Goal: Task Accomplishment & Management: Use online tool/utility

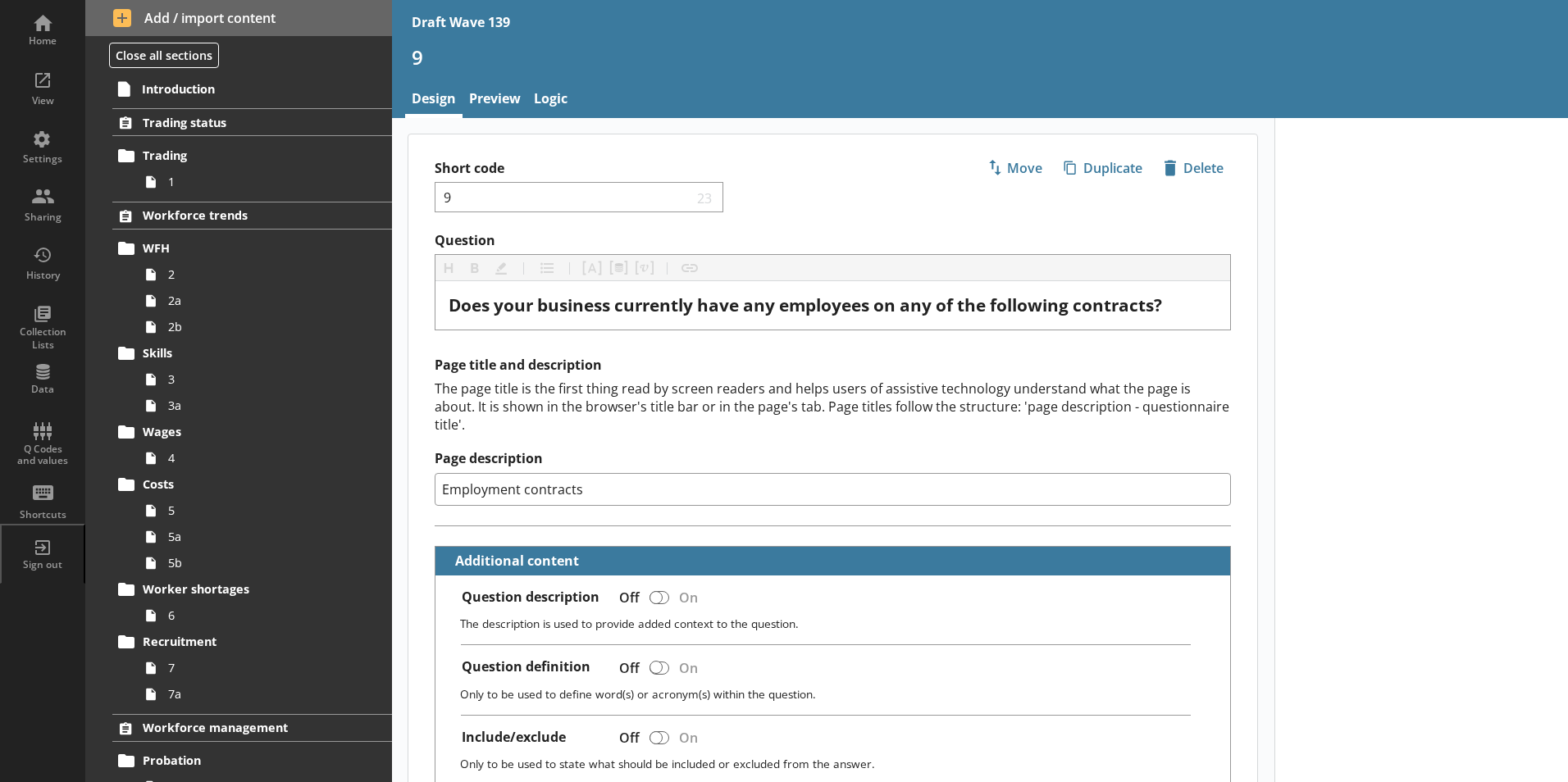
scroll to position [574, 0]
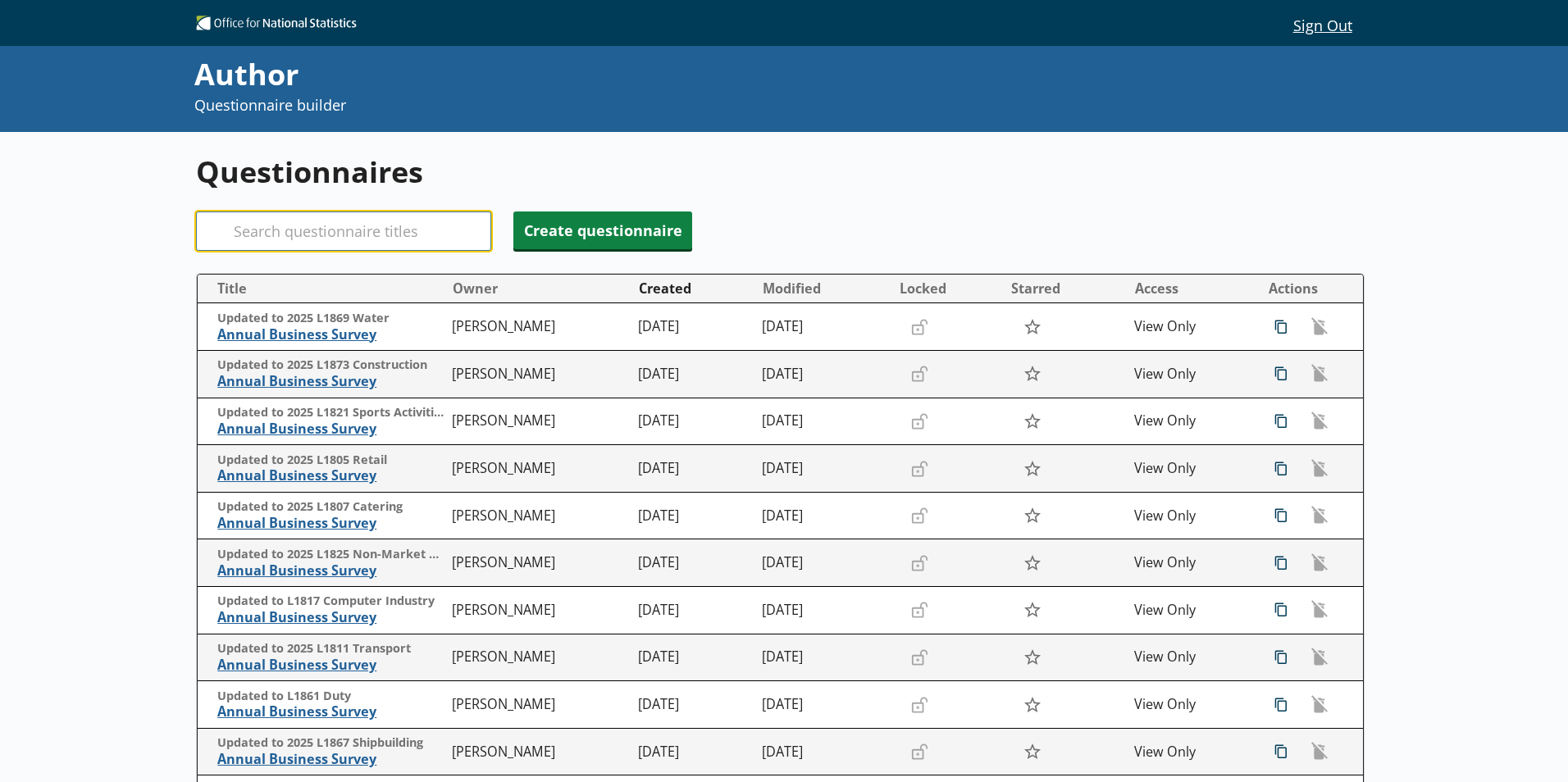
click at [299, 228] on input "Search" at bounding box center [343, 231] width 296 height 40
click at [296, 228] on input "Search" at bounding box center [343, 231] width 296 height 40
type input "A"
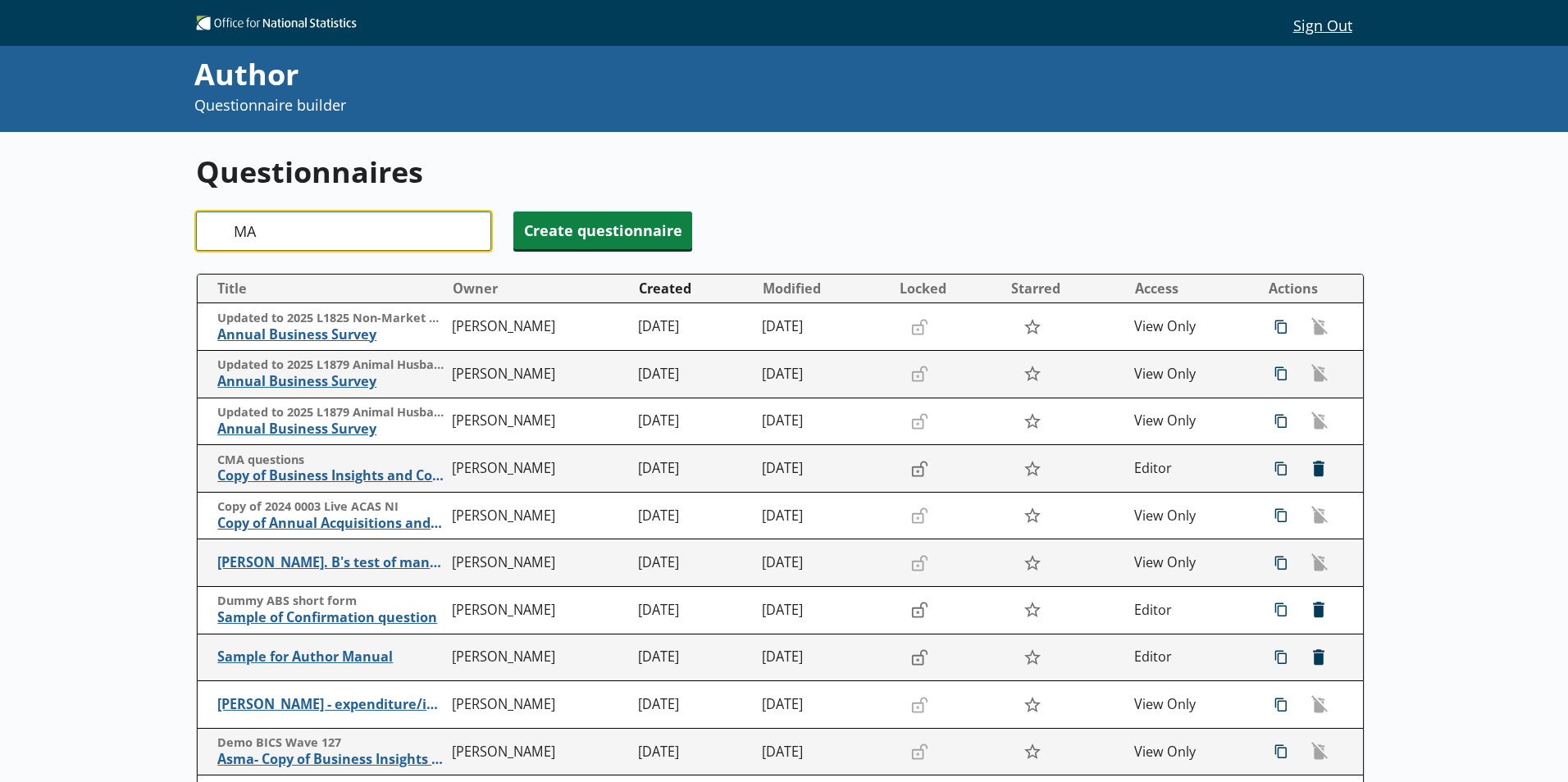
type input "M"
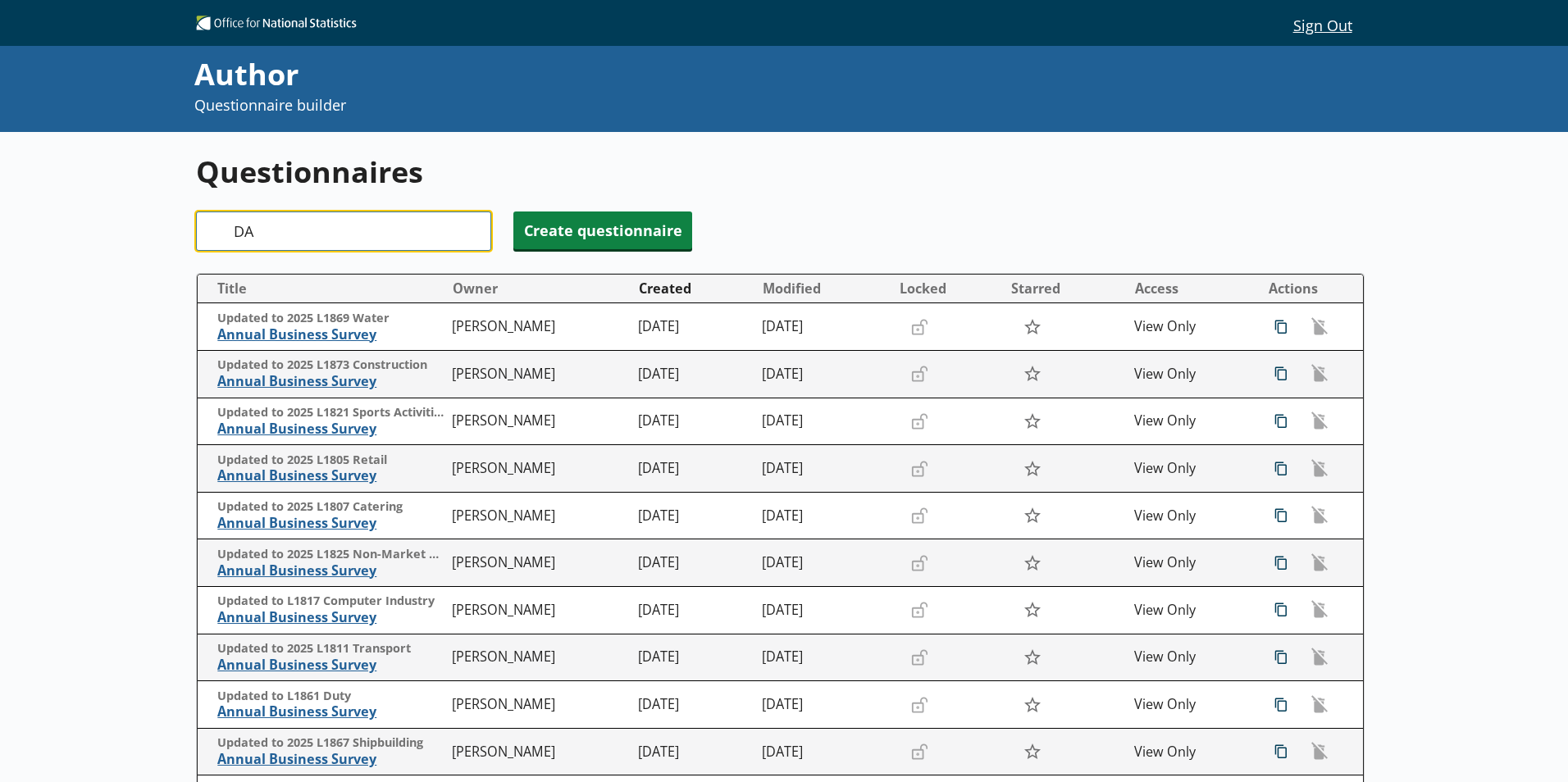
type input "D"
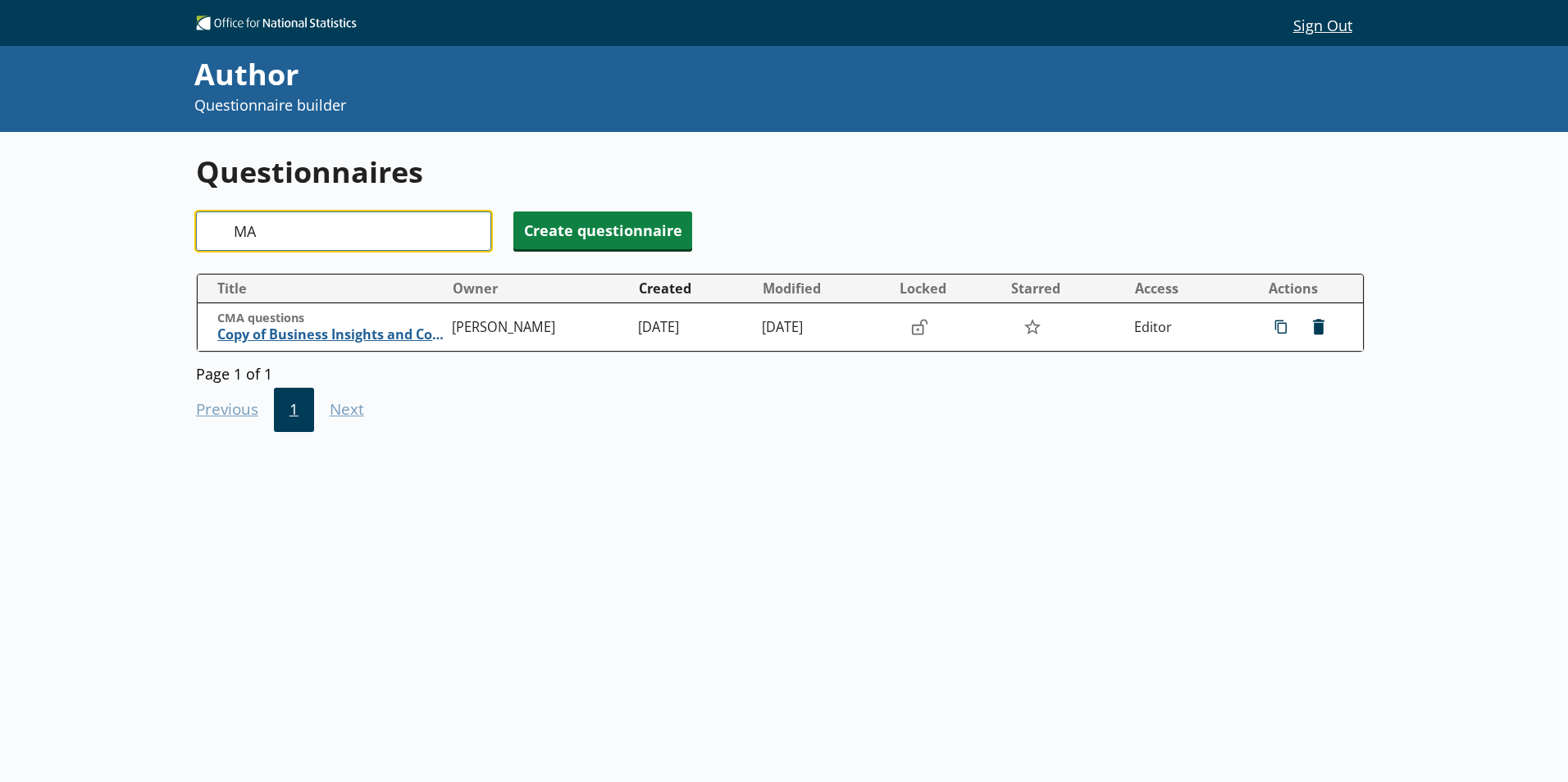
type input "M"
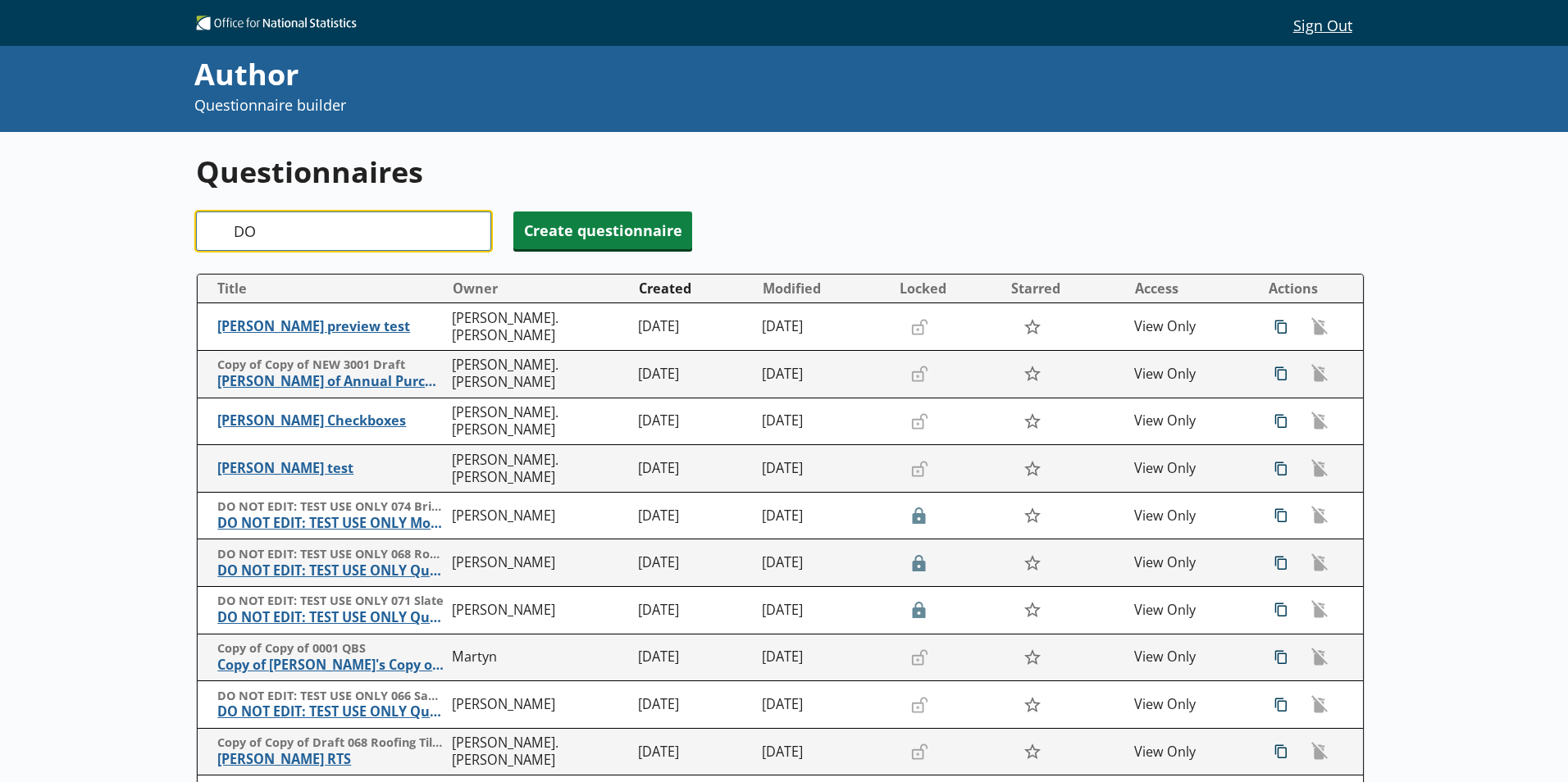
type input "D"
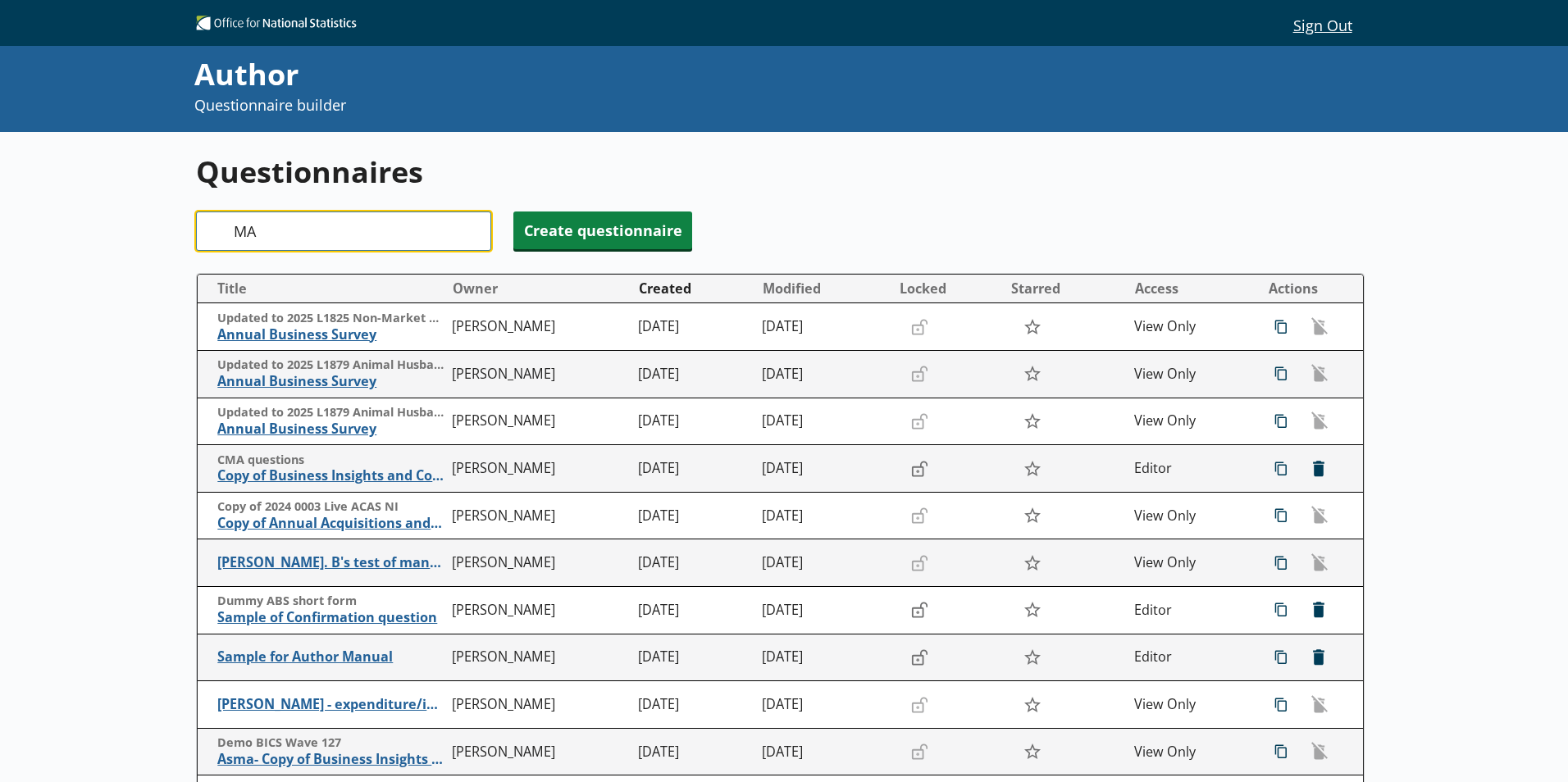
type input "M"
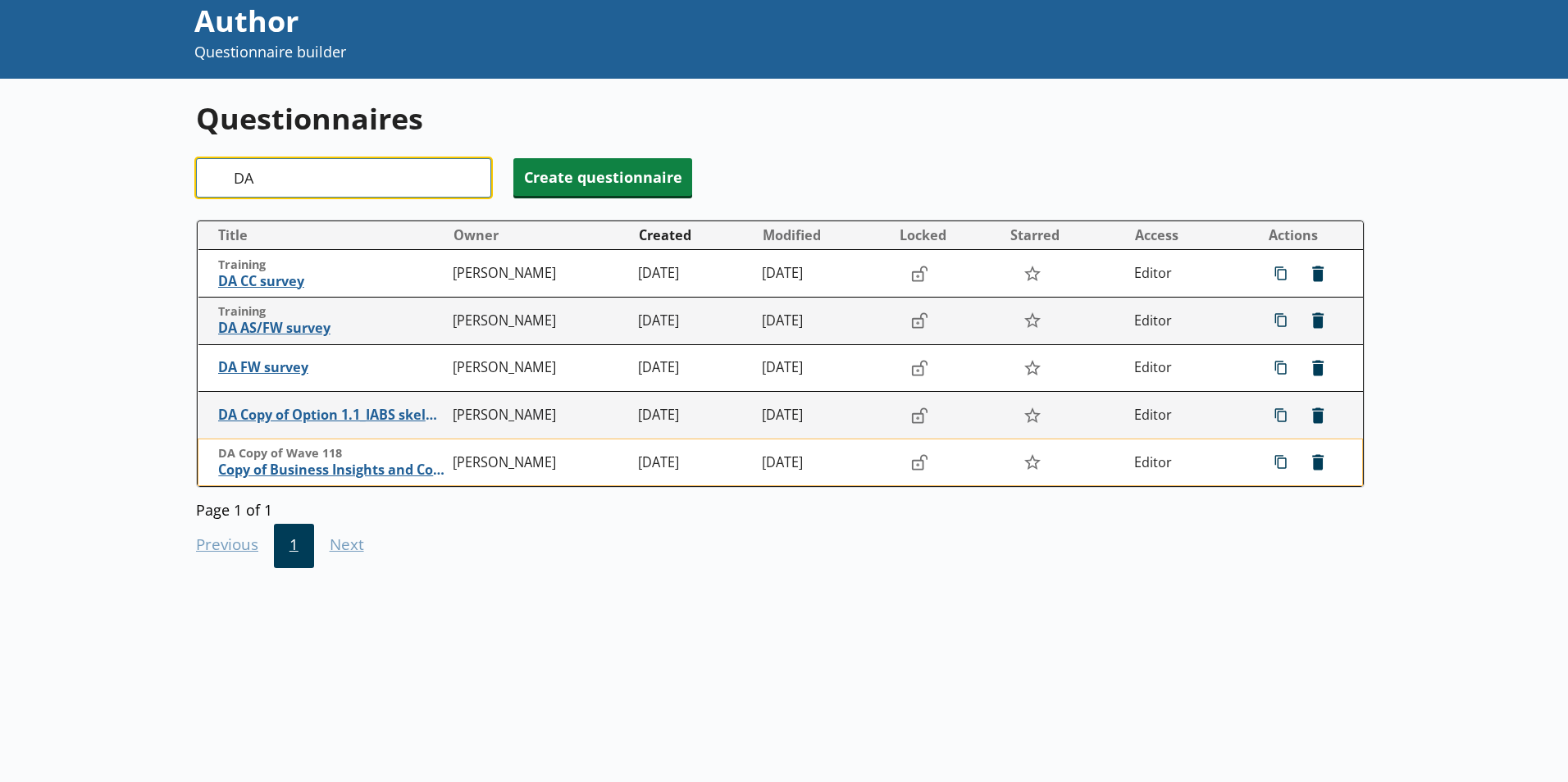
scroll to position [82, 0]
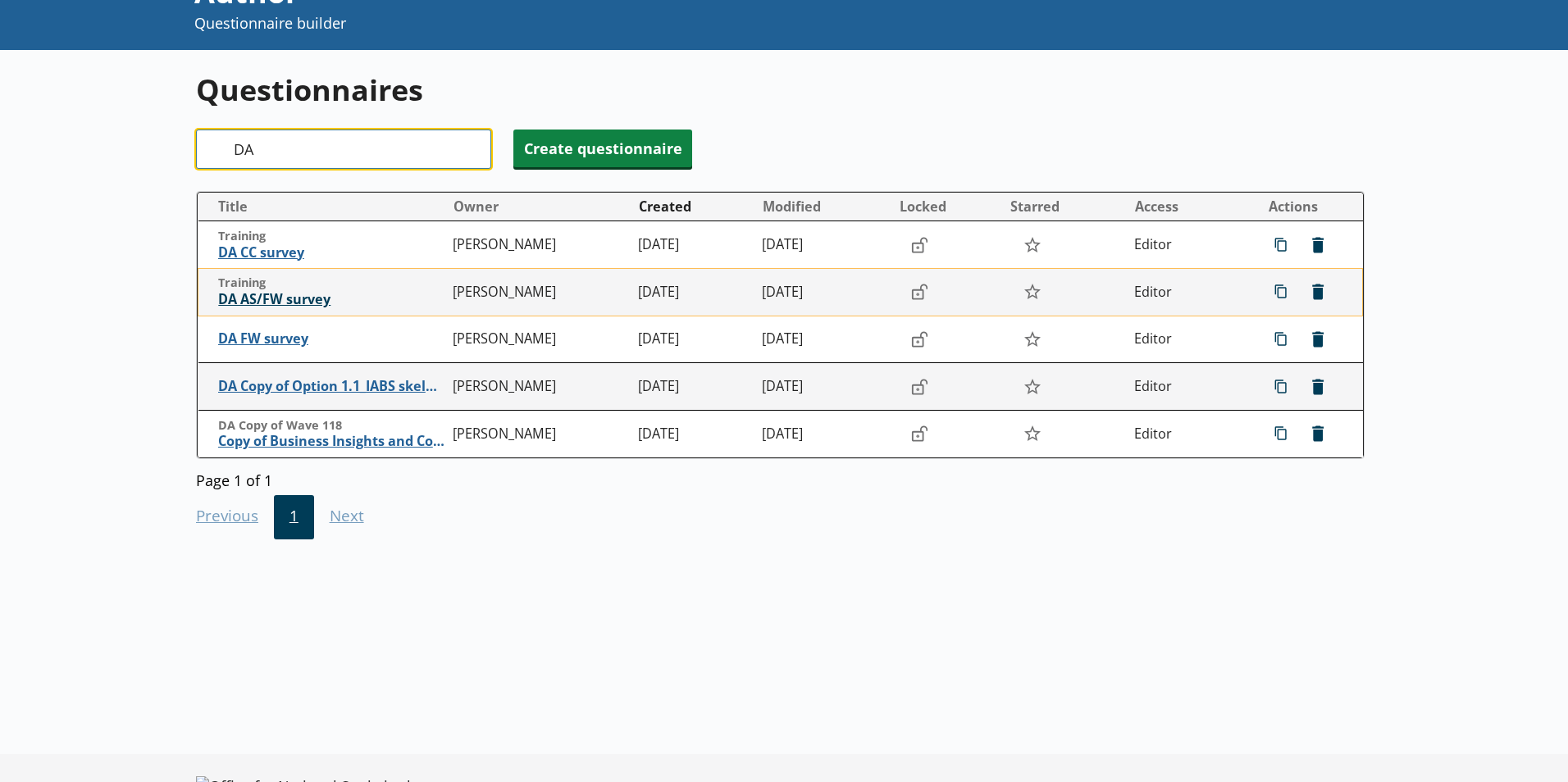
type input "DA"
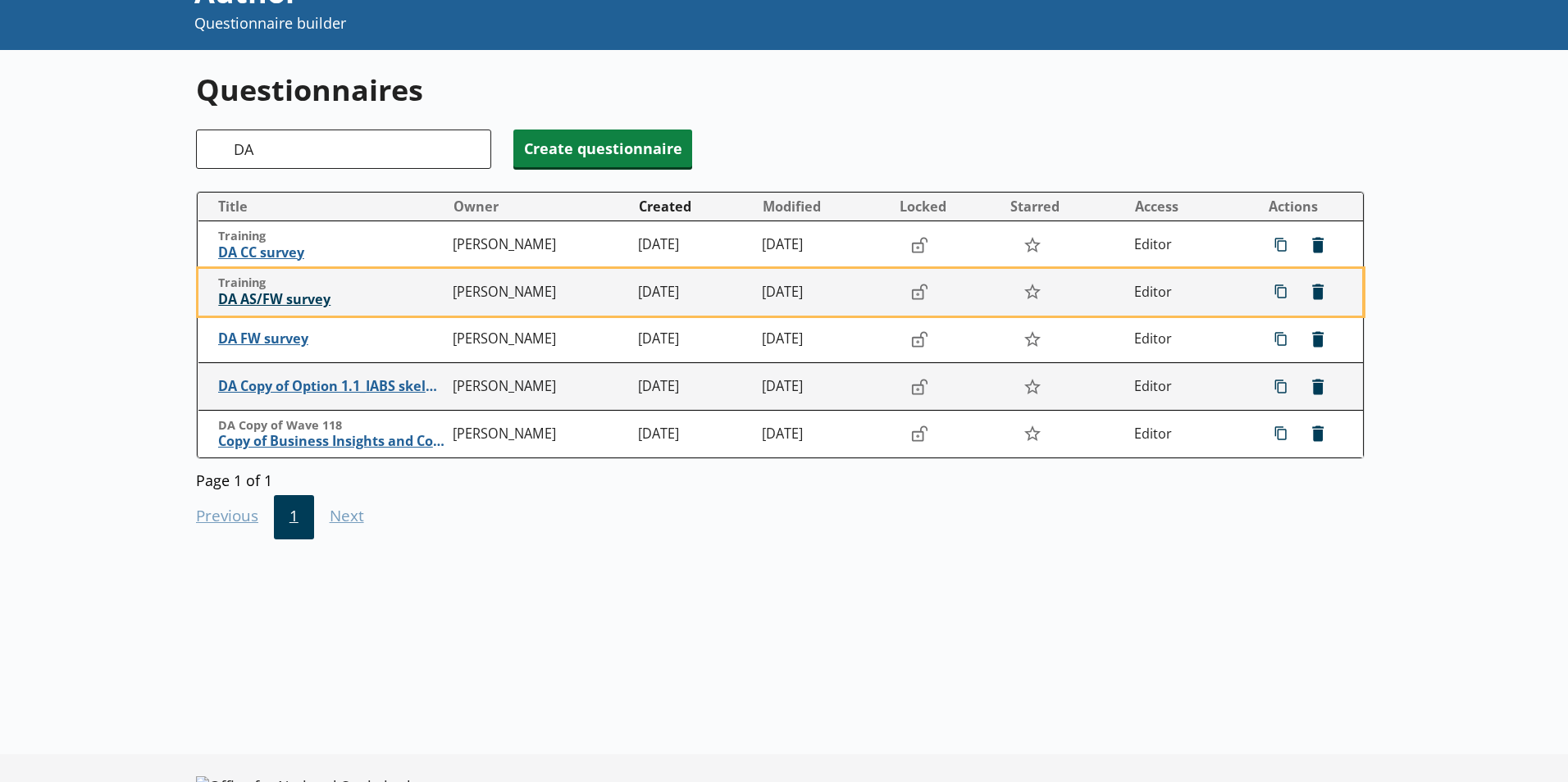
click at [269, 301] on span "DA AS/FW survey" at bounding box center [331, 299] width 226 height 17
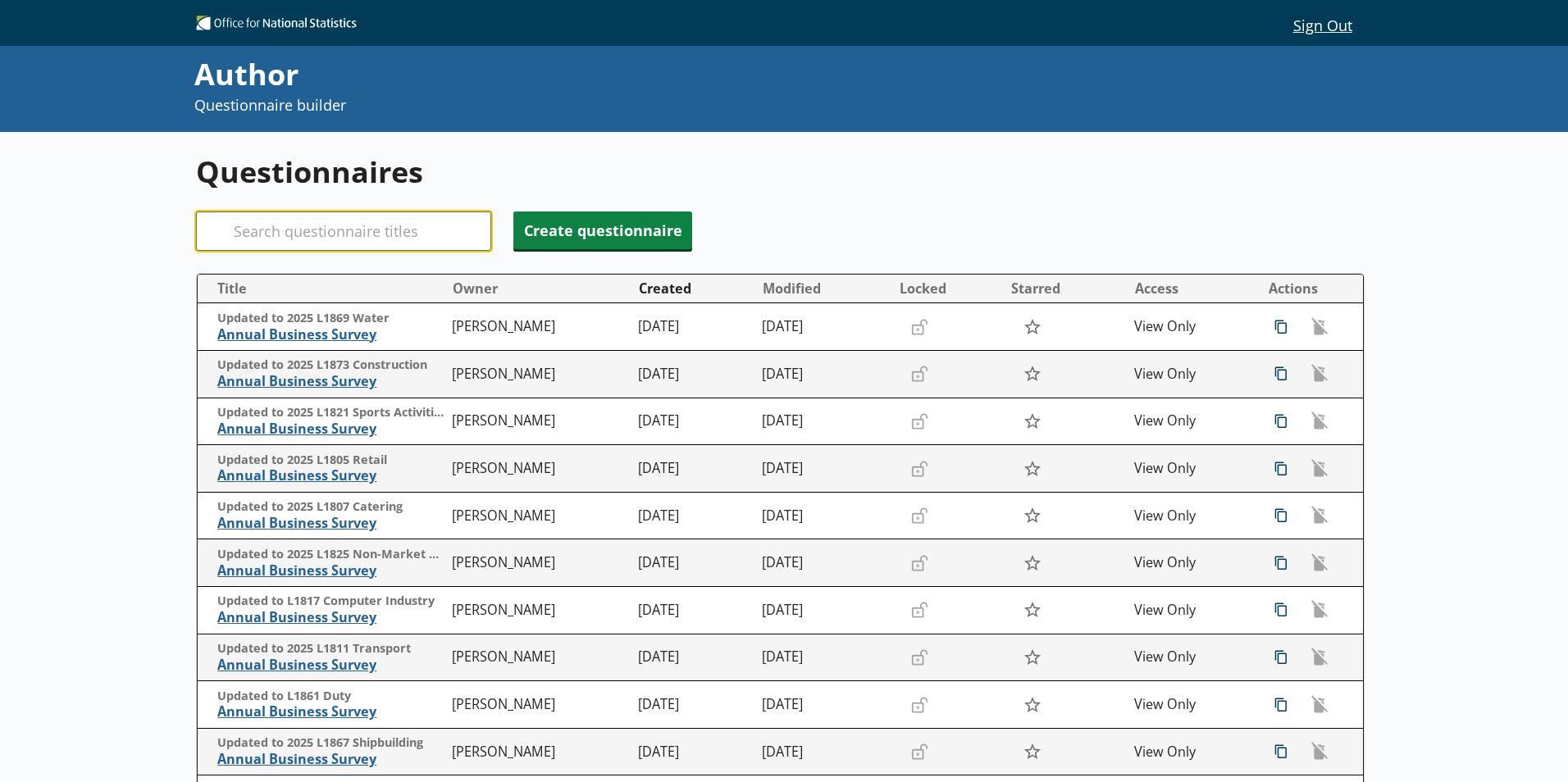
click at [278, 227] on input "Search" at bounding box center [343, 231] width 296 height 40
click at [282, 232] on input "Search" at bounding box center [343, 231] width 296 height 40
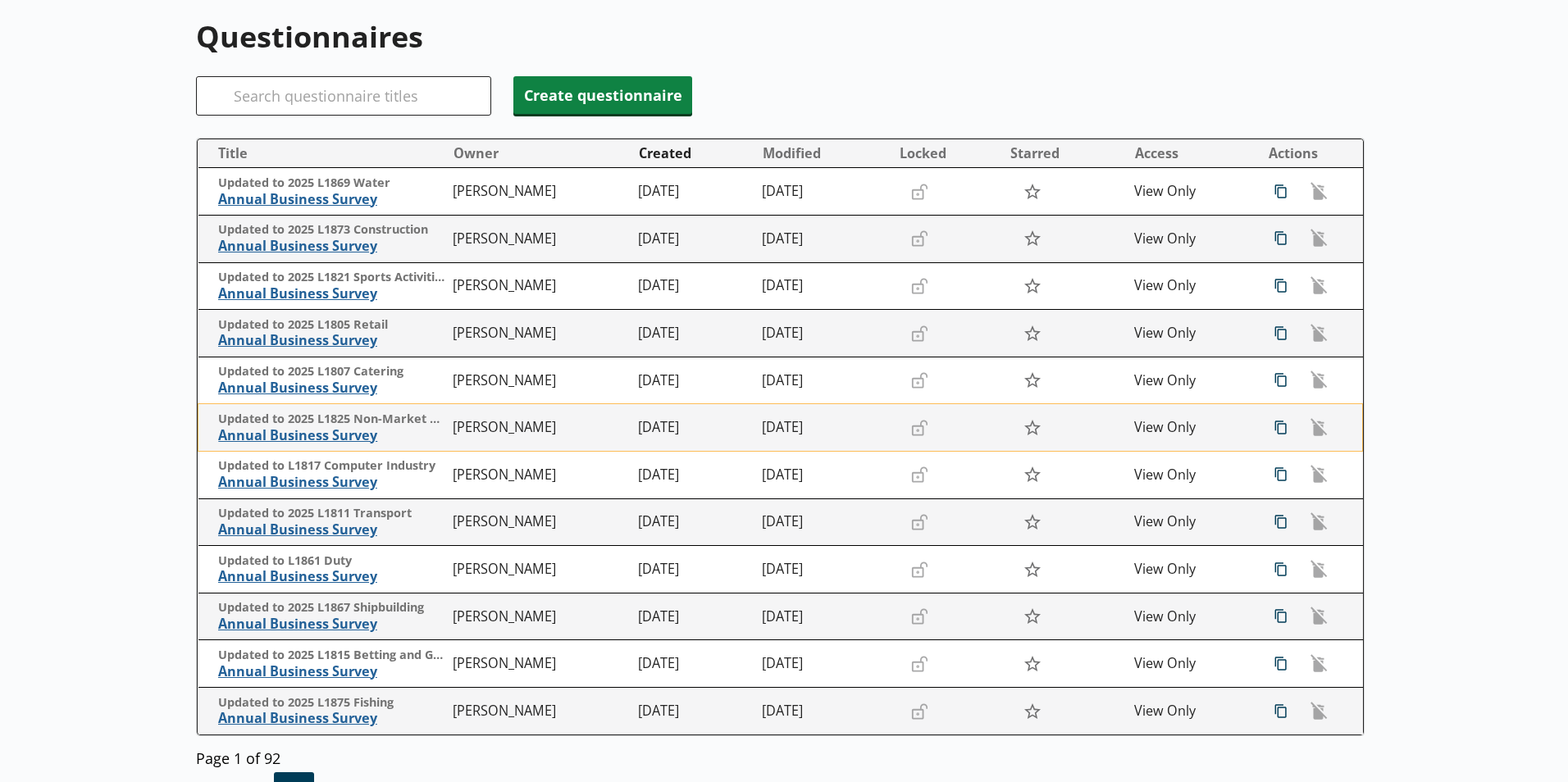
scroll to position [164, 0]
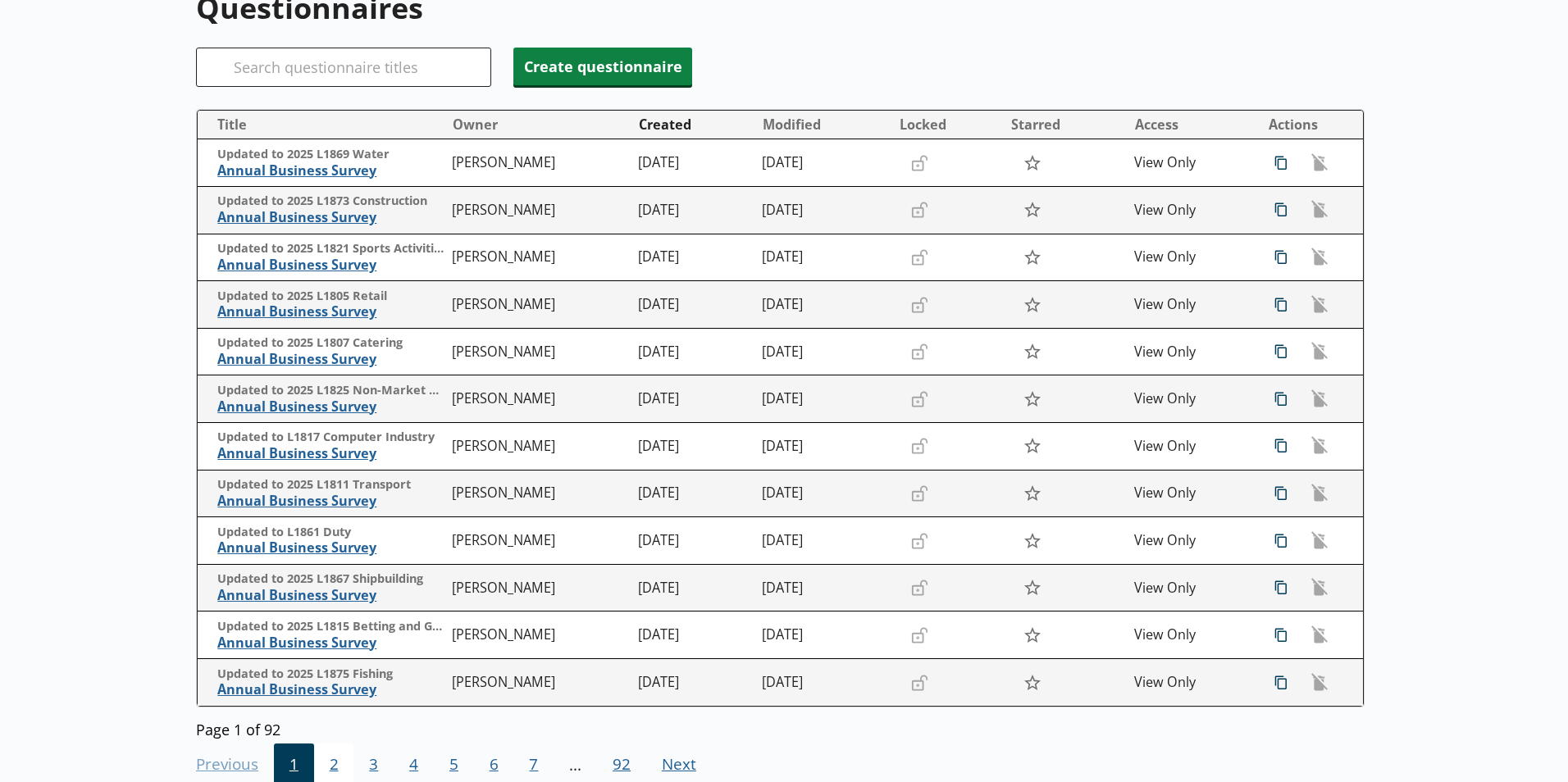
click at [331, 755] on span "2" at bounding box center [334, 765] width 41 height 44
click at [368, 755] on span "3" at bounding box center [373, 765] width 41 height 44
click at [412, 755] on span "4" at bounding box center [413, 765] width 41 height 44
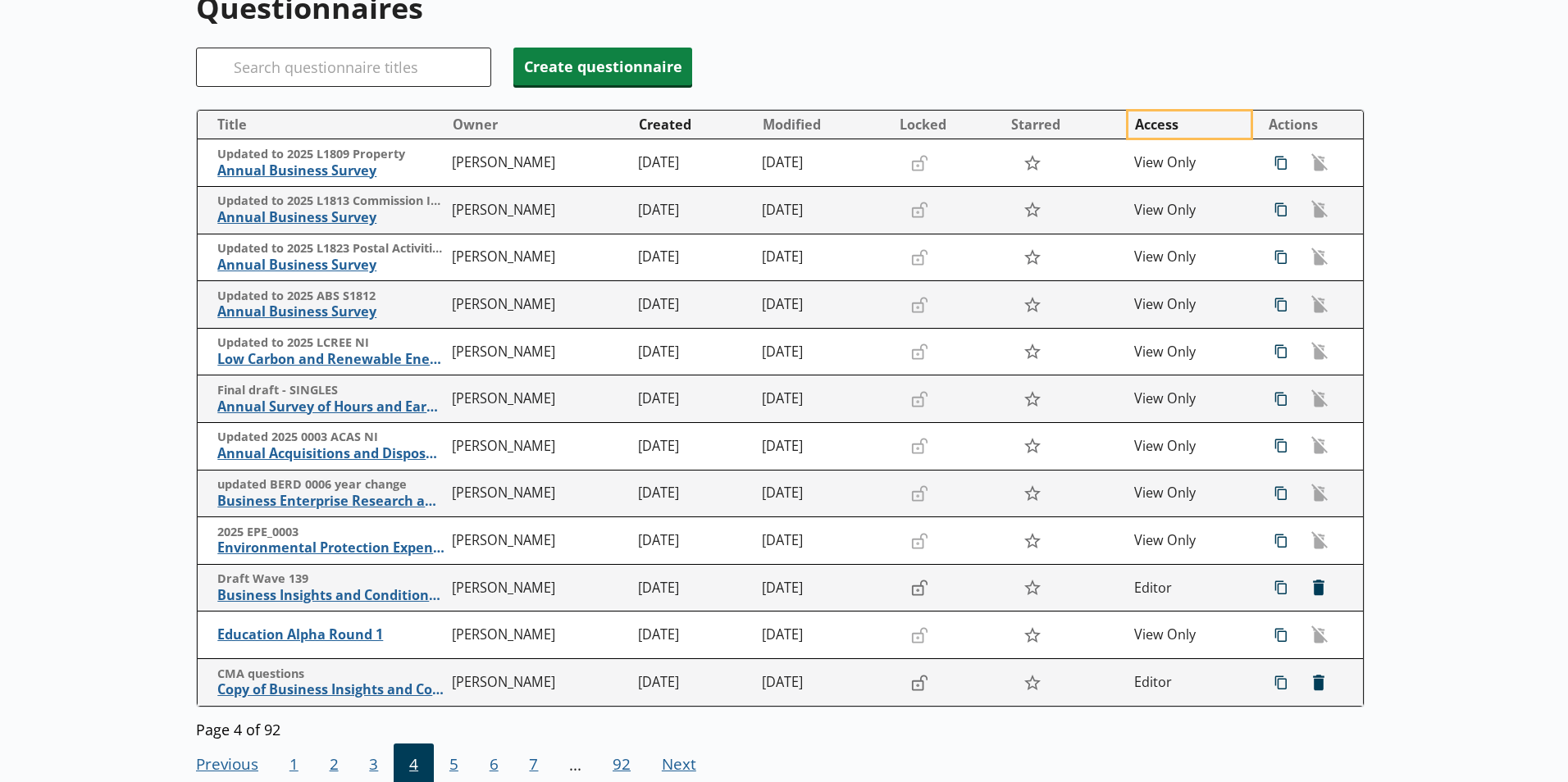
click at [1175, 130] on button "Access" at bounding box center [1189, 125] width 123 height 27
click at [1176, 130] on button "Access" at bounding box center [1189, 125] width 123 height 27
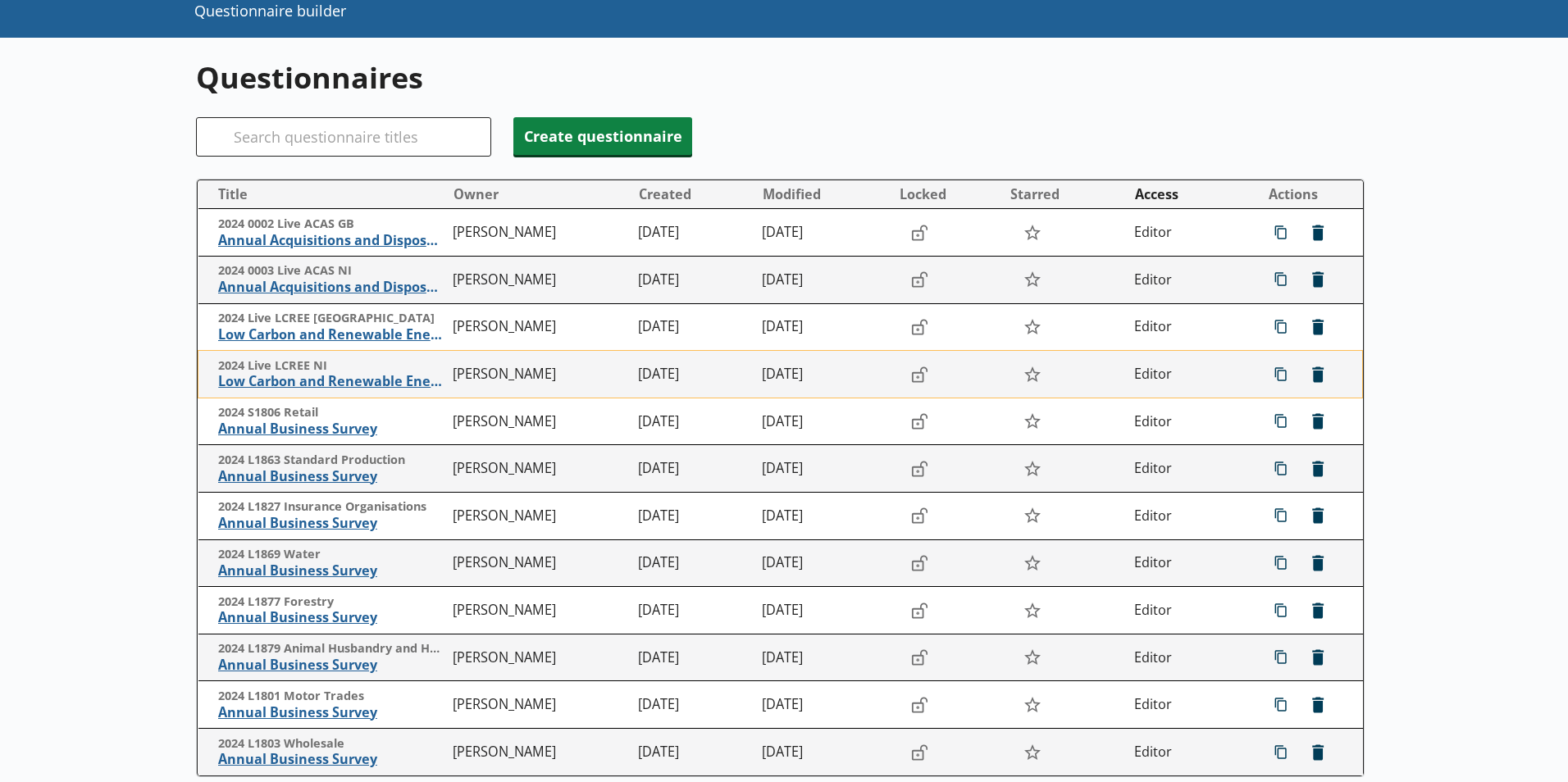
scroll to position [246, 0]
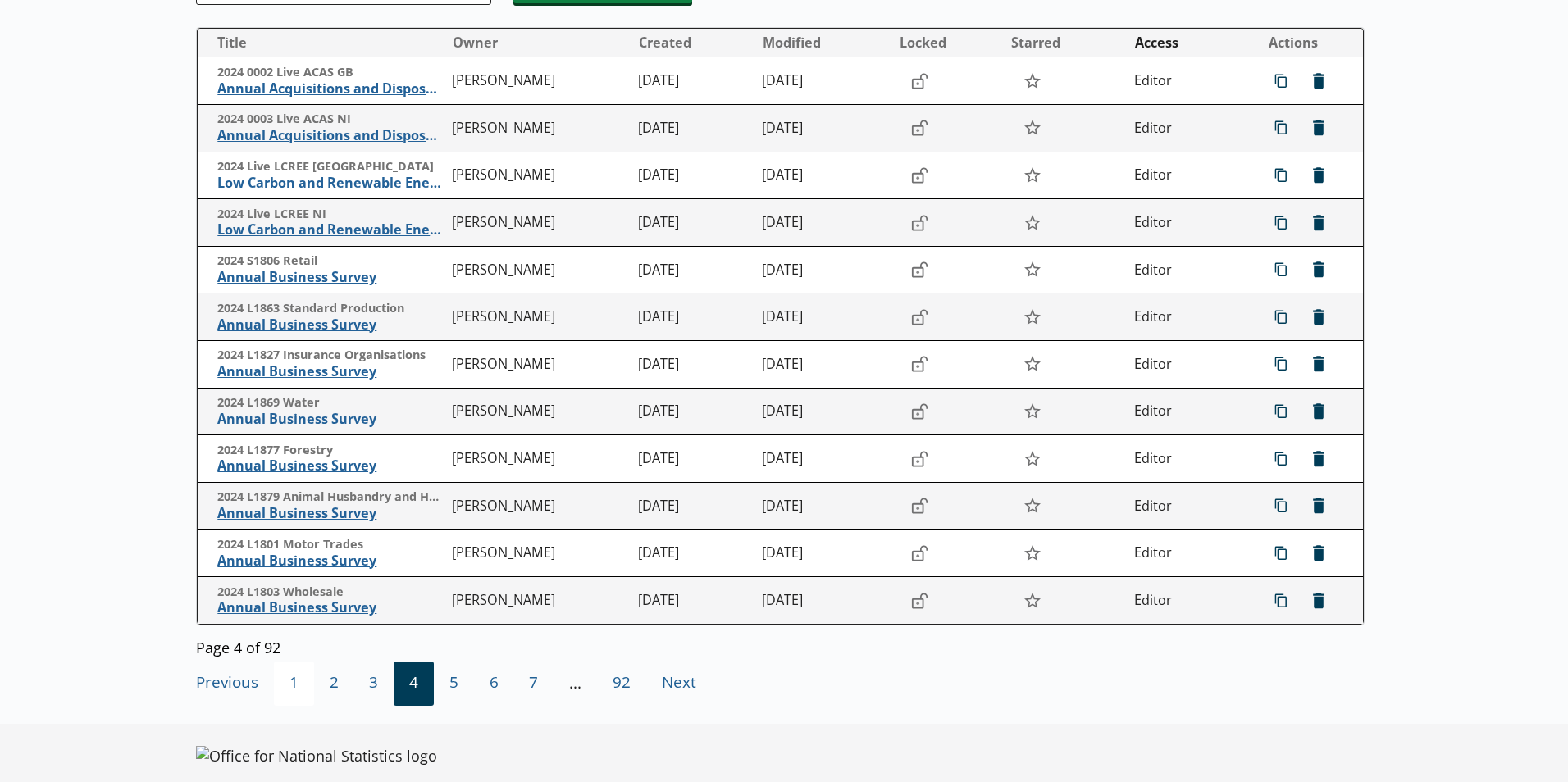
click at [293, 688] on span "1" at bounding box center [294, 683] width 41 height 44
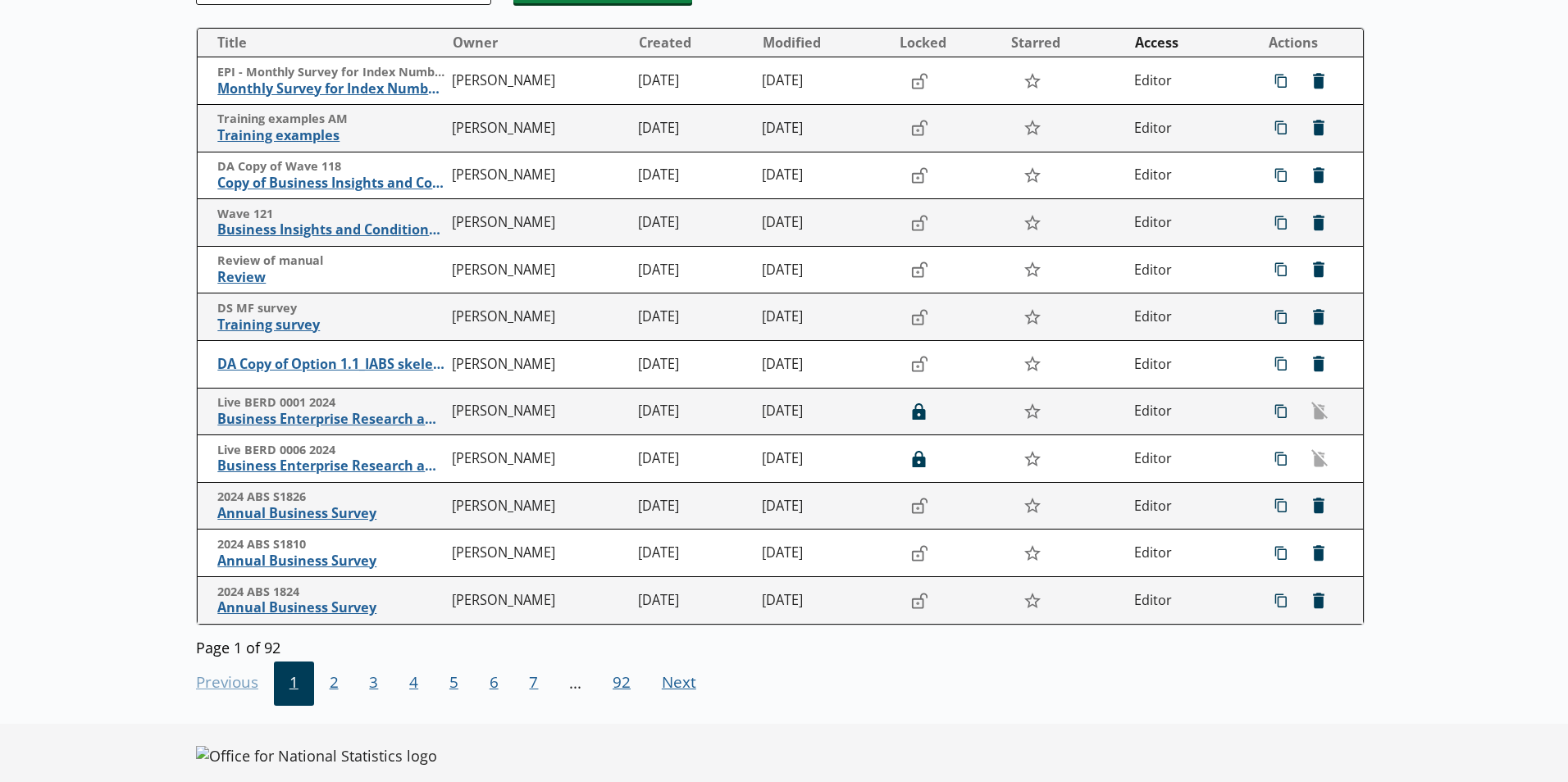
click at [293, 688] on span "1" at bounding box center [294, 683] width 41 height 44
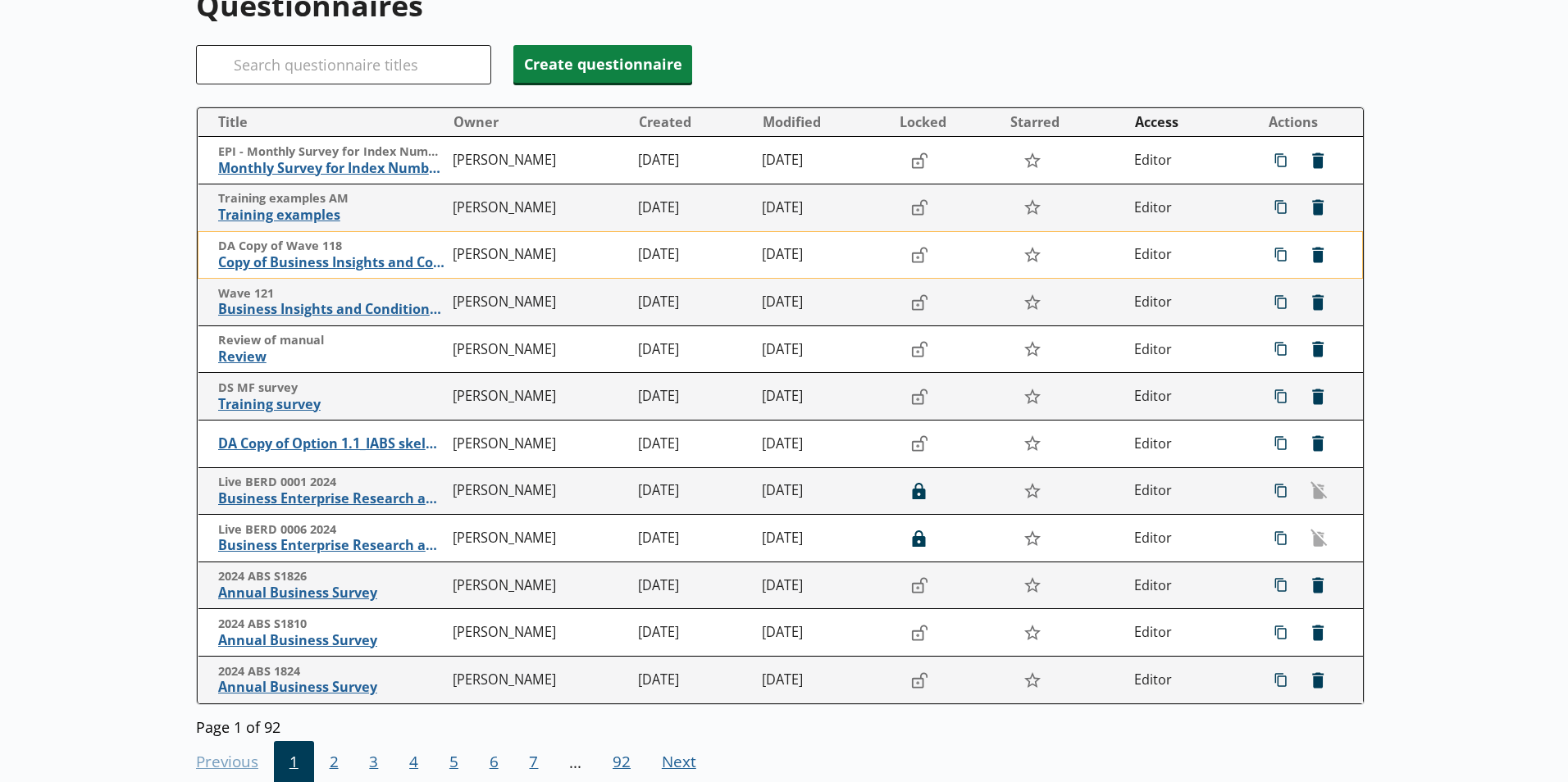
scroll to position [82, 0]
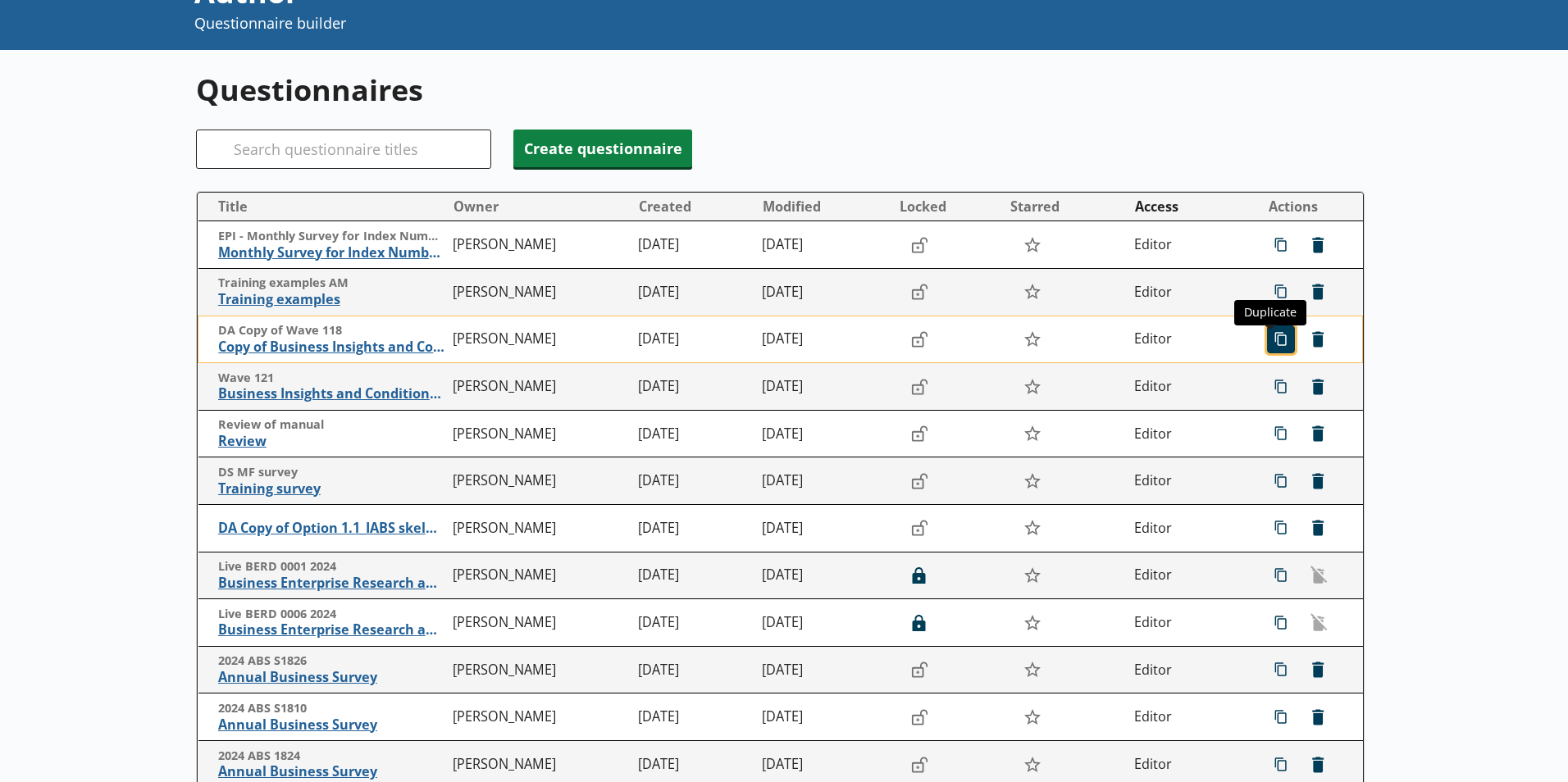
click at [1268, 346] on span "icon-copy Duplicate" at bounding box center [1280, 339] width 27 height 27
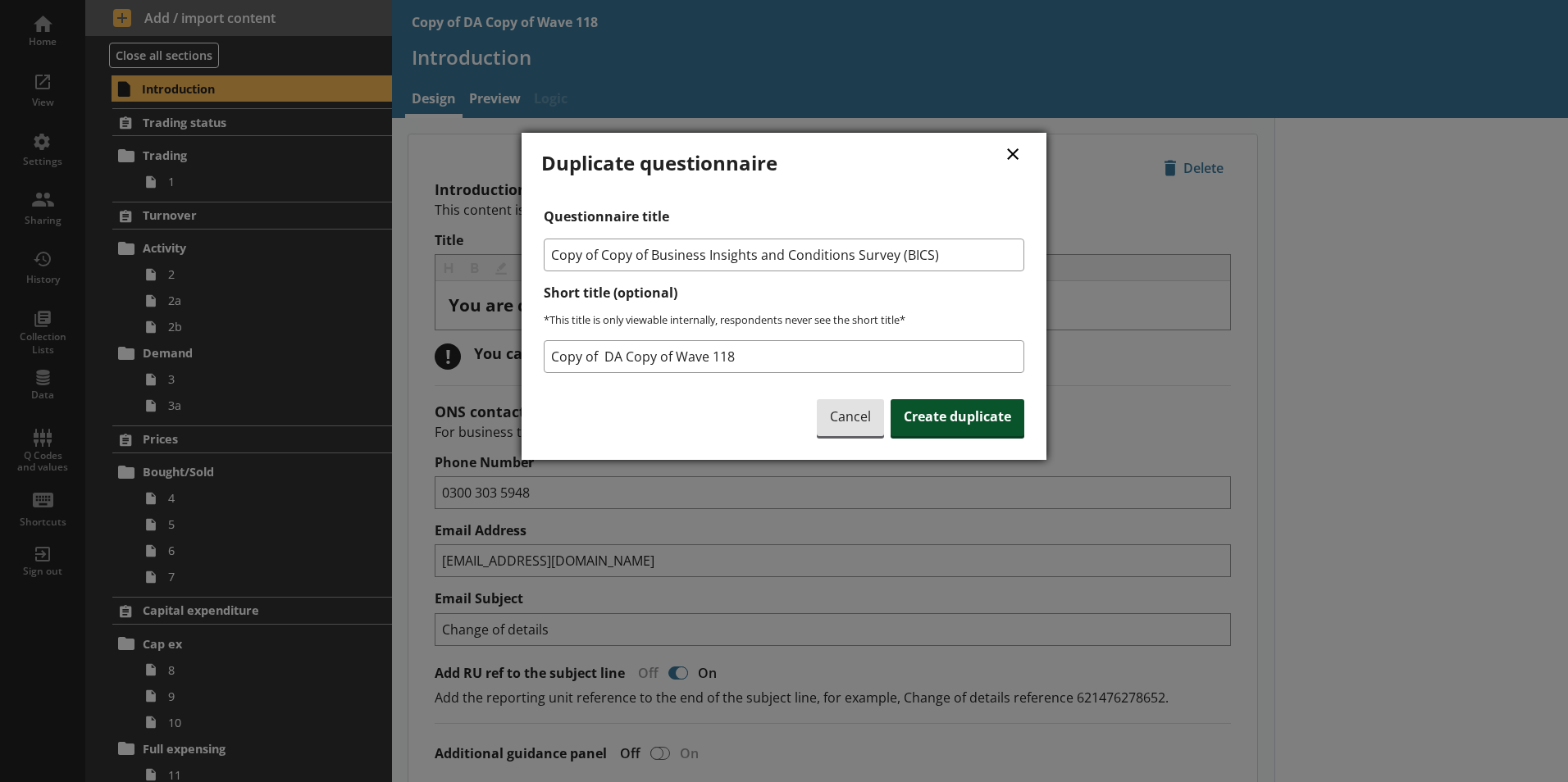
drag, startPoint x: 1021, startPoint y: 160, endPoint x: 954, endPoint y: 422, distance: 270.4
click at [954, 422] on div "× Duplicate questionnaire Questionnaire title Copy of Copy of Business Insights…" at bounding box center [783, 286] width 485 height 307
click at [954, 422] on span "Create duplicate" at bounding box center [957, 418] width 133 height 38
type textarea "x"
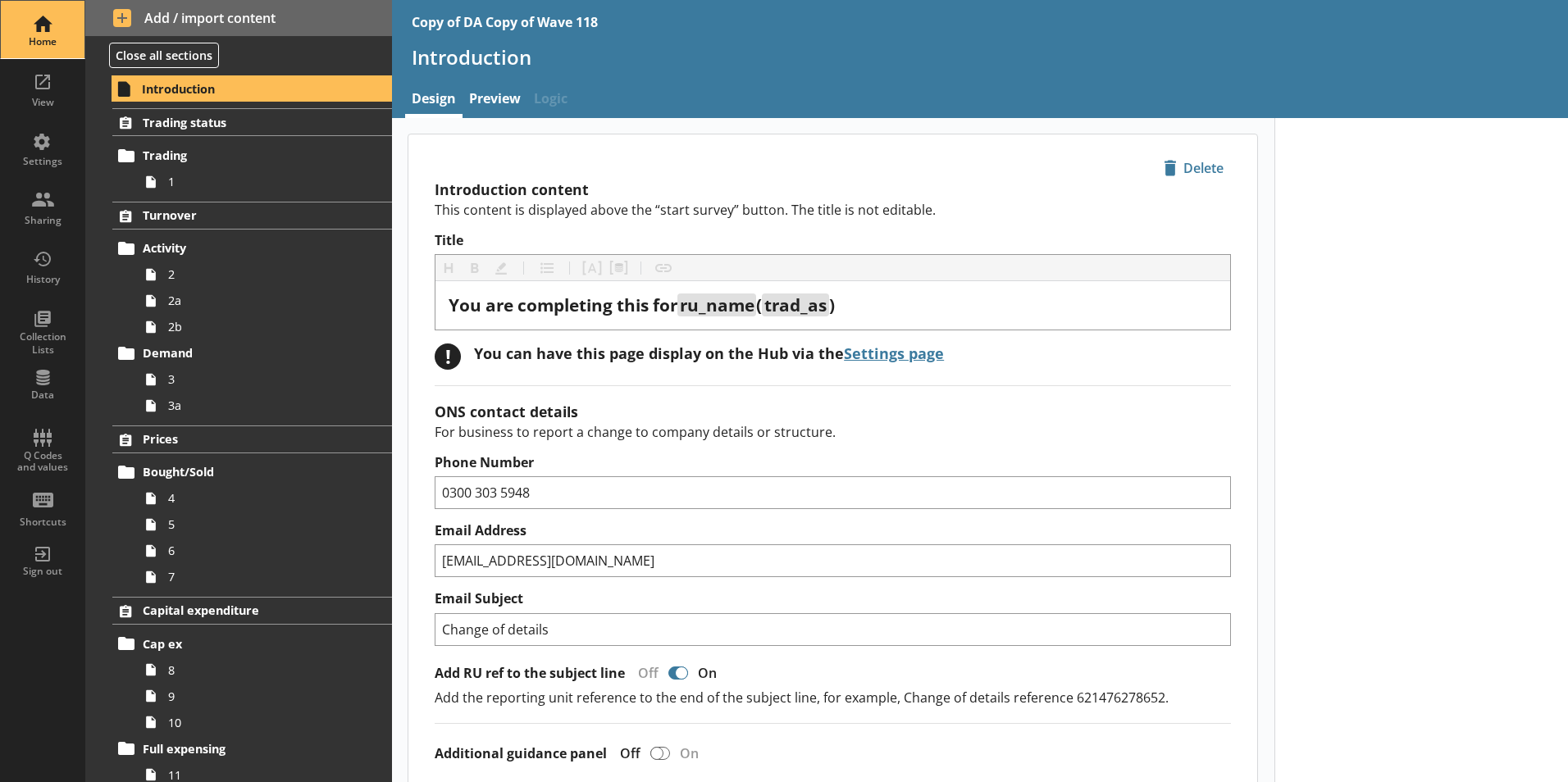
click at [39, 42] on div "Home" at bounding box center [43, 42] width 57 height 13
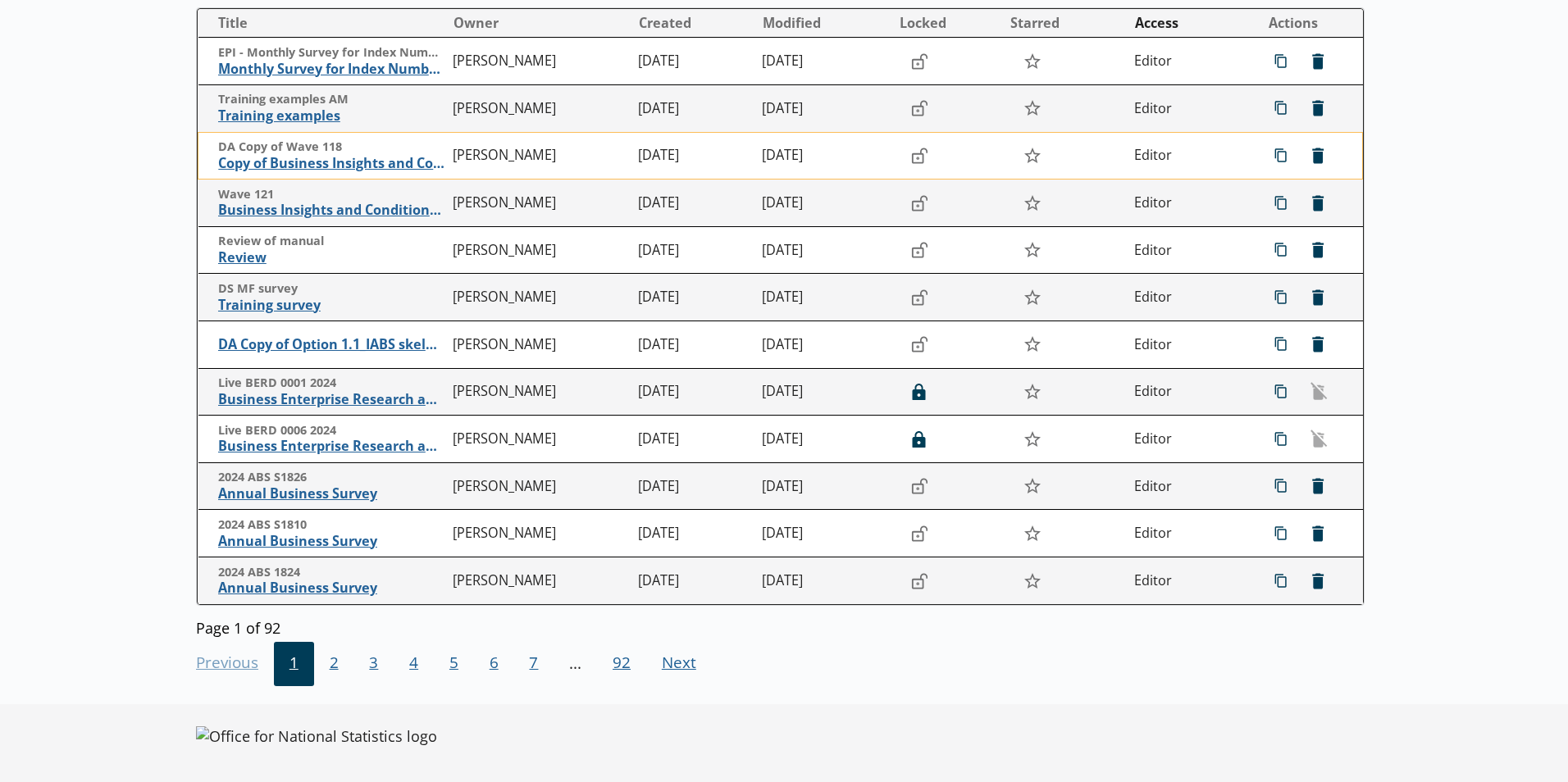
scroll to position [267, 0]
click at [286, 665] on span "1" at bounding box center [294, 663] width 41 height 44
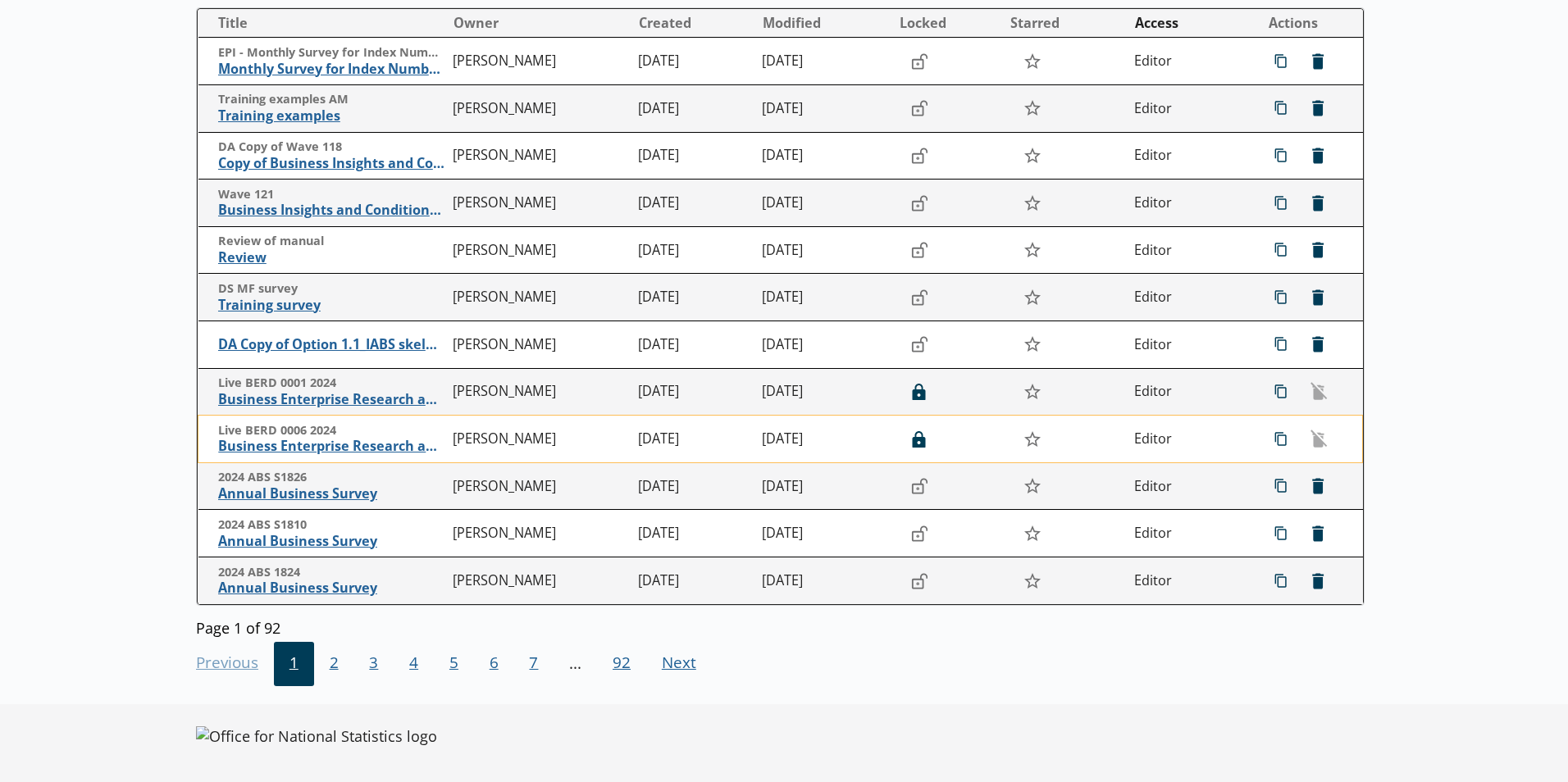
scroll to position [22, 0]
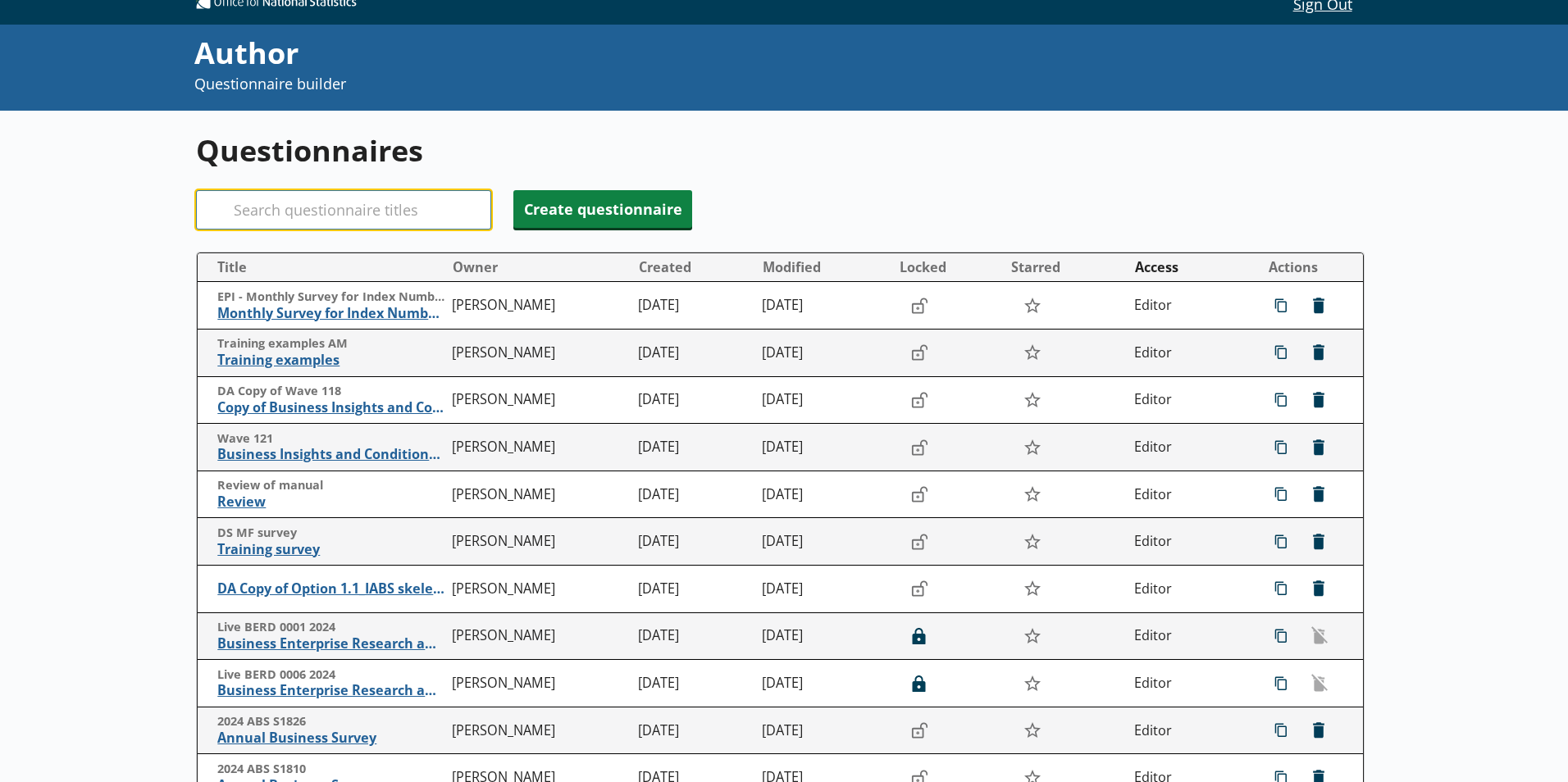
click at [284, 205] on input "Search" at bounding box center [343, 210] width 296 height 40
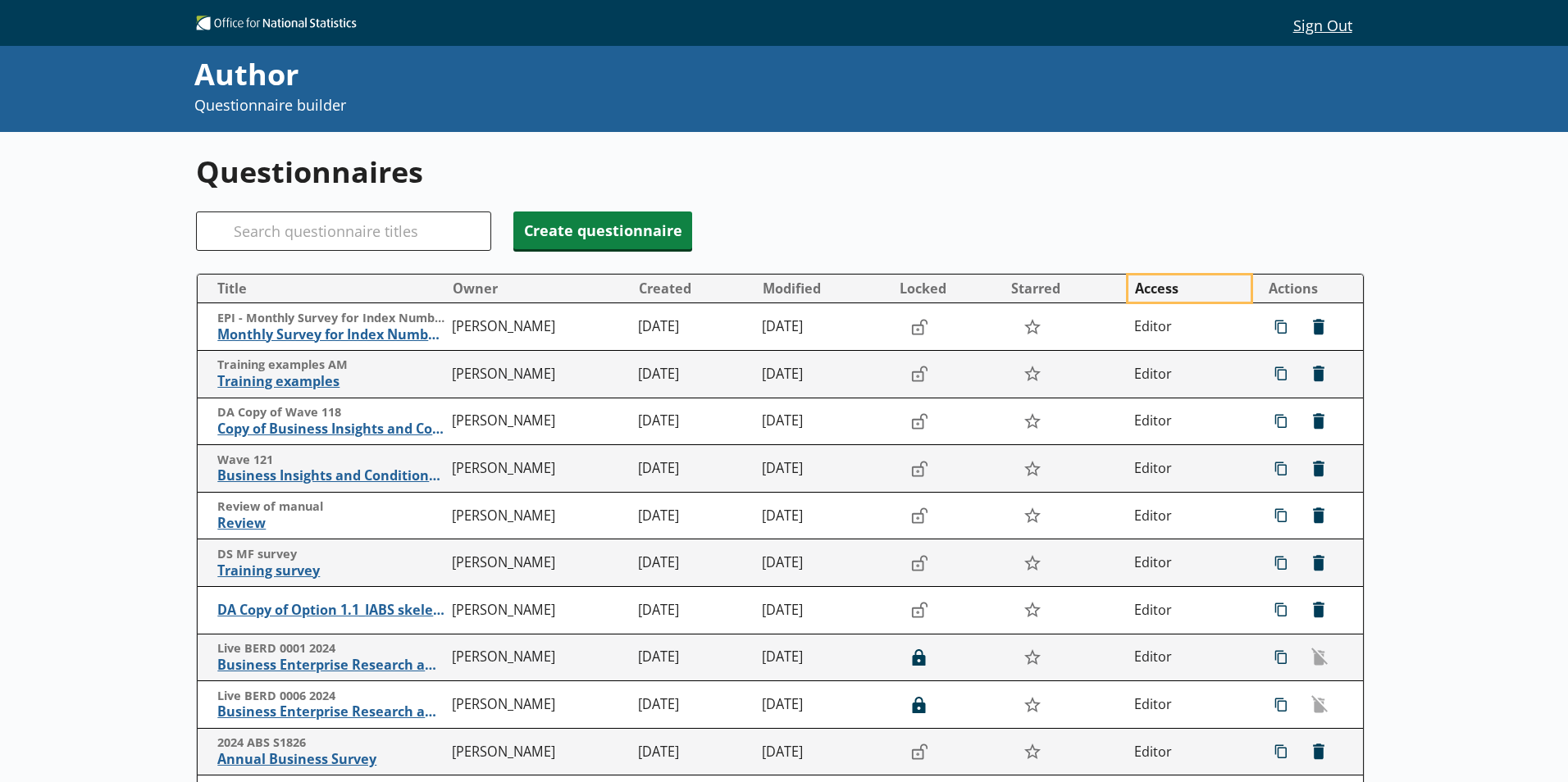
click at [1174, 292] on button "Access" at bounding box center [1189, 289] width 123 height 27
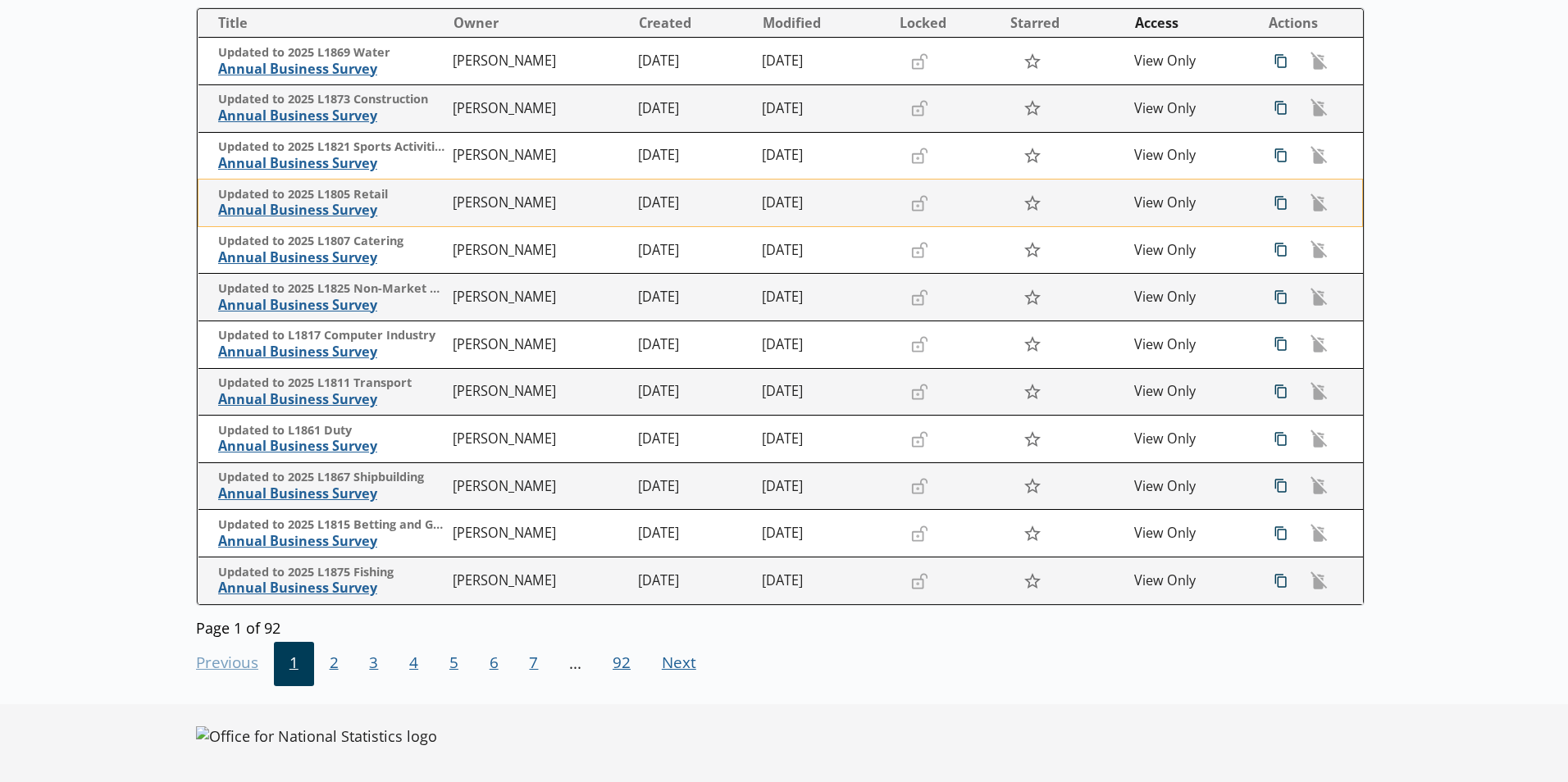
scroll to position [267, 0]
click at [336, 665] on span "2" at bounding box center [334, 663] width 41 height 44
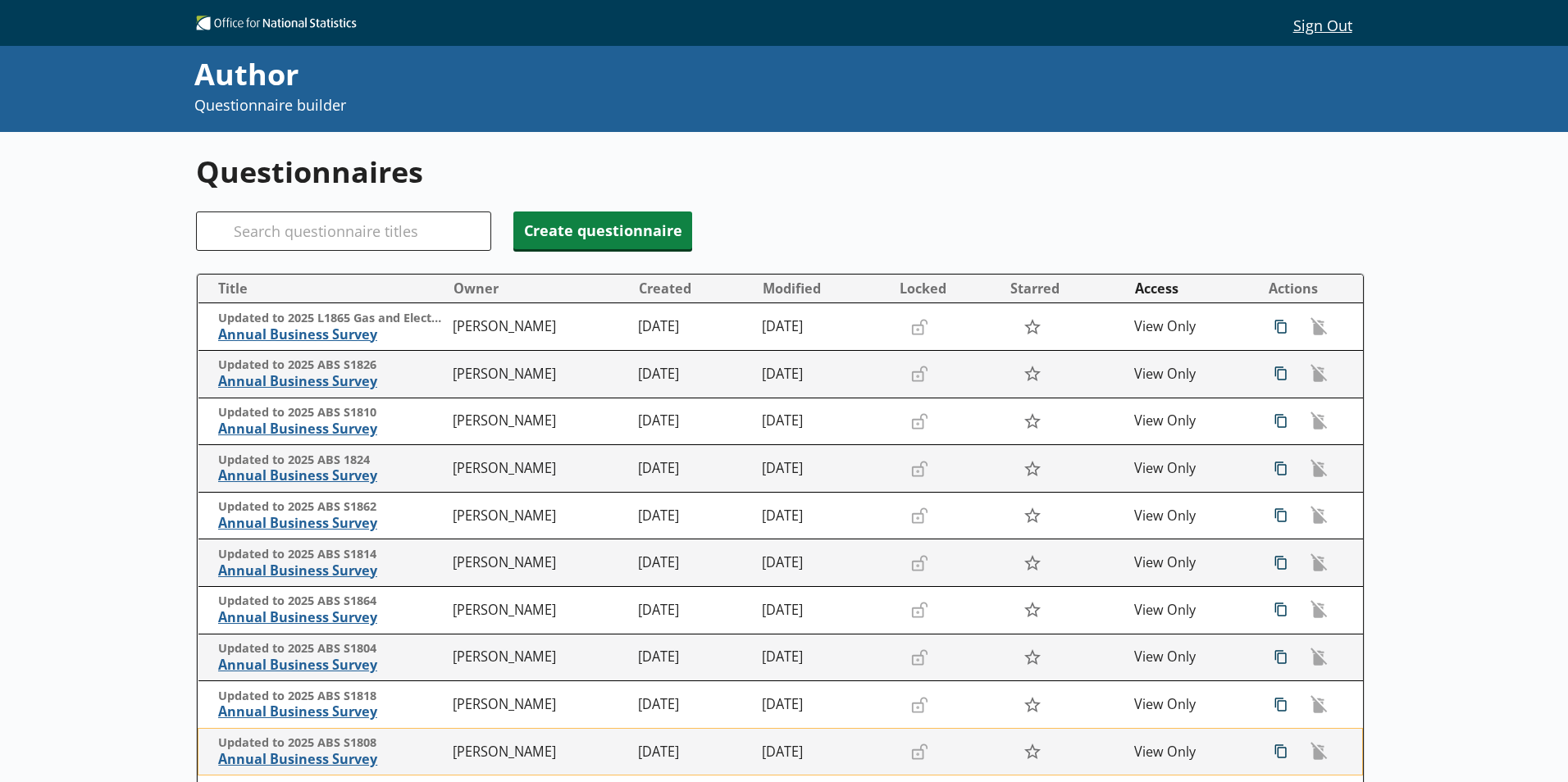
scroll to position [164, 0]
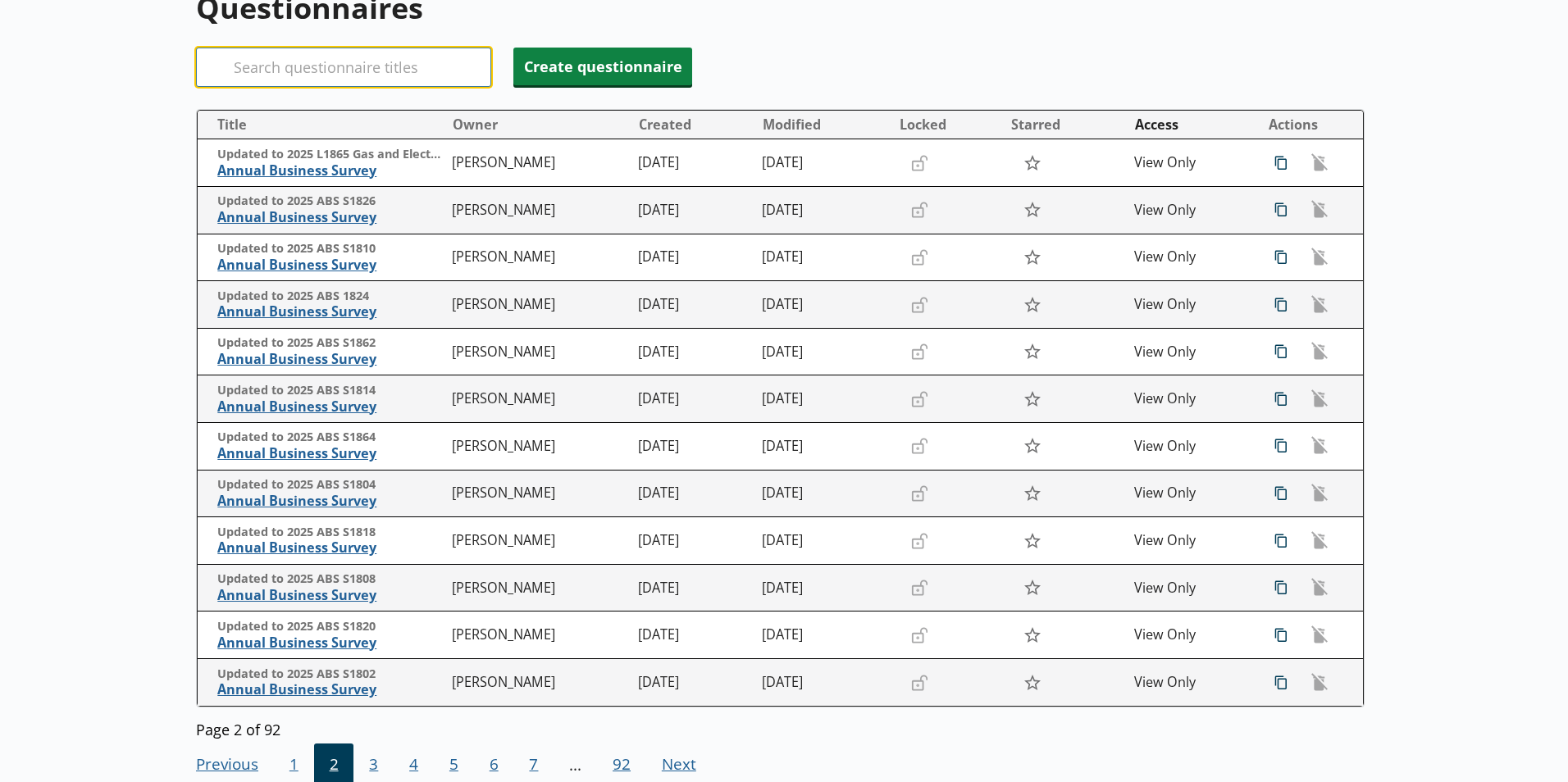
click at [309, 72] on input "Search" at bounding box center [343, 67] width 296 height 40
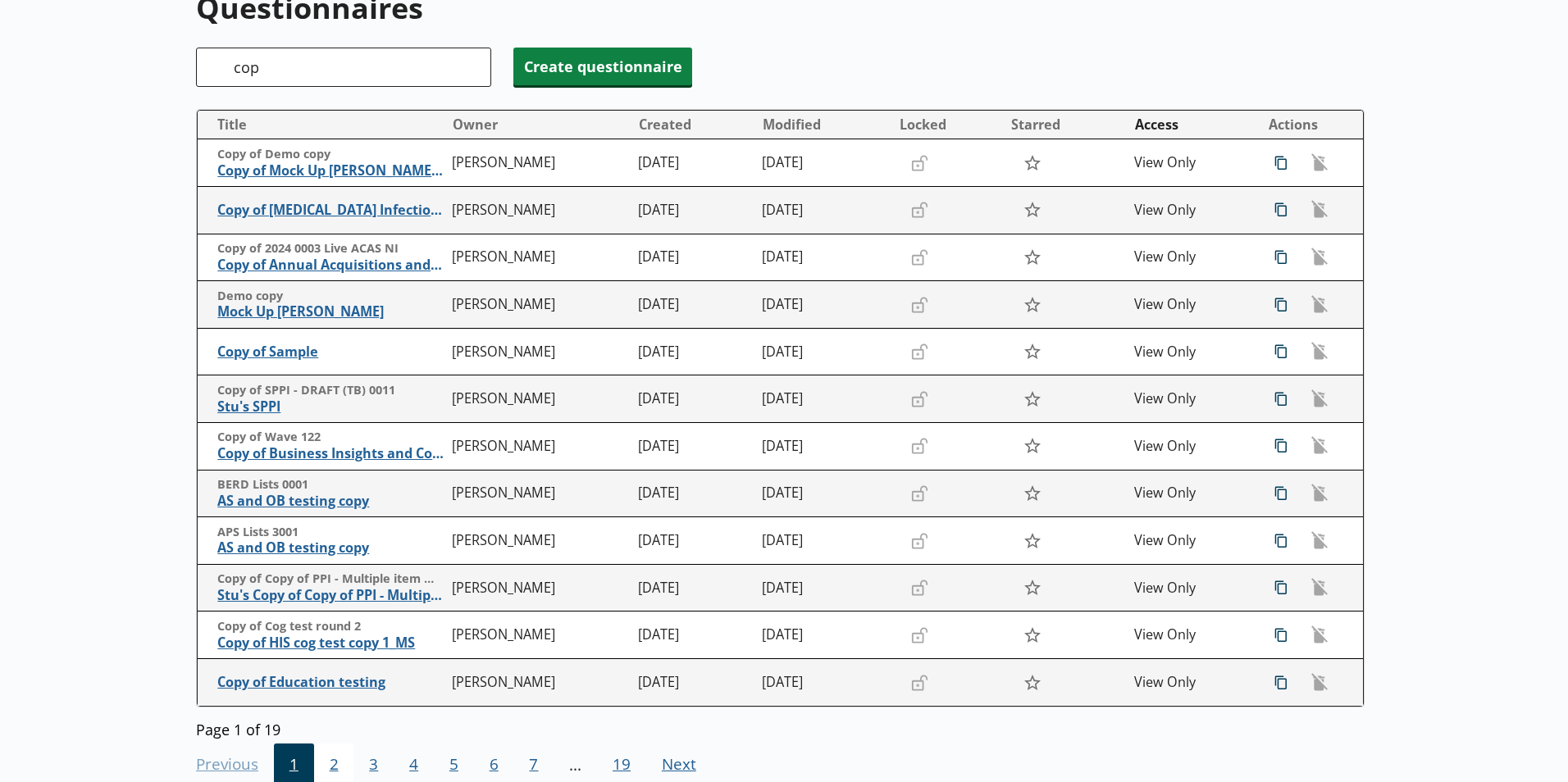
click at [336, 776] on span "2" at bounding box center [334, 765] width 41 height 44
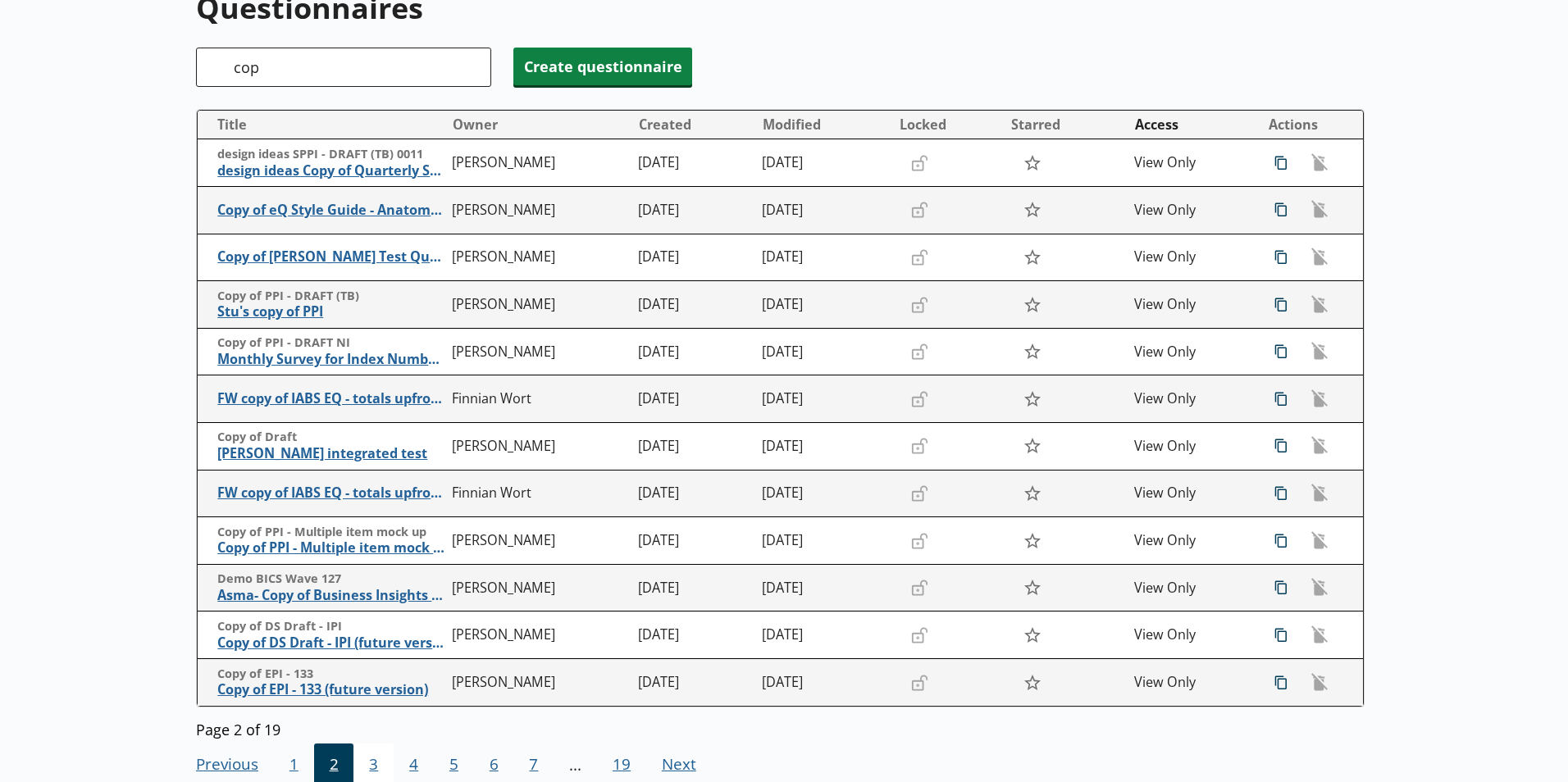
click at [373, 766] on span "3" at bounding box center [373, 765] width 41 height 44
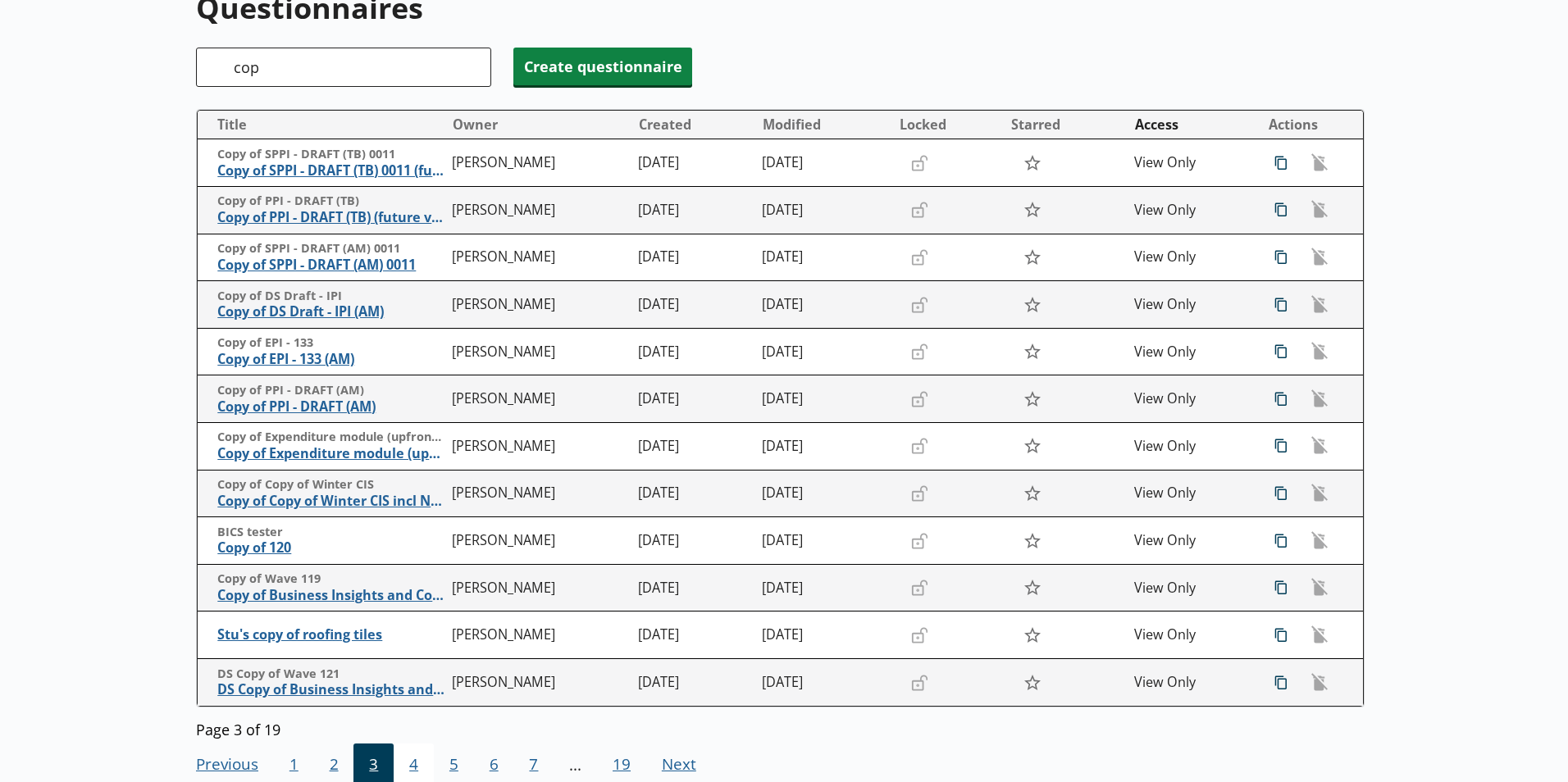
click at [417, 769] on span "4" at bounding box center [413, 765] width 41 height 44
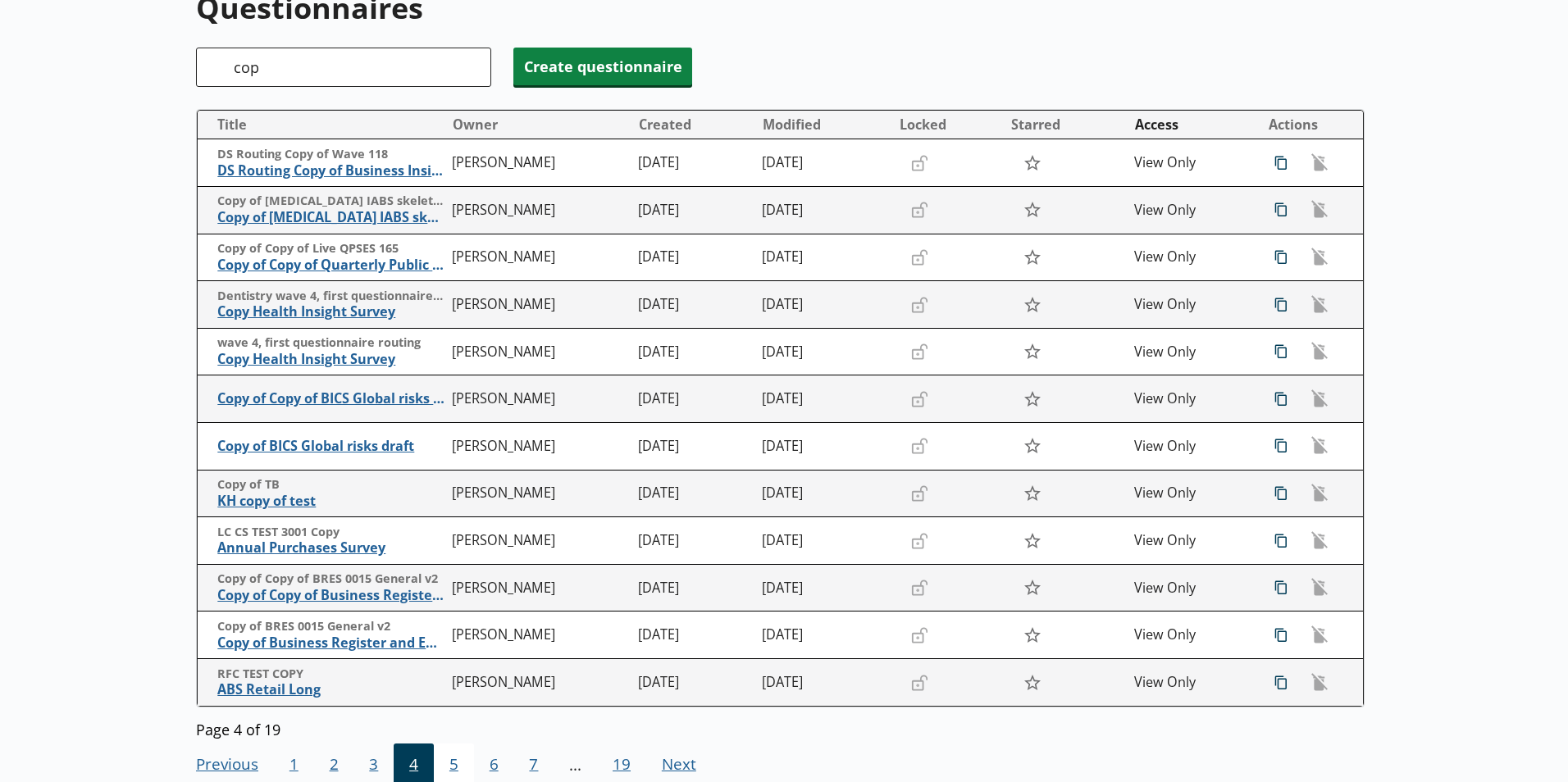
click at [455, 766] on span "5" at bounding box center [454, 765] width 41 height 44
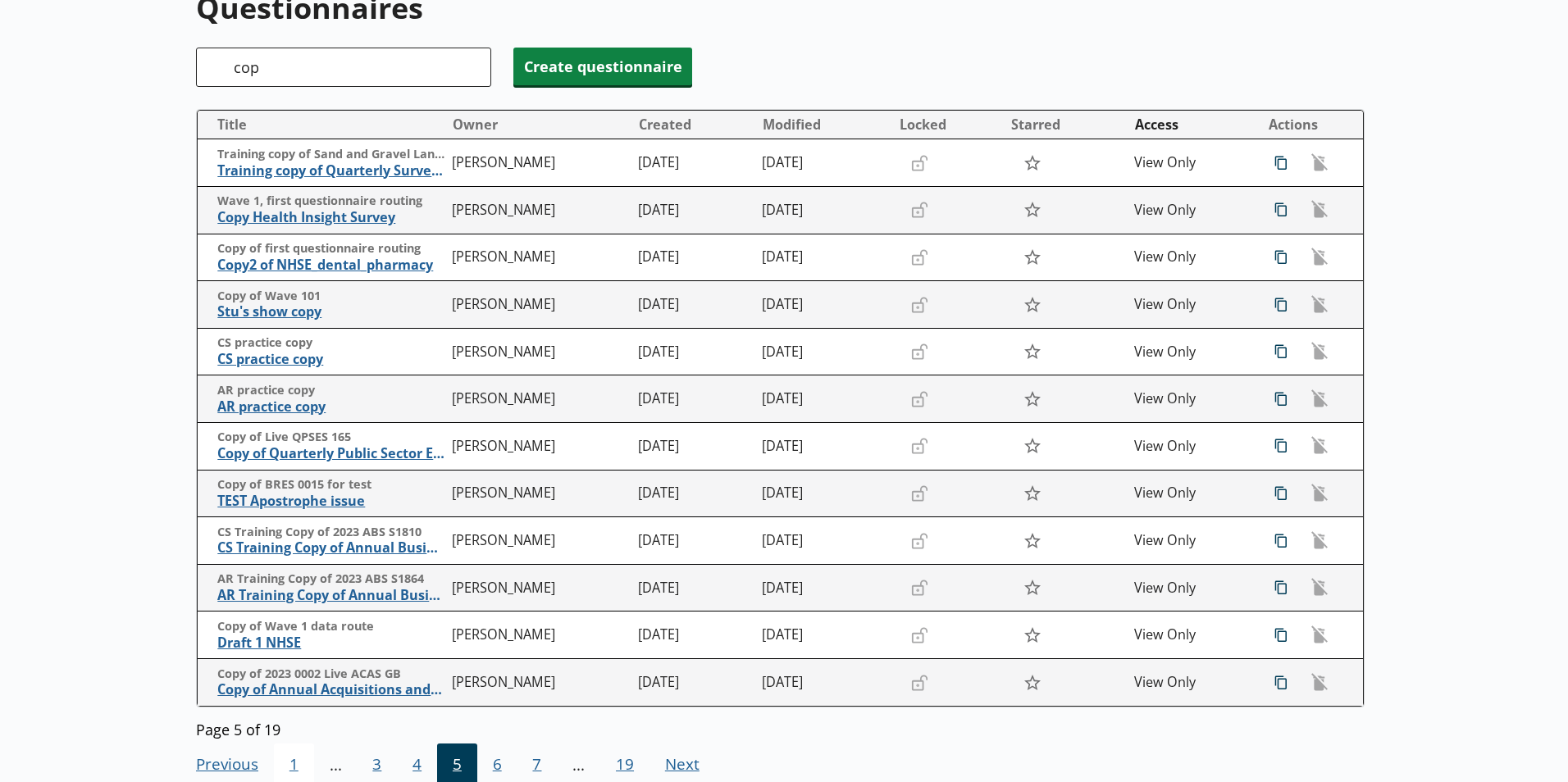
click at [297, 763] on span "1" at bounding box center [294, 765] width 41 height 44
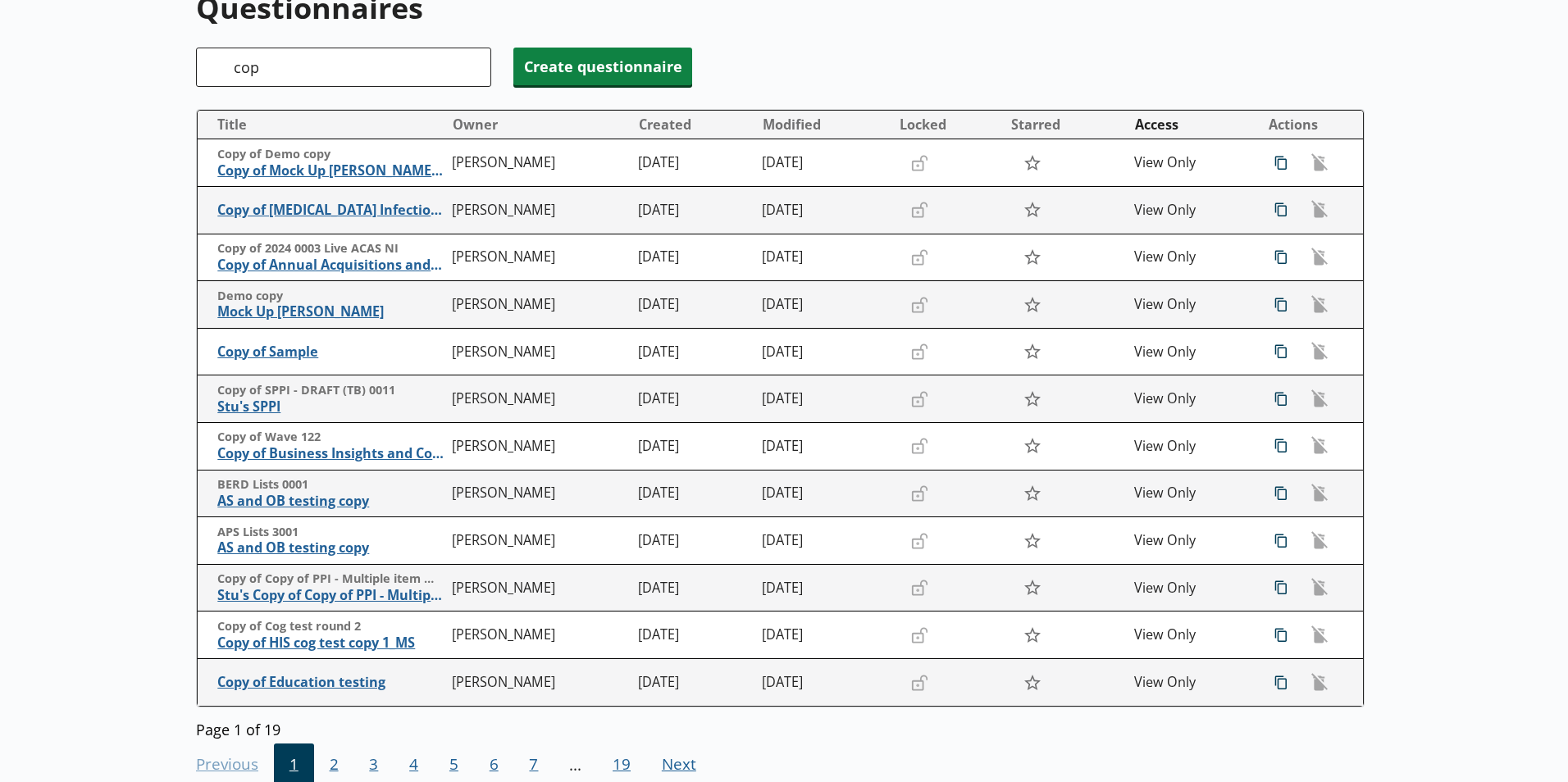
click at [291, 767] on span "1" at bounding box center [294, 765] width 41 height 44
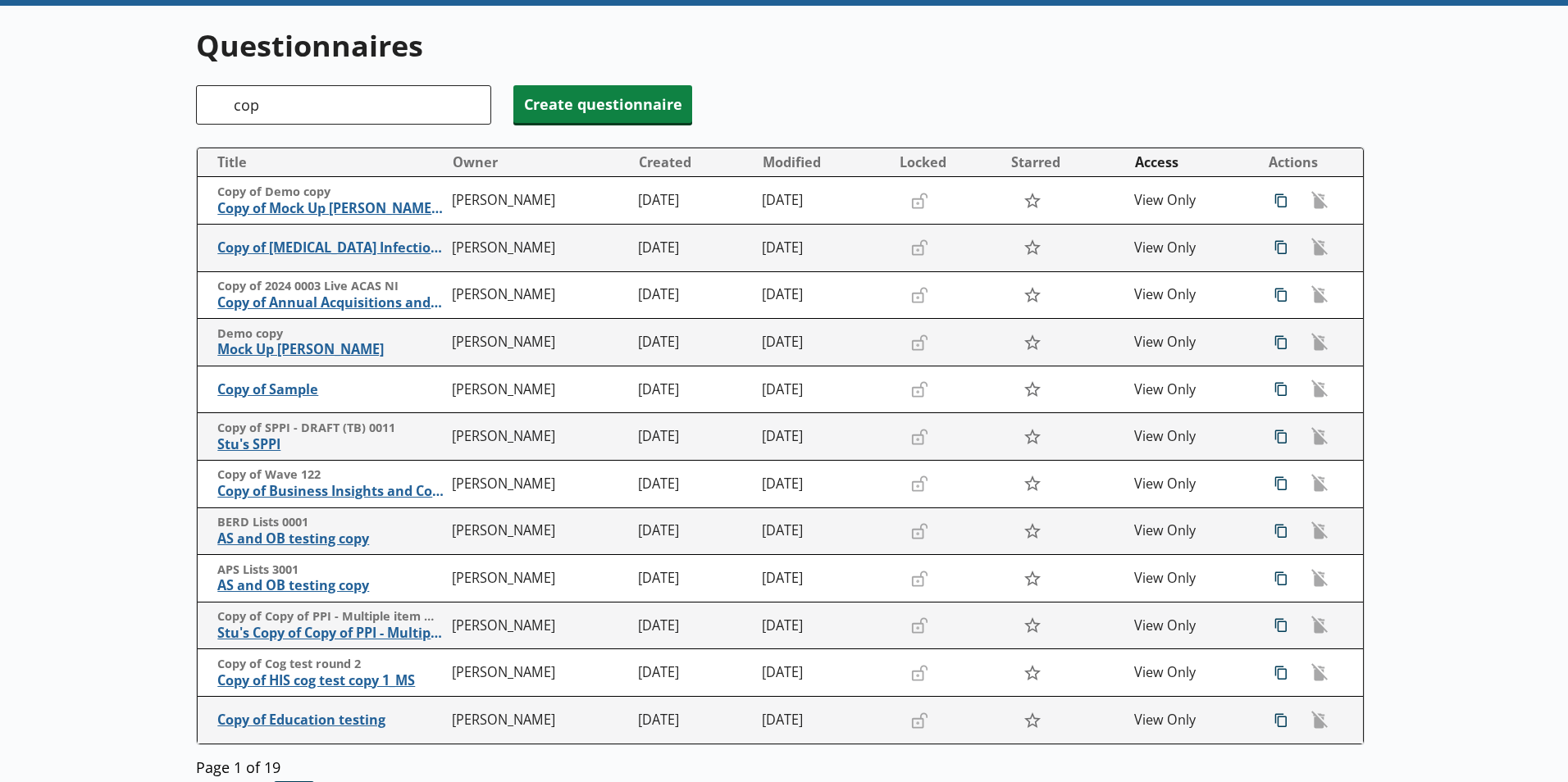
scroll to position [0, 0]
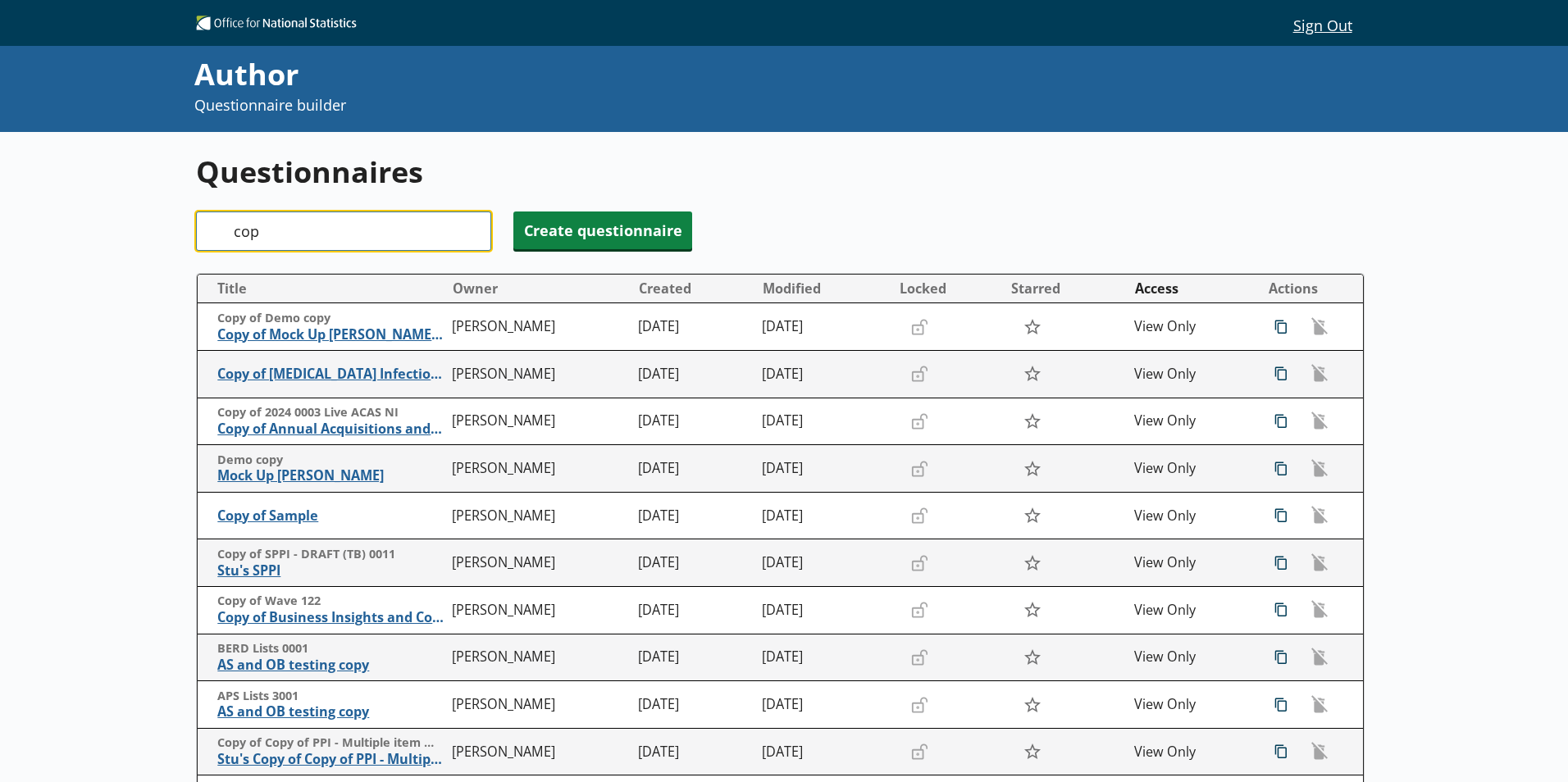
click at [265, 227] on input "cop" at bounding box center [343, 231] width 296 height 40
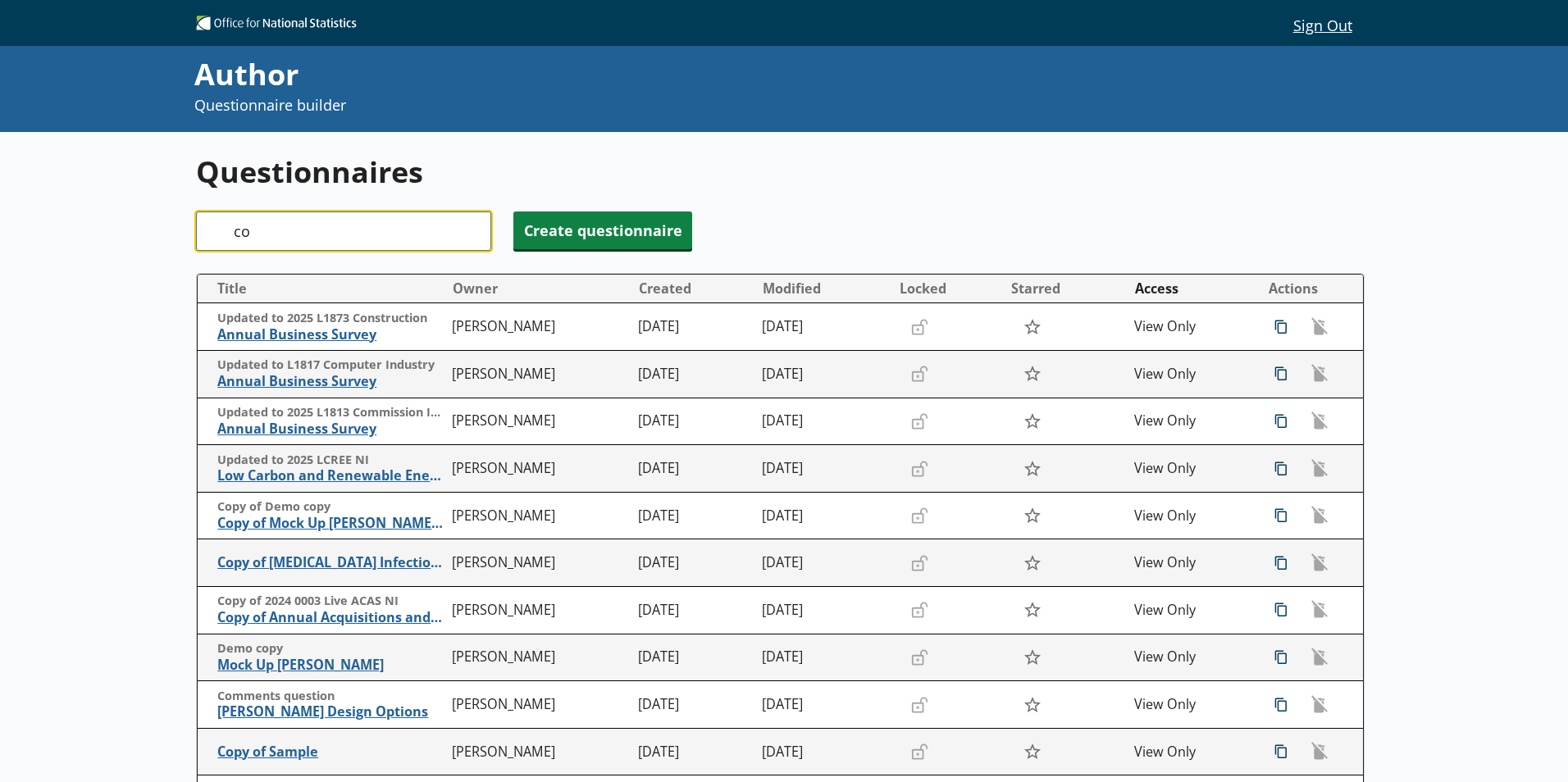
type input "c"
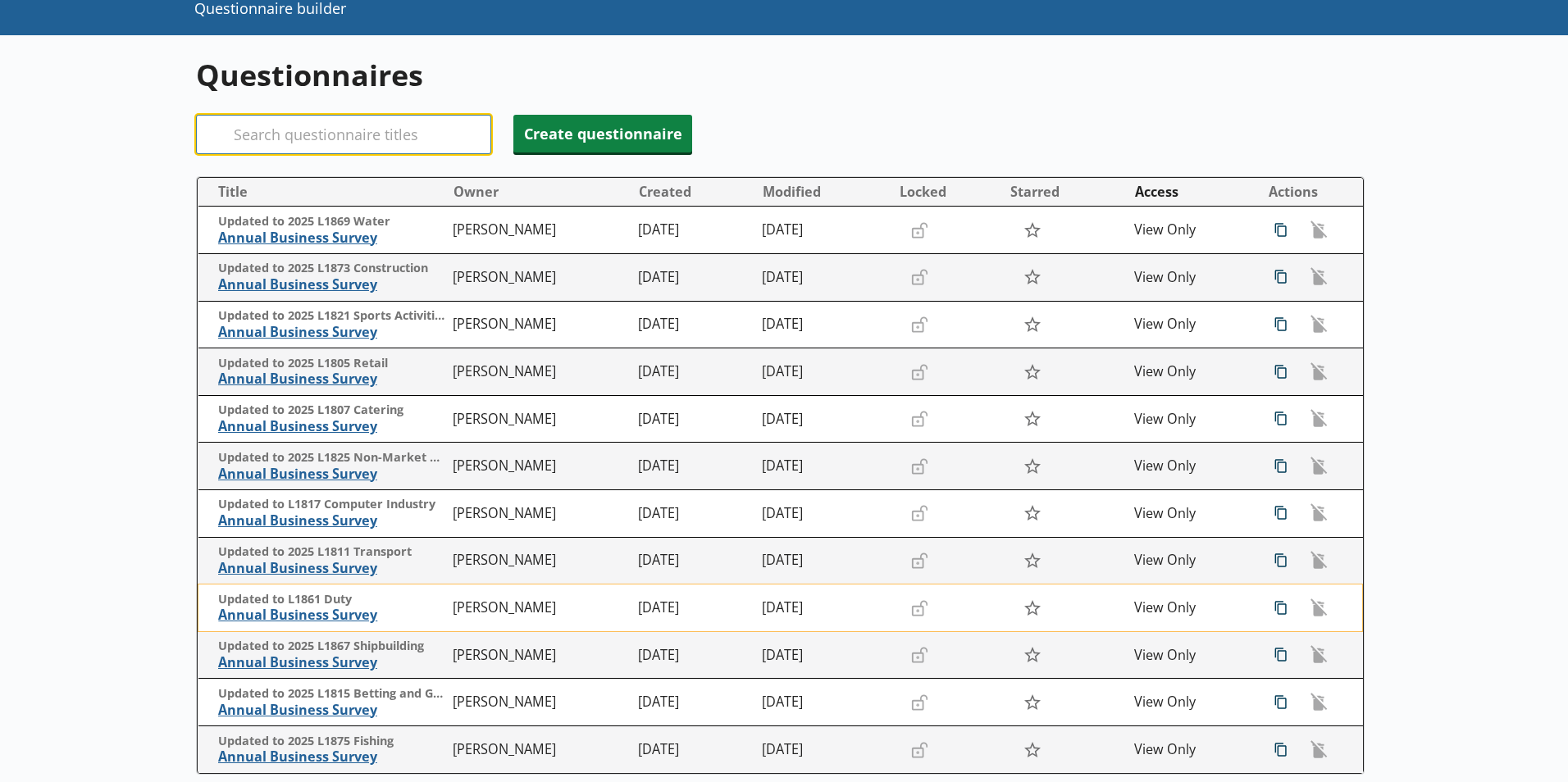
scroll to position [246, 0]
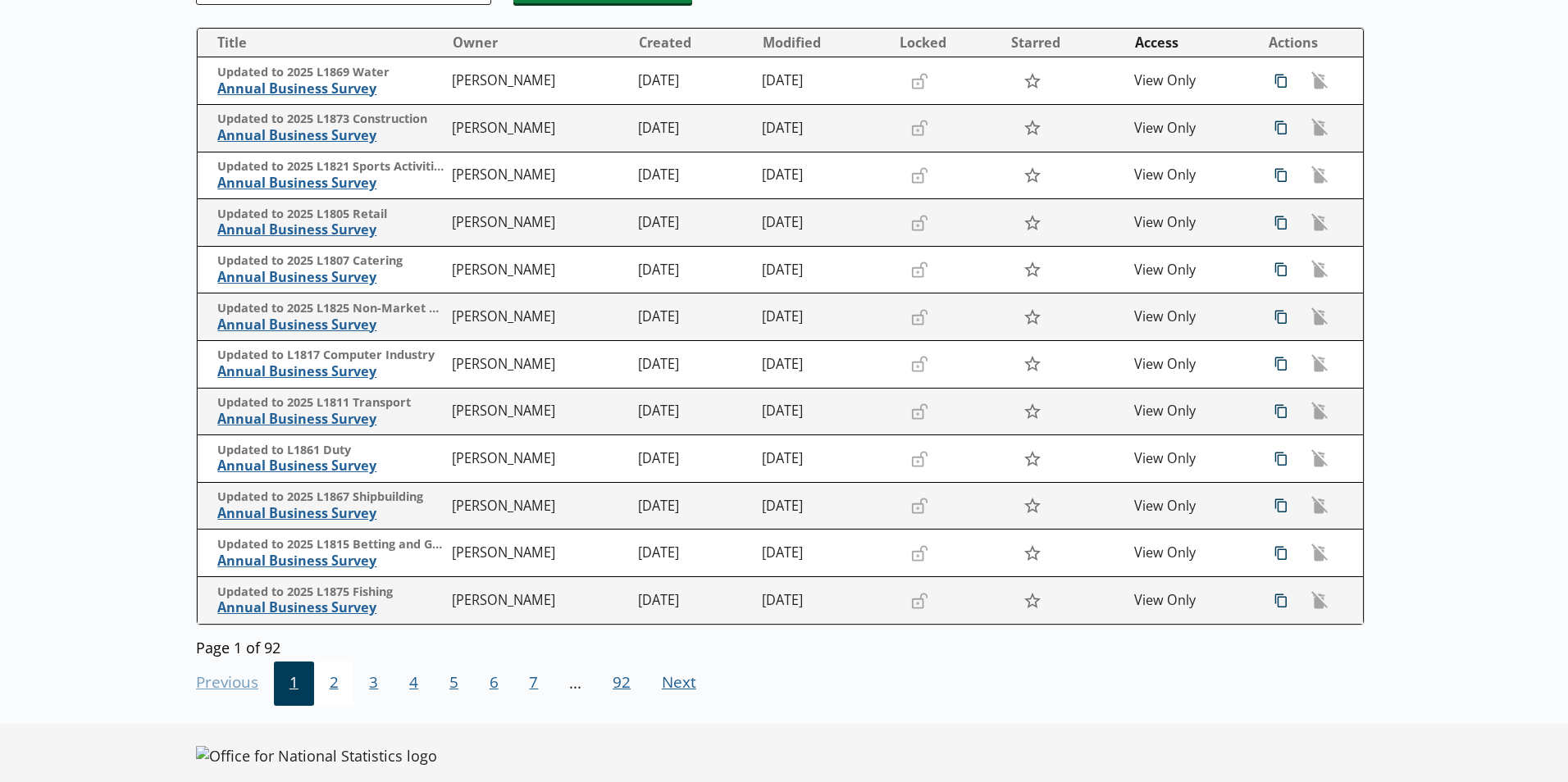
click at [330, 687] on span "2" at bounding box center [334, 683] width 41 height 44
click at [373, 700] on span "3" at bounding box center [373, 683] width 41 height 44
click at [411, 693] on span "4" at bounding box center [413, 683] width 41 height 44
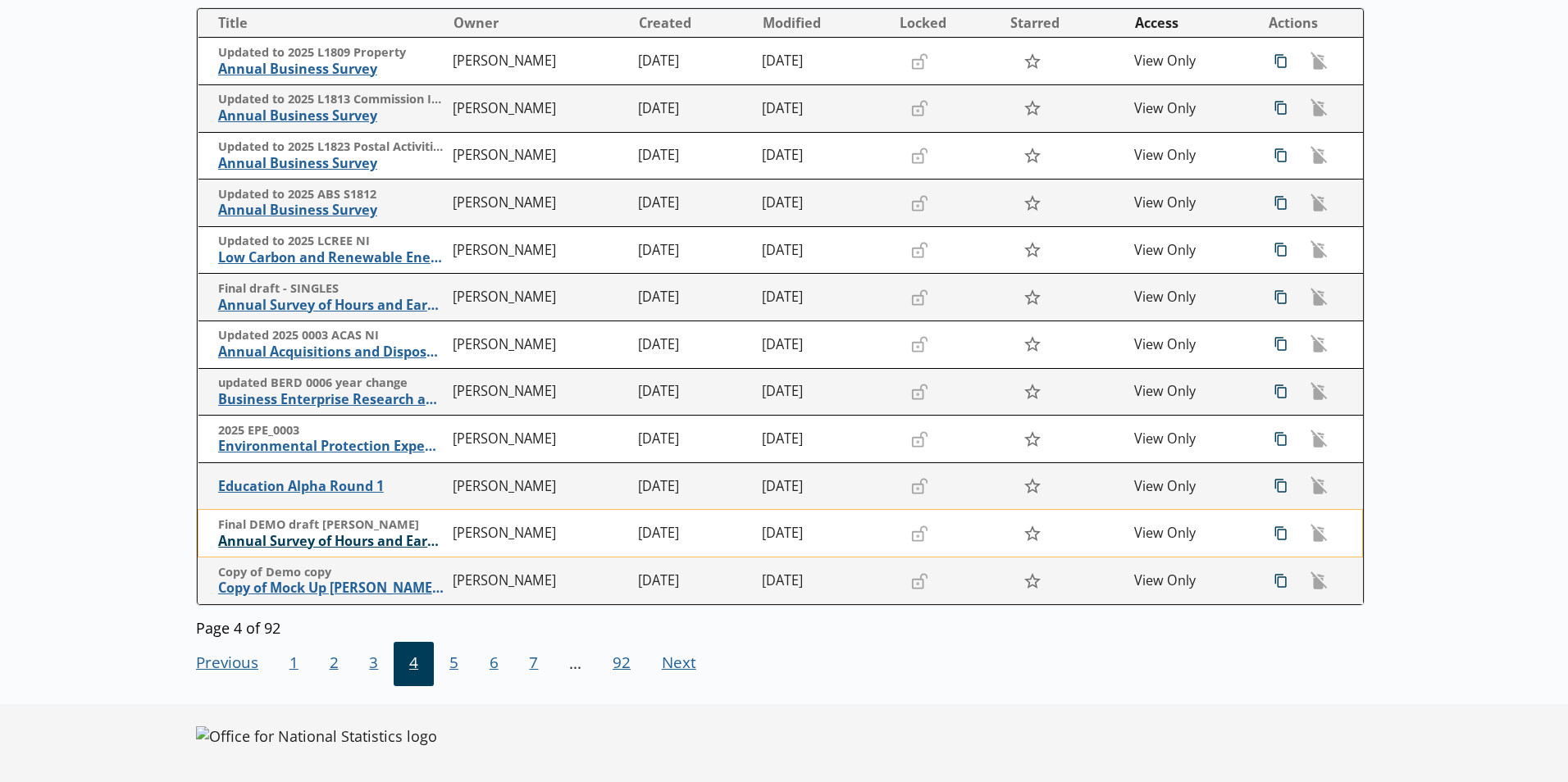
scroll to position [267, 0]
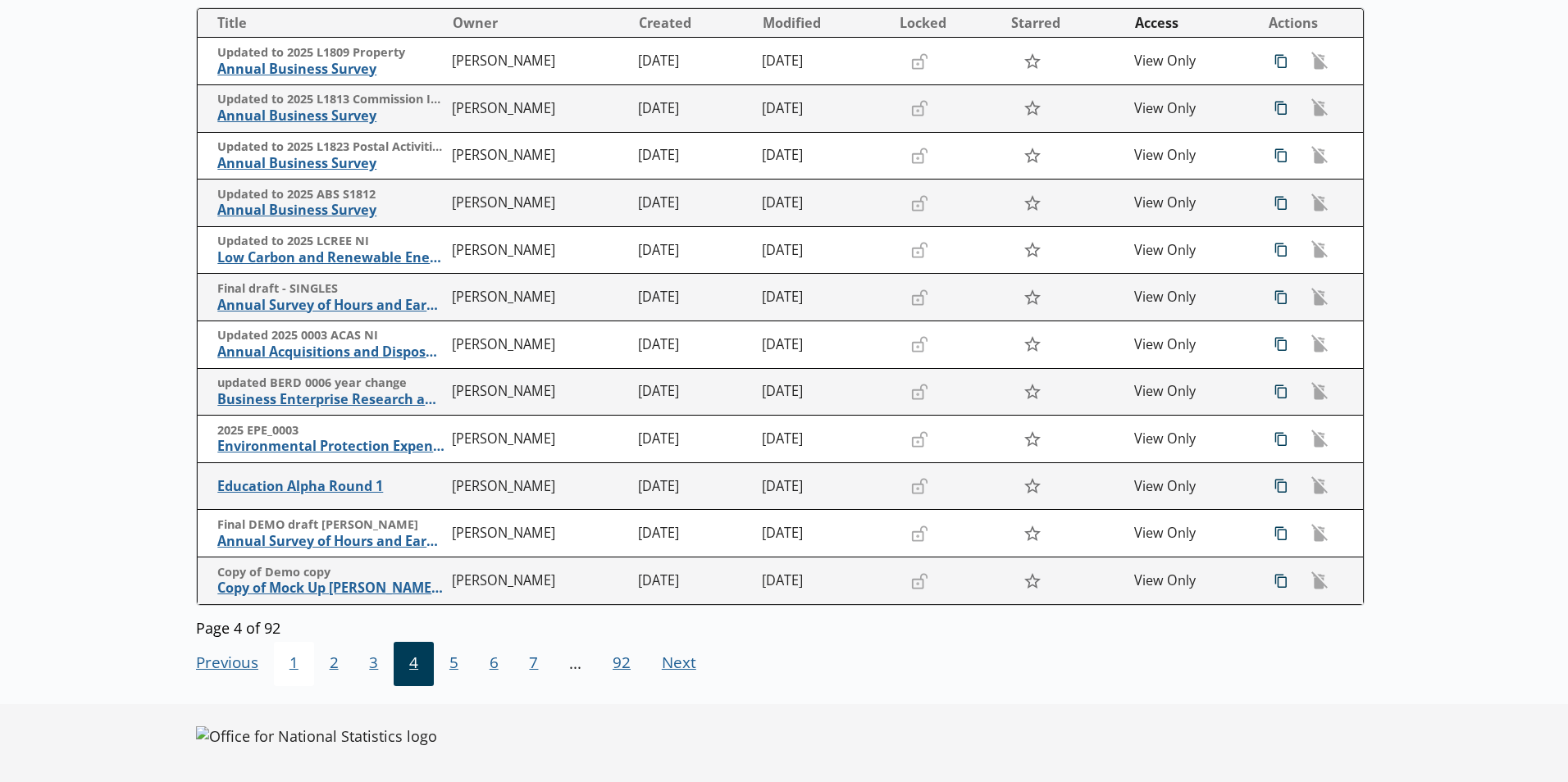
click at [291, 660] on span "1" at bounding box center [294, 663] width 41 height 44
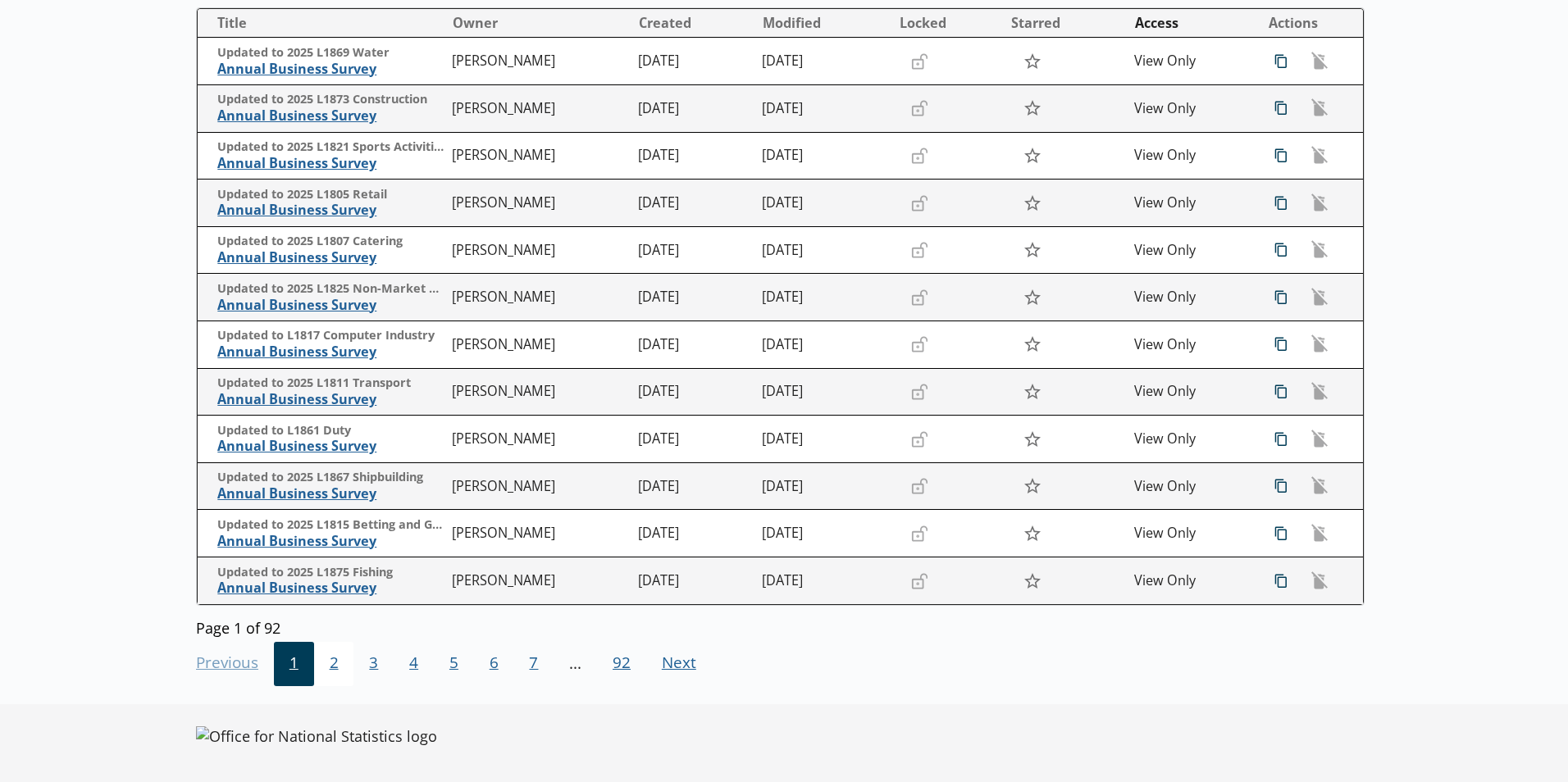
click at [333, 666] on span "2" at bounding box center [334, 663] width 41 height 44
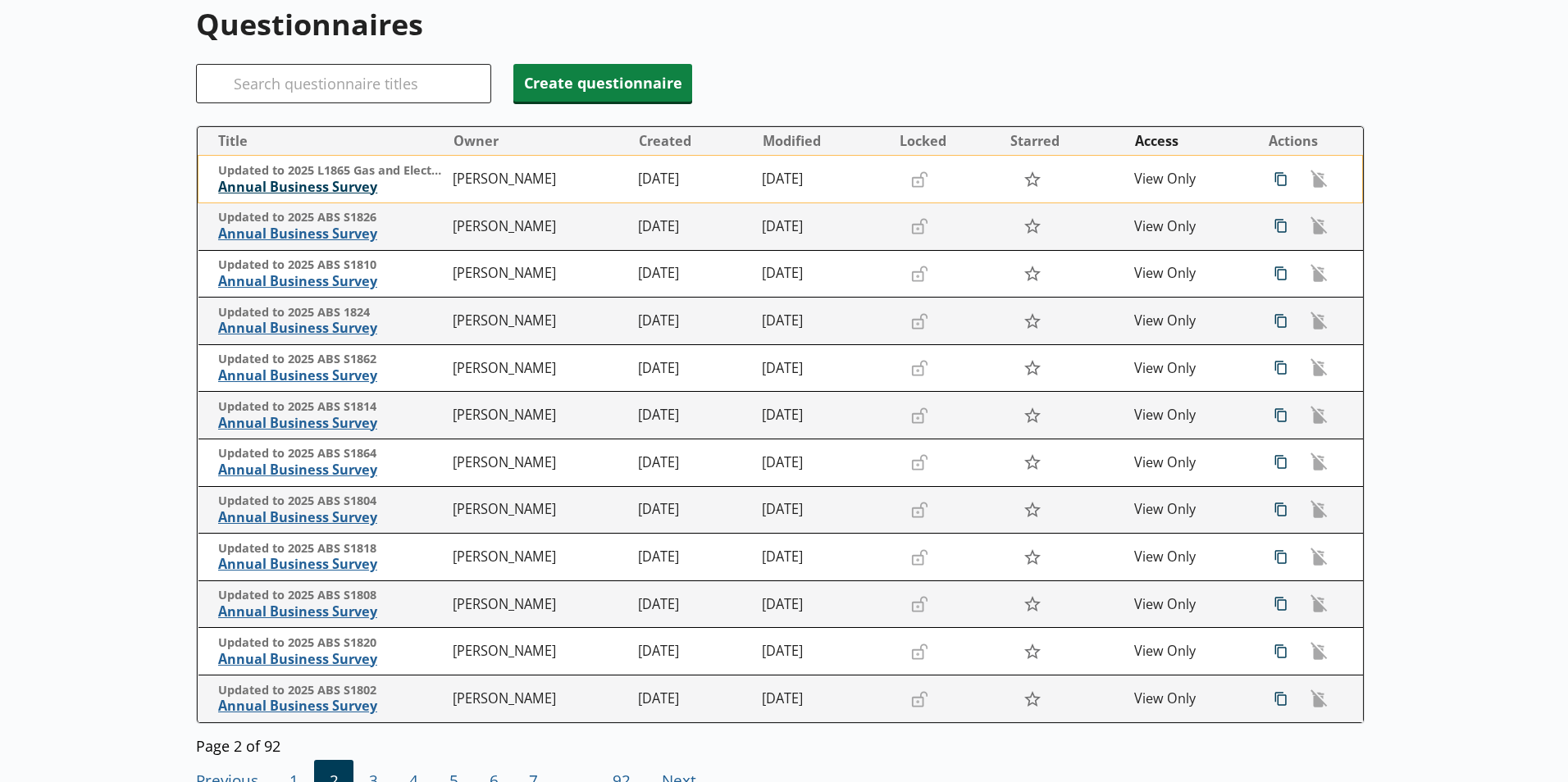
scroll to position [0, 0]
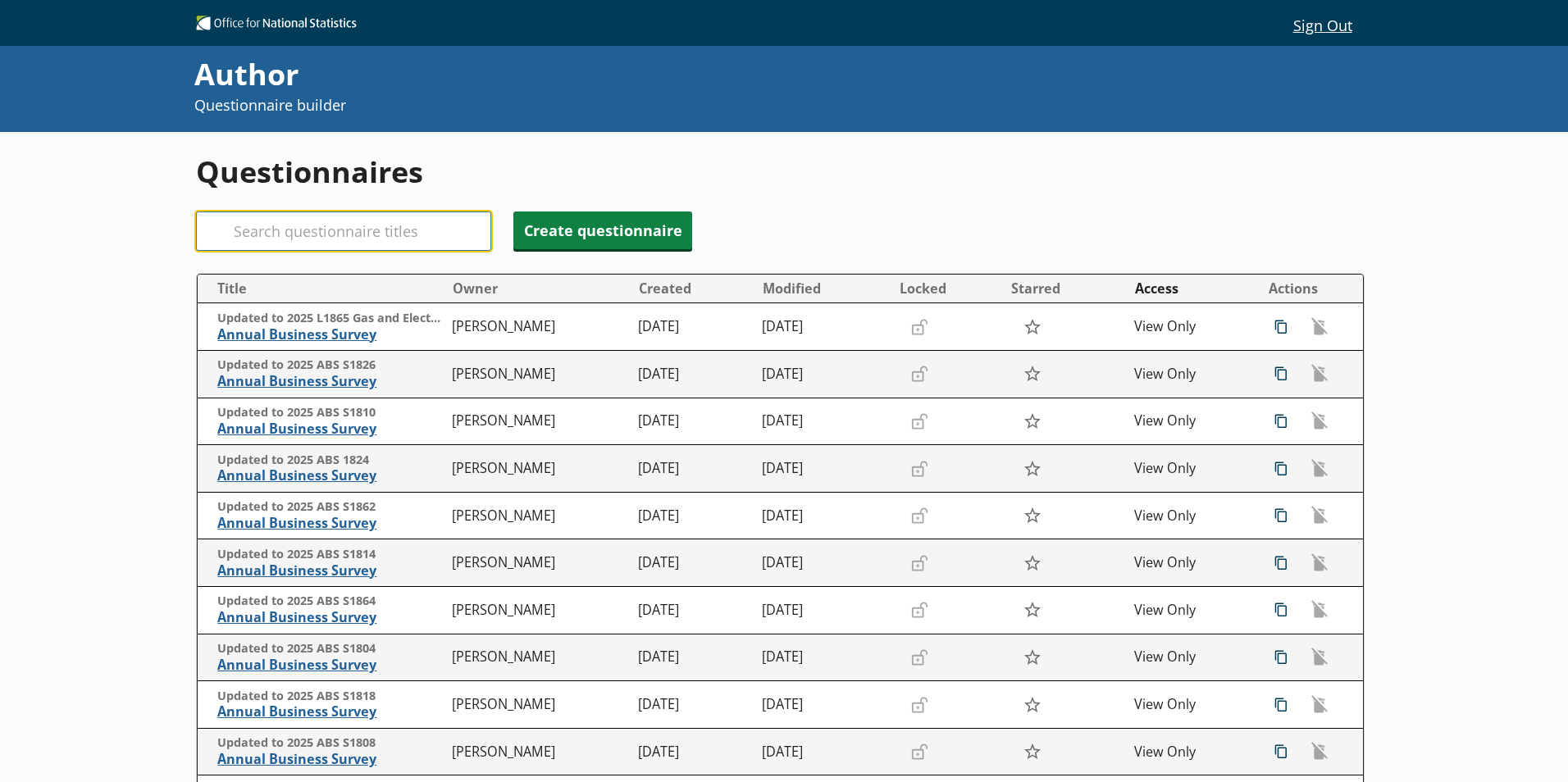
click at [250, 232] on input "Search" at bounding box center [343, 231] width 296 height 40
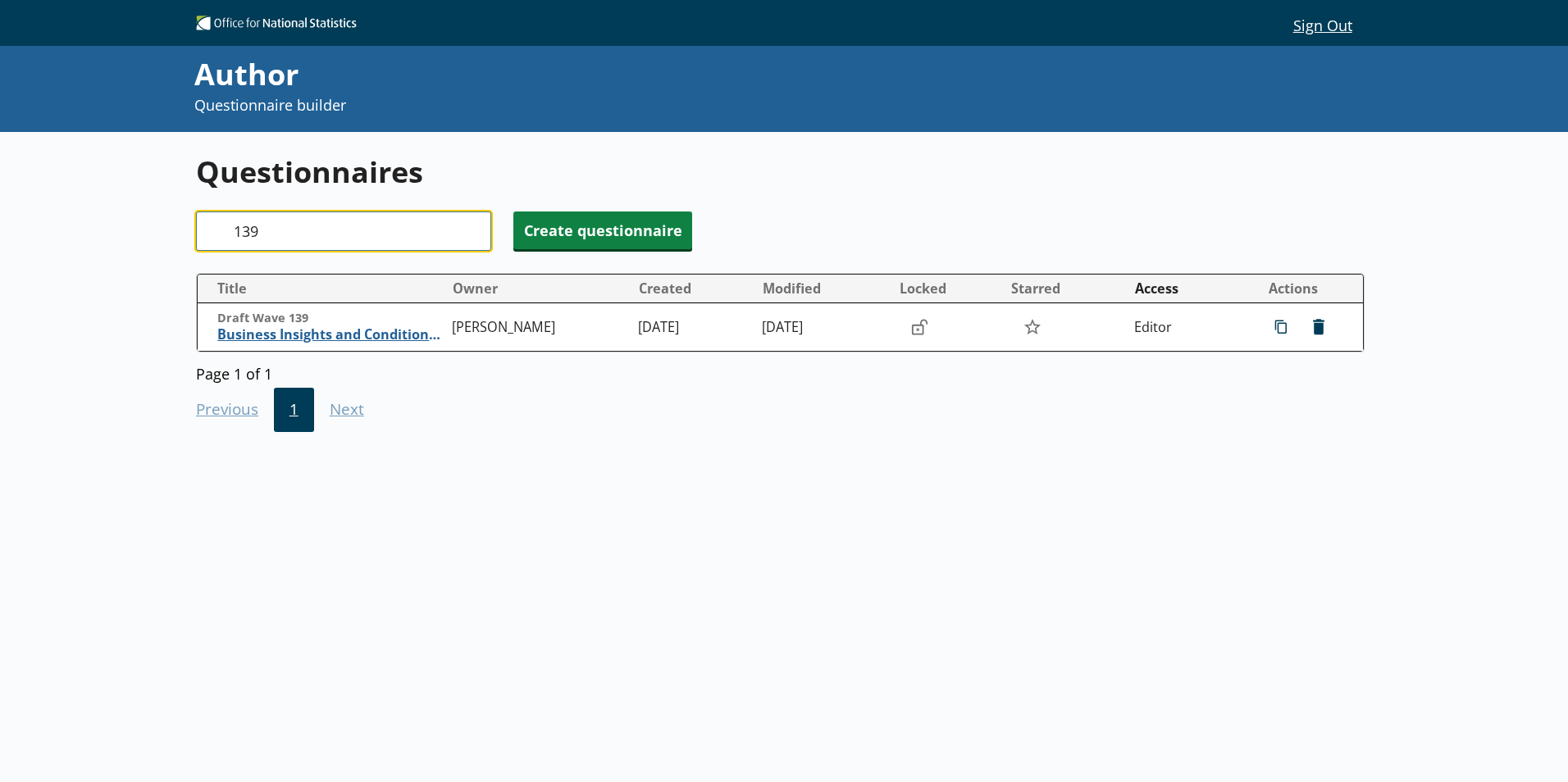
drag, startPoint x: 247, startPoint y: 231, endPoint x: 259, endPoint y: 232, distance: 12.0
click at [259, 232] on input "139" at bounding box center [343, 231] width 296 height 40
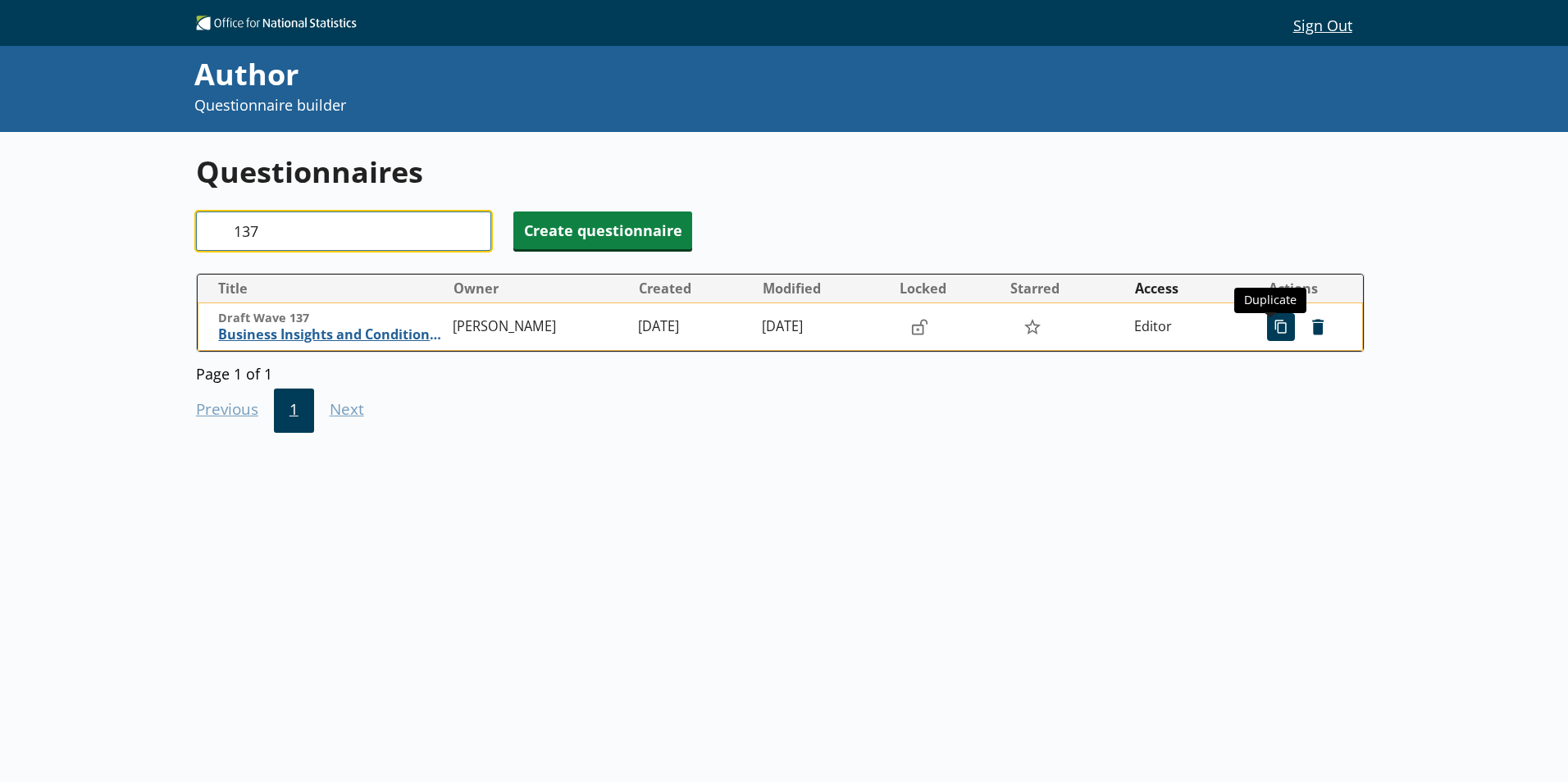
type input "137"
click at [1270, 331] on span "icon-copy Duplicate" at bounding box center [1280, 327] width 27 height 27
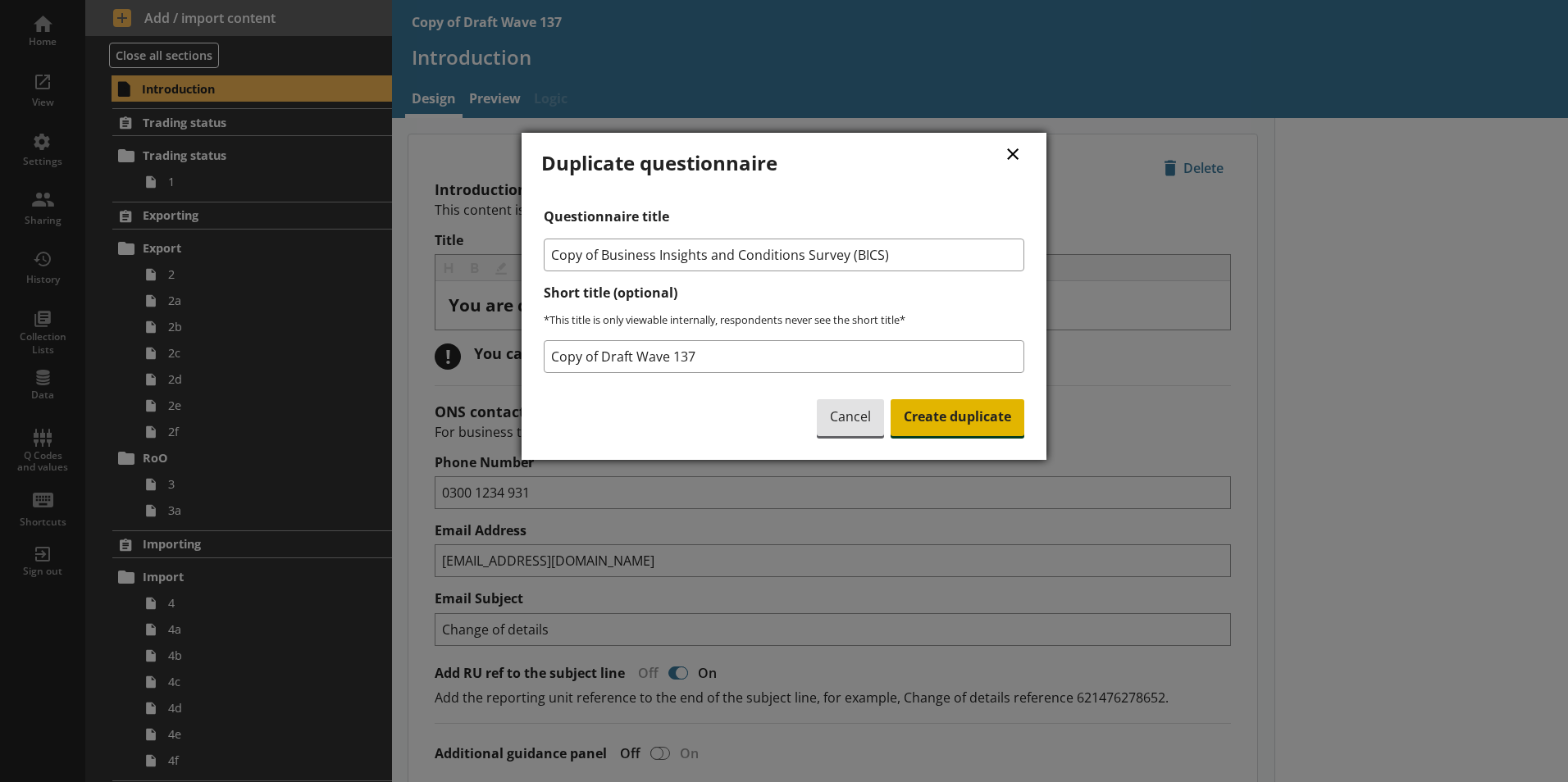
click at [956, 422] on span "Create duplicate" at bounding box center [957, 418] width 133 height 38
type textarea "x"
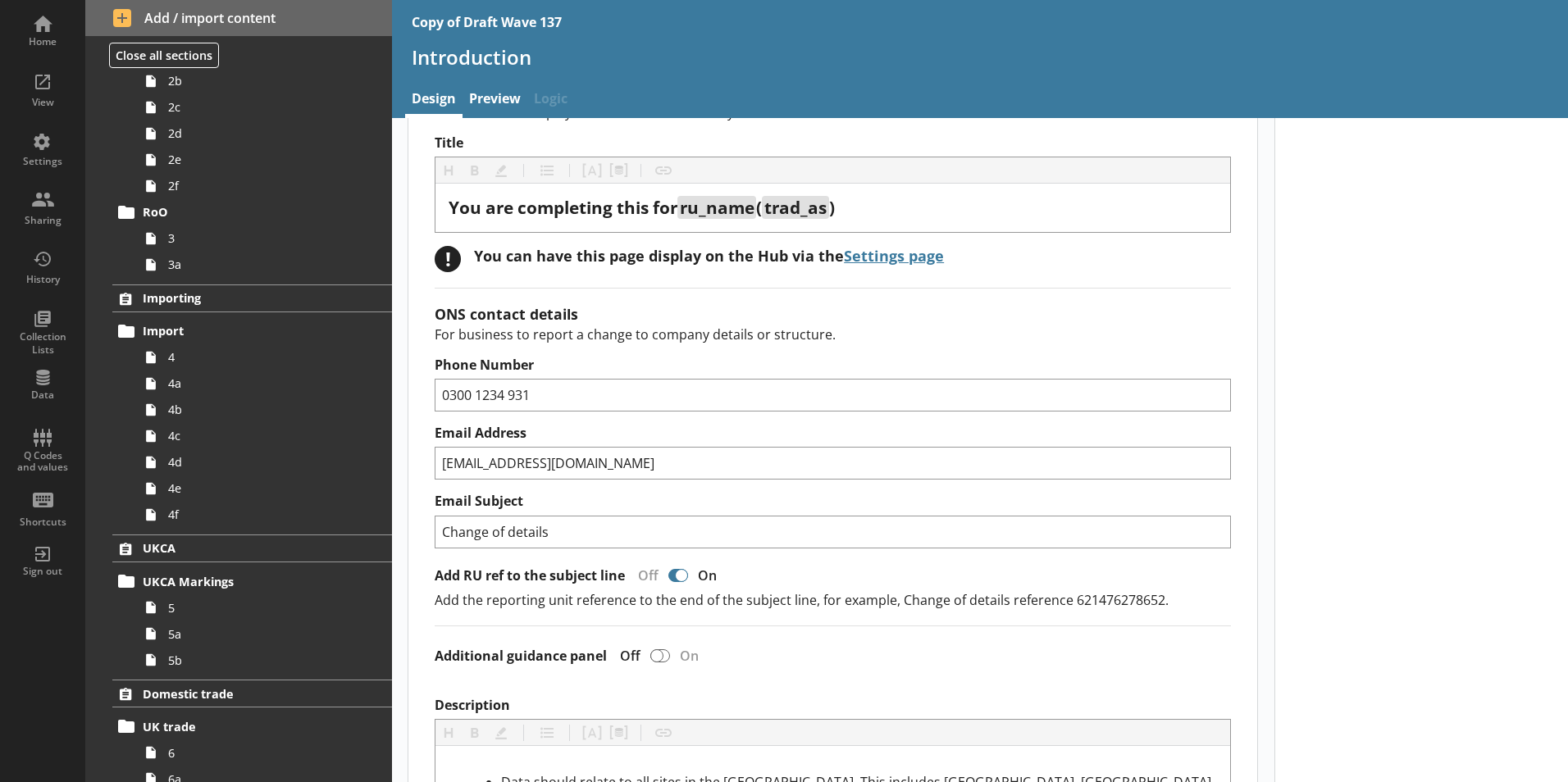
scroll to position [246, 0]
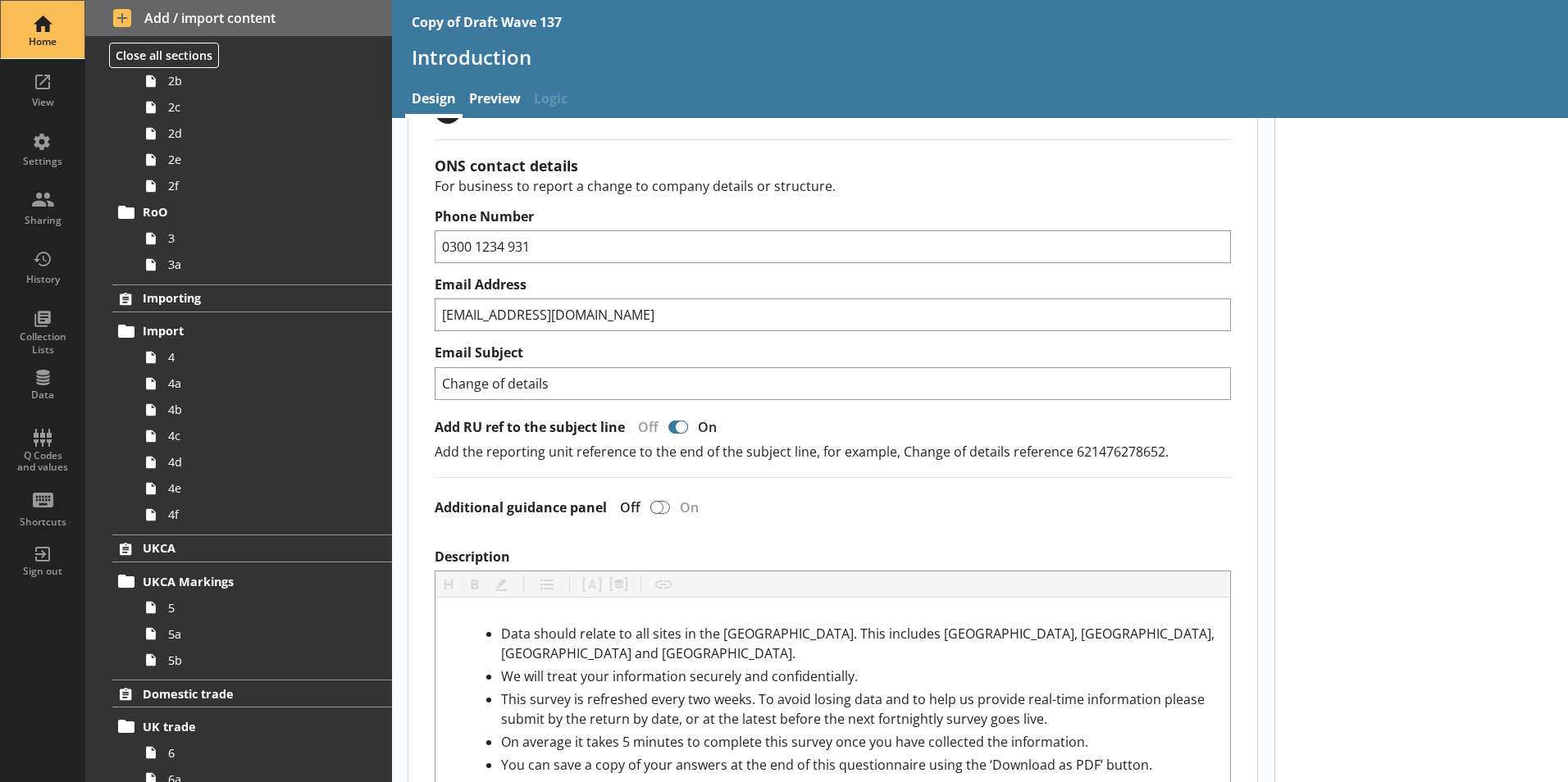
click at [46, 41] on div "Home" at bounding box center [43, 42] width 57 height 13
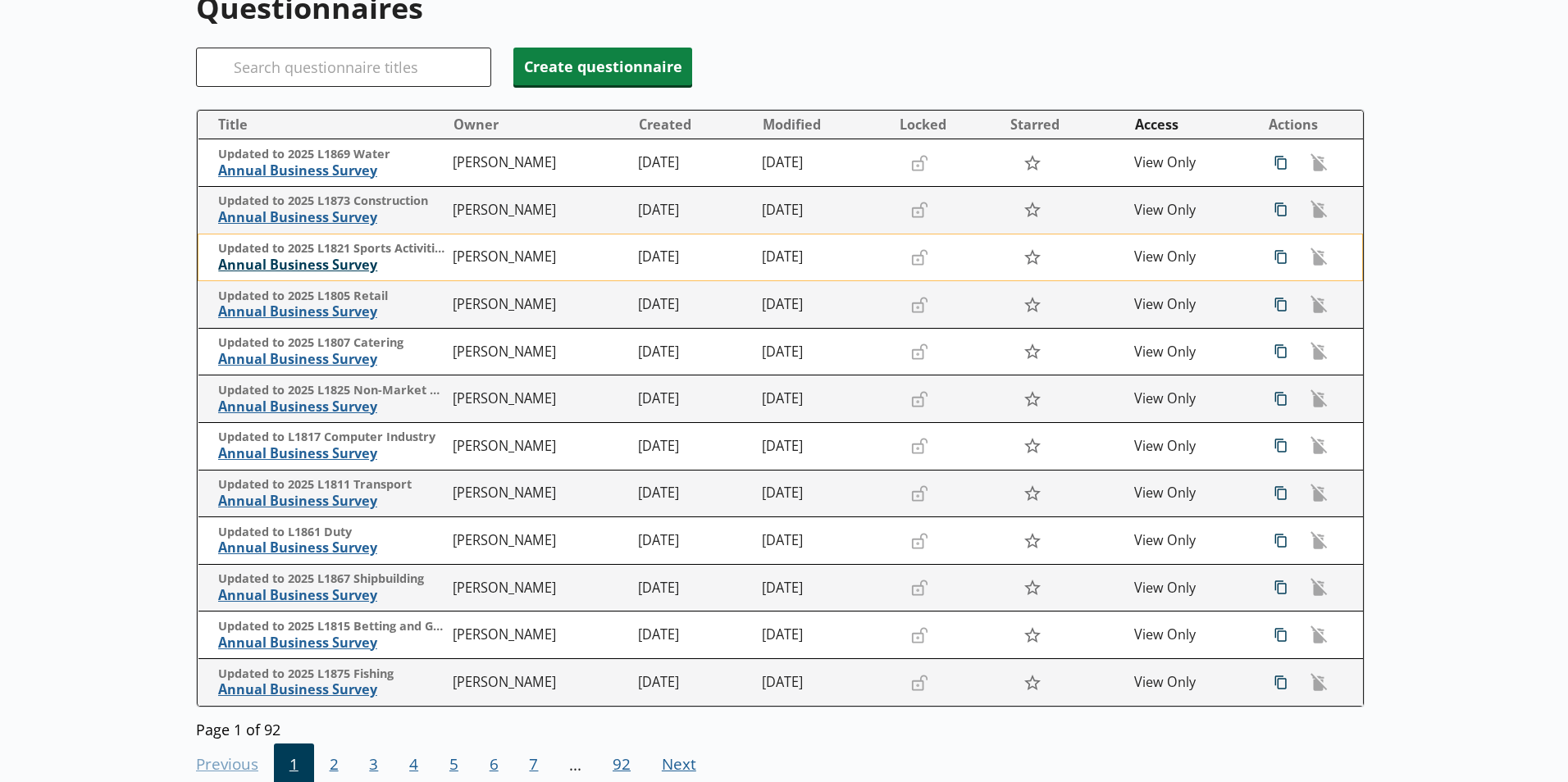
scroll to position [246, 0]
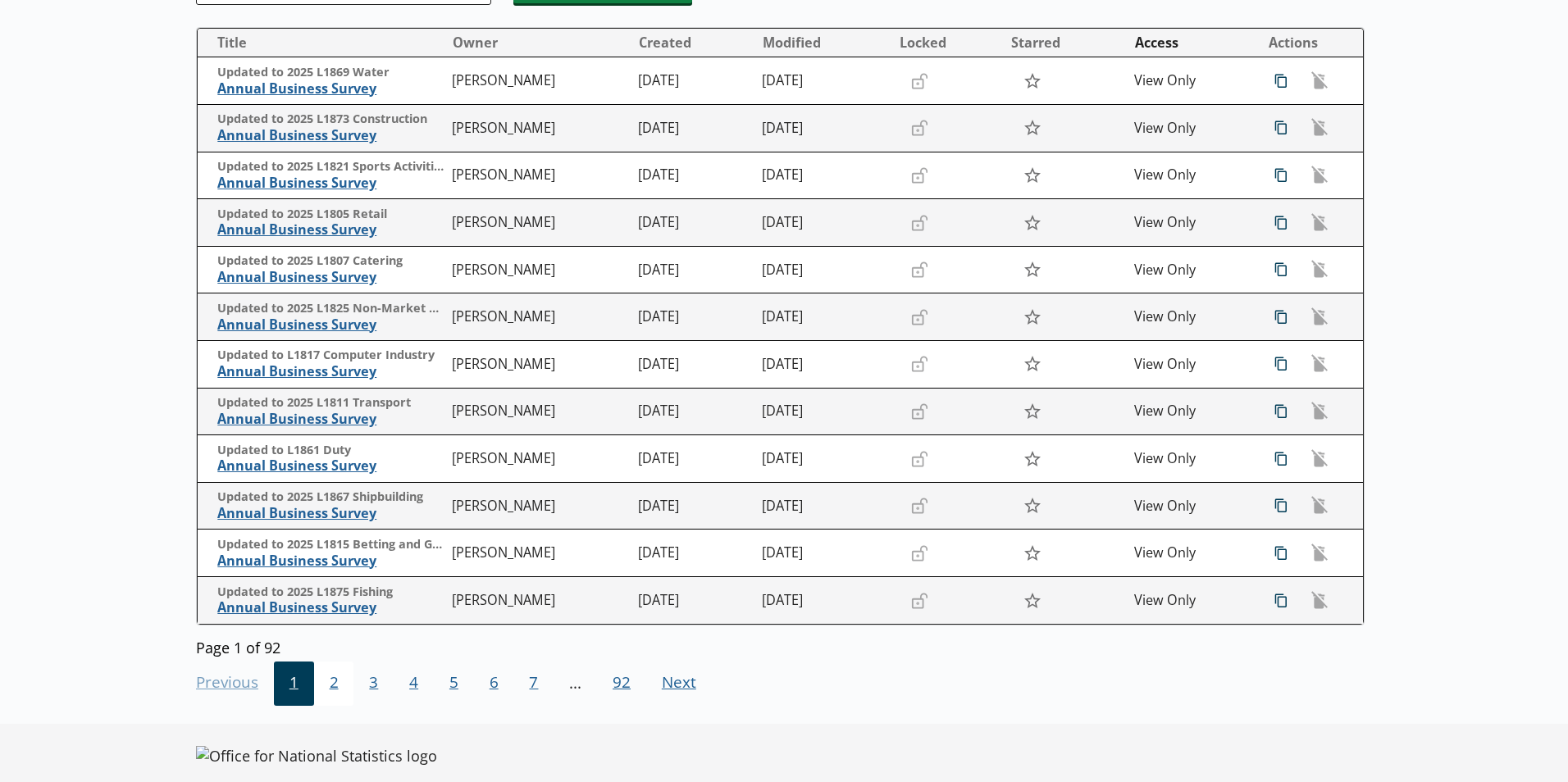
click at [329, 686] on span "2" at bounding box center [334, 683] width 41 height 44
click at [372, 684] on span "3" at bounding box center [373, 683] width 41 height 44
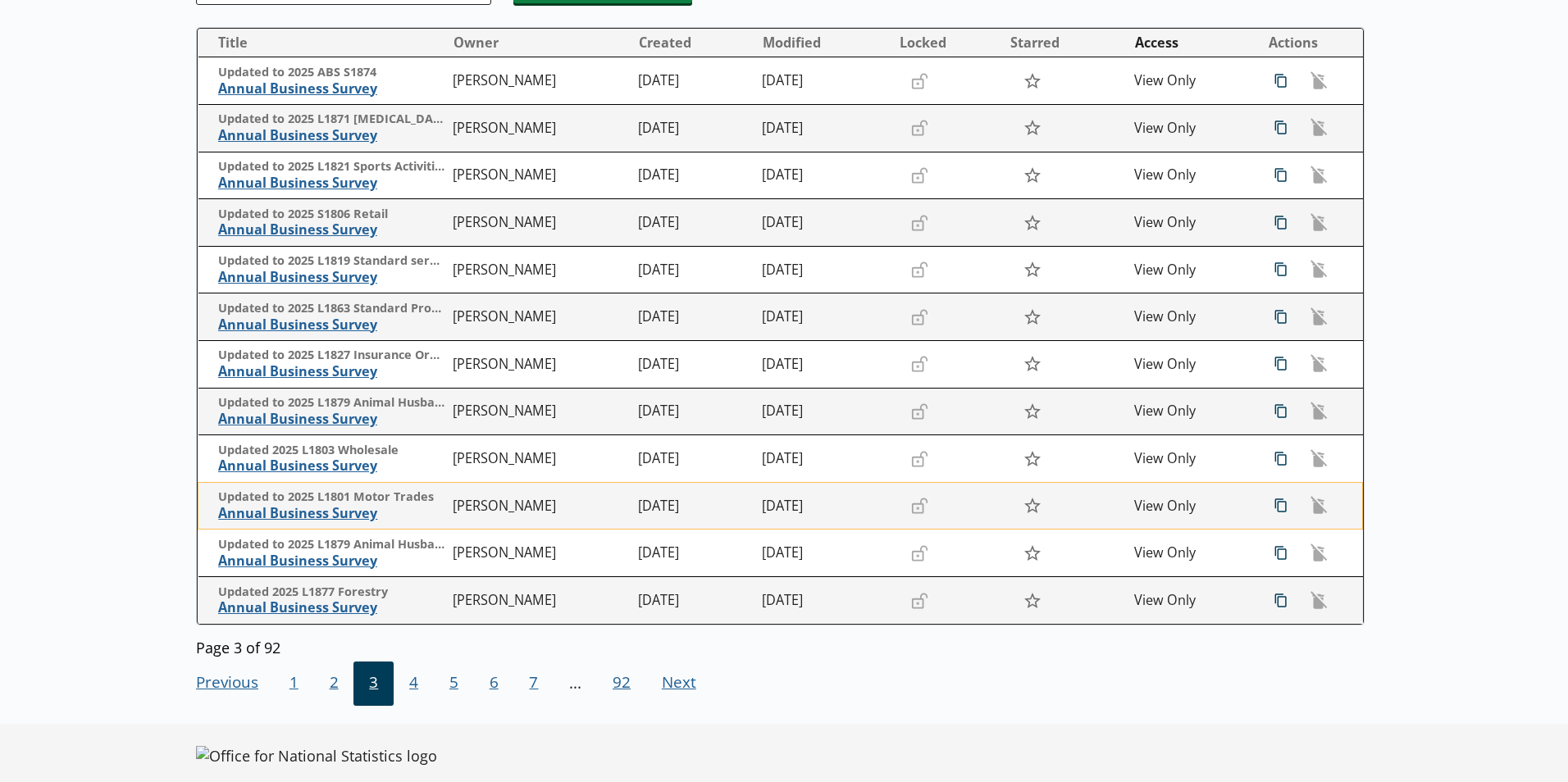
scroll to position [0, 0]
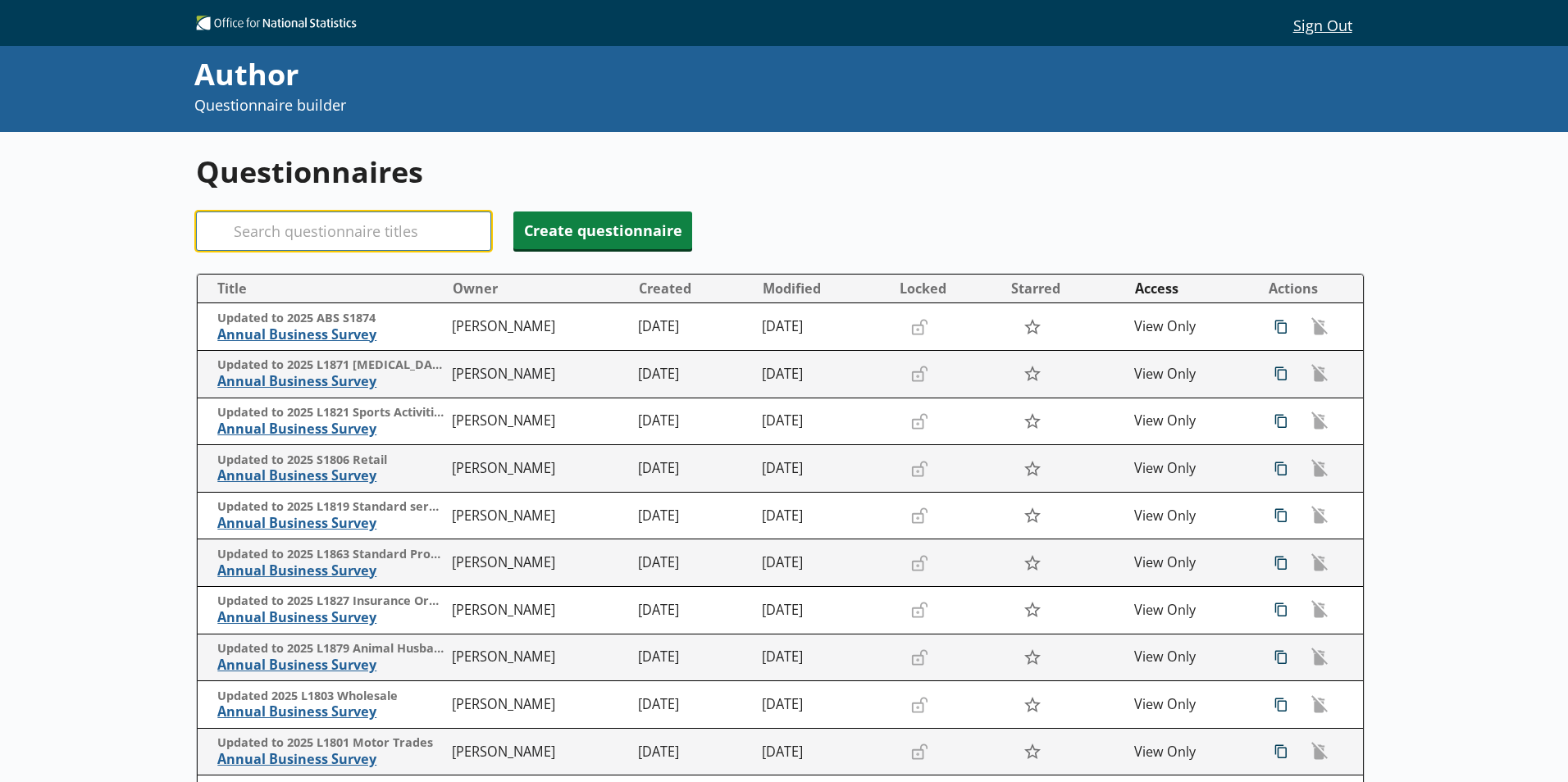
click at [257, 235] on input "Search" at bounding box center [343, 231] width 296 height 40
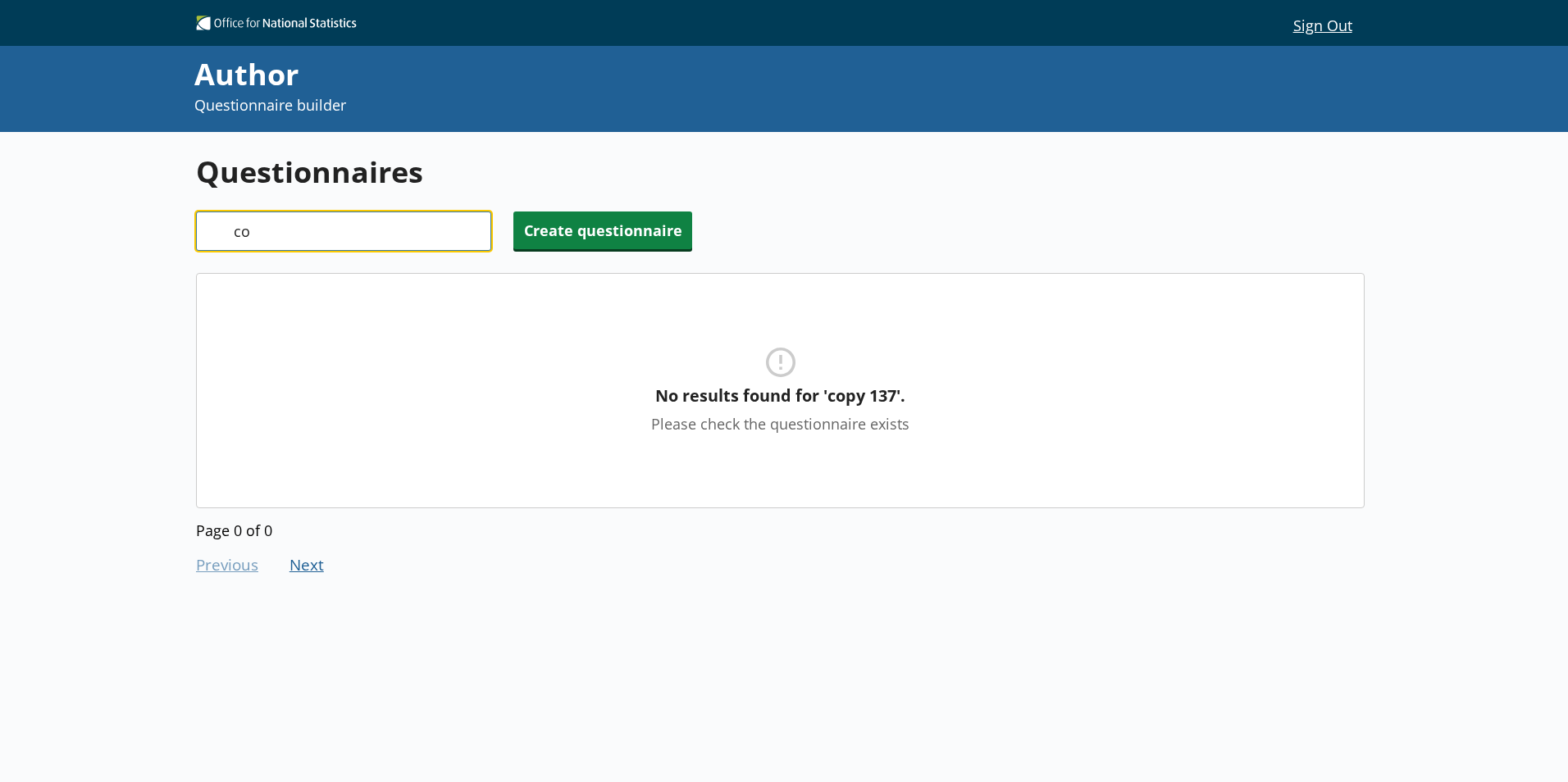
type input "c"
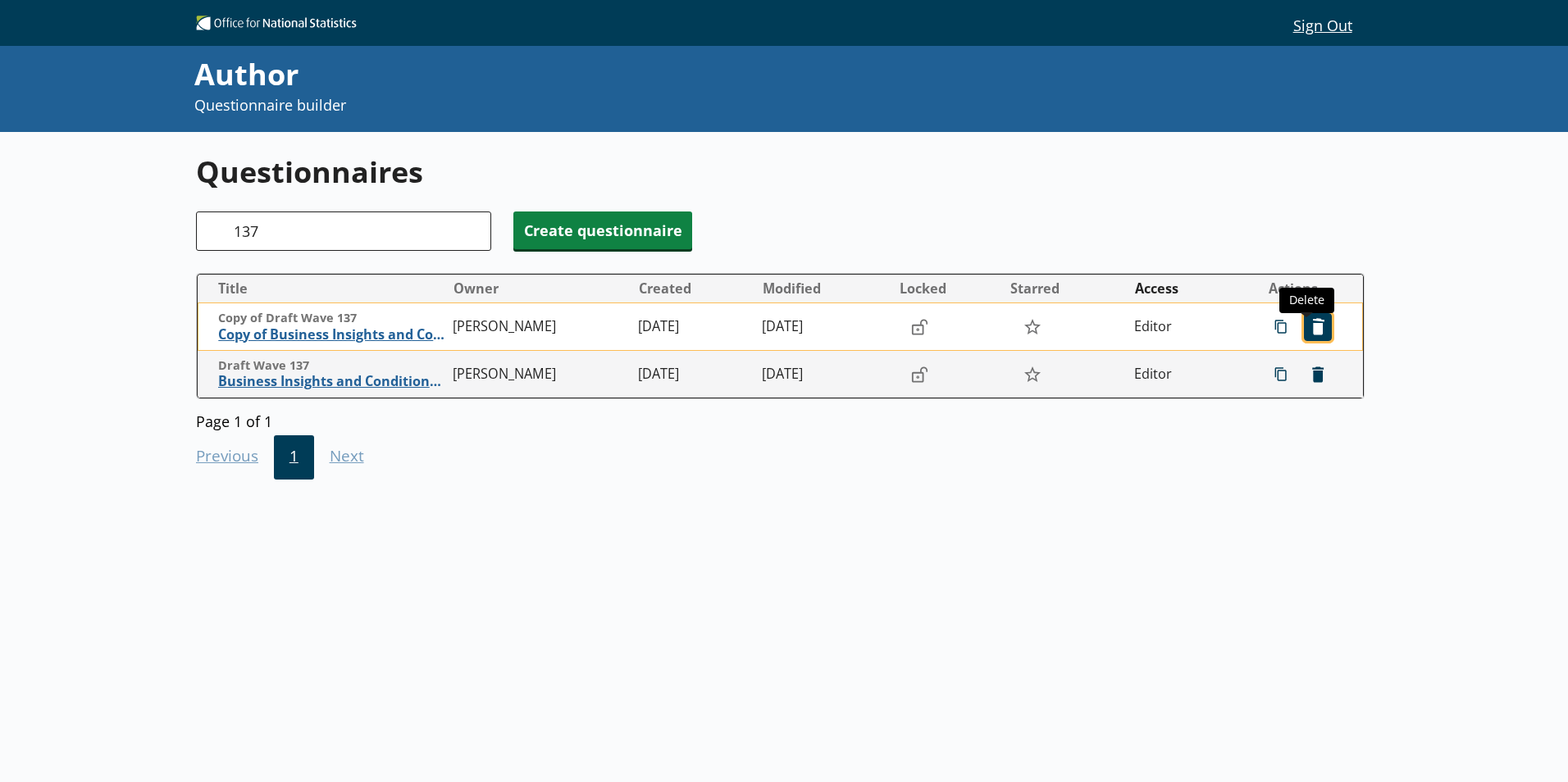
click at [1304, 329] on span "icon-delete Created with Sketch. Delete" at bounding box center [1317, 327] width 27 height 27
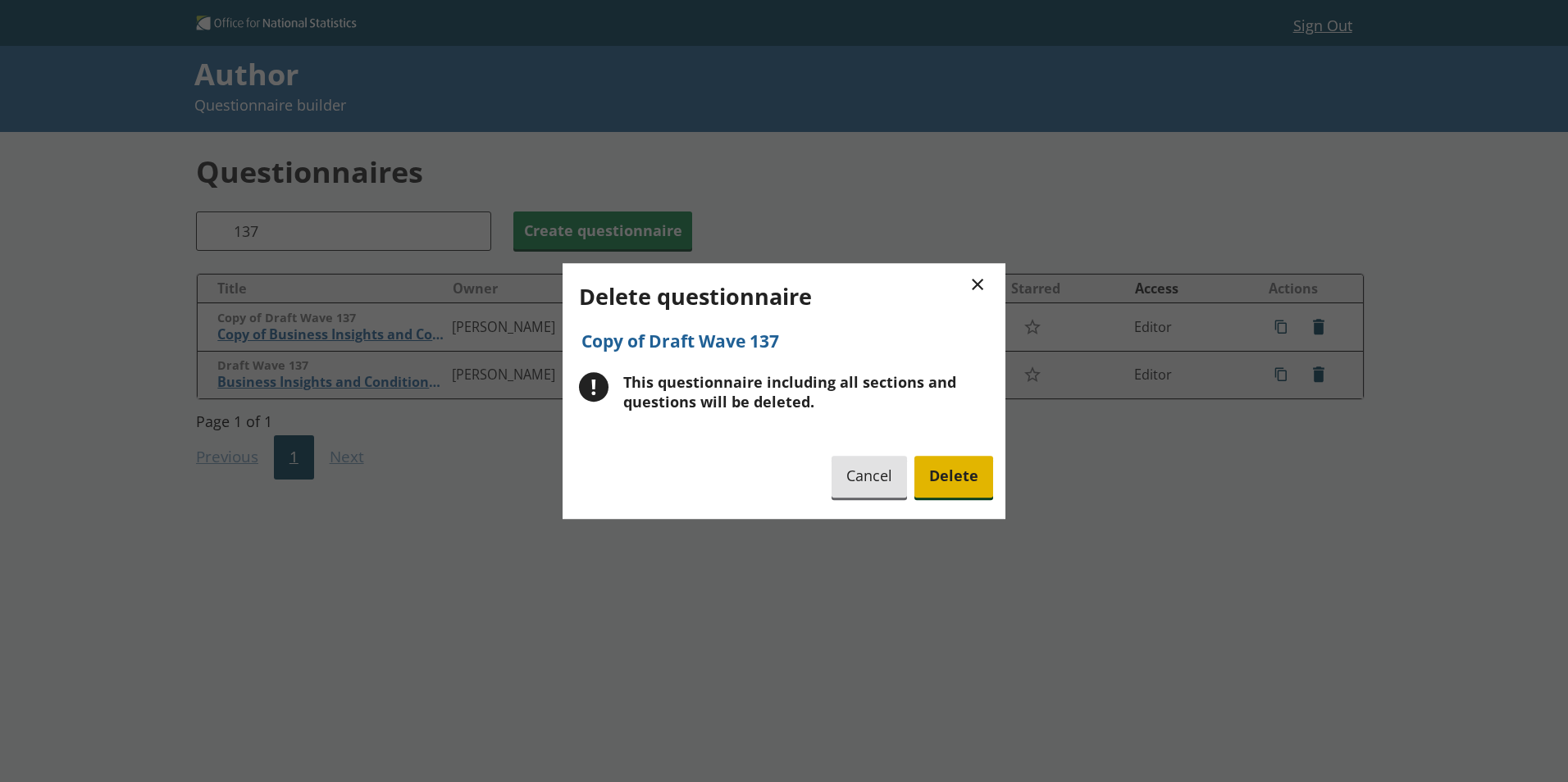
click at [949, 479] on span "Delete" at bounding box center [954, 477] width 79 height 42
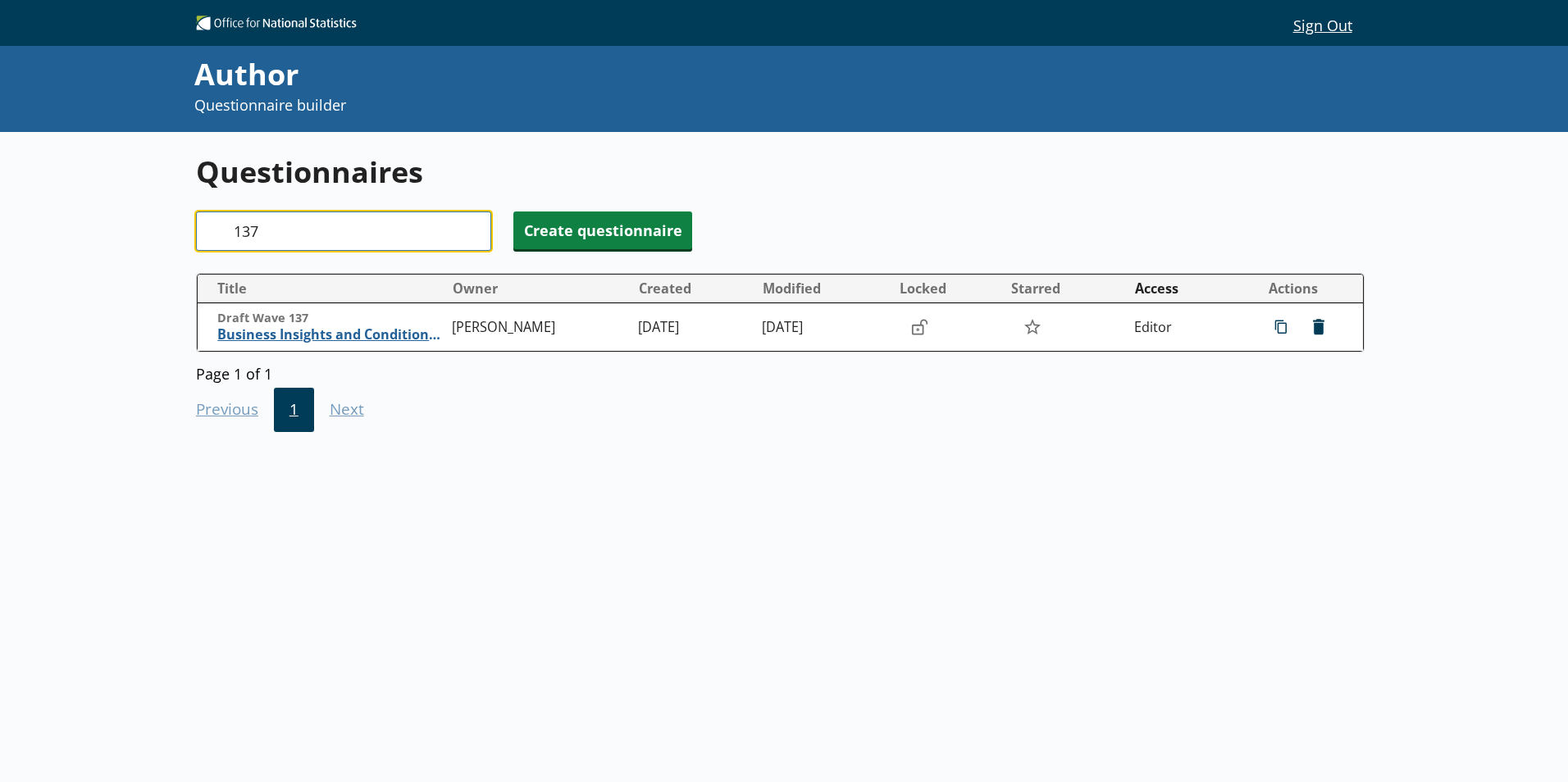
click at [261, 231] on input "137" at bounding box center [343, 231] width 296 height 40
type input "1"
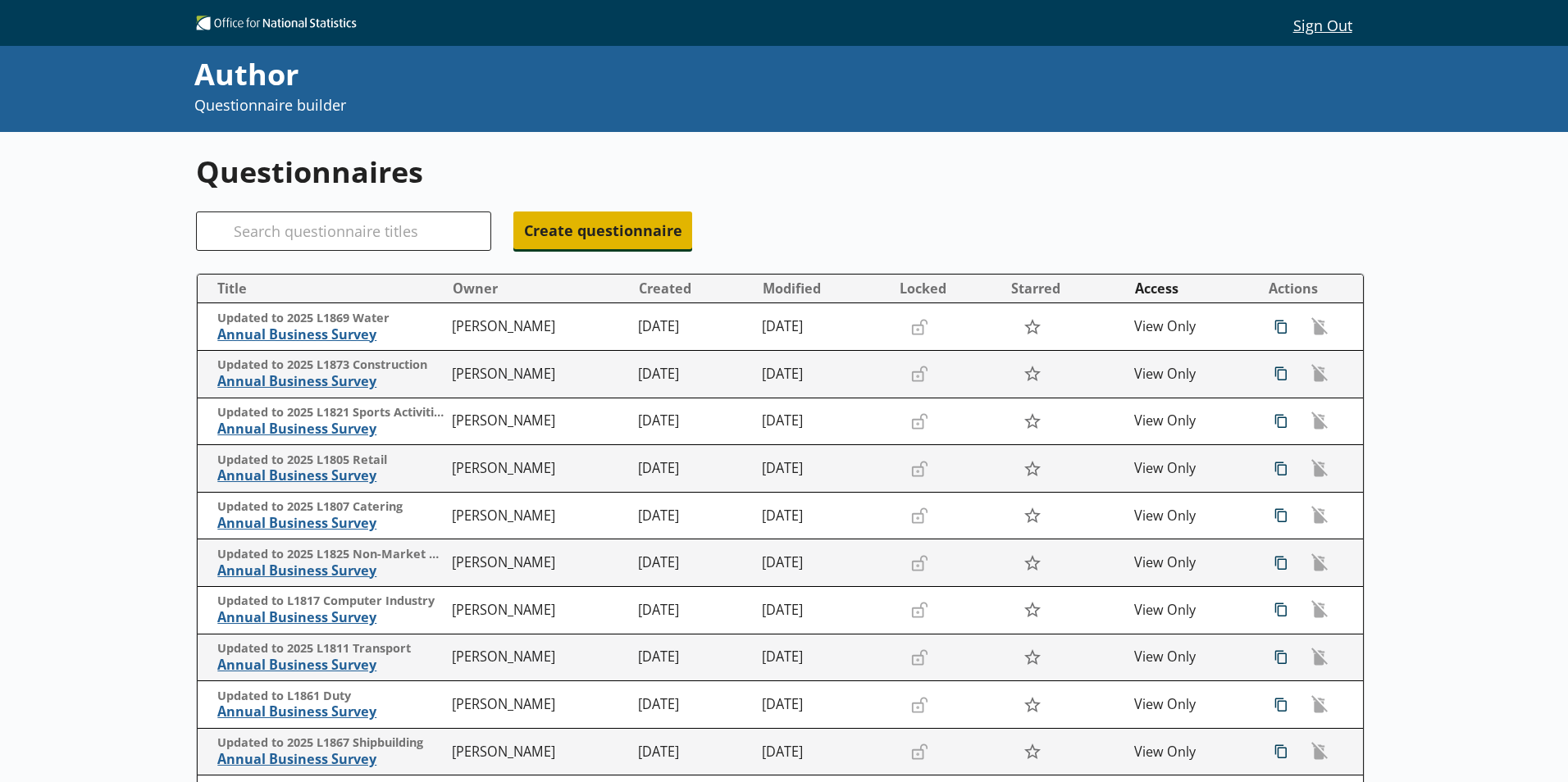
click at [618, 235] on span "Create questionnaire" at bounding box center [602, 230] width 179 height 38
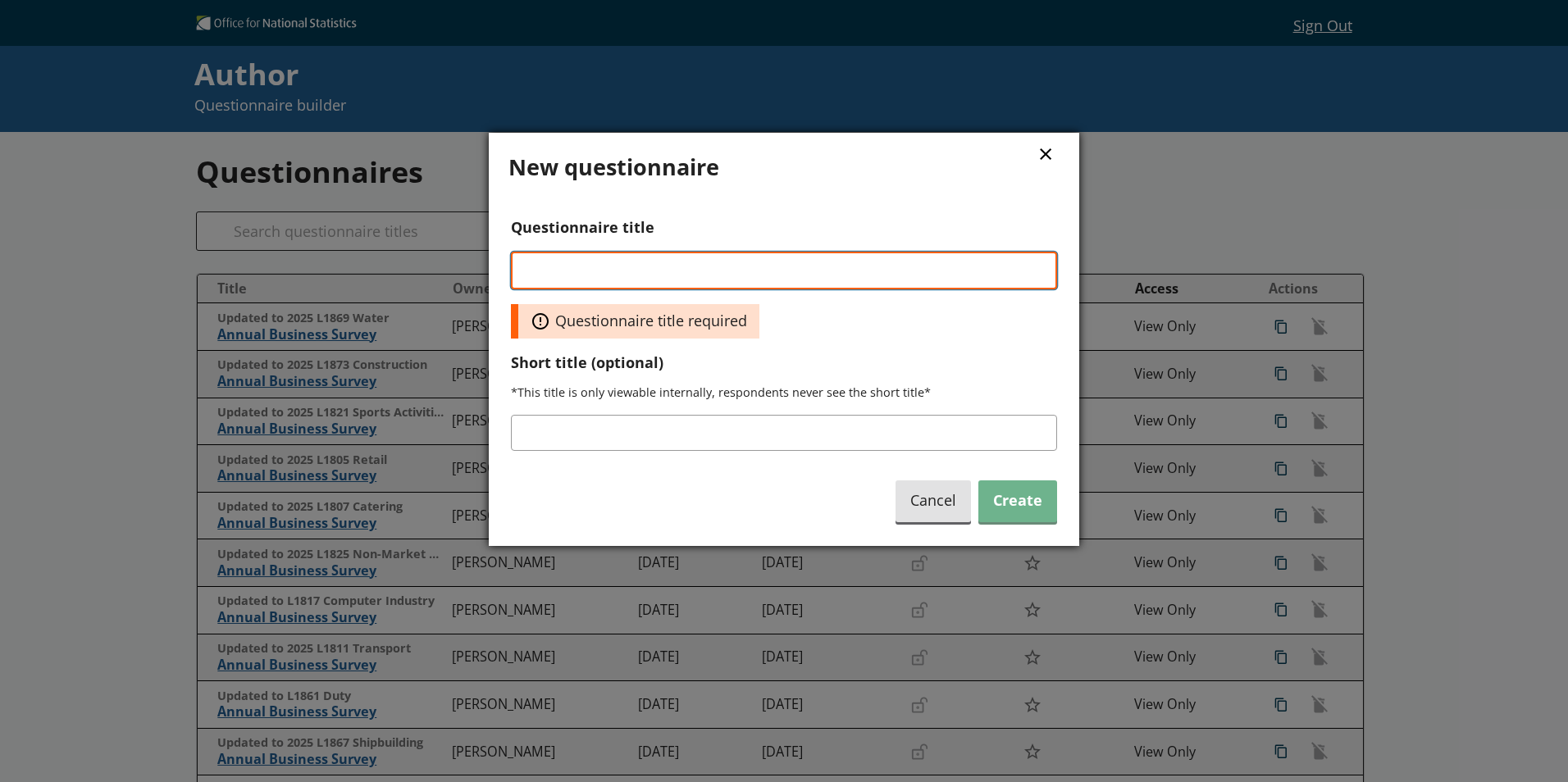
click at [536, 275] on input "Questionnaire title" at bounding box center [784, 271] width 546 height 38
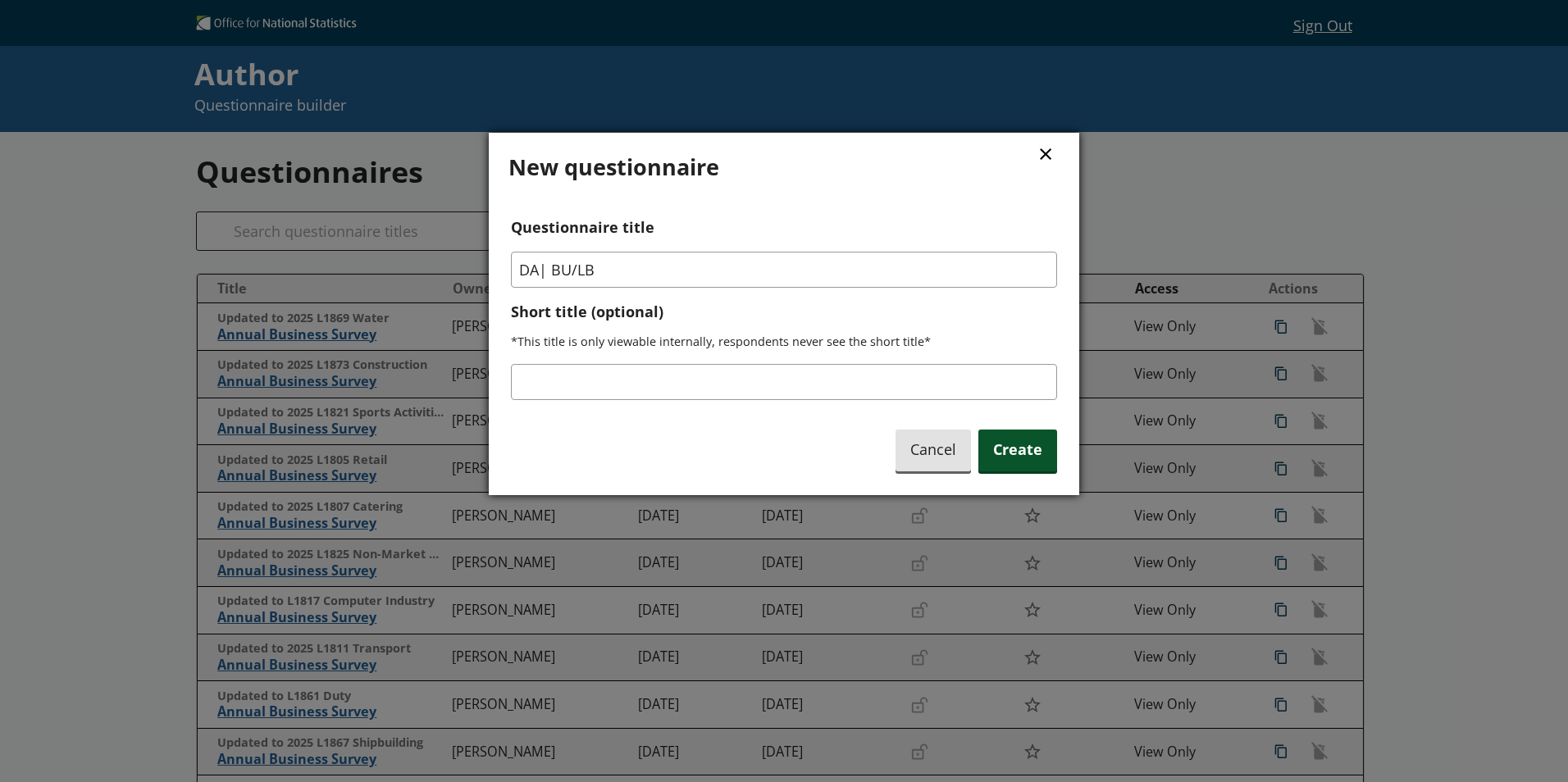
type input "DA| BU/LB"
click at [1028, 461] on span "Create" at bounding box center [1017, 451] width 79 height 42
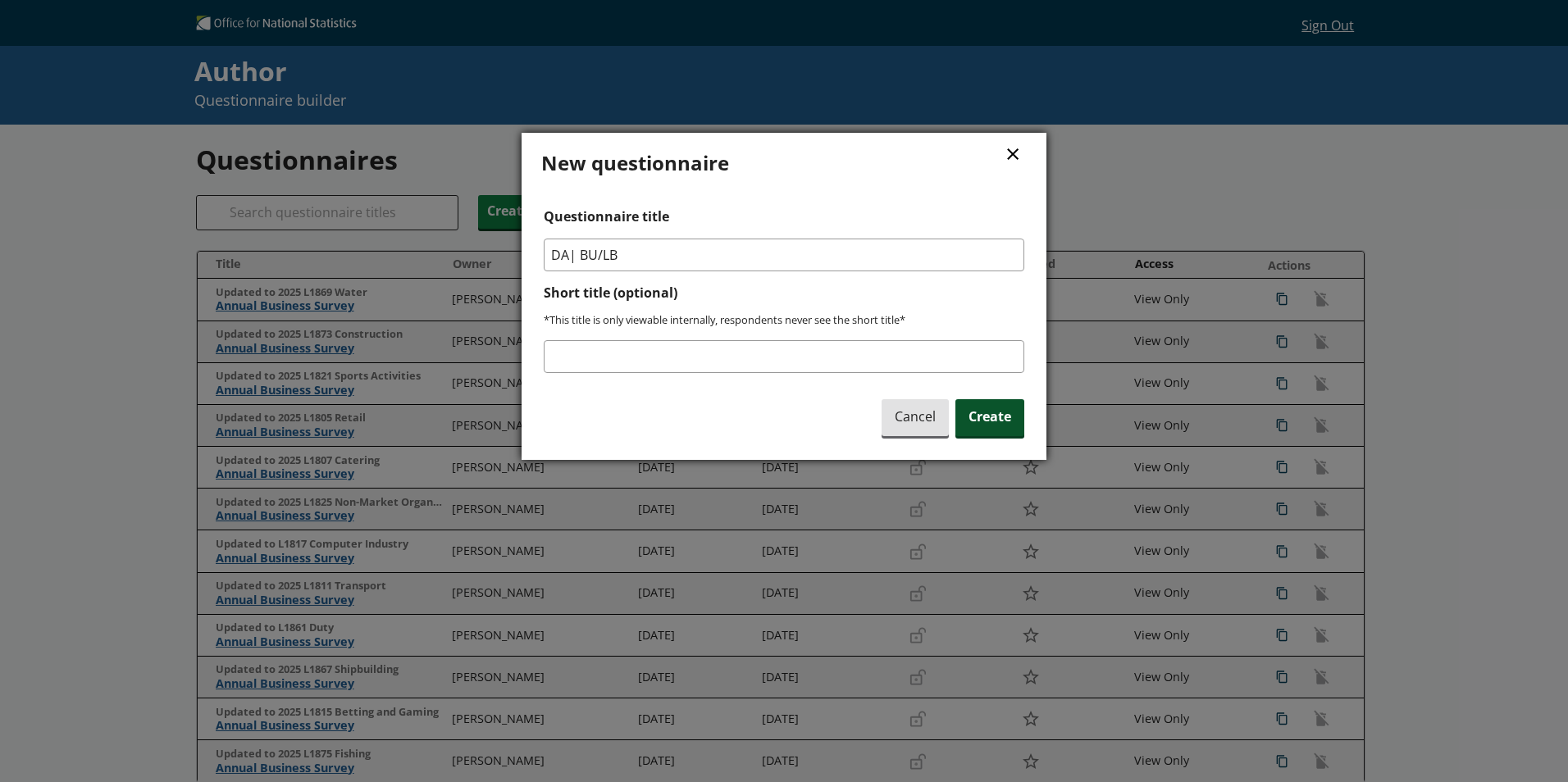
type textarea "x"
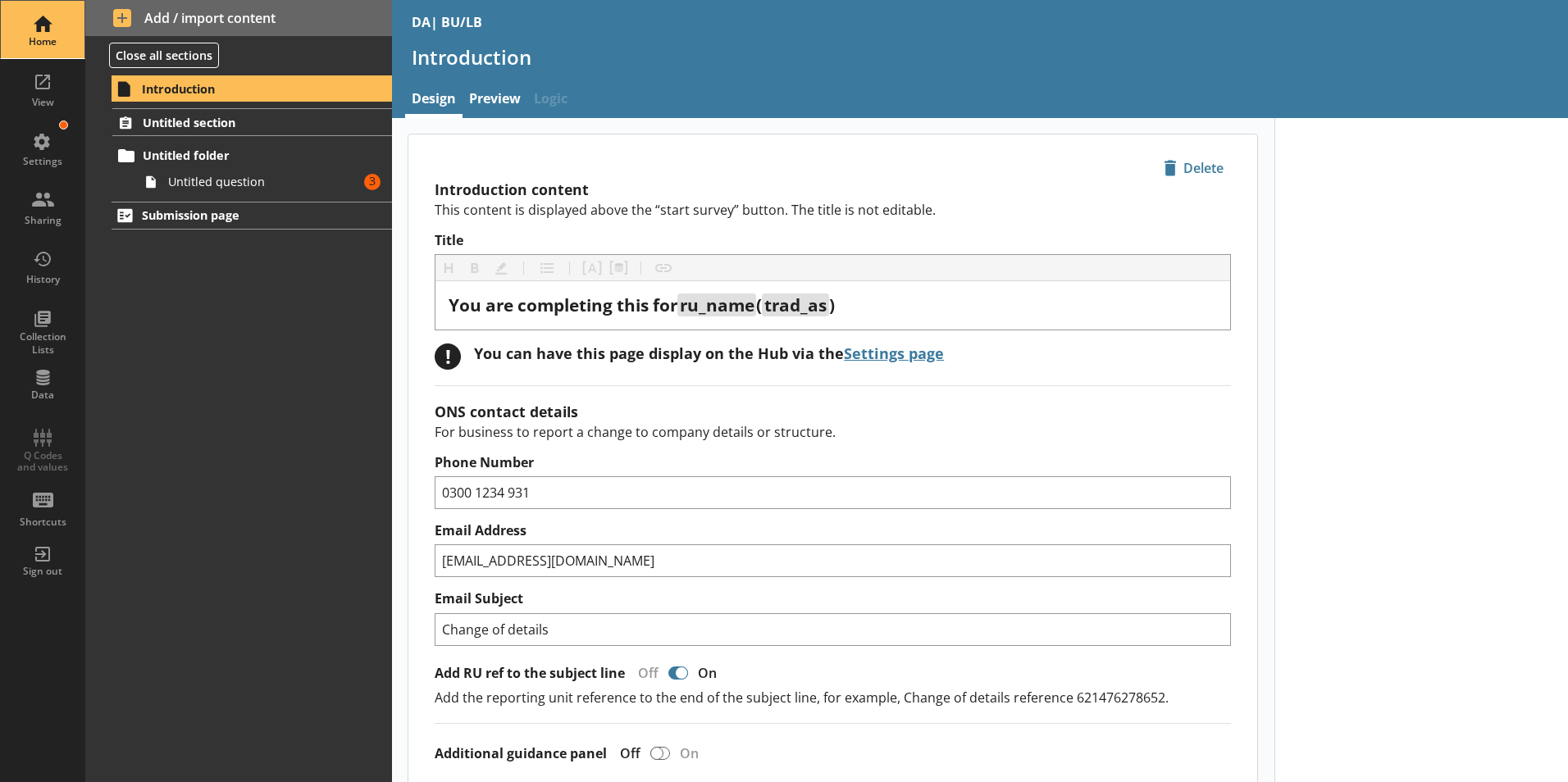
click at [46, 32] on div "Home" at bounding box center [43, 30] width 57 height 57
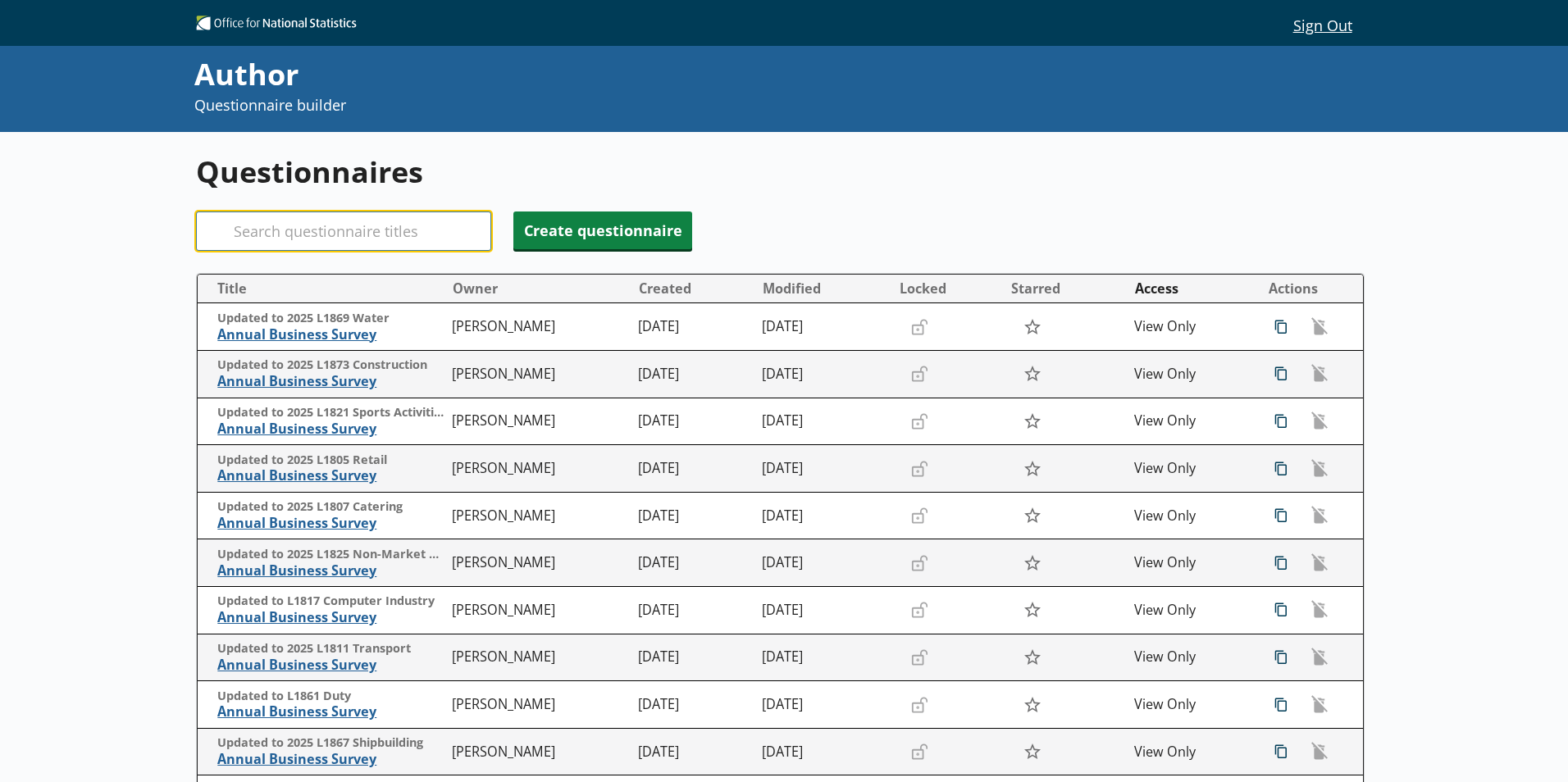
click at [250, 226] on input "Search" at bounding box center [343, 231] width 296 height 40
click at [286, 232] on input "DA" at bounding box center [343, 231] width 296 height 40
click at [308, 232] on input "DA" at bounding box center [343, 231] width 296 height 40
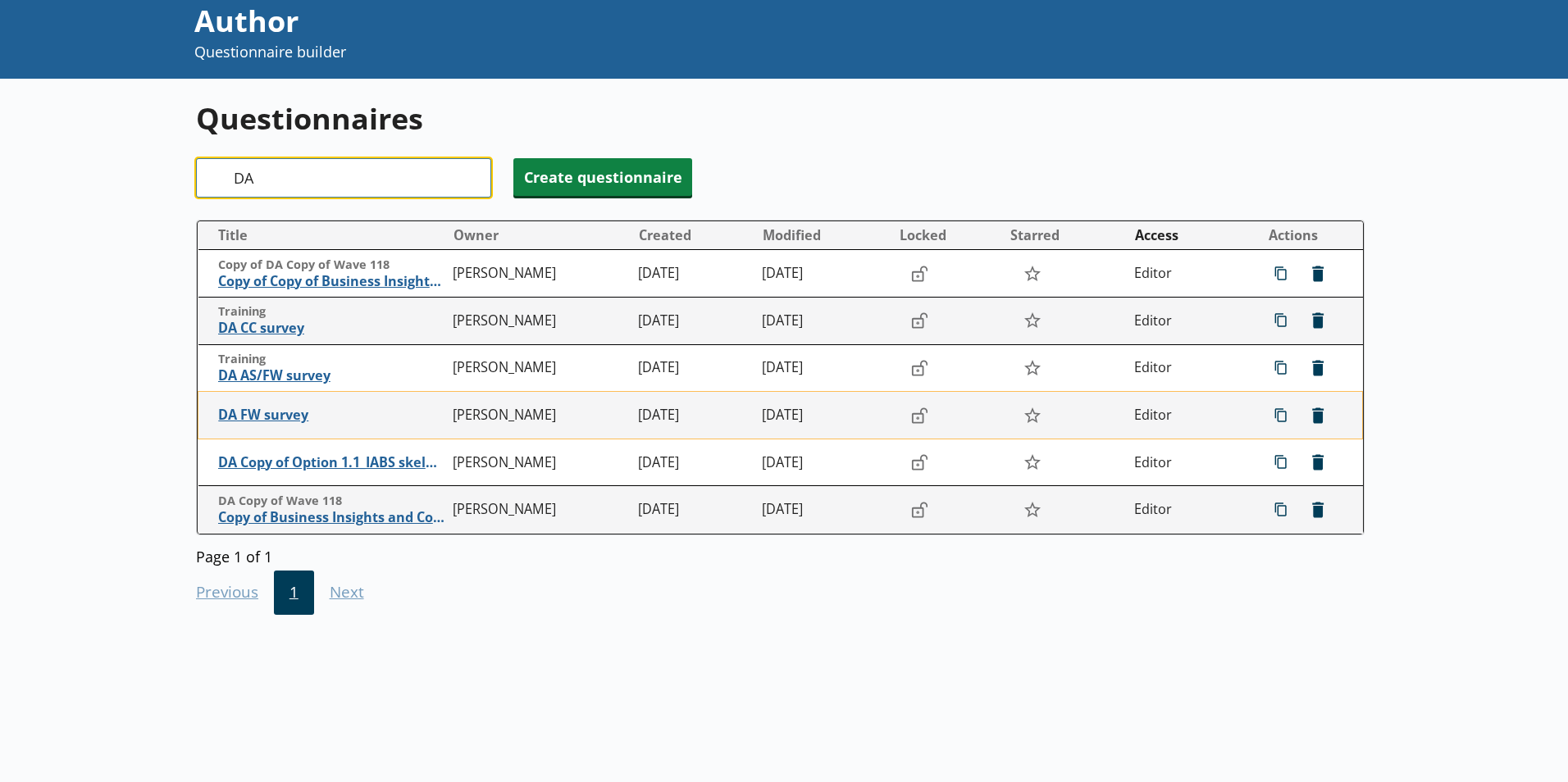
scroll to position [82, 0]
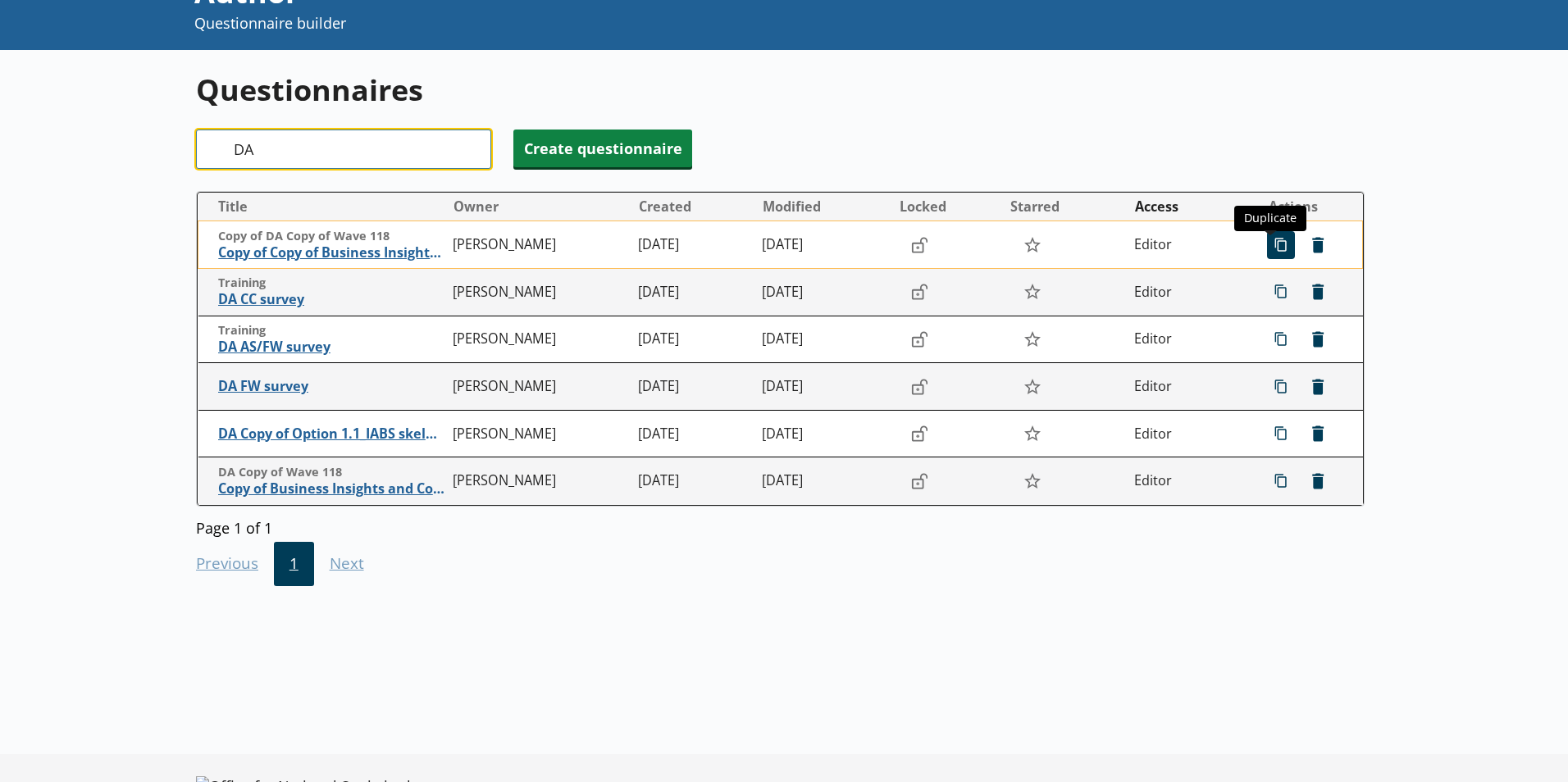
type input "DA"
click at [1267, 251] on span "icon-copy Duplicate" at bounding box center [1280, 245] width 27 height 27
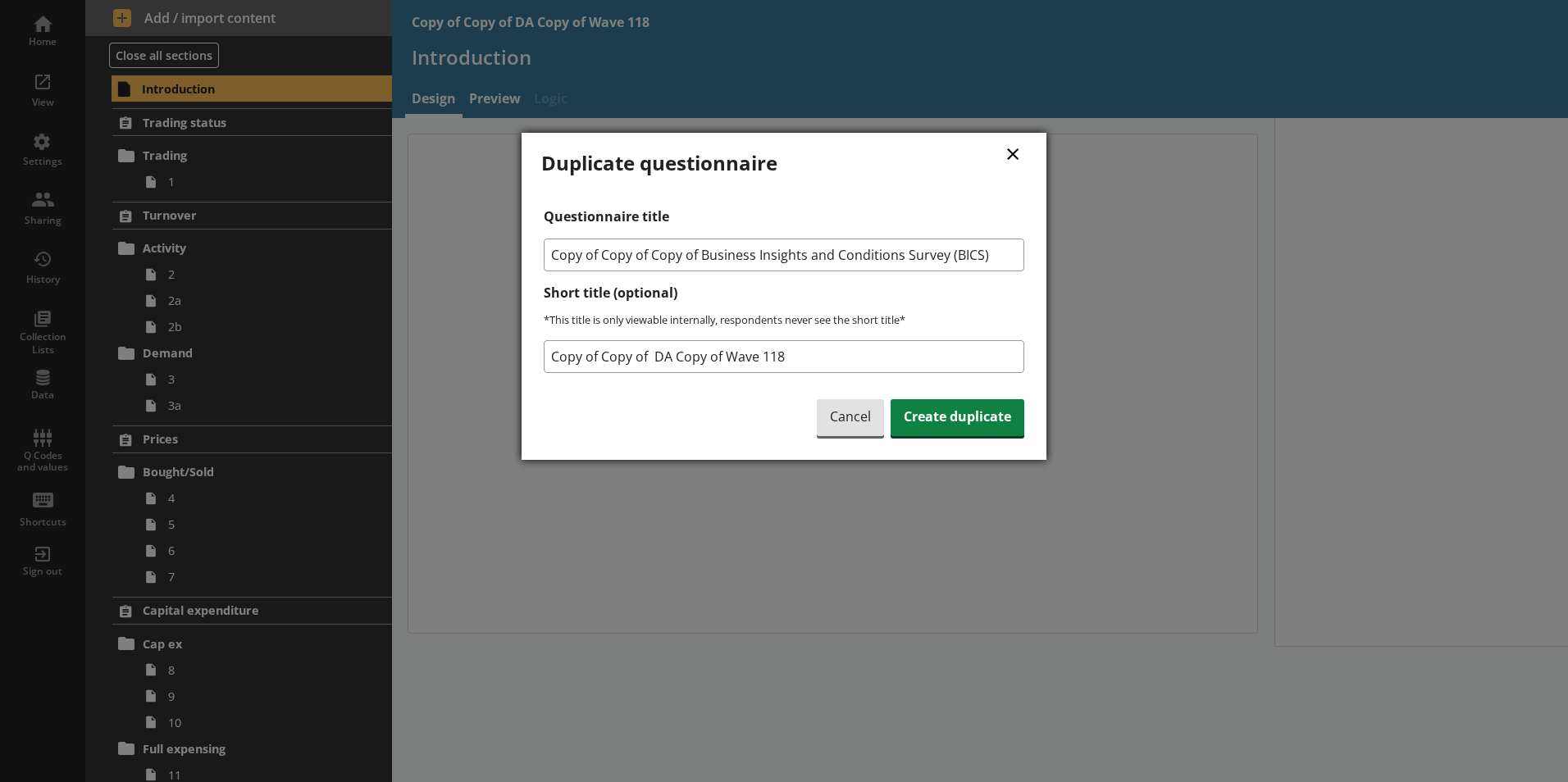
type textarea "x"
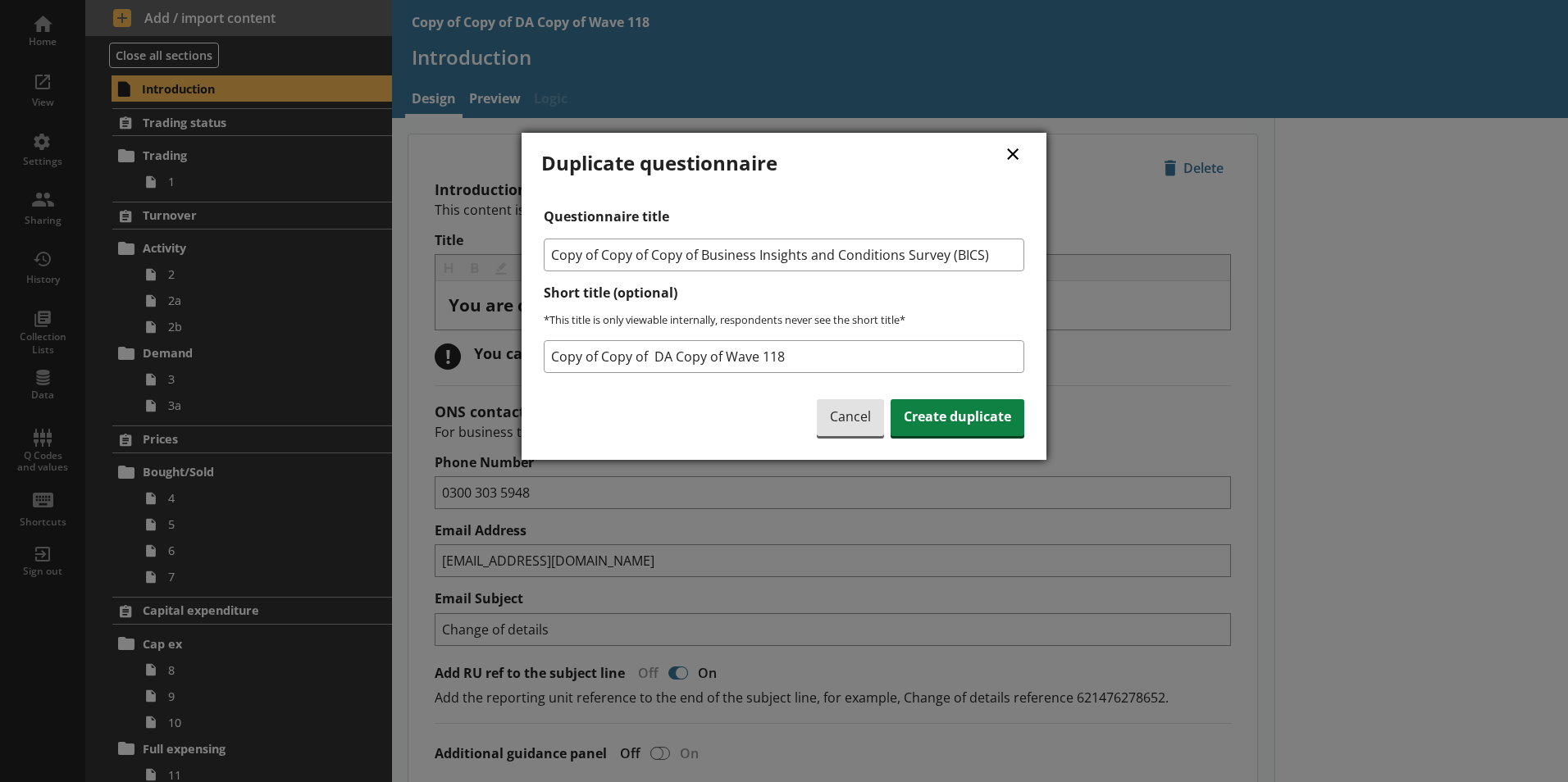
click at [1012, 152] on button "×" at bounding box center [1012, 152] width 25 height 37
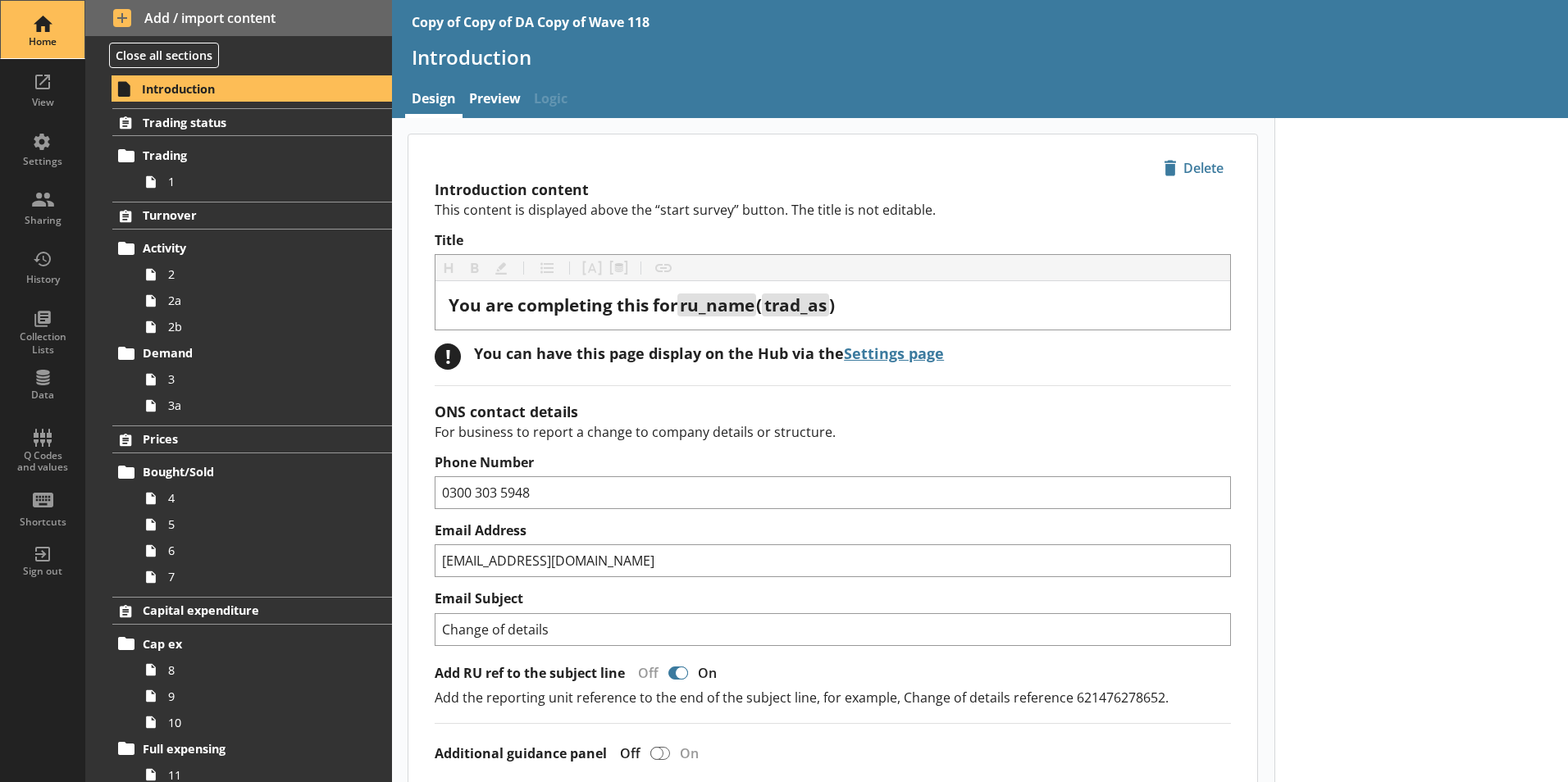
click at [32, 36] on div "Home" at bounding box center [43, 42] width 57 height 13
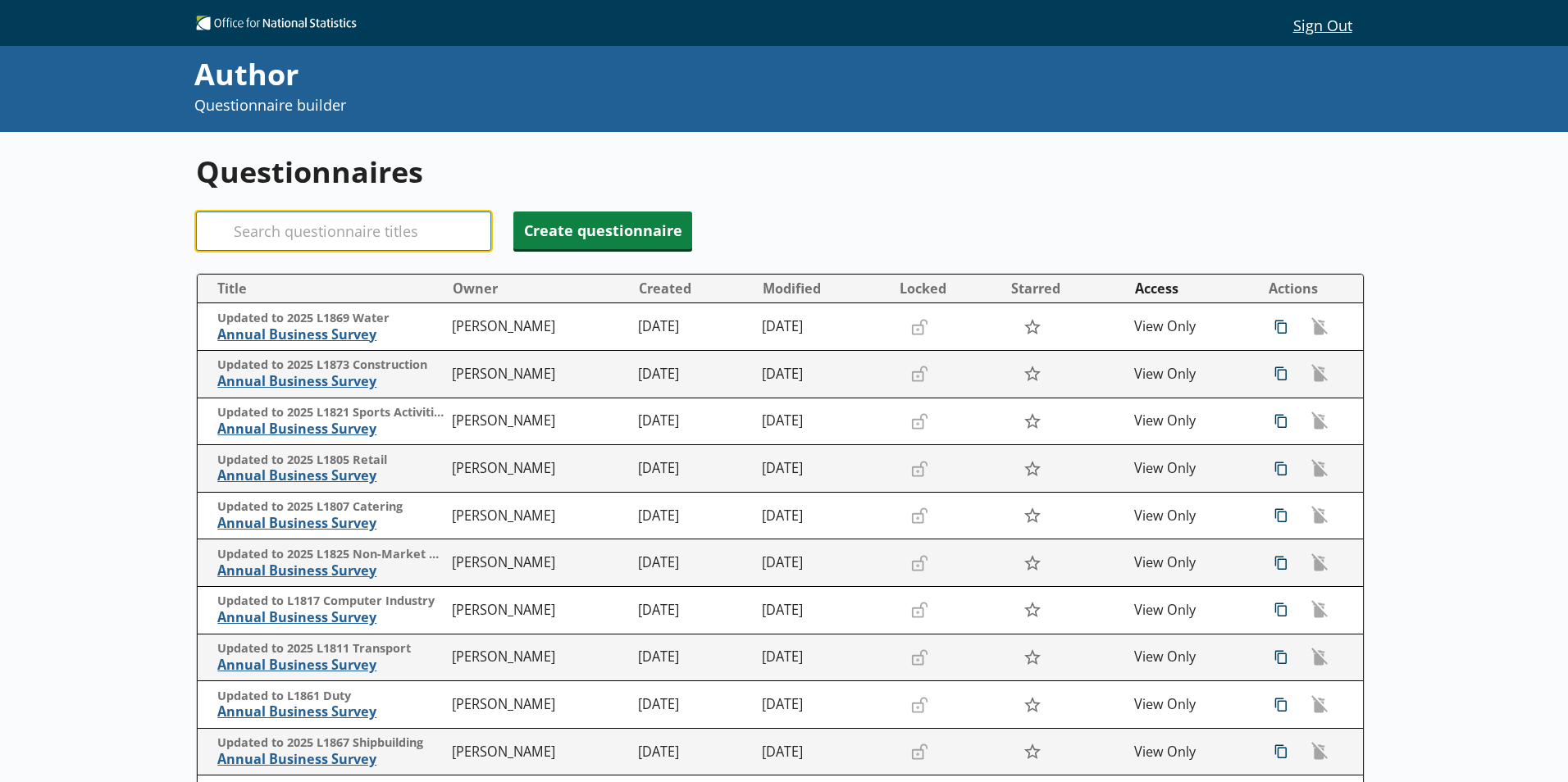
click at [303, 229] on input "Search" at bounding box center [343, 231] width 296 height 40
click at [323, 233] on input "DA" at bounding box center [343, 231] width 296 height 40
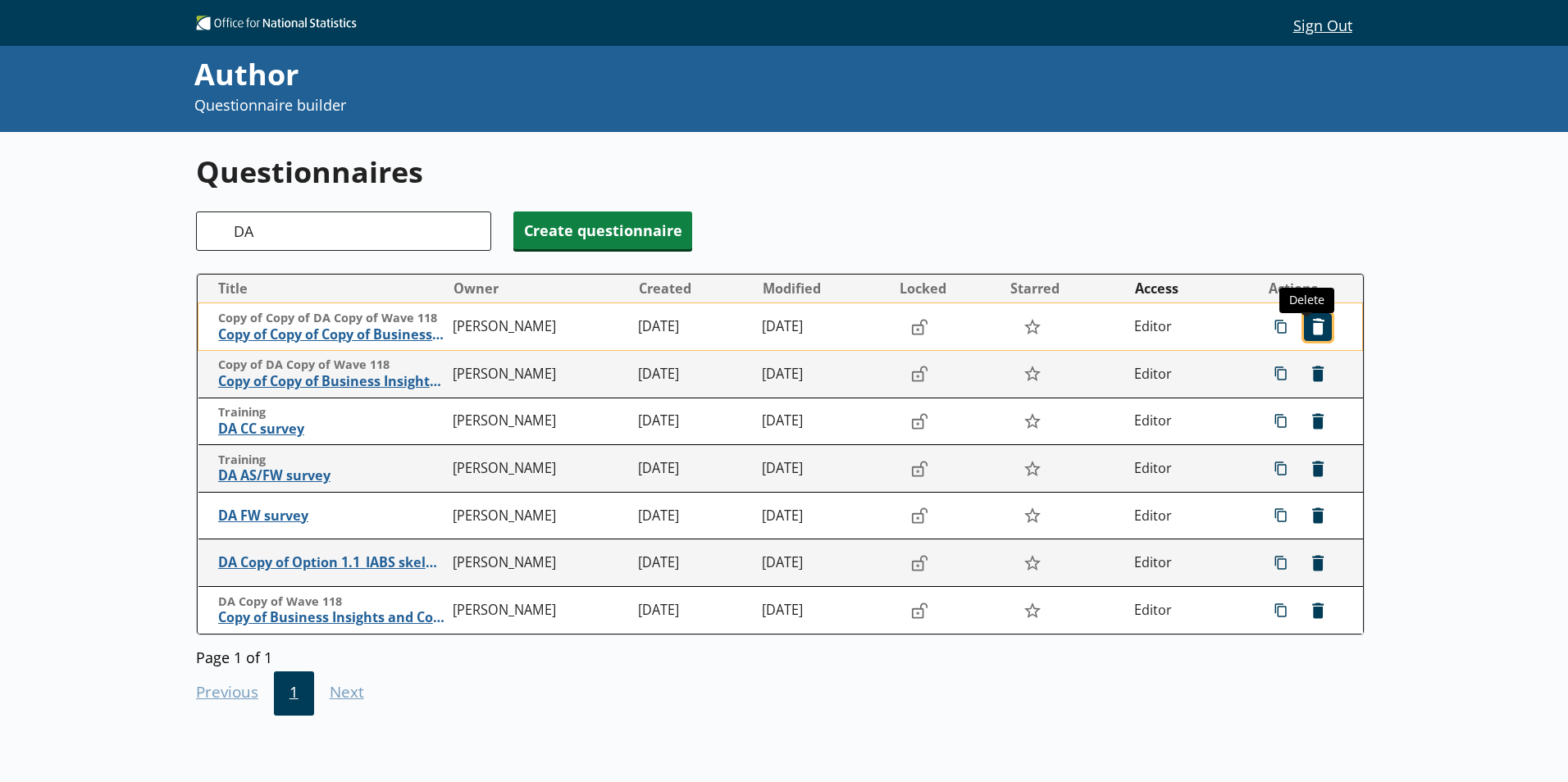
click at [1309, 331] on span "icon-delete Created with Sketch. Delete" at bounding box center [1317, 327] width 27 height 27
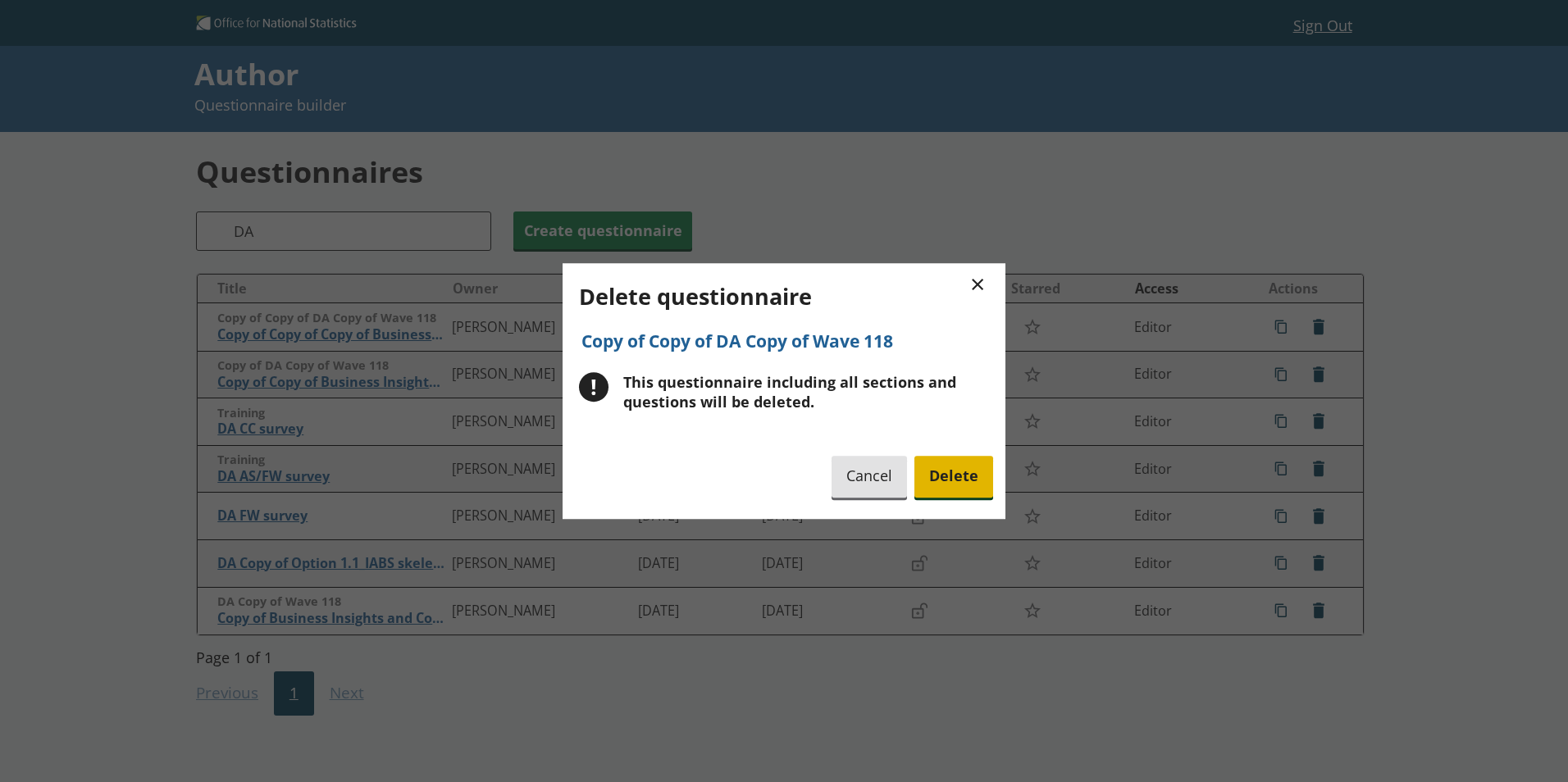
click at [954, 478] on span "Delete" at bounding box center [954, 477] width 79 height 42
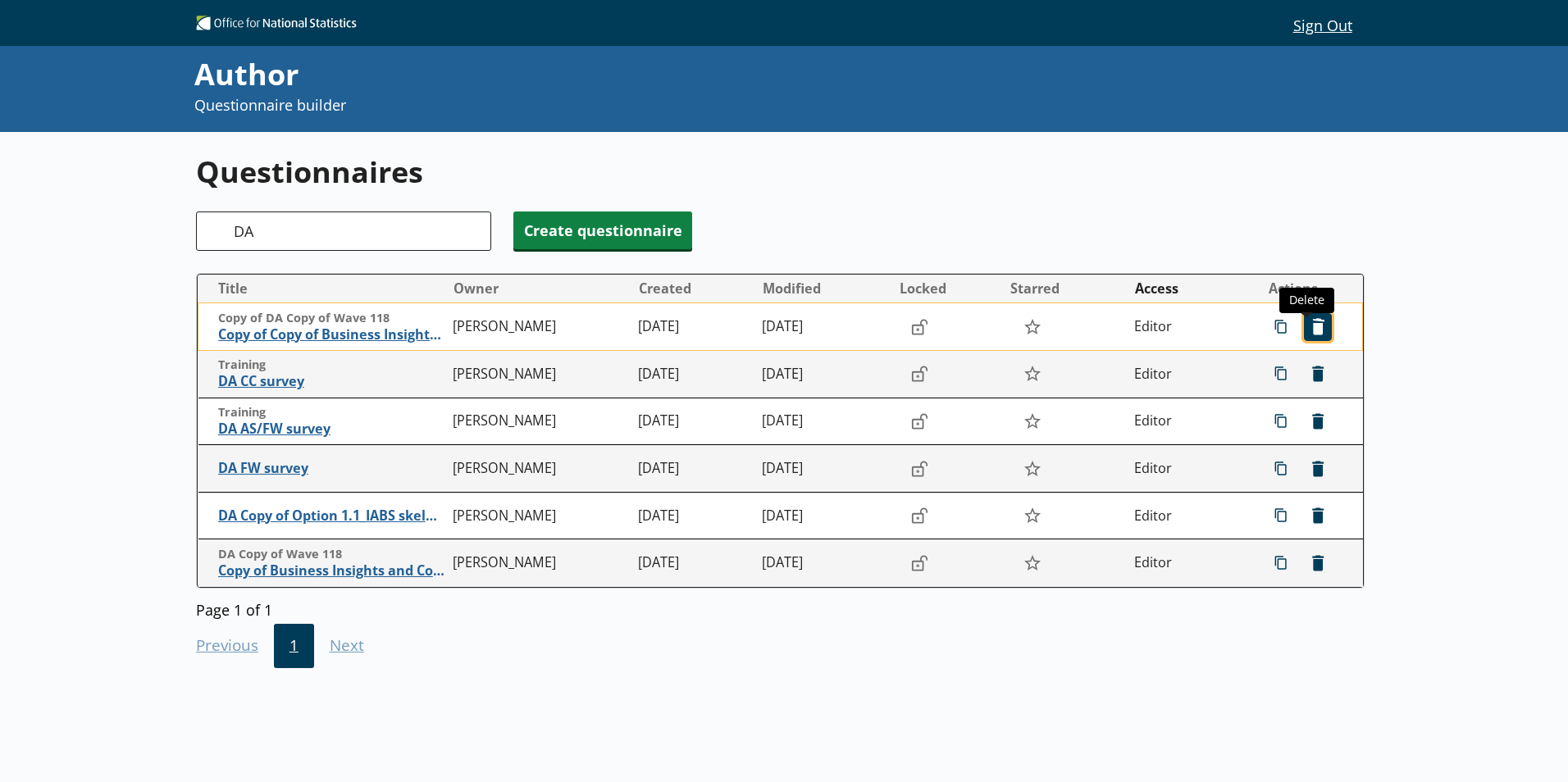
click at [1309, 321] on span "icon-delete Created with Sketch. Delete" at bounding box center [1317, 327] width 27 height 27
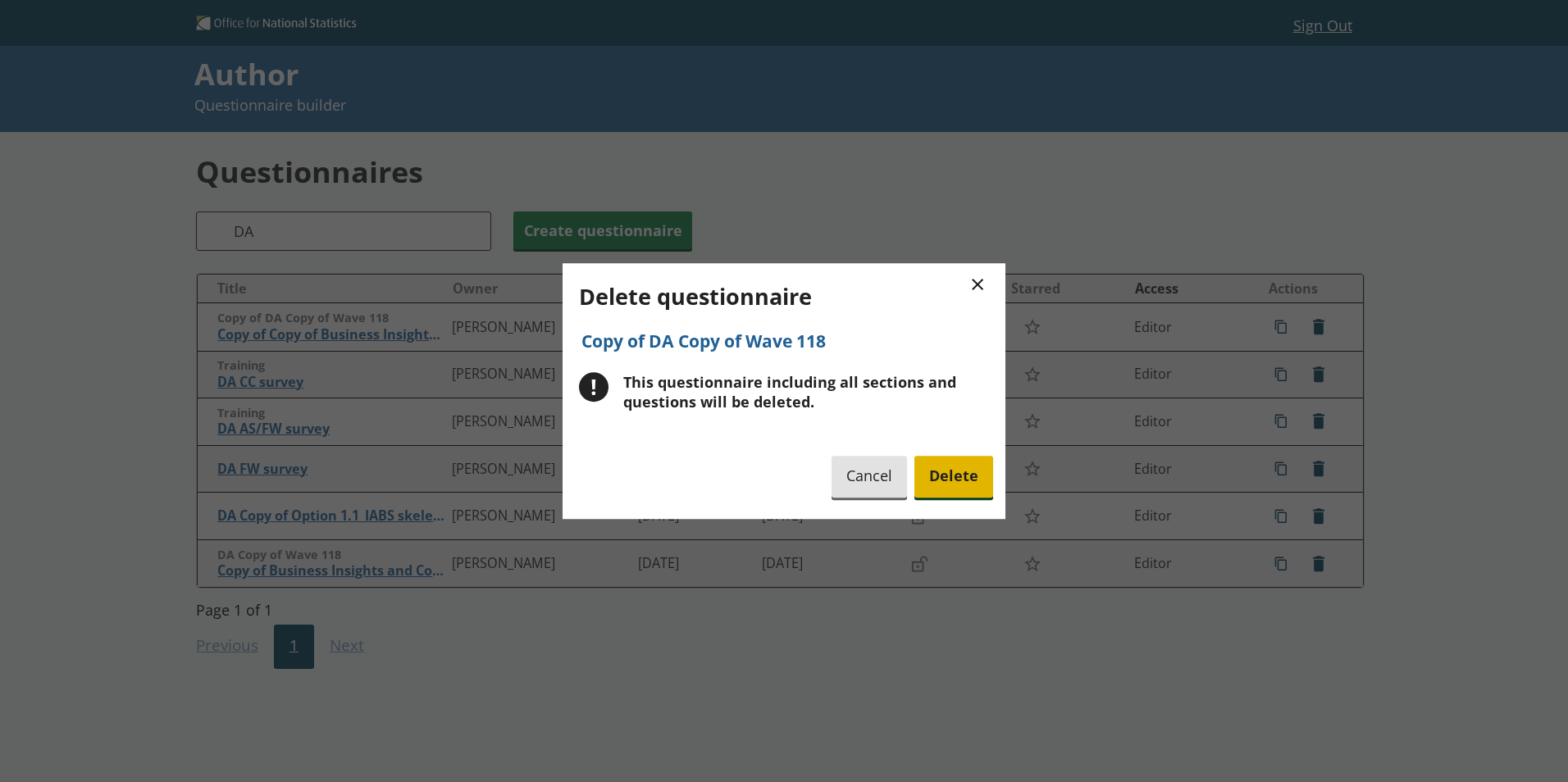
click at [963, 470] on span "Delete" at bounding box center [954, 477] width 79 height 42
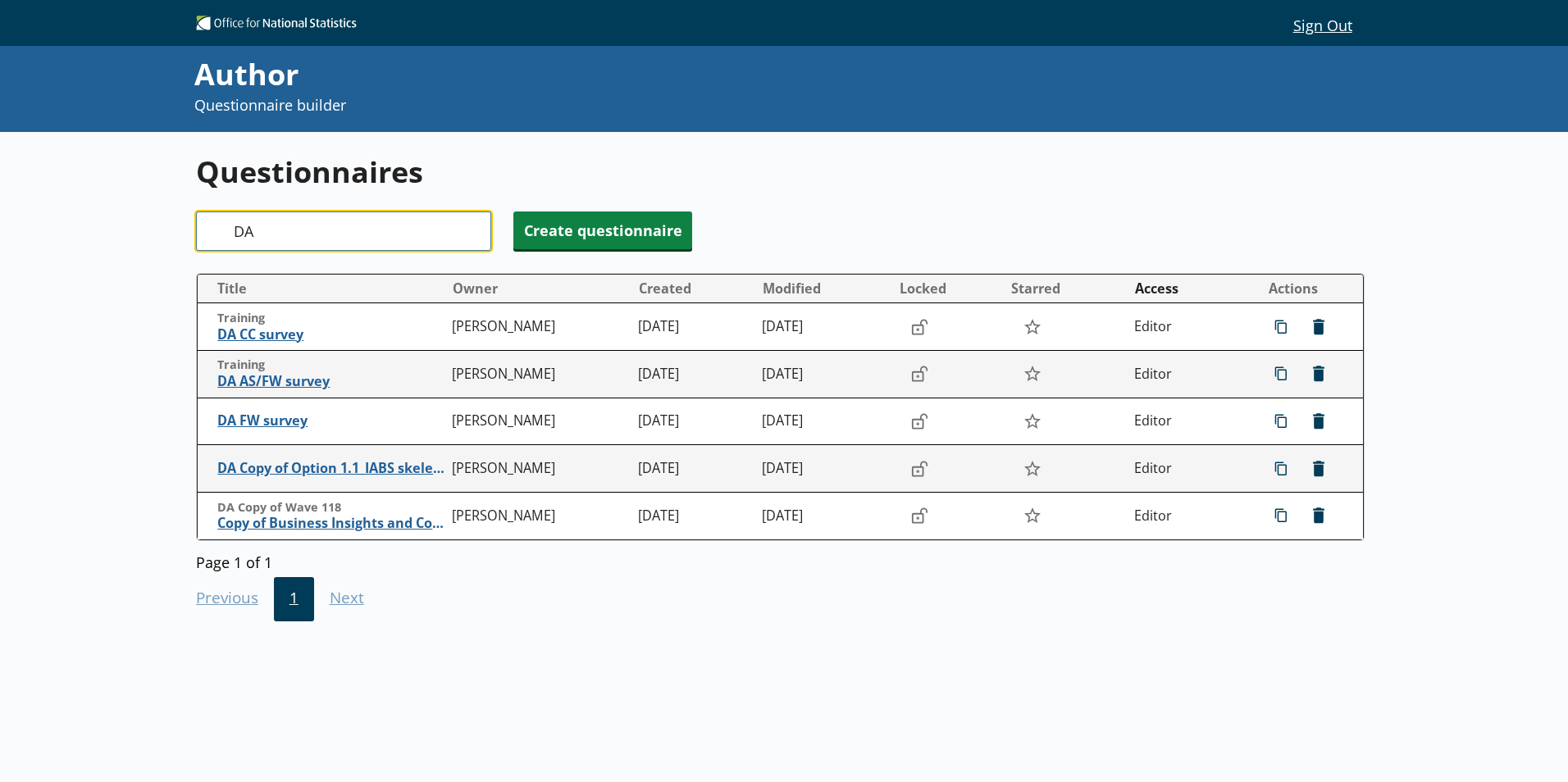
click at [256, 231] on input "DA" at bounding box center [343, 231] width 296 height 40
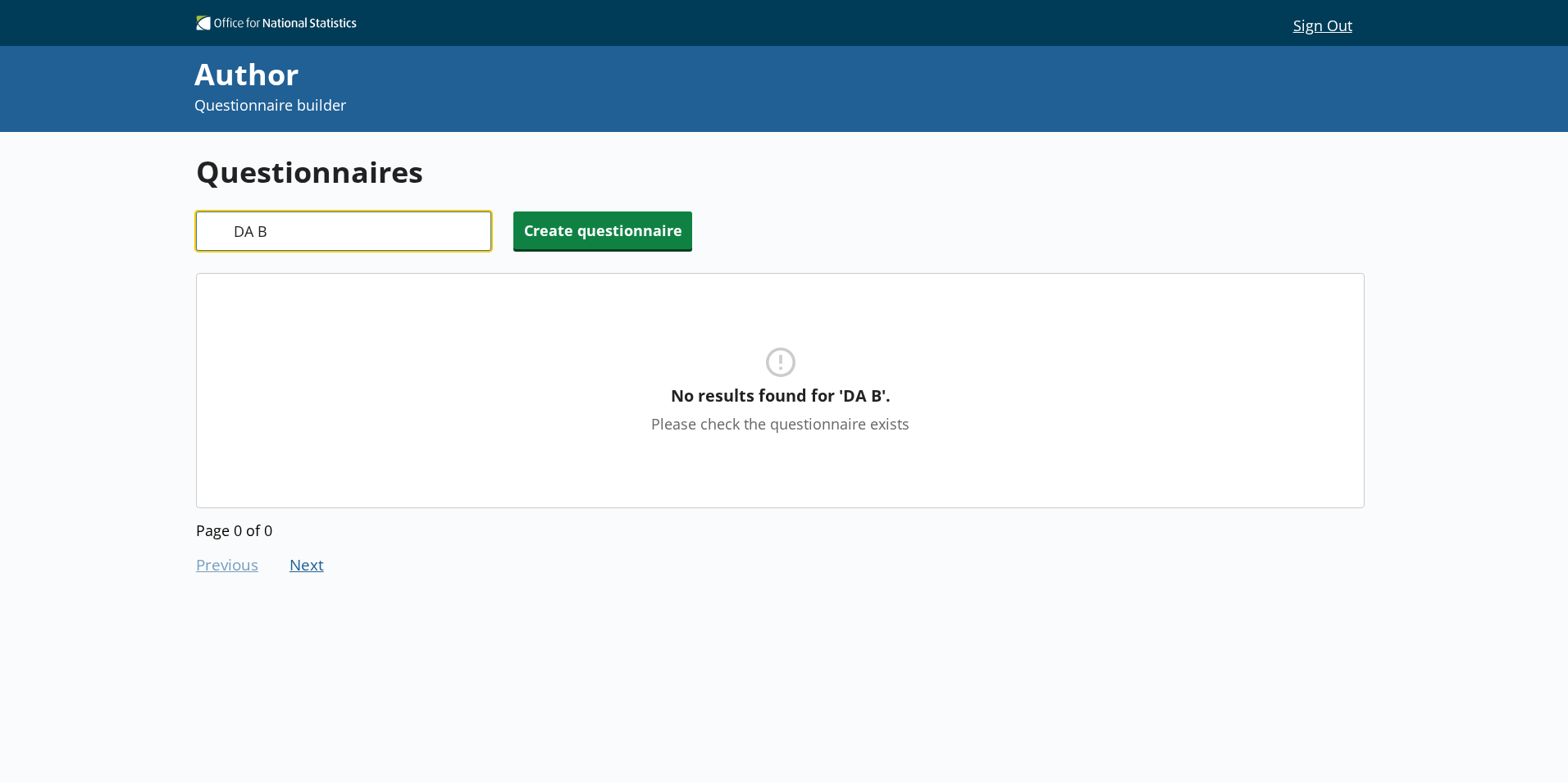
type input "DA BU"
click at [474, 229] on input "DA BU" at bounding box center [343, 231] width 296 height 40
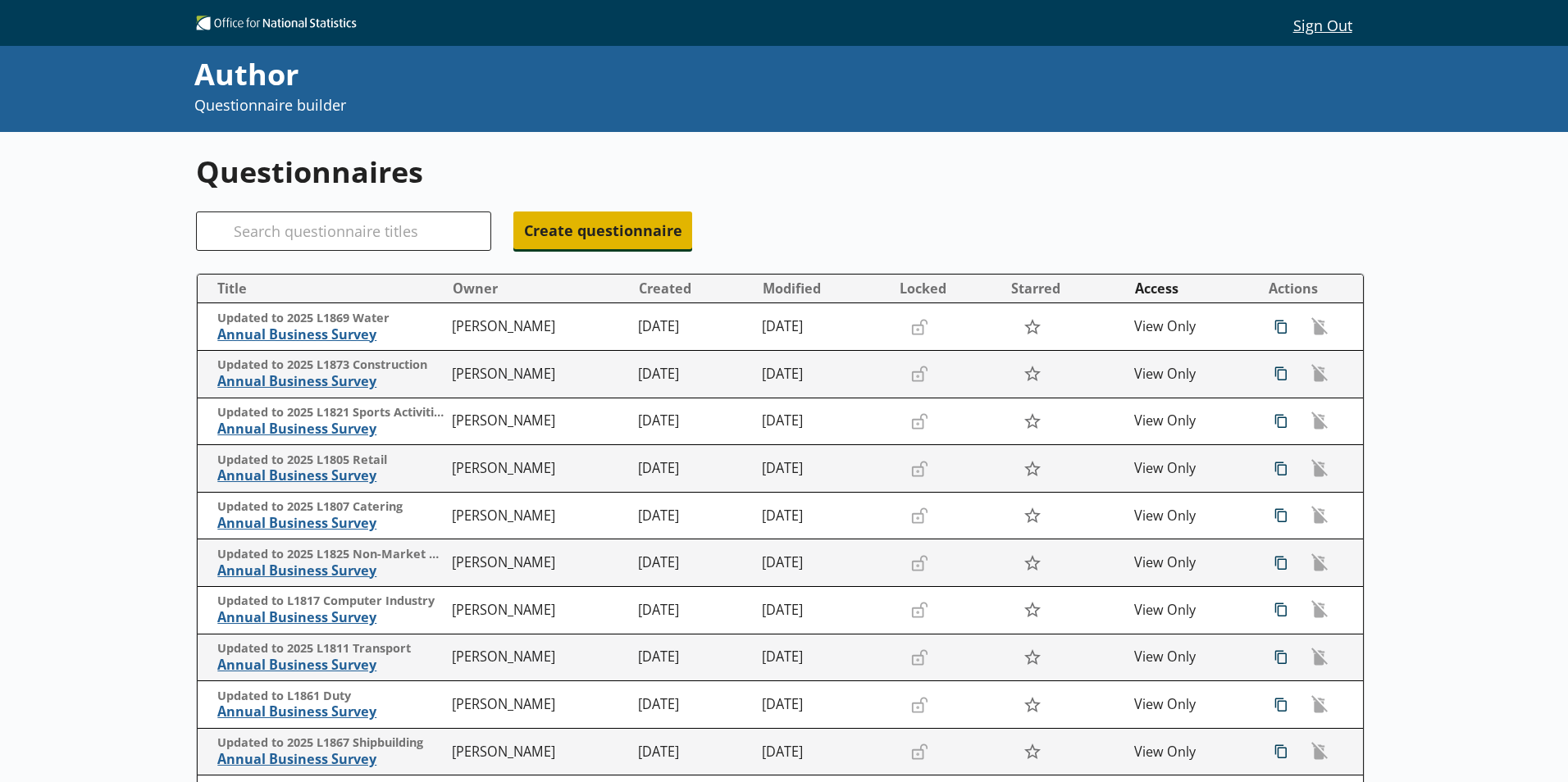
click at [574, 228] on span "Create questionnaire" at bounding box center [602, 230] width 179 height 38
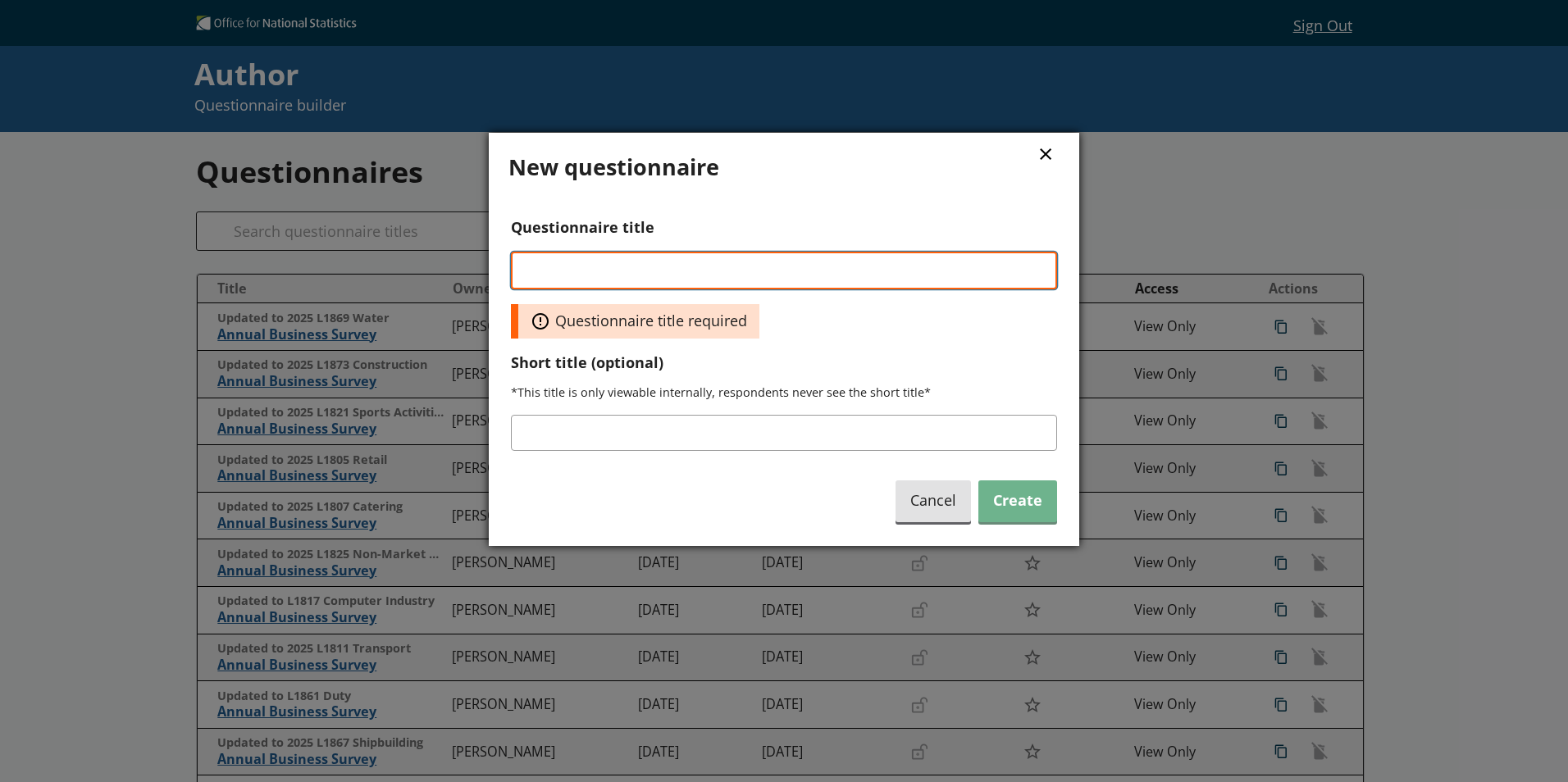
click at [553, 269] on input "Questionnaire title" at bounding box center [784, 271] width 546 height 38
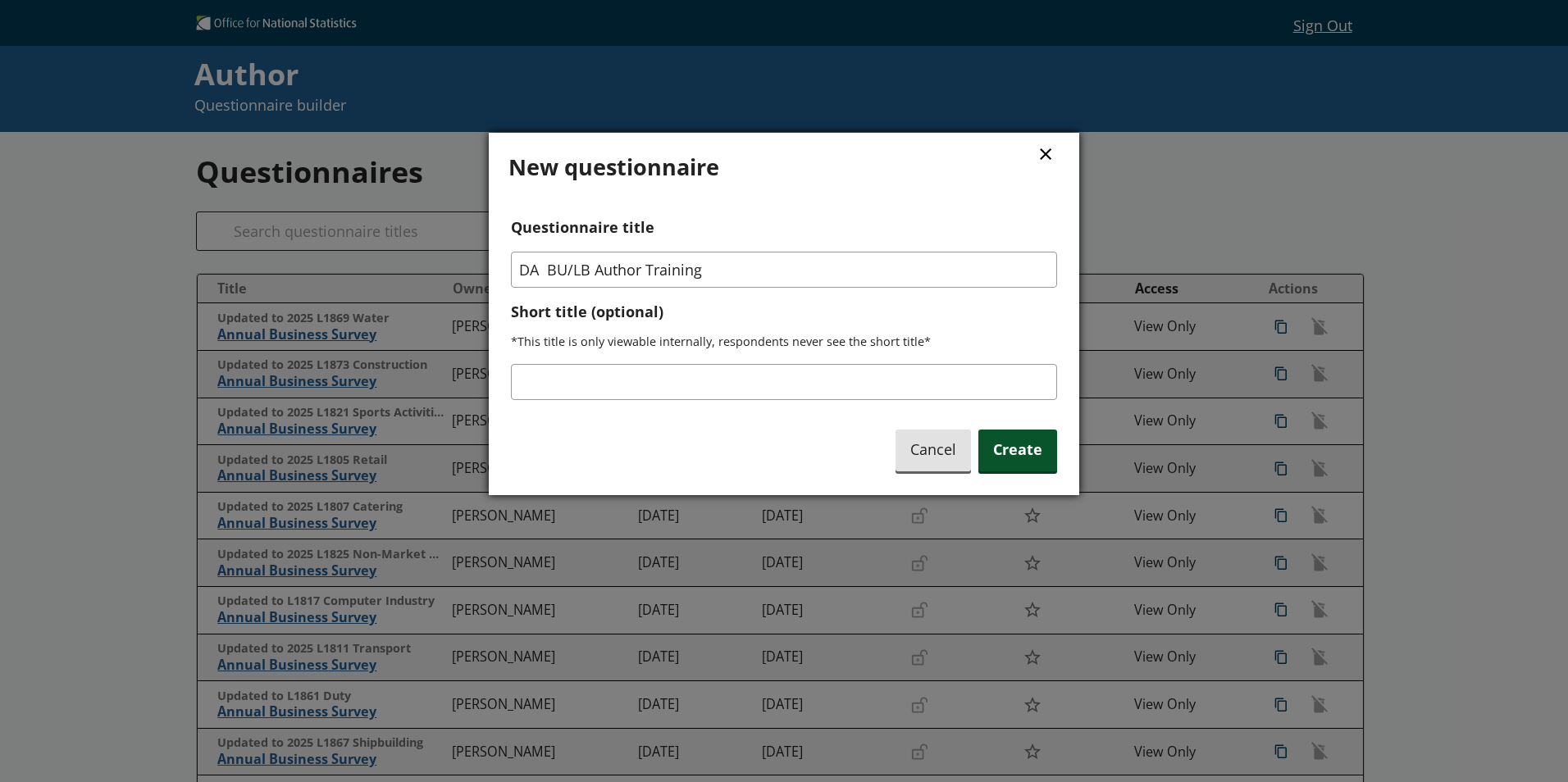
type input "DA BU/LB Author Training"
click at [1026, 450] on span "Create" at bounding box center [1017, 451] width 79 height 42
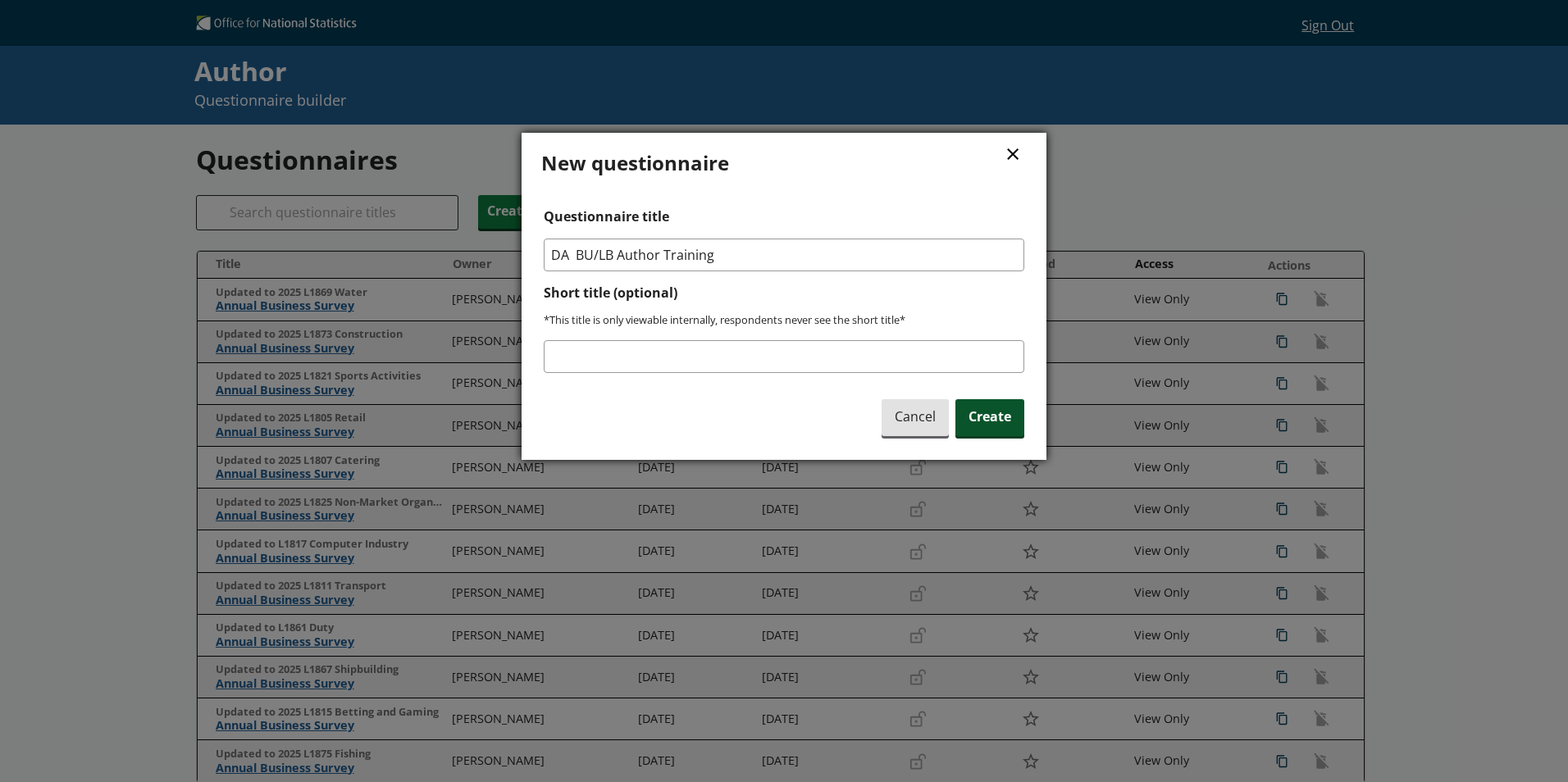
type textarea "x"
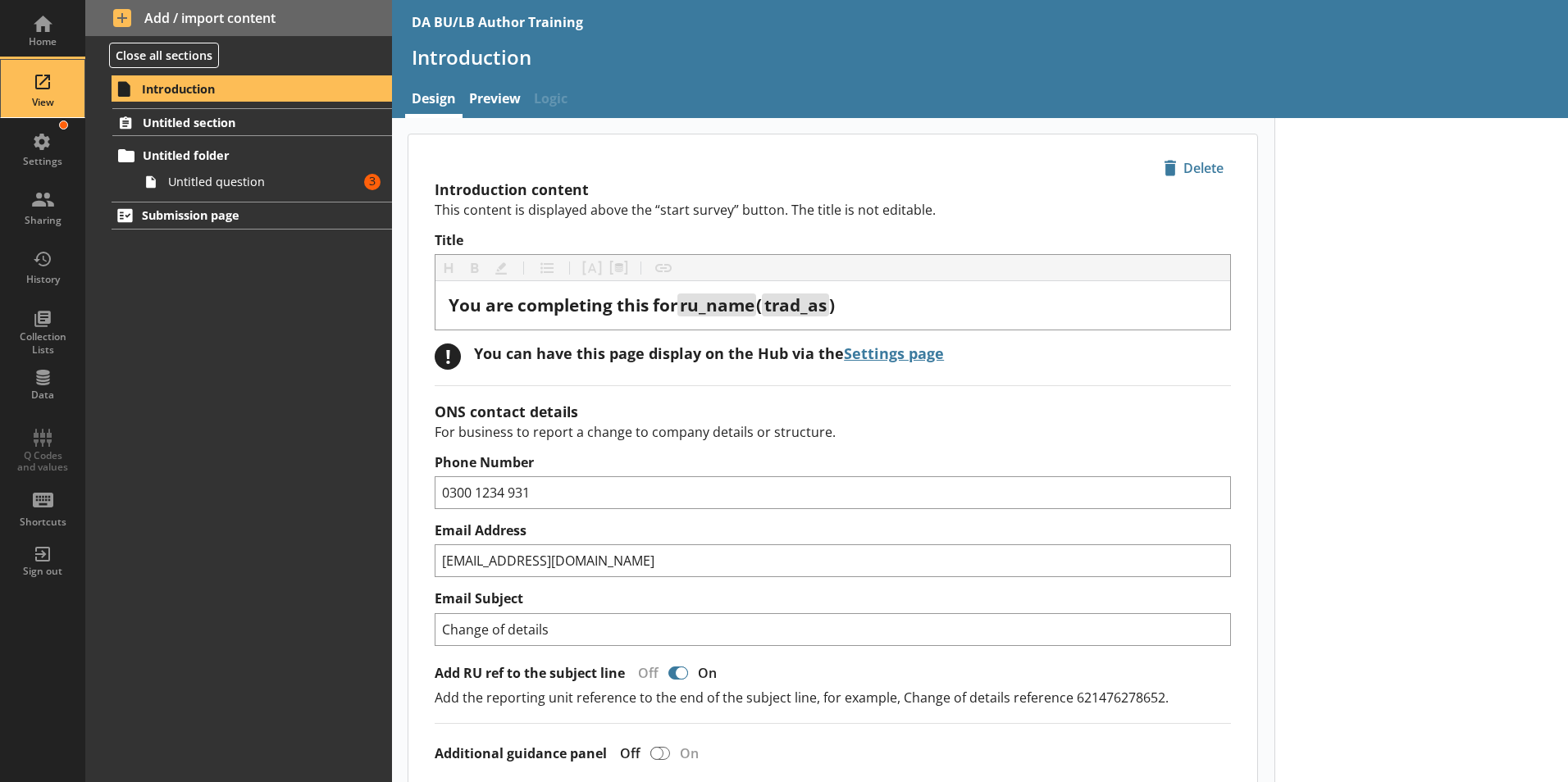
click at [41, 103] on div "View" at bounding box center [43, 102] width 57 height 13
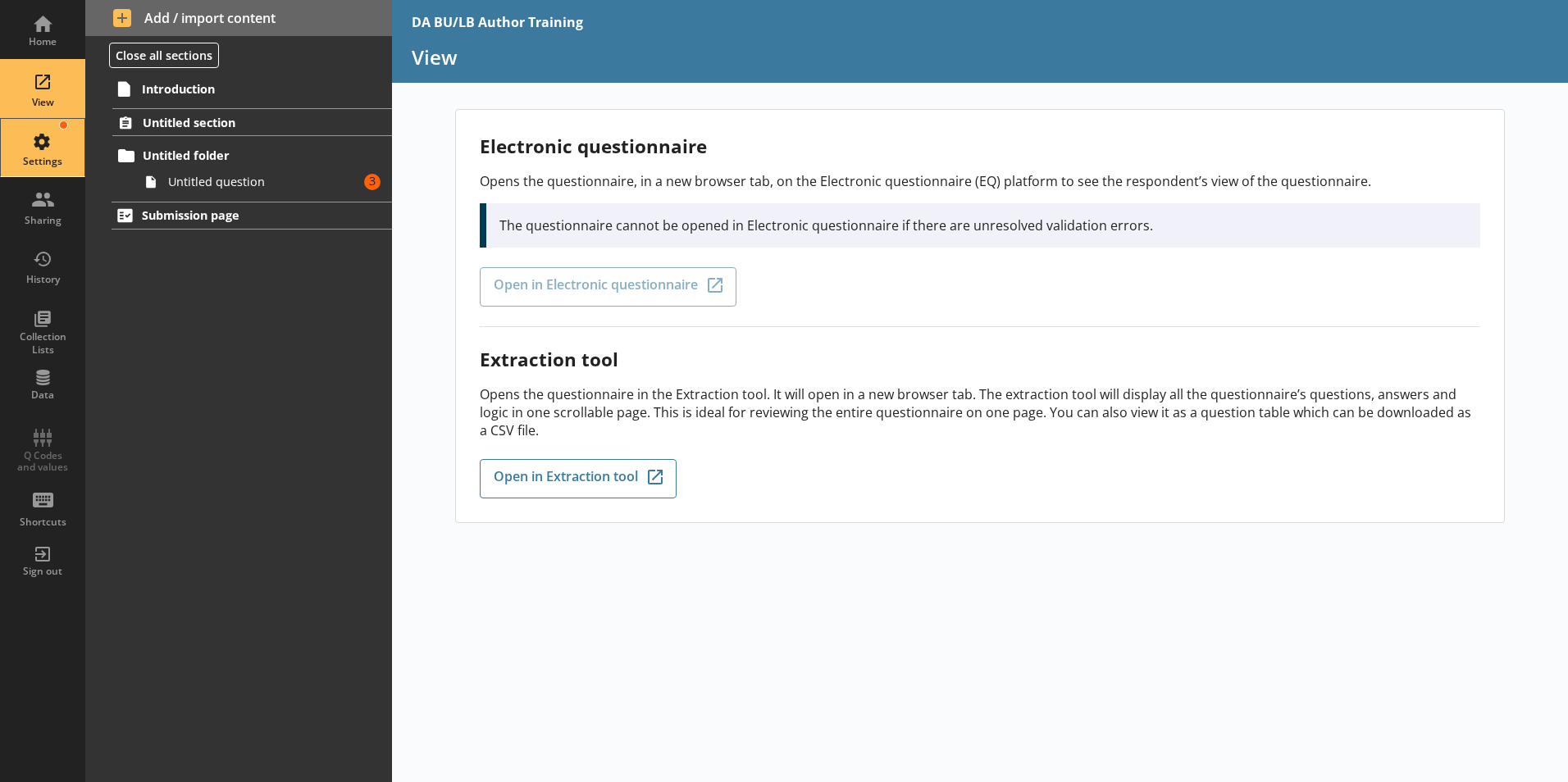
click at [35, 149] on div "Settings" at bounding box center [43, 147] width 57 height 57
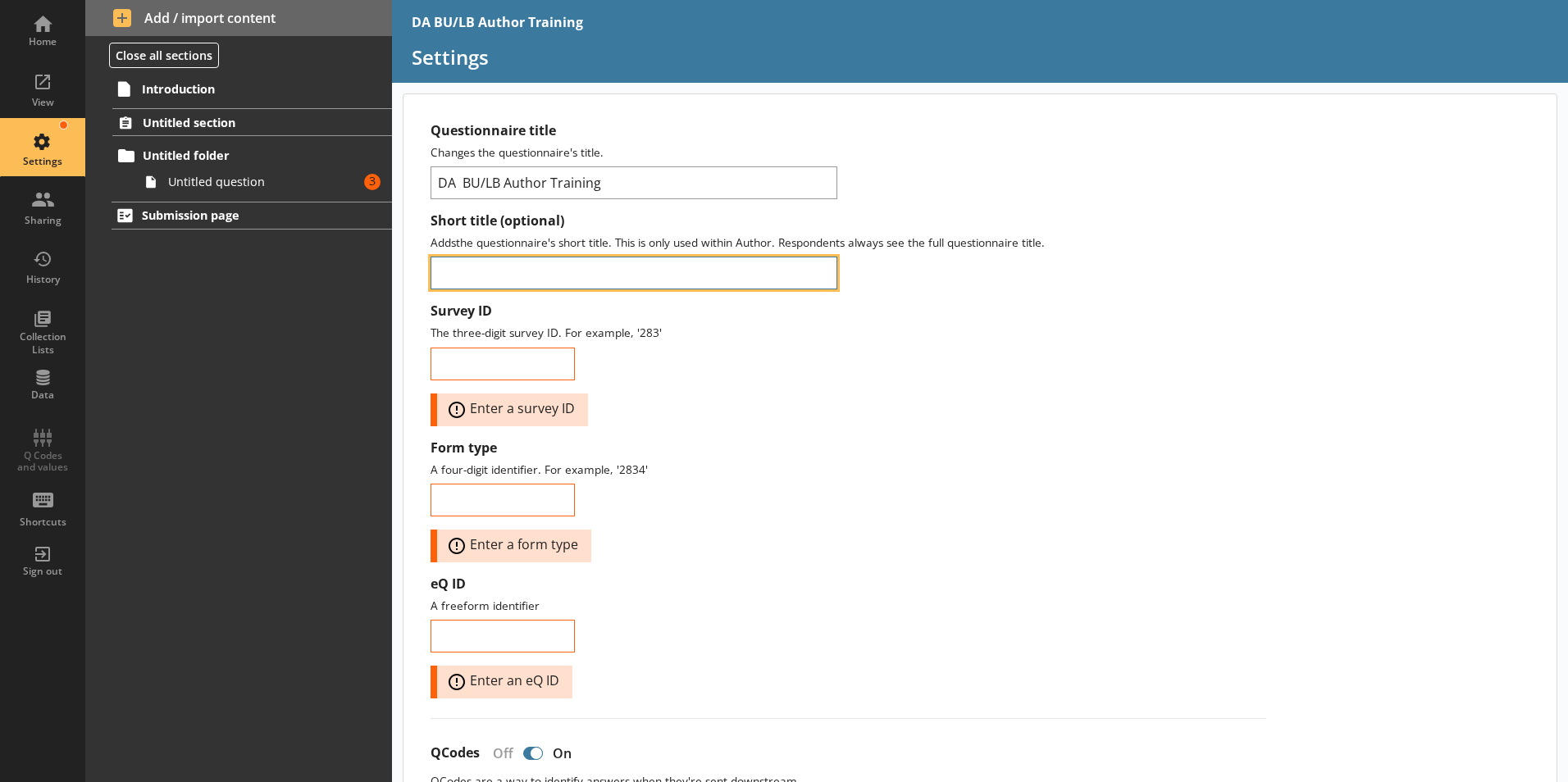
click at [472, 276] on input "Short title (optional)" at bounding box center [633, 273] width 406 height 33
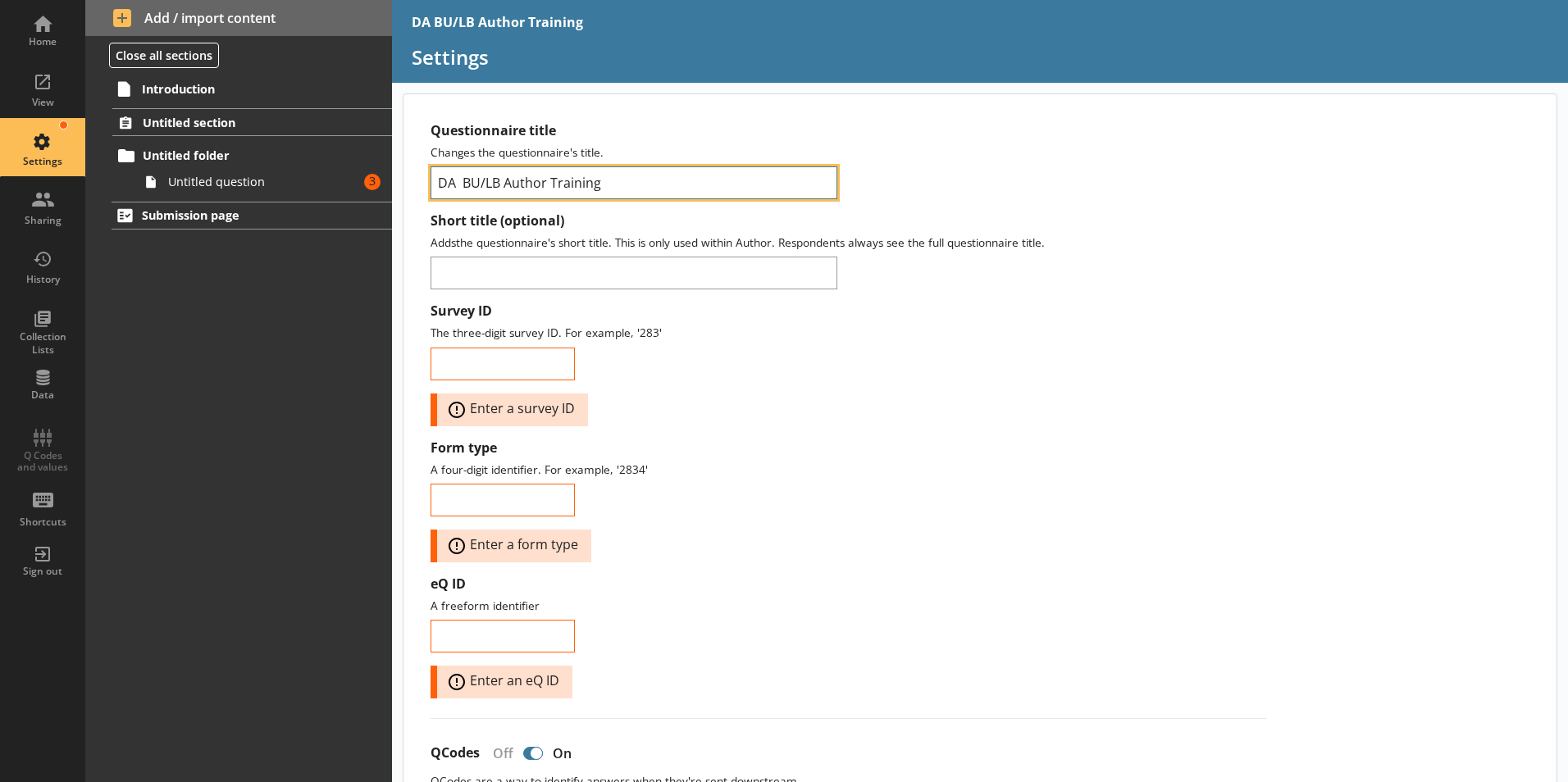
drag, startPoint x: 637, startPoint y: 185, endPoint x: 626, endPoint y: 182, distance: 11.4
click at [626, 182] on input "DA BU/LB Author Training" at bounding box center [633, 182] width 406 height 33
drag, startPoint x: 626, startPoint y: 182, endPoint x: 406, endPoint y: 185, distance: 220.0
click at [903, 182] on div "Questionnaire title Changes the questionnaire's title. DA BU/LB Author Training" at bounding box center [847, 161] width 835 height 77
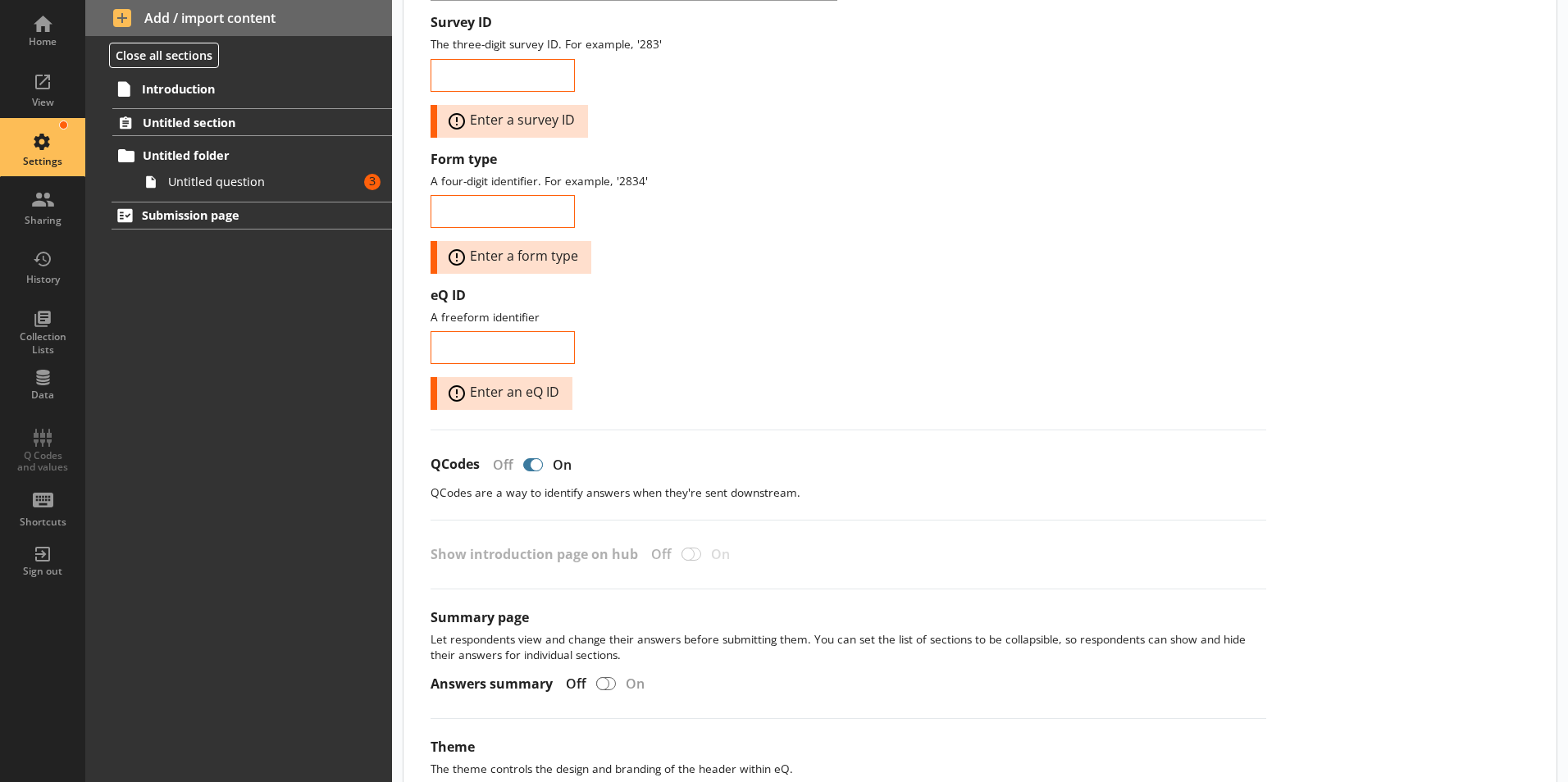
scroll to position [328, 0]
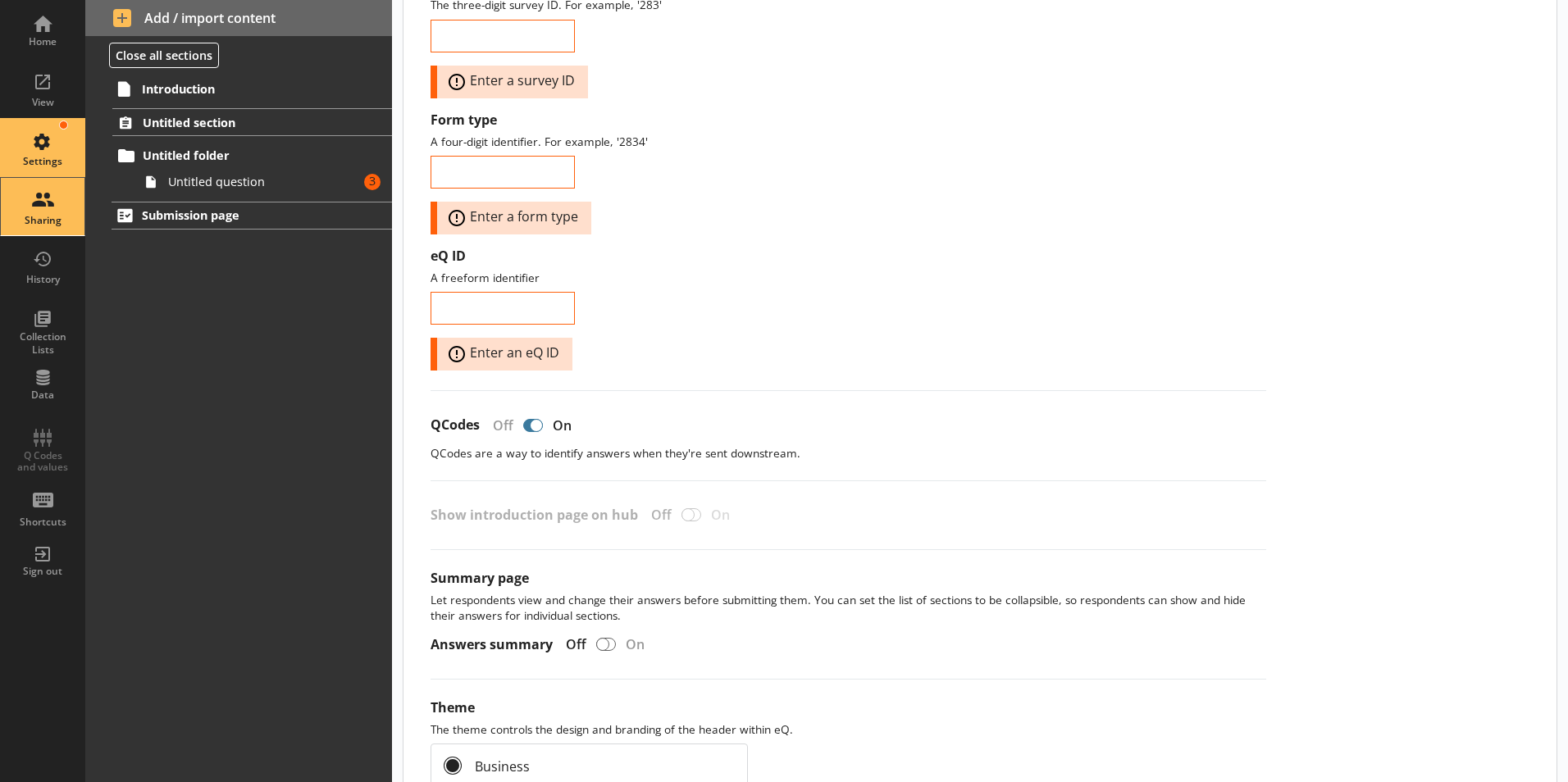
click at [39, 218] on div "Sharing" at bounding box center [43, 219] width 57 height 13
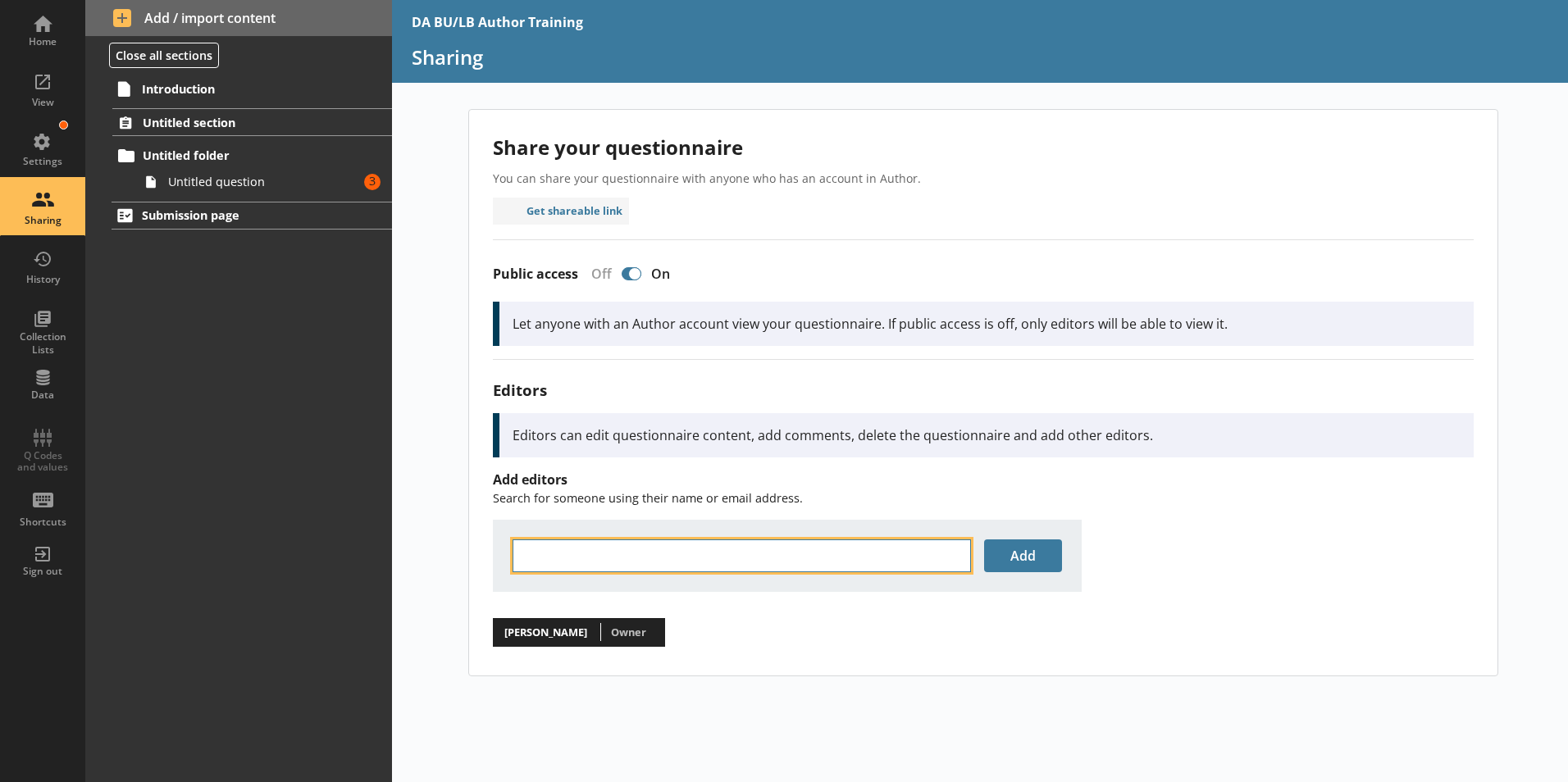
click at [546, 559] on input "text" at bounding box center [741, 556] width 459 height 33
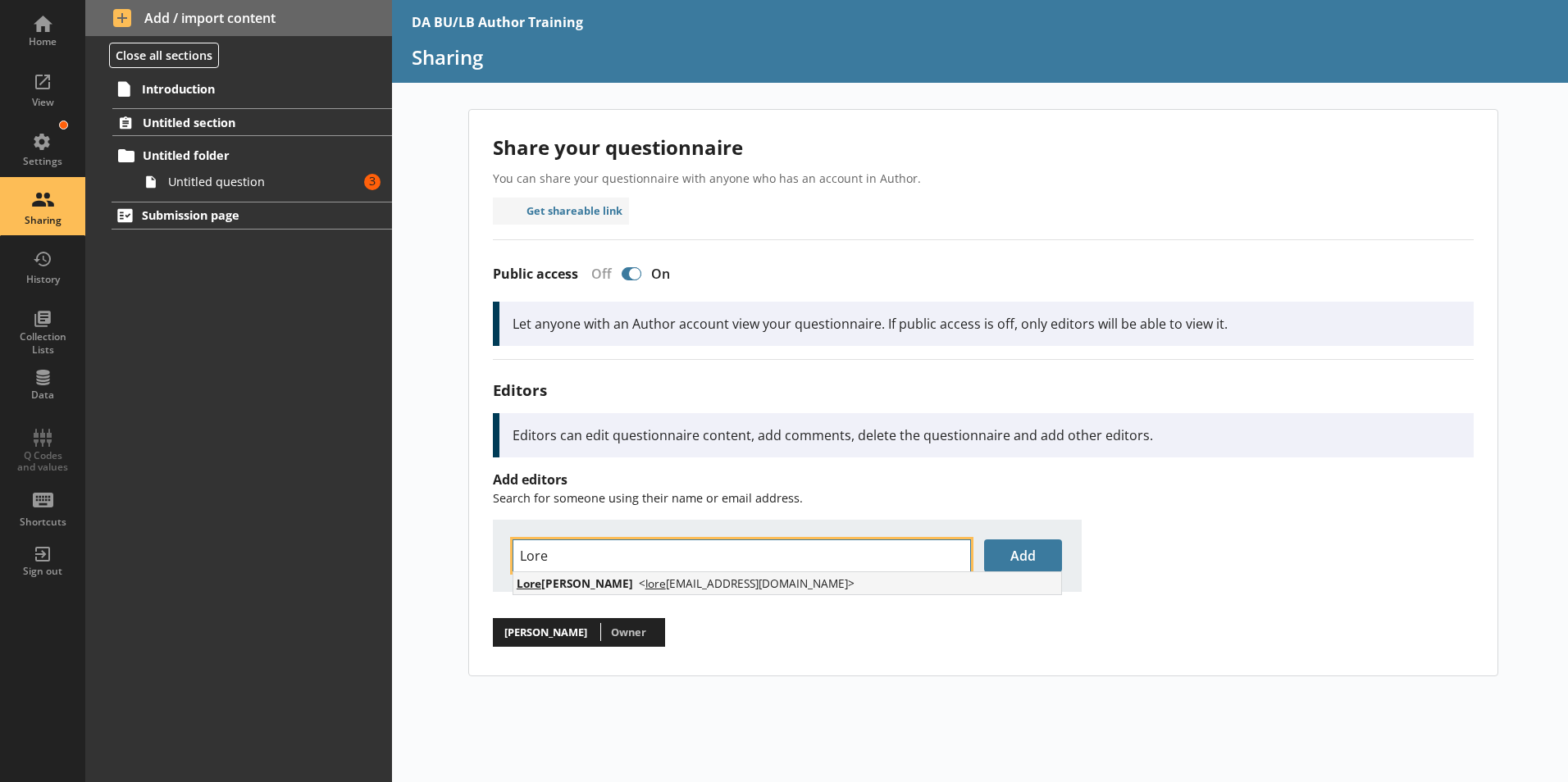
click at [559, 558] on input "Lore" at bounding box center [741, 556] width 459 height 33
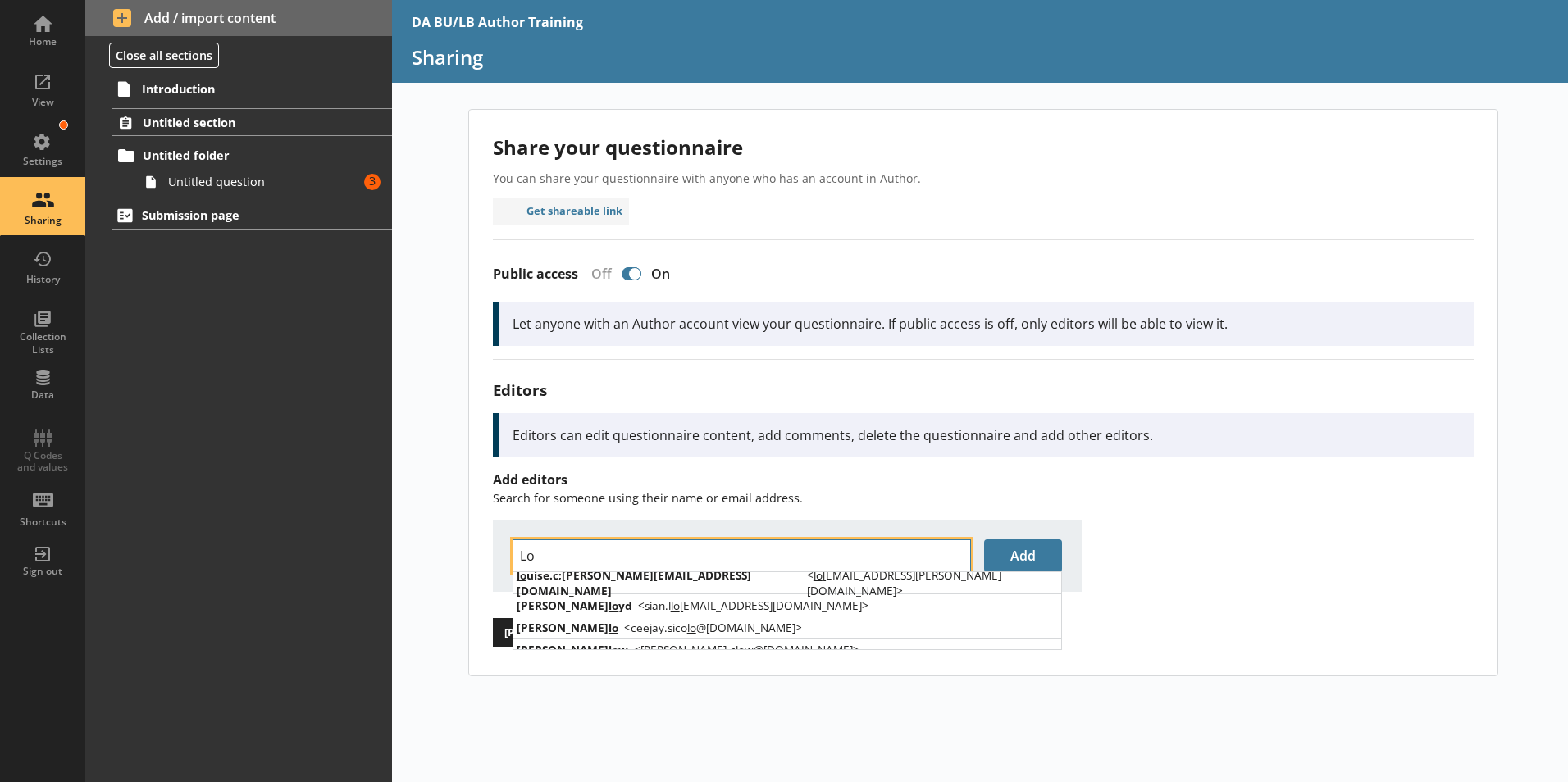
type input "L"
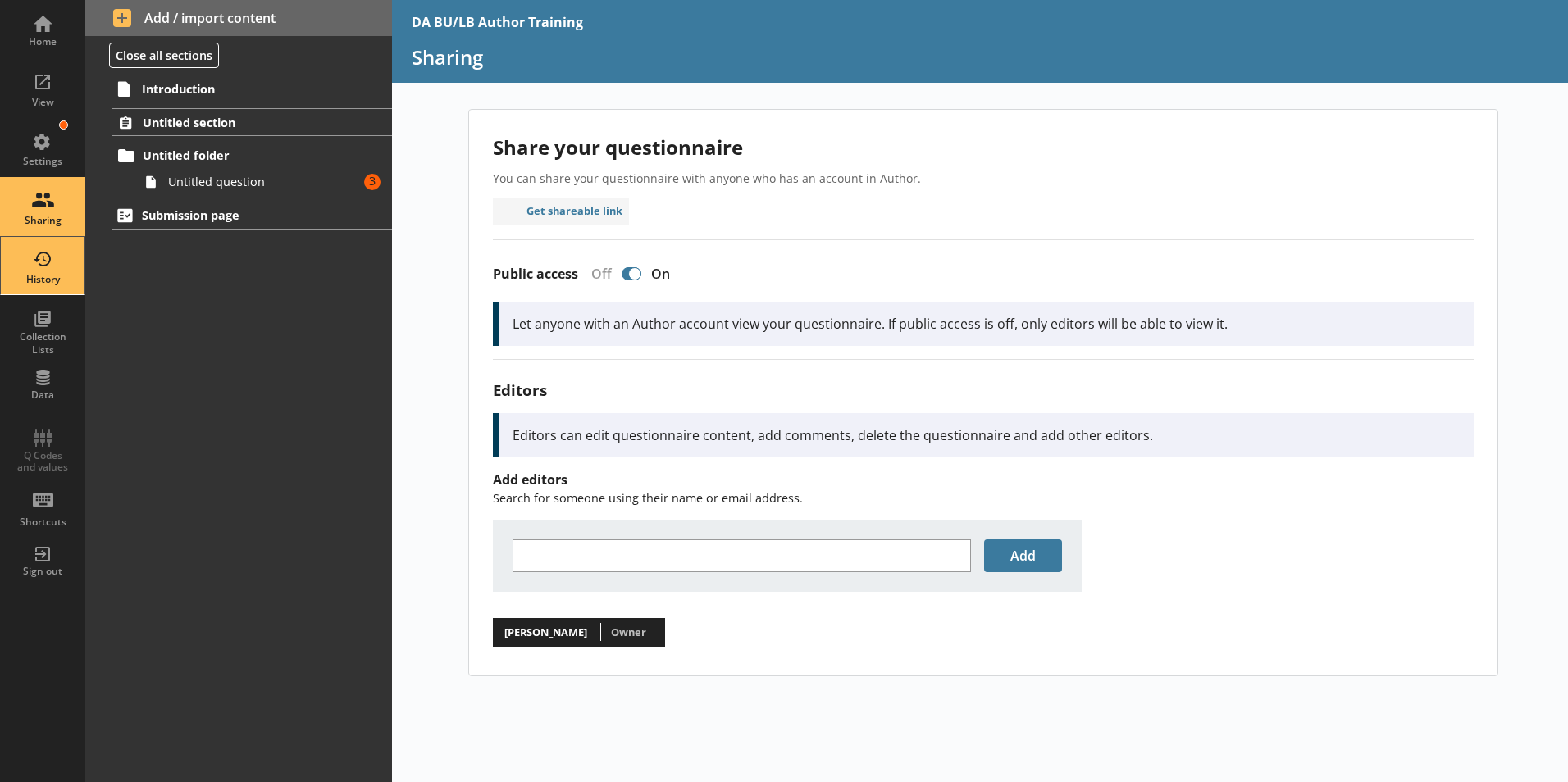
click at [36, 277] on div "History" at bounding box center [43, 279] width 57 height 13
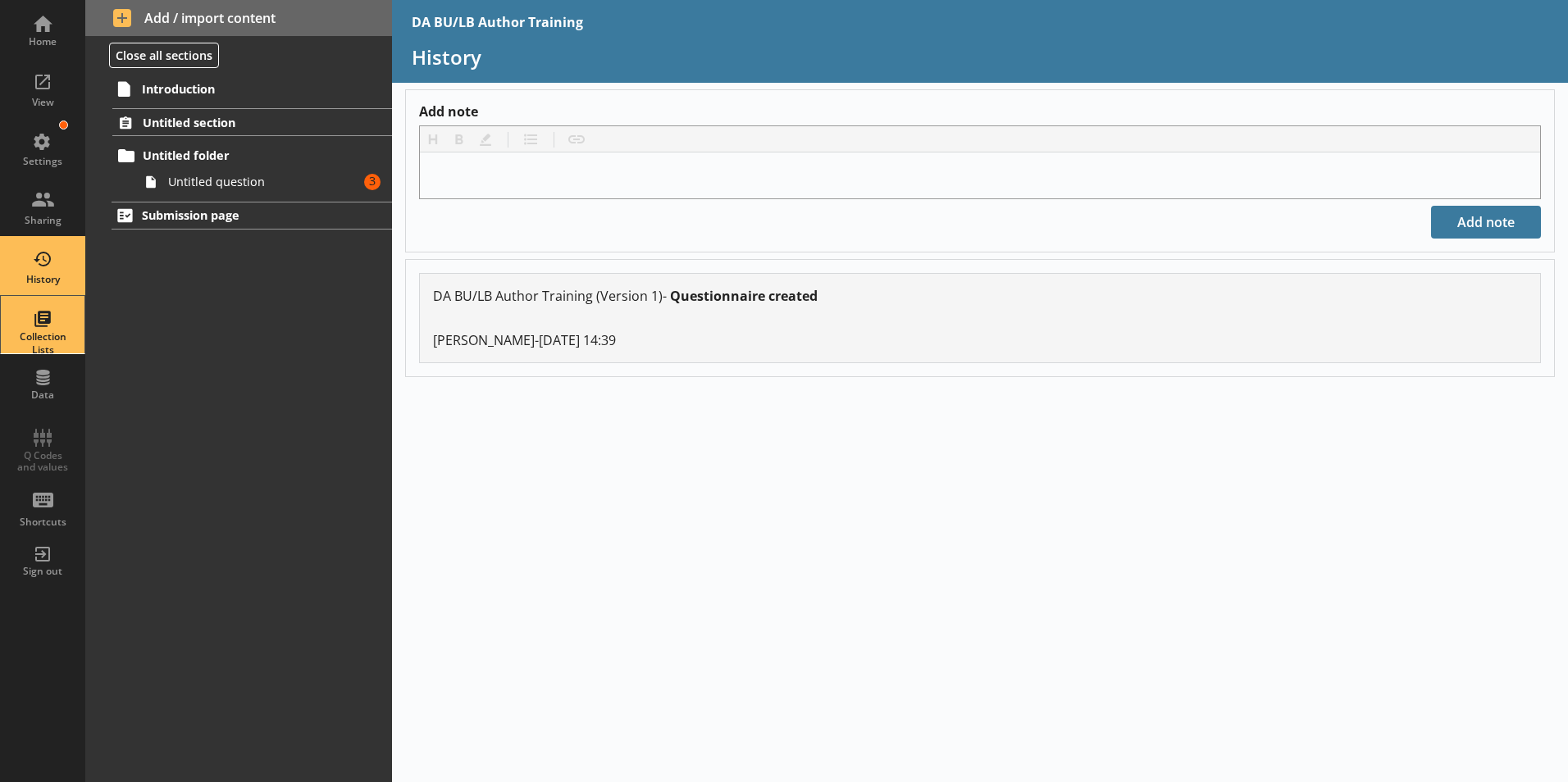
click at [38, 327] on div "Collection Lists" at bounding box center [43, 324] width 57 height 57
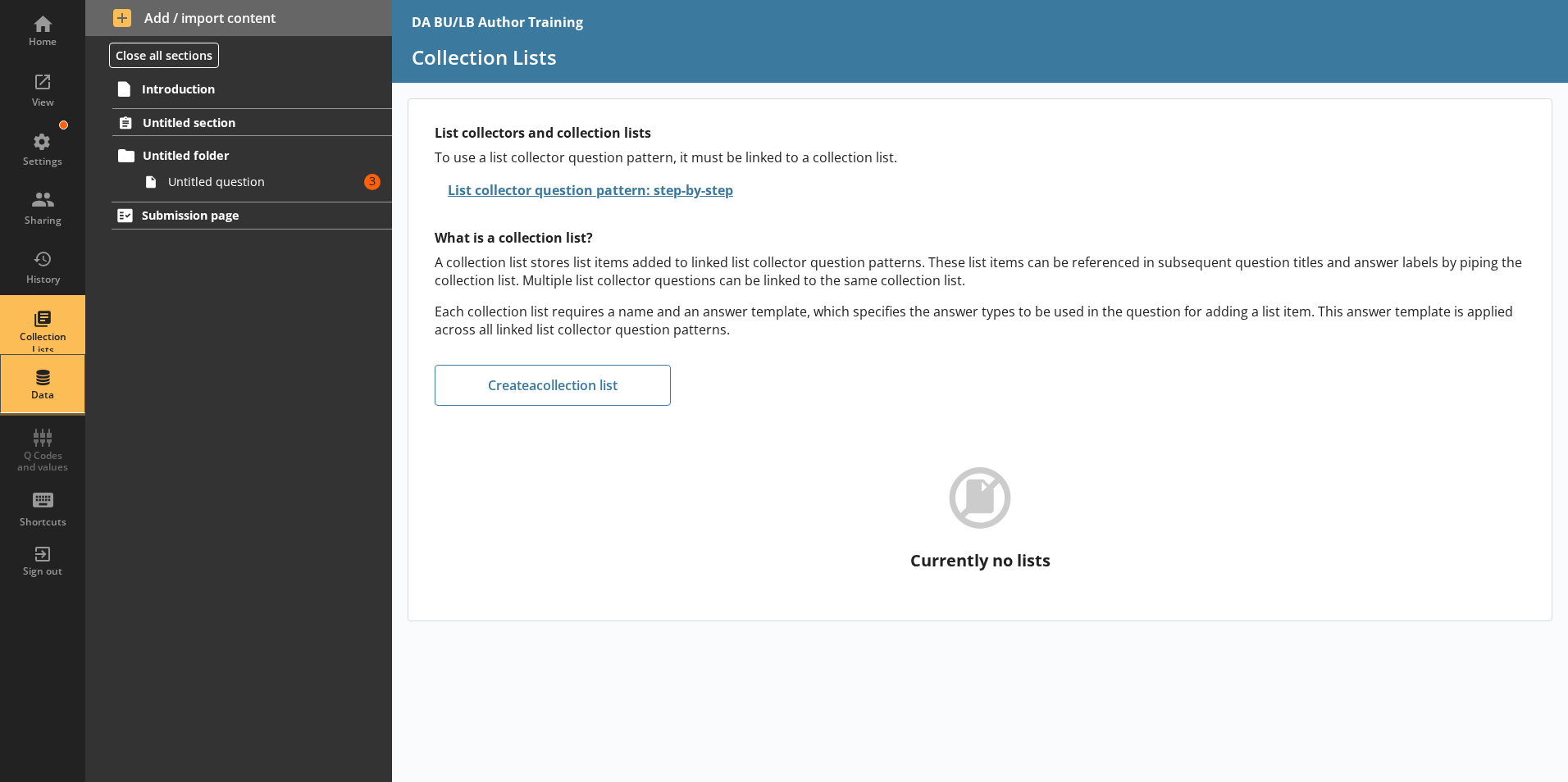
click at [36, 394] on div "Data" at bounding box center [43, 394] width 57 height 13
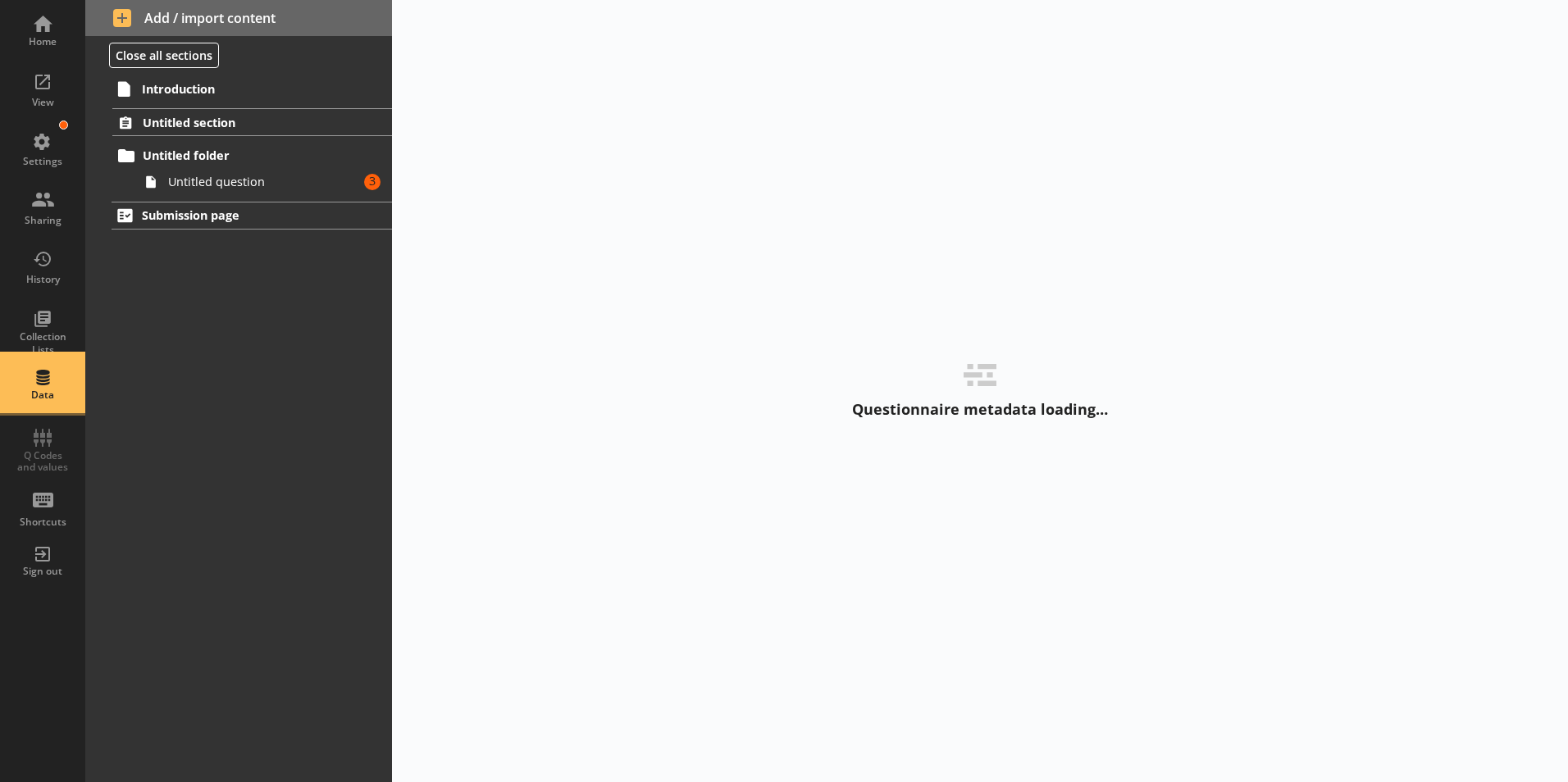
select select "Text_Optional"
select select "Date"
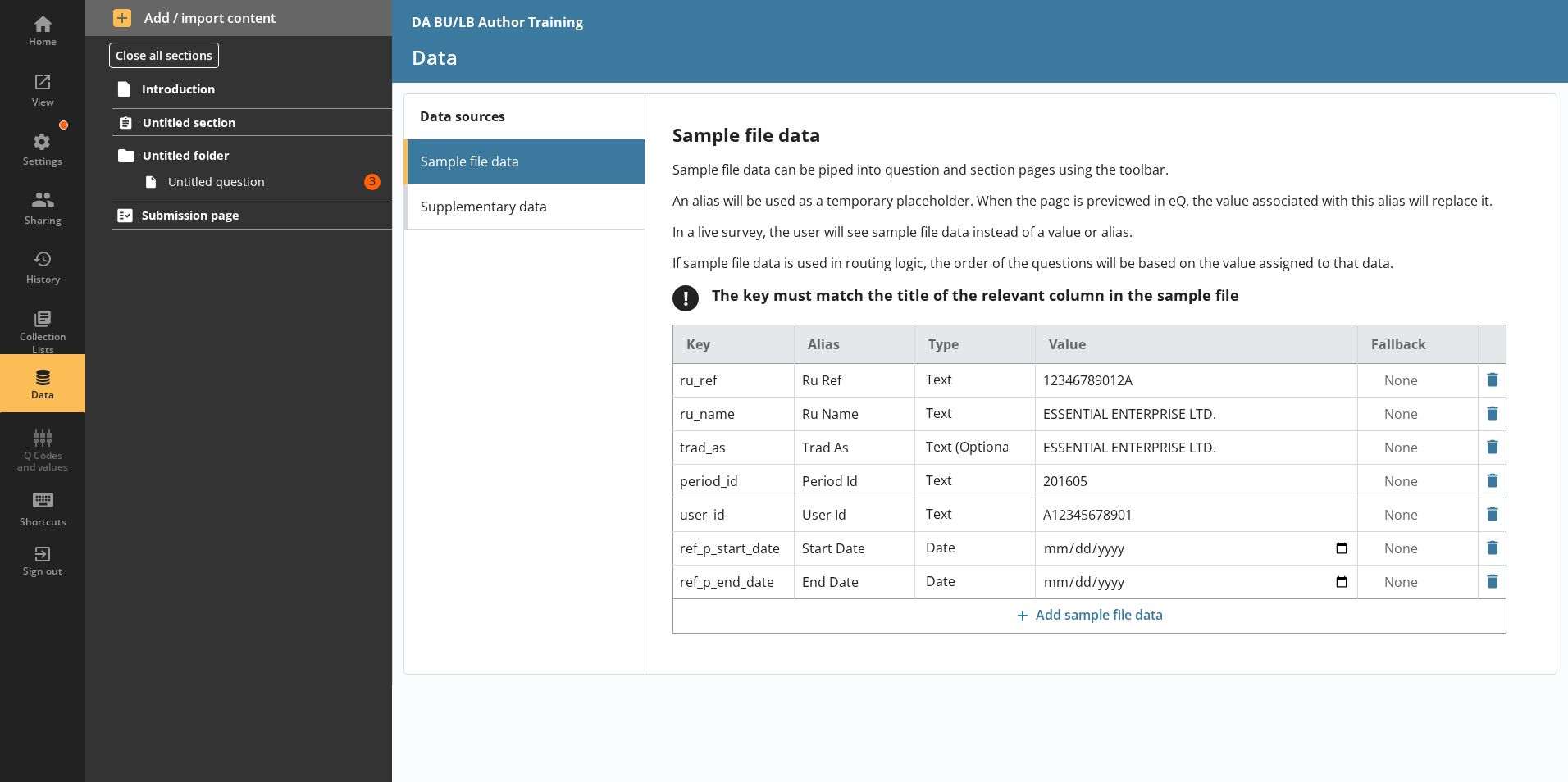
click at [39, 459] on div "Home View Settings Sharing History Collection Lists Data Q Codes and values Sho…" at bounding box center [43, 295] width 85 height 590
drag, startPoint x: 44, startPoint y: 459, endPoint x: 50, endPoint y: 451, distance: 10.0
click at [47, 457] on div "Home View Settings Sharing History Collection Lists Data Q Codes and values Sho…" at bounding box center [43, 295] width 85 height 590
click at [59, 378] on div "Data" at bounding box center [43, 384] width 57 height 57
select select "Text_Optional"
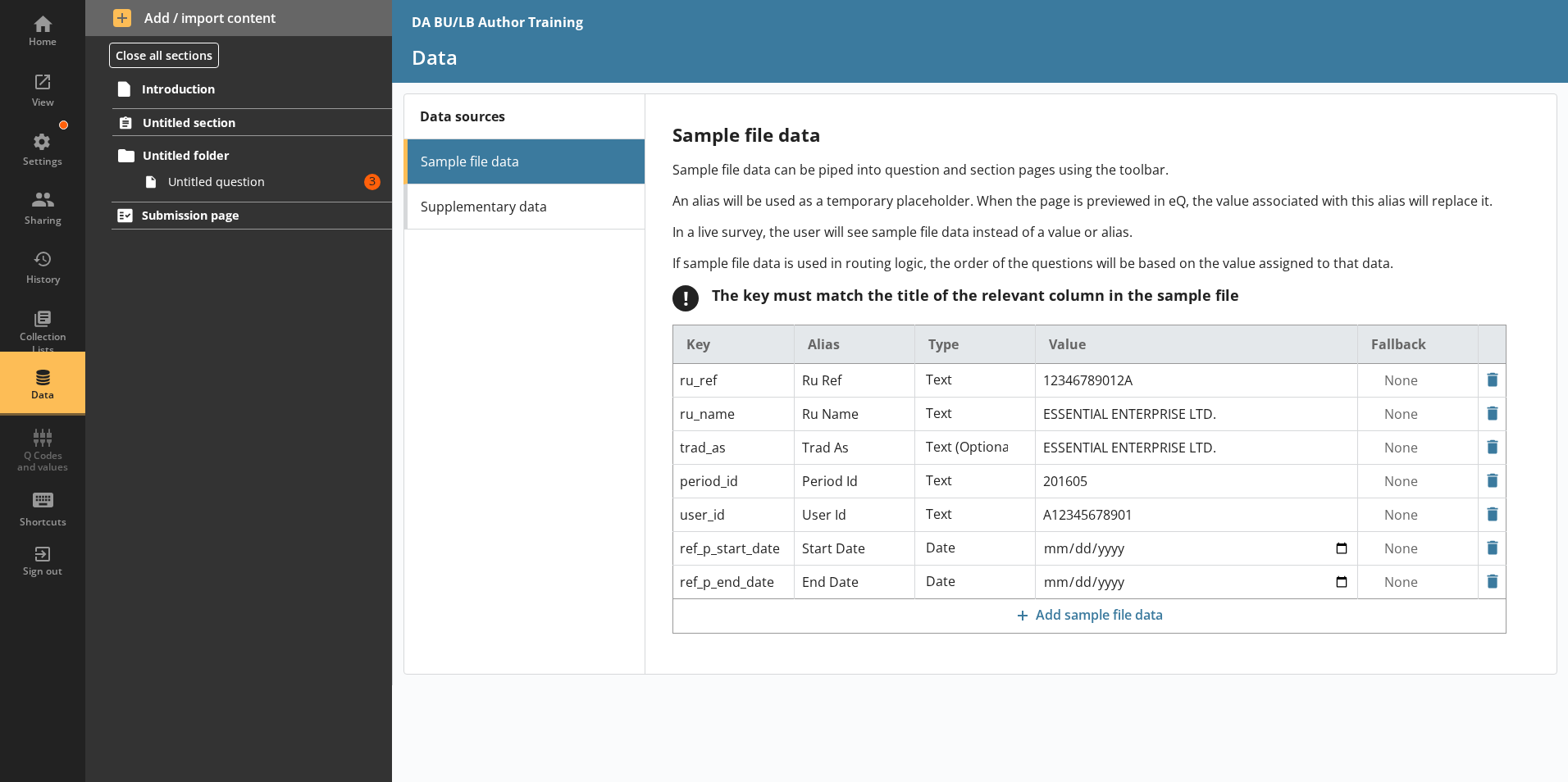
select select "Date"
click at [58, 457] on div "Home View Settings Sharing History Collection Lists Data Q Codes and values Sho…" at bounding box center [43, 295] width 85 height 590
click at [50, 509] on div "Shortcuts" at bounding box center [43, 502] width 57 height 57
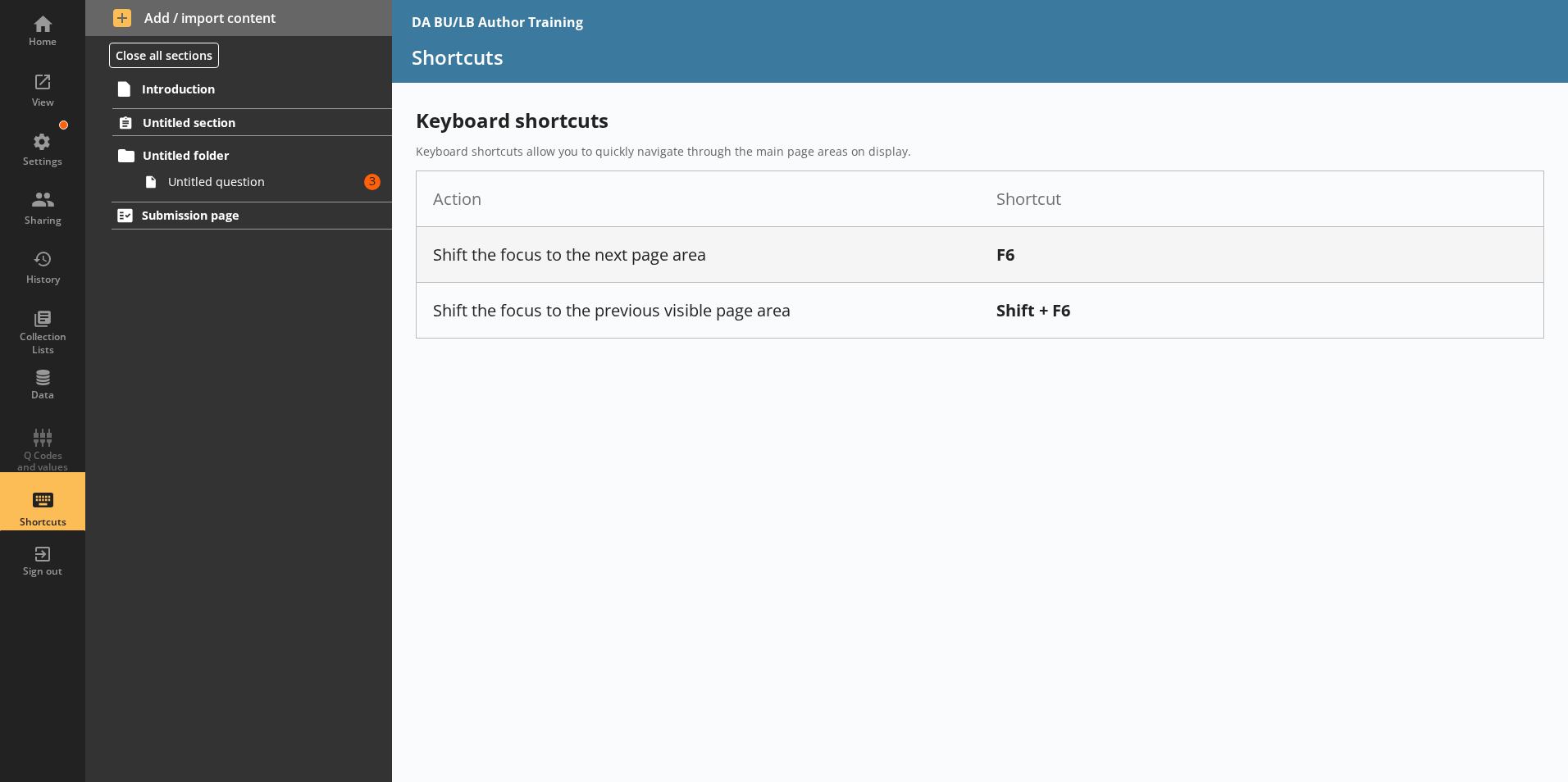
click at [140, 469] on div "Introduction Untitled section Untitled folder Untitled question Amount of error…" at bounding box center [238, 428] width 306 height 709
click at [916, 705] on div "DA BU/LB Author Training Shortcuts Keyboard shortcuts Keyboard shortcuts allow …" at bounding box center [979, 391] width 1176 height 782
click at [159, 91] on span "Introduction" at bounding box center [242, 89] width 202 height 16
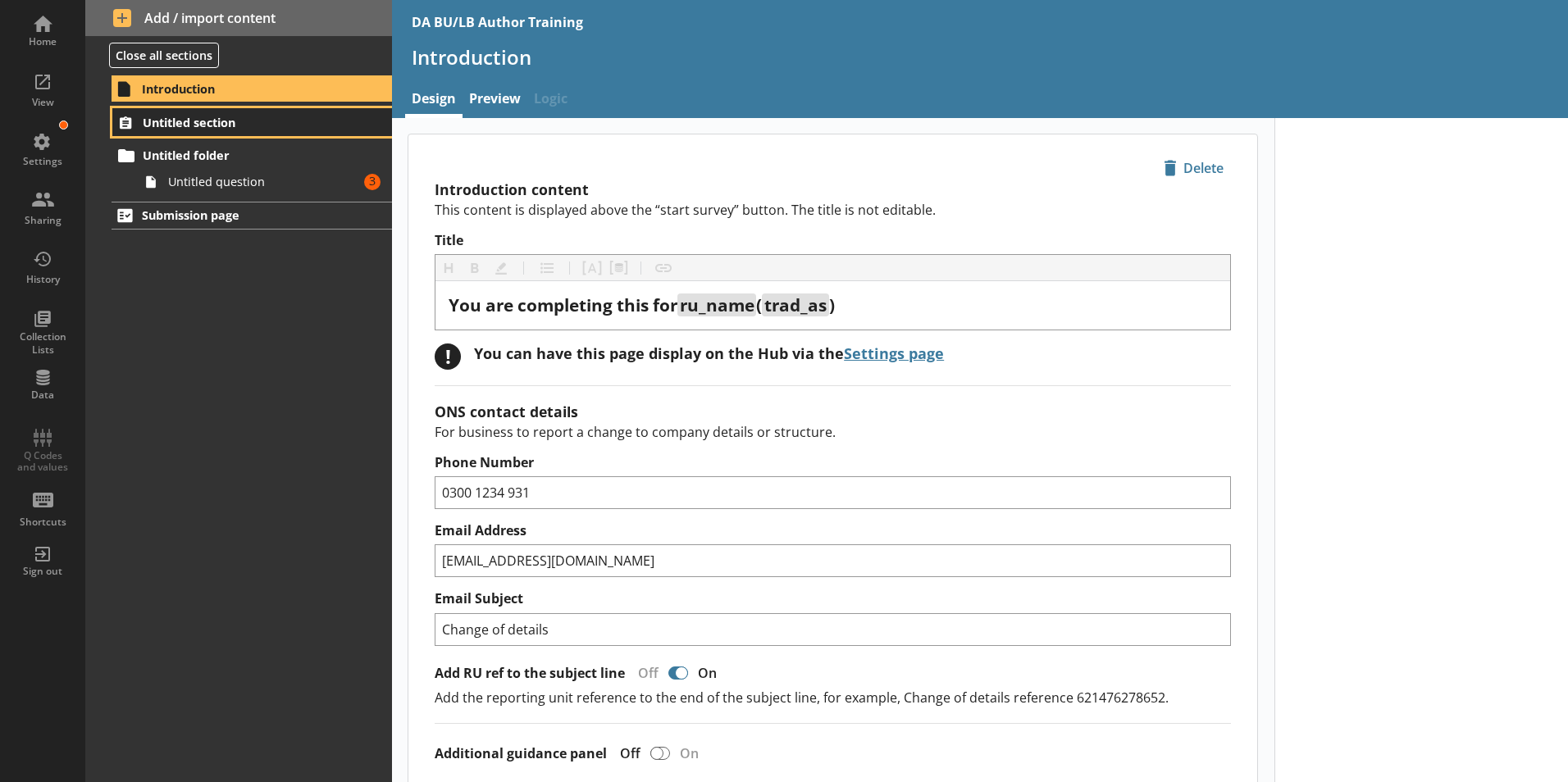
click at [184, 121] on span "Untitled section" at bounding box center [242, 123] width 201 height 16
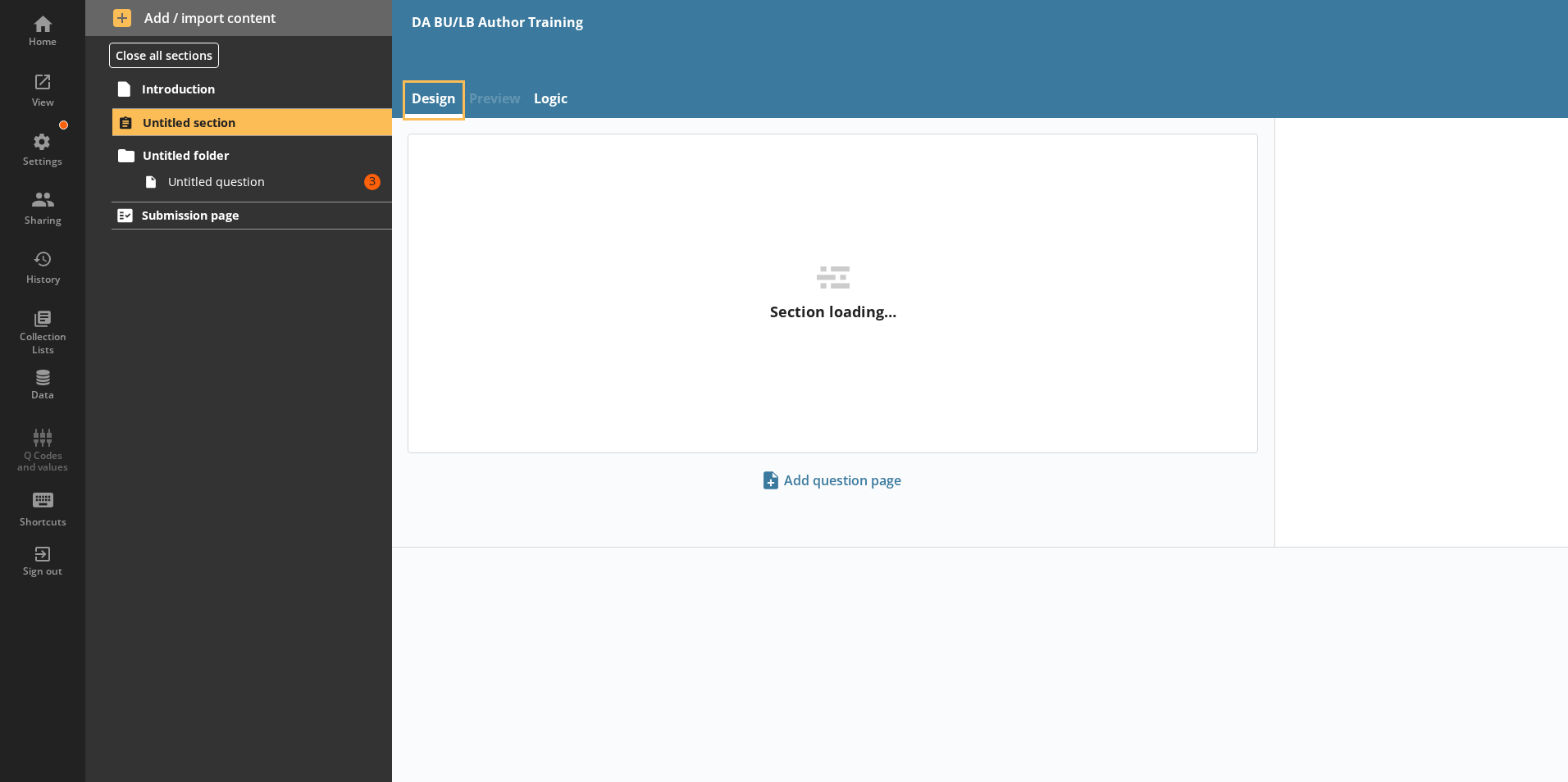
click at [438, 96] on link "Design" at bounding box center [434, 101] width 57 height 36
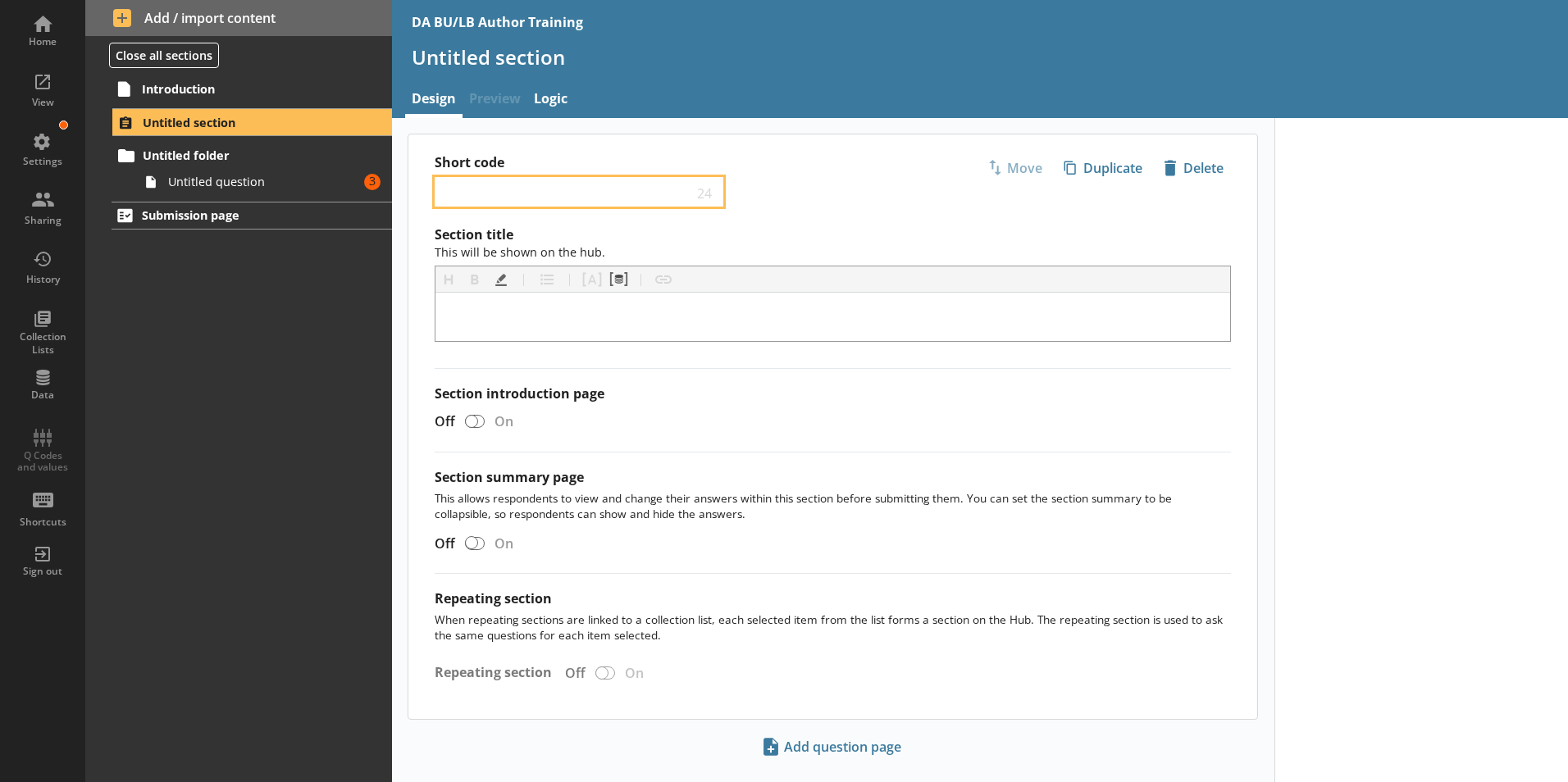
click at [497, 195] on input "Short code" at bounding box center [567, 193] width 251 height 16
type input "Answer types"
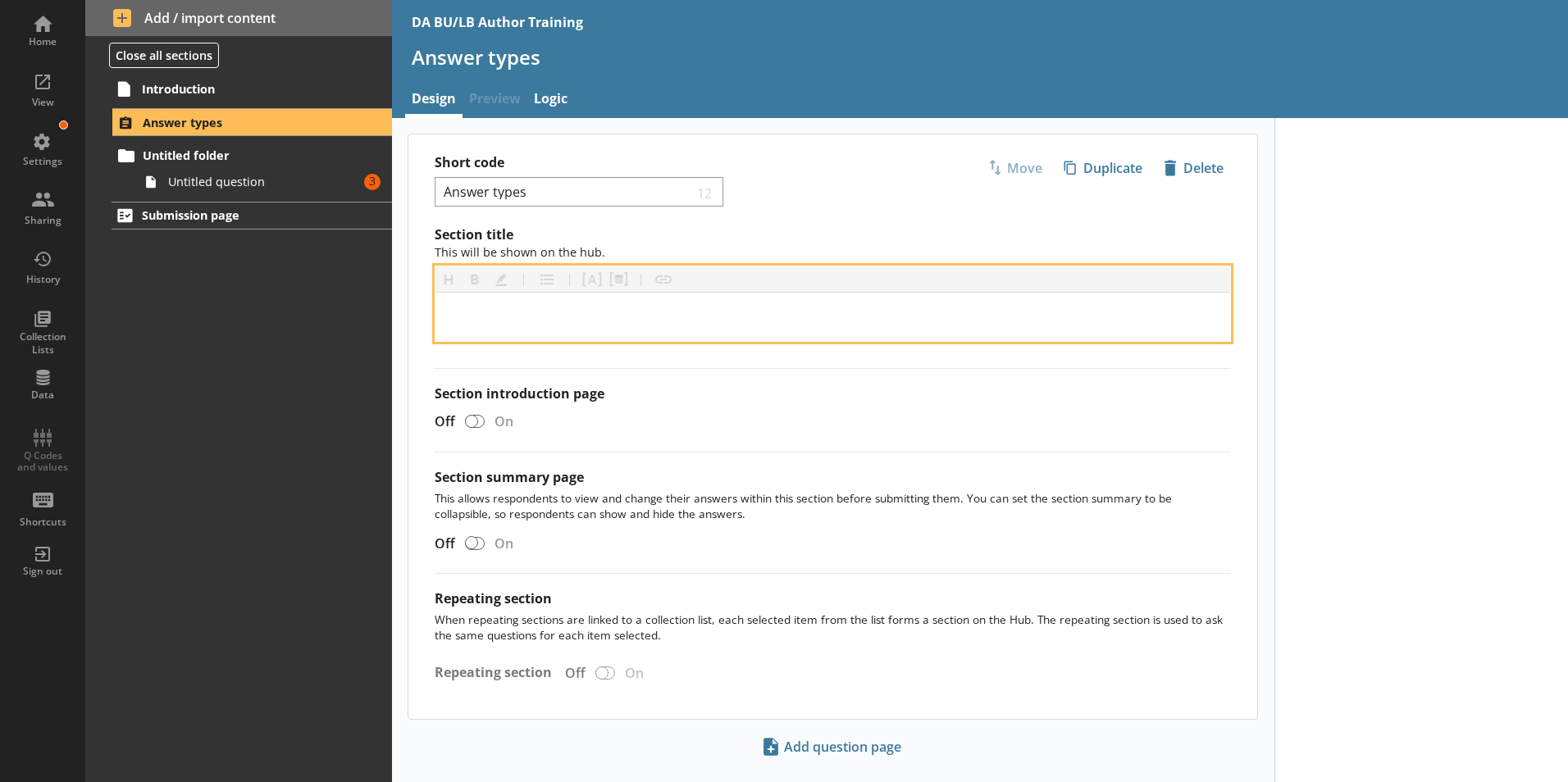
click at [596, 322] on div "[object Object]" at bounding box center [832, 316] width 768 height 22
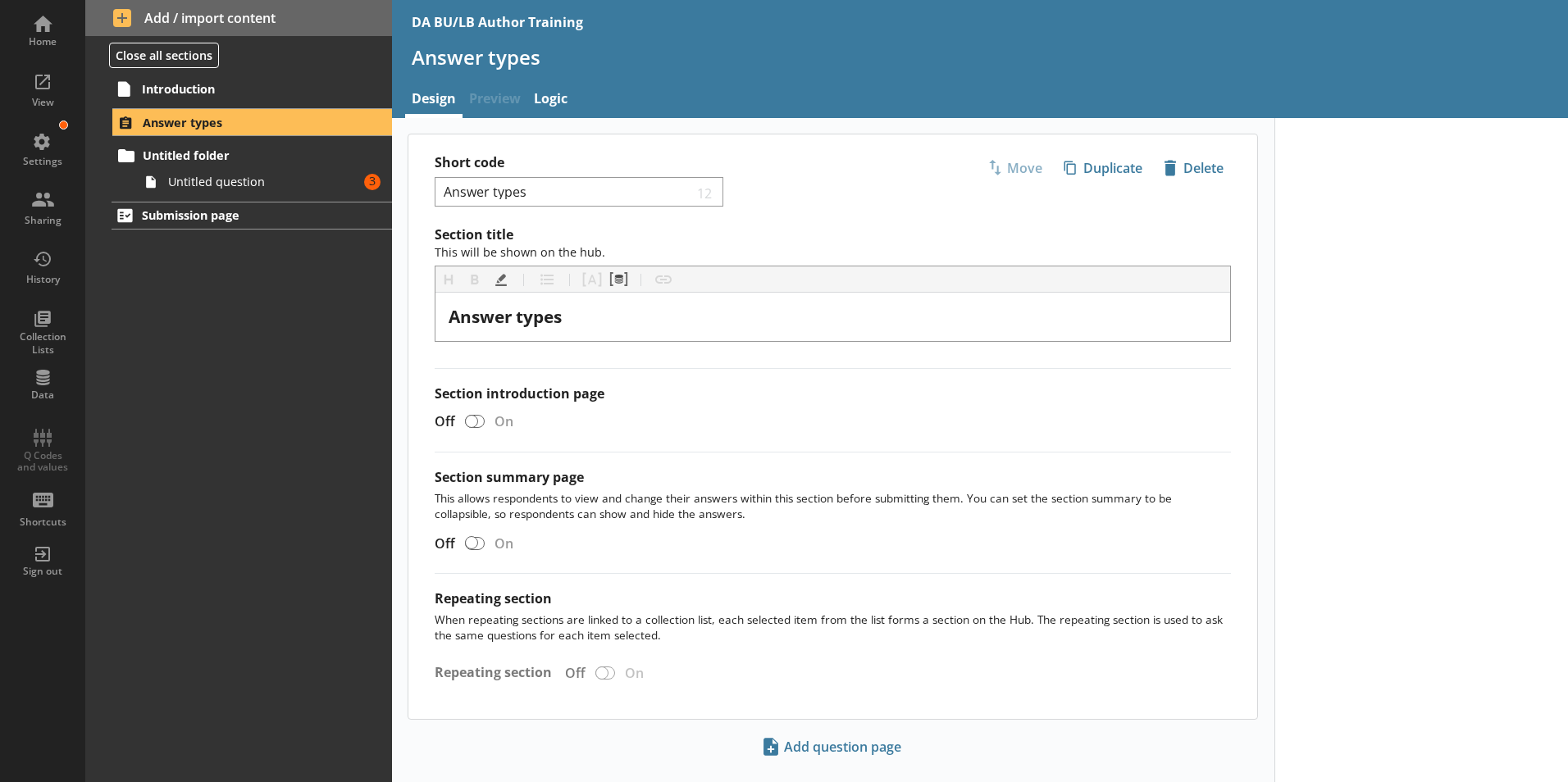
click at [1168, 412] on div "Off On" at bounding box center [826, 421] width 810 height 29
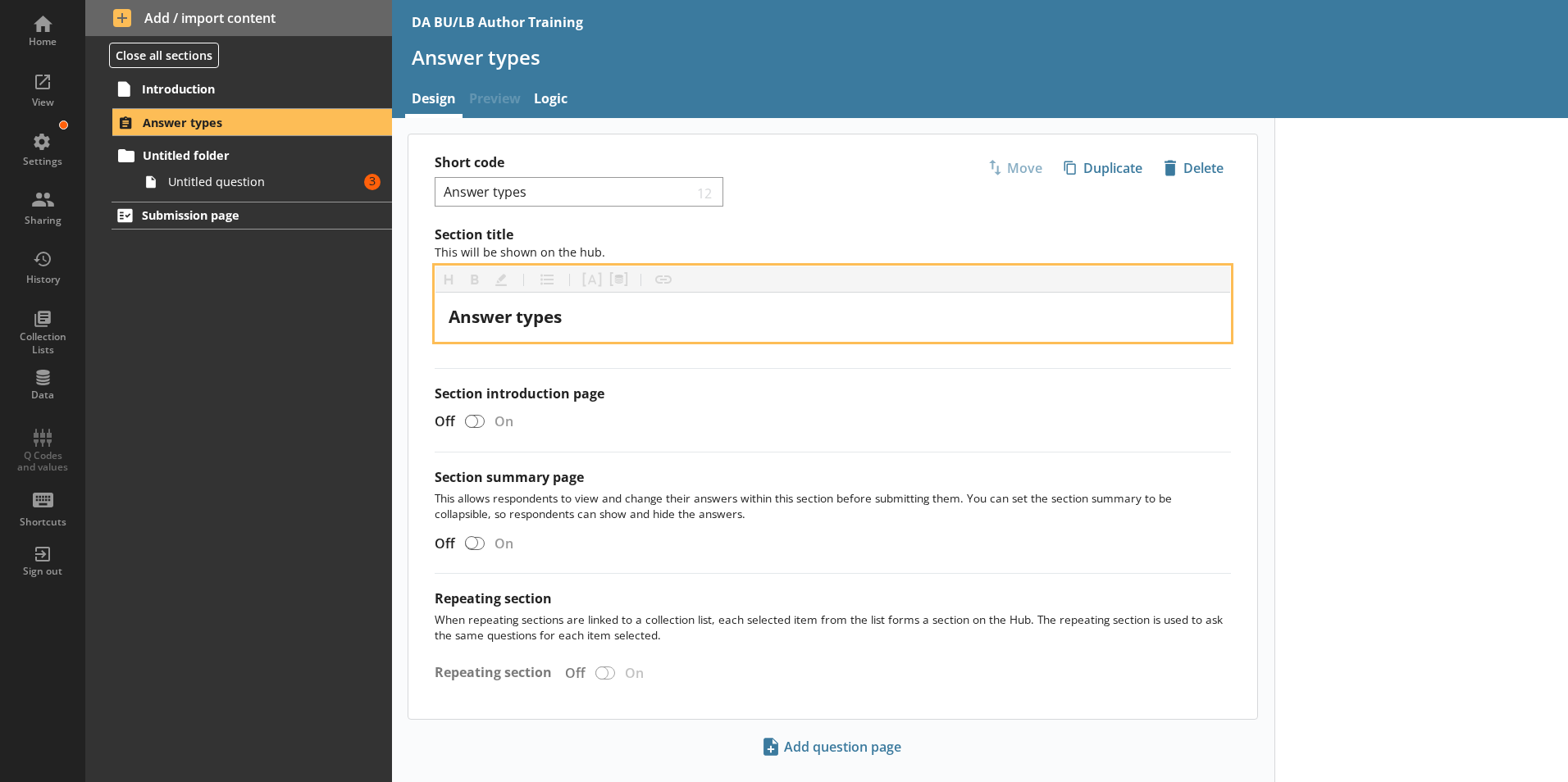
click at [566, 318] on div "Answer types" at bounding box center [832, 316] width 768 height 22
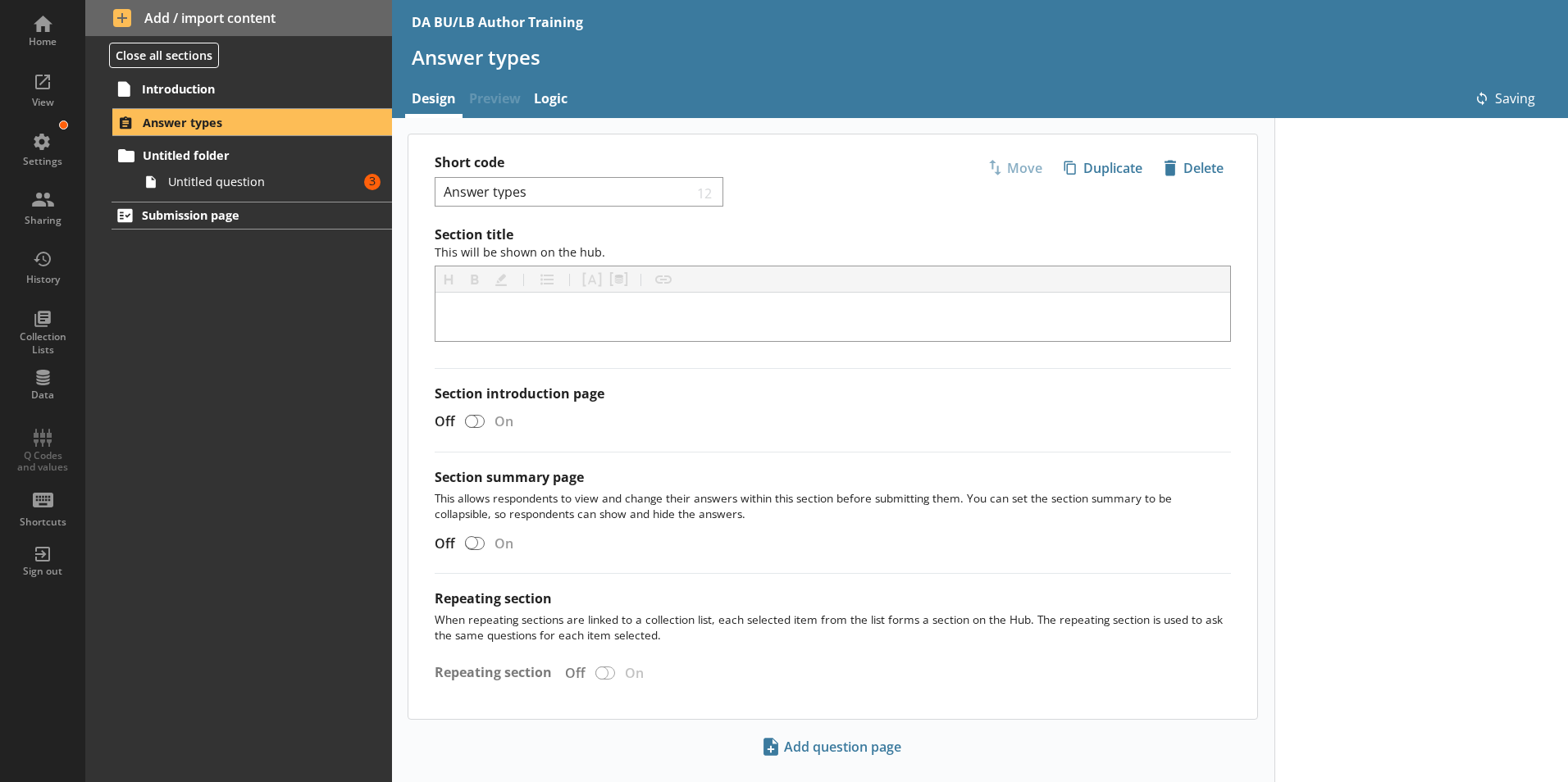
click at [1406, 376] on div at bounding box center [1422, 466] width 295 height 696
click at [210, 129] on span "Answer types" at bounding box center [242, 123] width 201 height 16
click at [257, 343] on div "Introduction Answer types Untitled folder Untitled question Amount of errors: 3…" at bounding box center [238, 428] width 306 height 709
click at [163, 125] on span "Answer types" at bounding box center [242, 123] width 201 height 16
click at [1433, 326] on div at bounding box center [1422, 466] width 295 height 696
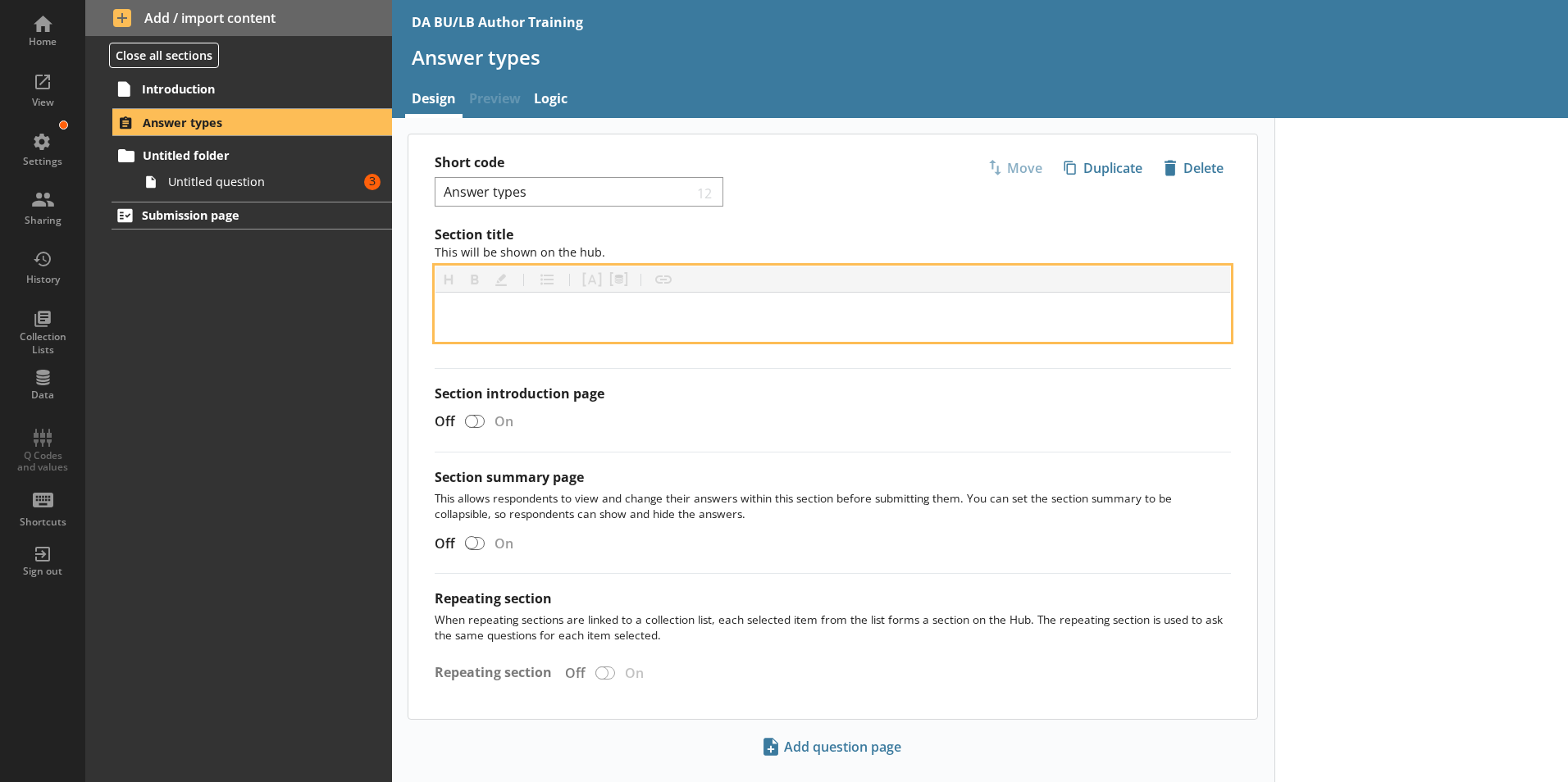
click at [482, 315] on div "[object Object]" at bounding box center [832, 316] width 768 height 22
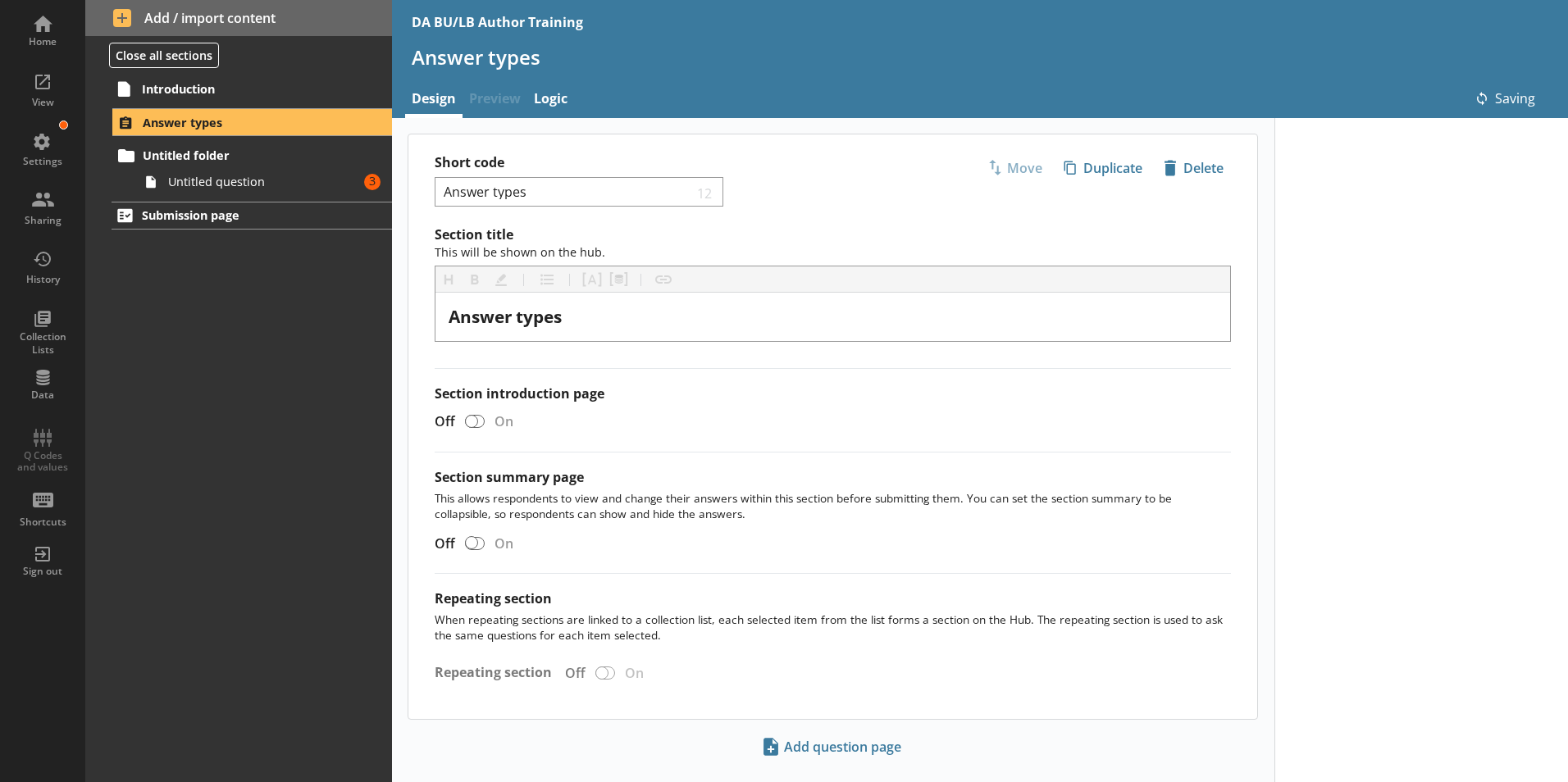
click at [1361, 432] on div at bounding box center [1422, 466] width 295 height 696
click at [216, 159] on span "Untitled folder" at bounding box center [242, 155] width 201 height 16
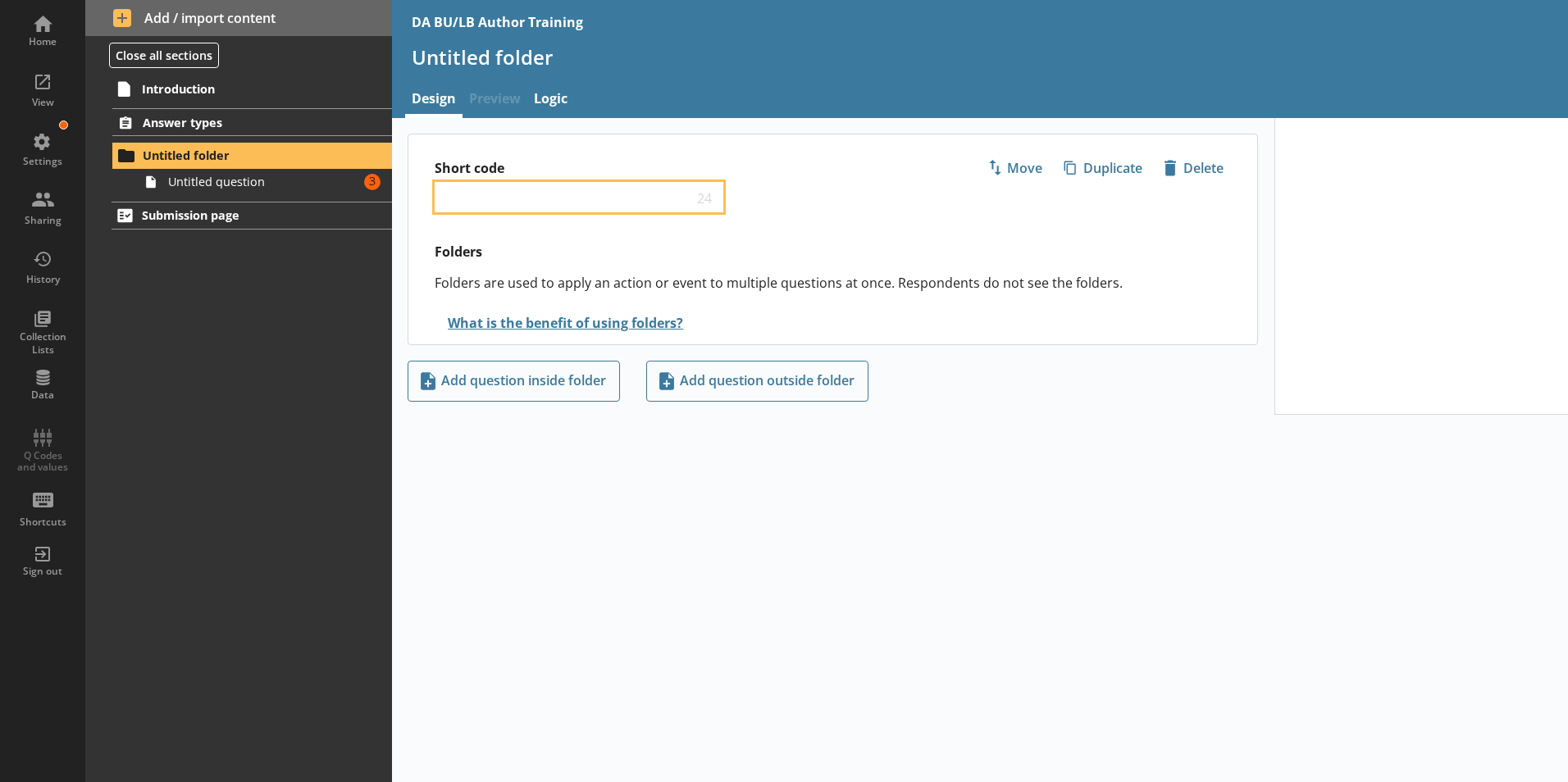
click at [469, 196] on input "Short code" at bounding box center [567, 198] width 251 height 16
type input "Answer types"
click at [1102, 485] on div "Short code Answer types 12 Move icon-copy Duplicate icon-delete Created with Sk…" at bounding box center [979, 450] width 1176 height 664
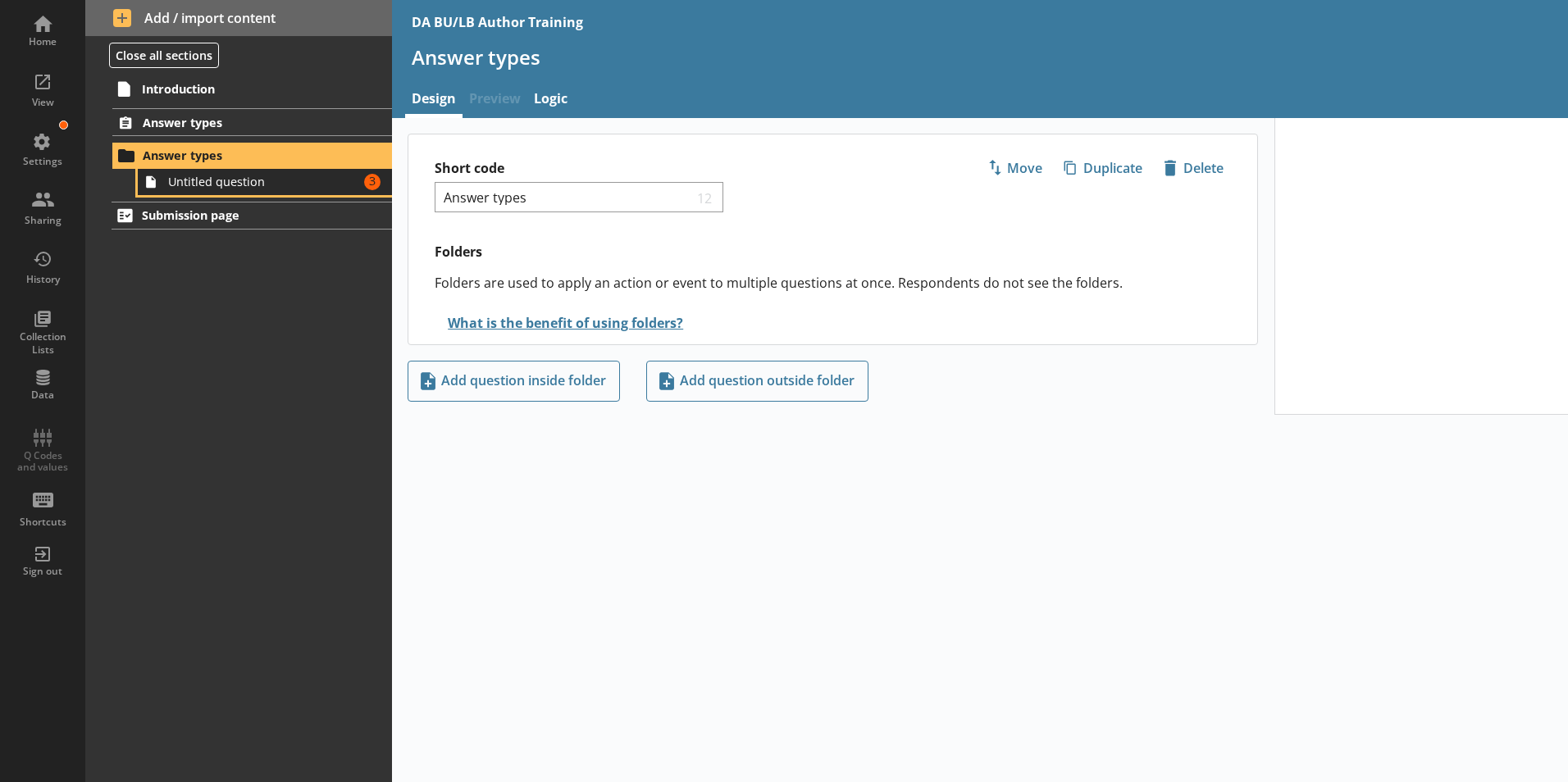
click at [246, 190] on link "Untitled question Amount of errors: 3" at bounding box center [264, 182] width 254 height 27
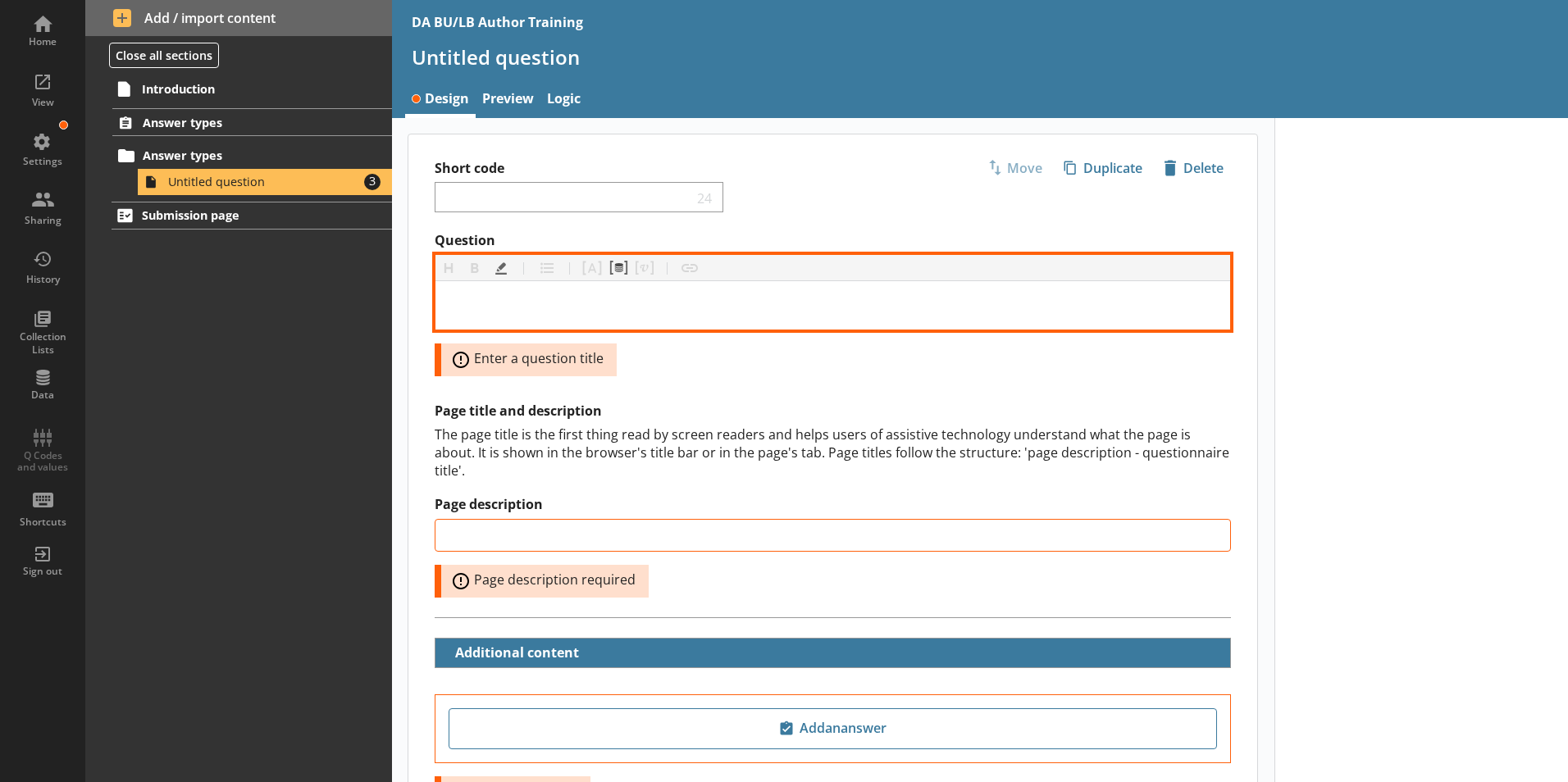
click at [479, 308] on div "Question" at bounding box center [832, 305] width 768 height 22
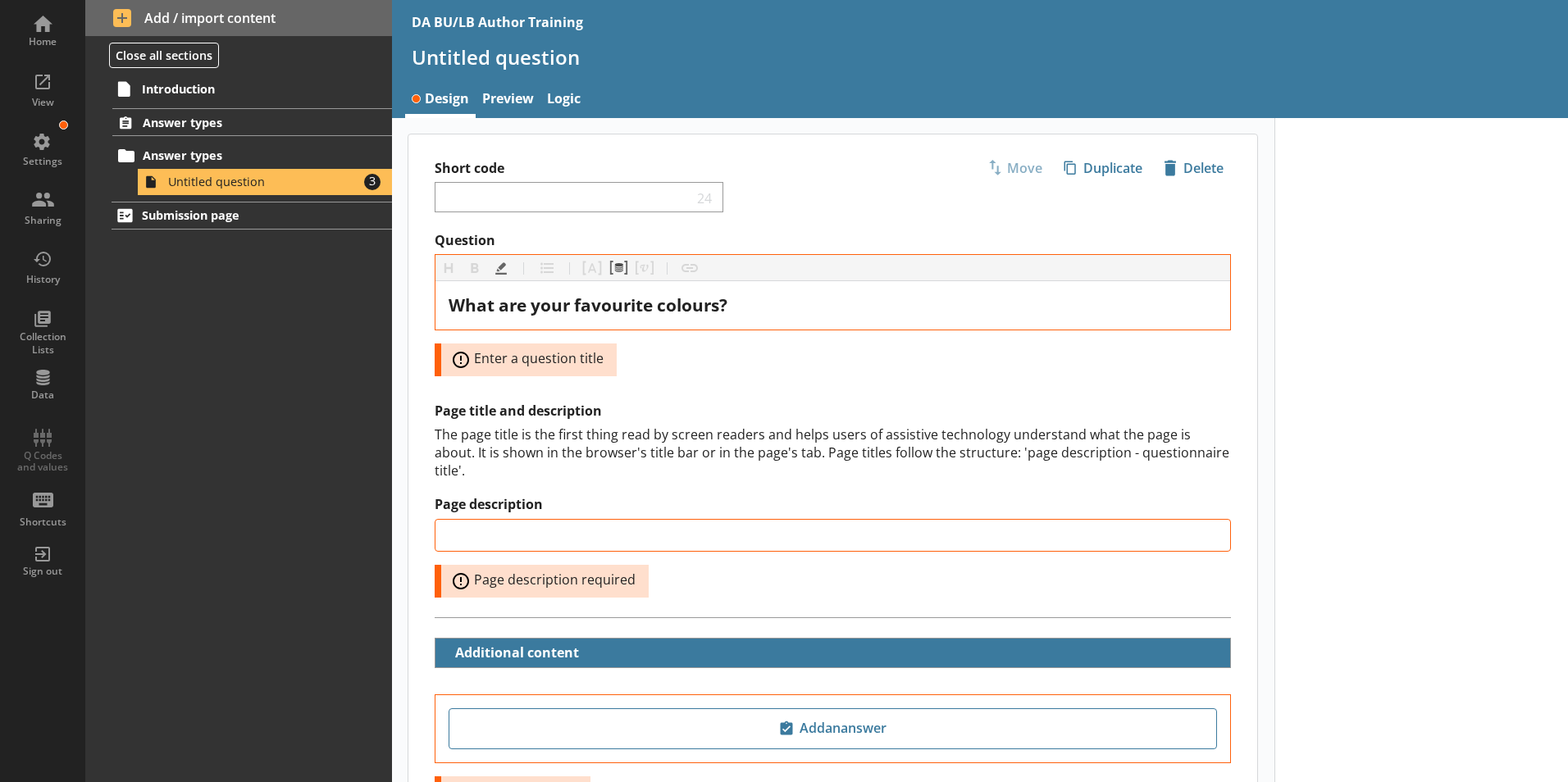
click at [1389, 370] on div at bounding box center [1422, 530] width 295 height 825
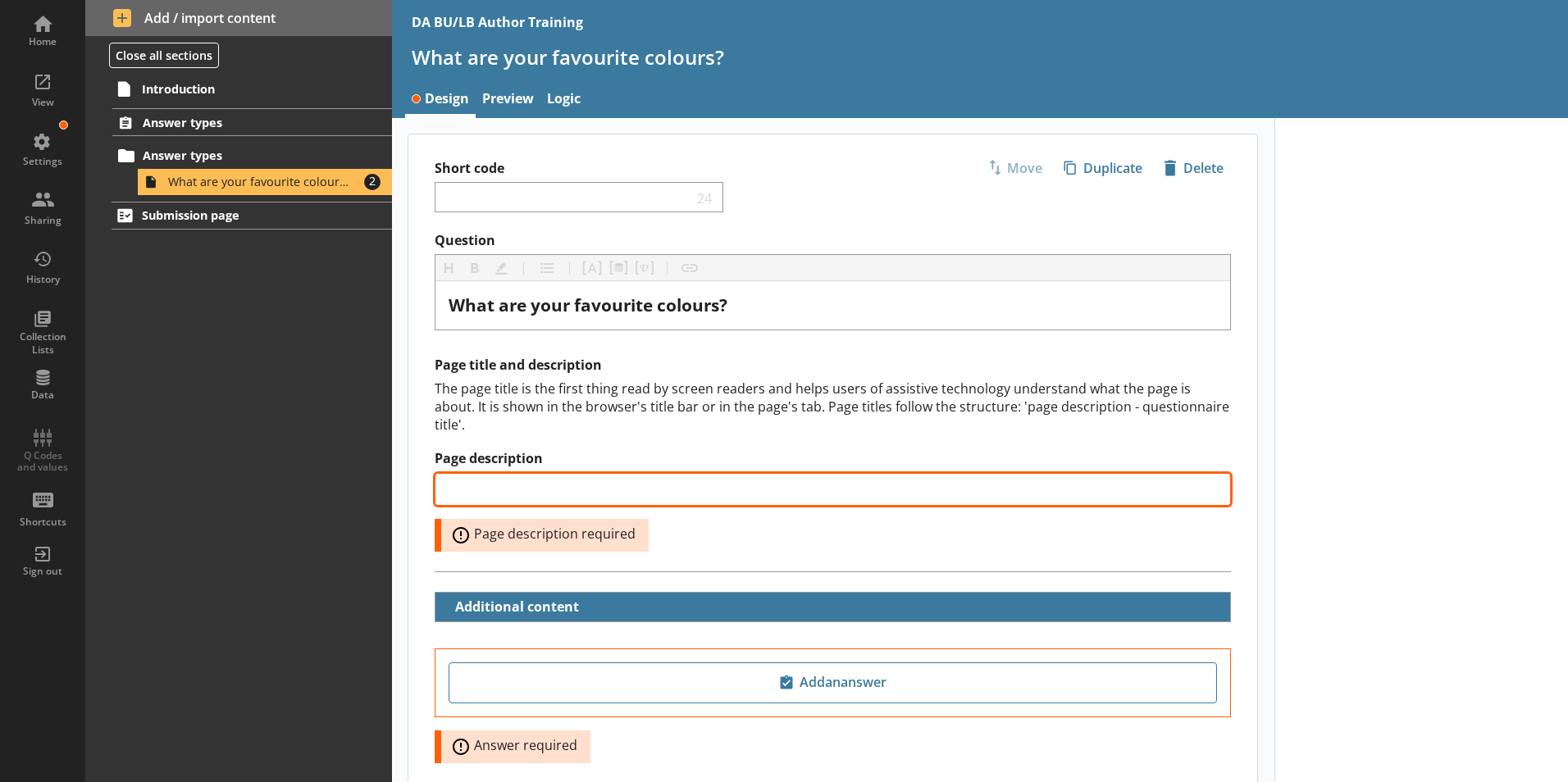
click at [451, 478] on input "Page description" at bounding box center [832, 489] width 796 height 33
type input "Favourite colour"
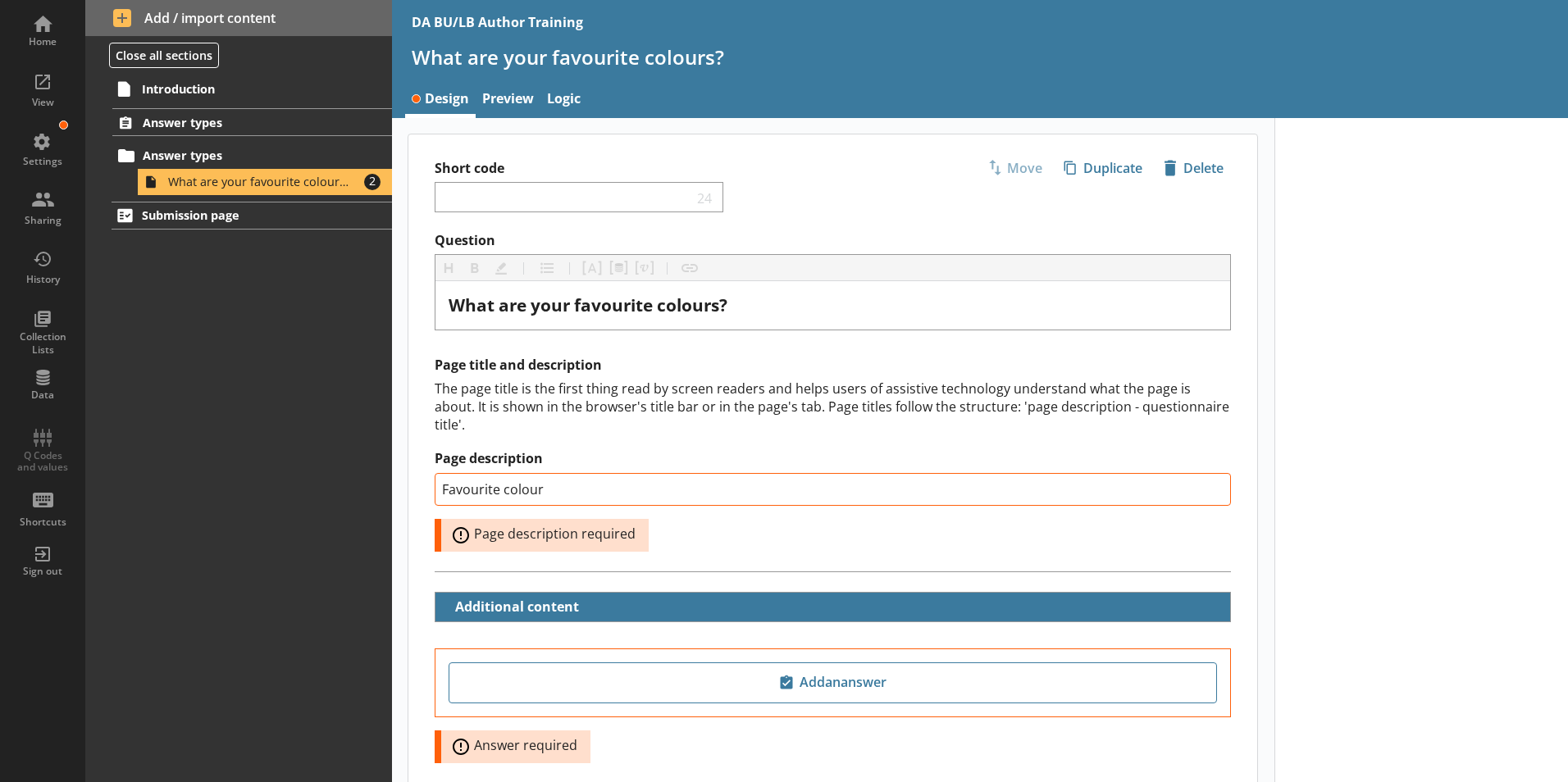
click at [863, 517] on div "Page description Favourite colour Error: Page description required" at bounding box center [832, 500] width 796 height 101
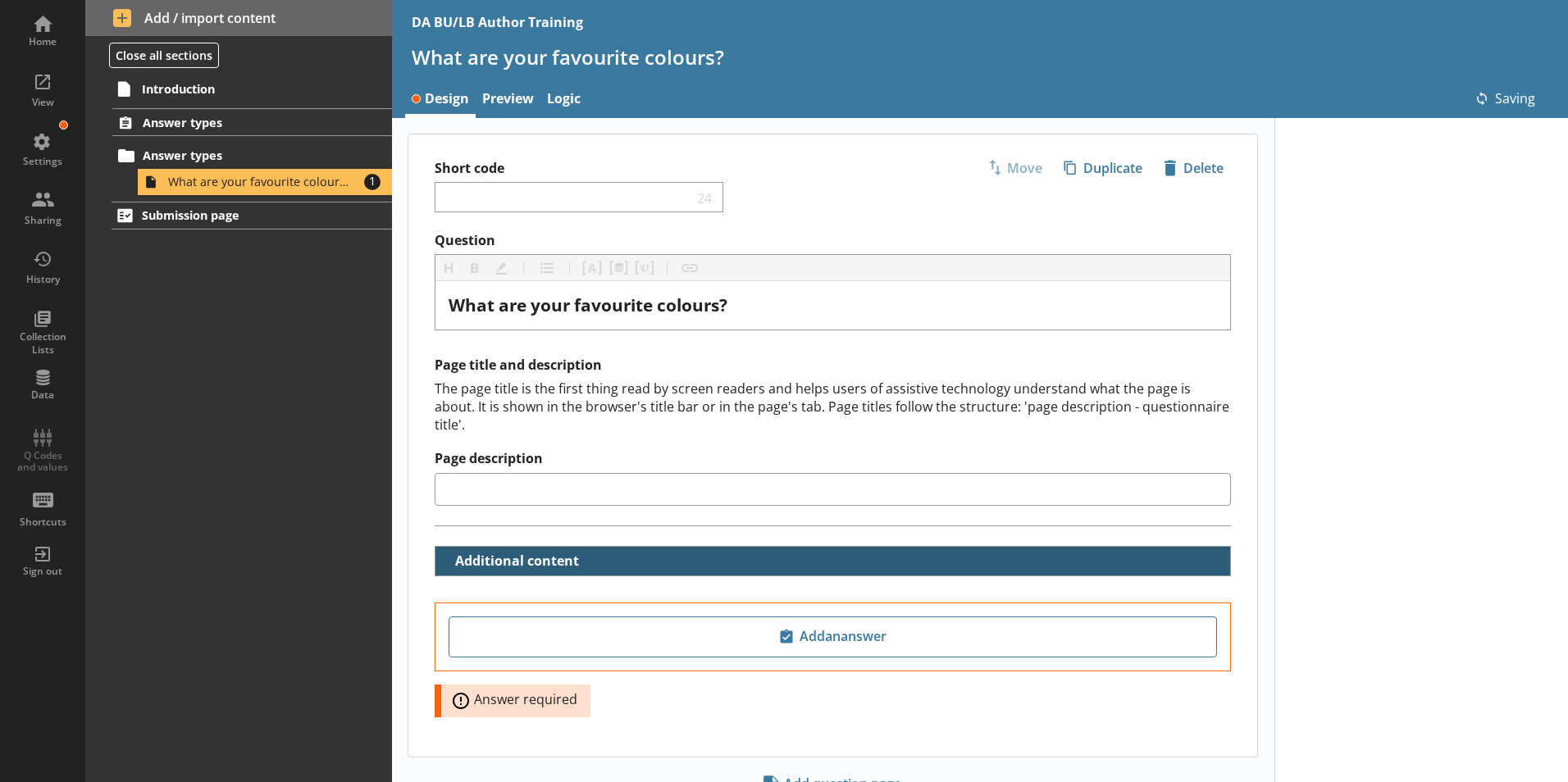
type input "Favourite colour"
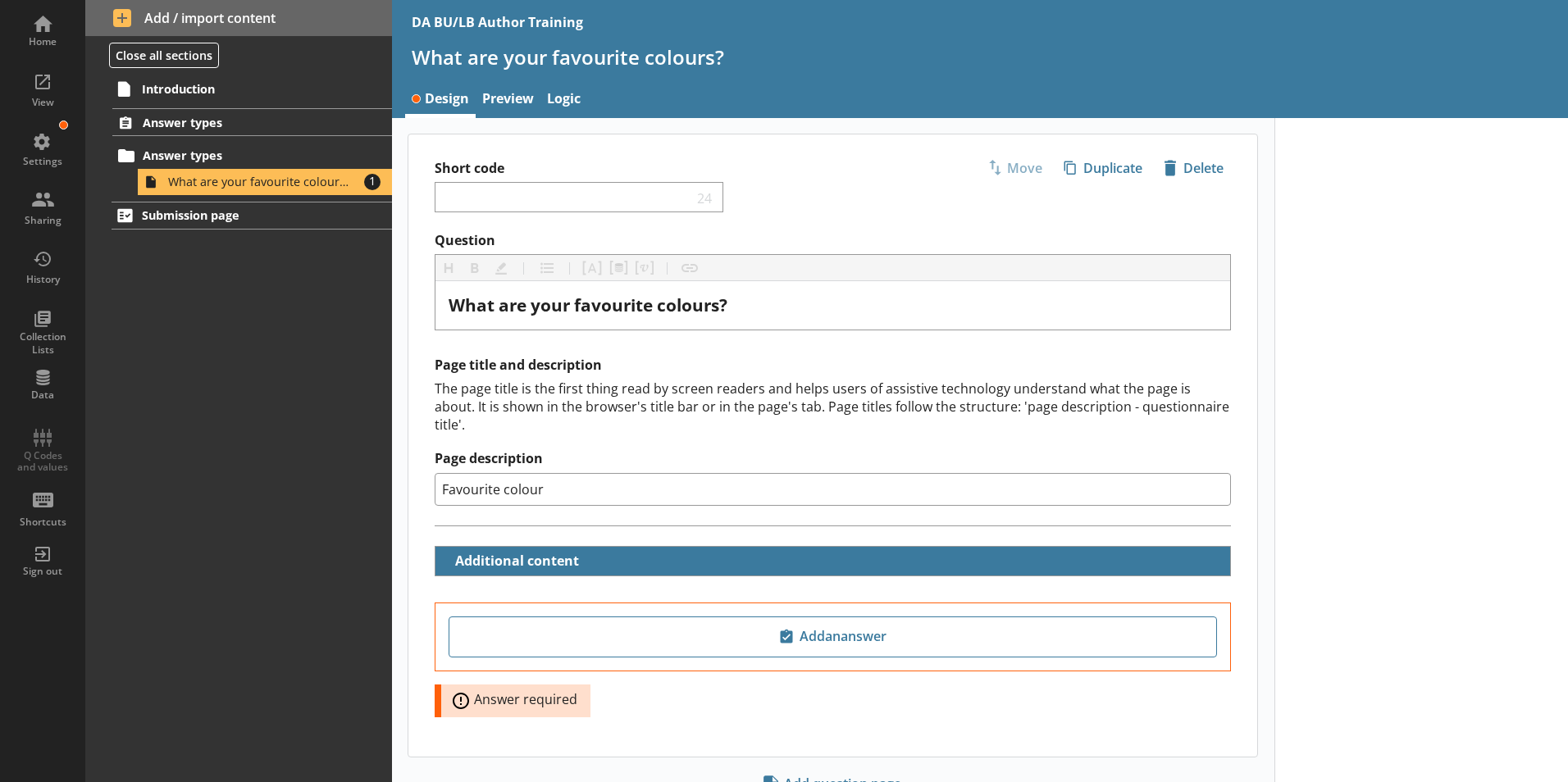
scroll to position [51, 0]
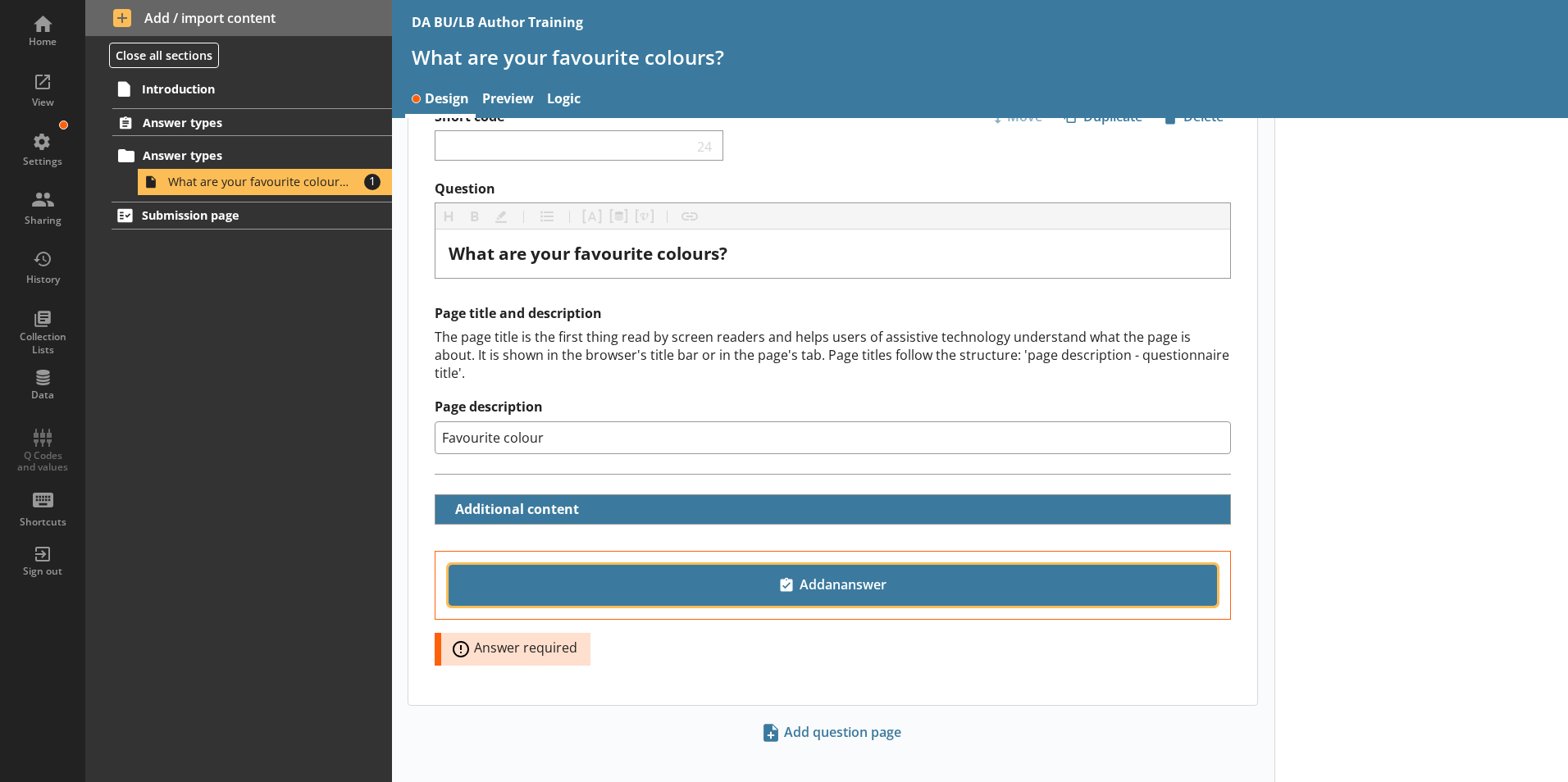
click at [835, 575] on span "Add an answer" at bounding box center [832, 585] width 753 height 27
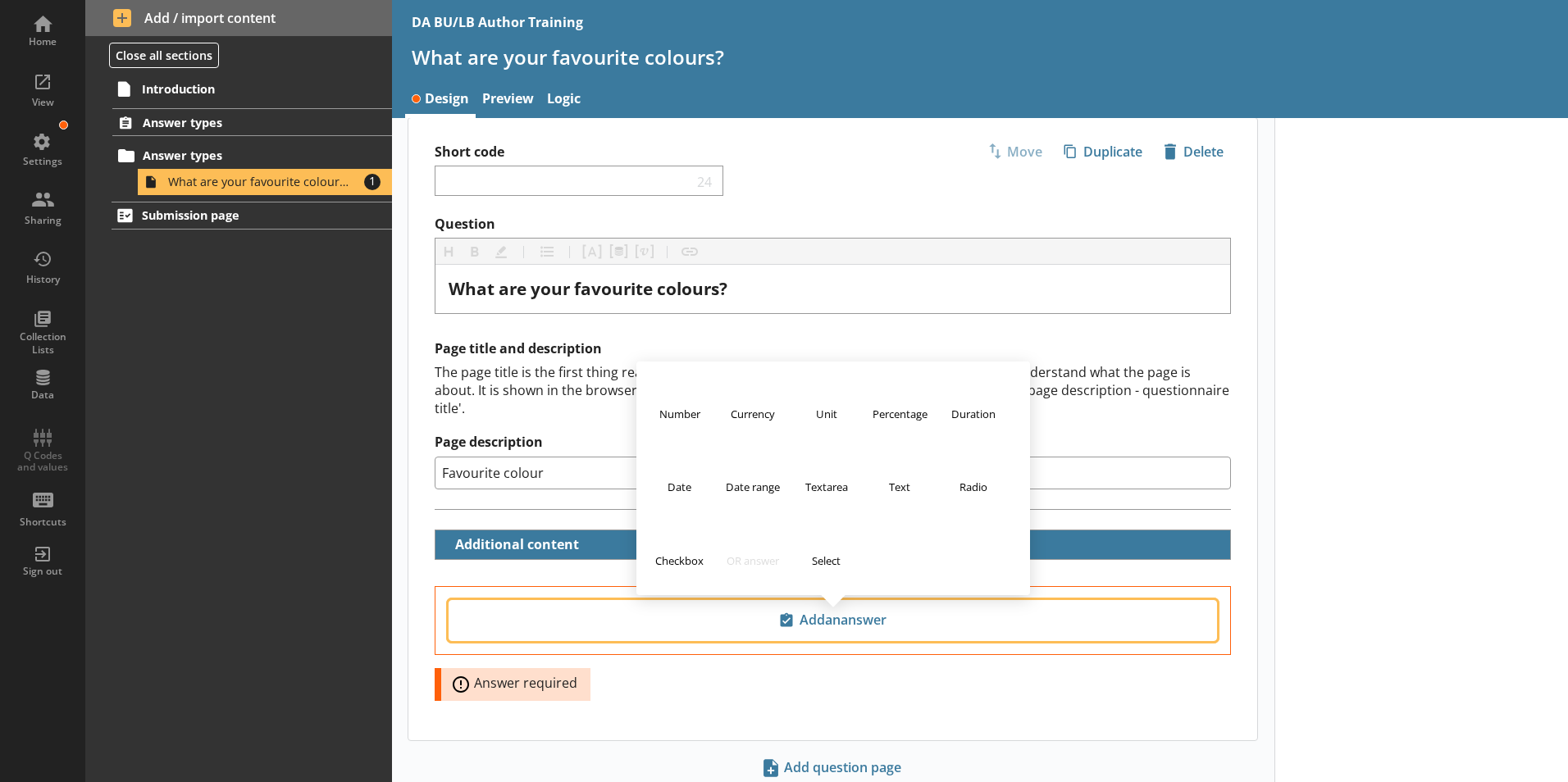
scroll to position [0, 0]
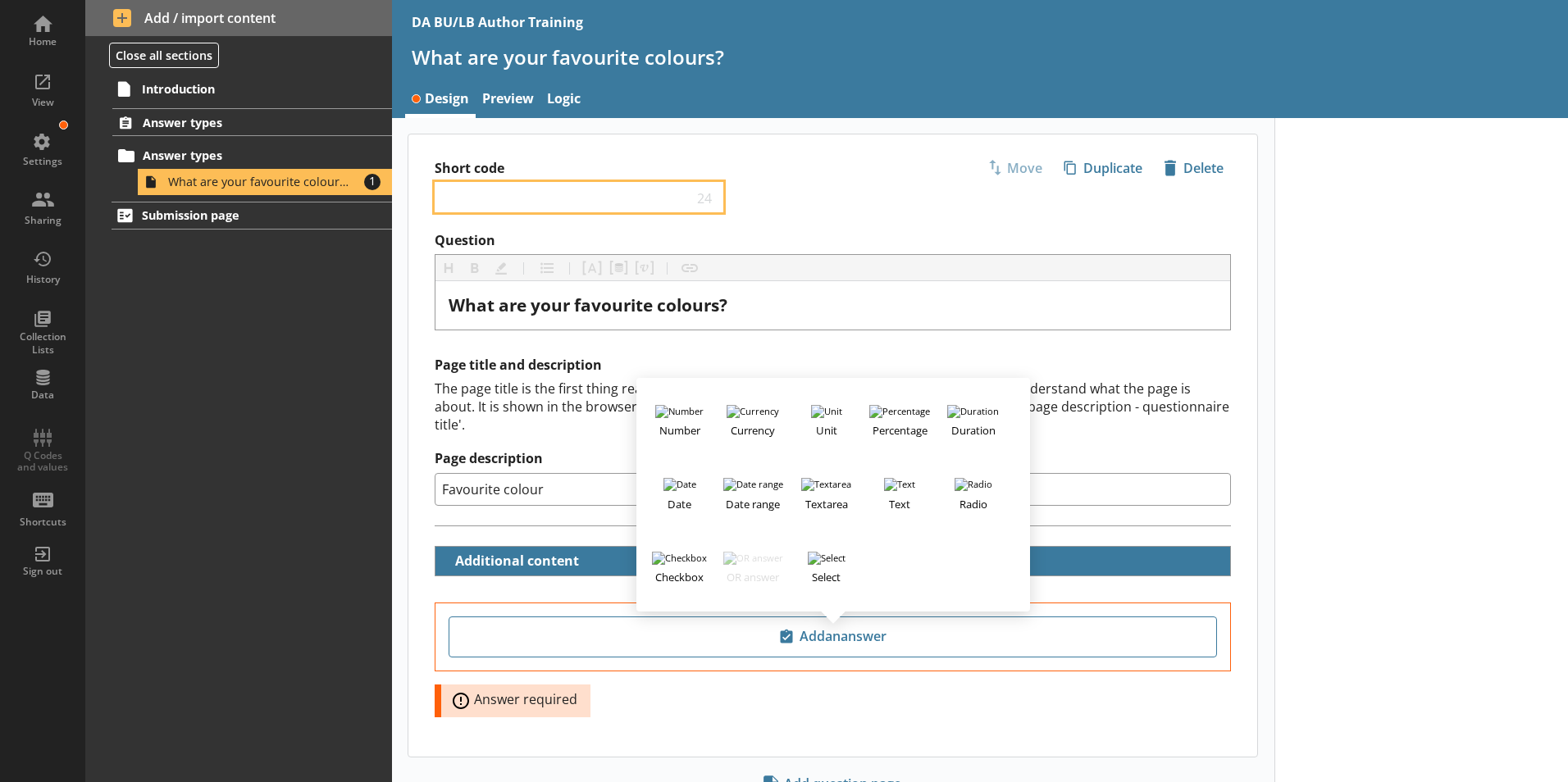
click at [529, 192] on input "Short code" at bounding box center [567, 198] width 251 height 16
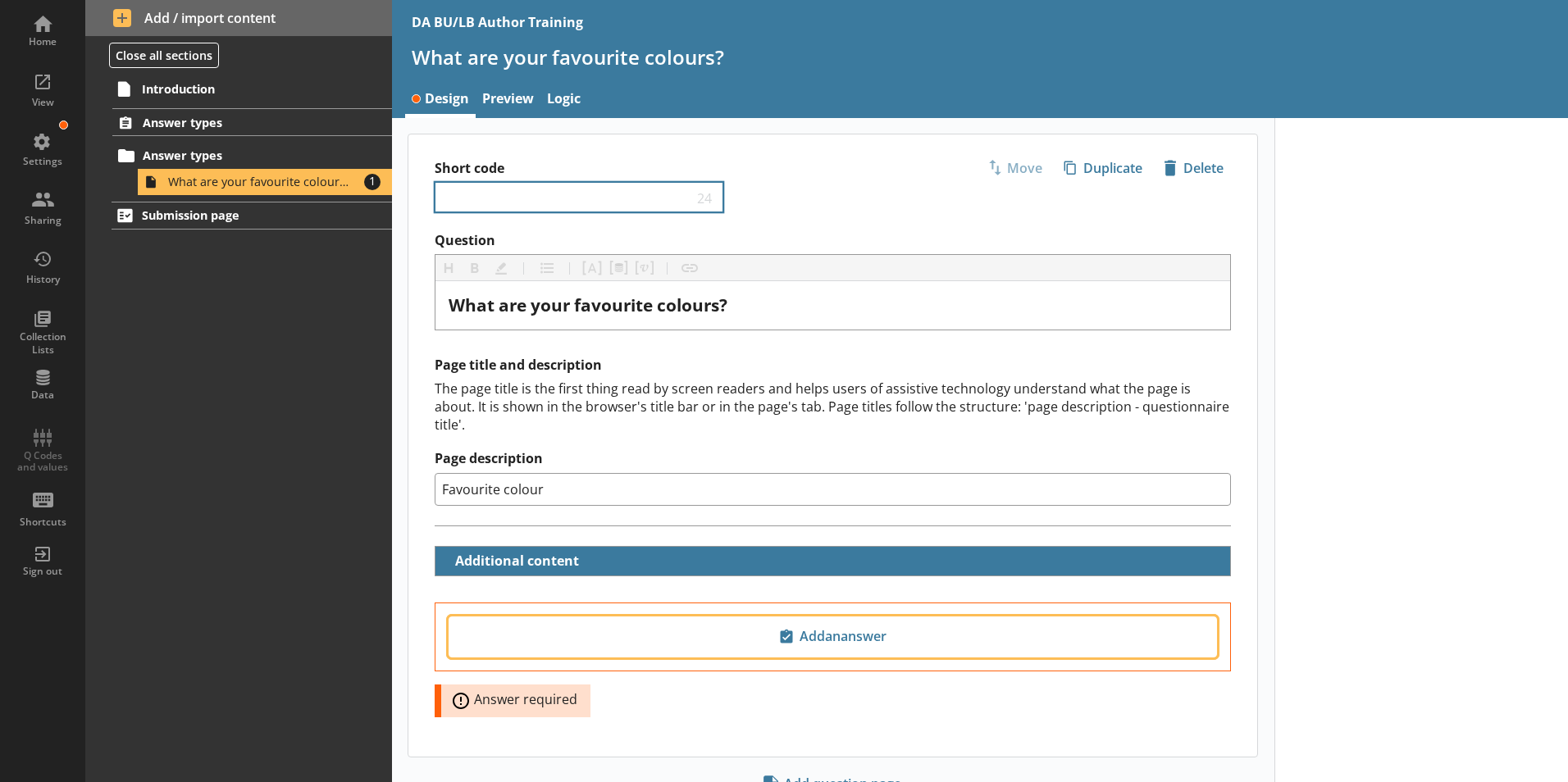
click at [449, 617] on button "Add an answer" at bounding box center [832, 637] width 768 height 41
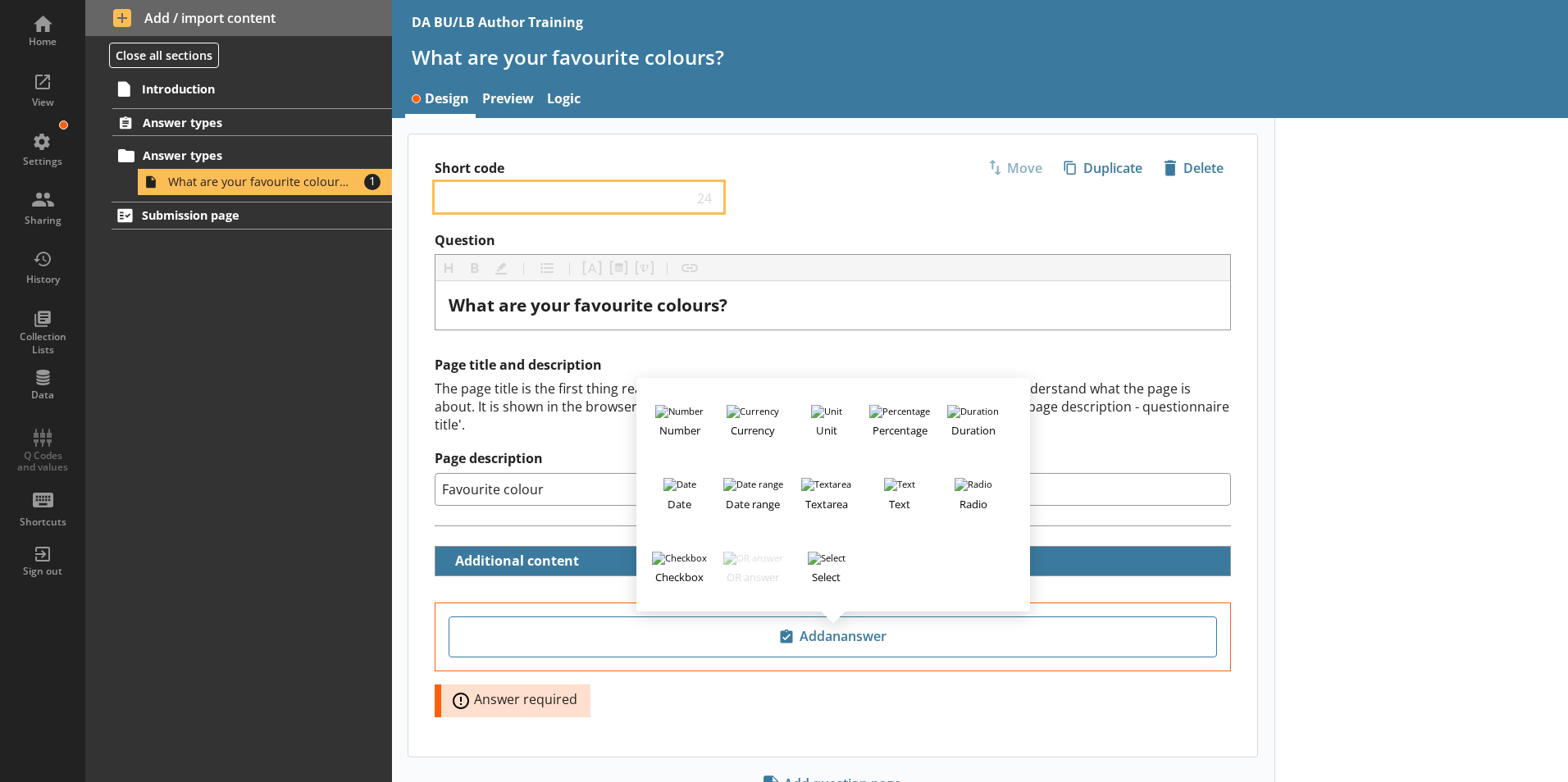
click at [506, 194] on input "Short code" at bounding box center [567, 198] width 251 height 16
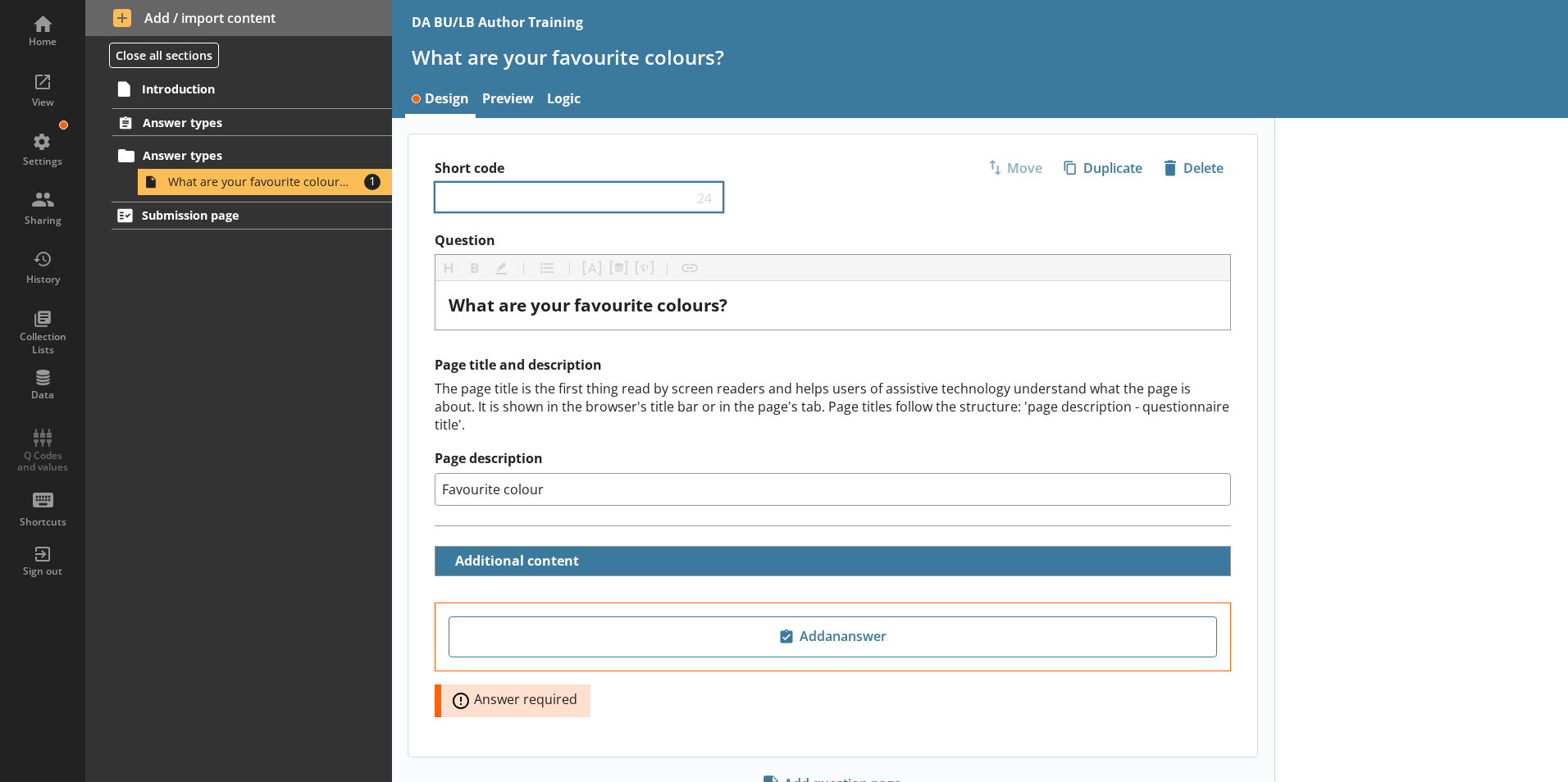
click at [485, 183] on div "24" at bounding box center [579, 197] width 289 height 31
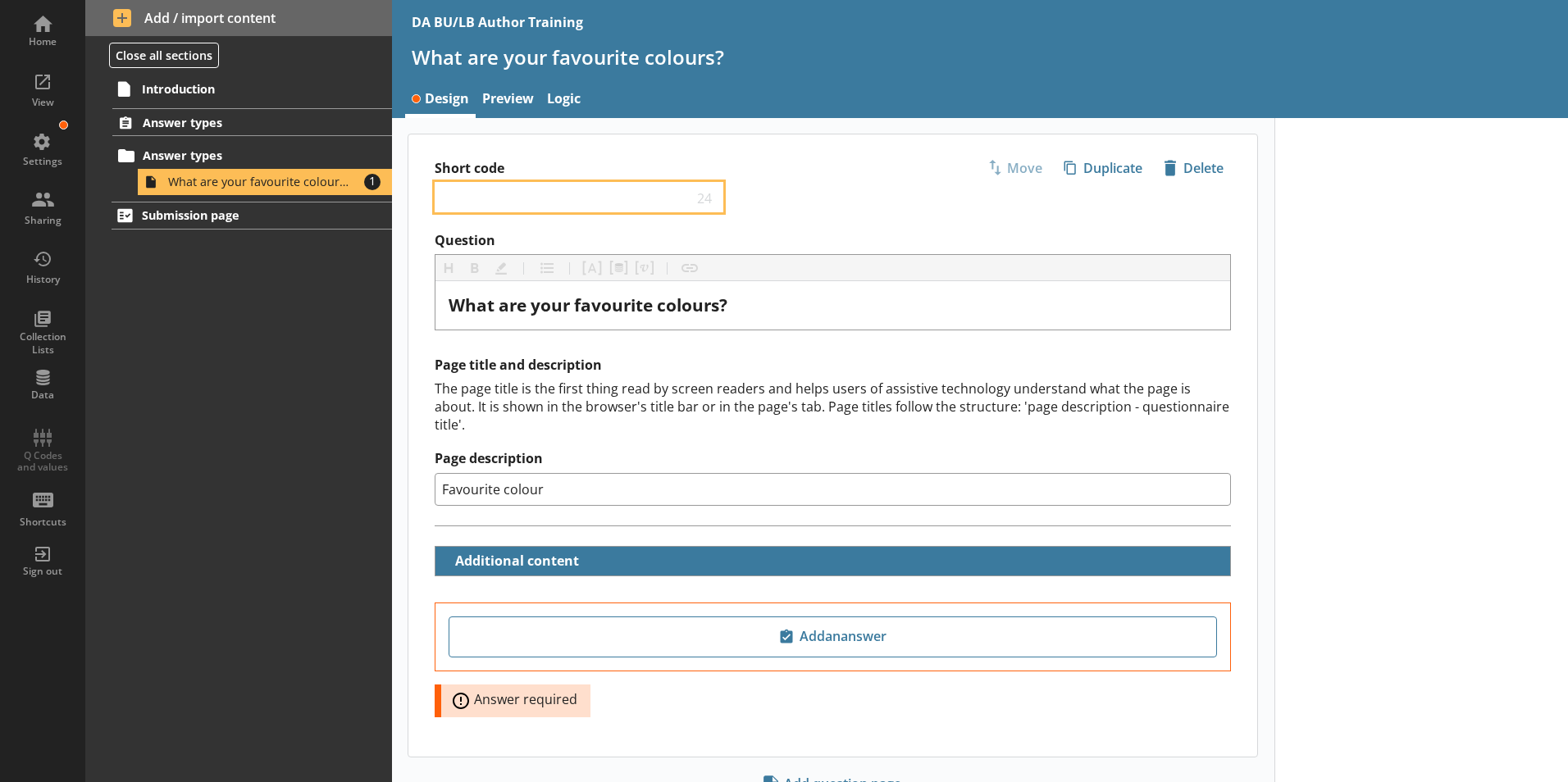
click at [479, 197] on input "Short code" at bounding box center [567, 198] width 251 height 16
click at [498, 200] on input "1- check box" at bounding box center [567, 198] width 251 height 16
type input "1- checkbox"
click at [861, 213] on div "Short code 1- checkbox 13 Move icon-copy Duplicate icon-delete Created with Ske…" at bounding box center [832, 183] width 848 height 98
click at [275, 404] on div "Introduction Answer types Answer types What are your favourite colours? Amount …" at bounding box center [238, 428] width 306 height 709
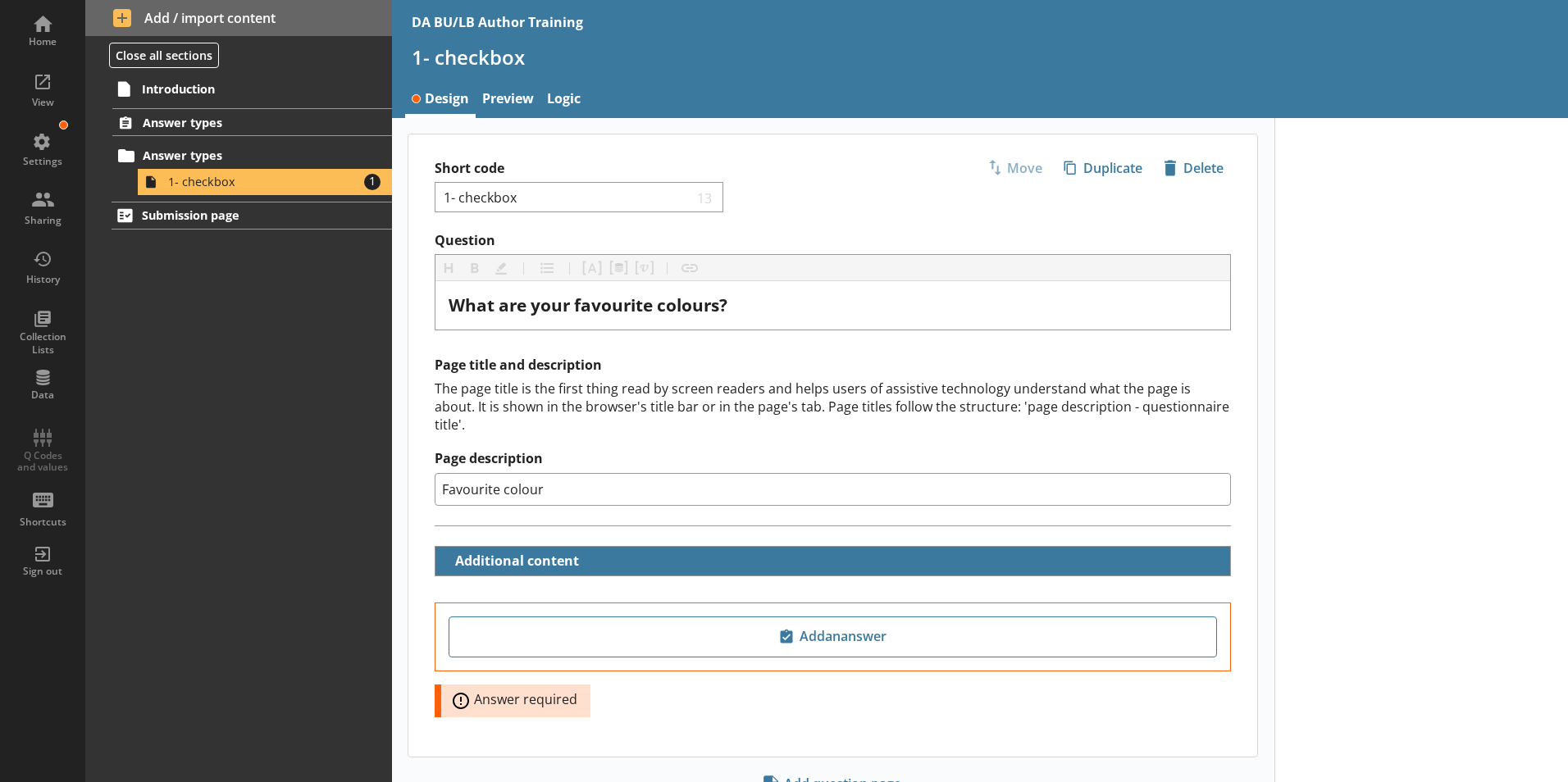
scroll to position [51, 0]
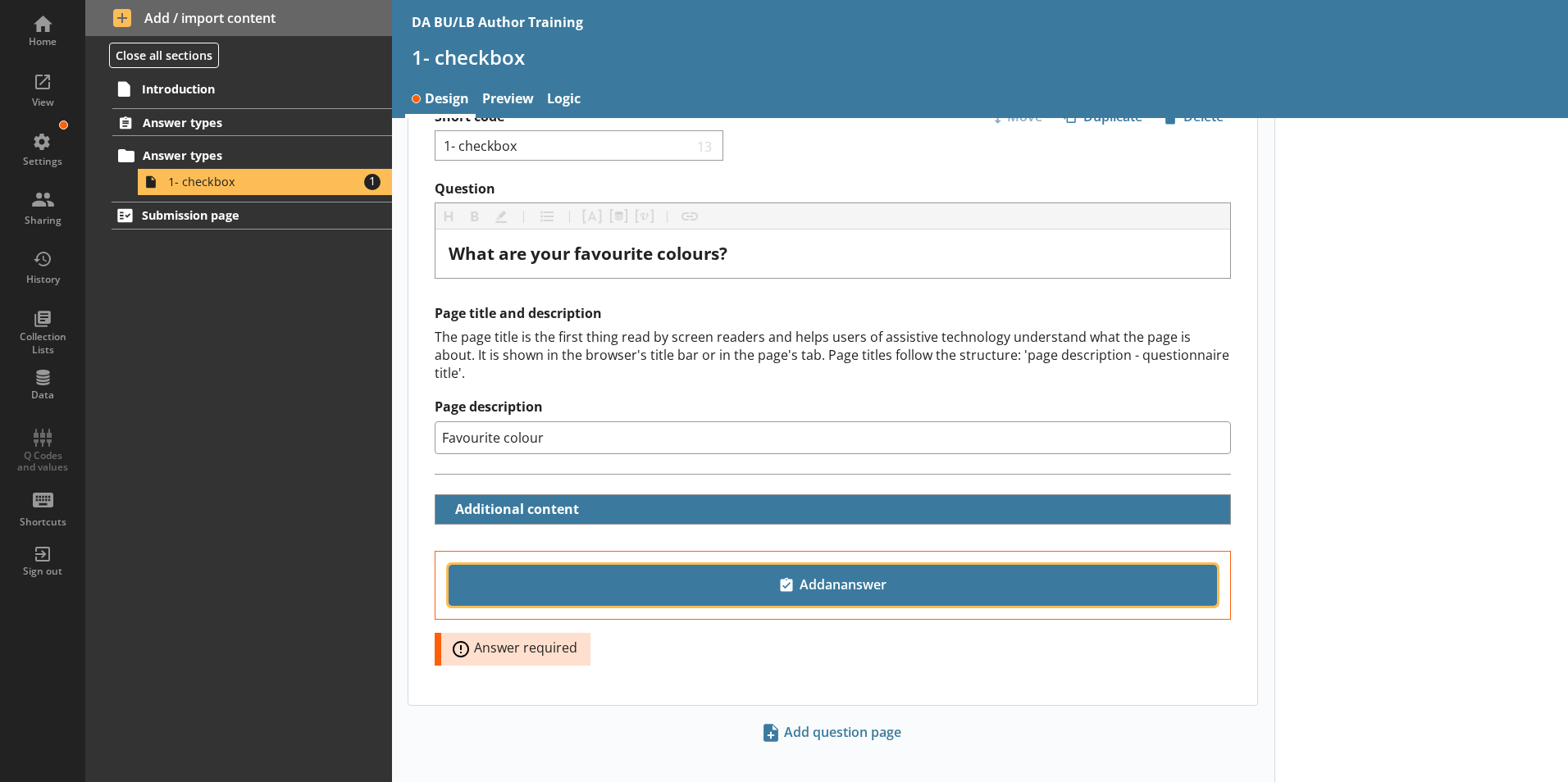
click at [834, 572] on span "Add an answer" at bounding box center [832, 585] width 753 height 27
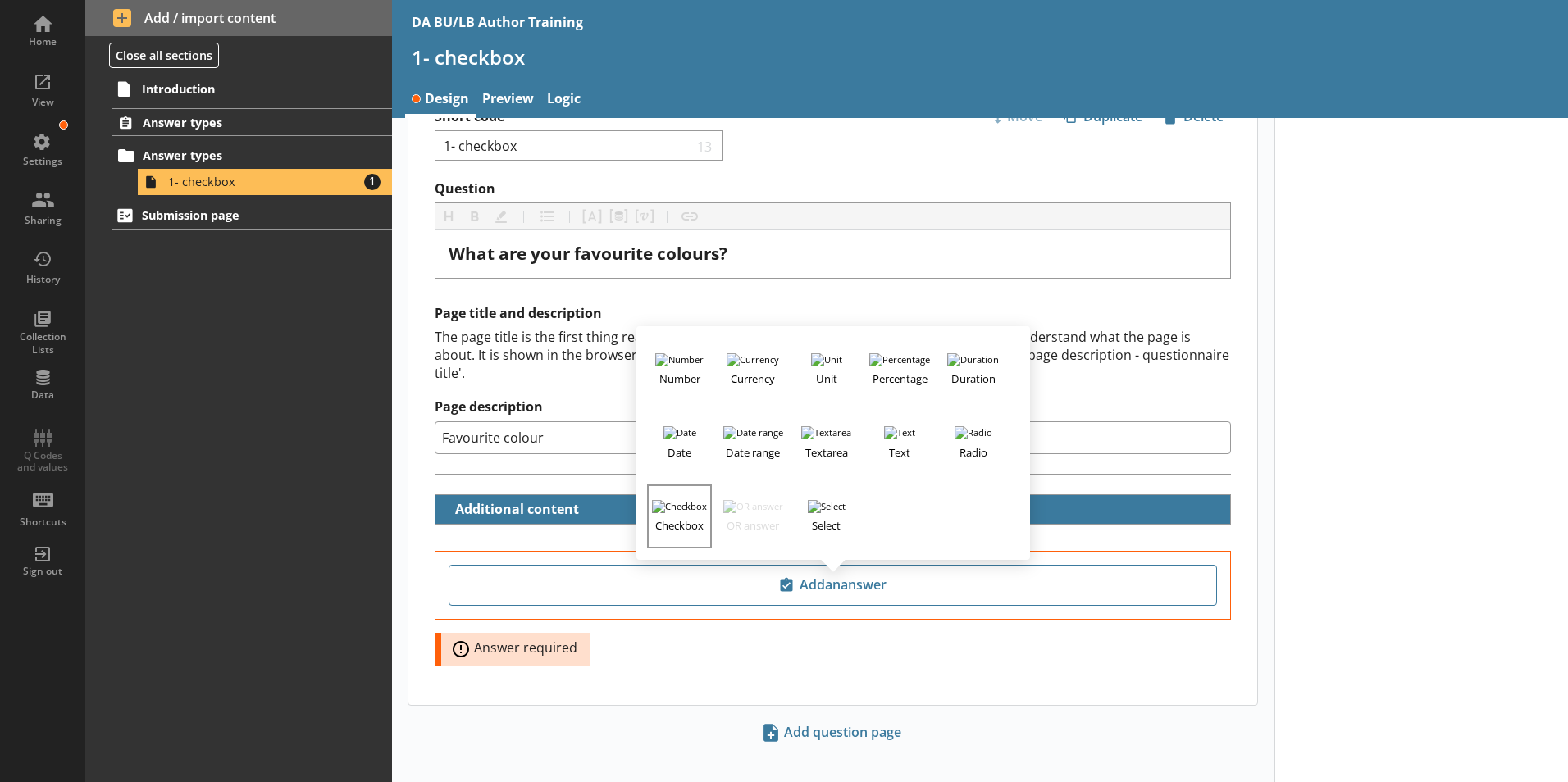
click at [680, 513] on h3 "Checkbox" at bounding box center [678, 523] width 60 height 21
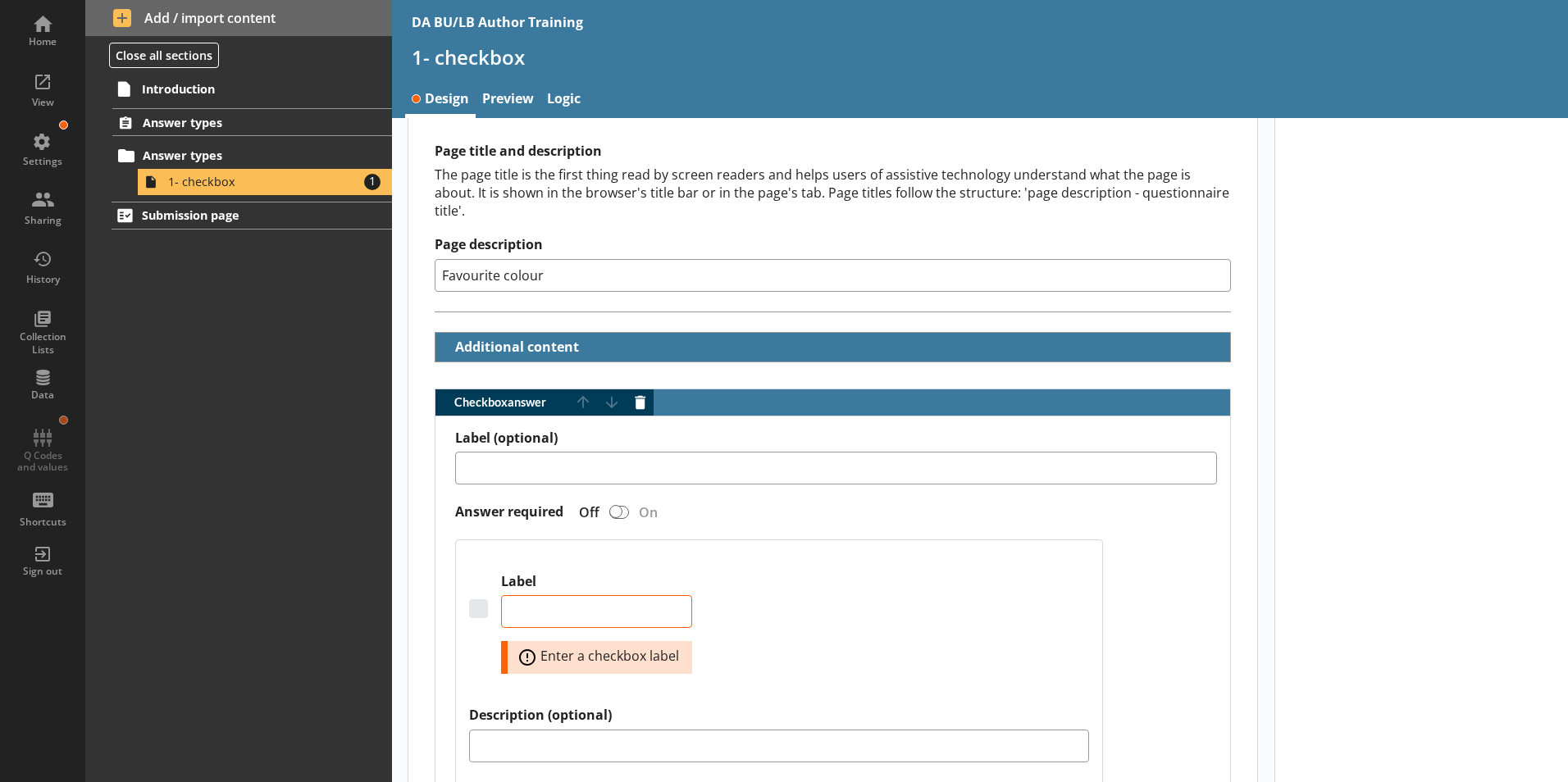
scroll to position [216, 0]
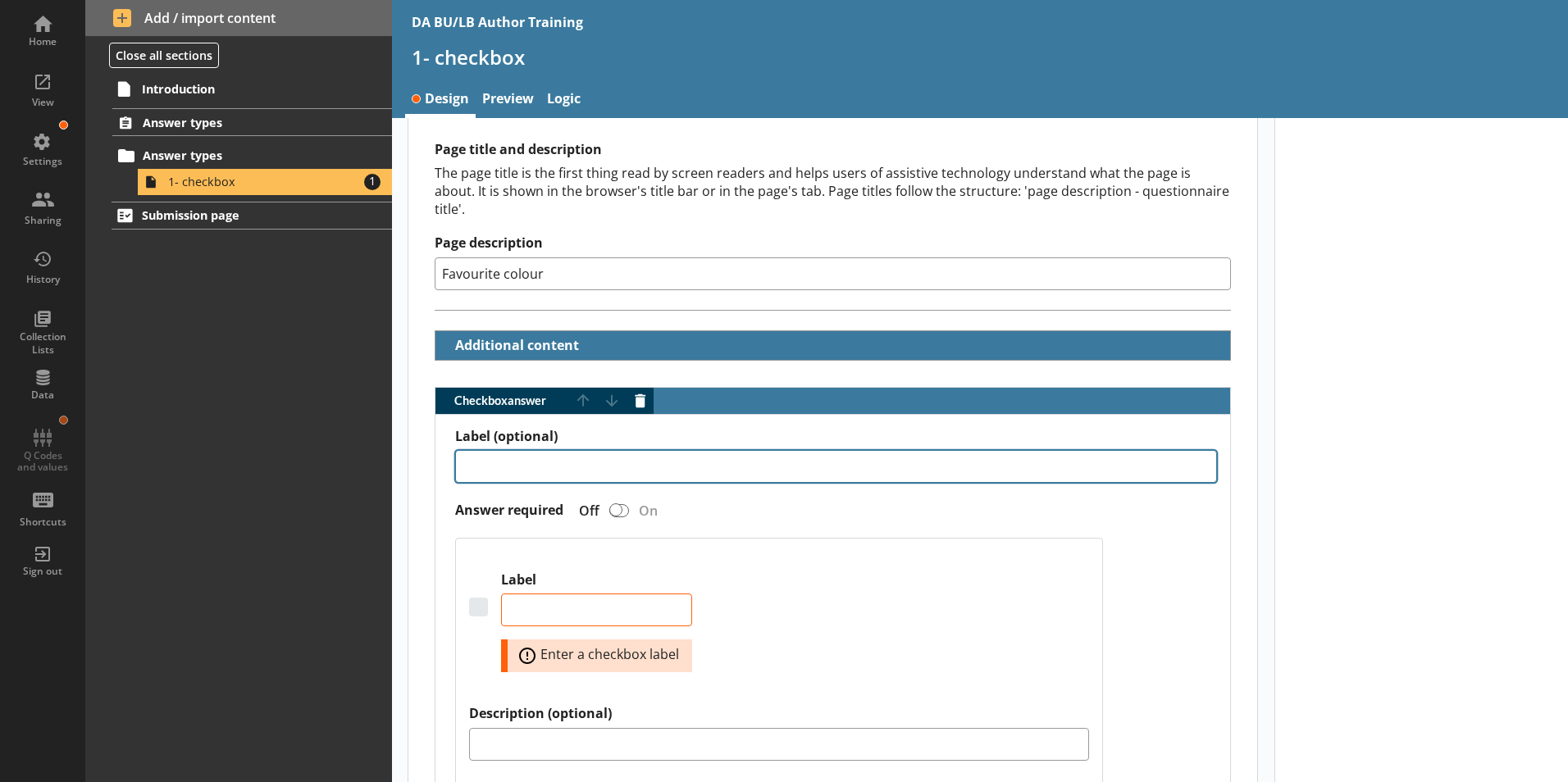
click at [497, 459] on textarea "Label (optional)" at bounding box center [835, 466] width 761 height 33
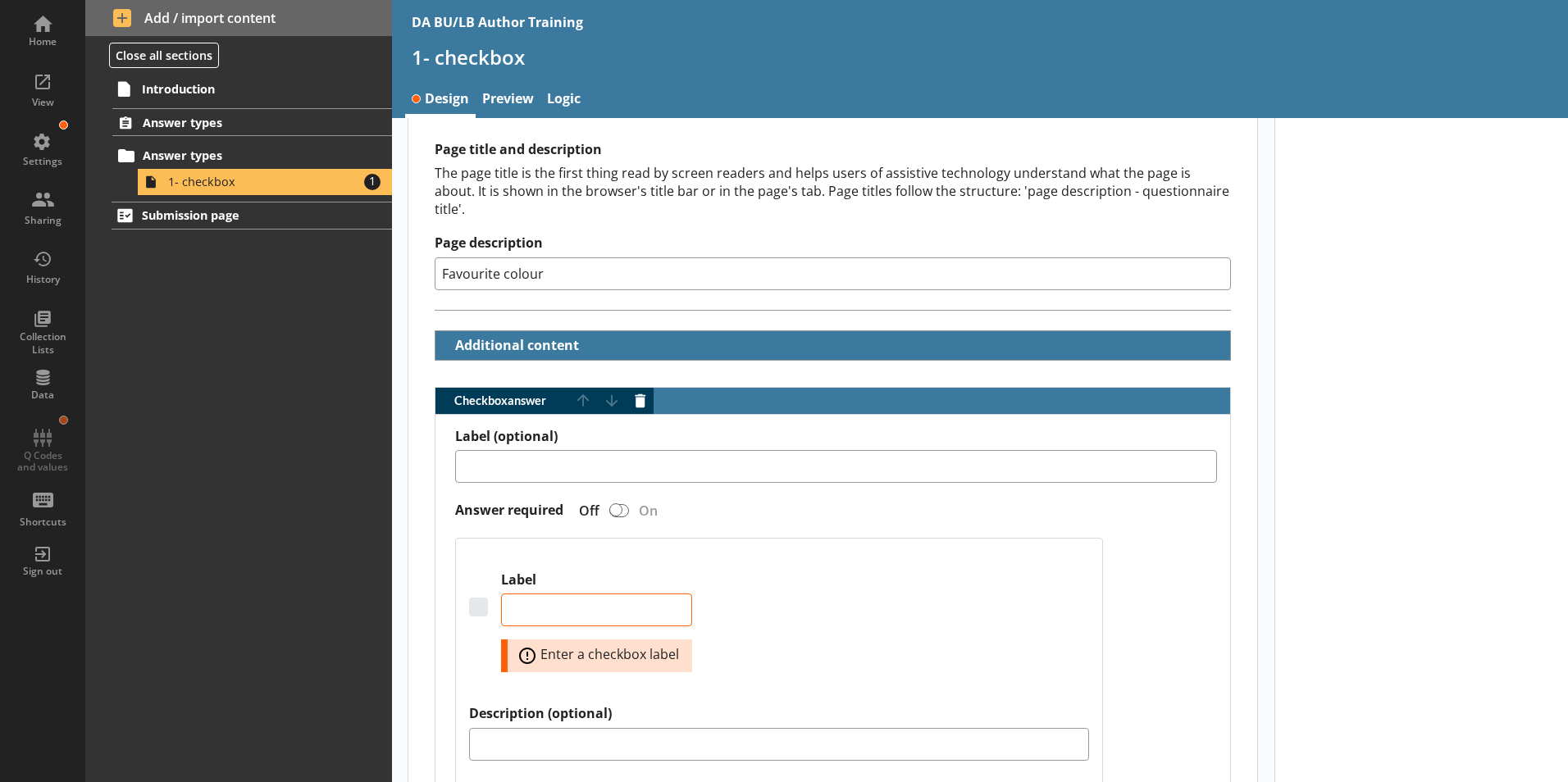
scroll to position [298, 0]
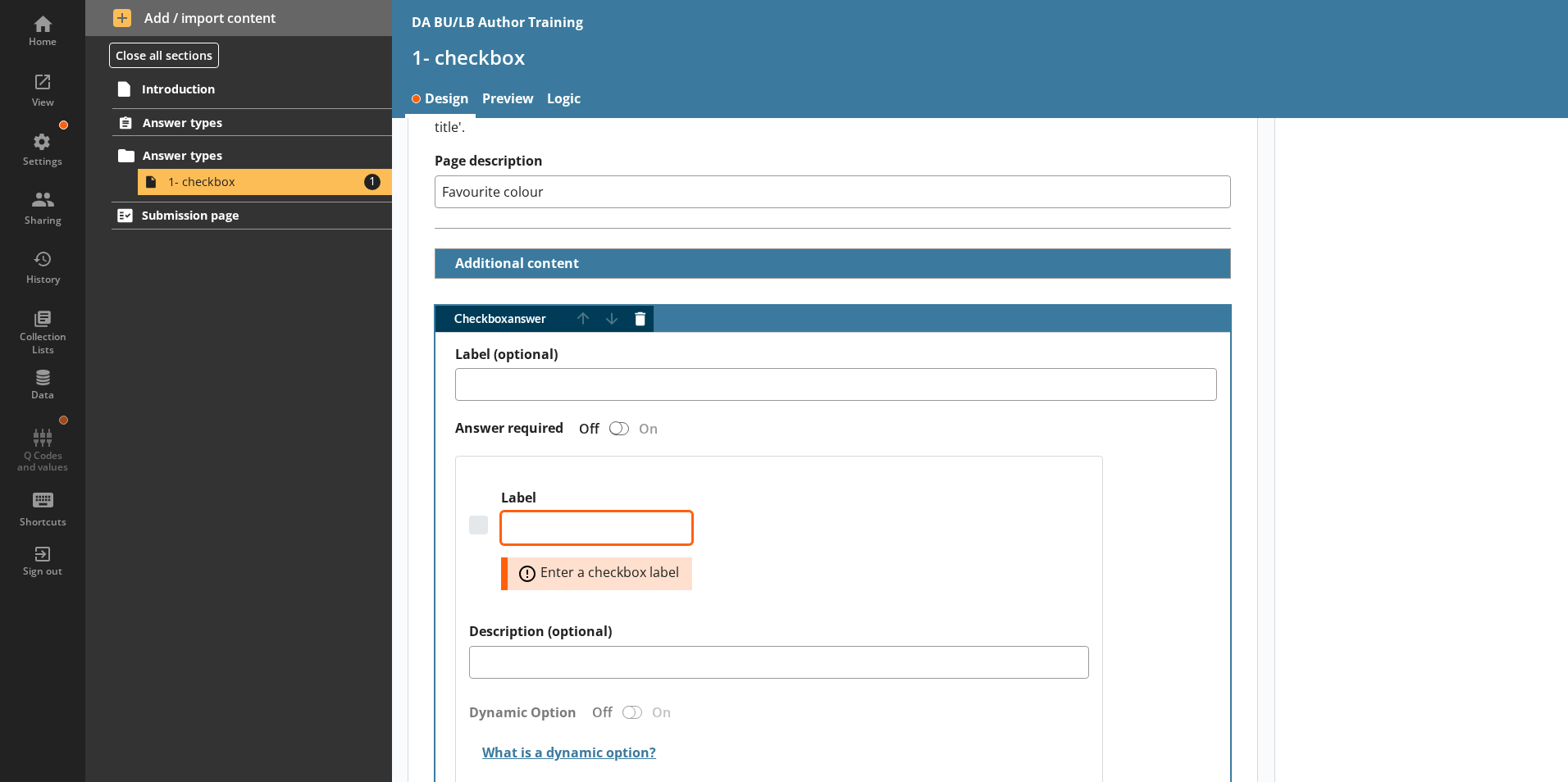
click at [533, 515] on textarea "Label" at bounding box center [596, 528] width 191 height 33
type textarea "x"
type textarea "R"
type textarea "x"
type textarea "Re"
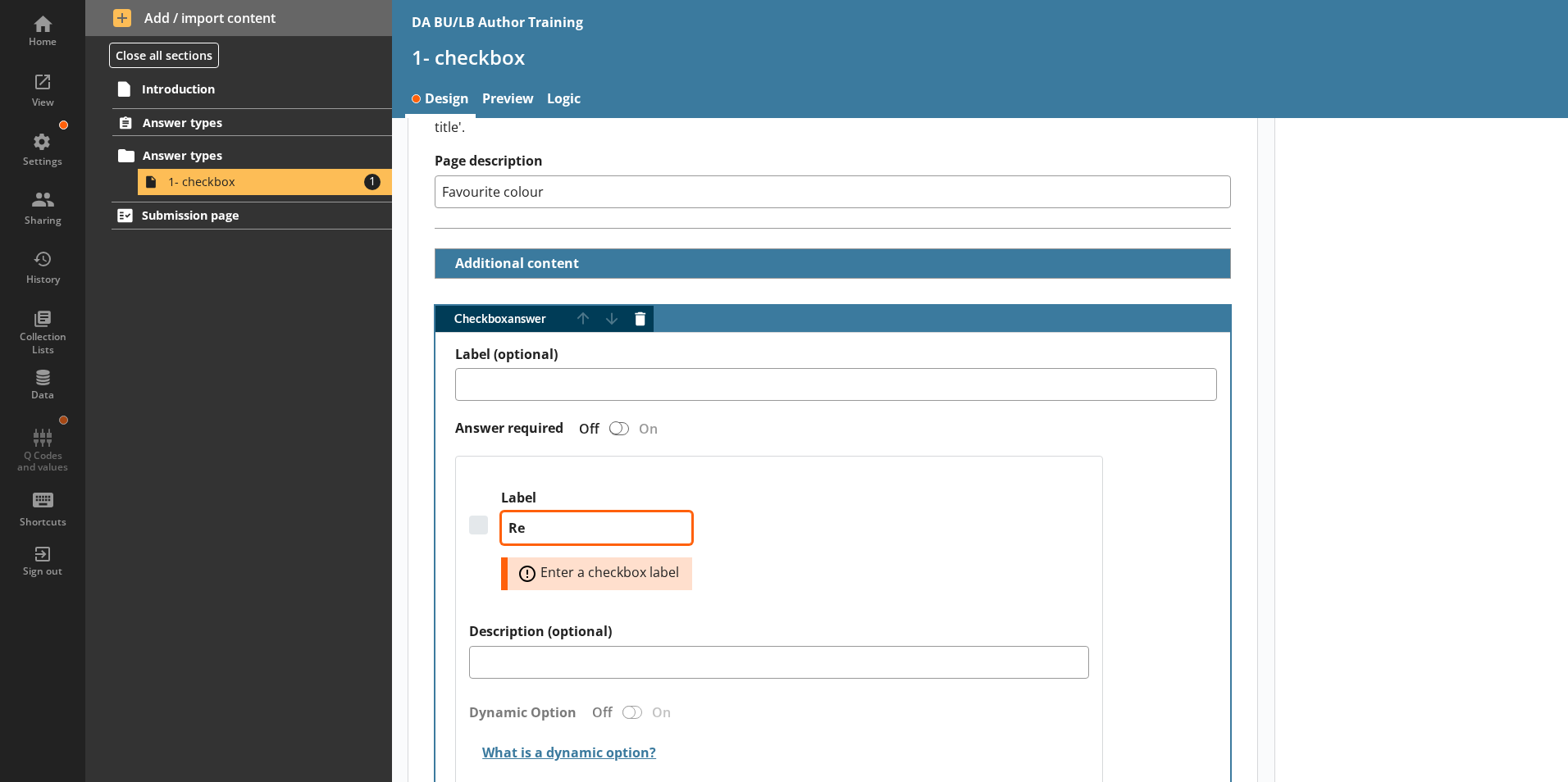
type textarea "x"
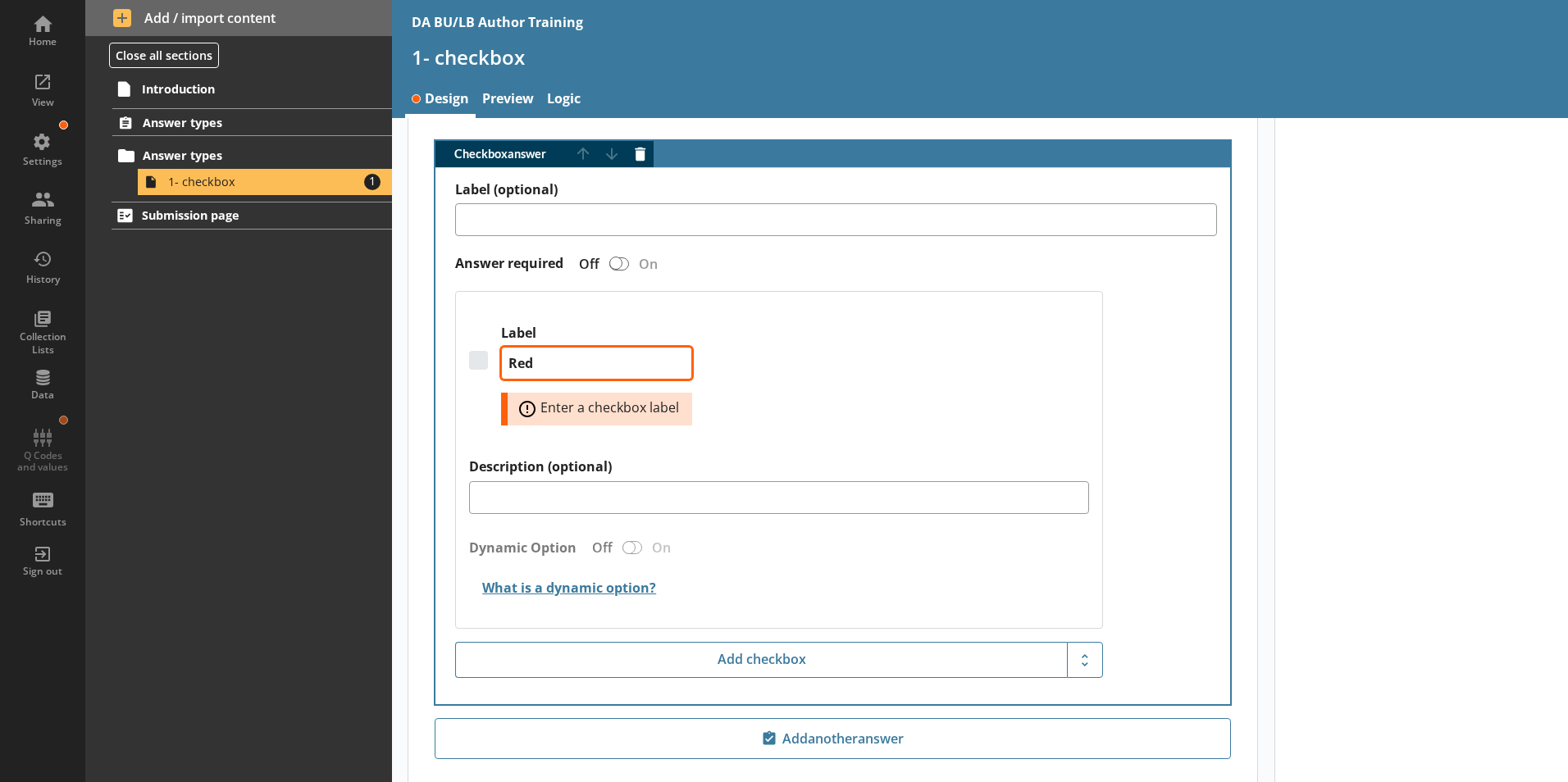
scroll to position [543, 0]
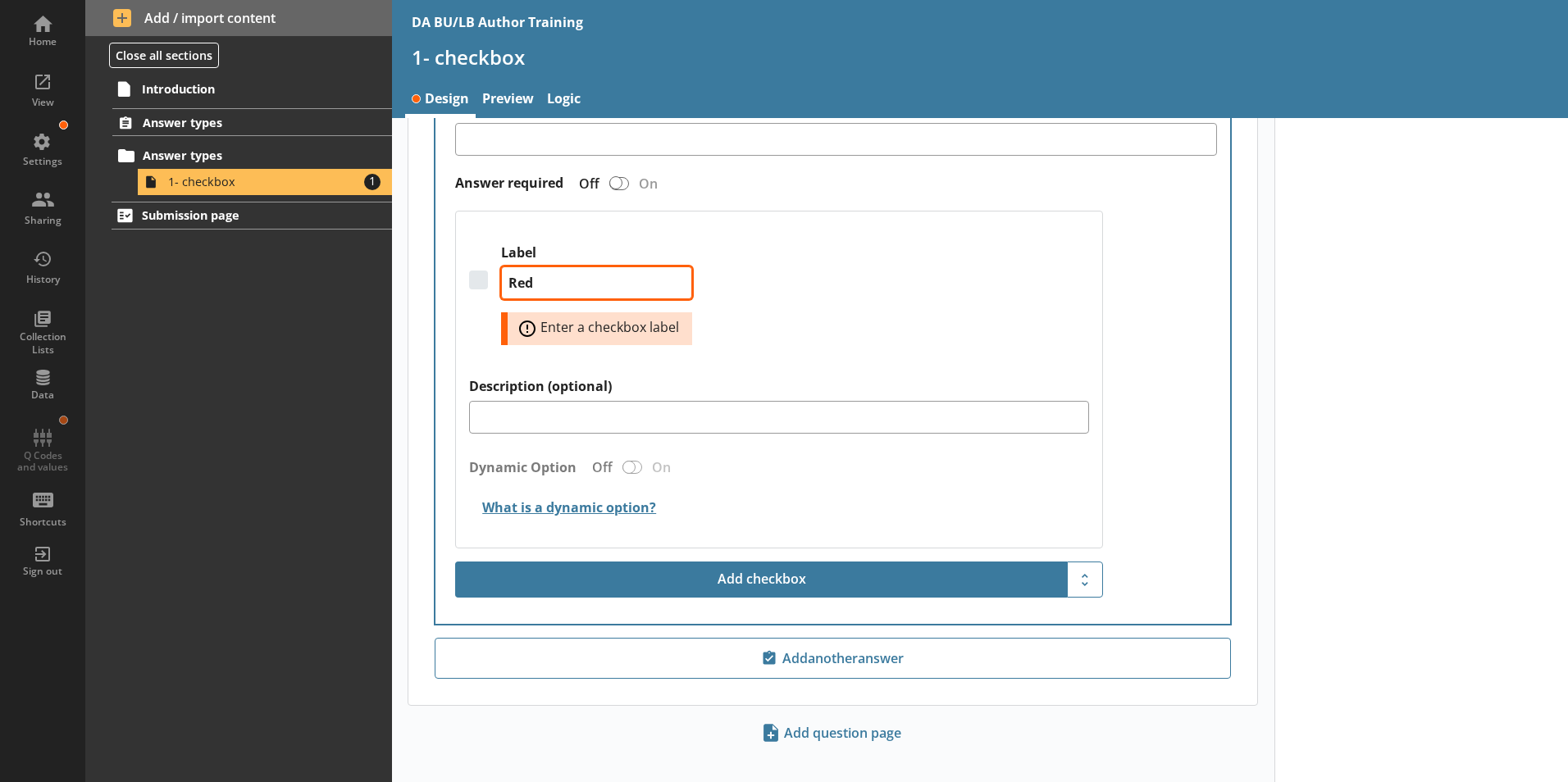
type textarea "Red"
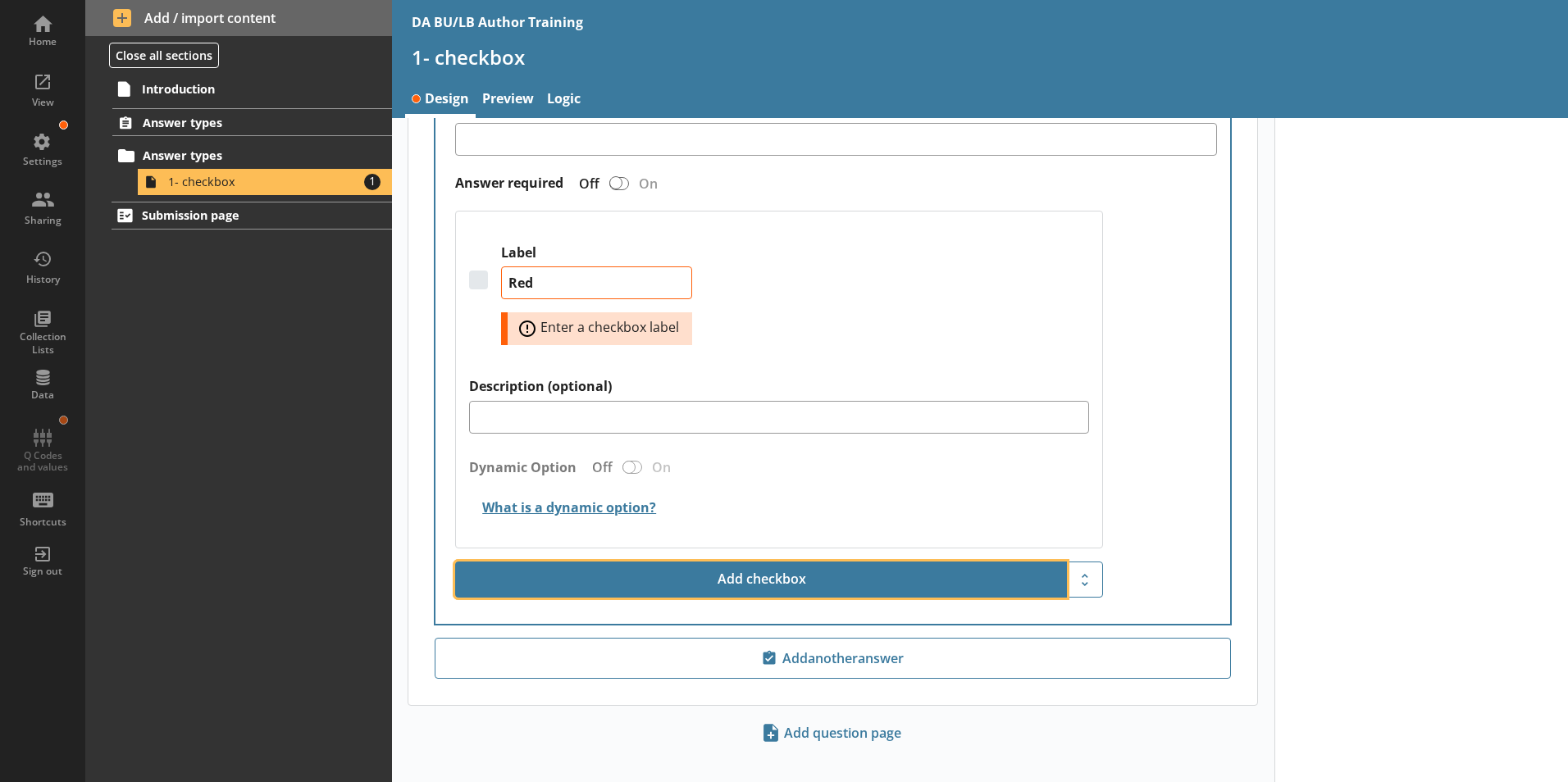
click at [768, 563] on button "Add checkbox" at bounding box center [760, 579] width 612 height 36
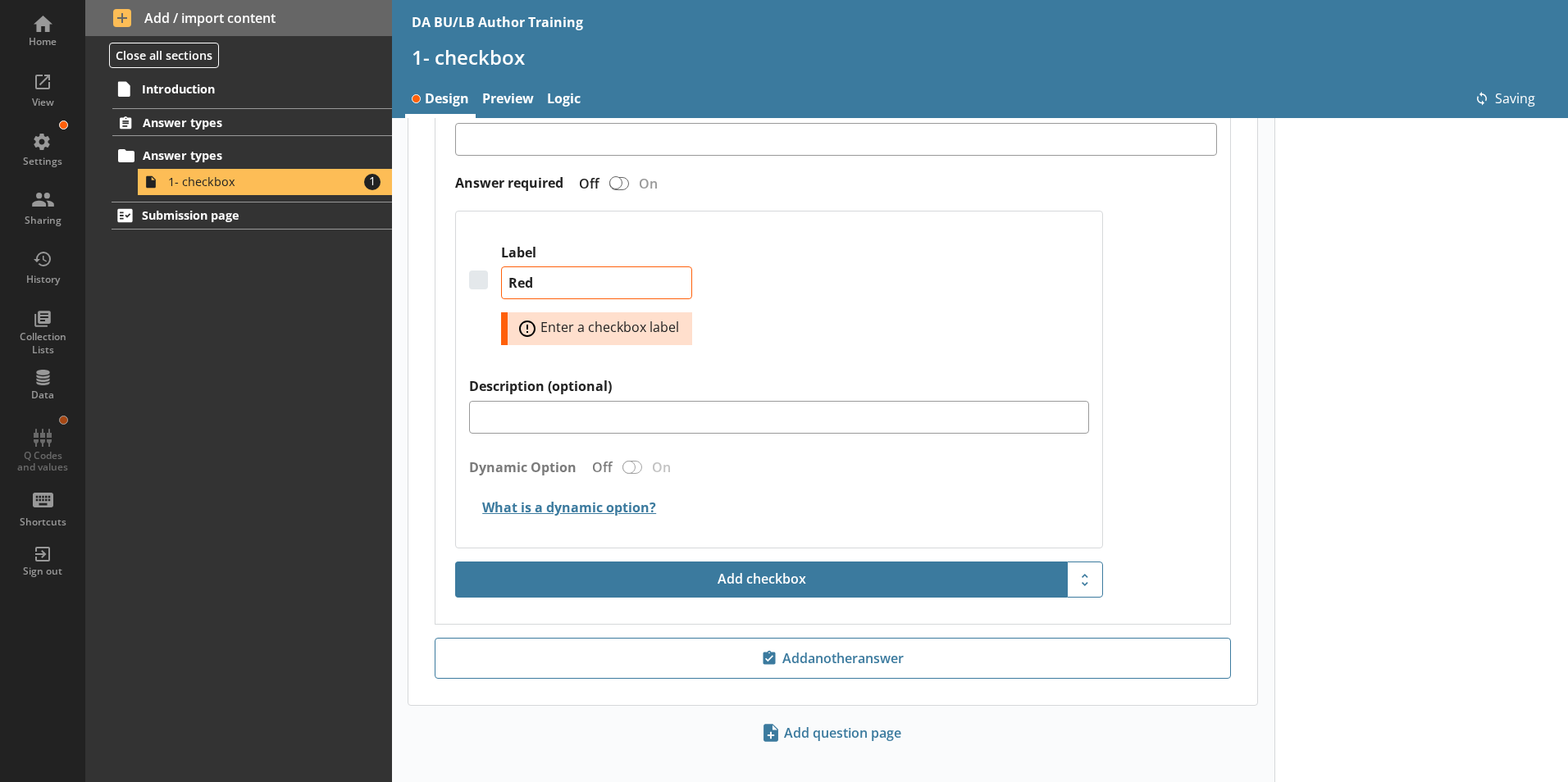
type textarea "x"
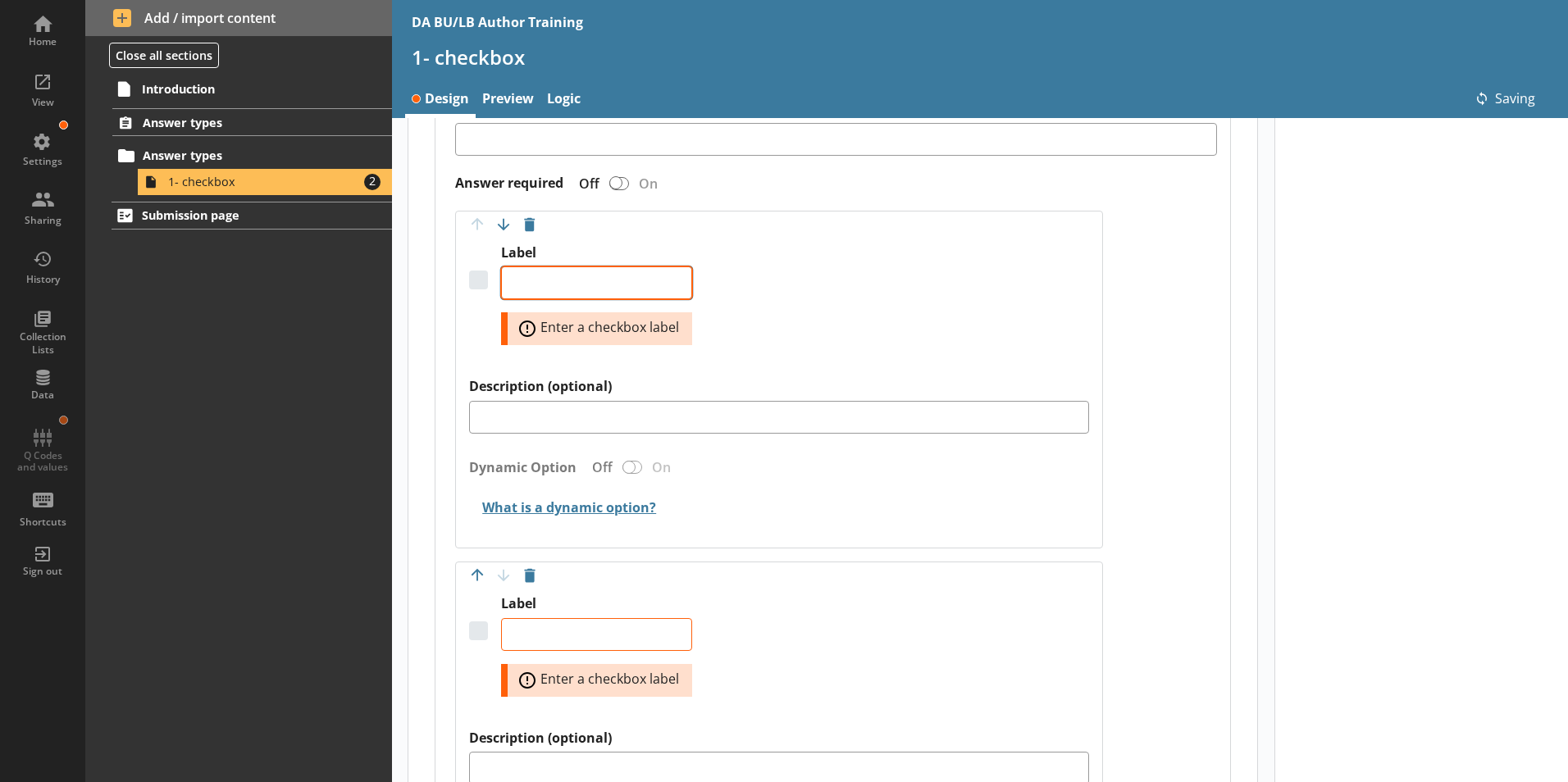
type textarea "x"
type textarea "Red"
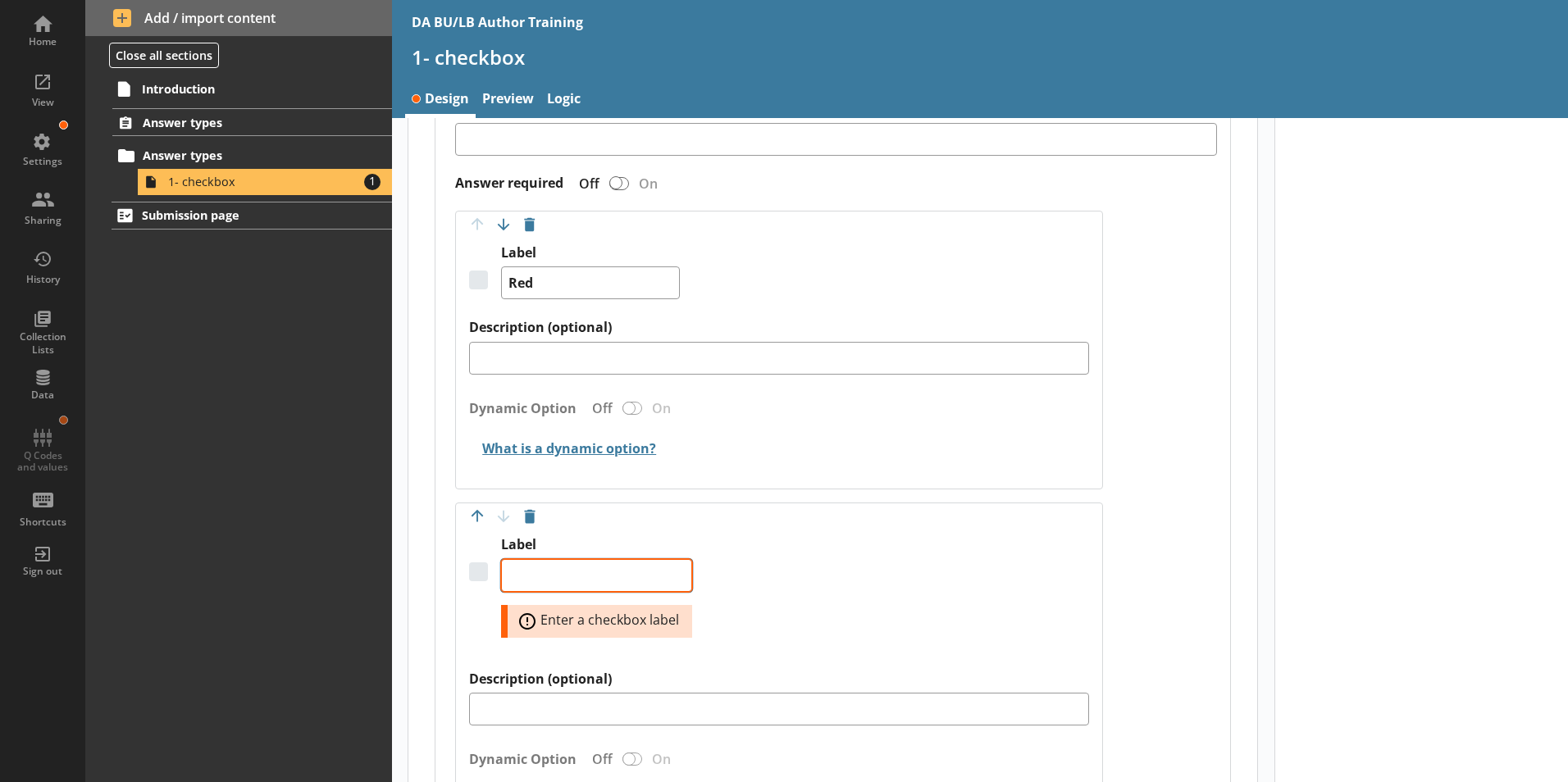
click at [548, 560] on textarea "Label" at bounding box center [596, 575] width 191 height 33
type textarea "x"
type textarea "Y"
type textarea "x"
type textarea "Ye"
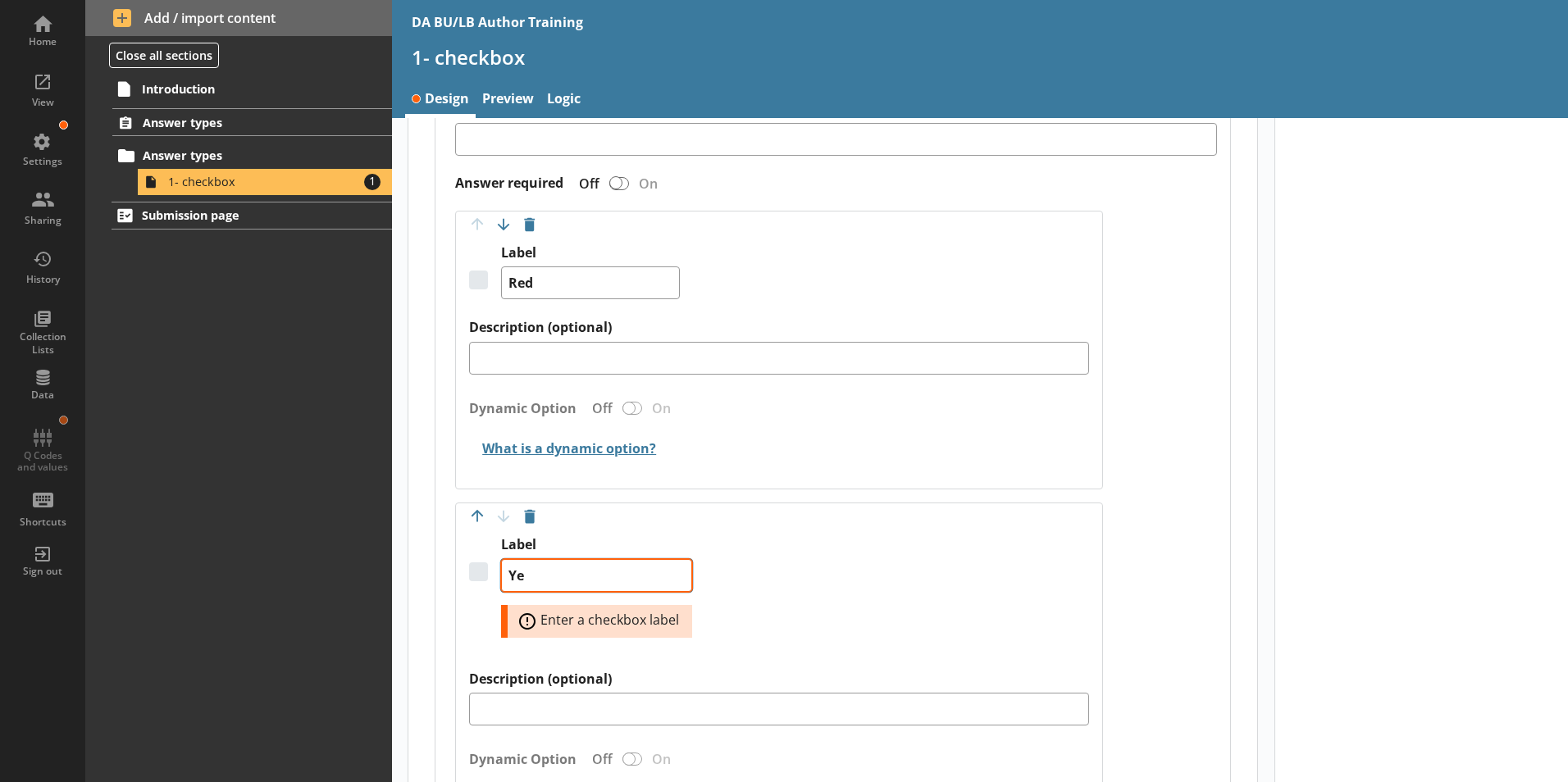
type textarea "x"
type textarea "Yel"
type textarea "x"
type textarea "Yell"
type textarea "x"
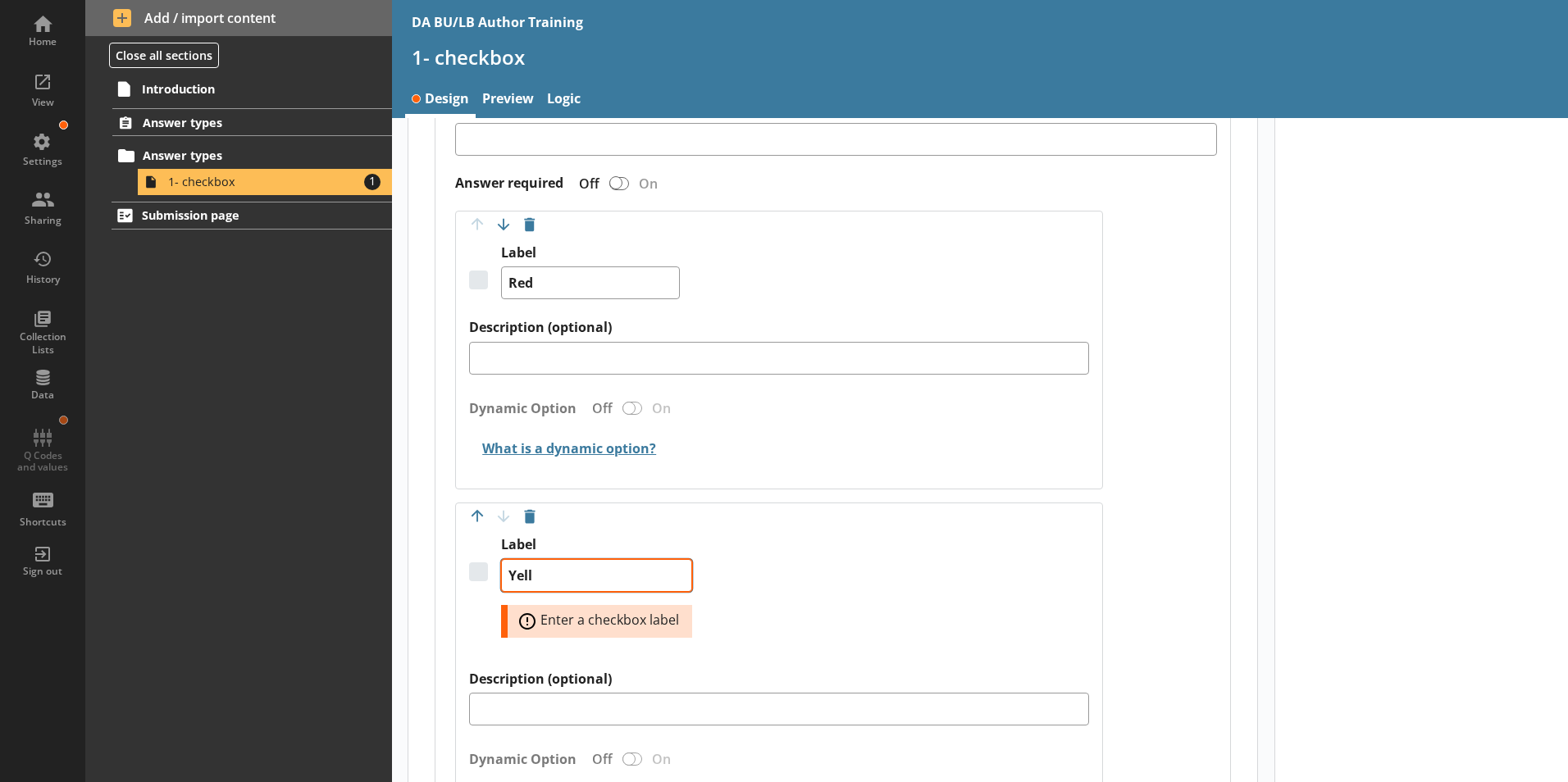
type textarea "Yello"
type textarea "x"
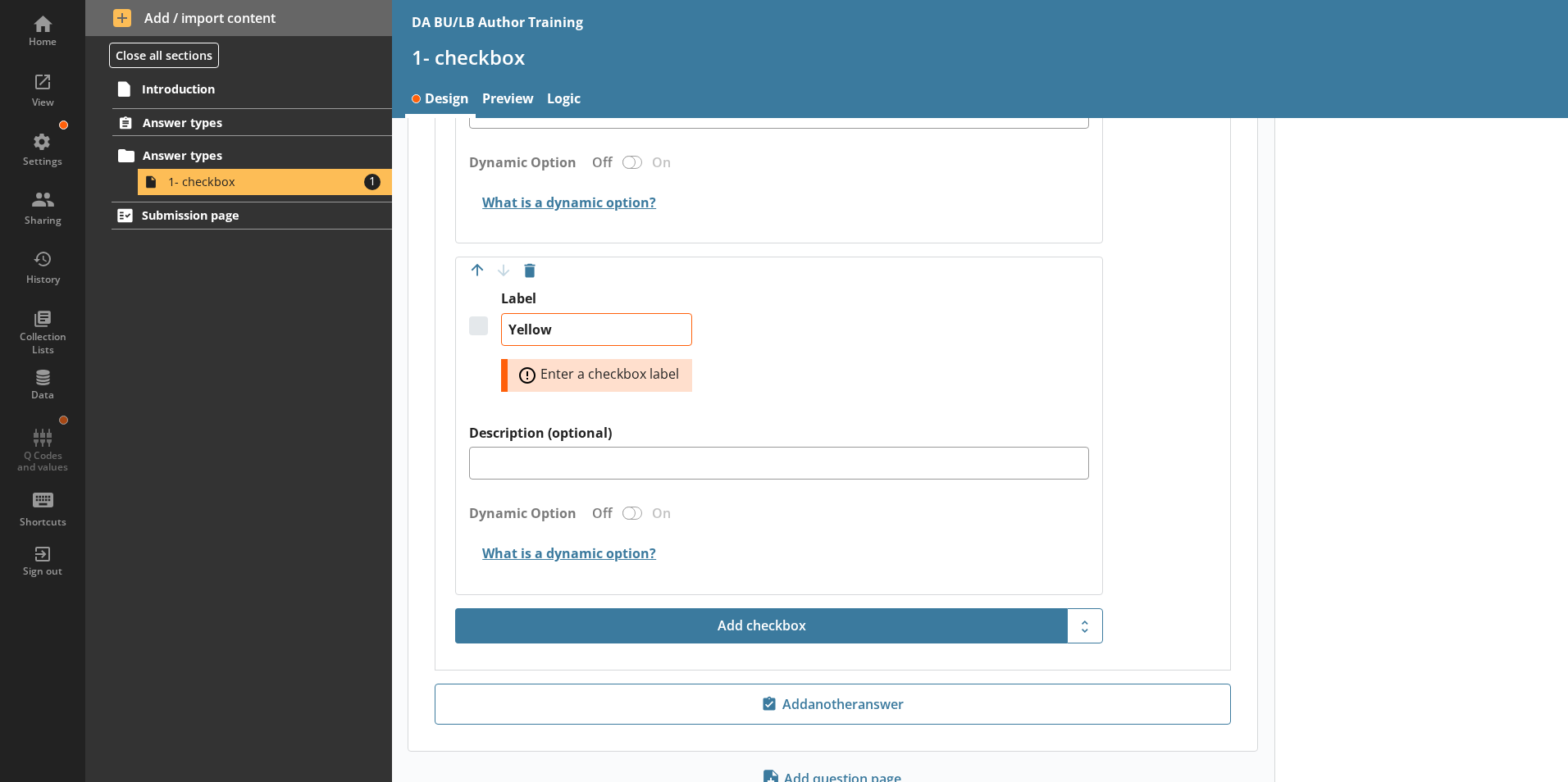
type textarea "Yellow"
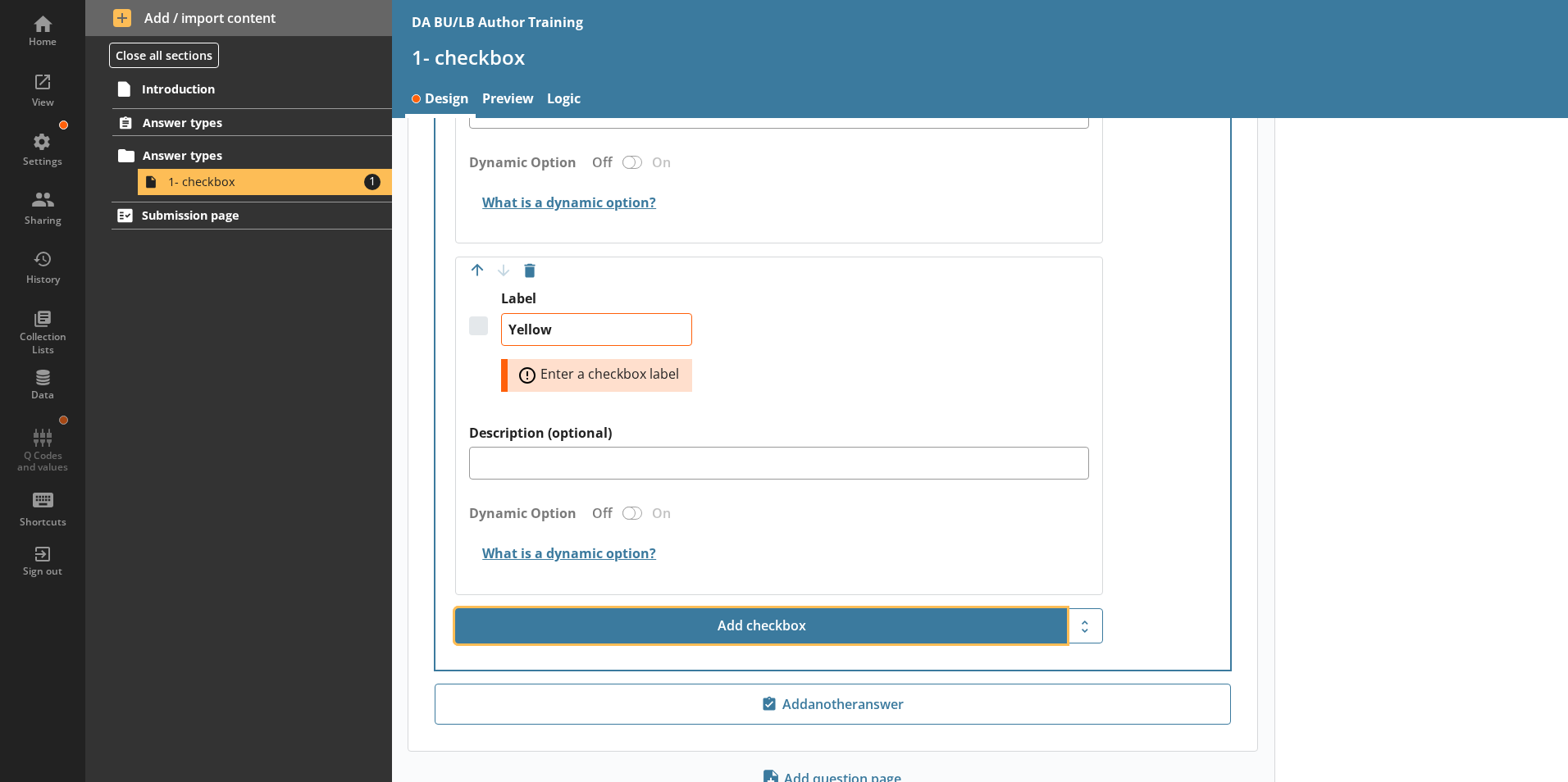
click at [763, 608] on button "Add checkbox" at bounding box center [760, 626] width 612 height 36
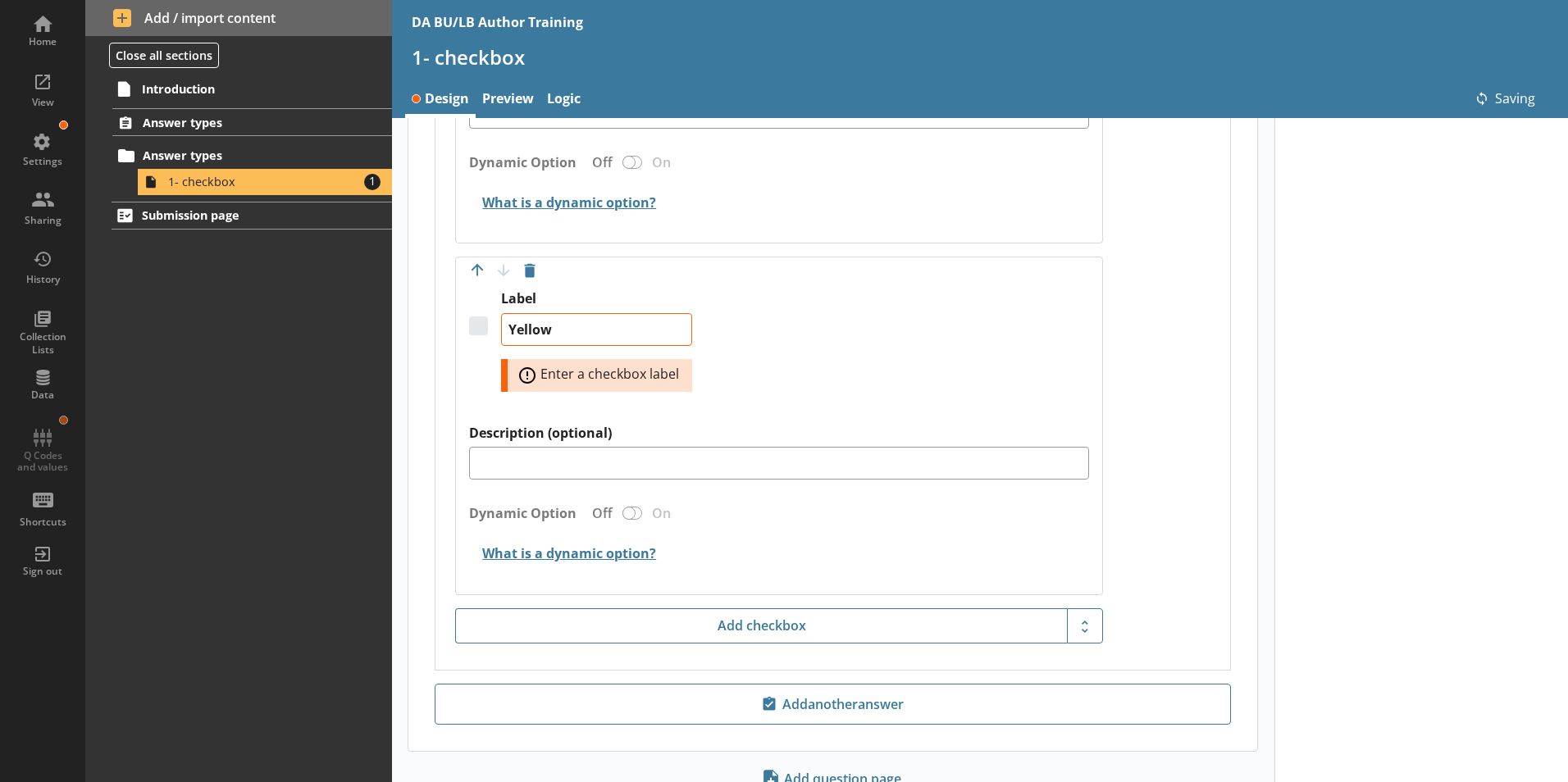
type textarea "x"
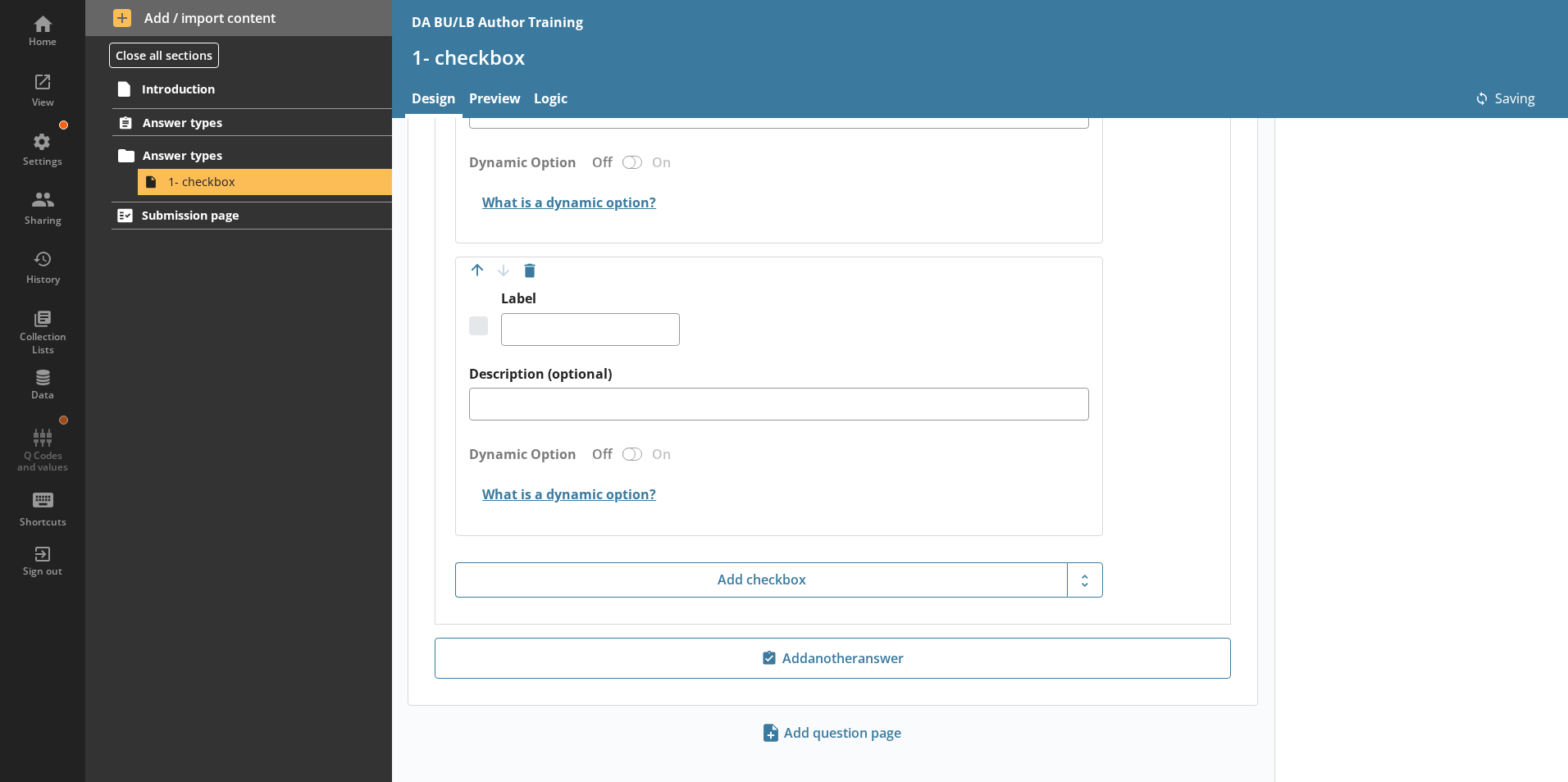
type textarea "x"
type textarea "Yellow"
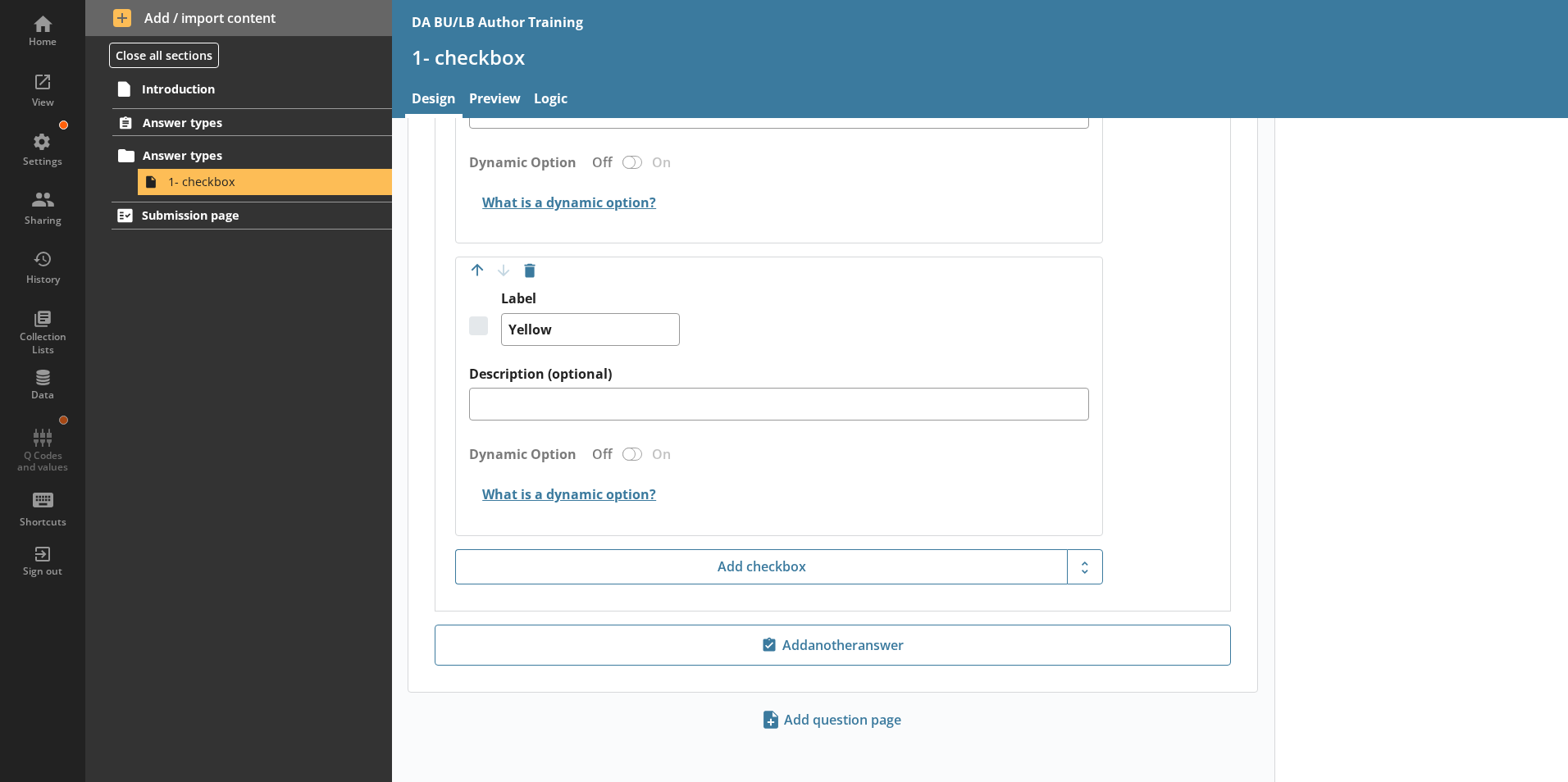
scroll to position [776, 0]
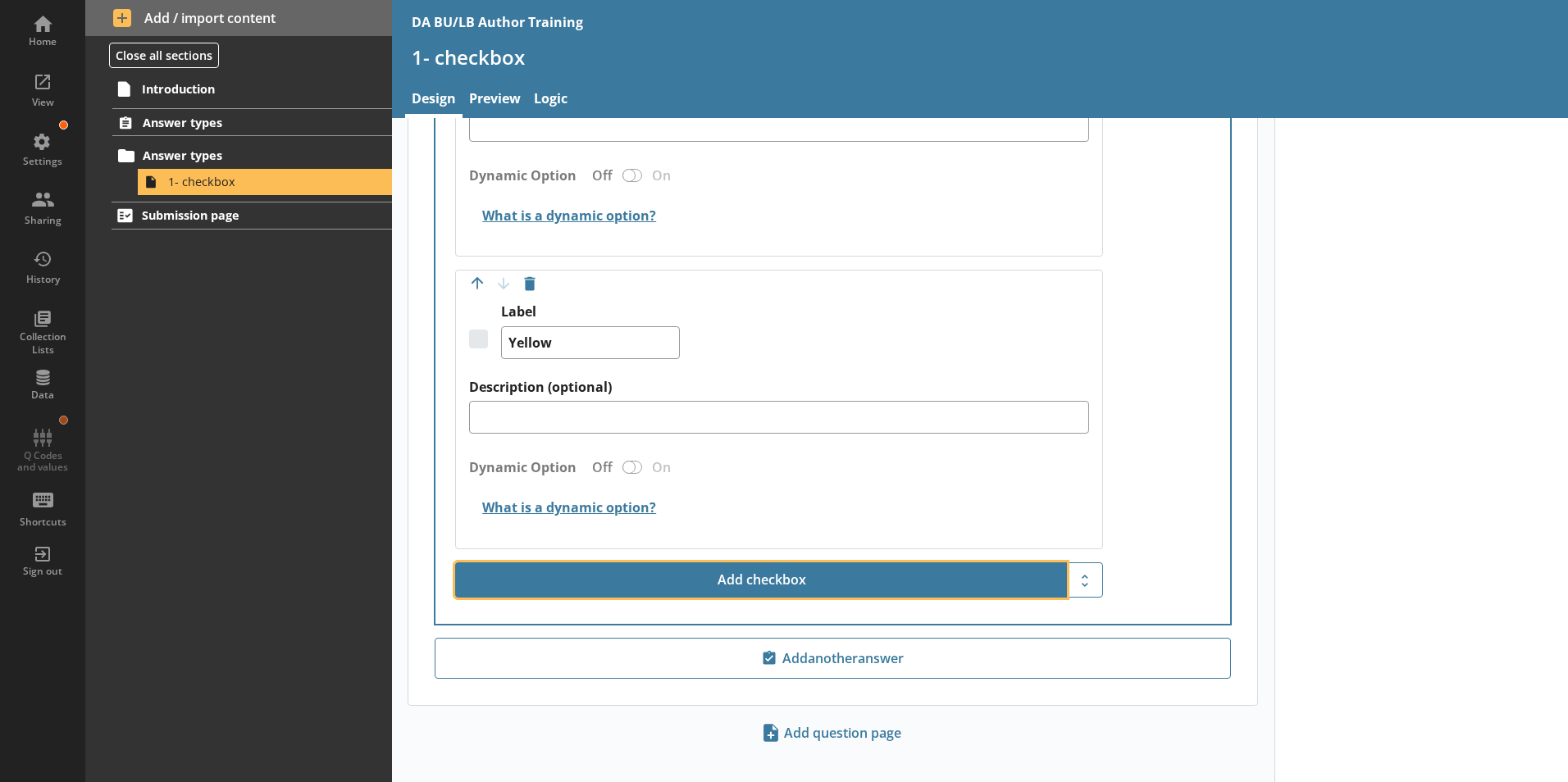
click at [773, 563] on button "Add checkbox" at bounding box center [760, 580] width 612 height 36
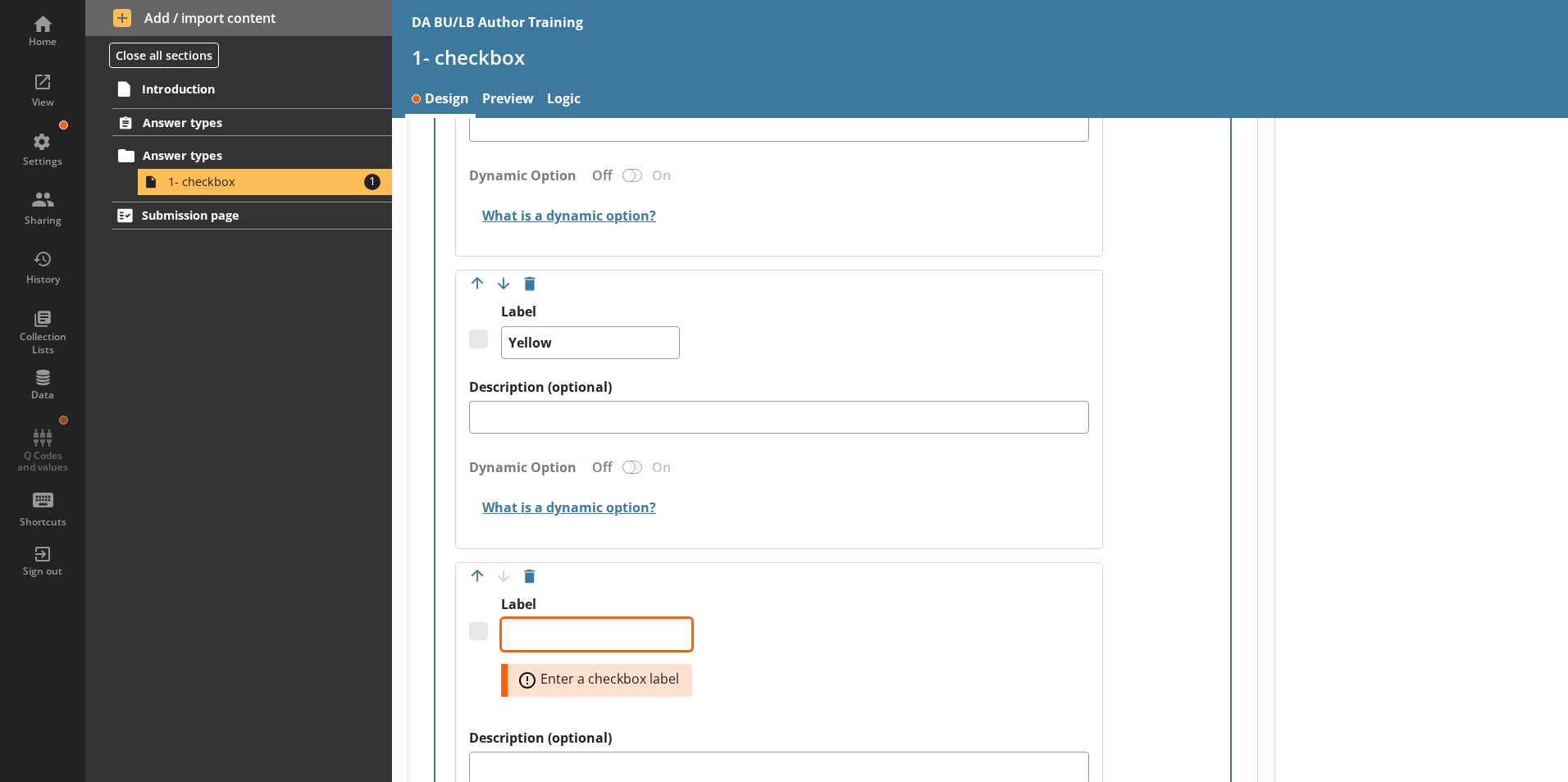
click at [588, 622] on textarea "Label" at bounding box center [596, 634] width 191 height 33
type textarea "x"
type textarea "G"
type textarea "x"
type textarea "Gr"
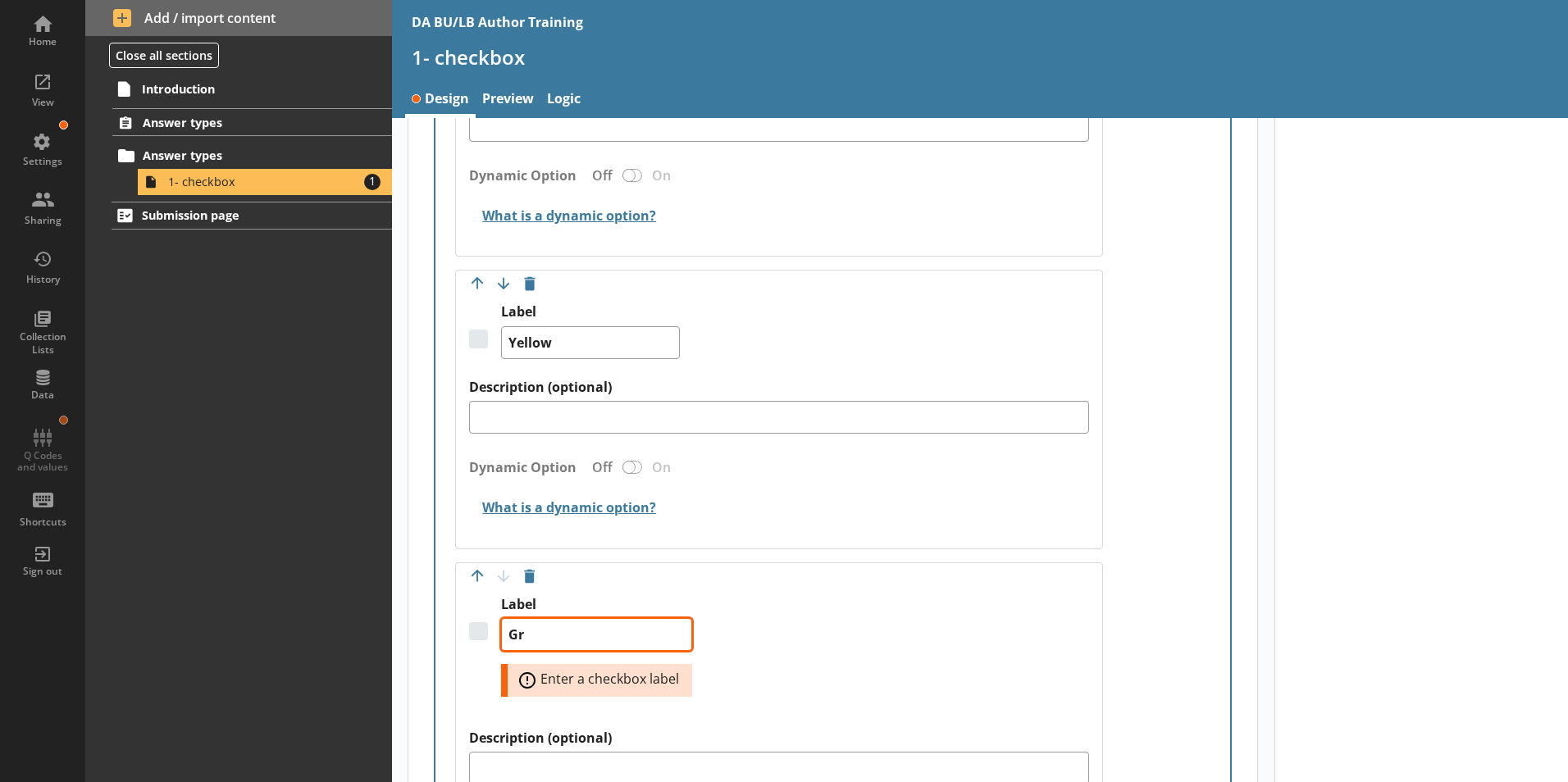
type textarea "x"
type textarea "Gre"
type textarea "x"
type textarea "Gree"
type textarea "x"
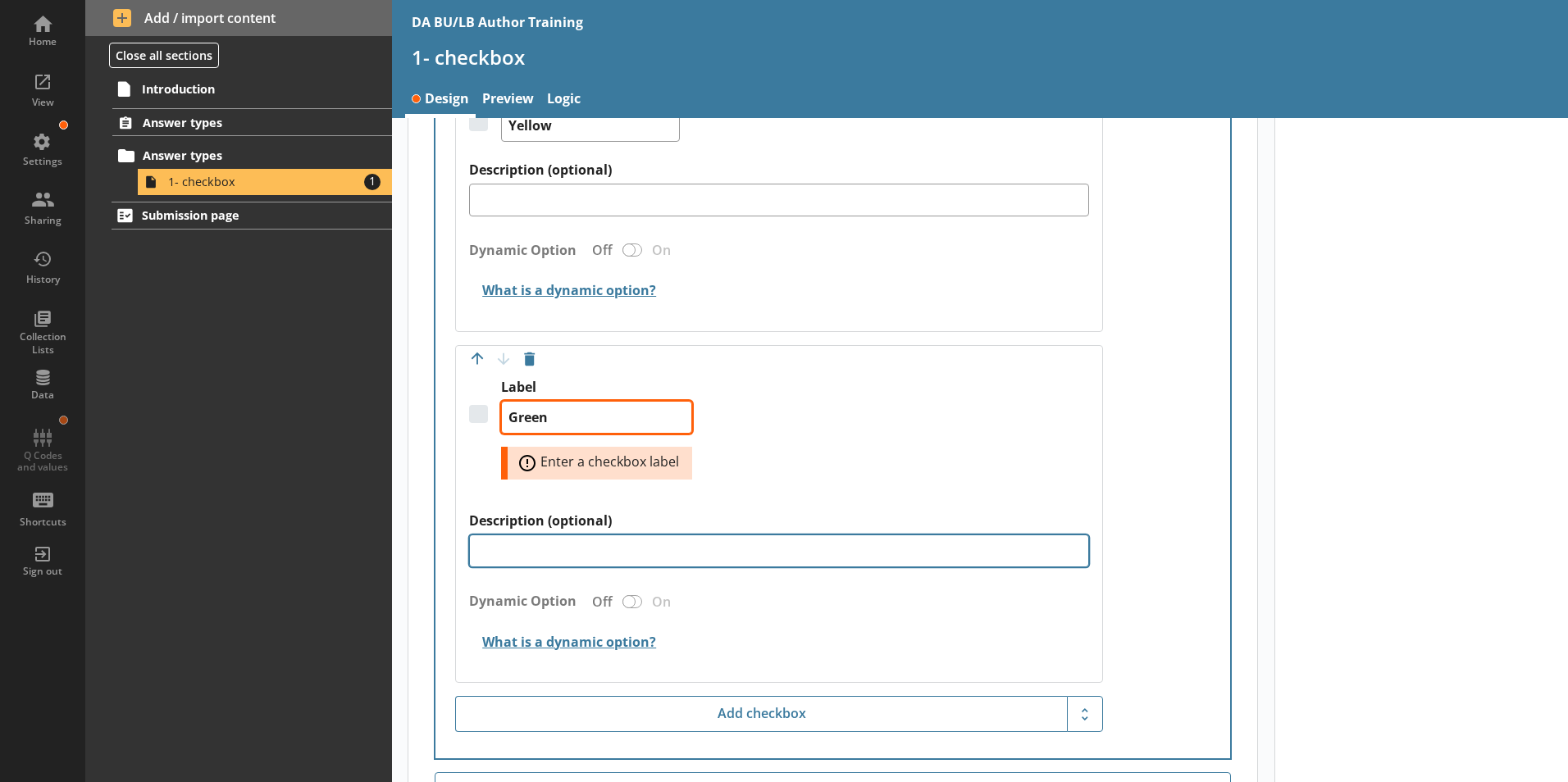
scroll to position [1021, 0]
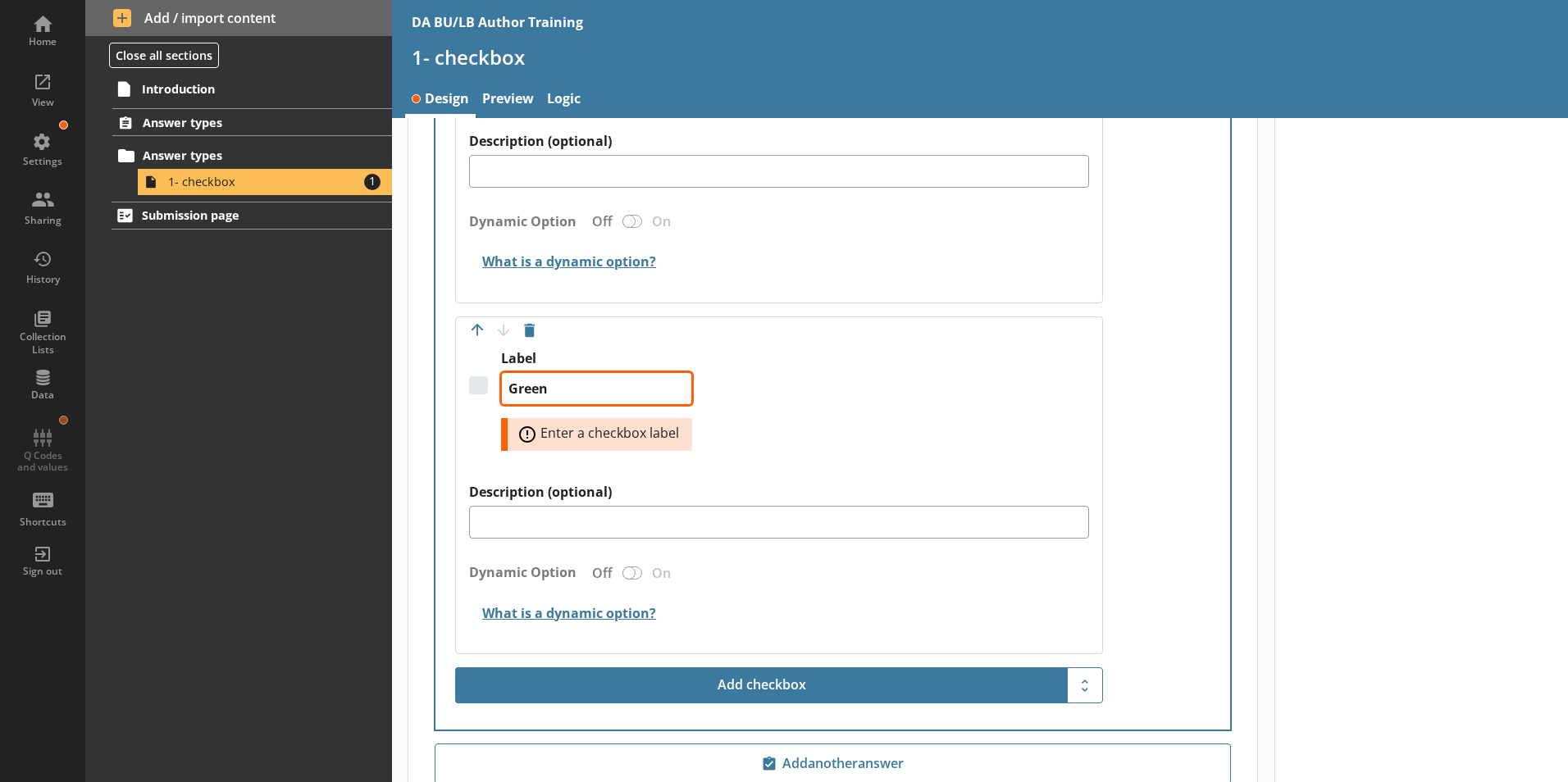
type textarea "Green"
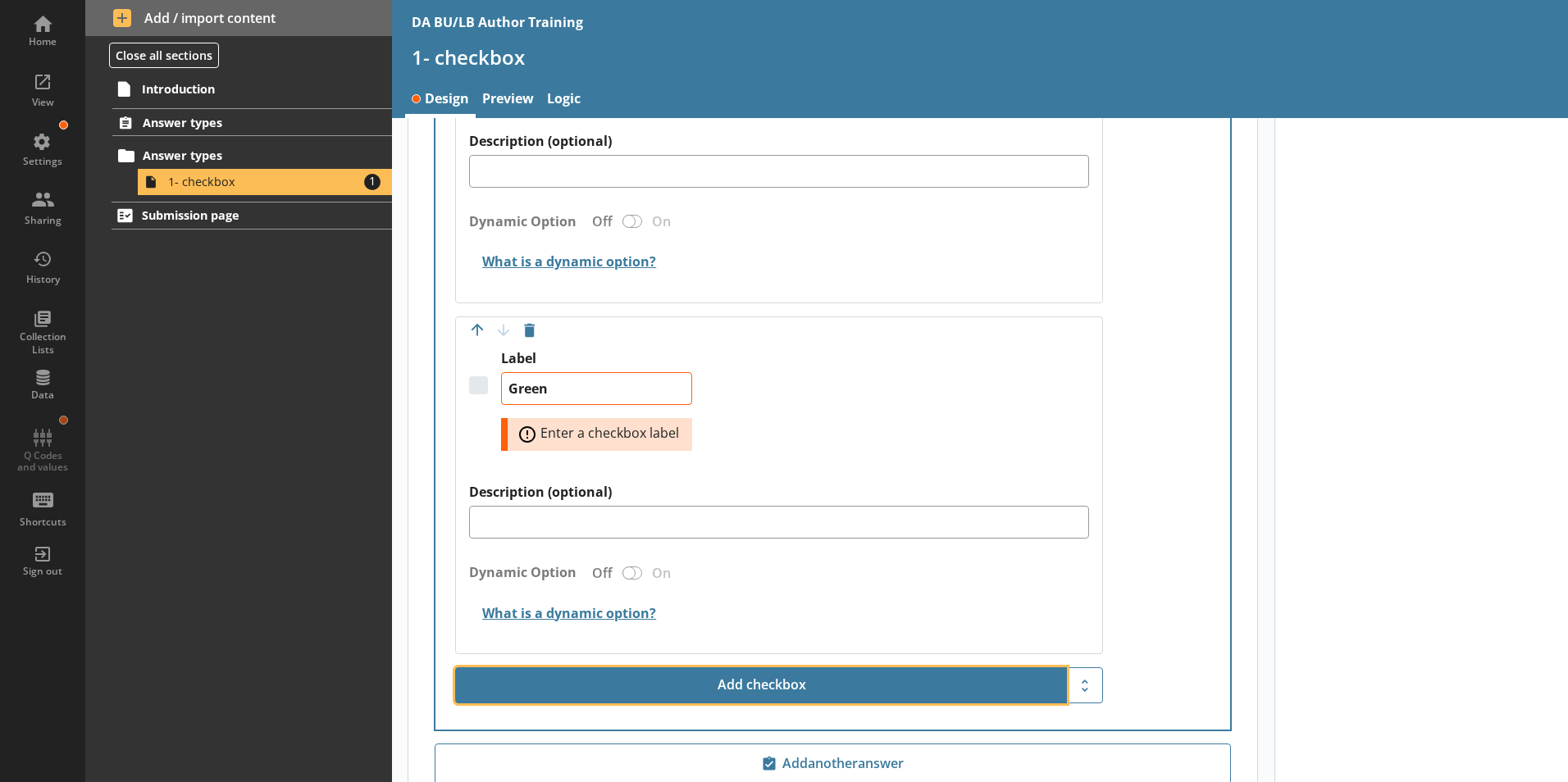
click at [793, 667] on button "Add checkbox" at bounding box center [760, 685] width 612 height 36
type textarea "x"
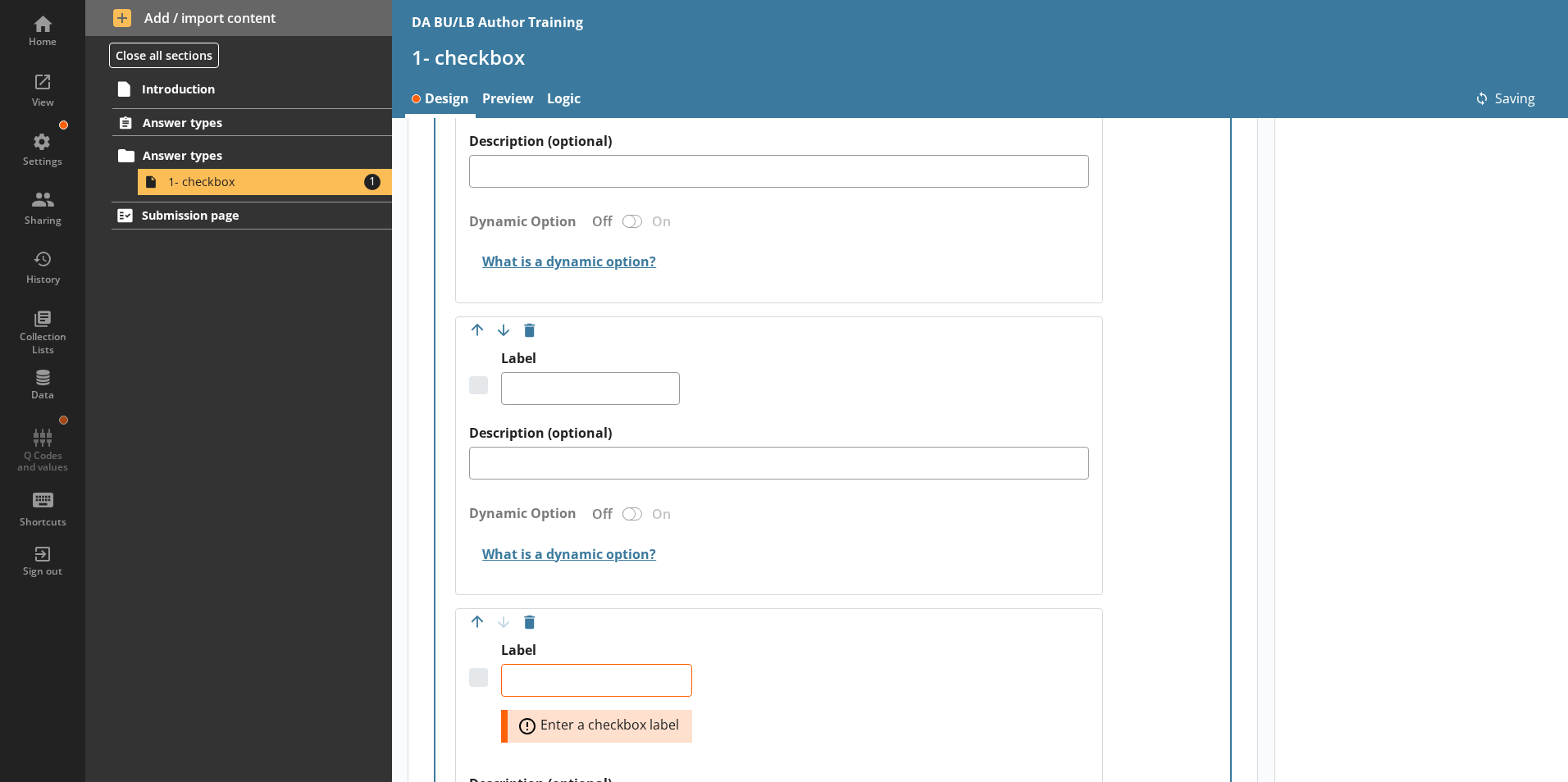
type textarea "x"
type textarea "Green"
click at [526, 664] on textarea "Label" at bounding box center [596, 680] width 191 height 33
type textarea "x"
type textarea "B"
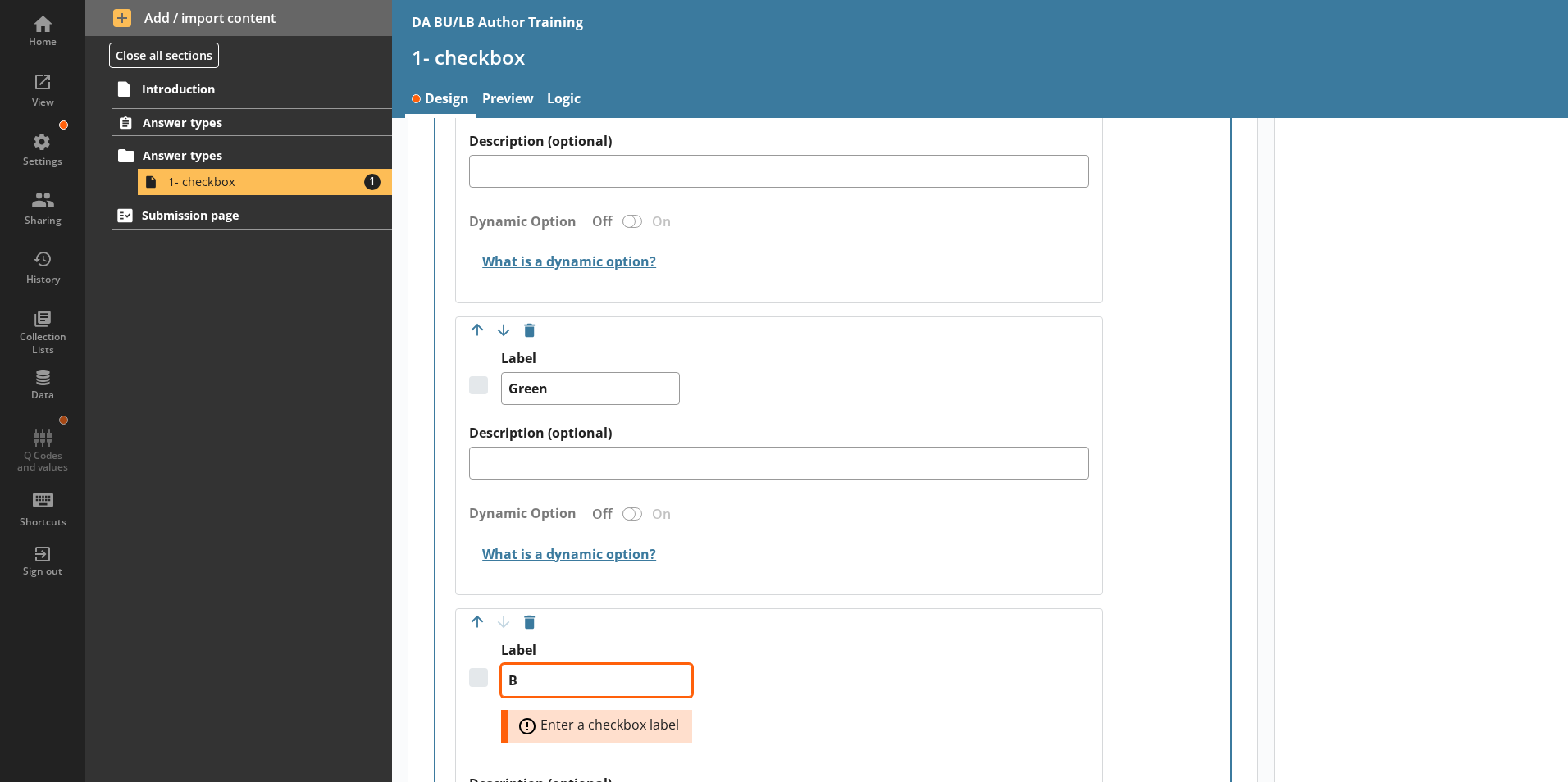
type textarea "x"
type textarea "Bl"
type textarea "x"
type textarea "Blu"
type textarea "x"
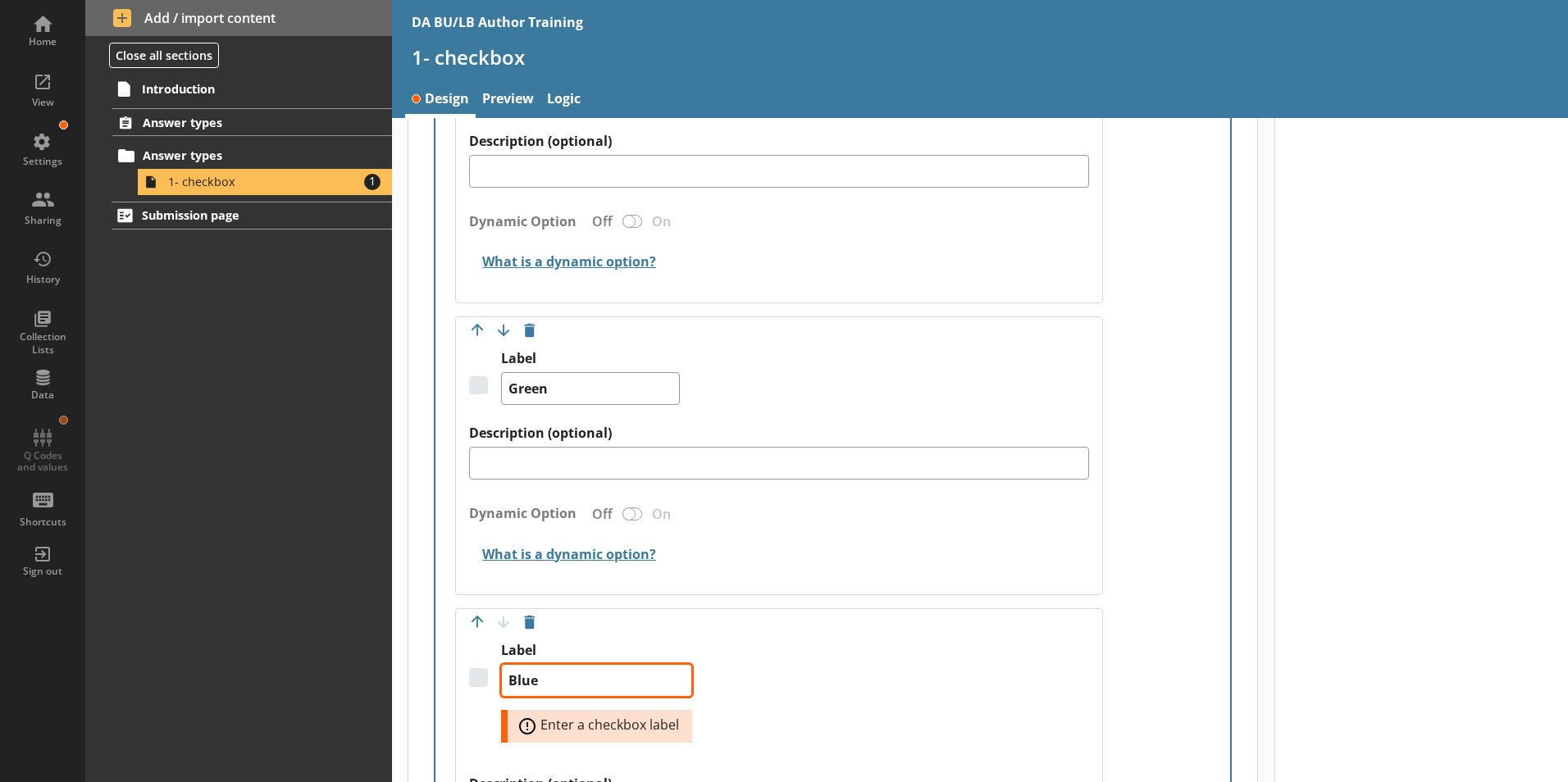
type textarea "Blue"
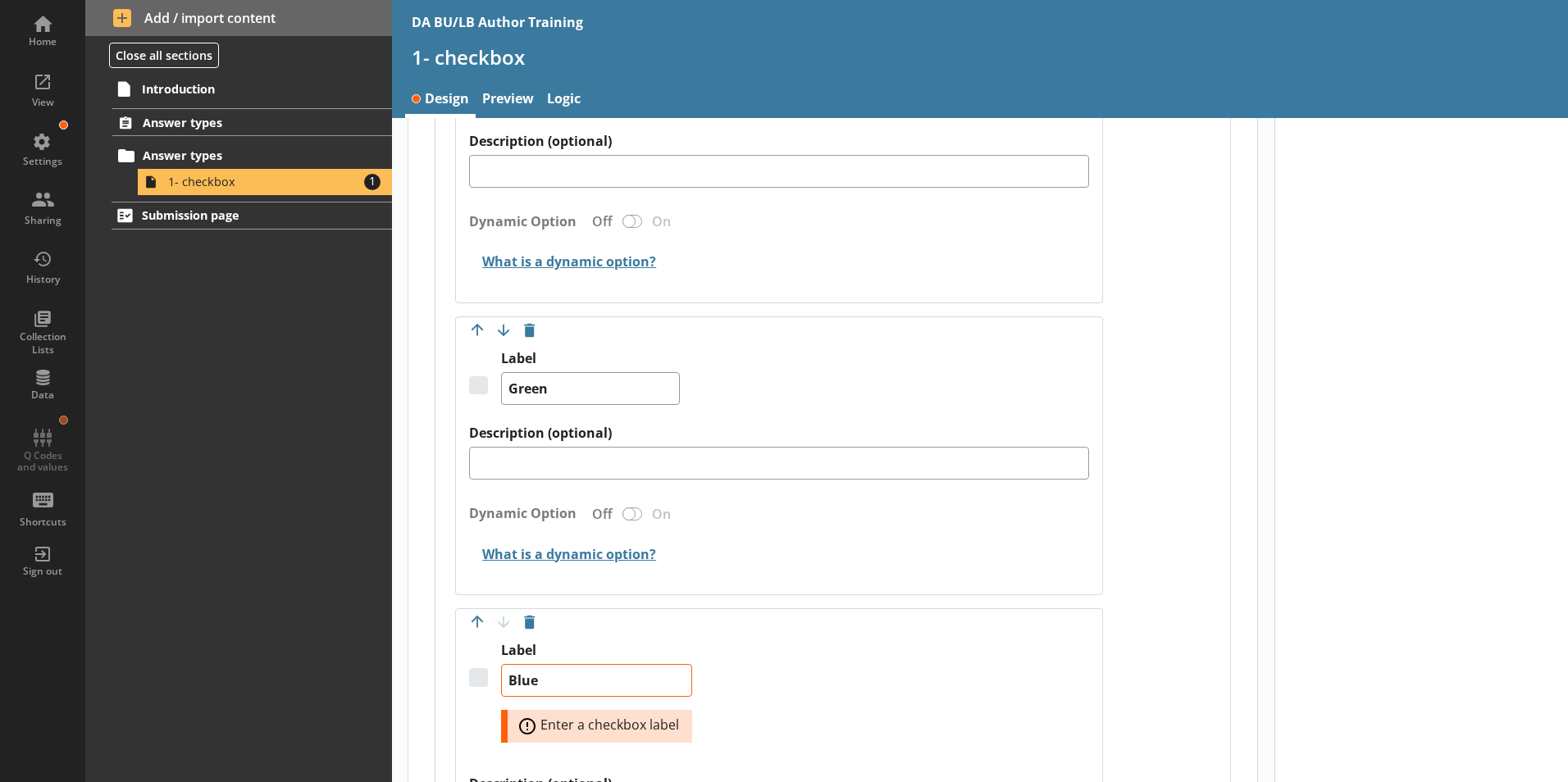
click at [883, 649] on div "Label Blue Error: Enter a checkbox label" at bounding box center [778, 708] width 620 height 133
type textarea "x"
type textarea "Blue"
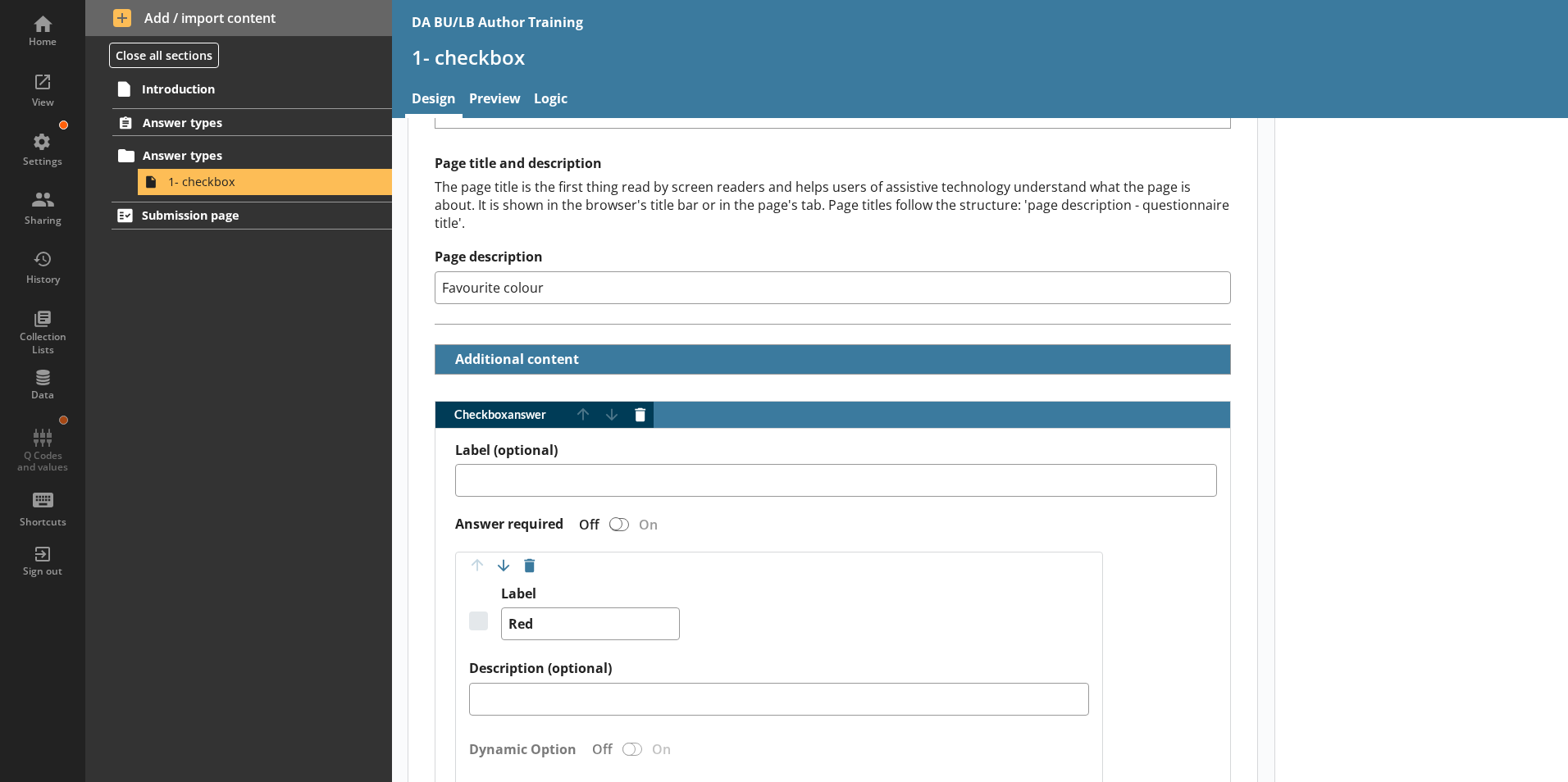
scroll to position [0, 0]
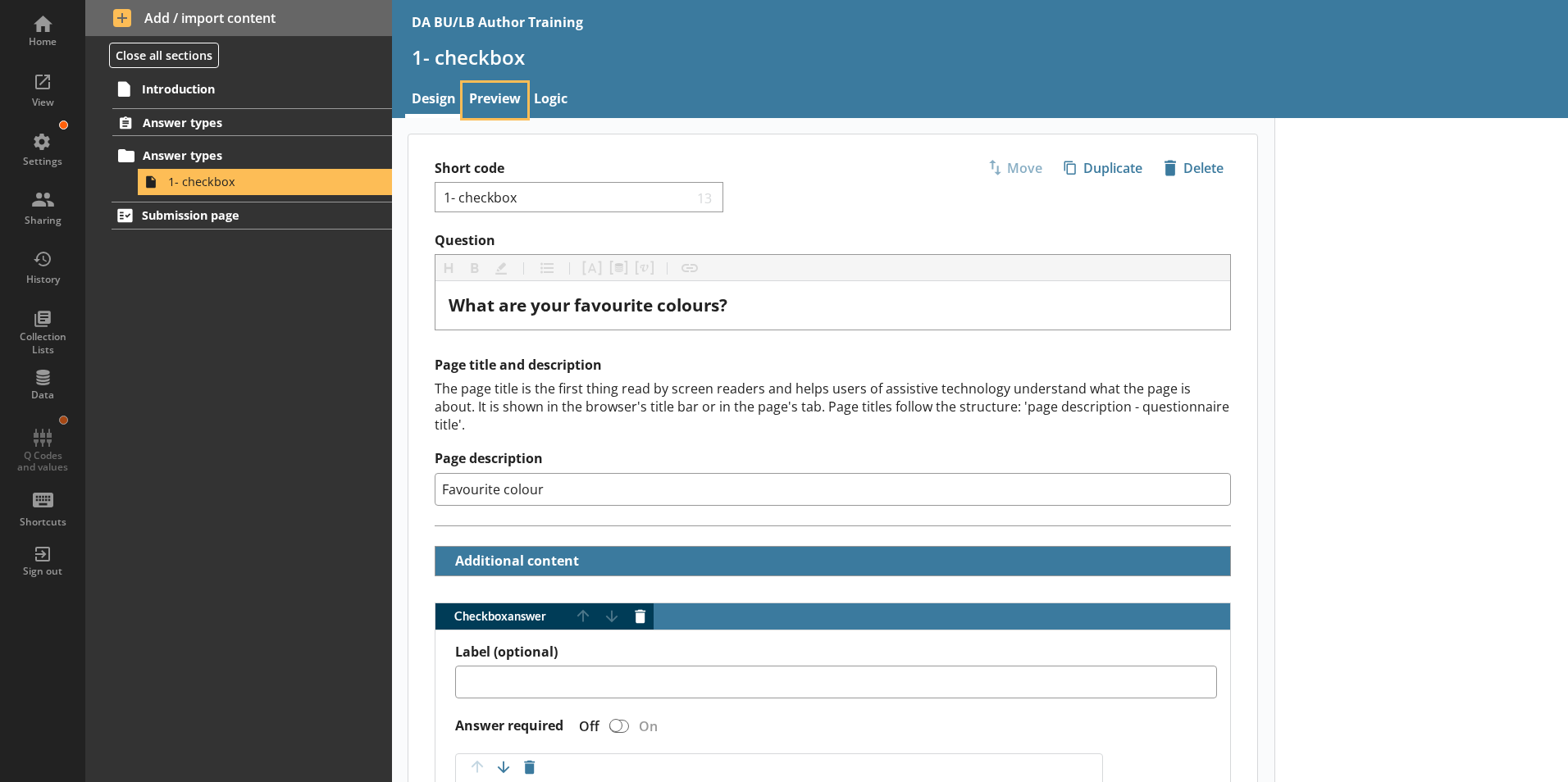
click at [496, 102] on link "Preview" at bounding box center [495, 101] width 65 height 36
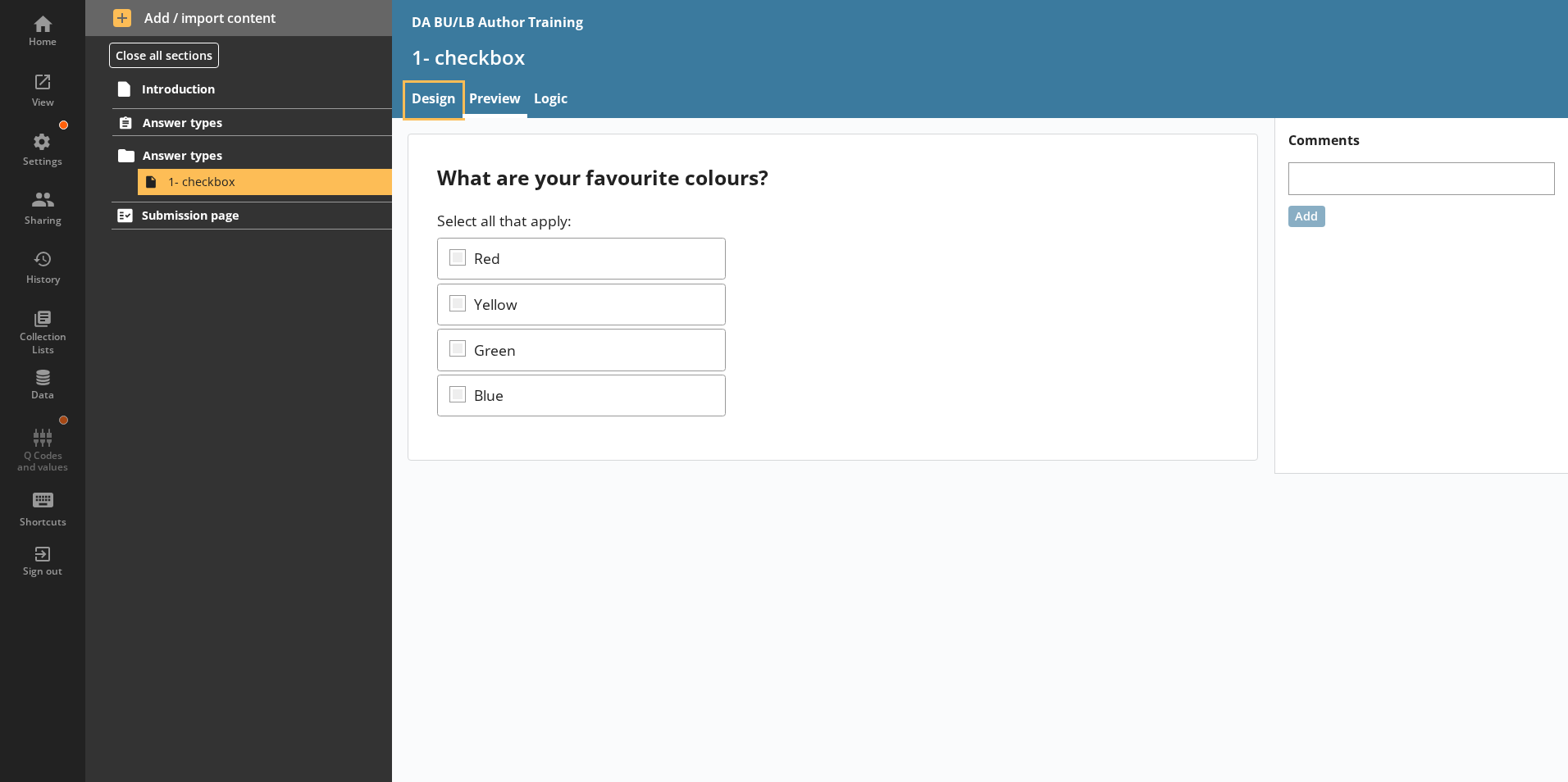
click at [438, 103] on link "Design" at bounding box center [434, 101] width 57 height 36
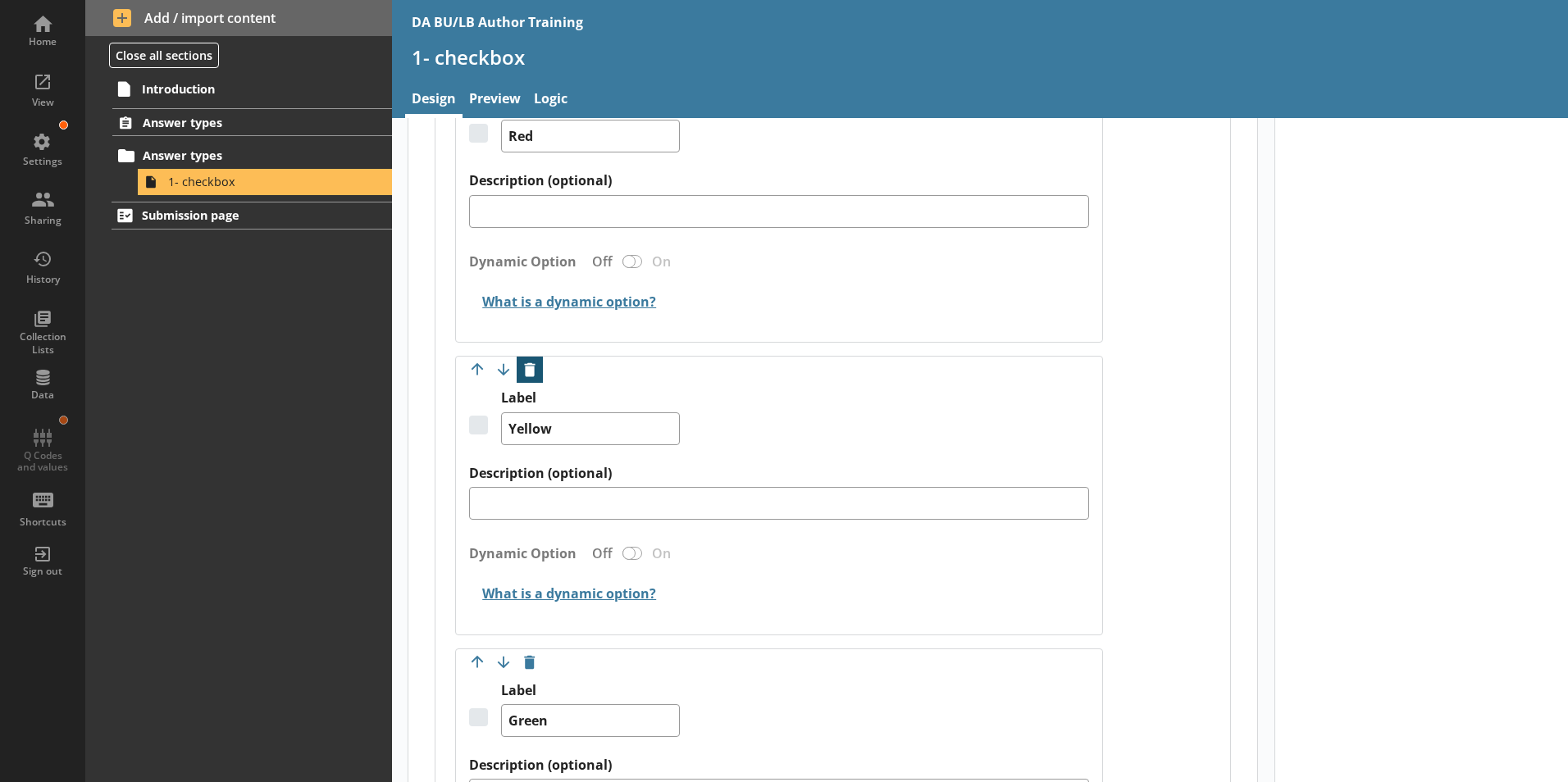
scroll to position [704, 0]
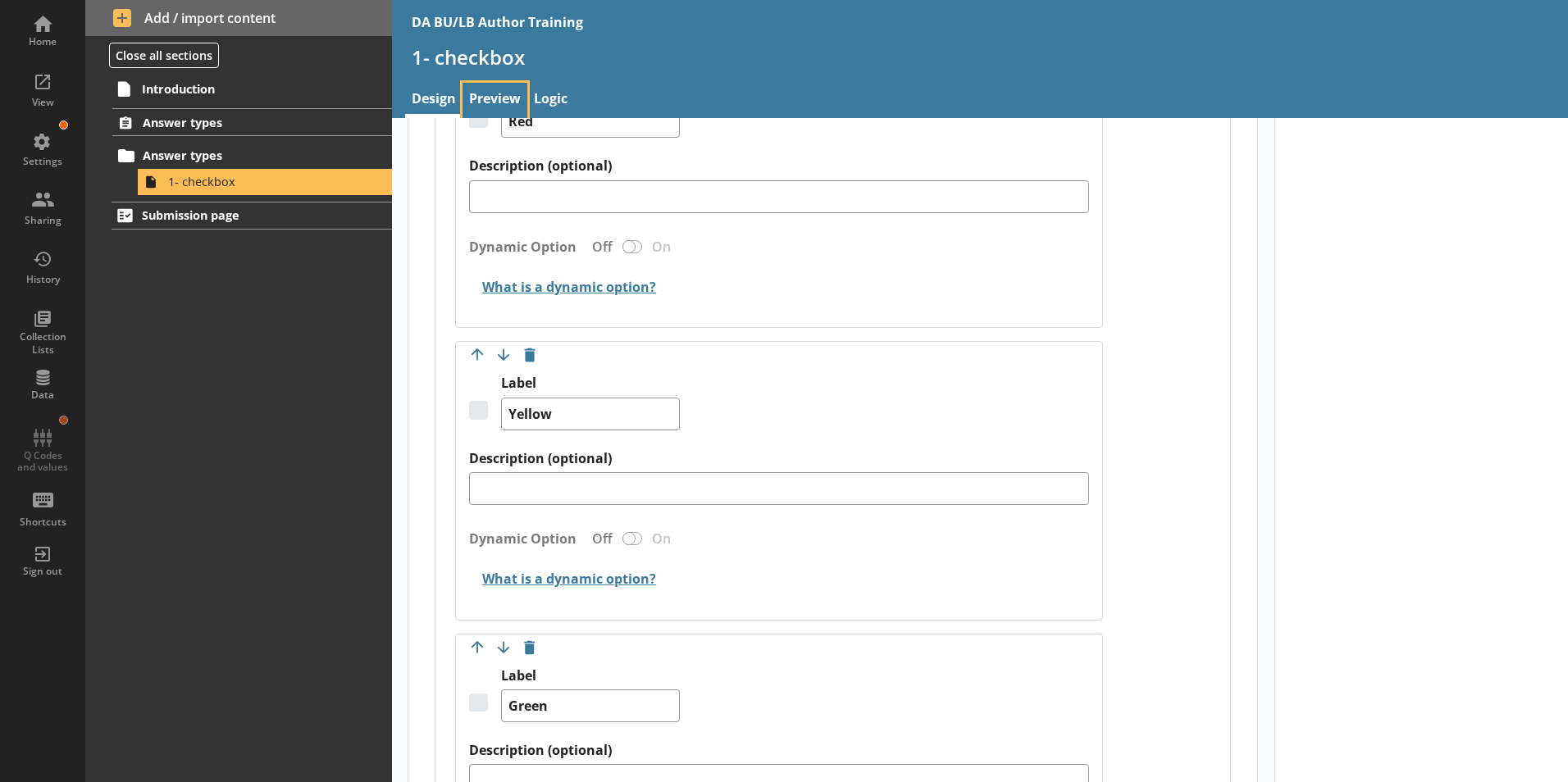
click at [489, 103] on link "Preview" at bounding box center [495, 101] width 65 height 36
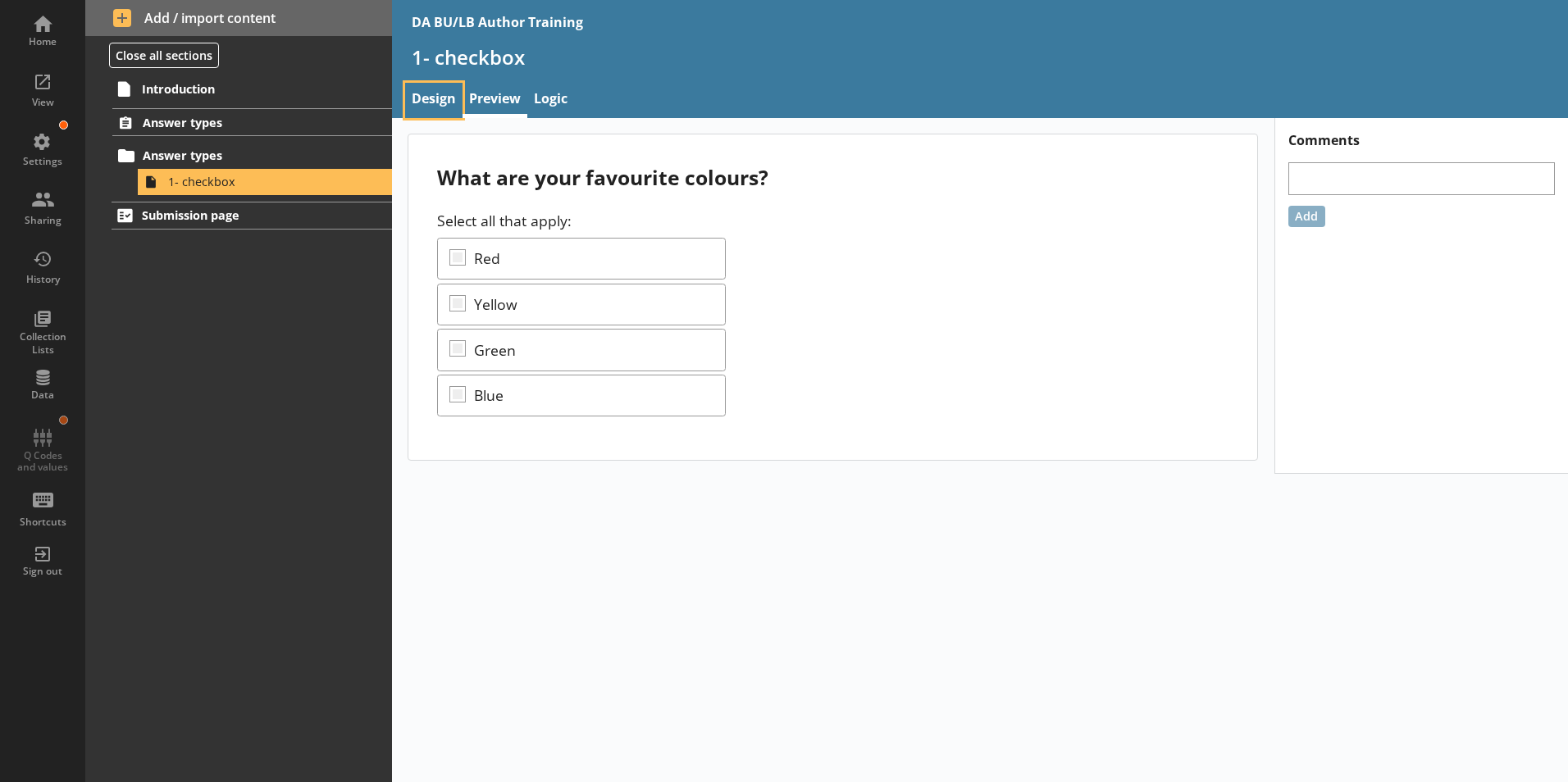
click at [425, 105] on link "Design" at bounding box center [434, 101] width 57 height 36
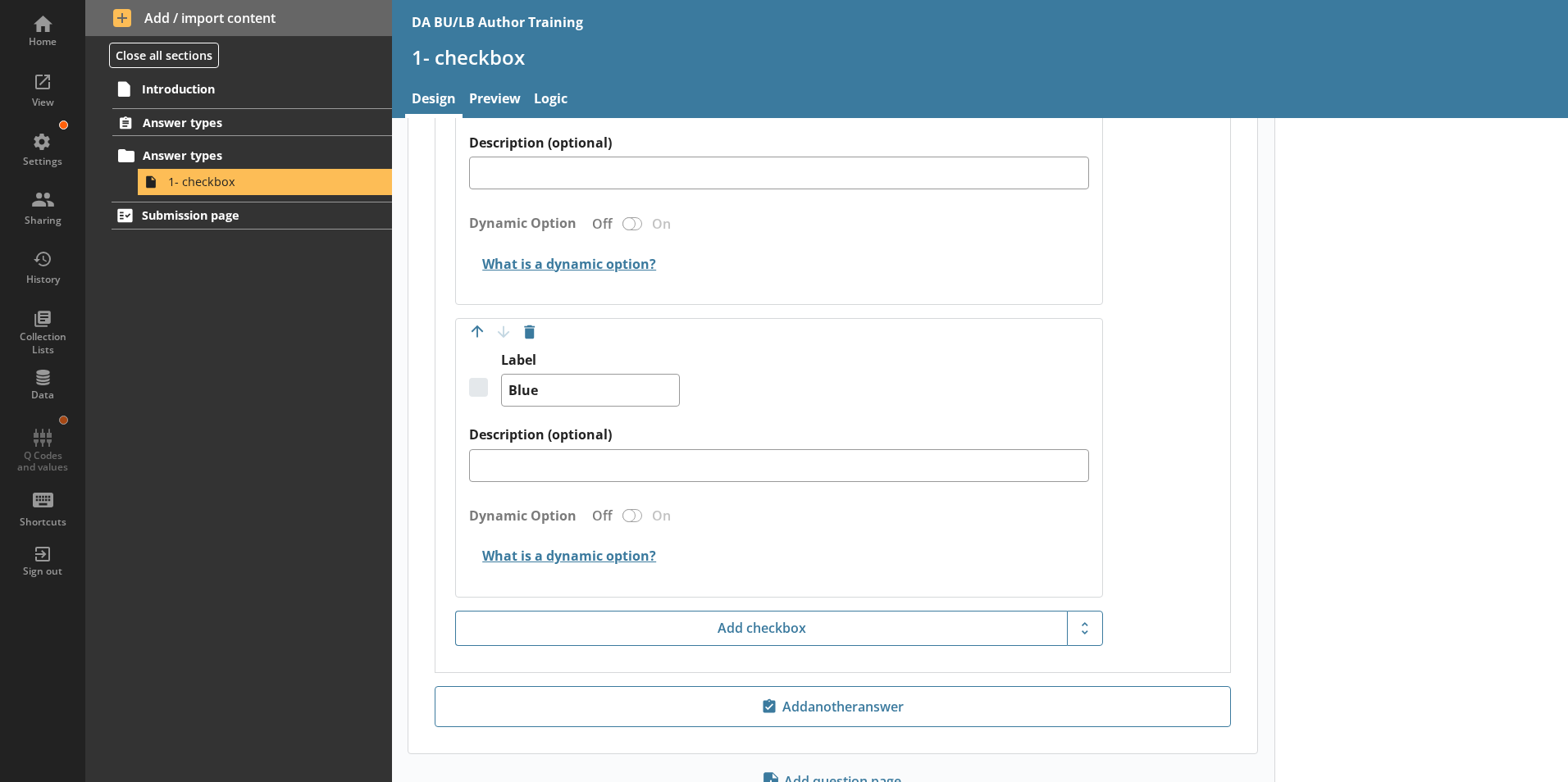
scroll to position [1360, 0]
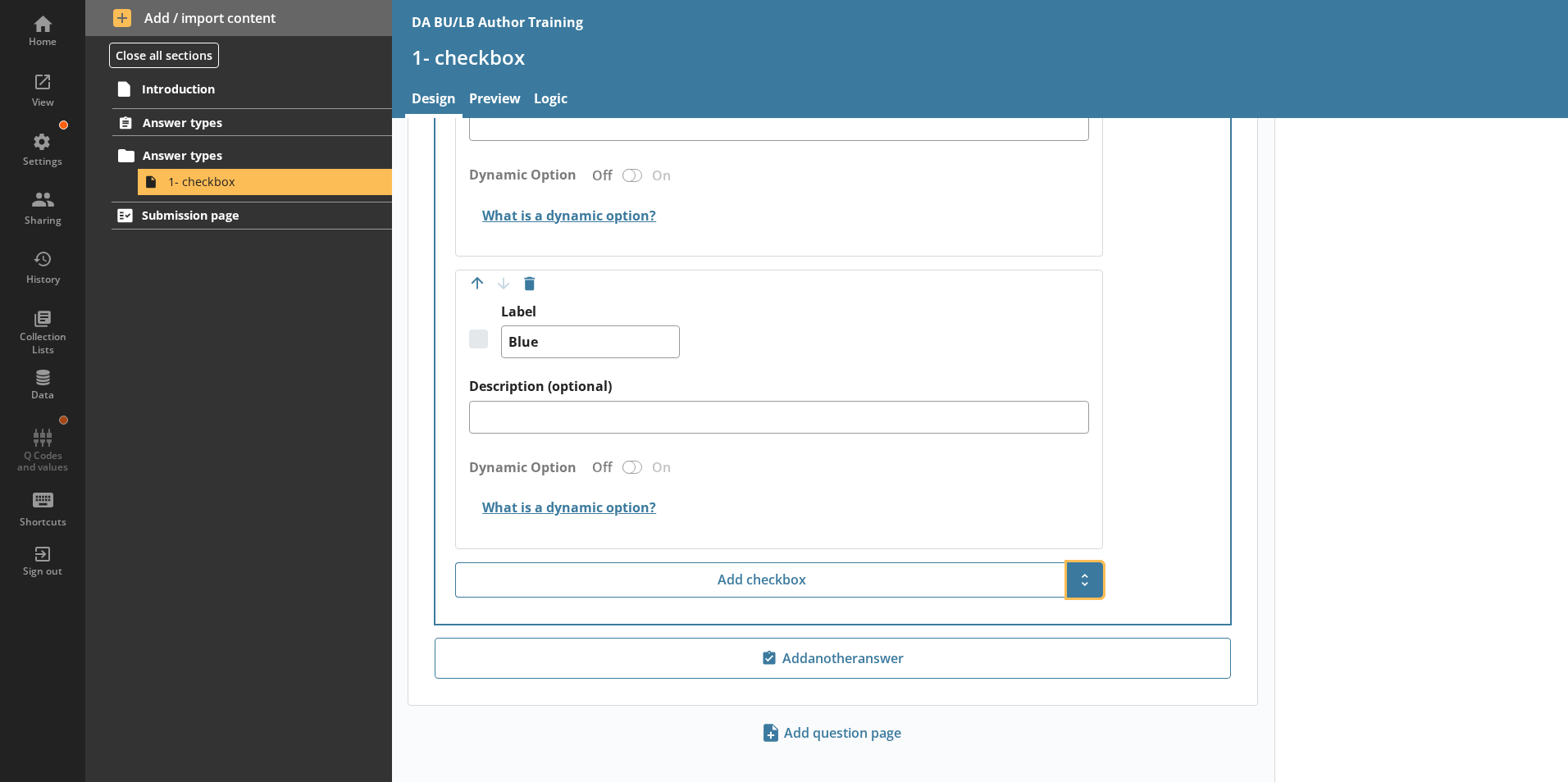
click at [1077, 566] on span "Show additional options" at bounding box center [1085, 579] width 27 height 27
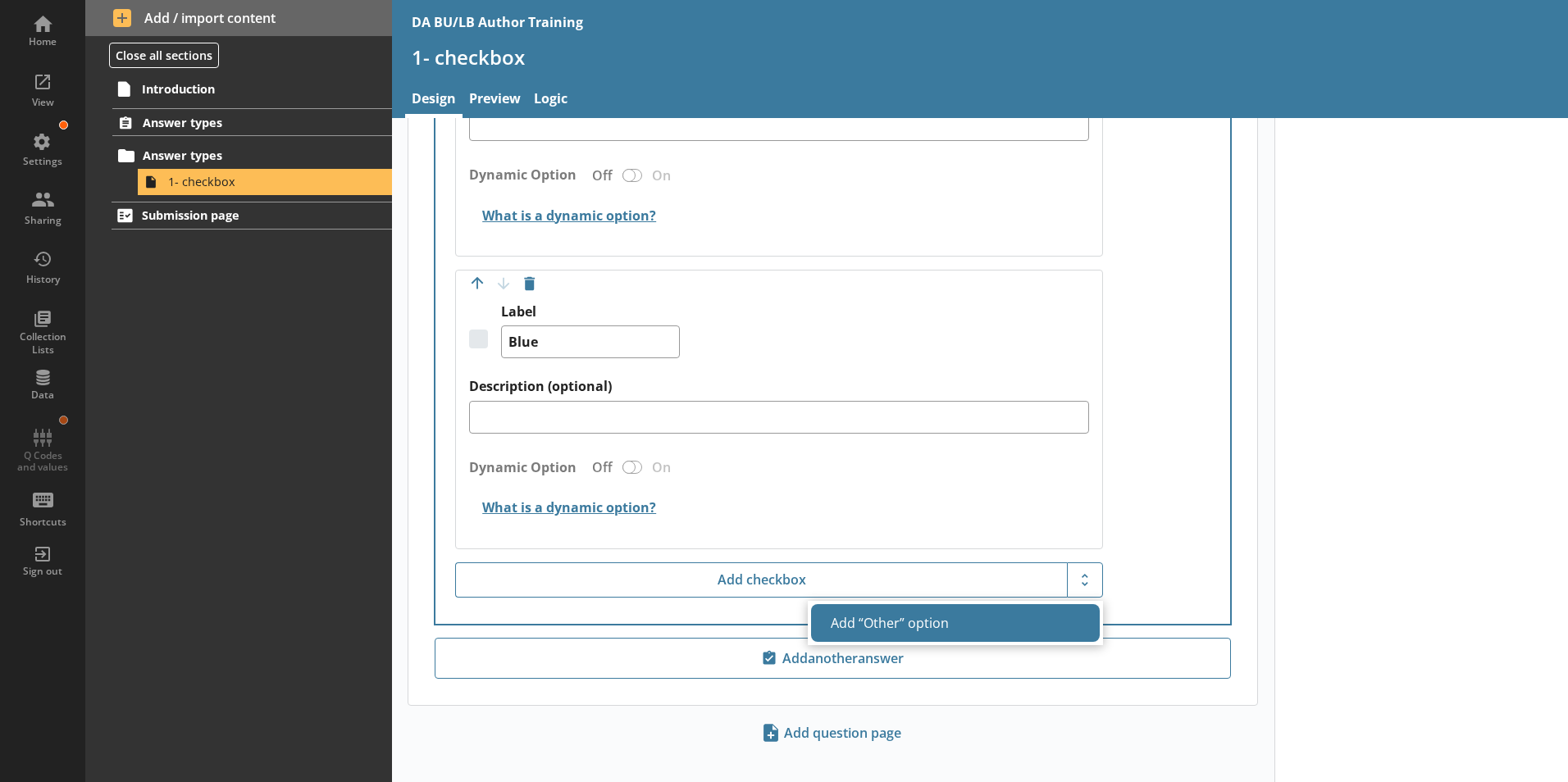
click at [874, 608] on button "Add “Other” option" at bounding box center [955, 623] width 289 height 38
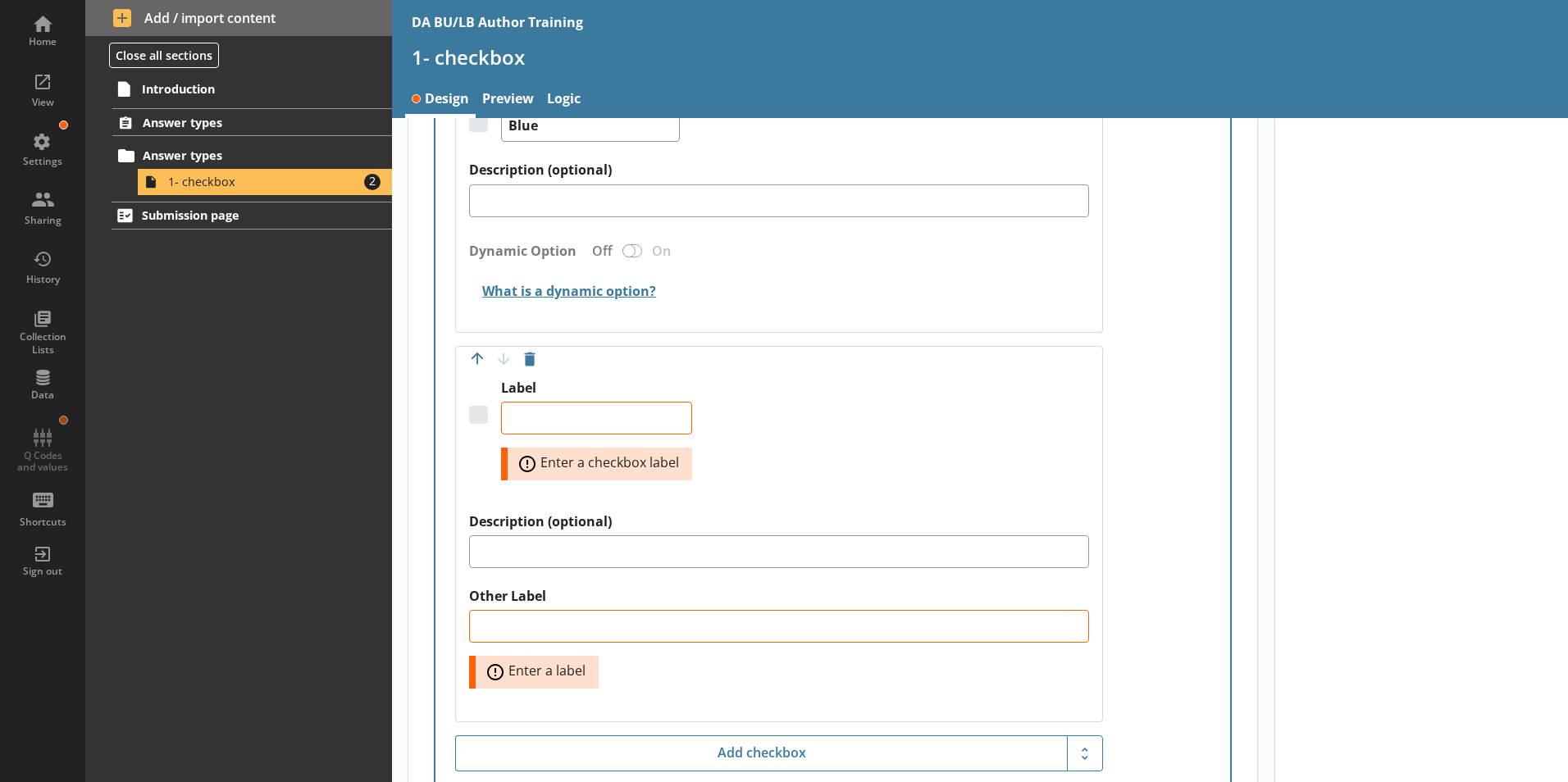
scroll to position [1607, 0]
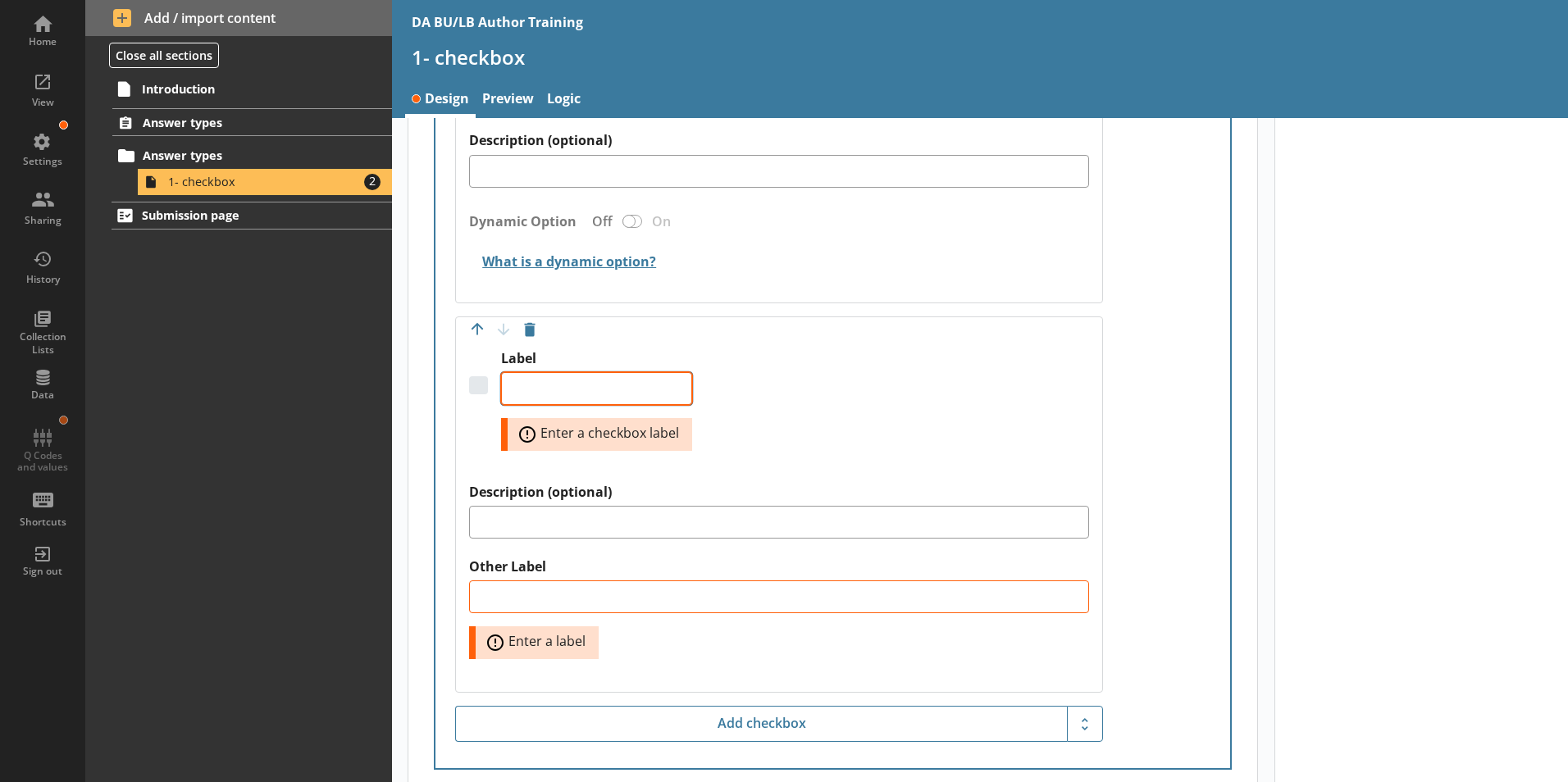
click at [544, 373] on textarea "Label" at bounding box center [596, 389] width 191 height 33
type textarea "x"
type textarea "O"
type textarea "x"
type textarea "Ot"
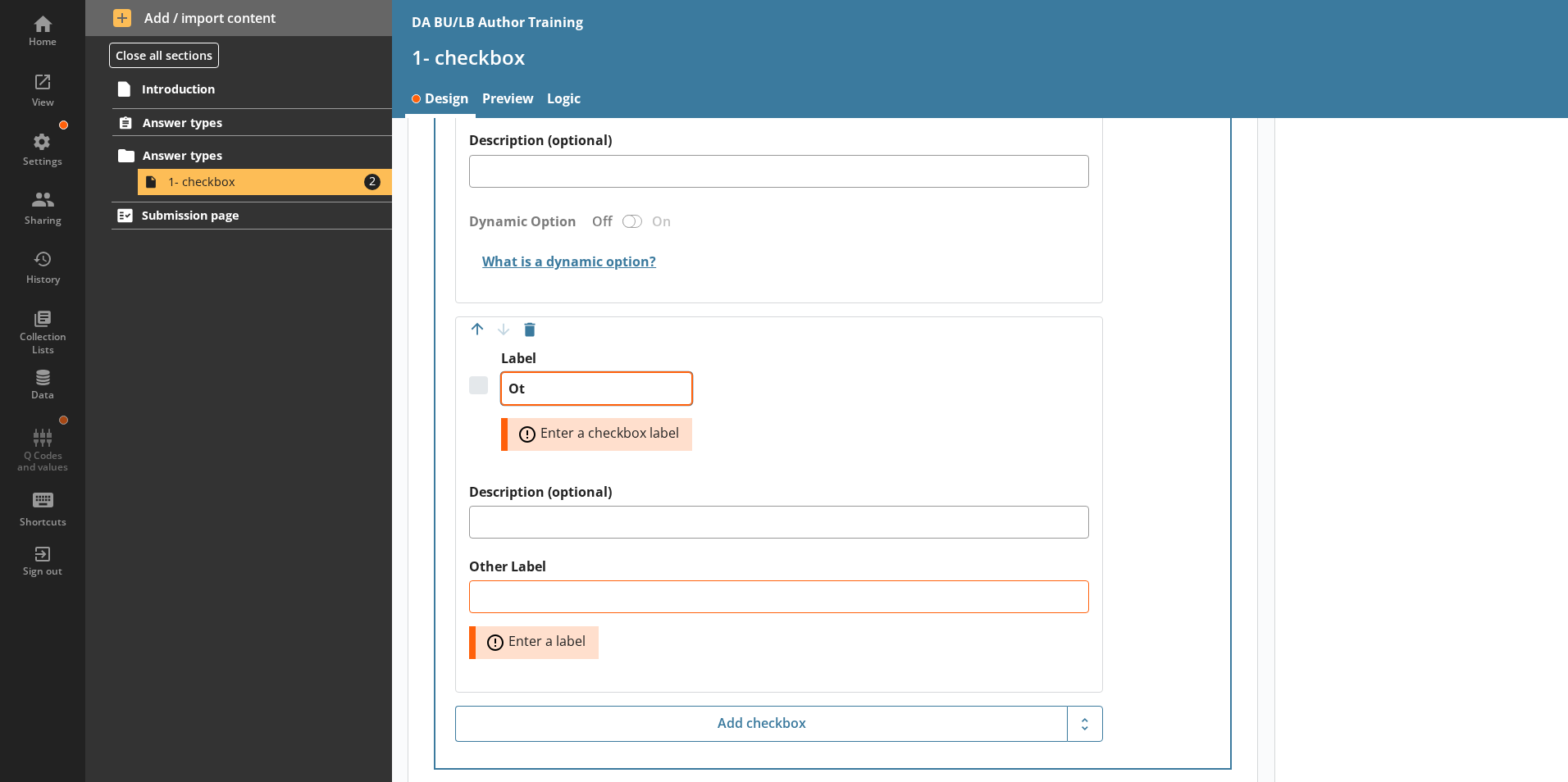
type textarea "x"
type textarea "Oth"
type textarea "x"
type textarea "Othe"
type textarea "x"
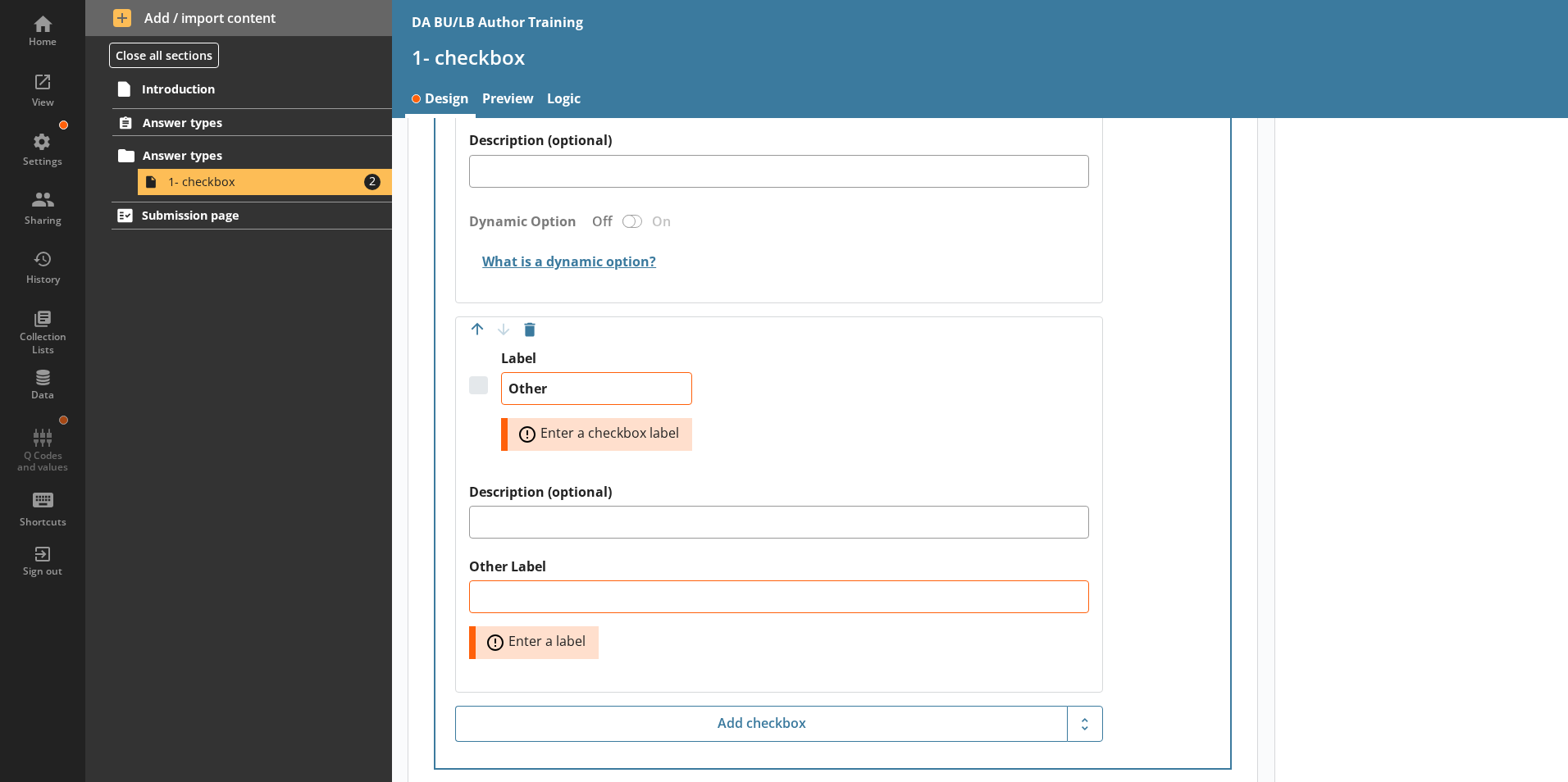
type textarea "Other"
click at [826, 418] on div "Label Other Error: Enter a checkbox label" at bounding box center [778, 416] width 620 height 133
type textarea "x"
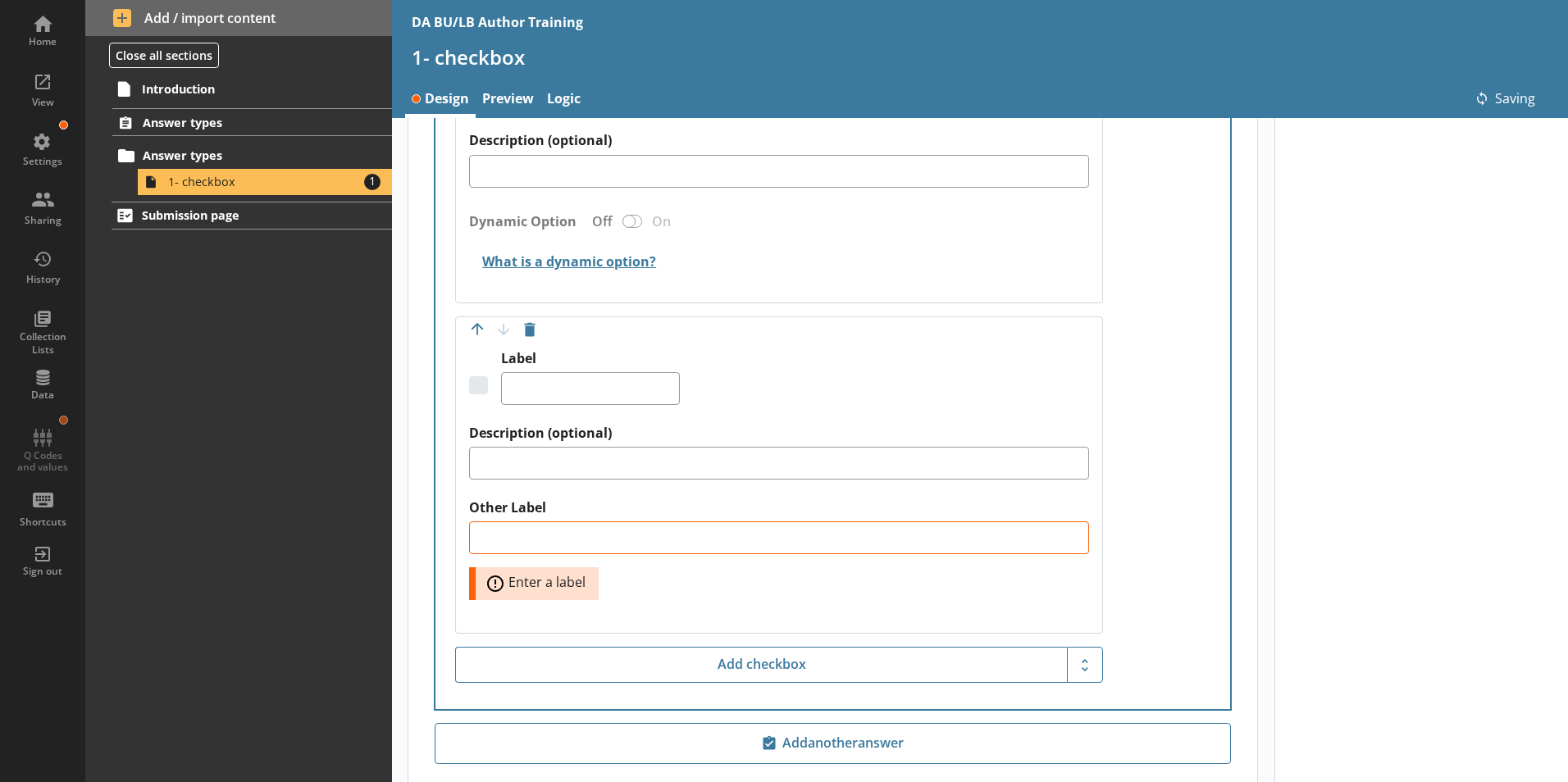
type textarea "x"
type textarea "Other"
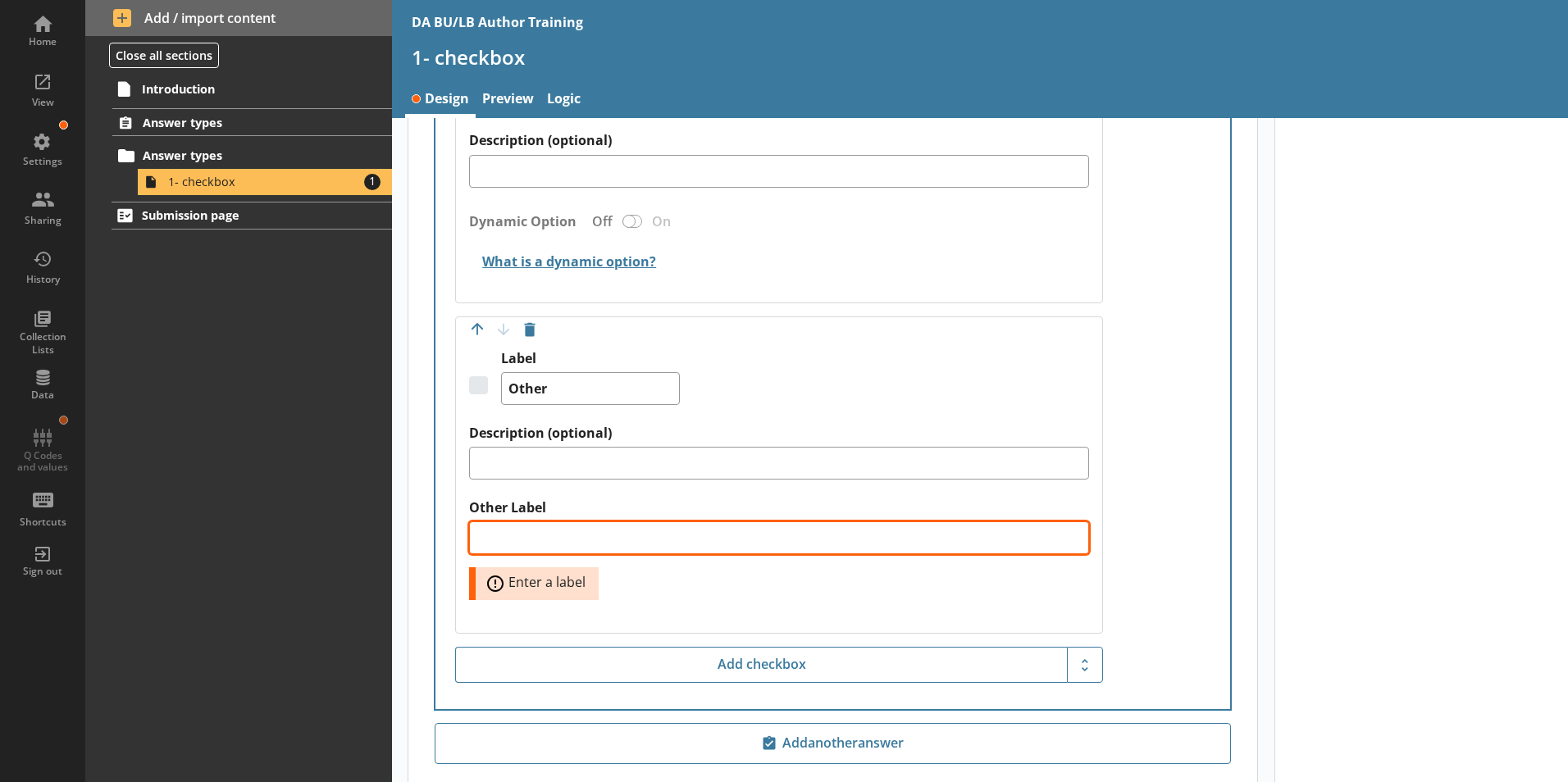
click at [500, 521] on textarea "Other Label" at bounding box center [778, 537] width 620 height 33
type textarea "x"
type textarea "P"
type textarea "x"
type textarea "Pl"
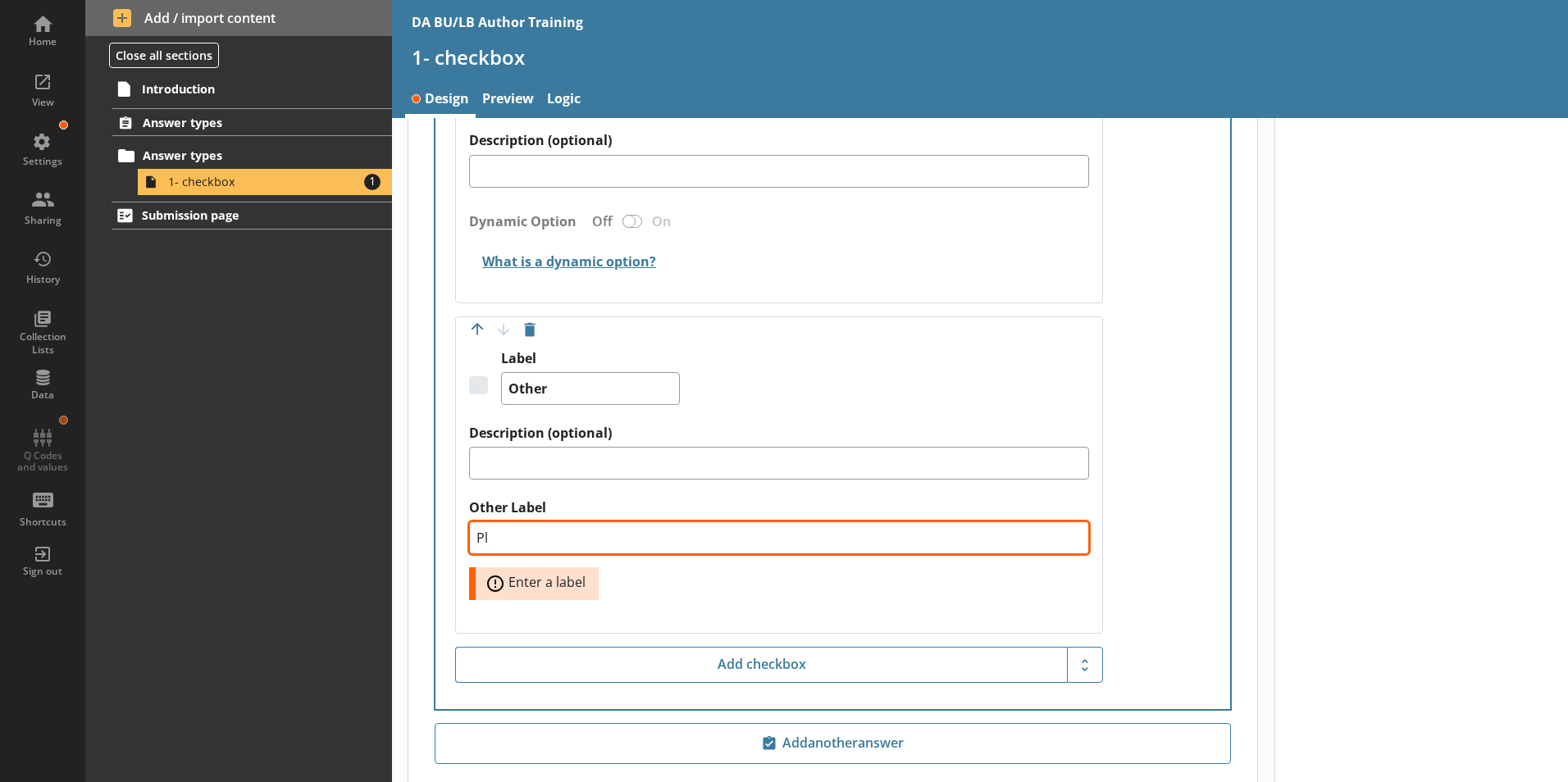
type textarea "x"
type textarea "Ple"
type textarea "x"
type textarea "Plea"
type textarea "x"
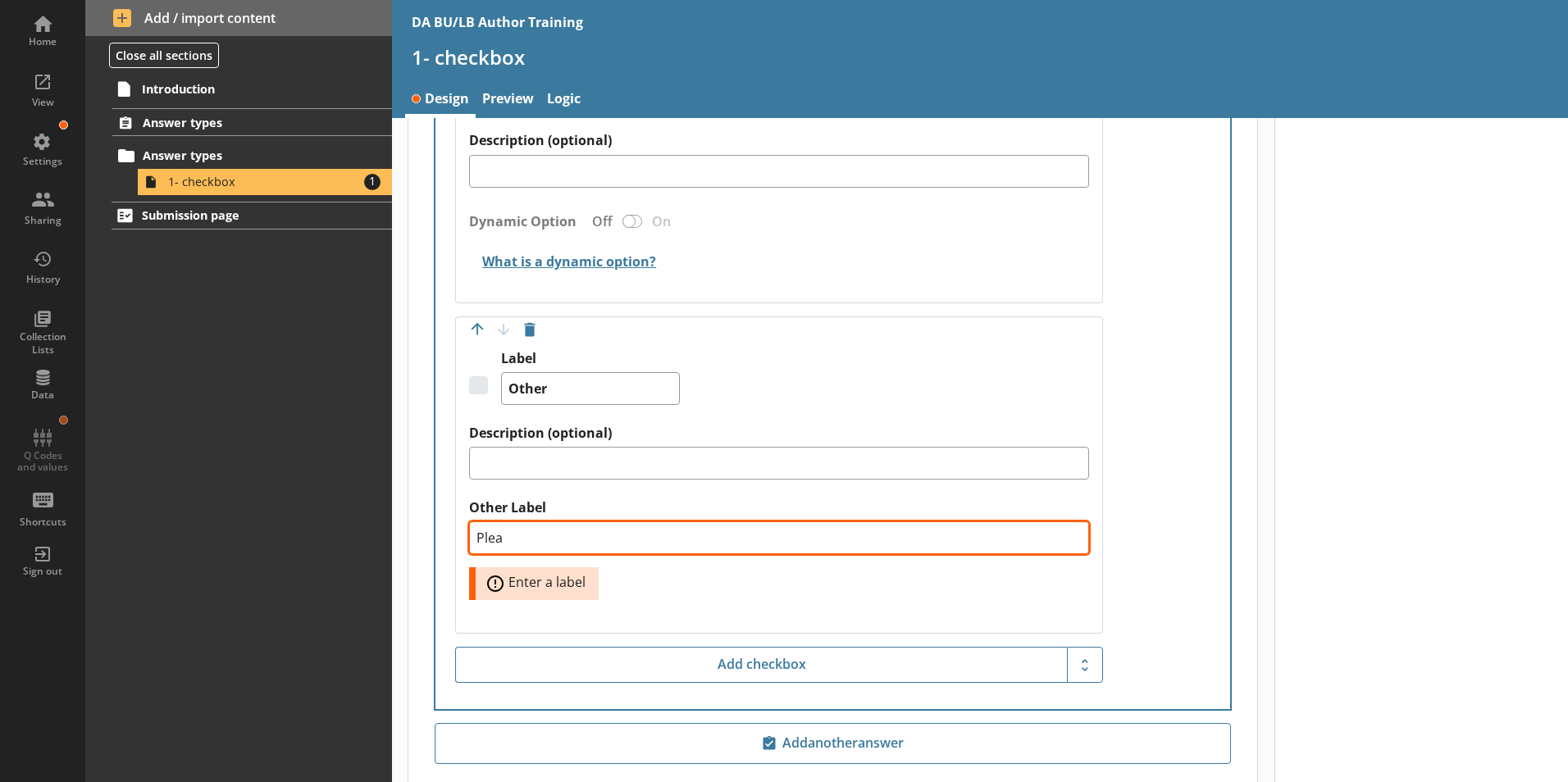
type textarea "Pleas"
type textarea "x"
type textarea "Please"
type textarea "x"
type textarea "Please"
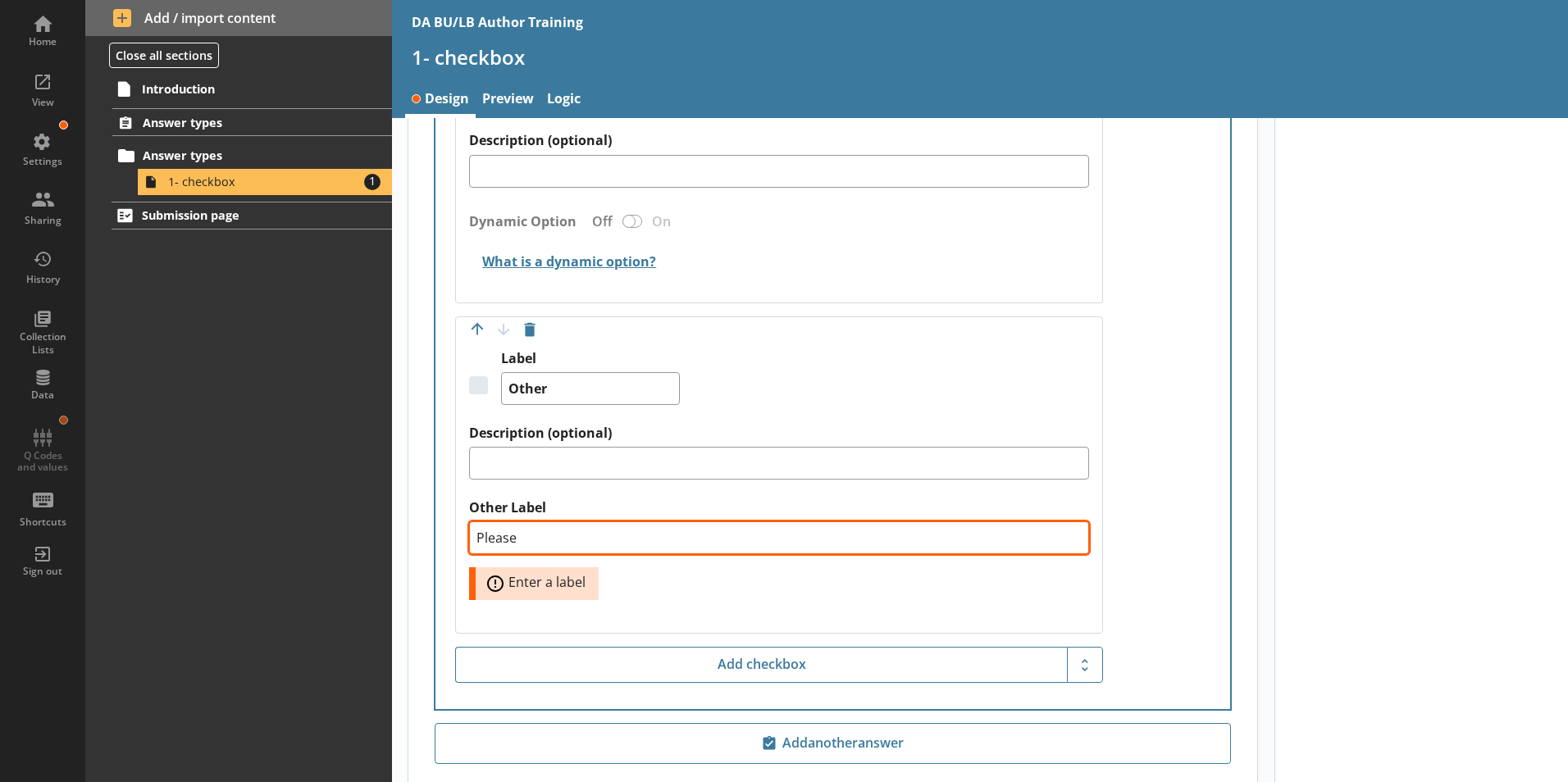
type textarea "x"
type textarea "Please d"
type textarea "x"
type textarea "Please de"
type textarea "x"
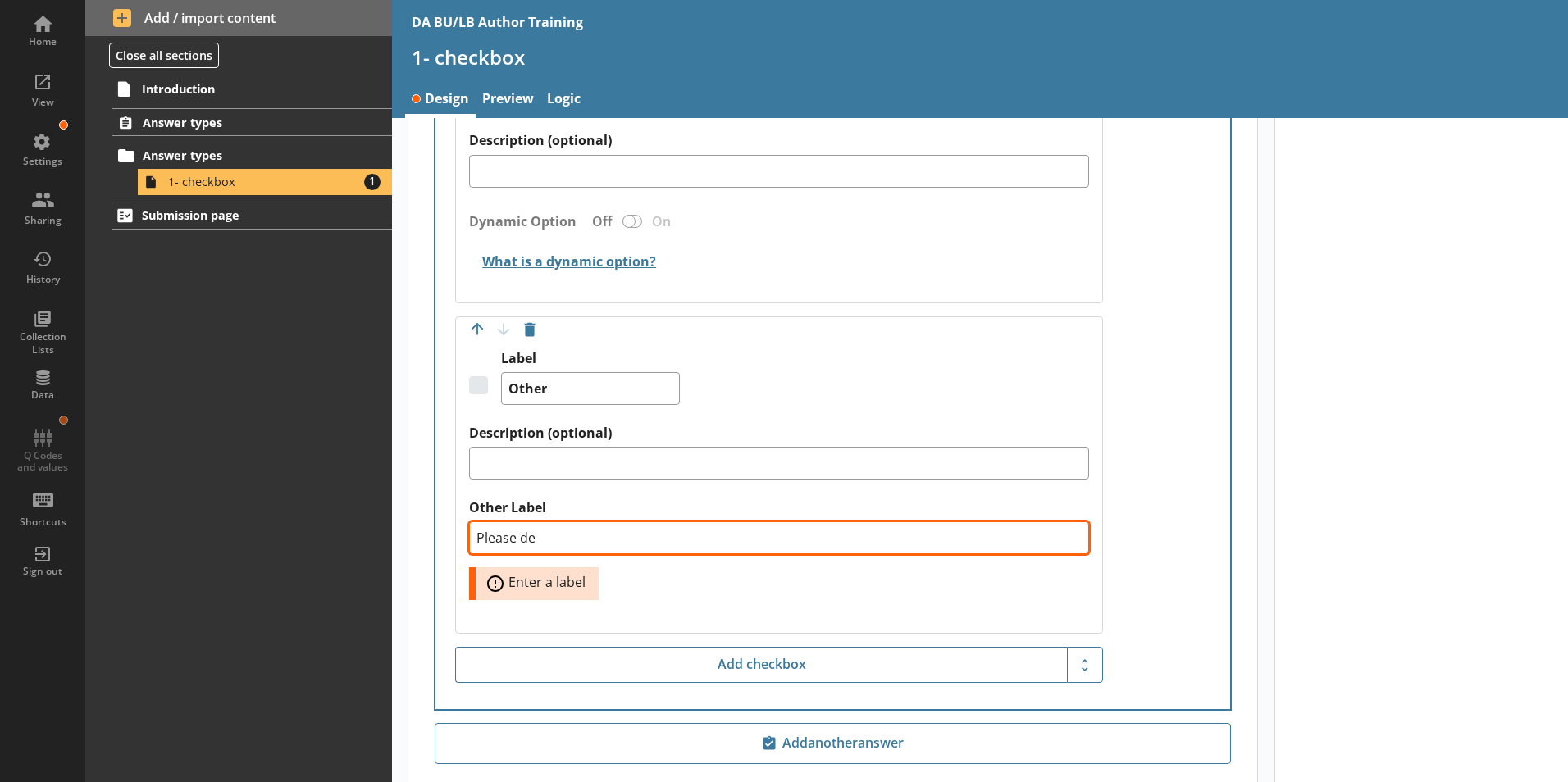
type textarea "Please des"
type textarea "x"
type textarea "Please desc"
type textarea "x"
type textarea "Please descr"
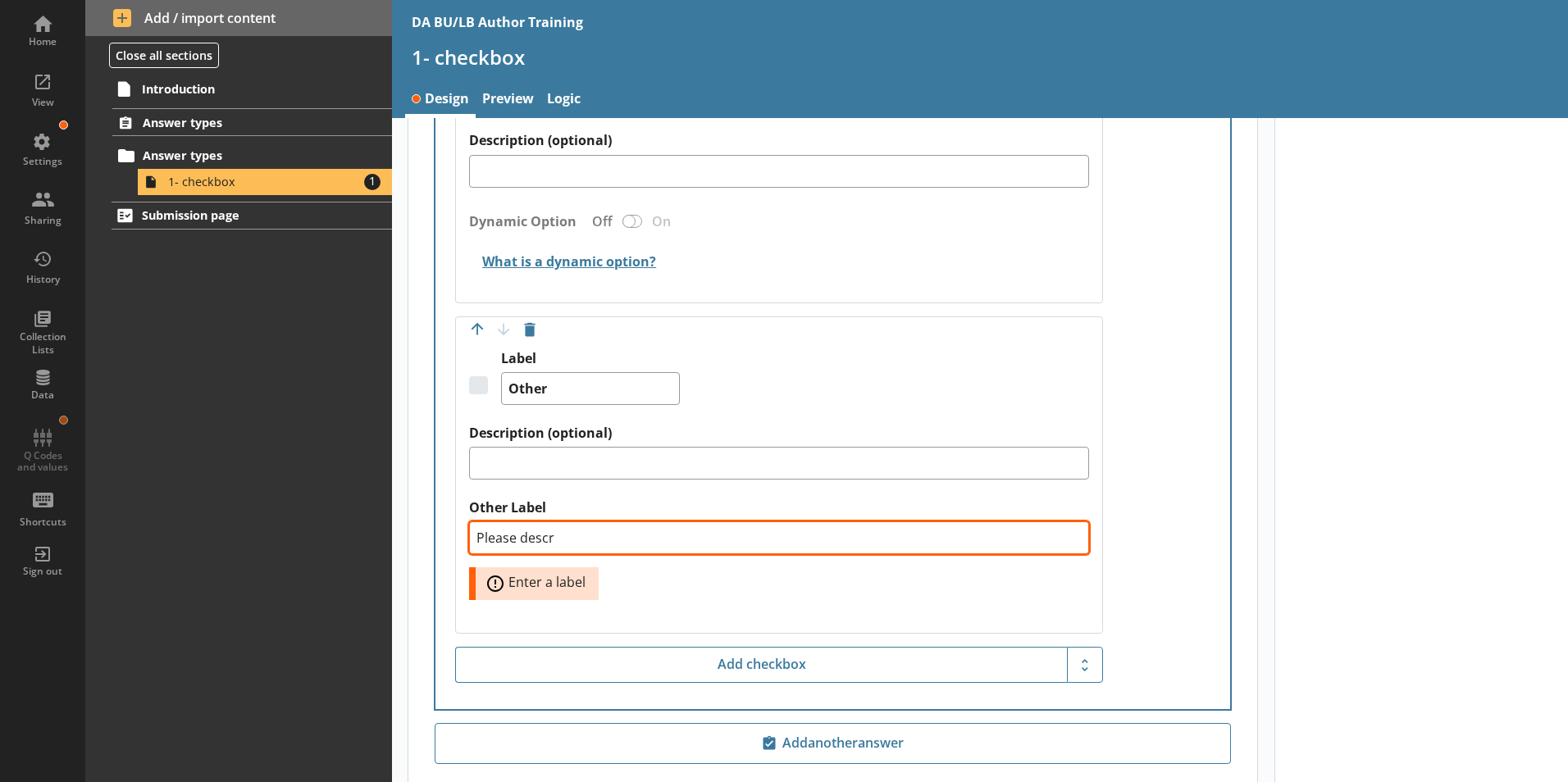
type textarea "x"
type textarea "Please descri"
type textarea "x"
type textarea "Please describ"
type textarea "x"
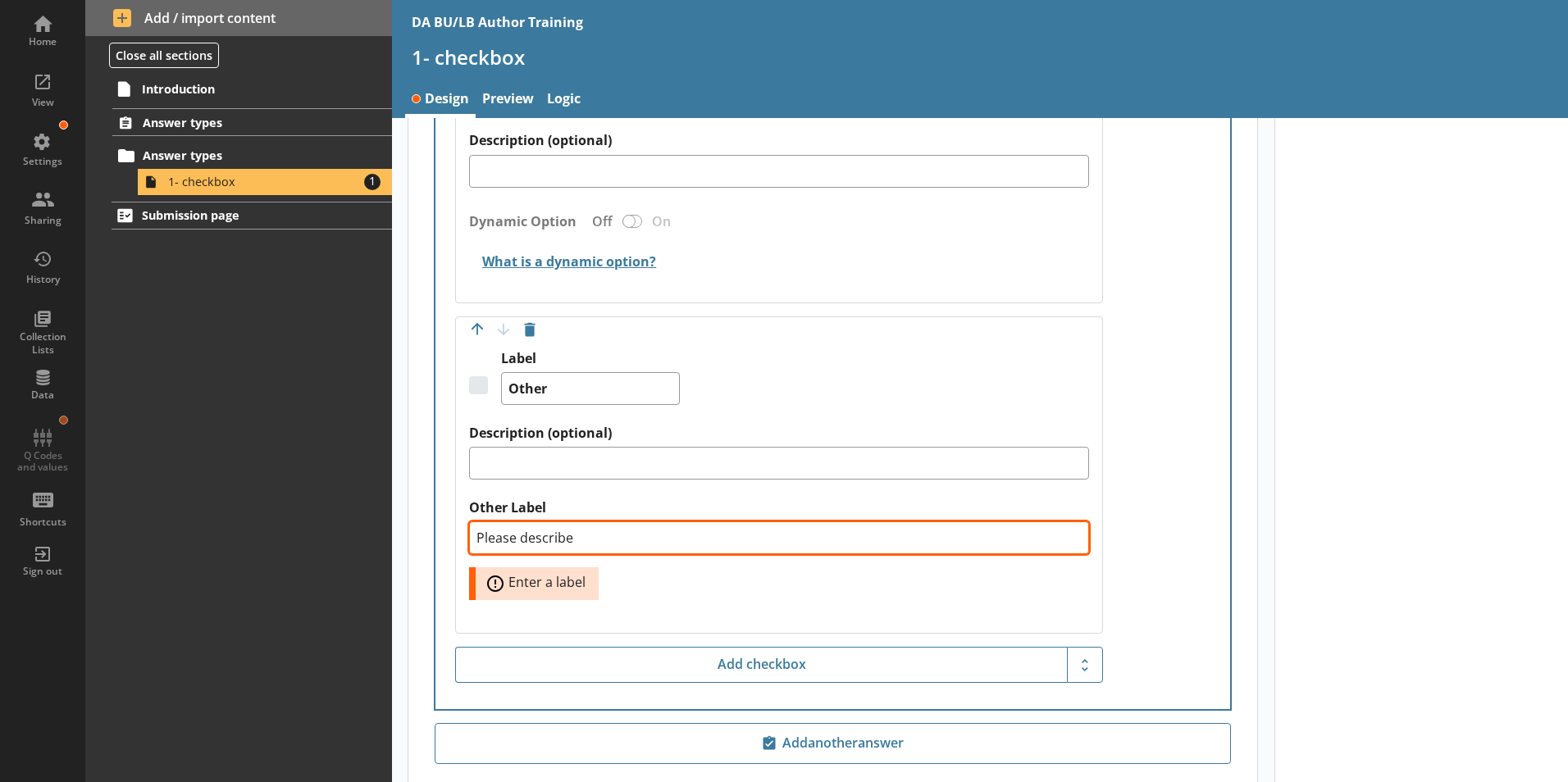
type textarea "Please describe"
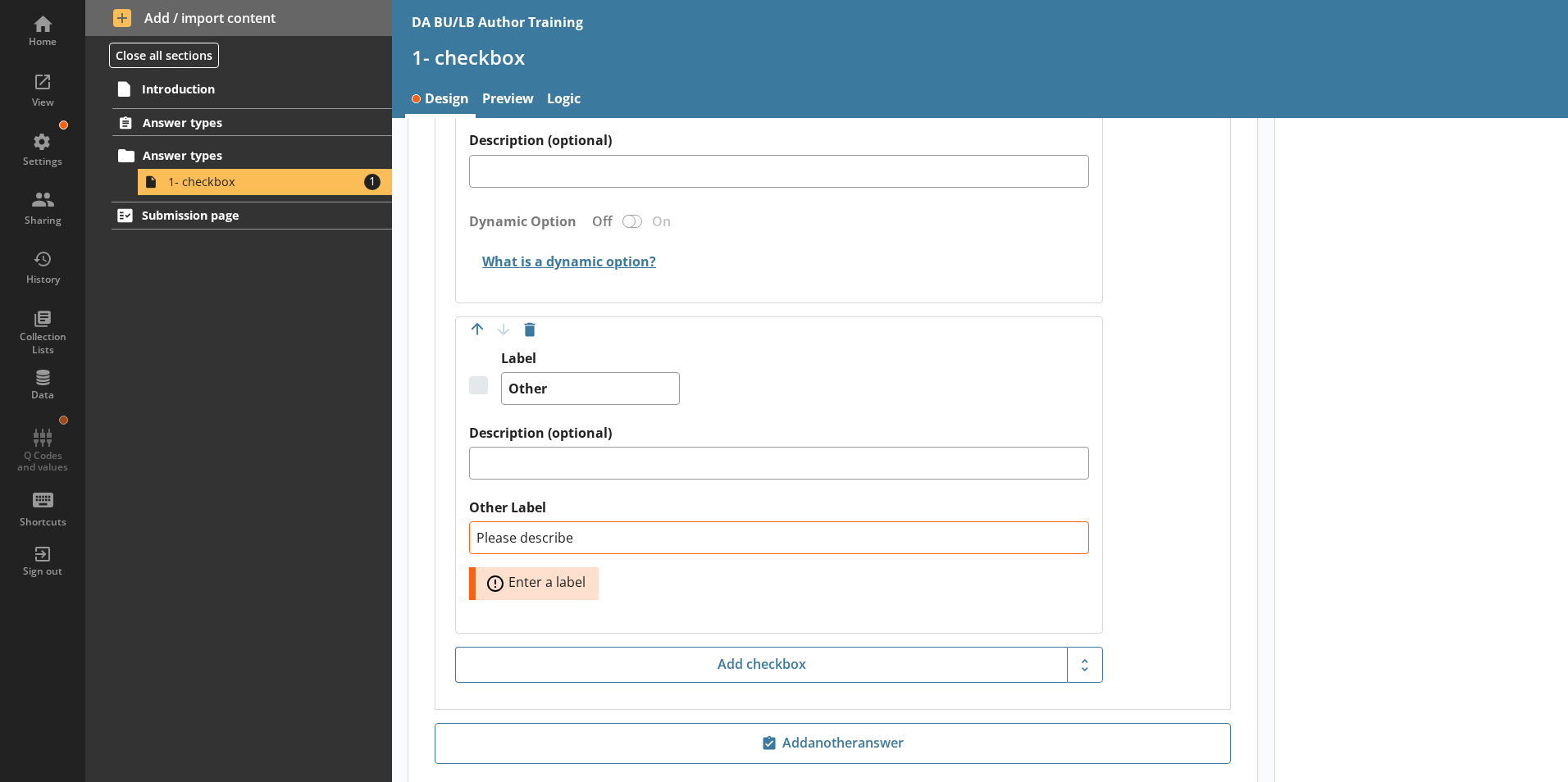
click at [752, 563] on div "Please describe Error: Enter a label" at bounding box center [778, 561] width 620 height 79
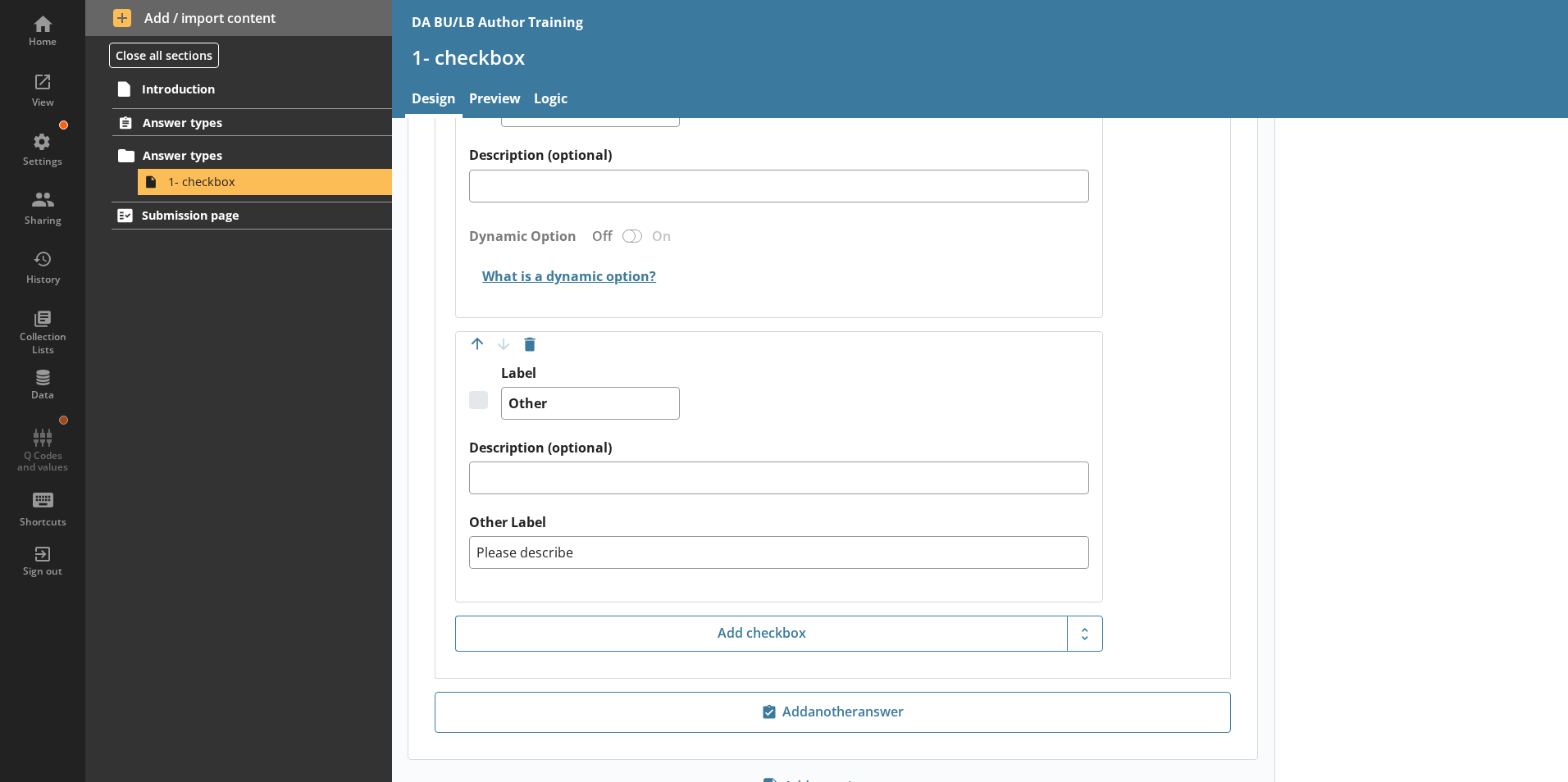
scroll to position [1645, 0]
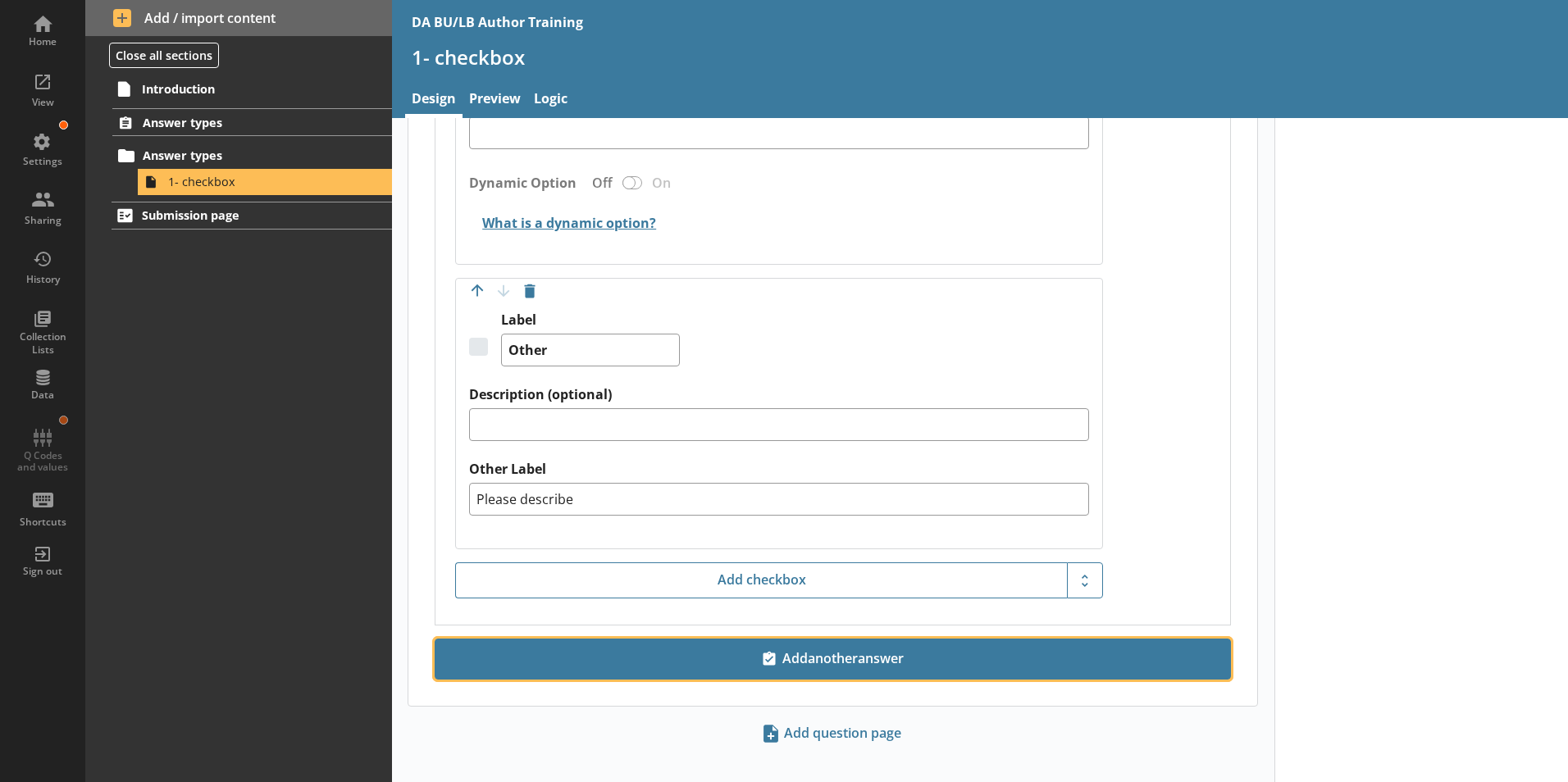
click at [882, 648] on span "Add another answer" at bounding box center [832, 659] width 781 height 27
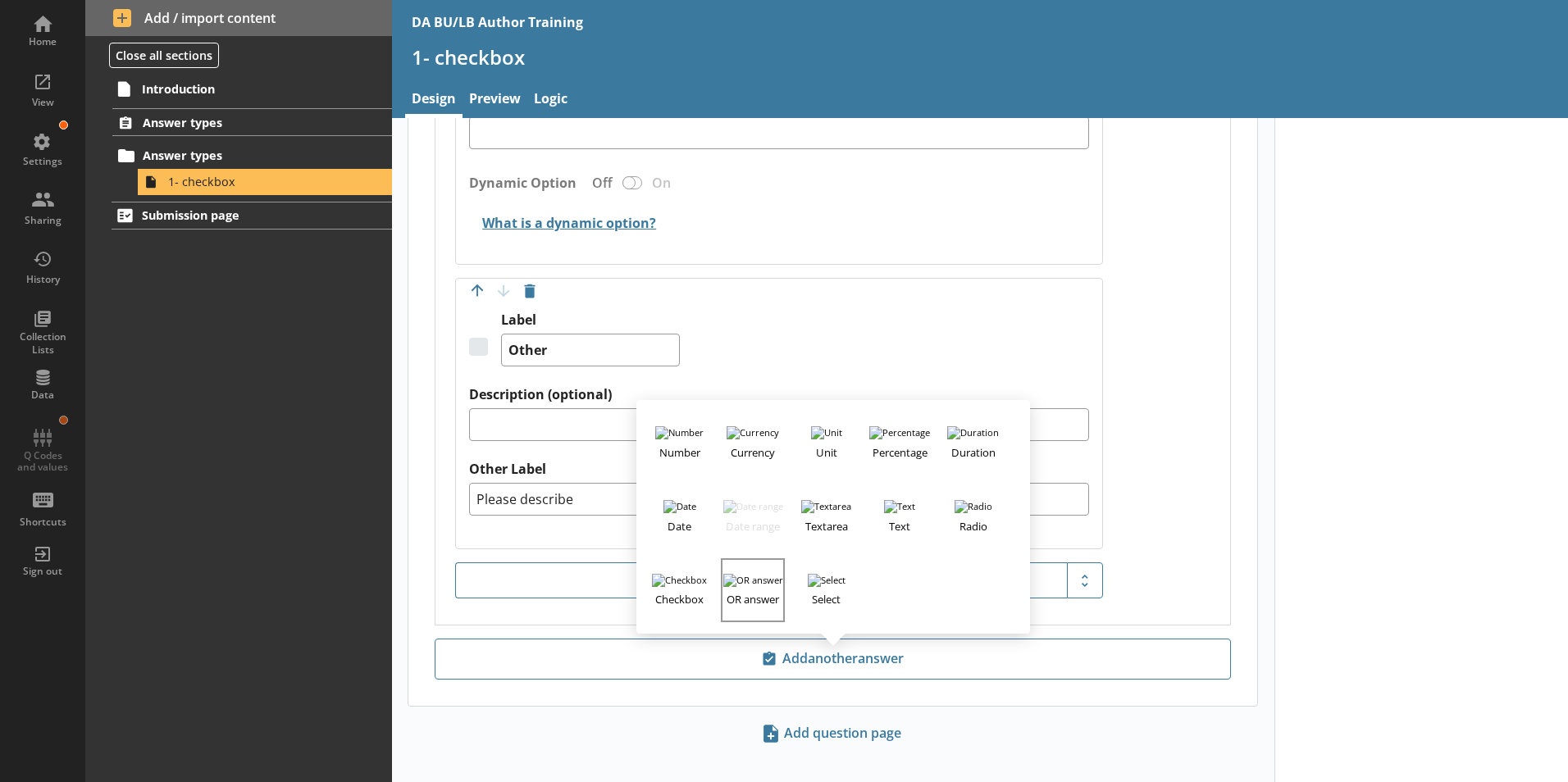
click at [740, 587] on h3 "OR answer" at bounding box center [752, 597] width 60 height 21
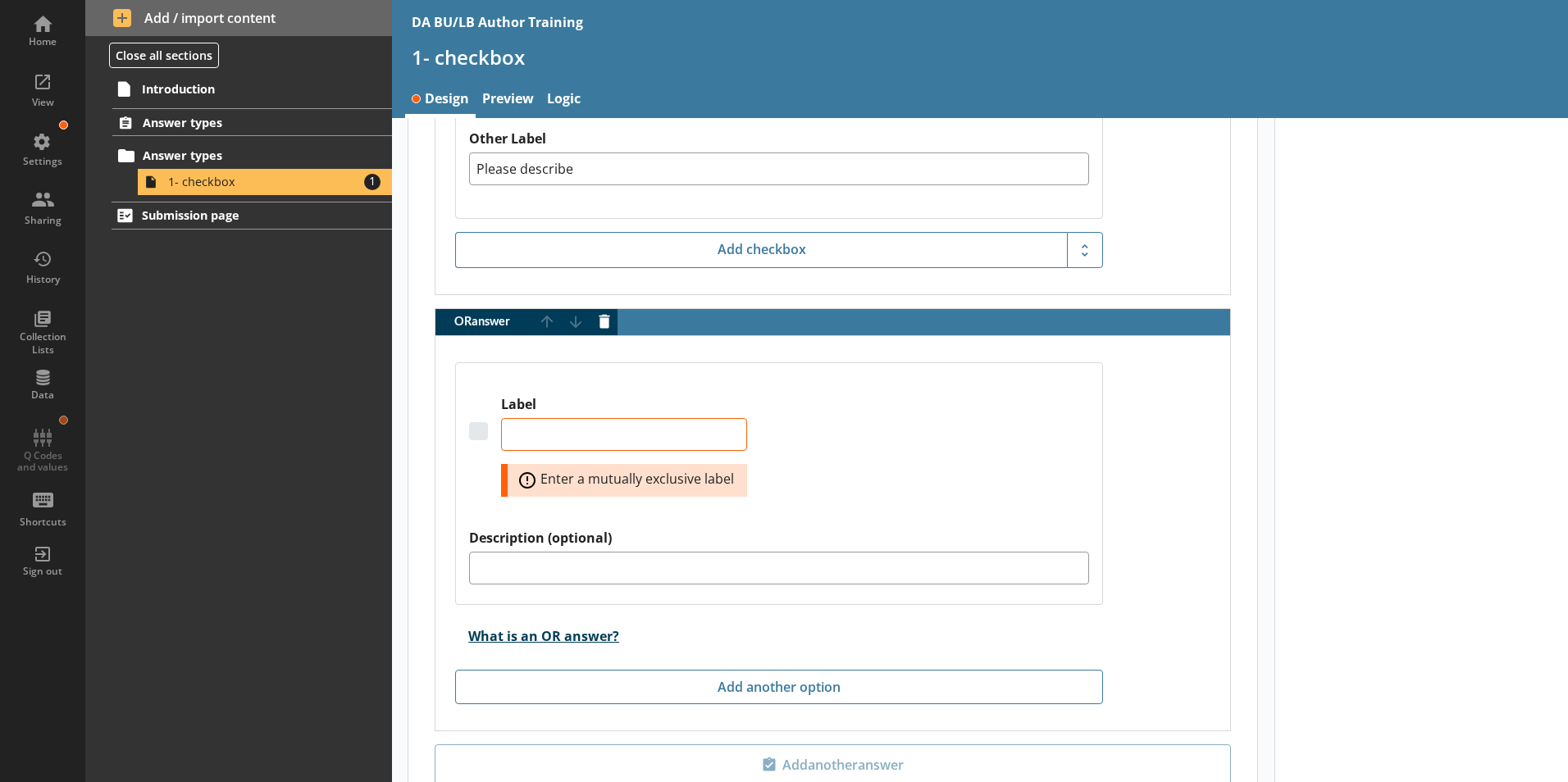
scroll to position [2112, 0]
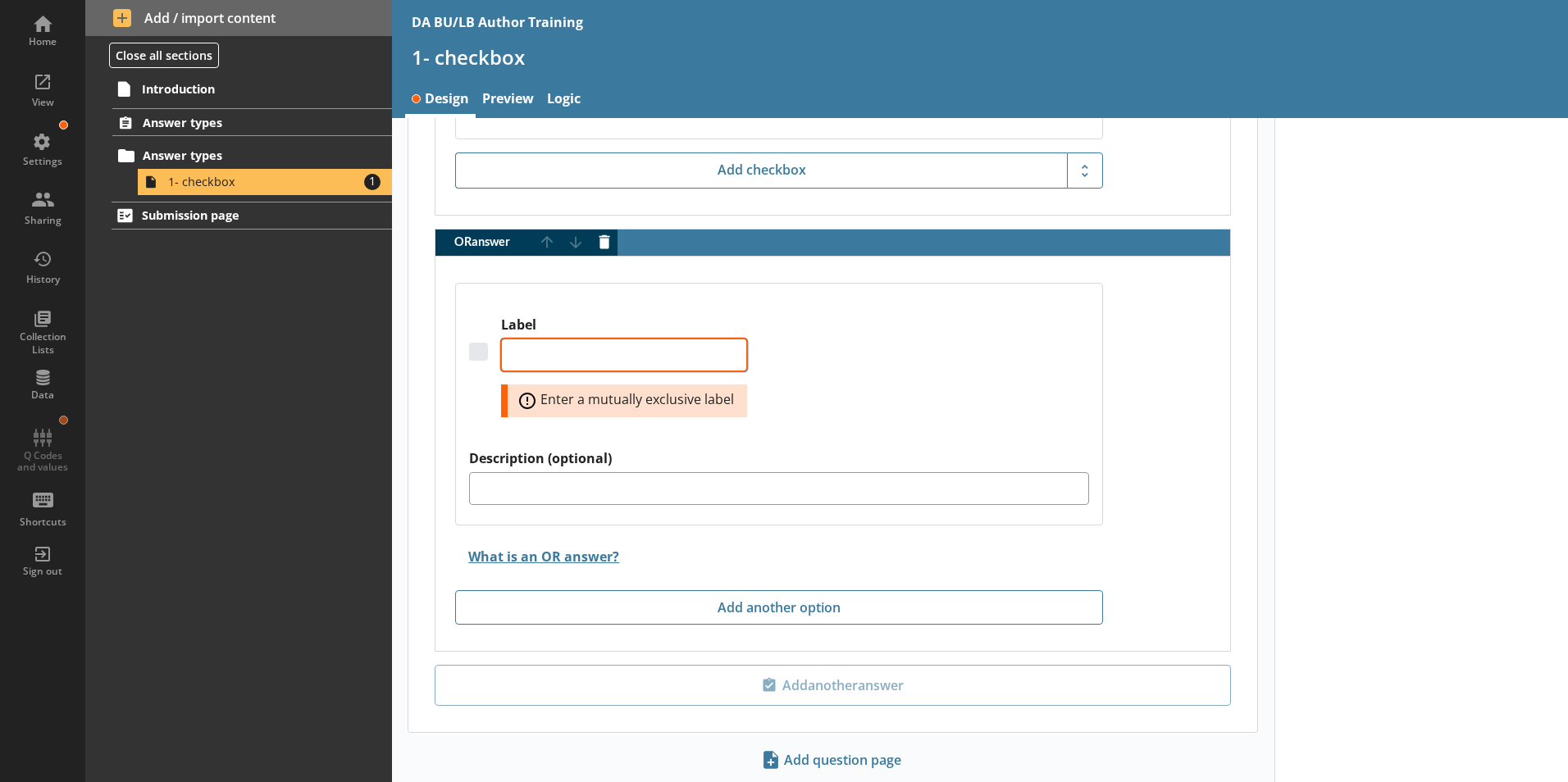
click at [539, 340] on textarea "Label" at bounding box center [624, 355] width 246 height 33
type textarea "x"
type textarea "N"
type textarea "x"
type textarea "No"
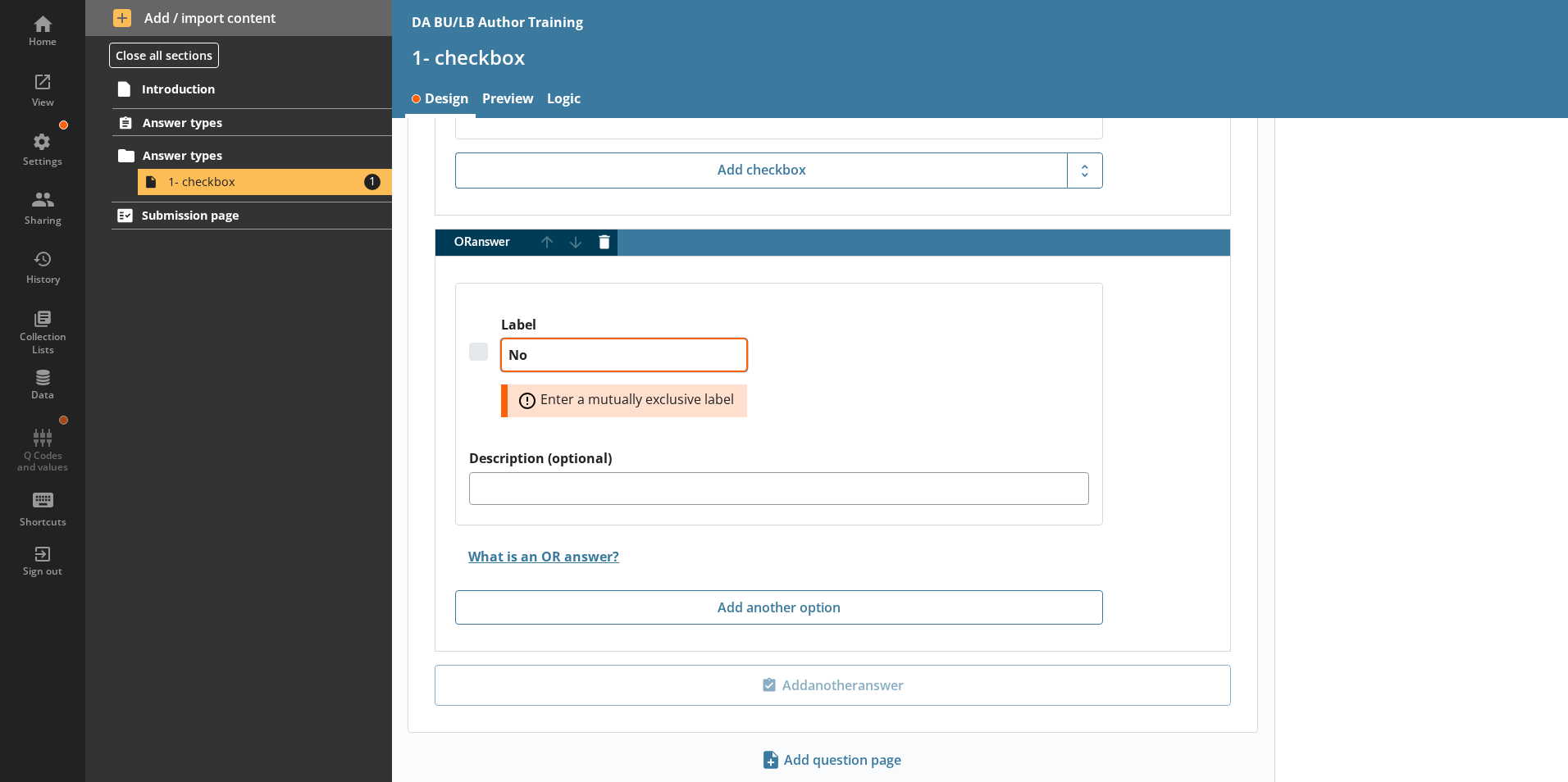
type textarea "x"
type textarea "Non"
type textarea "x"
type textarea "None"
type textarea "x"
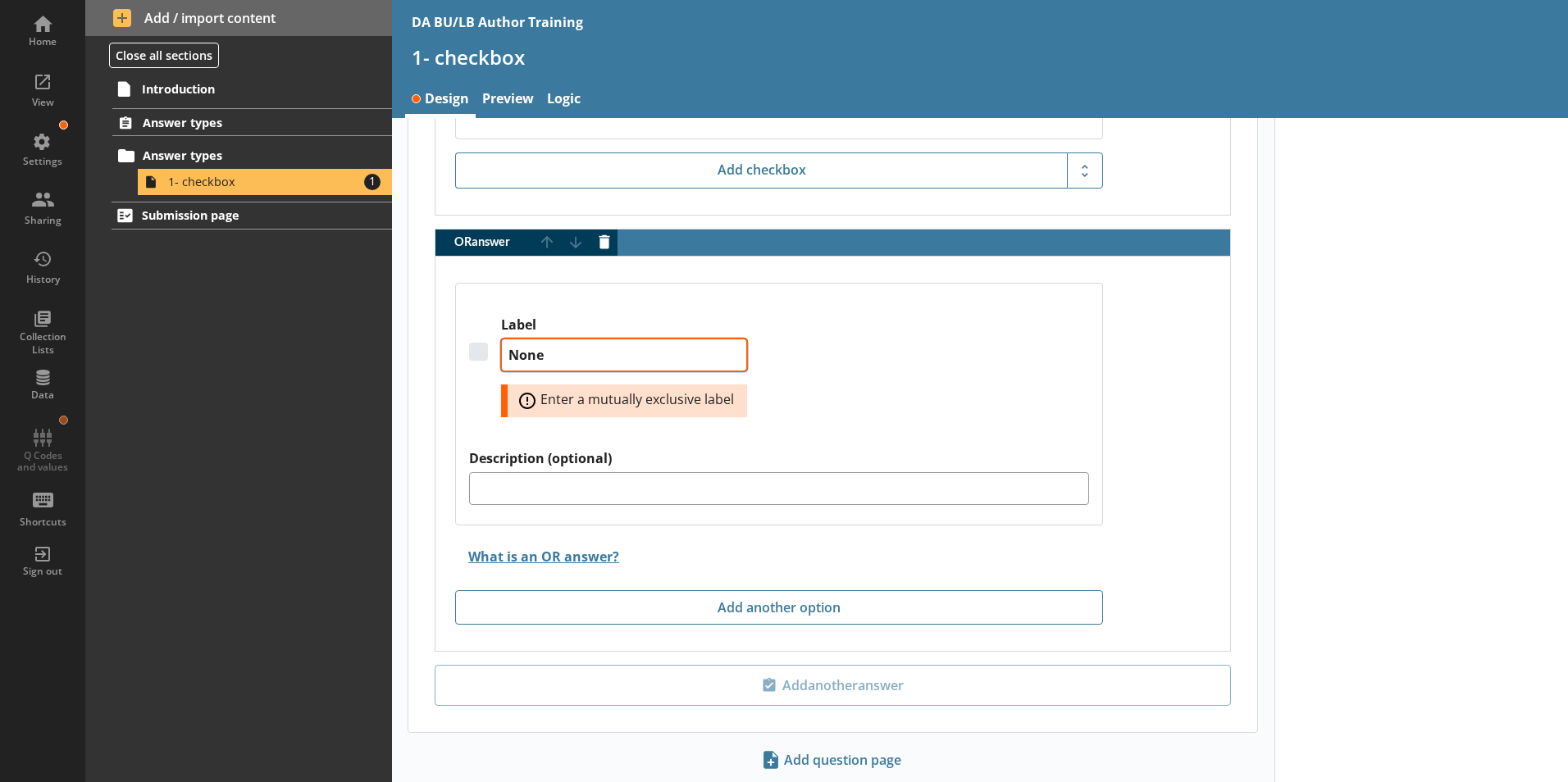
type textarea "None"
type textarea "x"
type textarea "None o"
type textarea "x"
type textarea "None of"
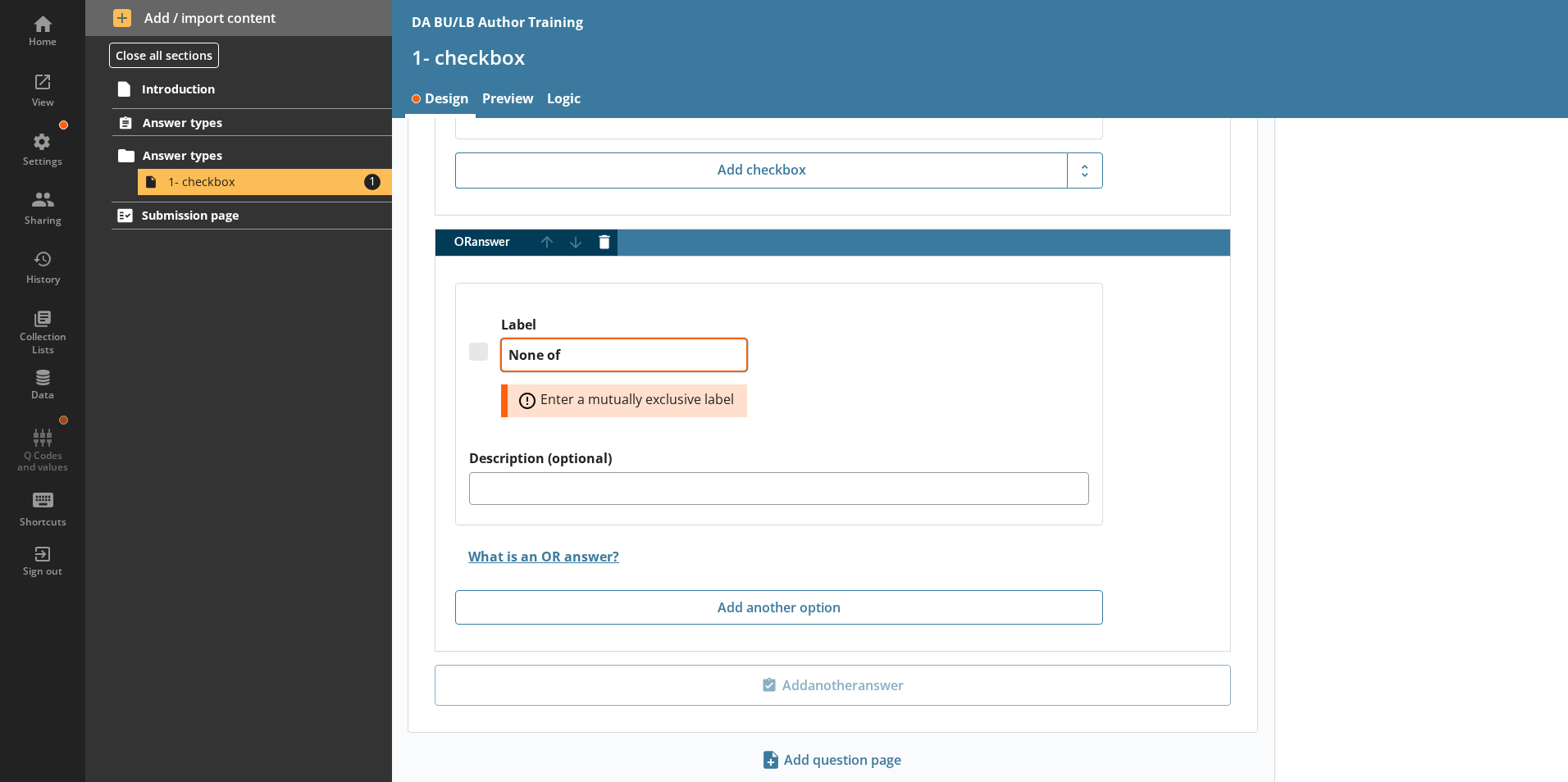
type textarea "x"
type textarea "None of"
type textarea "x"
type textarea "None of t"
type textarea "x"
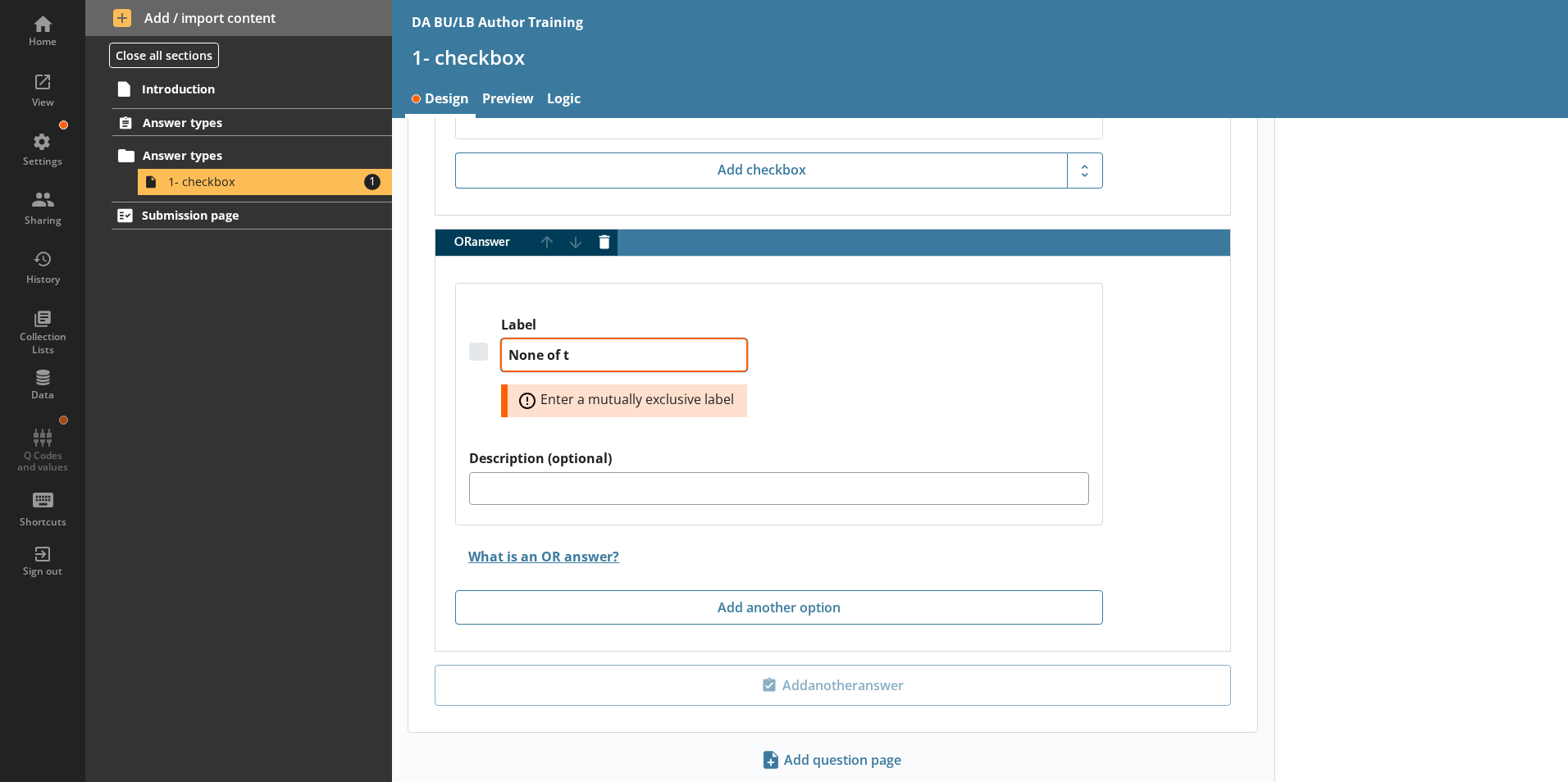
type textarea "None of th"
type textarea "x"
type textarea "None of the"
type textarea "x"
type textarea "None of the"
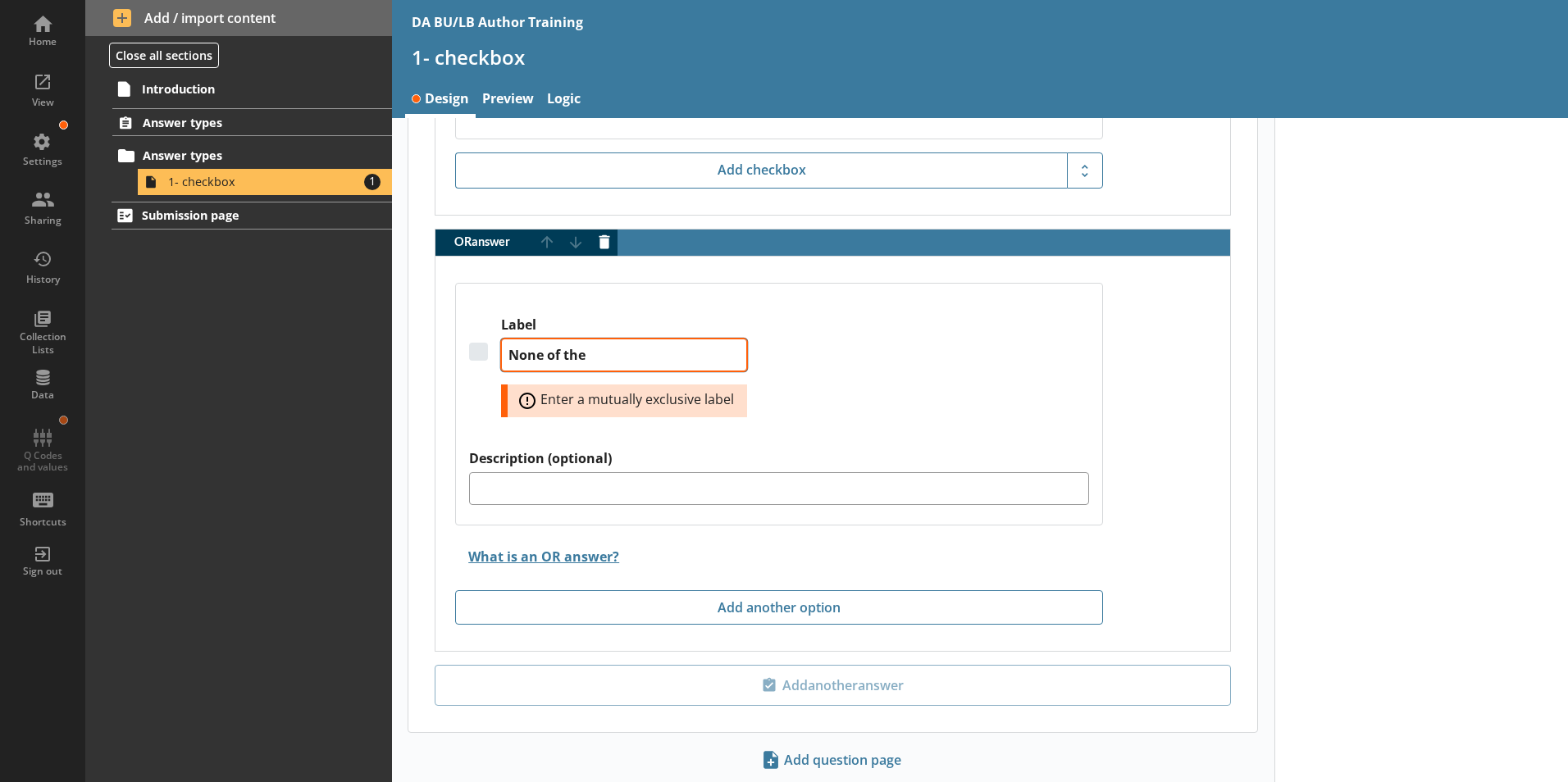
type textarea "x"
type textarea "None of the a"
type textarea "x"
type textarea "None of the ab"
type textarea "x"
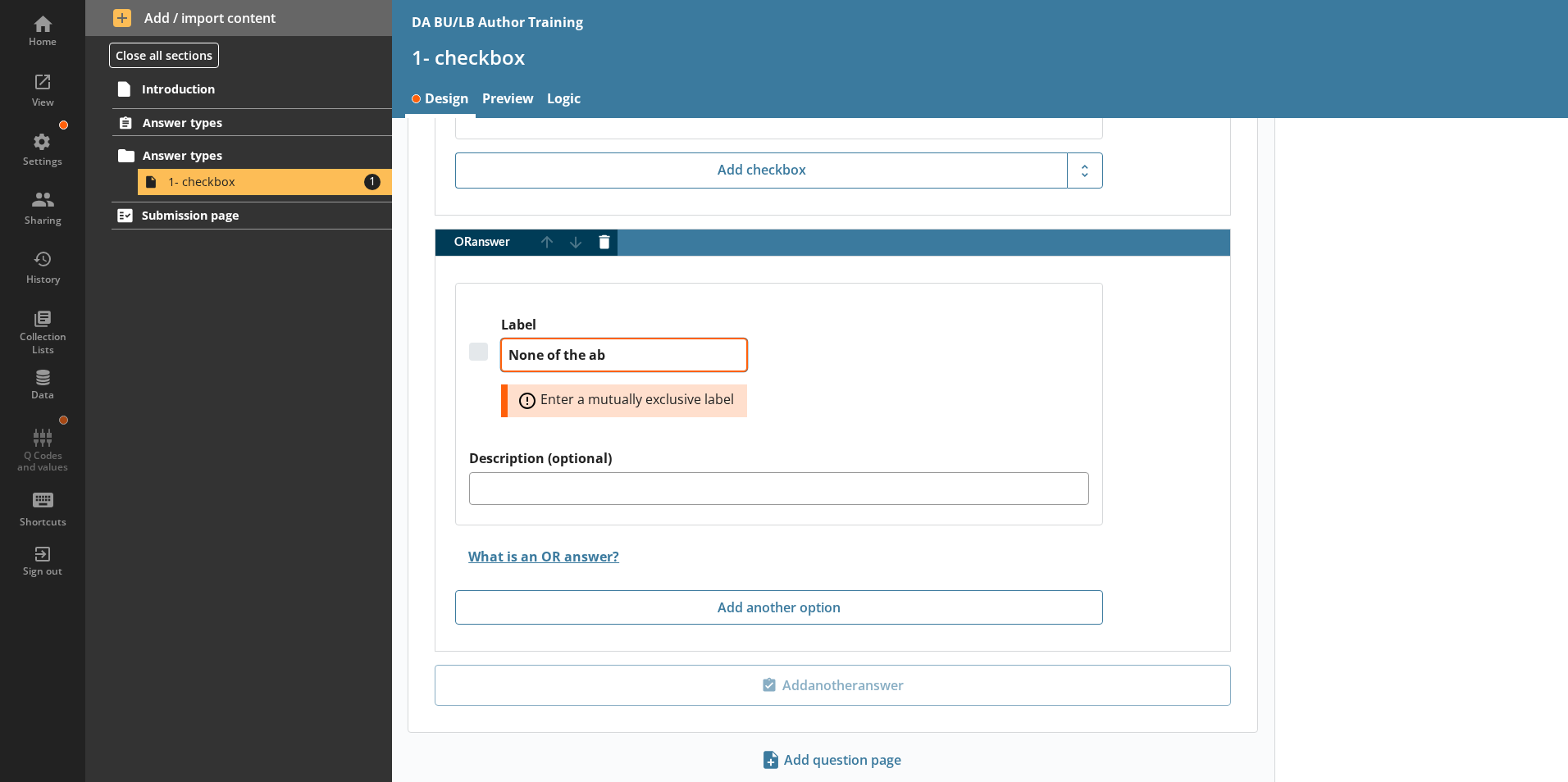
type textarea "None of the abo"
type textarea "x"
type textarea "None of the abov"
type textarea "x"
type textarea "None of the above"
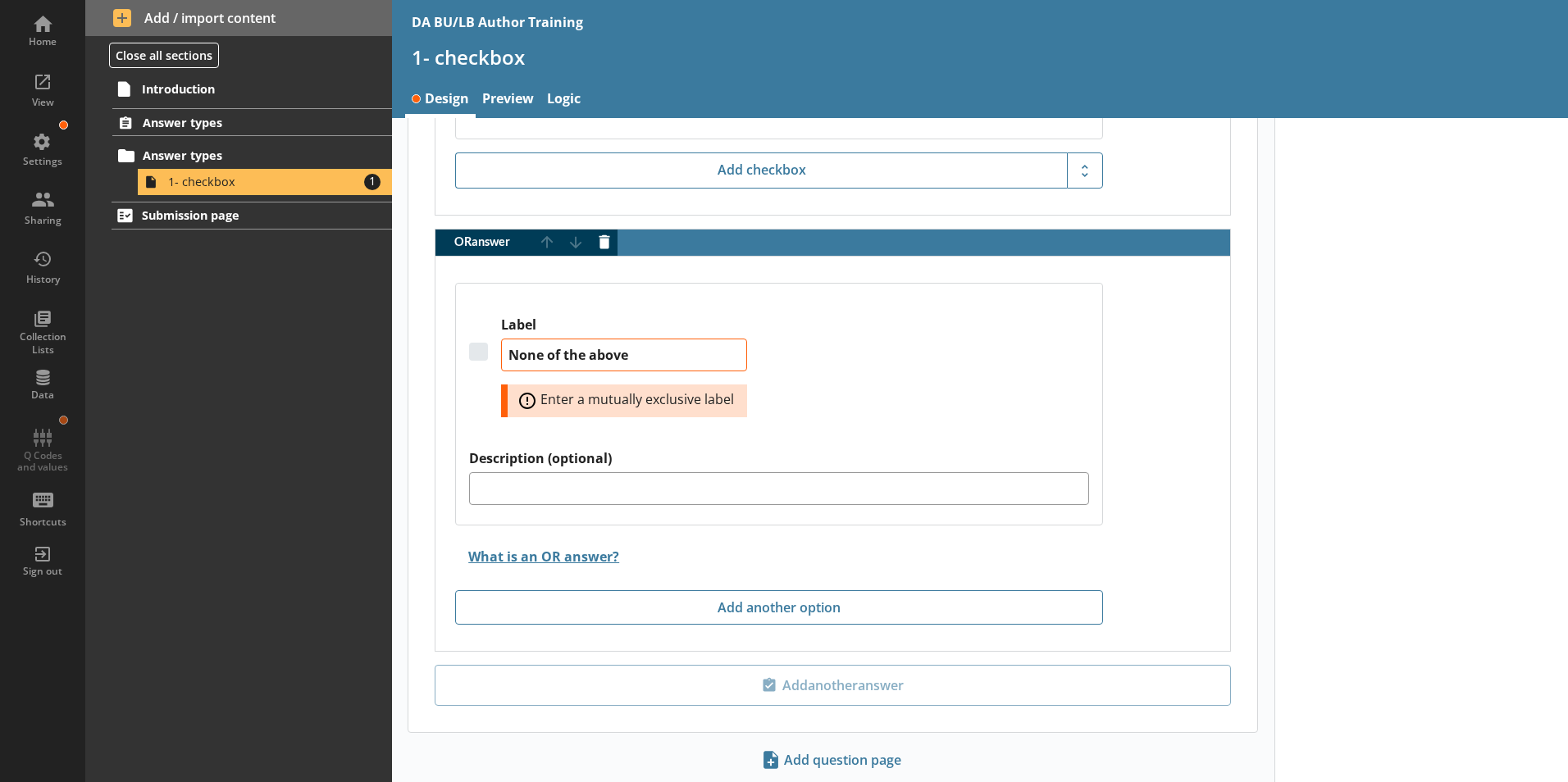
click at [933, 361] on div "Label None of the above Error: Enter a mutually exclusive label" at bounding box center [778, 383] width 620 height 133
type textarea "x"
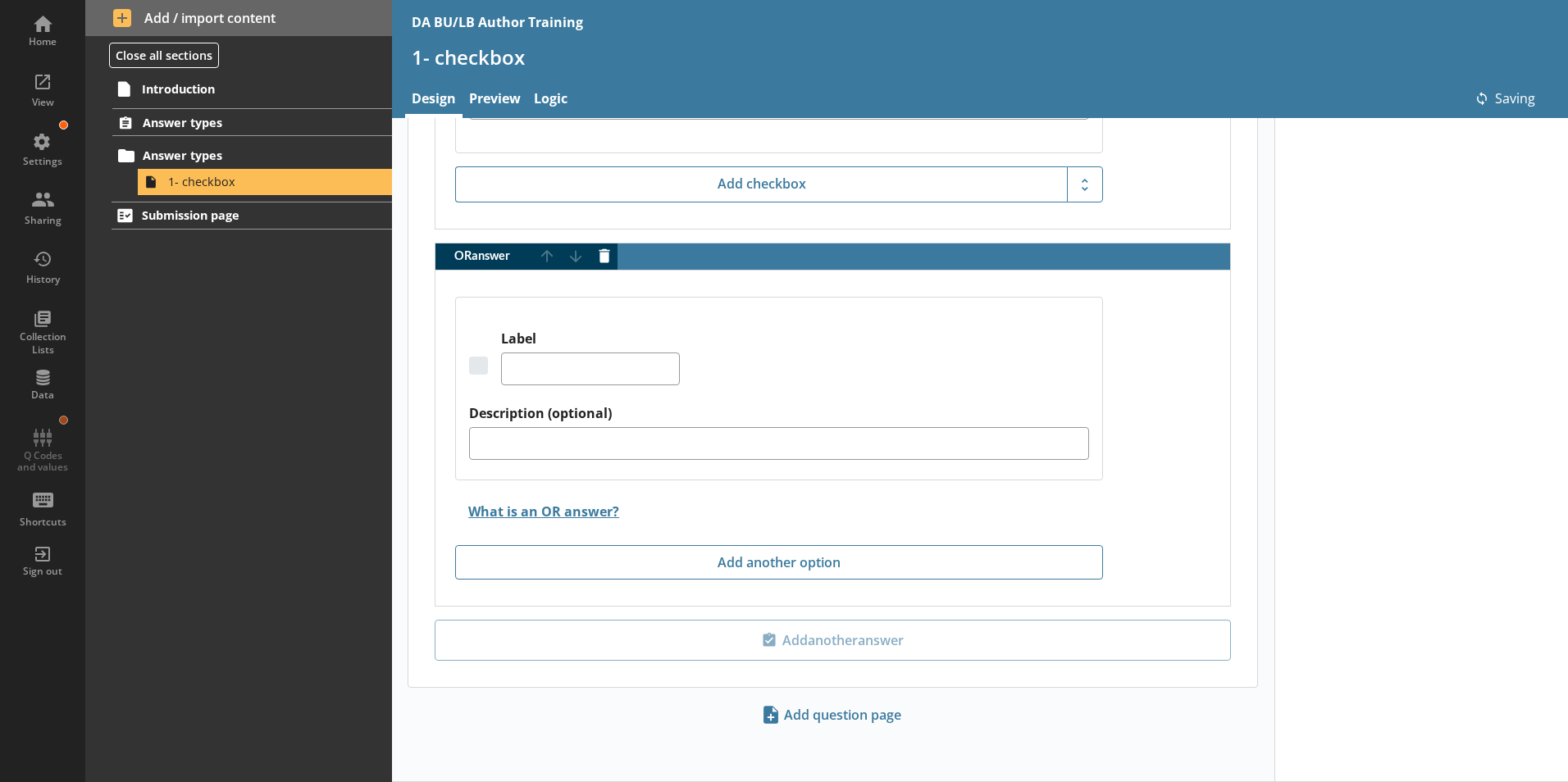
type textarea "x"
type textarea "None of the above"
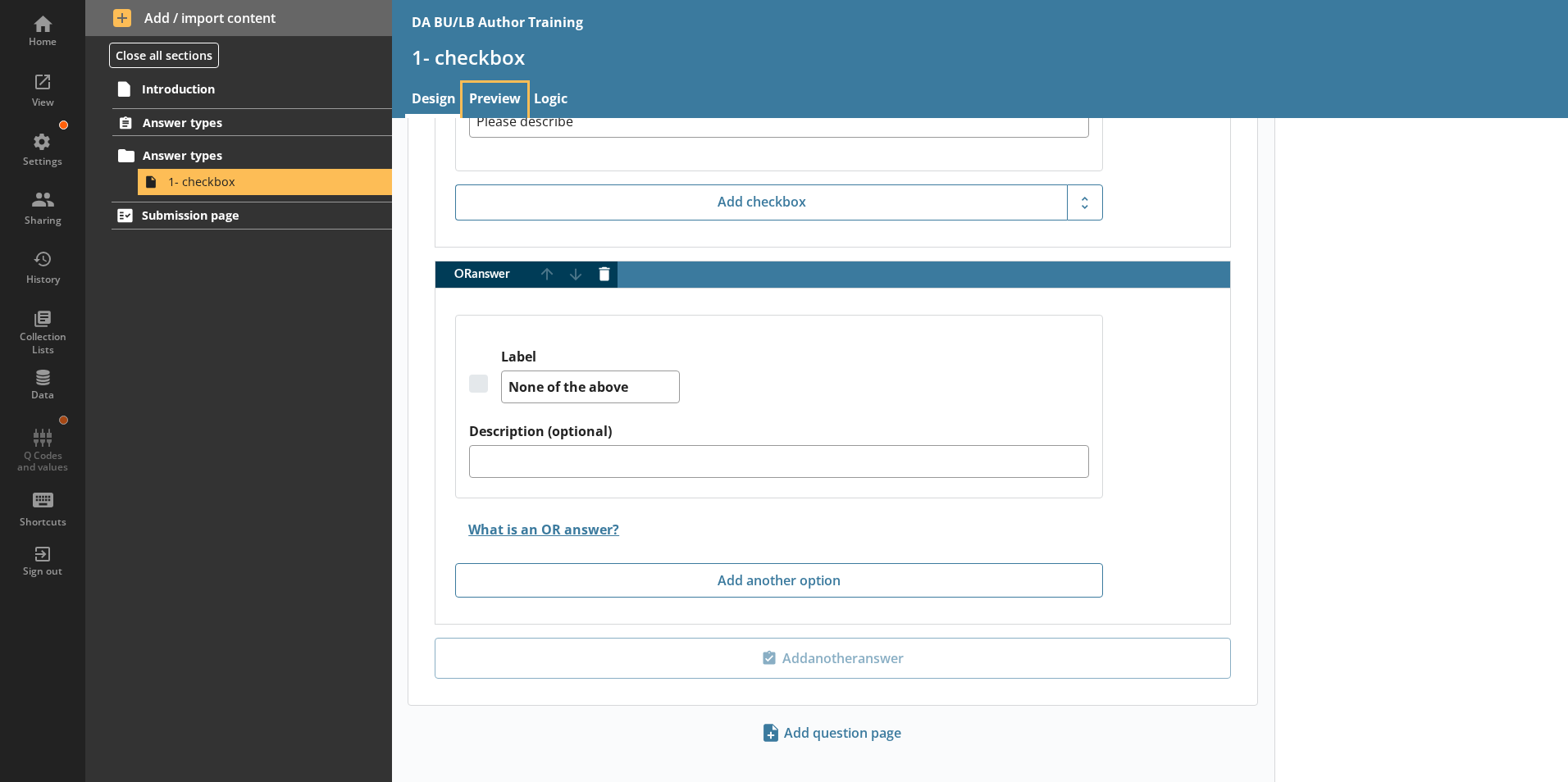
click at [508, 100] on link "Preview" at bounding box center [495, 101] width 65 height 36
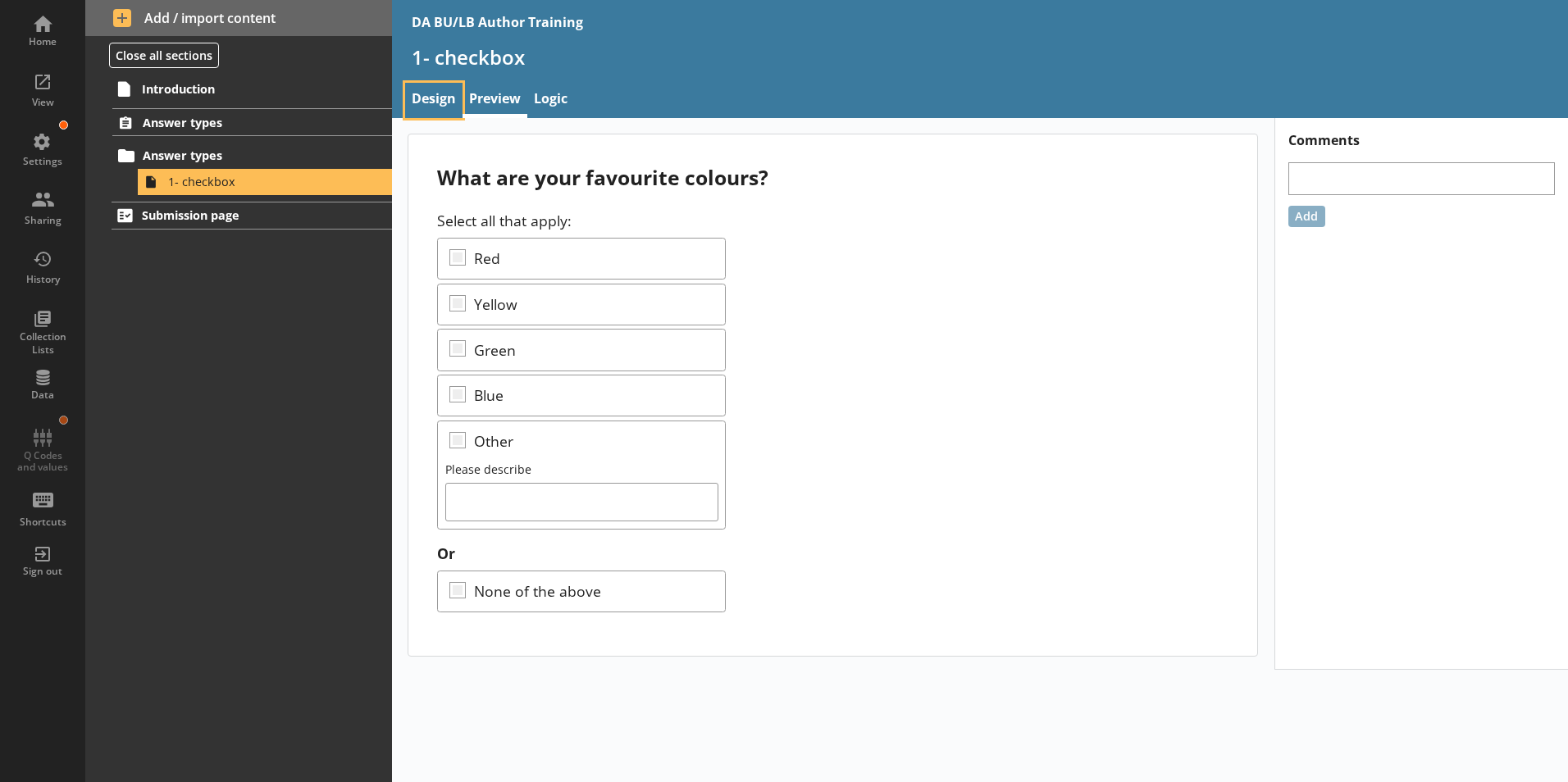
click at [448, 99] on link "Design" at bounding box center [434, 101] width 57 height 36
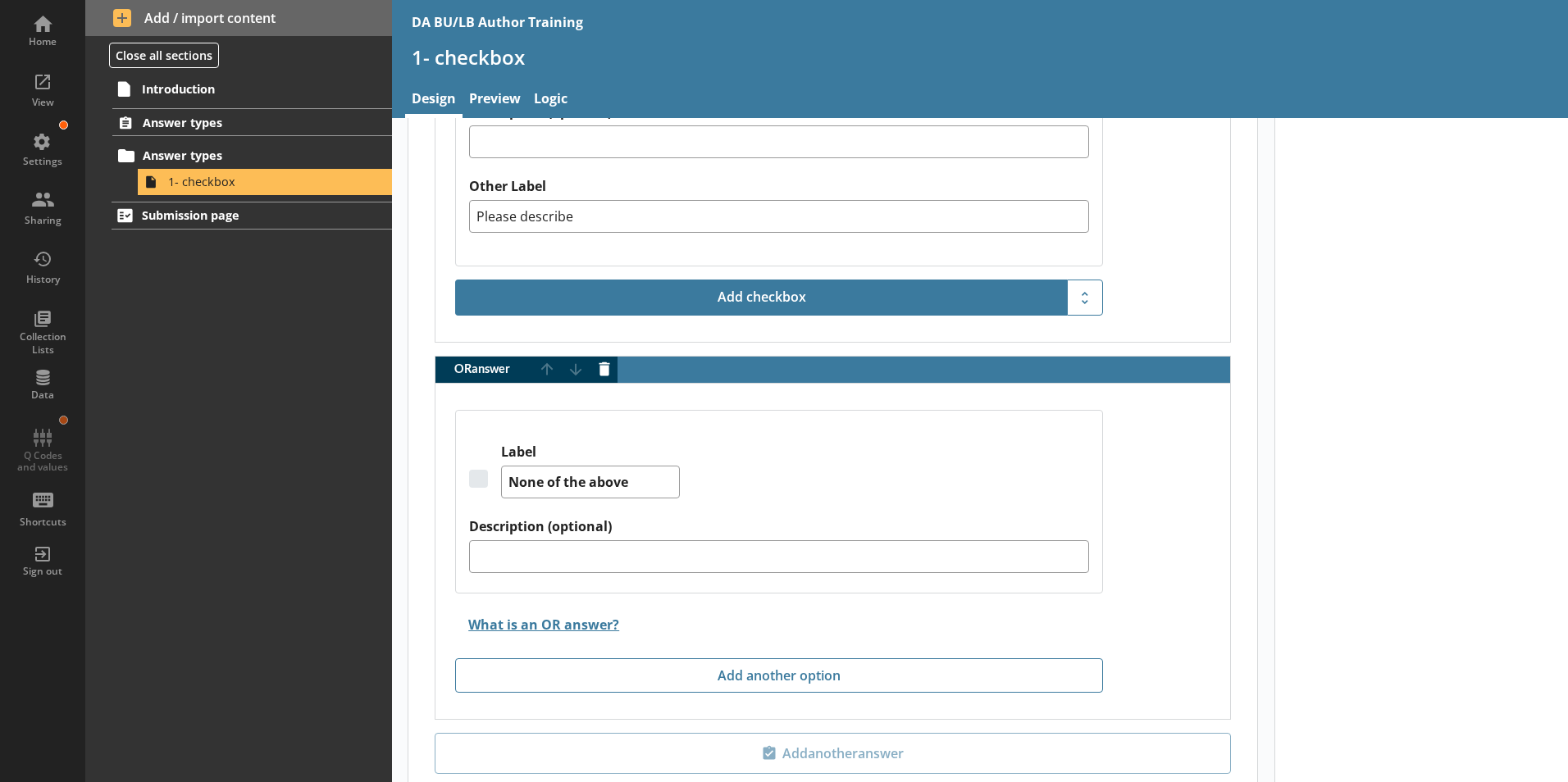
scroll to position [1886, 0]
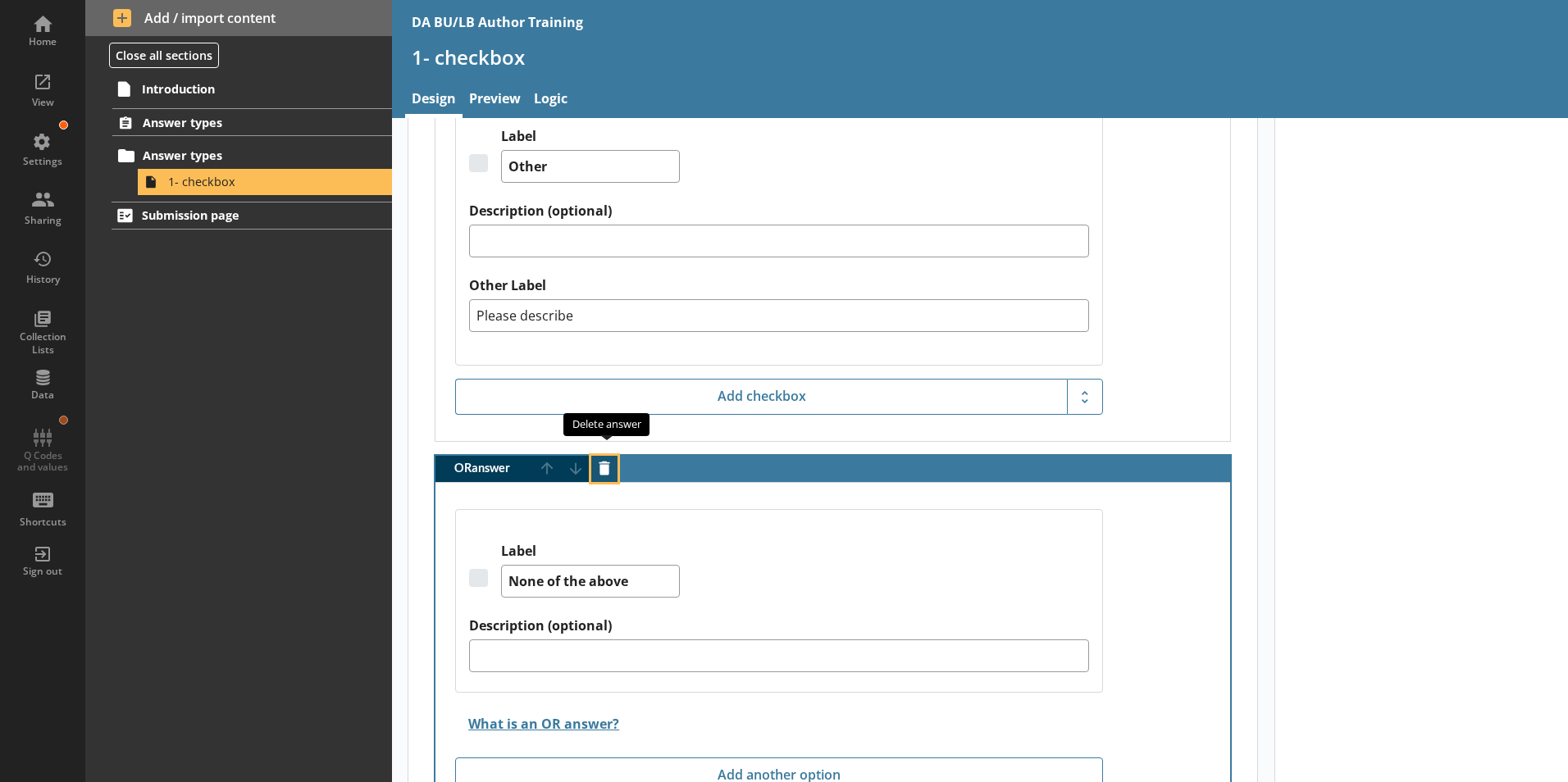
click at [610, 456] on button "Delete answer" at bounding box center [604, 469] width 27 height 27
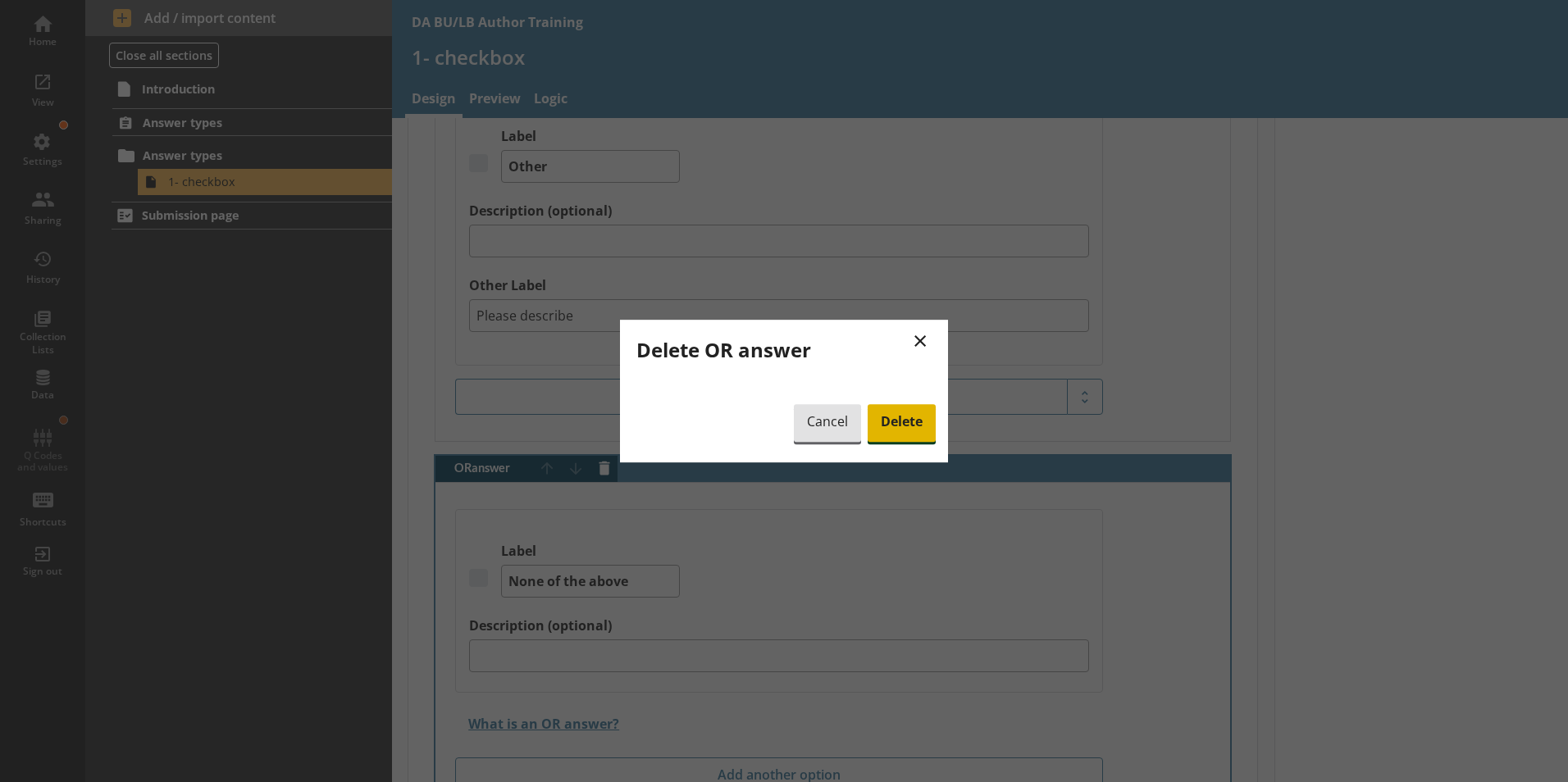
click at [897, 423] on span "Delete" at bounding box center [901, 423] width 68 height 38
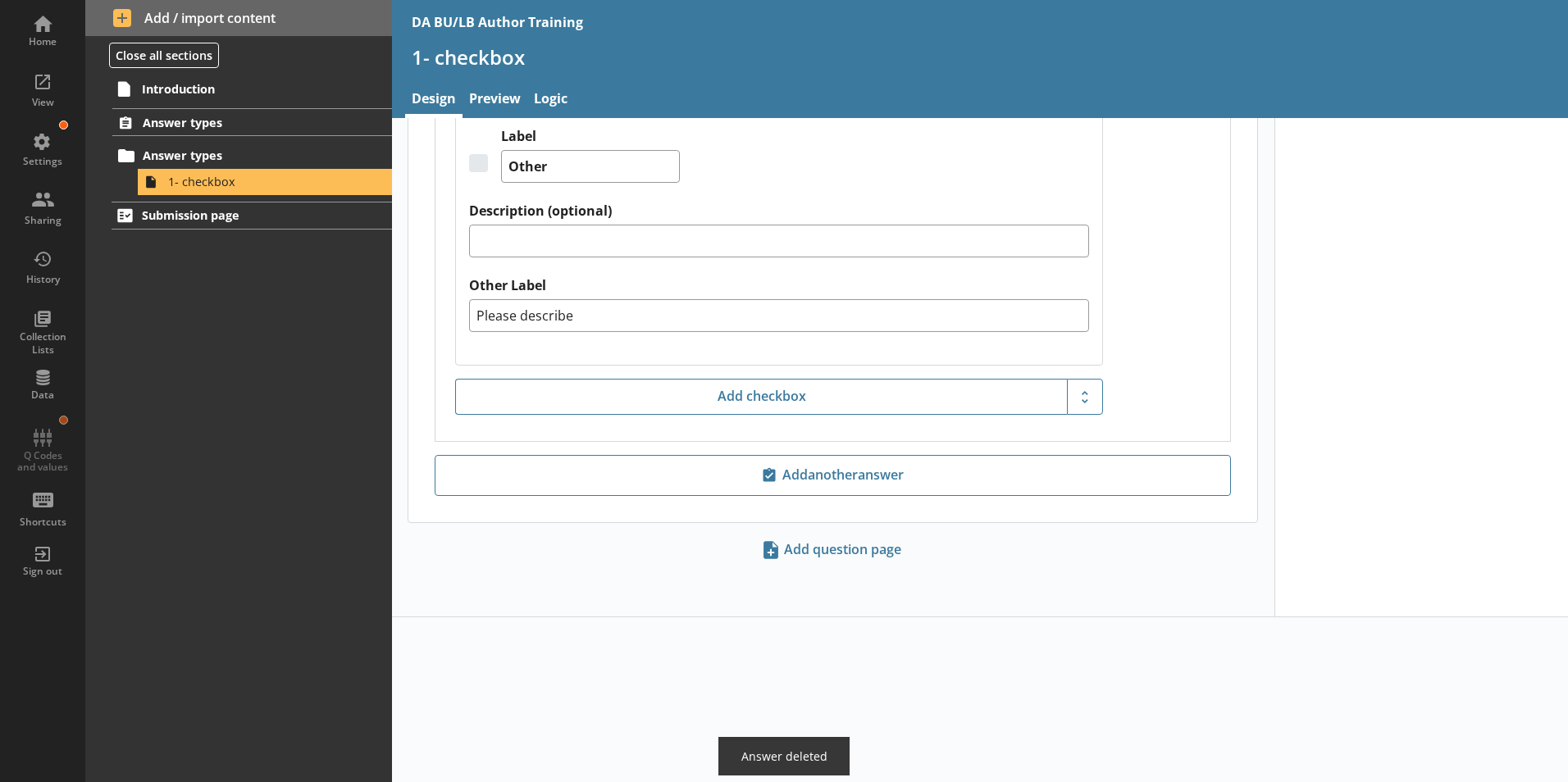
scroll to position [1645, 0]
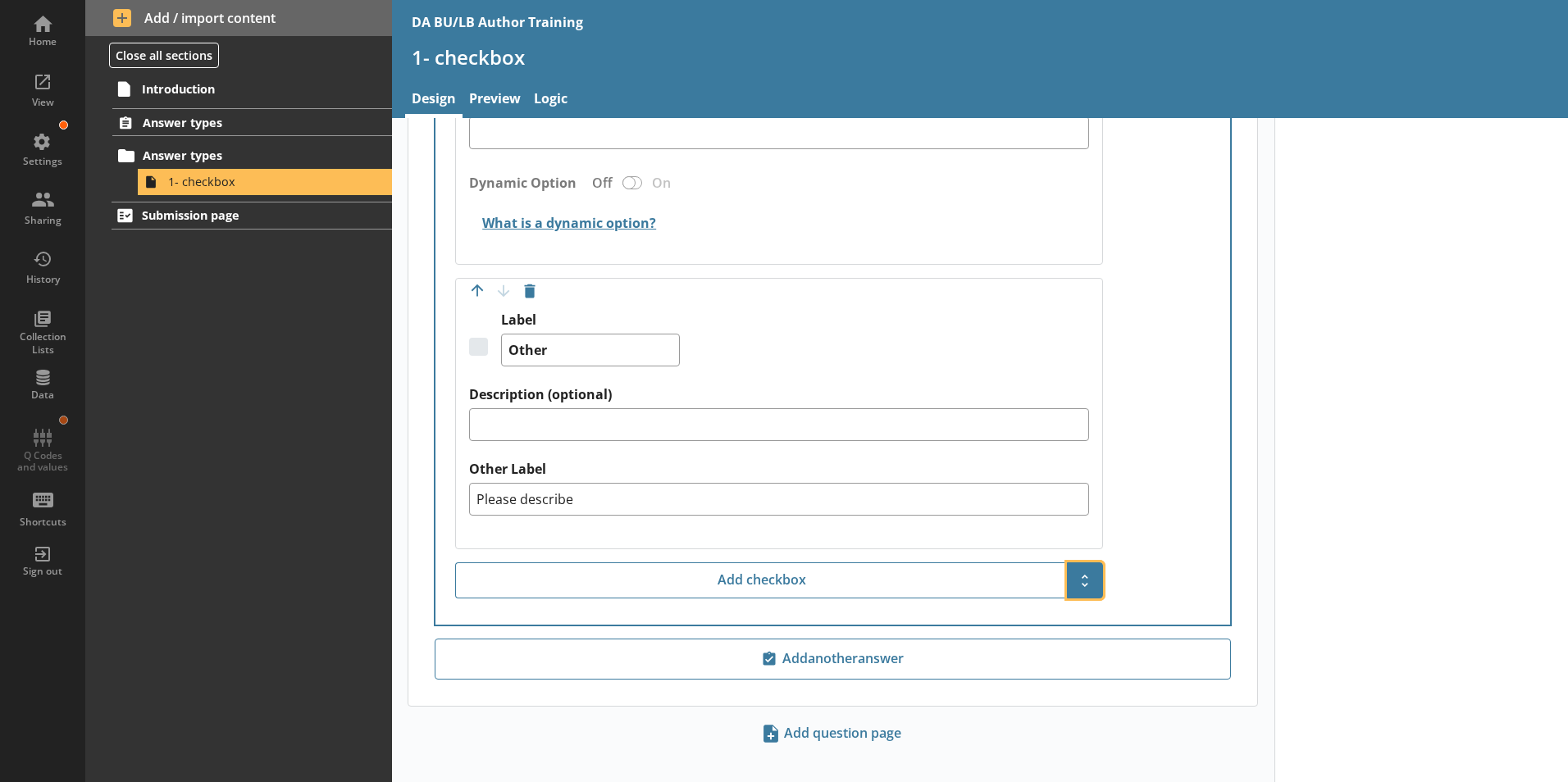
click at [1079, 567] on span "Show additional options" at bounding box center [1085, 580] width 27 height 27
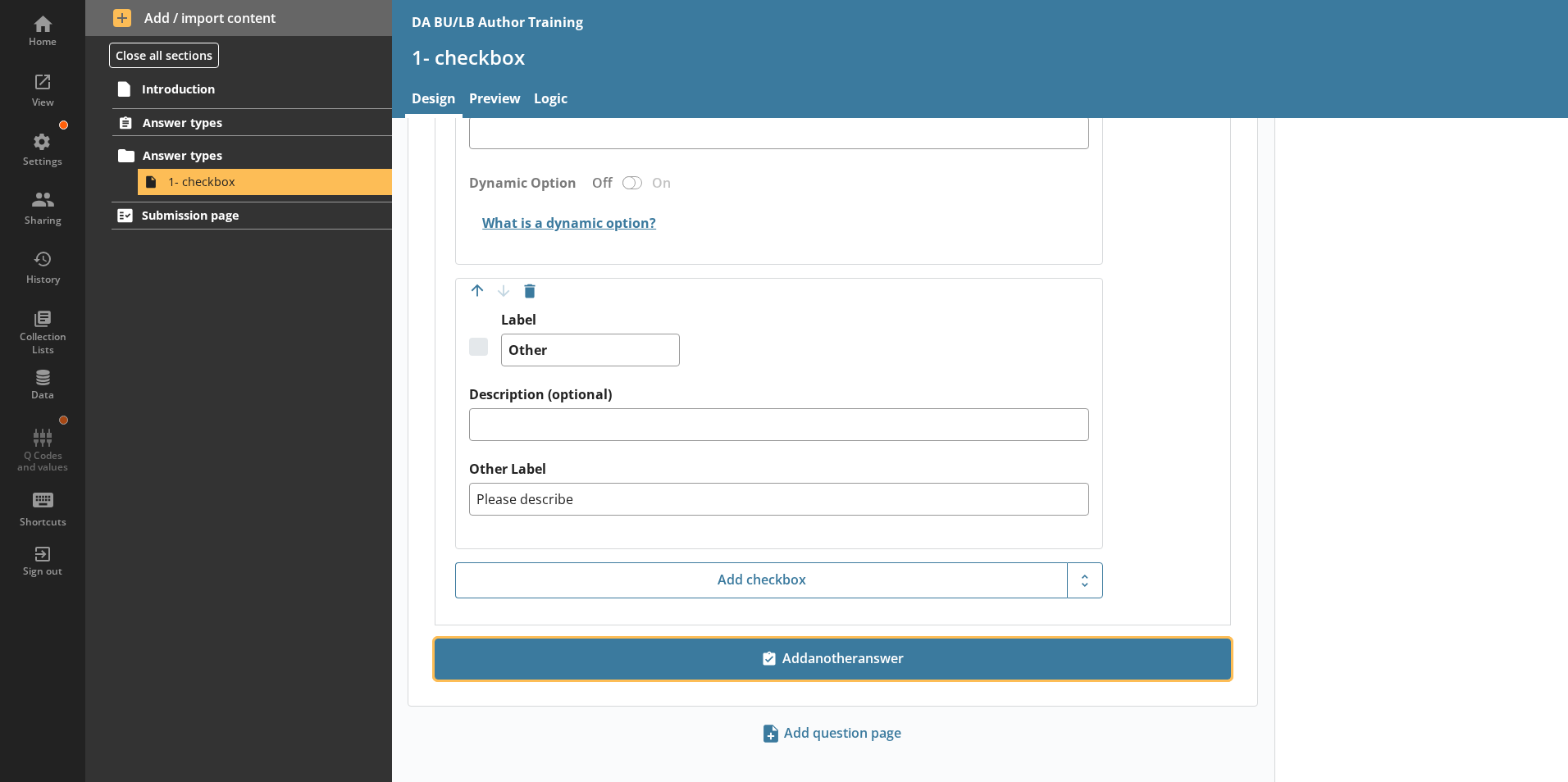
click at [827, 647] on span "Add another answer" at bounding box center [832, 659] width 781 height 27
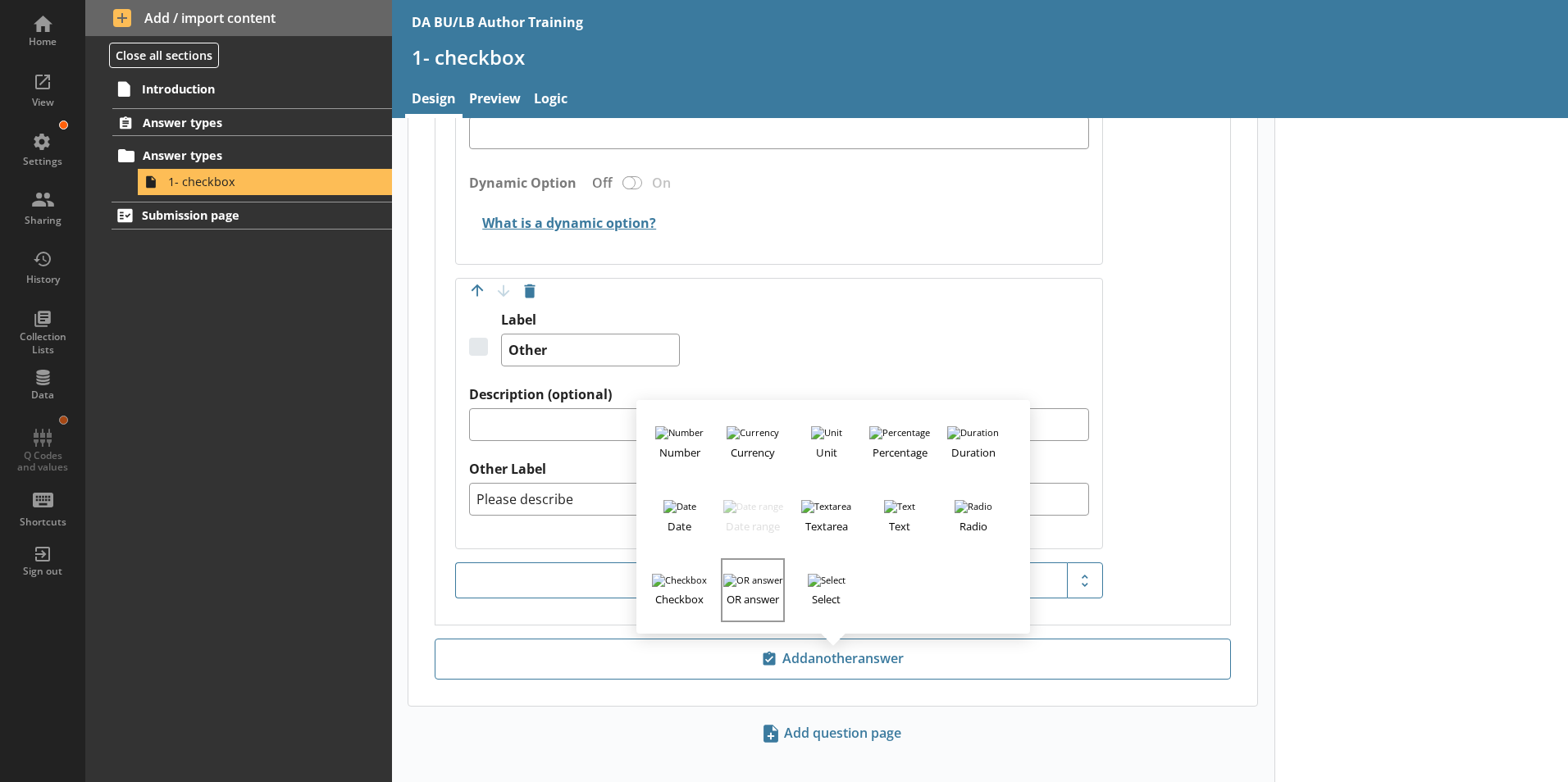
click at [751, 589] on button "OR answer" at bounding box center [752, 590] width 64 height 64
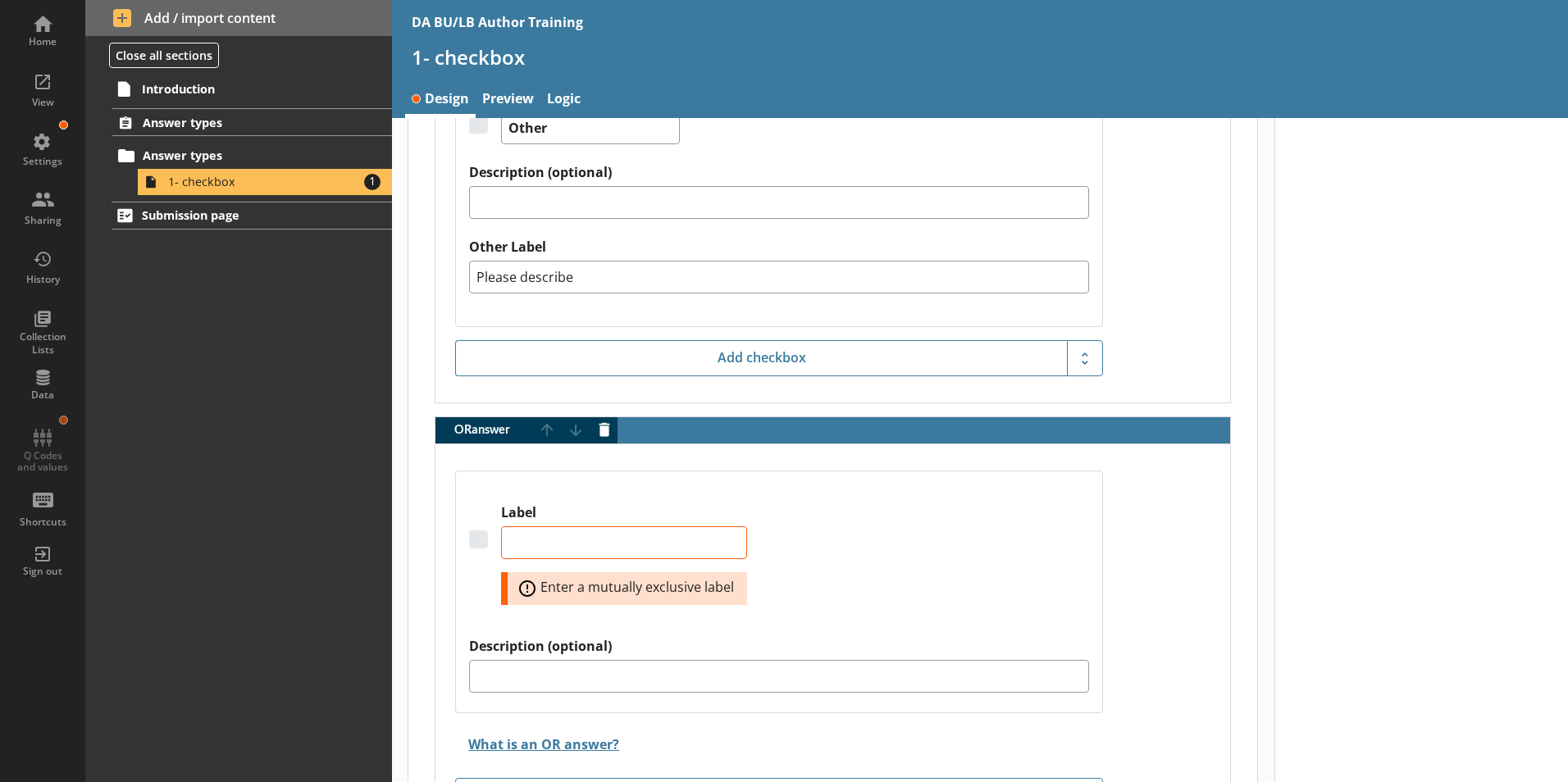
scroll to position [1949, 0]
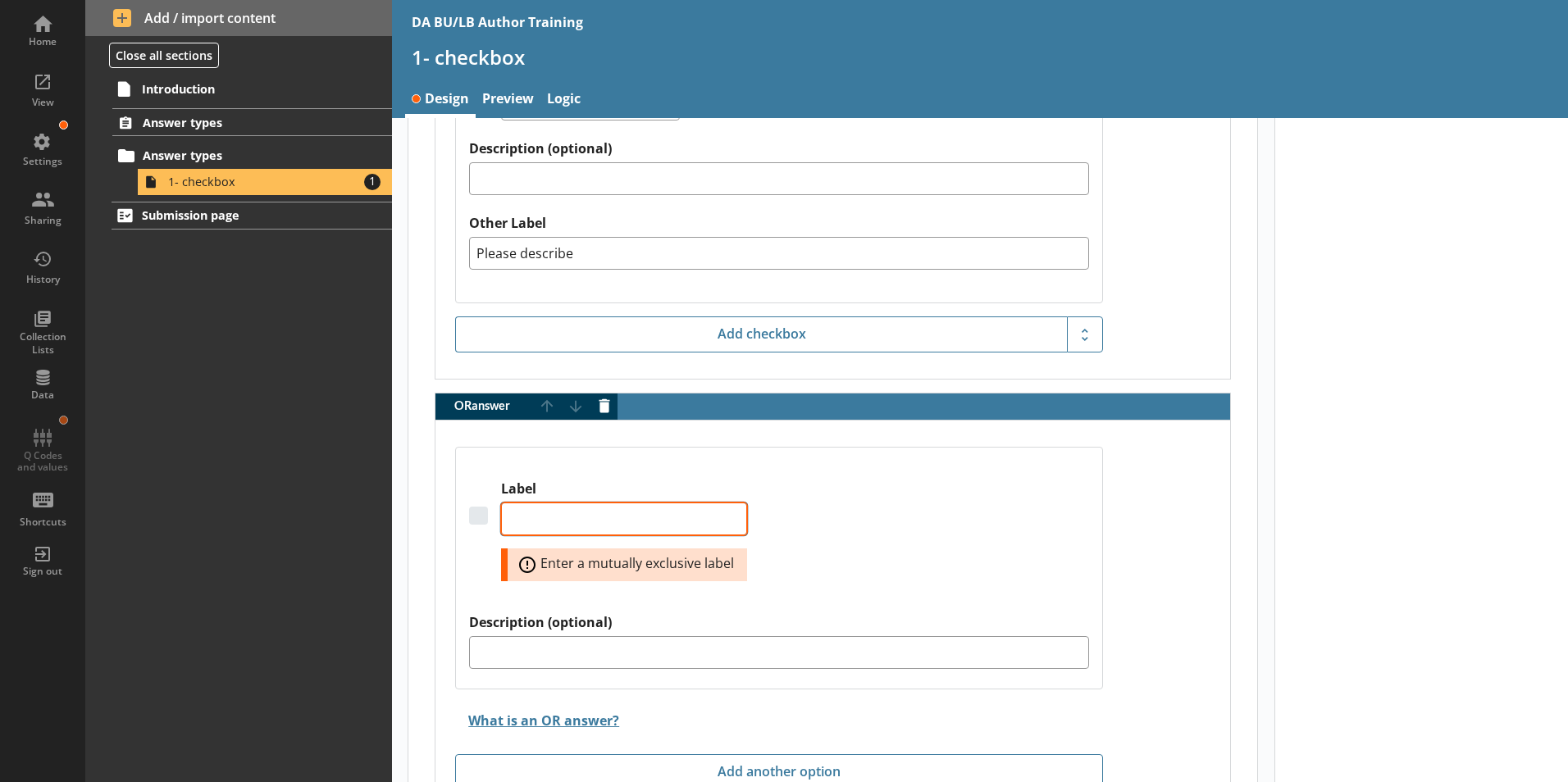
click at [546, 502] on textarea "Label" at bounding box center [624, 518] width 246 height 33
type textarea "x"
type textarea "N"
type textarea "x"
type textarea "No"
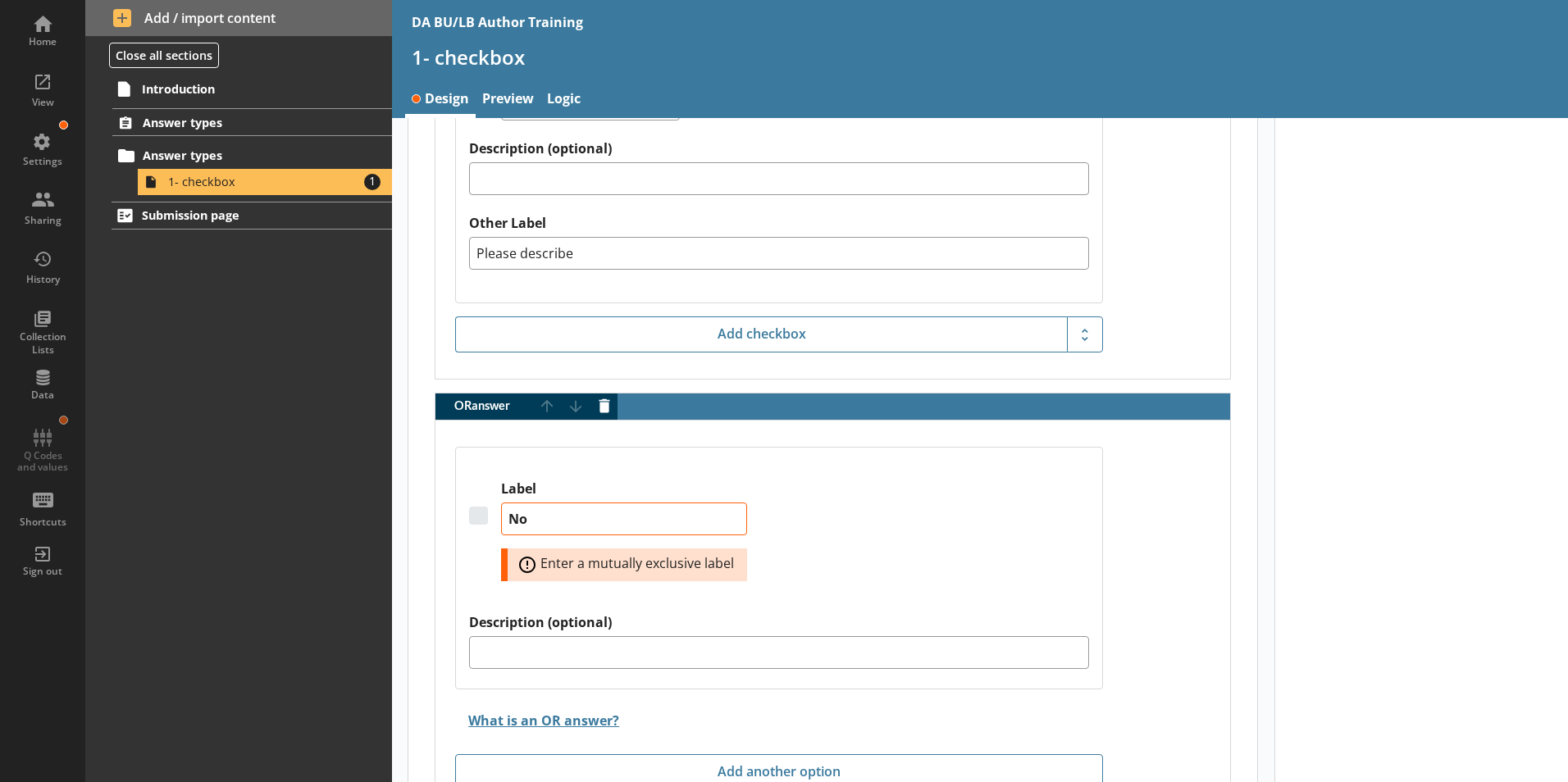
type textarea "x"
type textarea "Non"
type textarea "x"
type textarea "None"
type textarea "x"
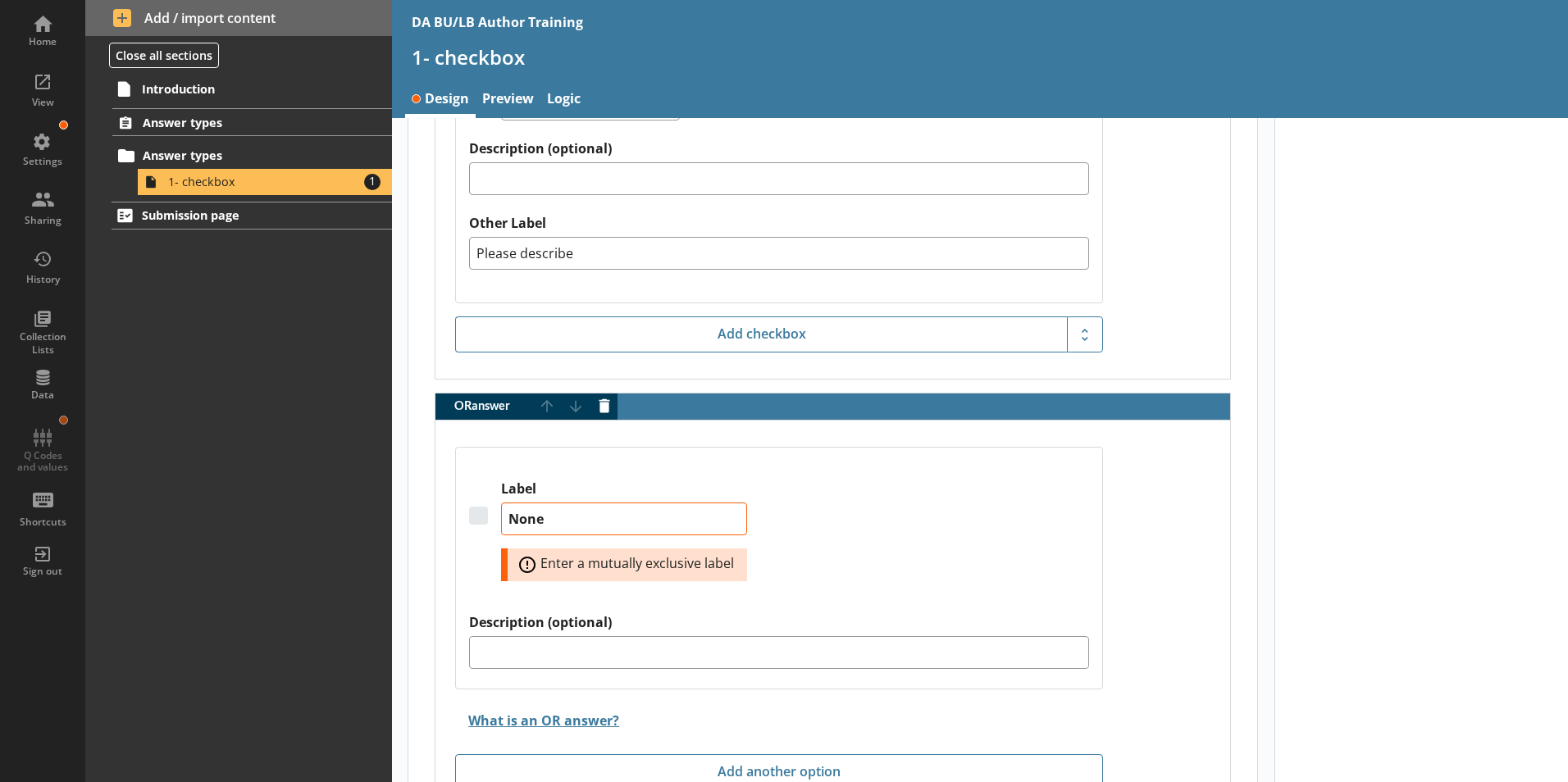
type textarea "None"
type textarea "x"
type textarea "None o"
type textarea "x"
type textarea "None of"
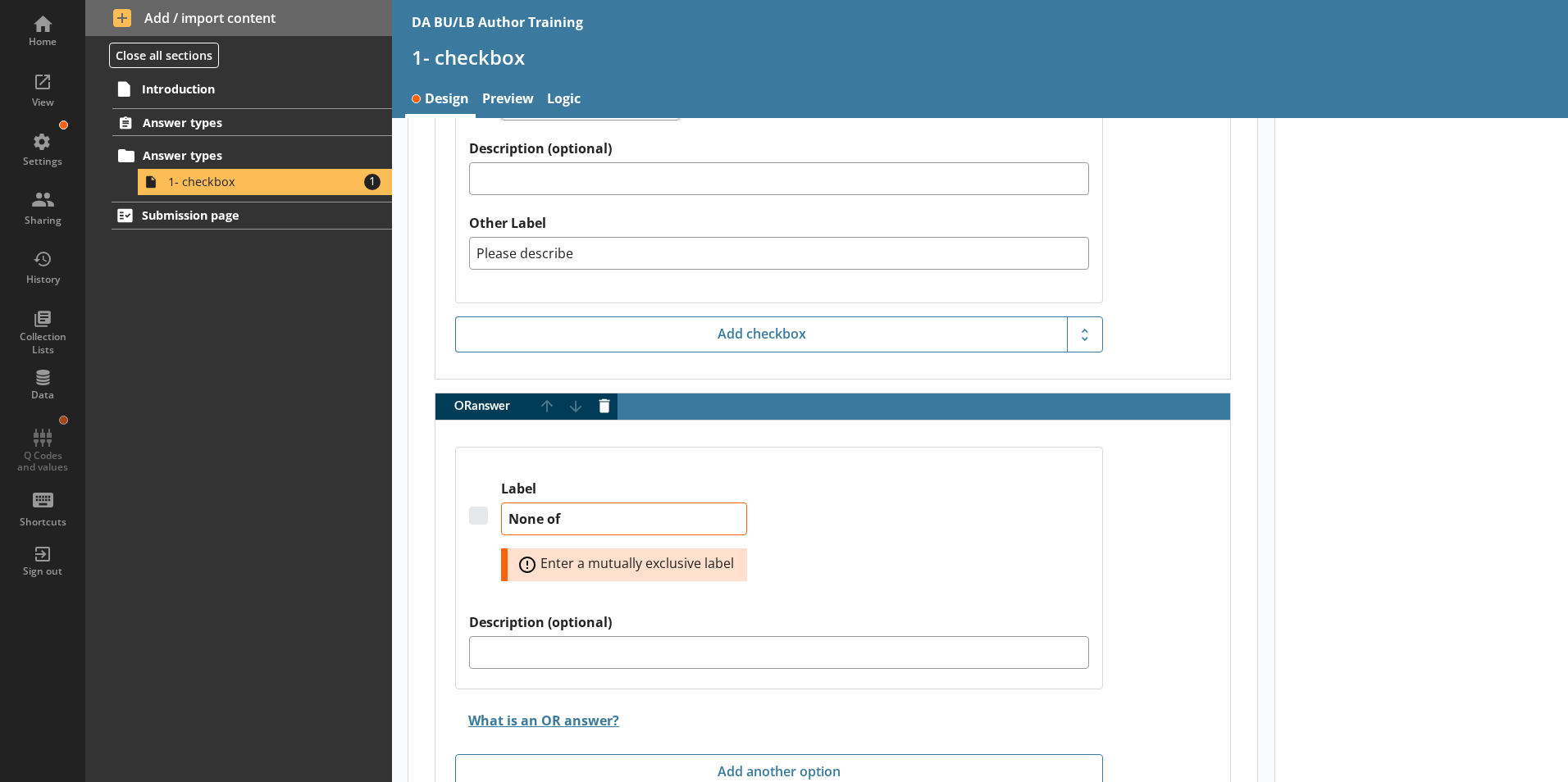
type textarea "x"
type textarea "None of"
type textarea "x"
type textarea "None of t"
type textarea "x"
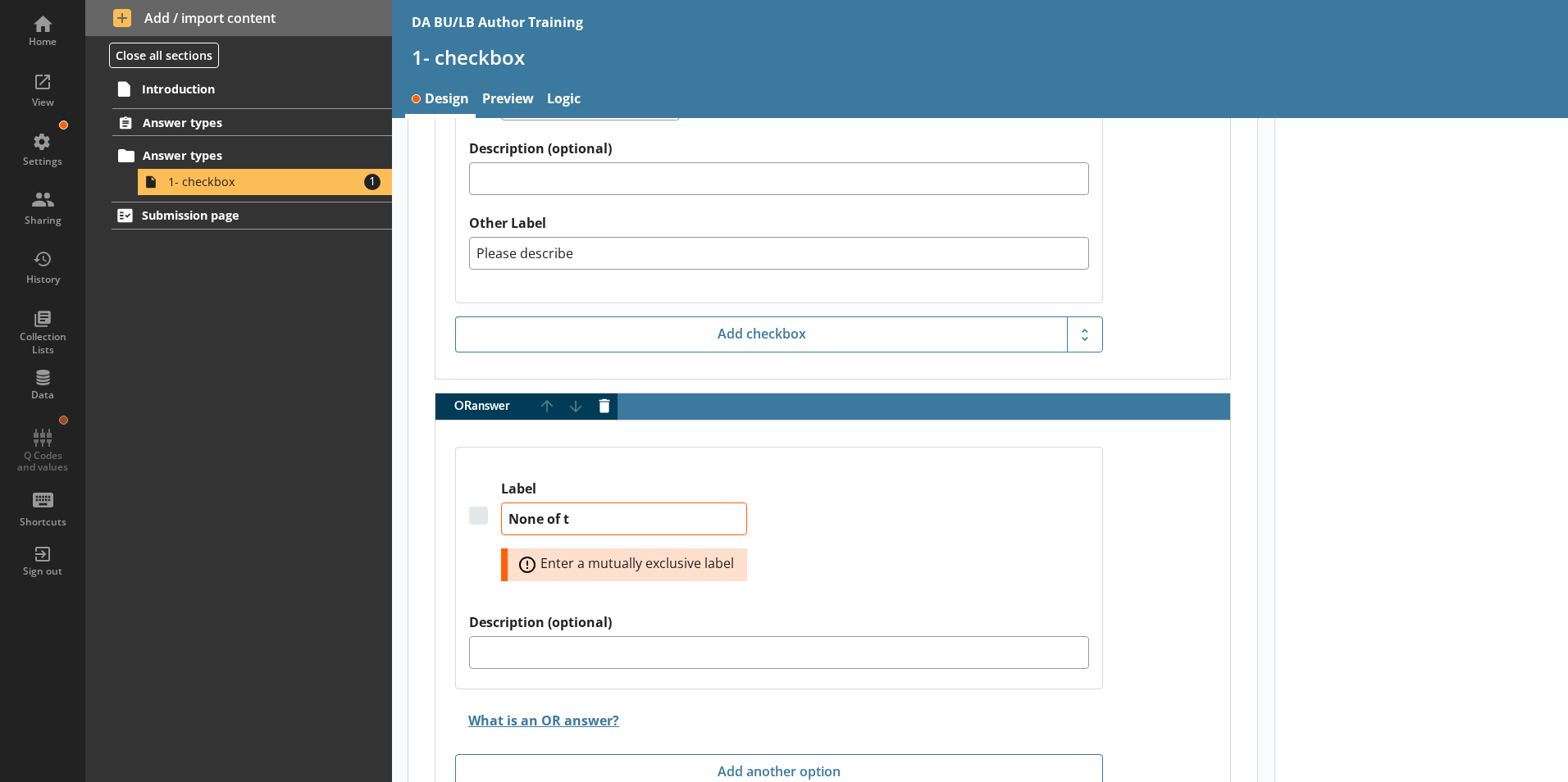
type textarea "None of th"
type textarea "x"
type textarea "None of the"
type textarea "x"
type textarea "None of the"
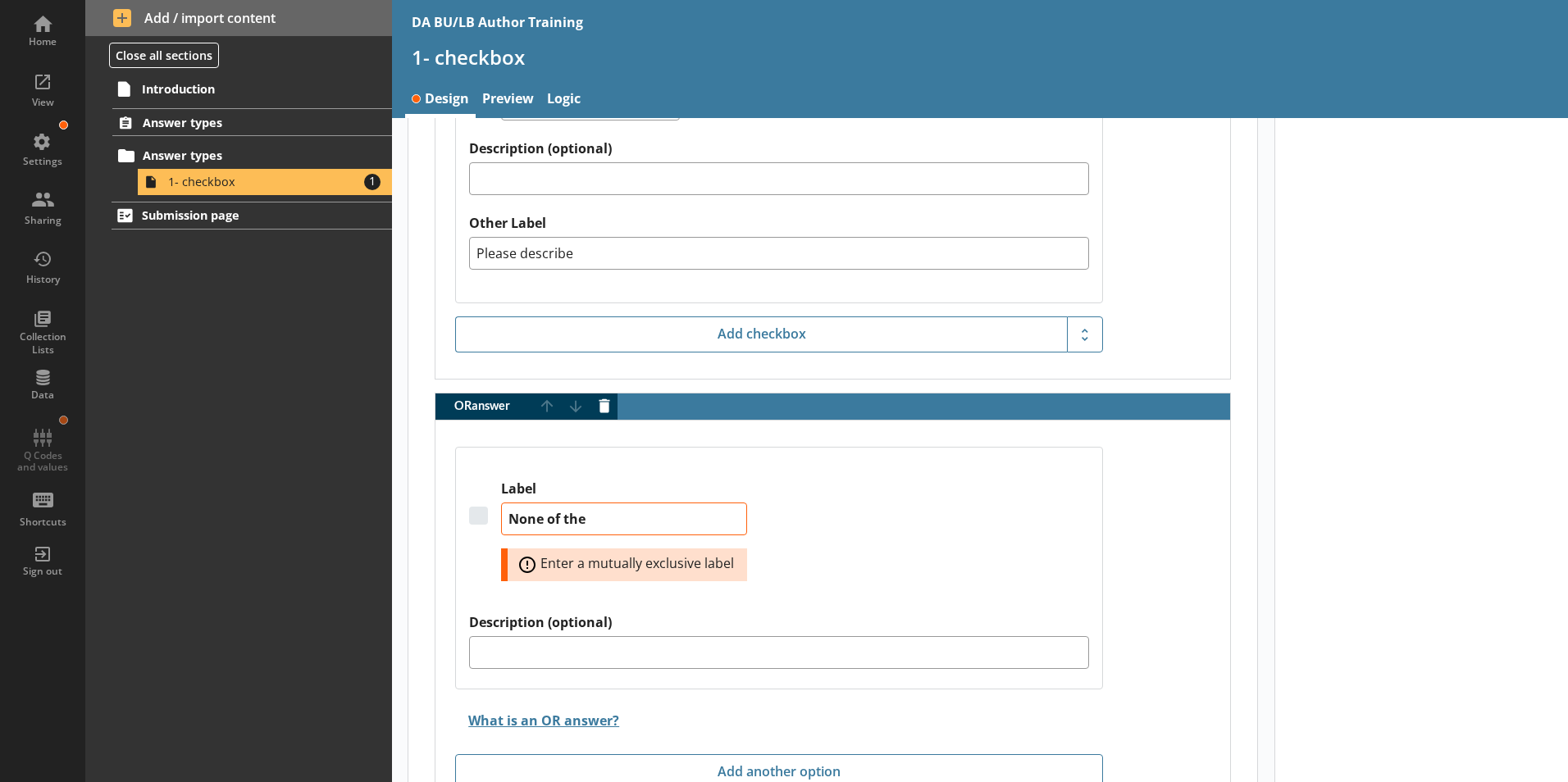
type textarea "x"
type textarea "None of the a"
type textarea "x"
type textarea "None of the ab"
type textarea "x"
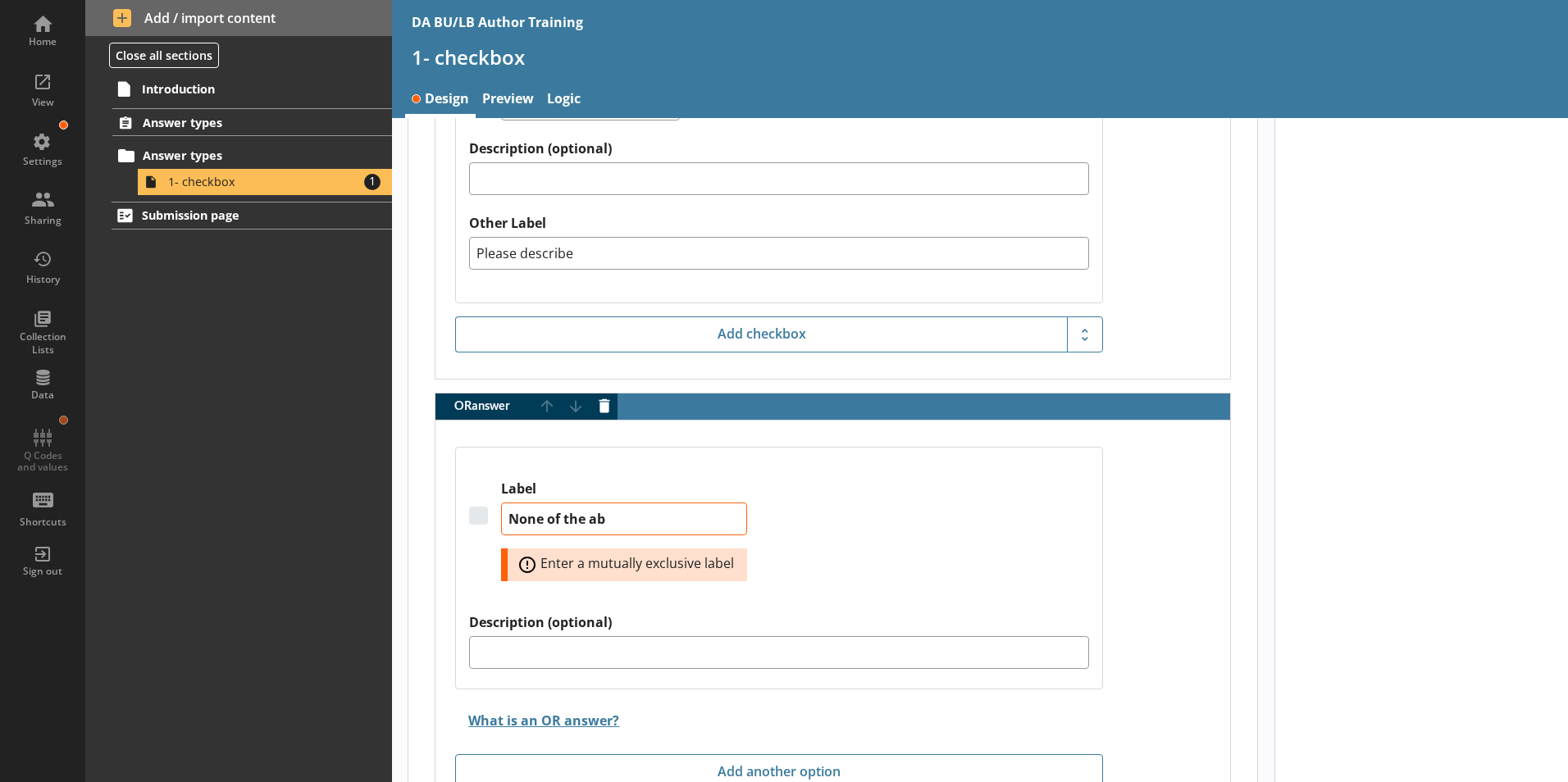
type textarea "None of the abo"
type textarea "x"
type textarea "None of the abov"
type textarea "x"
type textarea "None of the above"
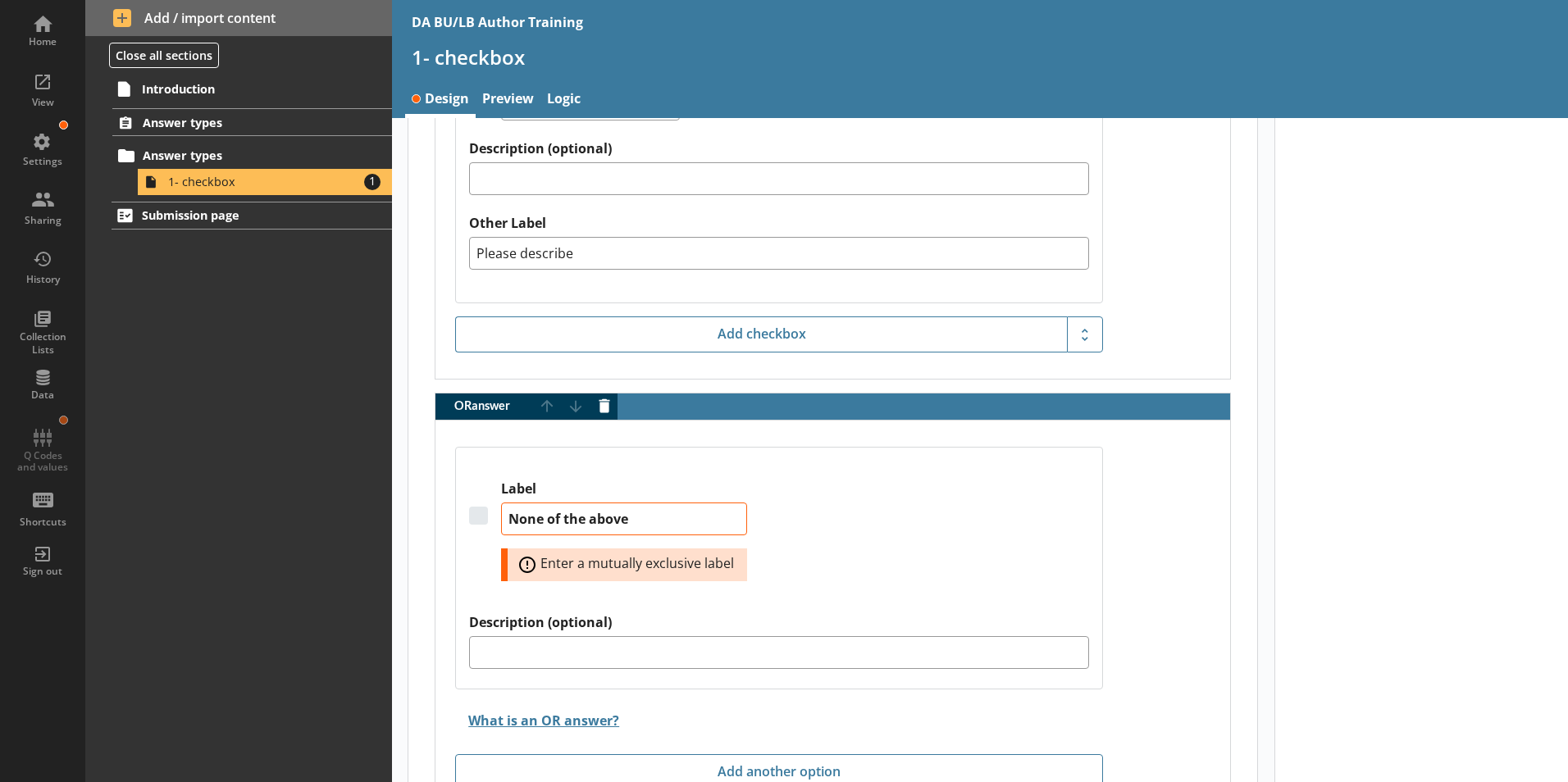
click at [1149, 568] on div "Label None of the above Error: Enter a mutually exclusive label Description (op…" at bounding box center [832, 618] width 795 height 395
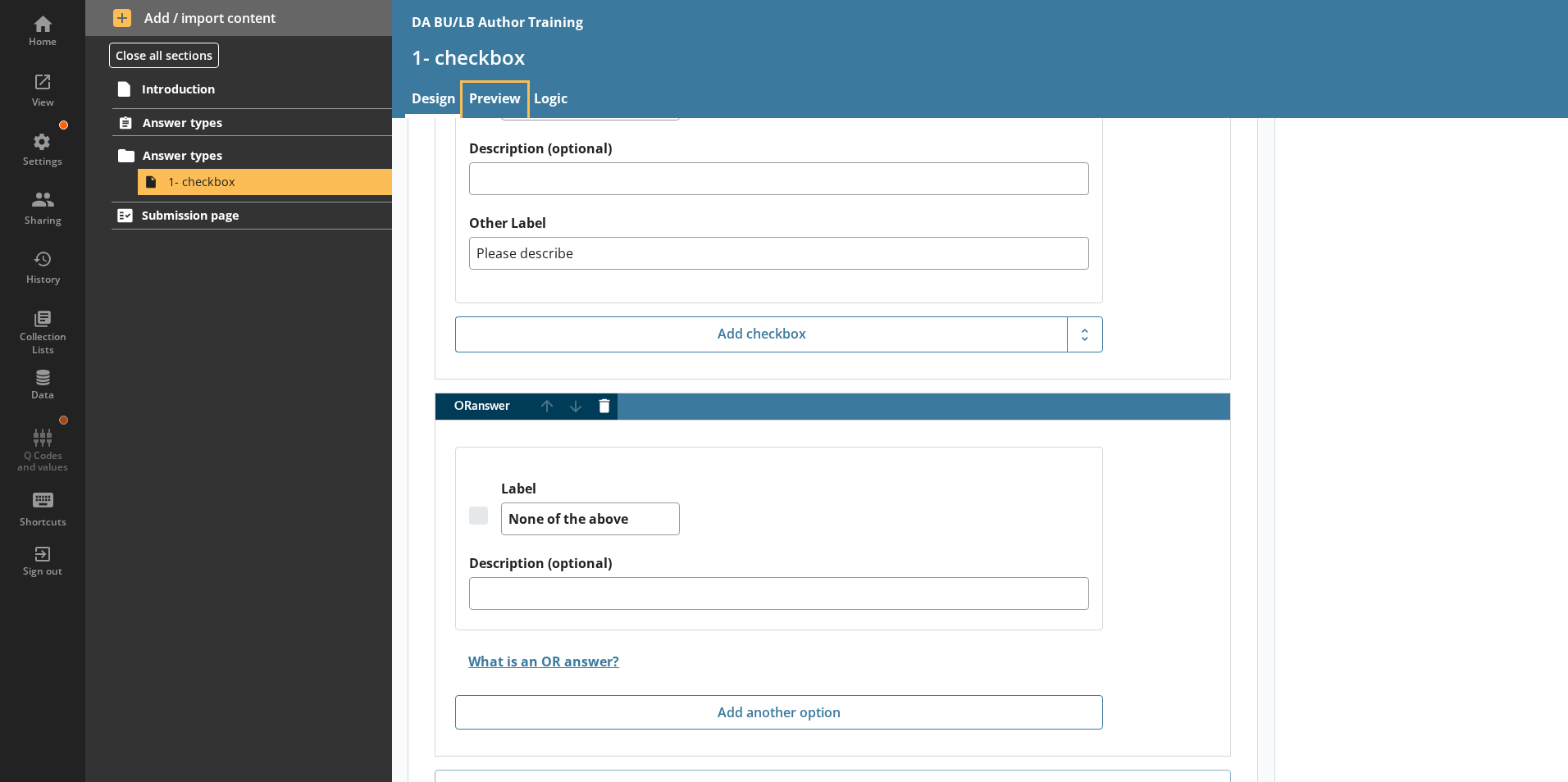
click at [500, 101] on link "Preview" at bounding box center [495, 101] width 65 height 36
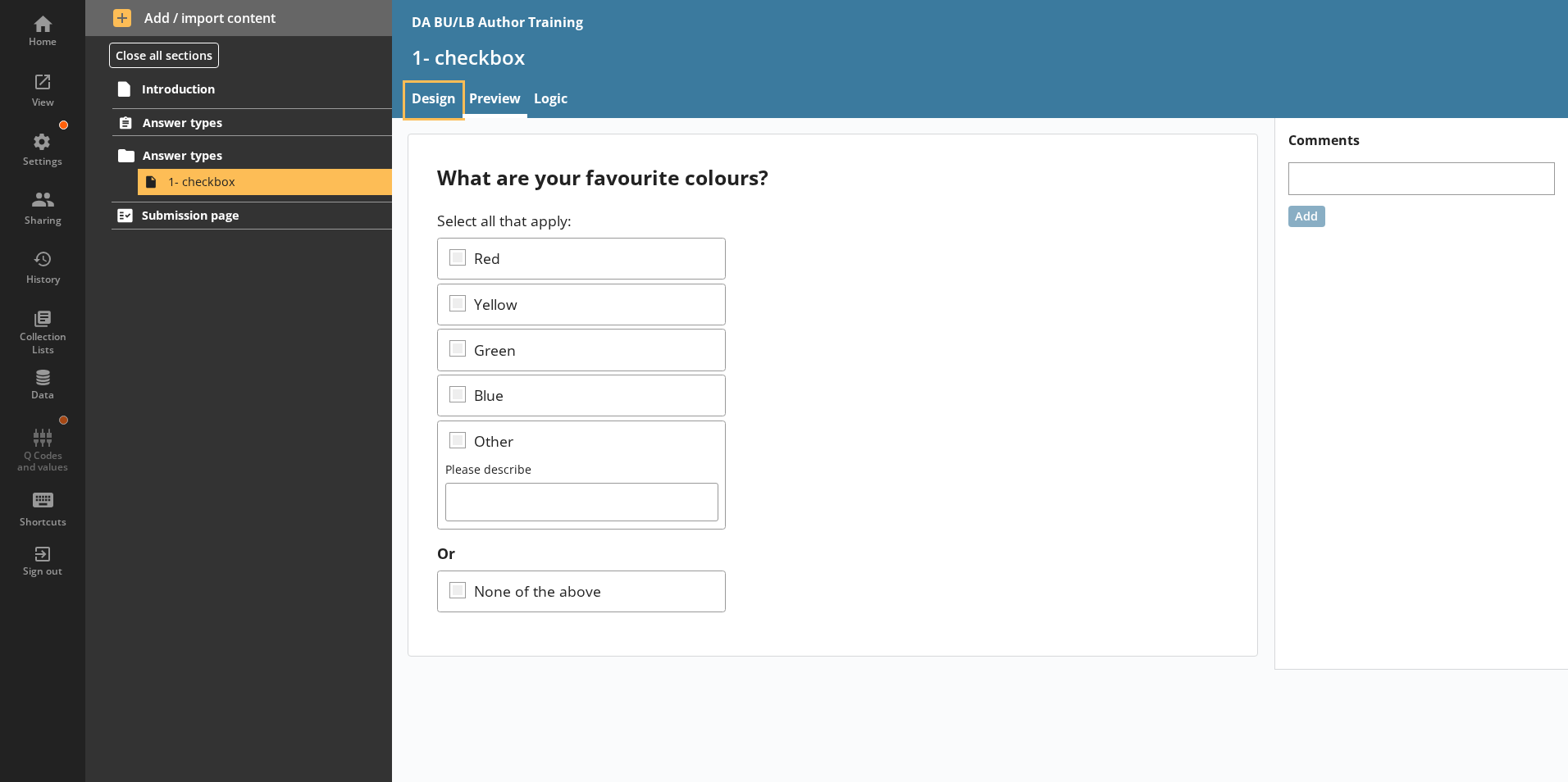
click at [430, 96] on link "Design" at bounding box center [434, 101] width 57 height 36
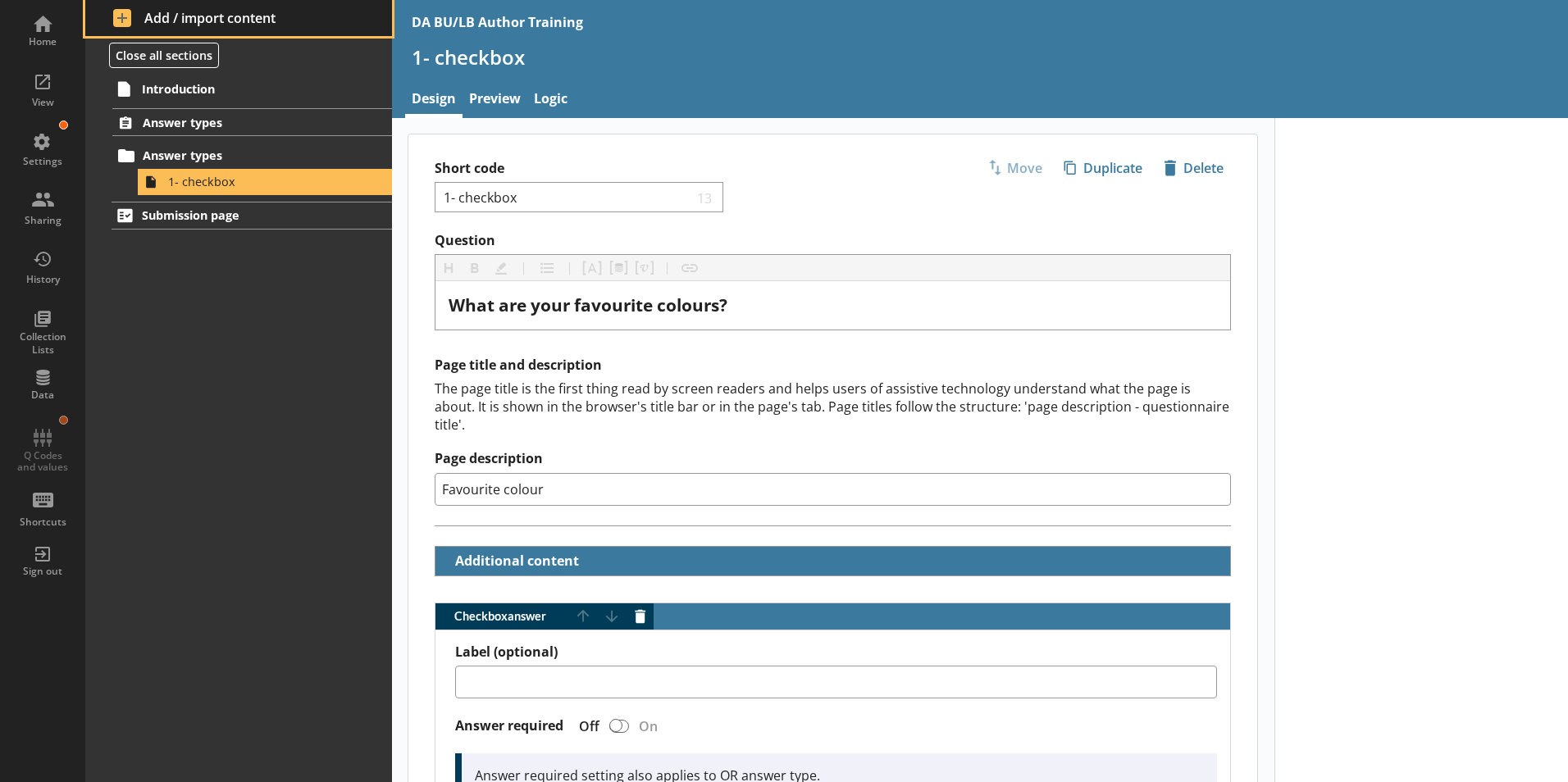
click at [151, 22] on span "Add / import content" at bounding box center [238, 18] width 252 height 18
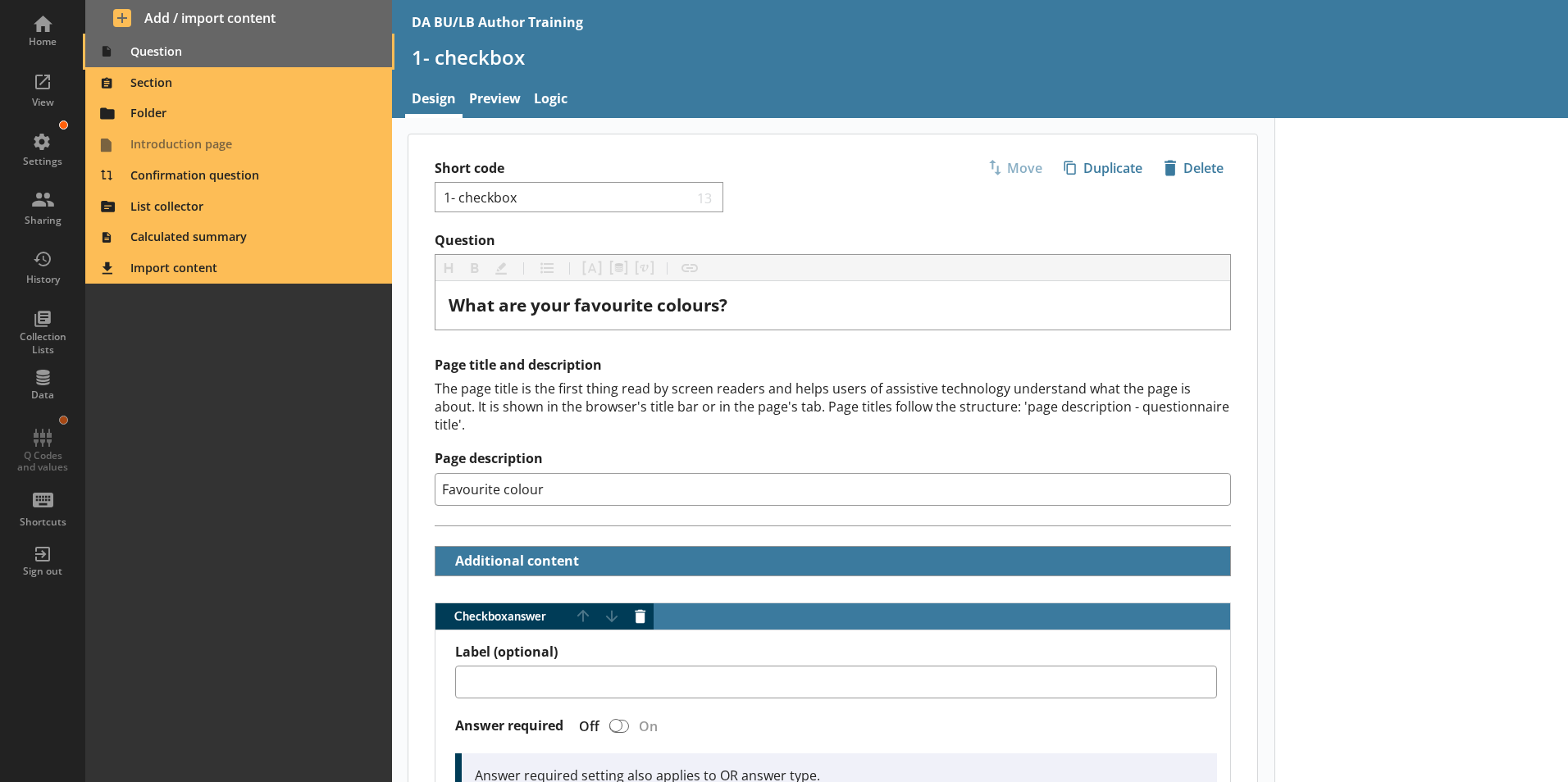
click at [150, 57] on span "Question" at bounding box center [238, 51] width 288 height 27
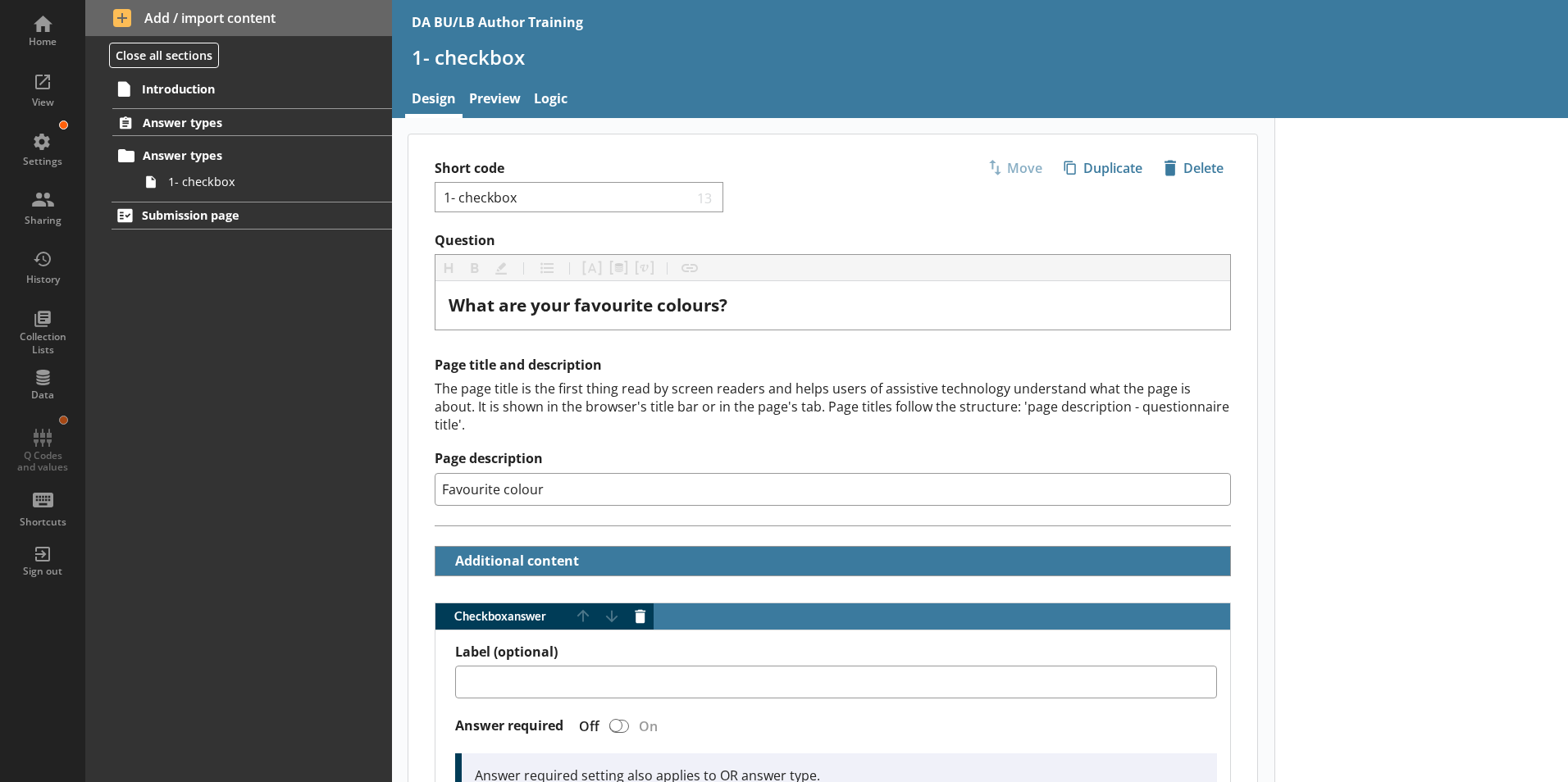
type textarea "x"
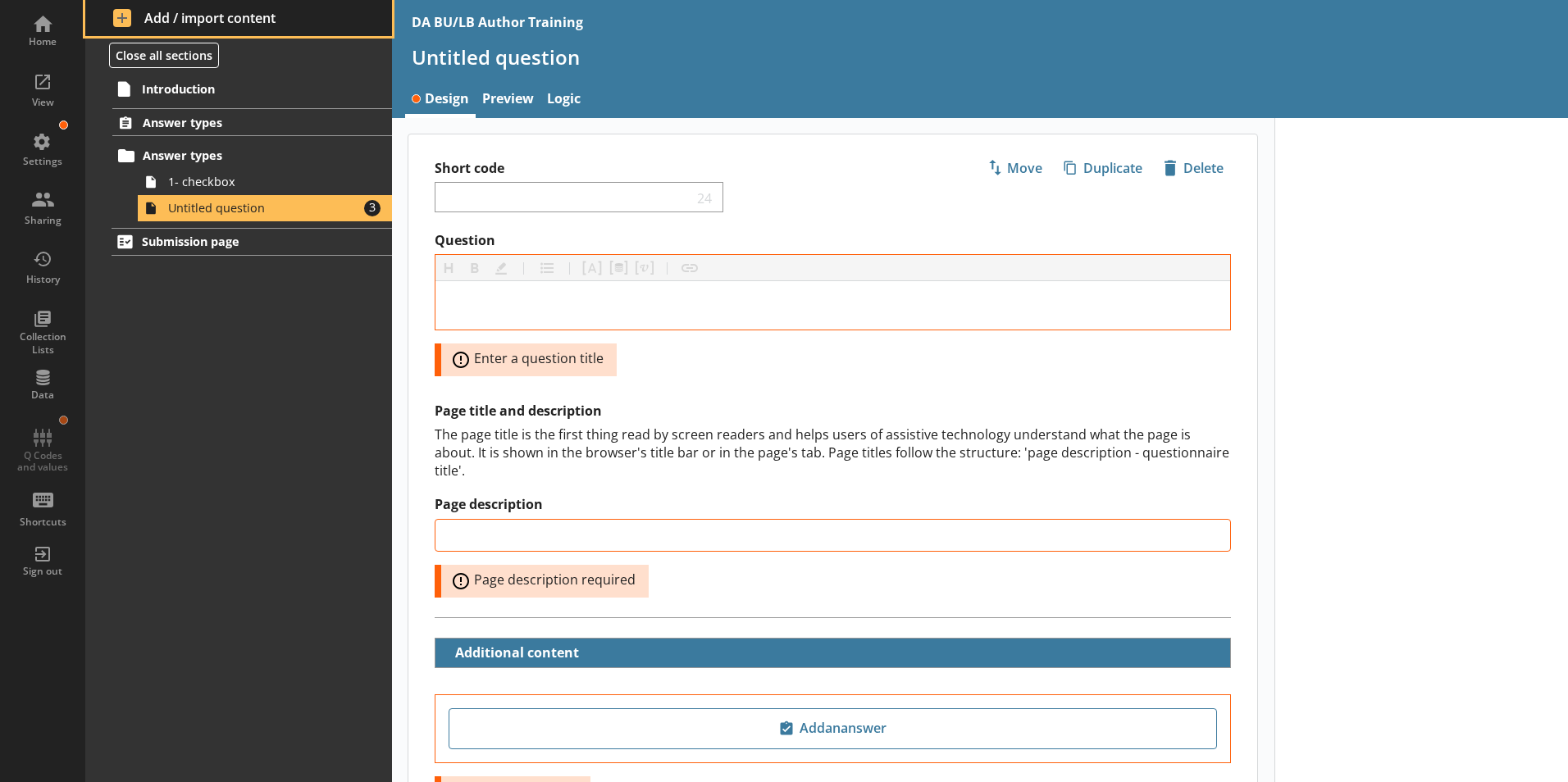
click at [146, 22] on span "Add / import content" at bounding box center [238, 18] width 252 height 18
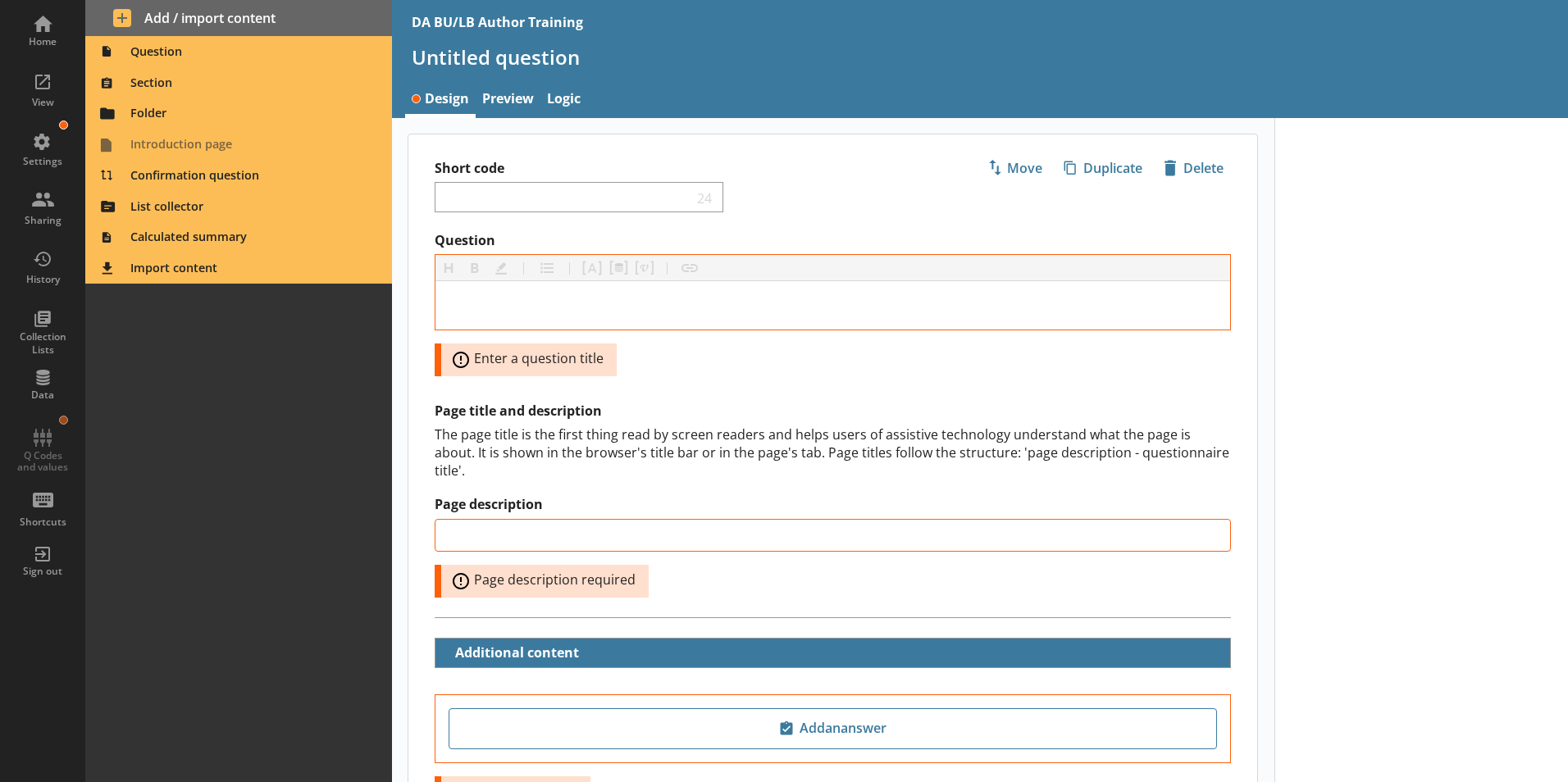
click at [277, 376] on div "Introduction Answer types Answer types 1- checkbox Untitled question Amount of …" at bounding box center [238, 428] width 306 height 709
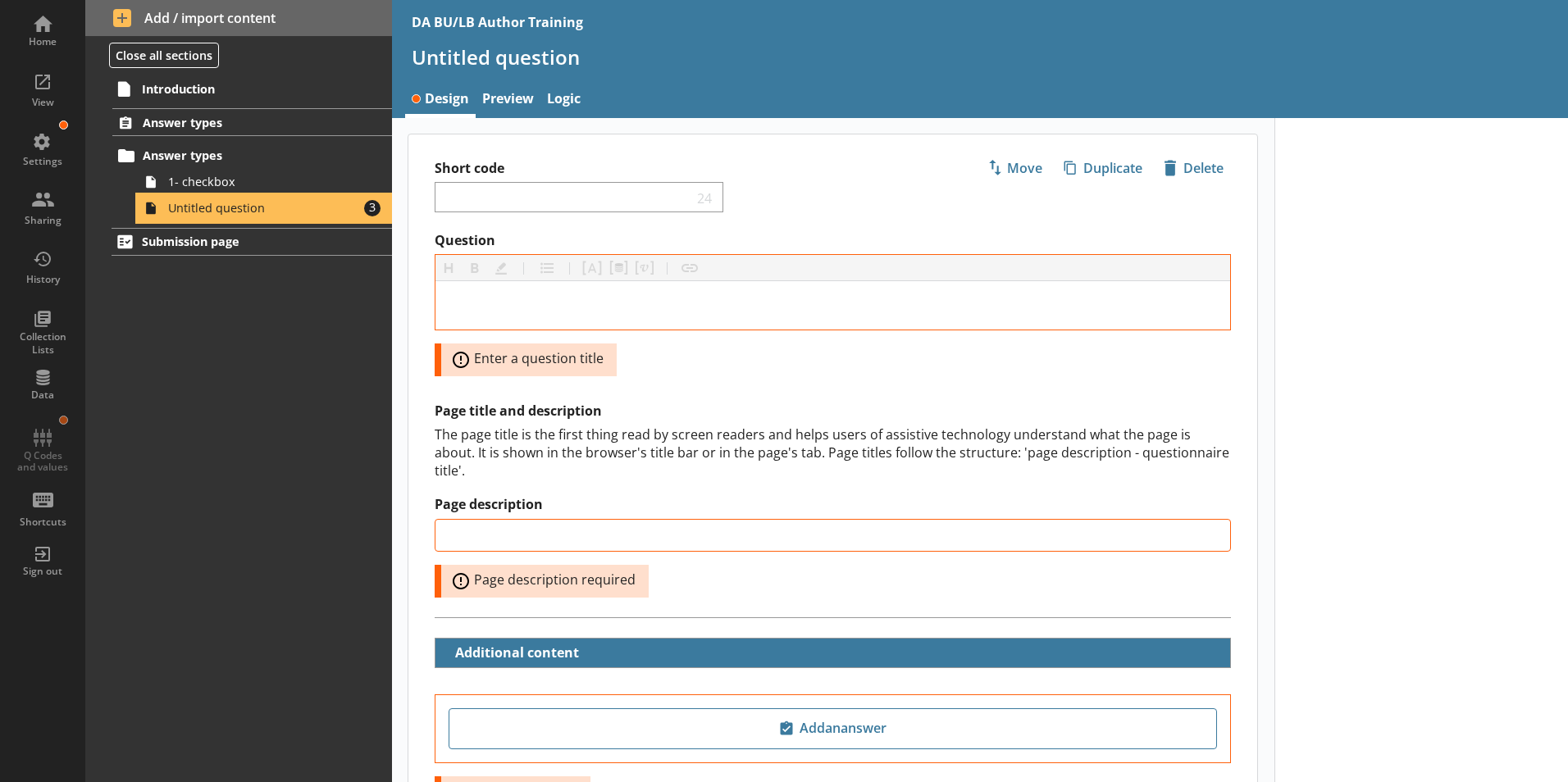
click at [212, 213] on span "Untitled question" at bounding box center [259, 208] width 182 height 16
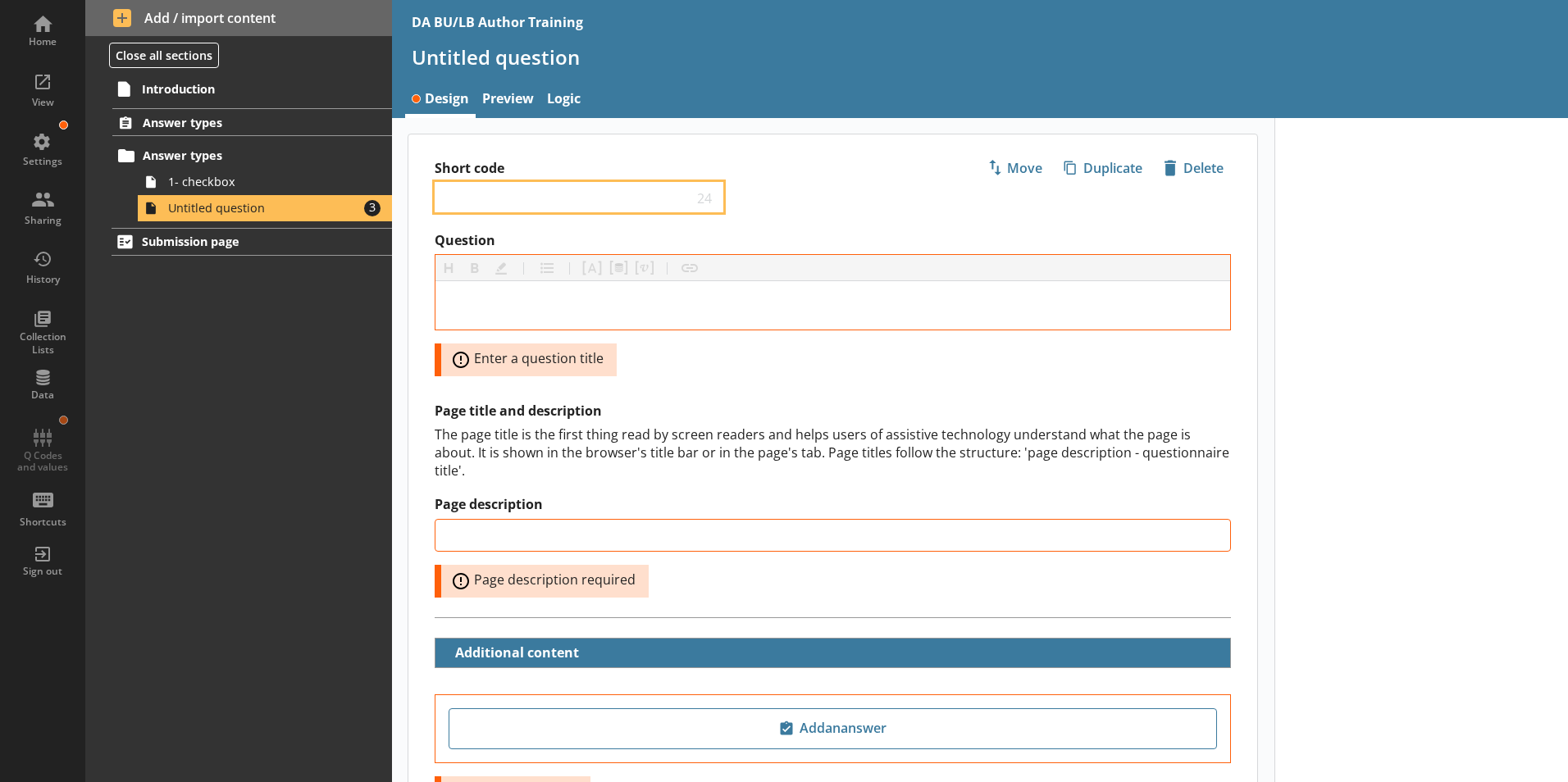
click at [485, 200] on input "Short code" at bounding box center [567, 198] width 251 height 16
type input "2- radio"
click at [311, 334] on div "Introduction Answer types Answer types 1- checkbox Untitled question Amount of …" at bounding box center [238, 428] width 306 height 709
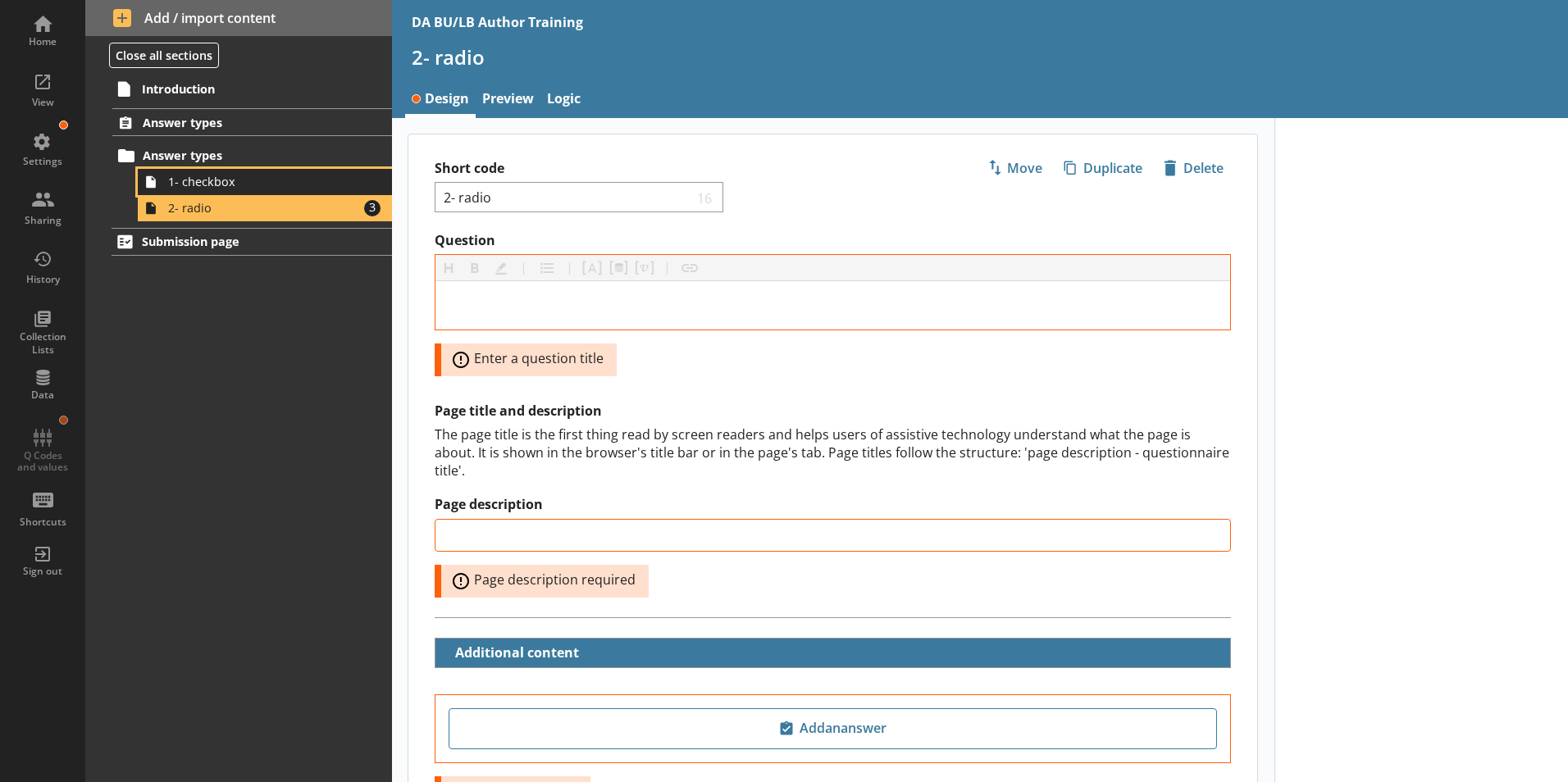
click at [200, 185] on span "1- checkbox" at bounding box center [259, 182] width 182 height 16
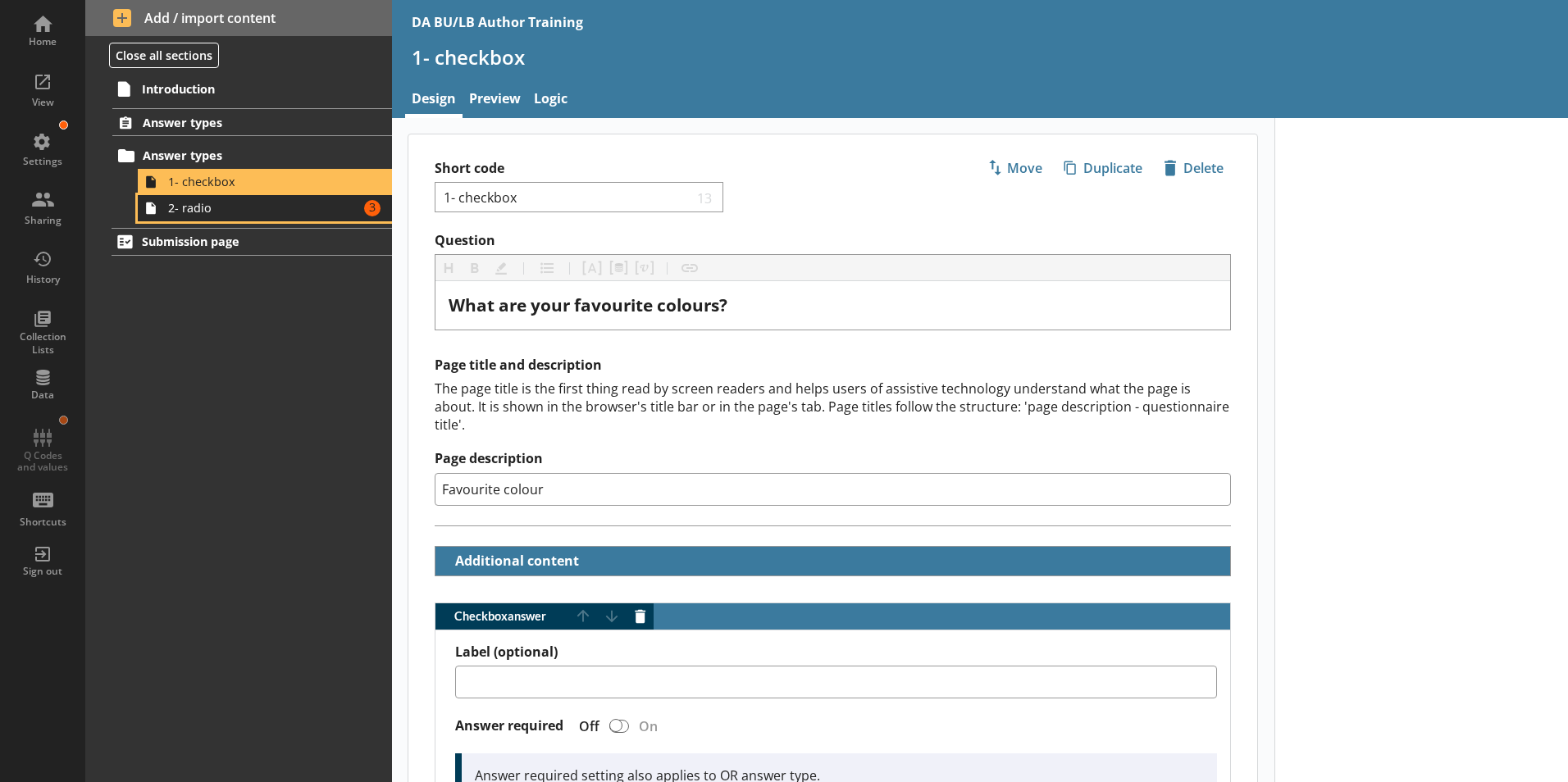
click at [169, 213] on span "2- radio" at bounding box center [259, 208] width 182 height 16
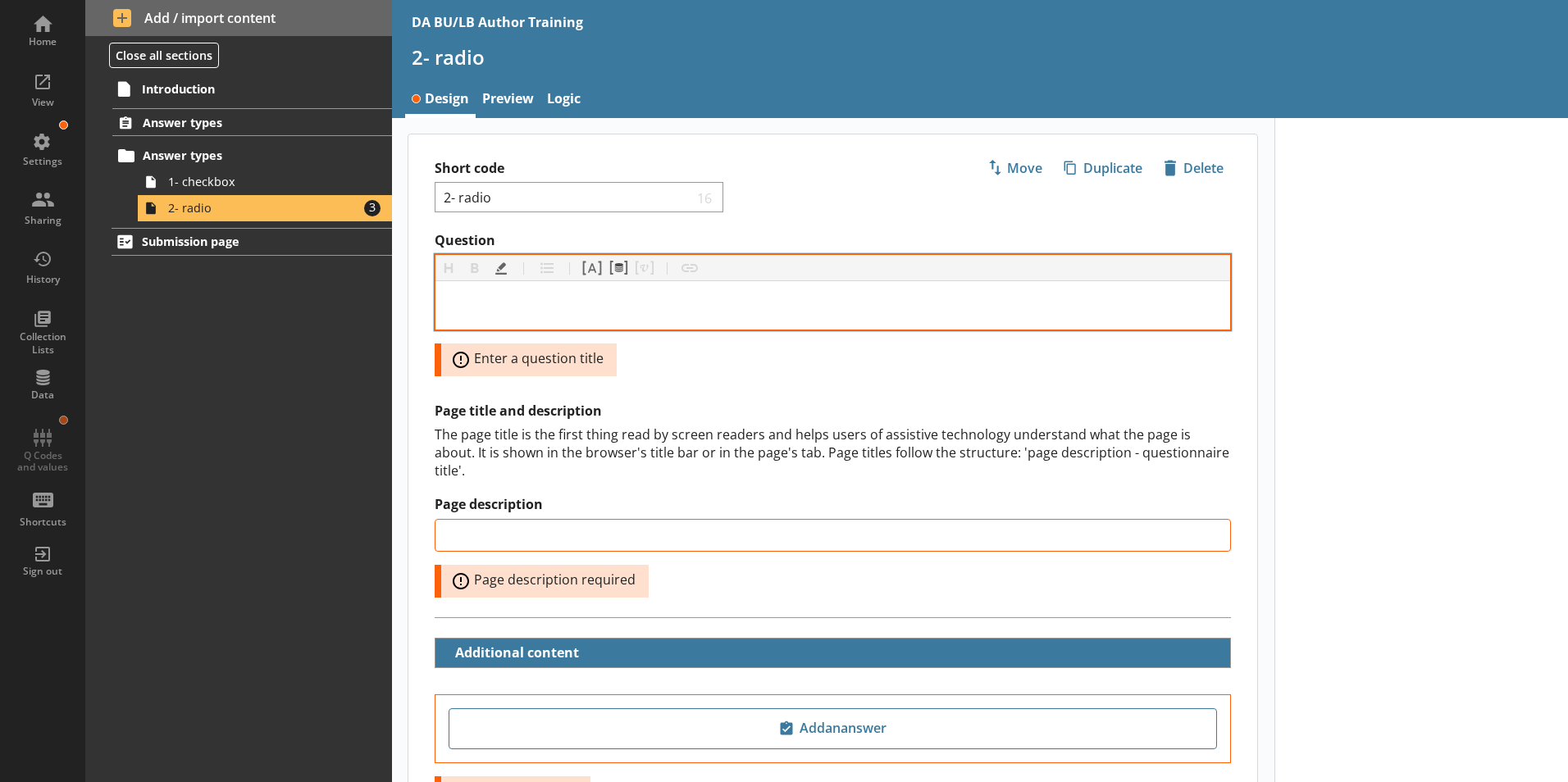
click at [475, 309] on div "Question" at bounding box center [832, 305] width 768 height 22
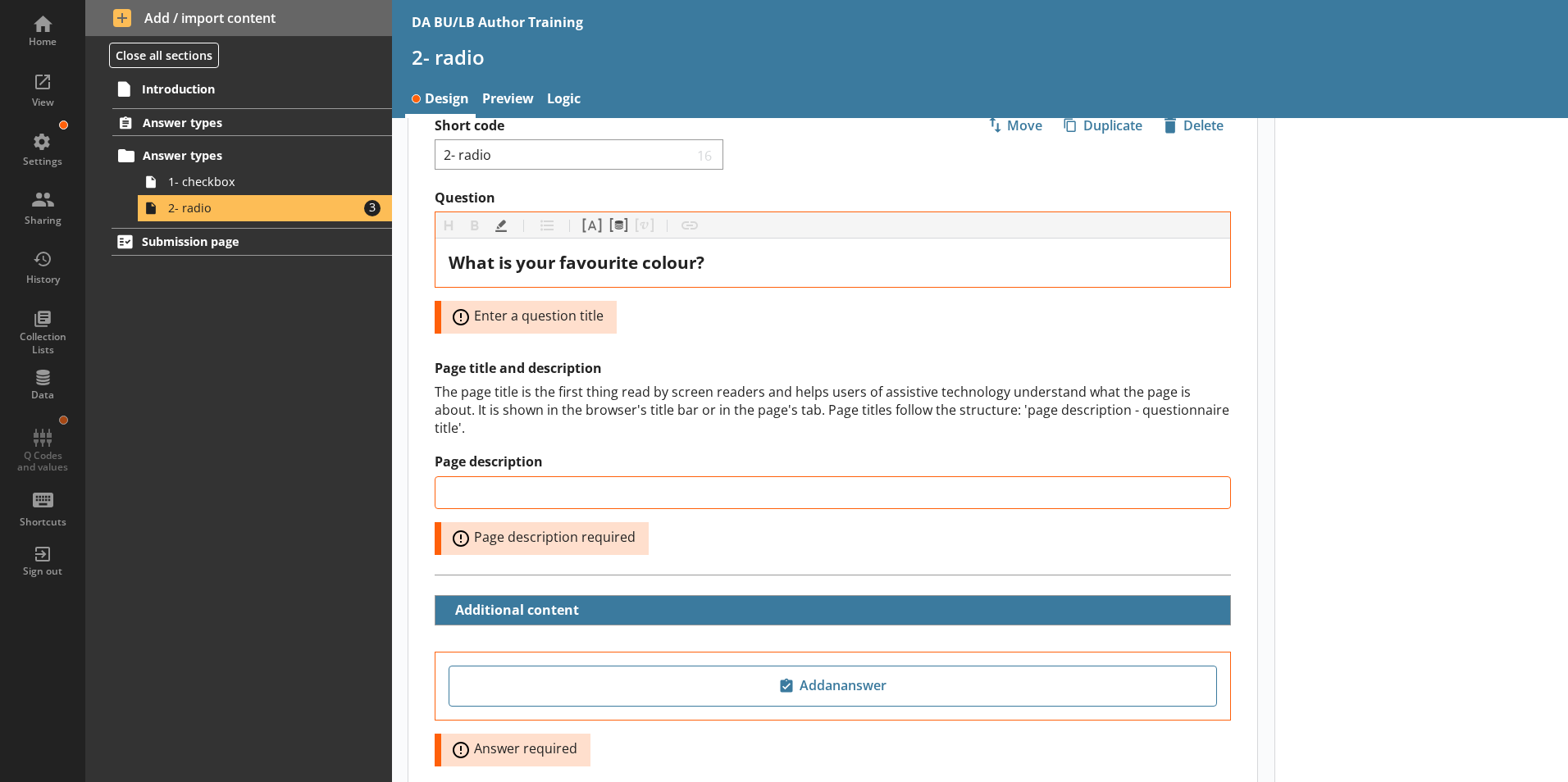
scroll to position [82, 0]
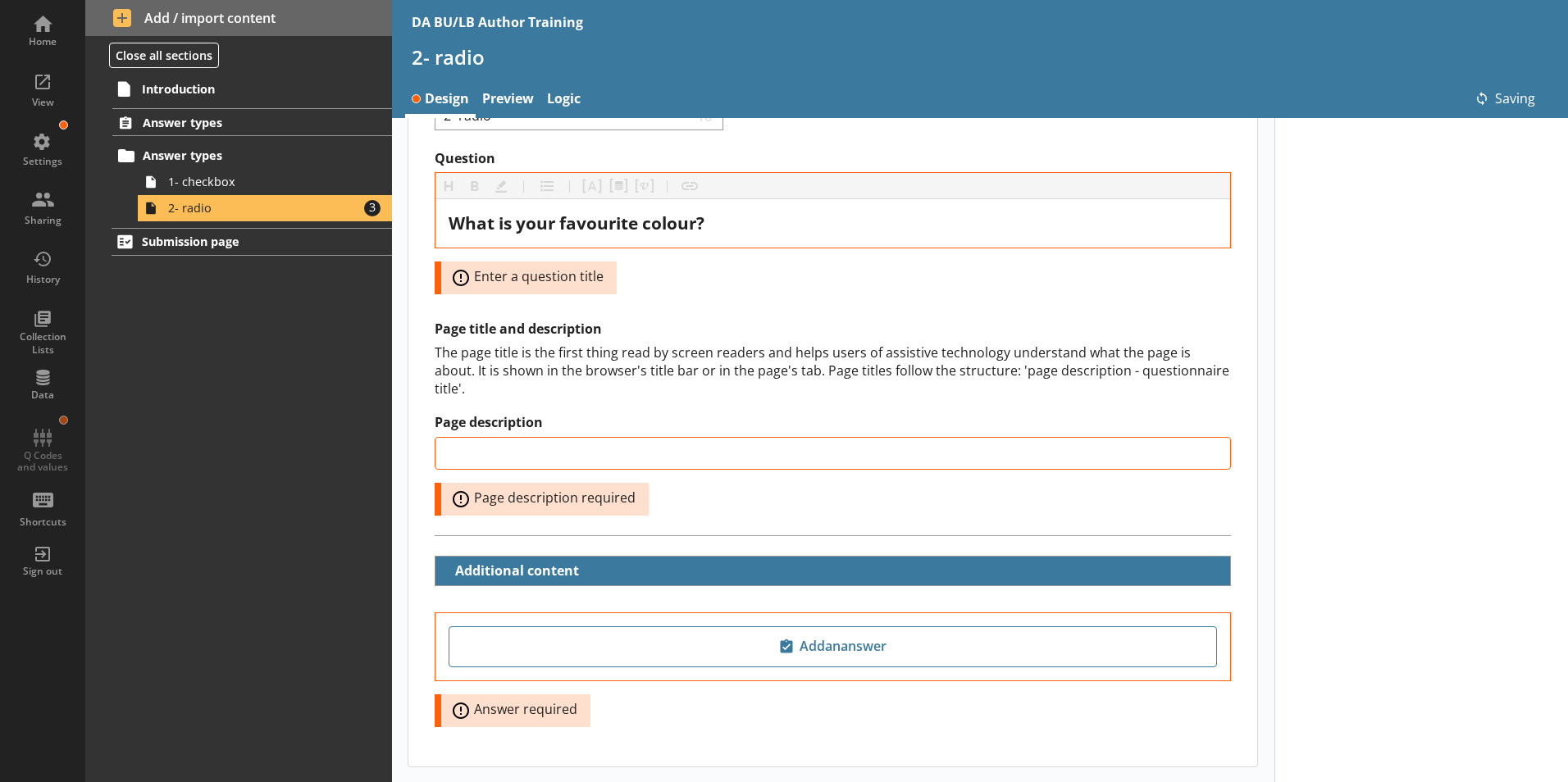
click at [1361, 306] on div at bounding box center [1422, 448] width 295 height 825
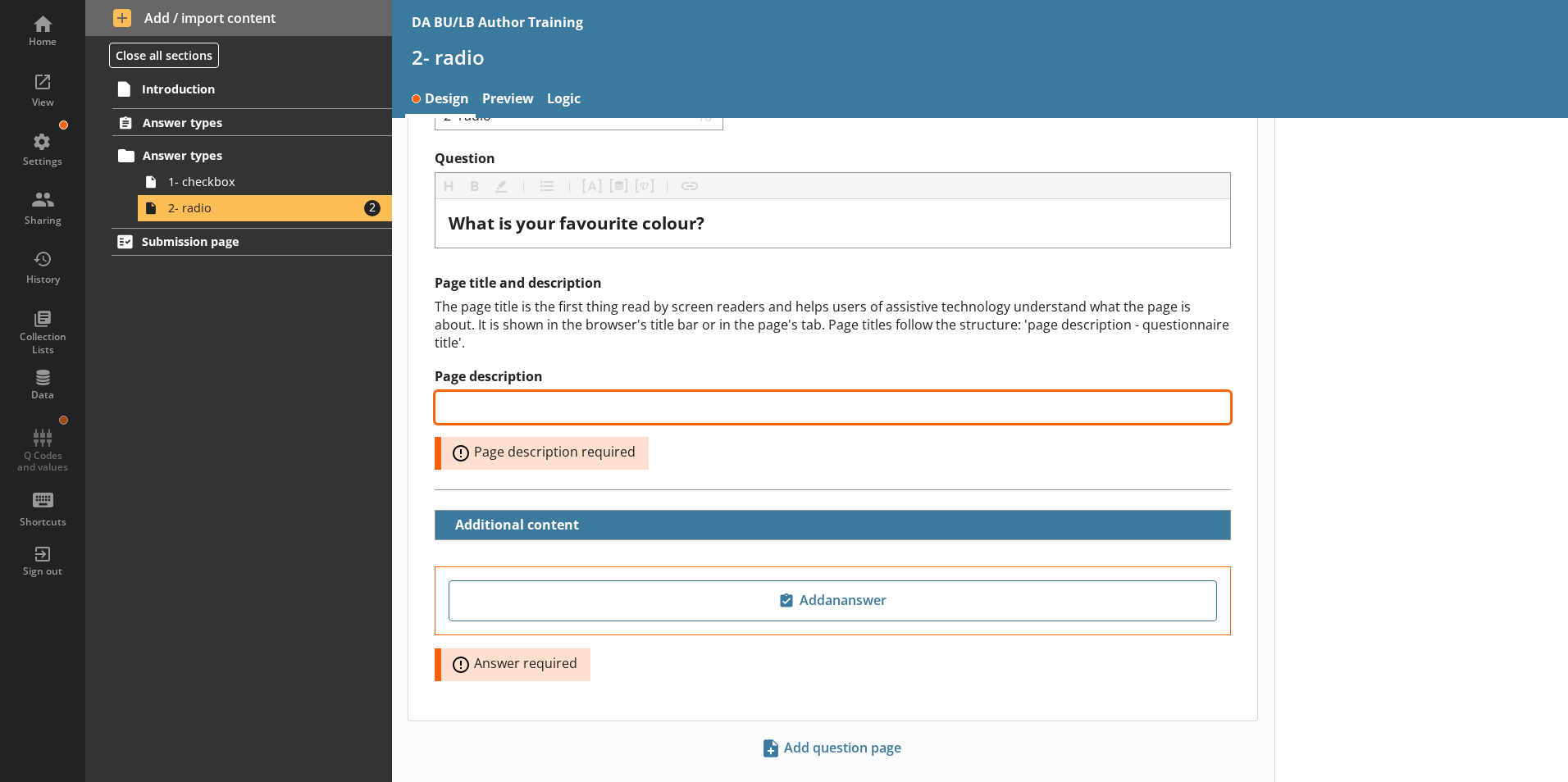
click at [465, 391] on input "Page description" at bounding box center [832, 407] width 796 height 33
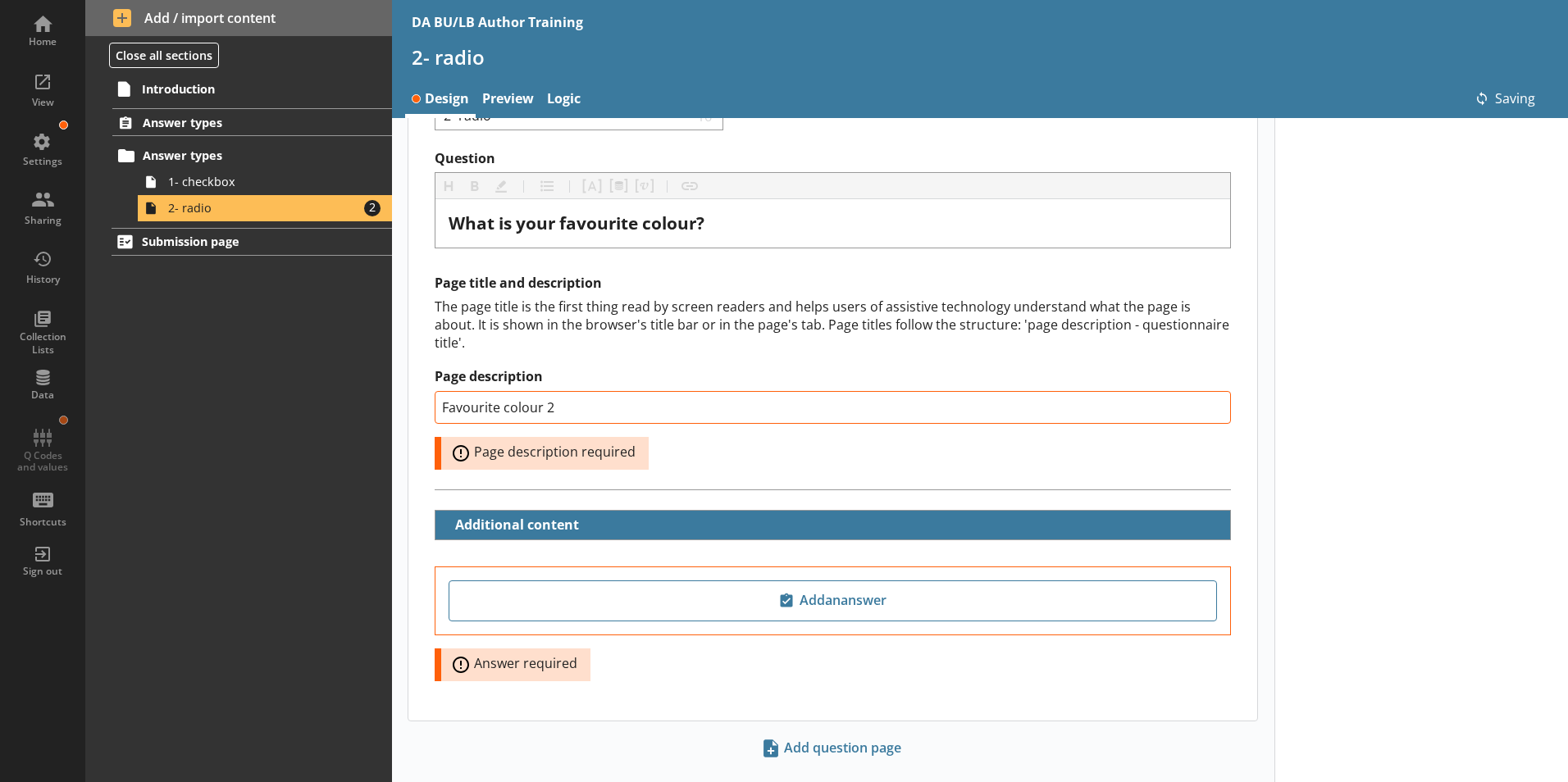
click at [1314, 423] on div at bounding box center [1422, 425] width 295 height 780
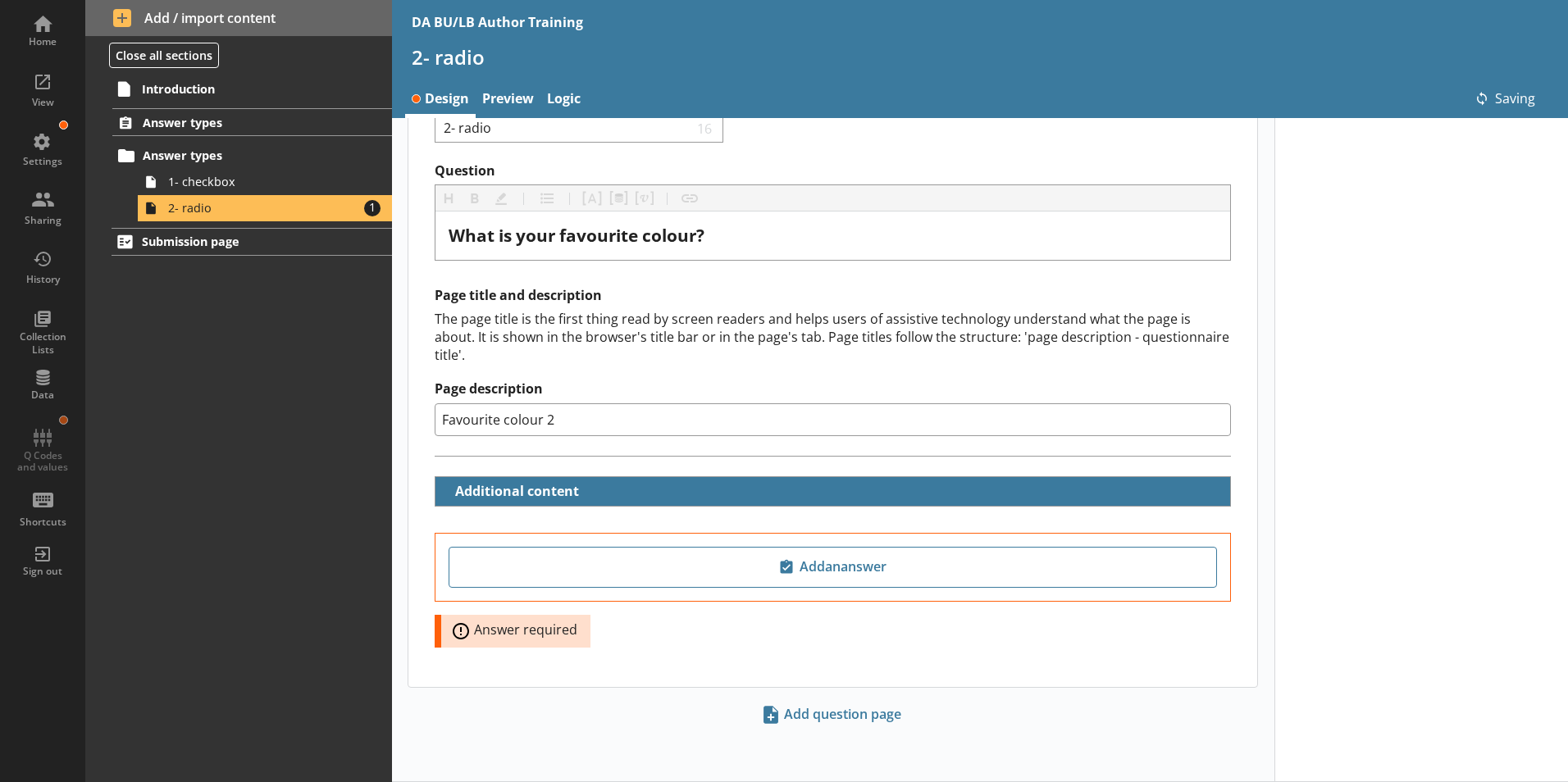
scroll to position [51, 0]
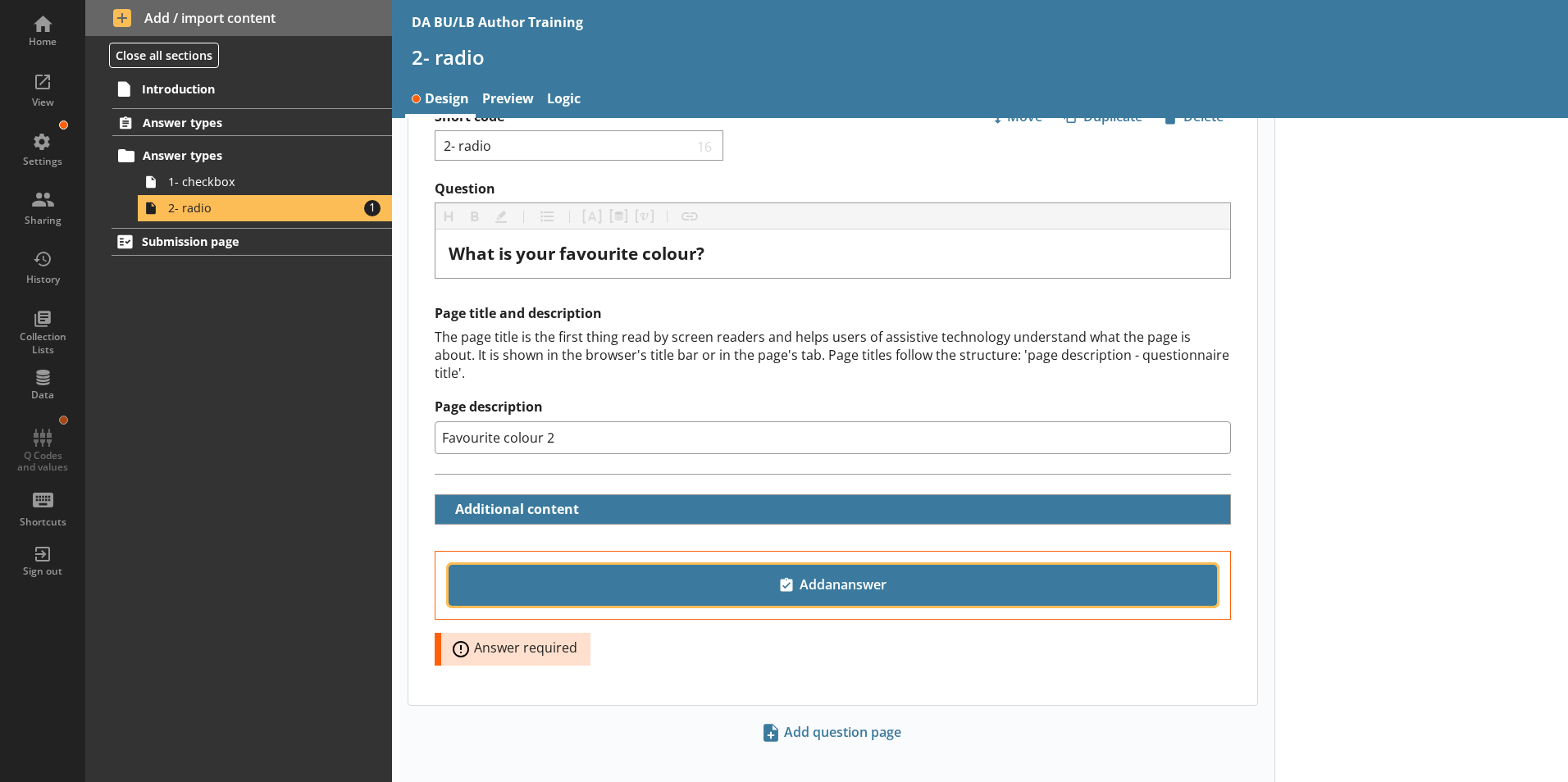
click at [840, 572] on span "Add an answer" at bounding box center [832, 585] width 753 height 27
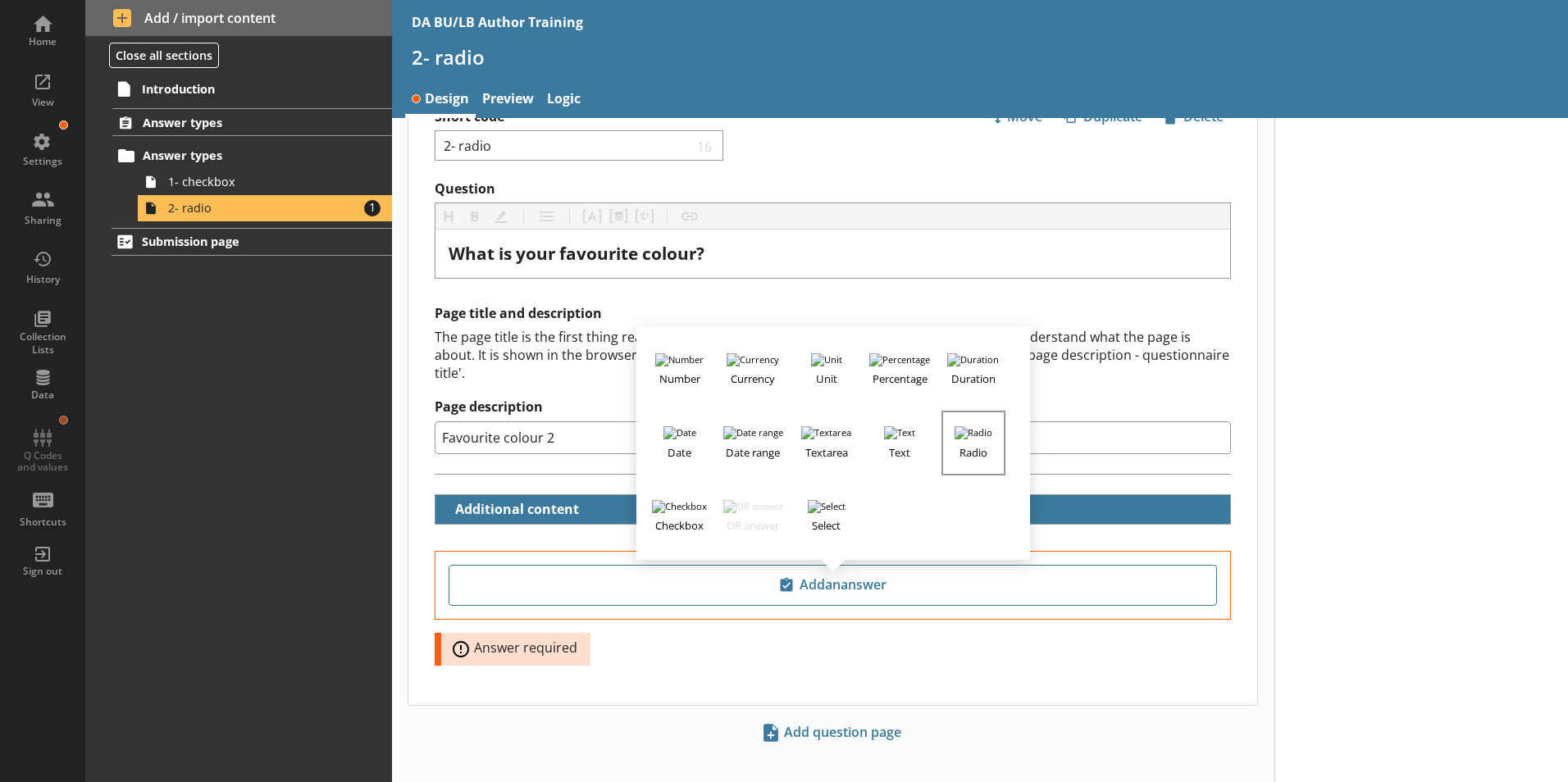
click at [968, 440] on h3 "Radio" at bounding box center [973, 450] width 60 height 21
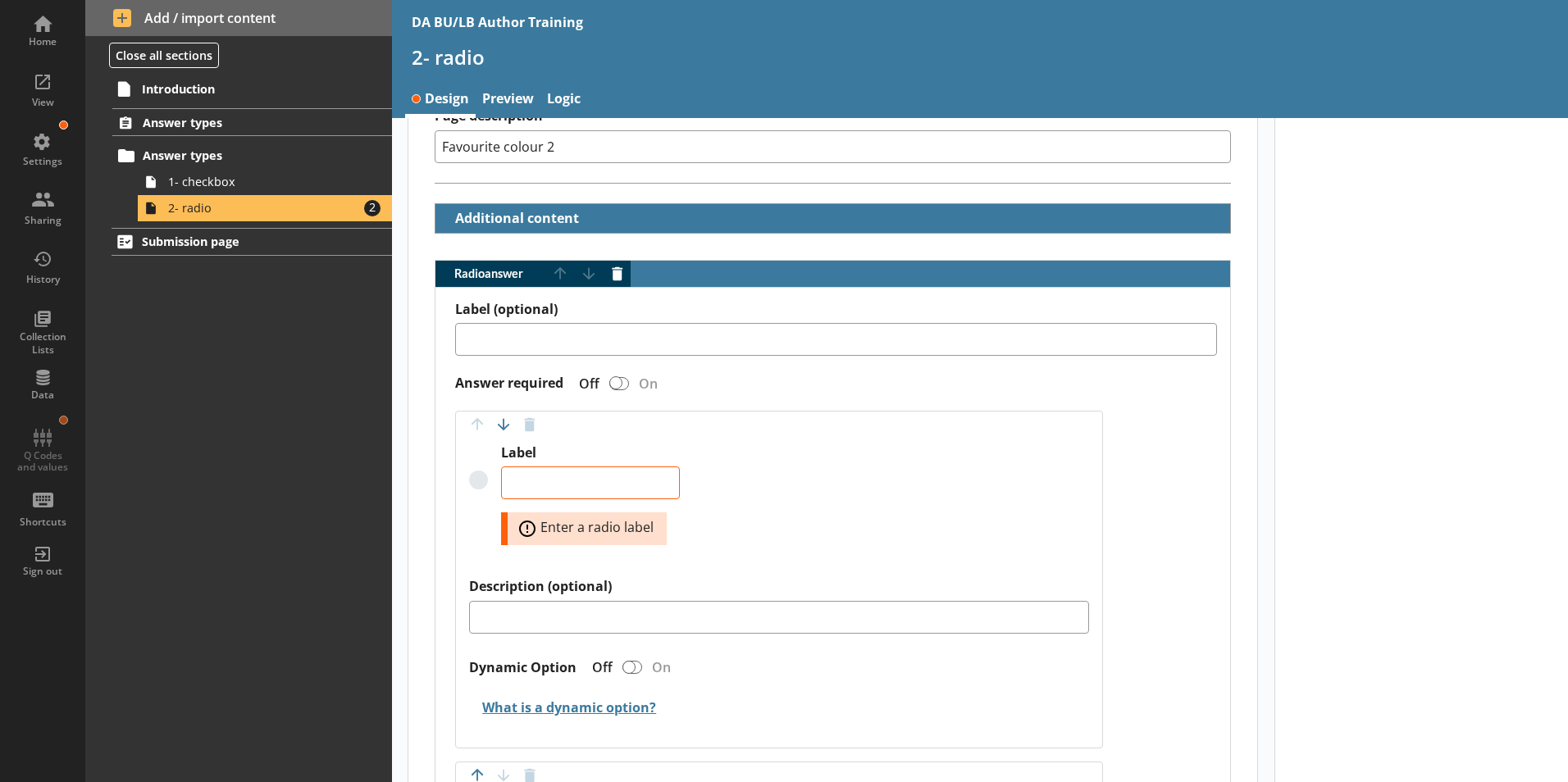
scroll to position [380, 0]
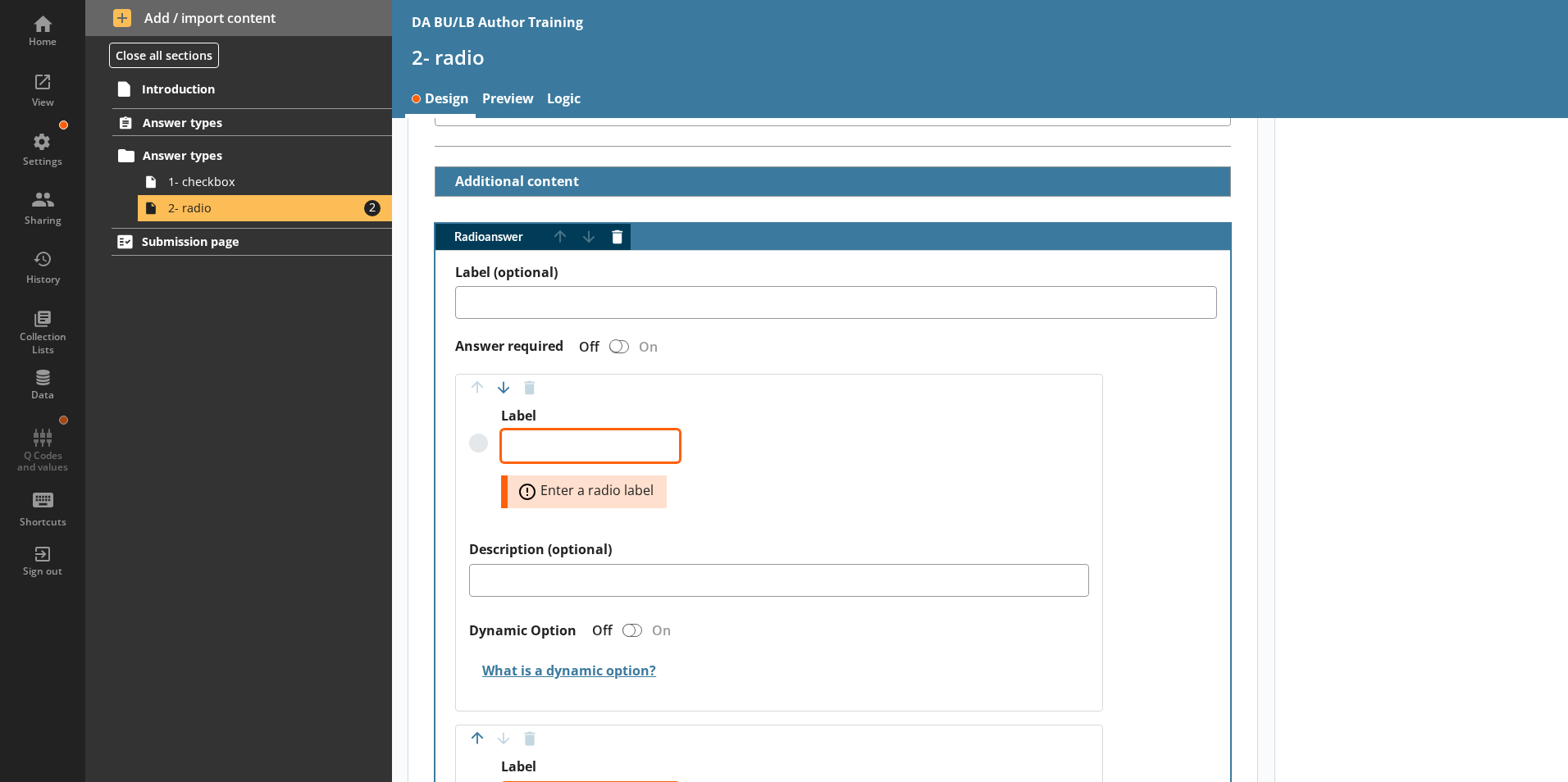
click at [592, 431] on textarea "Label" at bounding box center [590, 446] width 179 height 33
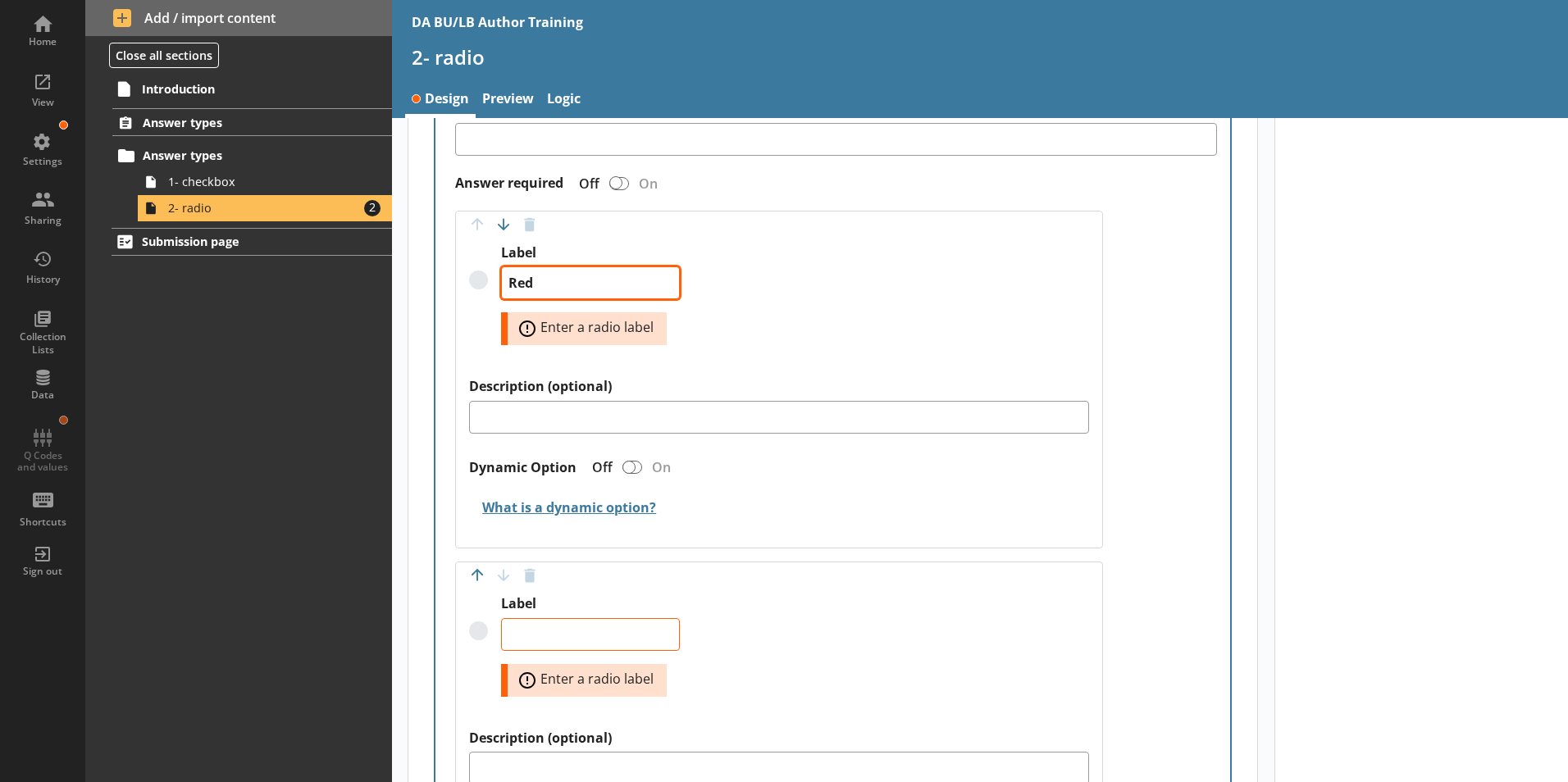
scroll to position [544, 0]
click at [556, 618] on textarea "Label" at bounding box center [590, 634] width 179 height 33
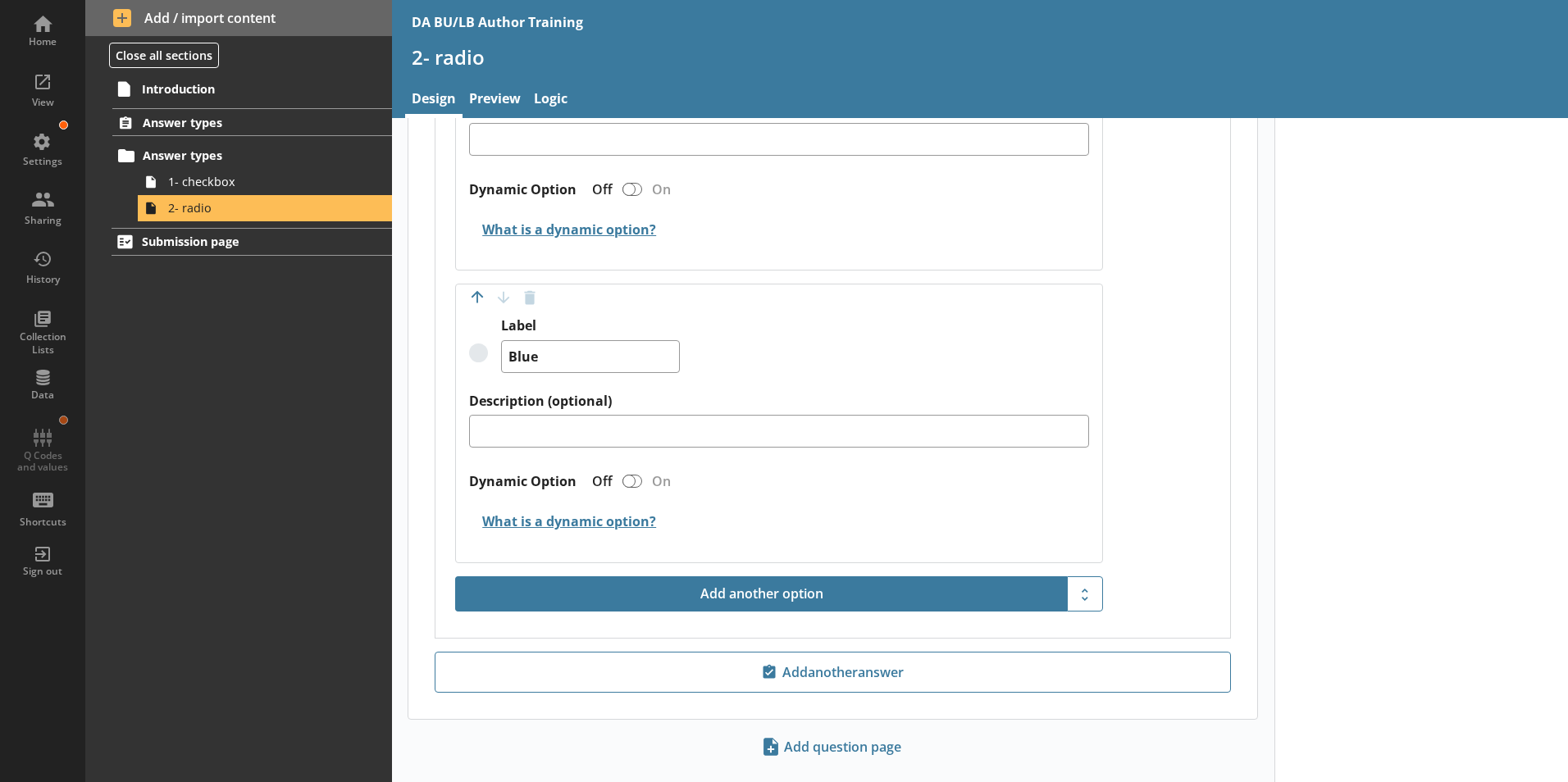
scroll to position [776, 0]
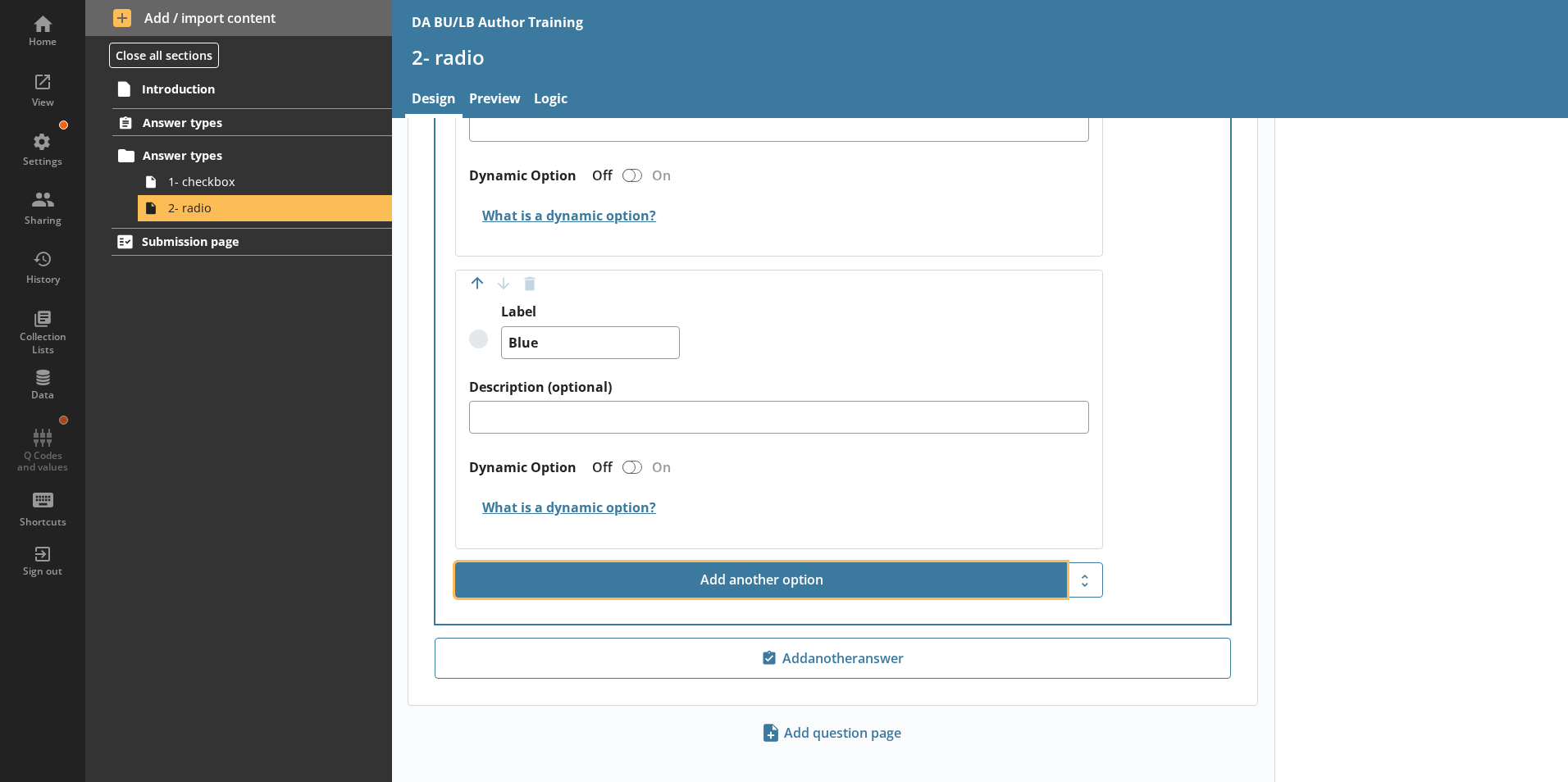
click at [796, 563] on button "Add another option" at bounding box center [760, 580] width 612 height 36
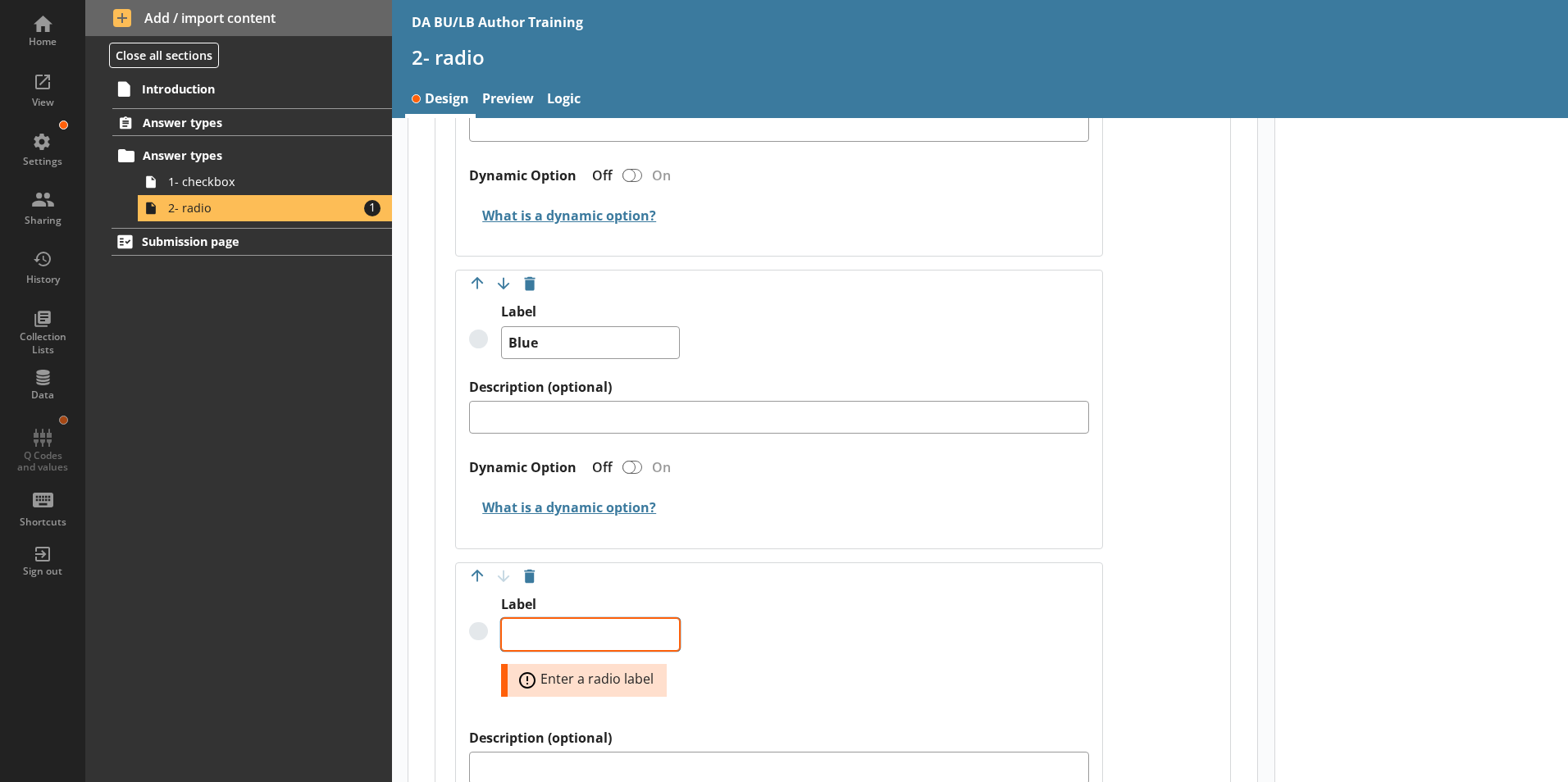
click at [548, 618] on textarea "Label" at bounding box center [590, 634] width 179 height 33
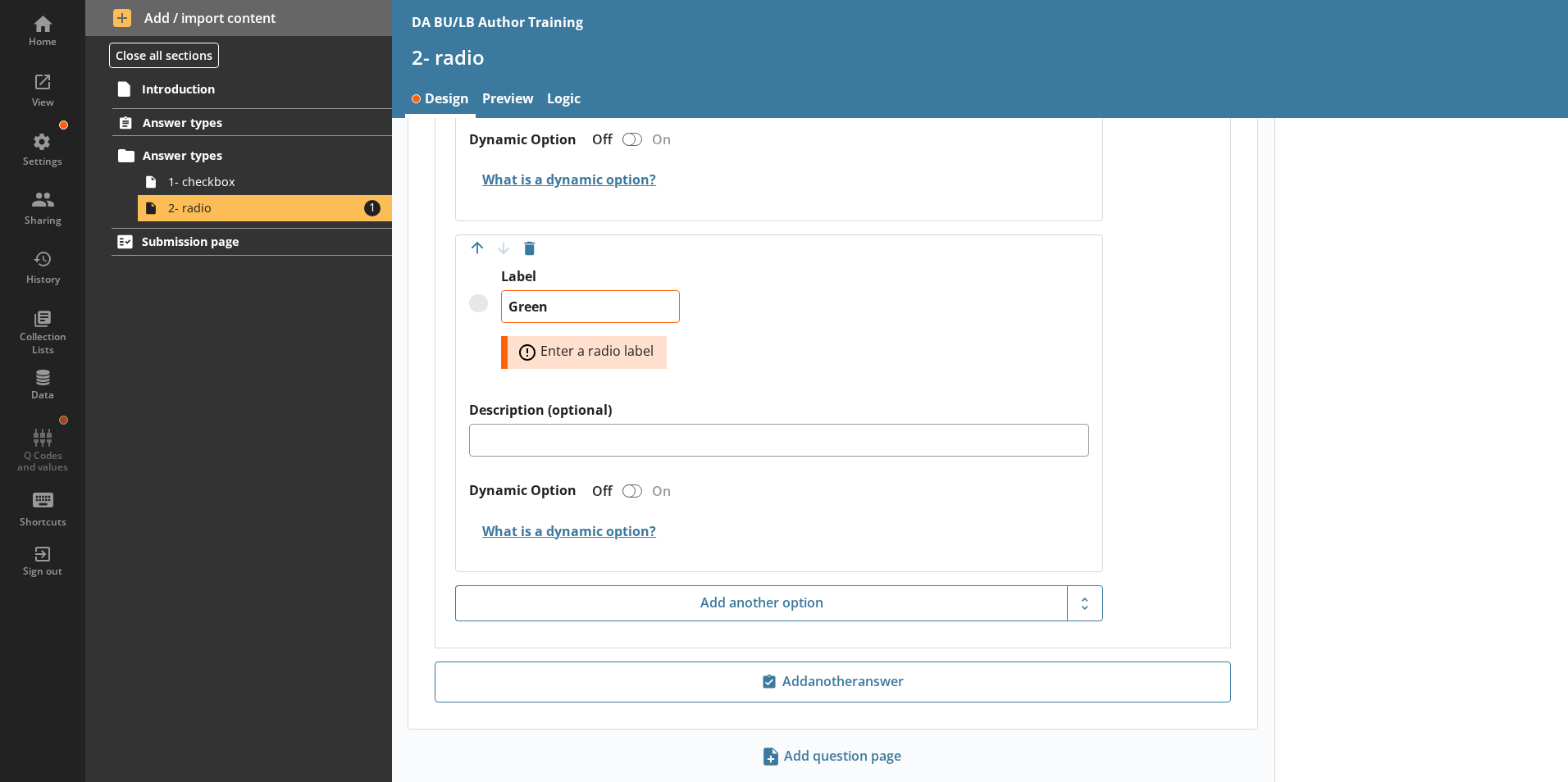
scroll to position [1127, 0]
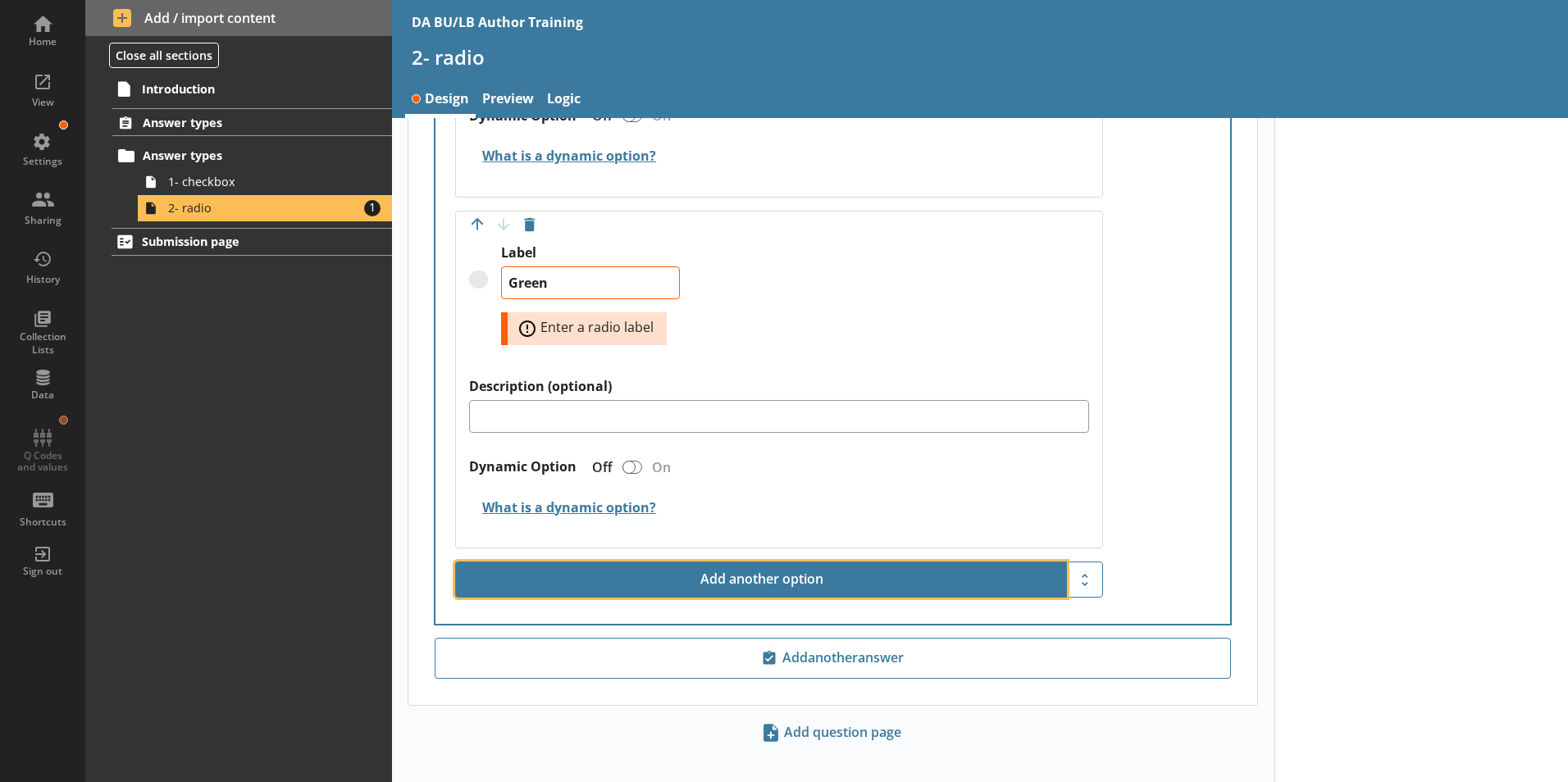
click at [781, 562] on button "Add another option" at bounding box center [760, 579] width 612 height 36
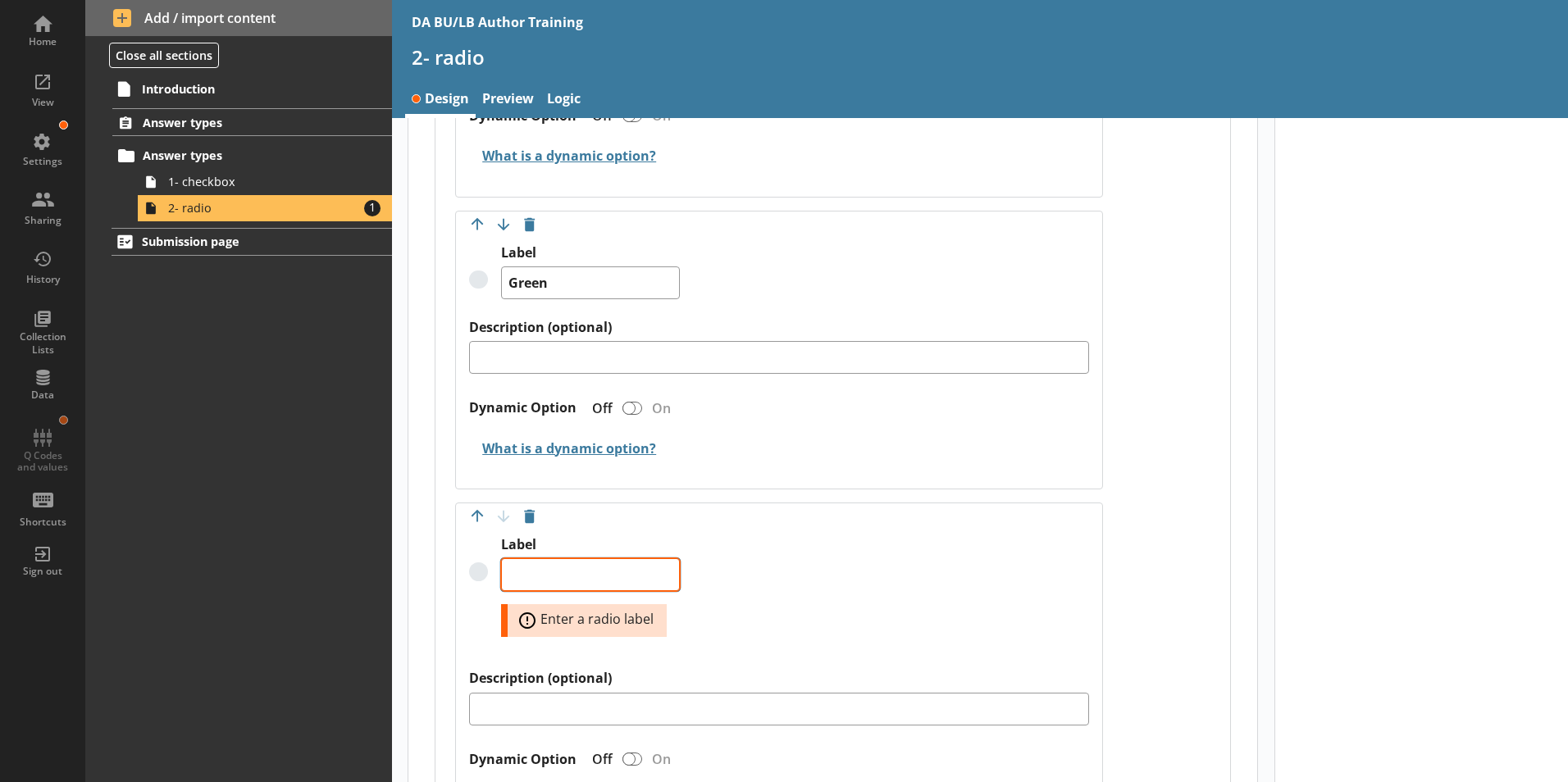
click at [535, 559] on textarea "Label" at bounding box center [590, 574] width 179 height 33
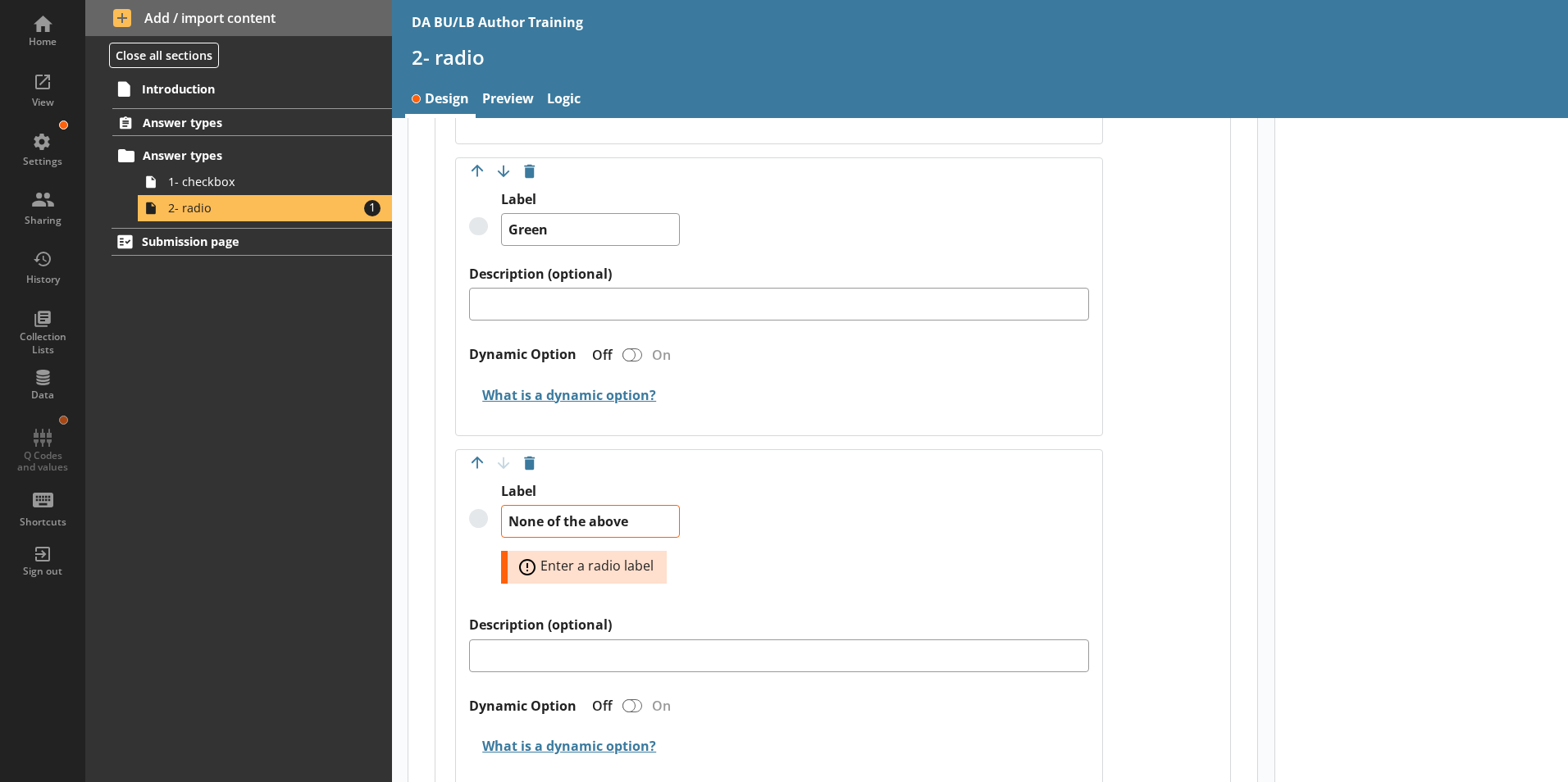
scroll to position [1209, 0]
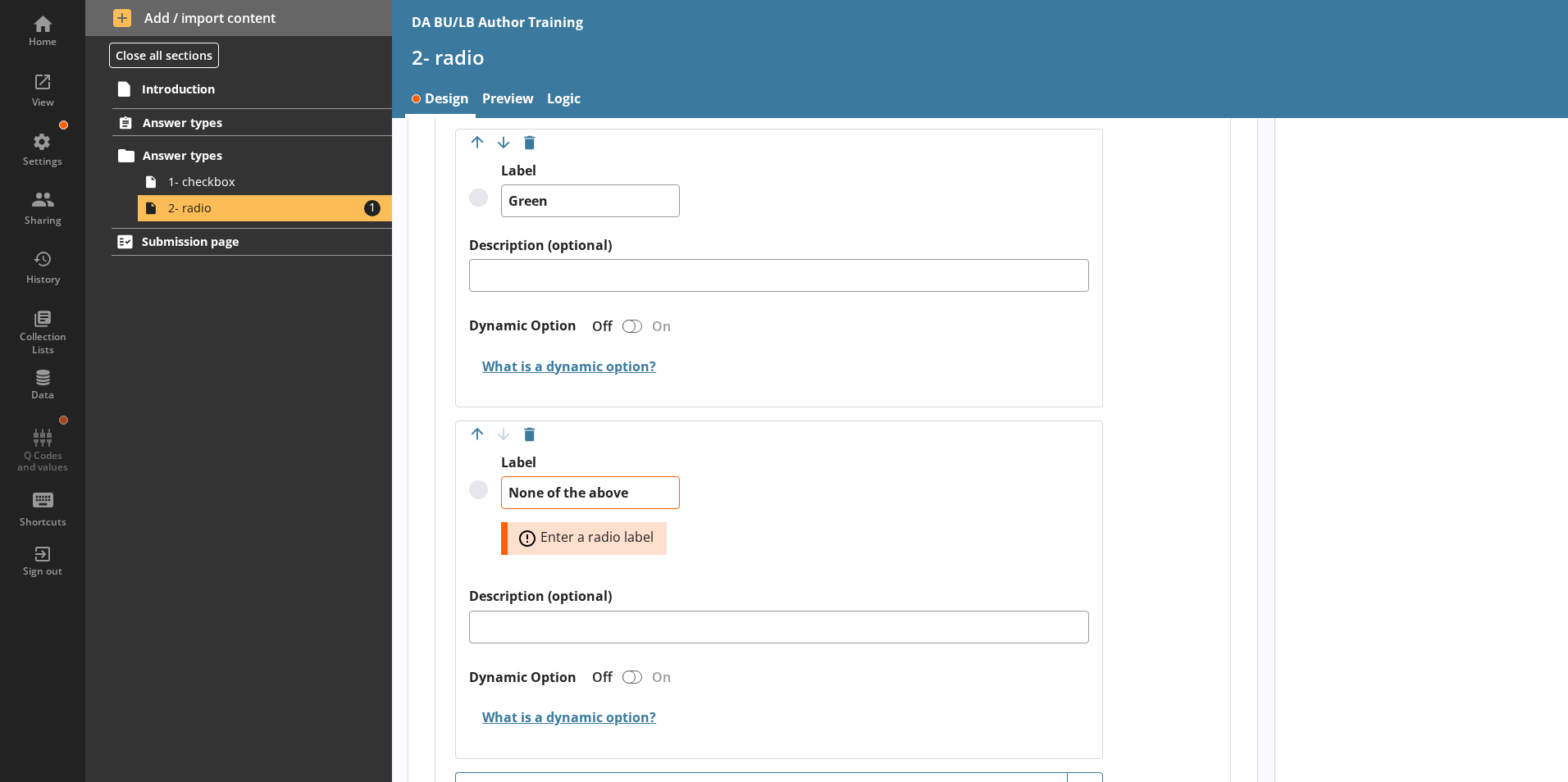
click at [1152, 493] on div "Label (optional) Answer required Off On Move answer up Move answer down Delete …" at bounding box center [832, 127] width 795 height 1413
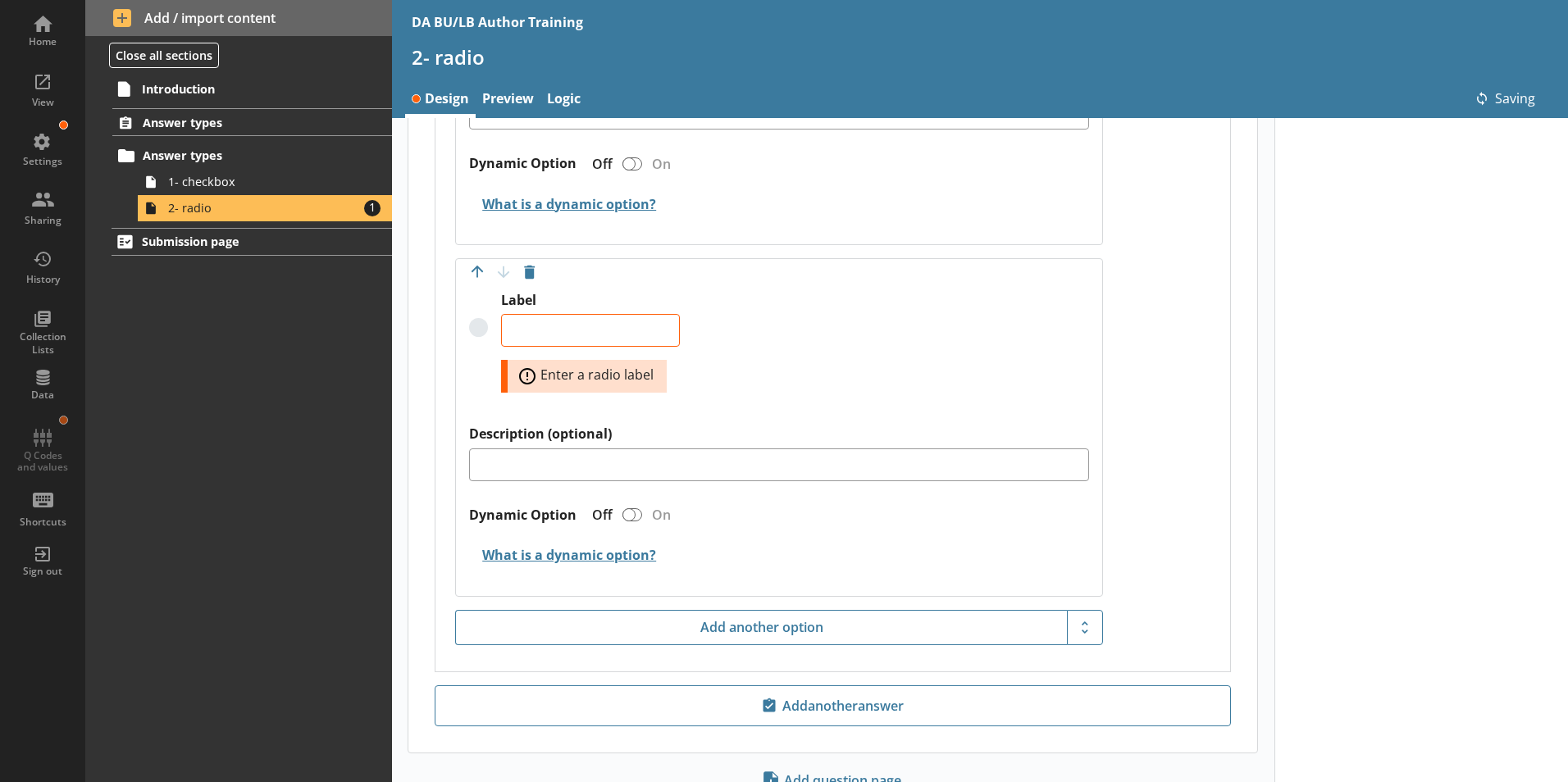
scroll to position [1360, 0]
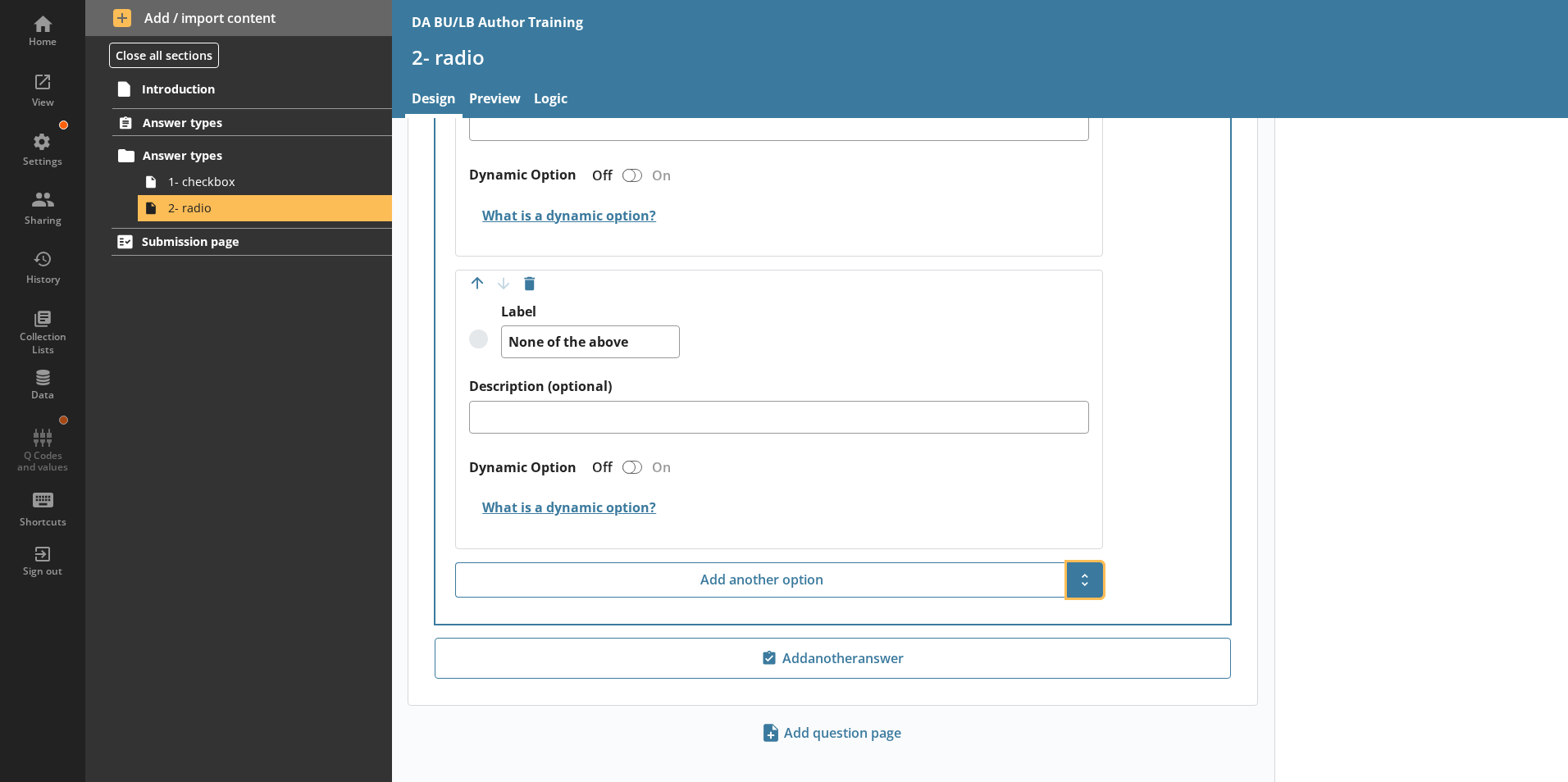
click at [1077, 568] on span "Show additional options" at bounding box center [1085, 579] width 27 height 27
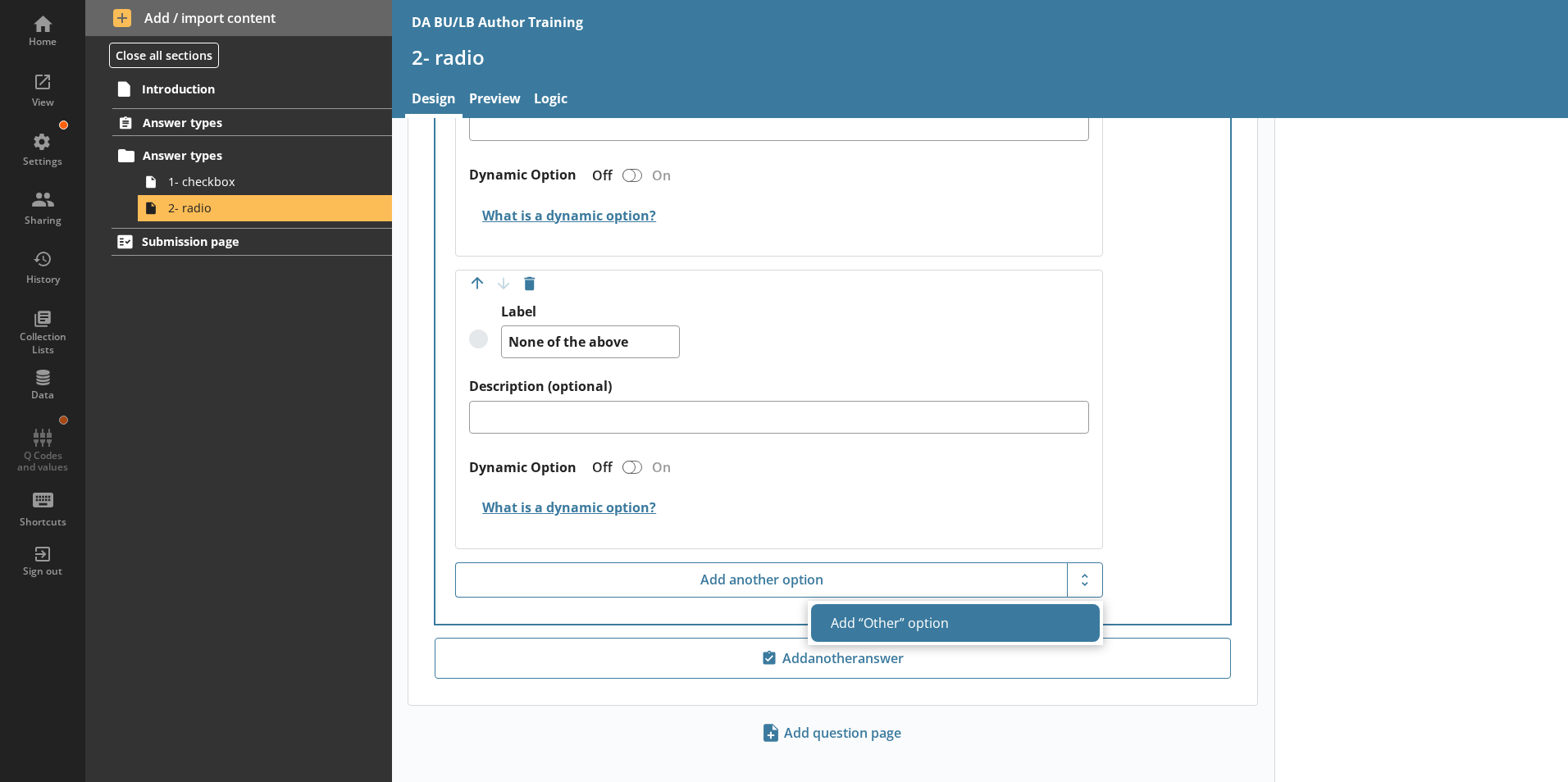
click at [871, 608] on button "Add “Other” option" at bounding box center [955, 623] width 289 height 38
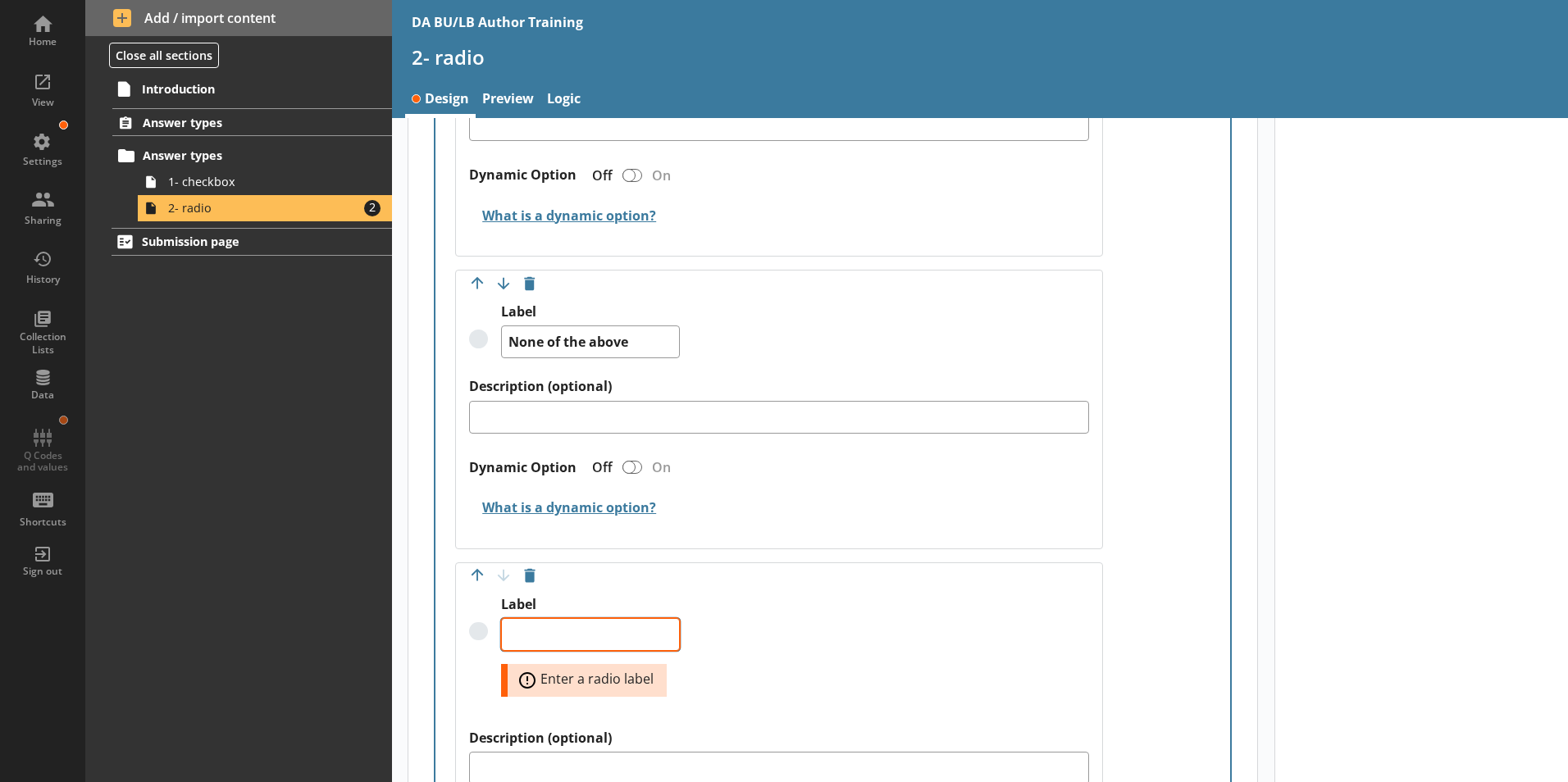
click at [545, 622] on textarea "Label" at bounding box center [590, 634] width 179 height 33
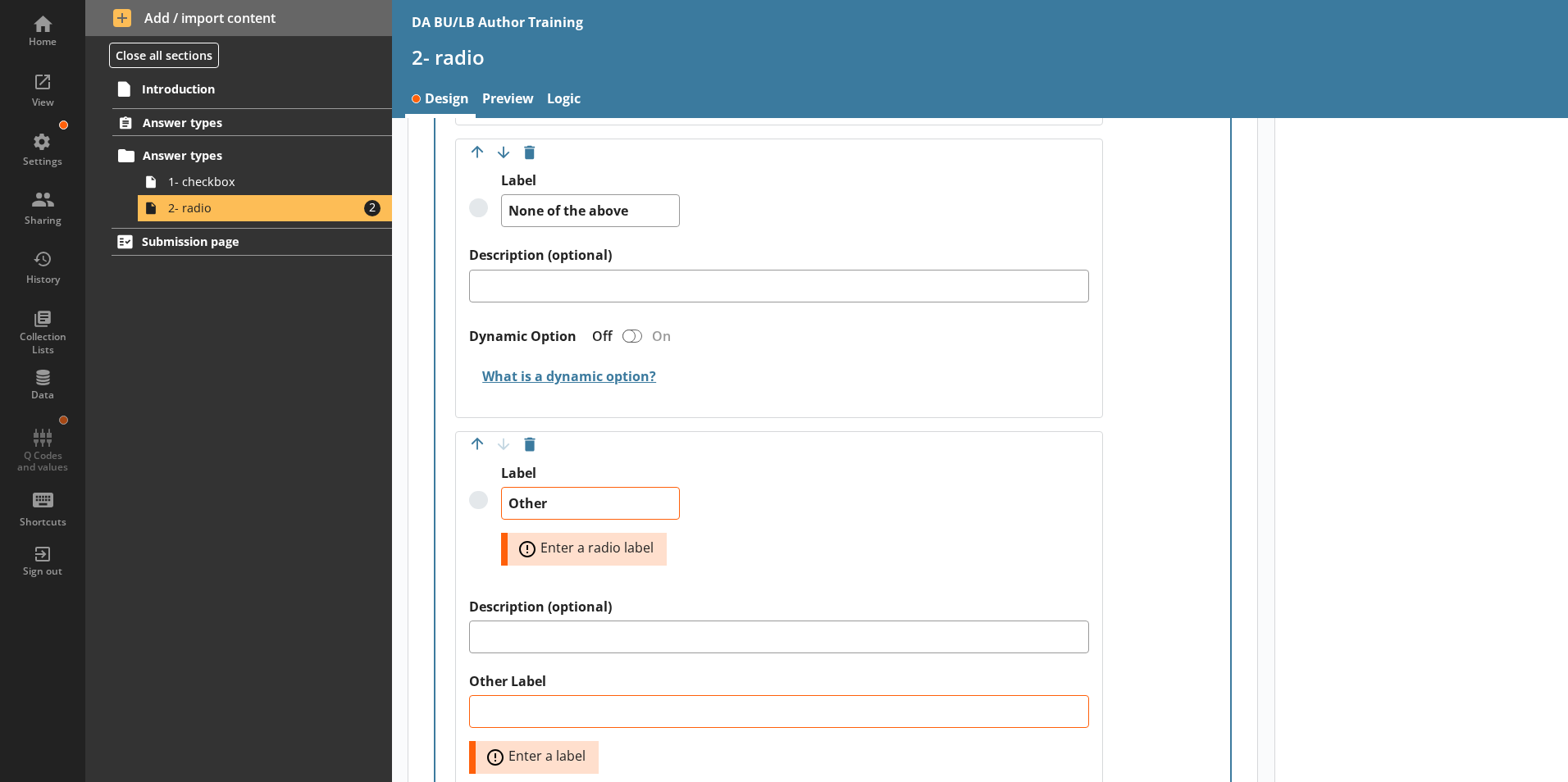
scroll to position [1524, 0]
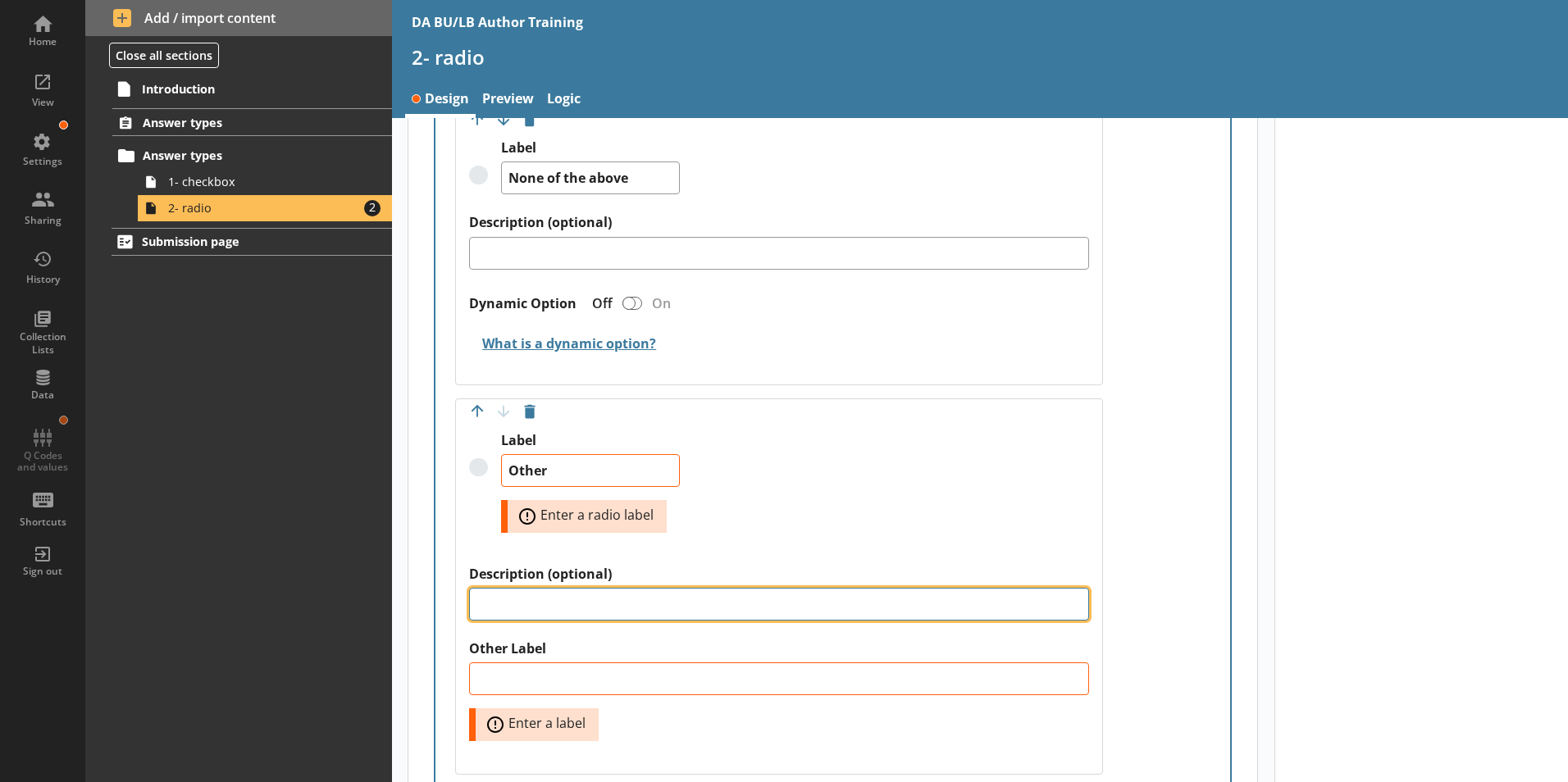
click at [523, 588] on textarea "Description (optional)" at bounding box center [778, 604] width 620 height 33
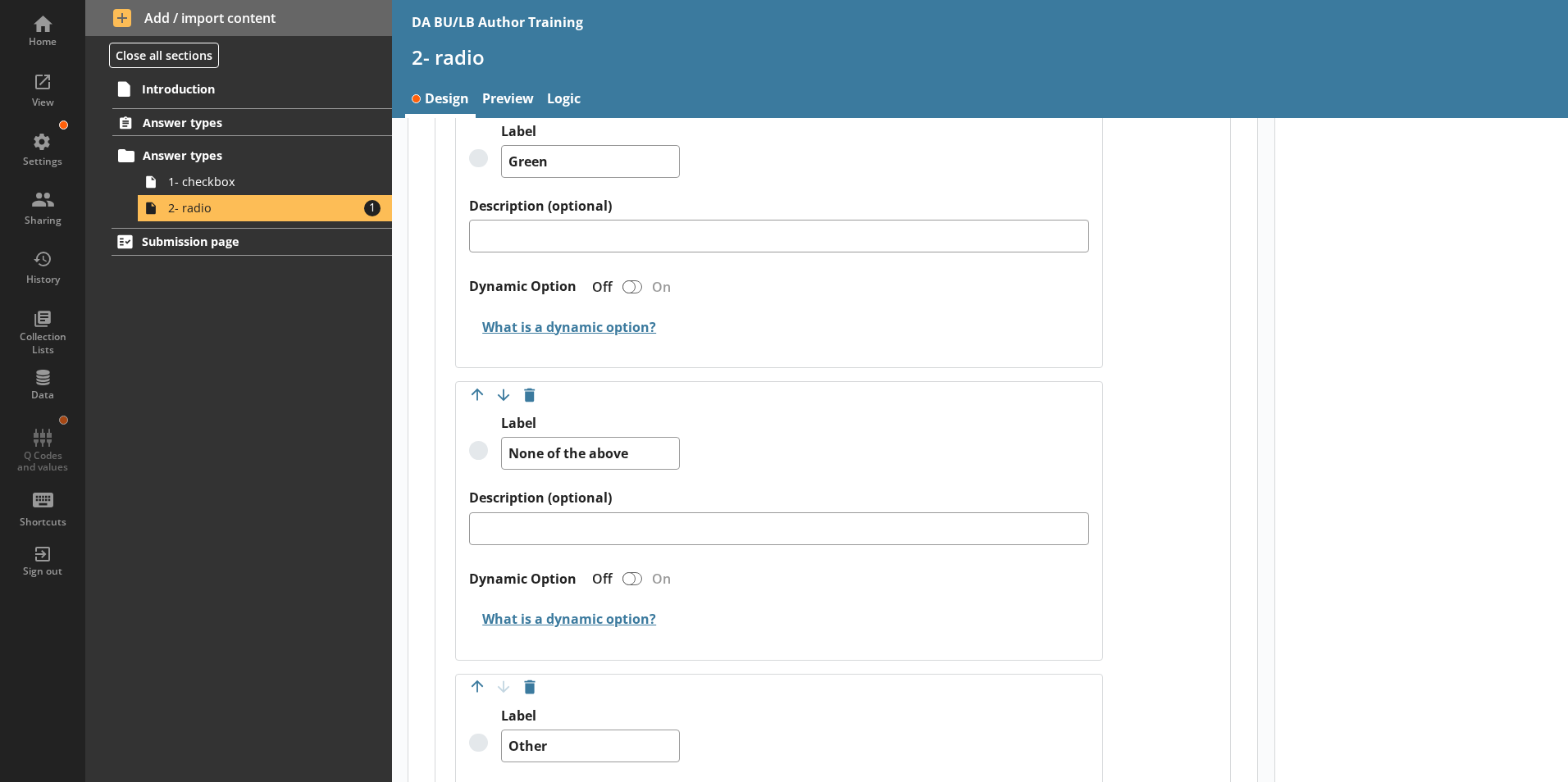
scroll to position [1360, 0]
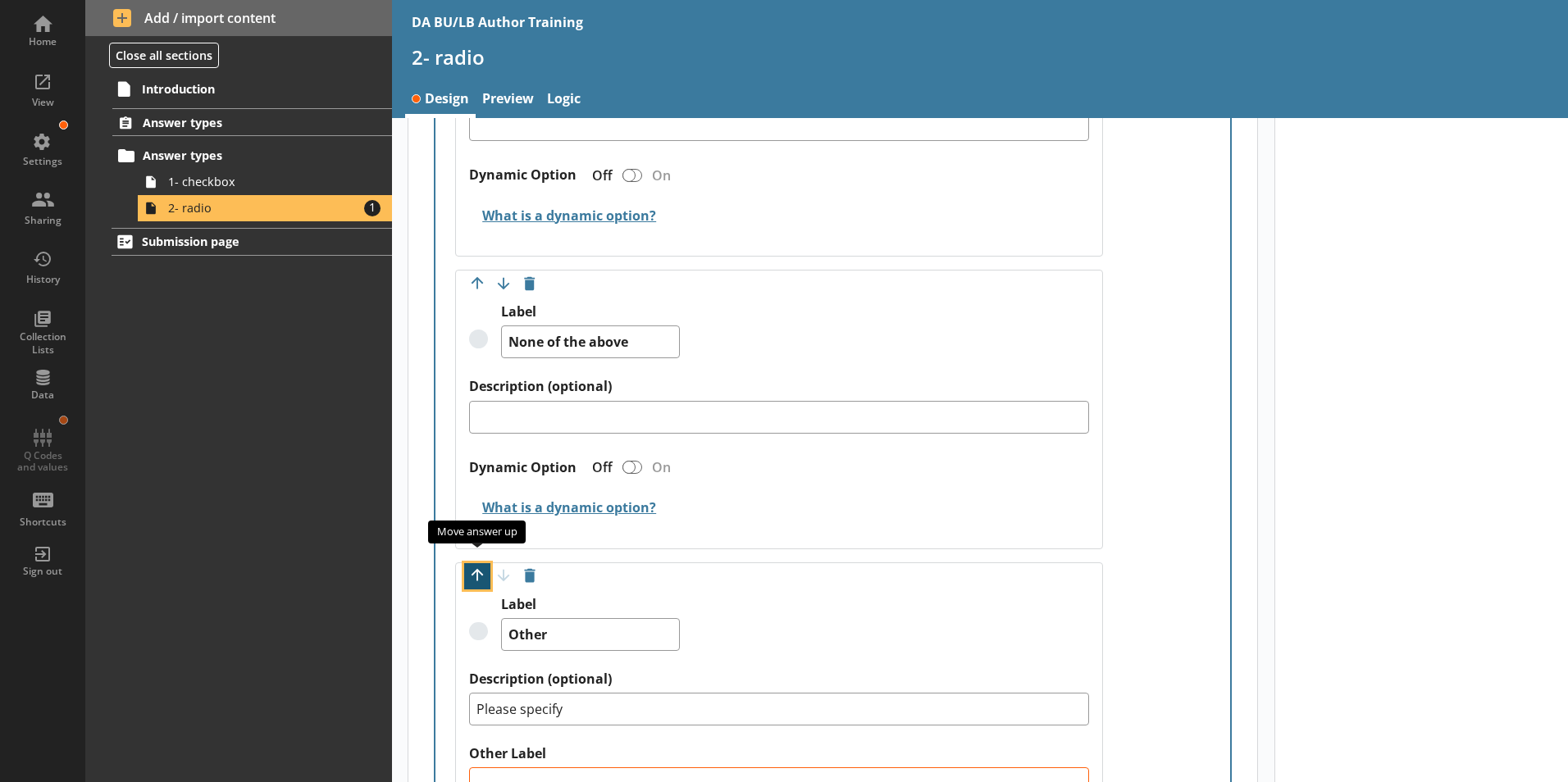
click at [474, 564] on button "Move option up" at bounding box center [477, 576] width 27 height 27
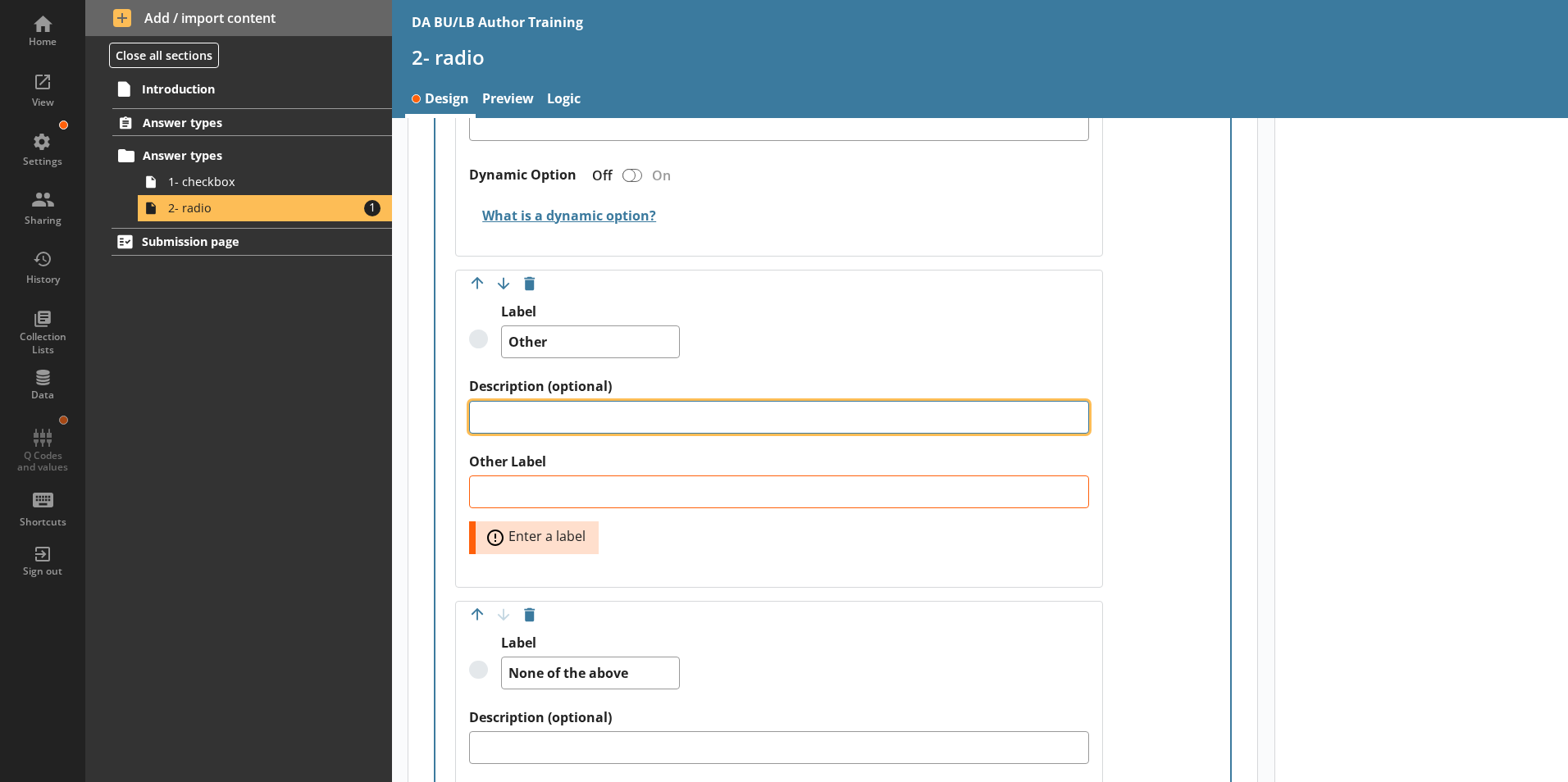
drag, startPoint x: 579, startPoint y: 399, endPoint x: 395, endPoint y: 445, distance: 189.7
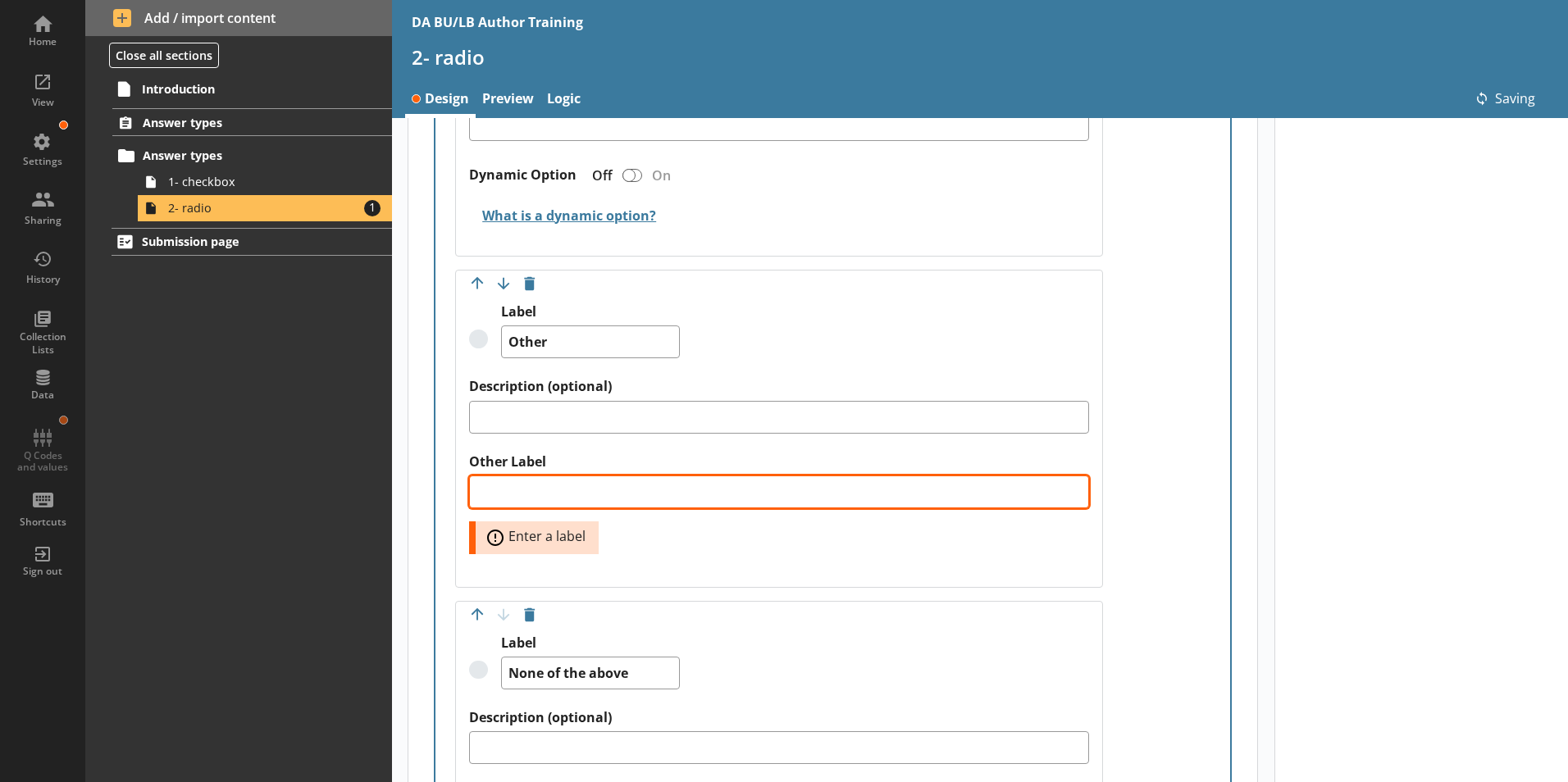
click at [494, 476] on textarea "Other Label" at bounding box center [778, 491] width 620 height 33
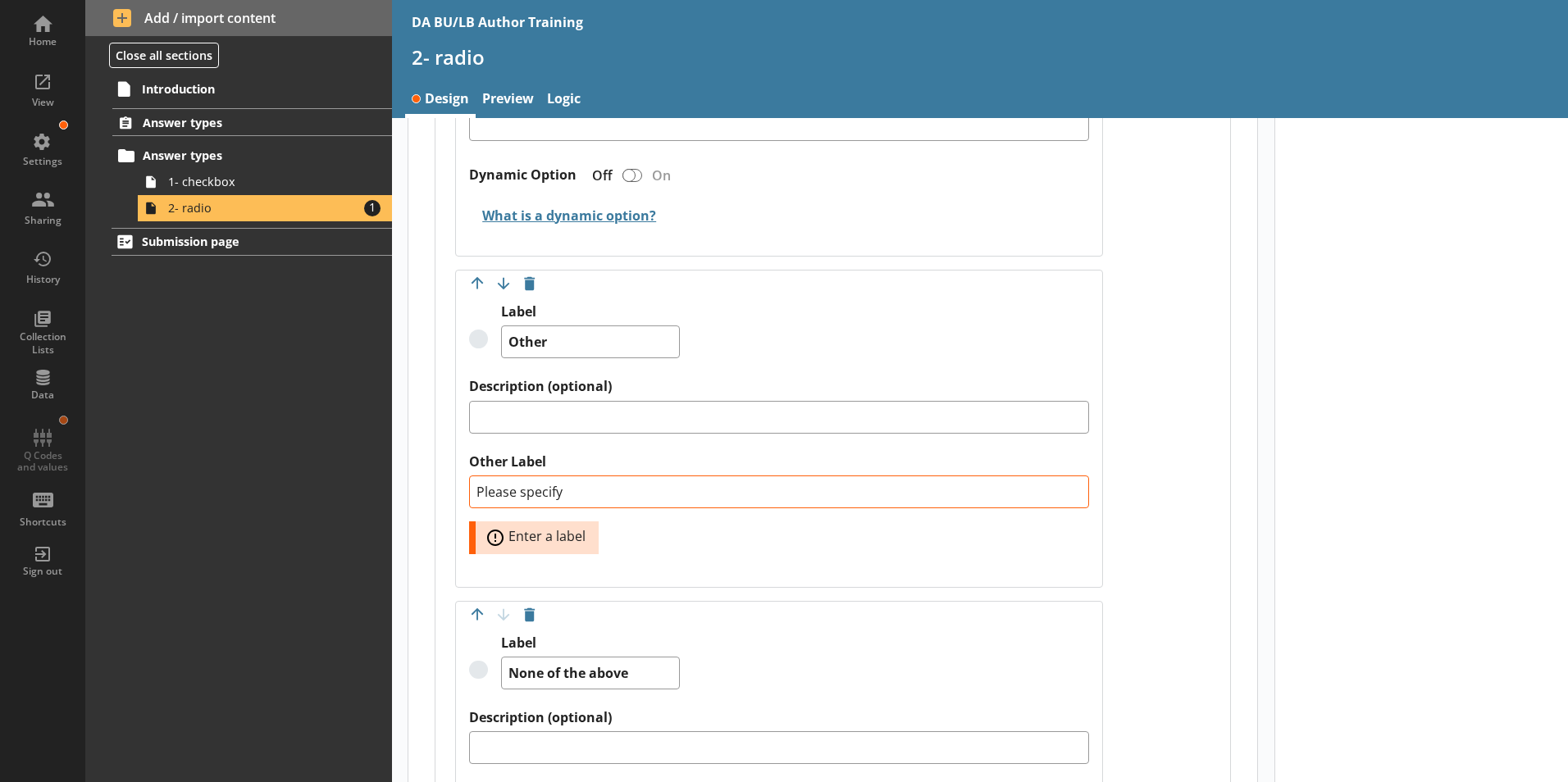
click at [1146, 507] on div "Label (optional) Answer required Off On Move answer up Move answer down Delete …" at bounding box center [832, 113] width 795 height 1685
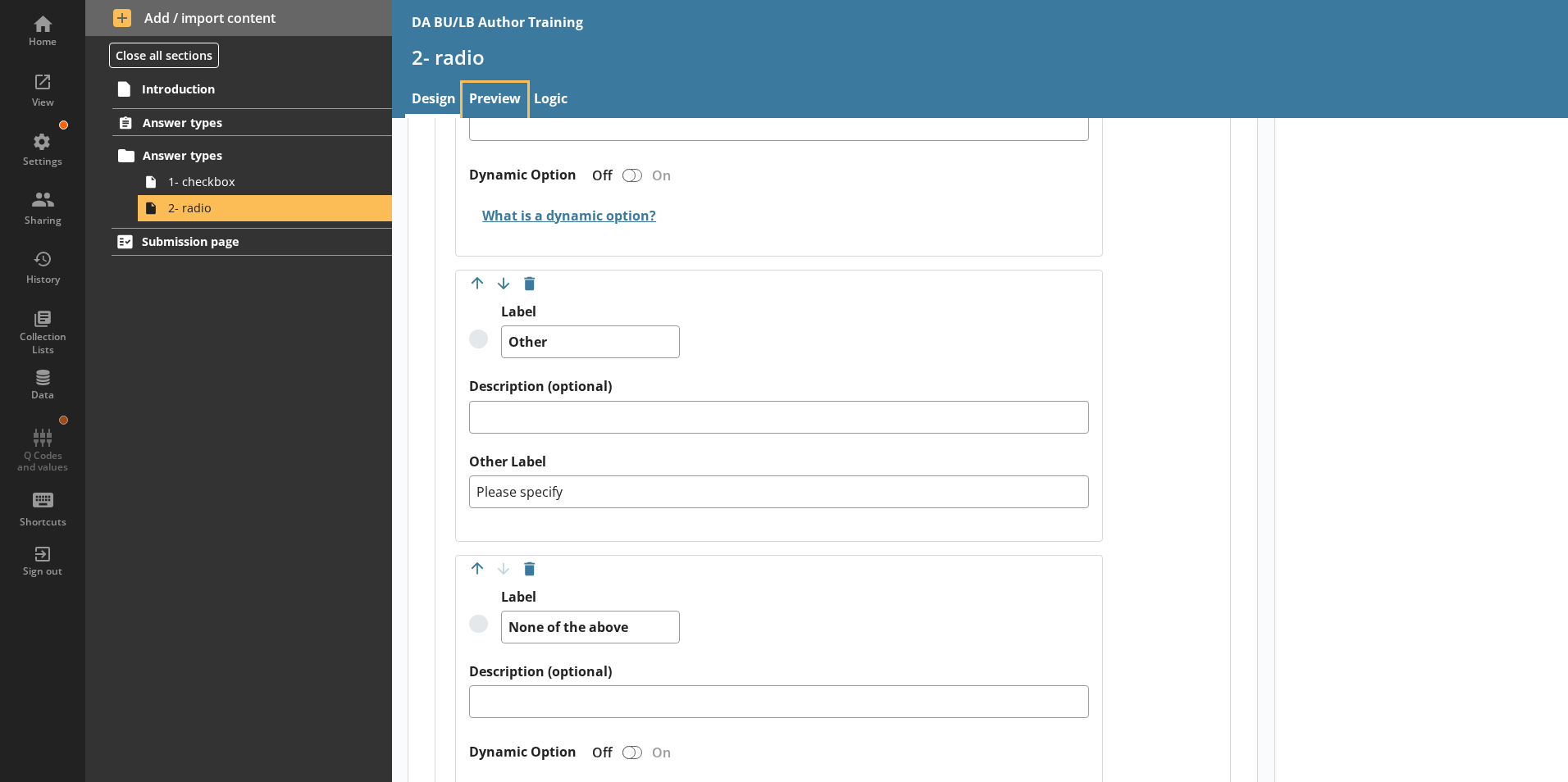
click at [495, 94] on link "Preview" at bounding box center [495, 101] width 65 height 36
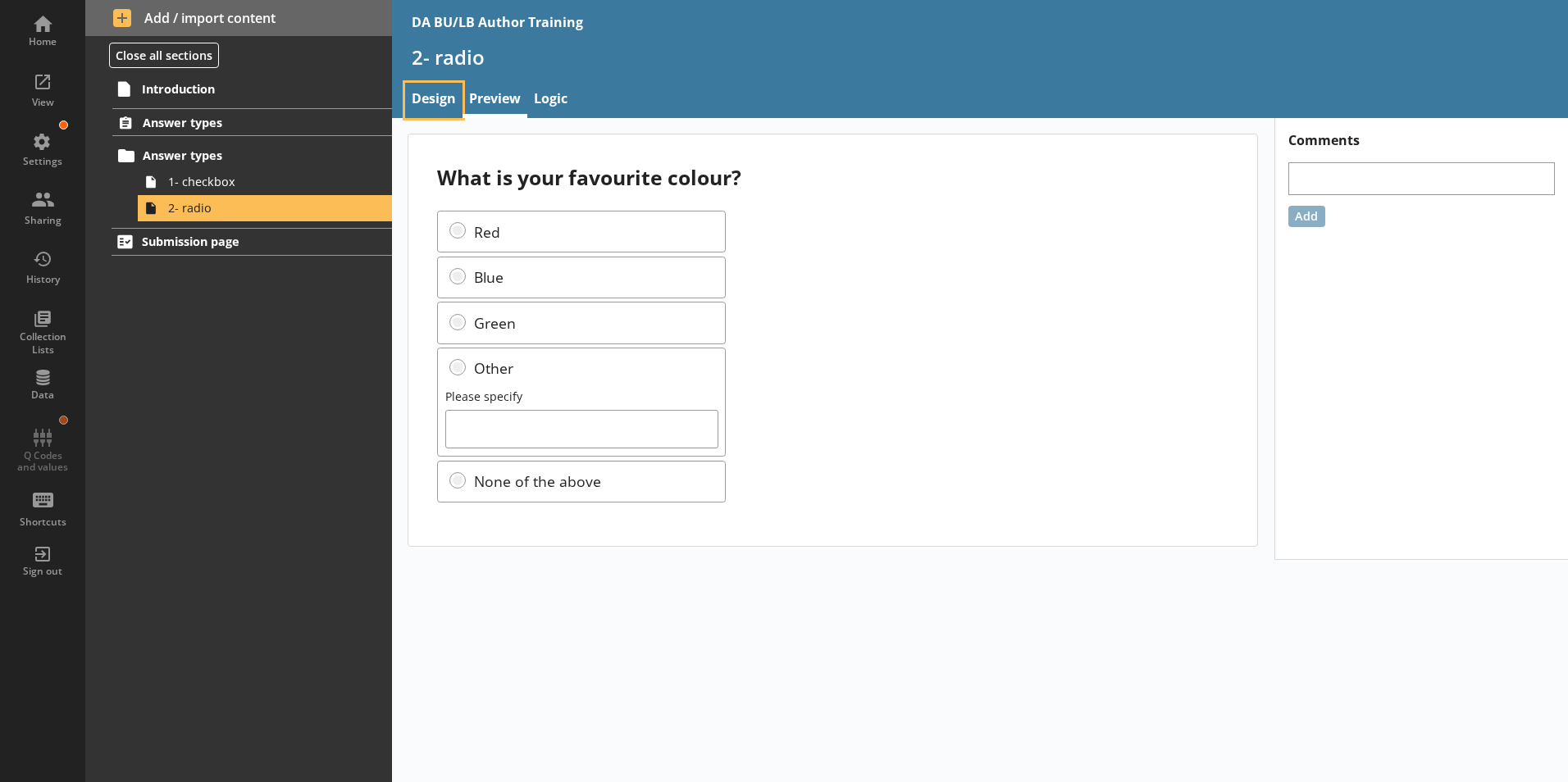
click at [442, 100] on link "Design" at bounding box center [434, 101] width 57 height 36
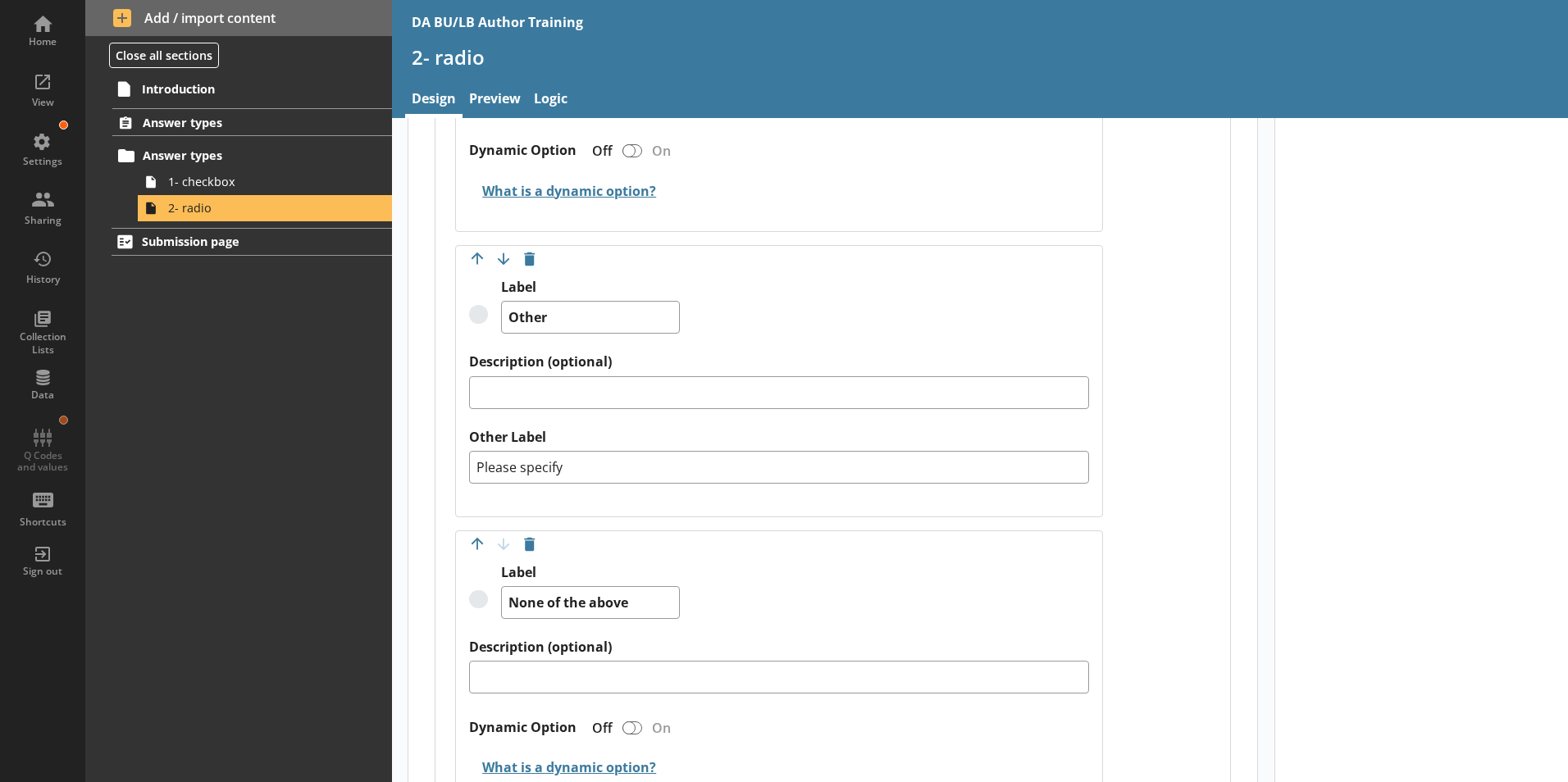
scroll to position [1394, 0]
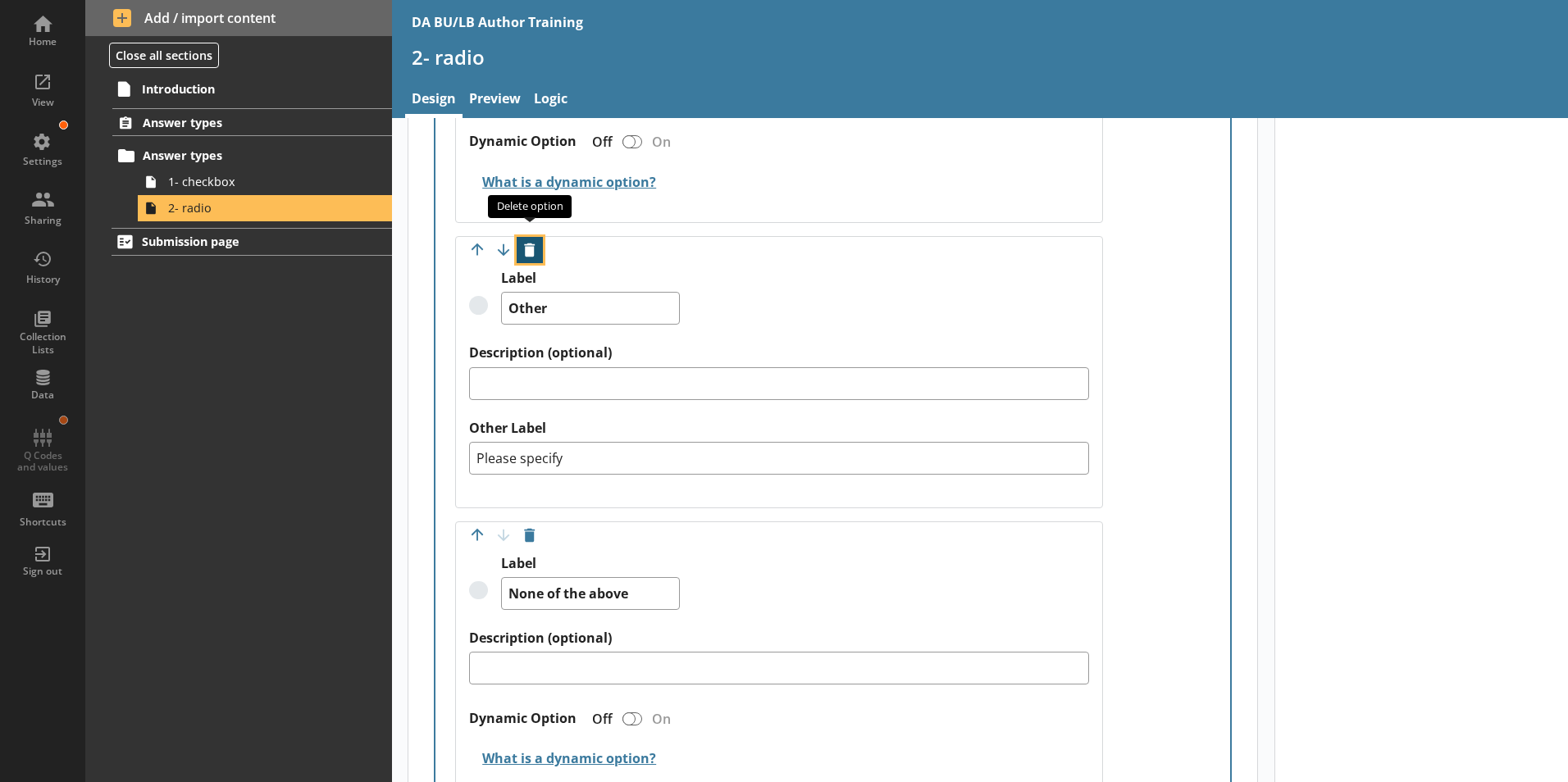
click at [531, 238] on button "Delete option" at bounding box center [529, 250] width 27 height 27
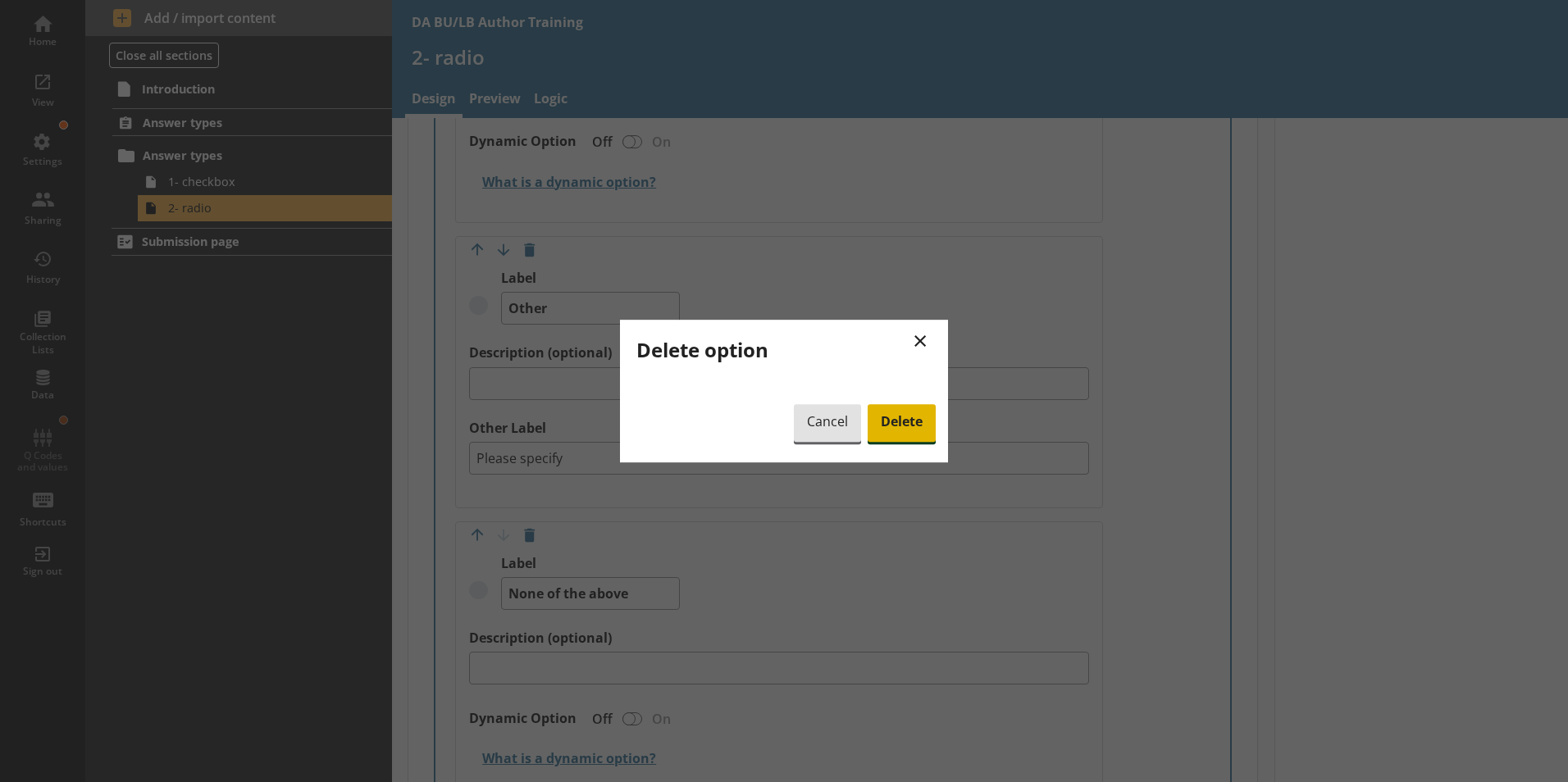
click at [911, 430] on span "Delete" at bounding box center [901, 423] width 68 height 38
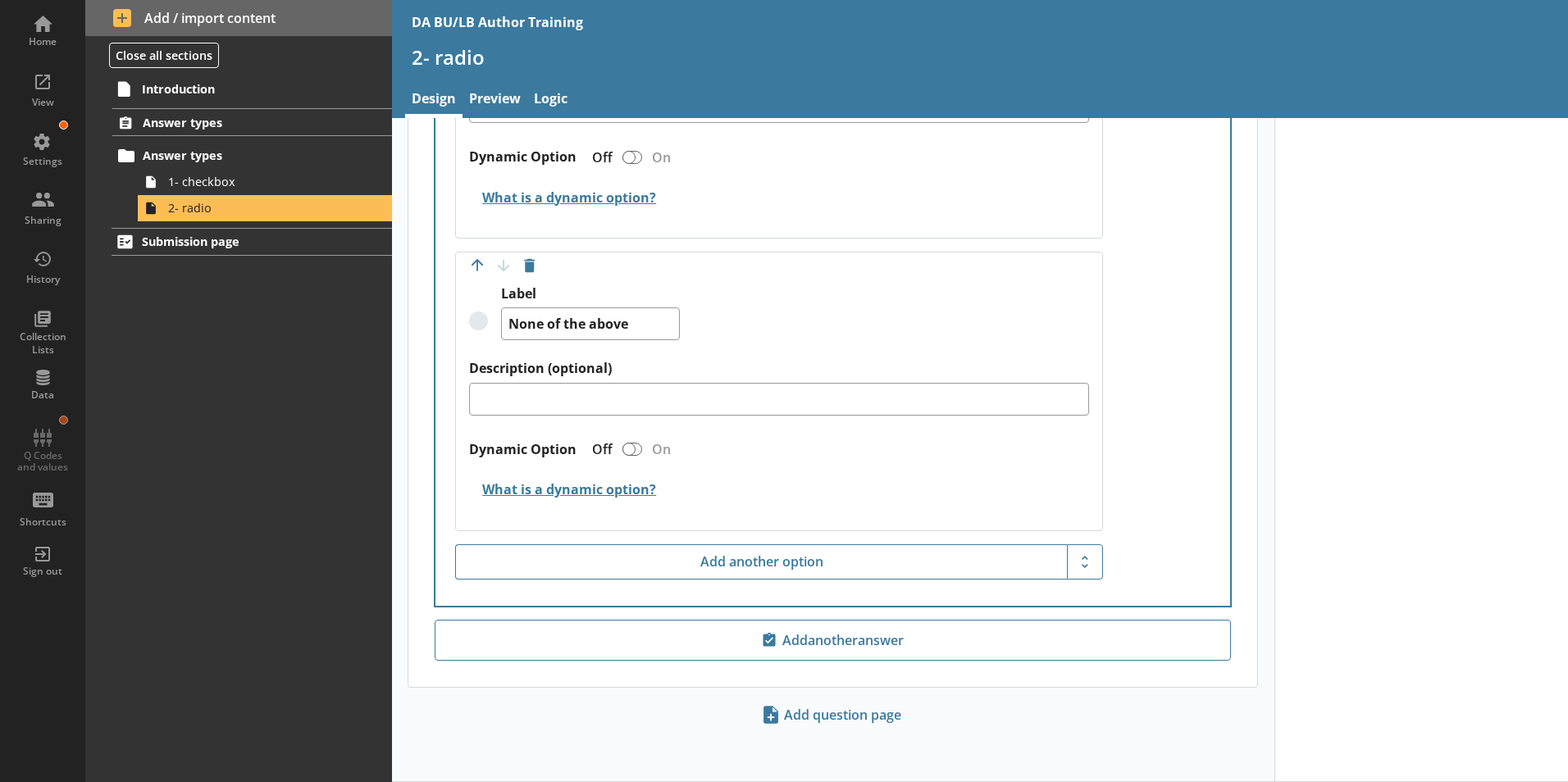
scroll to position [1360, 0]
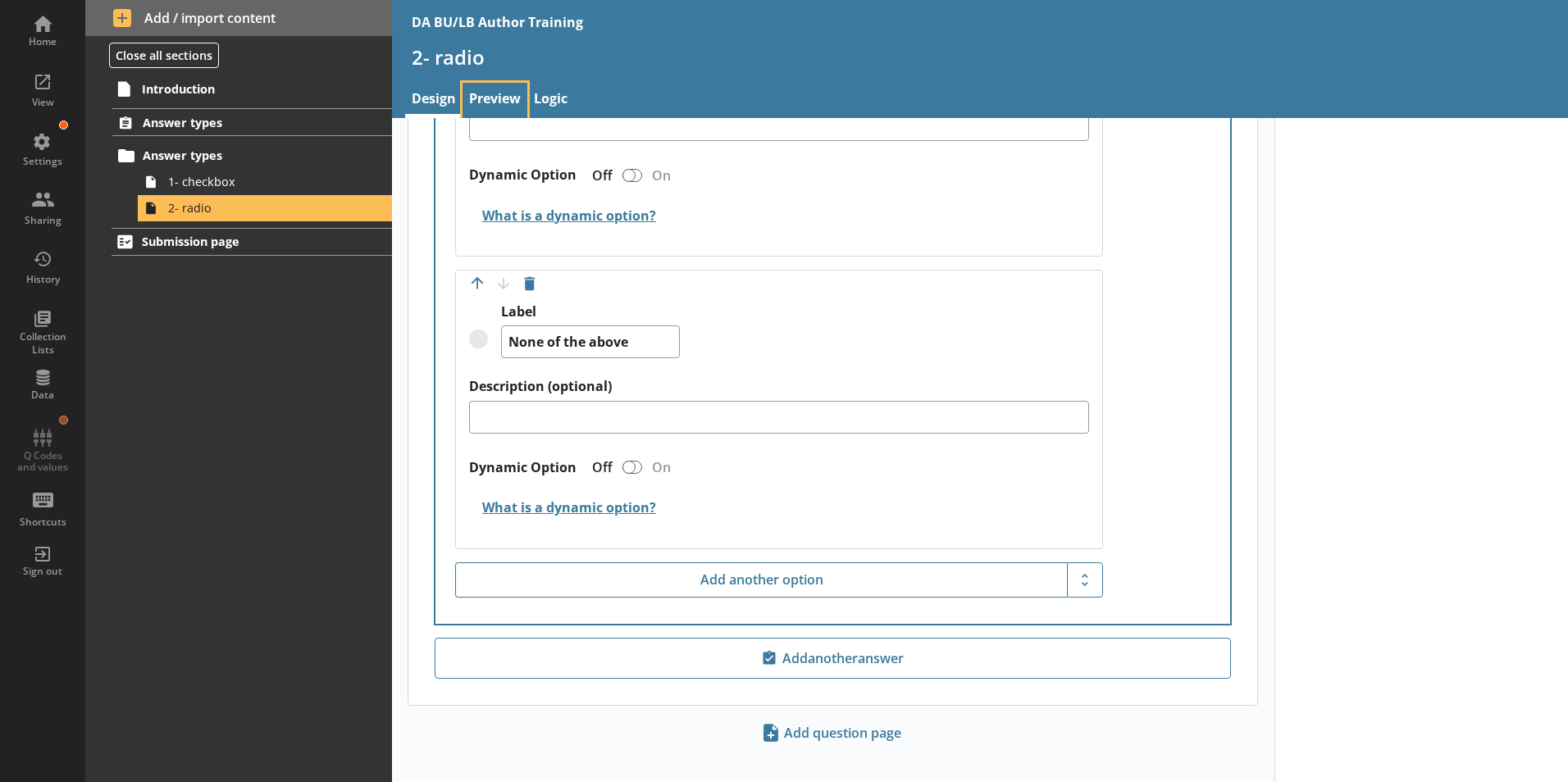
click at [500, 102] on link "Preview" at bounding box center [495, 101] width 65 height 36
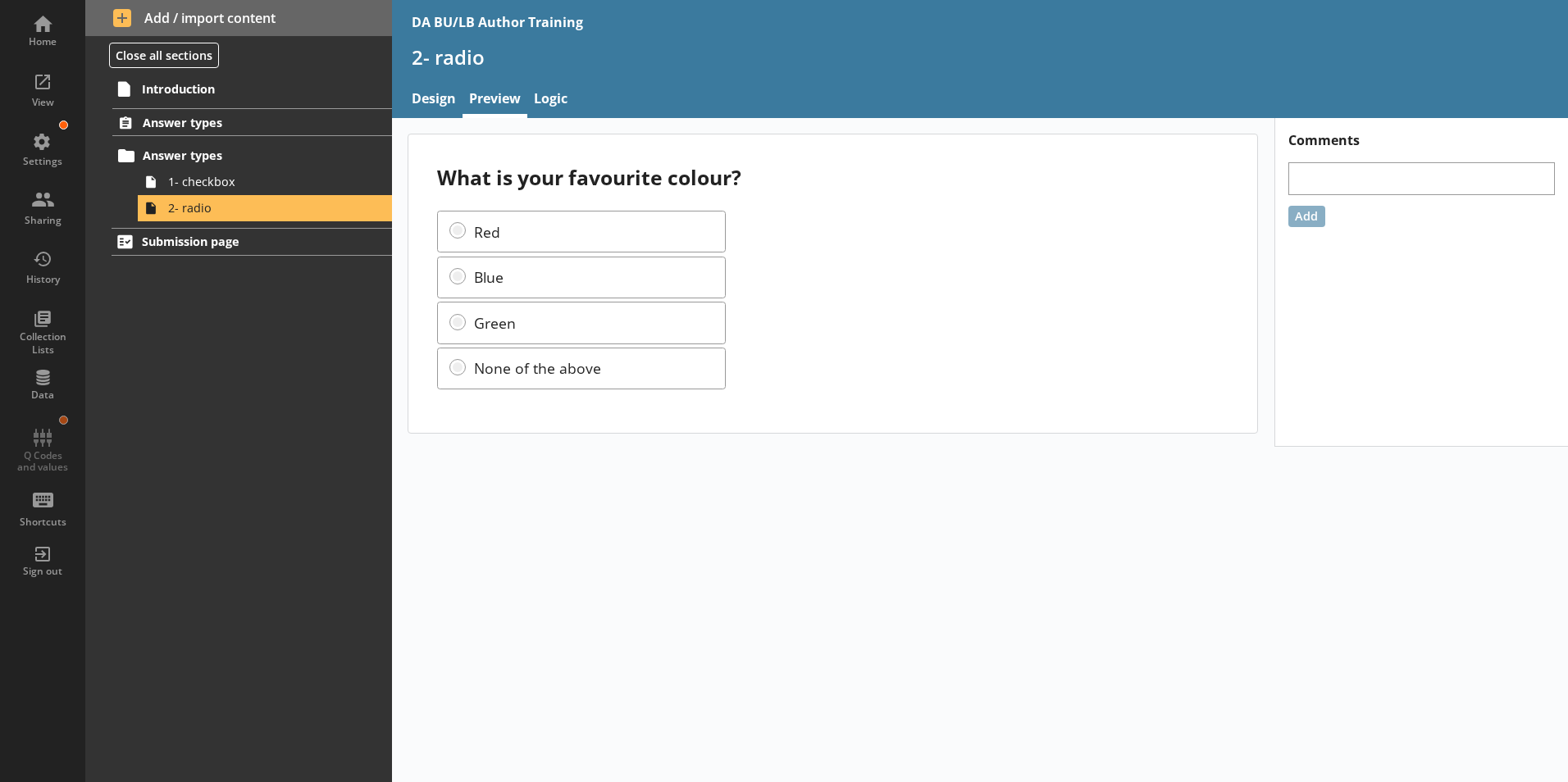
click at [895, 579] on div "What is your favourite colour? Red Blue Green None of the above Comments Add" at bounding box center [979, 450] width 1176 height 664
click at [901, 272] on div "Red Blue Green None of the above" at bounding box center [832, 300] width 791 height 179
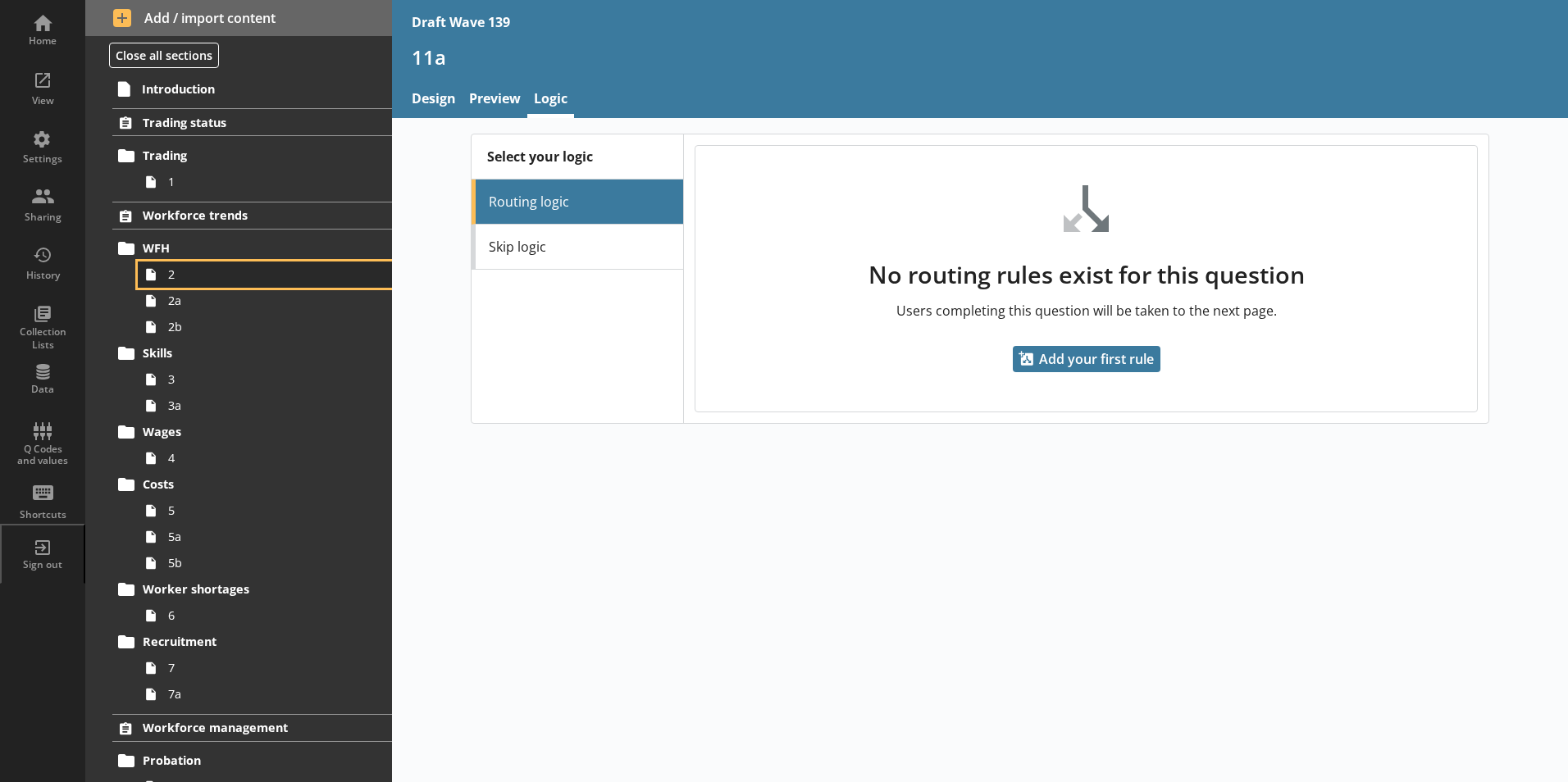
click at [178, 279] on span "2" at bounding box center [259, 275] width 182 height 16
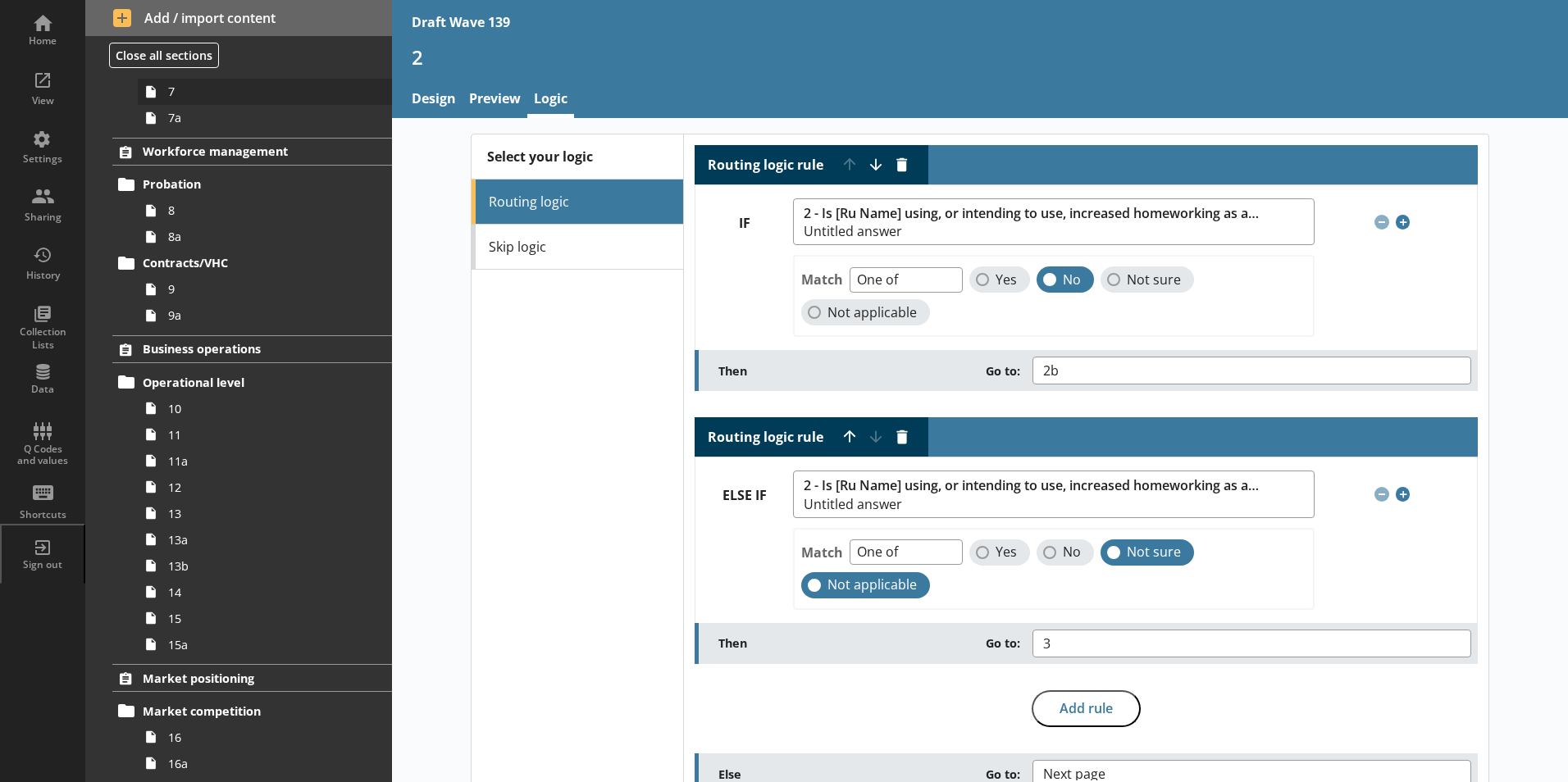
scroll to position [655, 0]
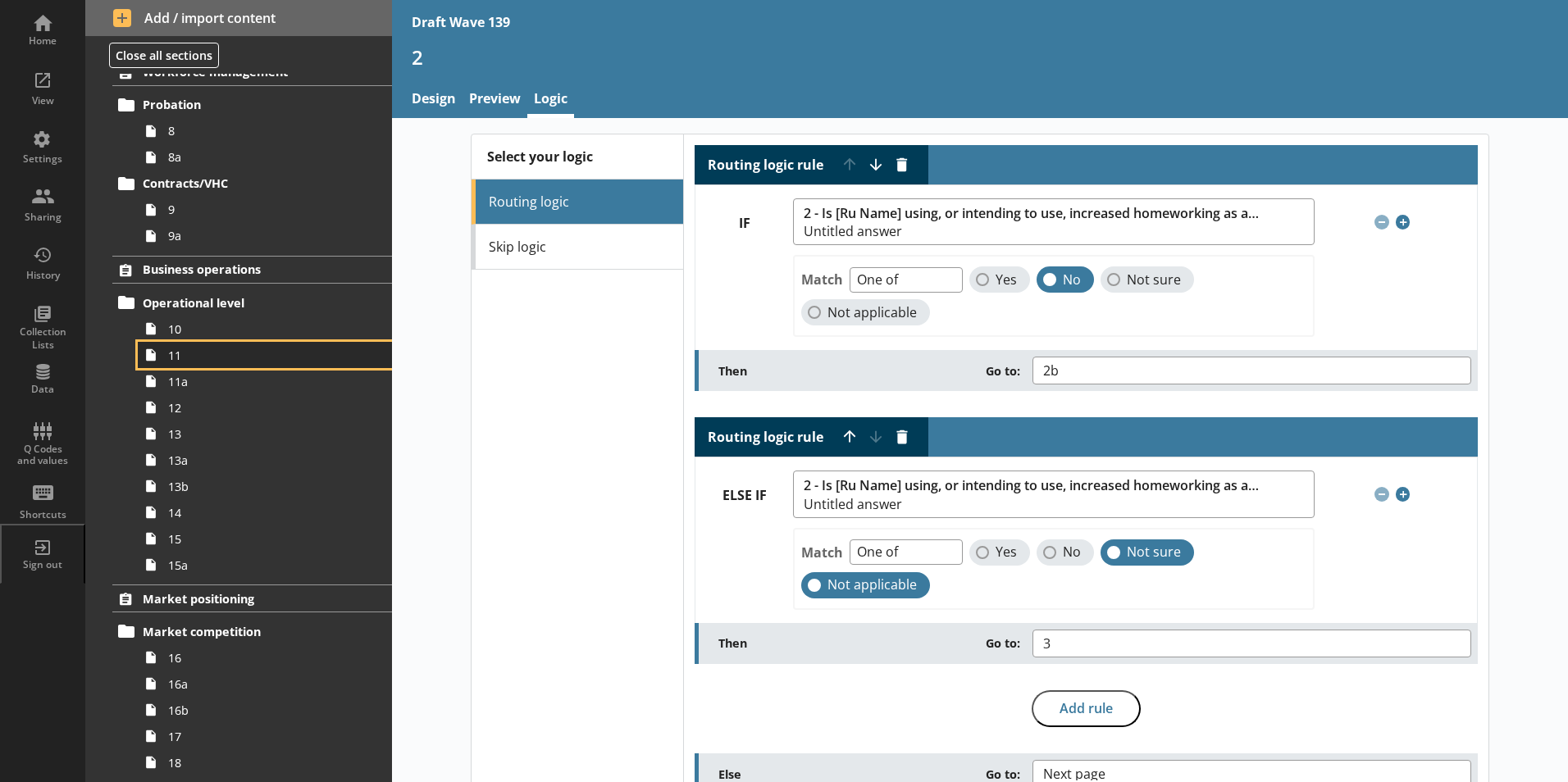
click at [169, 362] on span "11" at bounding box center [259, 356] width 182 height 16
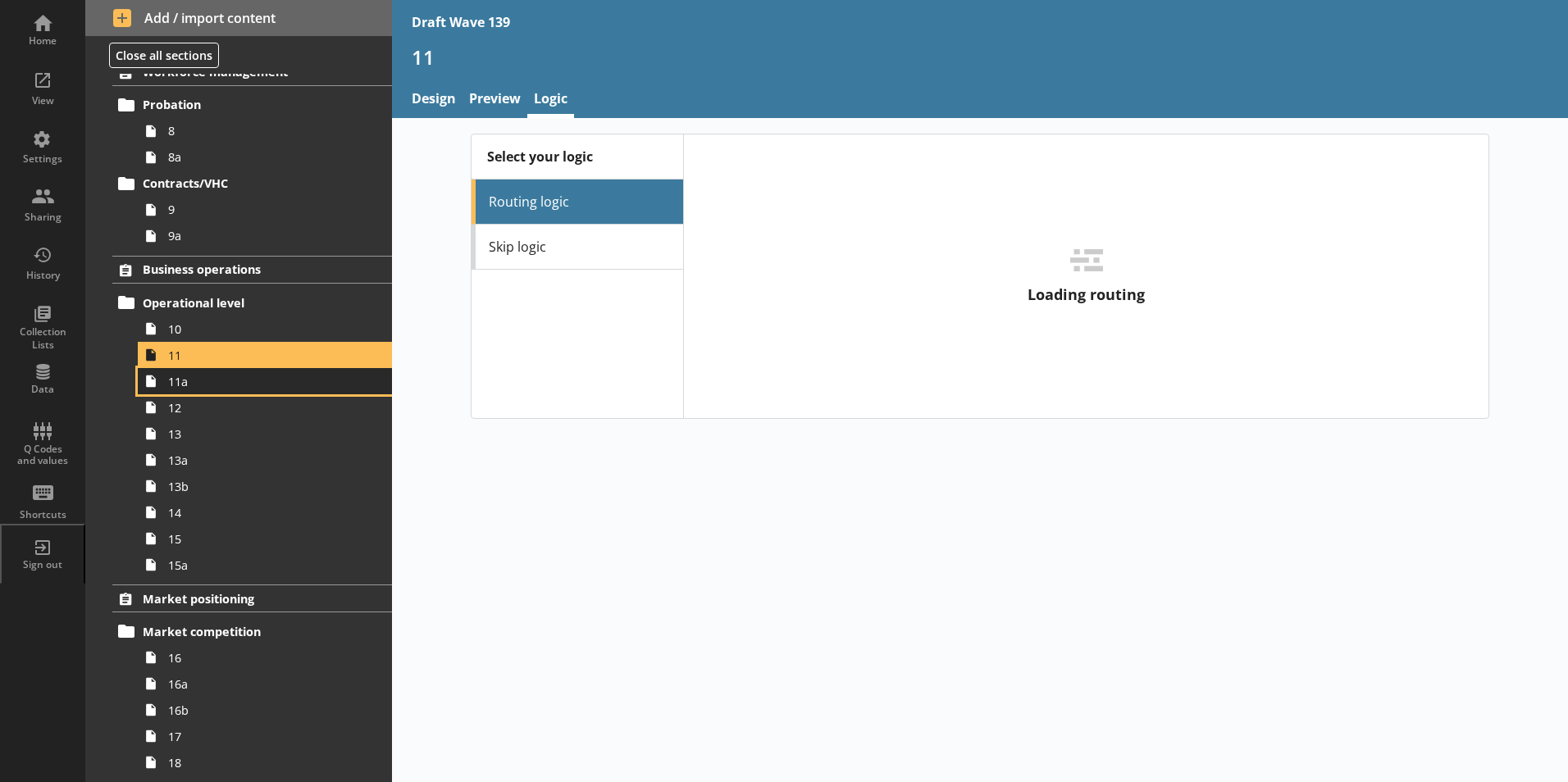
click at [184, 391] on link "11a" at bounding box center [264, 381] width 254 height 27
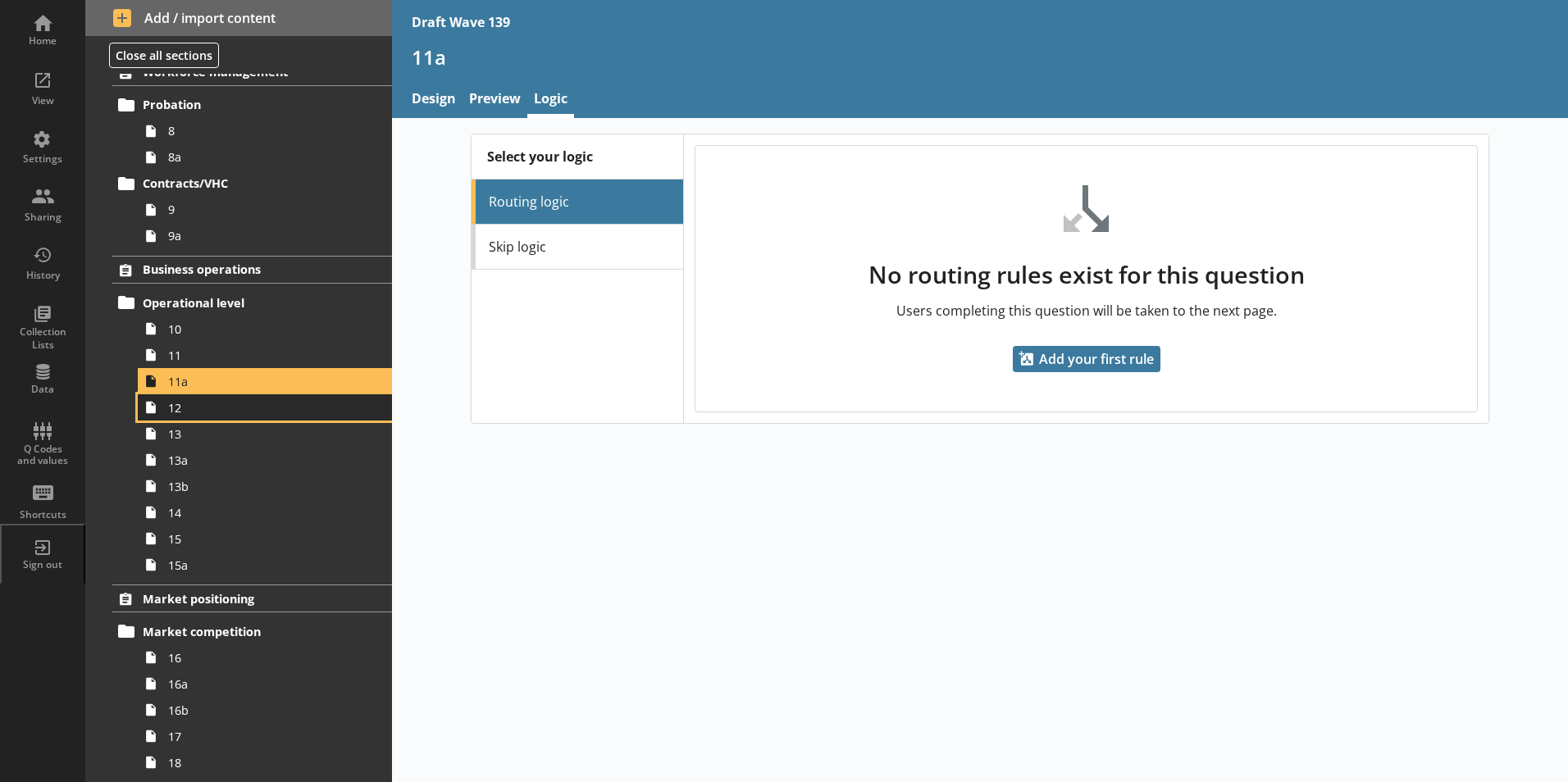
click at [173, 415] on span "12" at bounding box center [259, 408] width 182 height 16
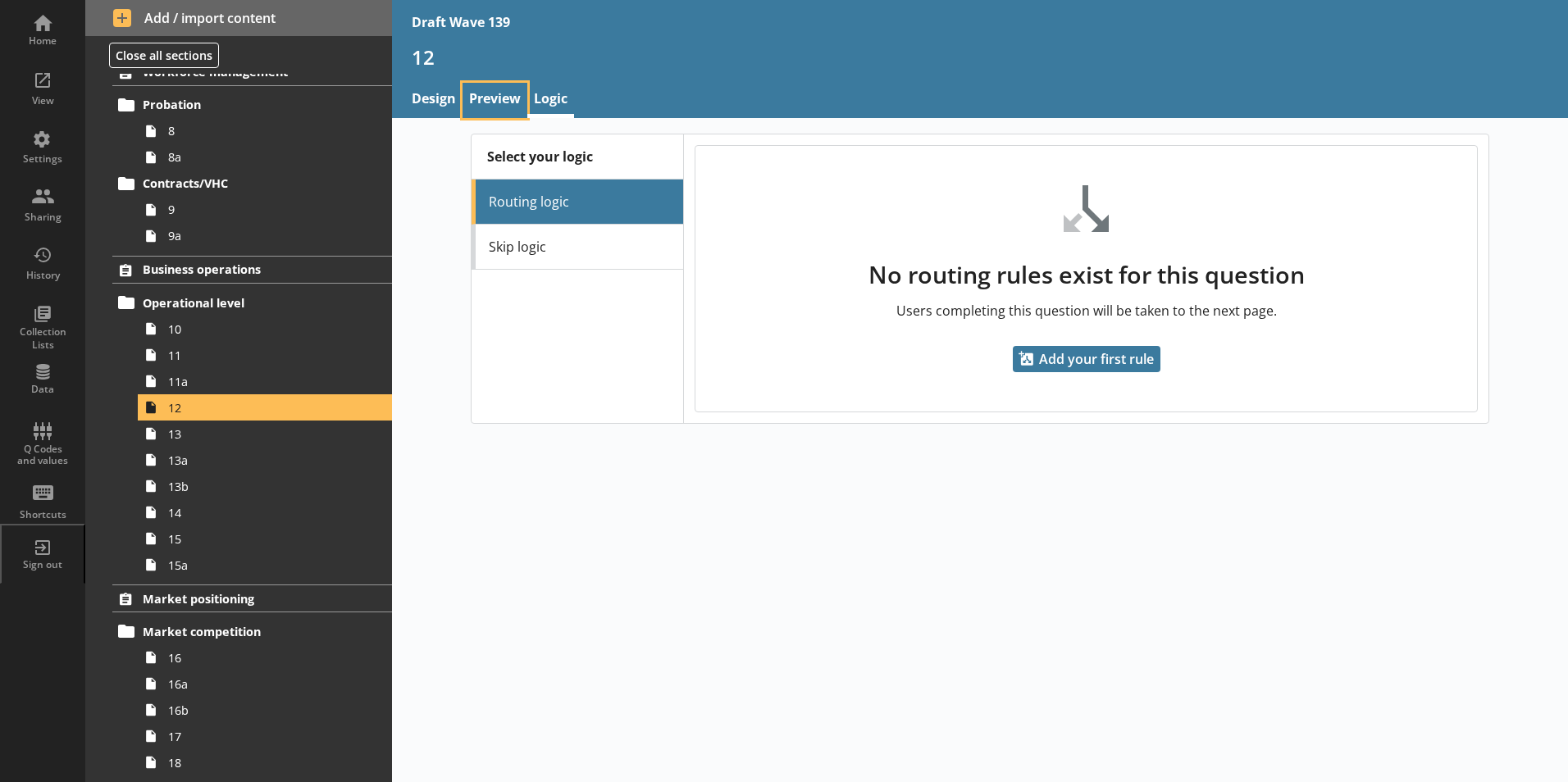
click at [479, 89] on link "Preview" at bounding box center [495, 101] width 65 height 36
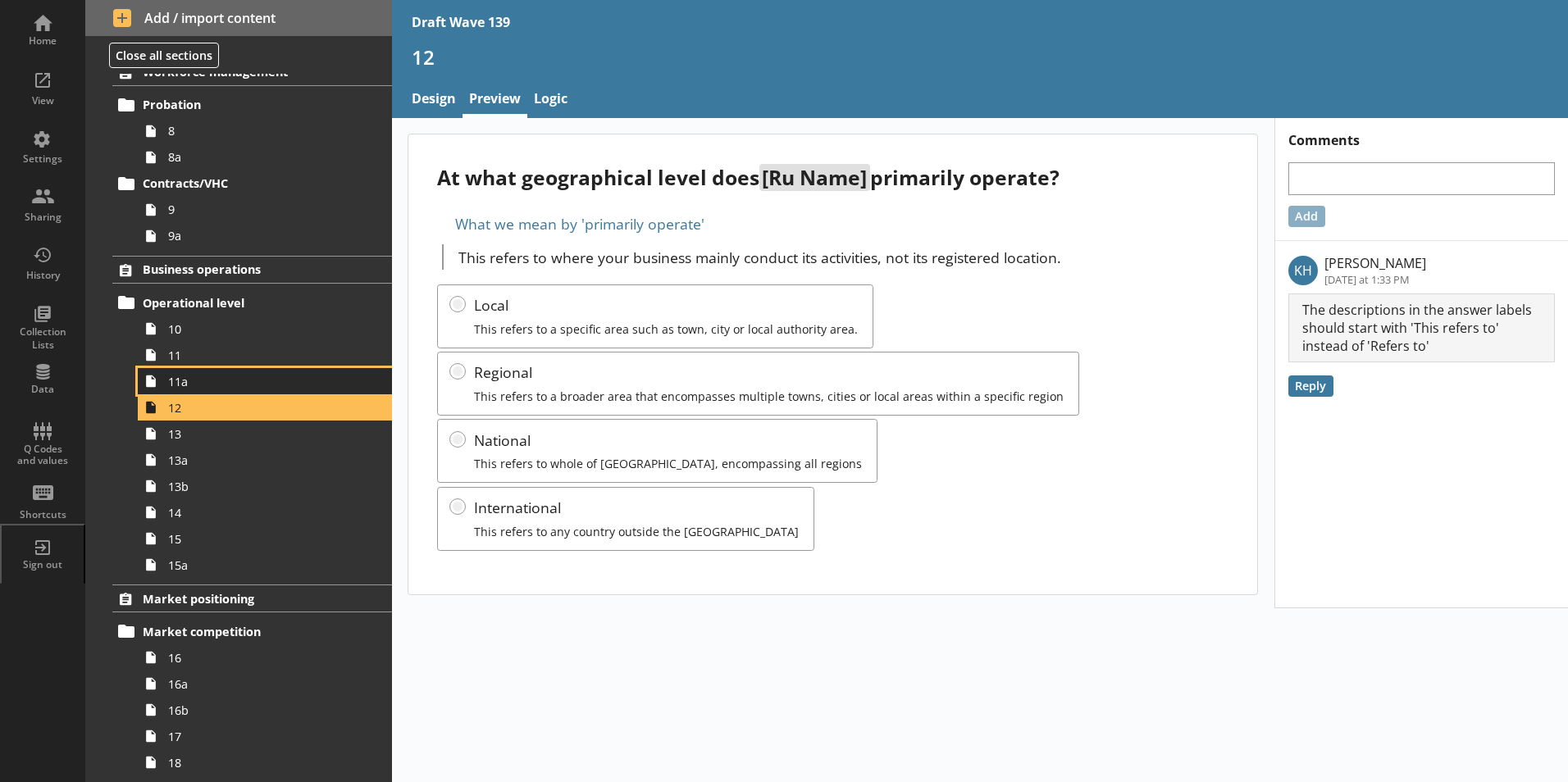
click at [199, 388] on span "11a" at bounding box center [259, 382] width 182 height 16
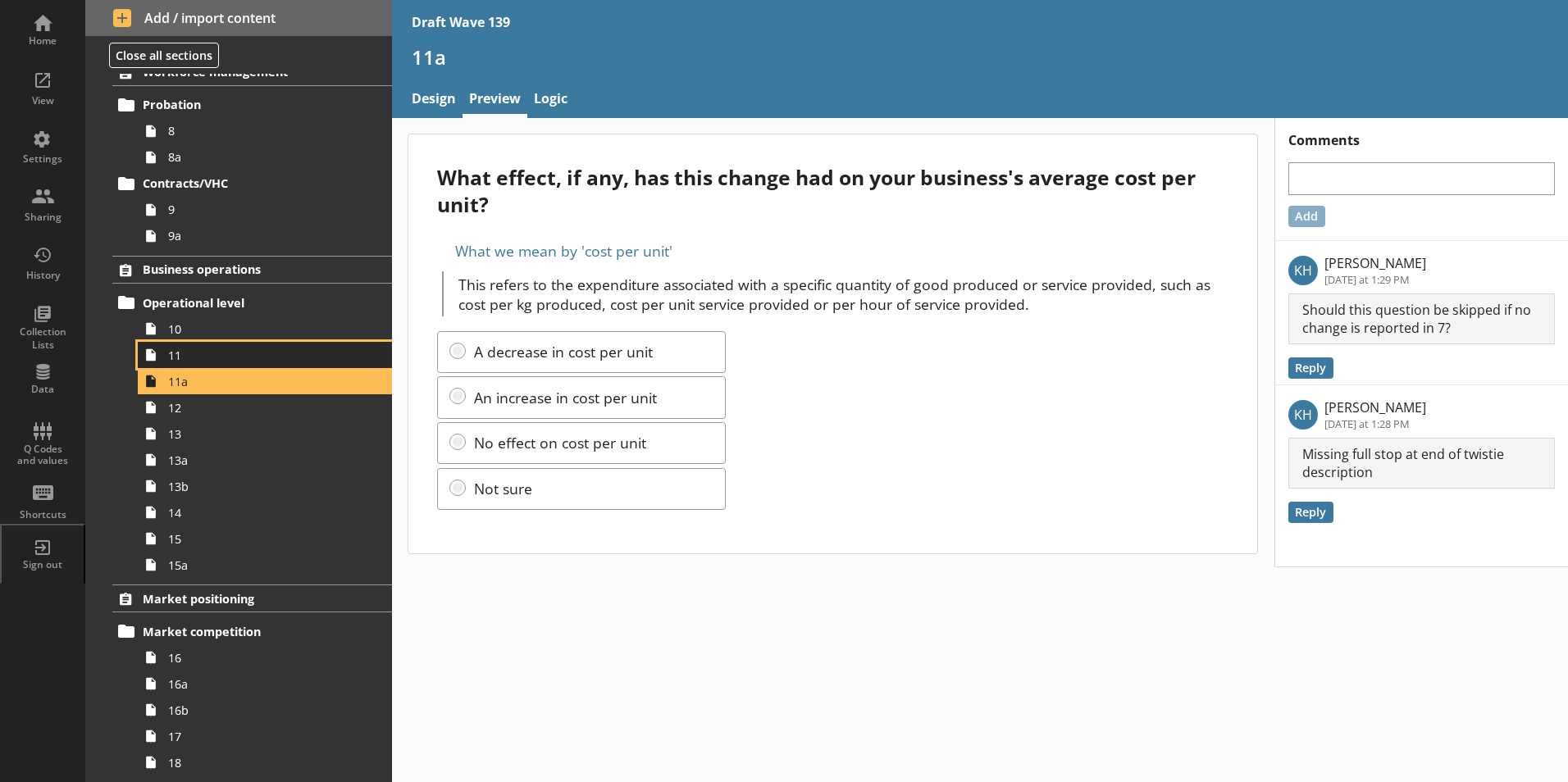
click at [184, 358] on span "11" at bounding box center [259, 356] width 182 height 16
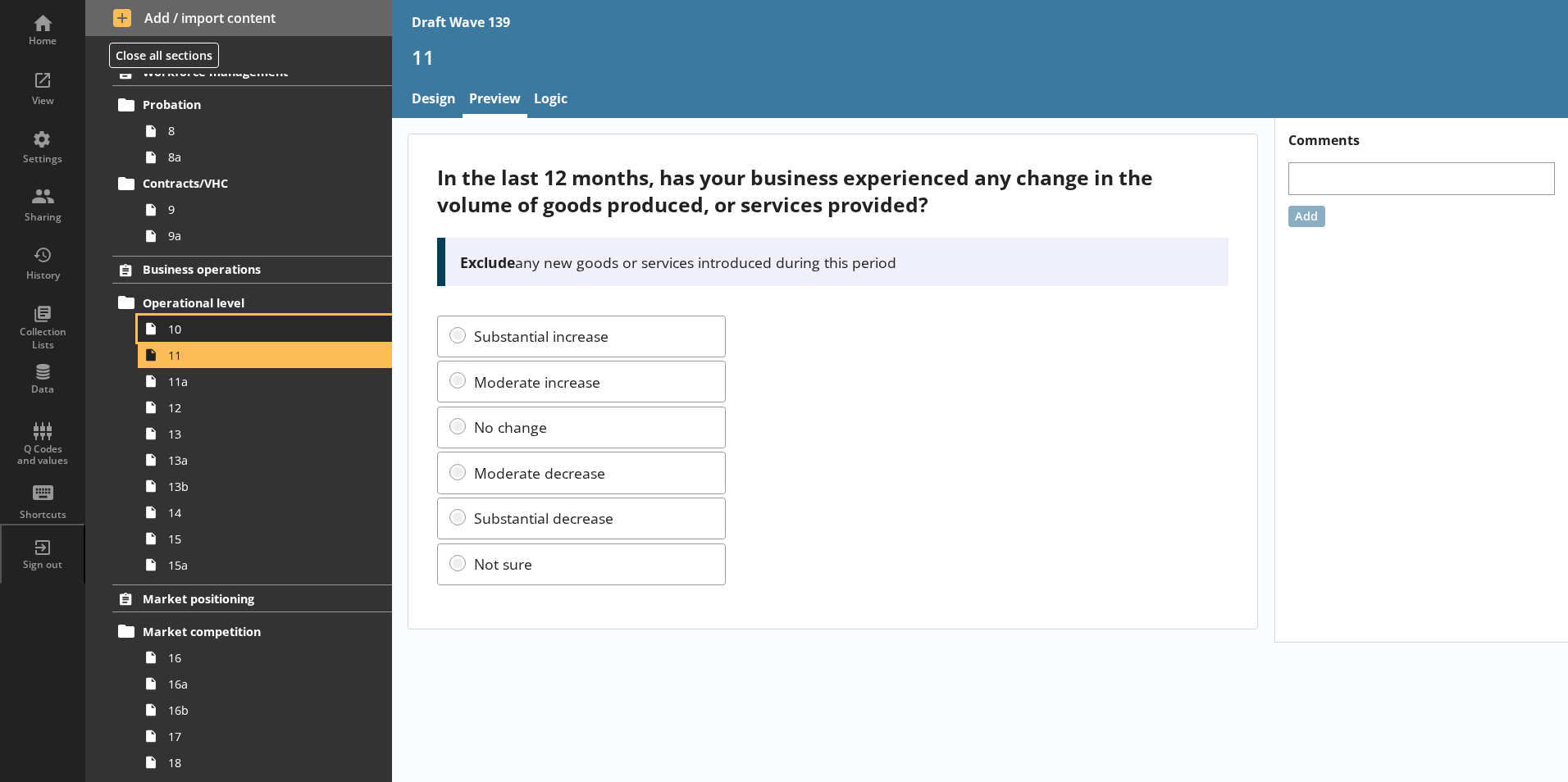
click at [193, 331] on span "10" at bounding box center [259, 329] width 182 height 16
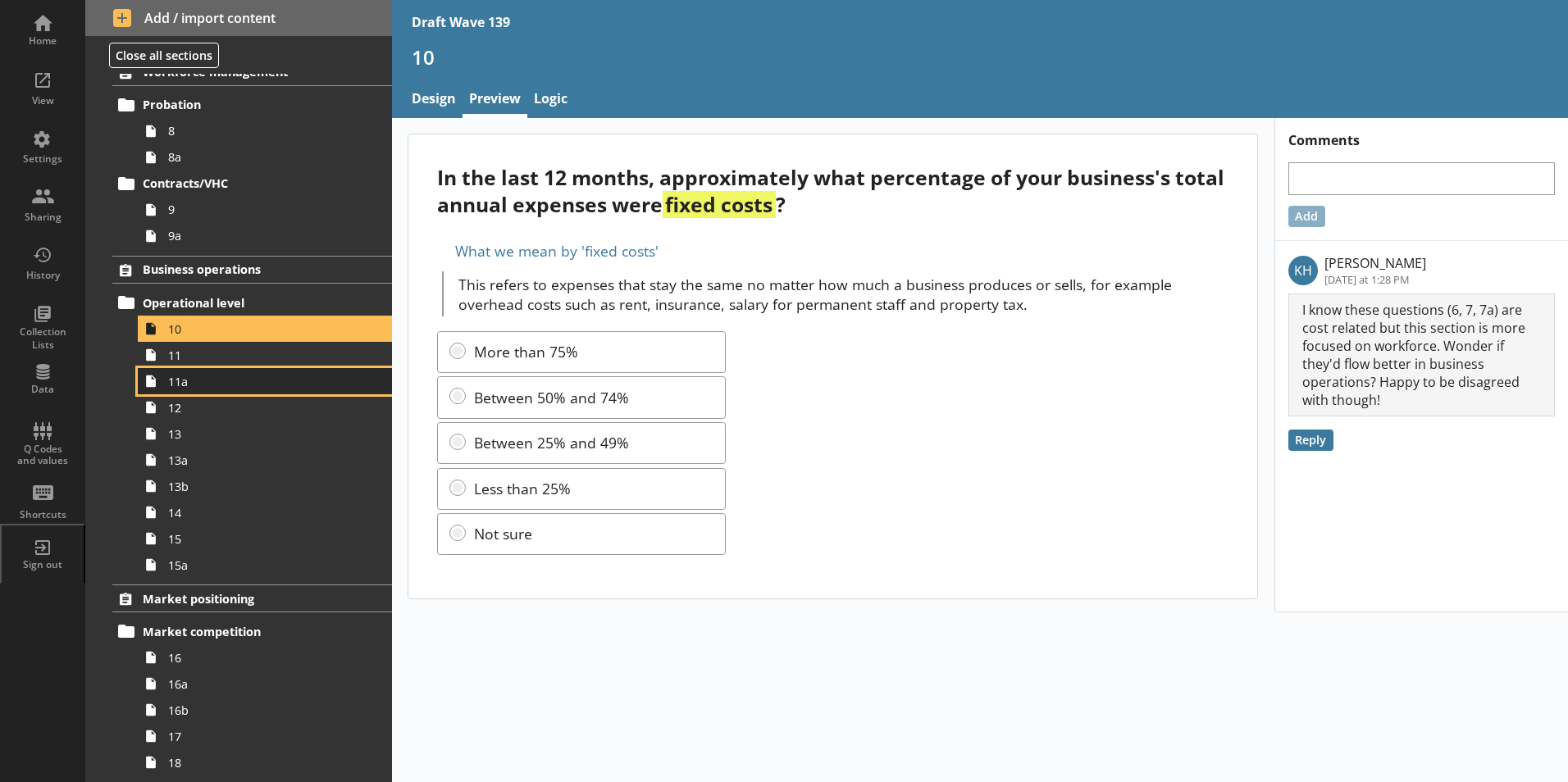
click at [191, 387] on span "11a" at bounding box center [259, 382] width 182 height 16
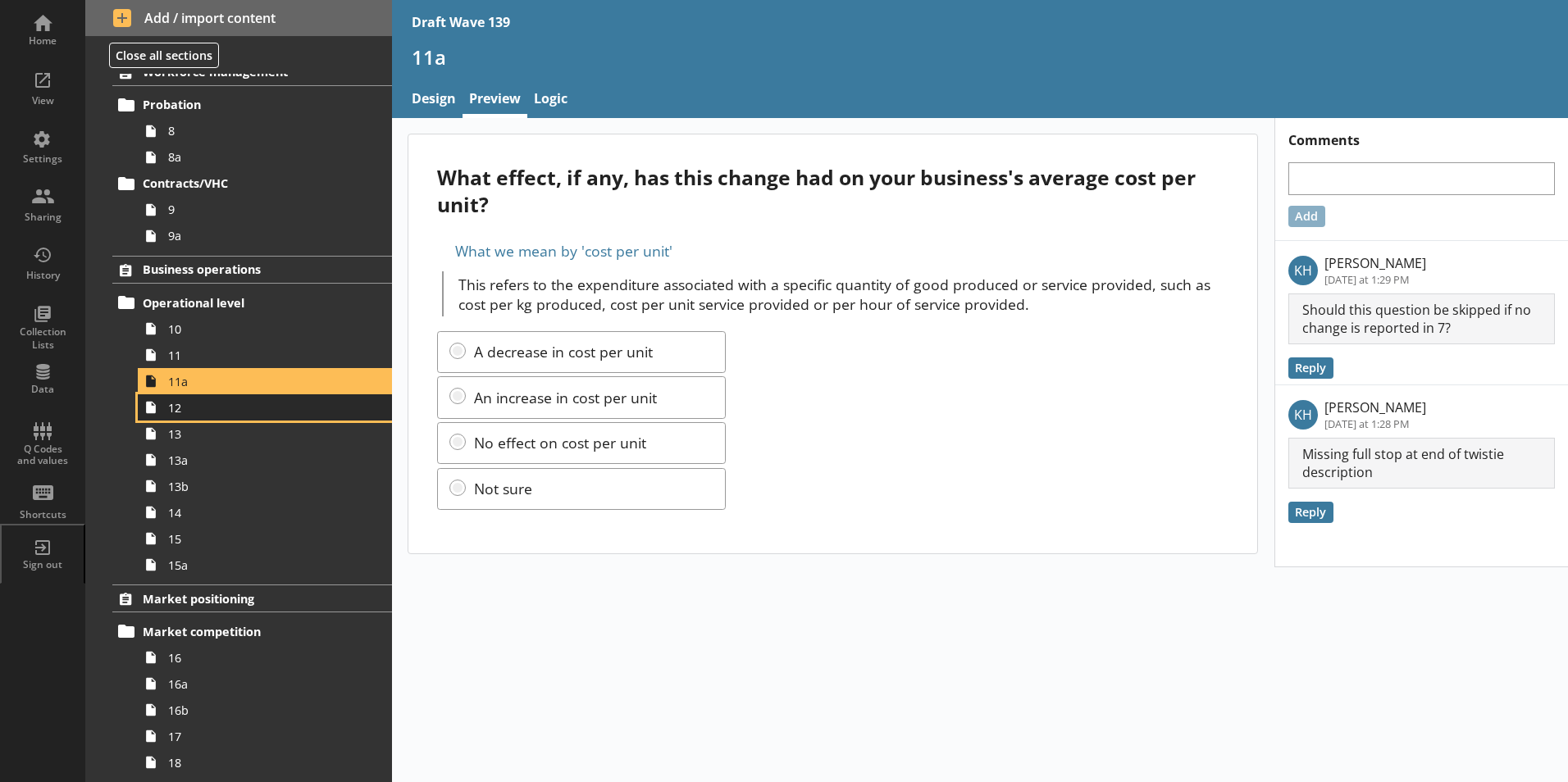
click at [176, 414] on span "12" at bounding box center [259, 408] width 182 height 16
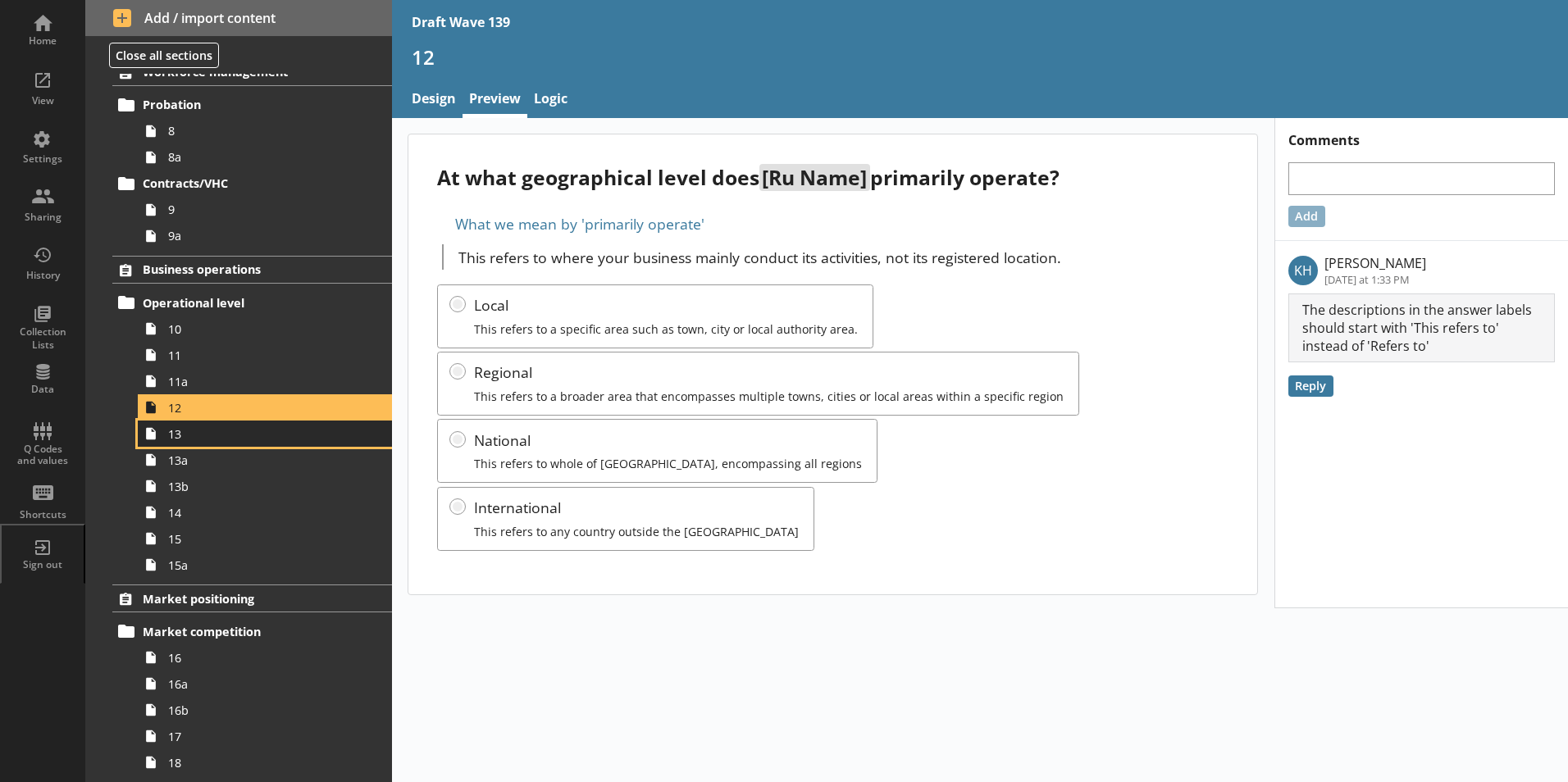
click at [180, 440] on span "13" at bounding box center [259, 434] width 182 height 16
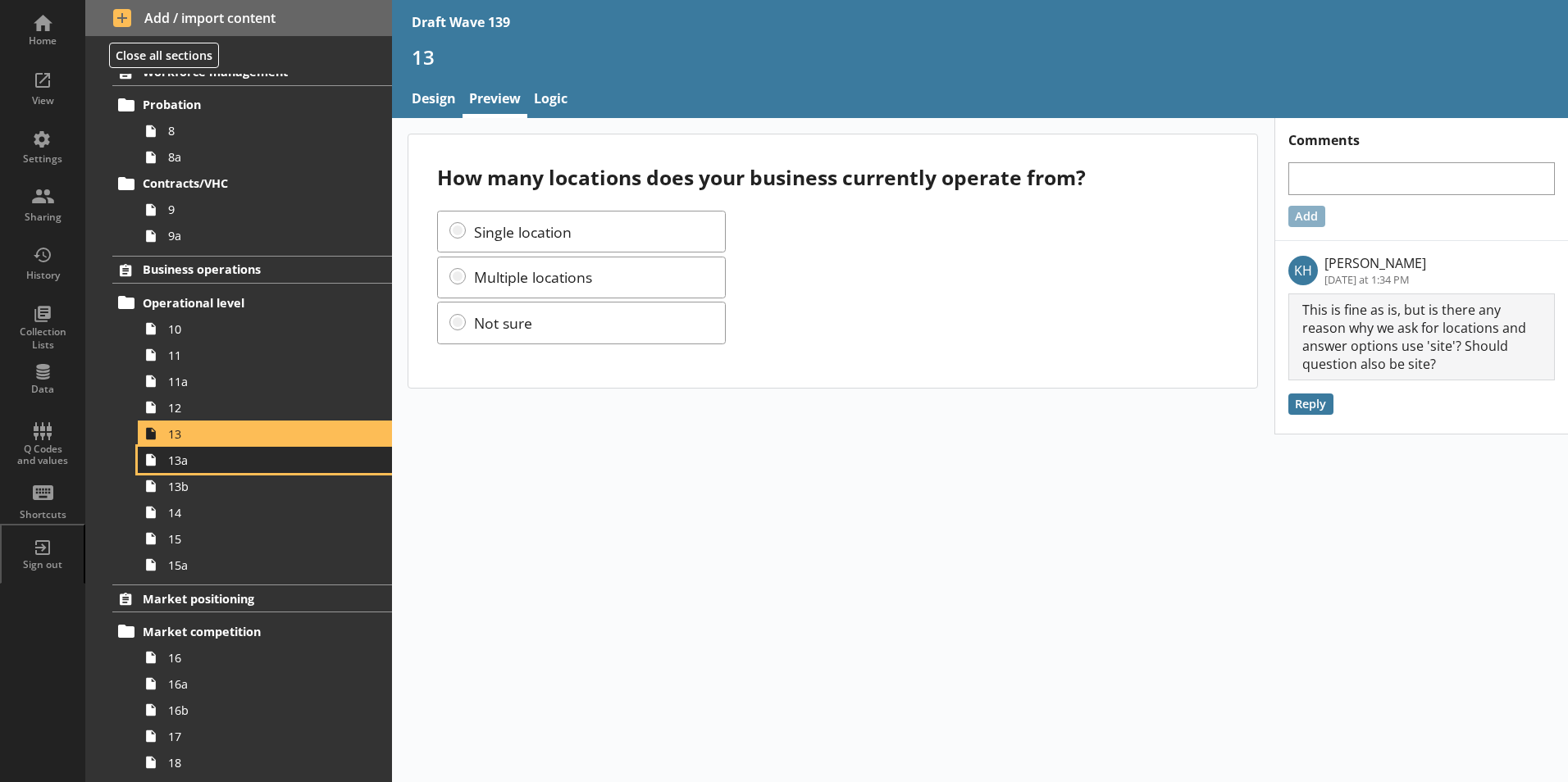
click at [181, 471] on link "13a" at bounding box center [264, 460] width 254 height 27
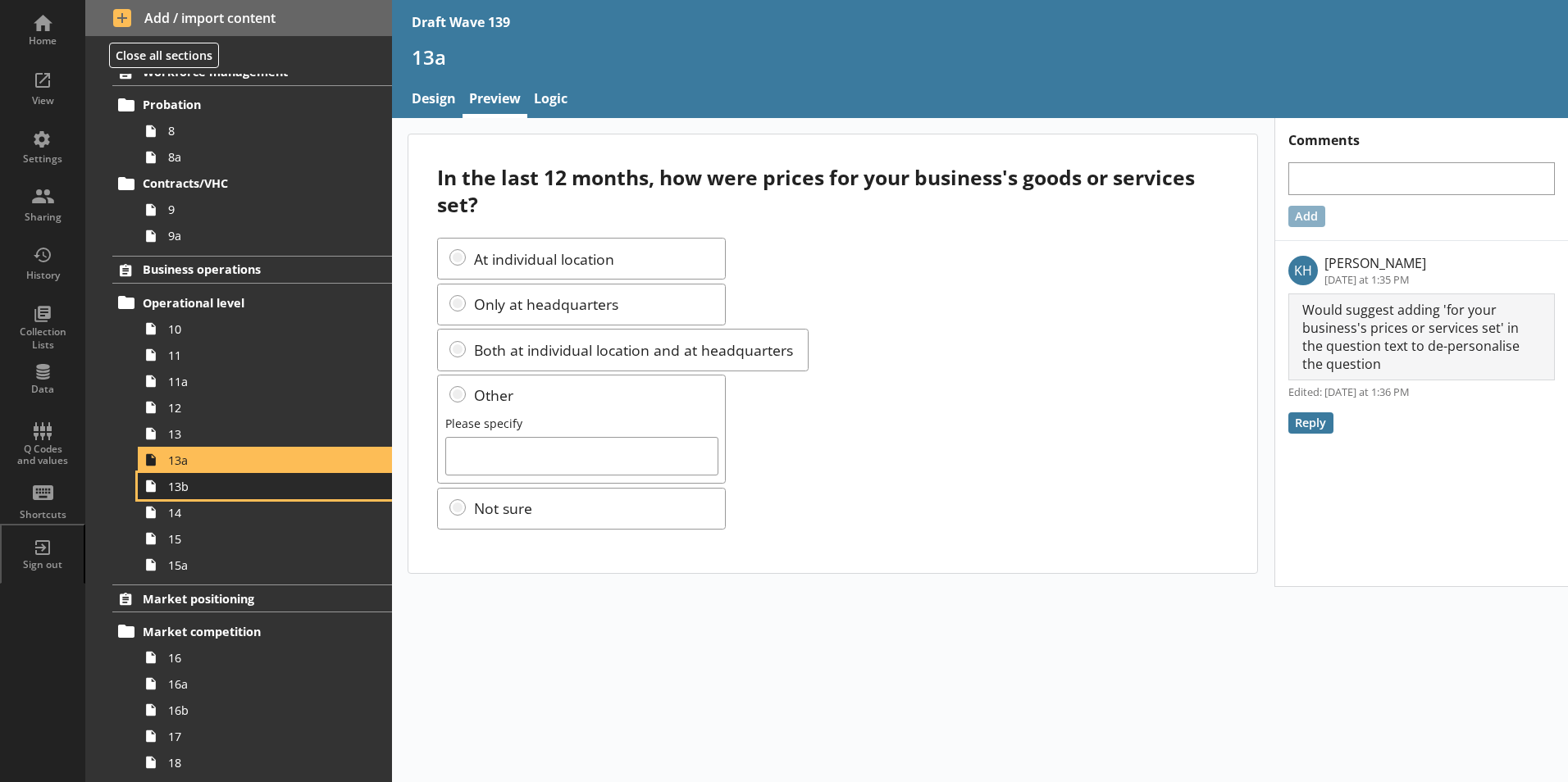
click at [187, 492] on span "13b" at bounding box center [259, 486] width 182 height 16
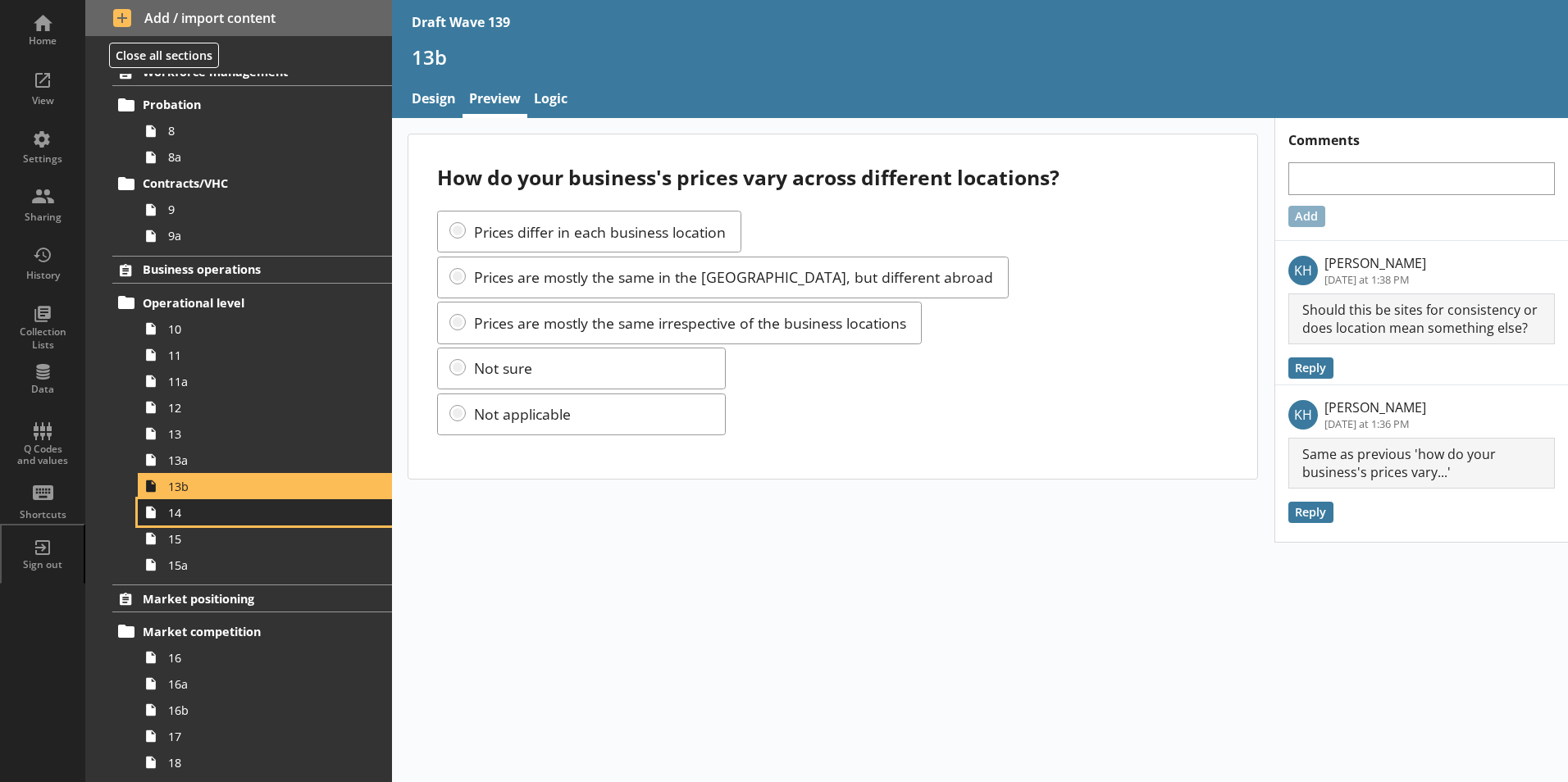
click at [190, 518] on span "14" at bounding box center [259, 513] width 182 height 16
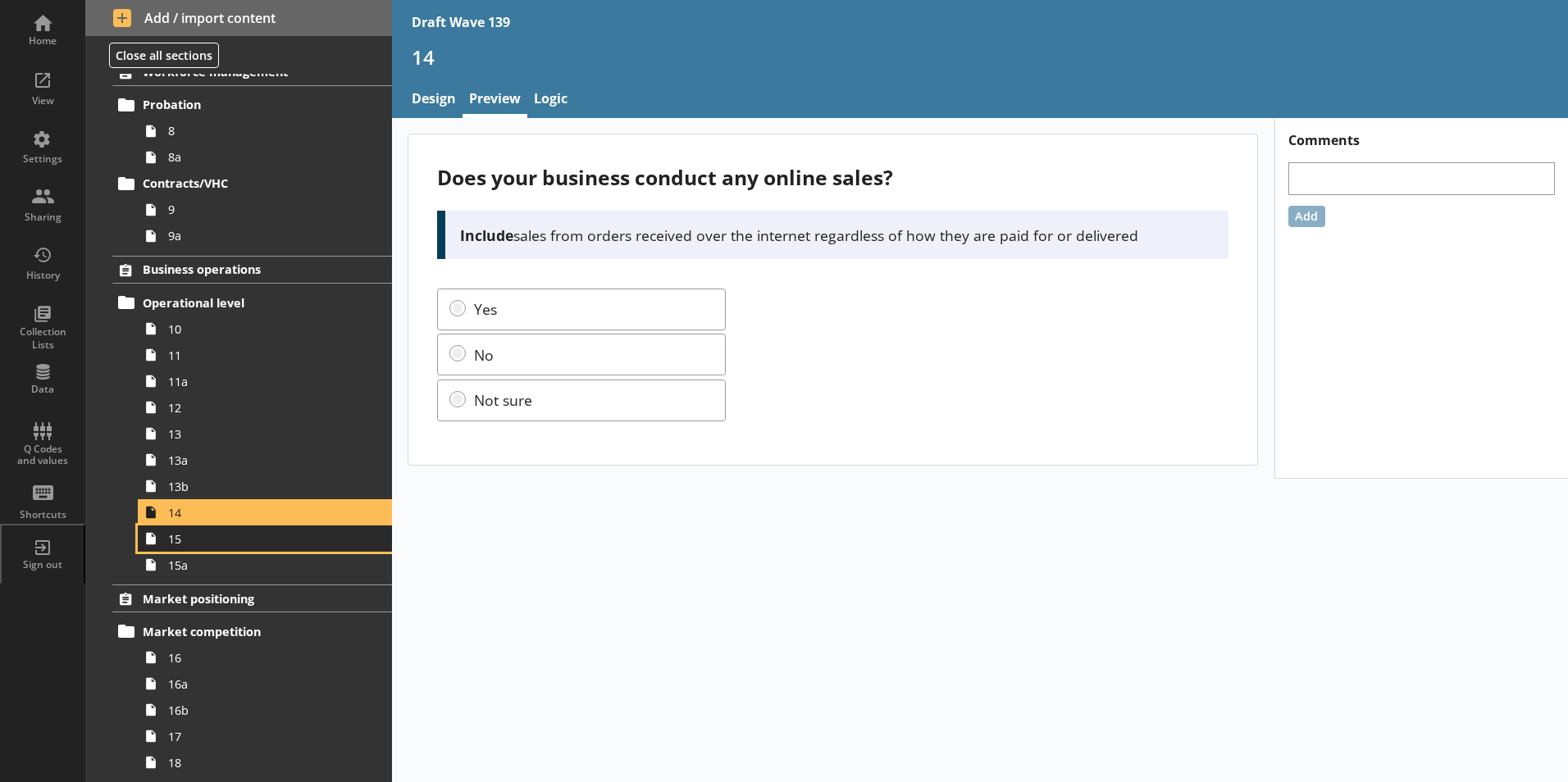
click at [200, 550] on link "15" at bounding box center [264, 539] width 254 height 27
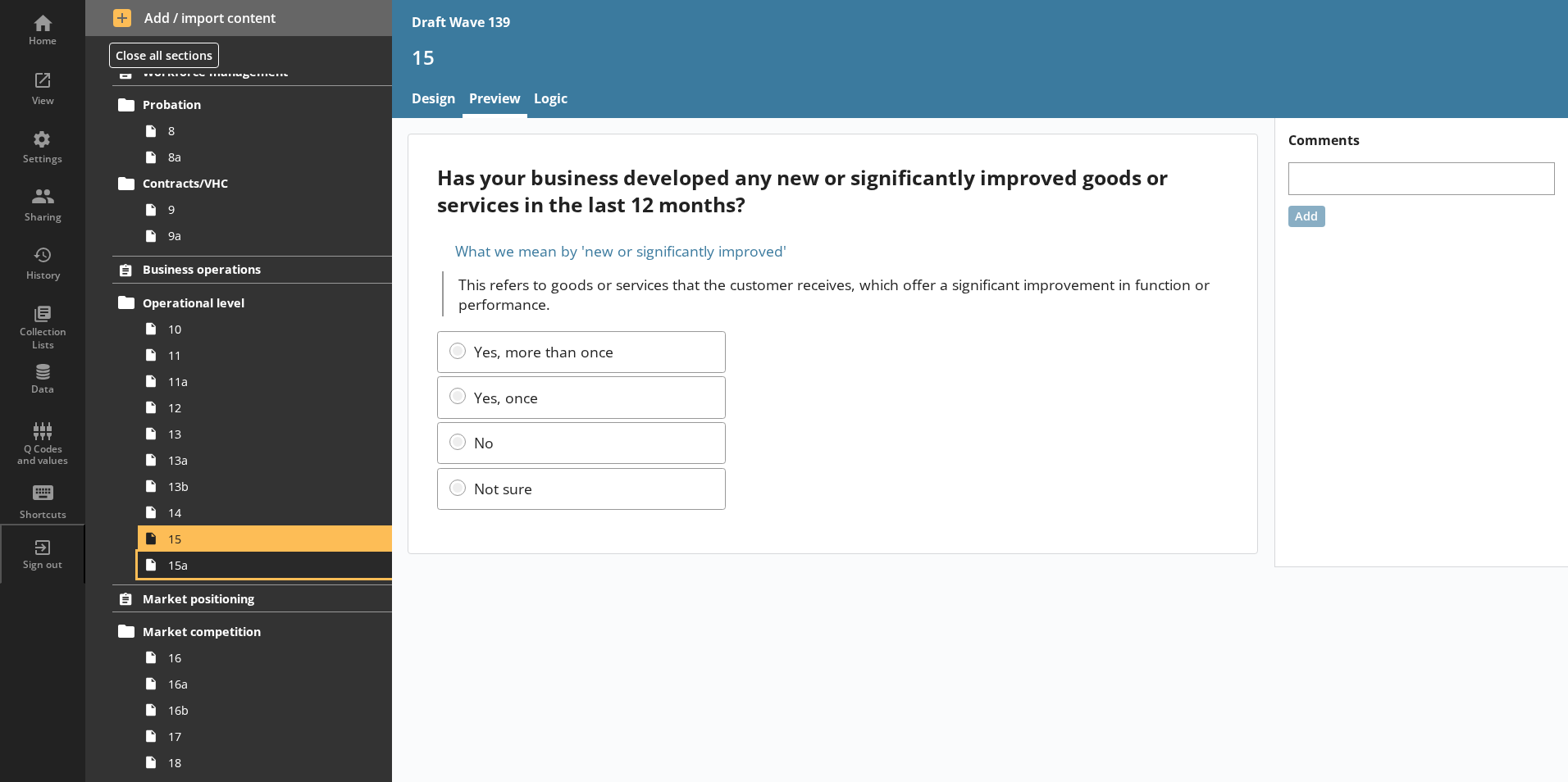
click at [198, 577] on link "15a" at bounding box center [264, 565] width 254 height 27
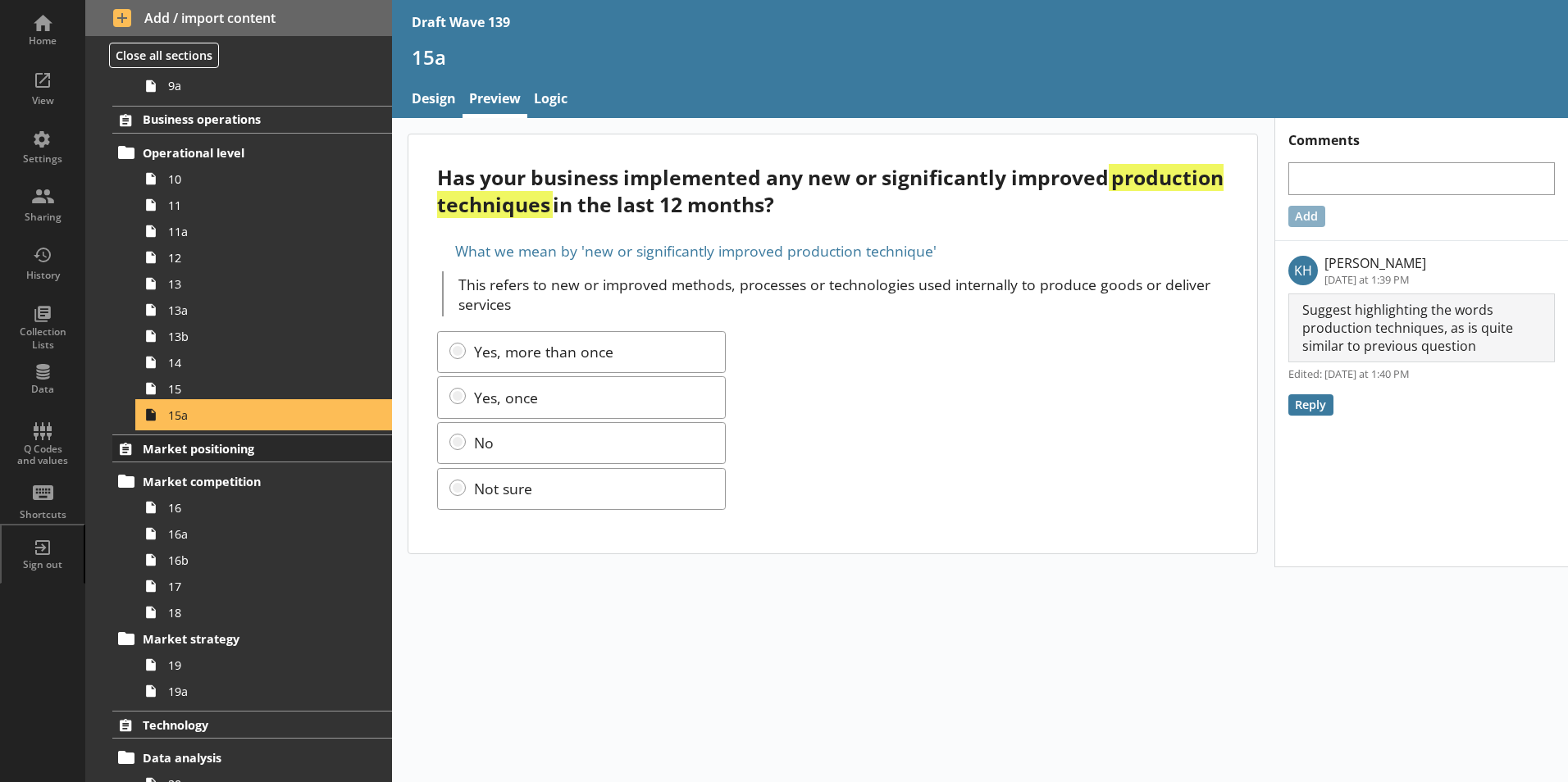
scroll to position [820, 0]
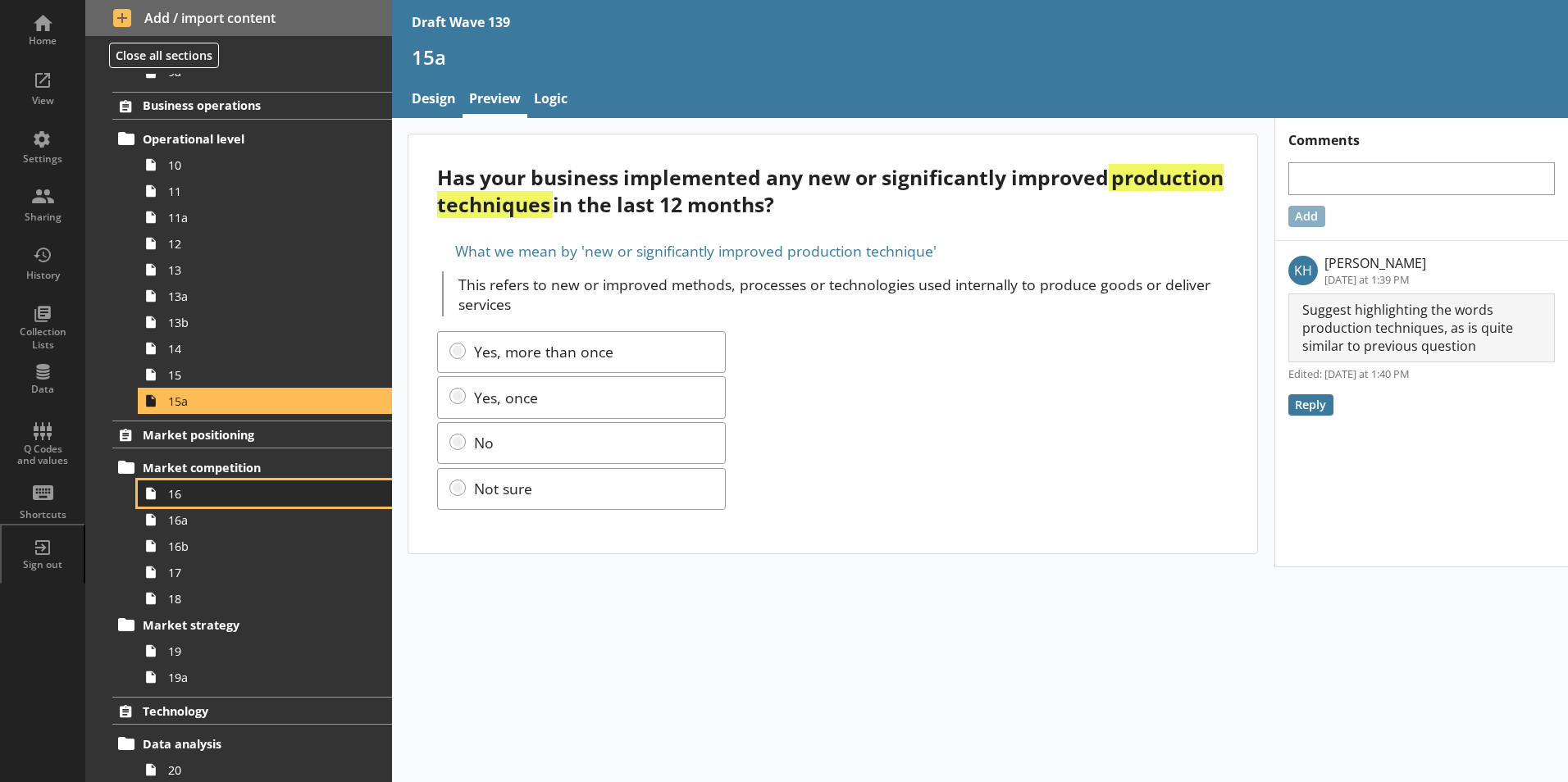
click at [178, 500] on span "16" at bounding box center [259, 494] width 182 height 16
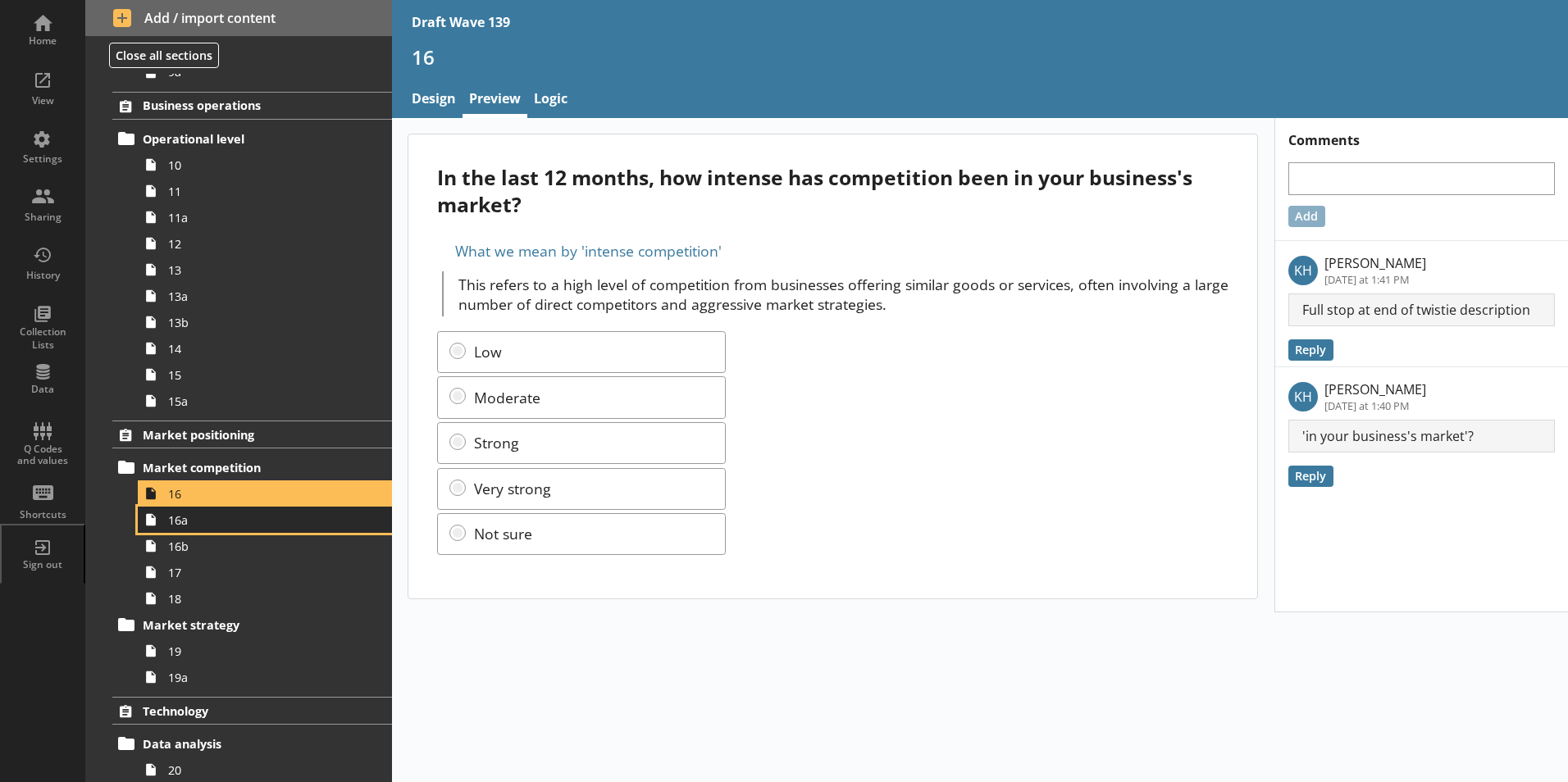
click at [190, 529] on link "16a" at bounding box center [264, 520] width 254 height 27
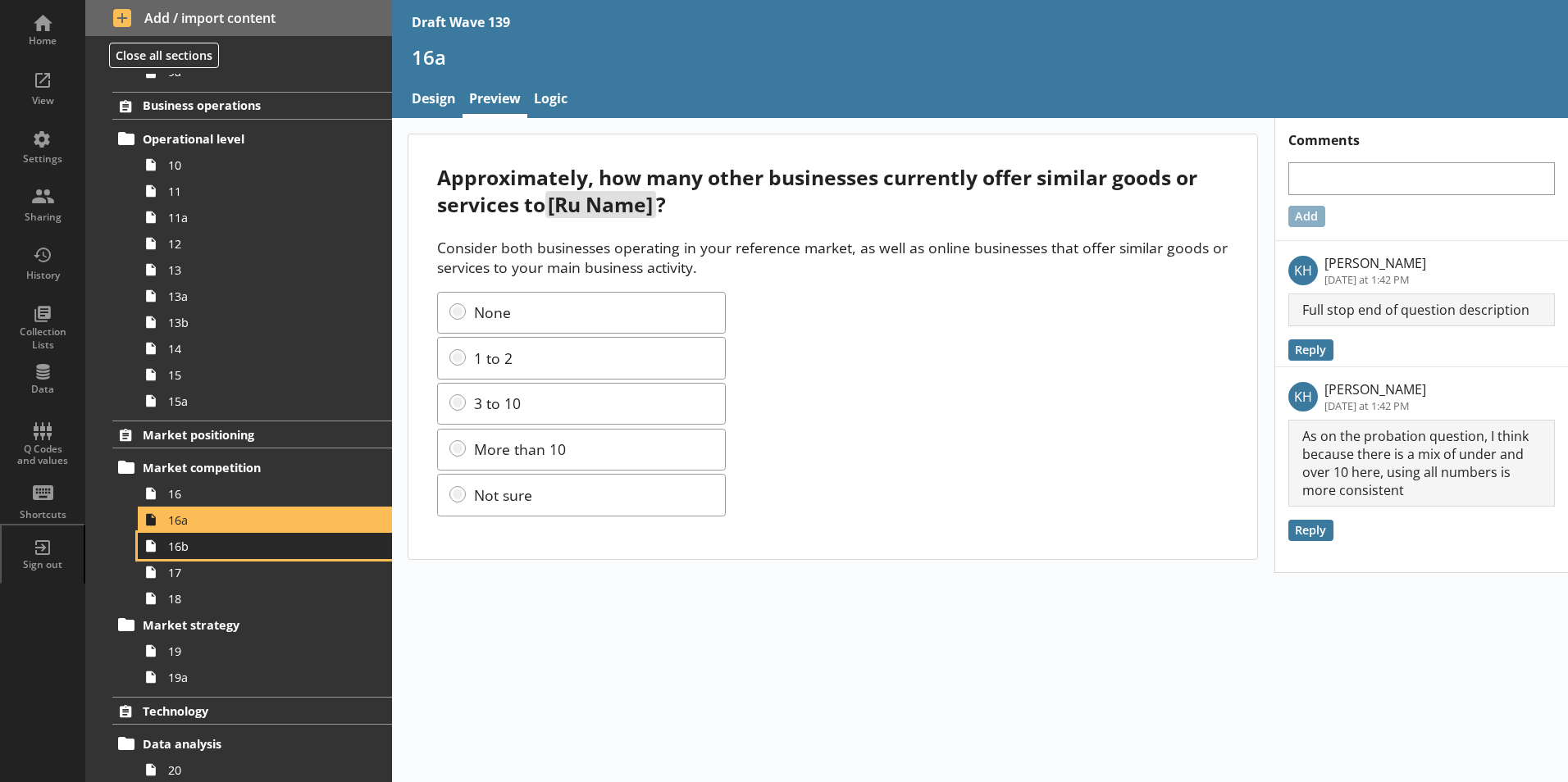
click at [186, 552] on span "16b" at bounding box center [259, 547] width 182 height 16
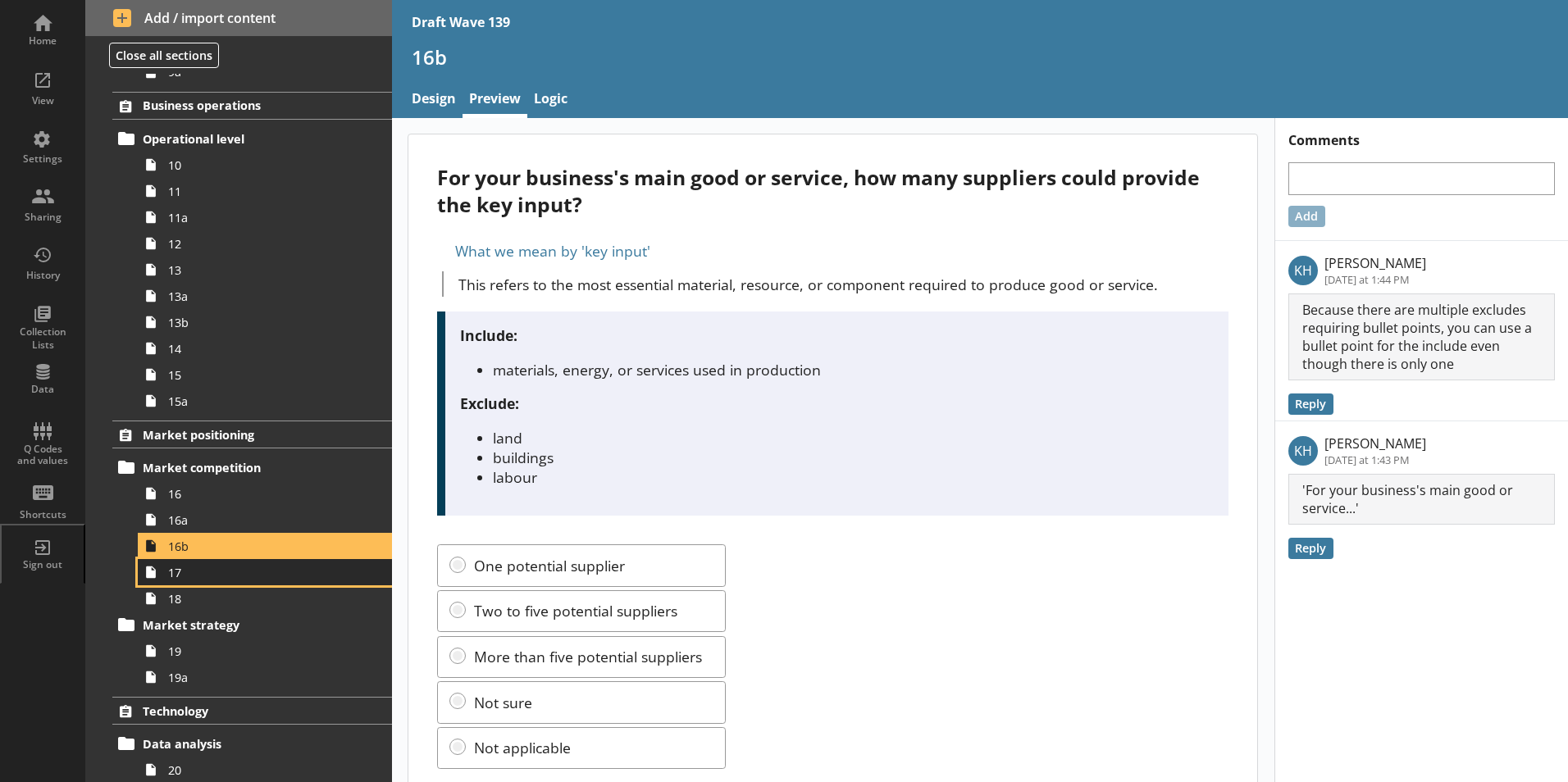
click at [187, 579] on span "17" at bounding box center [259, 572] width 182 height 16
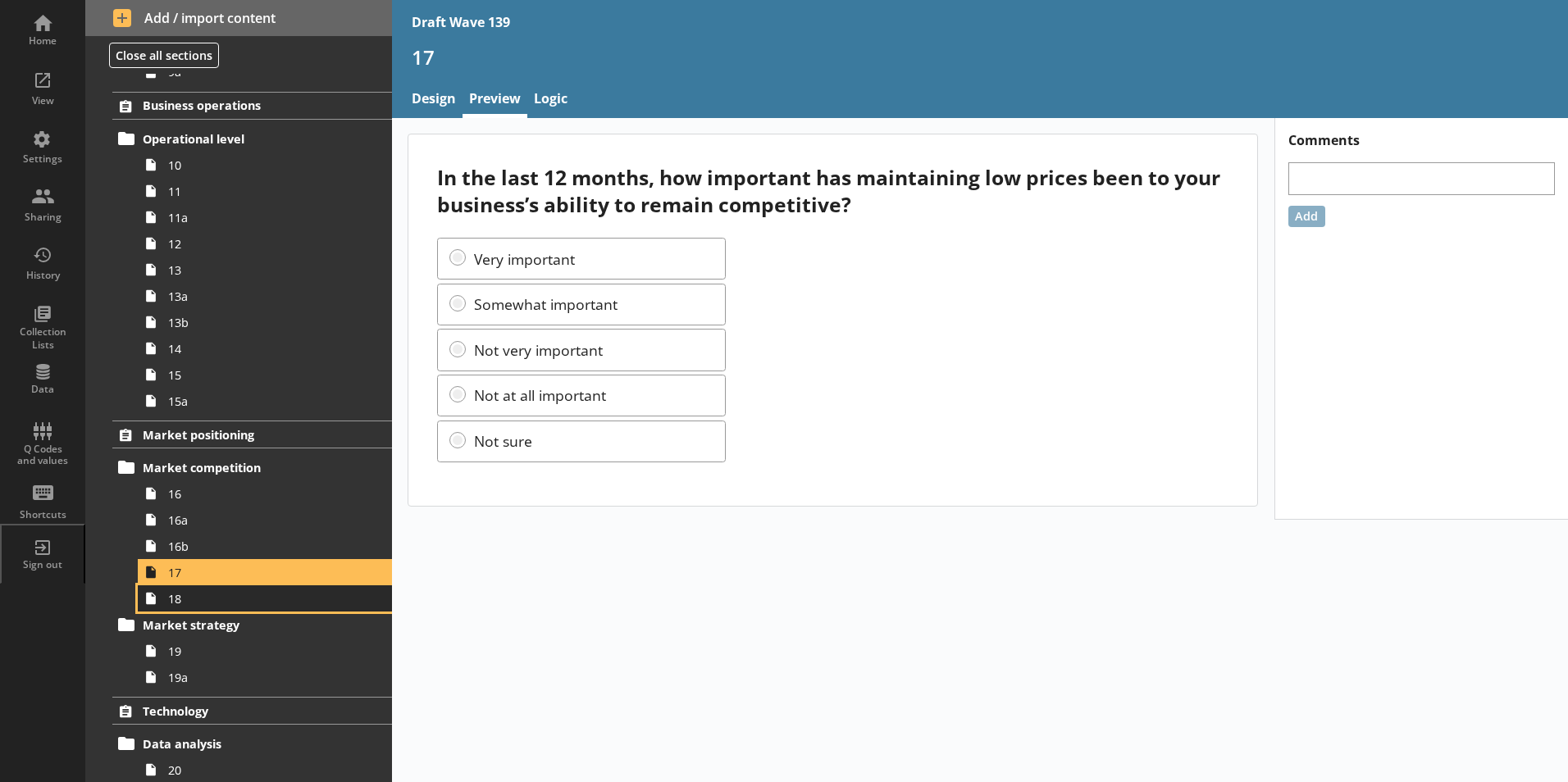
click at [187, 605] on span "18" at bounding box center [259, 599] width 182 height 16
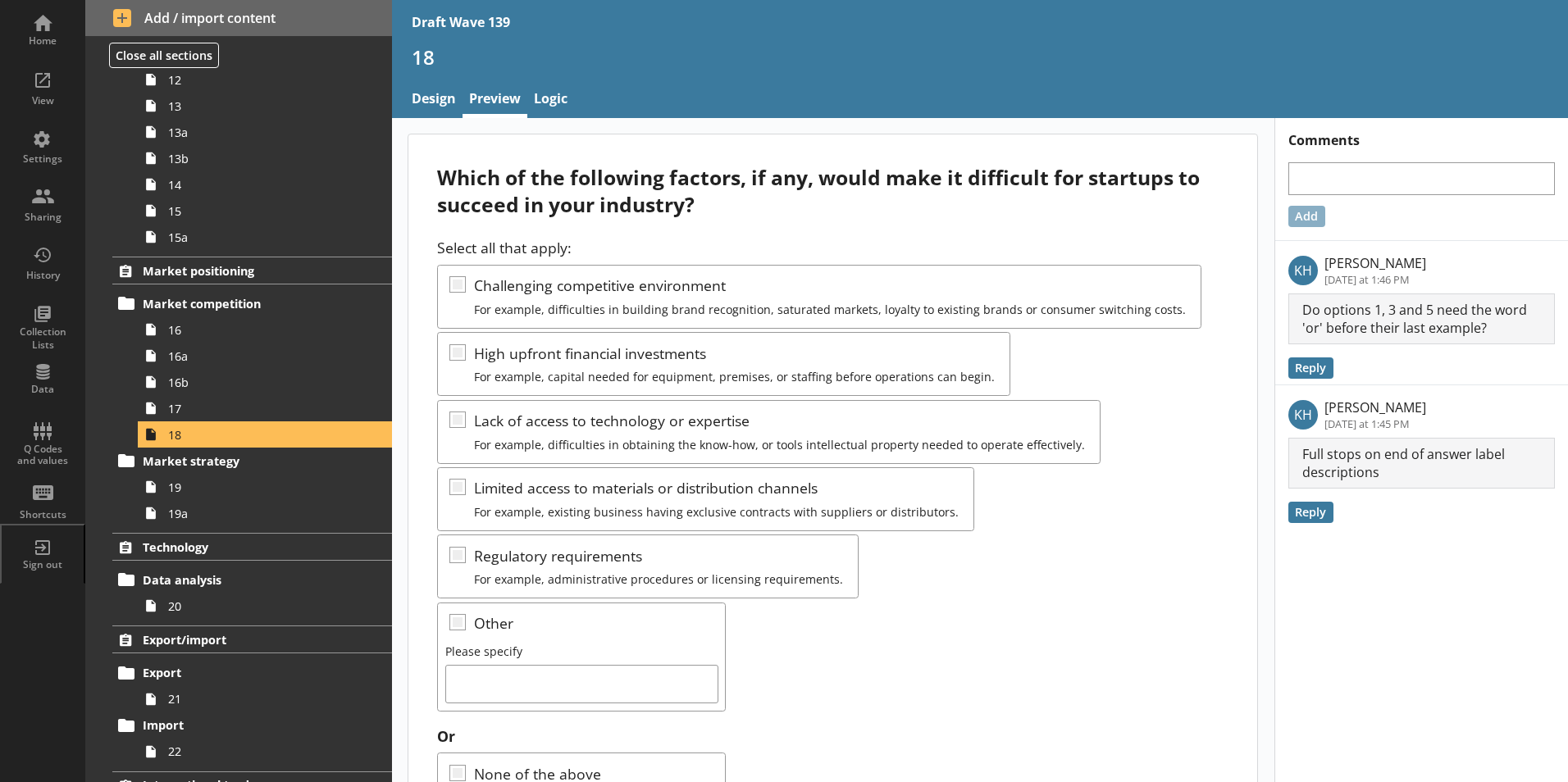
scroll to position [69, 0]
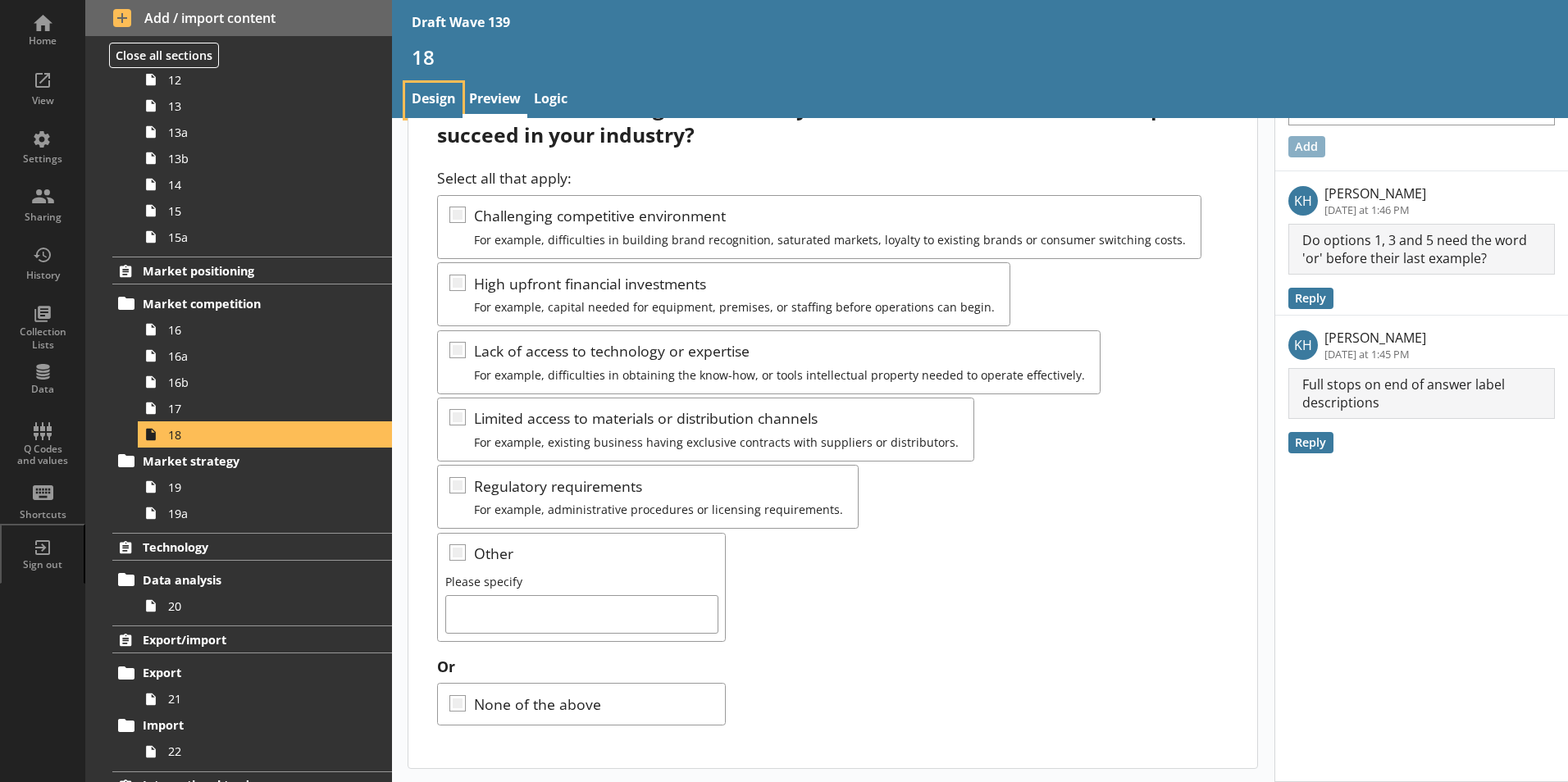
click at [438, 94] on link "Design" at bounding box center [434, 101] width 57 height 36
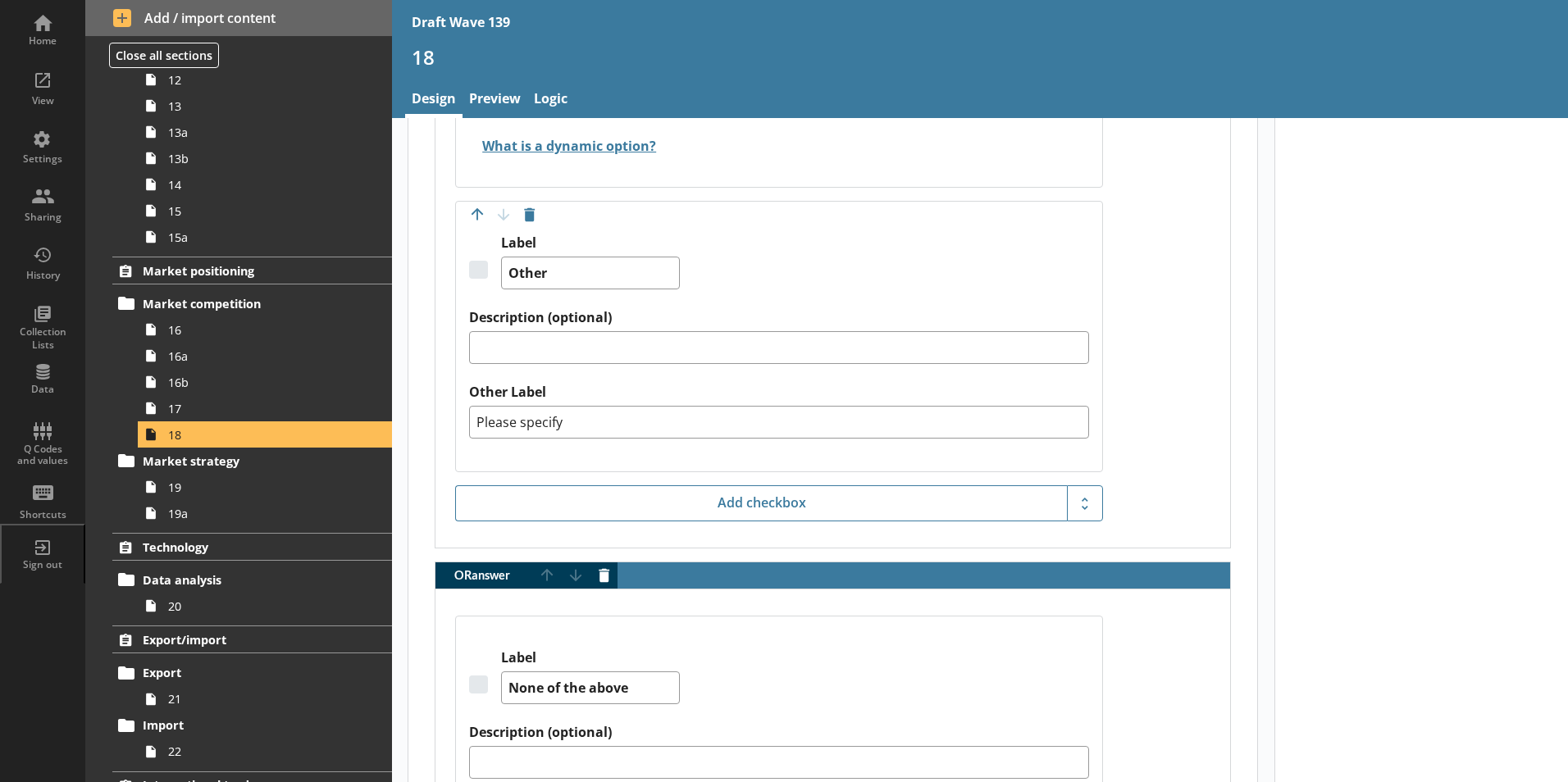
scroll to position [2214, 0]
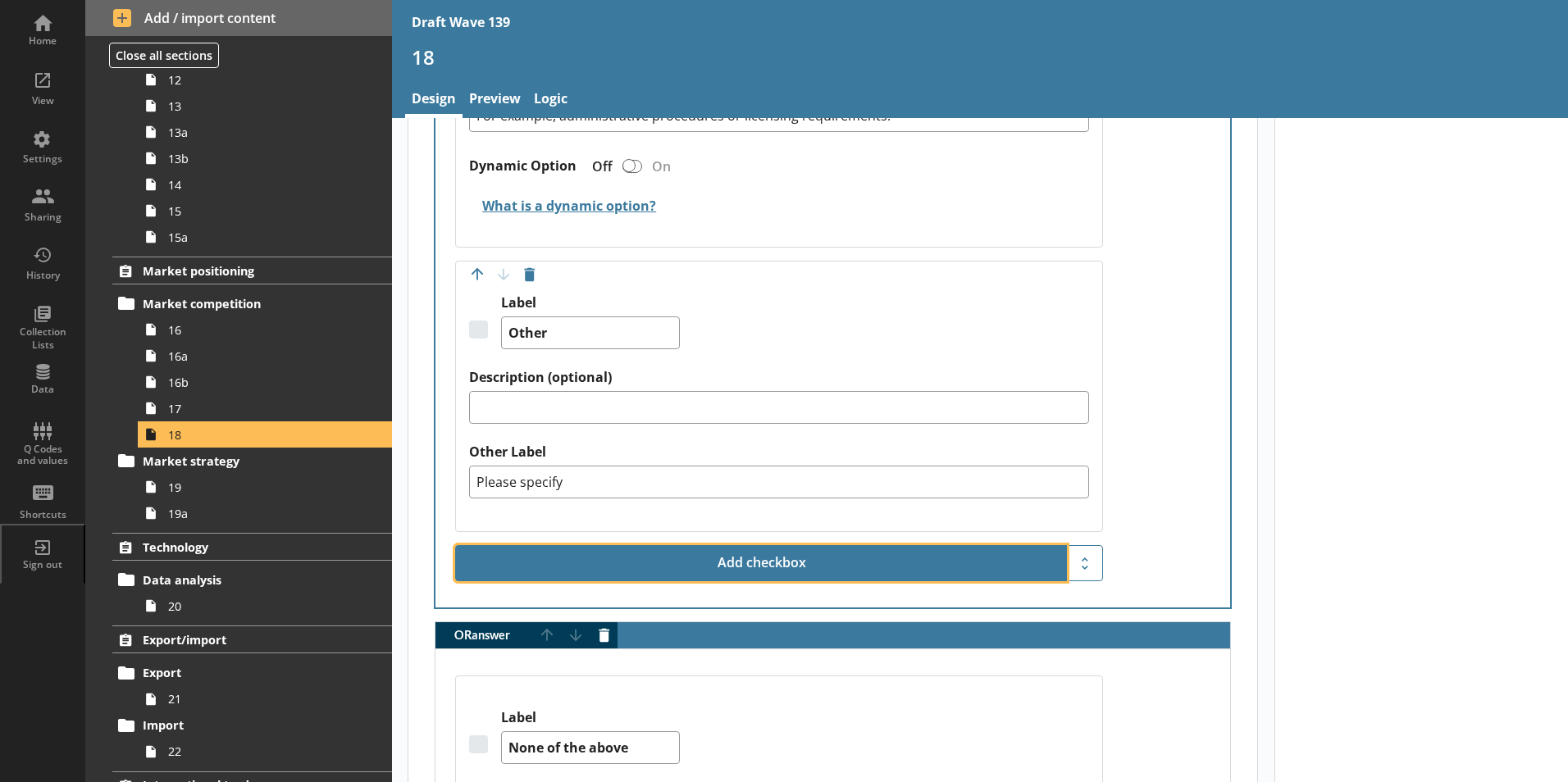
click at [755, 546] on button "Add checkbox" at bounding box center [760, 564] width 612 height 36
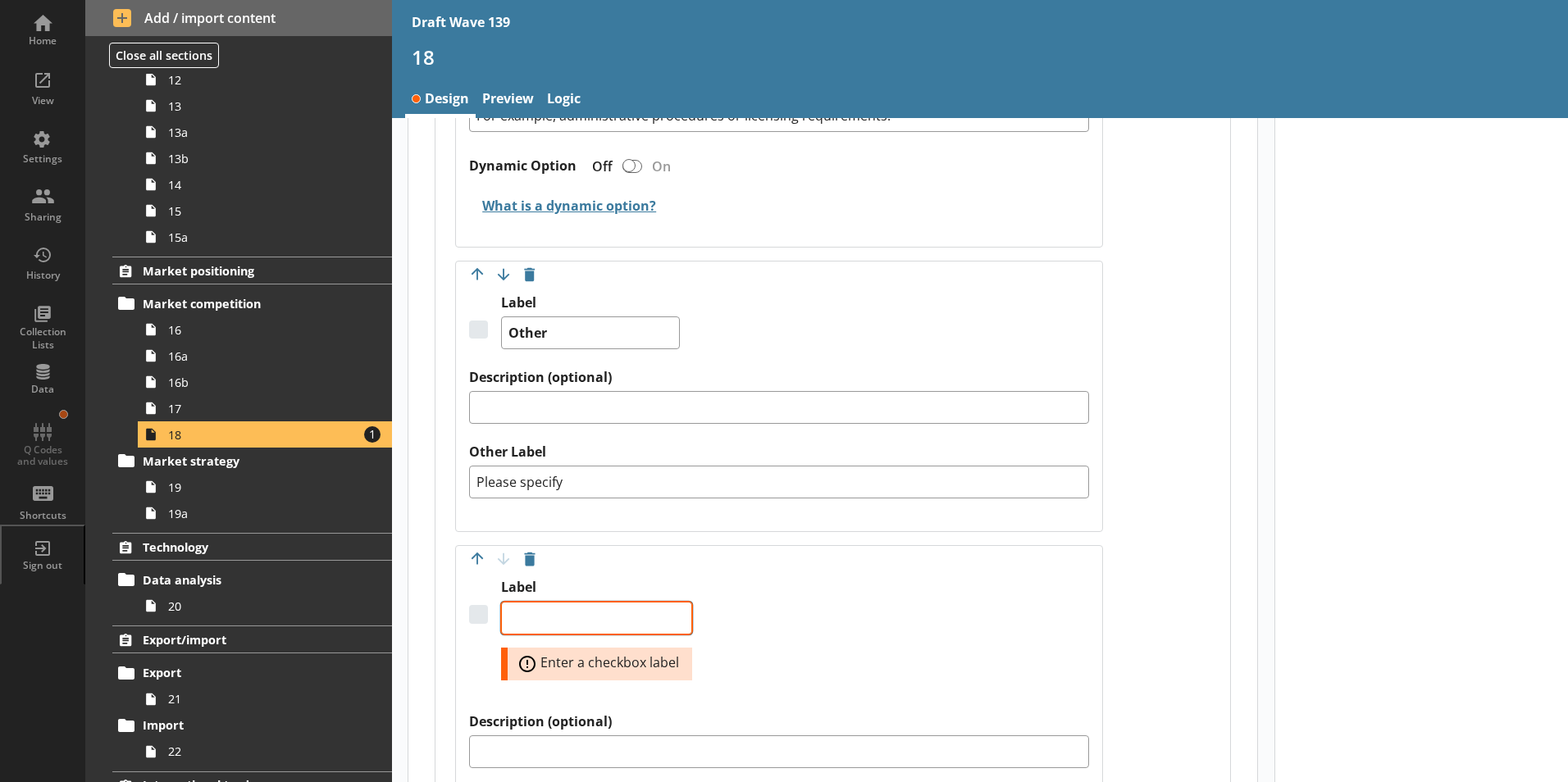
click at [526, 602] on textarea "Label" at bounding box center [596, 618] width 191 height 33
type textarea "x"
type textarea "N"
type textarea "x"
type textarea "No"
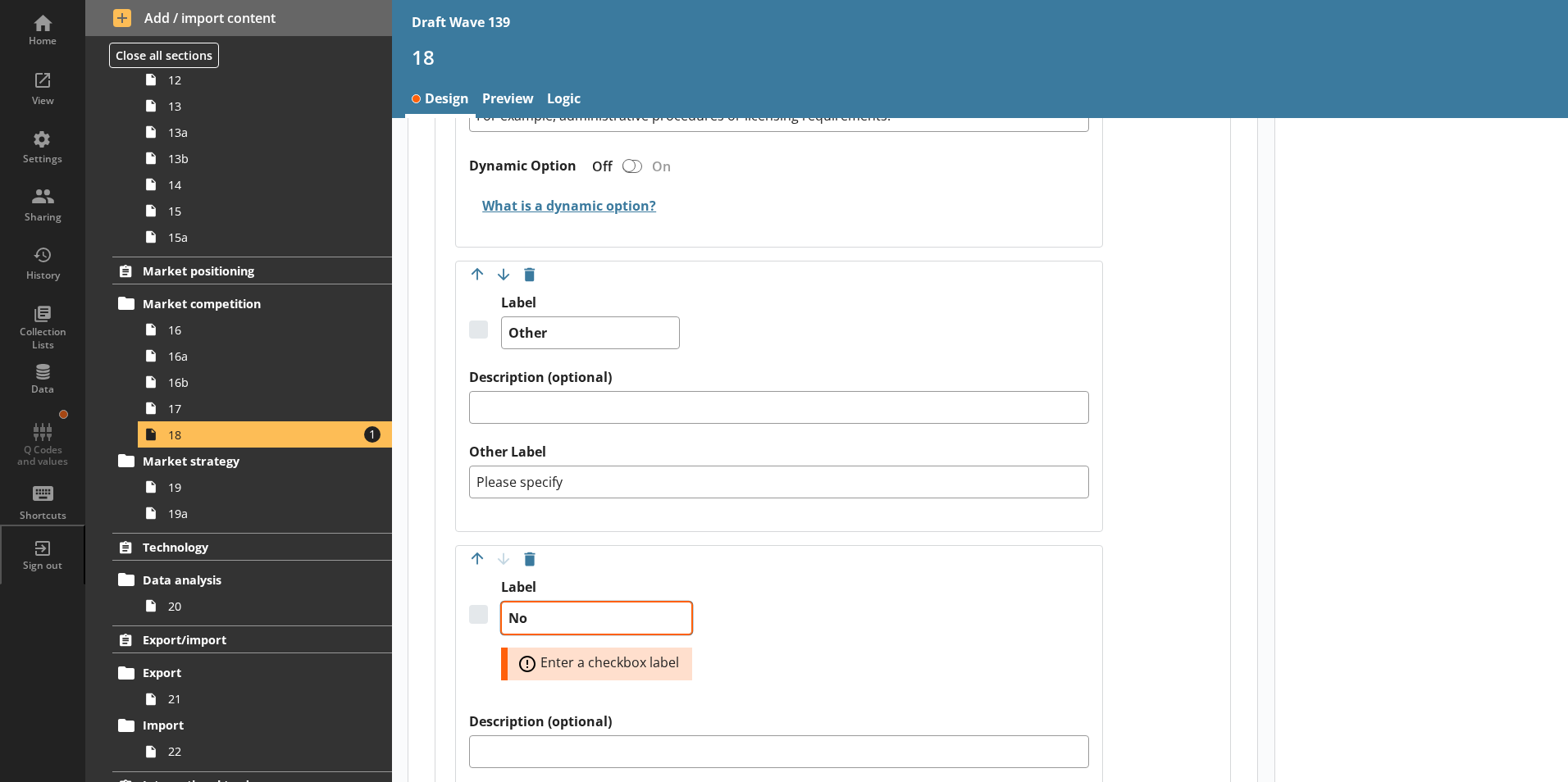
type textarea "x"
type textarea "Not"
type textarea "x"
type textarea "Not"
type textarea "x"
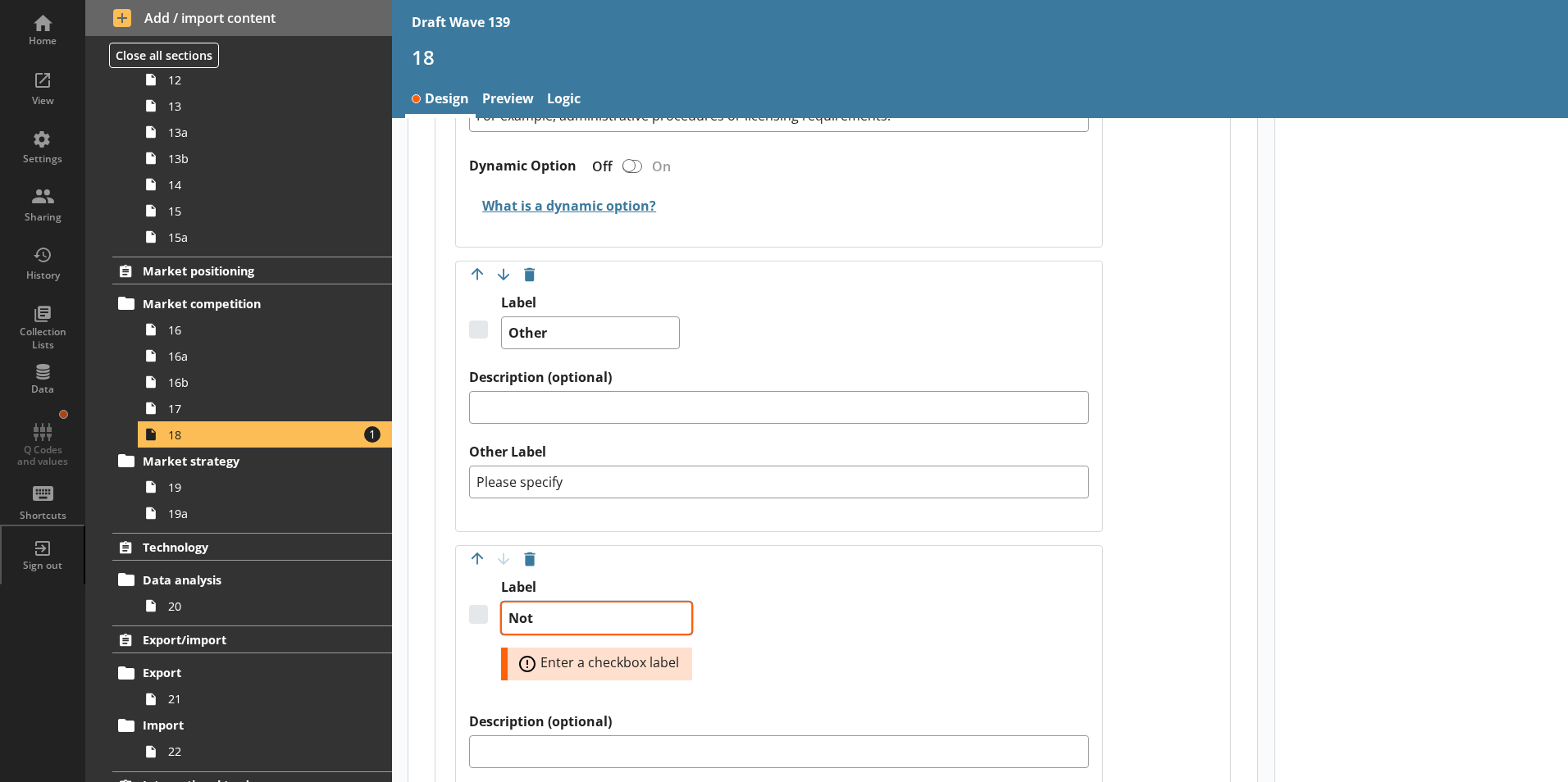
type textarea "Not s"
type textarea "x"
type textarea "Not su"
type textarea "x"
type textarea "Not sur"
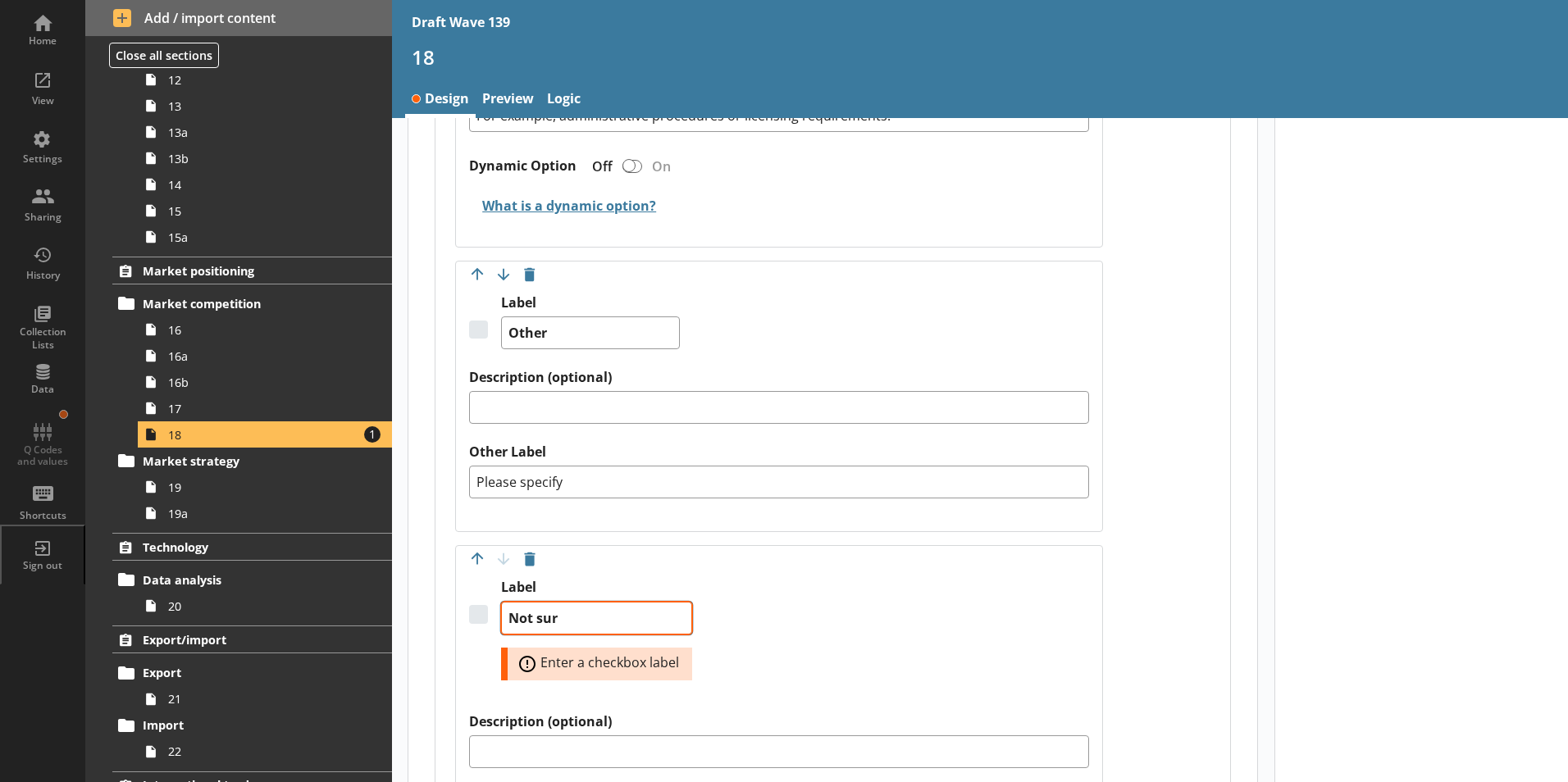
type textarea "x"
type textarea "Not sure"
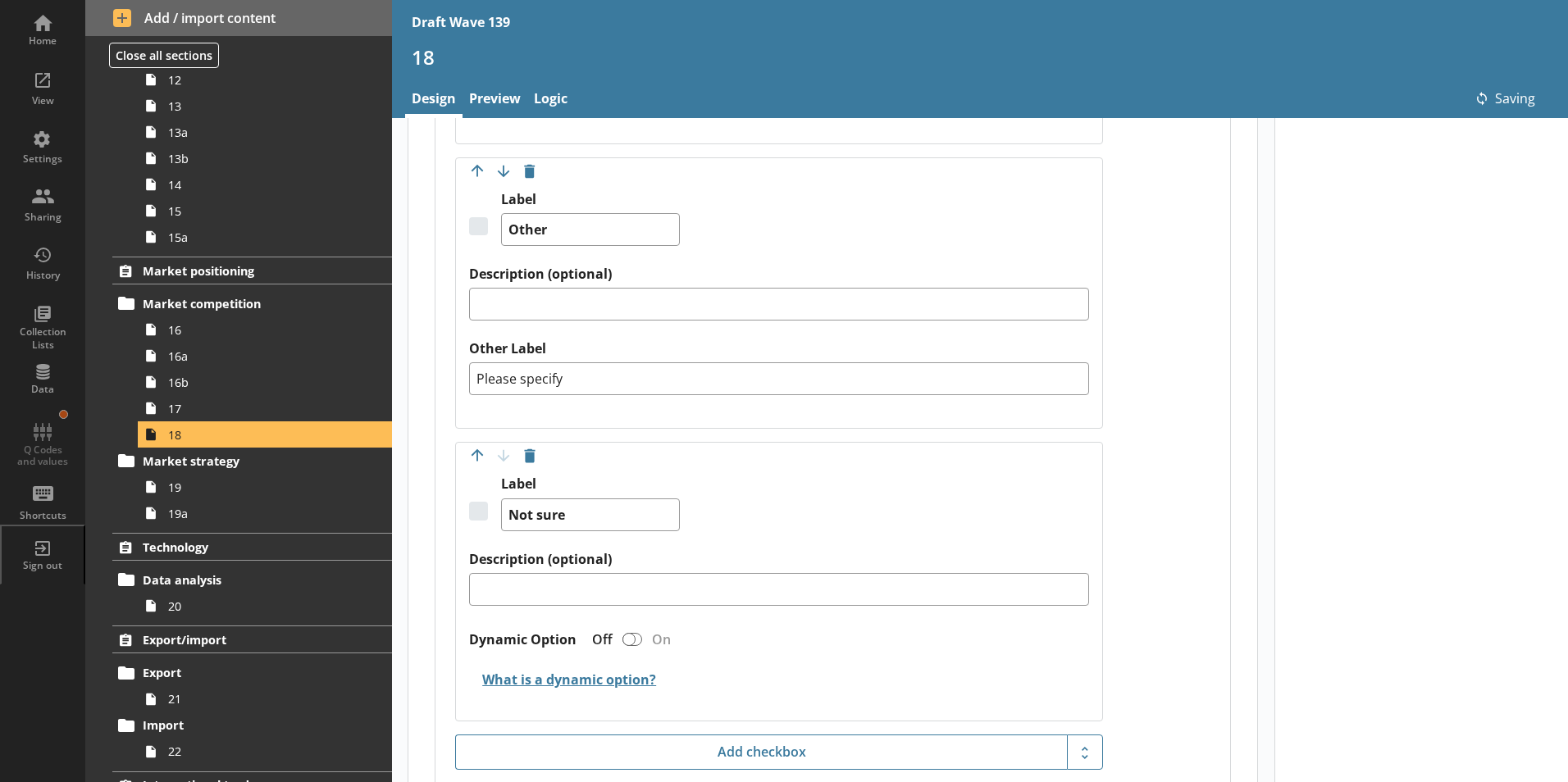
scroll to position [2378, 0]
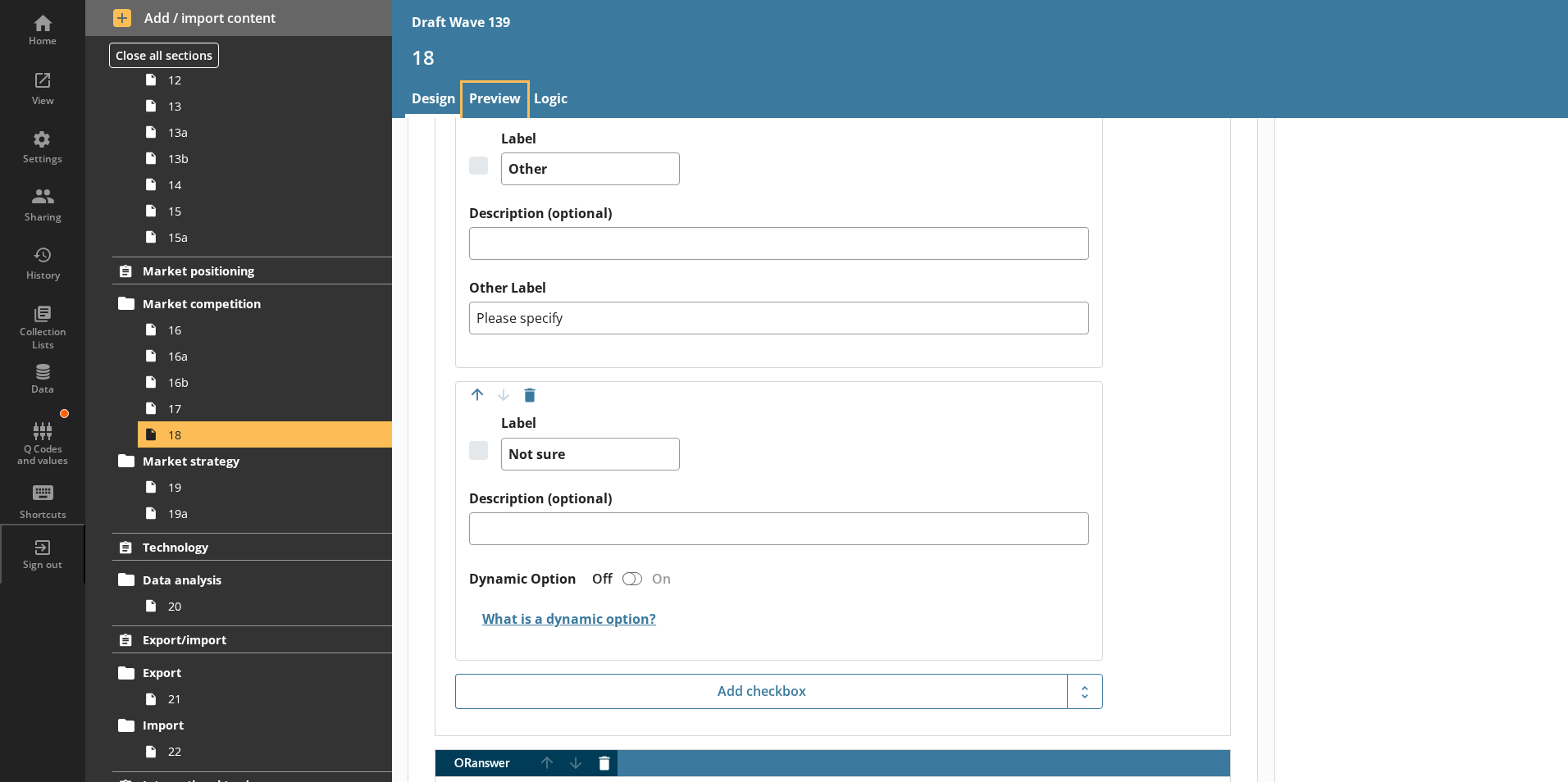
click at [493, 94] on link "Preview" at bounding box center [495, 101] width 65 height 36
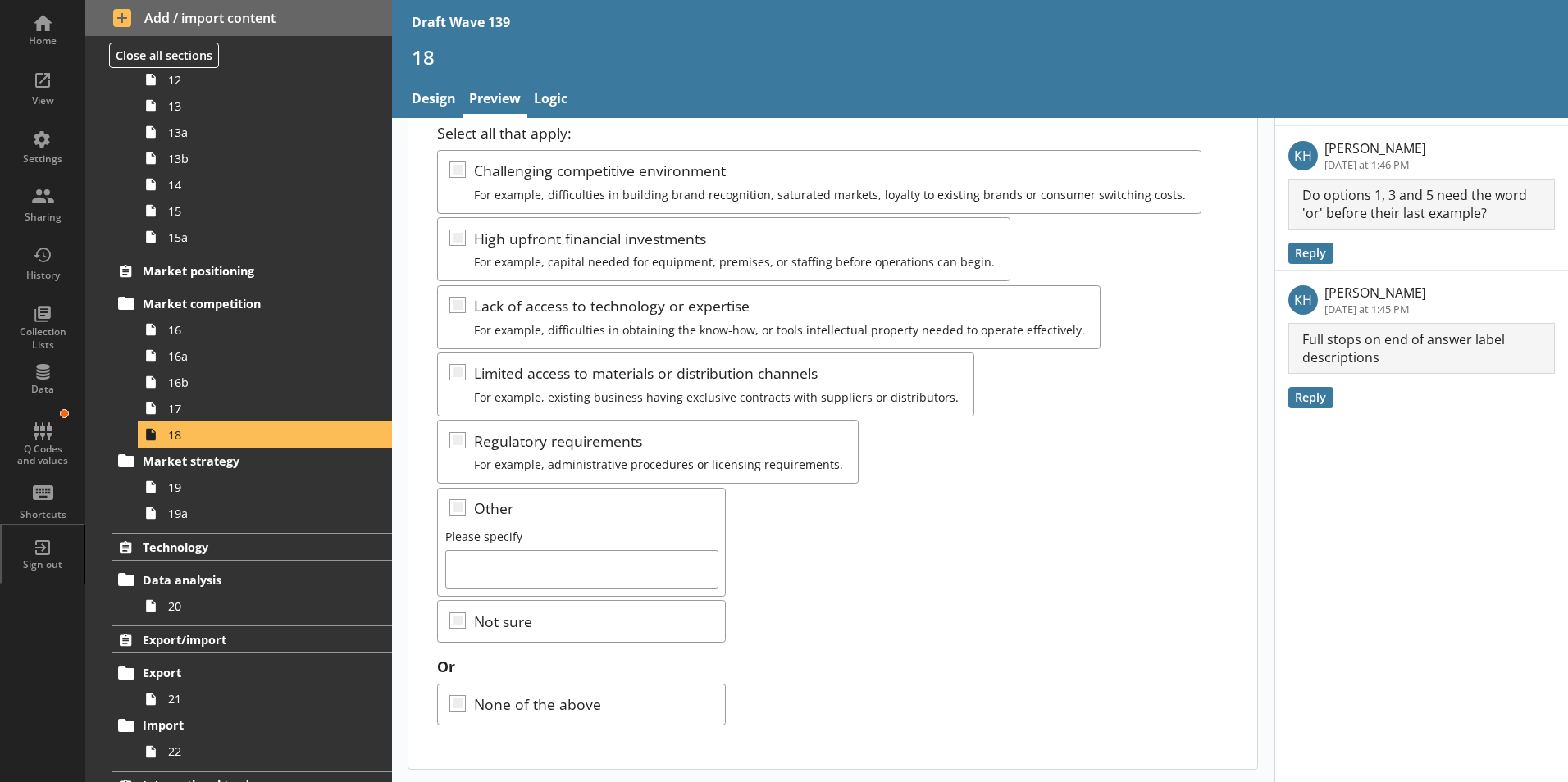
scroll to position [116, 0]
click at [175, 608] on span "20" at bounding box center [259, 606] width 182 height 16
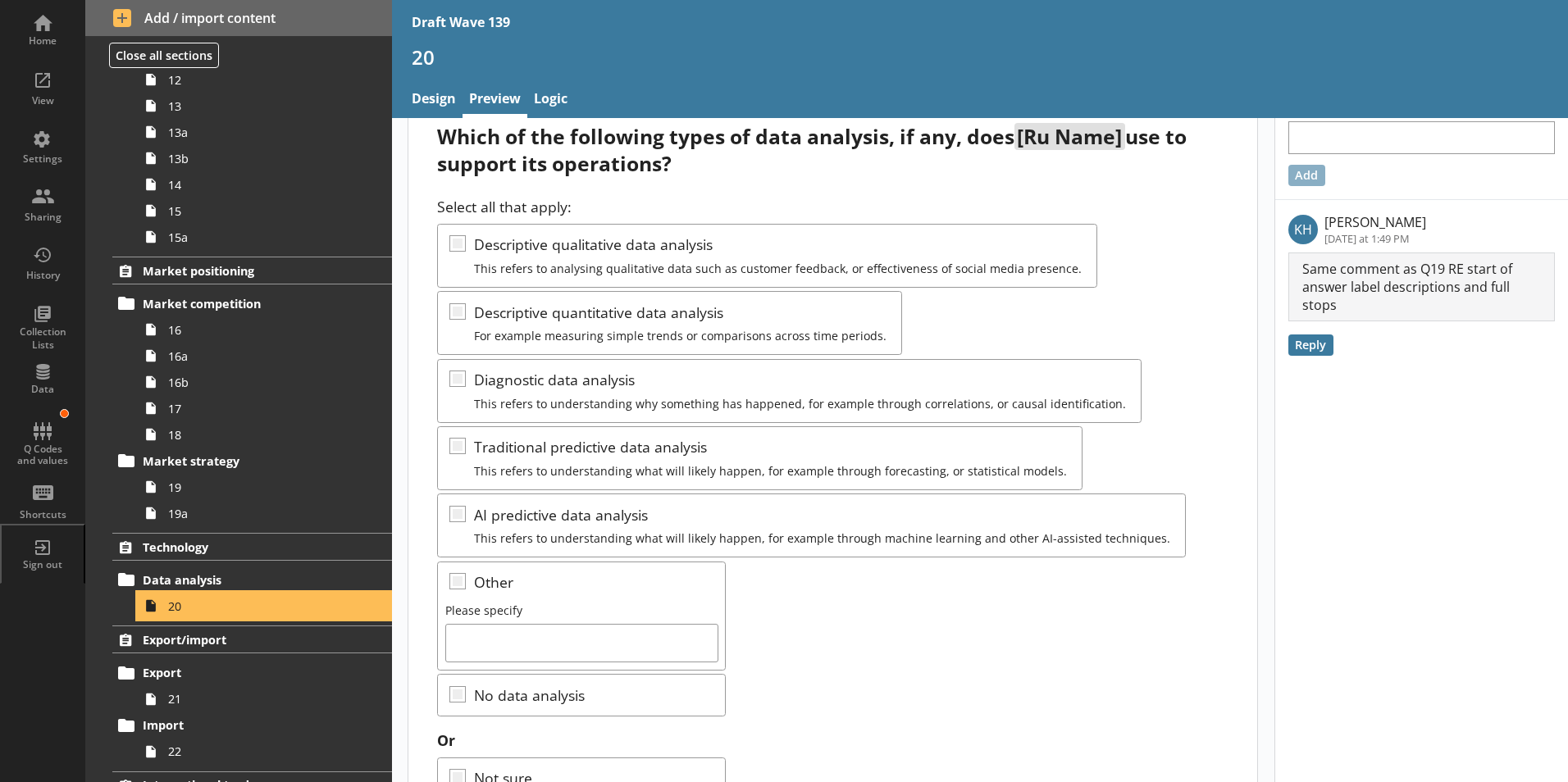
scroll to position [116, 0]
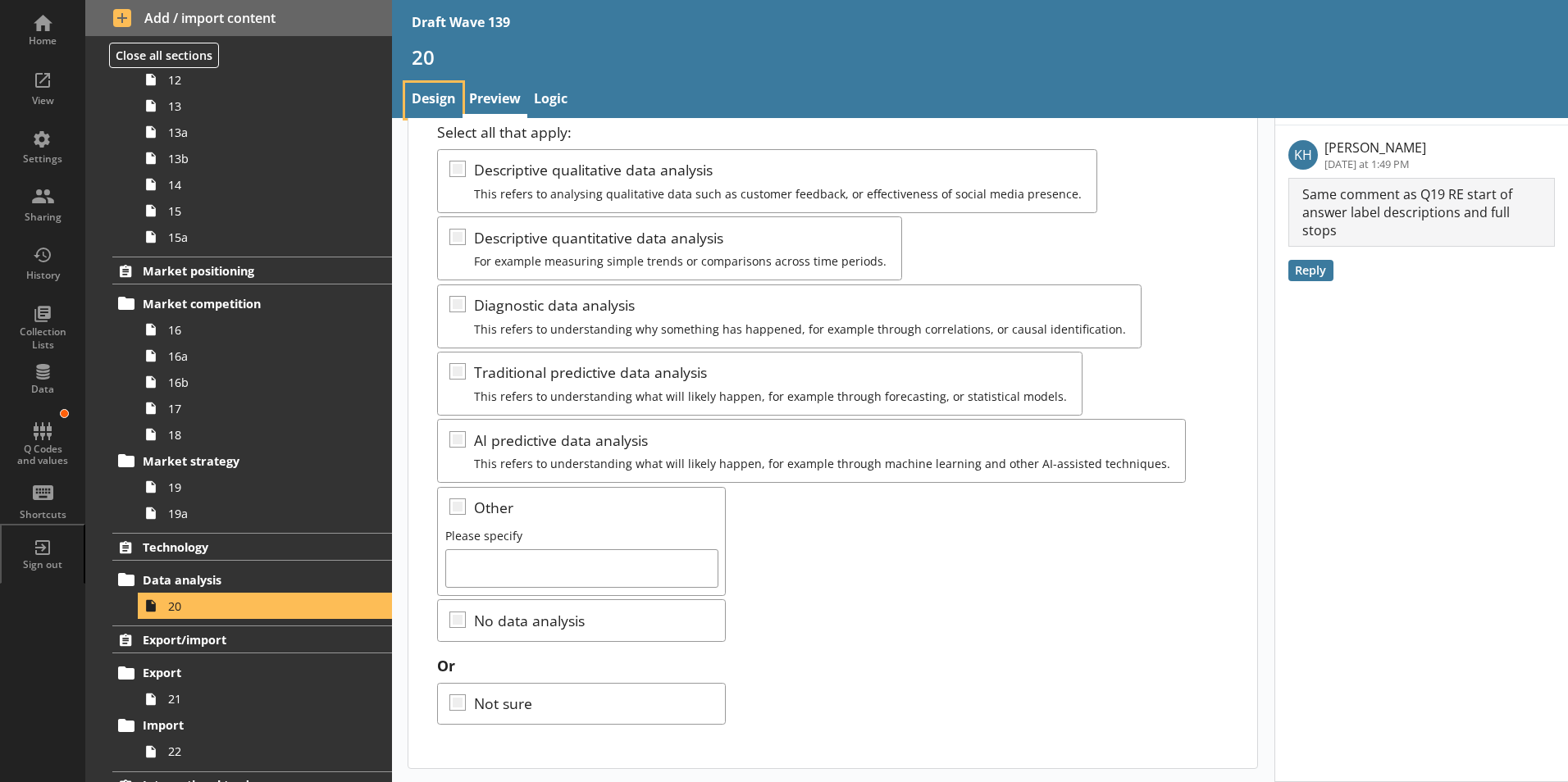
click at [416, 96] on link "Design" at bounding box center [434, 101] width 57 height 36
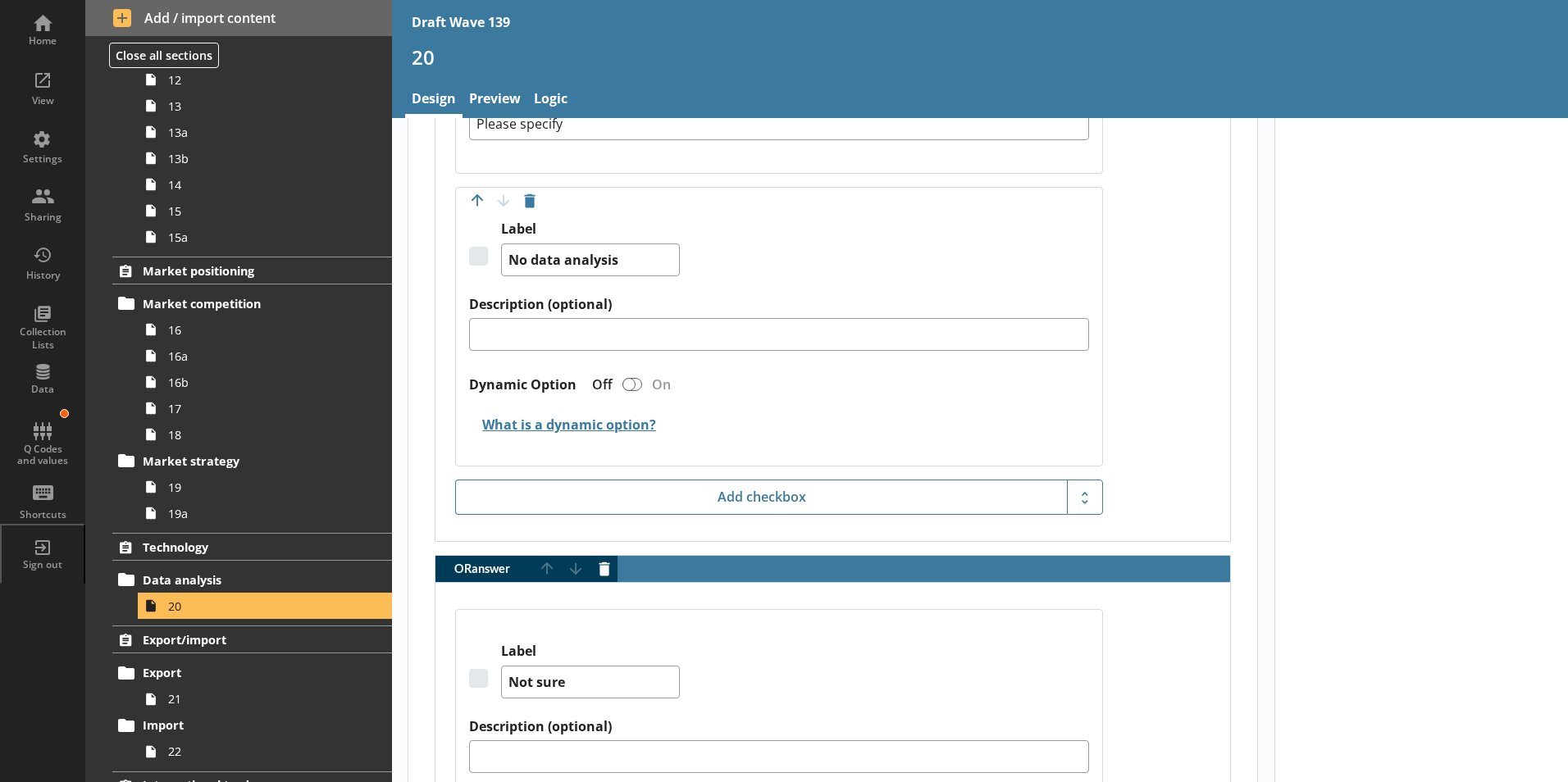
scroll to position [2624, 0]
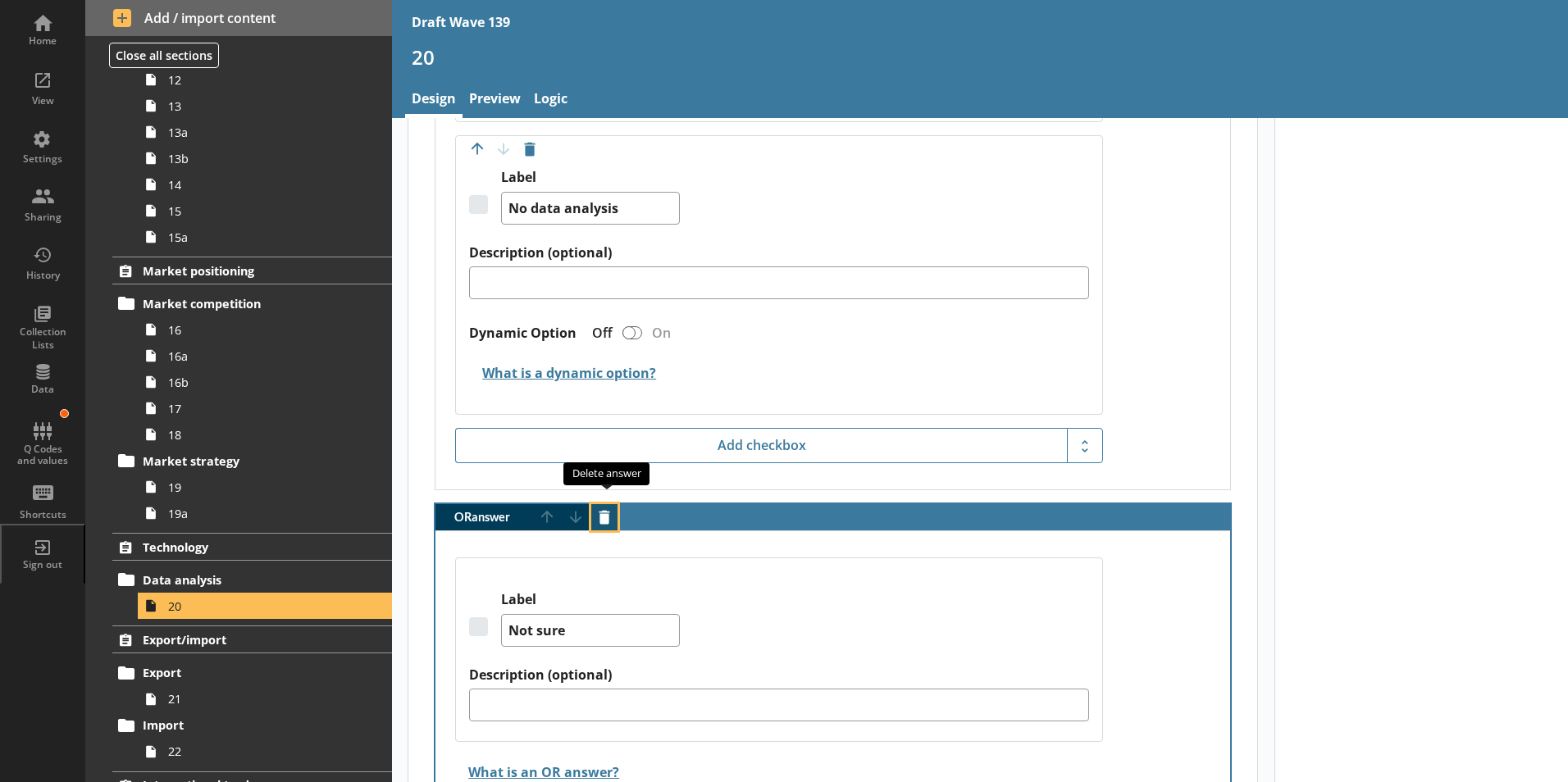
click at [605, 504] on button "Delete answer" at bounding box center [604, 517] width 27 height 27
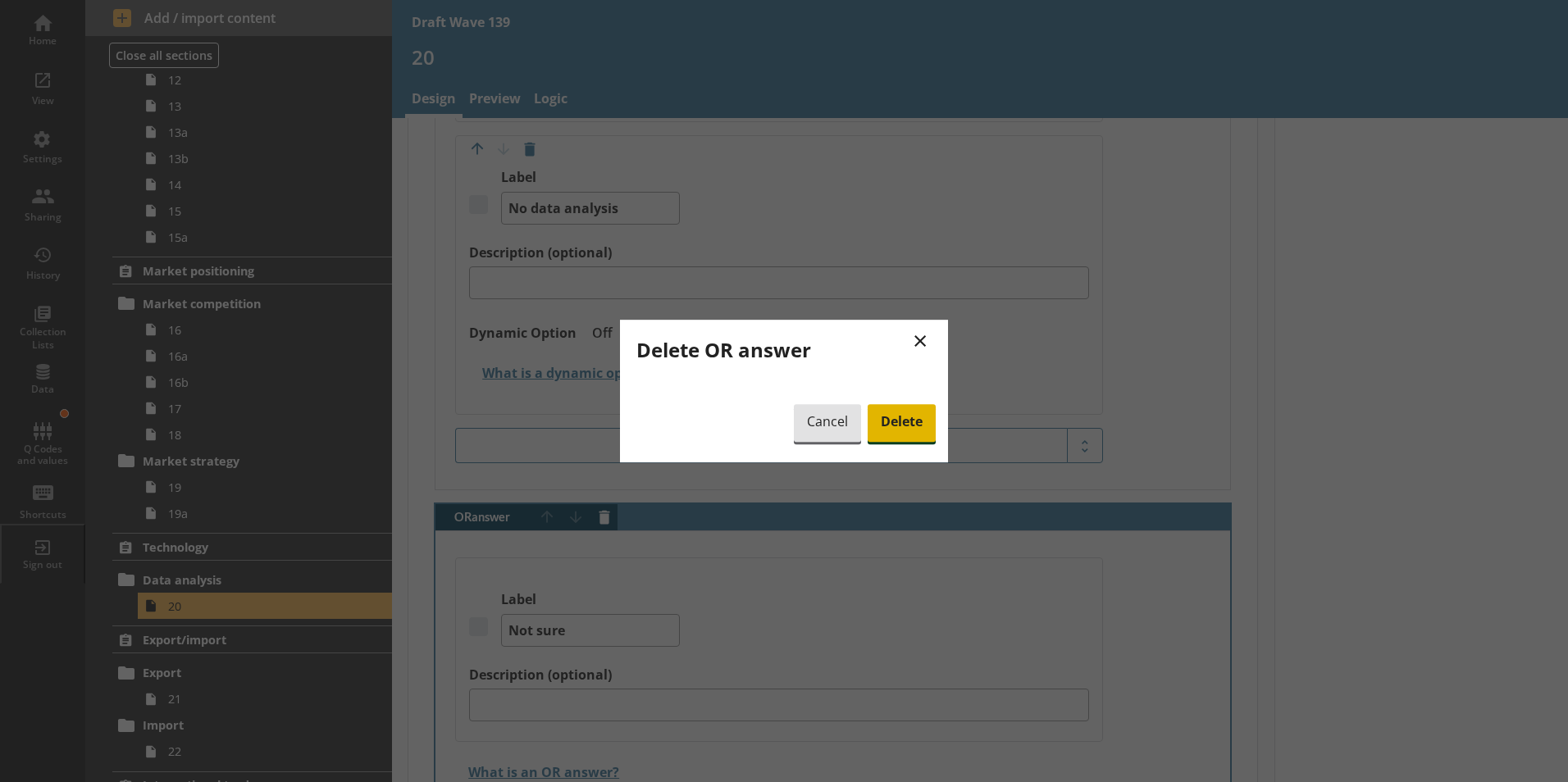
click at [896, 427] on span "Delete" at bounding box center [901, 423] width 68 height 38
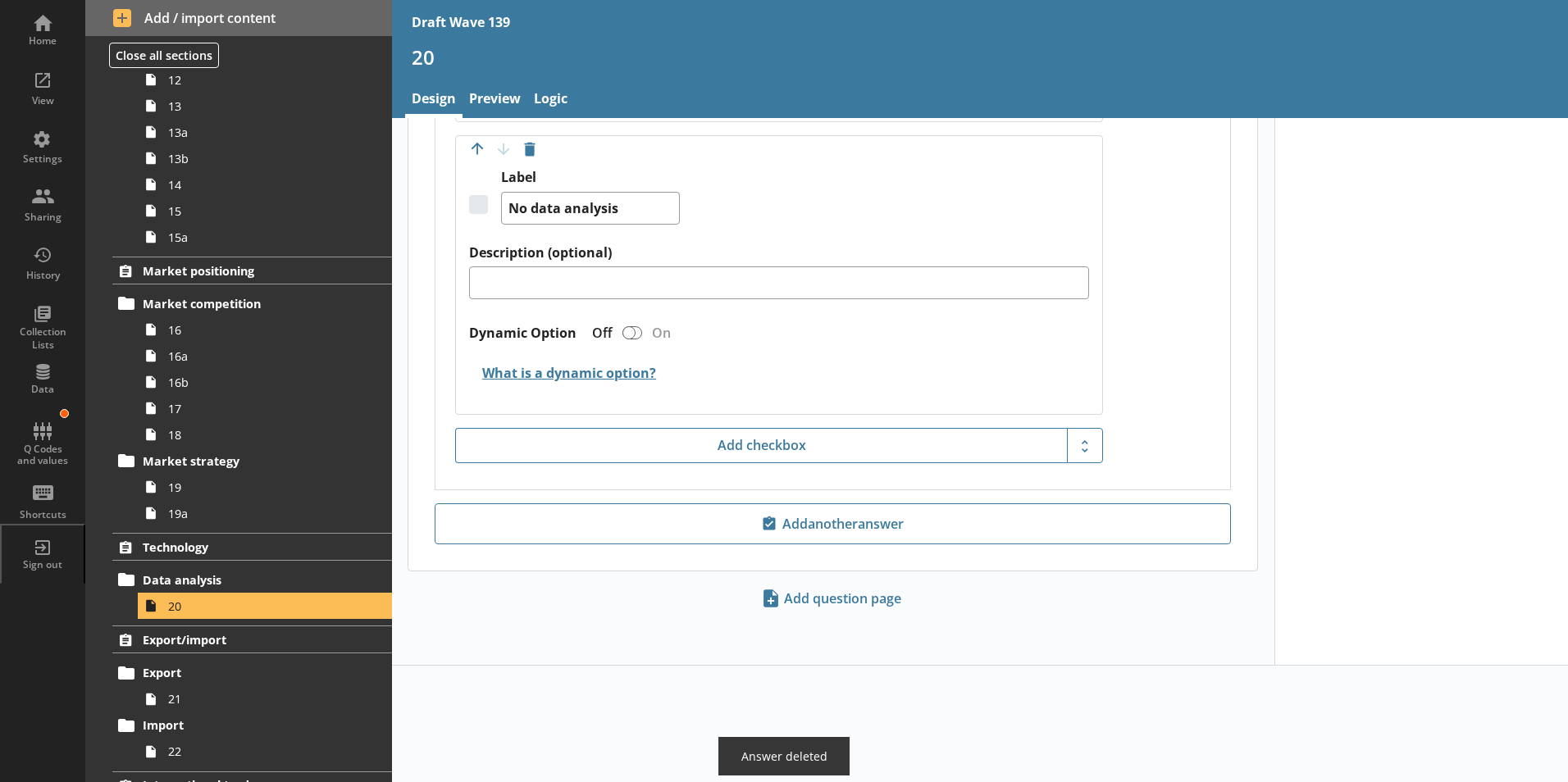
scroll to position [2432, 0]
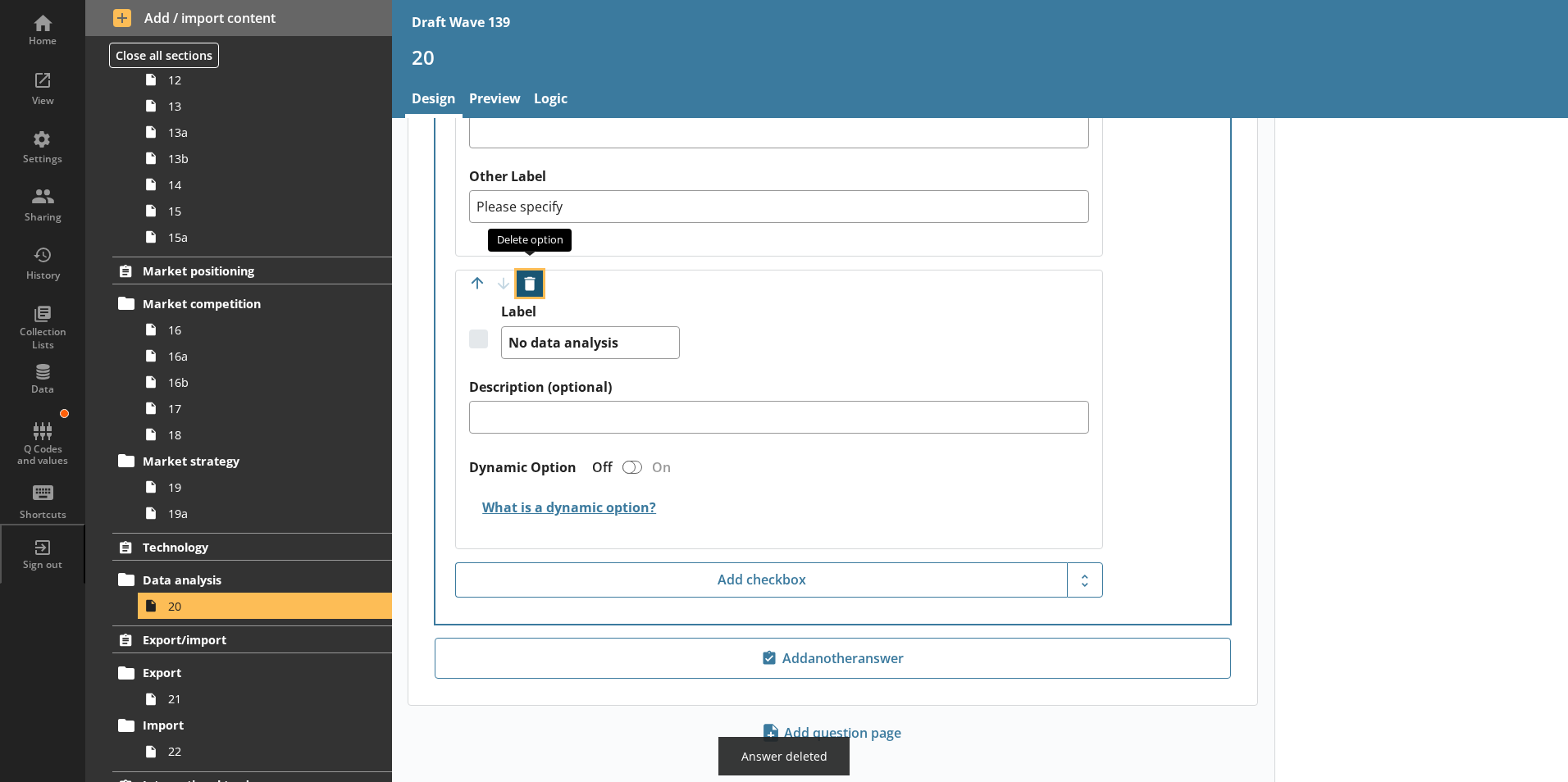
click at [530, 277] on button "Delete option" at bounding box center [529, 284] width 27 height 27
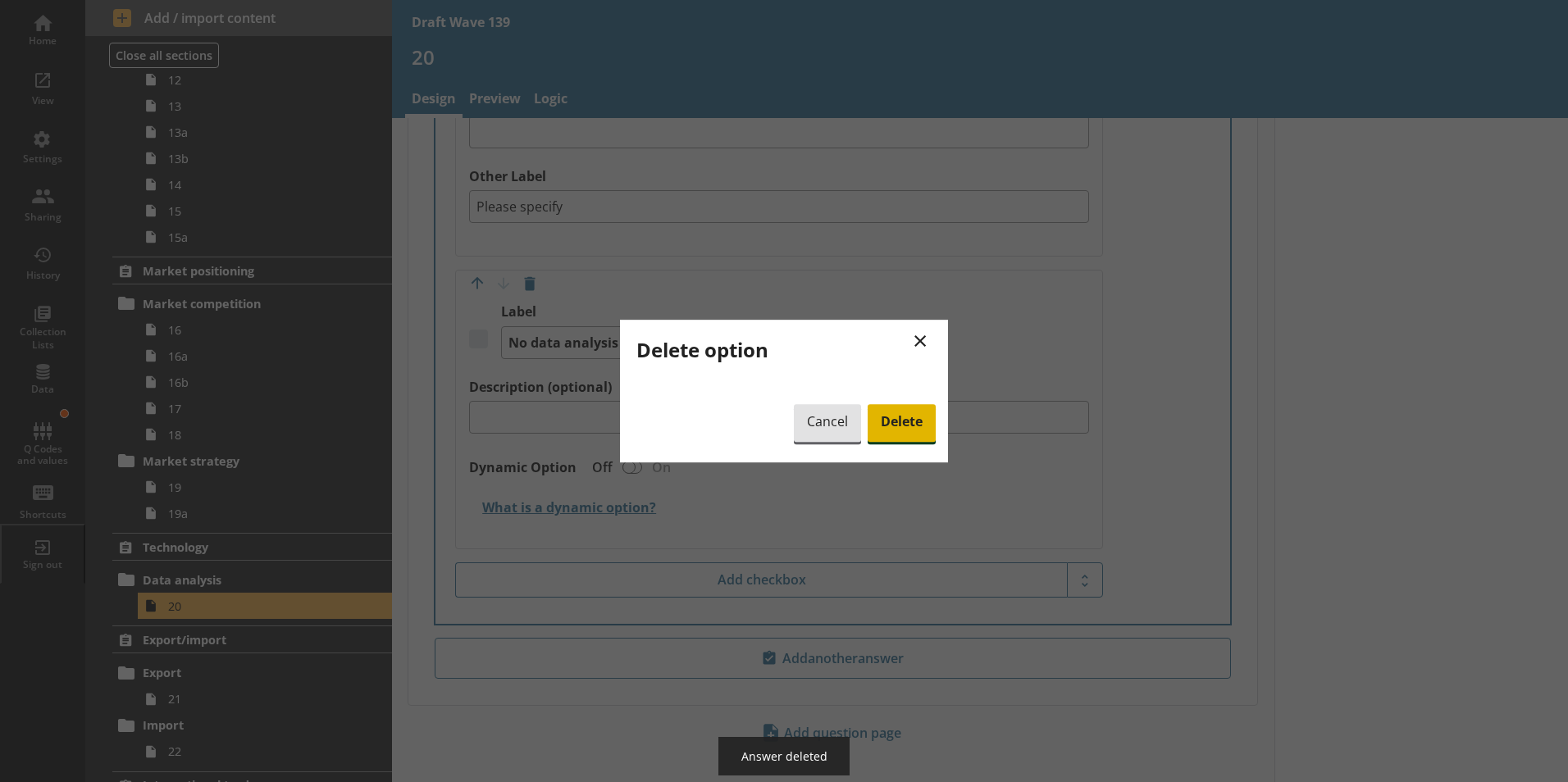
click at [886, 427] on span "Delete" at bounding box center [901, 423] width 68 height 38
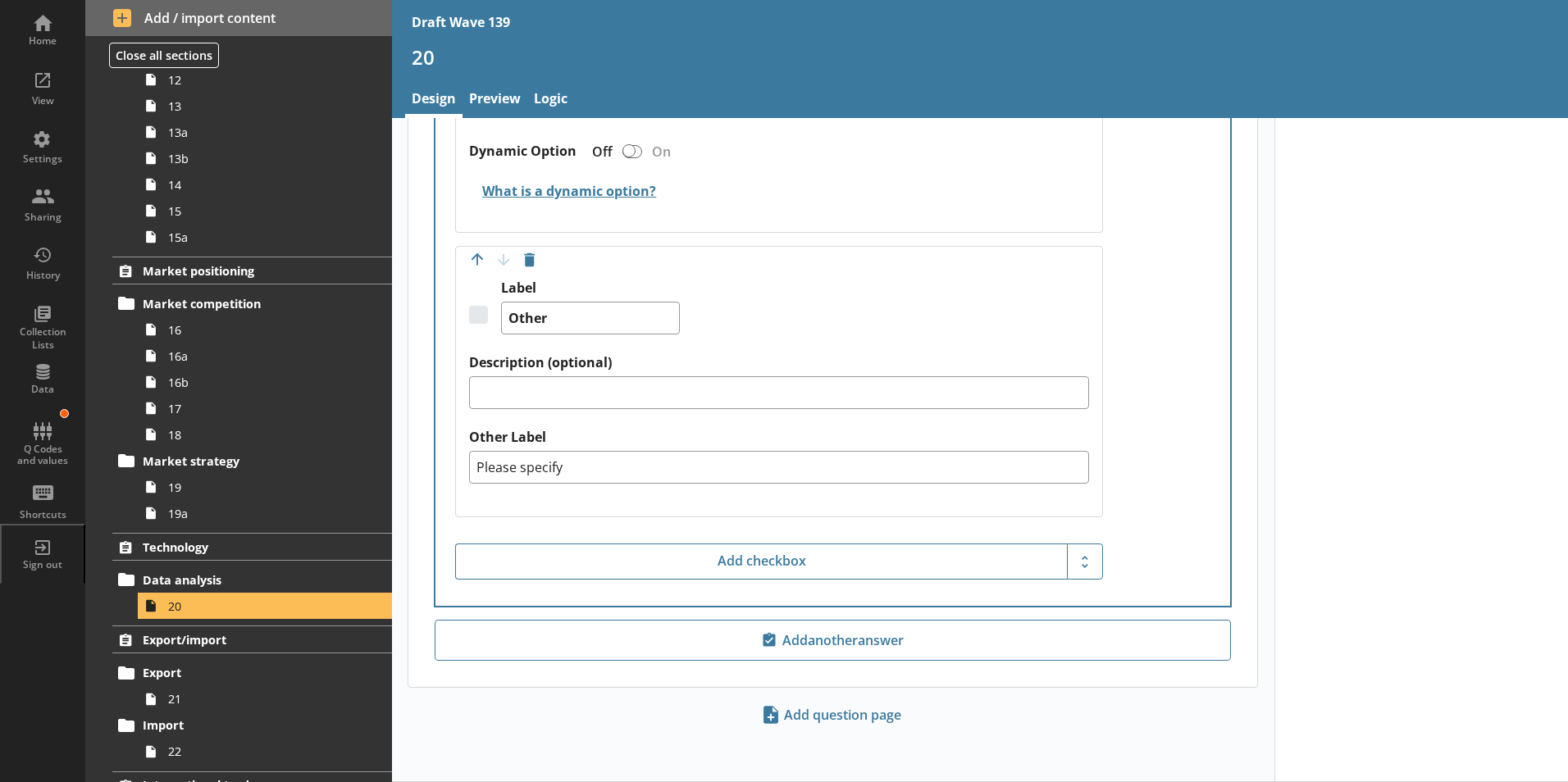
scroll to position [2140, 0]
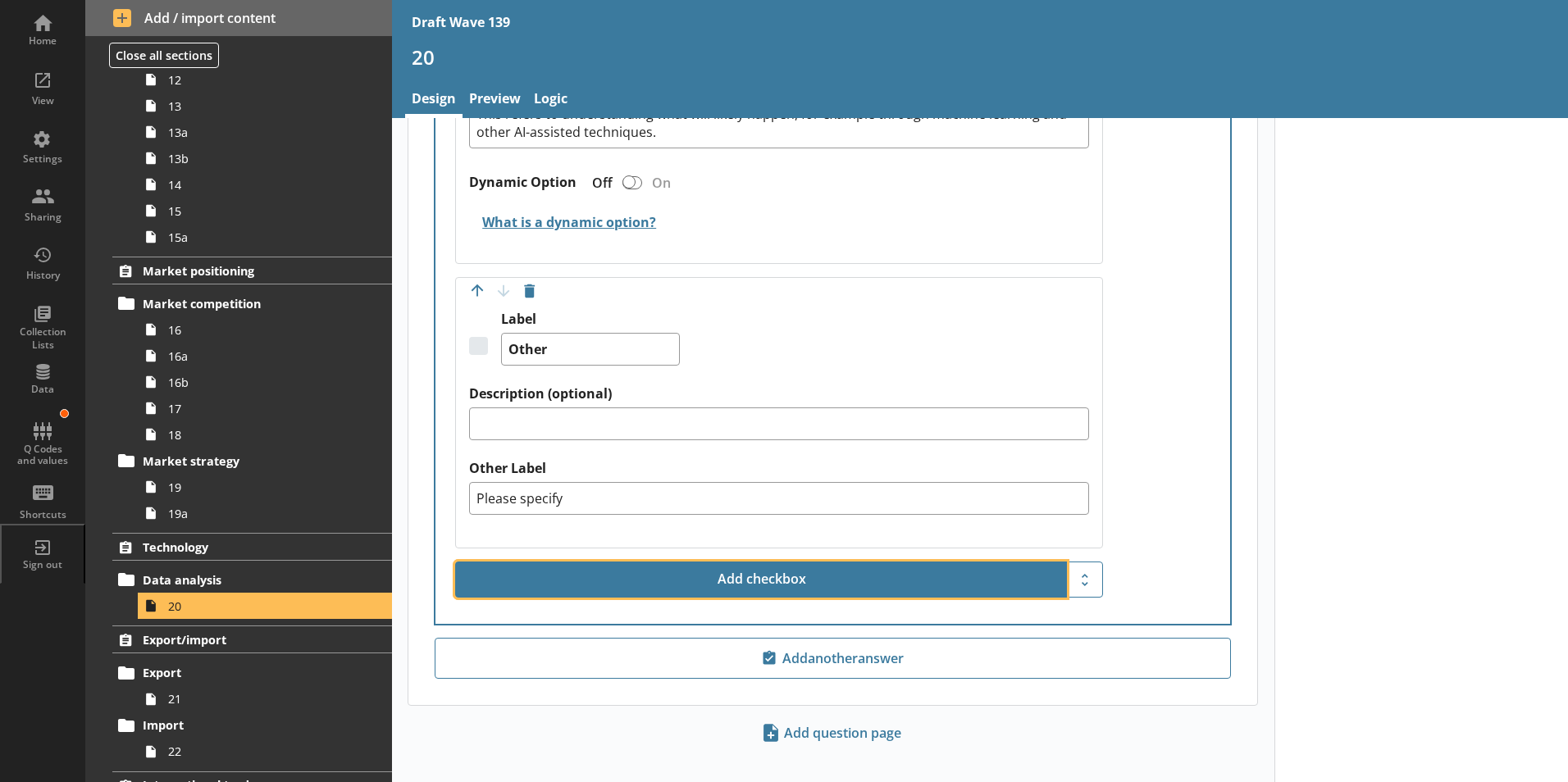
click at [762, 567] on button "Add checkbox" at bounding box center [760, 579] width 612 height 36
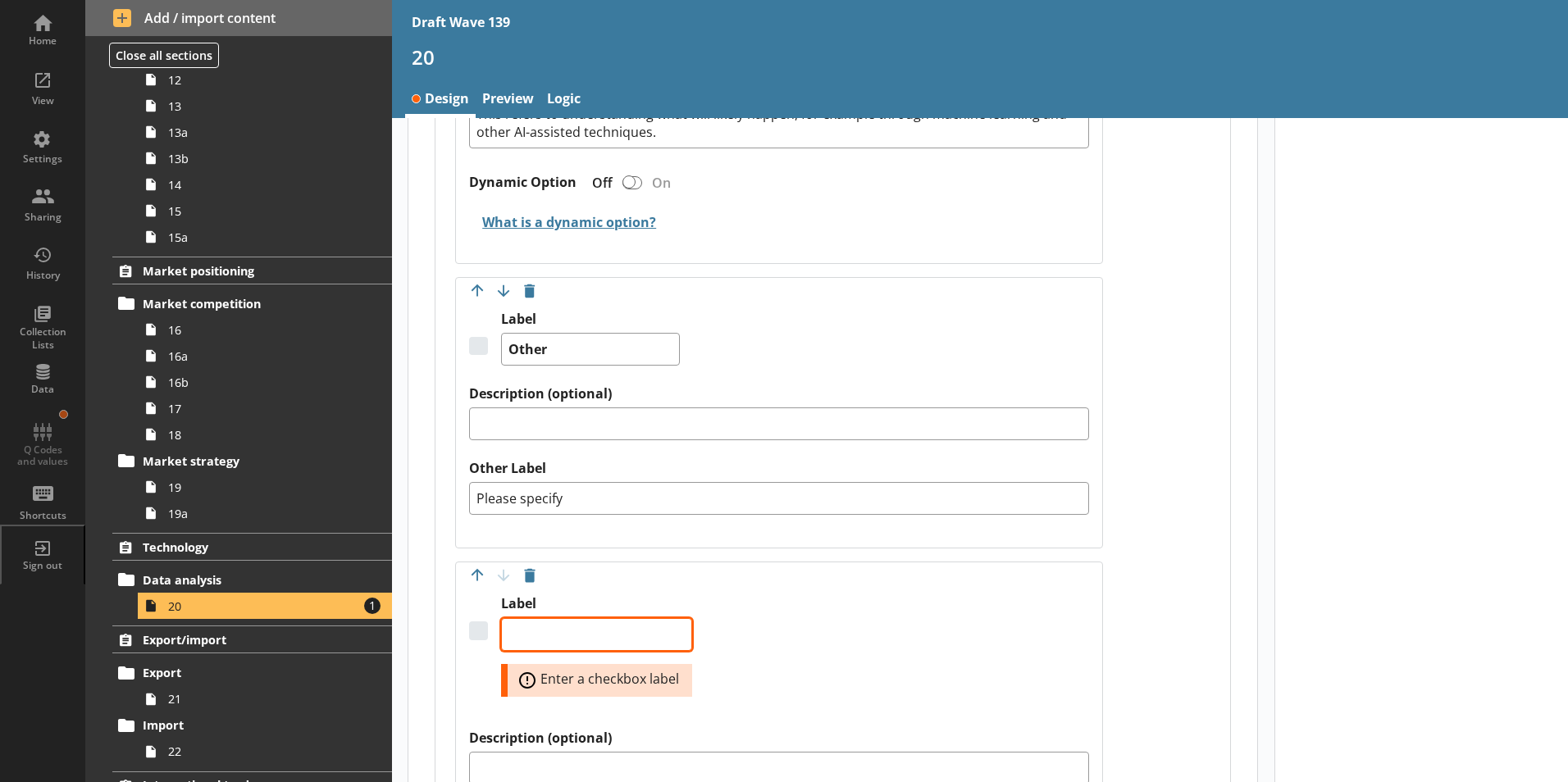
click at [583, 623] on textarea "Label" at bounding box center [596, 634] width 191 height 33
type textarea "x"
type textarea "N"
type textarea "x"
type textarea "No"
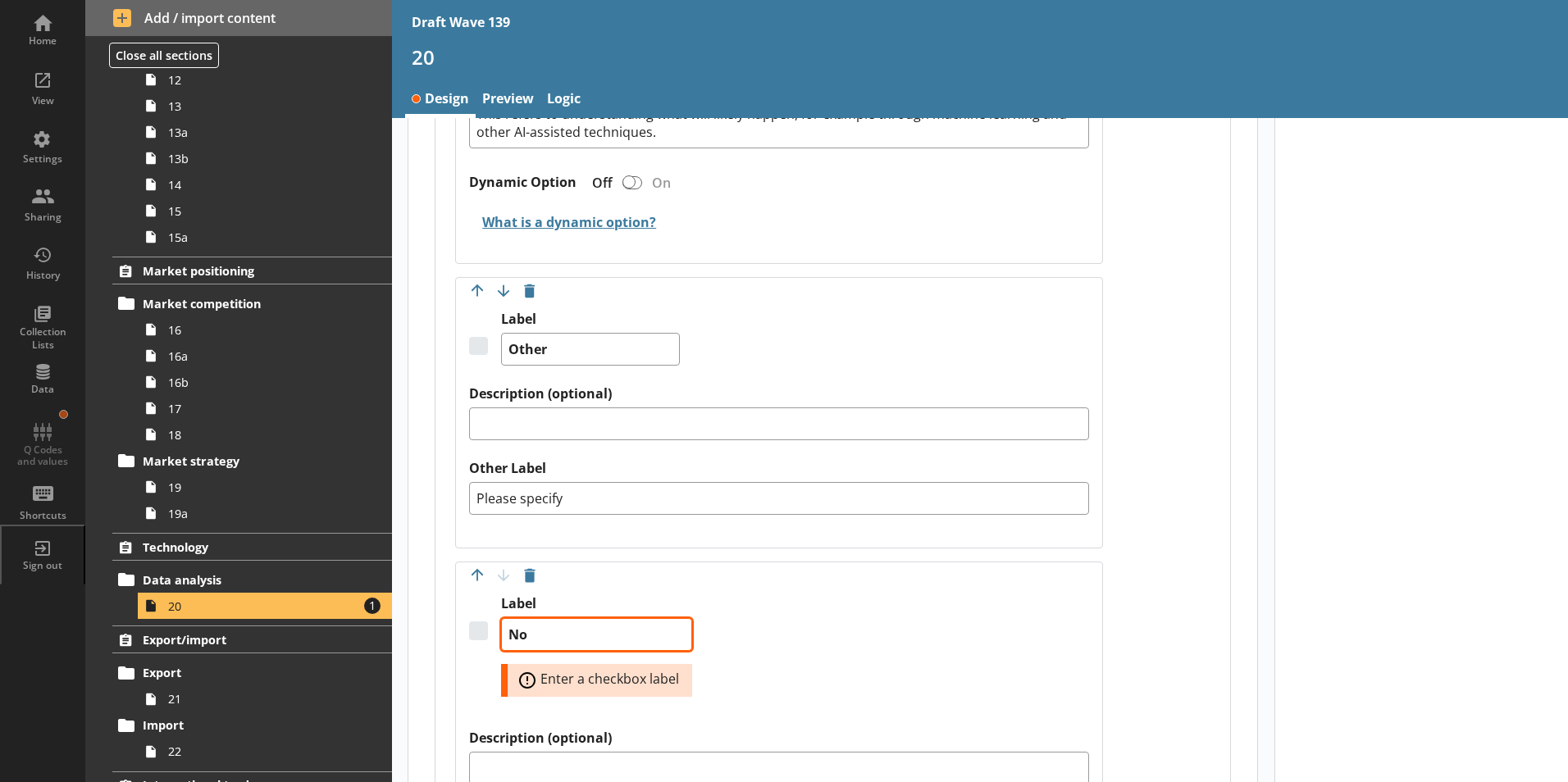
type textarea "x"
type textarea "Not"
type textarea "x"
type textarea "Not"
type textarea "x"
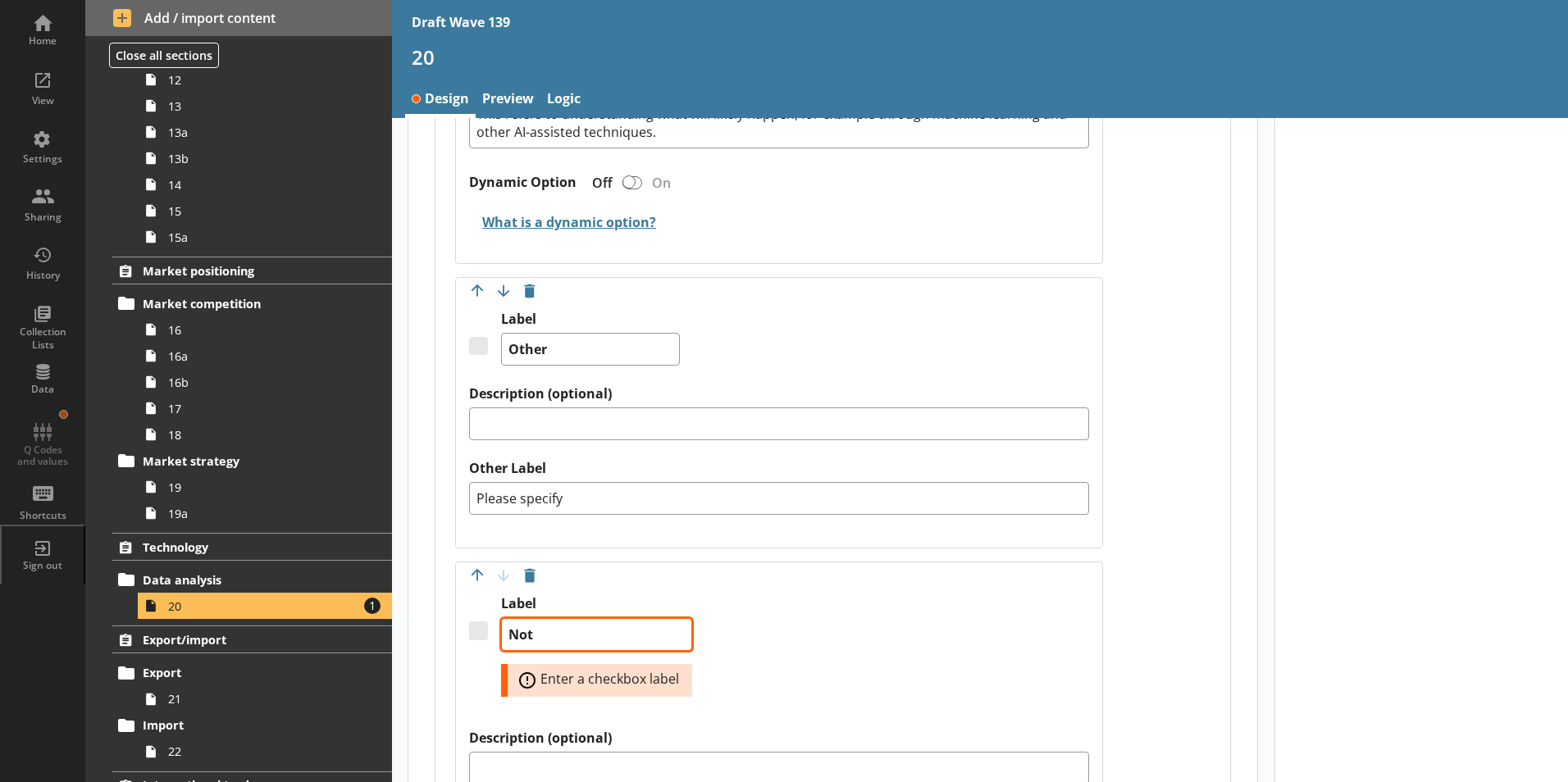
type textarea "Not a"
type textarea "x"
type textarea "Not"
type textarea "x"
type textarea "Not s"
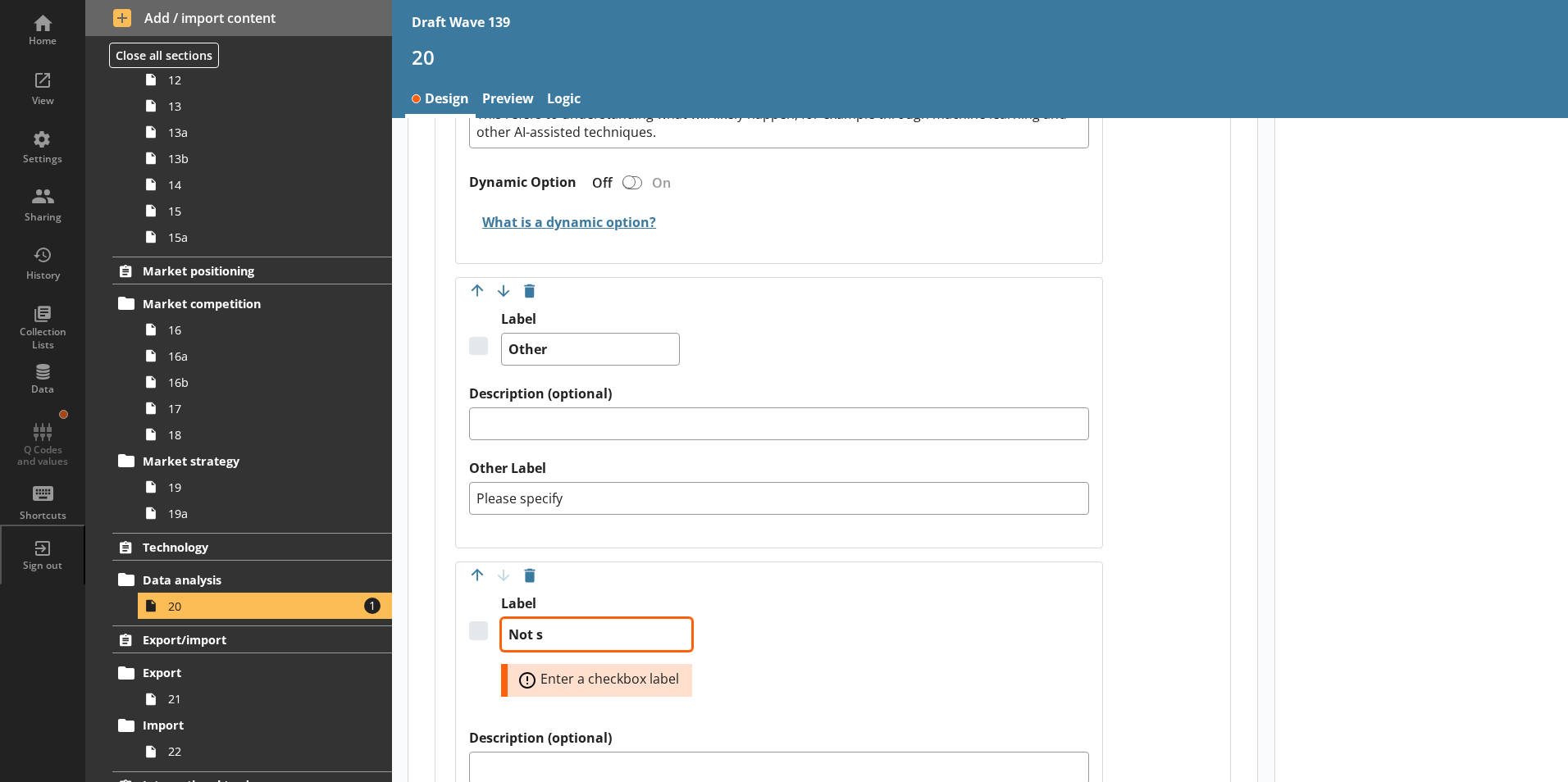
type textarea "x"
type textarea "Not su"
type textarea "x"
type textarea "Not sur"
type textarea "x"
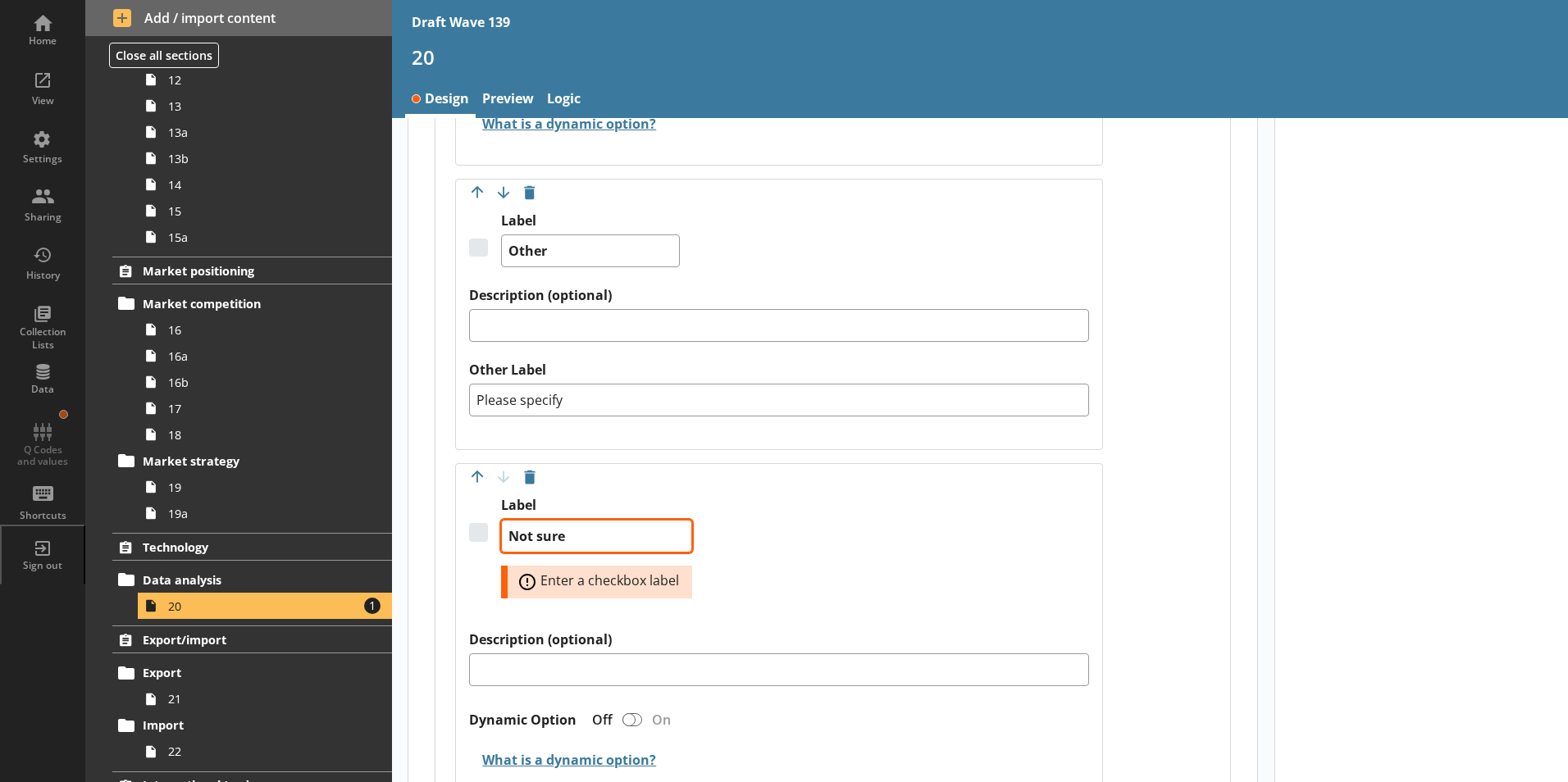
scroll to position [2386, 0]
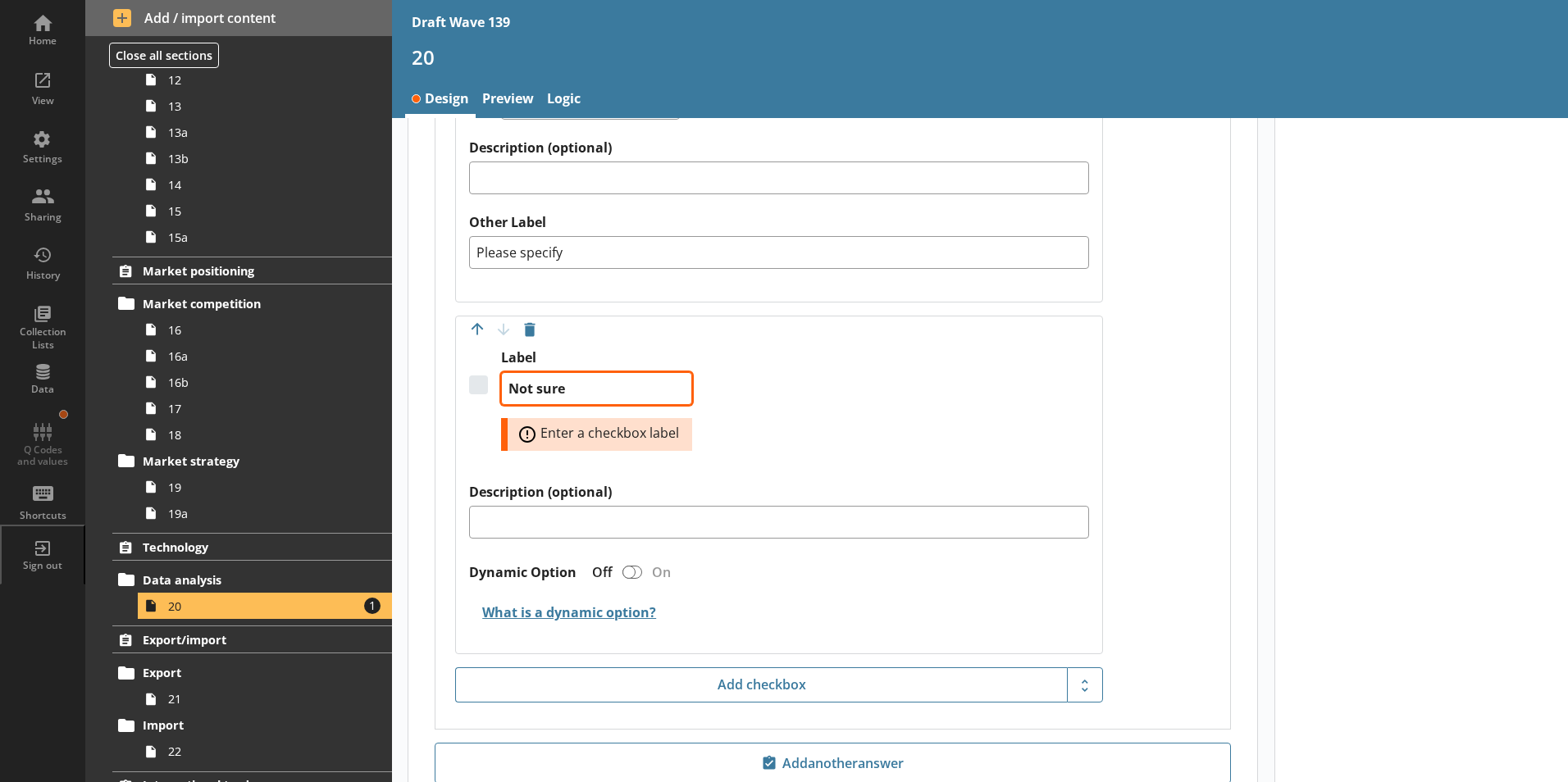
type textarea "Not sure"
click at [834, 595] on h2 "What is a dynamic option?" at bounding box center [778, 614] width 620 height 39
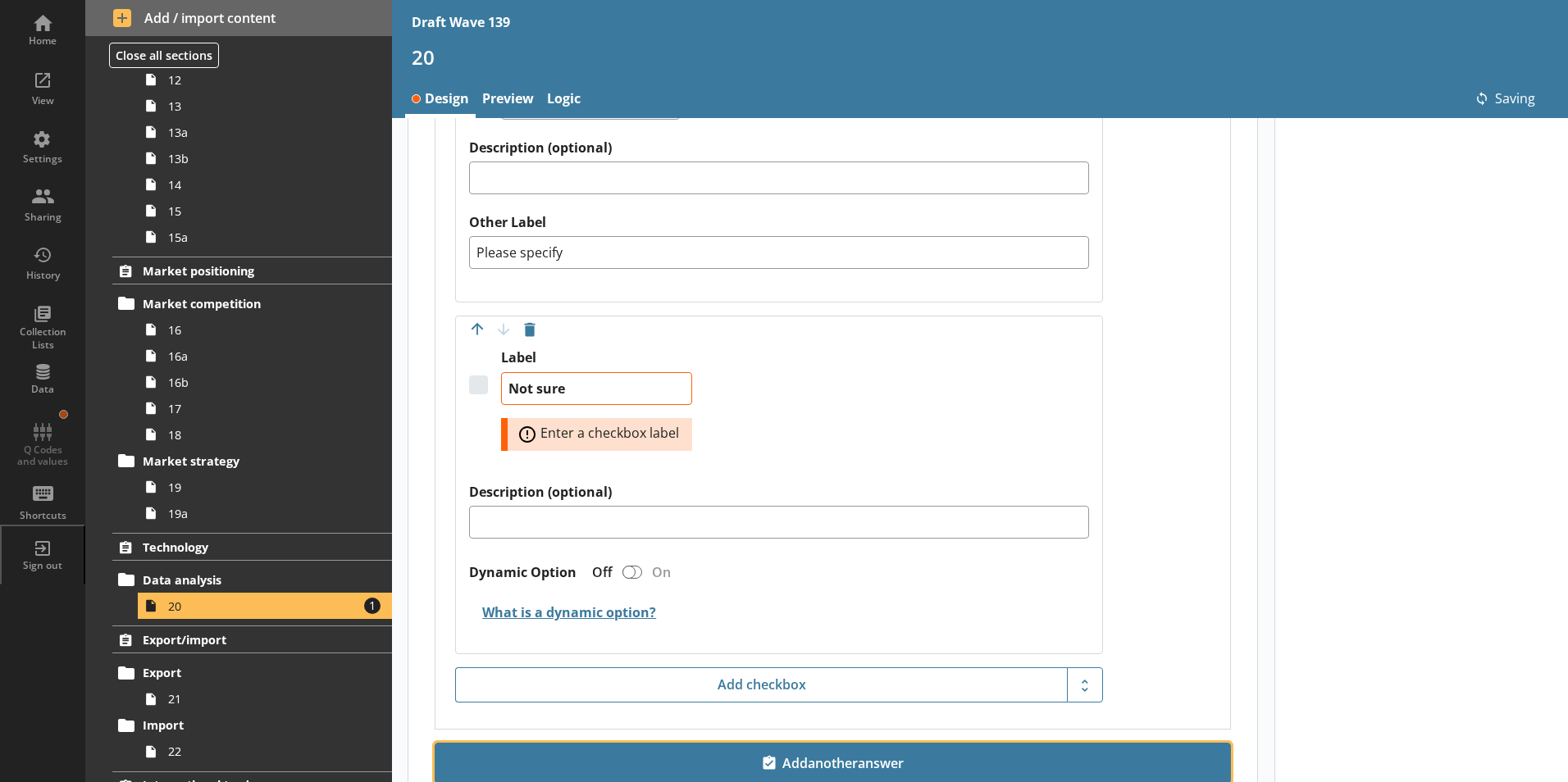
click at [877, 750] on span "Add another answer" at bounding box center [832, 763] width 781 height 27
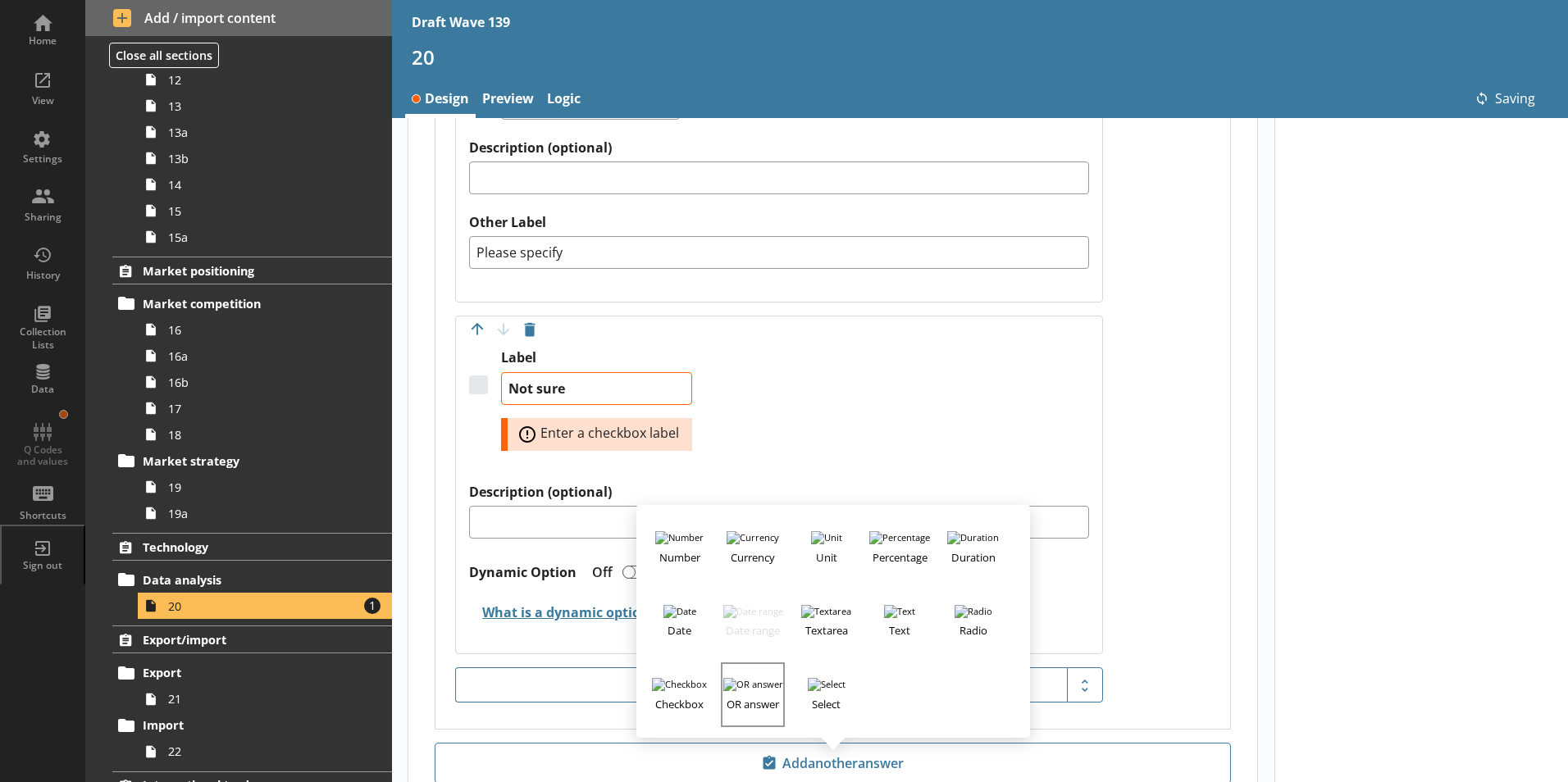
click at [753, 691] on h3 "OR answer" at bounding box center [752, 701] width 60 height 21
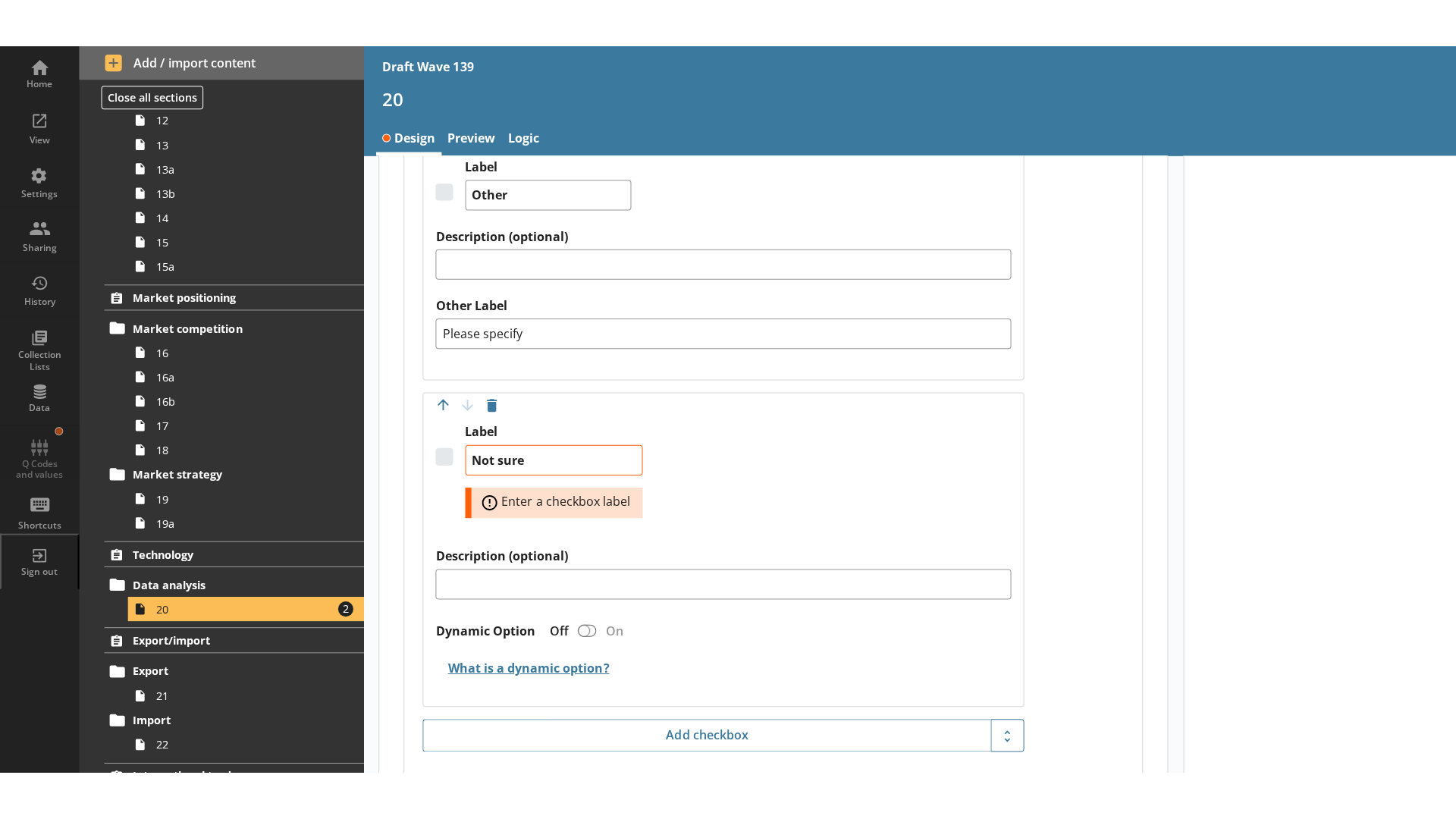
scroll to position [2638, 0]
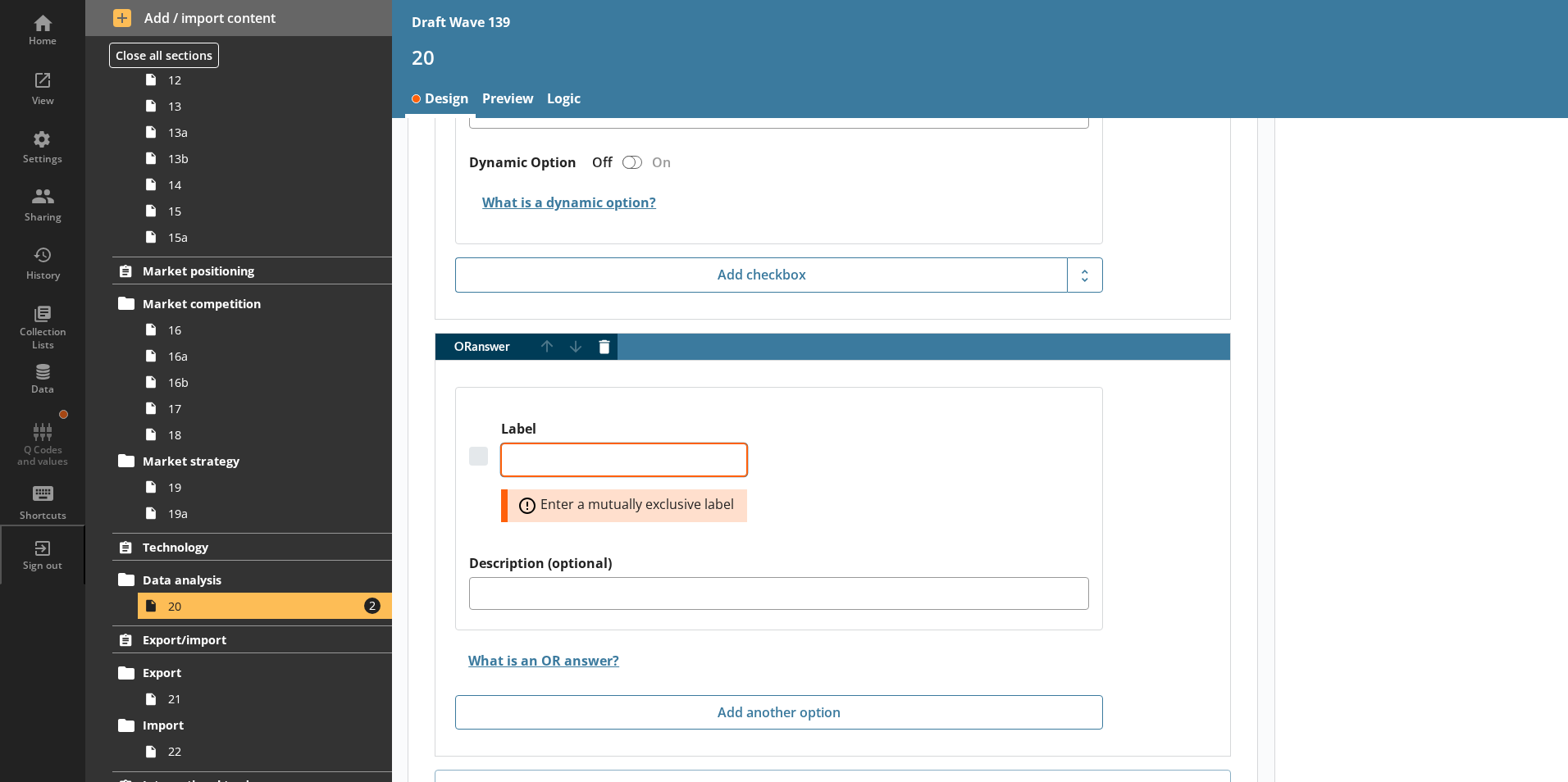
click at [576, 444] on textarea "Label" at bounding box center [624, 460] width 246 height 33
type textarea "x"
type textarea "N"
type textarea "x"
type textarea "No"
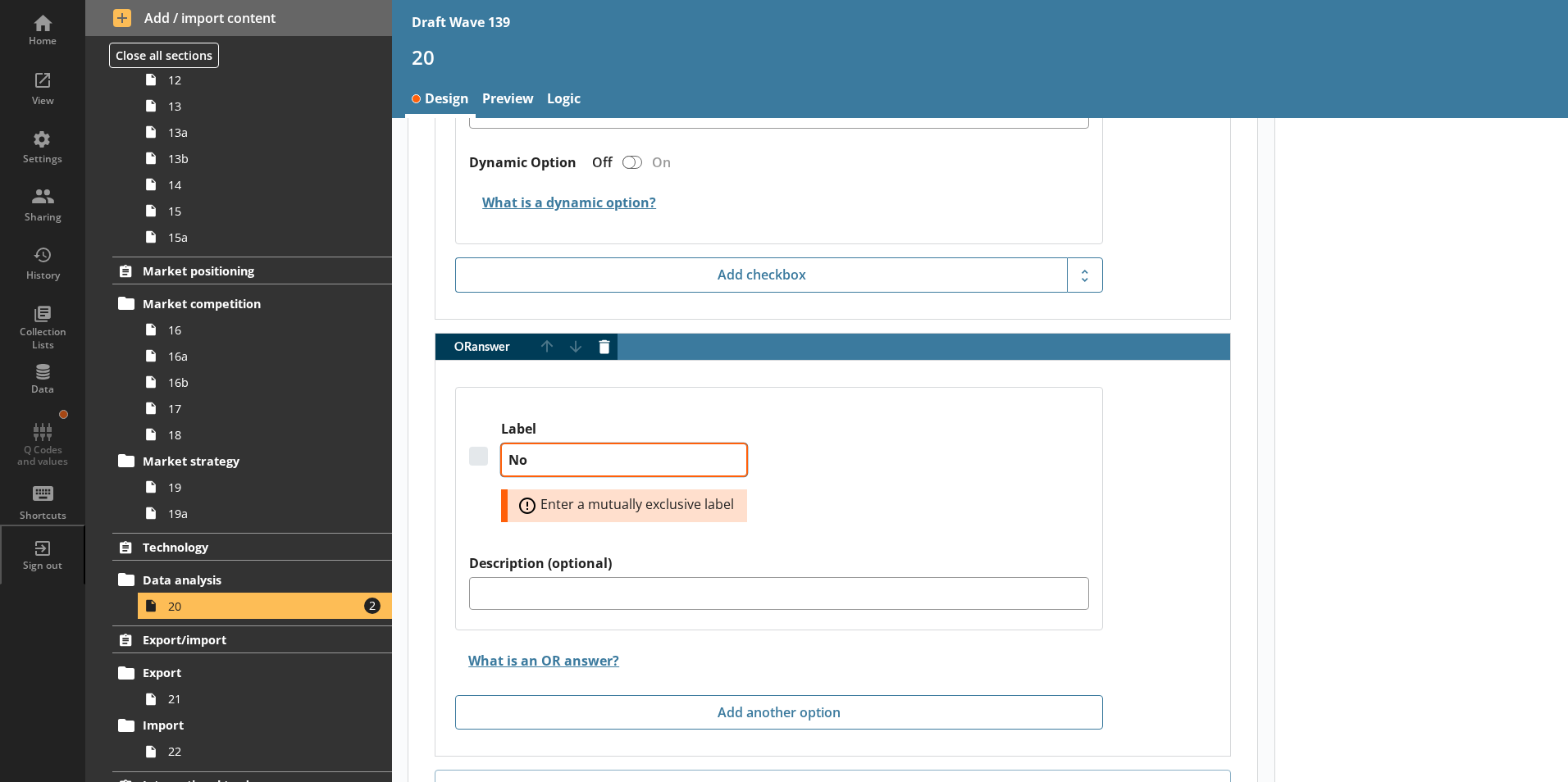
type textarea "x"
type textarea "No"
type textarea "x"
type textarea "No d"
type textarea "x"
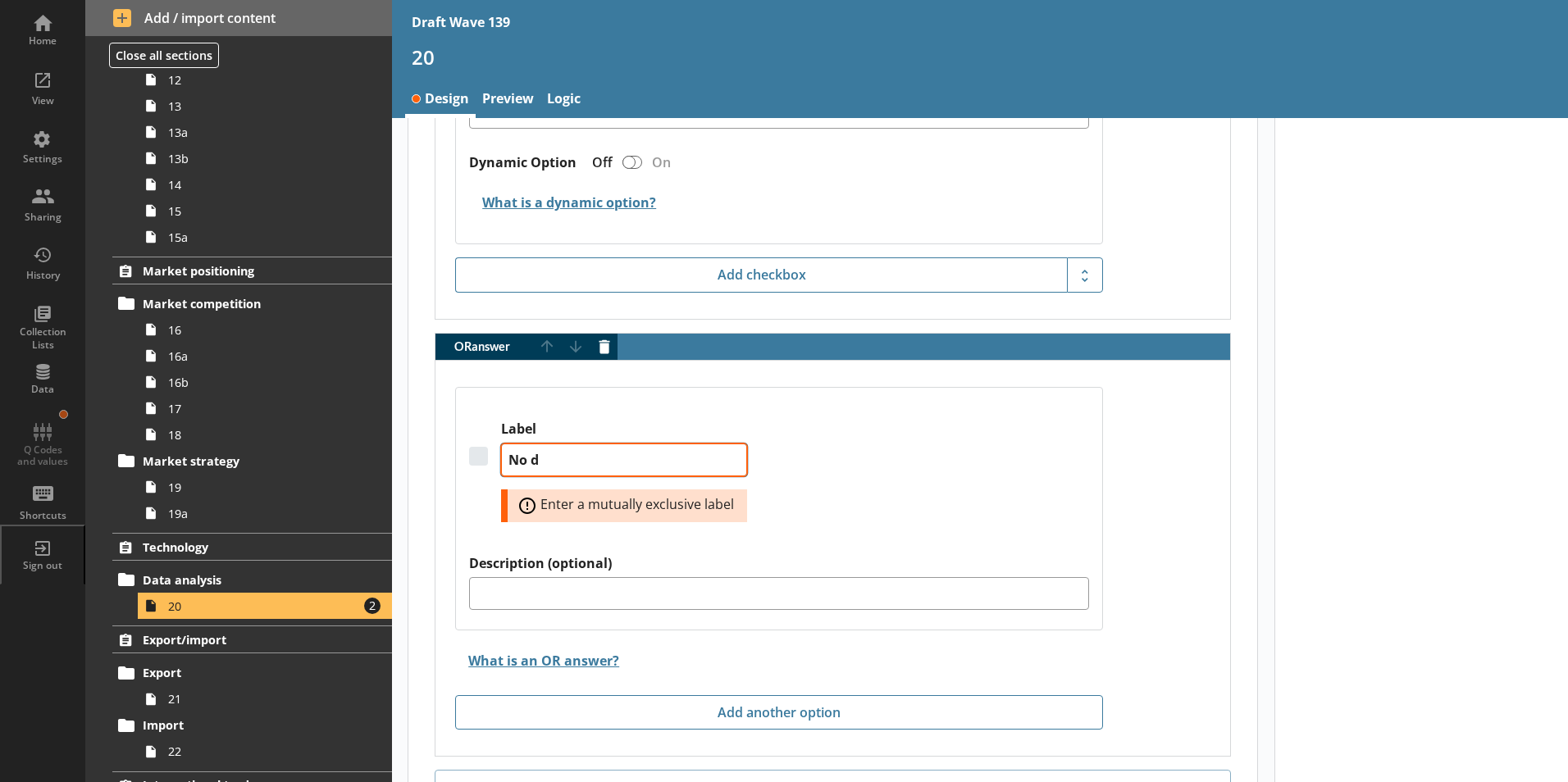
type textarea "No da"
type textarea "x"
type textarea "No dat"
type textarea "x"
type textarea "No data"
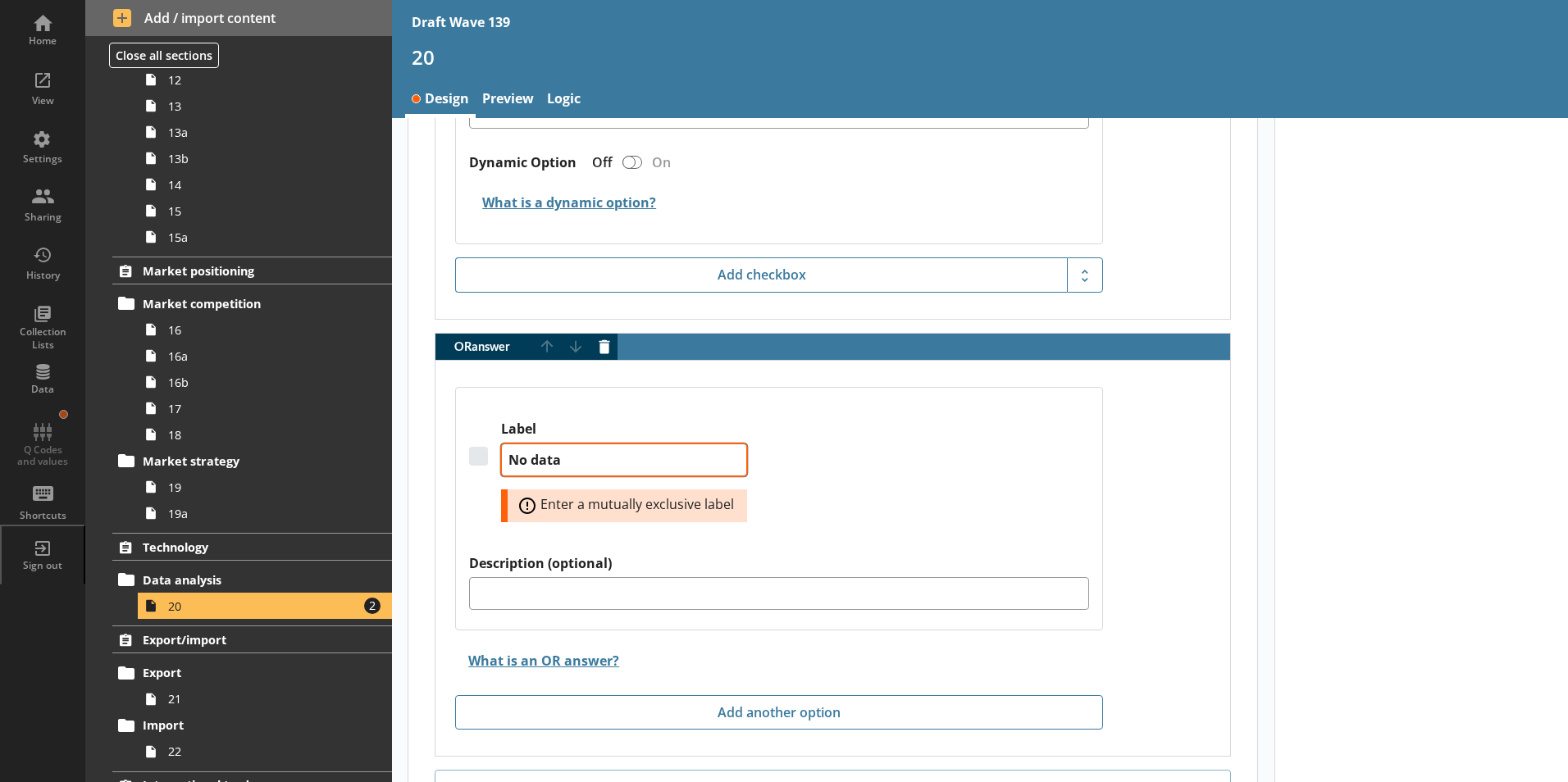
type textarea "x"
type textarea "No data"
type textarea "x"
type textarea "No data a"
type textarea "x"
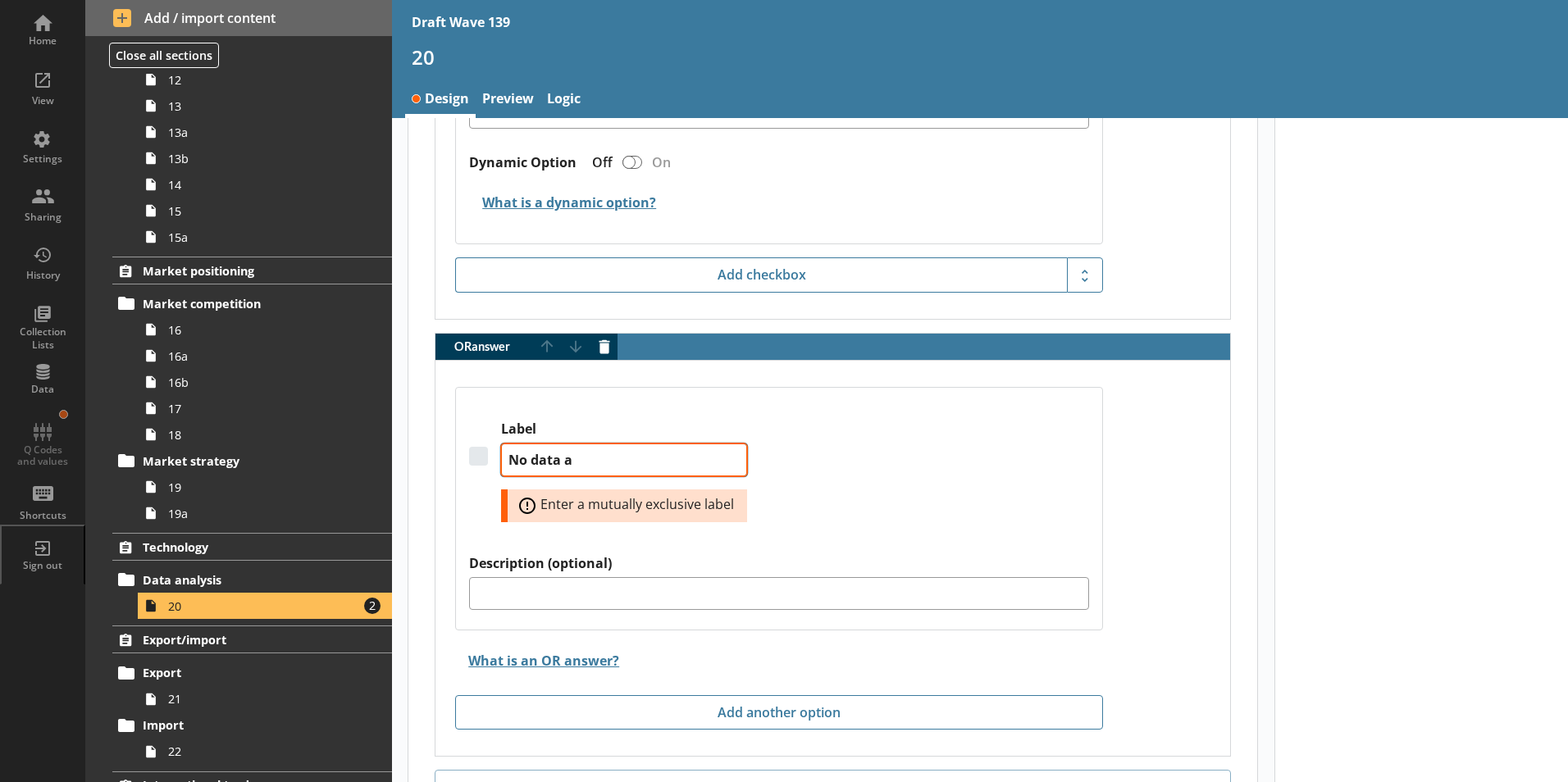
type textarea "No data an"
type textarea "x"
type textarea "No data ana"
type textarea "x"
type textarea "No data anal"
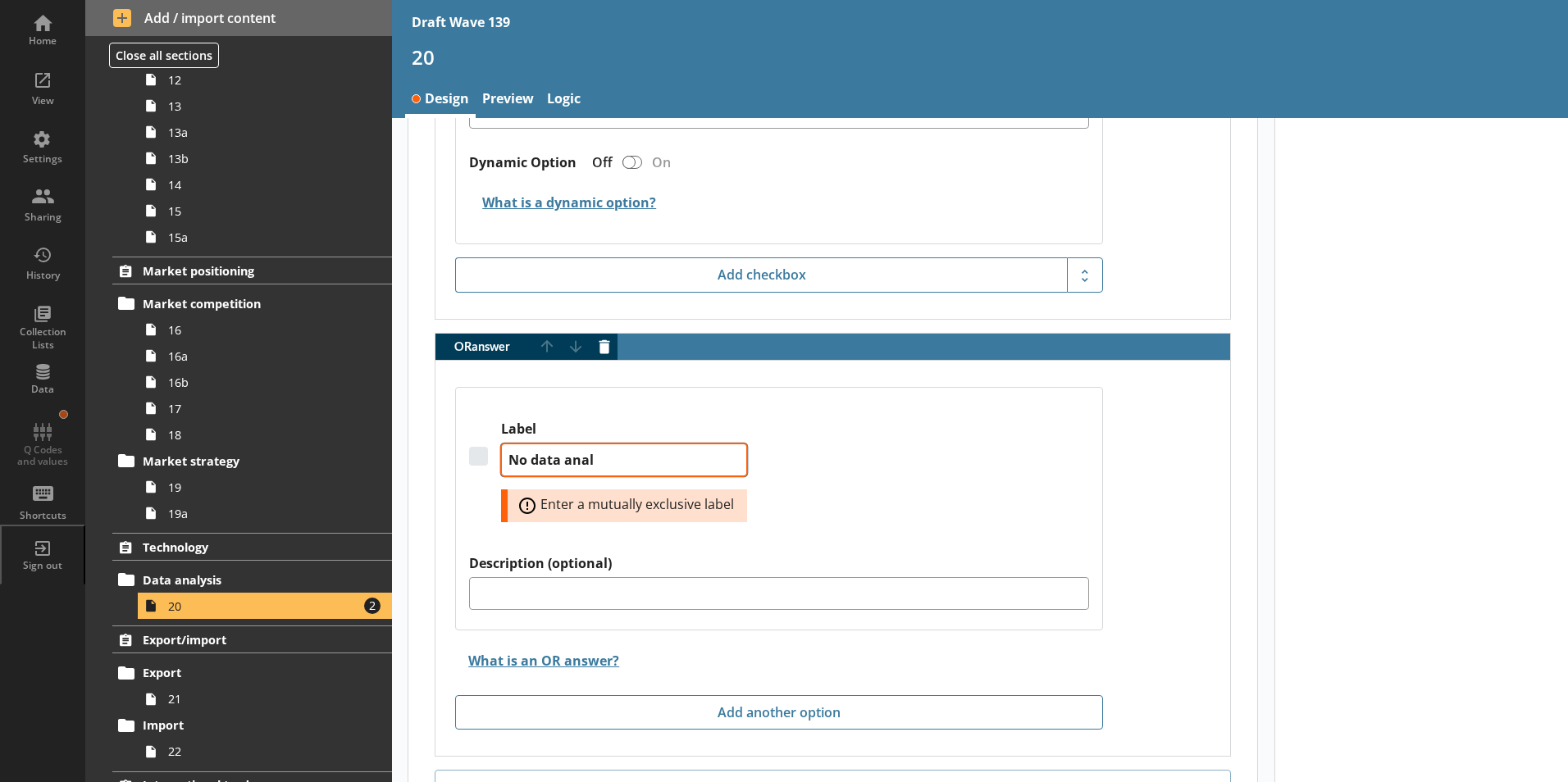
type textarea "x"
type textarea "No data analy"
type textarea "x"
type textarea "No data analys"
type textarea "x"
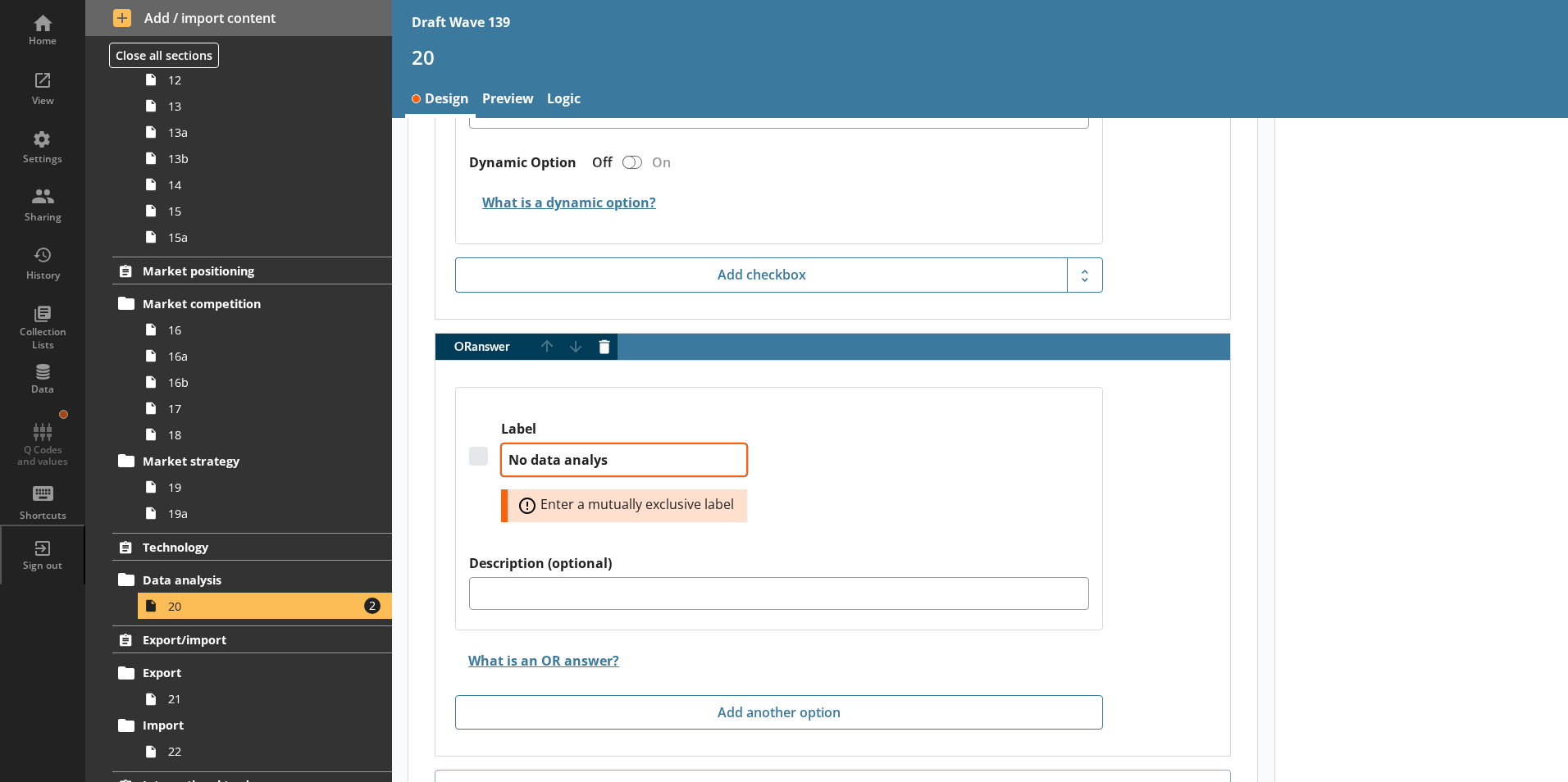
type textarea "No data analysi"
type textarea "x"
type textarea "No data analysis"
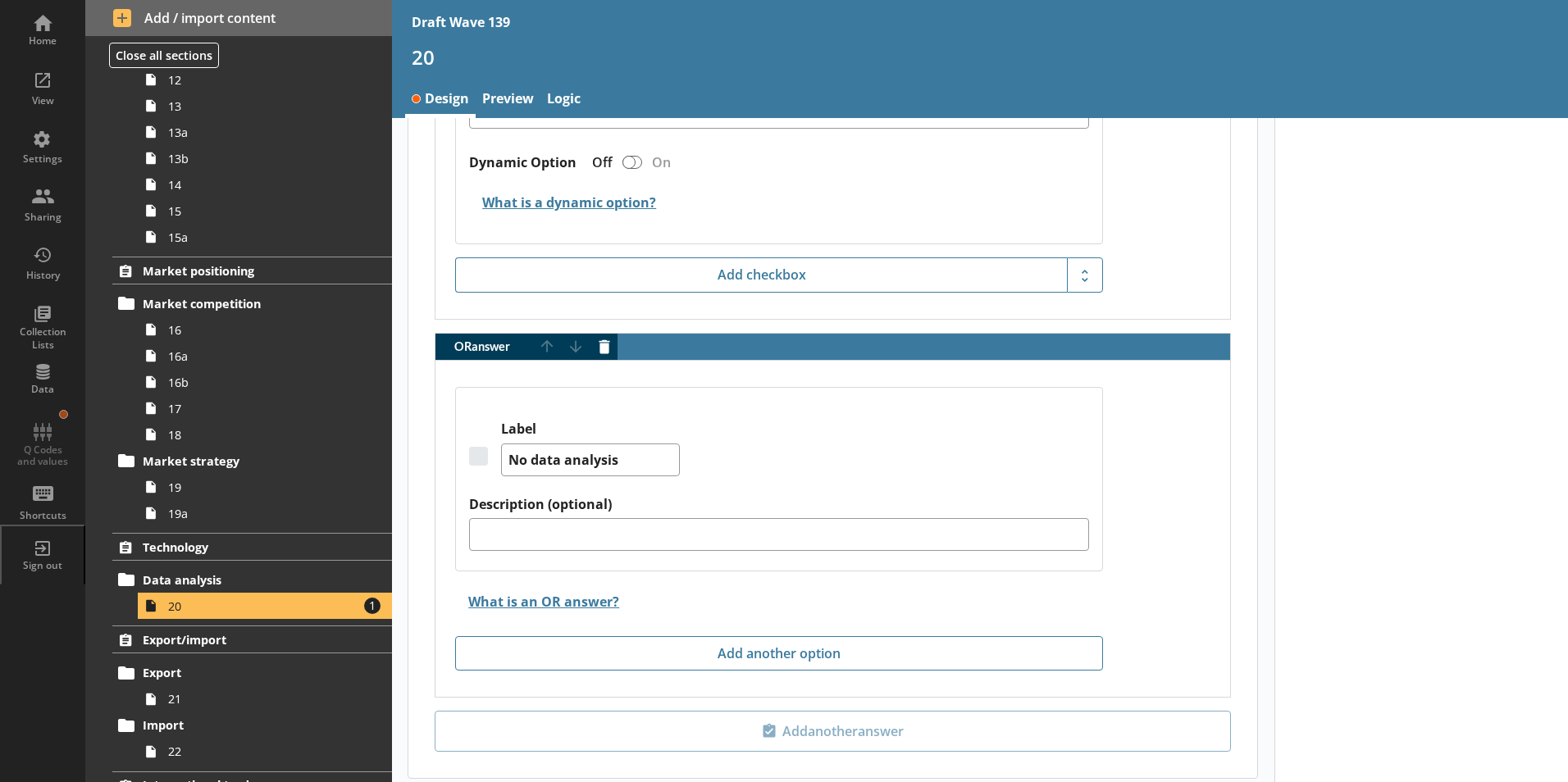
type textarea "x"
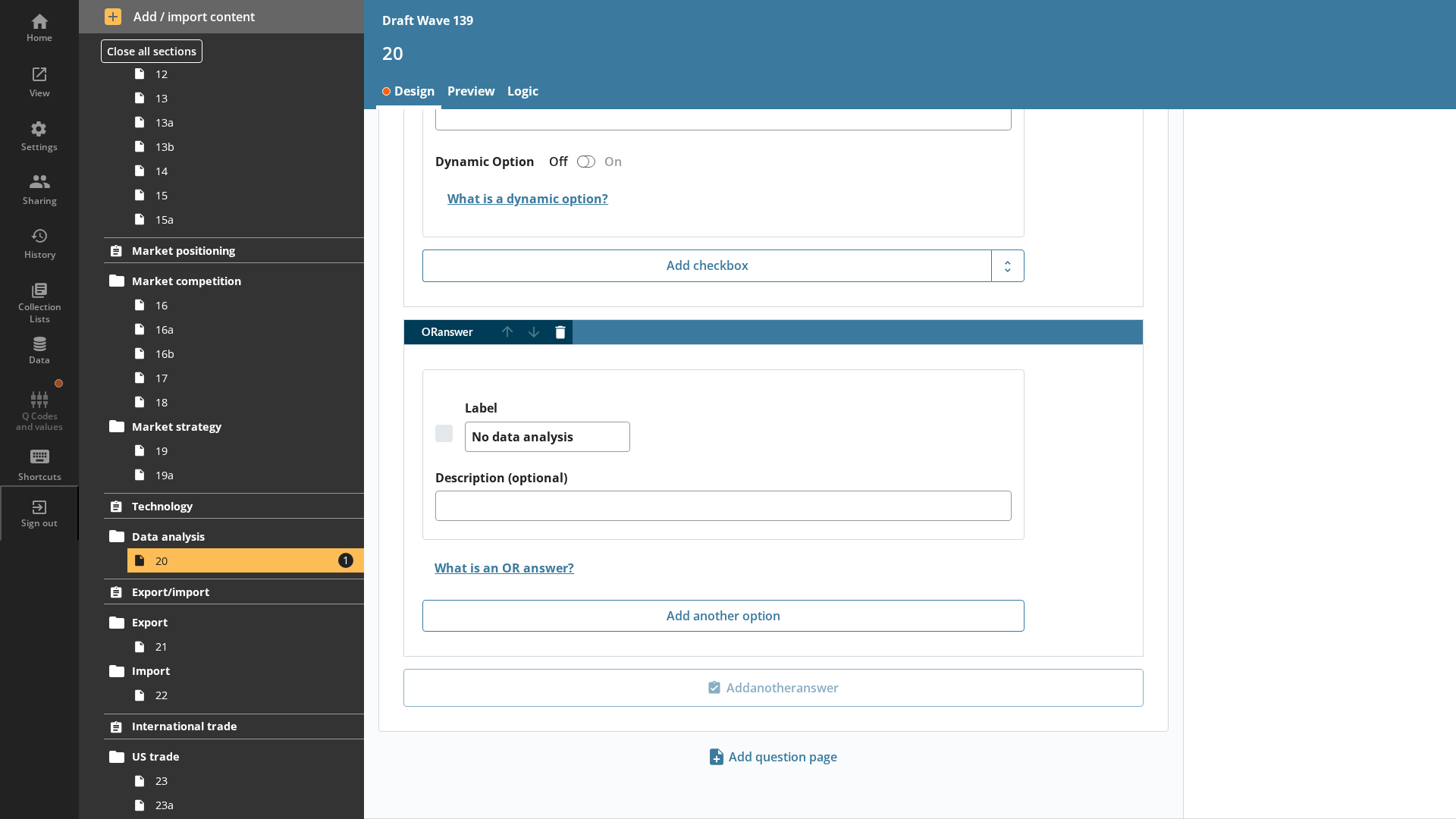
scroll to position [2610, 0]
click at [185, 455] on span "19" at bounding box center [240, 451] width 169 height 15
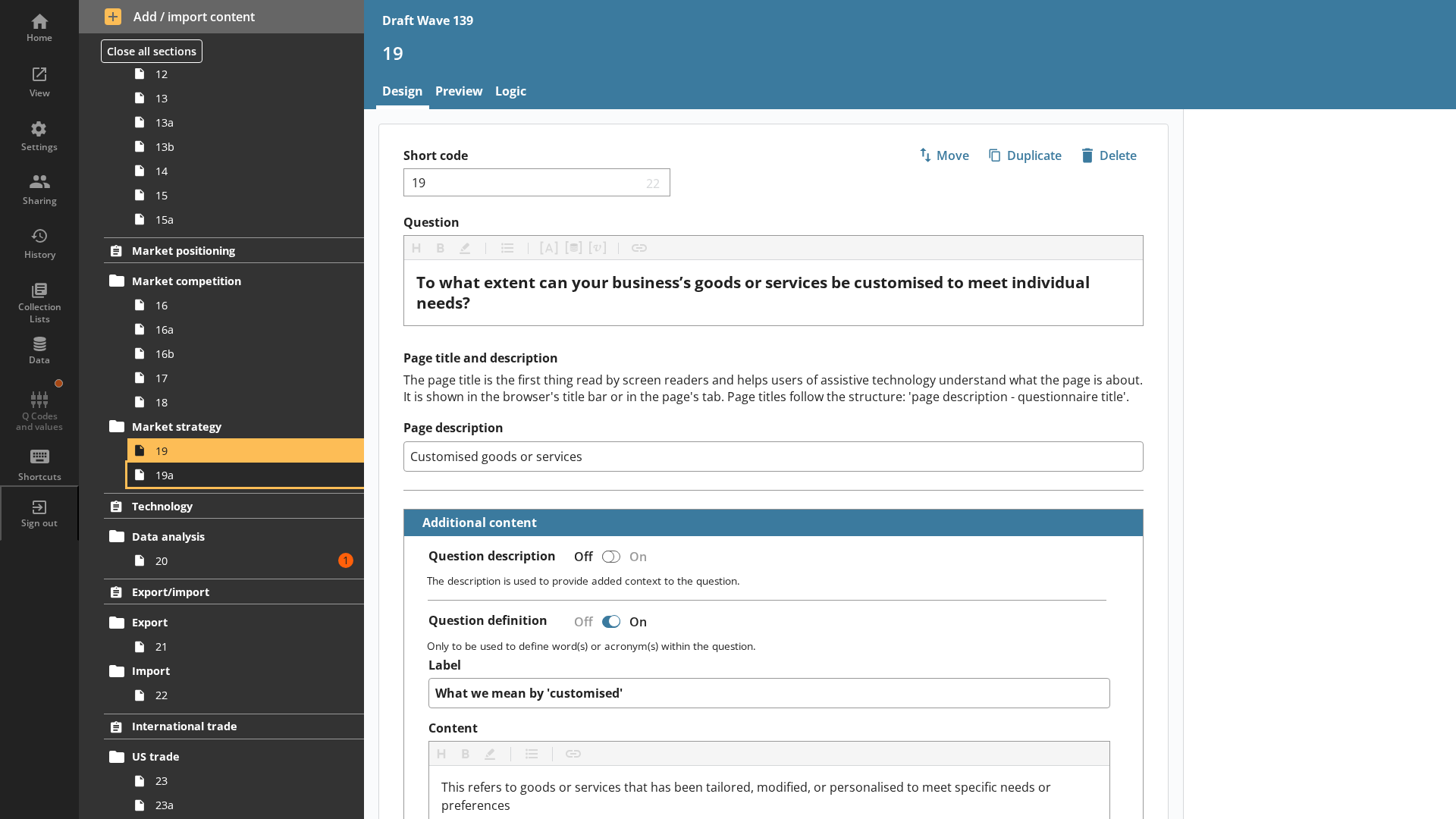
click at [183, 484] on link "19a" at bounding box center [245, 474] width 237 height 25
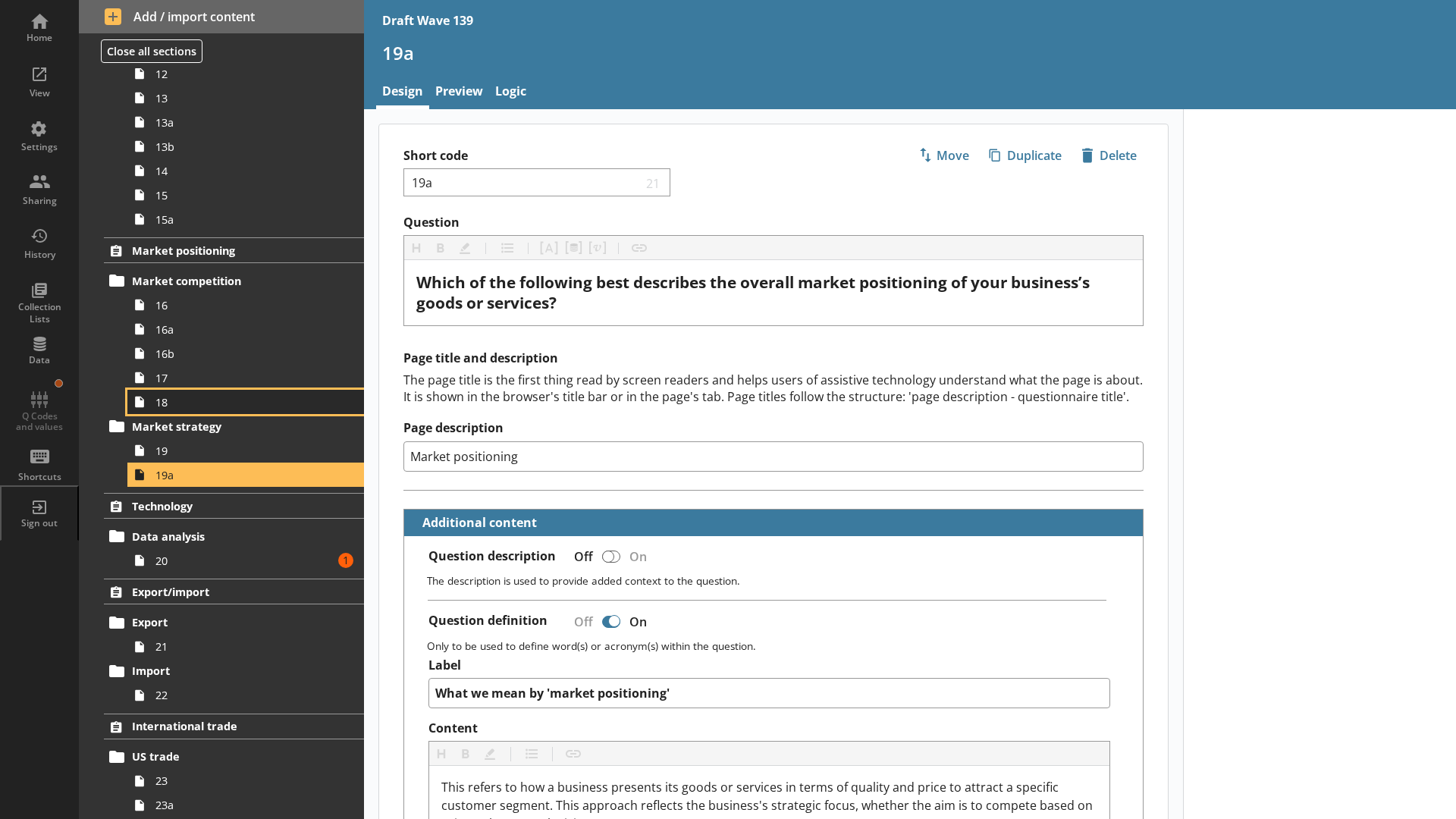
click at [187, 405] on span "18" at bounding box center [240, 402] width 169 height 15
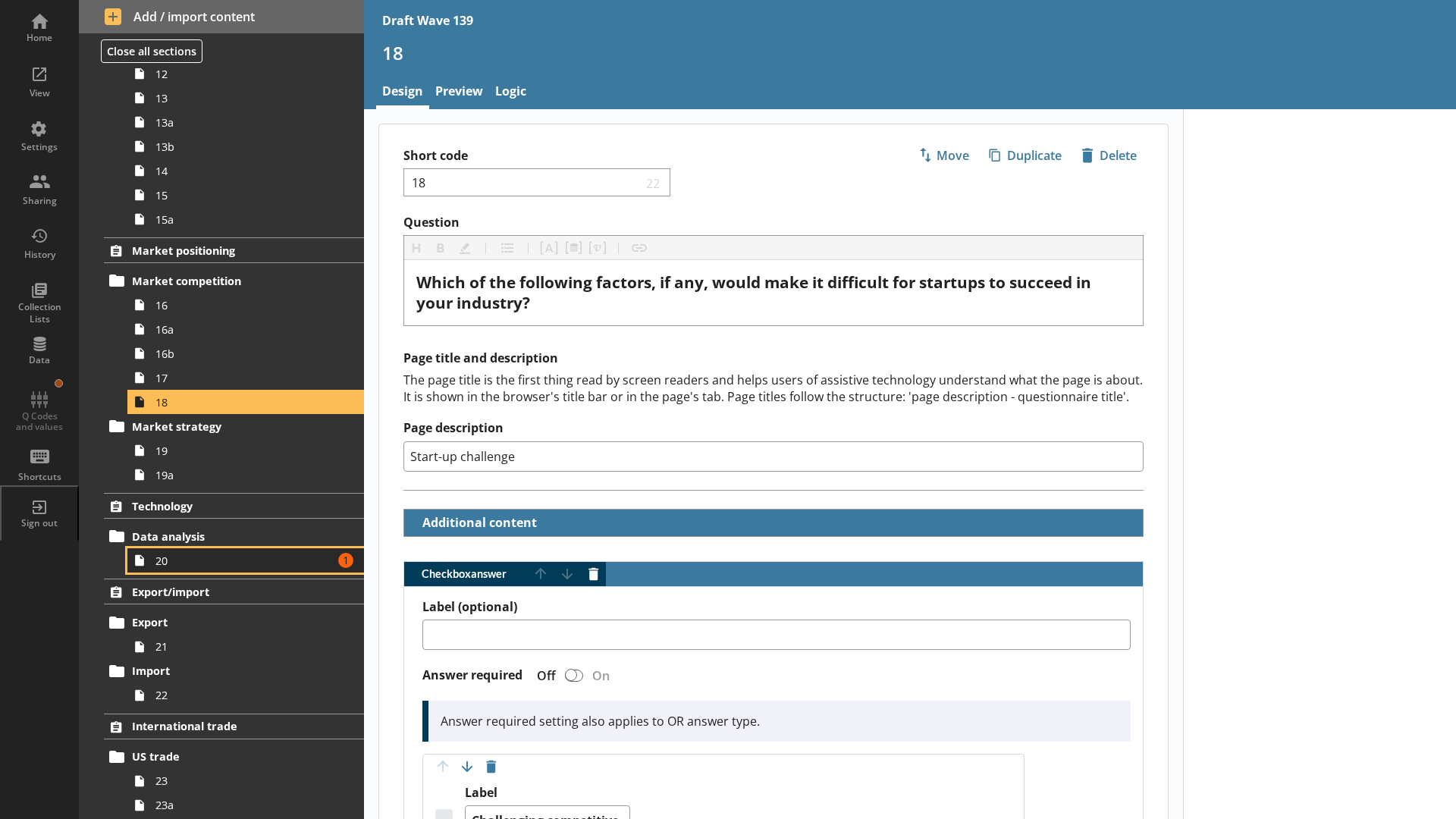
click at [192, 564] on span "20" at bounding box center [240, 560] width 169 height 15
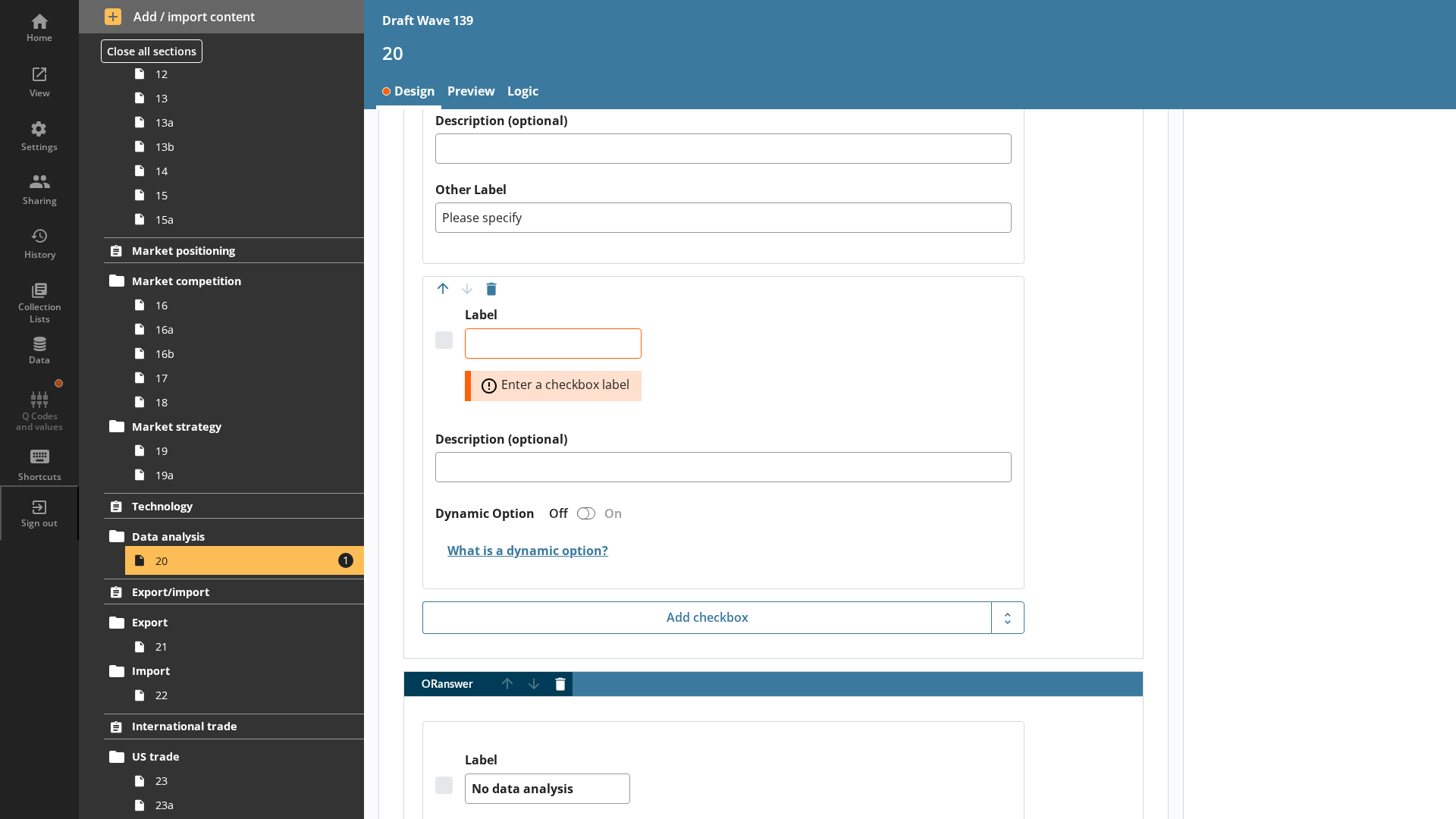
scroll to position [2350, 0]
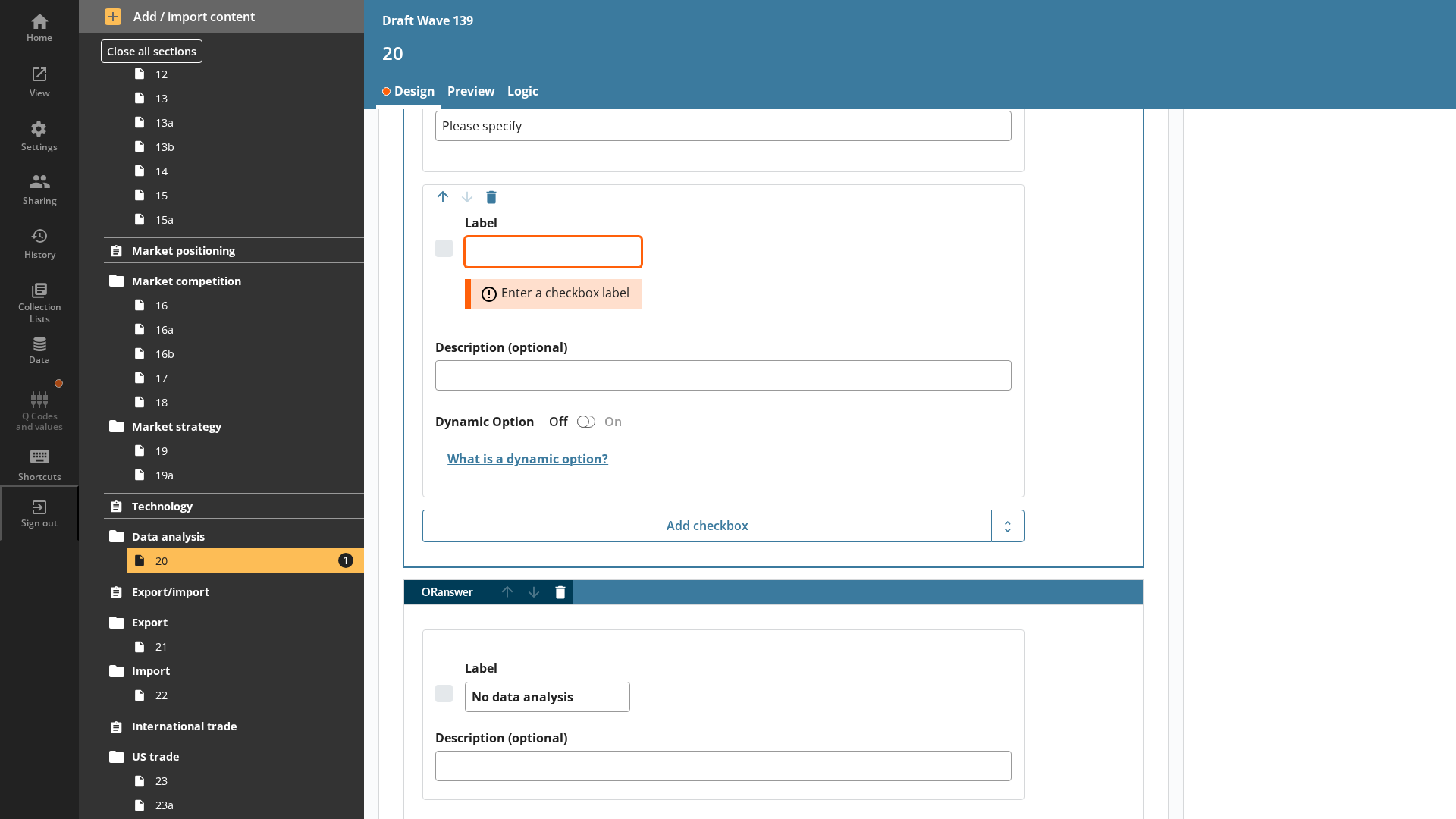
click at [525, 254] on textarea "Label" at bounding box center [552, 251] width 177 height 30
type textarea "x"
type textarea "N"
type textarea "x"
type textarea "No"
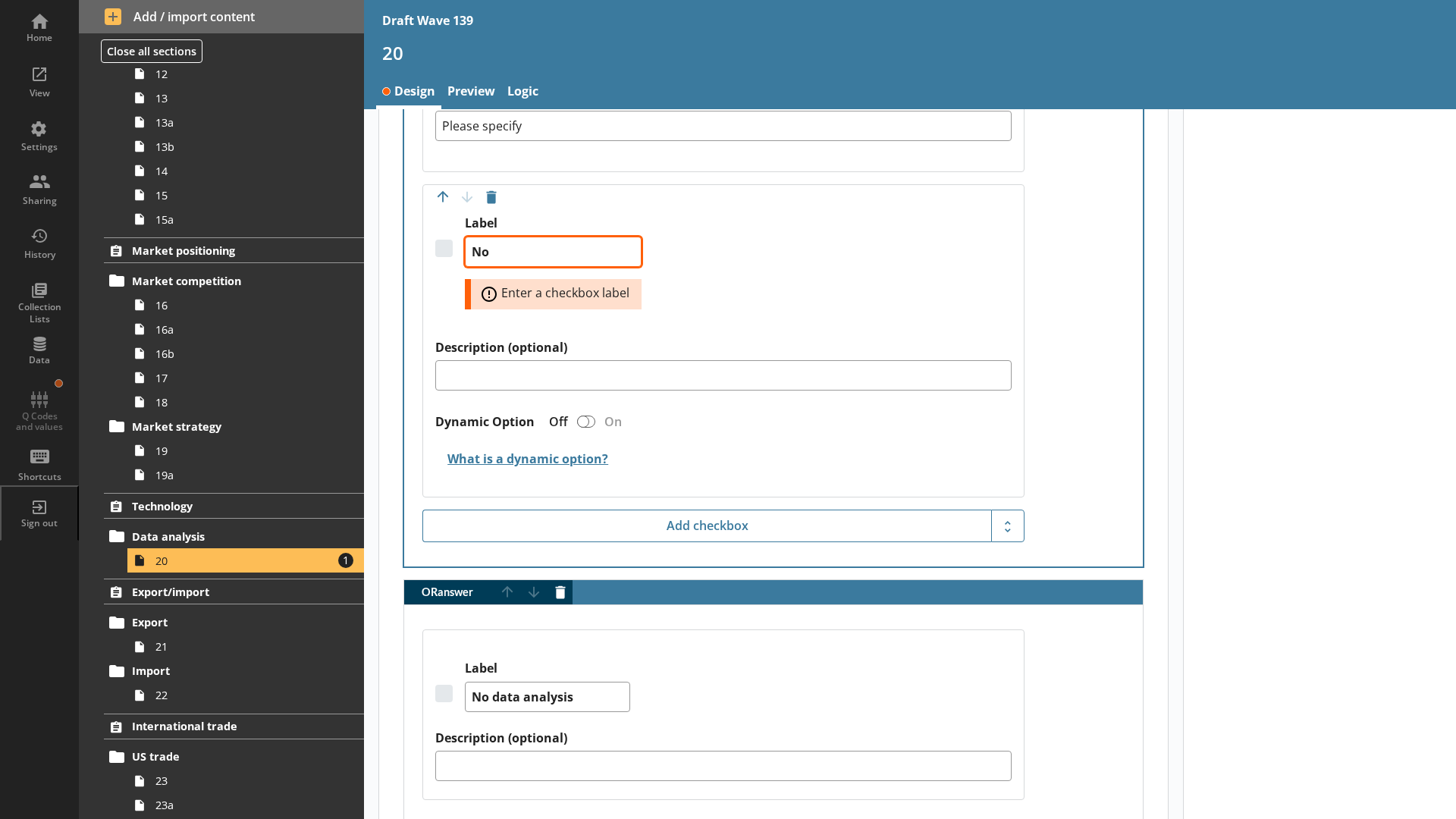
type textarea "x"
type textarea "Not"
type textarea "x"
type textarea "Not"
type textarea "x"
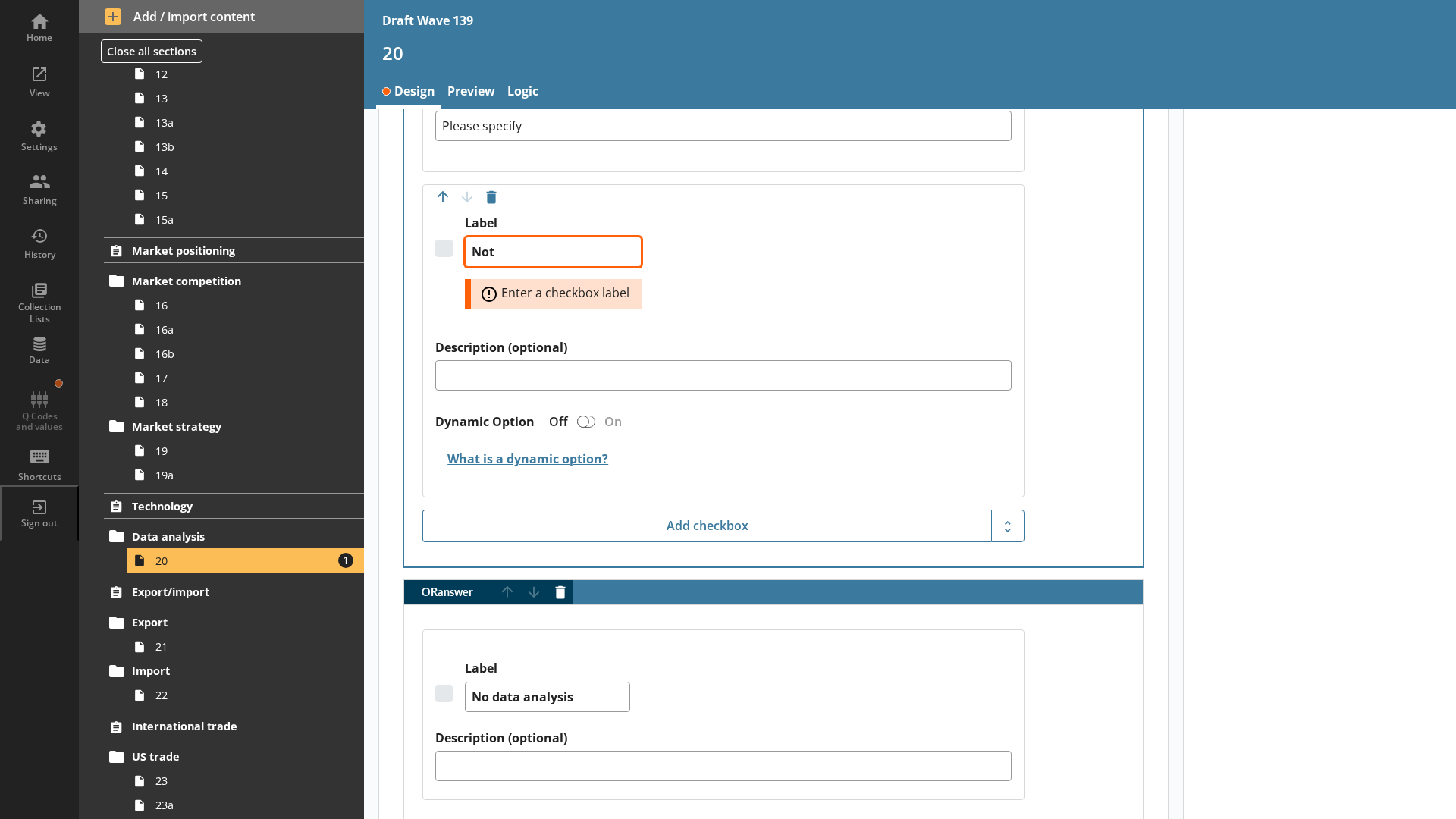
type textarea "Not s"
type textarea "x"
type textarea "Not su"
type textarea "x"
type textarea "Not sur"
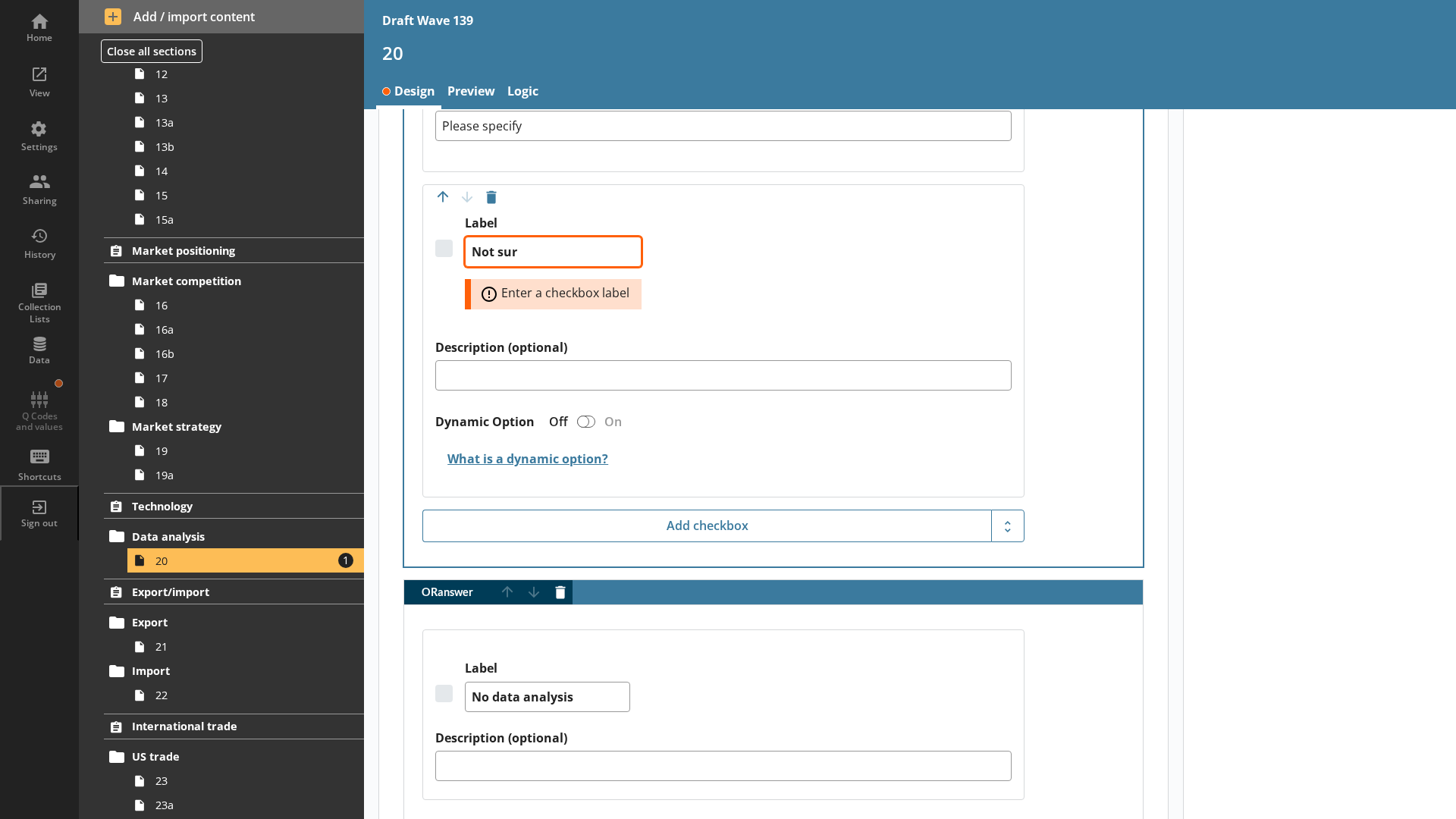
type textarea "x"
type textarea "Not sure"
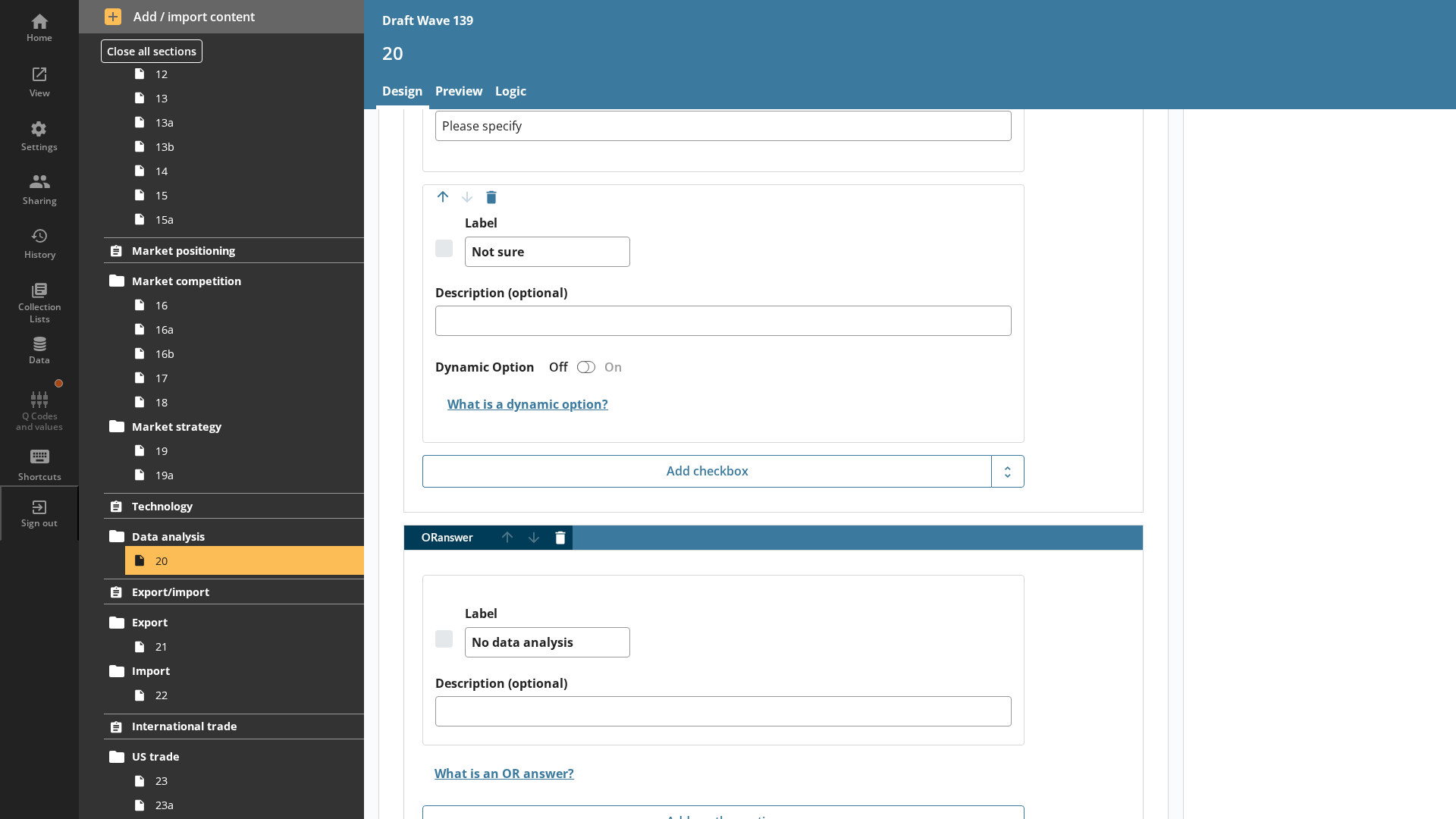
click at [209, 565] on span "20" at bounding box center [240, 560] width 169 height 15
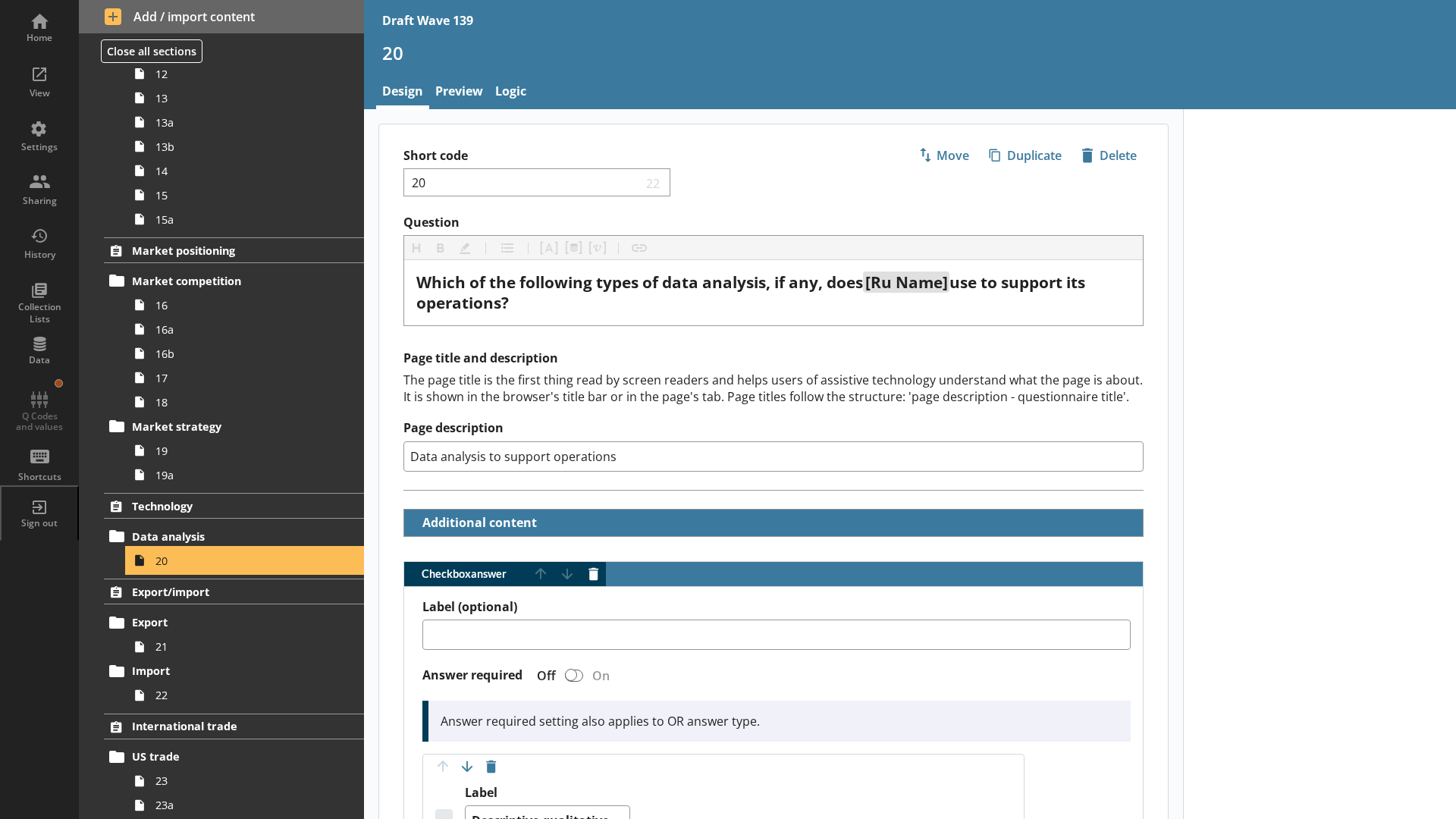
type textarea "x"
click at [451, 91] on link "Preview" at bounding box center [459, 93] width 60 height 33
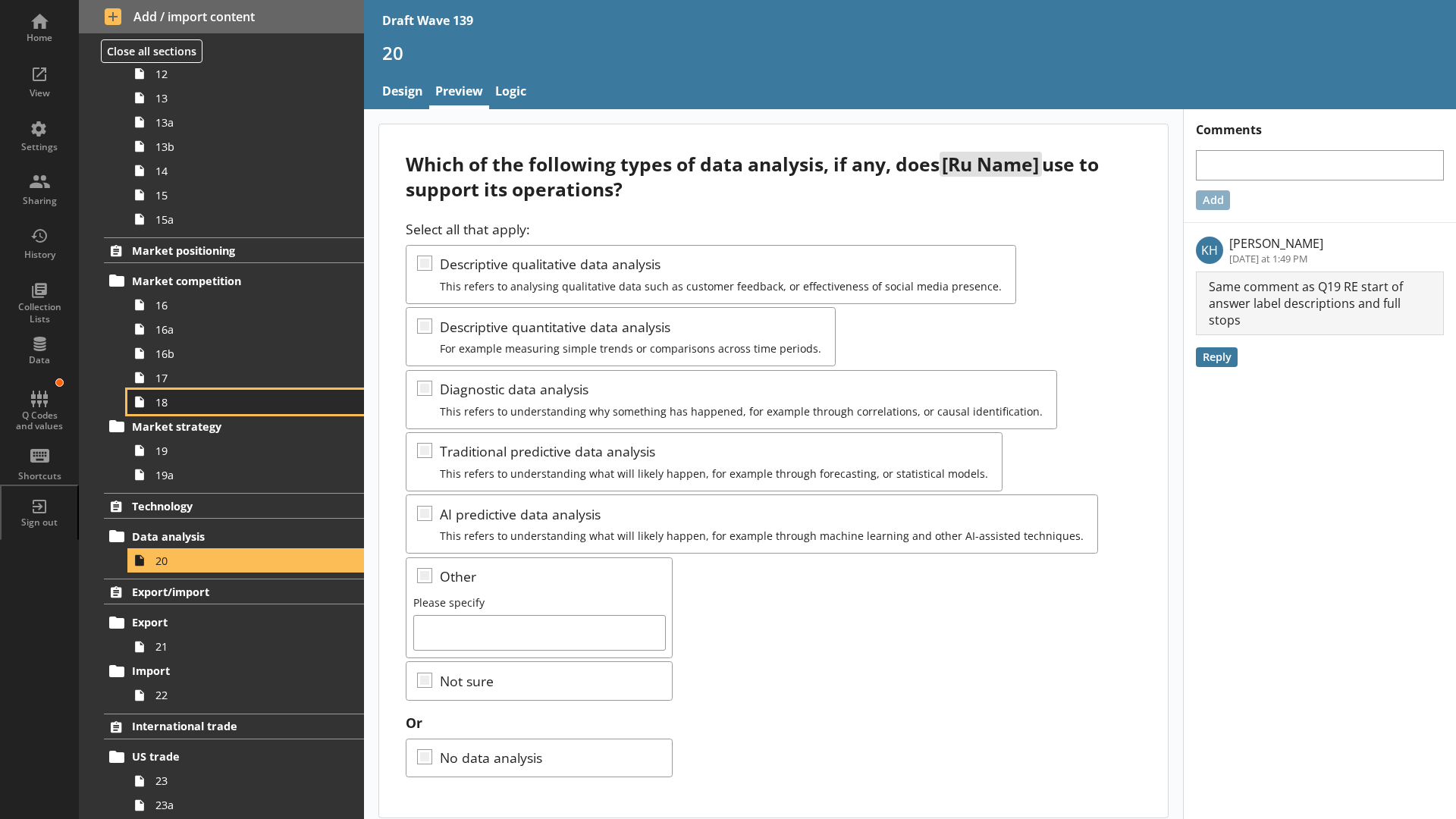
click at [170, 411] on link "18" at bounding box center [245, 401] width 237 height 25
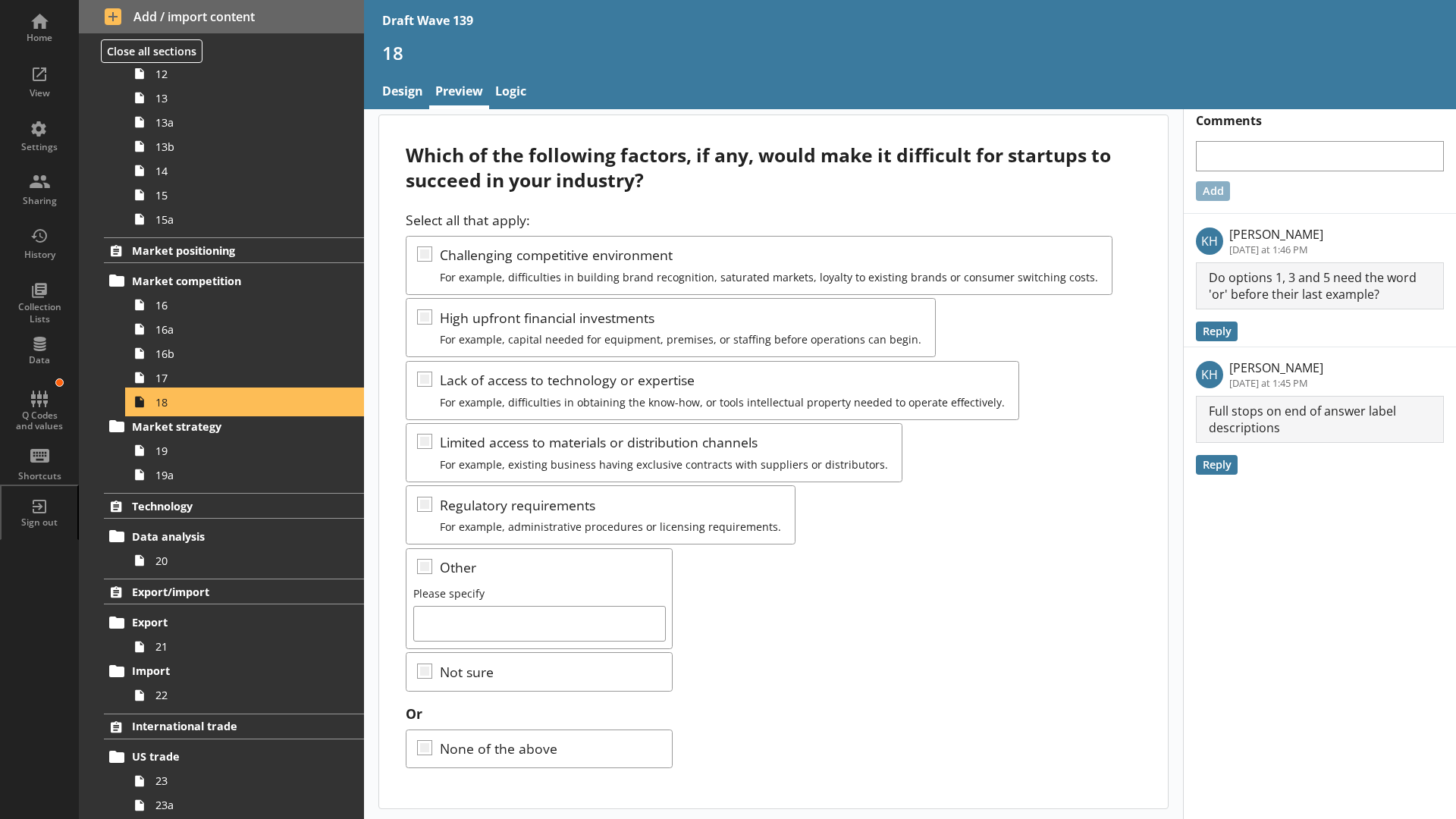
scroll to position [11, 0]
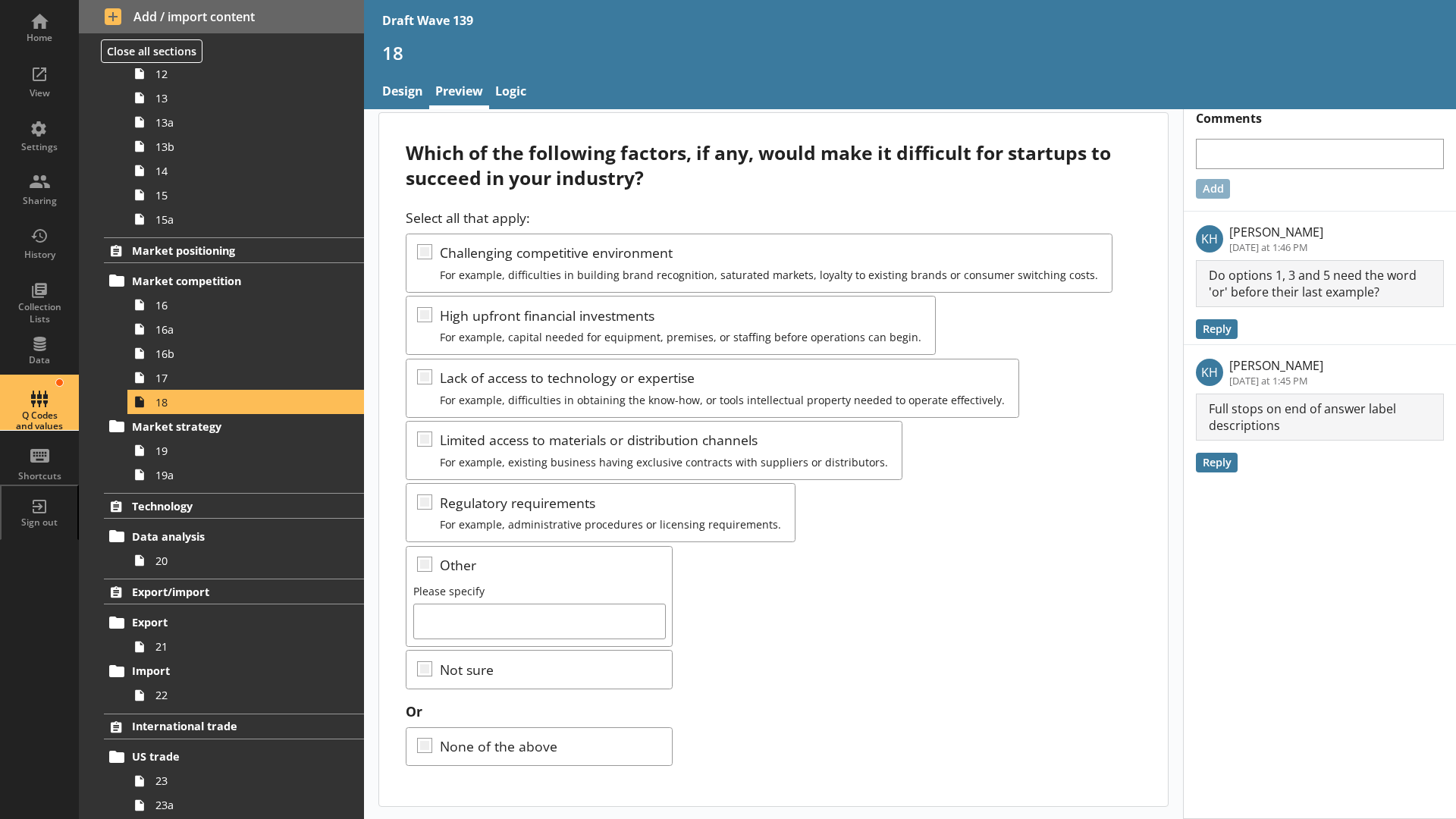
click at [23, 423] on div "Q Codes and values" at bounding box center [39, 421] width 53 height 22
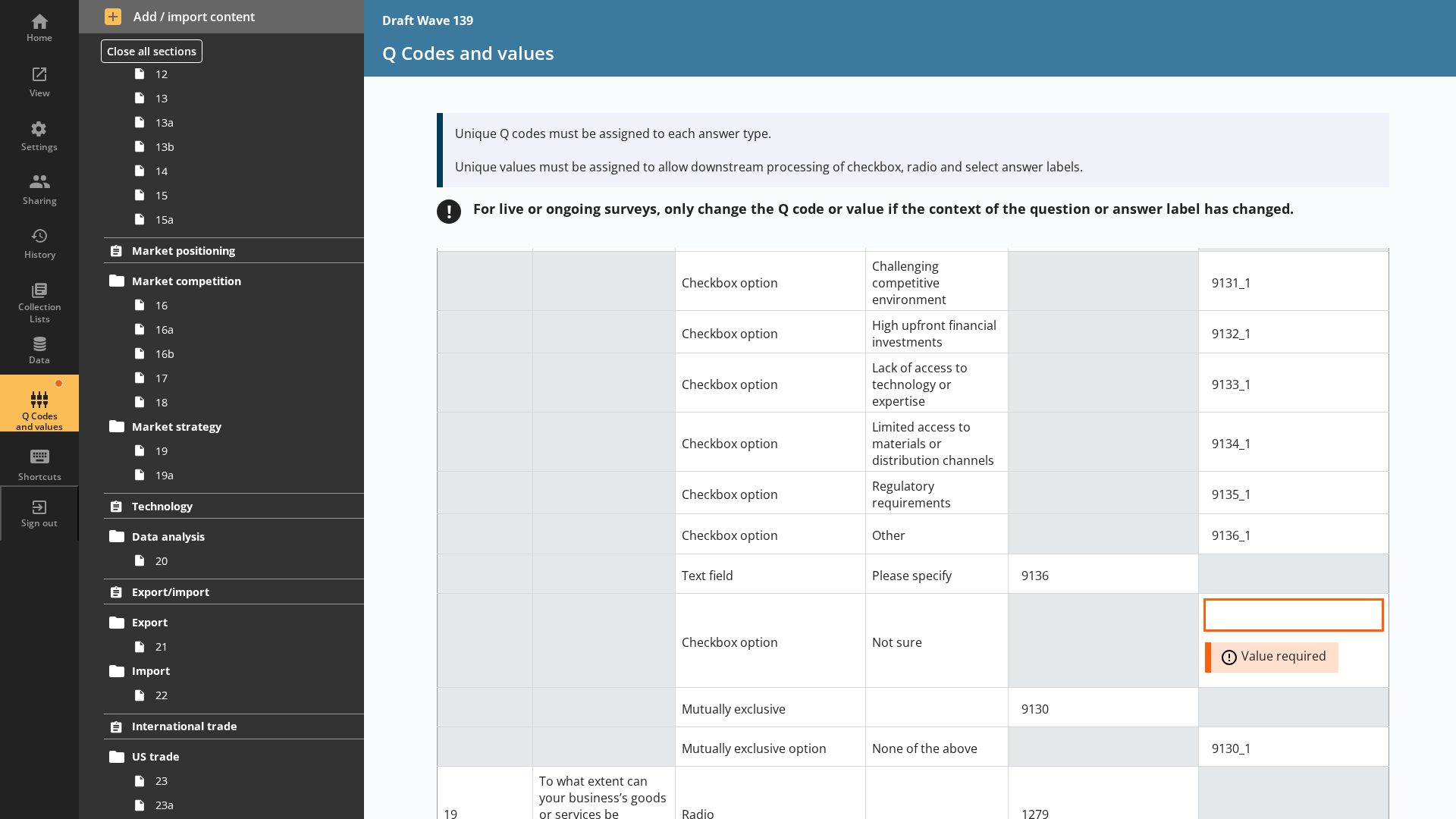
scroll to position [11523, 0]
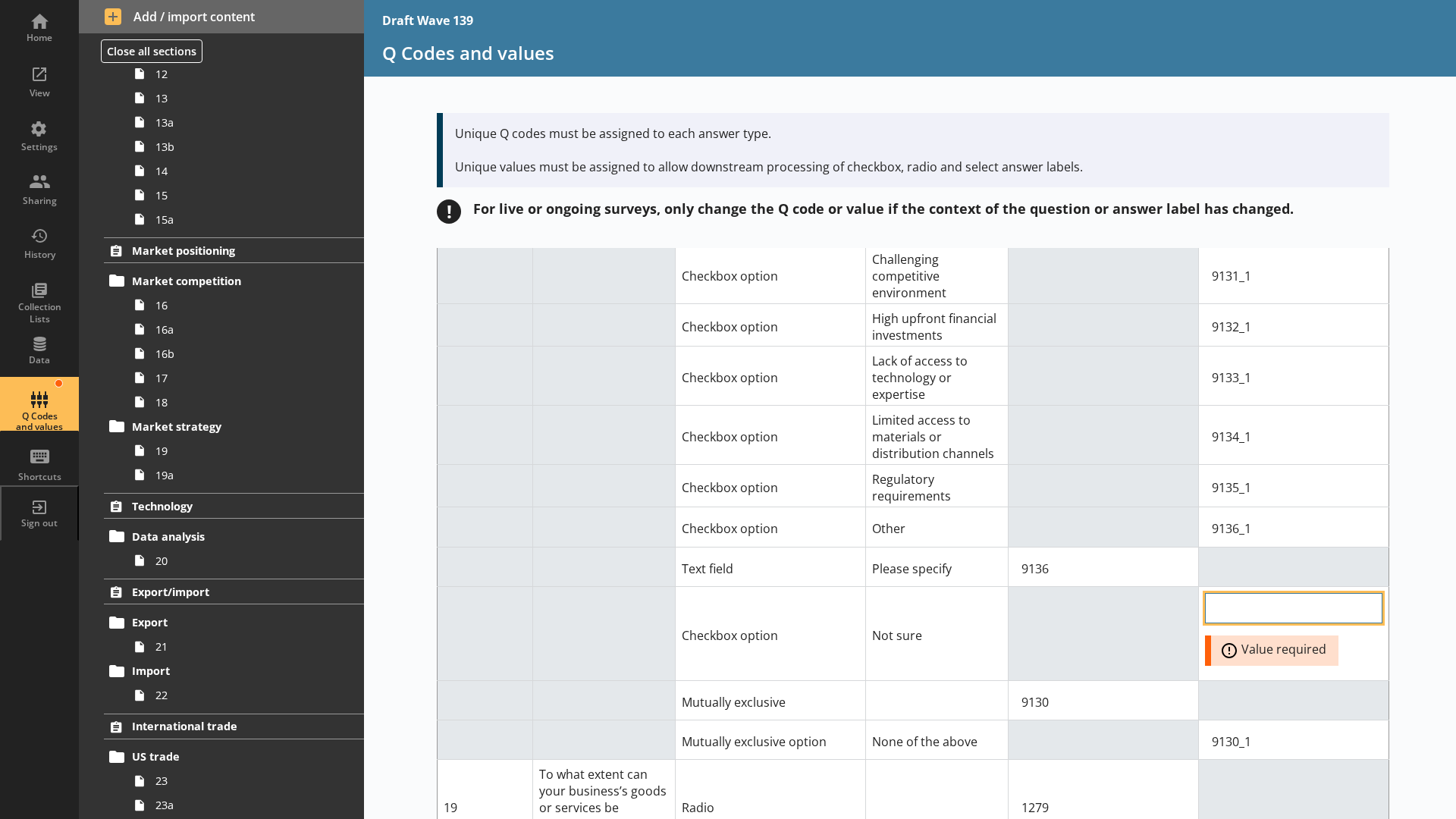
click at [1245, 593] on input "Option Value input field" at bounding box center [1294, 608] width 177 height 30
click at [1238, 593] on input "Option Value input field" at bounding box center [1294, 608] width 177 height 30
type input "9137_1"
click at [1306, 720] on td "9130_1" at bounding box center [1294, 739] width 190 height 39
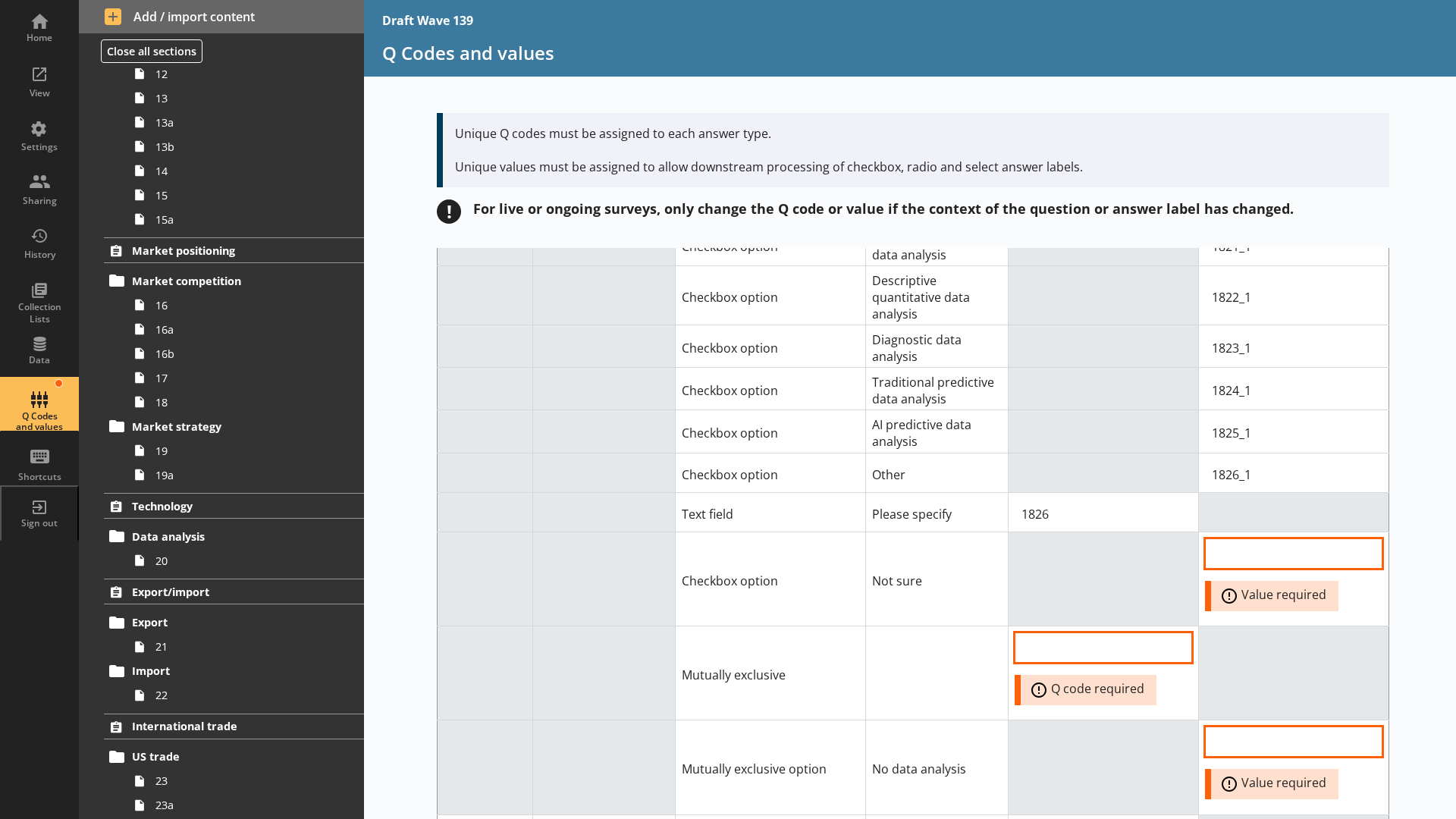
scroll to position [12660, 0]
click at [1281, 539] on input "Option Value input field" at bounding box center [1294, 554] width 177 height 30
click at [1069, 633] on input "QCode input field" at bounding box center [1104, 648] width 177 height 30
click at [1262, 539] on input "Option Value input field" at bounding box center [1294, 554] width 177 height 30
type input "1829_1"
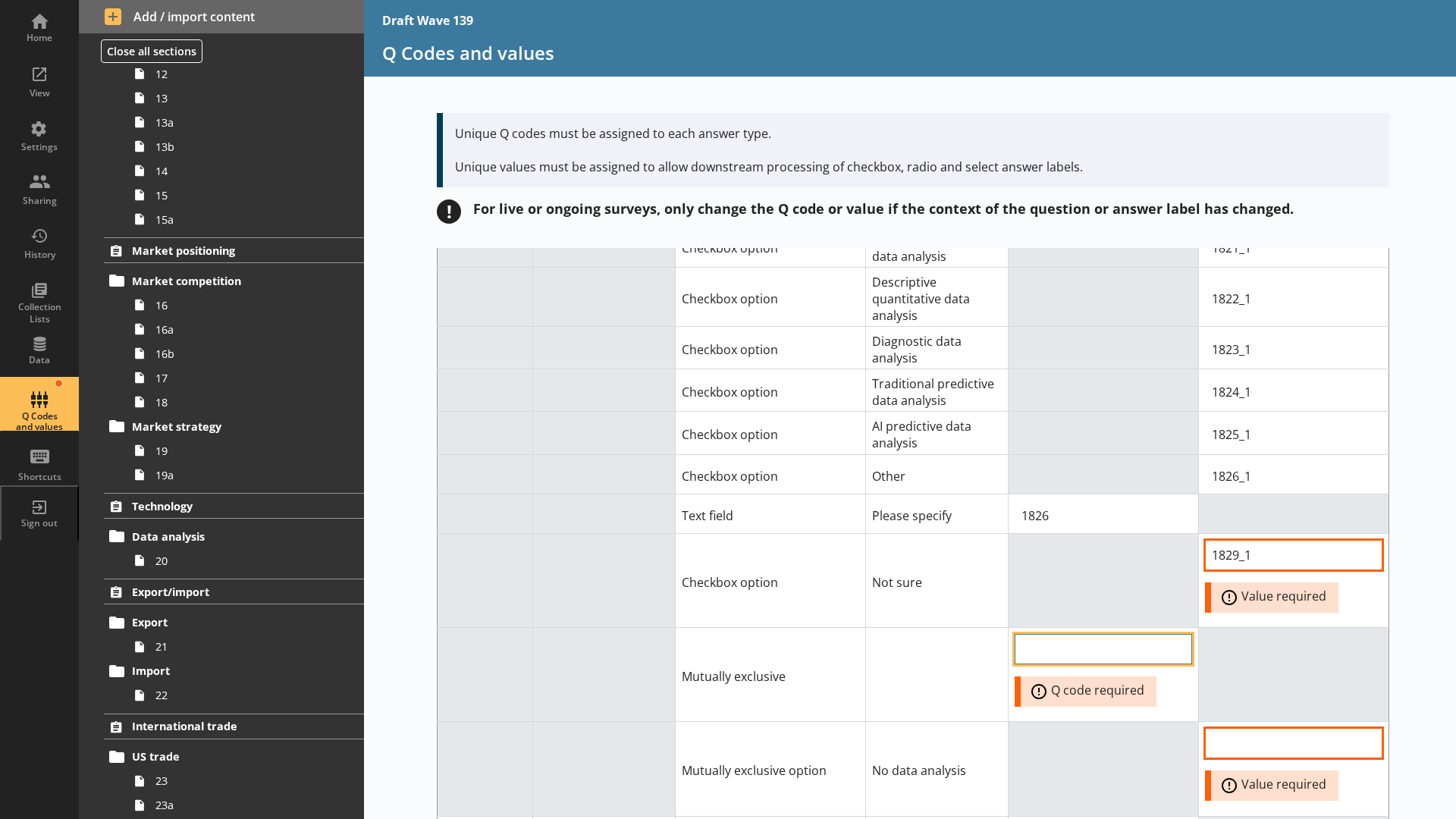
click at [1098, 633] on input "QCode input field" at bounding box center [1104, 648] width 177 height 30
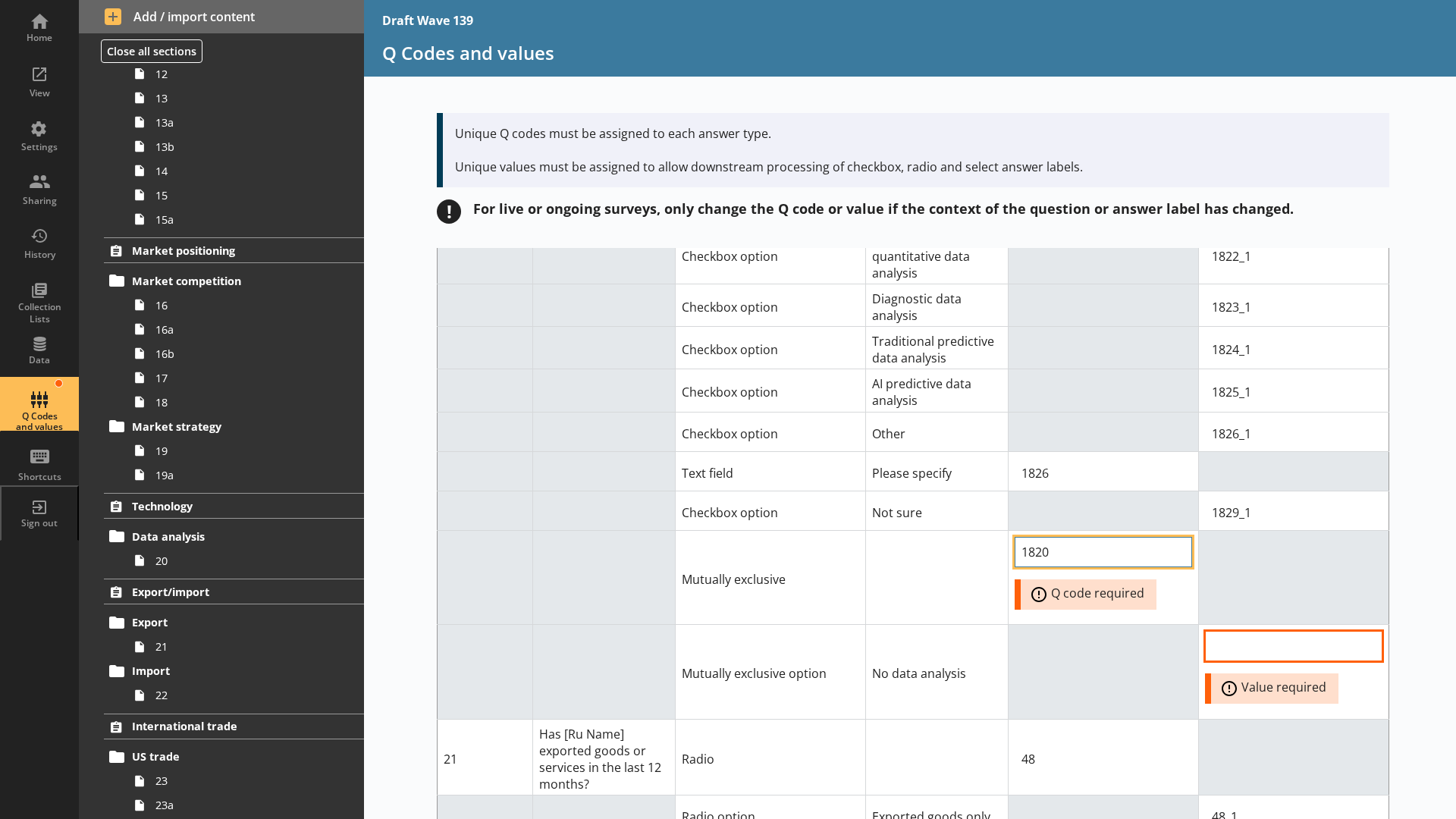
scroll to position [12736, 0]
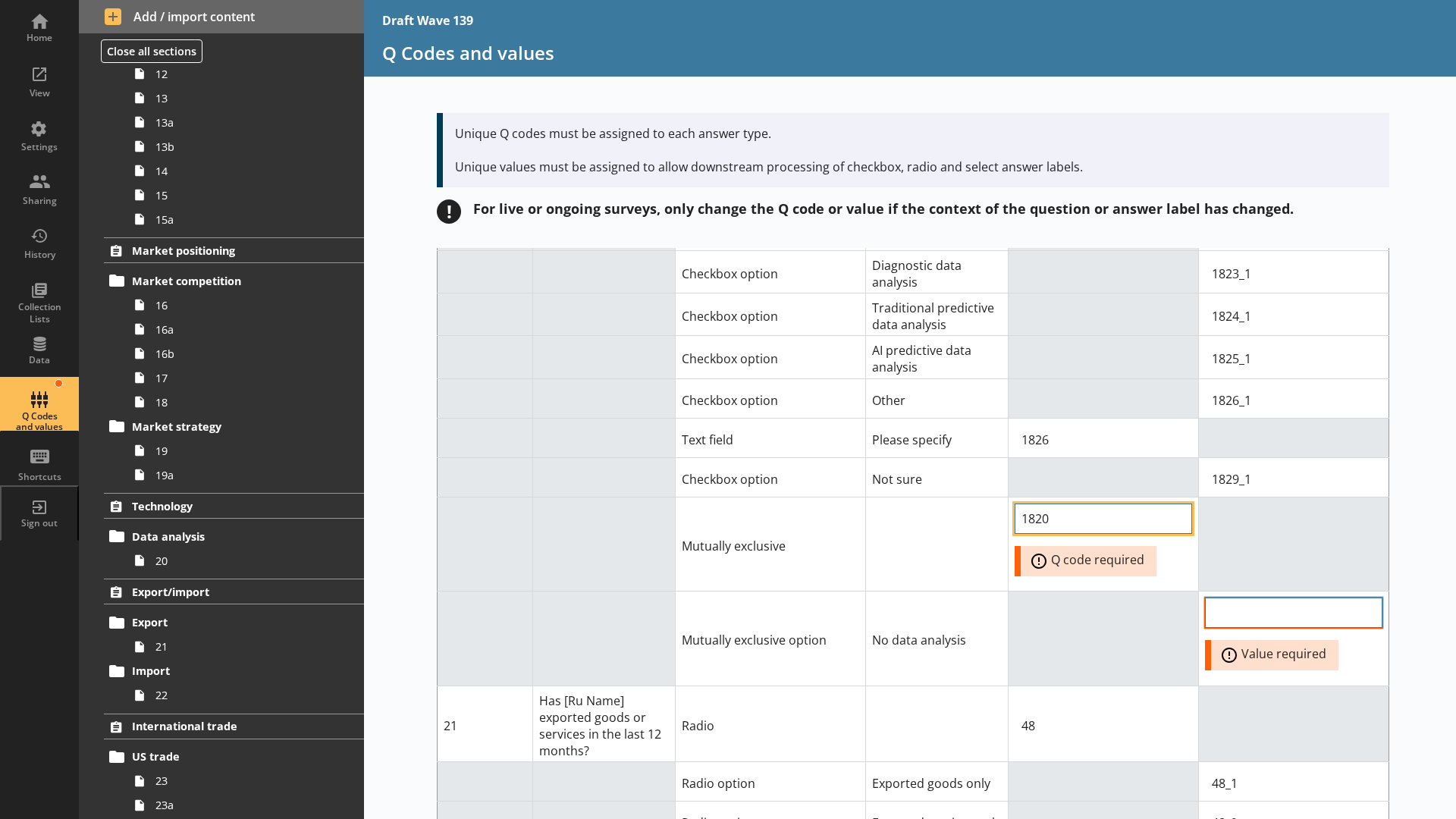
type input "1820"
click at [1248, 598] on input "Option Value input field" at bounding box center [1294, 612] width 177 height 30
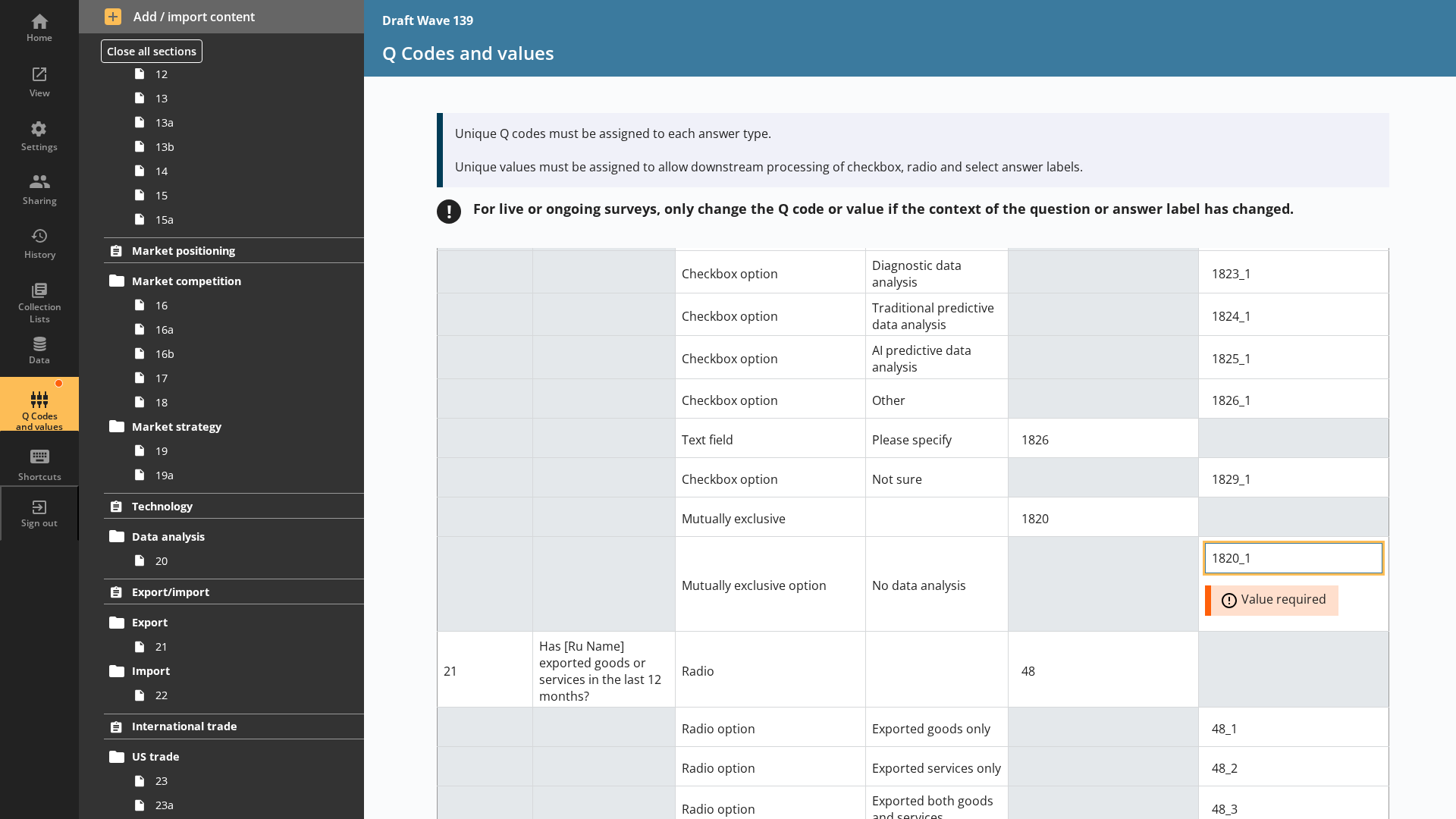
type input "1820_1"
click at [1415, 494] on div "Short code Question Answer Type Answer label Q code for answer type Value for c…" at bounding box center [910, 533] width 1092 height 571
click at [1425, 491] on div "Short code Question Answer Type Answer label Q code for answer type Value for c…" at bounding box center [910, 533] width 1092 height 571
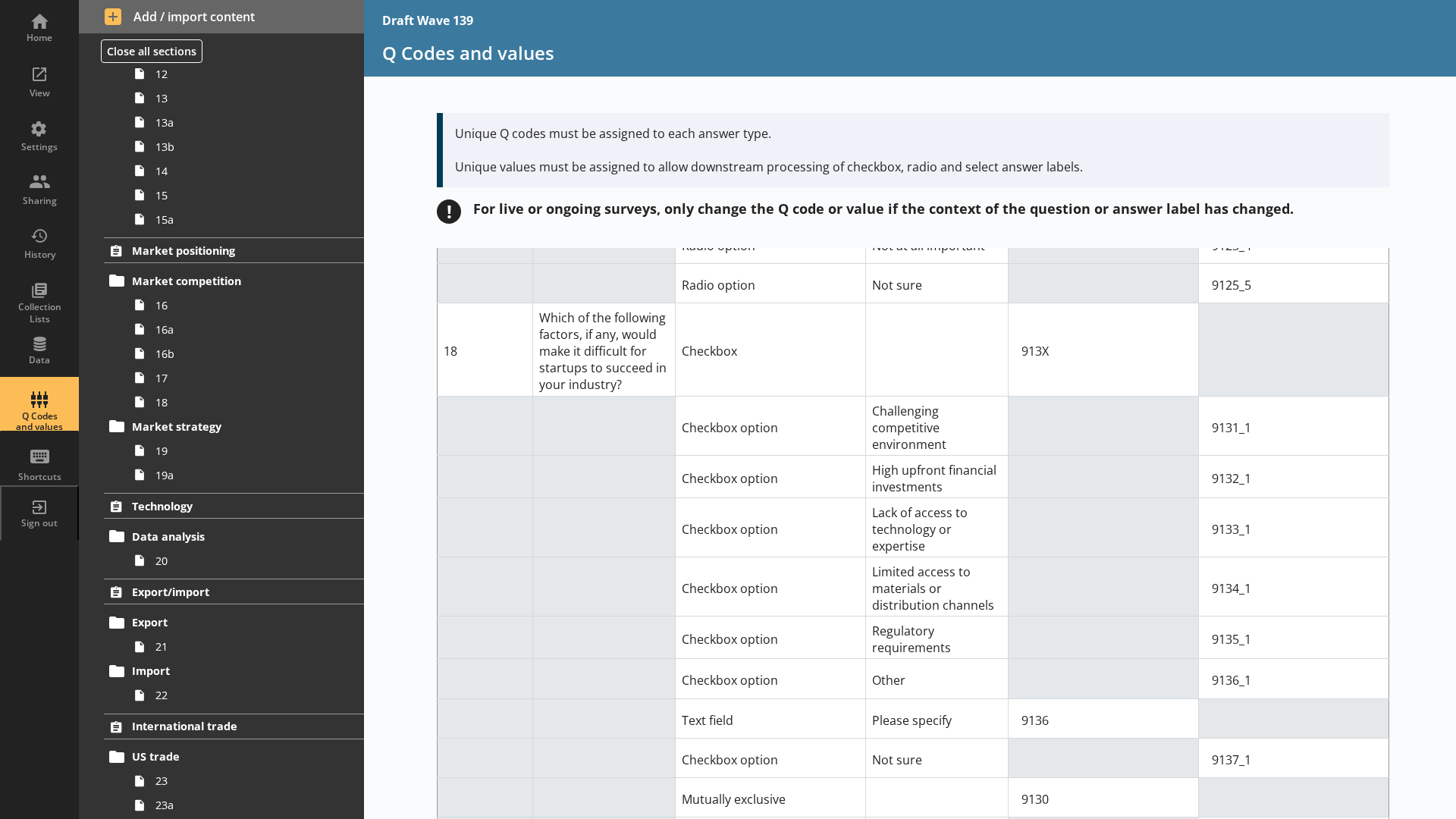
scroll to position [11447, 0]
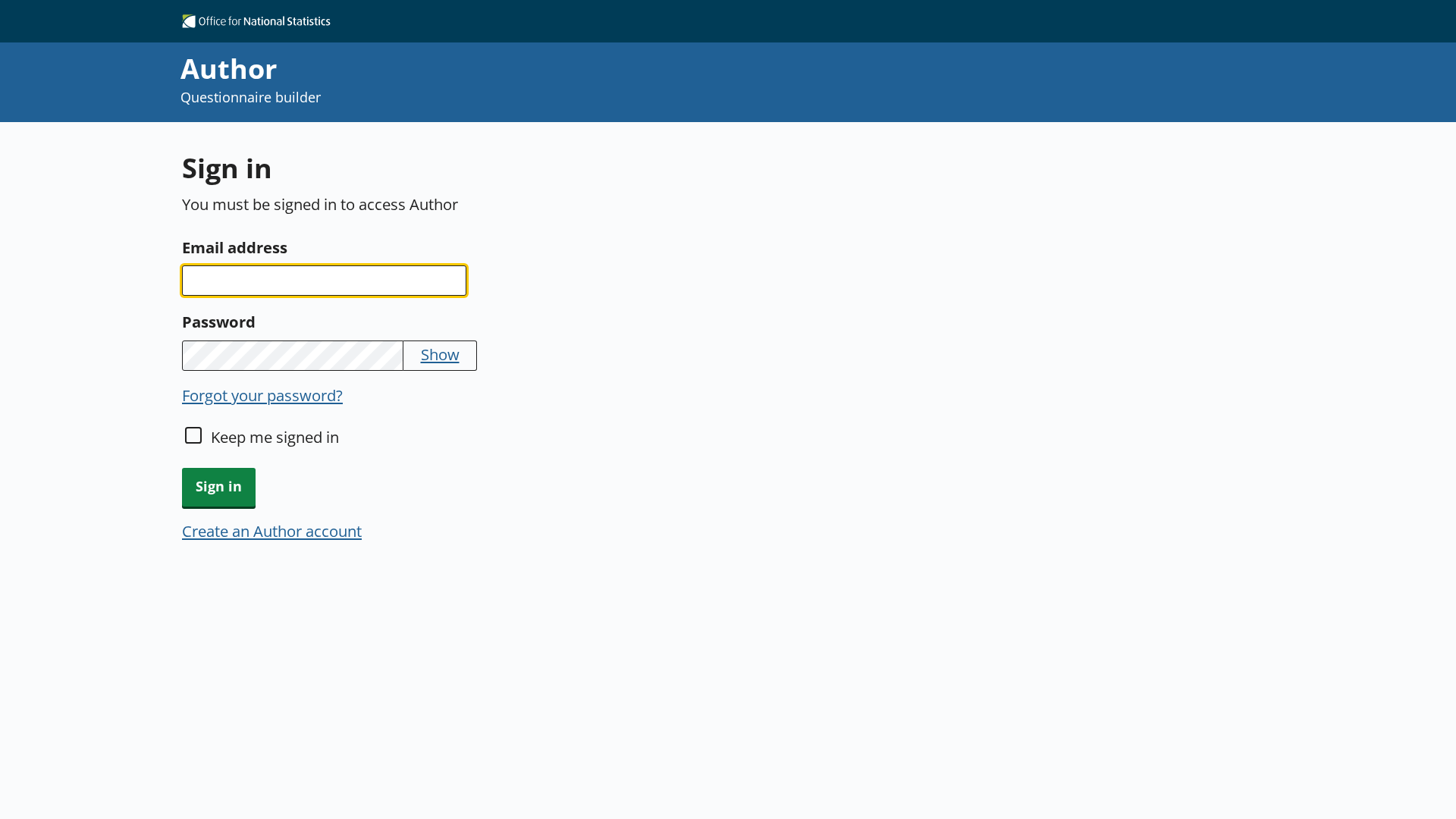
click at [260, 275] on input "Email address" at bounding box center [324, 280] width 284 height 30
type input "damola.adisa-oluga@ons.gov.uk"
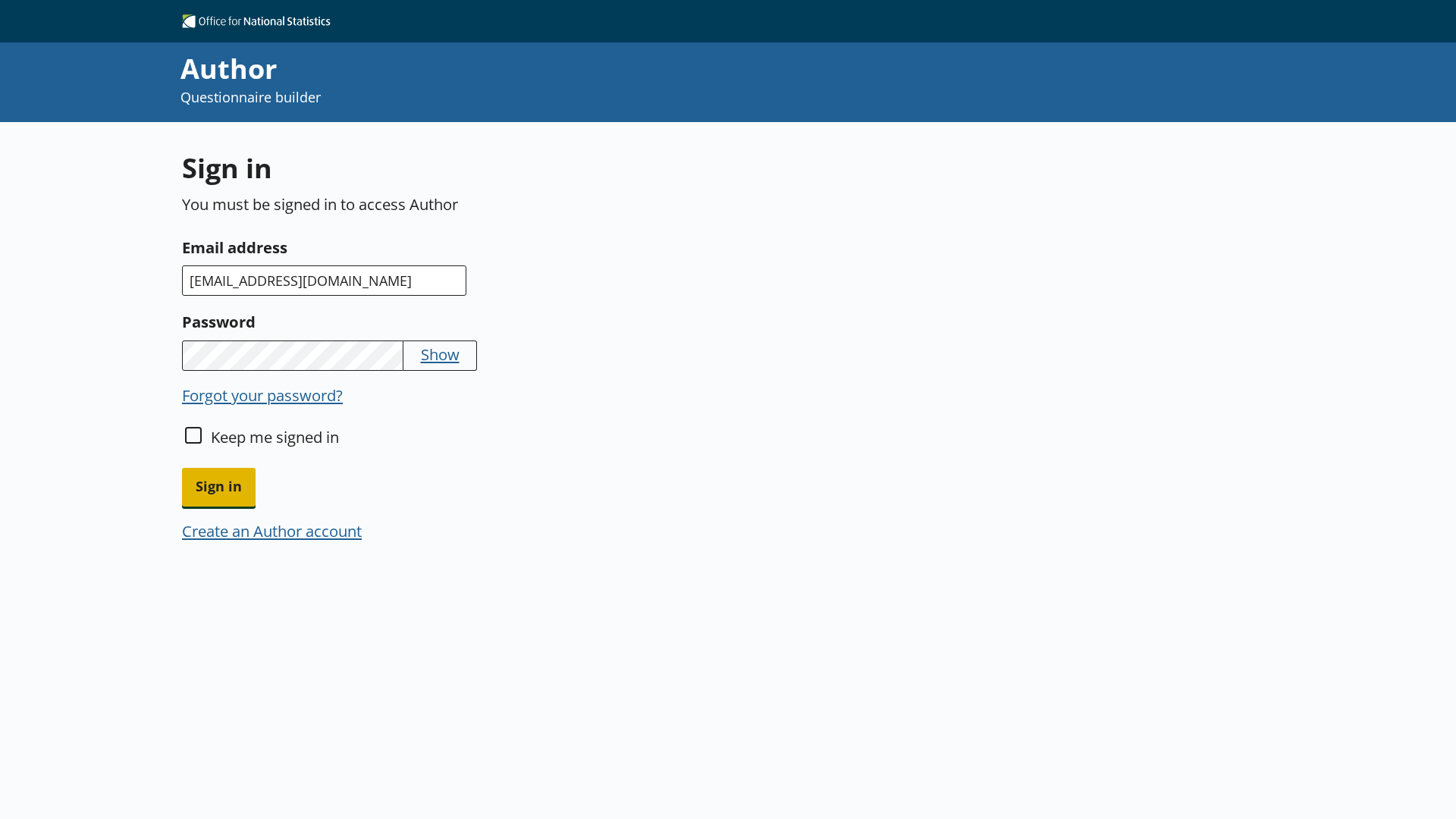
click at [214, 482] on span "Sign in" at bounding box center [219, 487] width 73 height 38
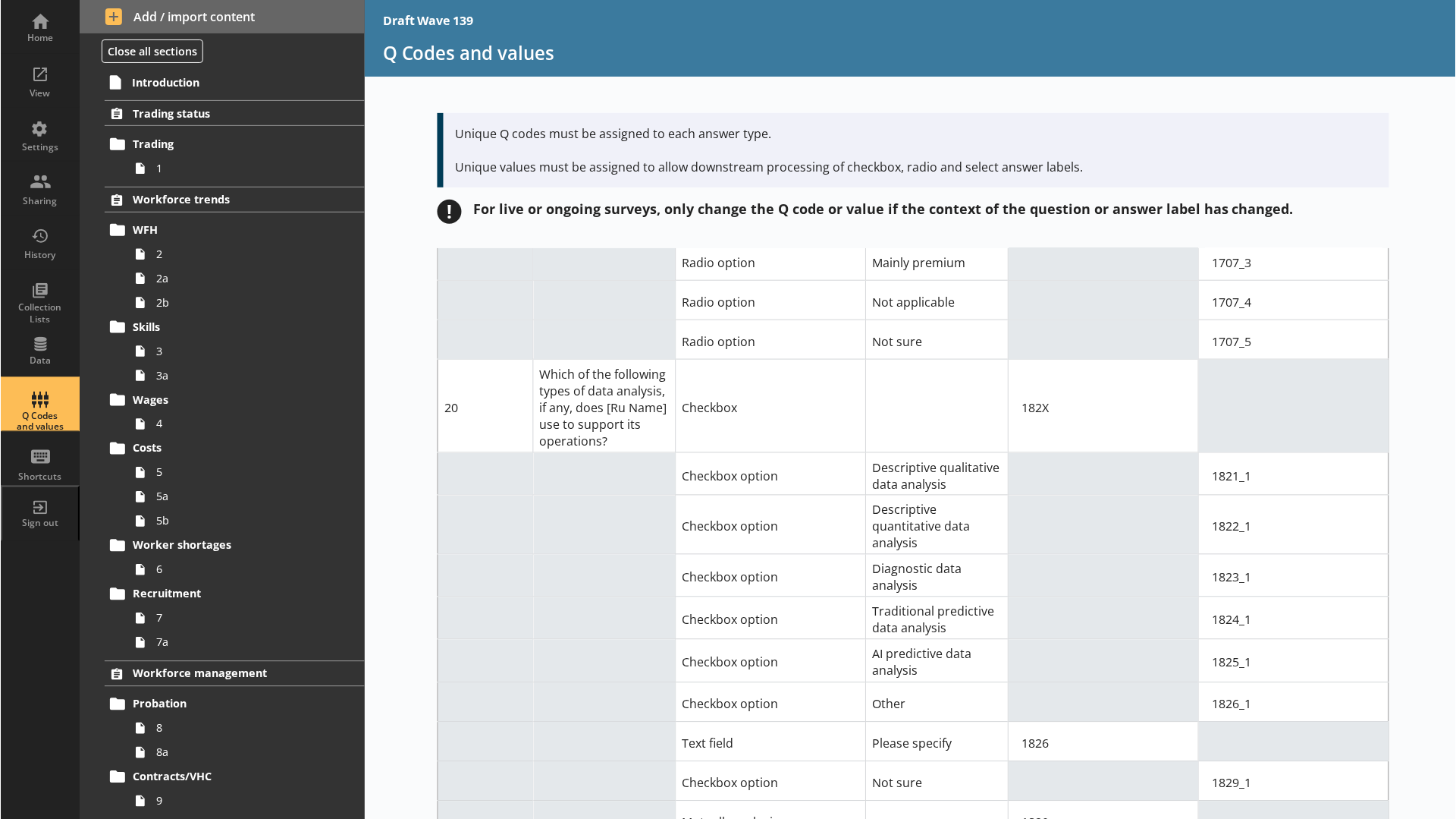
scroll to position [12522, 0]
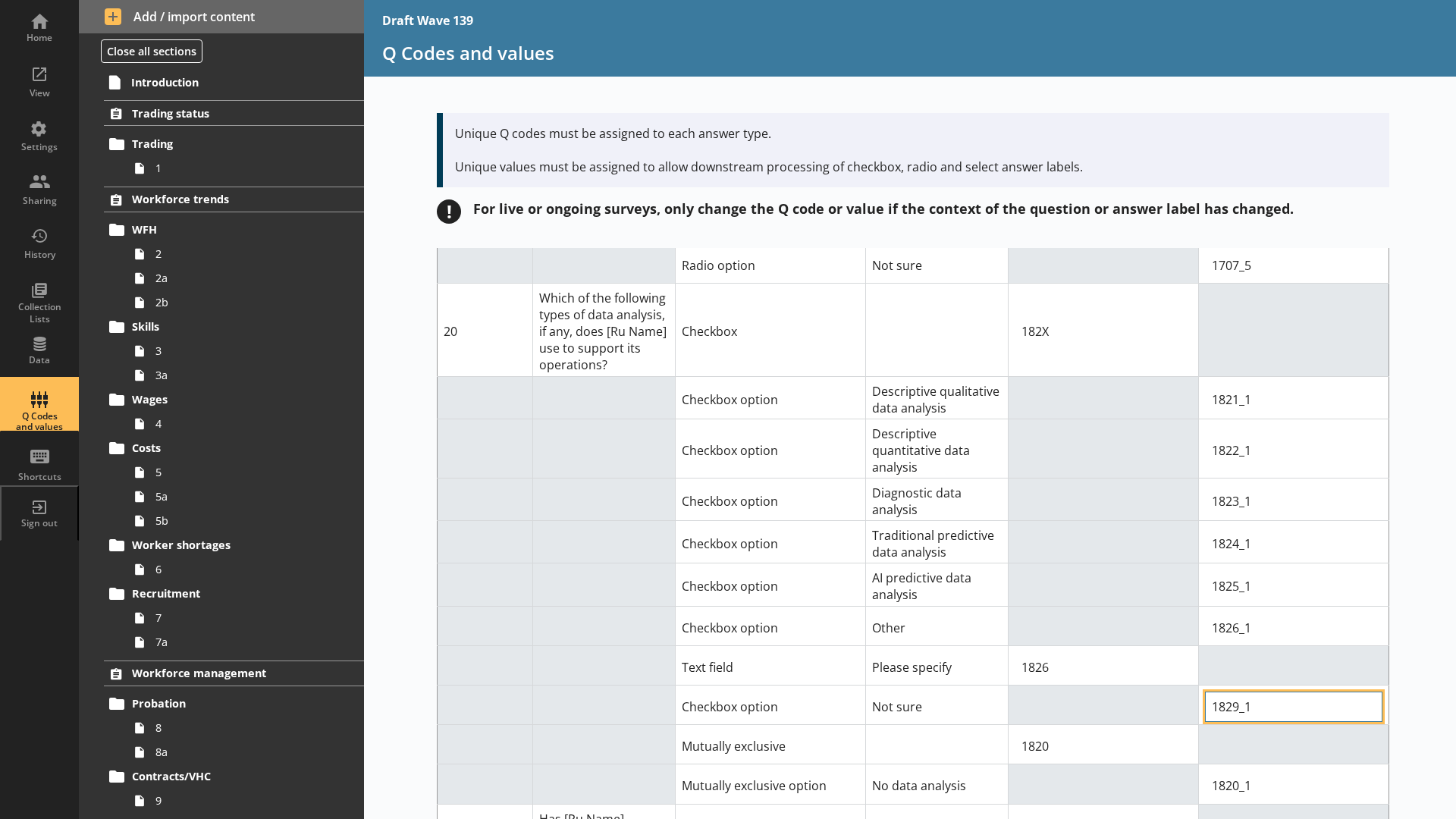
click at [1228, 691] on input "1829_1" at bounding box center [1294, 706] width 177 height 30
click at [1234, 691] on input "1829_1" at bounding box center [1294, 706] width 177 height 30
type input "1828_1"
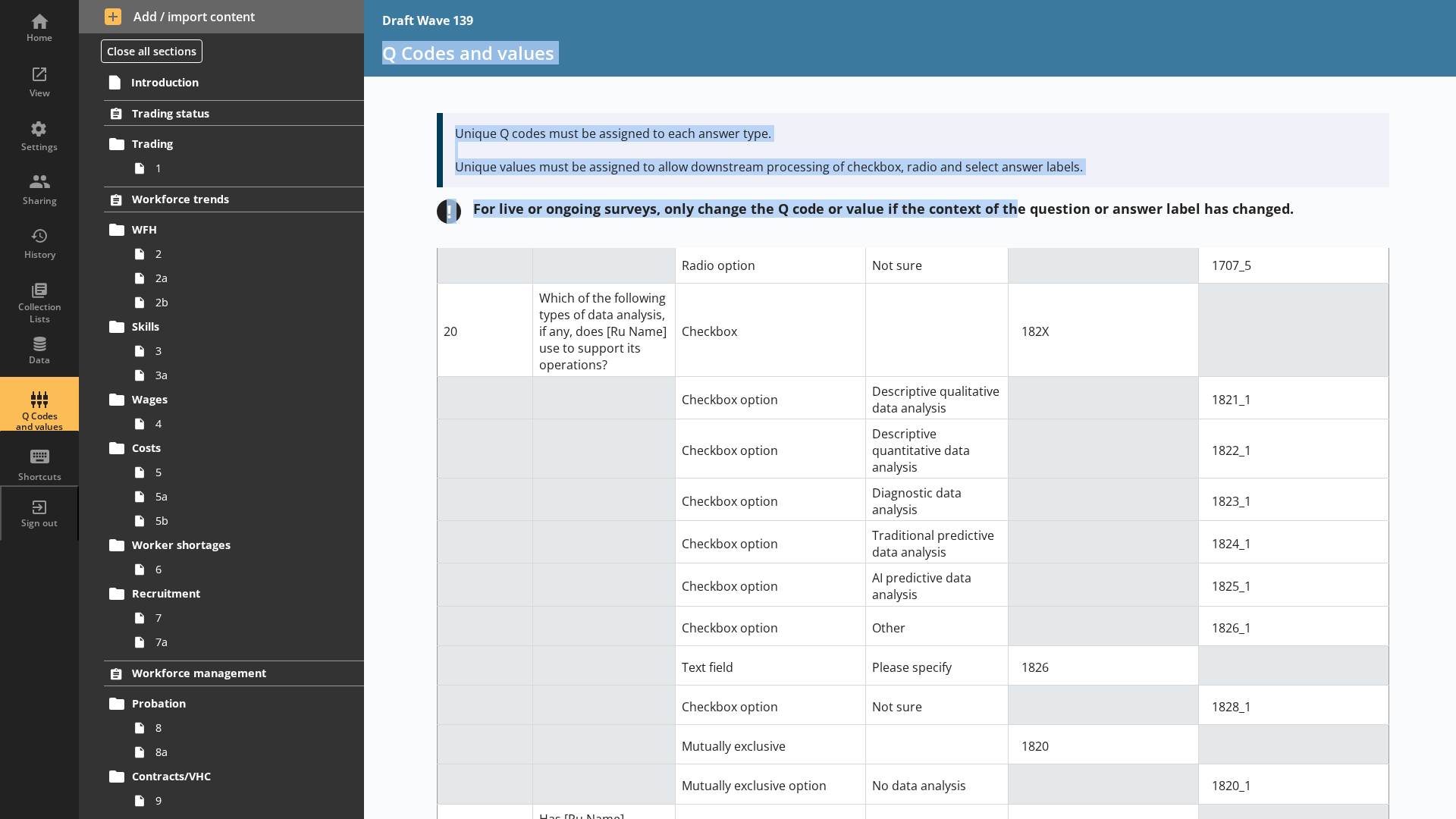
drag, startPoint x: 940, startPoint y: 25, endPoint x: 1012, endPoint y: 210, distance: 198.5
click at [1012, 210] on div "Draft Wave 139 Q Codes and values Unique Q codes must be assigned to each answe…" at bounding box center [910, 410] width 1092 height 819
click at [741, 21] on div "Draft Wave 139" at bounding box center [910, 20] width 1092 height 41
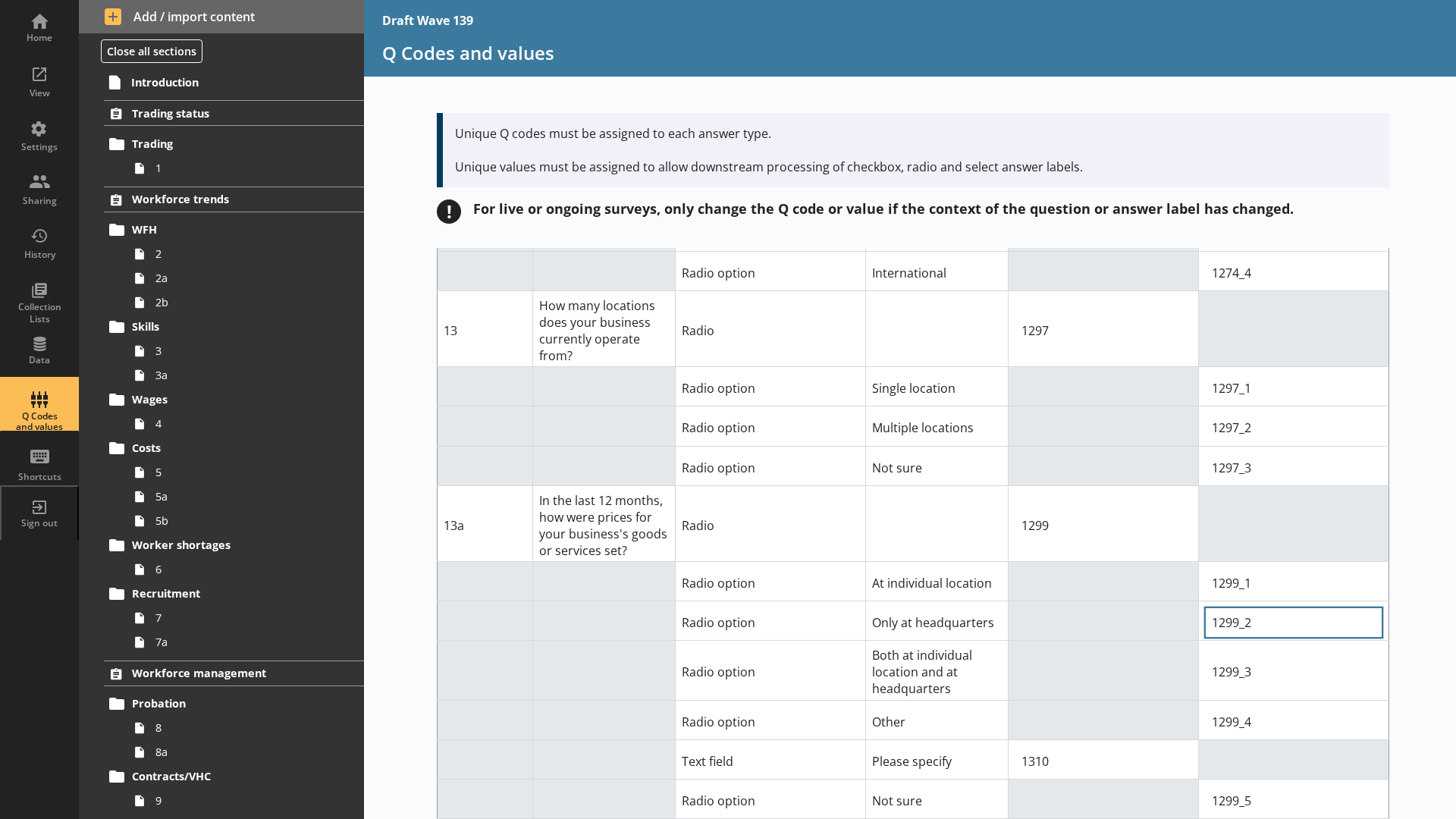
scroll to position [8718, 0]
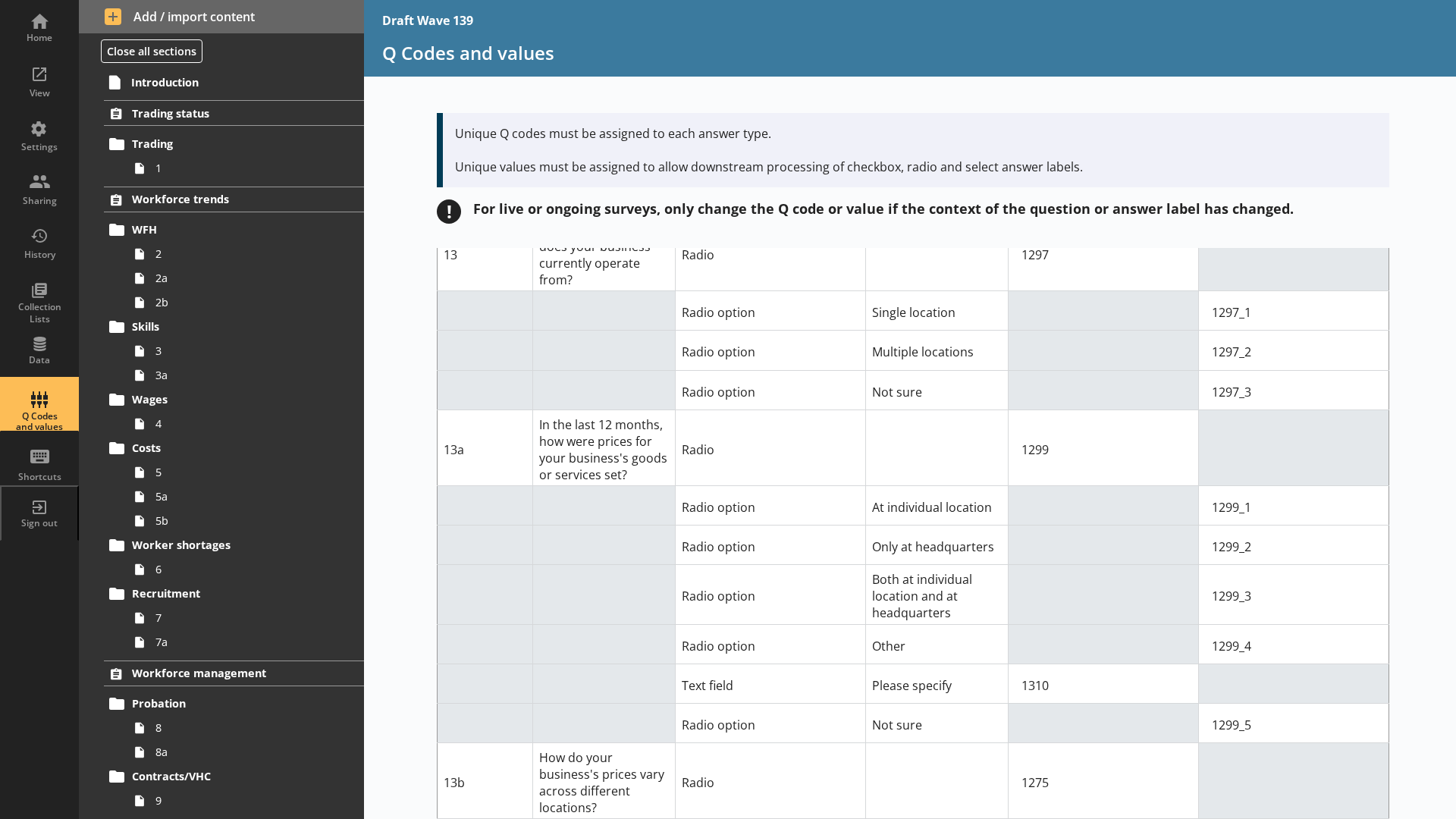
click at [1334, 16] on div "Draft Wave 139" at bounding box center [910, 20] width 1092 height 41
click at [1002, 12] on div "Draft Wave 139" at bounding box center [910, 20] width 1092 height 41
click at [43, 722] on div "Home View Settings Sharing History Collection Lists Data Q Codes and values Sho…" at bounding box center [39, 410] width 79 height 819
click at [1296, 37] on div "Draft Wave 139" at bounding box center [910, 20] width 1092 height 41
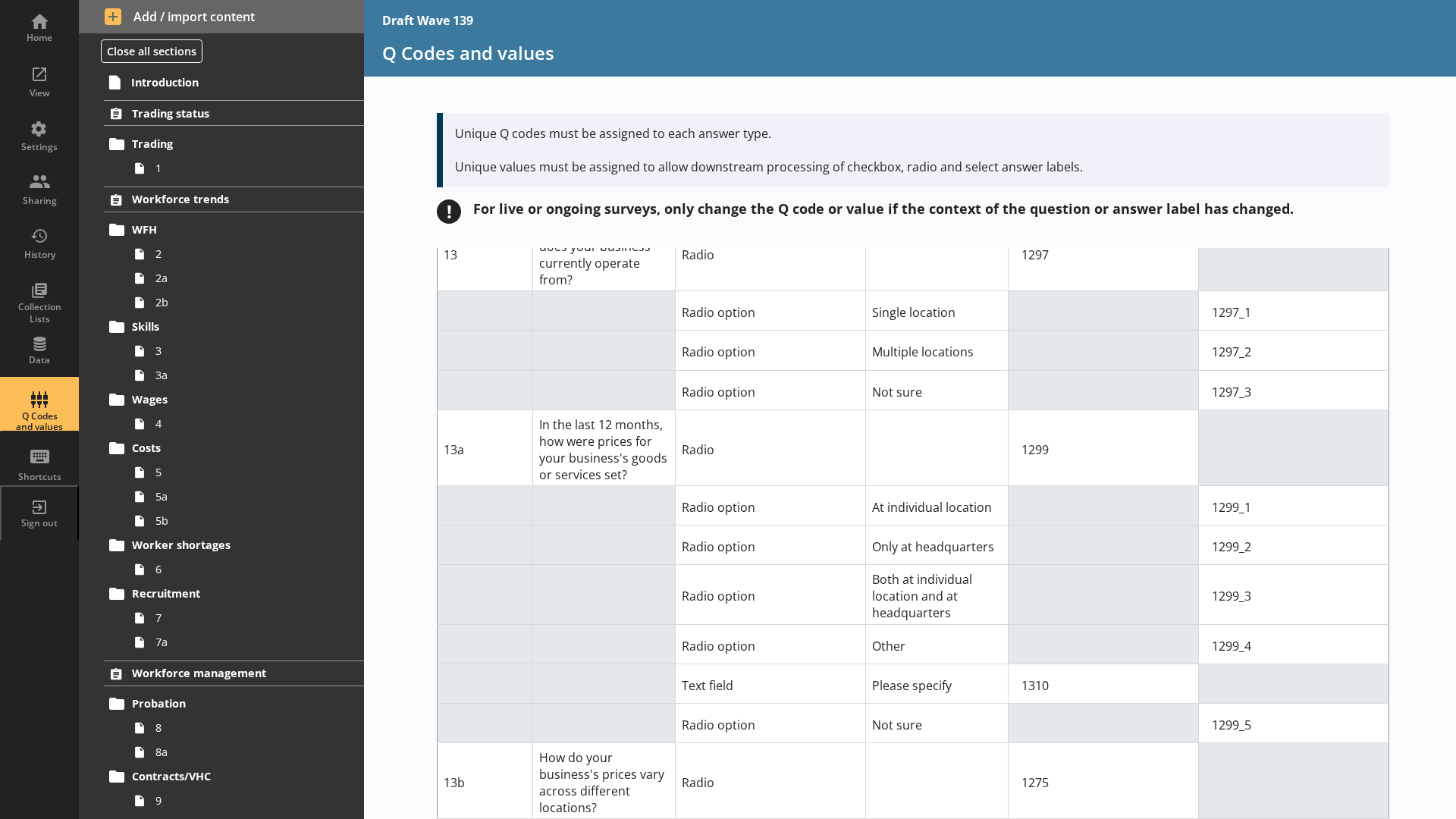
click at [1296, 37] on div "Draft Wave 139" at bounding box center [910, 20] width 1092 height 41
click at [509, 14] on div "Draft Wave 139" at bounding box center [910, 20] width 1092 height 41
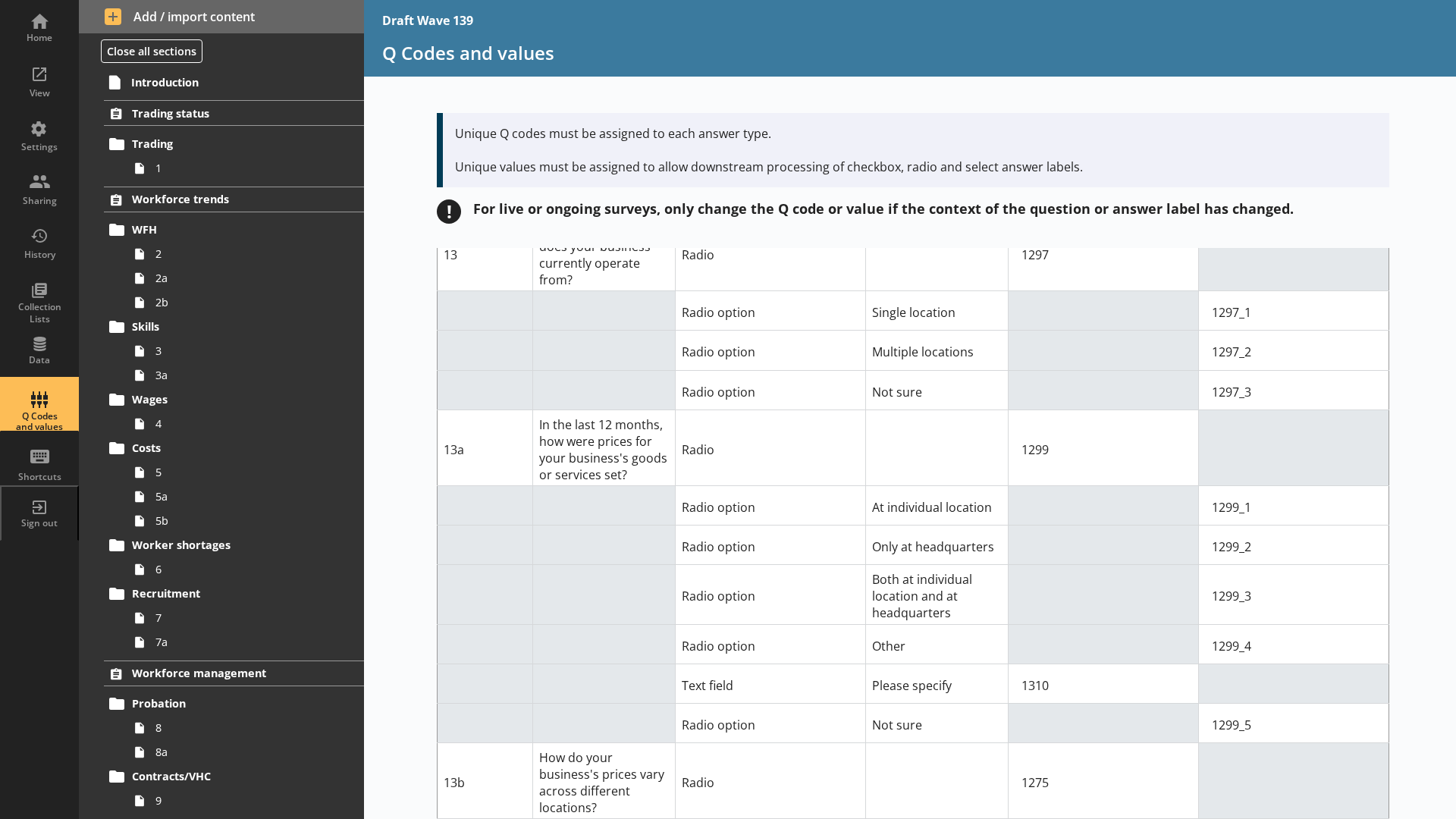
click at [1387, 27] on div "Draft Wave 139" at bounding box center [910, 20] width 1092 height 41
click at [53, 36] on div "Home" at bounding box center [39, 37] width 53 height 12
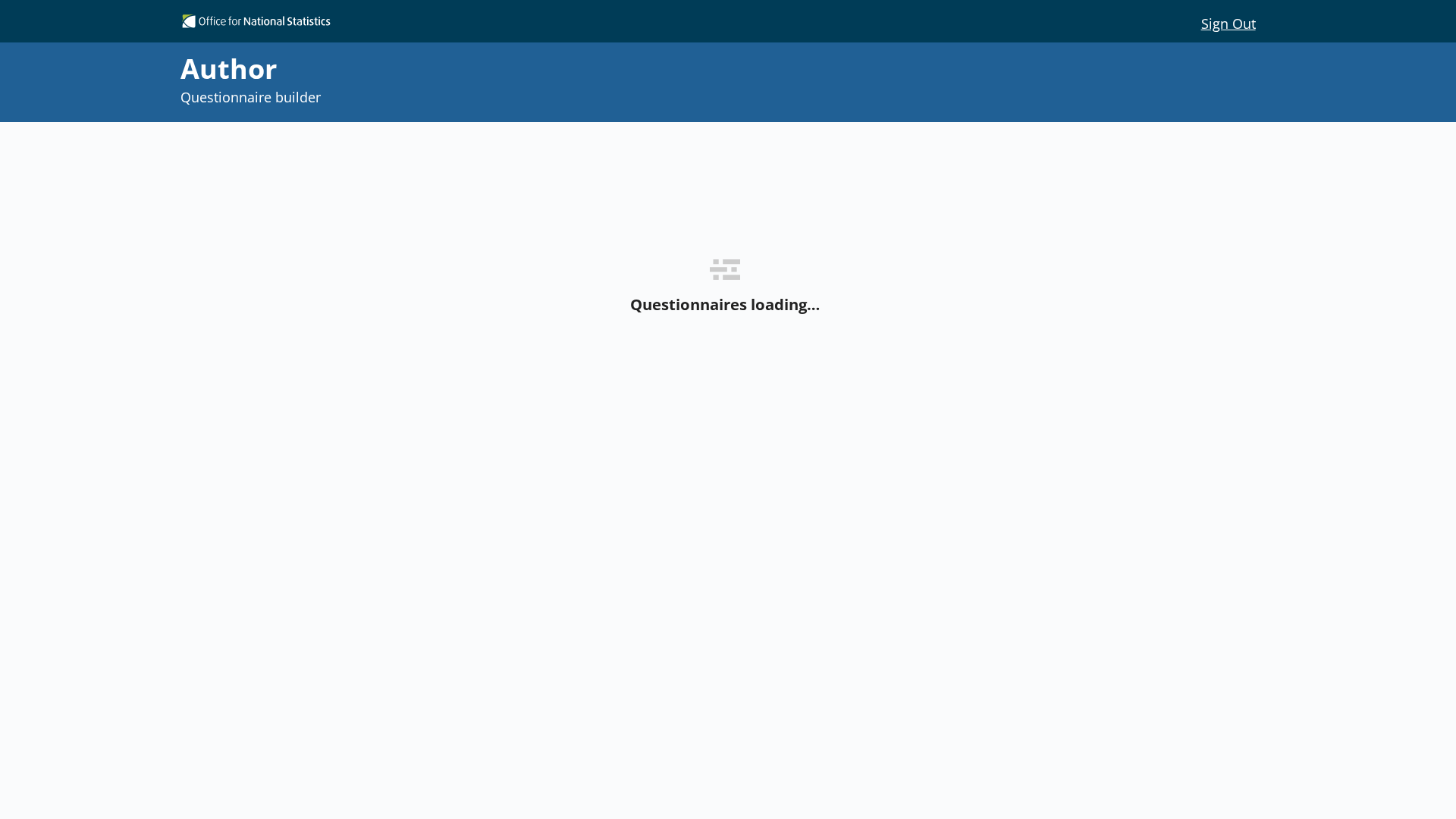
click at [1340, 9] on div "Sign Out Sign Out" at bounding box center [728, 23] width 1456 height 38
drag, startPoint x: 1349, startPoint y: 19, endPoint x: 1385, endPoint y: 228, distance: 212.1
click at [1385, 228] on div "Sign Out Sign Out Author Questionnaire builder Questionnaires loading…" at bounding box center [728, 410] width 1456 height 819
click at [639, 5] on div "Sign Out Sign Out" at bounding box center [728, 23] width 1456 height 38
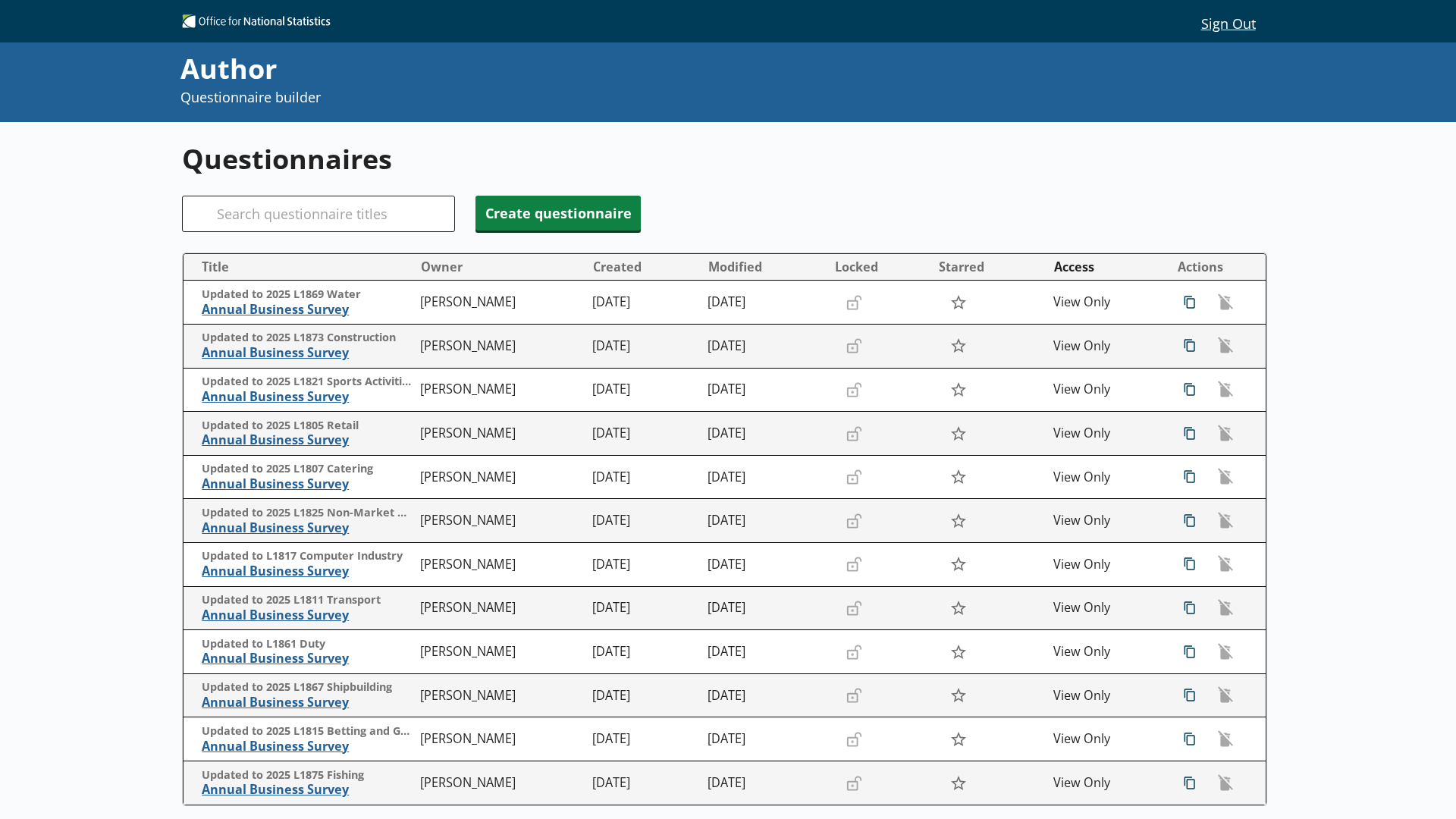
click at [1348, 14] on div "Sign Out Sign Out" at bounding box center [728, 23] width 1456 height 38
click at [1349, 15] on div "Sign Out Sign Out" at bounding box center [728, 23] width 1456 height 38
drag, startPoint x: 1352, startPoint y: 15, endPoint x: 882, endPoint y: 4, distance: 470.1
click at [882, 4] on div "Sign Out Sign Out" at bounding box center [728, 21] width 1456 height 42
drag, startPoint x: 978, startPoint y: 0, endPoint x: 984, endPoint y: 51, distance: 51.4
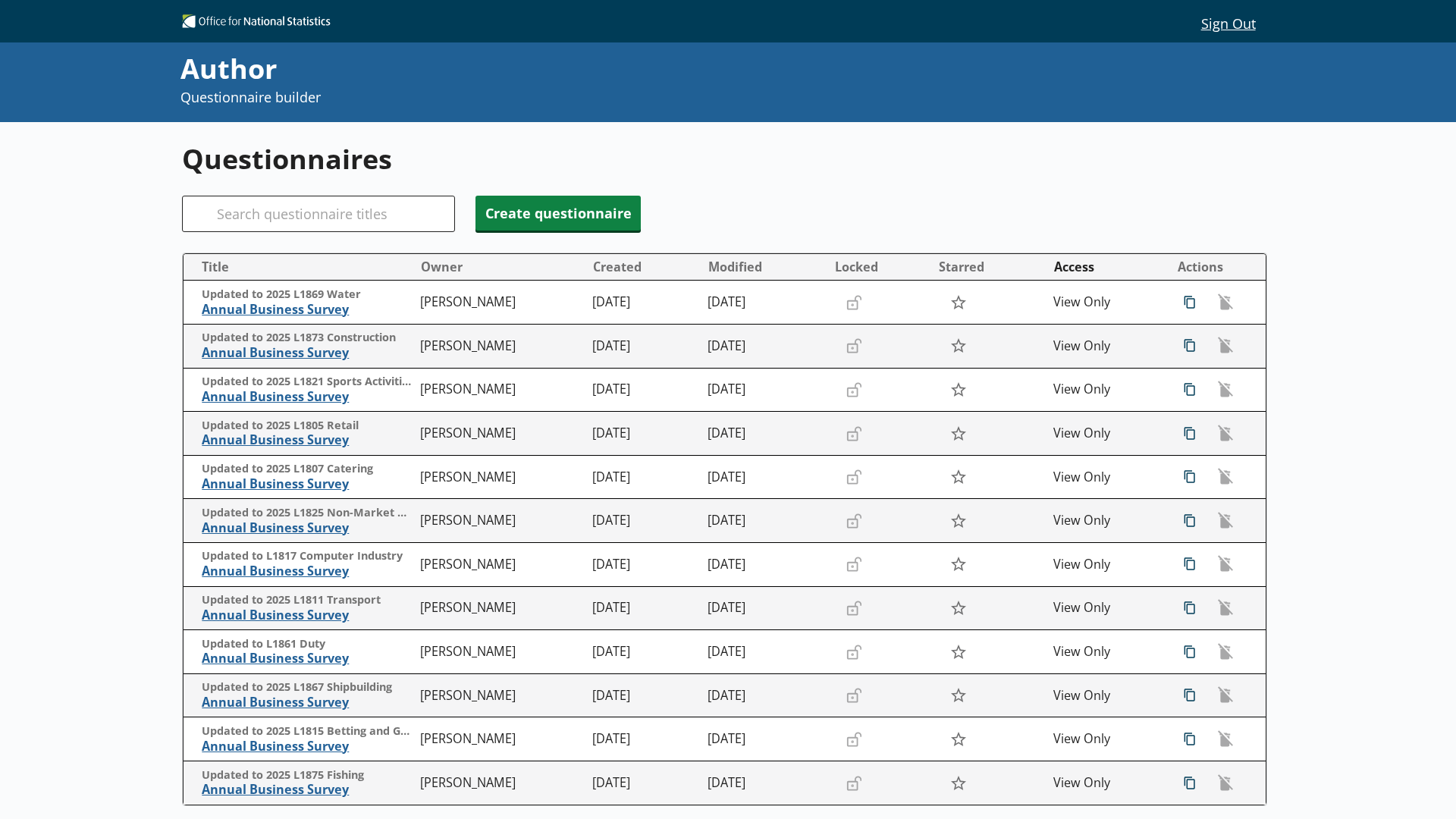
click at [984, 51] on div "Sign Out Sign Out Author Questionnaire builder Questionnaires Search Create que…" at bounding box center [728, 410] width 1456 height 819
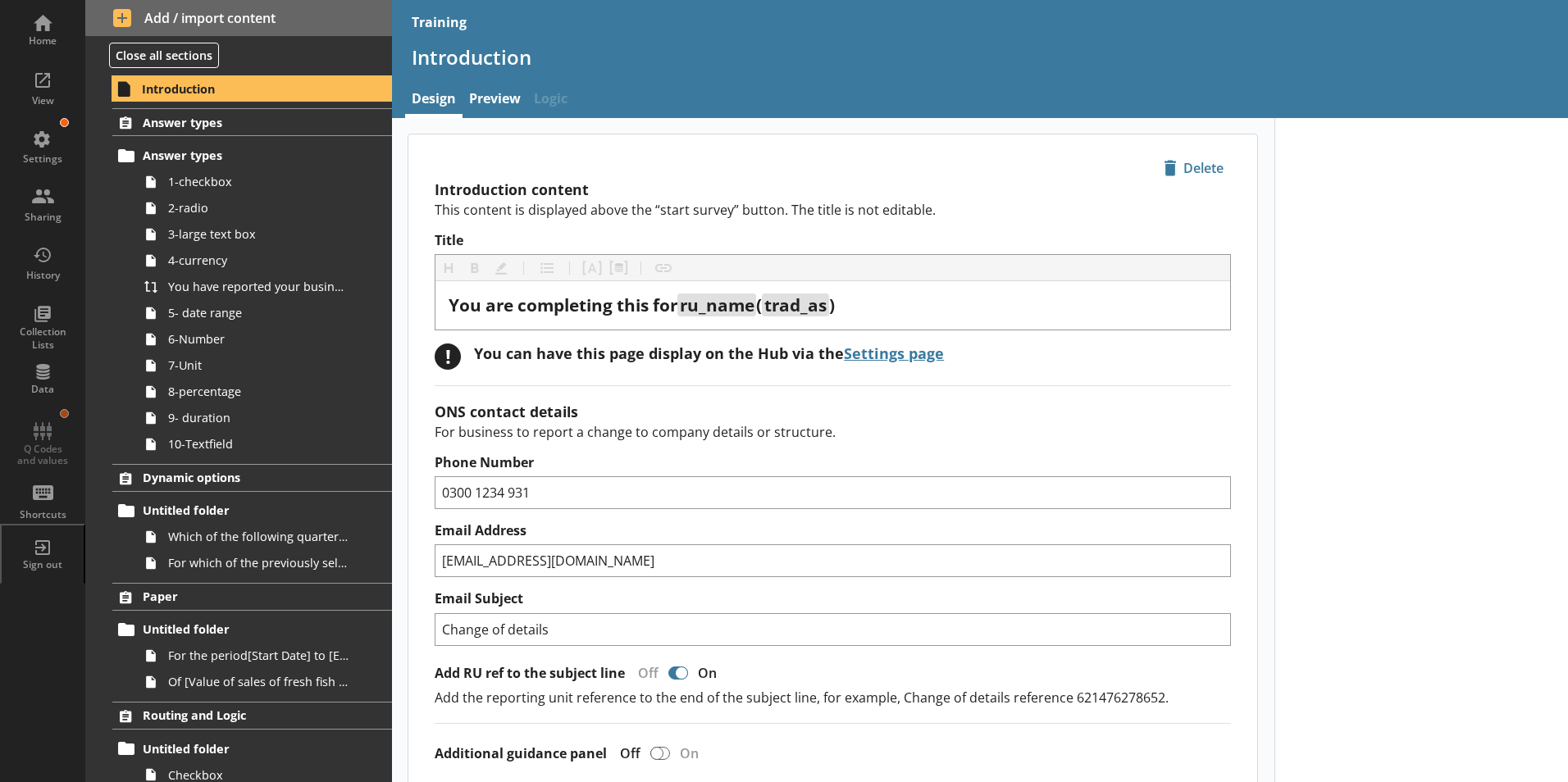
scroll to position [246, 0]
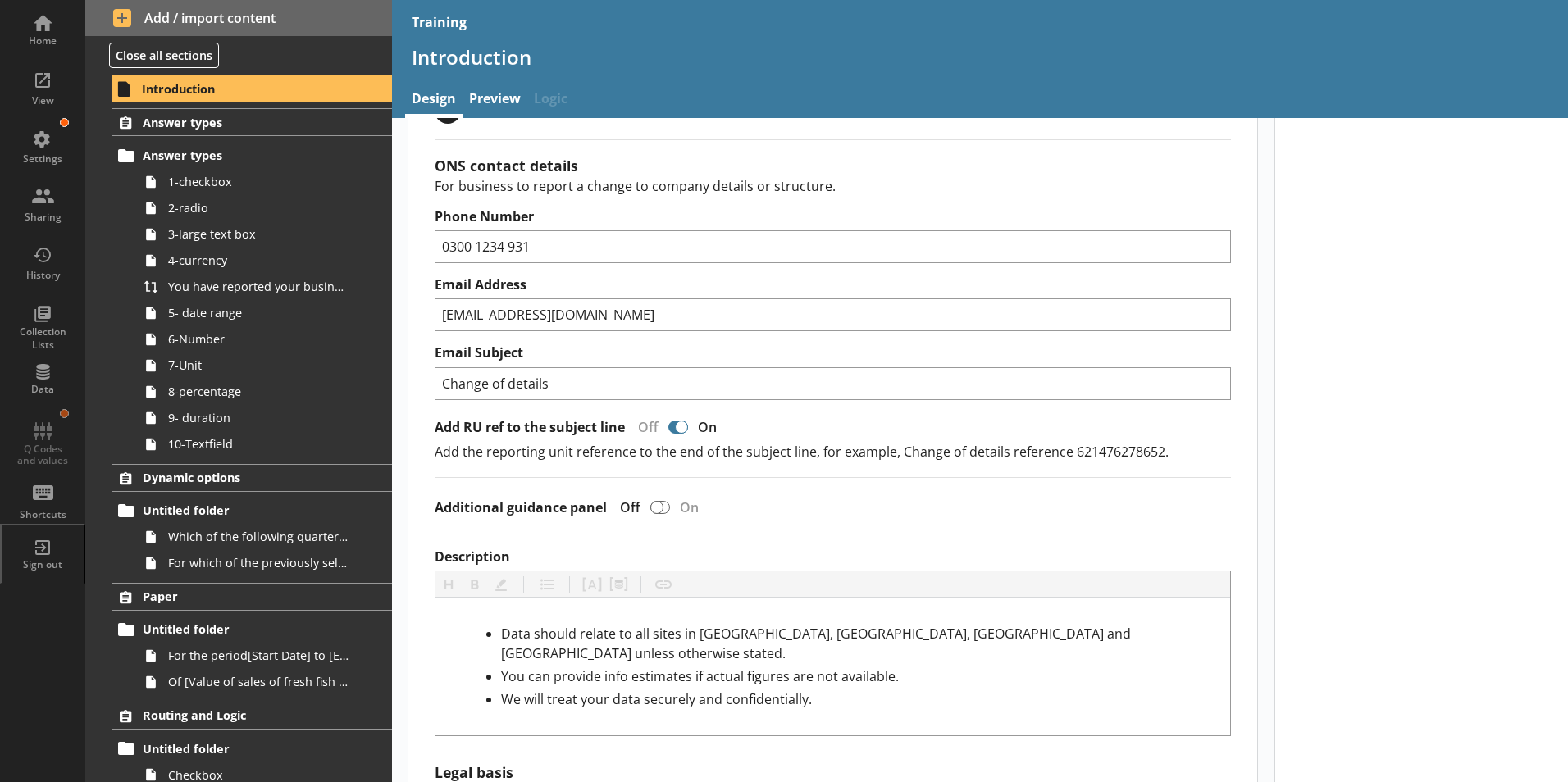
click at [662, 140] on hr at bounding box center [832, 139] width 796 height 1
click at [198, 124] on span "Answer types" at bounding box center [242, 123] width 201 height 16
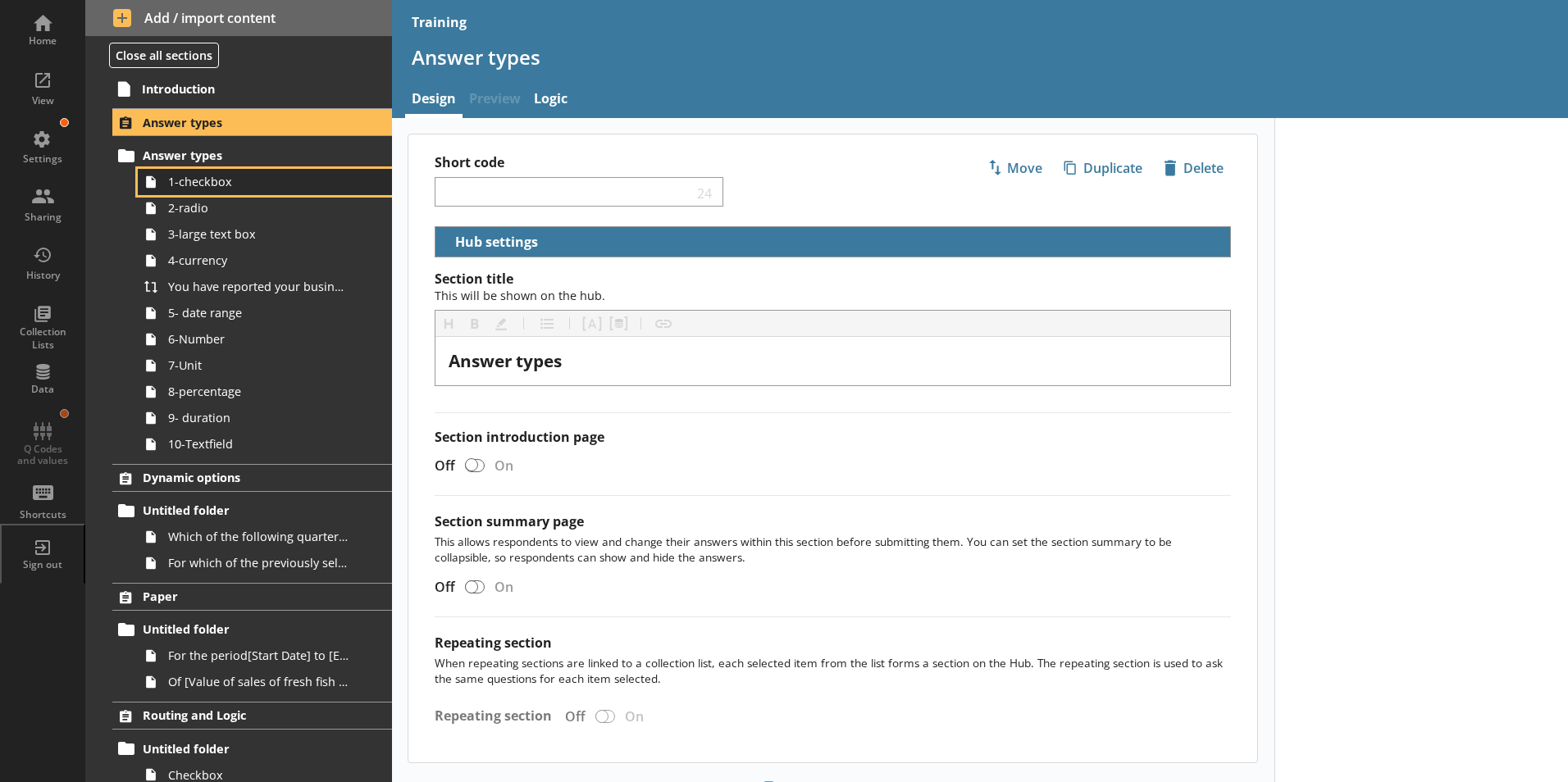
click at [199, 187] on span "1-checkbox" at bounding box center [259, 182] width 182 height 16
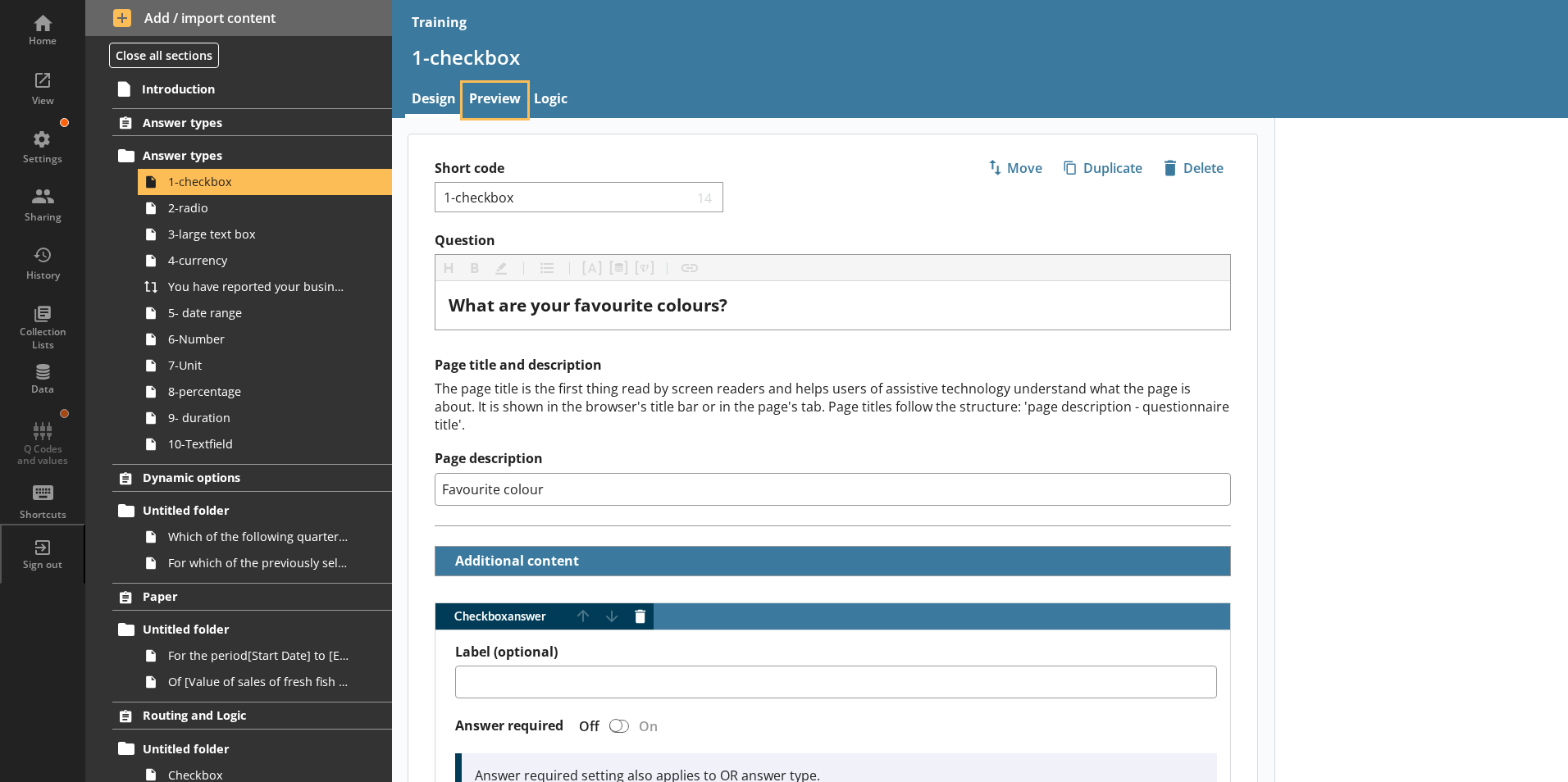
click at [490, 100] on link "Preview" at bounding box center [495, 101] width 65 height 36
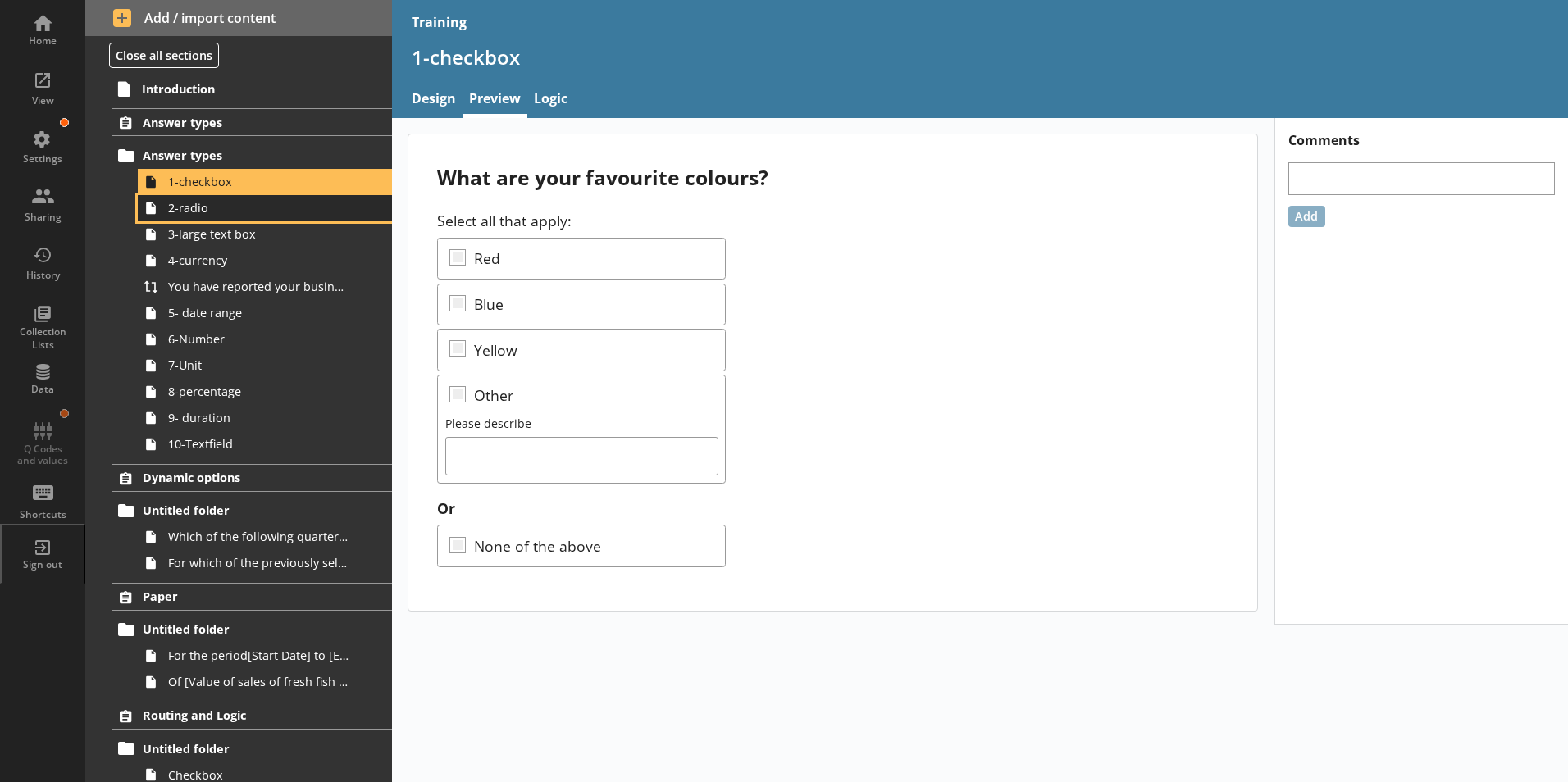
click at [180, 212] on span "2-radio" at bounding box center [259, 208] width 182 height 16
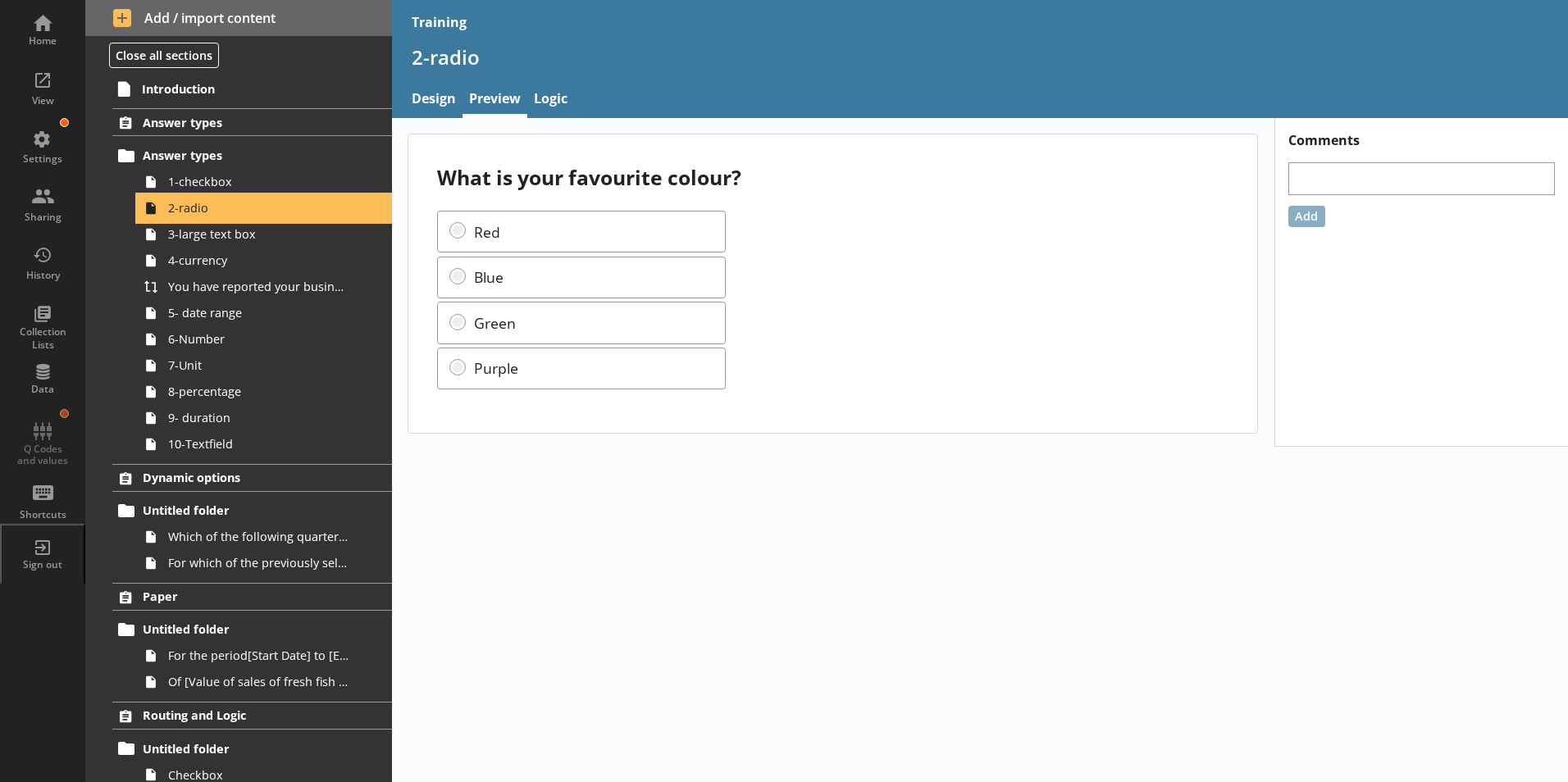
click at [267, 209] on span "2-radio" at bounding box center [259, 208] width 182 height 16
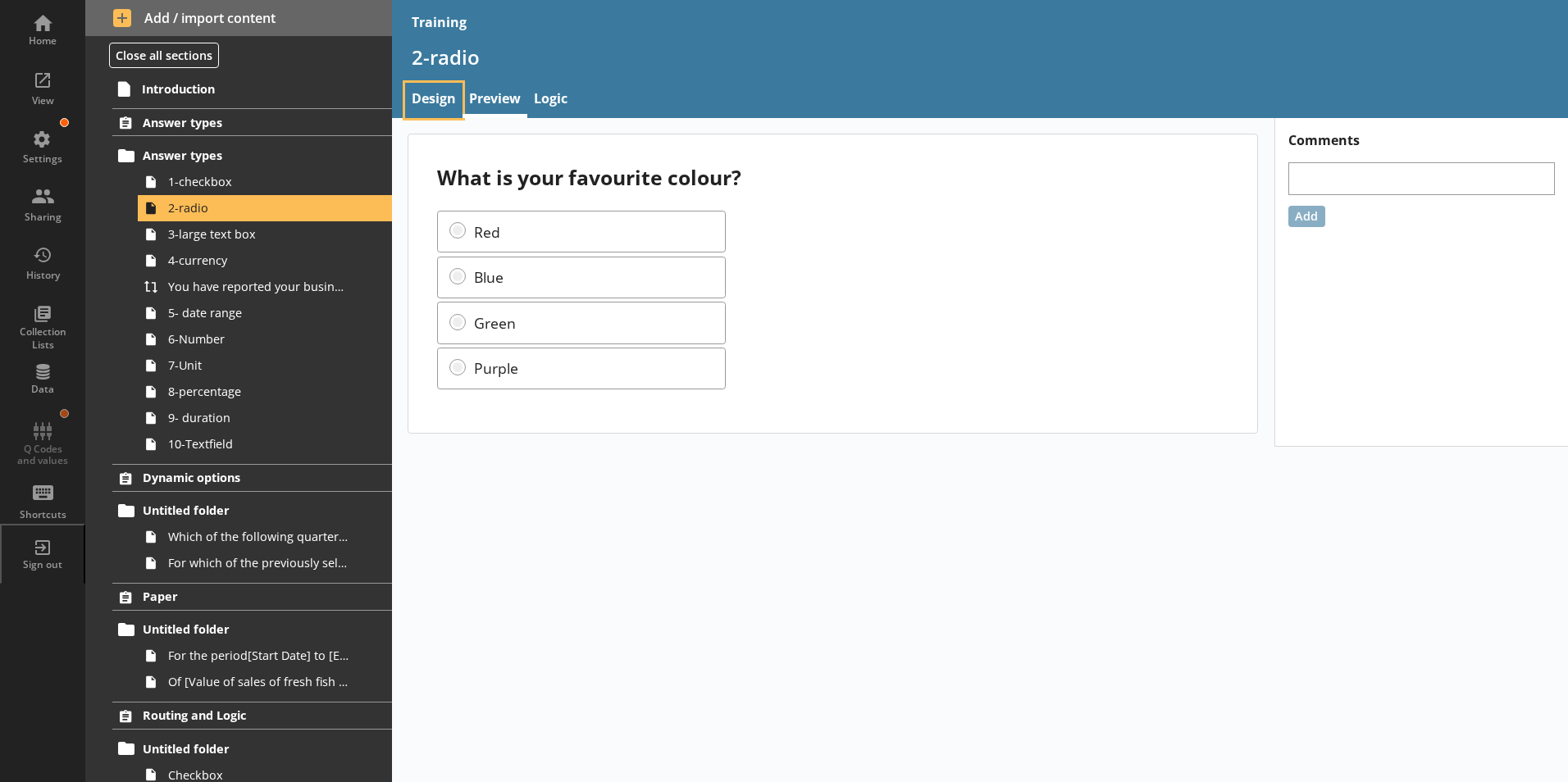
click at [430, 95] on link "Design" at bounding box center [434, 101] width 57 height 36
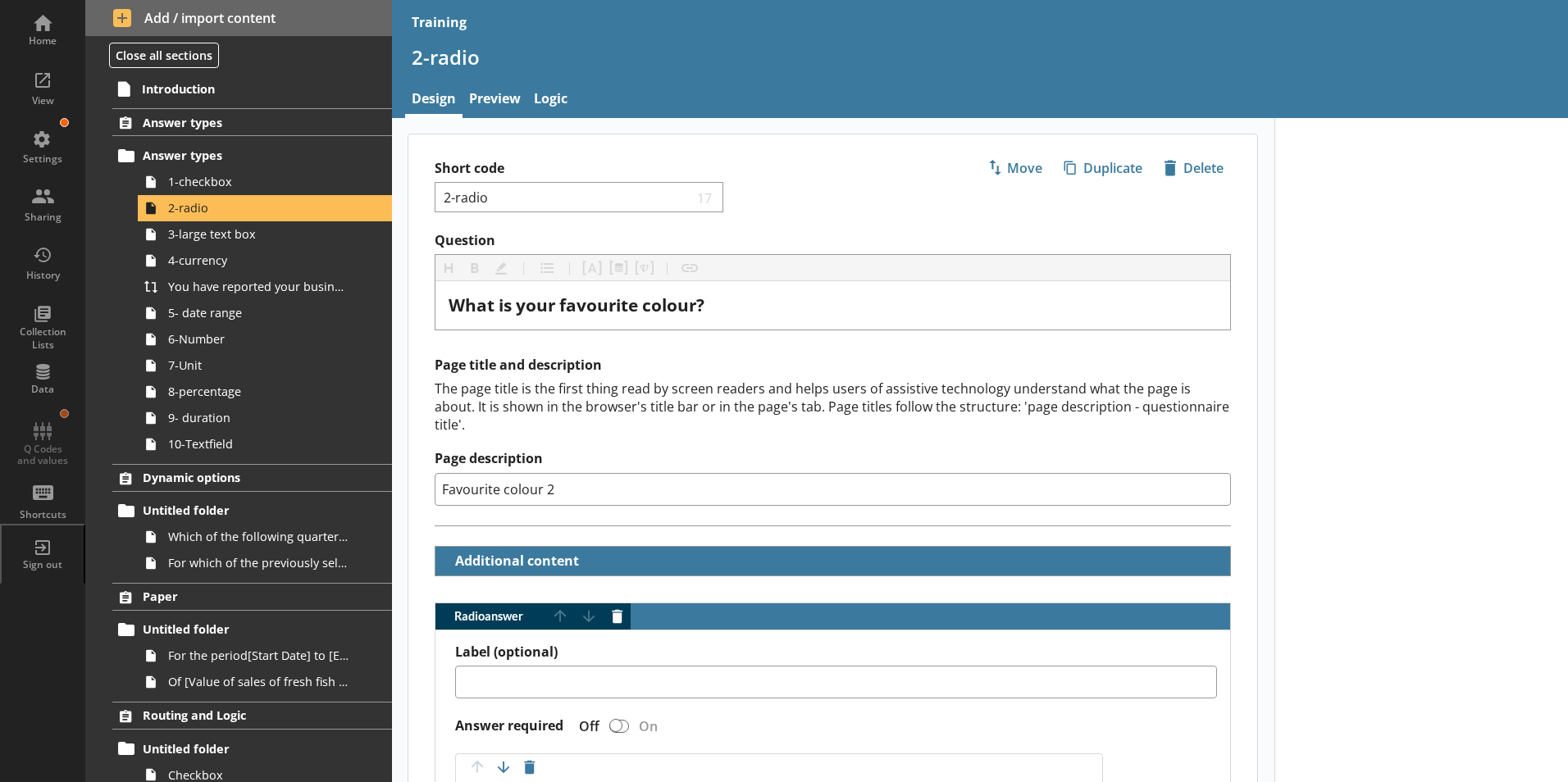
type textarea "x"
click at [497, 103] on link "Preview" at bounding box center [495, 101] width 65 height 36
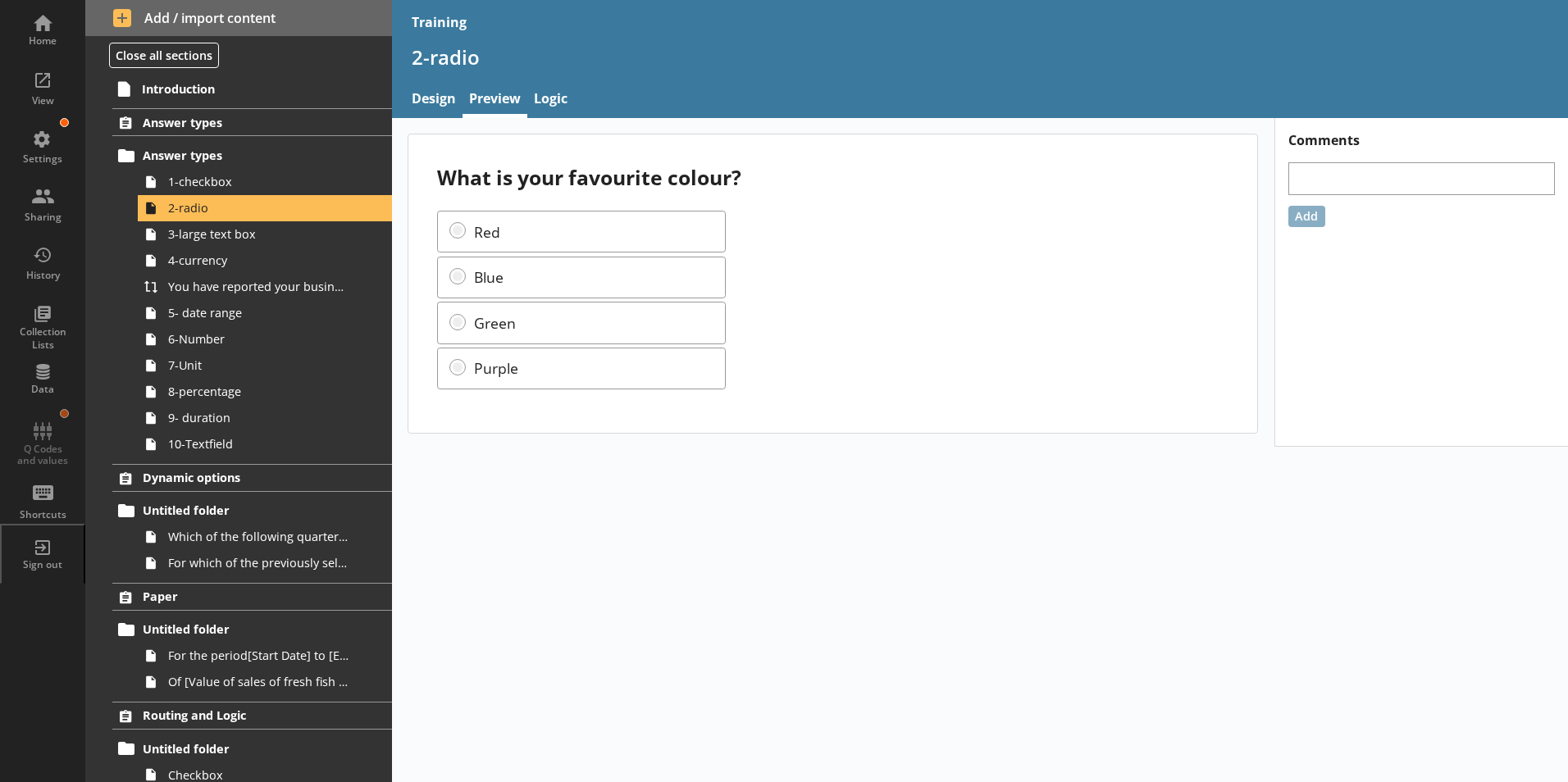
click at [653, 574] on div "What is your favourite colour? Red Blue Green Purple Comments Add" at bounding box center [979, 450] width 1176 height 664
click at [40, 36] on div "Home" at bounding box center [43, 41] width 57 height 13
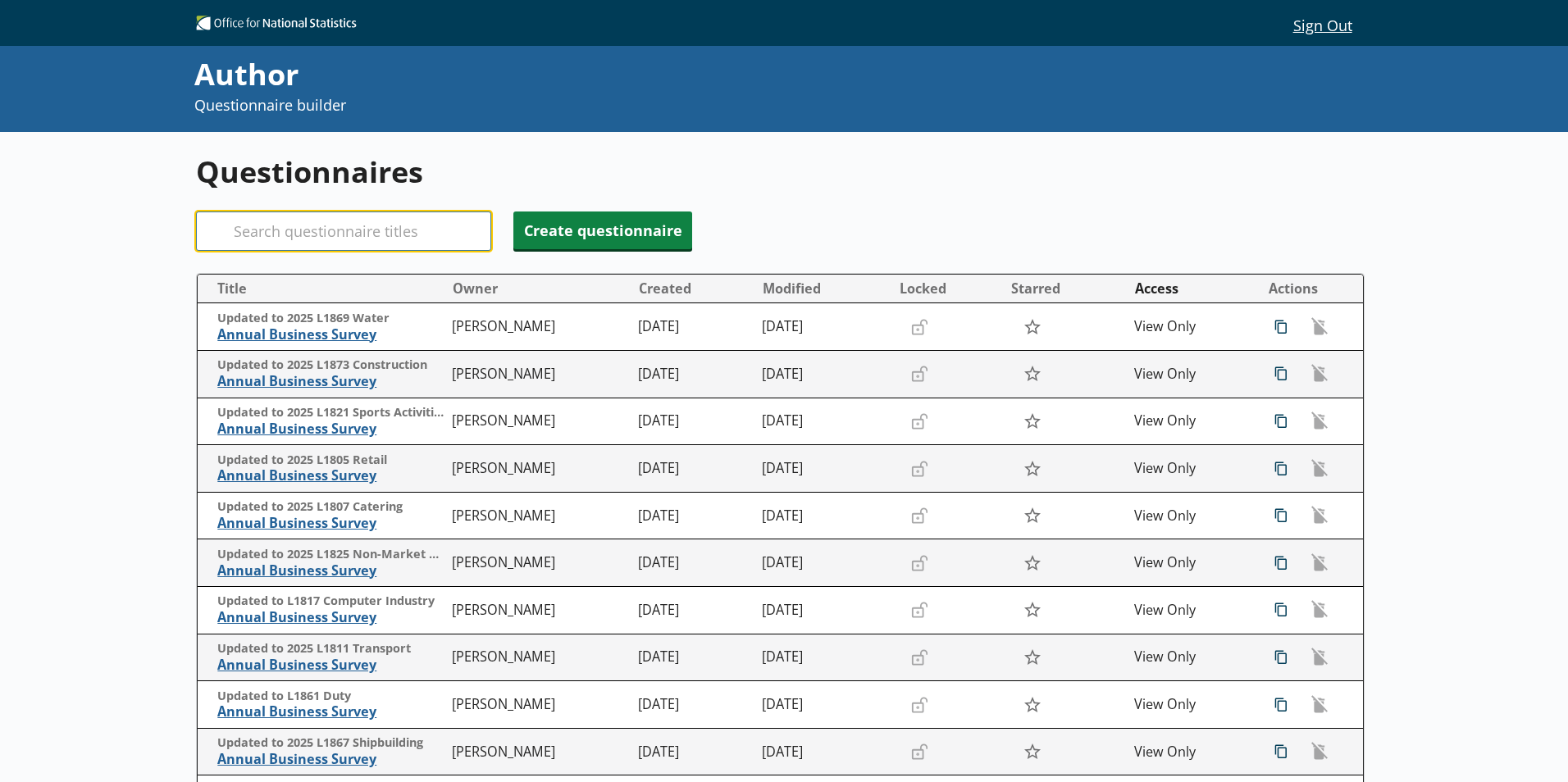
click at [329, 228] on input "Search" at bounding box center [343, 231] width 296 height 40
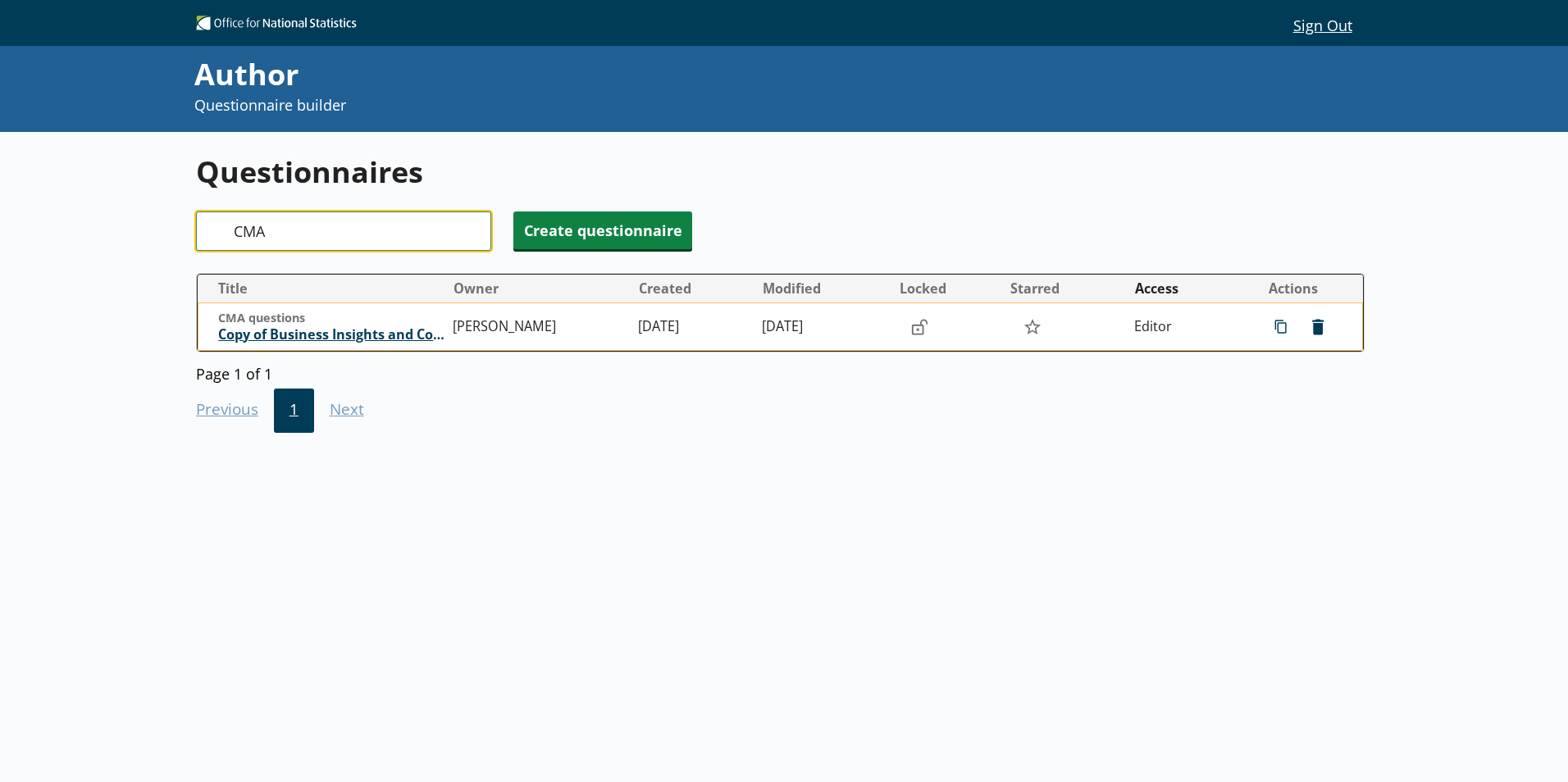
type input "CMA"
click at [331, 333] on span "Copy of Business Insights and Conditions Survey (BICS)" at bounding box center [331, 334] width 226 height 17
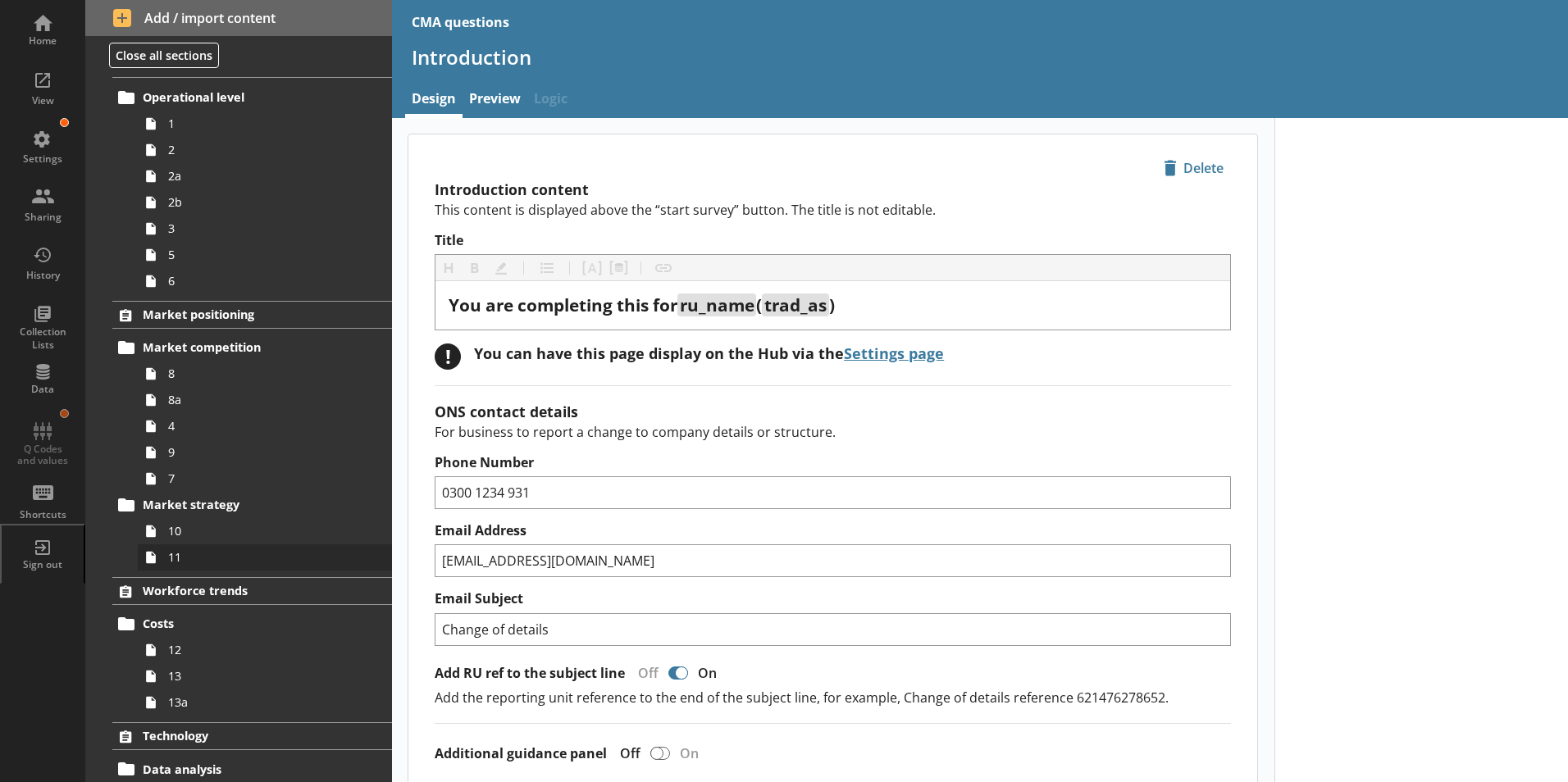
scroll to position [82, 0]
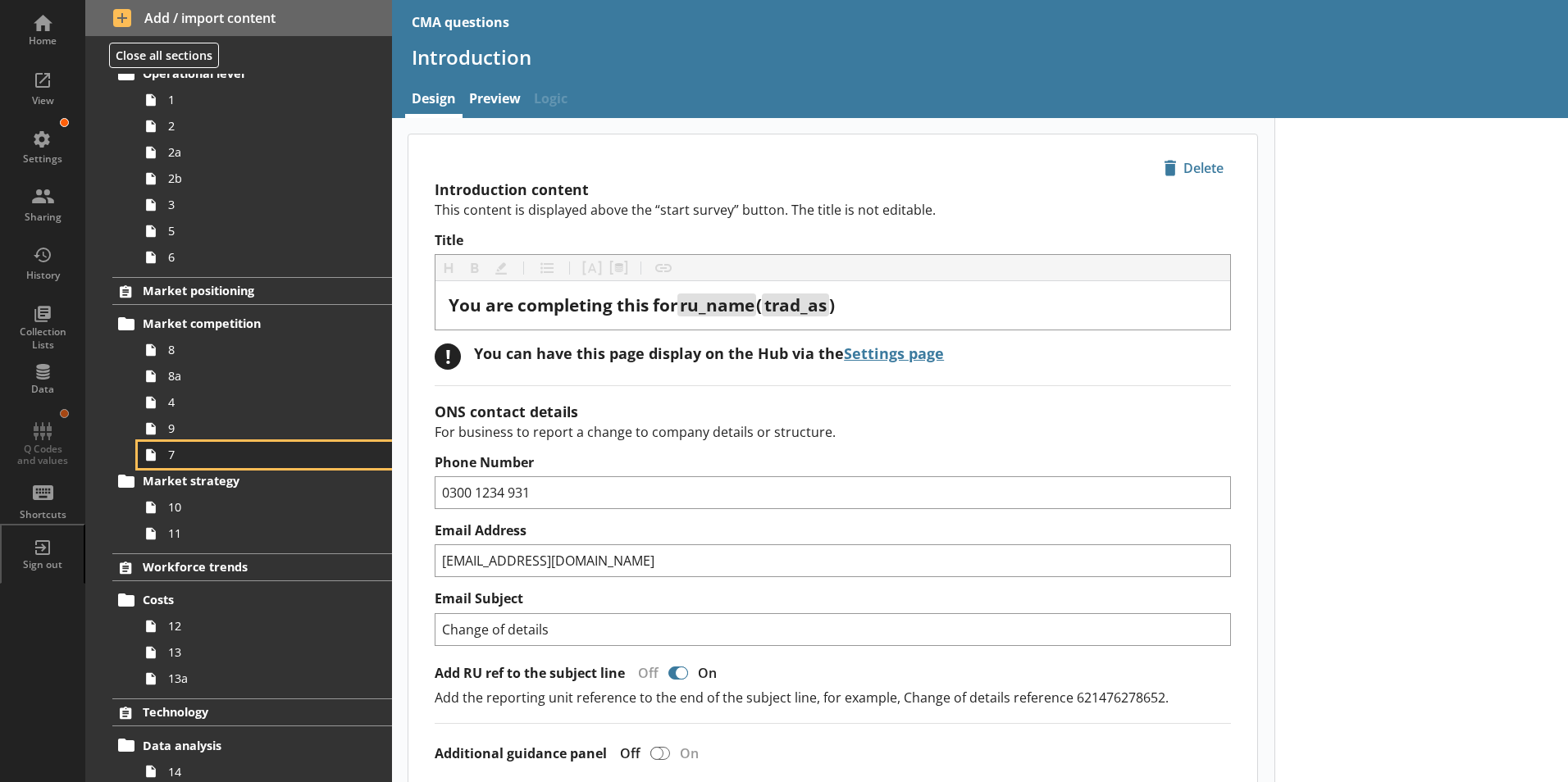
click at [178, 456] on span "7" at bounding box center [259, 455] width 182 height 16
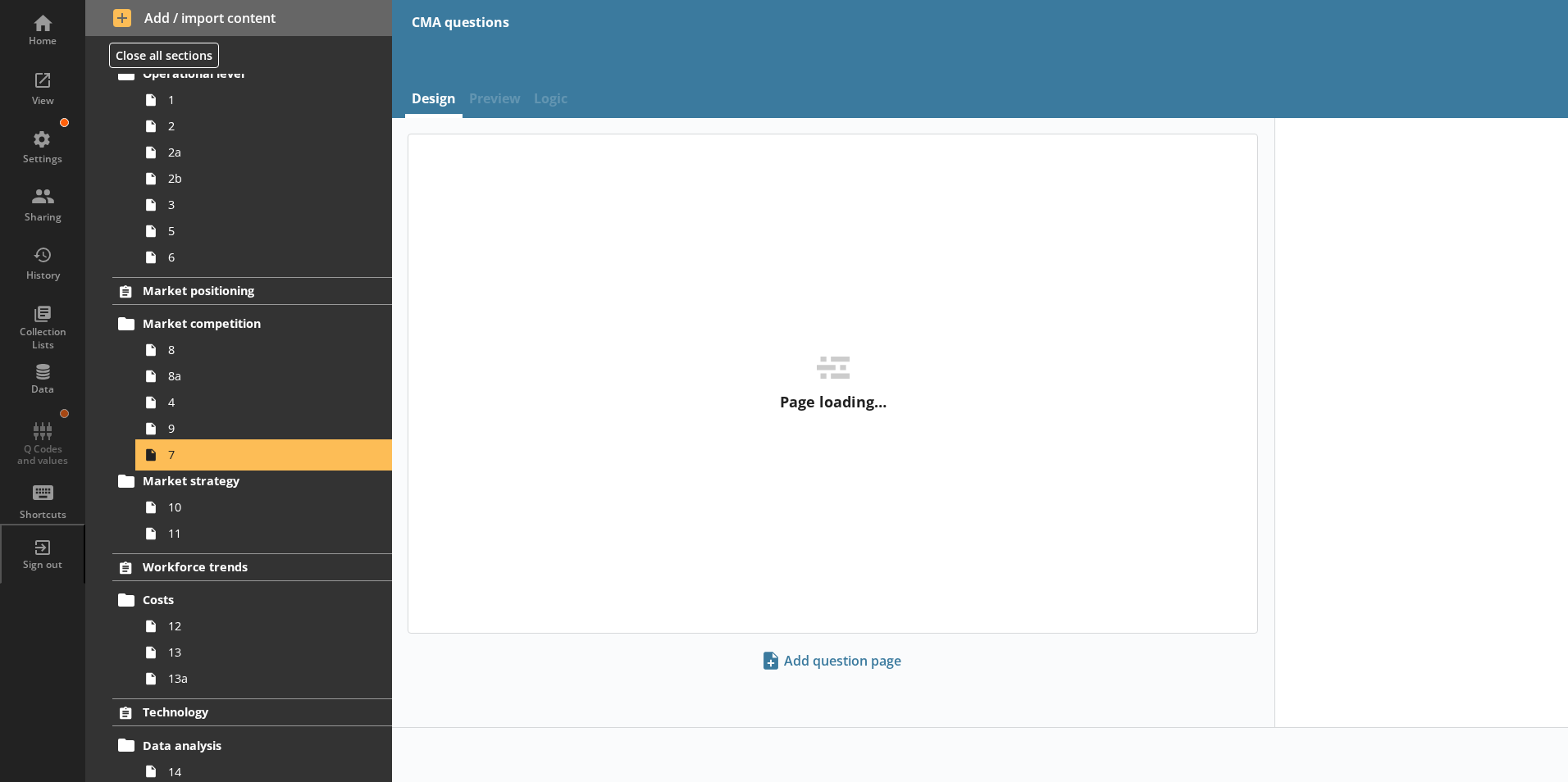
type textarea "x"
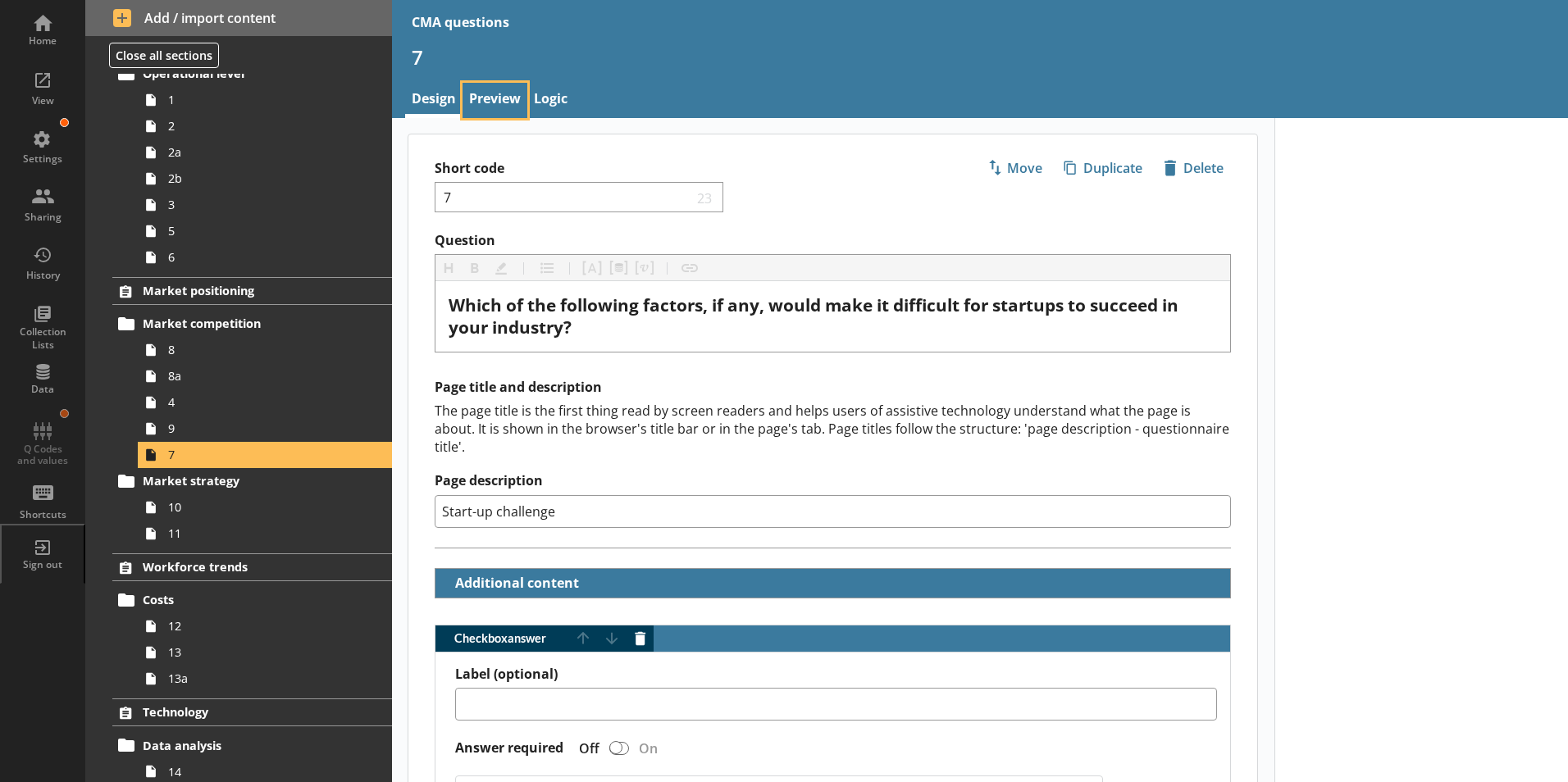
click at [487, 94] on link "Preview" at bounding box center [495, 101] width 65 height 36
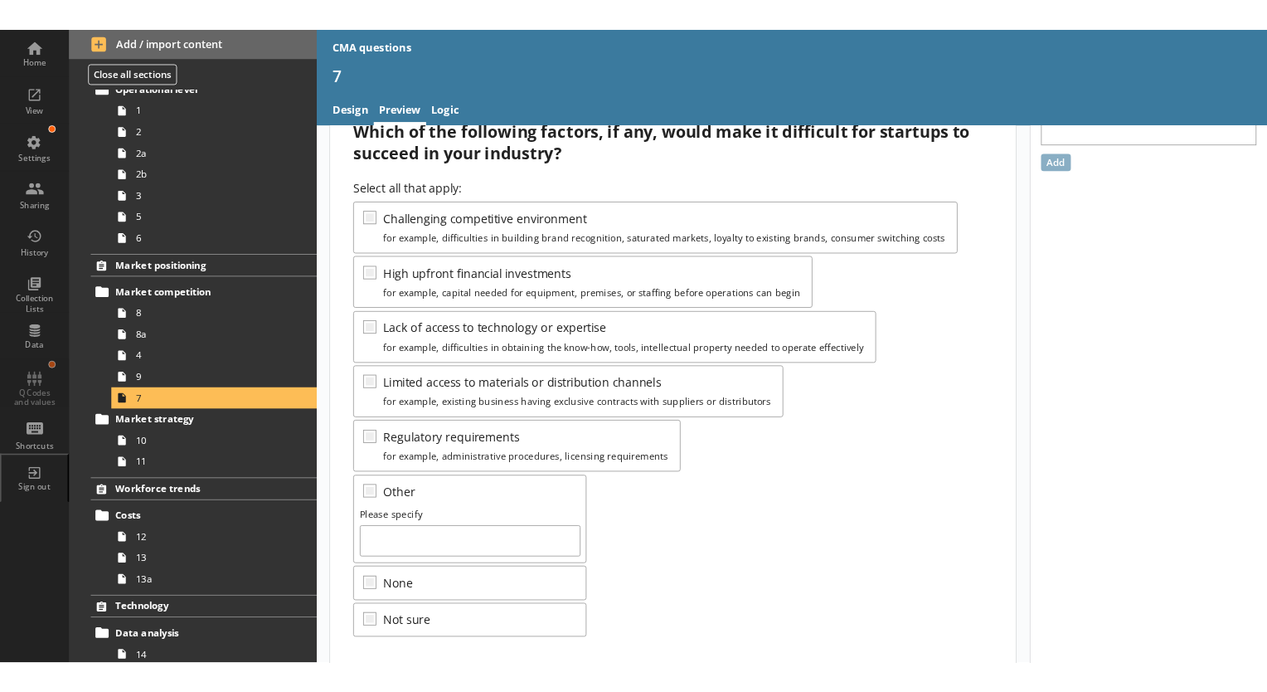
scroll to position [79, 0]
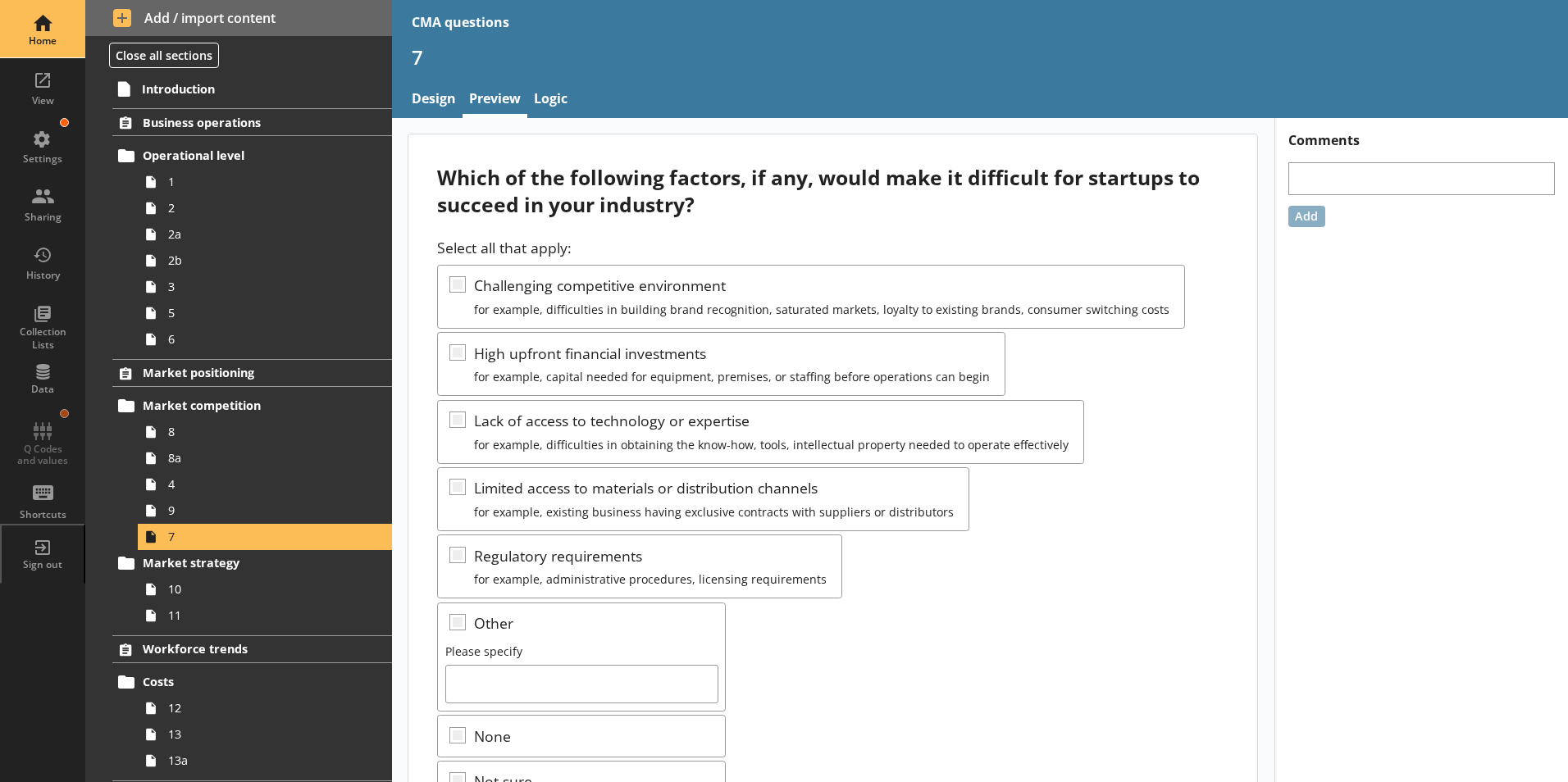
click at [40, 33] on div "Home" at bounding box center [43, 29] width 57 height 57
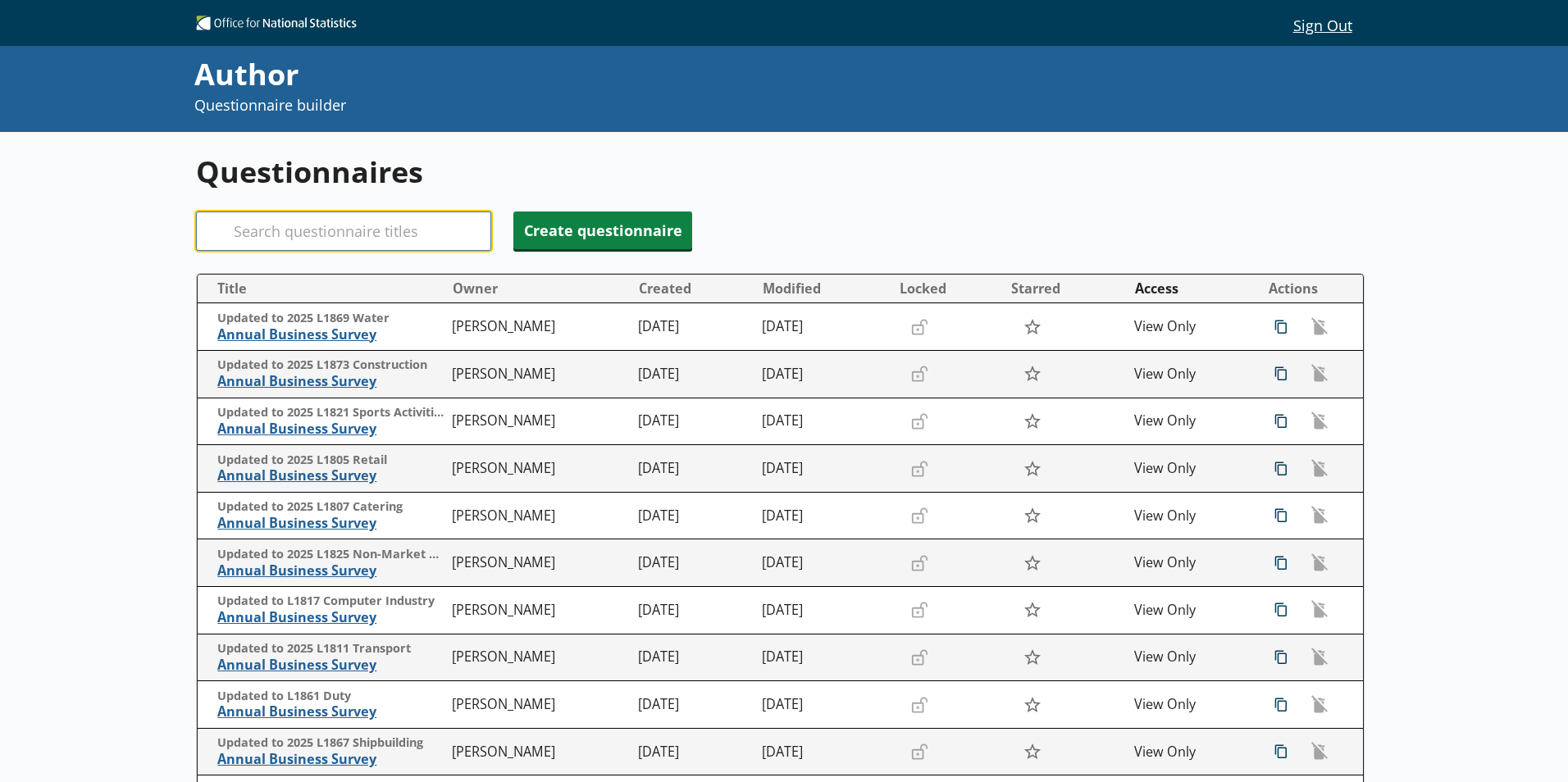
click at [272, 229] on input "Search" at bounding box center [343, 231] width 296 height 40
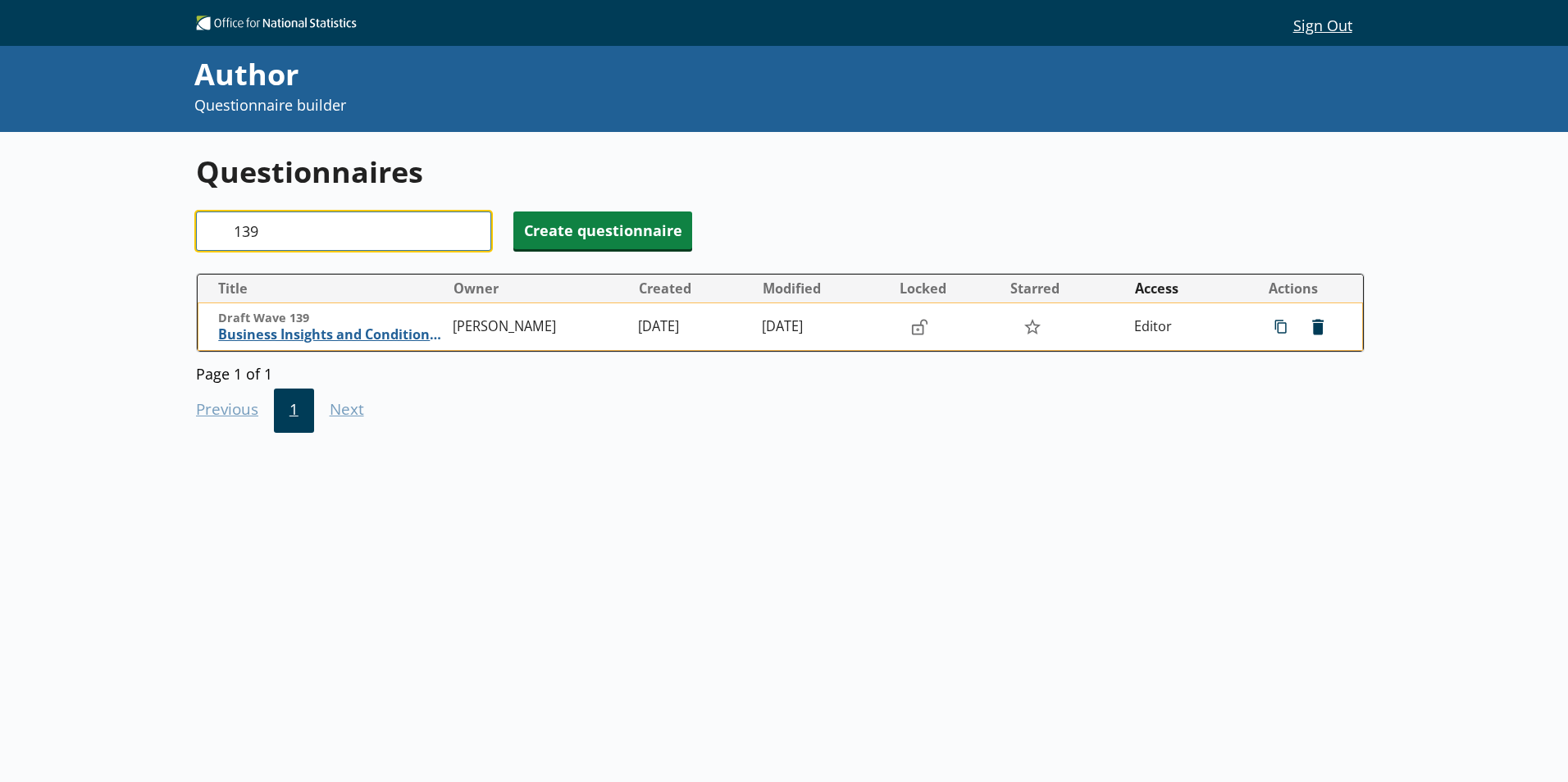
type input "139"
click at [363, 324] on span "Draft Wave 139" at bounding box center [331, 318] width 226 height 16
click at [369, 335] on span "Business Insights and Conditions Survey (BICS)" at bounding box center [331, 334] width 226 height 17
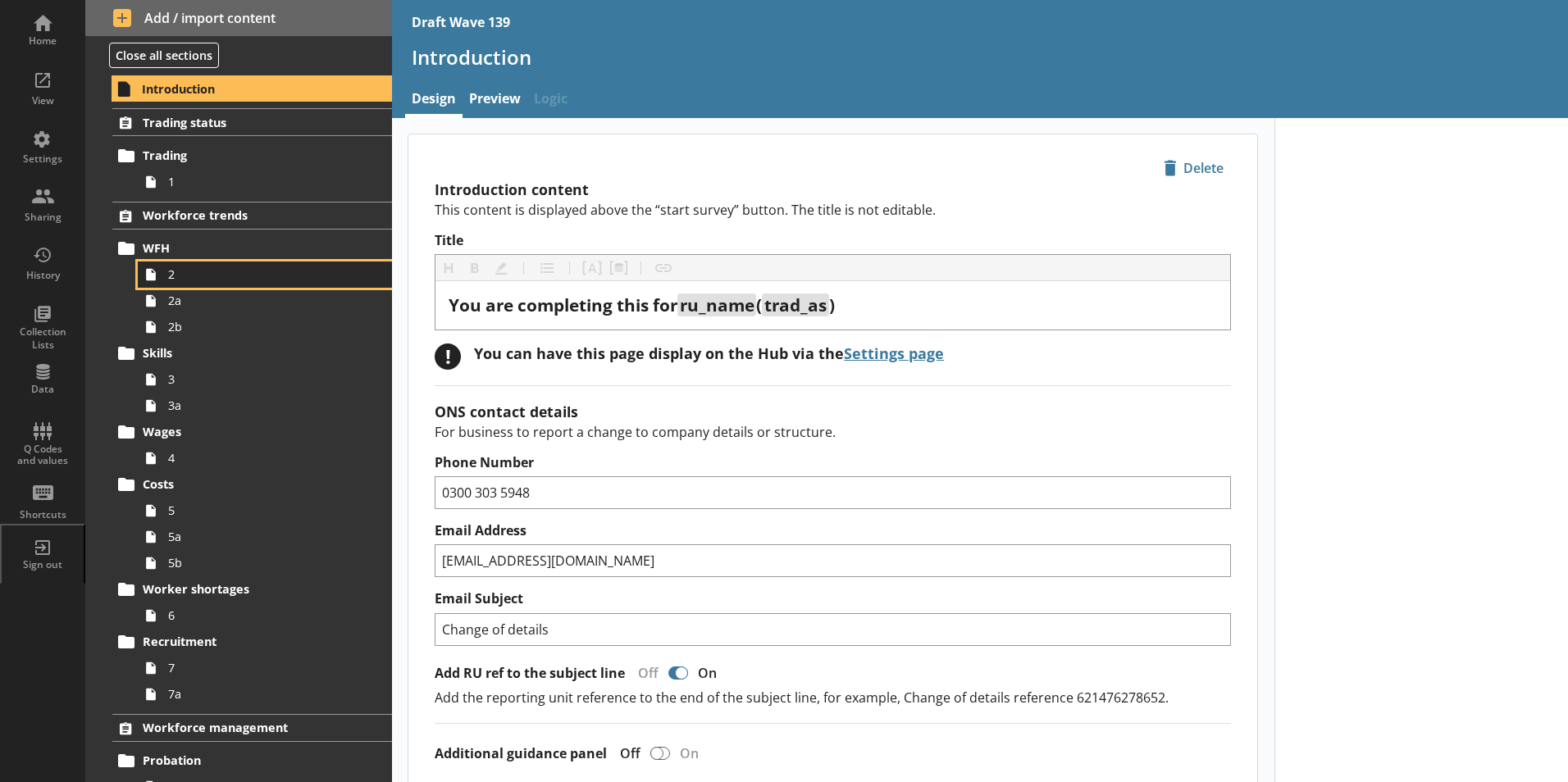
click at [180, 282] on span "2" at bounding box center [259, 275] width 182 height 16
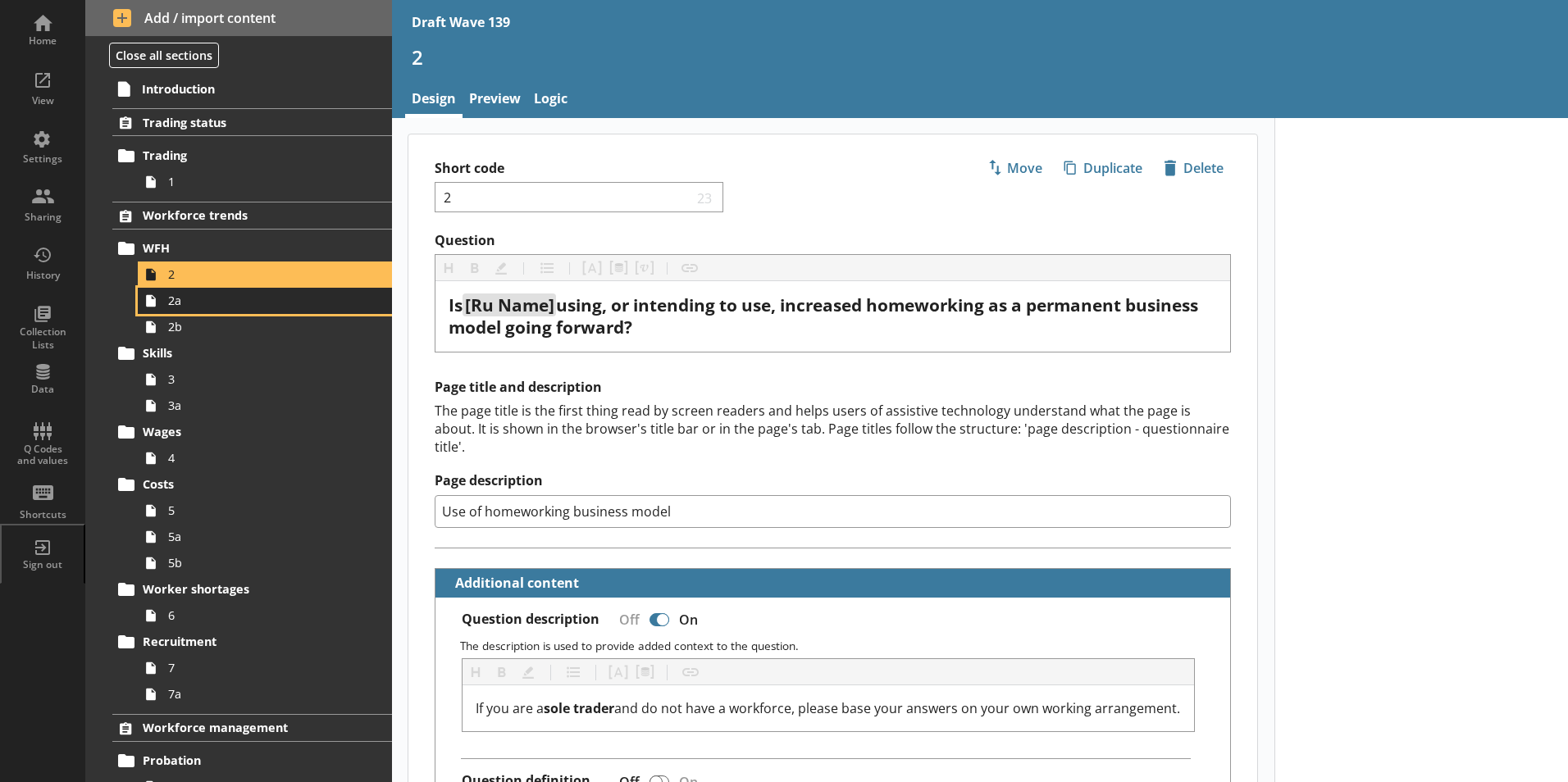
click at [182, 308] on span "2a" at bounding box center [259, 301] width 182 height 16
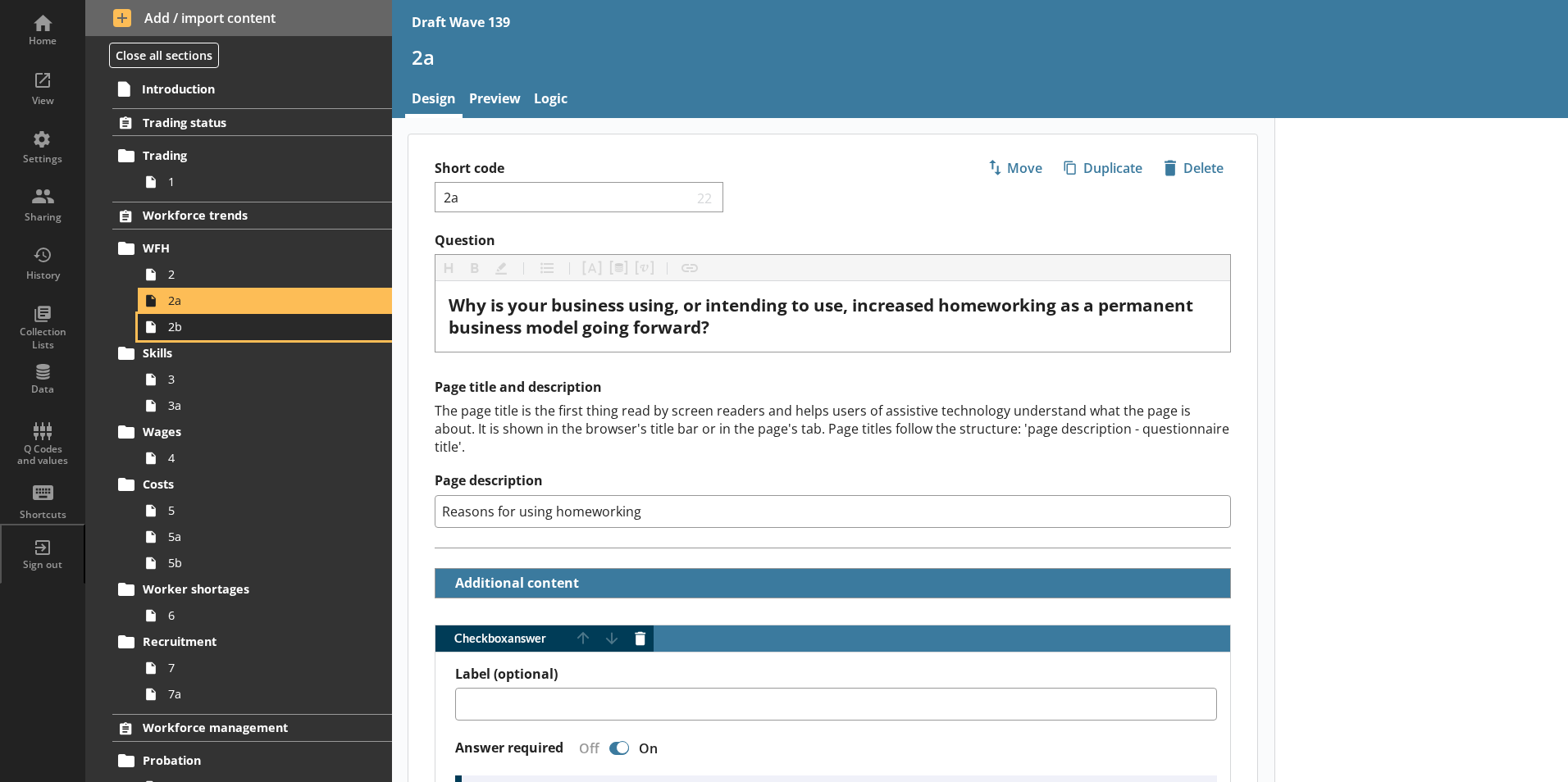
click at [184, 330] on span "2b" at bounding box center [259, 327] width 182 height 16
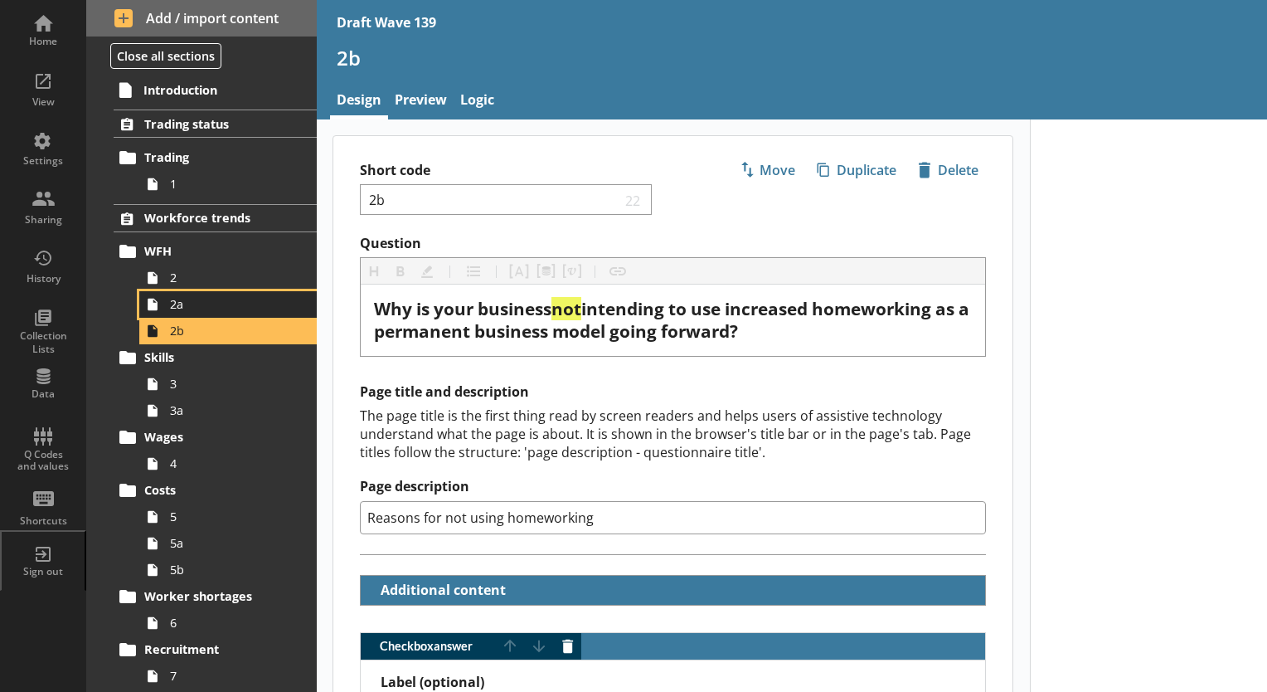
click at [202, 314] on link "2a" at bounding box center [227, 304] width 177 height 27
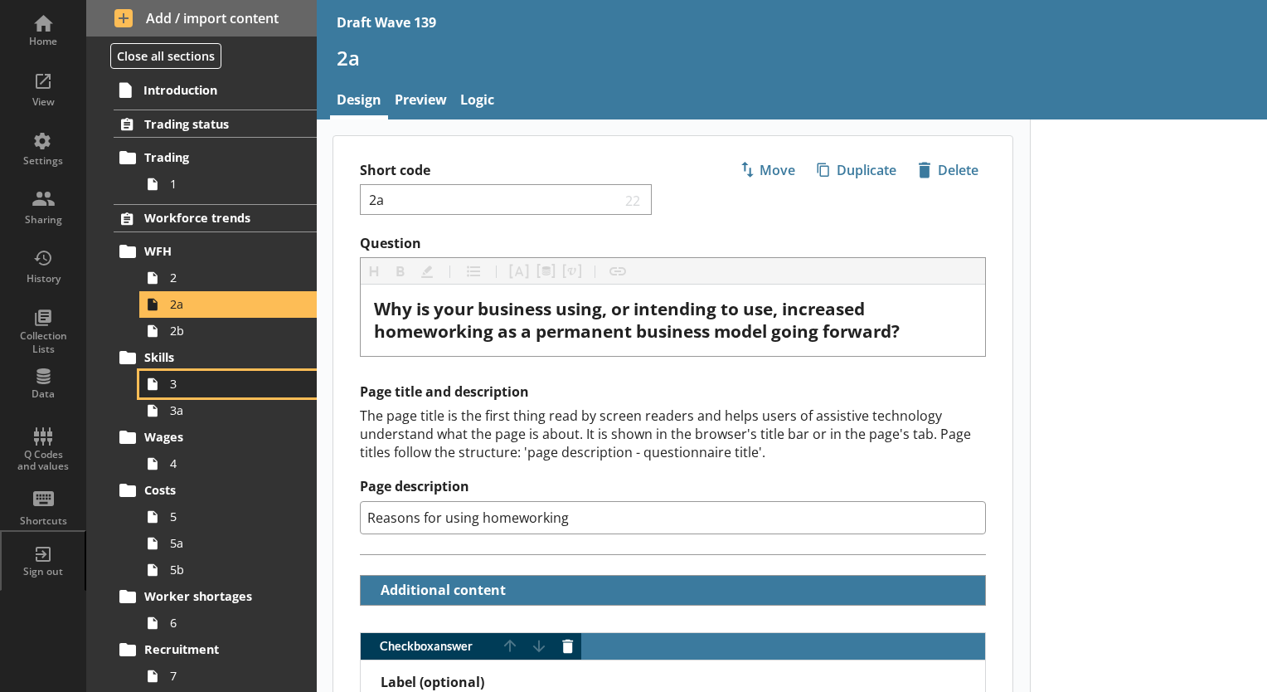
click at [186, 390] on span "3" at bounding box center [232, 384] width 124 height 16
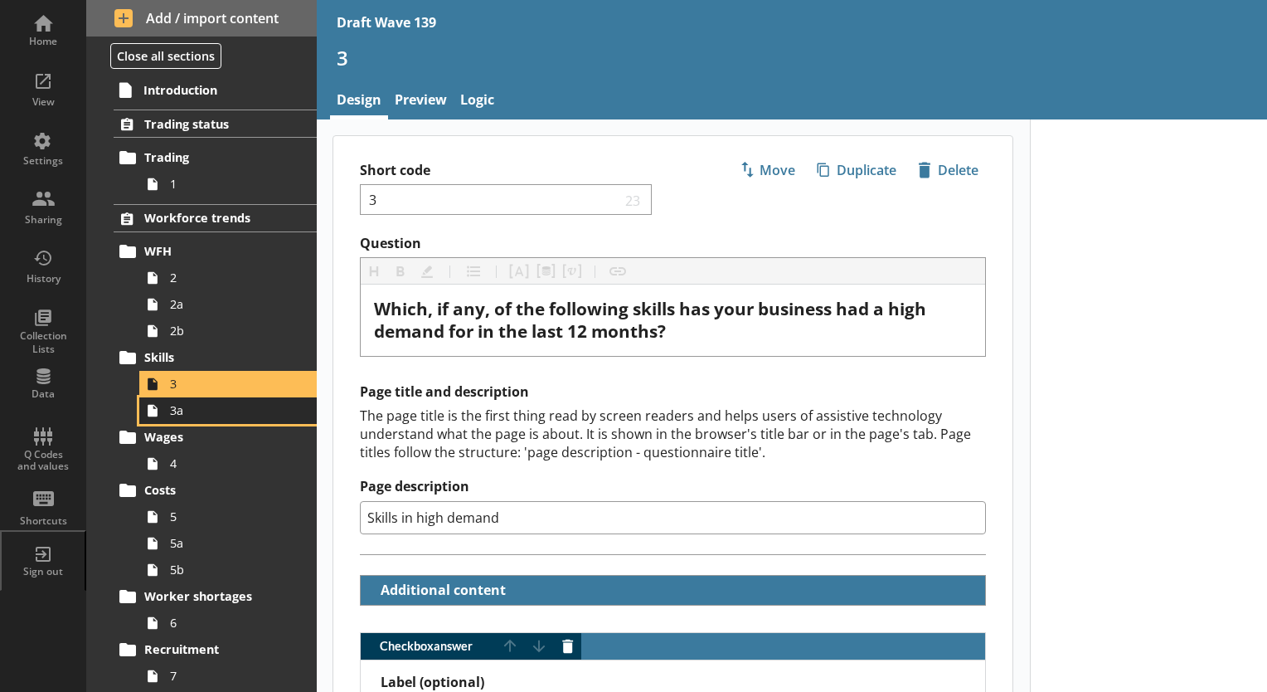
click at [179, 415] on span "3a" at bounding box center [232, 410] width 124 height 16
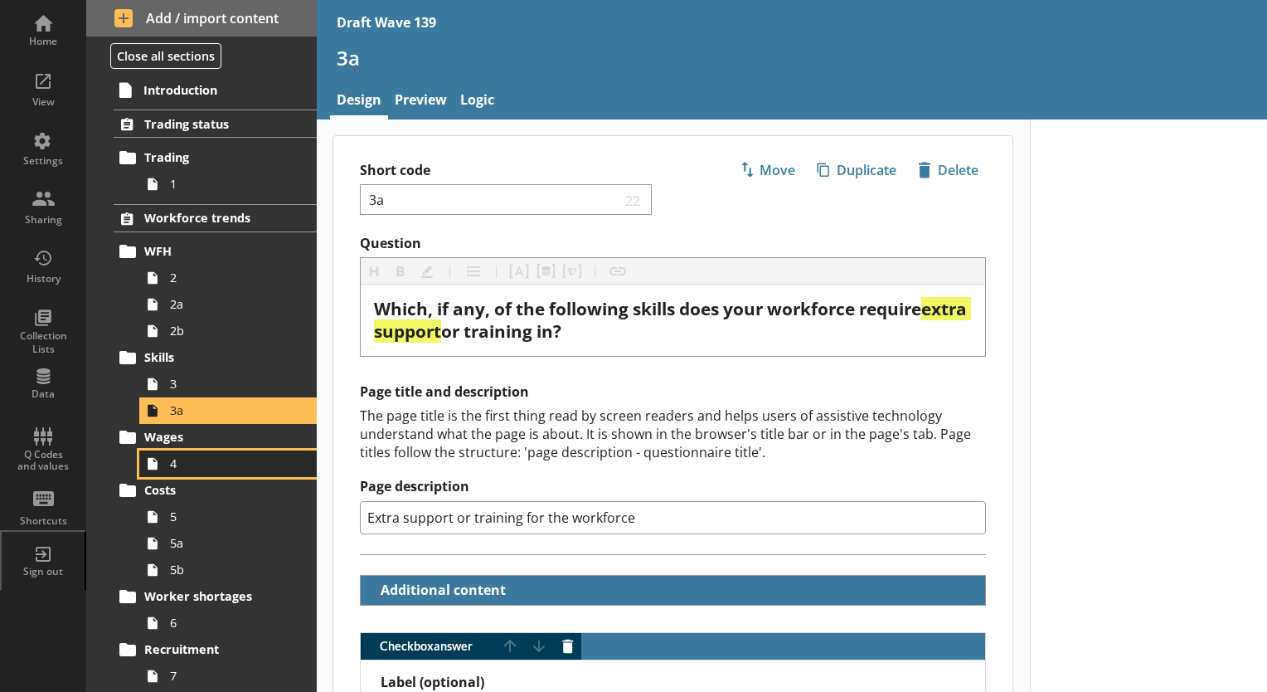
click at [177, 469] on span "4" at bounding box center [232, 463] width 124 height 16
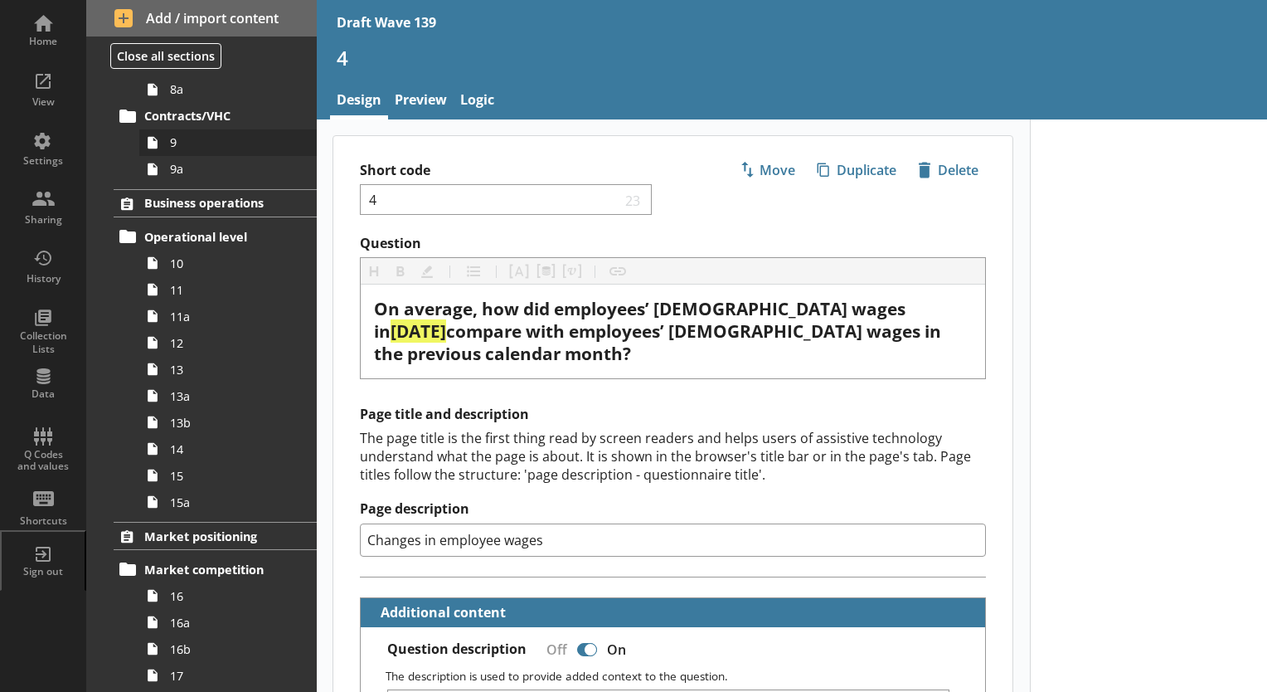
scroll to position [829, 0]
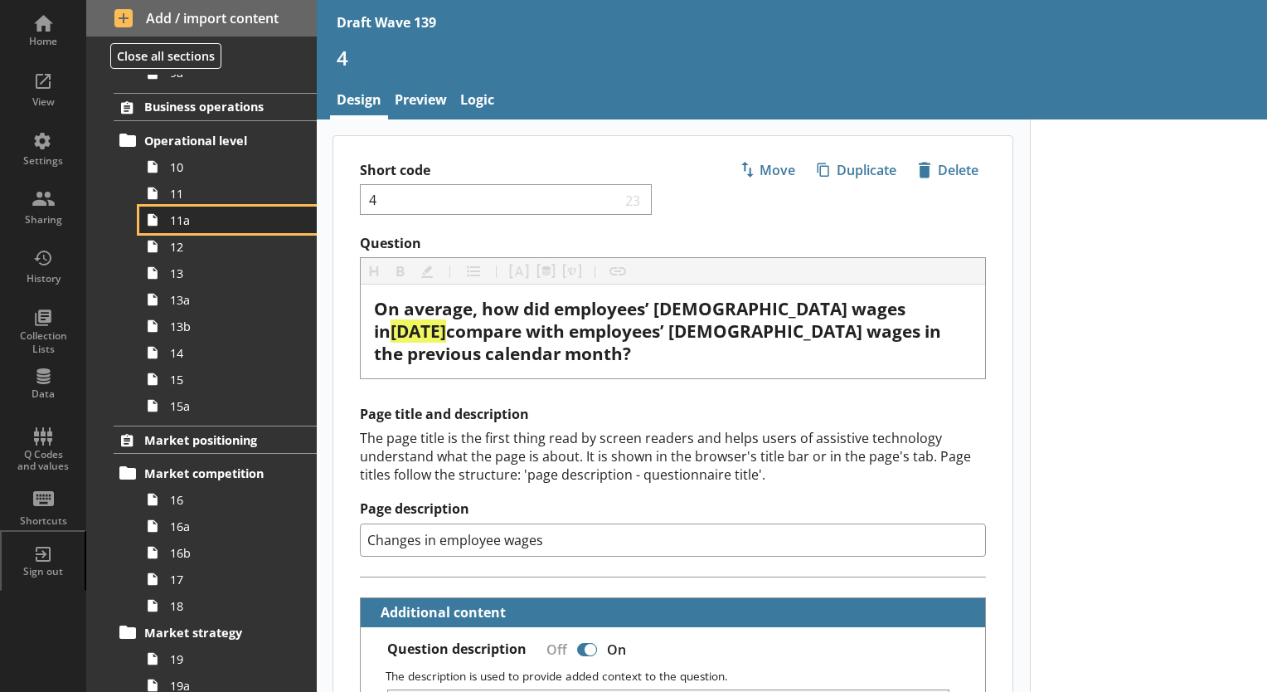
click at [191, 226] on span "11a" at bounding box center [232, 220] width 124 height 16
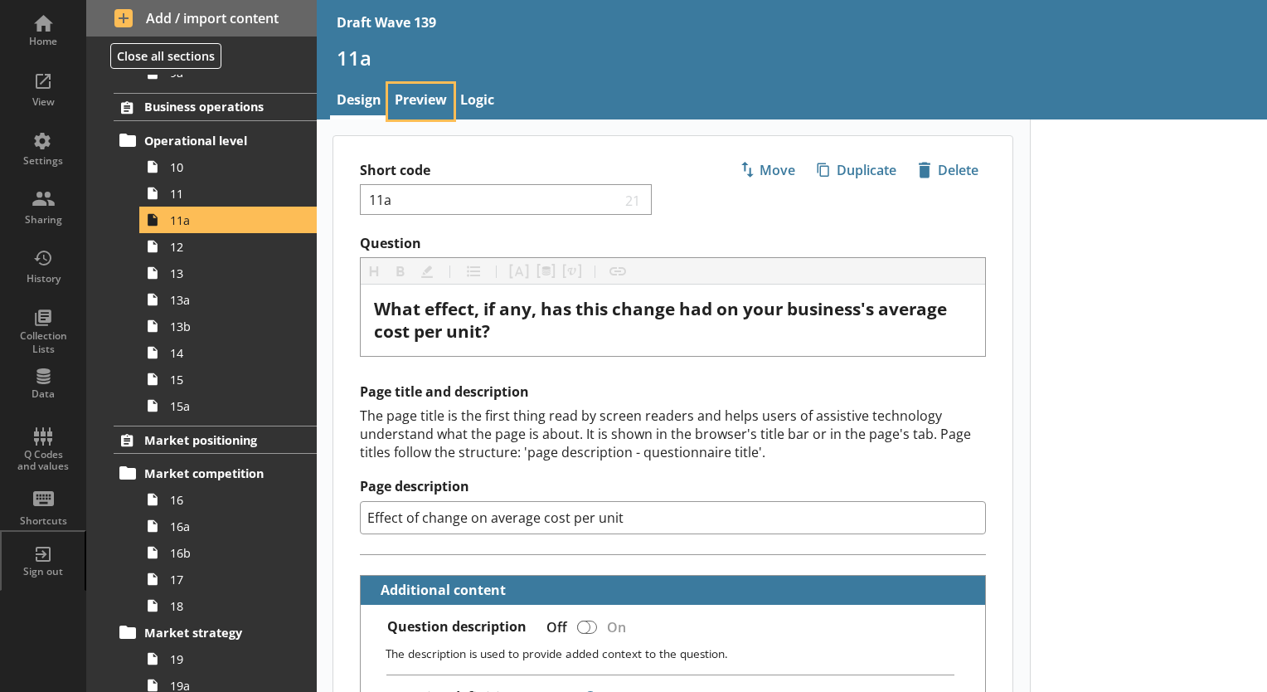
click at [426, 96] on link "Preview" at bounding box center [421, 102] width 66 height 36
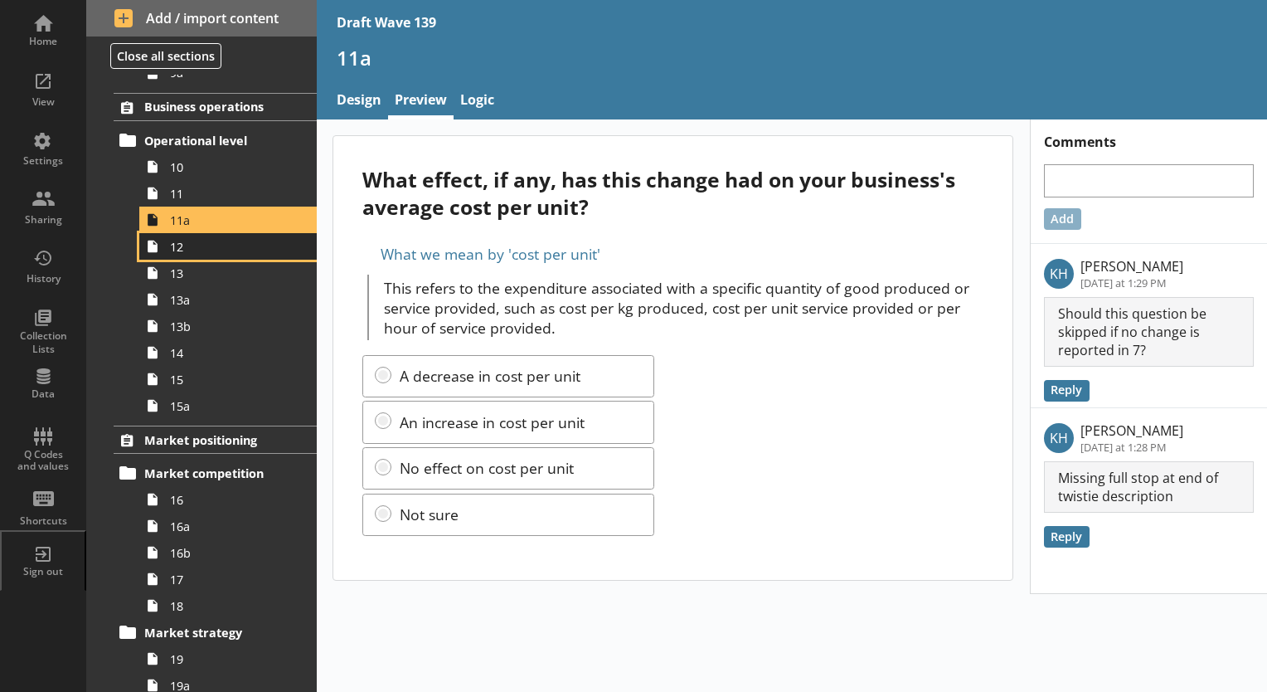
click at [186, 247] on span "12" at bounding box center [232, 247] width 124 height 16
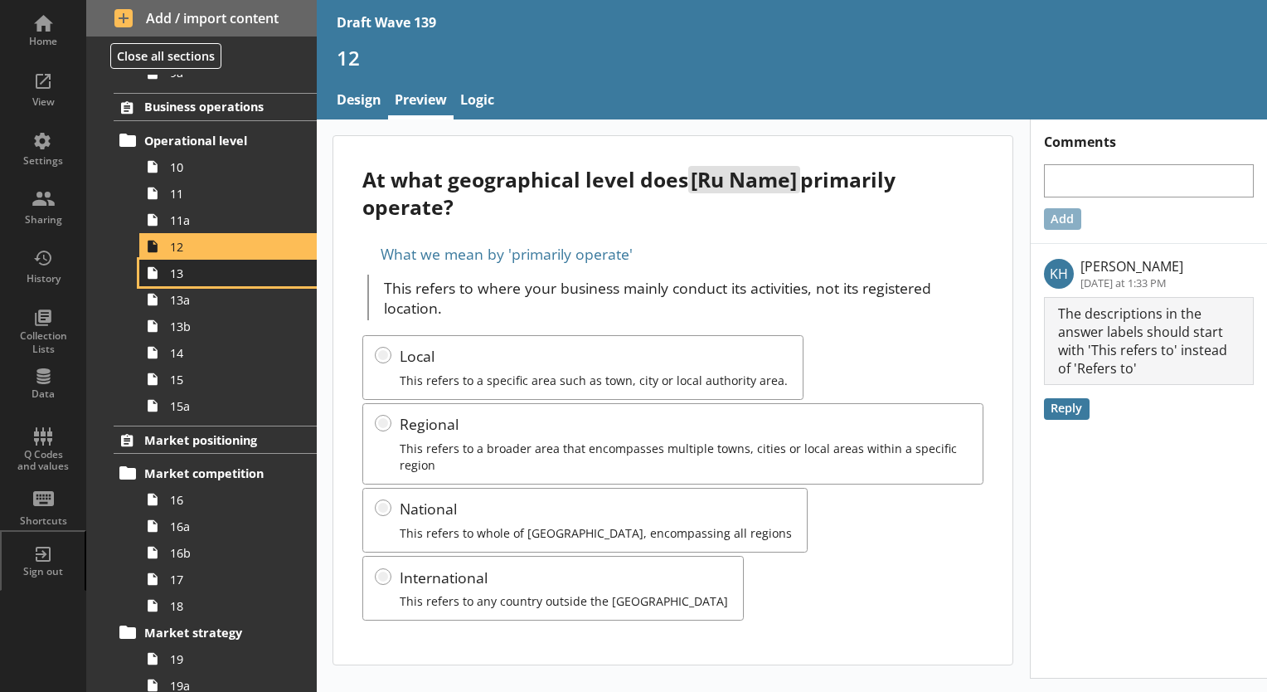
click at [189, 275] on span "13" at bounding box center [232, 273] width 124 height 16
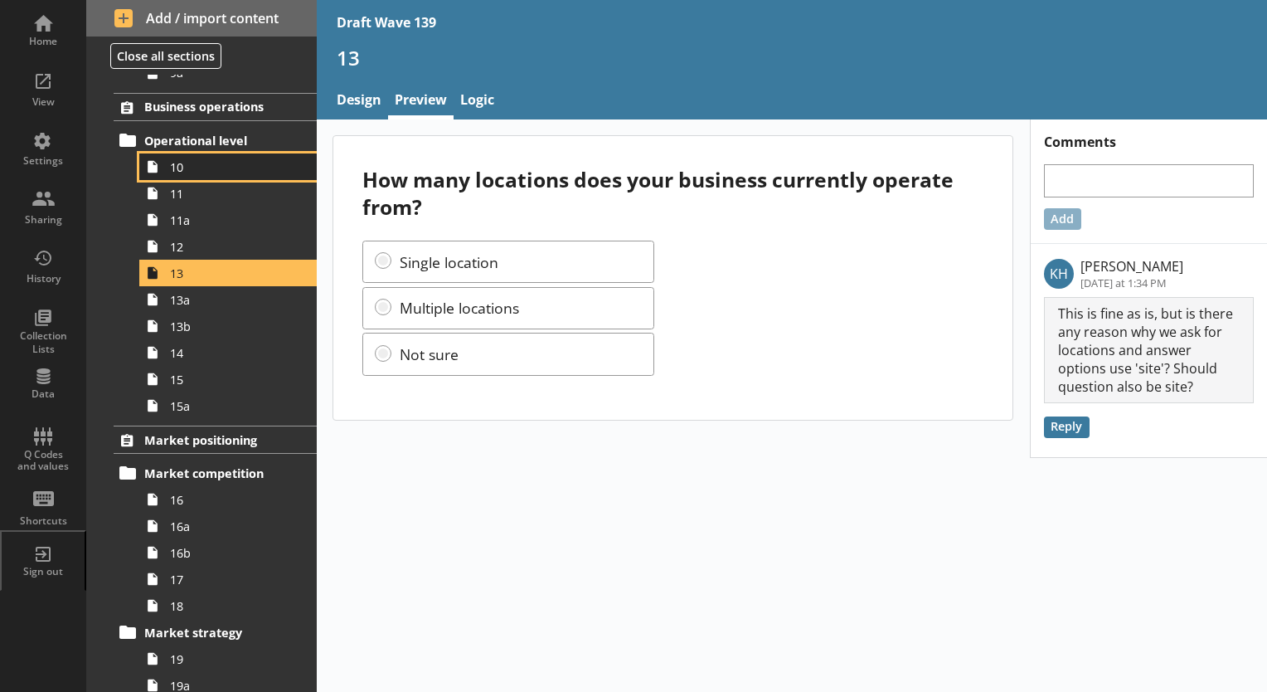
click at [189, 169] on span "10" at bounding box center [232, 167] width 124 height 16
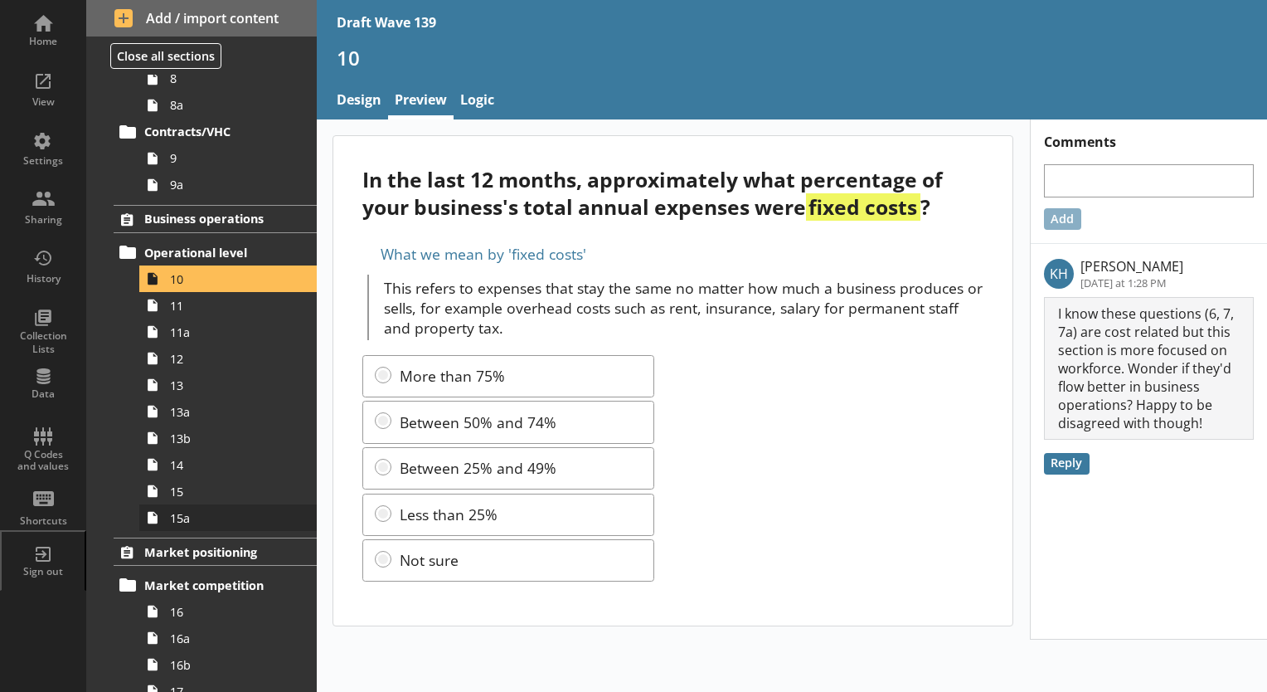
scroll to position [746, 0]
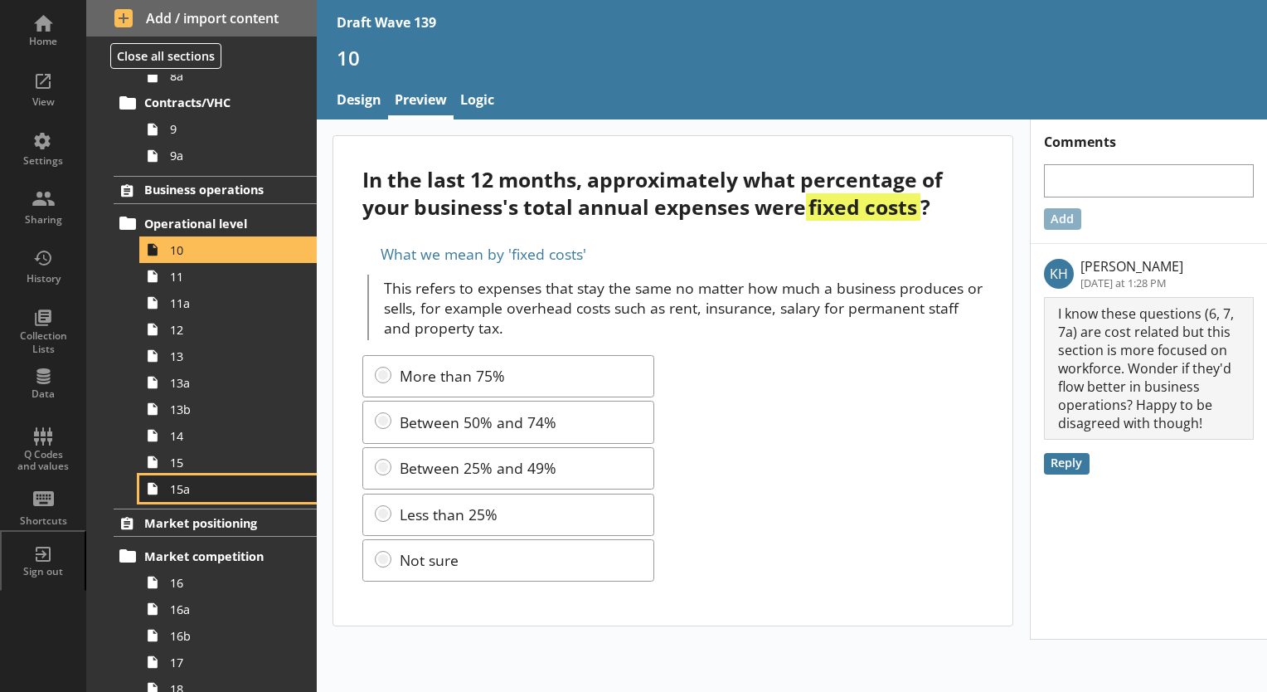
click at [201, 485] on span "15a" at bounding box center [232, 489] width 124 height 16
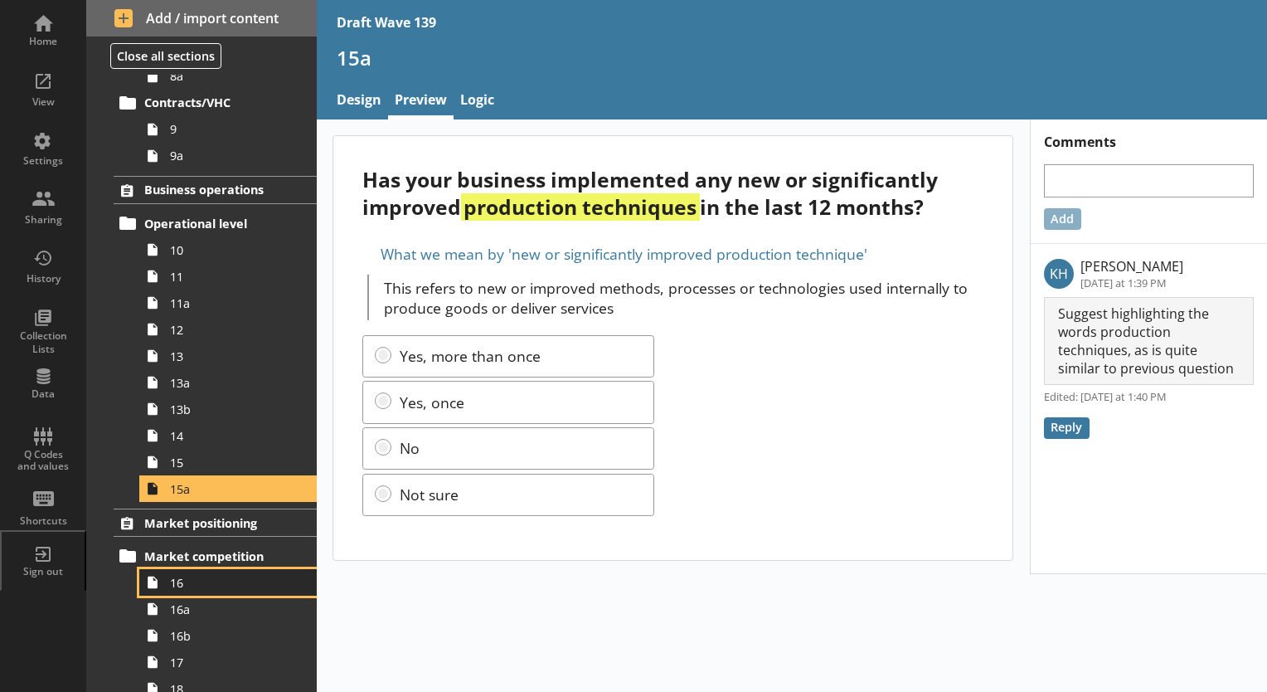
click at [187, 589] on link "16" at bounding box center [227, 582] width 177 height 27
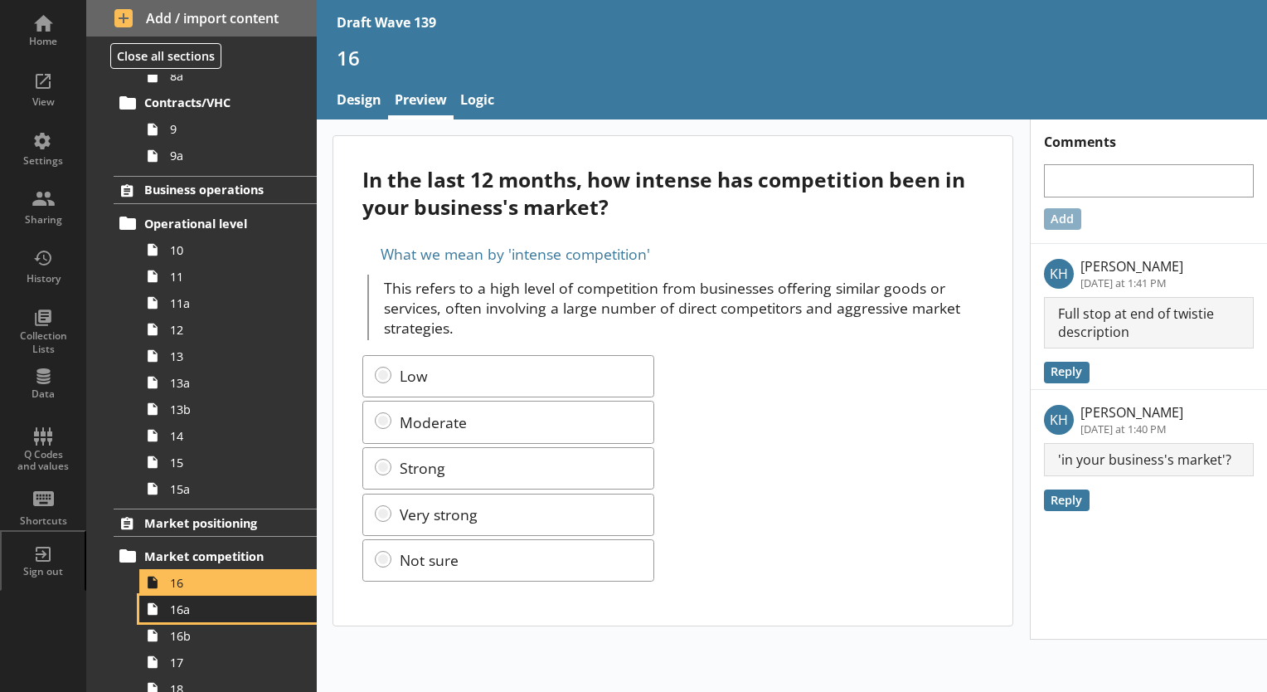
click at [194, 615] on span "16a" at bounding box center [232, 609] width 124 height 16
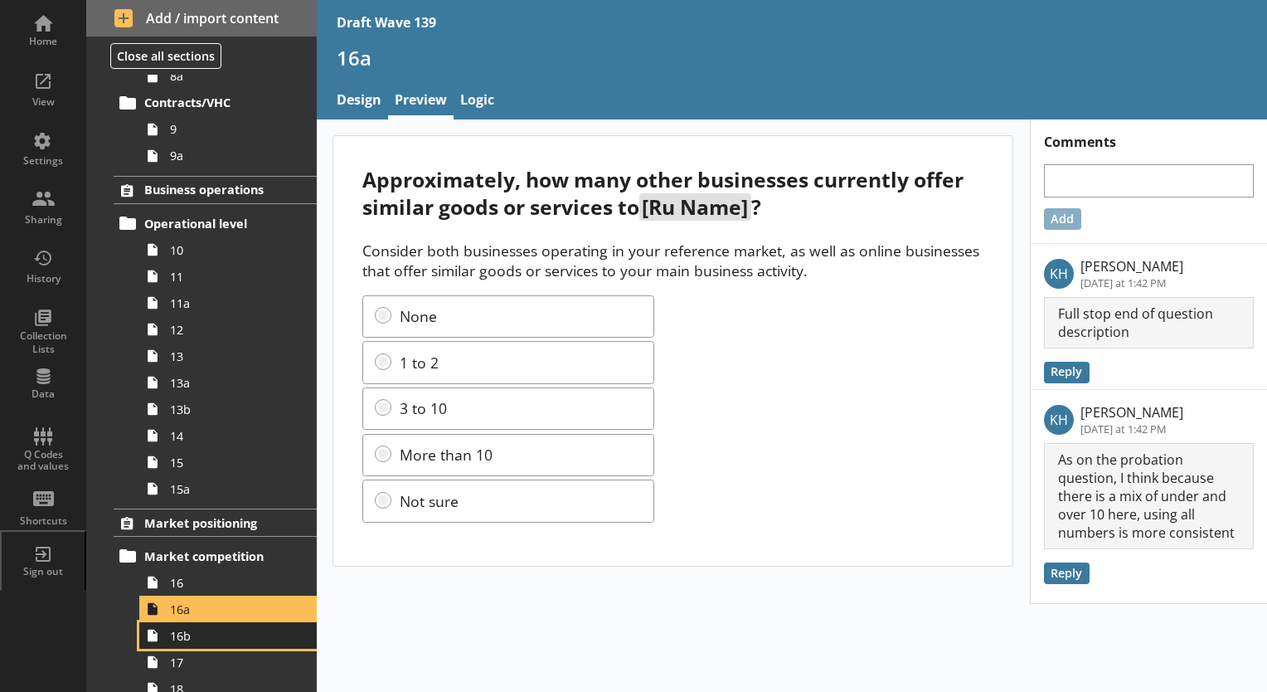
click at [187, 640] on span "16b" at bounding box center [232, 636] width 124 height 16
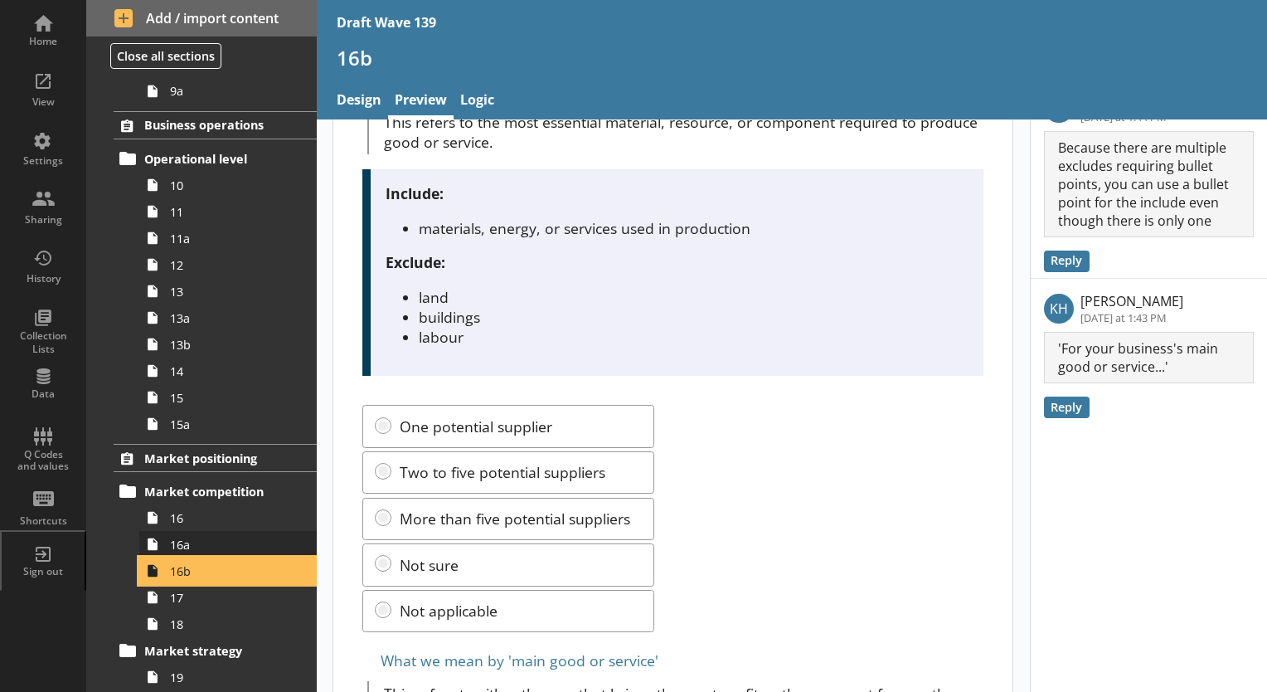
scroll to position [912, 0]
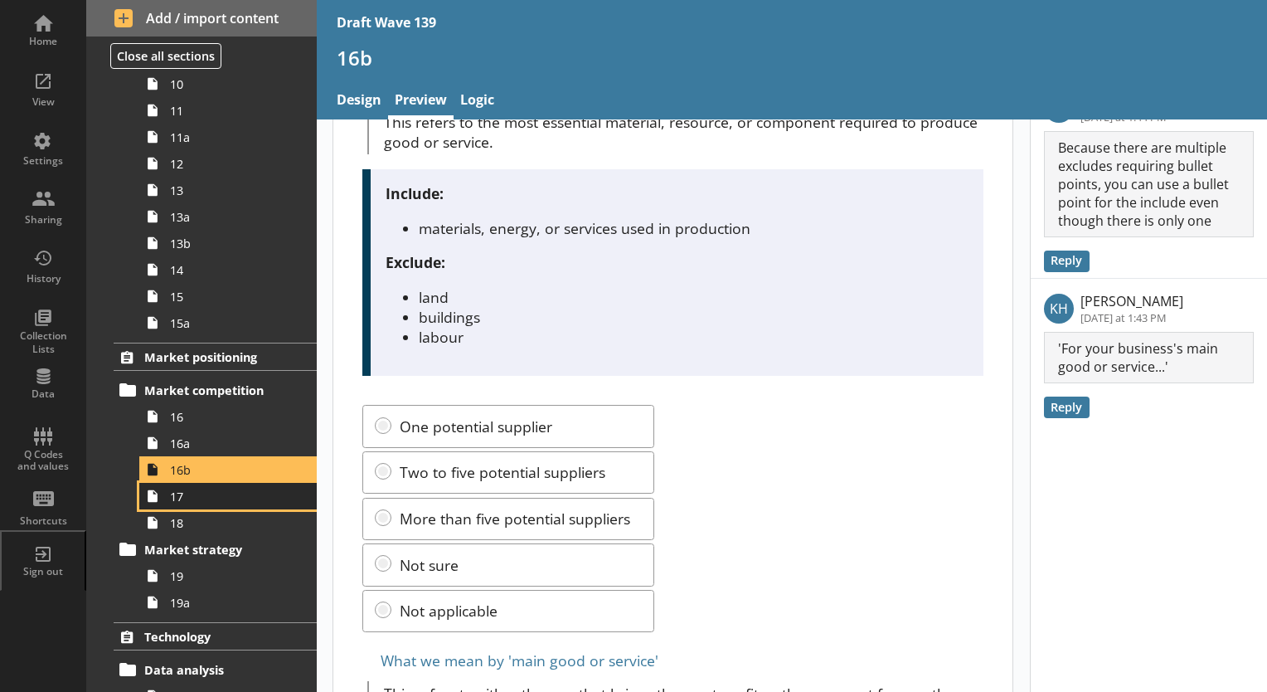
click at [197, 503] on link "17" at bounding box center [227, 496] width 177 height 27
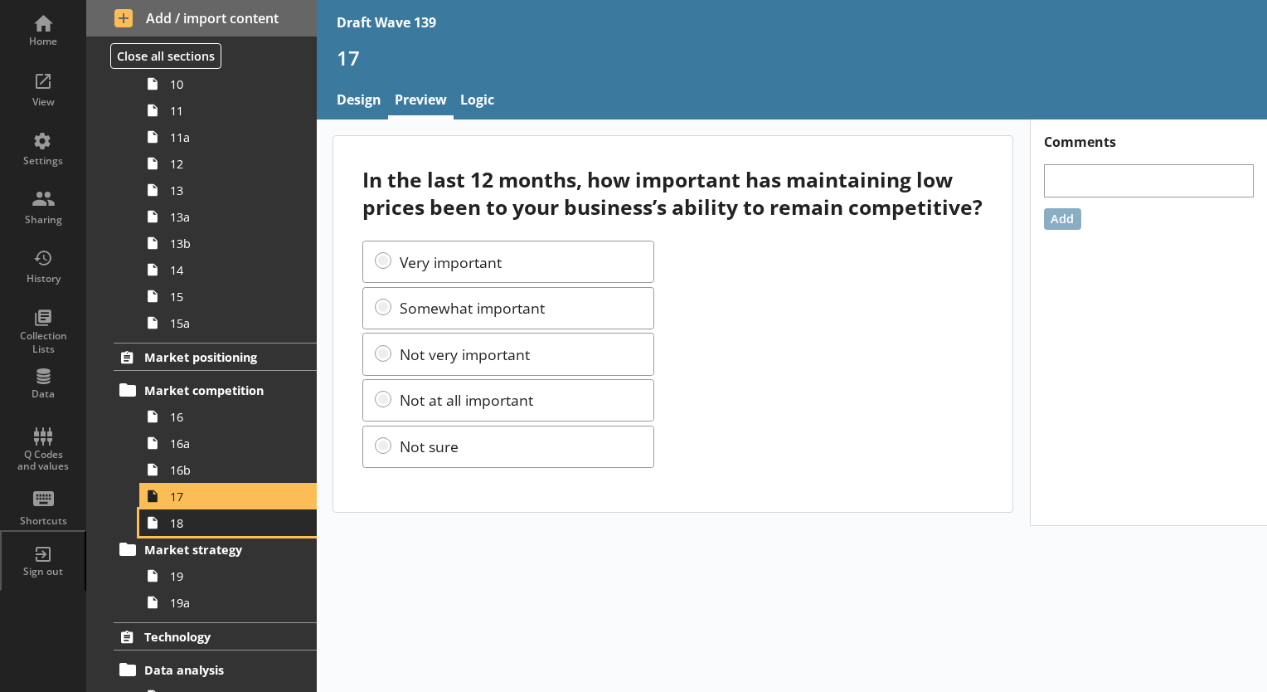
click at [187, 526] on span "18" at bounding box center [232, 523] width 124 height 16
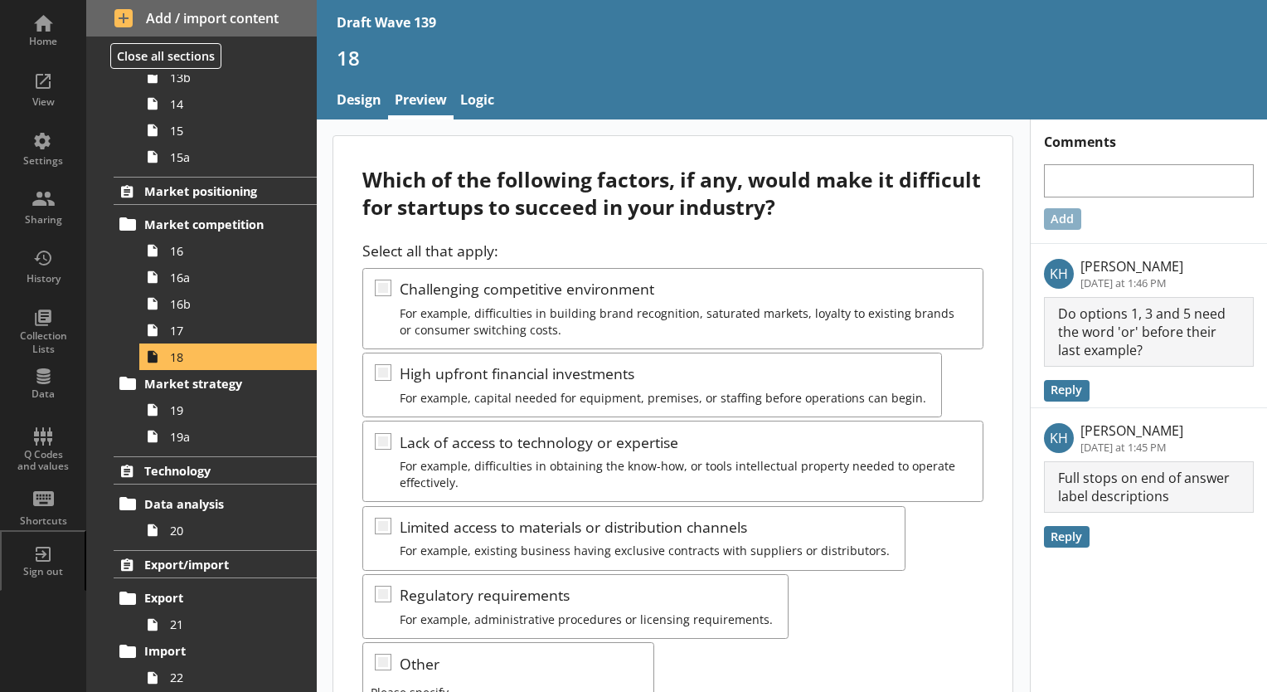
scroll to position [1327, 0]
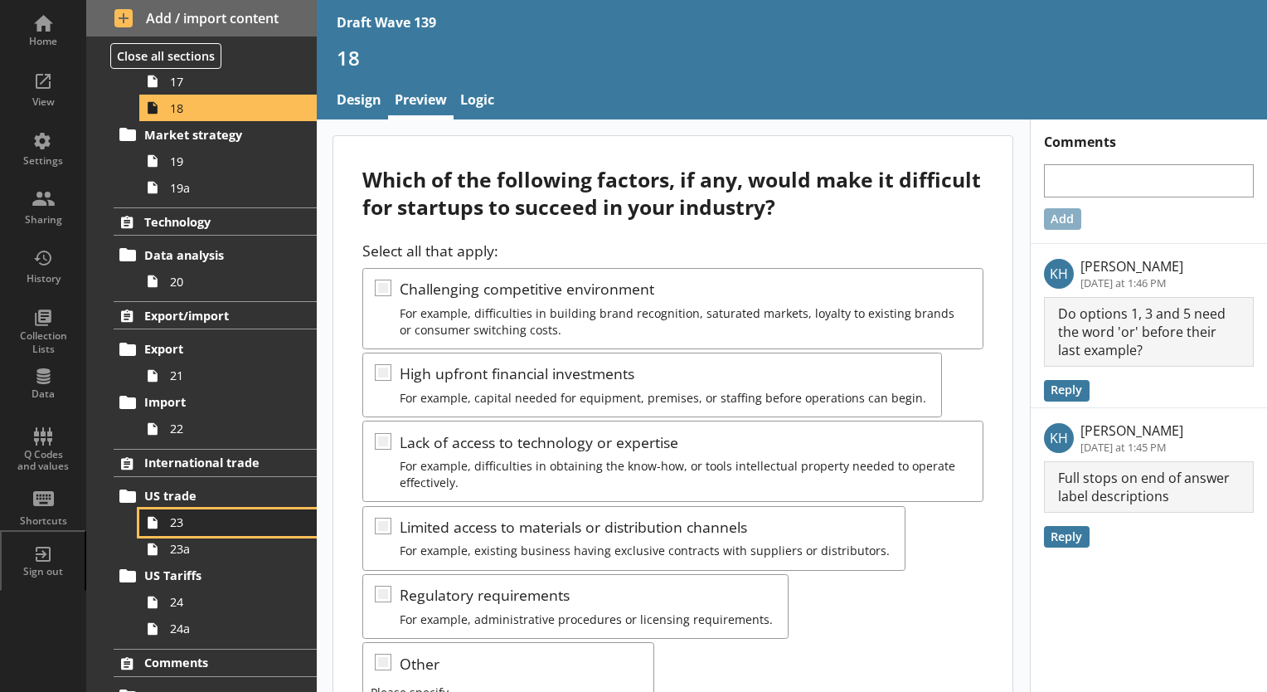
click at [187, 529] on link "23" at bounding box center [227, 522] width 177 height 27
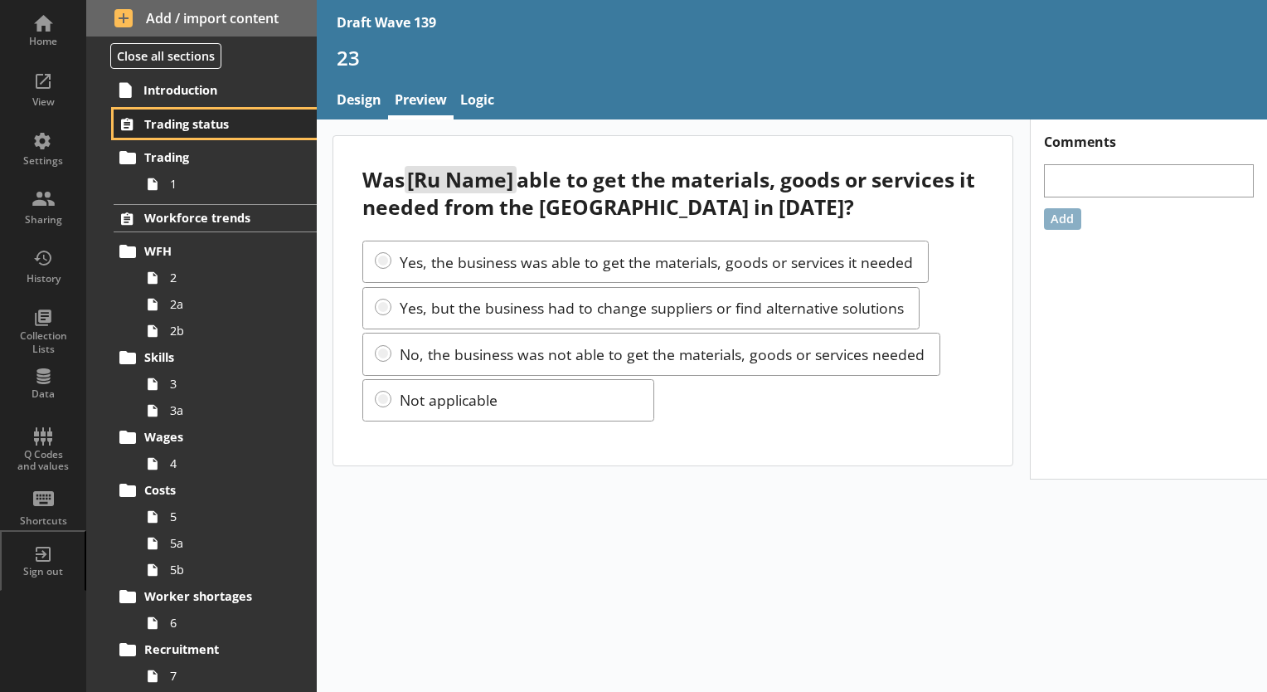
click at [182, 119] on span "Trading status" at bounding box center [215, 124] width 143 height 16
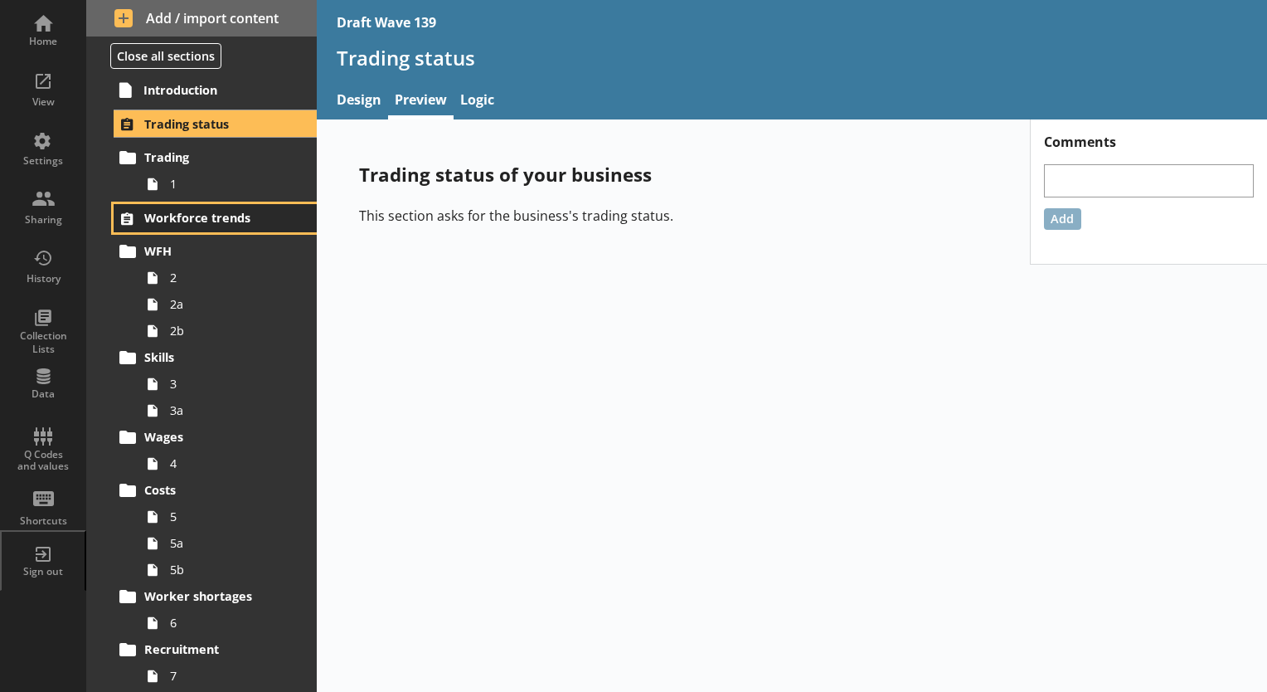
click at [166, 217] on span "Workforce trends" at bounding box center [215, 218] width 143 height 16
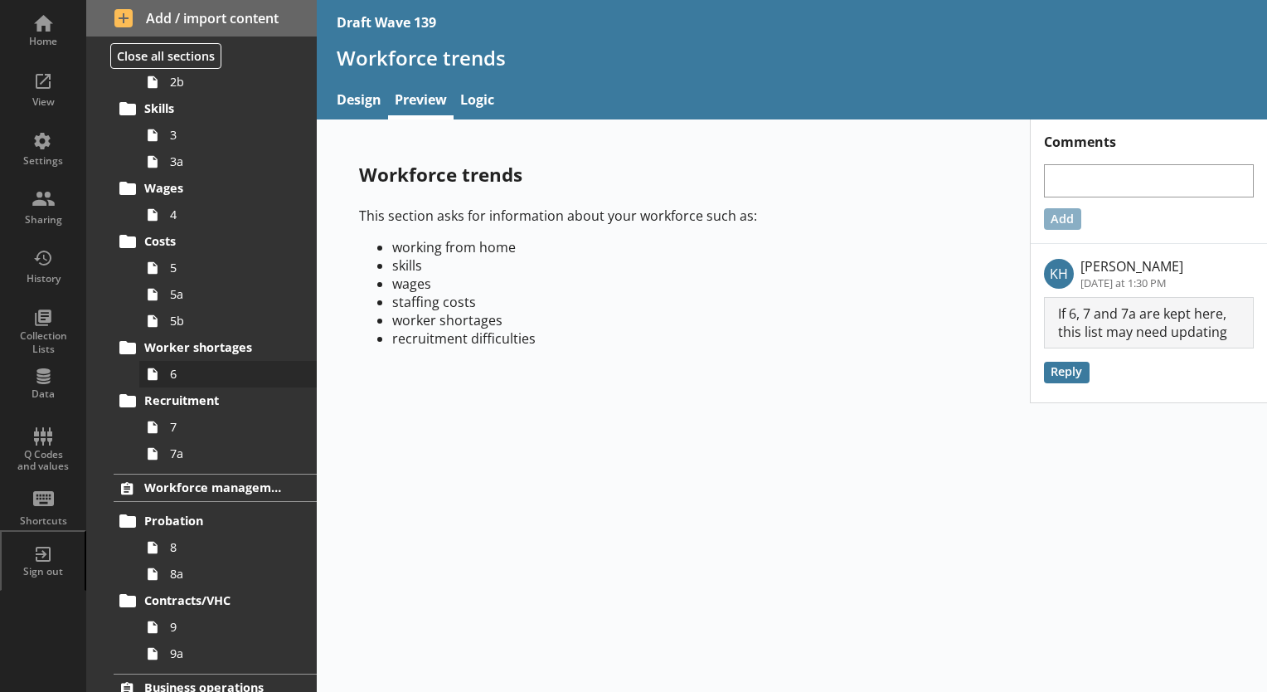
scroll to position [415, 0]
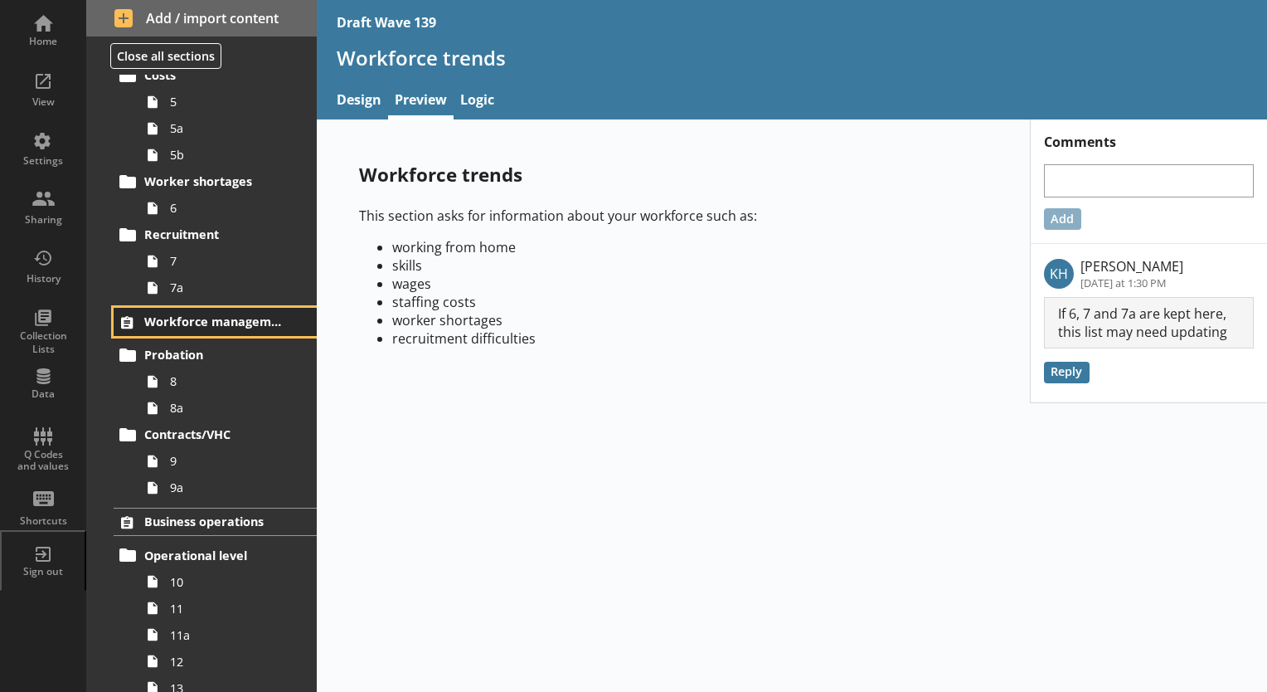
click at [184, 320] on span "Workforce management" at bounding box center [215, 321] width 143 height 16
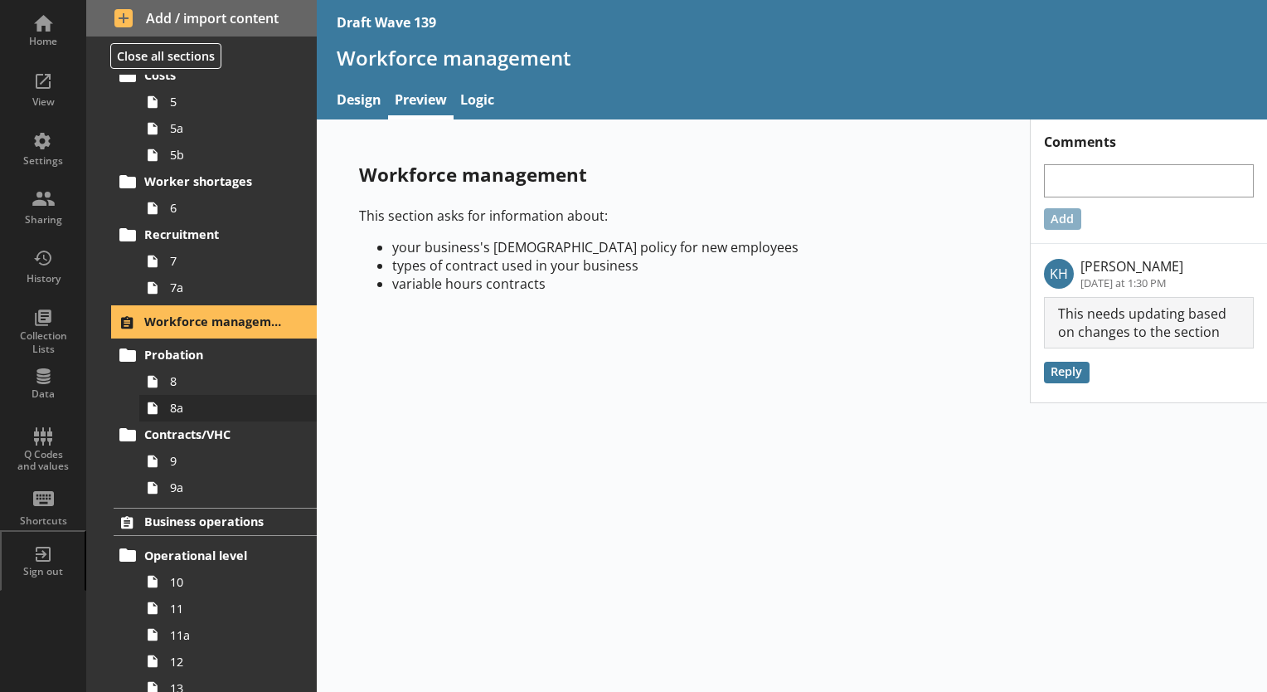
scroll to position [581, 0]
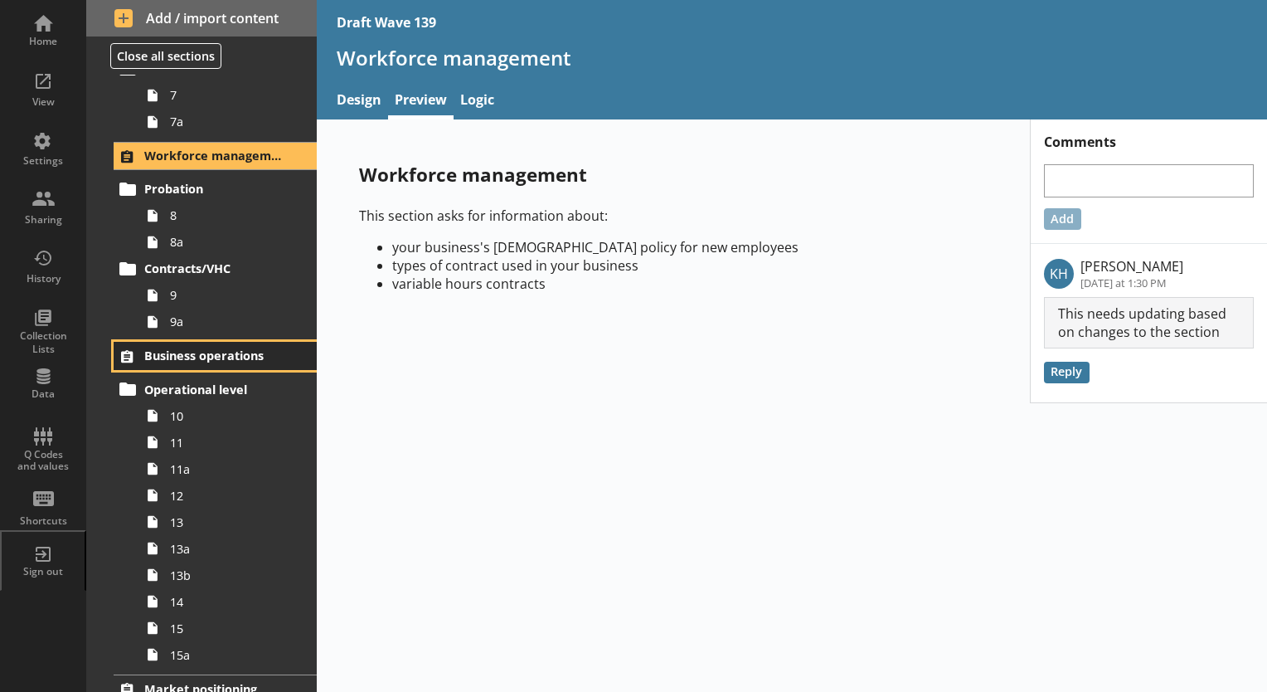
click at [174, 357] on span "Business operations" at bounding box center [215, 355] width 143 height 16
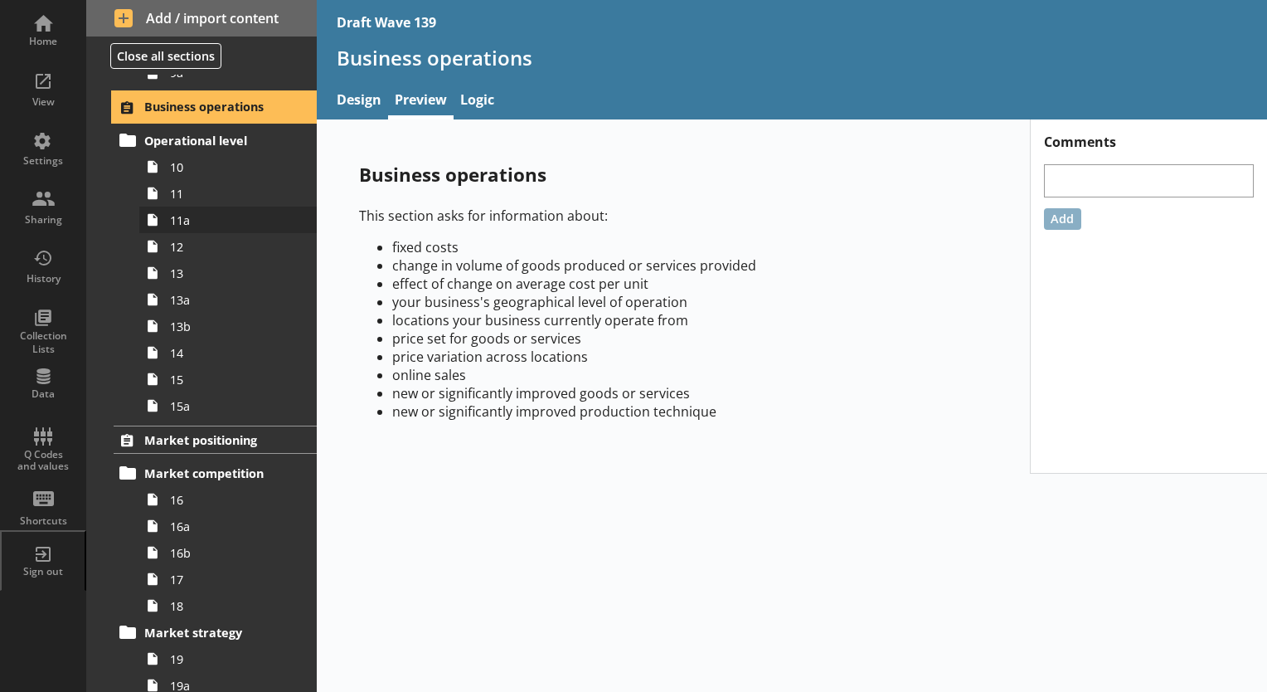
scroll to position [912, 0]
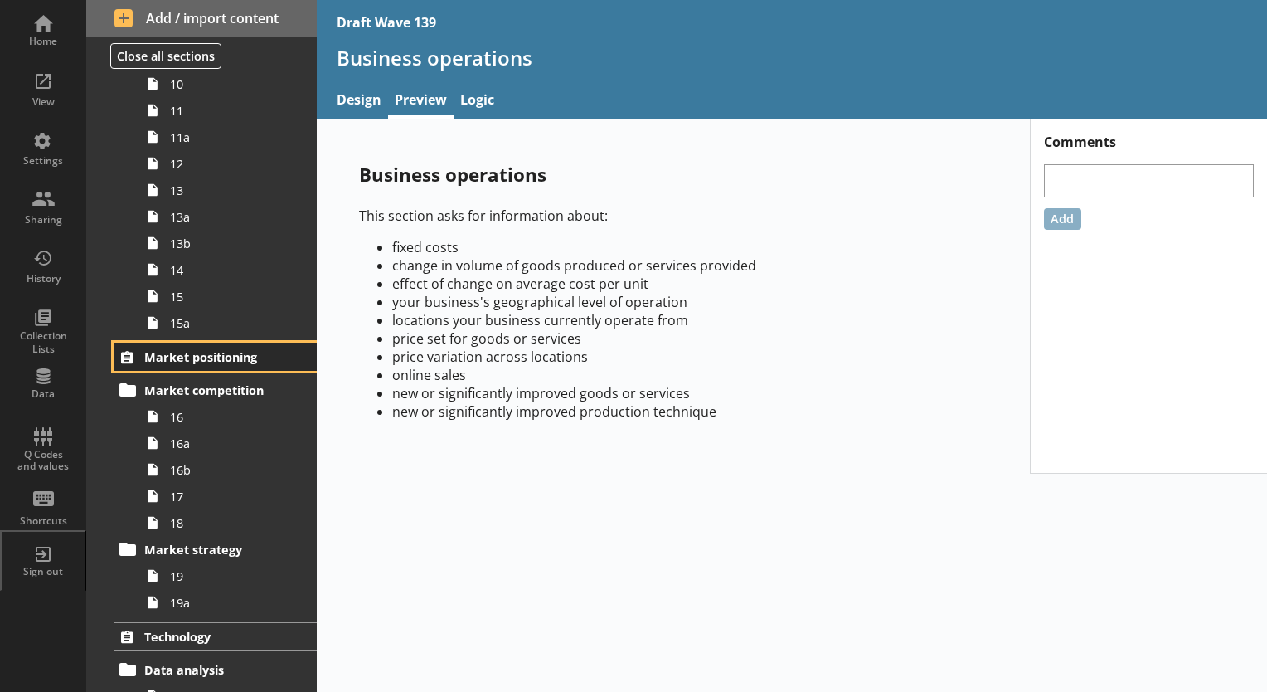
click at [182, 362] on span "Market positioning" at bounding box center [215, 357] width 143 height 16
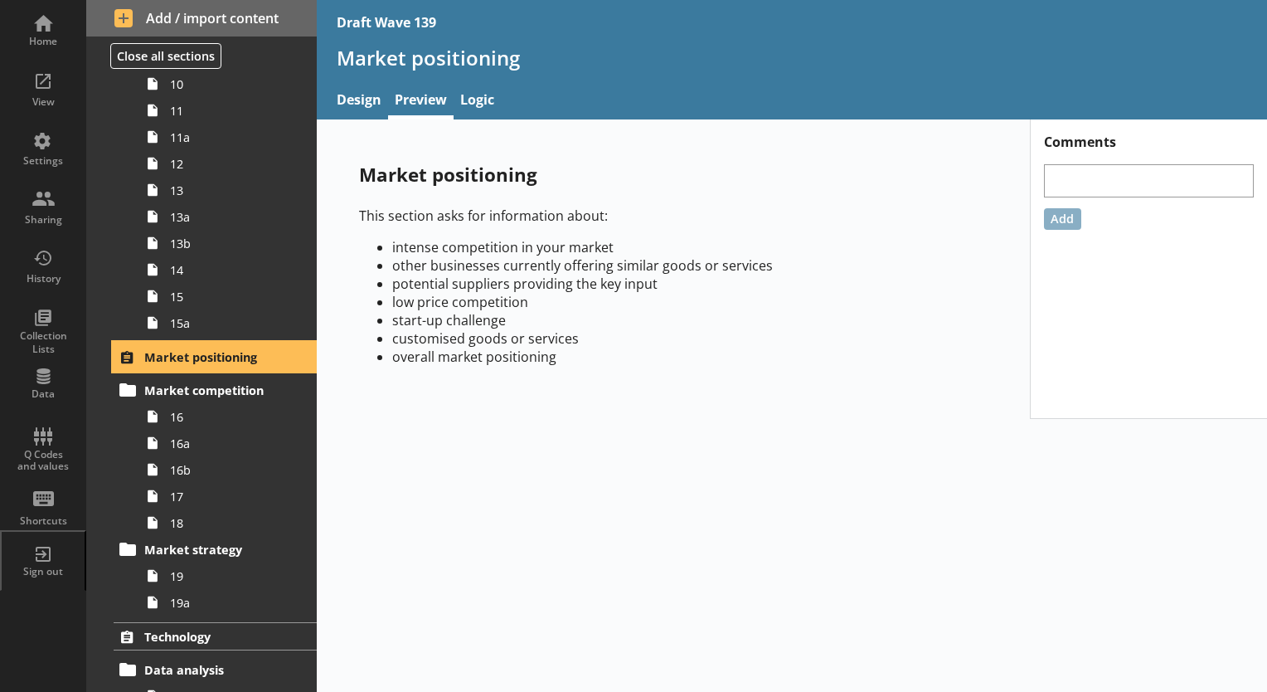
scroll to position [1161, 0]
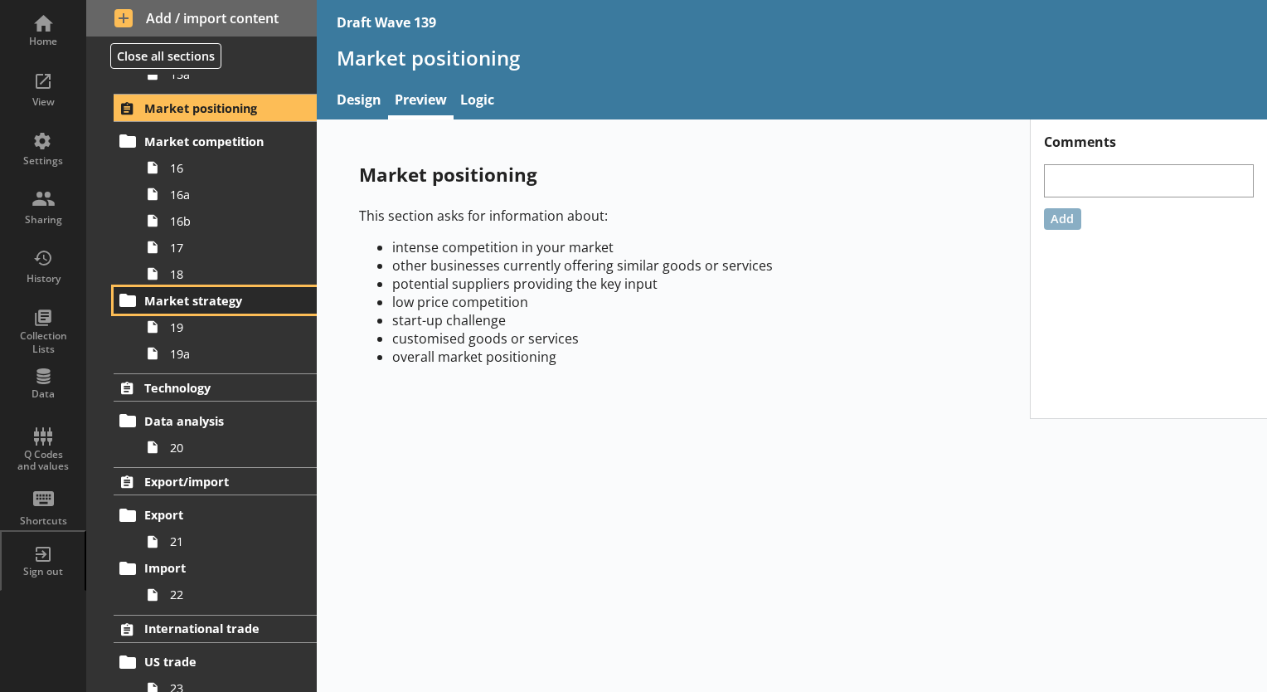
click at [172, 302] on span "Market strategy" at bounding box center [215, 301] width 143 height 16
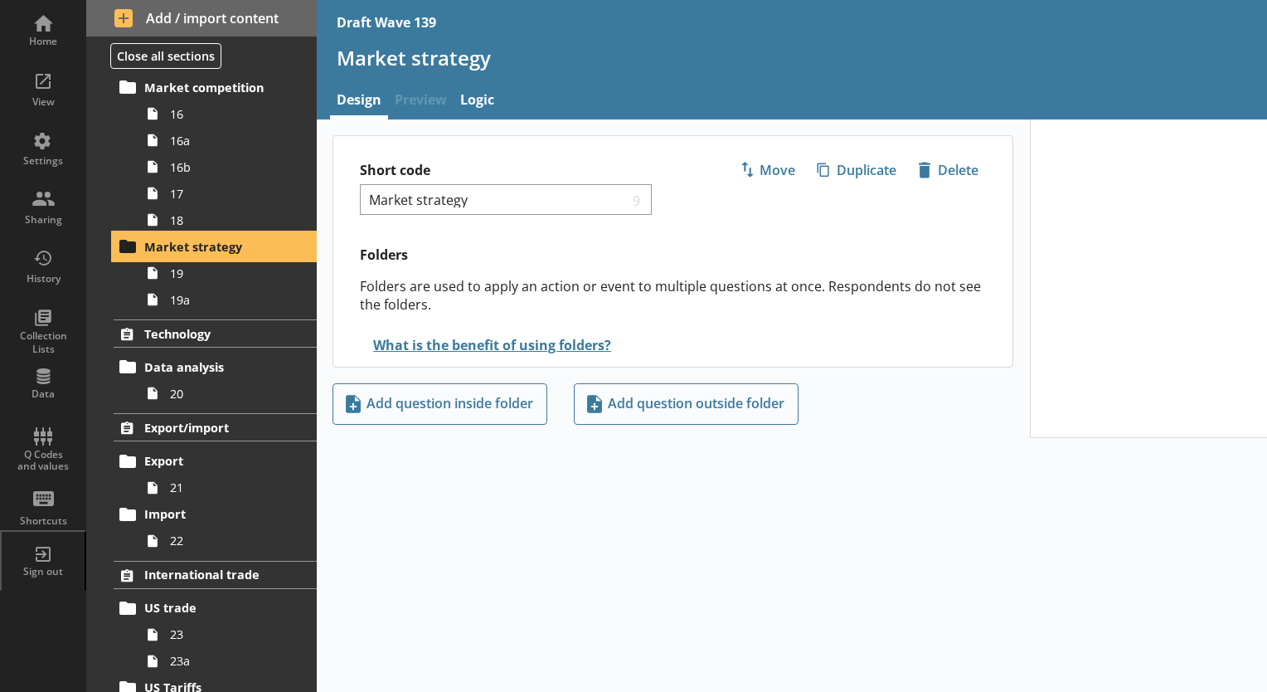
scroll to position [1244, 0]
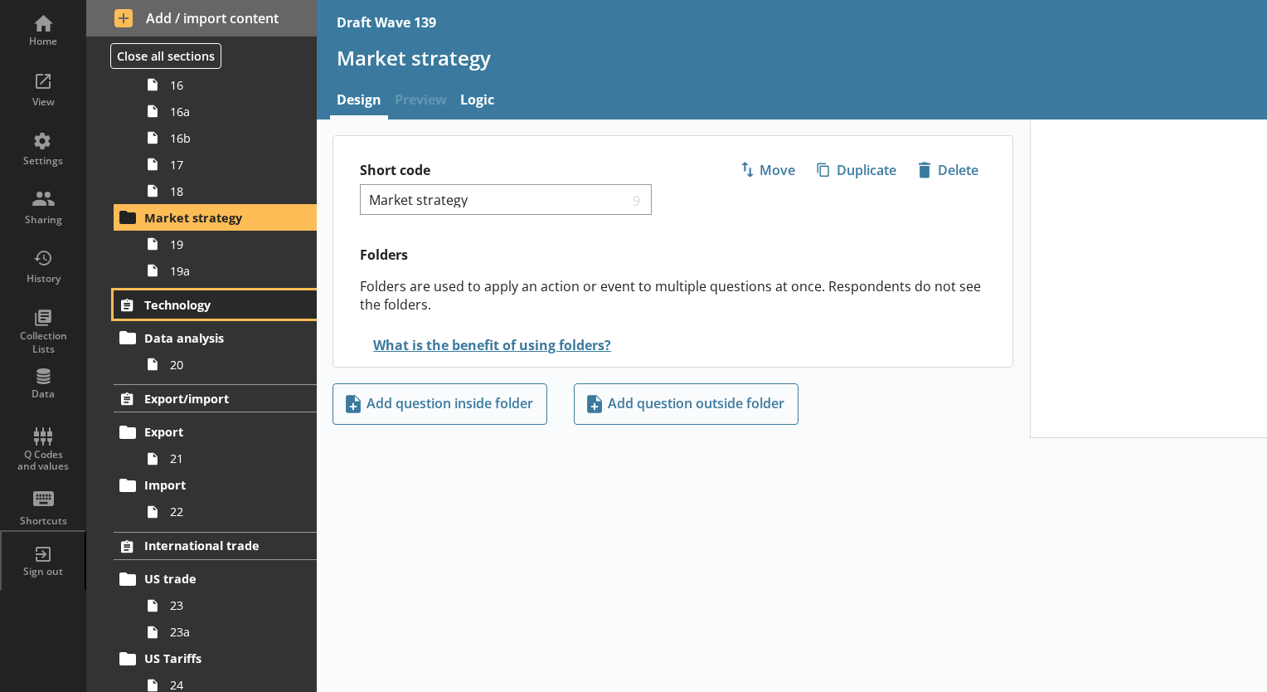
click at [174, 304] on span "Technology" at bounding box center [215, 305] width 143 height 16
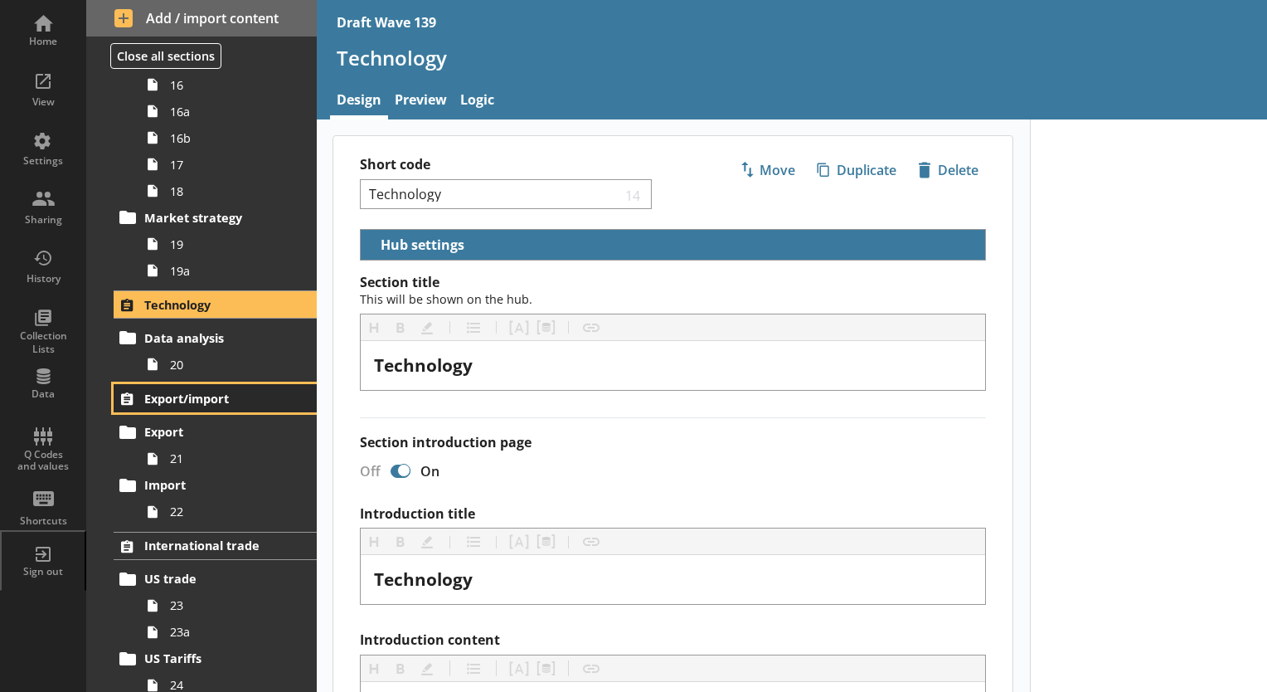
click at [167, 392] on span "Export/import" at bounding box center [215, 399] width 143 height 16
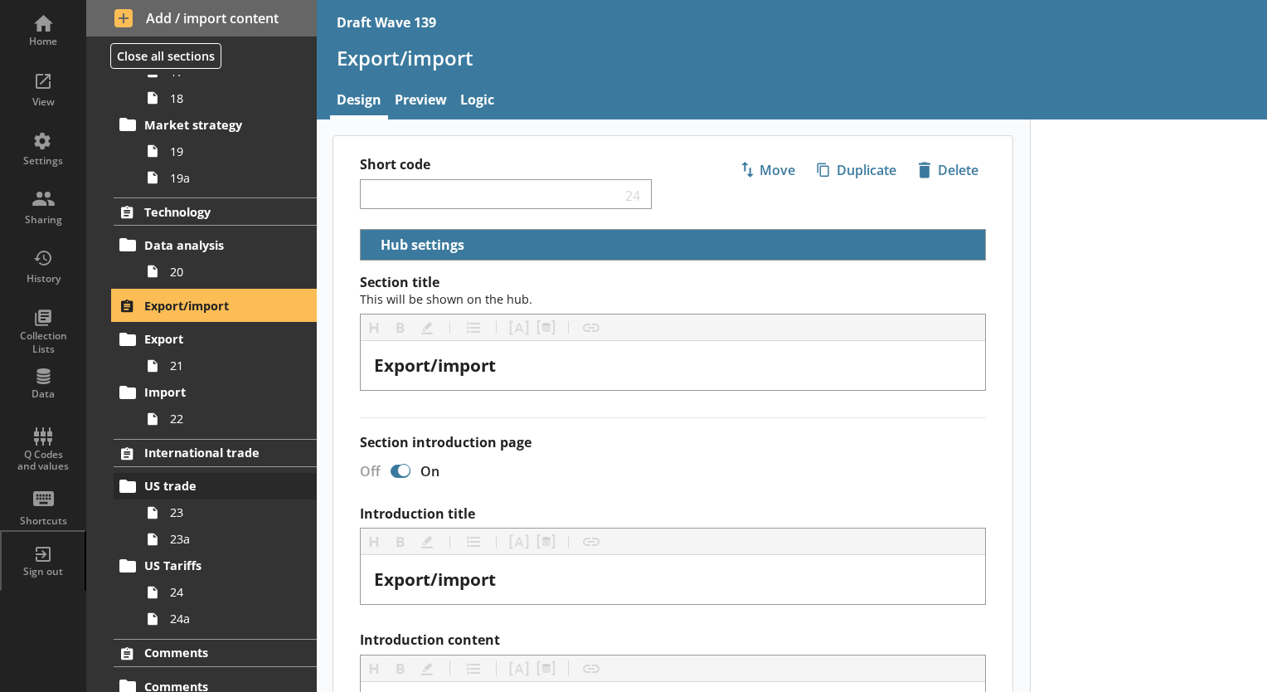
scroll to position [1408, 0]
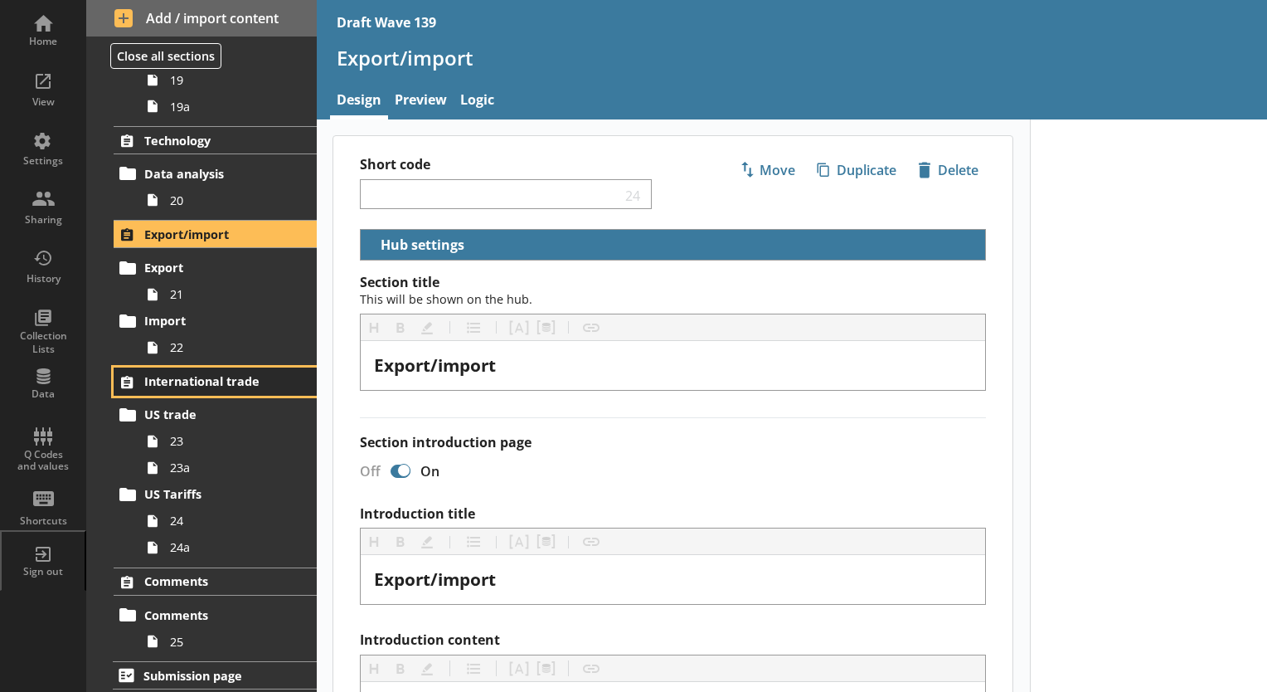
click at [145, 377] on span "International trade" at bounding box center [215, 381] width 143 height 16
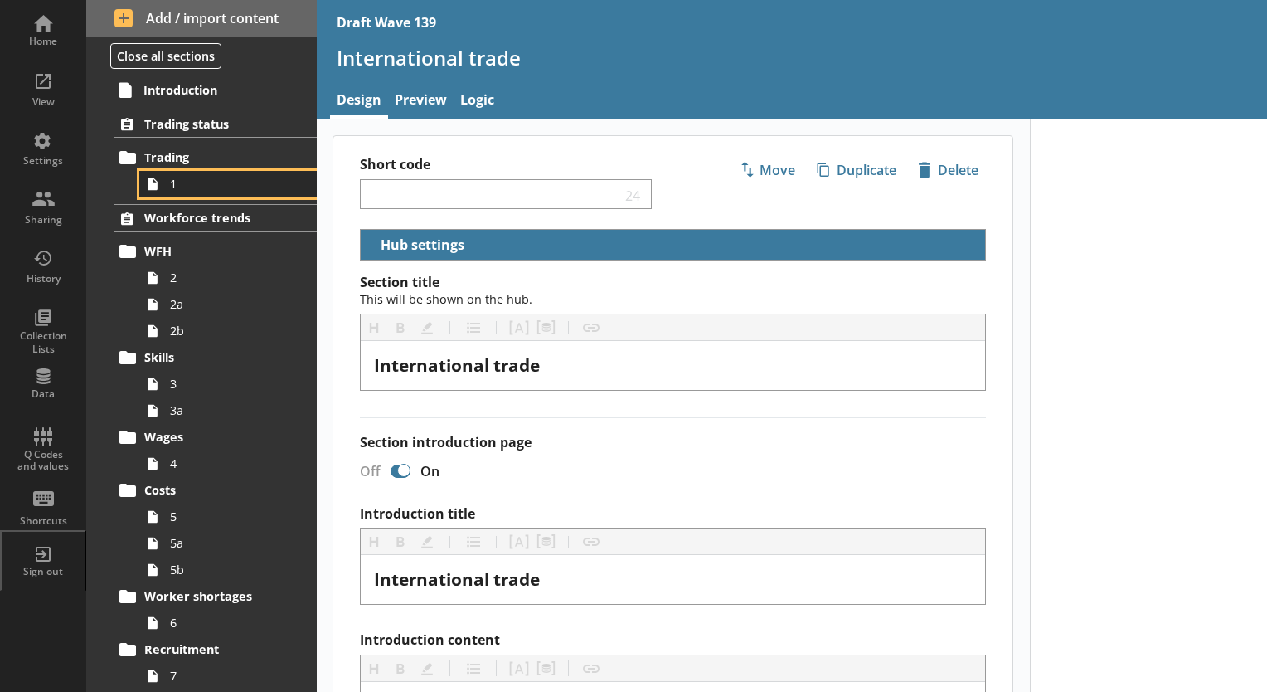
click at [189, 184] on span "1" at bounding box center [232, 184] width 124 height 16
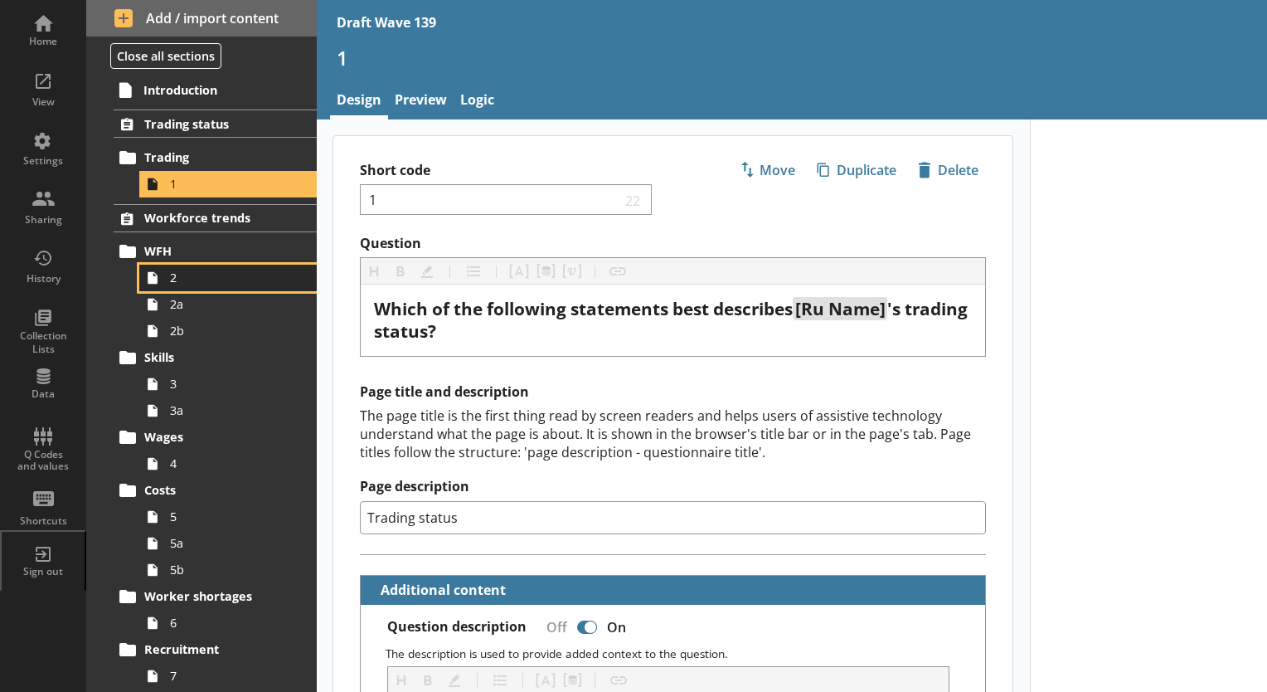
click at [189, 287] on link "2" at bounding box center [227, 278] width 177 height 27
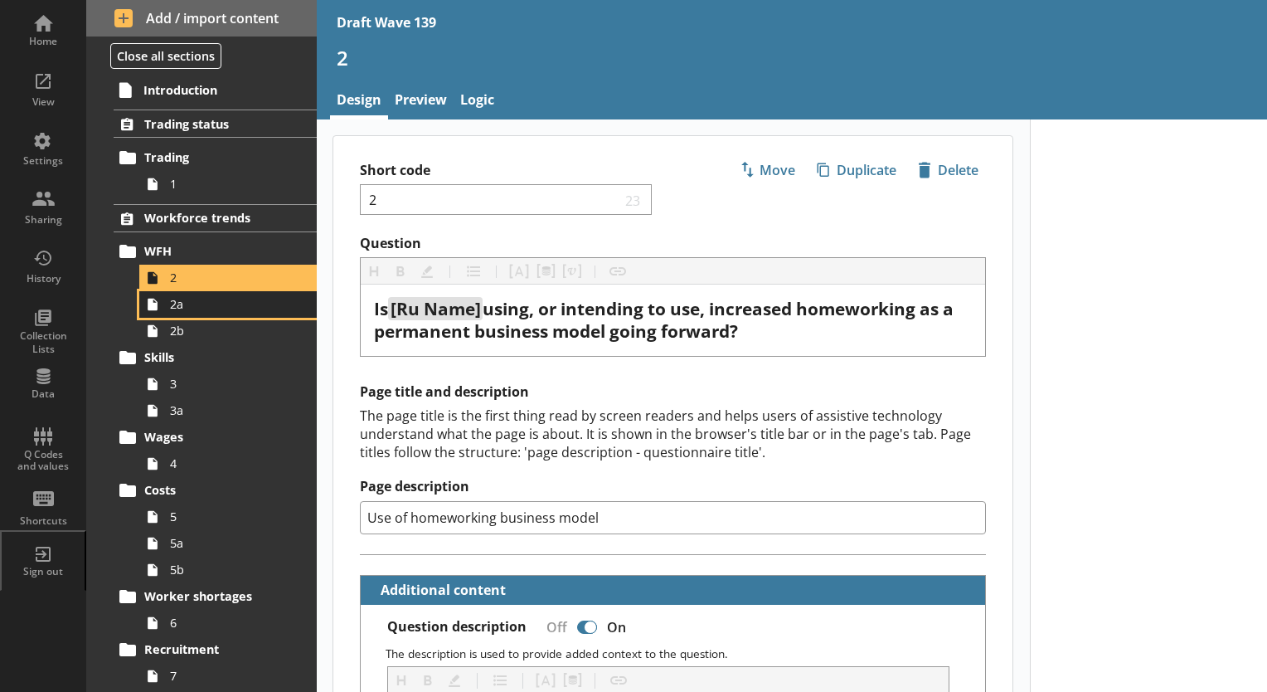
click at [192, 309] on span "2a" at bounding box center [232, 304] width 124 height 16
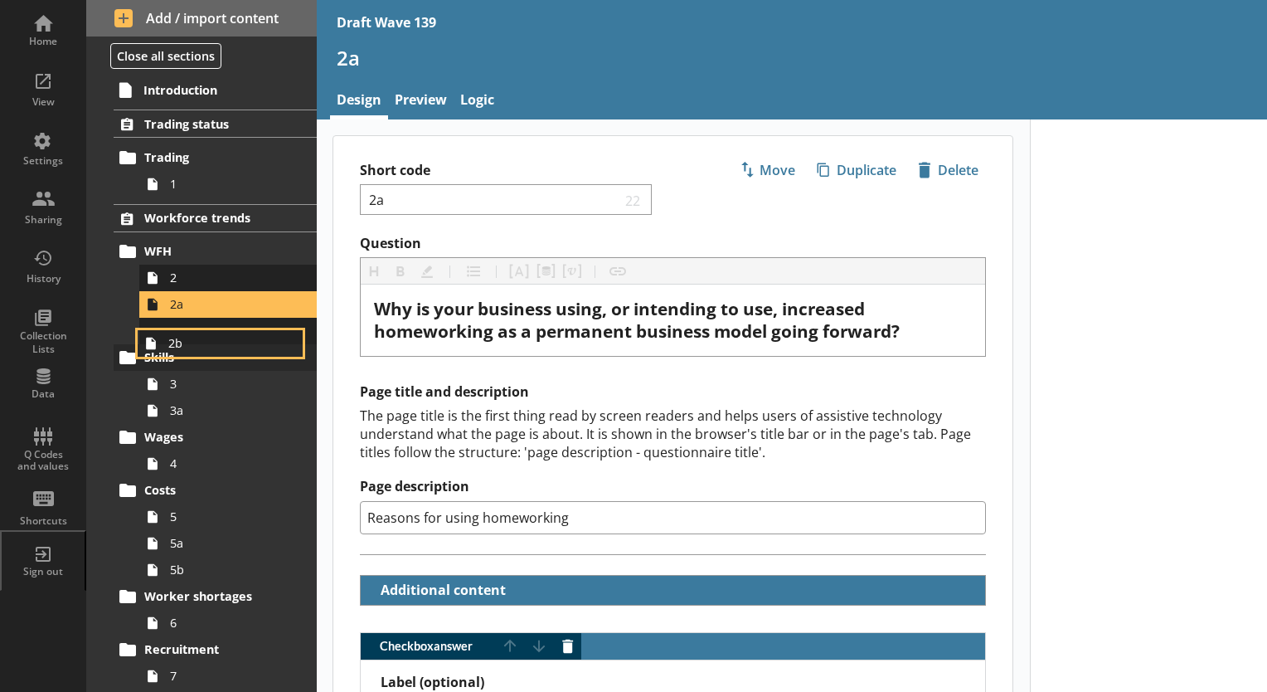
drag, startPoint x: 194, startPoint y: 337, endPoint x: 188, endPoint y: 362, distance: 26.4
click at [197, 330] on span "2b" at bounding box center [232, 331] width 124 height 16
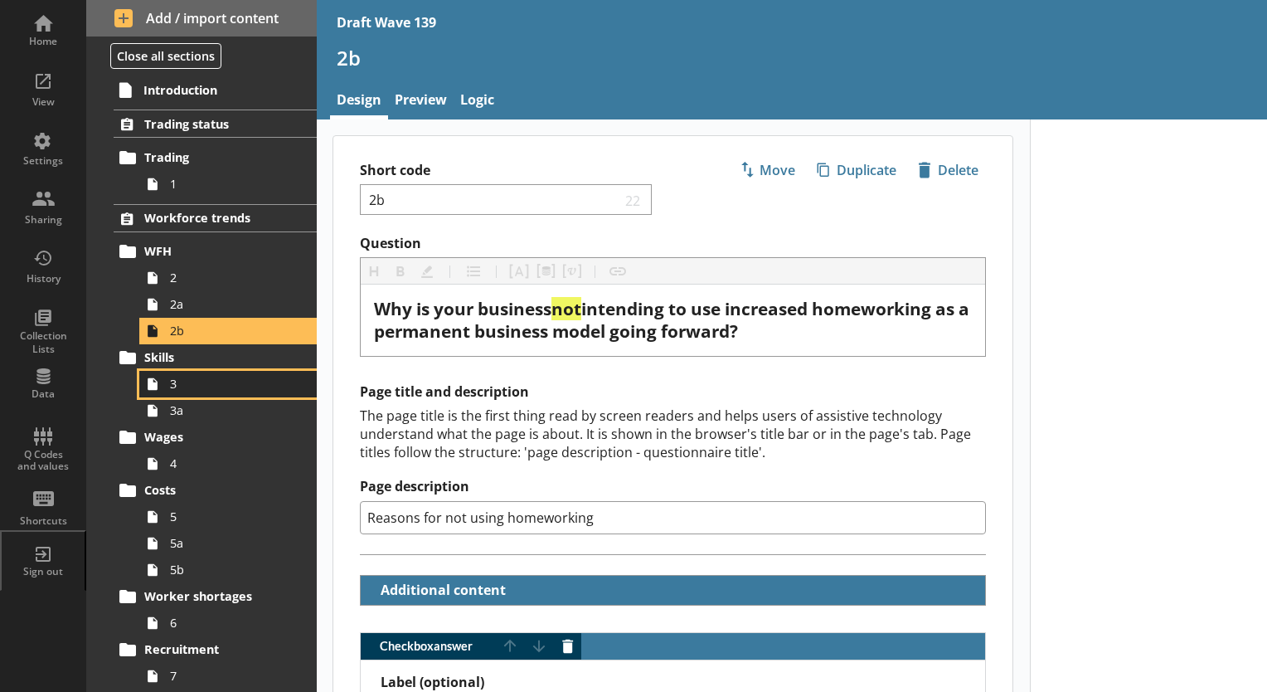
click at [189, 383] on span "3" at bounding box center [232, 384] width 124 height 16
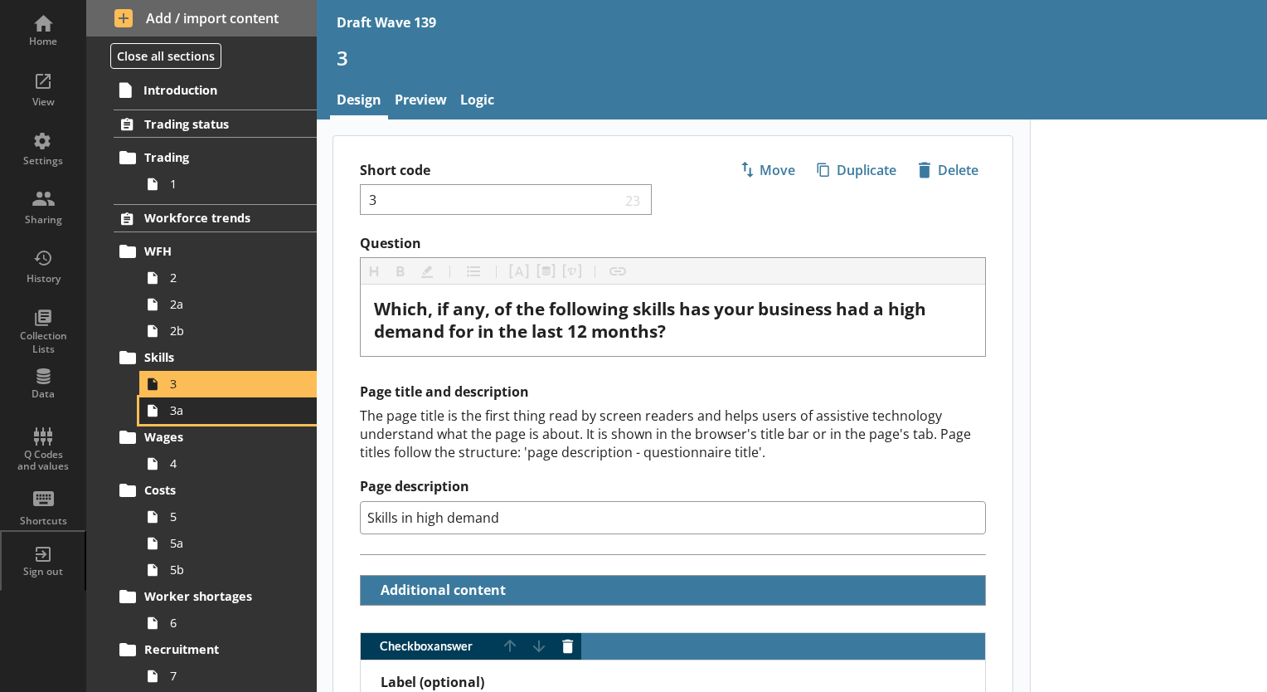
click at [195, 416] on span "3a" at bounding box center [232, 410] width 124 height 16
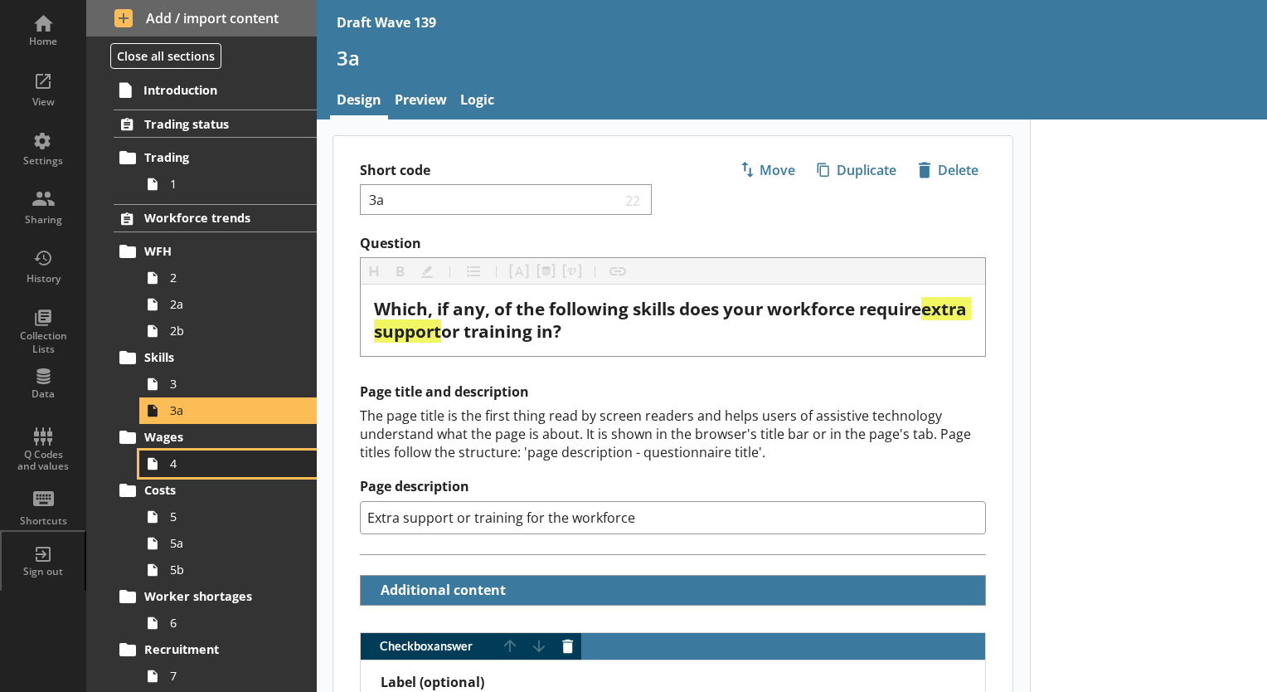
click at [187, 463] on span "4" at bounding box center [232, 463] width 124 height 16
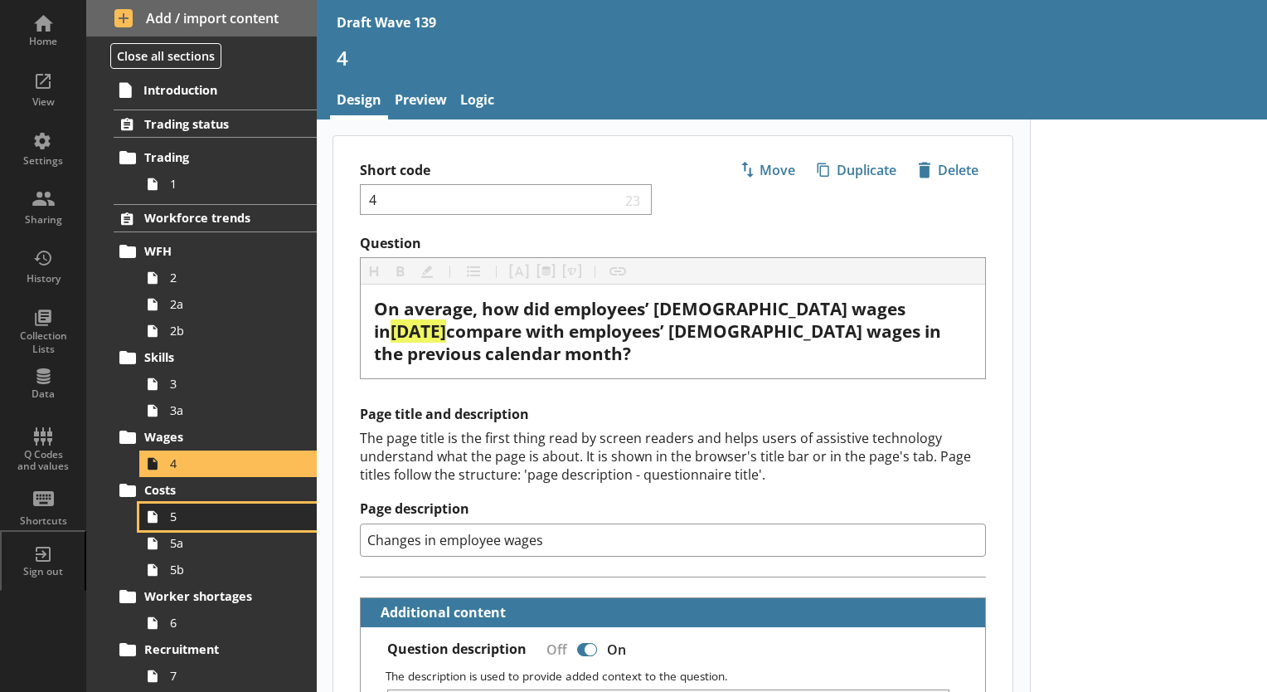
click at [185, 513] on span "5" at bounding box center [232, 516] width 124 height 16
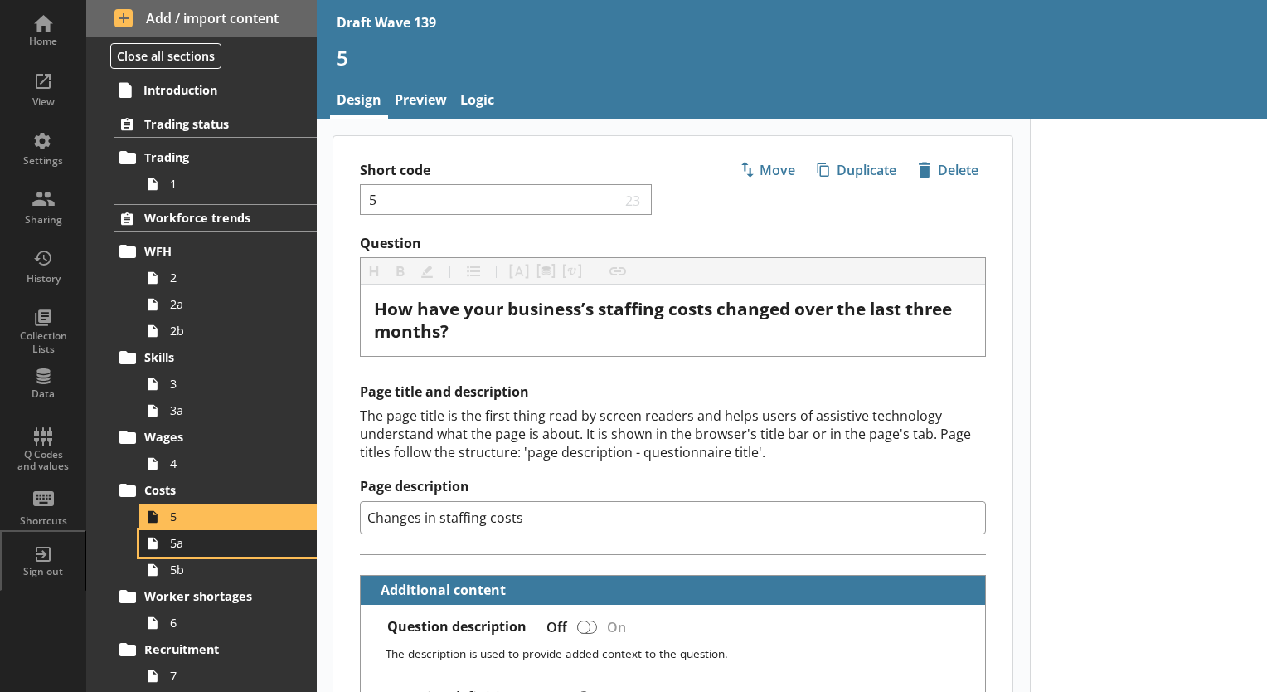
click at [186, 549] on span "5a" at bounding box center [232, 543] width 124 height 16
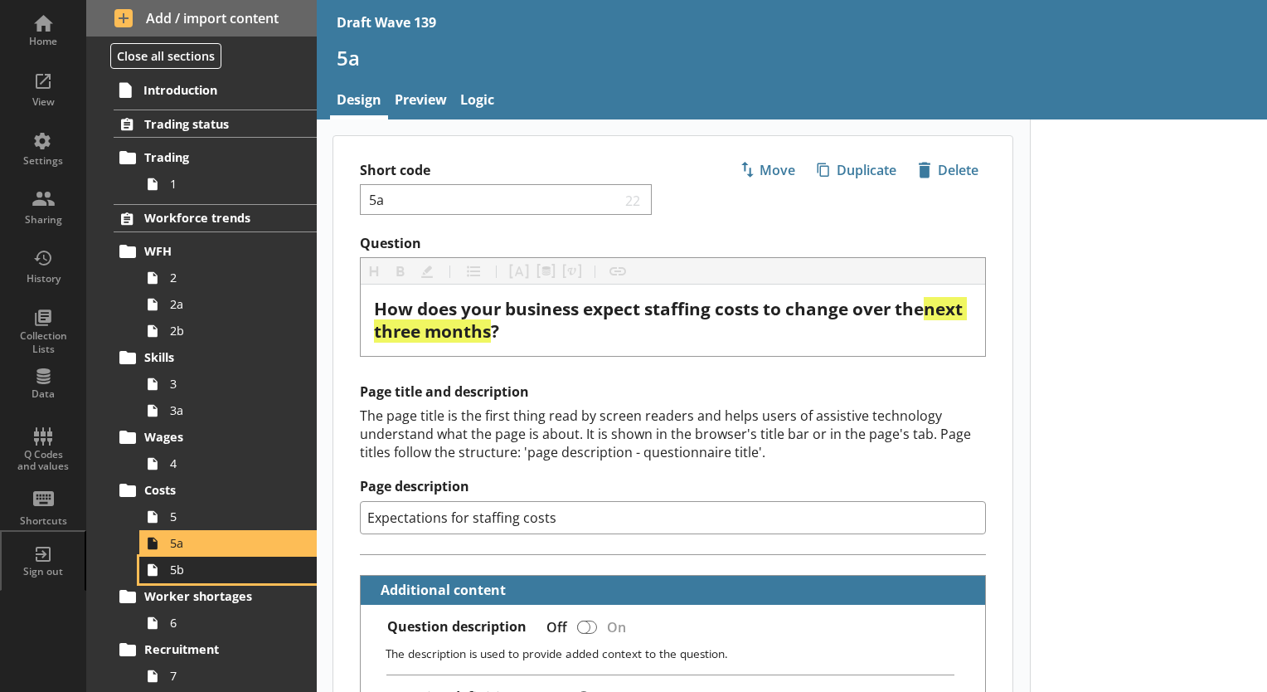
click at [186, 569] on span "5b" at bounding box center [232, 569] width 124 height 16
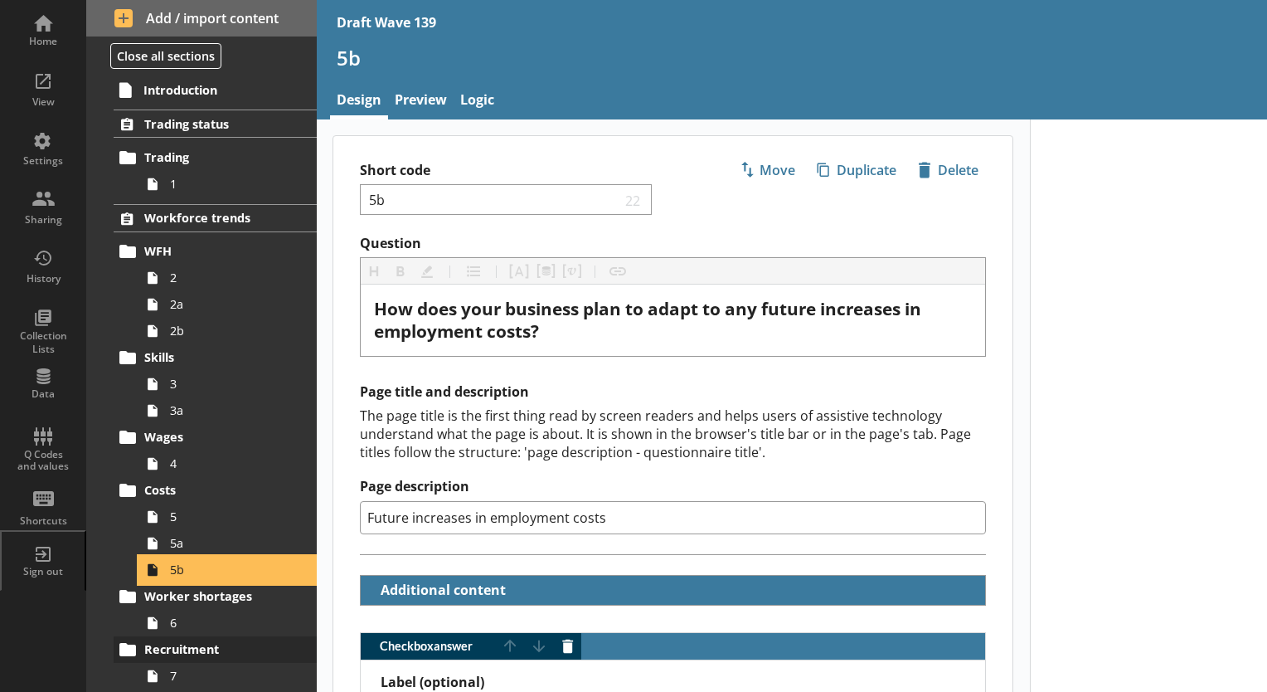
scroll to position [166, 0]
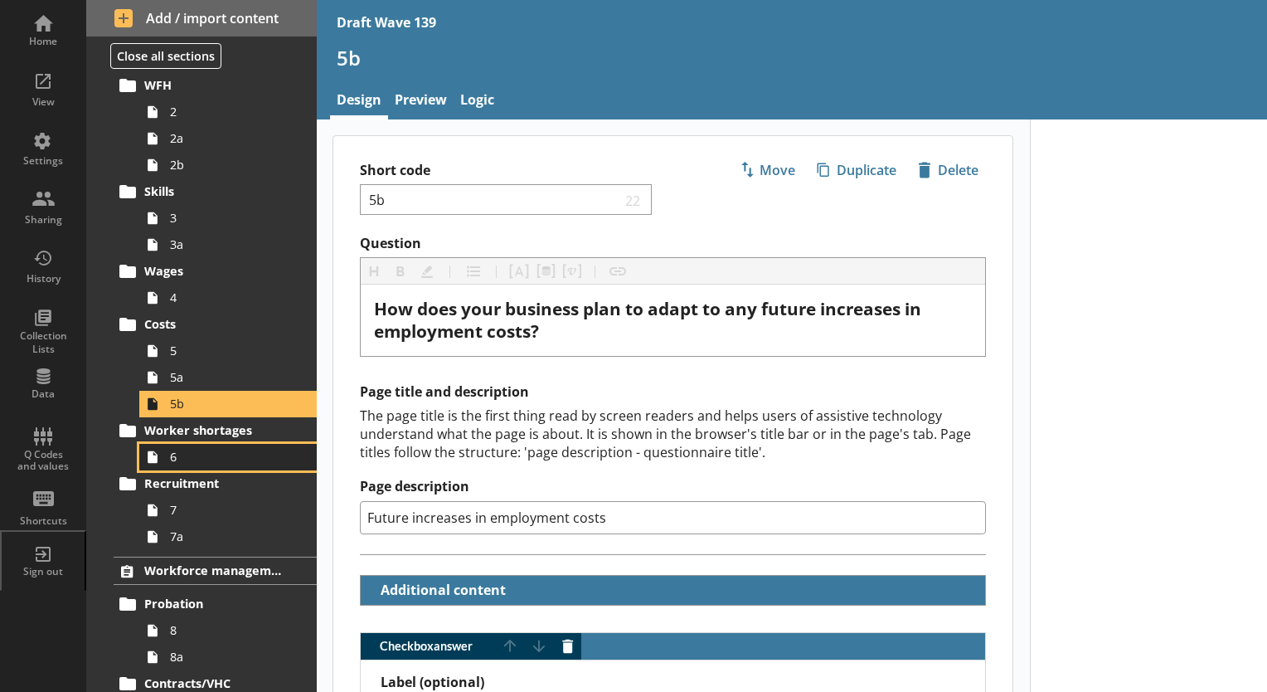
click at [170, 452] on span "6" at bounding box center [232, 457] width 124 height 16
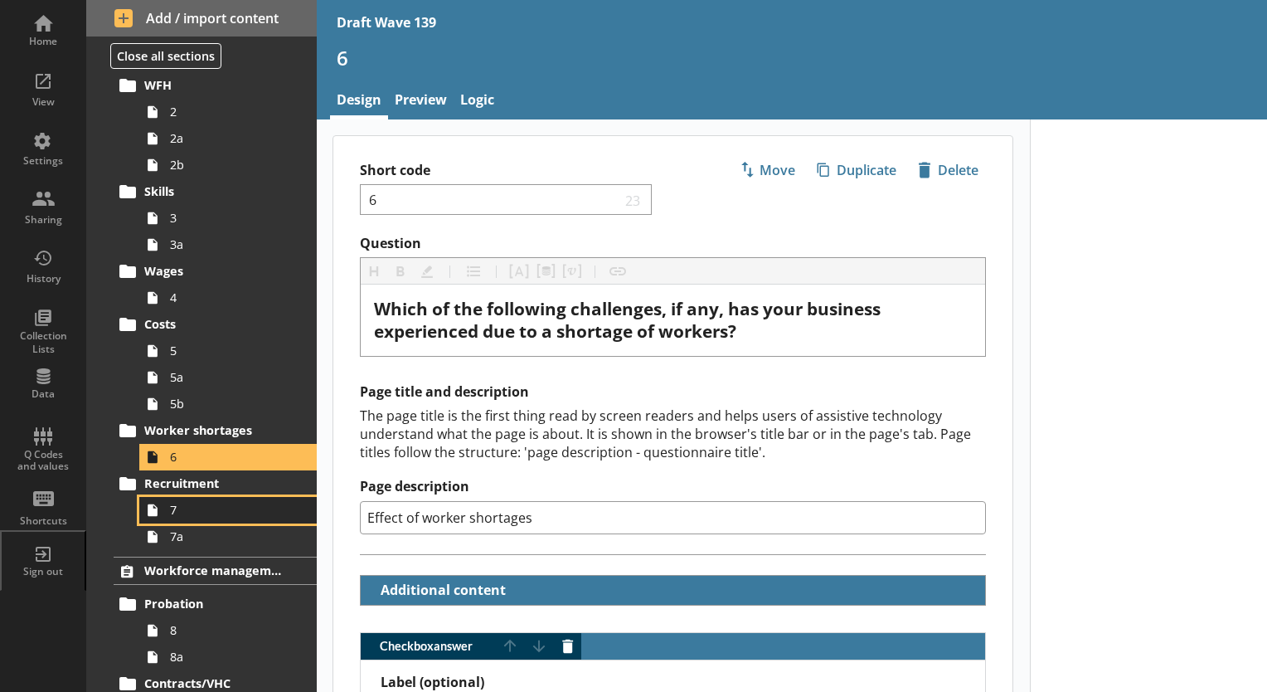
click at [178, 506] on span "7" at bounding box center [232, 510] width 124 height 16
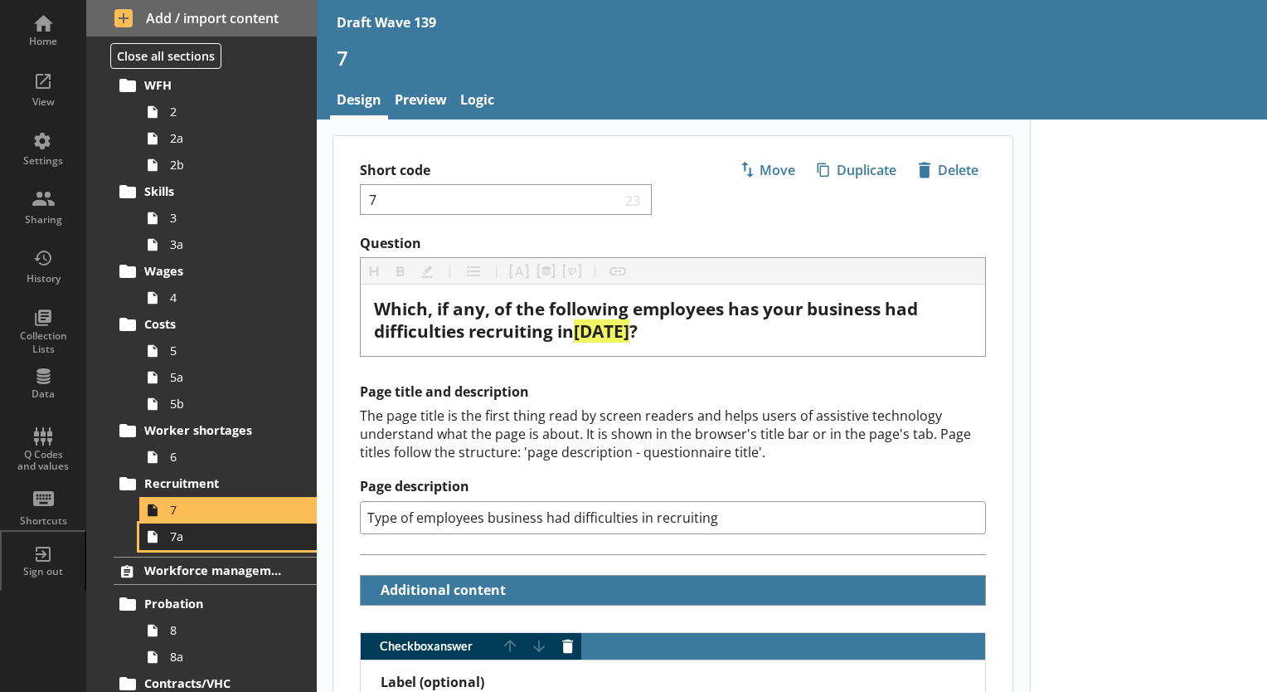
click at [181, 535] on span "7a" at bounding box center [232, 536] width 124 height 16
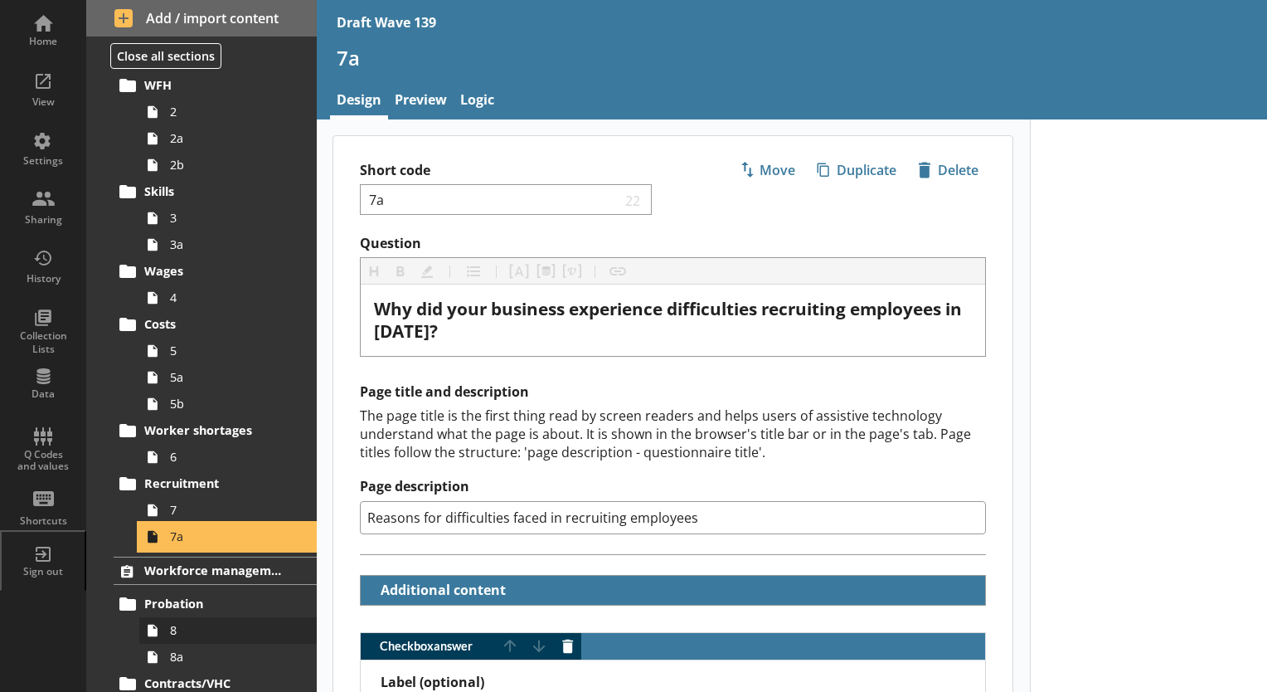
scroll to position [332, 0]
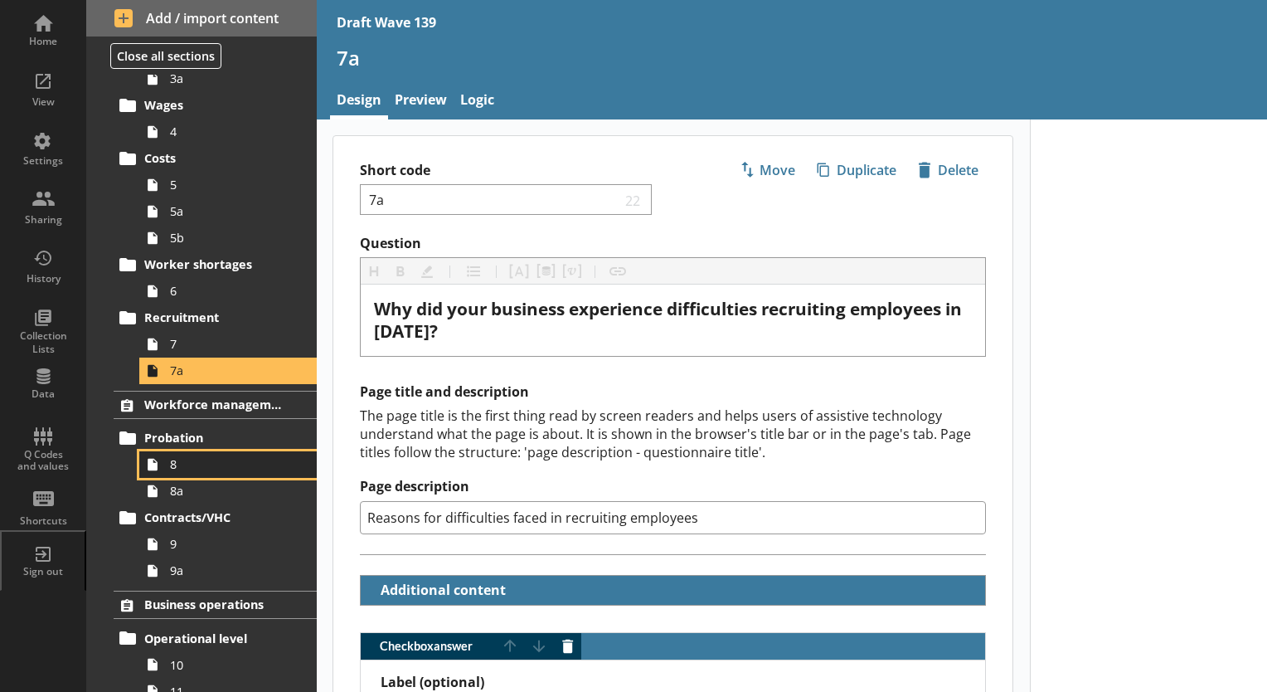
click at [182, 461] on span "8" at bounding box center [232, 464] width 124 height 16
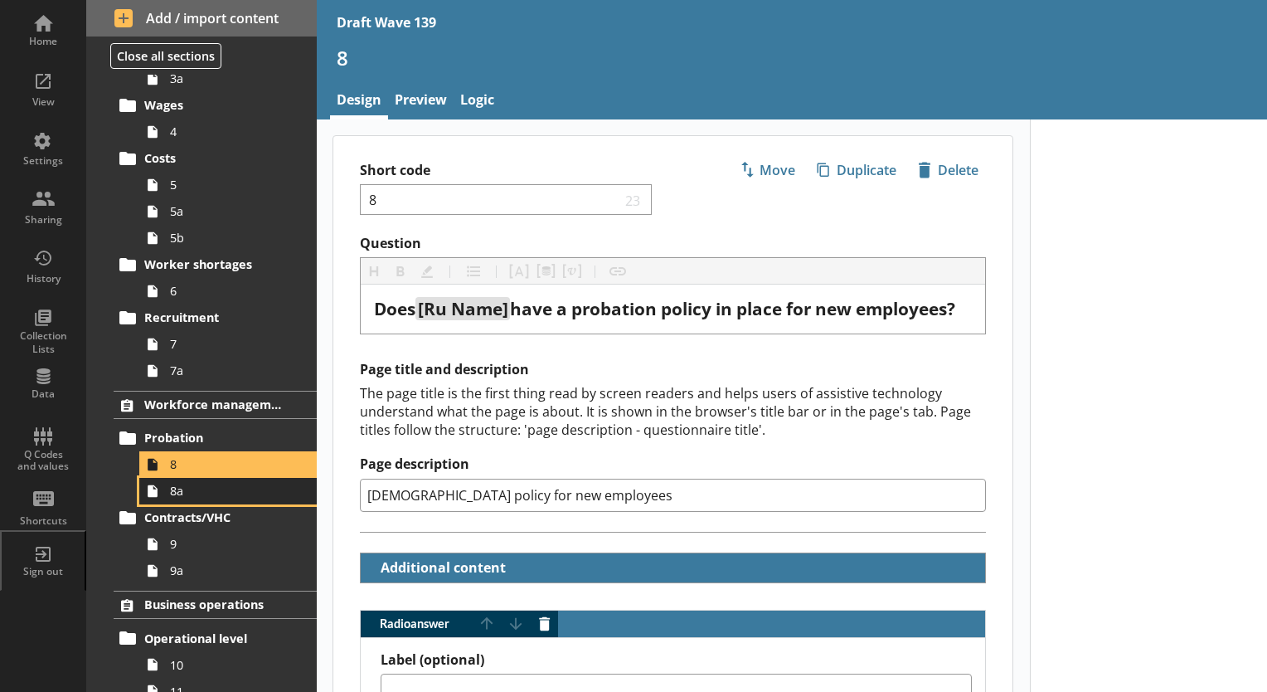
click at [181, 491] on span "8a" at bounding box center [232, 491] width 124 height 16
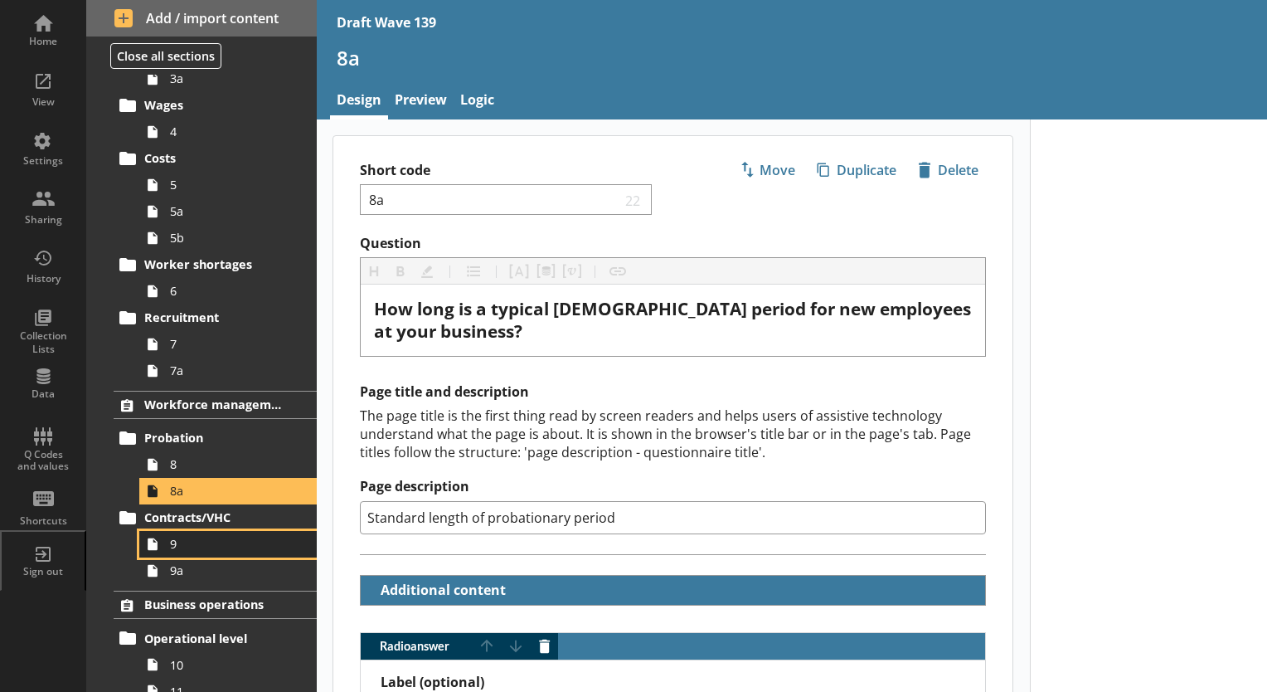
click at [187, 548] on span "9" at bounding box center [232, 544] width 124 height 16
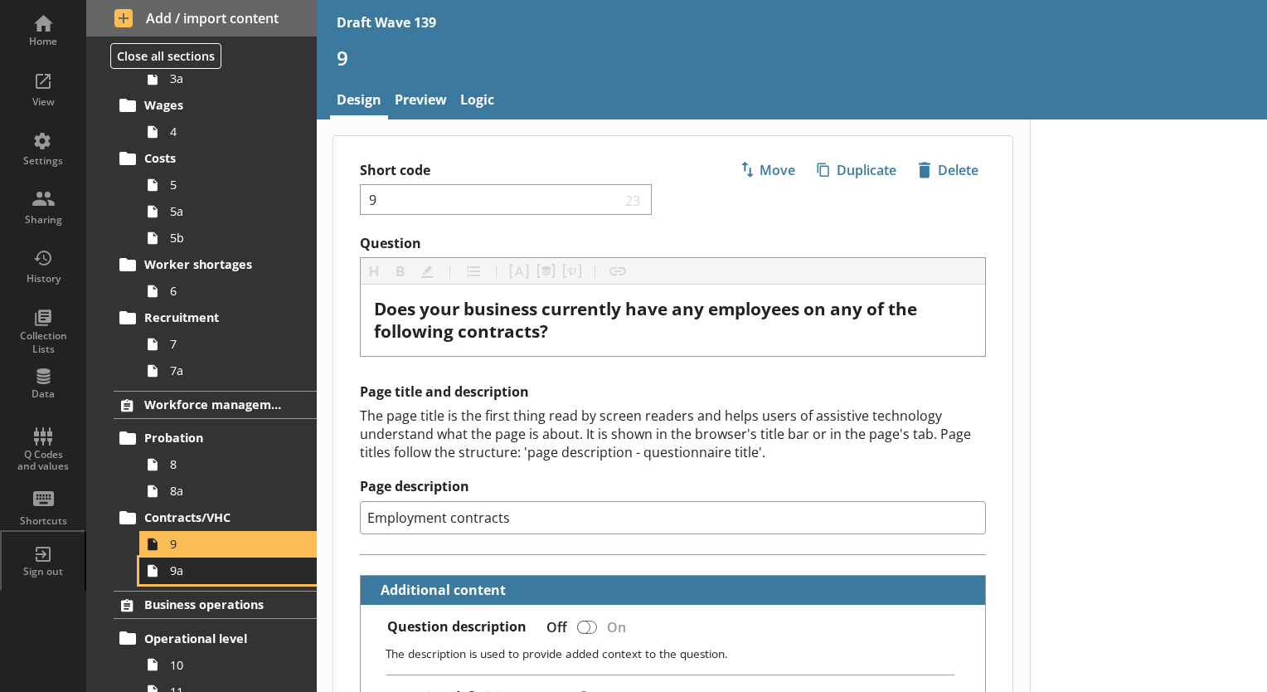
click at [185, 577] on link "9a" at bounding box center [227, 570] width 177 height 27
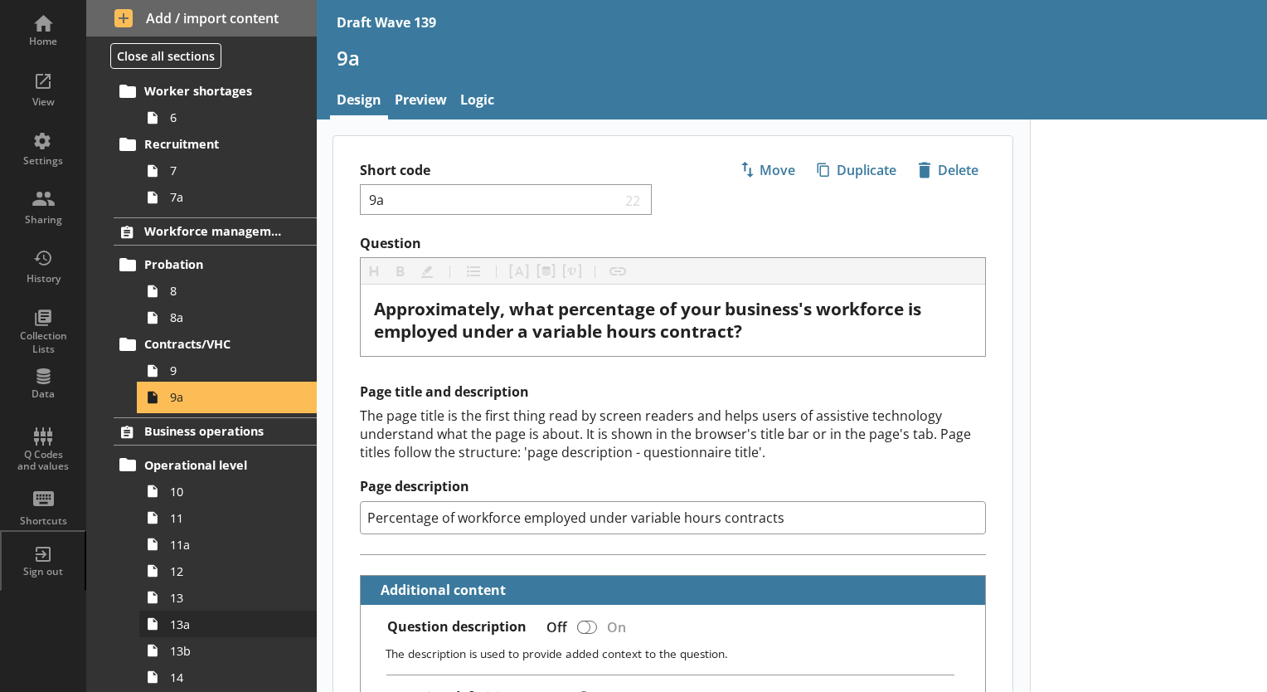
scroll to position [581, 0]
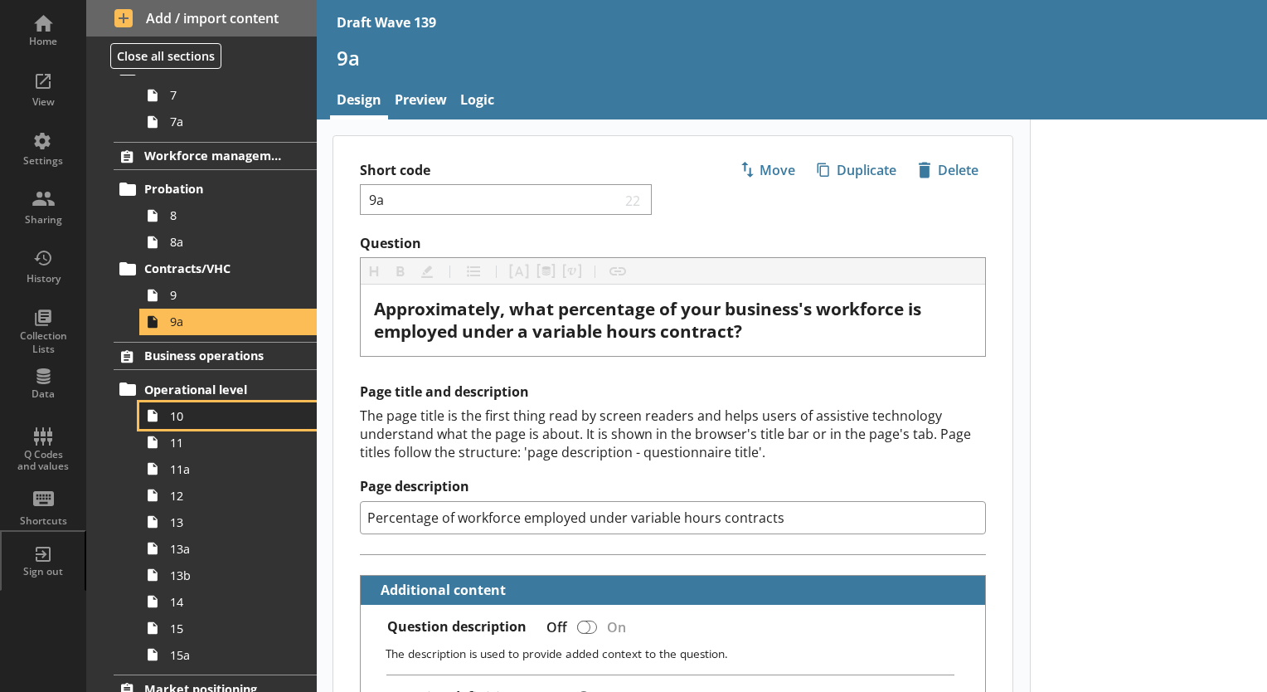
click at [175, 423] on link "10" at bounding box center [227, 415] width 177 height 27
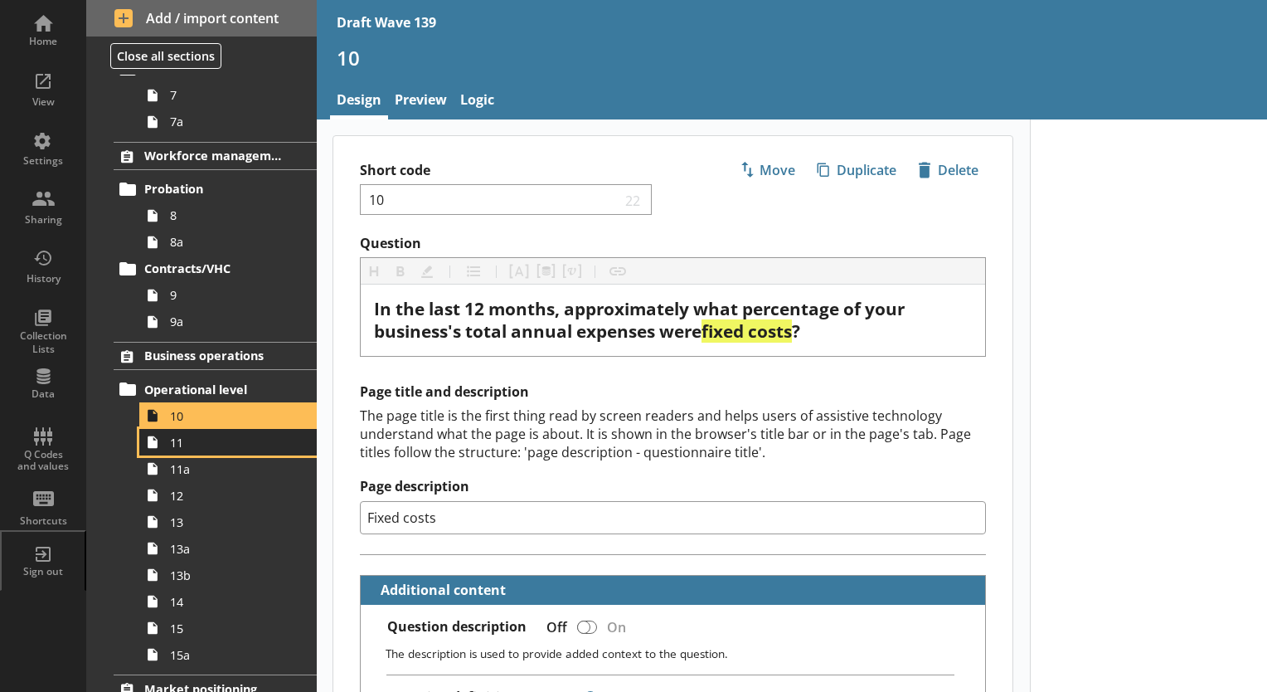
click at [179, 445] on span "11" at bounding box center [232, 443] width 124 height 16
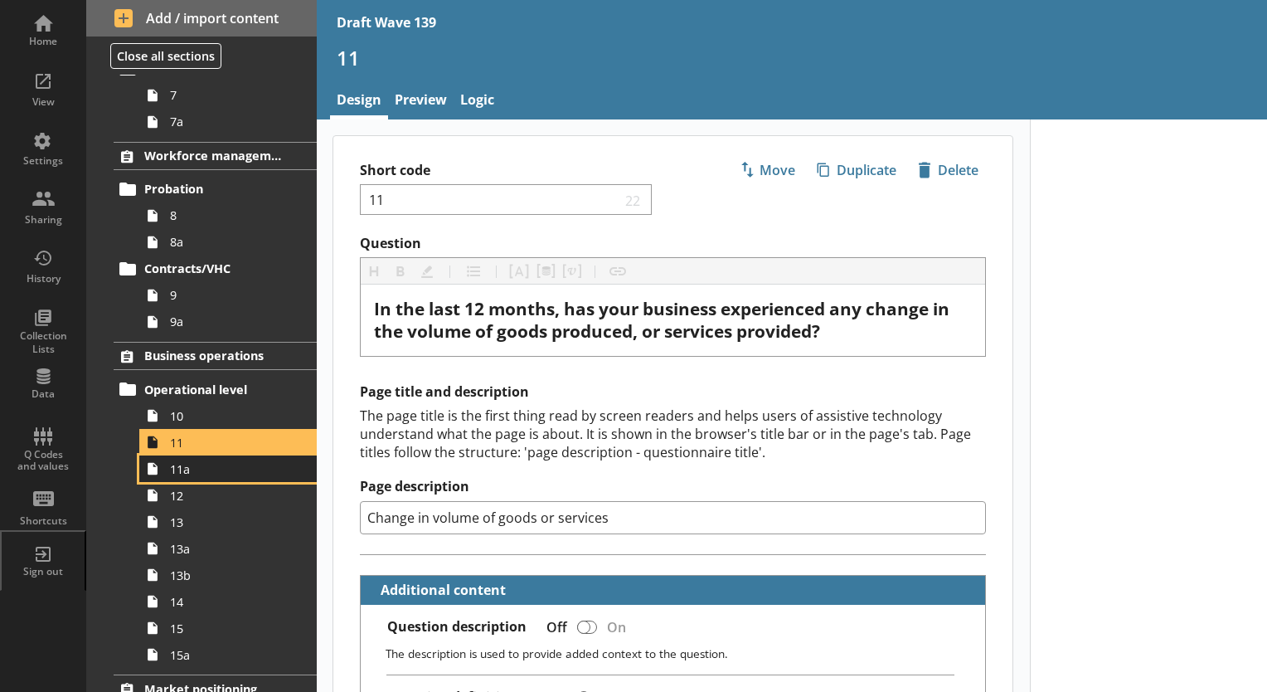
click at [178, 468] on span "11a" at bounding box center [232, 469] width 124 height 16
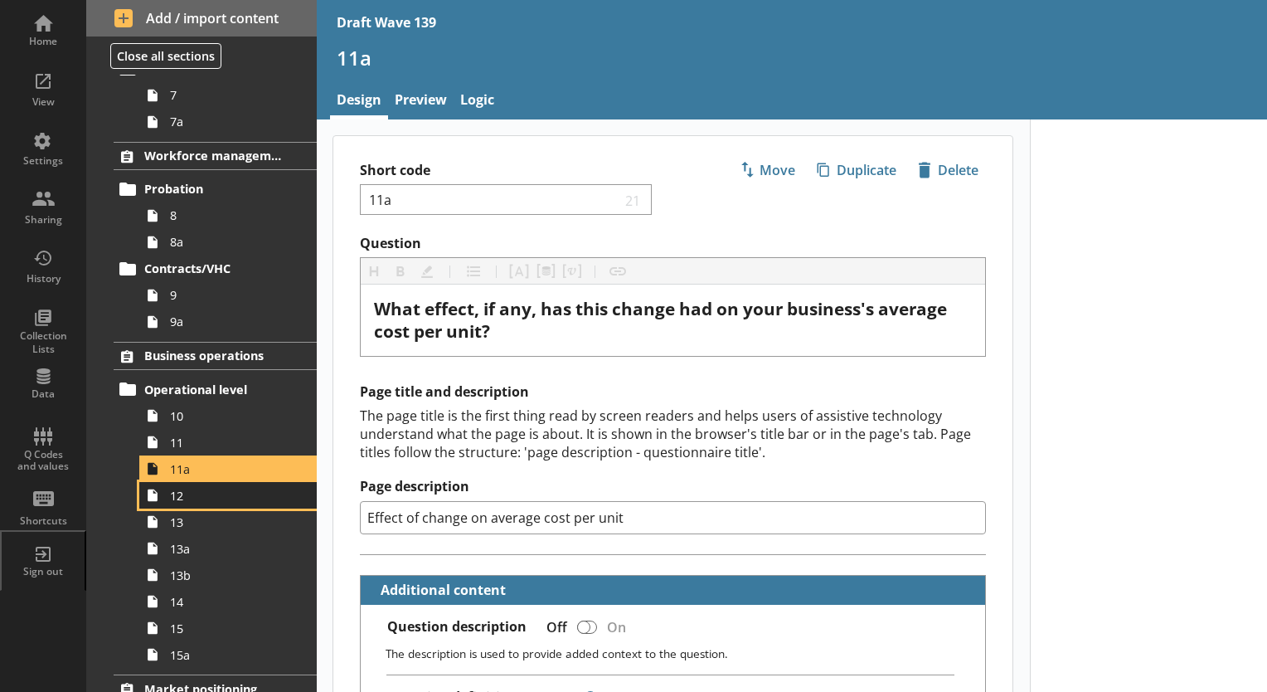
click at [176, 493] on span "12" at bounding box center [232, 496] width 124 height 16
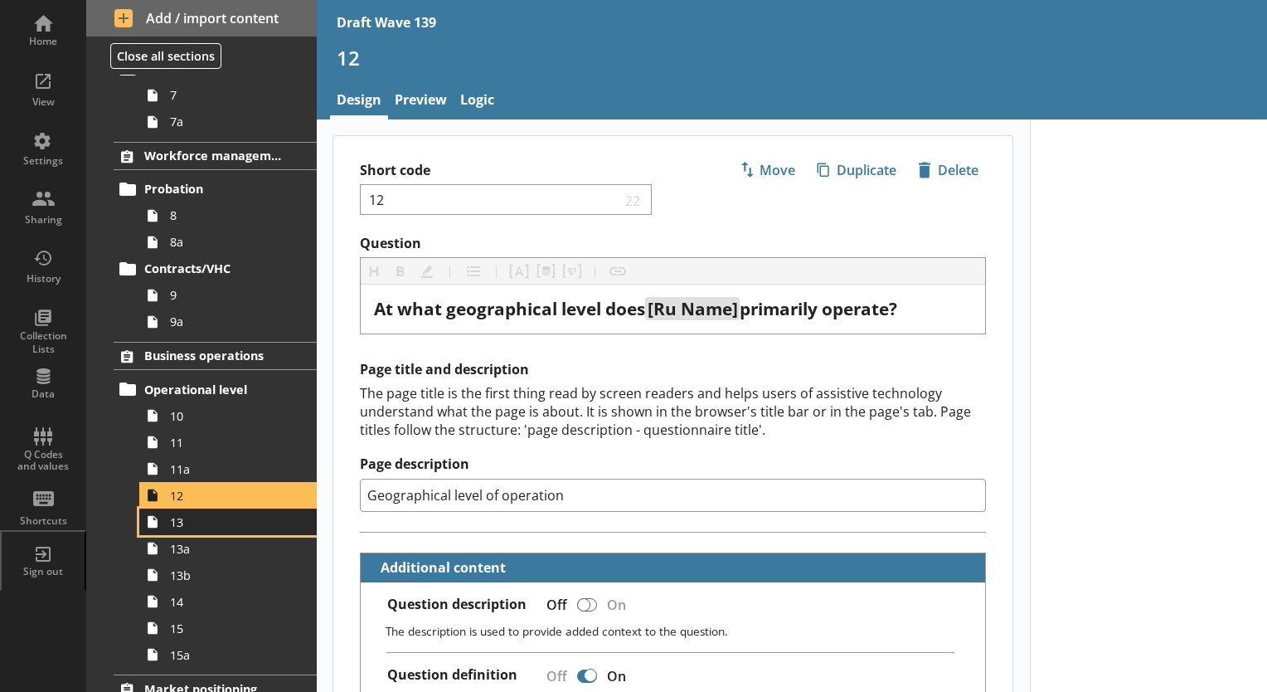
click at [176, 517] on span "13" at bounding box center [232, 522] width 124 height 16
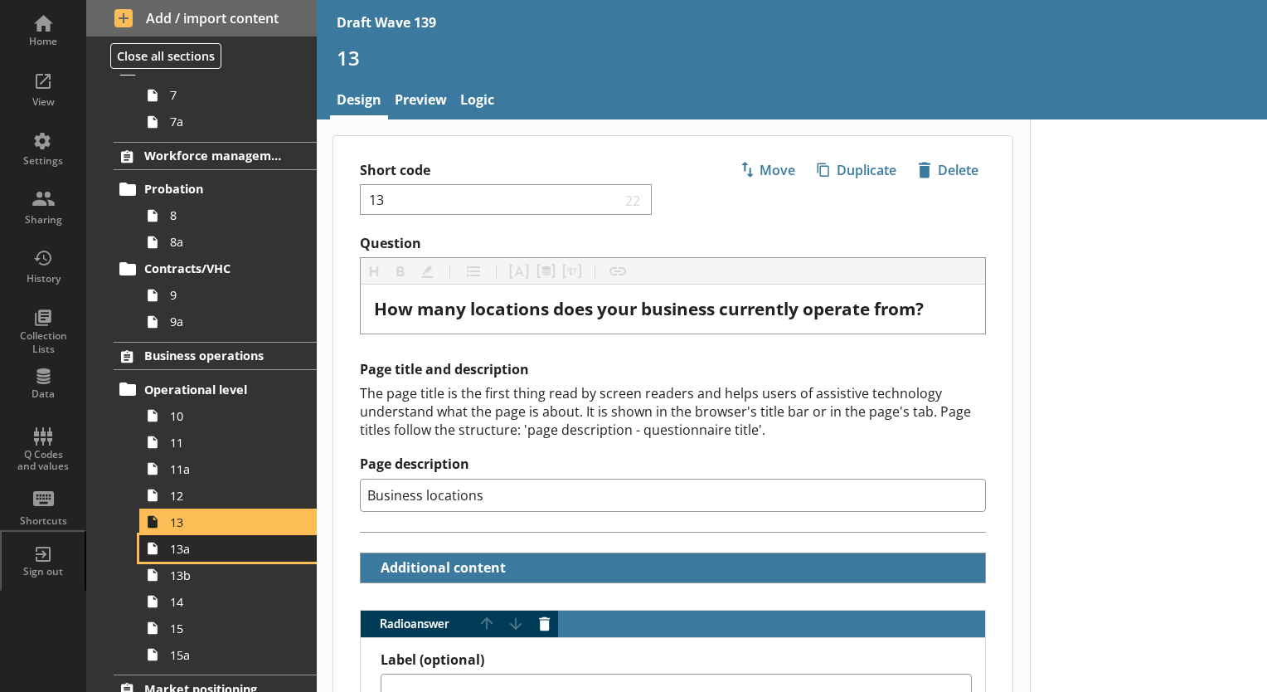
click at [177, 552] on span "13a" at bounding box center [232, 549] width 124 height 16
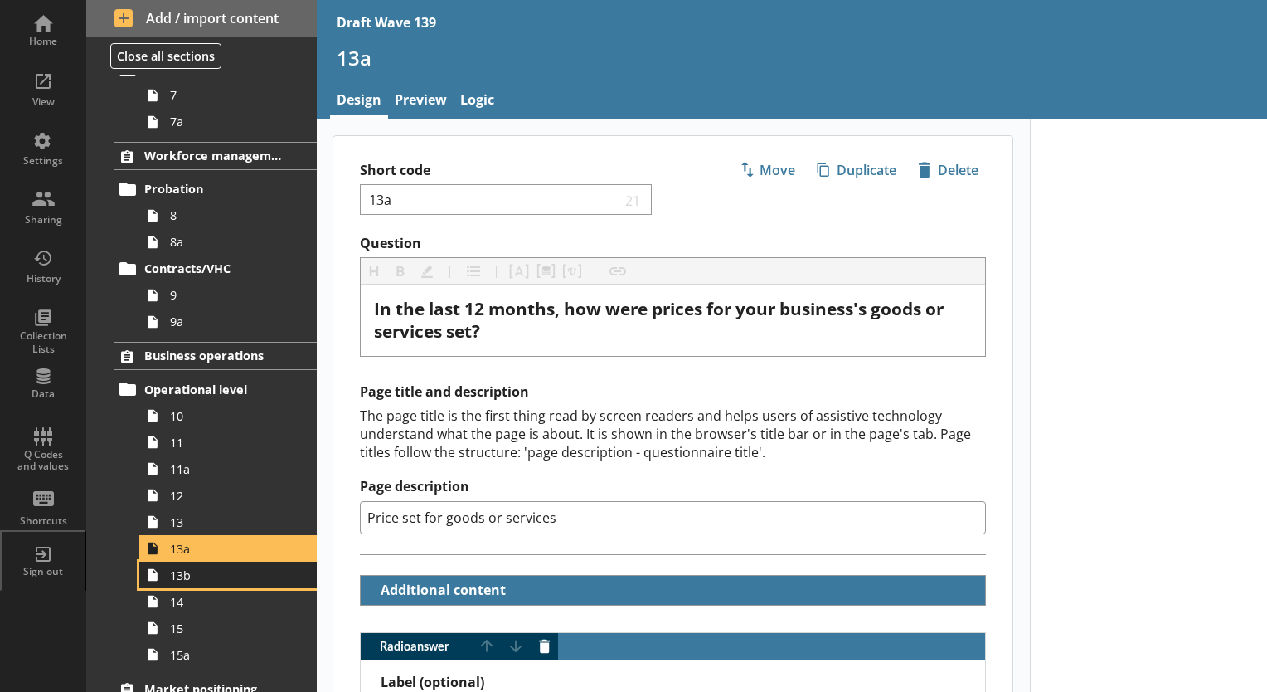
click at [178, 578] on span "13b" at bounding box center [232, 575] width 124 height 16
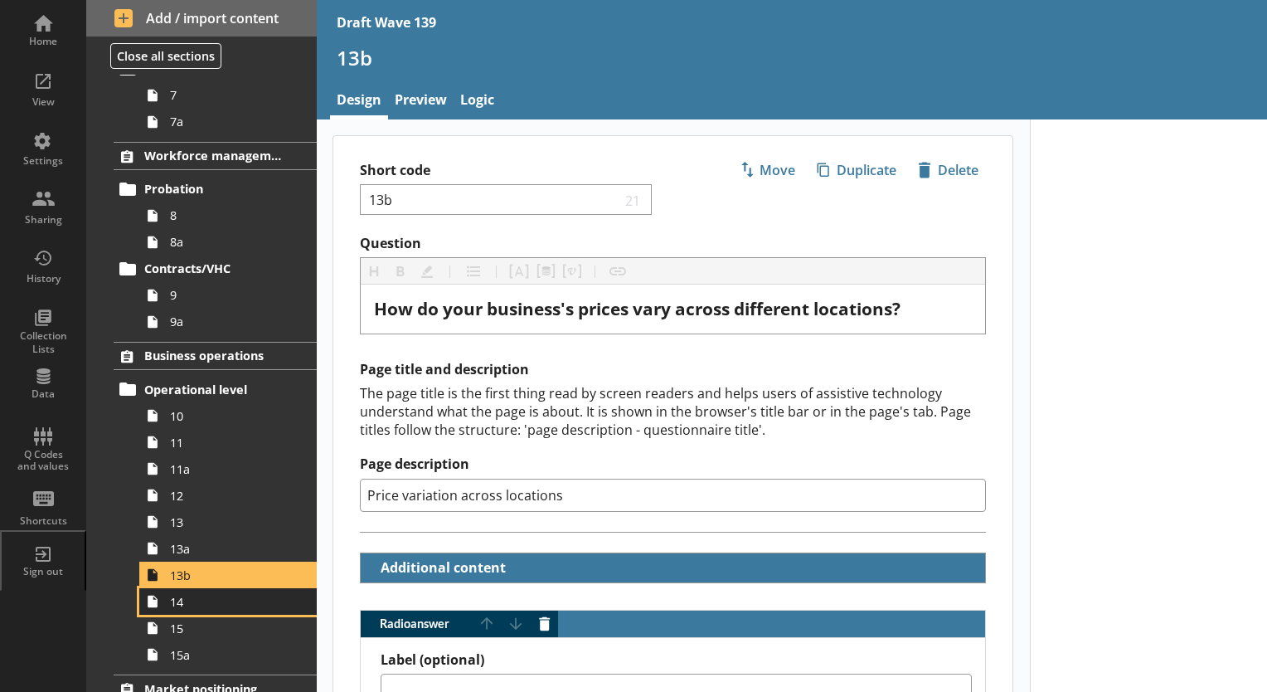
click at [179, 602] on span "14" at bounding box center [232, 602] width 124 height 16
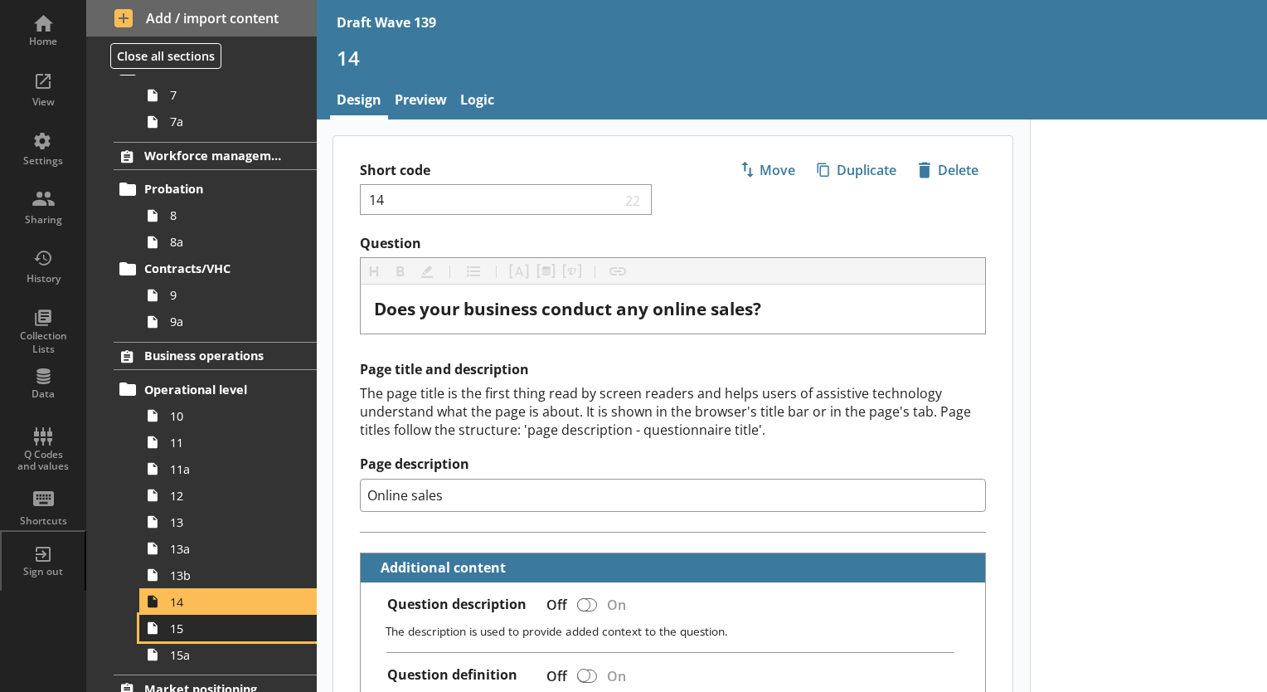
click at [173, 632] on span "15" at bounding box center [232, 628] width 124 height 16
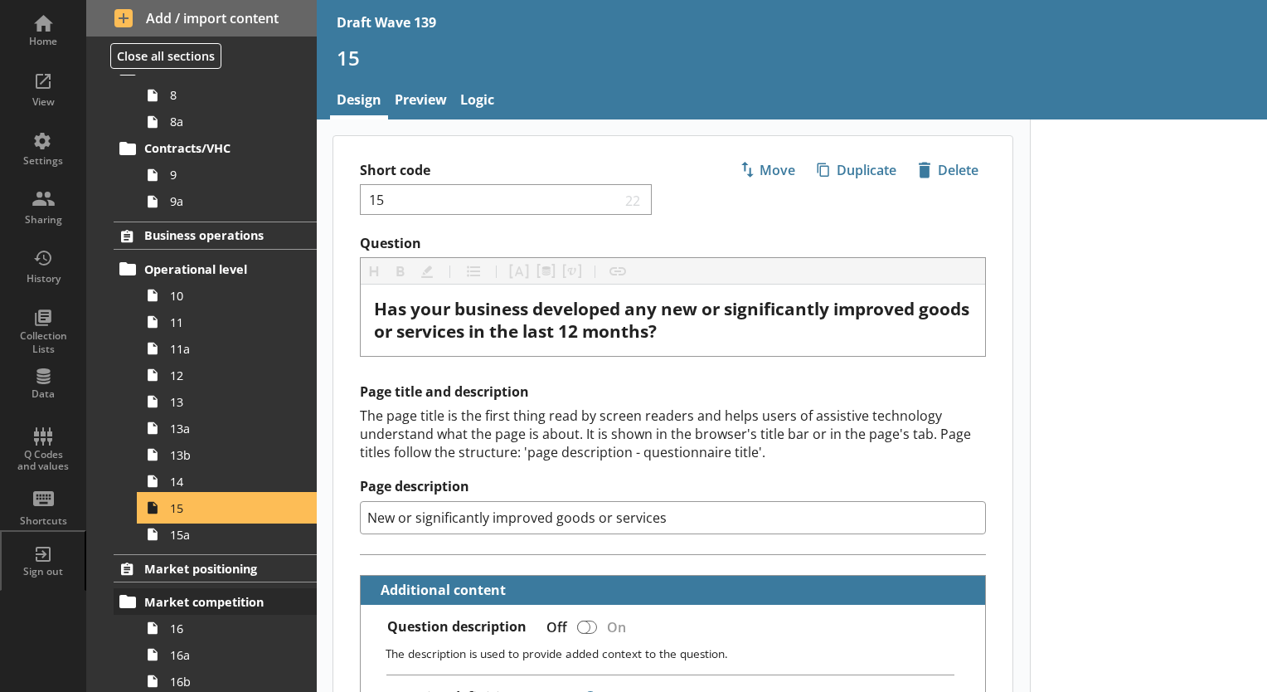
scroll to position [829, 0]
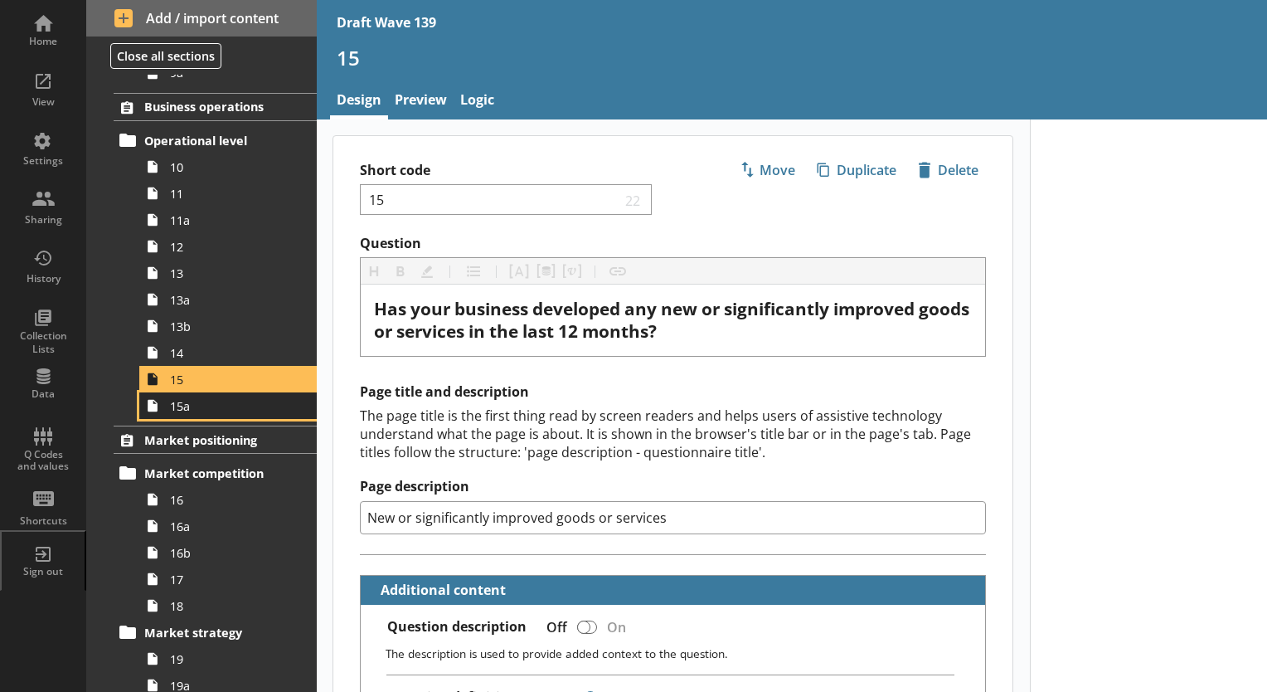
click at [175, 408] on span "15a" at bounding box center [232, 406] width 124 height 16
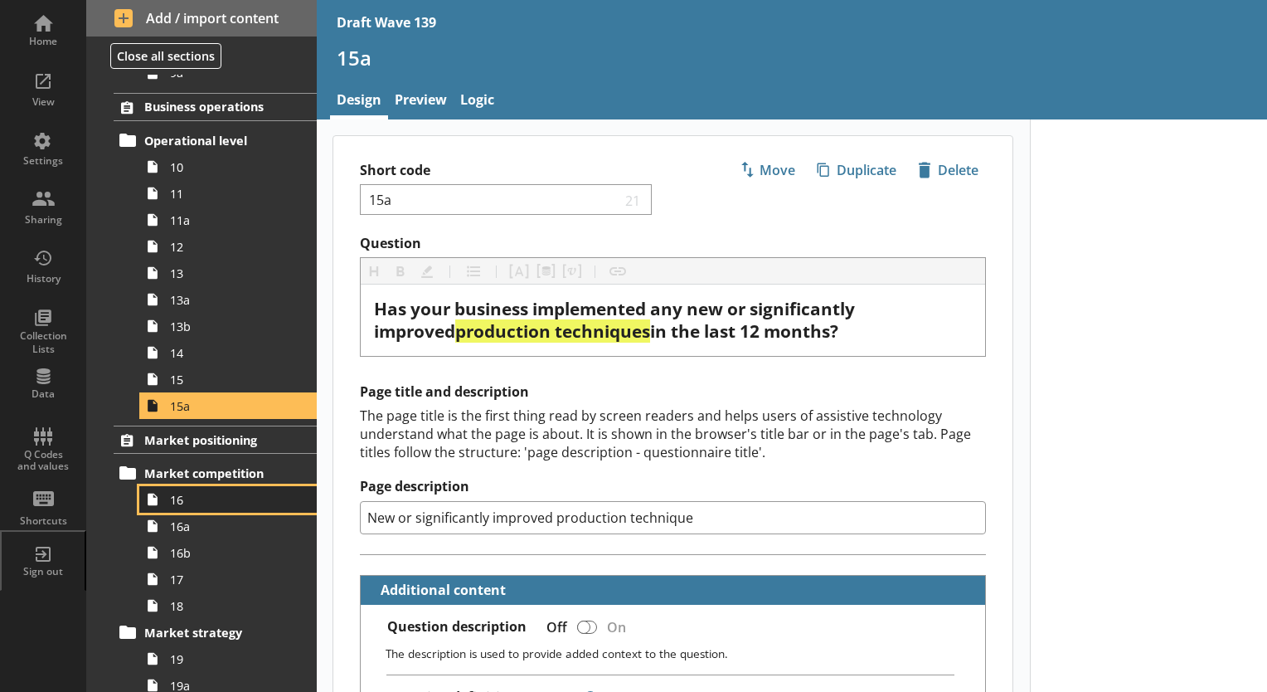
click at [186, 496] on span "16" at bounding box center [232, 500] width 124 height 16
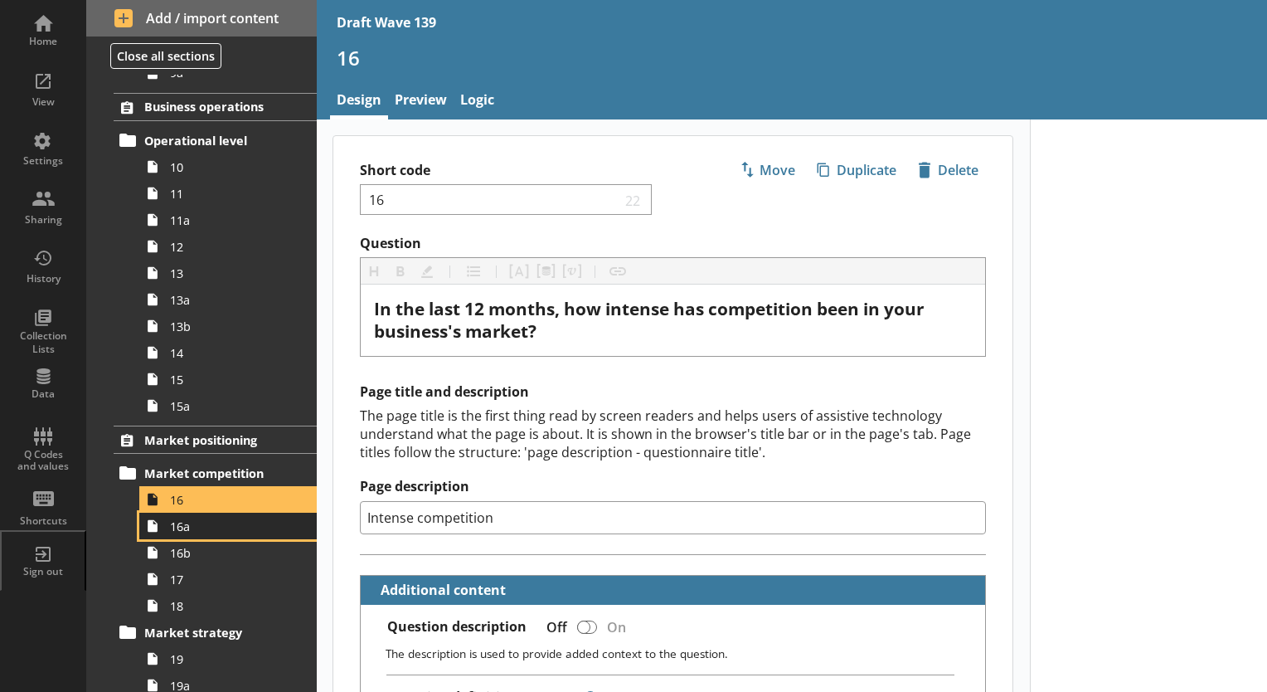
click at [188, 527] on span "16a" at bounding box center [232, 526] width 124 height 16
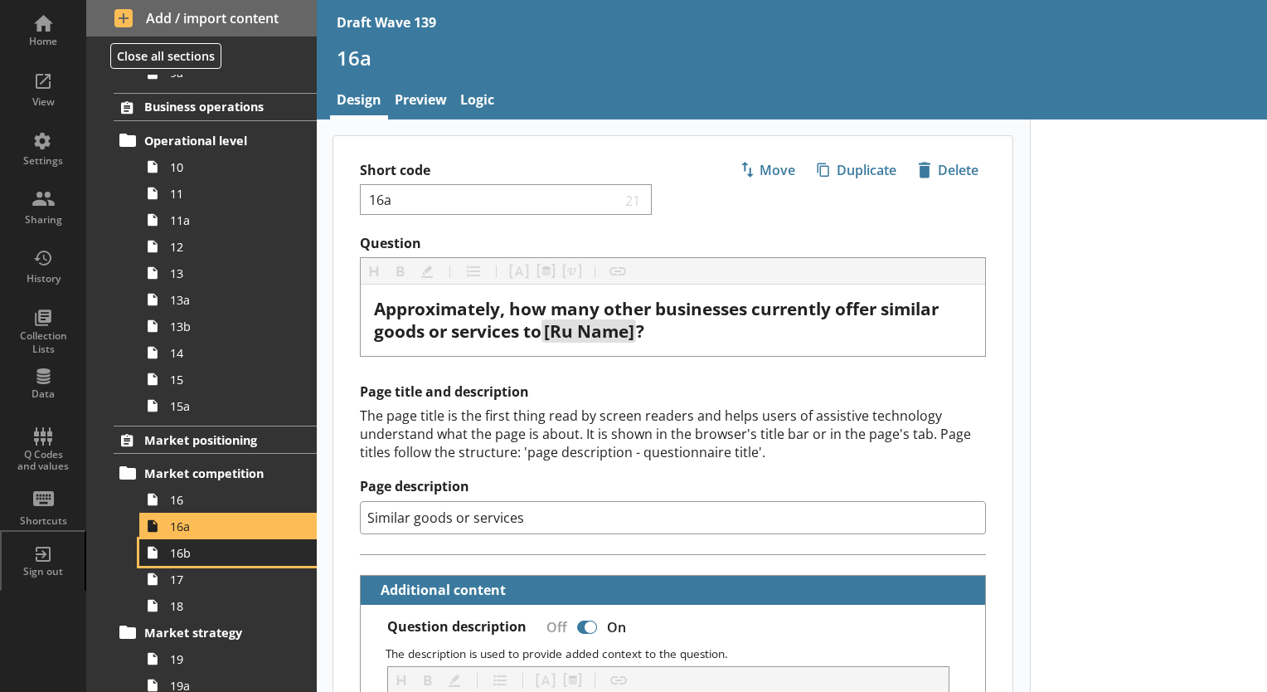
click at [189, 550] on span "16b" at bounding box center [232, 553] width 124 height 16
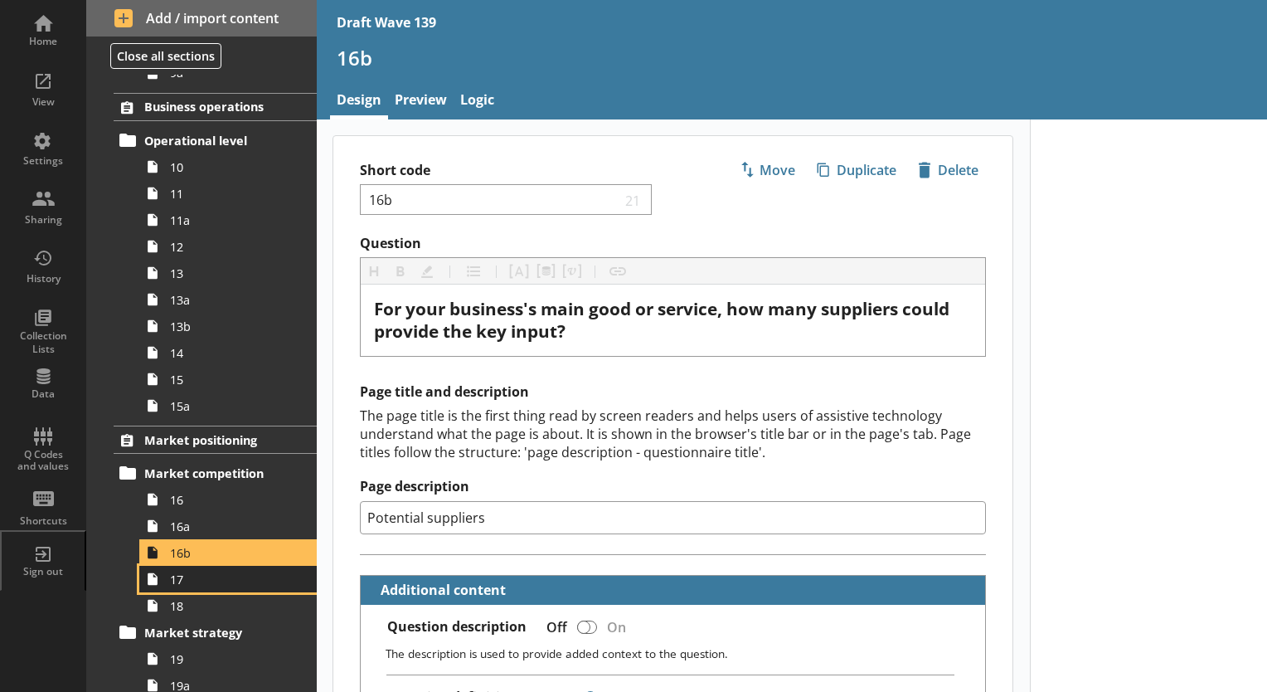
click at [179, 579] on span "17" at bounding box center [232, 579] width 124 height 16
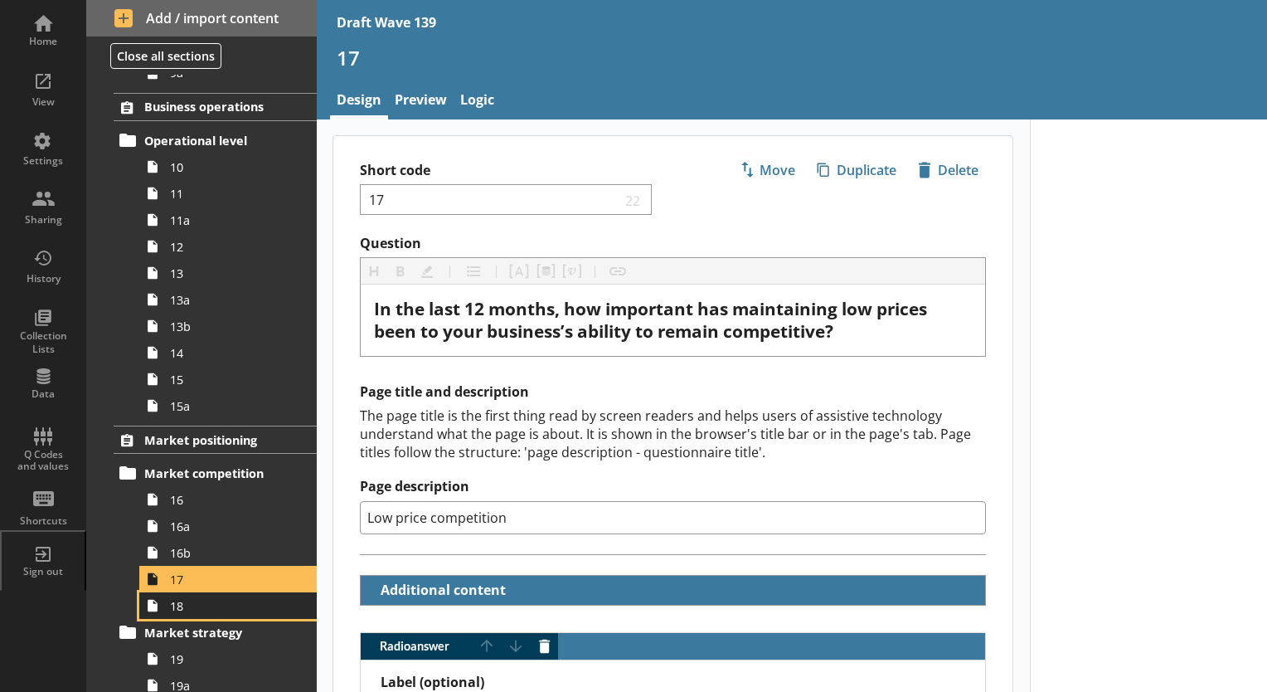
click at [187, 613] on link "18" at bounding box center [227, 605] width 177 height 27
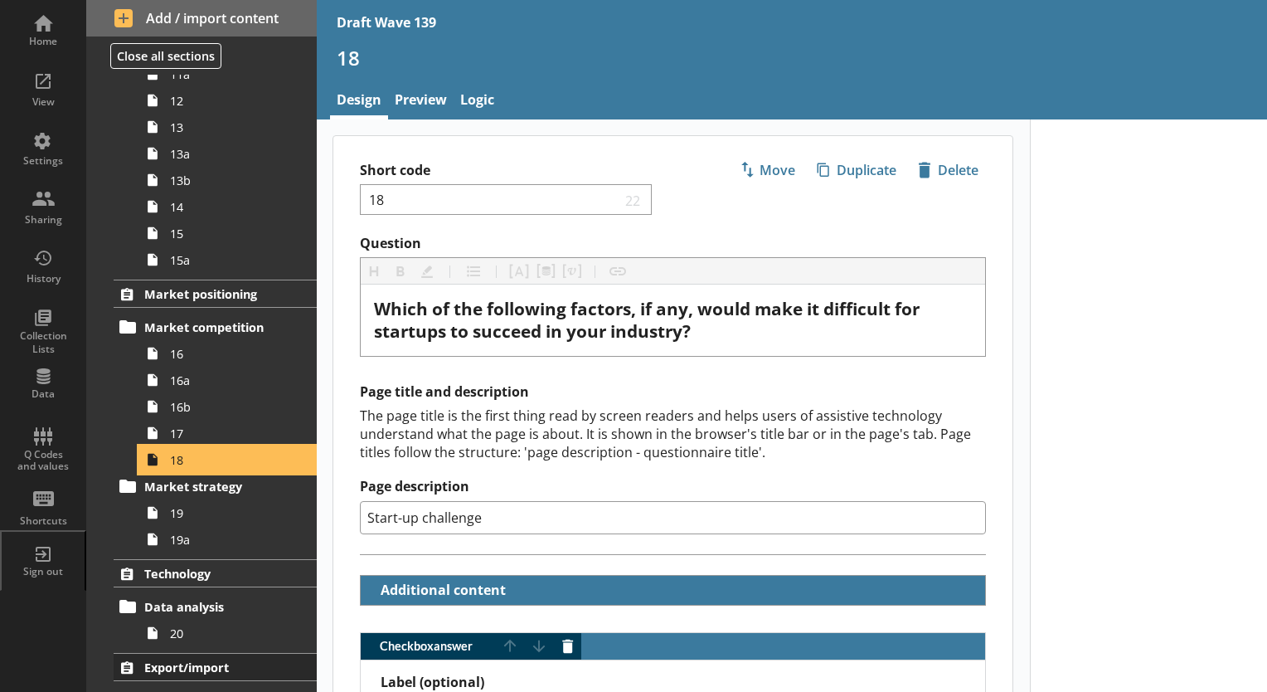
scroll to position [1161, 0]
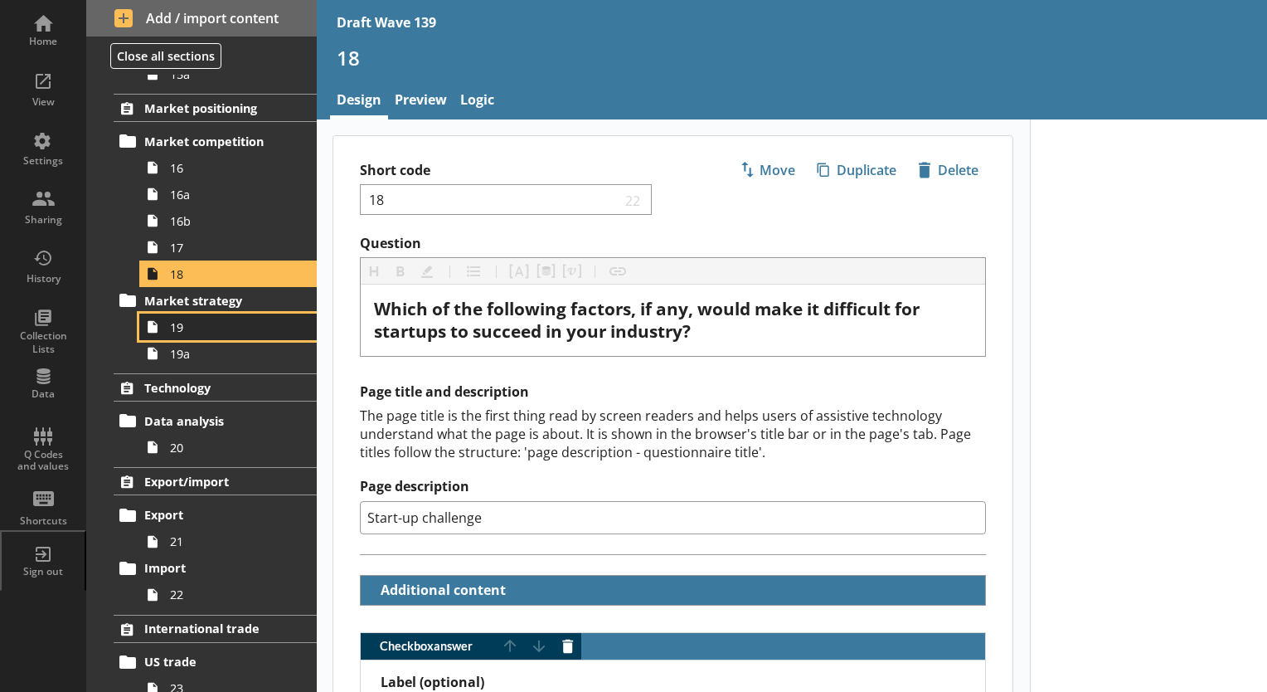
click at [176, 330] on span "19" at bounding box center [232, 327] width 124 height 16
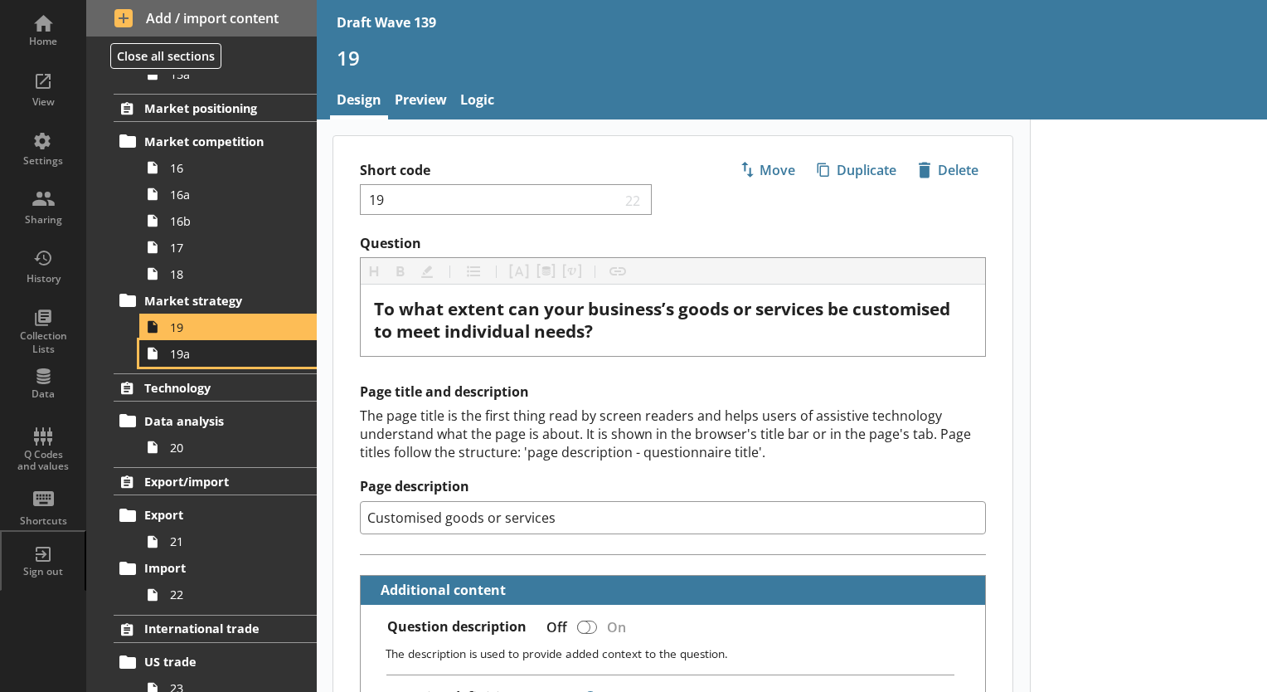
click at [183, 360] on link "19a" at bounding box center [227, 353] width 177 height 27
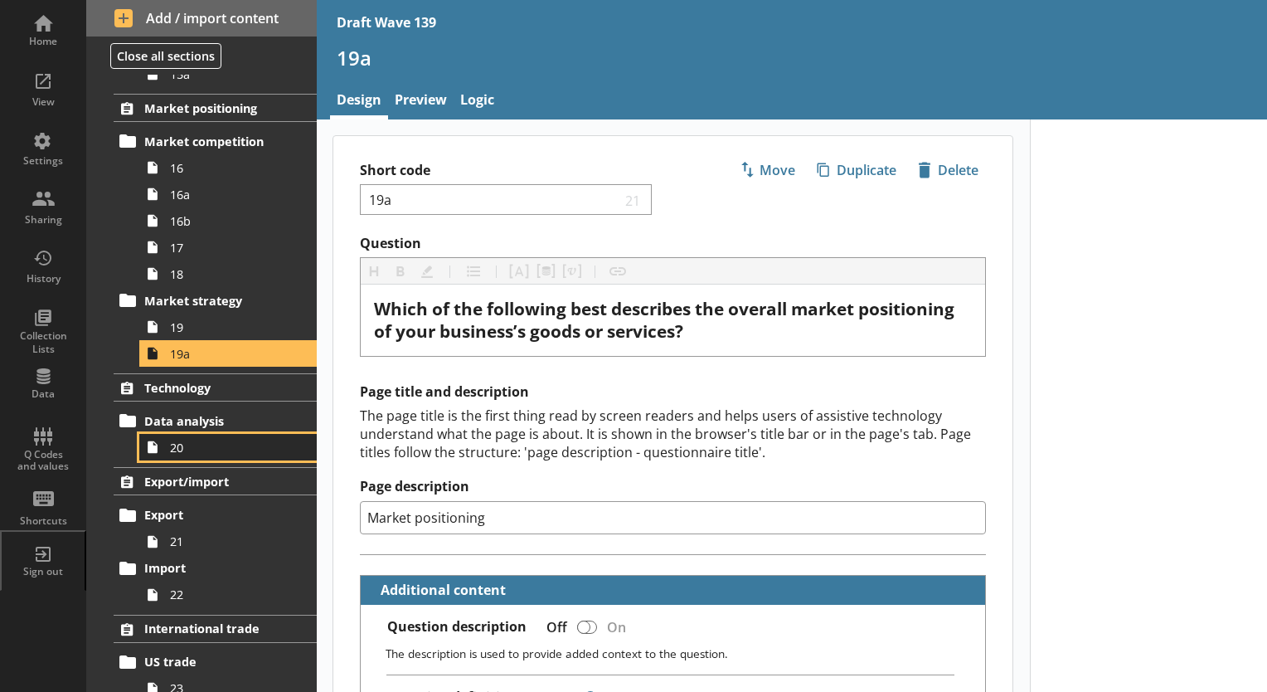
click at [189, 442] on span "20" at bounding box center [232, 448] width 124 height 16
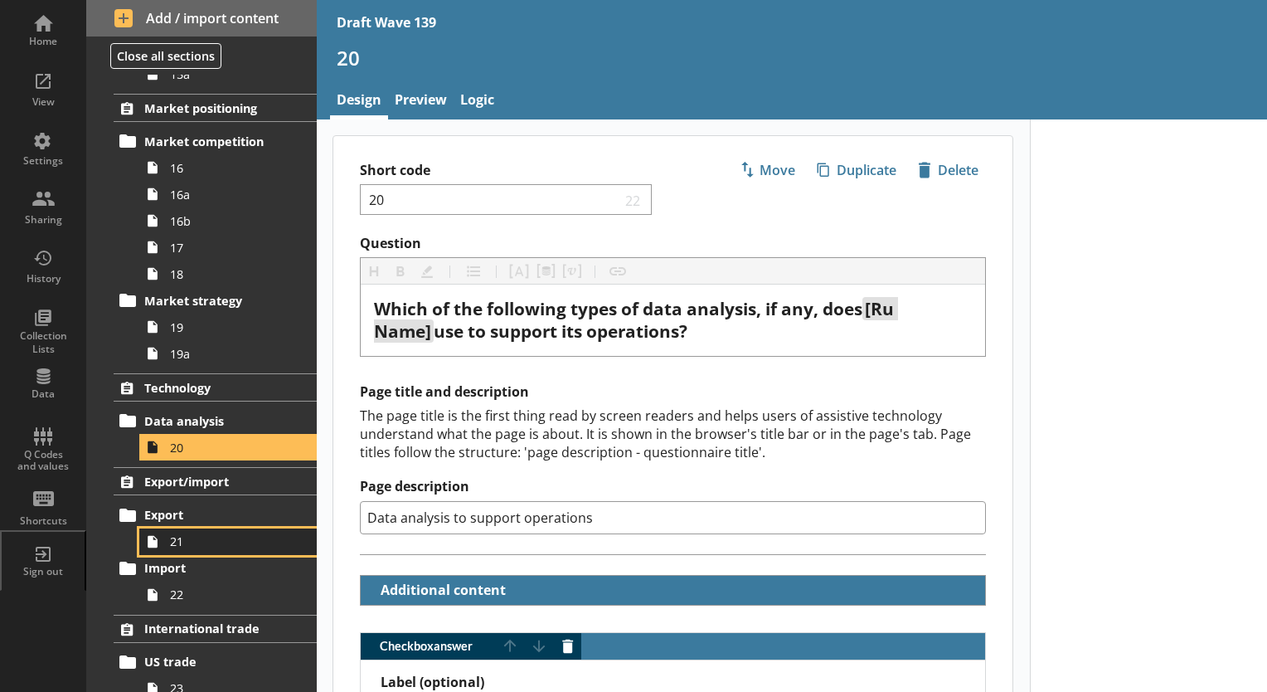
click at [182, 536] on span "21" at bounding box center [232, 541] width 124 height 16
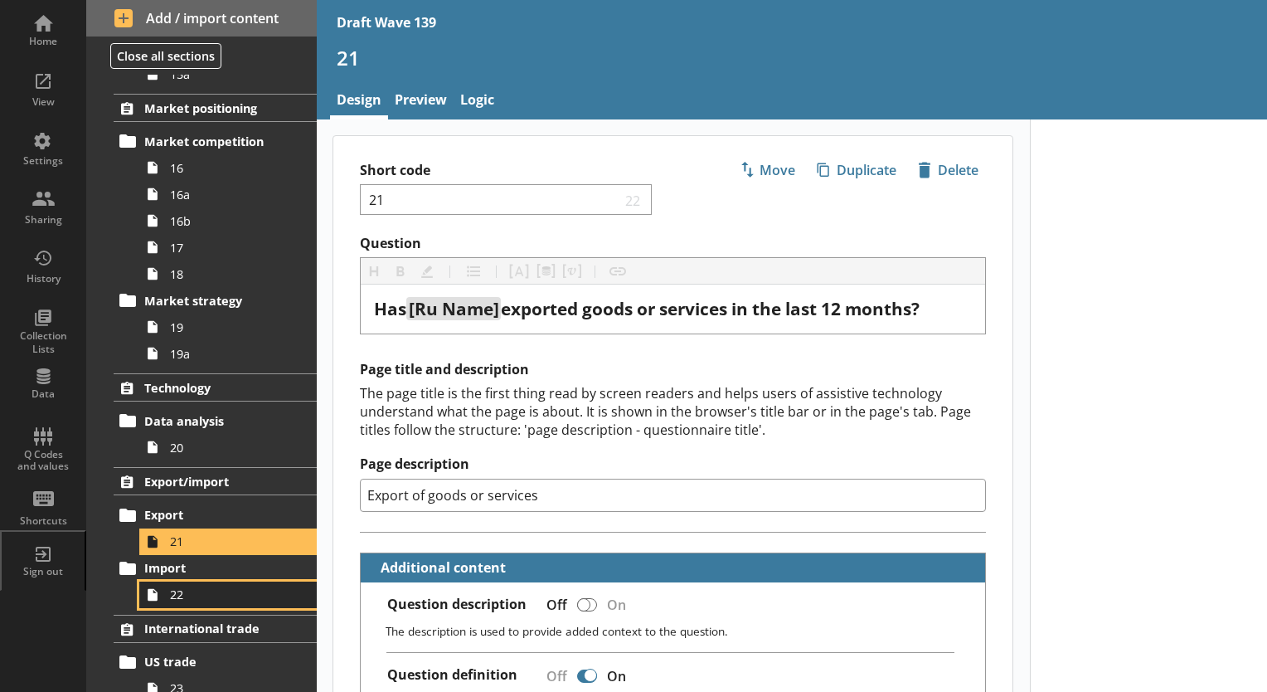
drag, startPoint x: 189, startPoint y: 591, endPoint x: 196, endPoint y: 581, distance: 12.7
click at [189, 590] on span "22" at bounding box center [232, 594] width 124 height 16
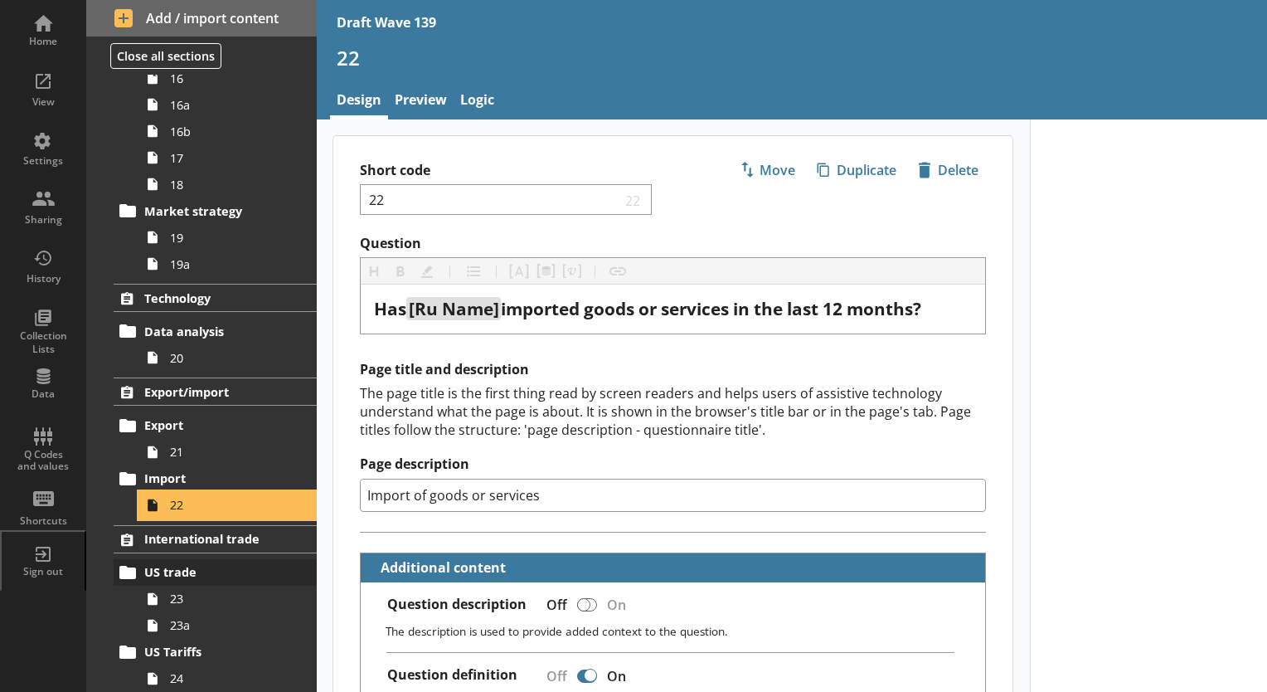
scroll to position [1408, 0]
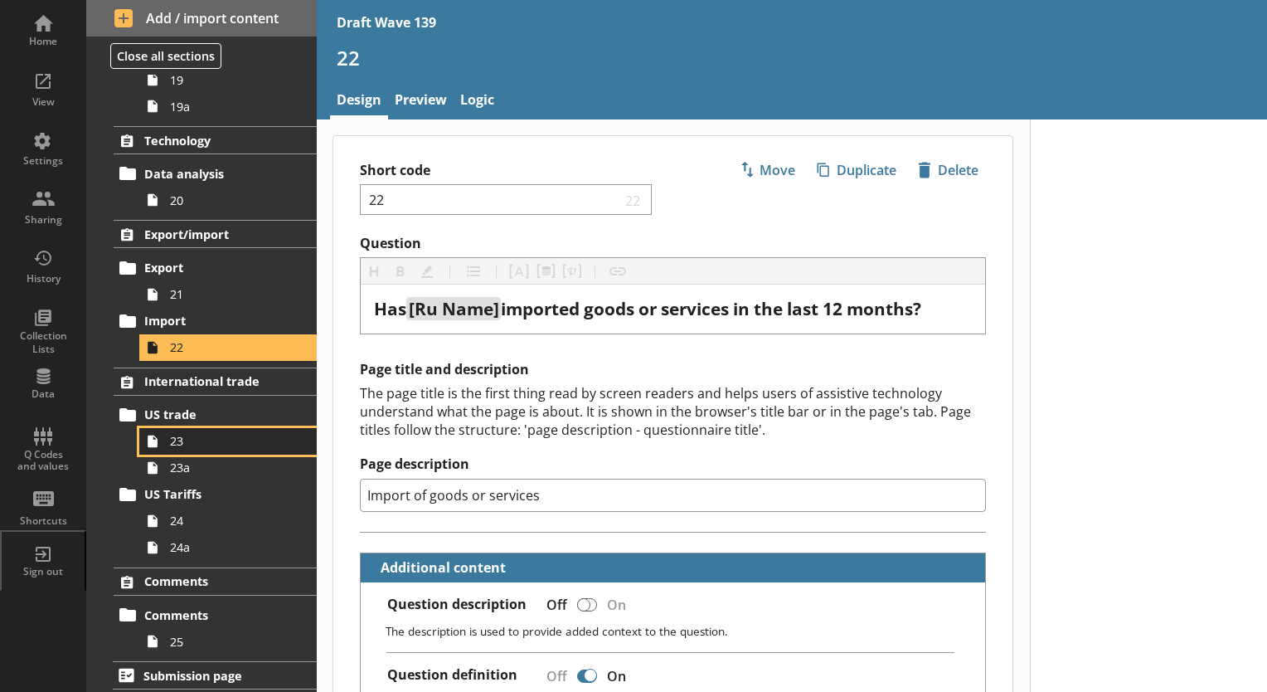
click at [179, 442] on span "23" at bounding box center [232, 441] width 124 height 16
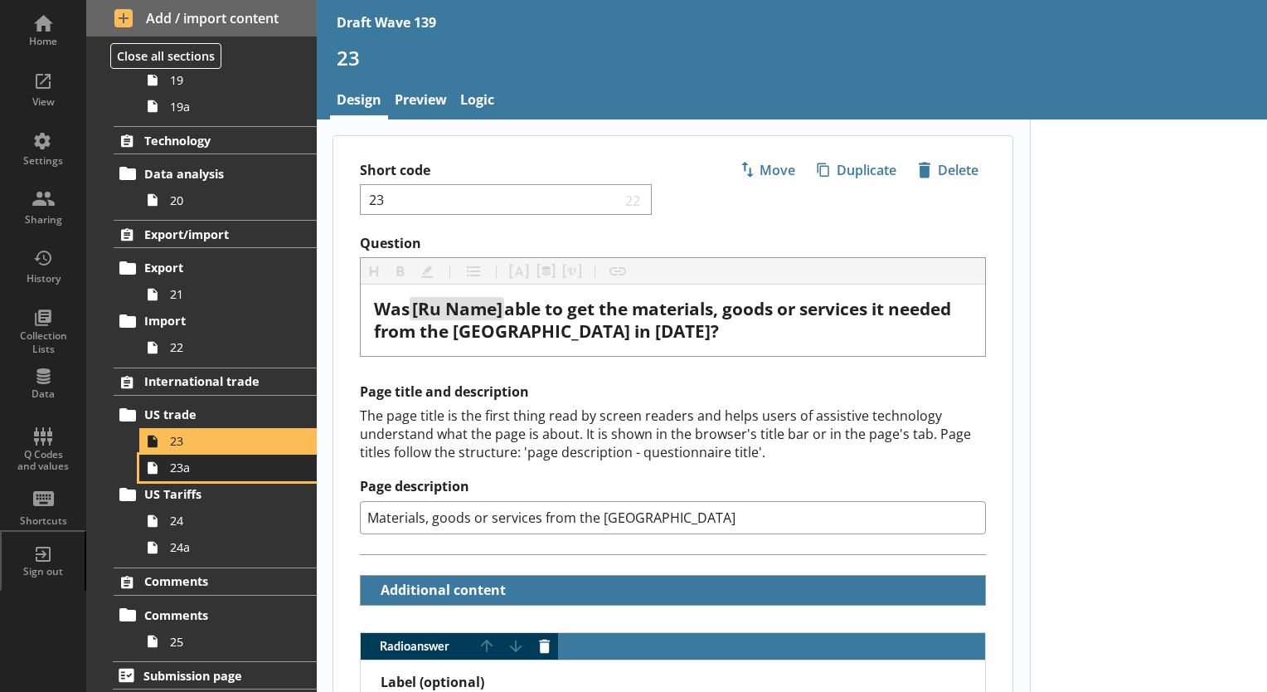
click at [179, 469] on span "23a" at bounding box center [232, 467] width 124 height 16
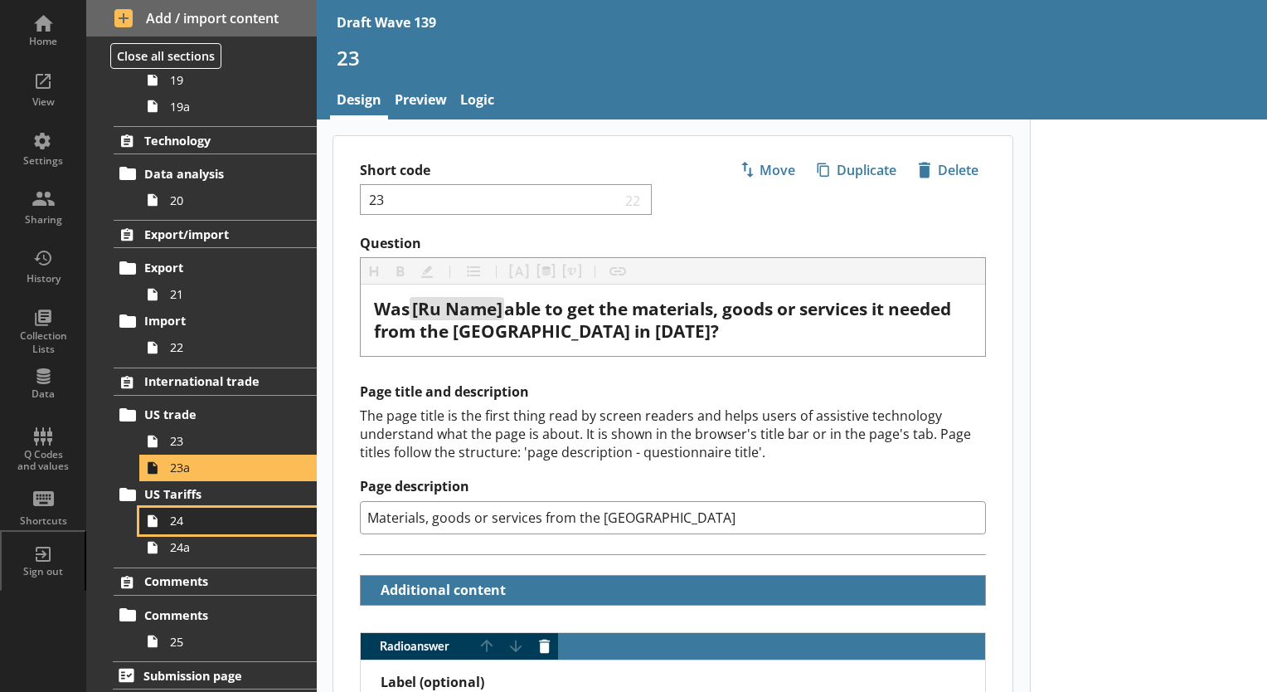
click at [177, 514] on span "24" at bounding box center [232, 521] width 124 height 16
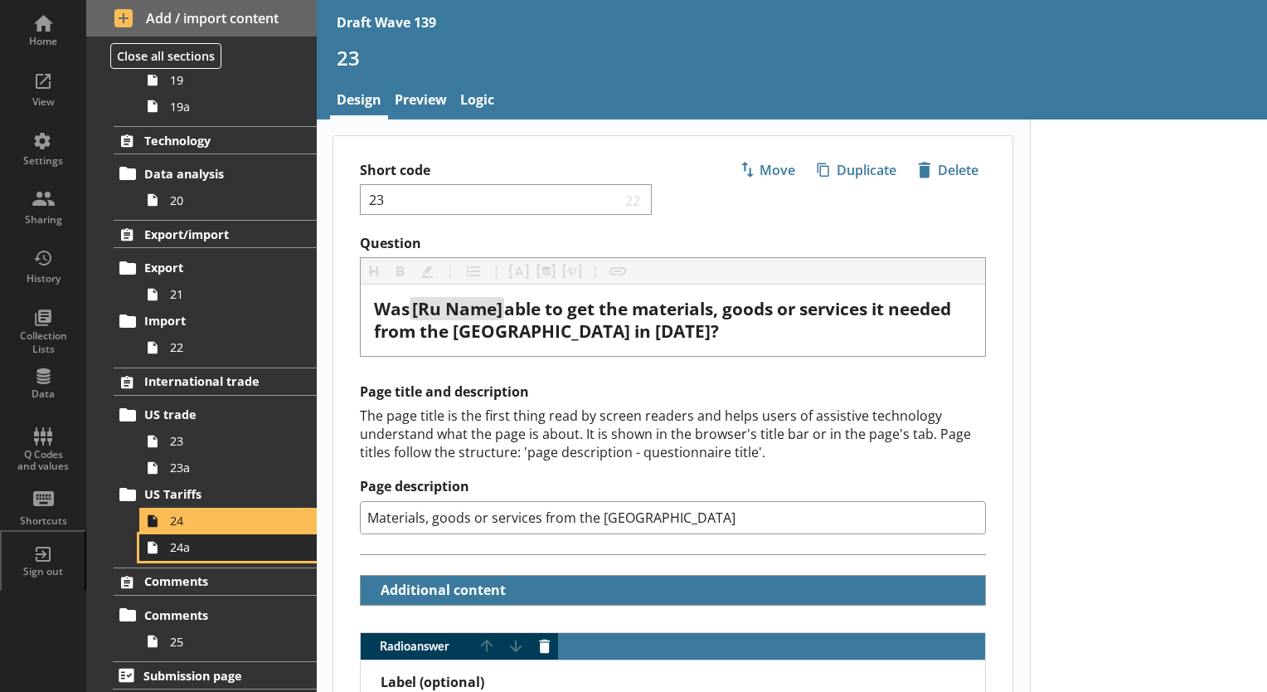
click at [189, 552] on link "24a" at bounding box center [227, 547] width 177 height 27
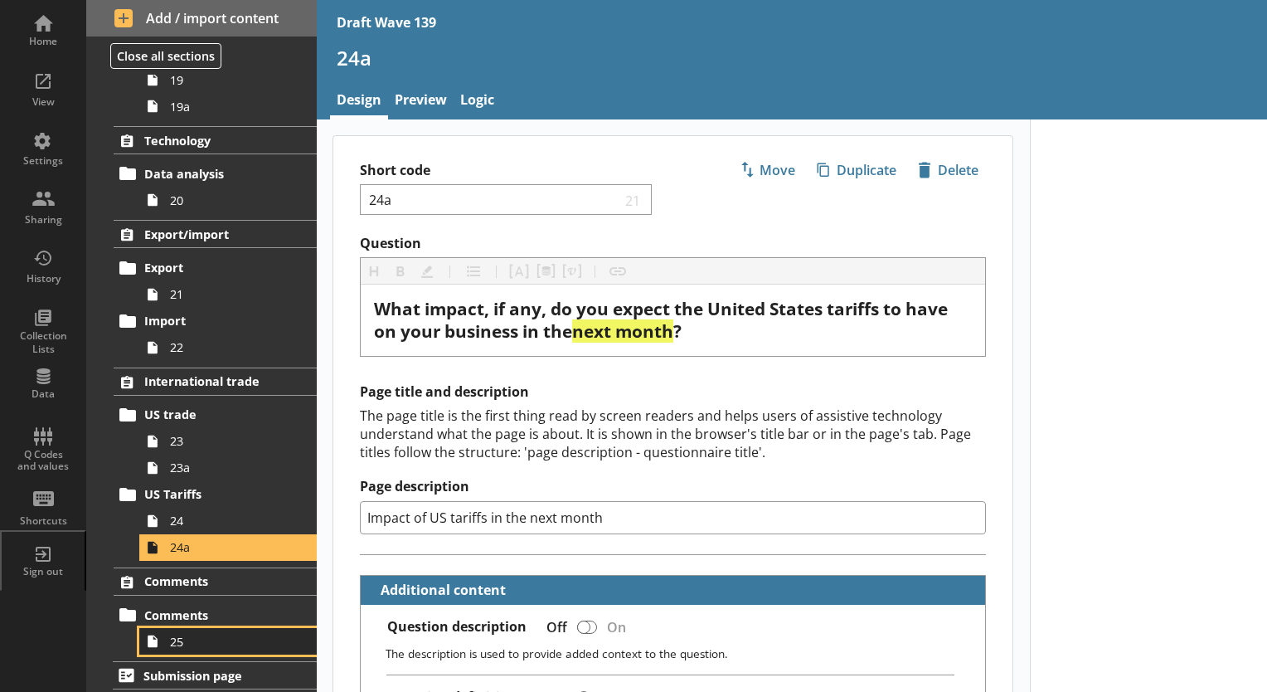
click at [175, 644] on span "25" at bounding box center [232, 642] width 124 height 16
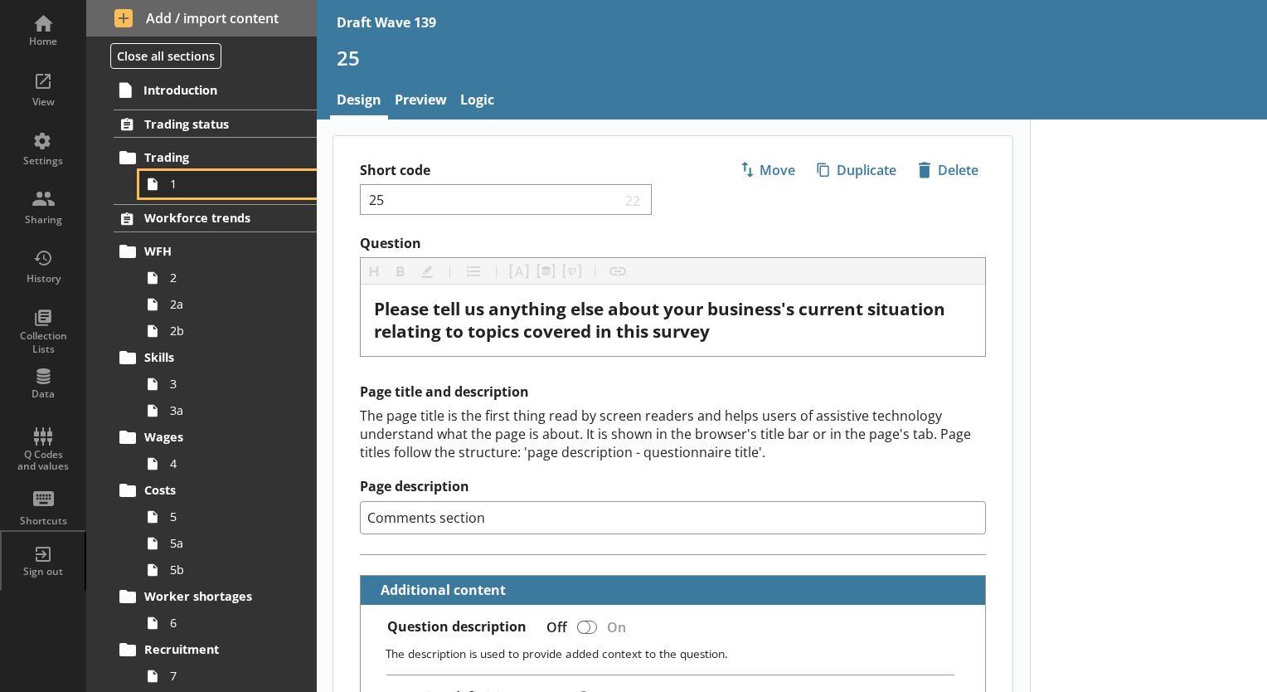
click at [173, 187] on span "1" at bounding box center [232, 184] width 124 height 16
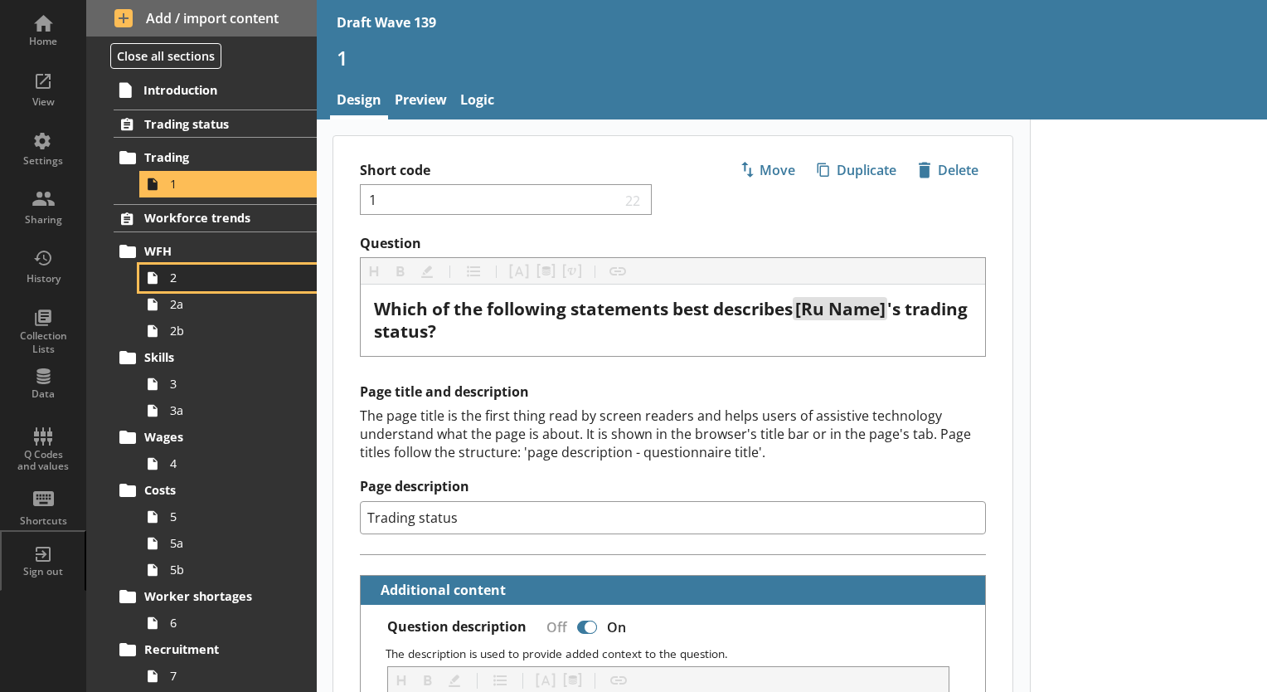
click at [179, 284] on link "2" at bounding box center [227, 278] width 177 height 27
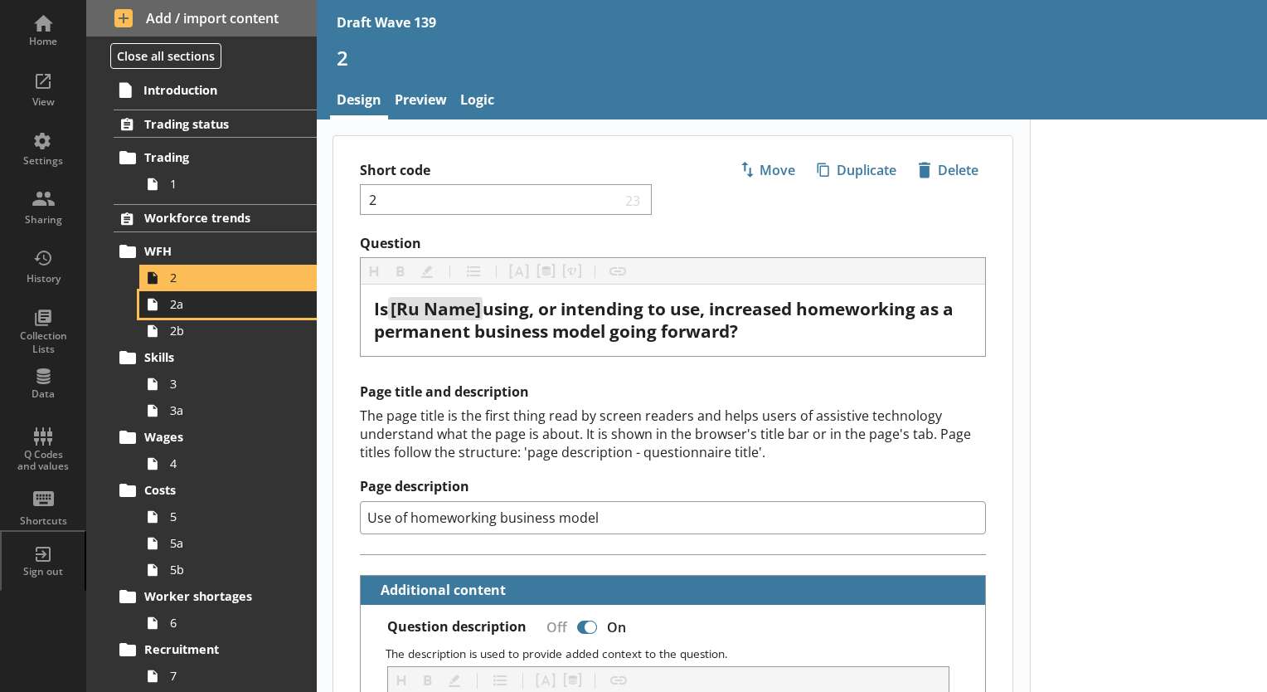
click at [179, 312] on link "2a" at bounding box center [227, 304] width 177 height 27
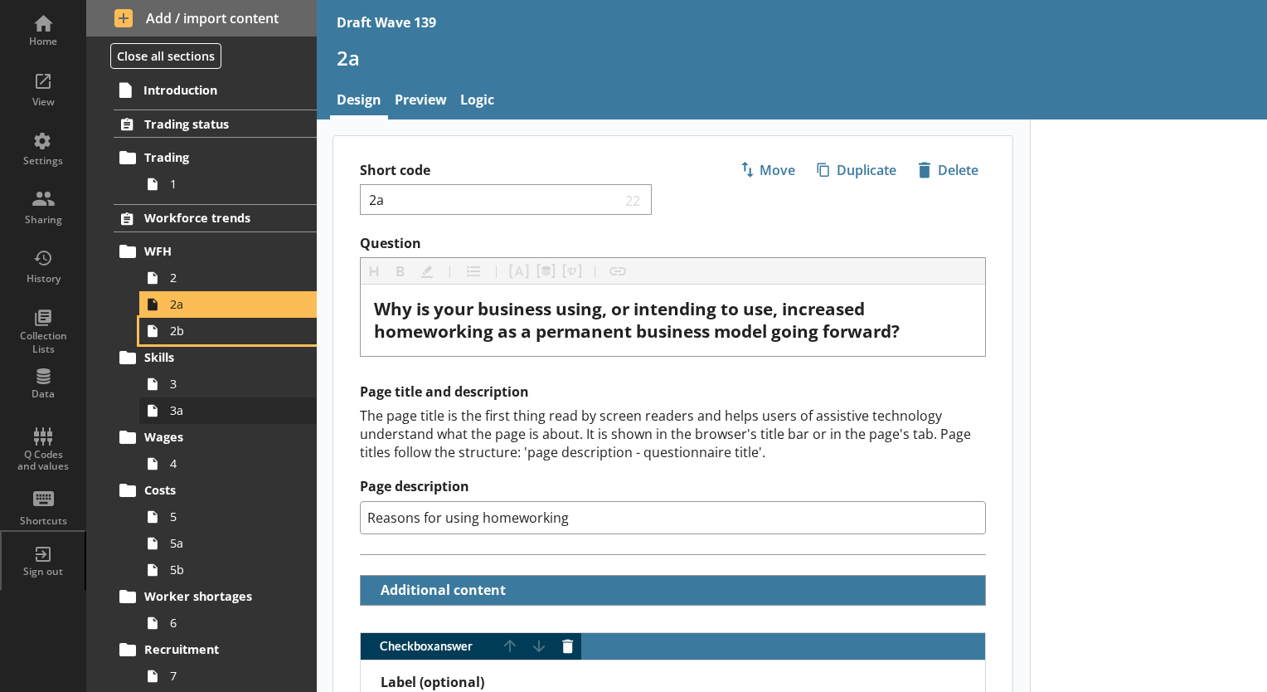
drag, startPoint x: 180, startPoint y: 338, endPoint x: 187, endPoint y: 406, distance: 67.5
click at [182, 339] on link "2b" at bounding box center [227, 331] width 177 height 27
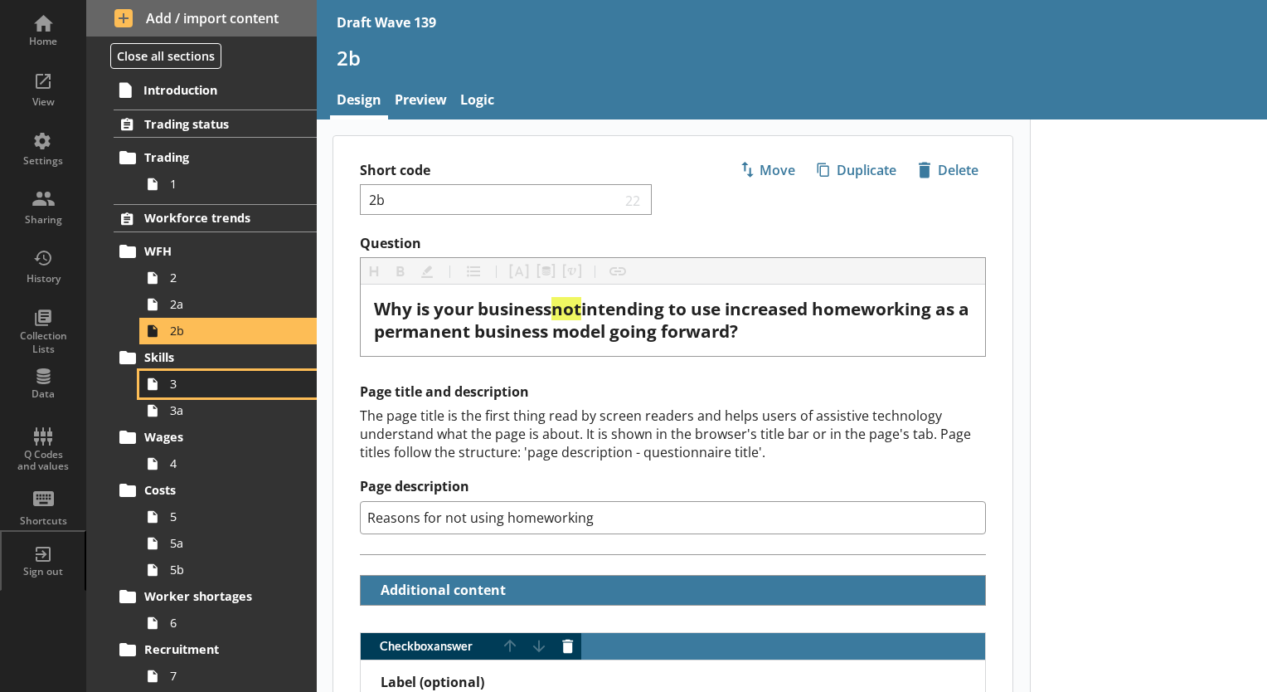
click at [187, 386] on span "3" at bounding box center [232, 384] width 124 height 16
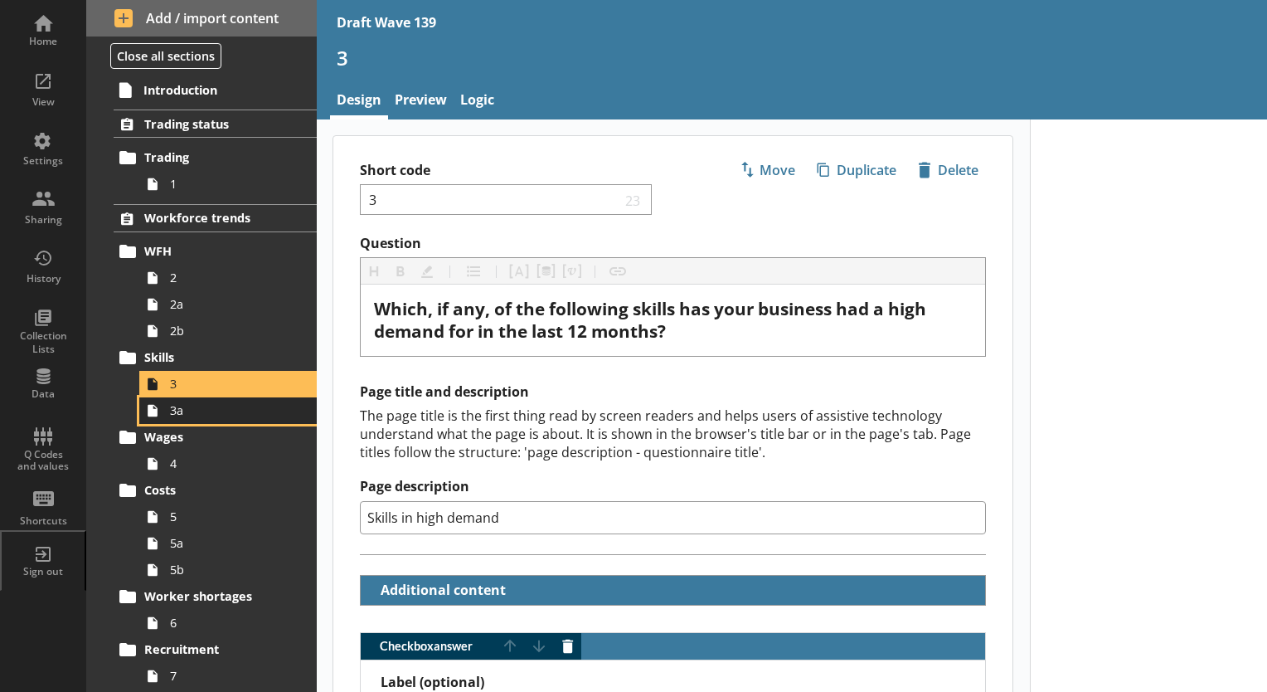
click at [191, 414] on span "3a" at bounding box center [232, 410] width 124 height 16
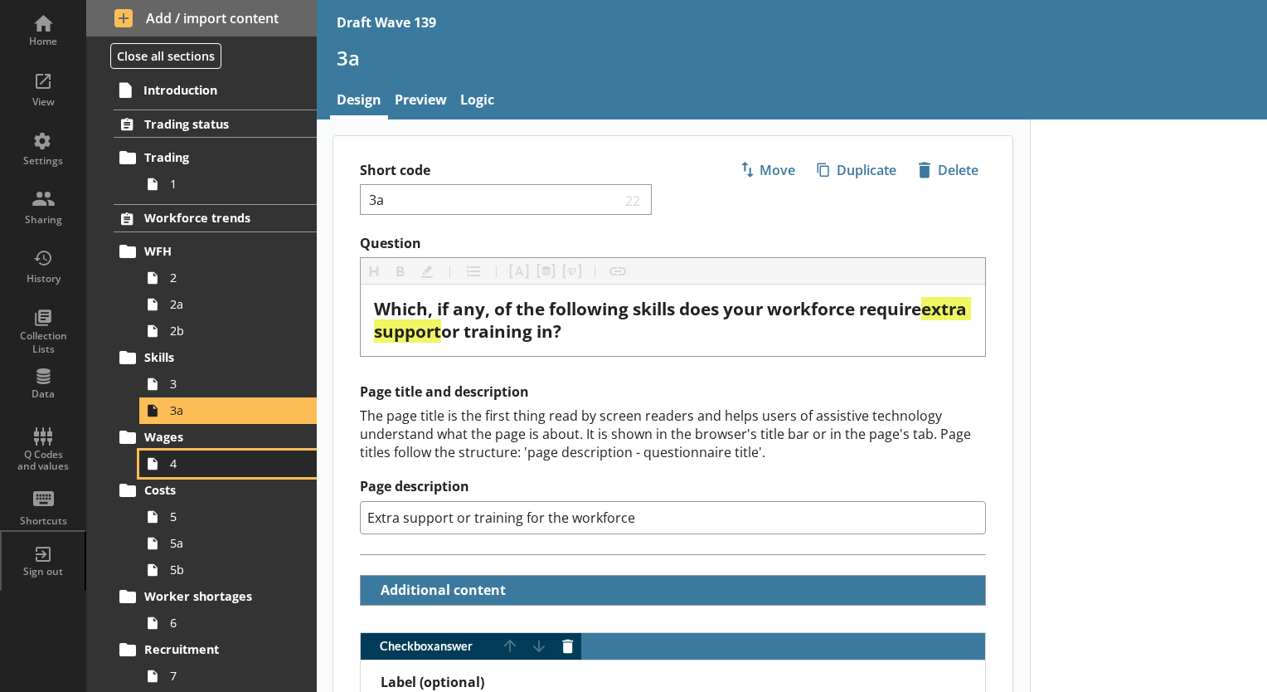
click at [180, 464] on span "4" at bounding box center [232, 463] width 124 height 16
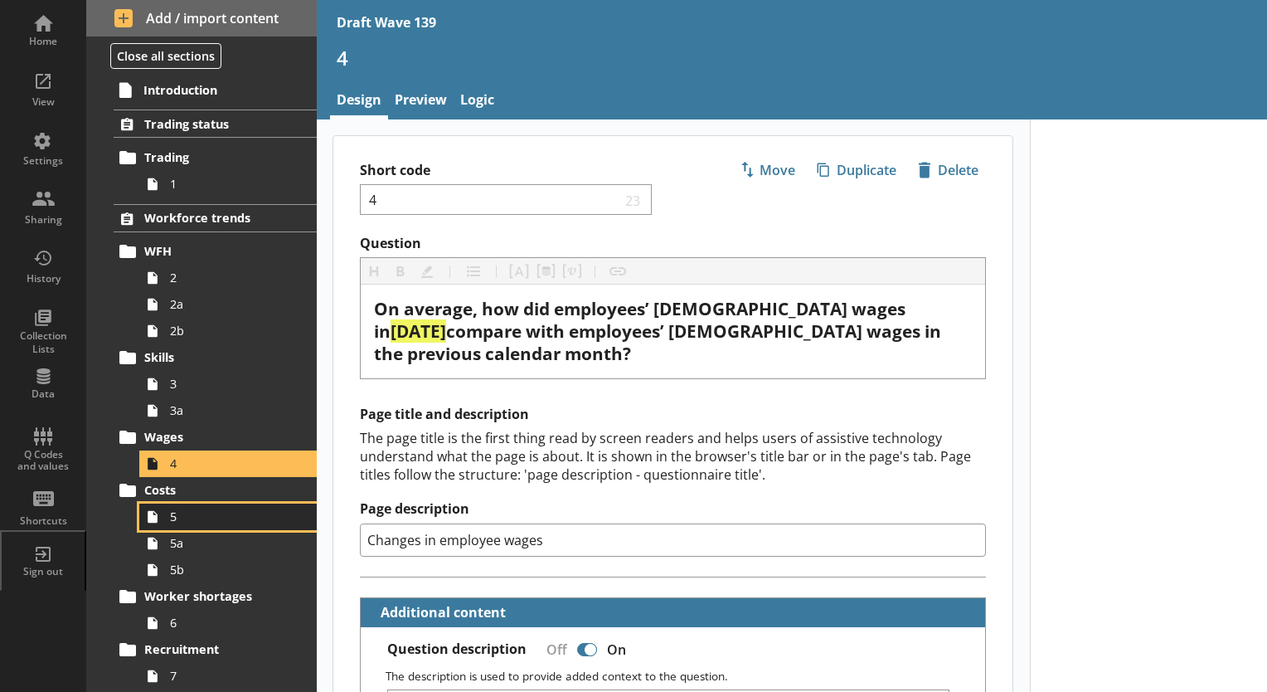
click at [182, 509] on span "5" at bounding box center [232, 516] width 124 height 16
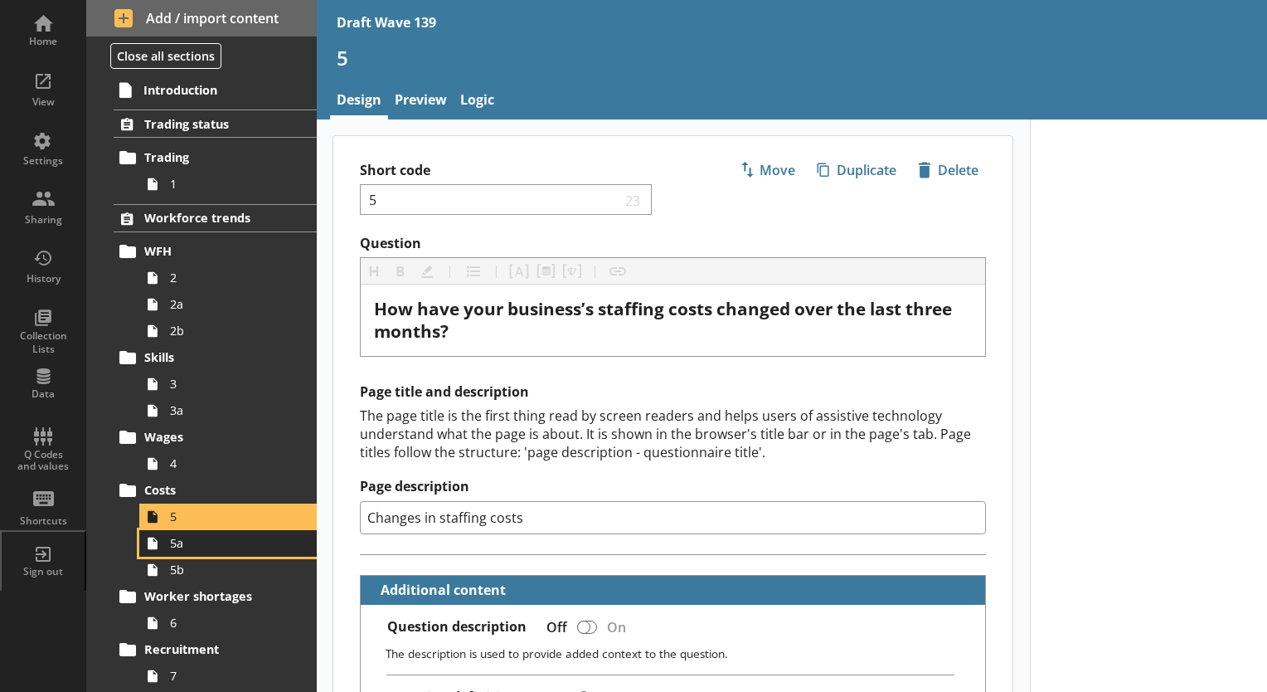
click at [182, 548] on span "5a" at bounding box center [232, 543] width 124 height 16
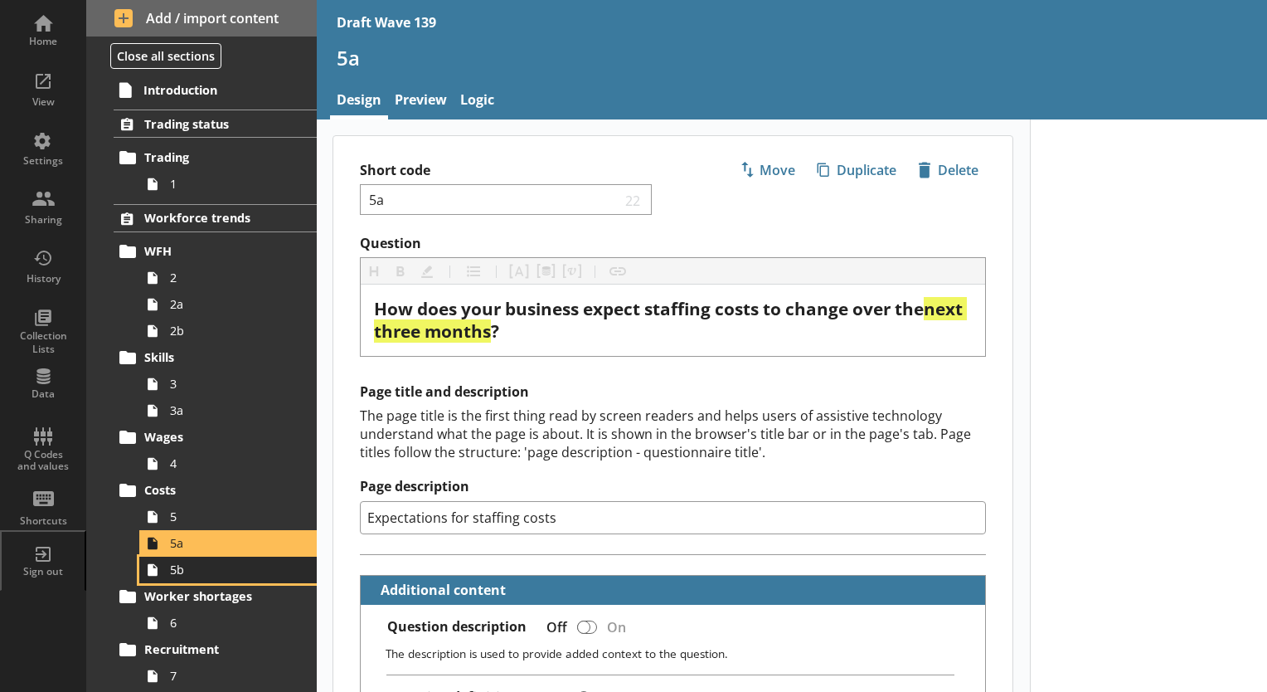
drag, startPoint x: 181, startPoint y: 579, endPoint x: 230, endPoint y: 556, distance: 54.2
click at [182, 579] on link "5b" at bounding box center [227, 569] width 177 height 27
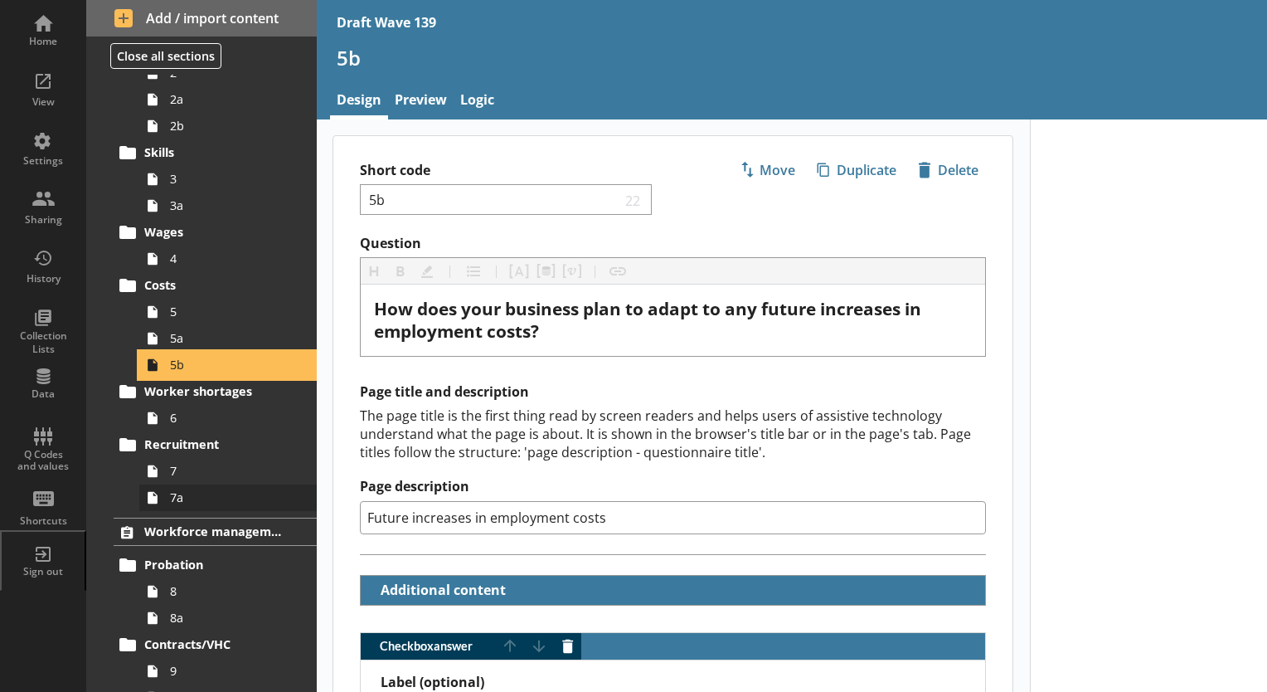
scroll to position [249, 0]
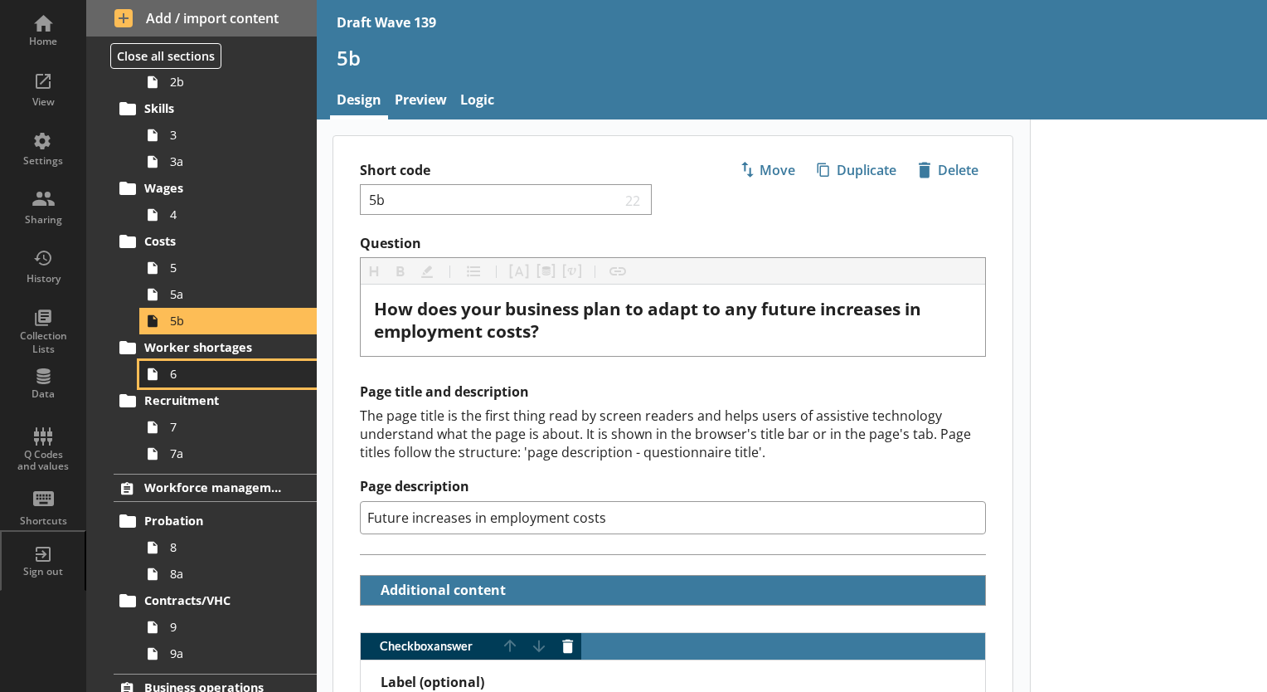
click at [182, 368] on span "6" at bounding box center [232, 374] width 124 height 16
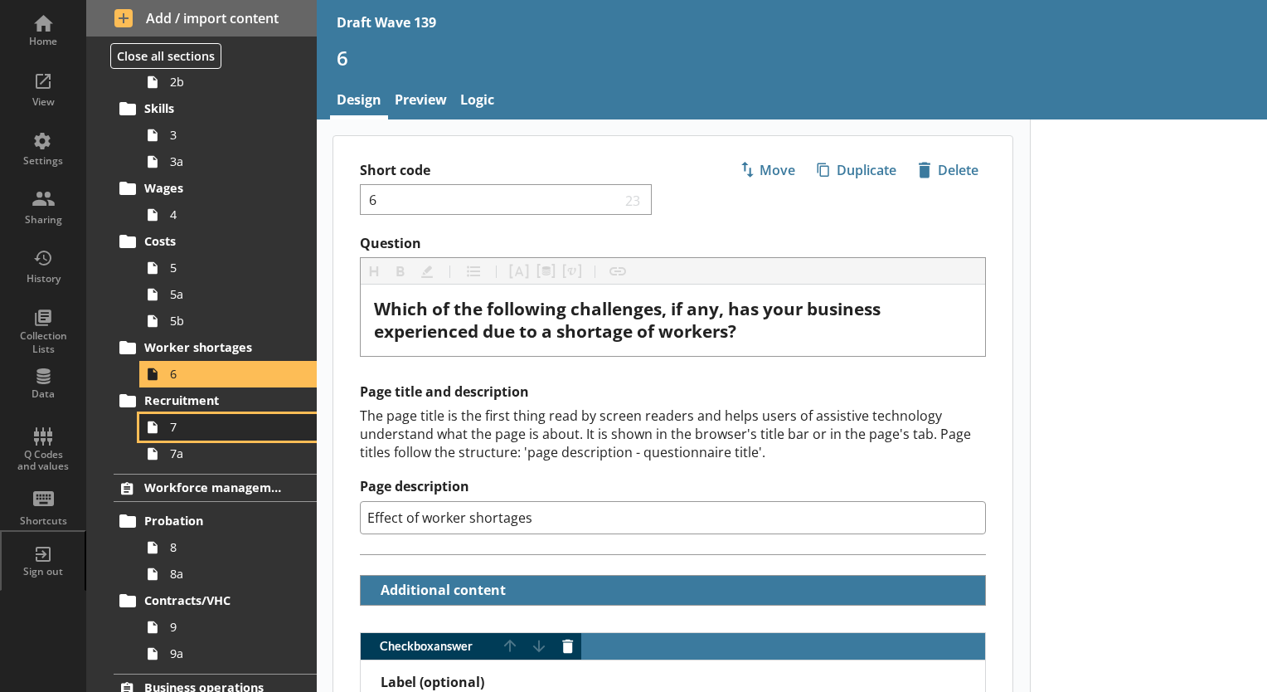
click at [179, 424] on span "7" at bounding box center [232, 427] width 124 height 16
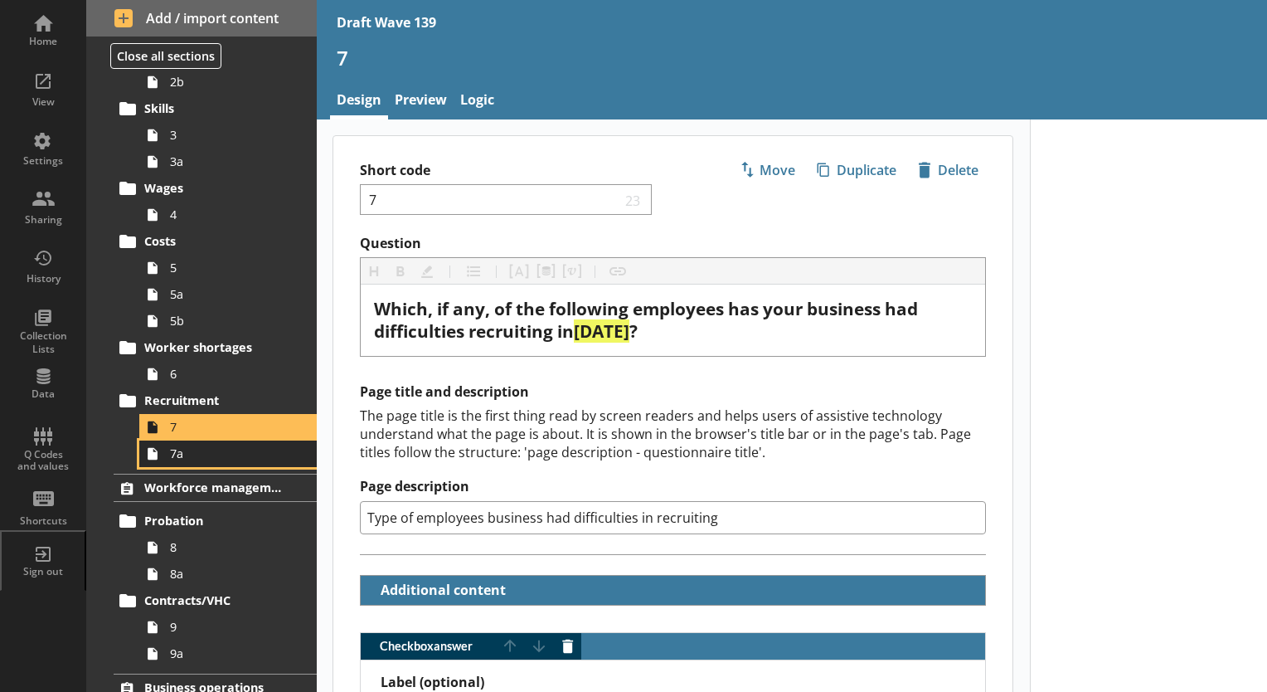
click at [185, 463] on link "7a" at bounding box center [227, 453] width 177 height 27
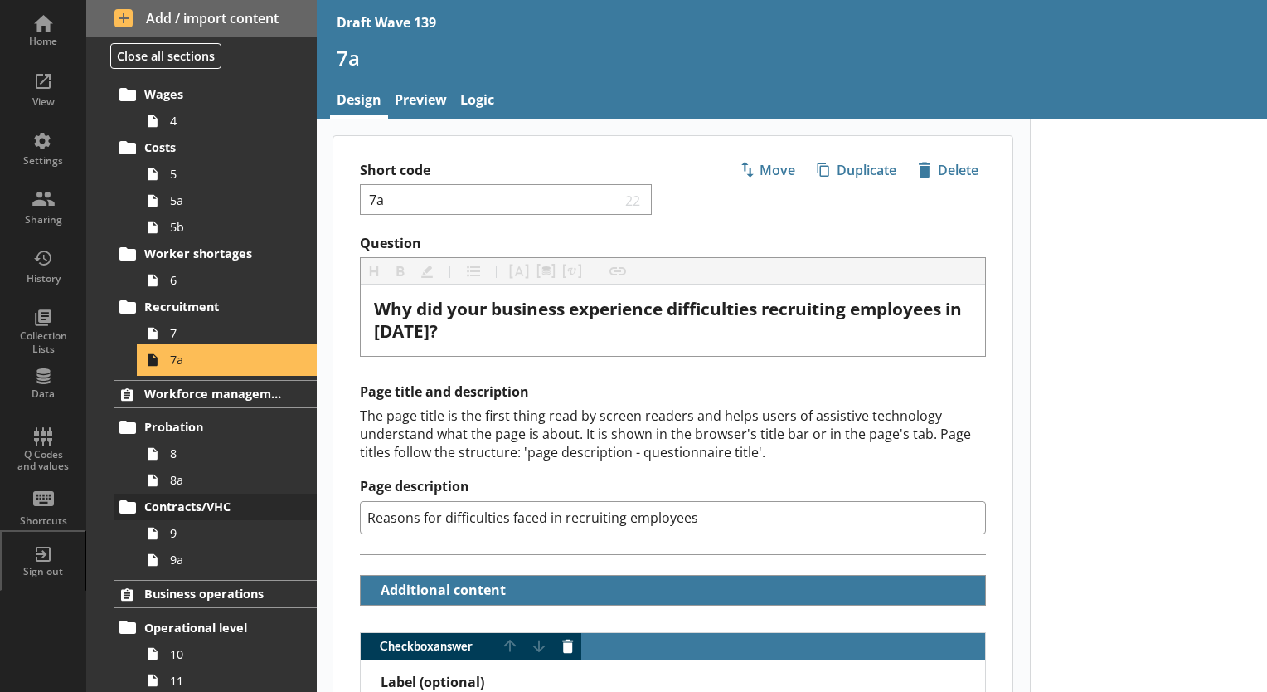
scroll to position [415, 0]
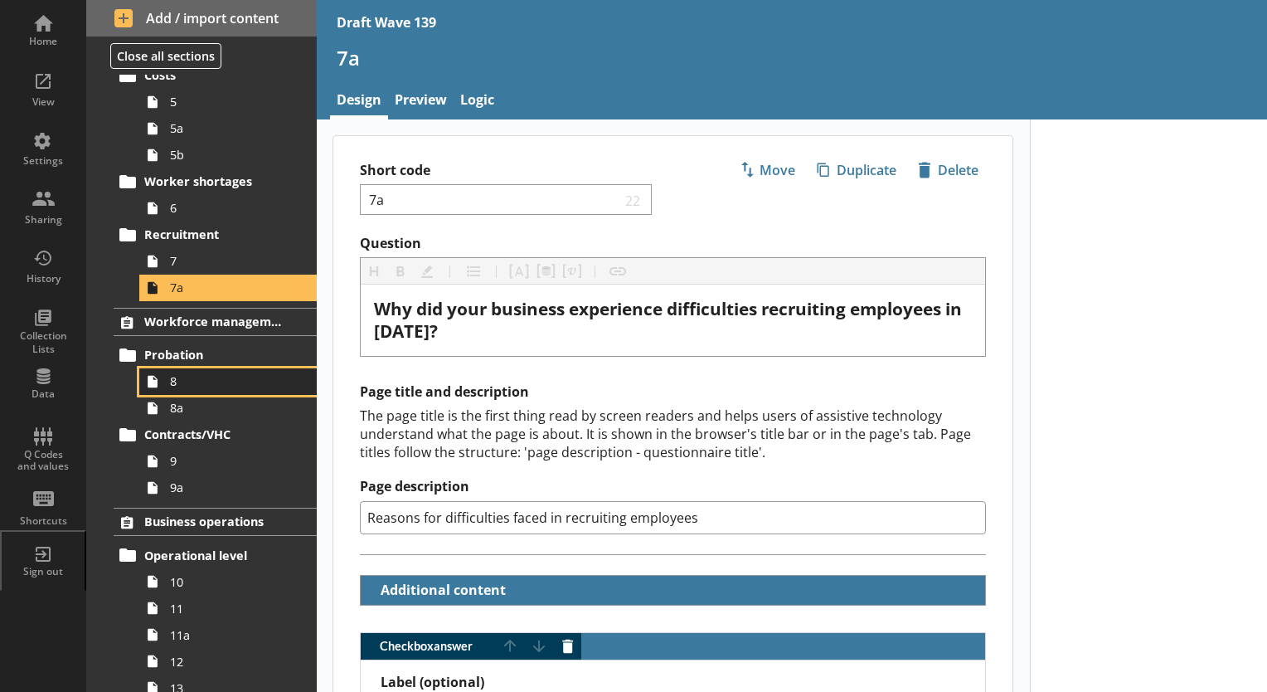
click at [179, 379] on span "8" at bounding box center [232, 381] width 124 height 16
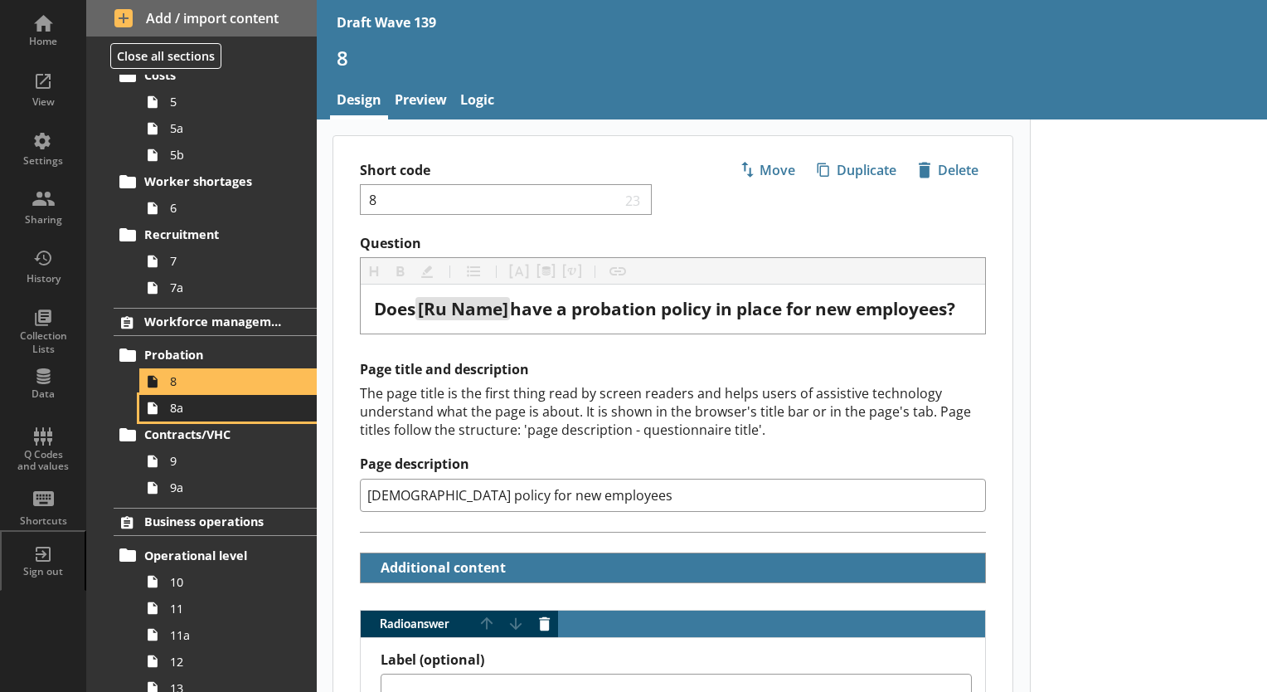
click at [179, 414] on span "8a" at bounding box center [232, 408] width 124 height 16
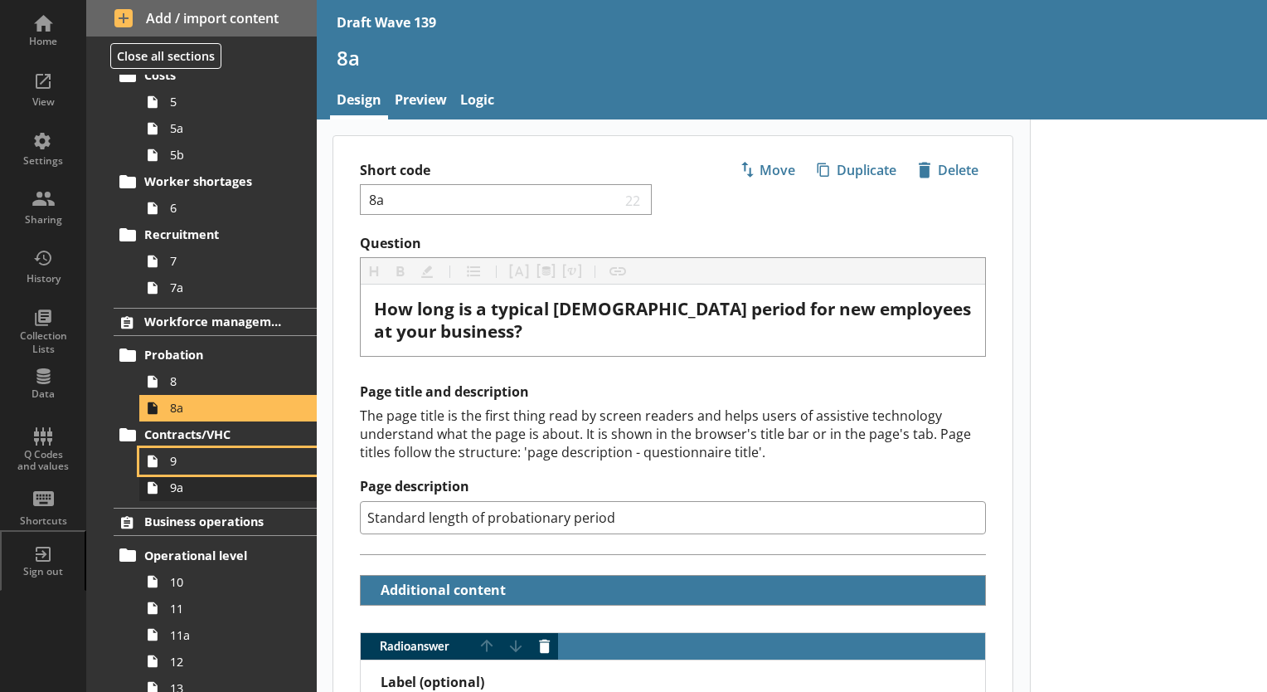
click at [176, 468] on link "9" at bounding box center [227, 461] width 177 height 27
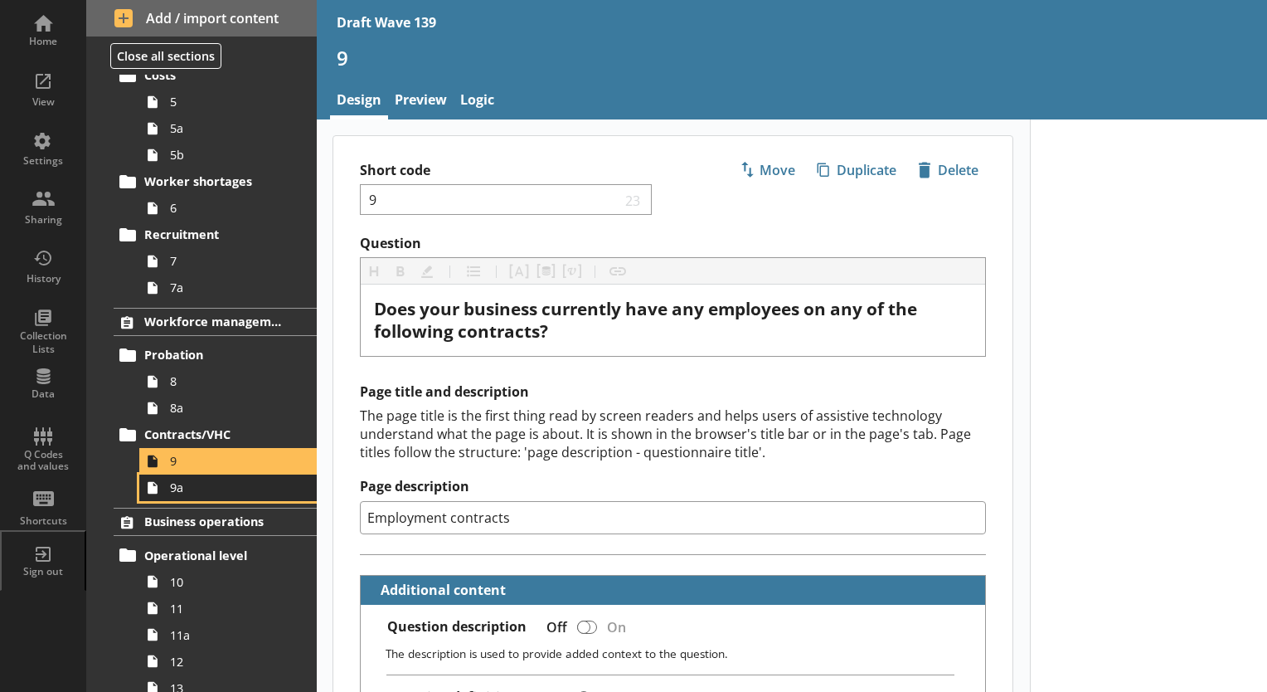
click at [179, 488] on span "9a" at bounding box center [232, 487] width 124 height 16
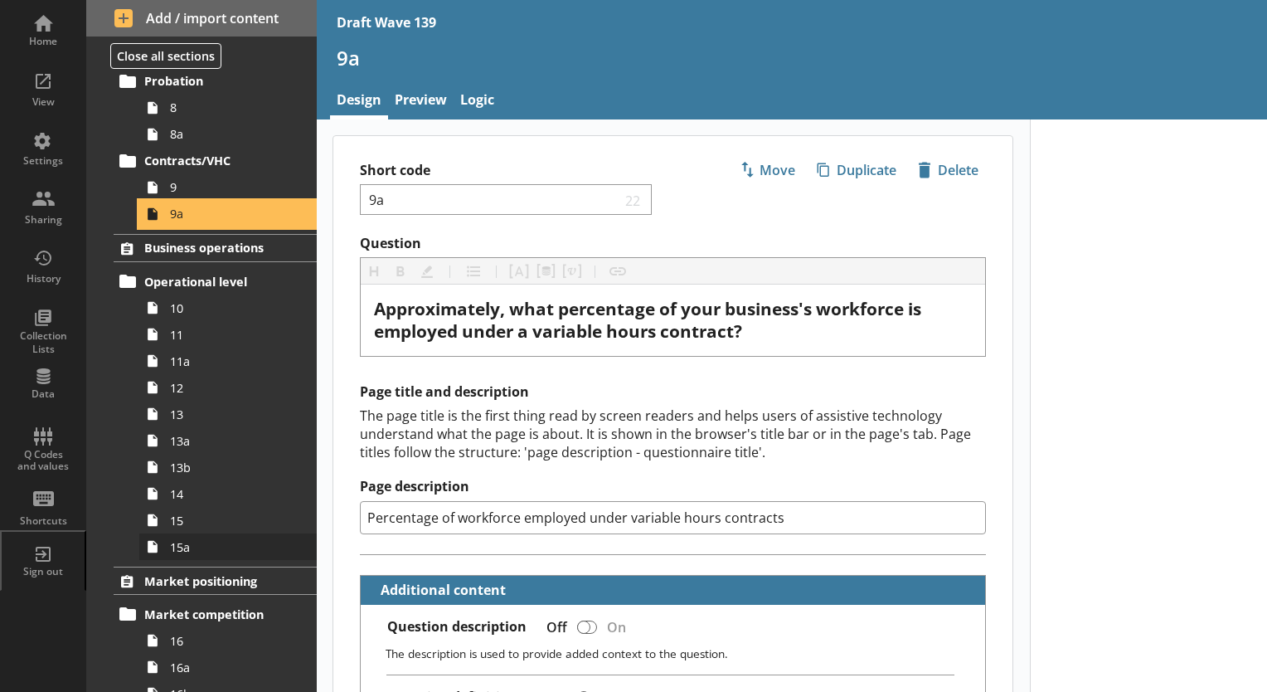
scroll to position [746, 0]
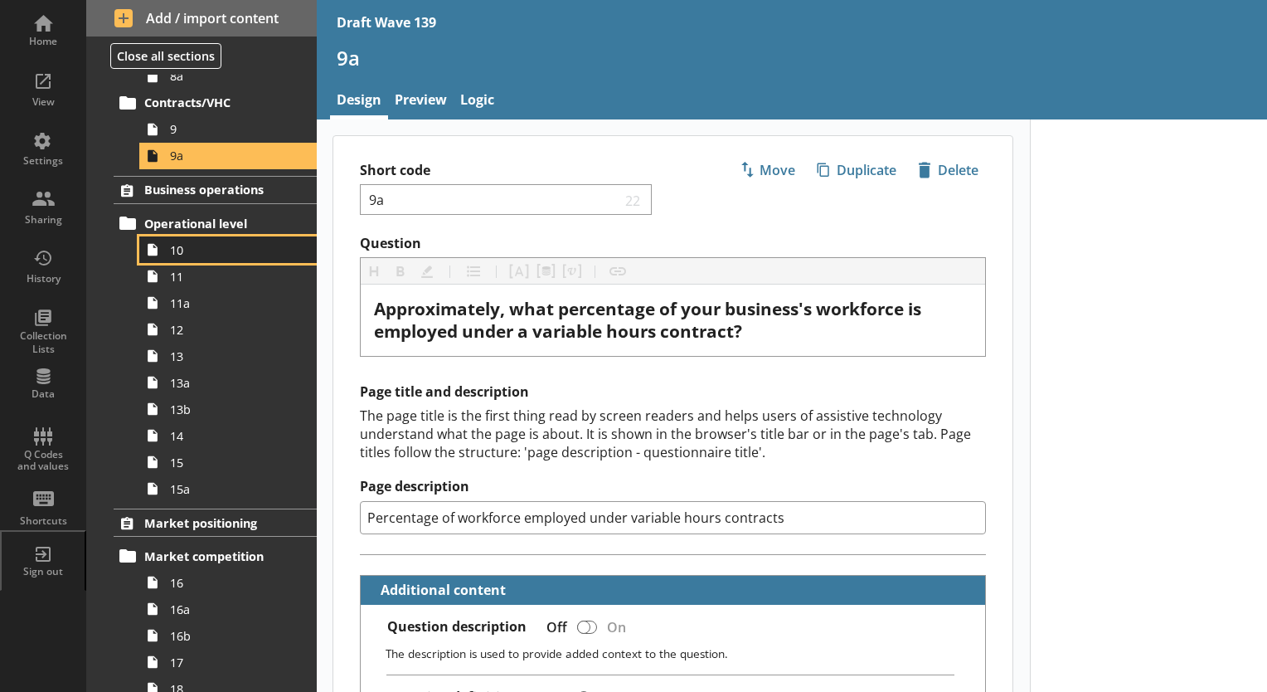
click at [189, 255] on span "10" at bounding box center [232, 250] width 124 height 16
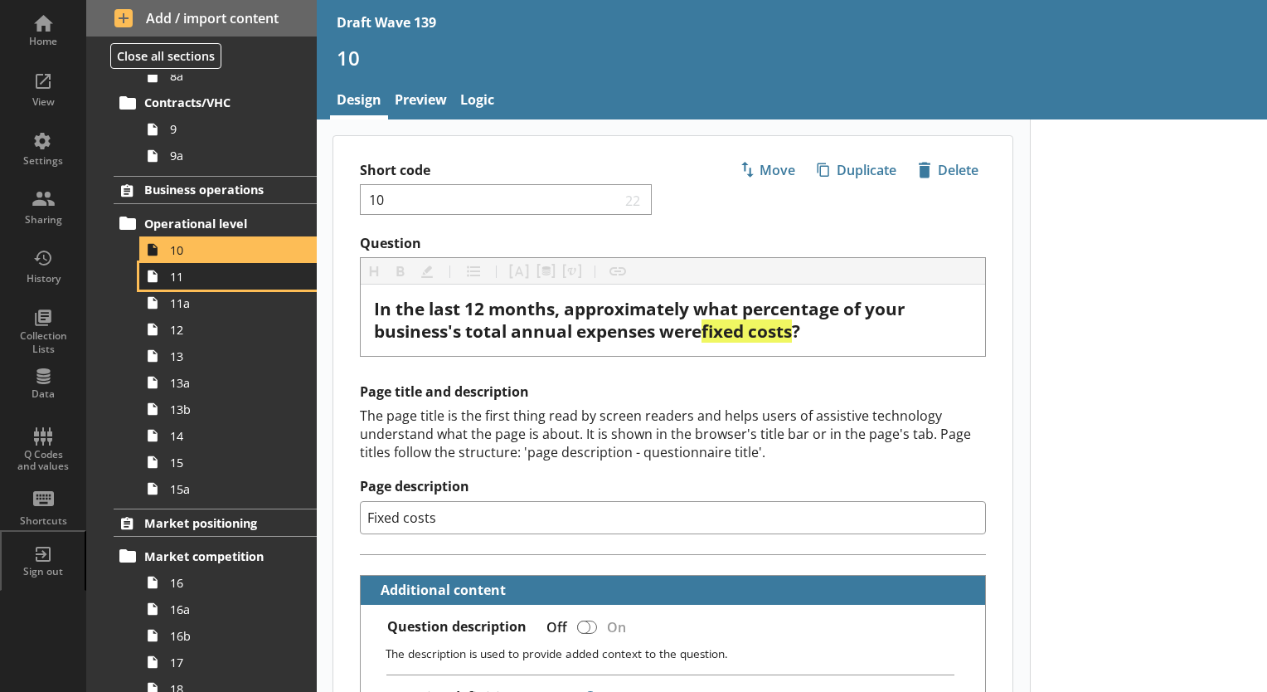
click at [186, 277] on span "11" at bounding box center [232, 277] width 124 height 16
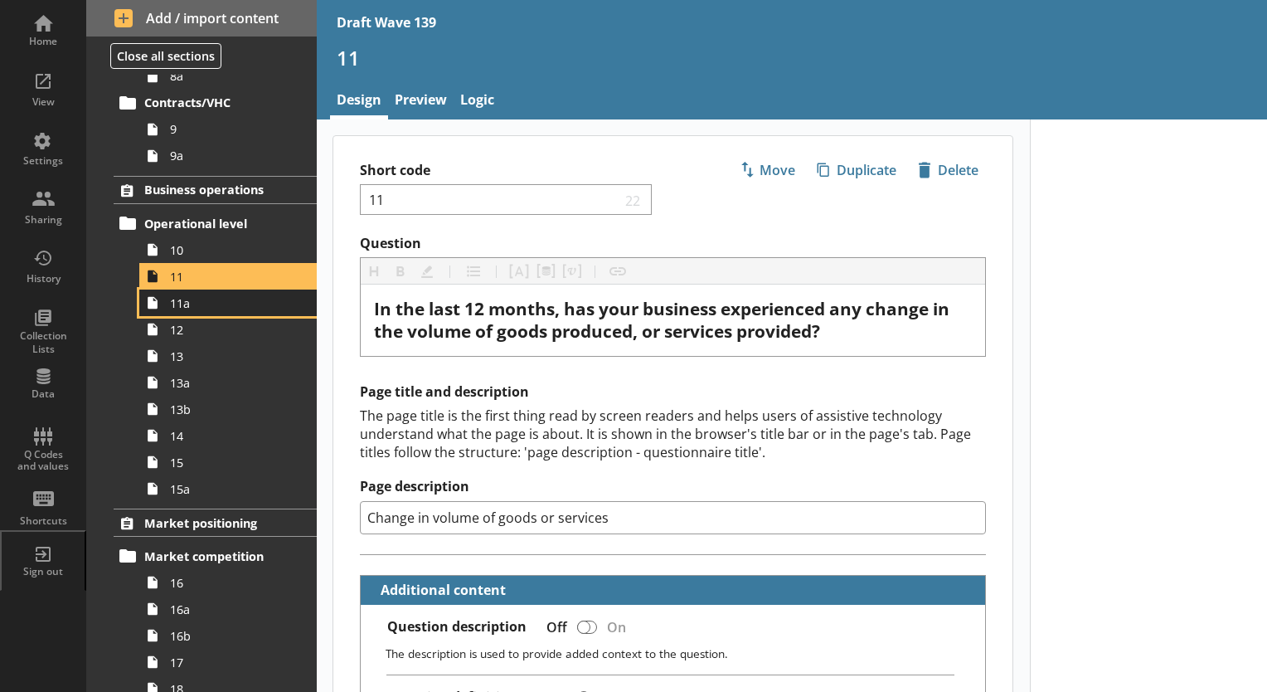
click at [182, 302] on span "11a" at bounding box center [232, 303] width 124 height 16
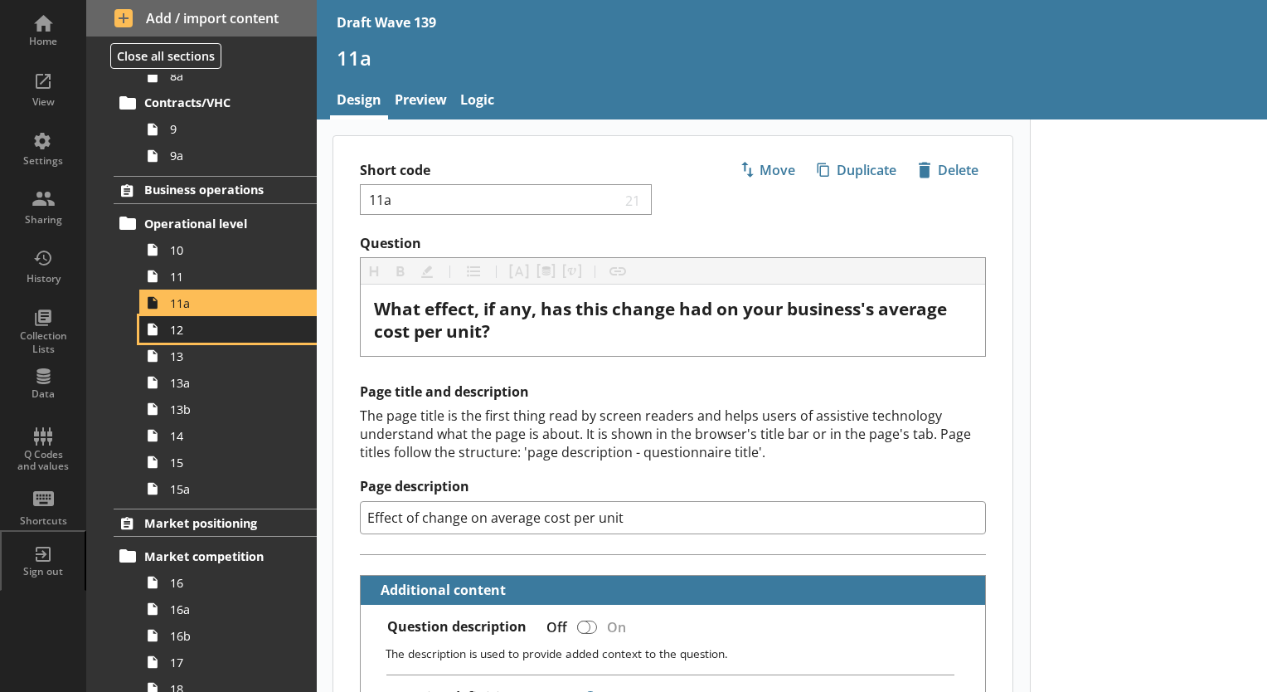
click at [197, 338] on link "12" at bounding box center [227, 329] width 177 height 27
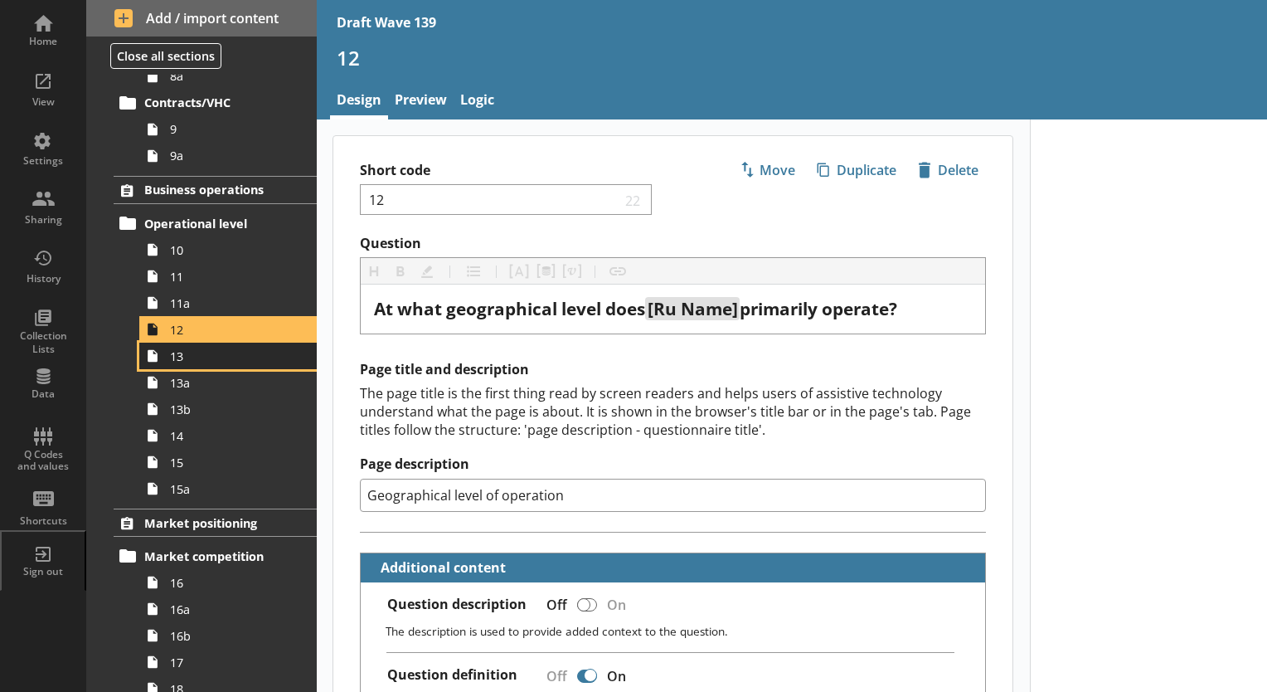
click at [189, 364] on link "13" at bounding box center [227, 356] width 177 height 27
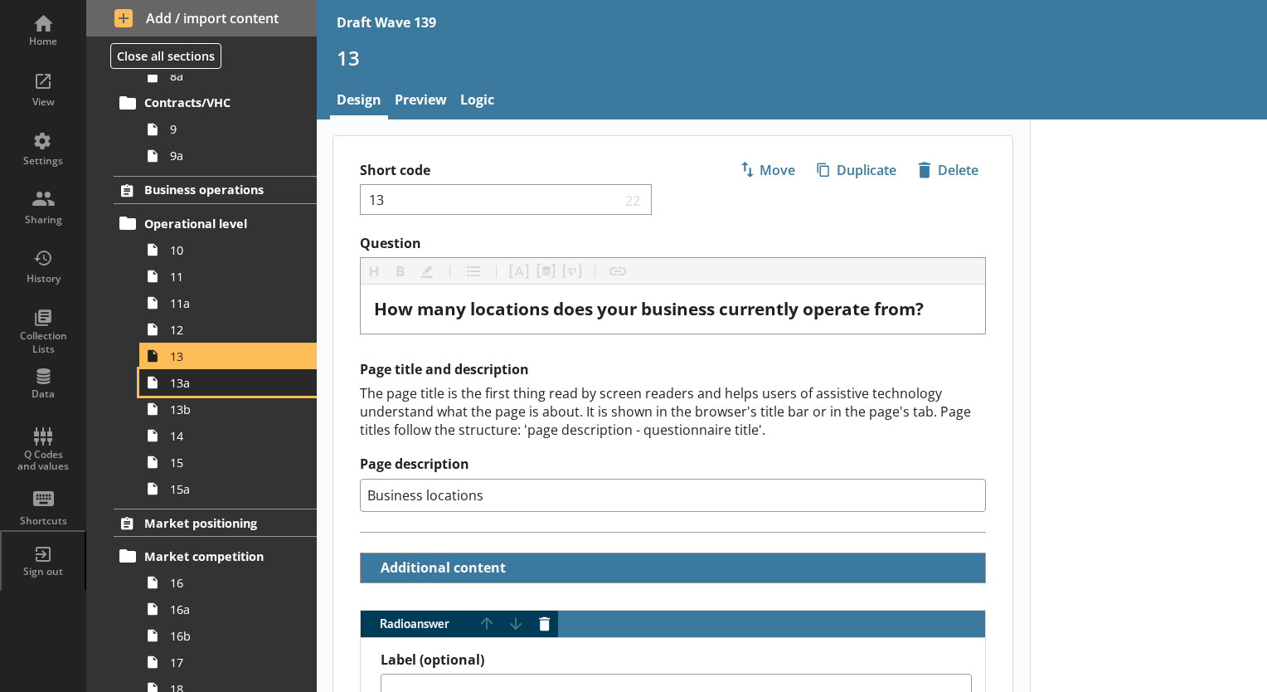
click at [185, 386] on span "13a" at bounding box center [232, 383] width 124 height 16
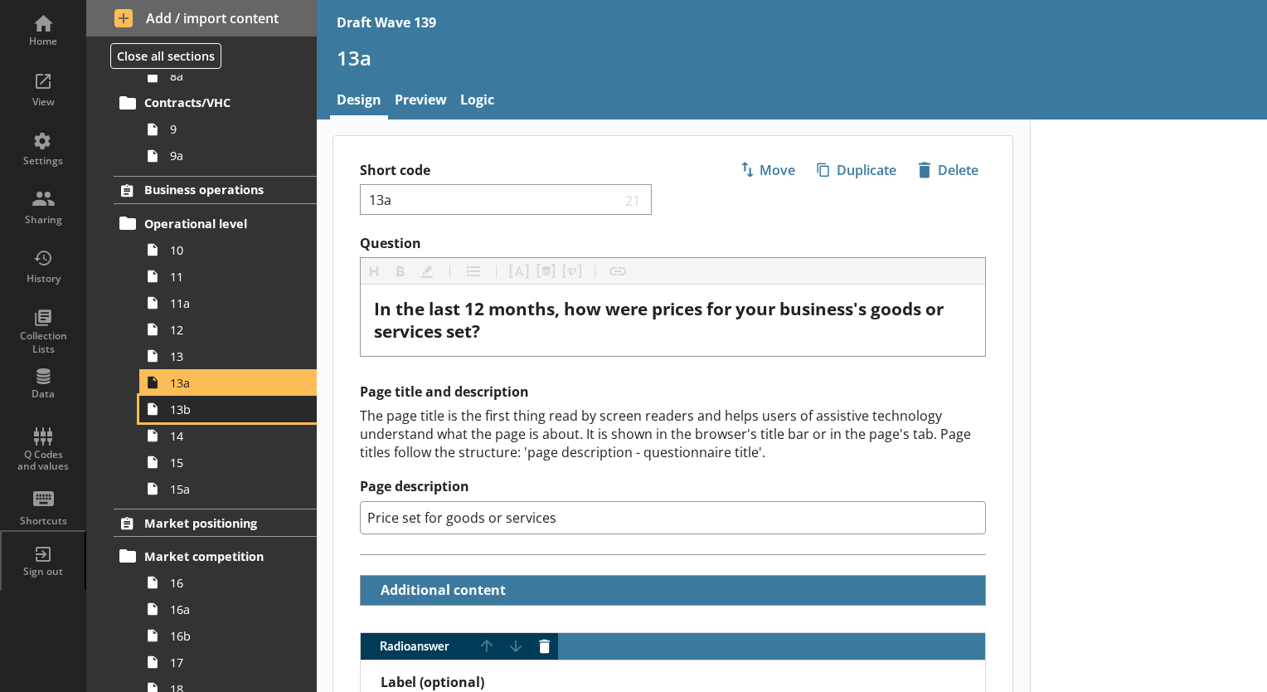
click at [185, 414] on span "13b" at bounding box center [232, 409] width 124 height 16
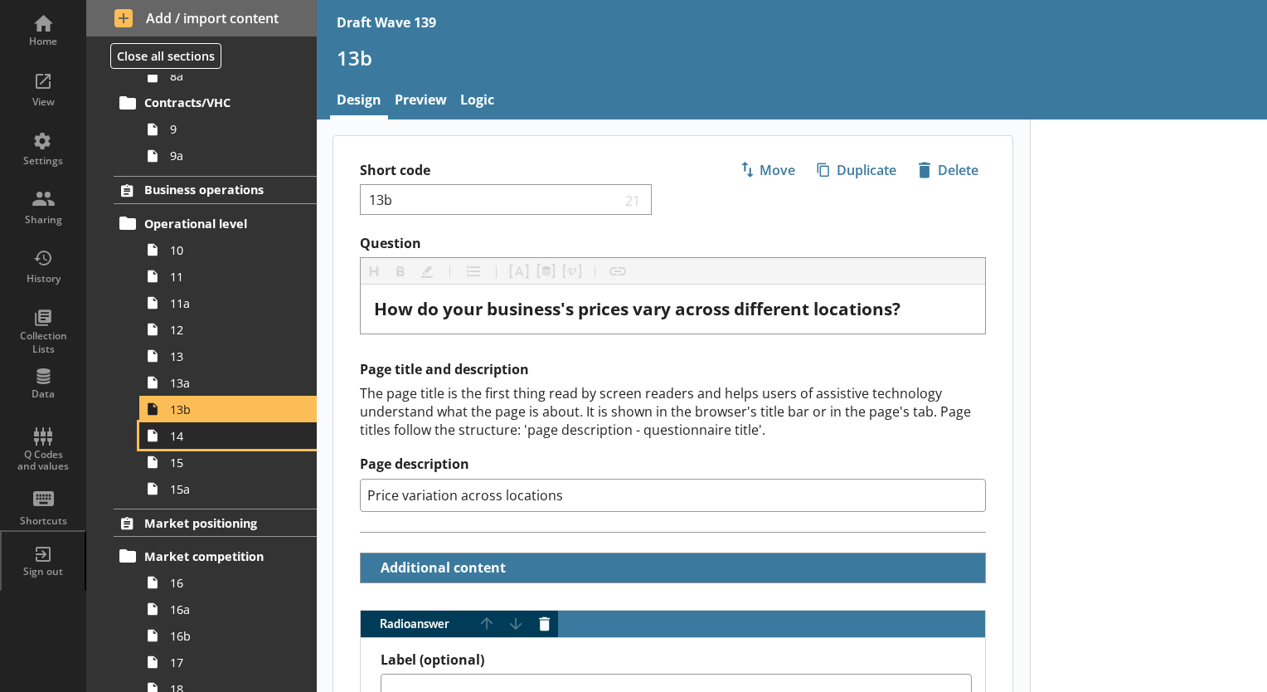
click at [185, 437] on span "14" at bounding box center [232, 436] width 124 height 16
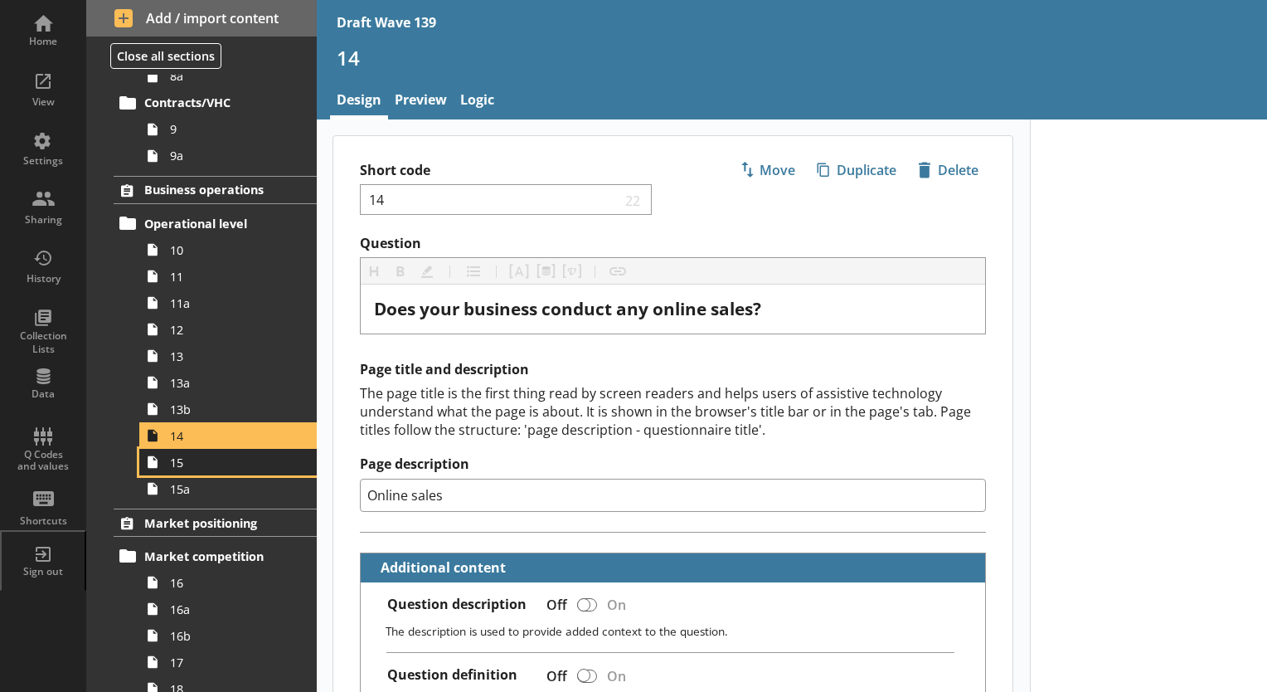
click at [183, 461] on span "15" at bounding box center [232, 462] width 124 height 16
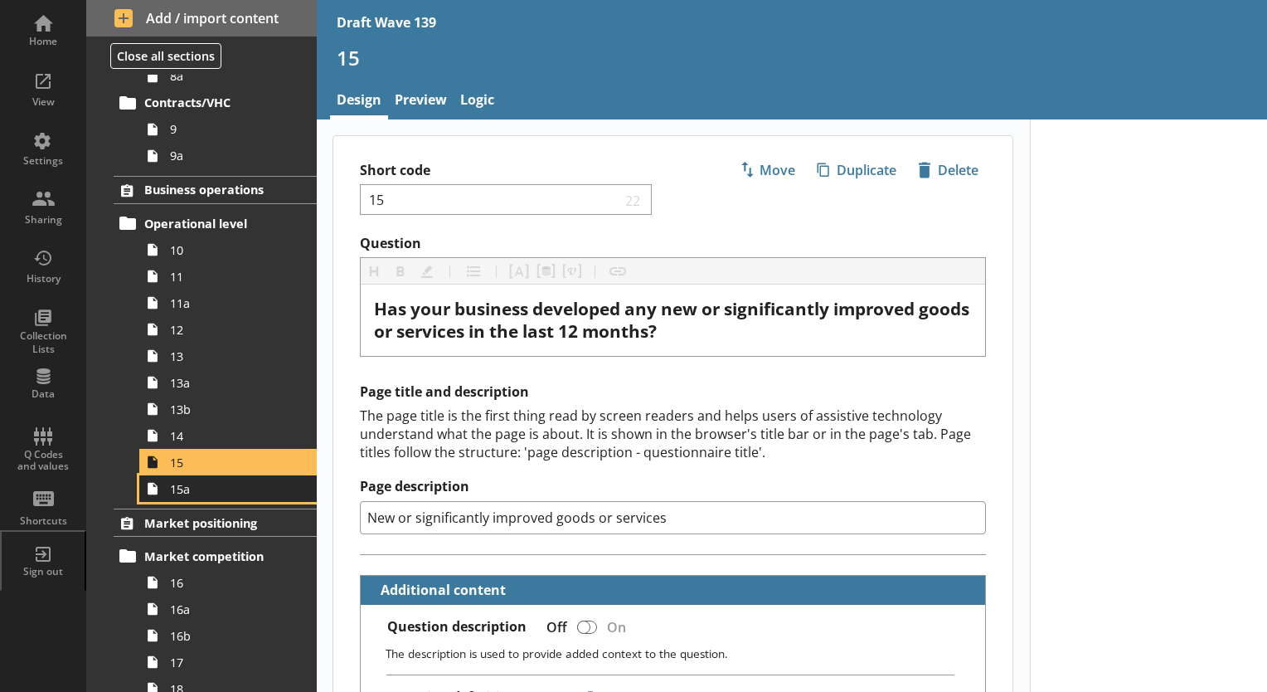
click at [182, 496] on link "15a" at bounding box center [227, 488] width 177 height 27
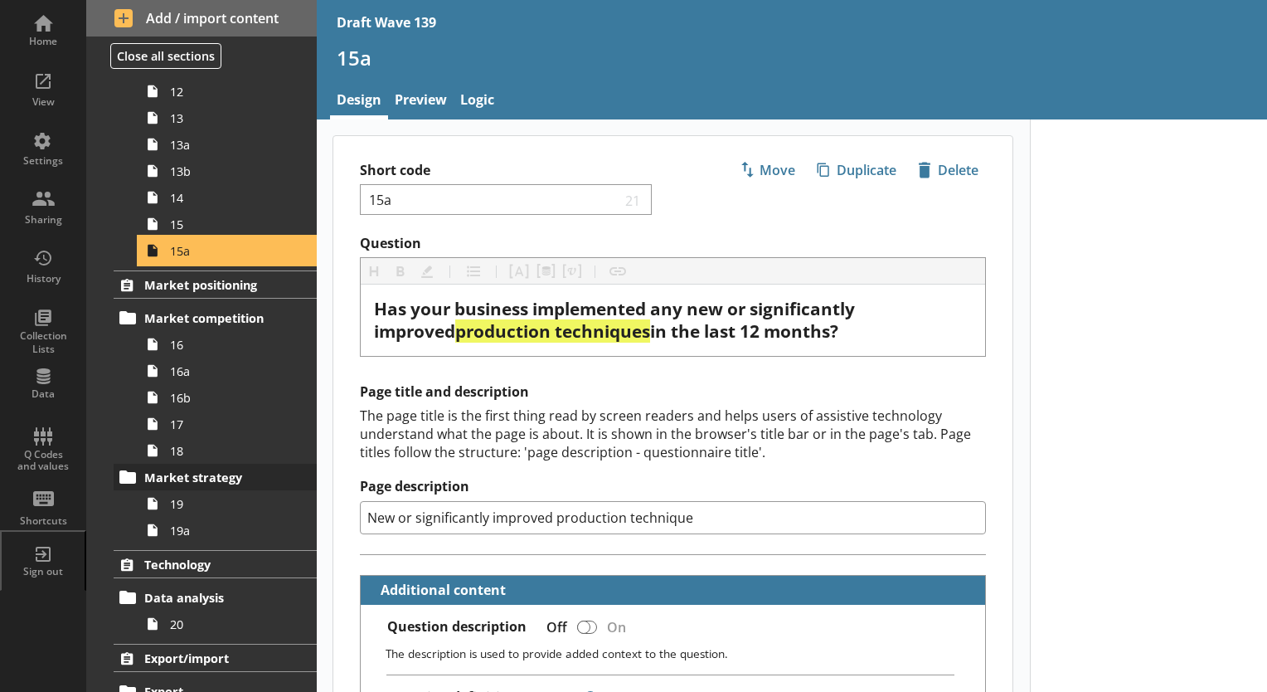
scroll to position [995, 0]
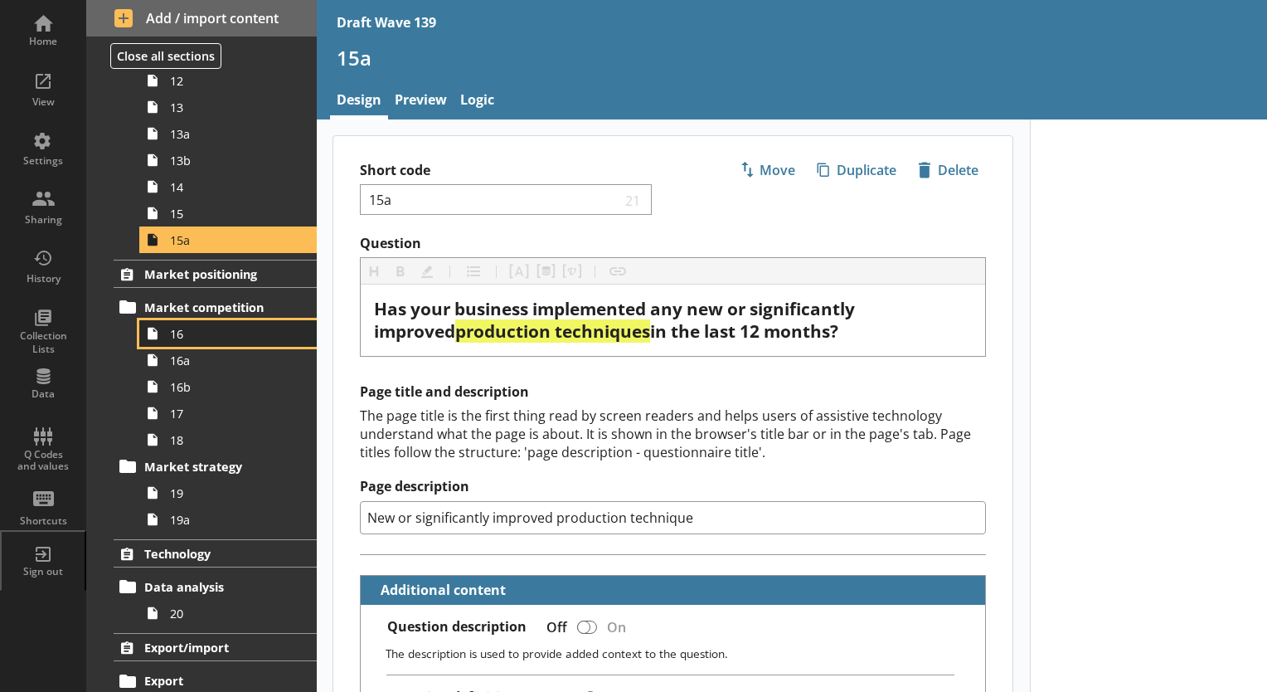
click at [179, 337] on span "16" at bounding box center [232, 334] width 124 height 16
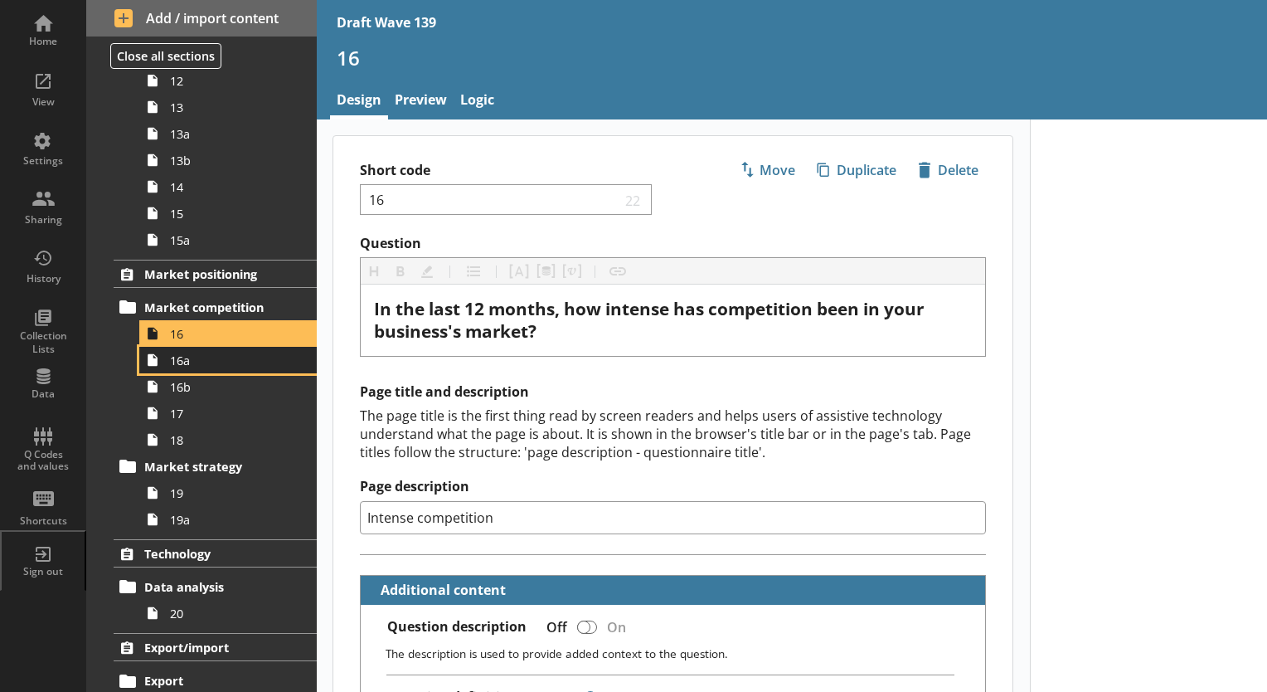
click at [176, 358] on span "16a" at bounding box center [232, 360] width 124 height 16
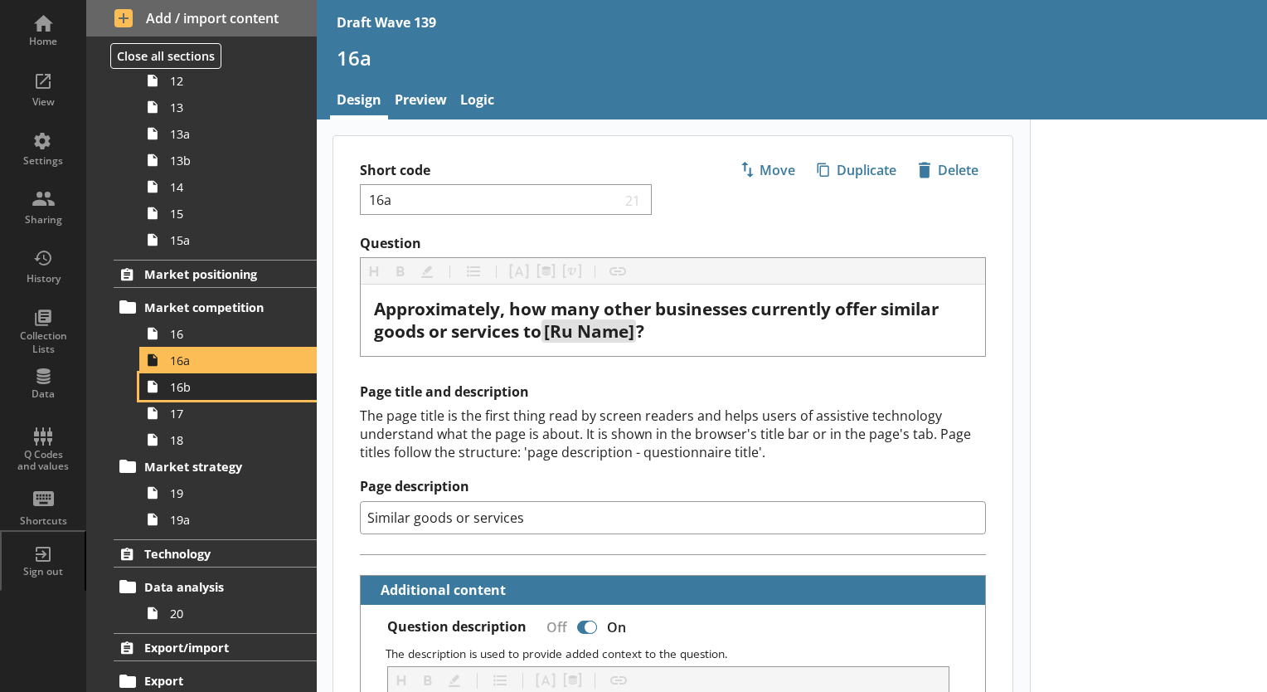
click at [174, 386] on span "16b" at bounding box center [232, 387] width 124 height 16
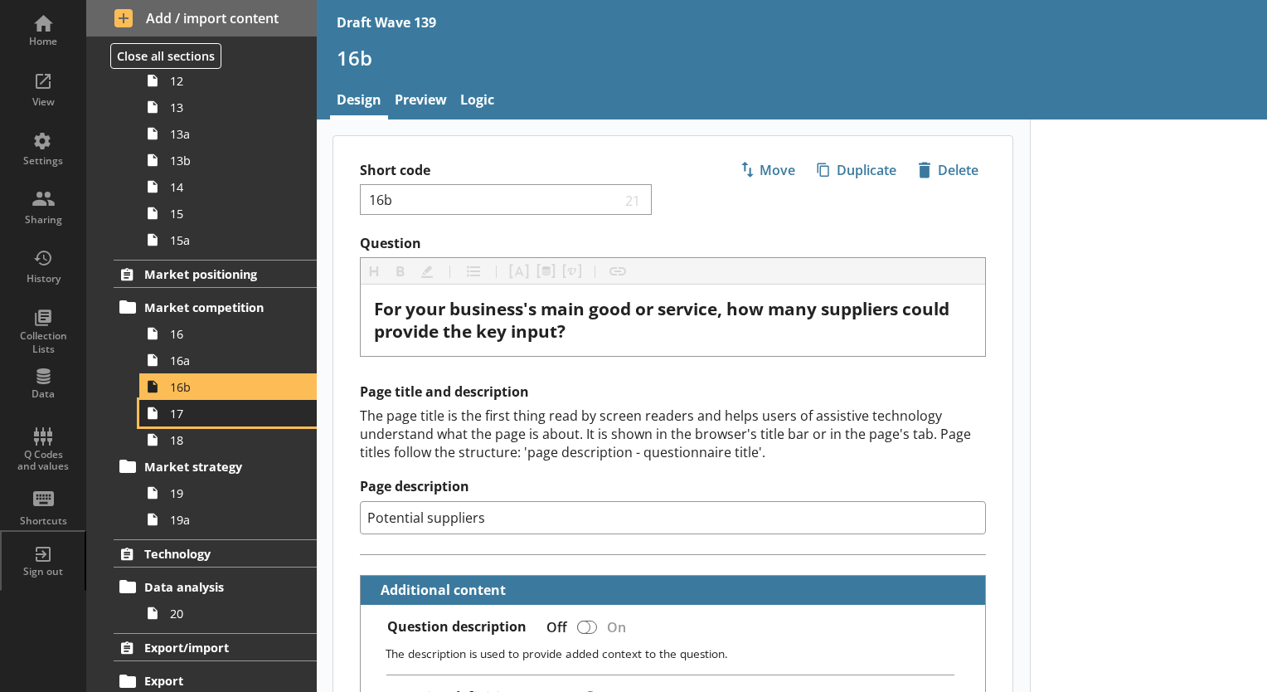
click at [177, 416] on span "17" at bounding box center [232, 414] width 124 height 16
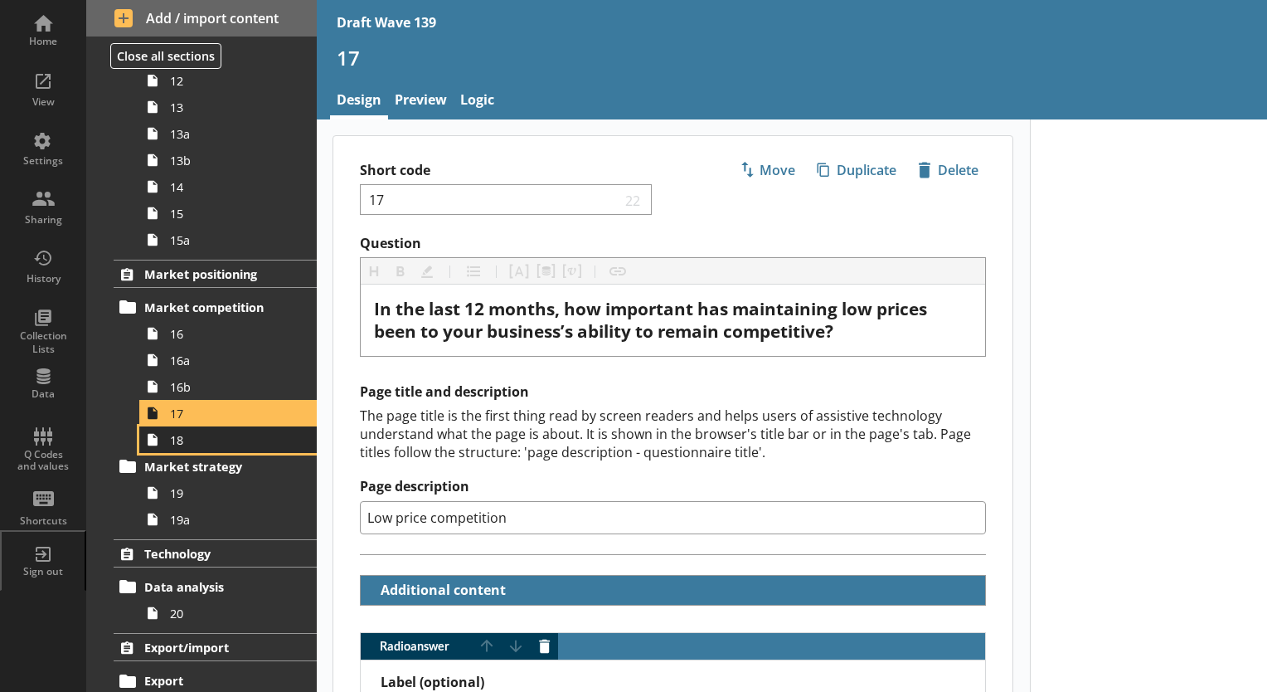
click at [182, 440] on span "18" at bounding box center [232, 440] width 124 height 16
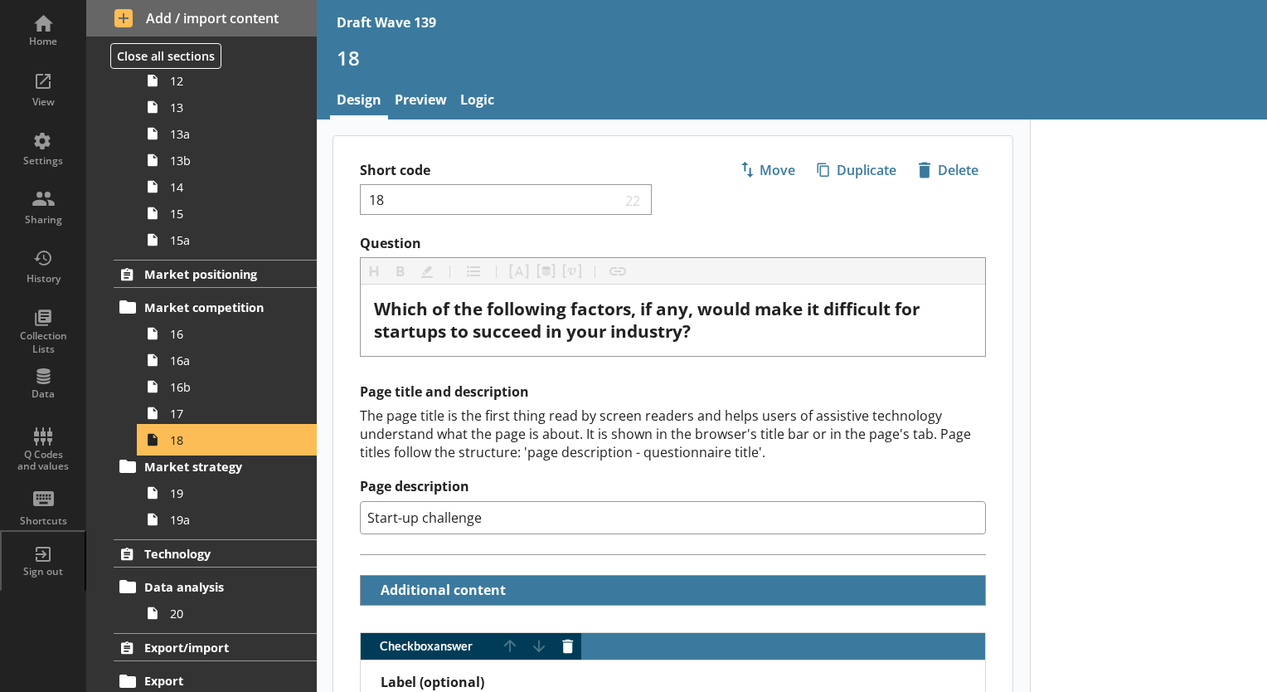
scroll to position [1244, 0]
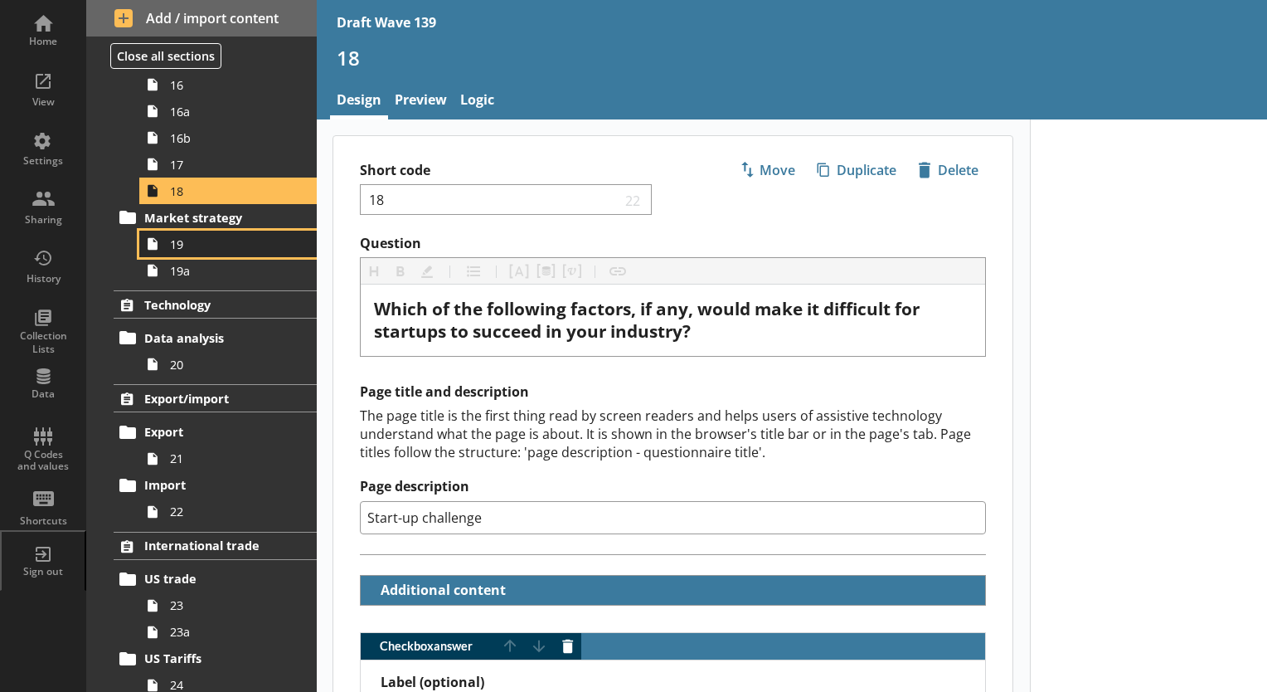
click at [177, 248] on span "19" at bounding box center [232, 244] width 124 height 16
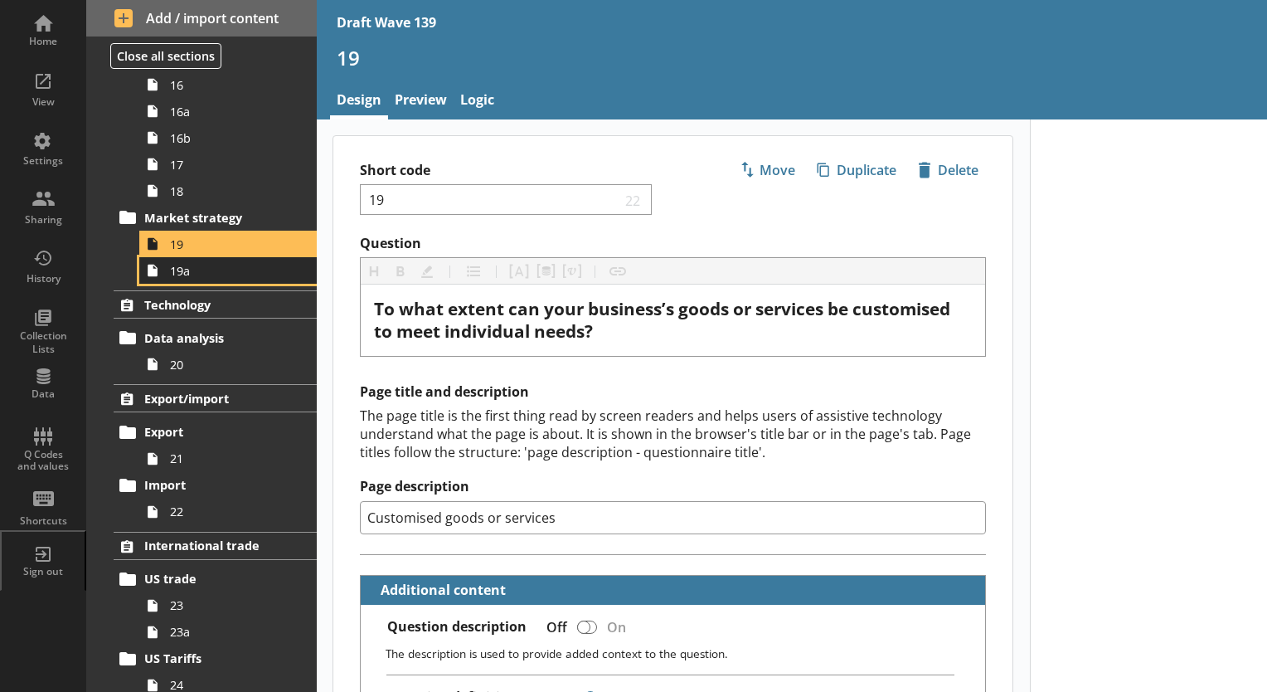
click at [180, 277] on link "19a" at bounding box center [227, 270] width 177 height 27
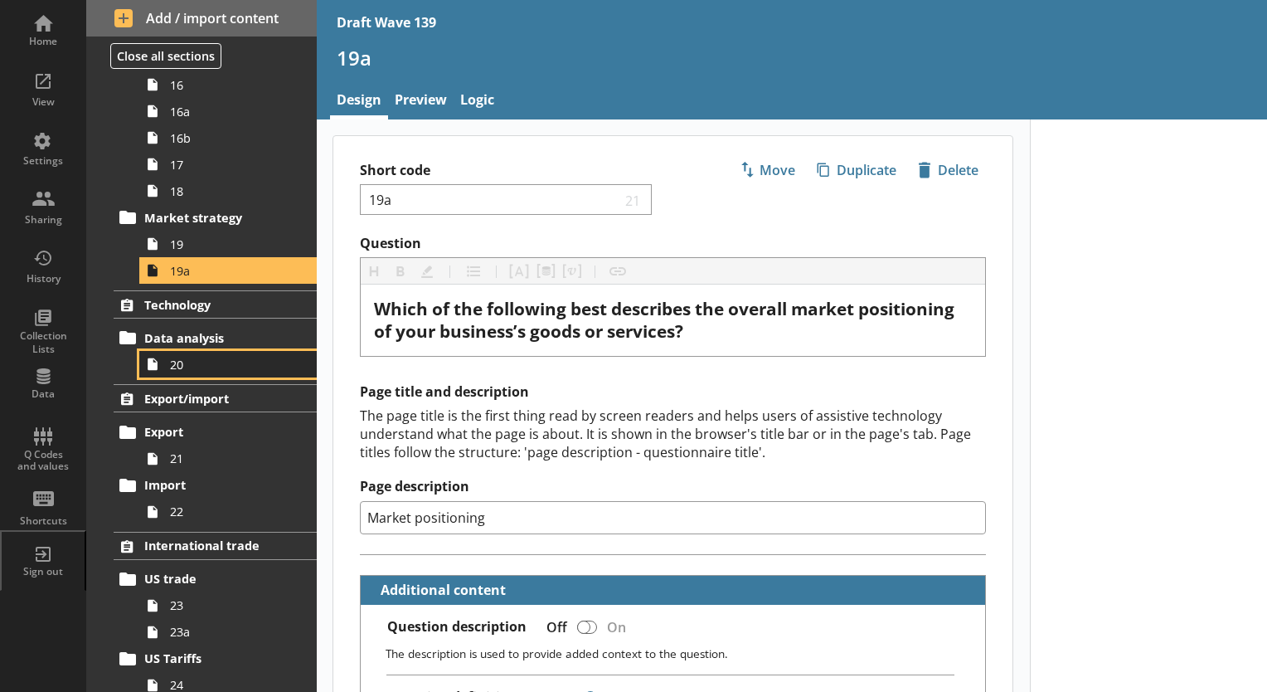
click at [182, 366] on span "20" at bounding box center [232, 365] width 124 height 16
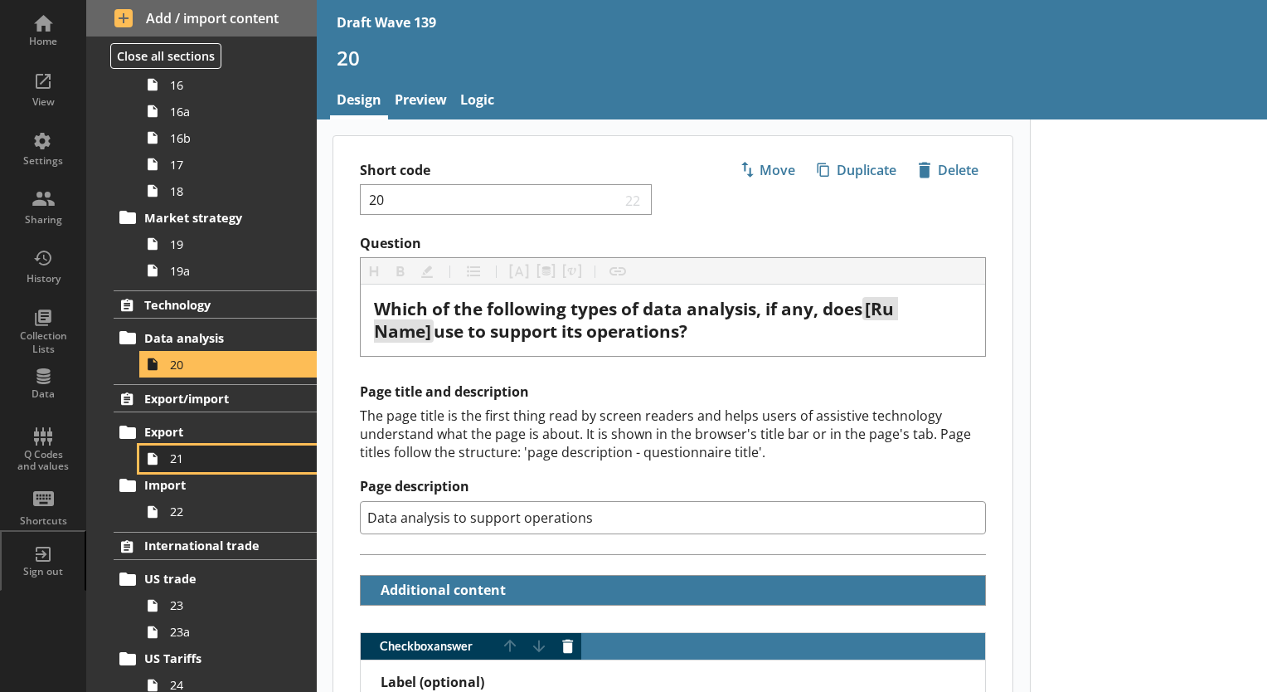
click at [179, 452] on span "21" at bounding box center [232, 458] width 124 height 16
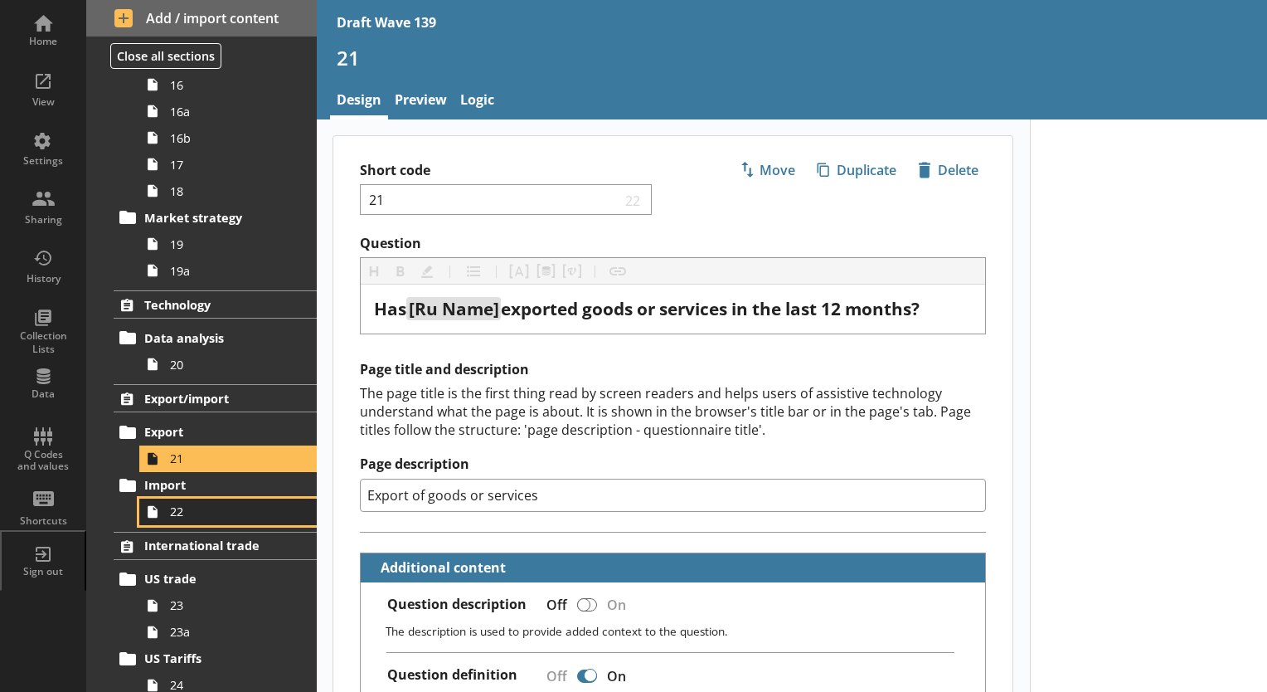
click at [183, 513] on span "22" at bounding box center [232, 511] width 124 height 16
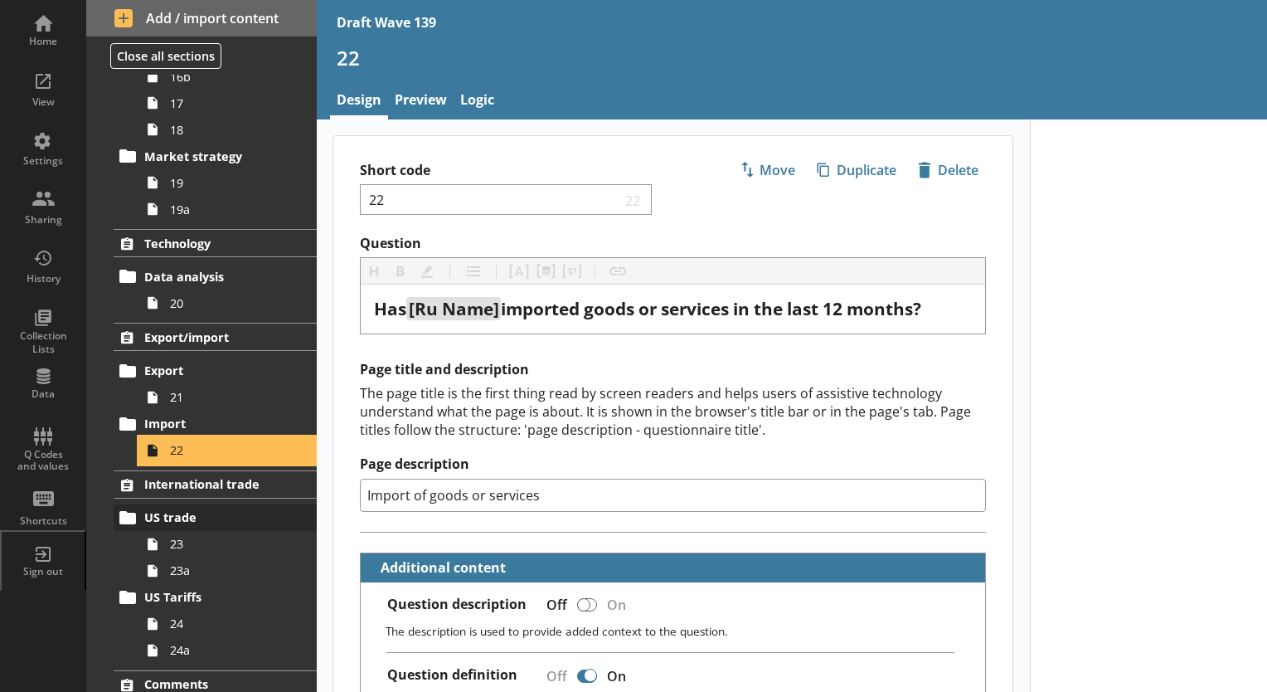
scroll to position [1408, 0]
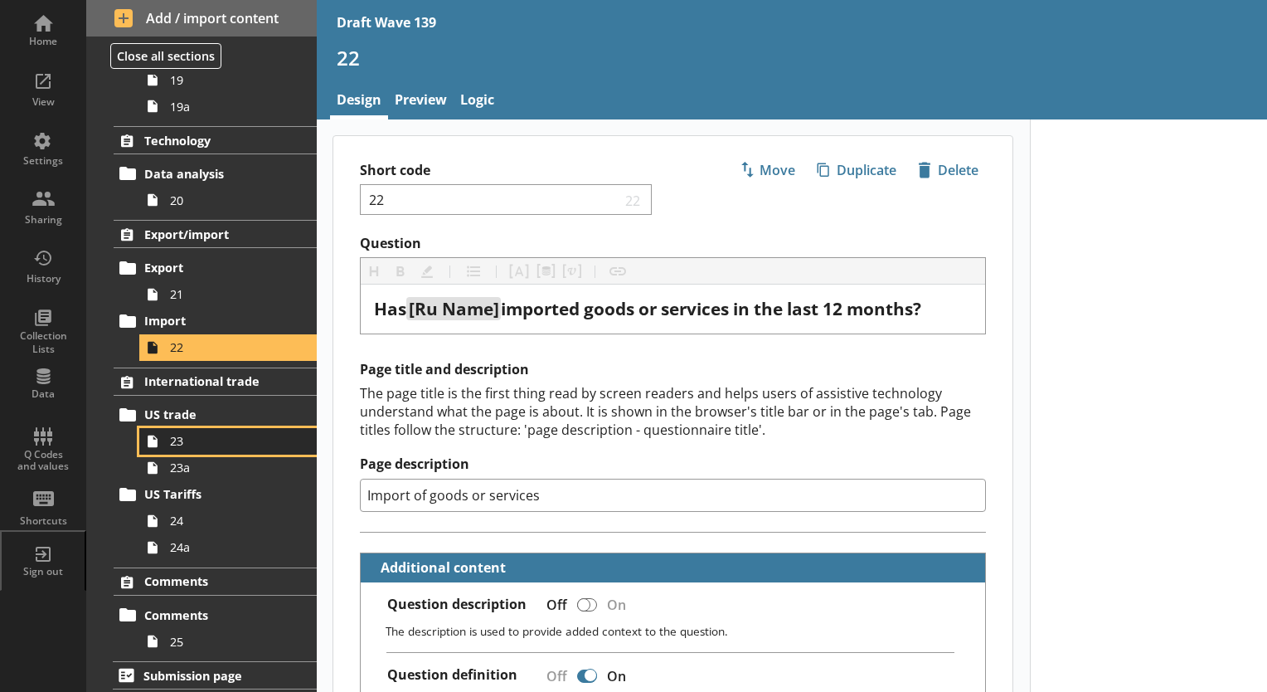
click at [195, 436] on span "23" at bounding box center [232, 441] width 124 height 16
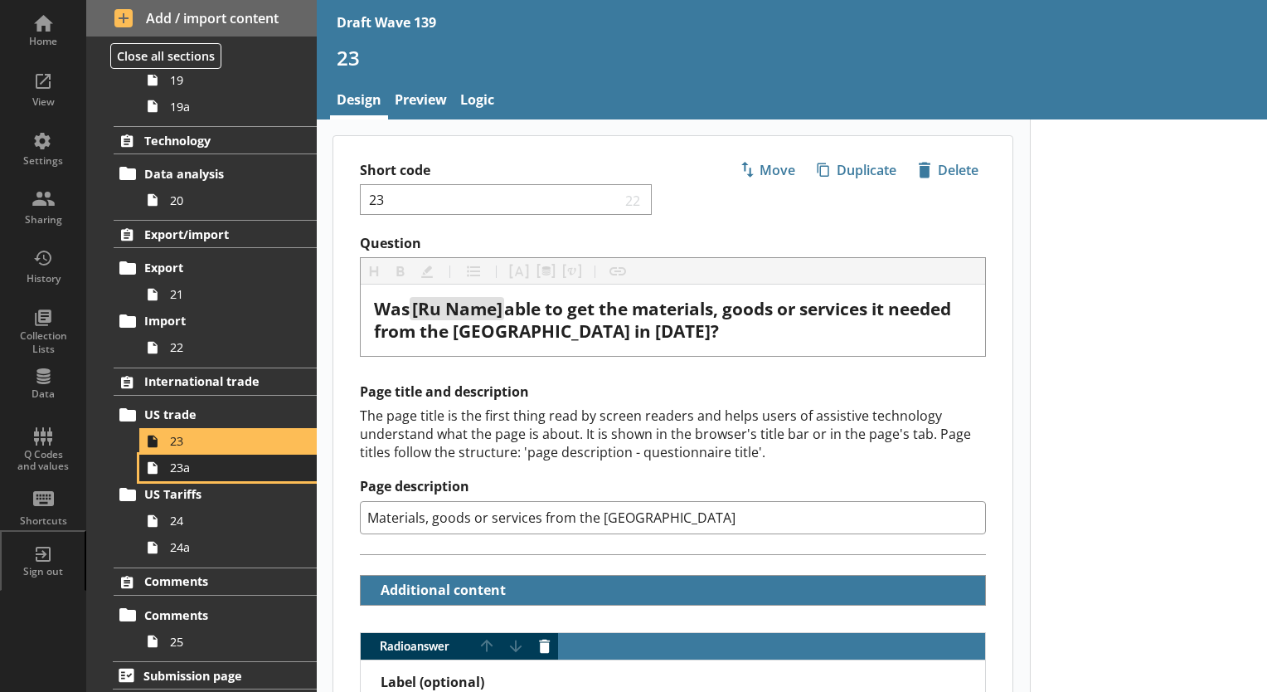
click at [195, 469] on span "23a" at bounding box center [232, 467] width 124 height 16
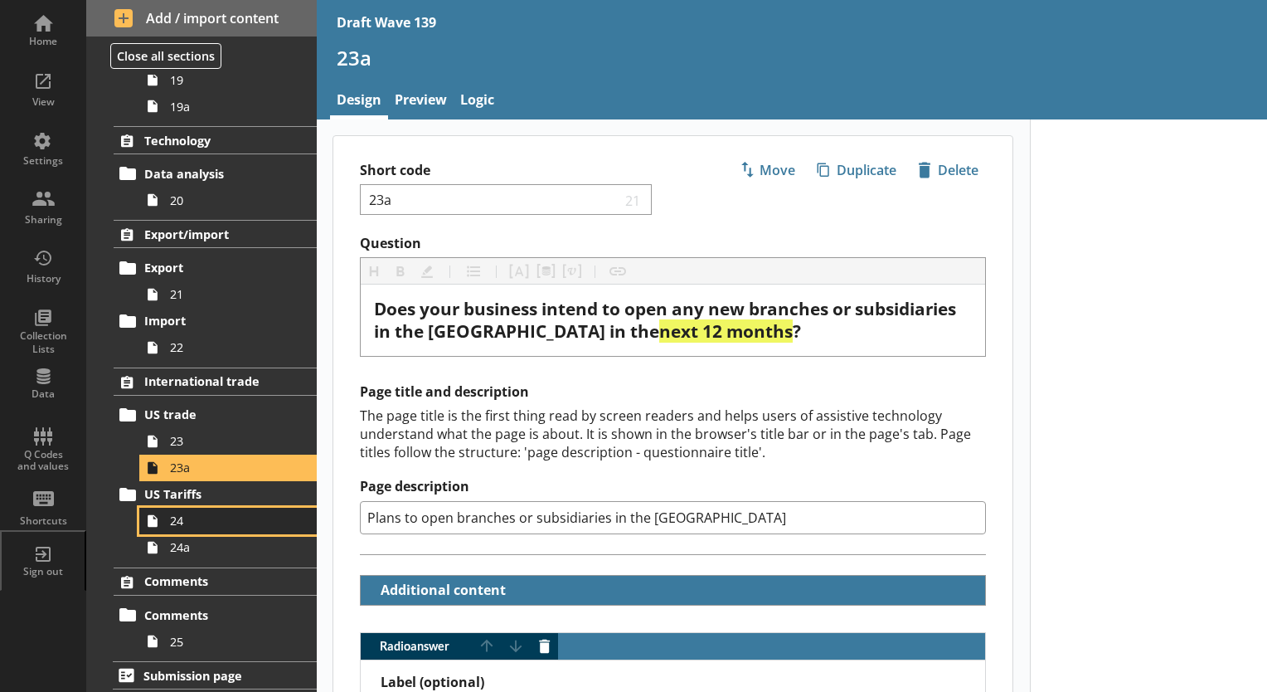
click at [185, 517] on span "24" at bounding box center [232, 521] width 124 height 16
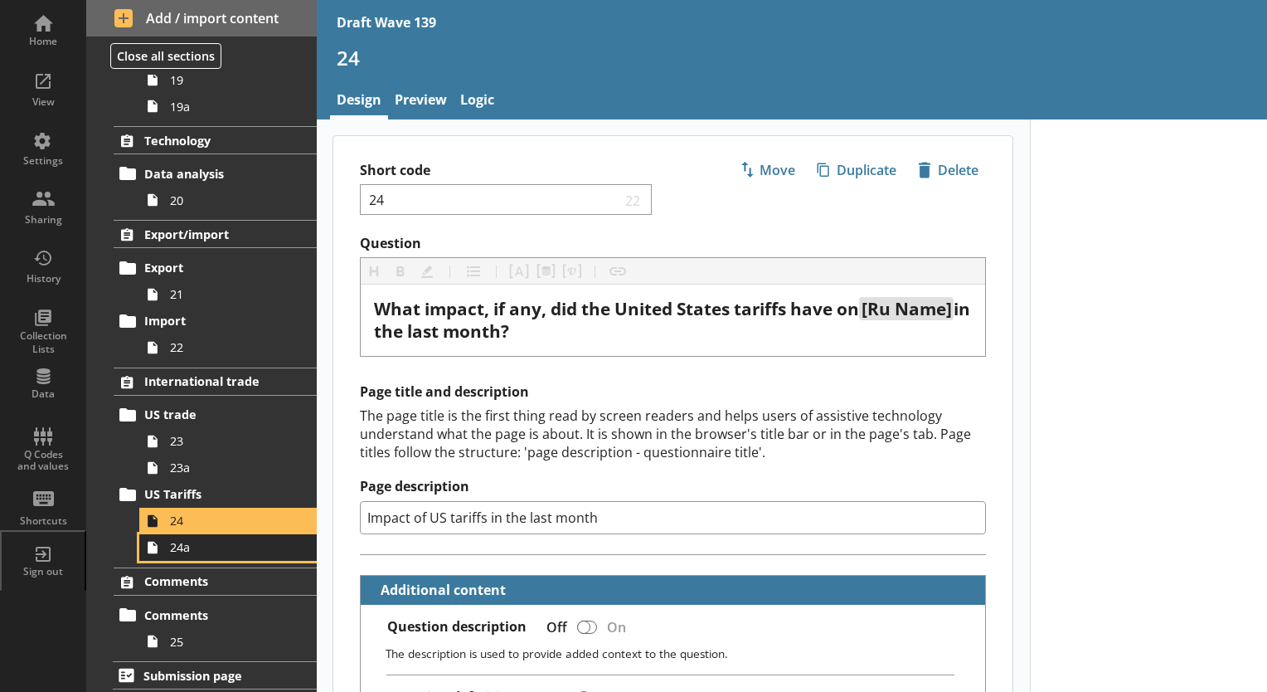
click at [185, 552] on link "24a" at bounding box center [227, 547] width 177 height 27
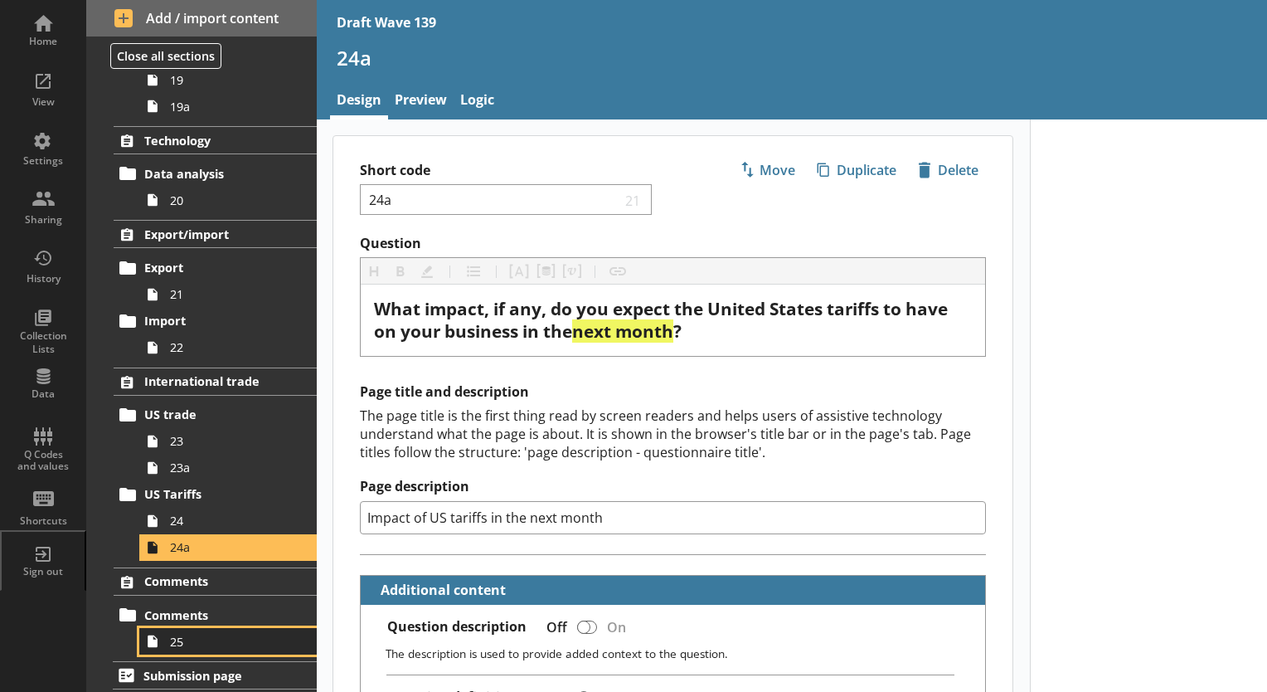
click at [207, 638] on span "25" at bounding box center [232, 642] width 124 height 16
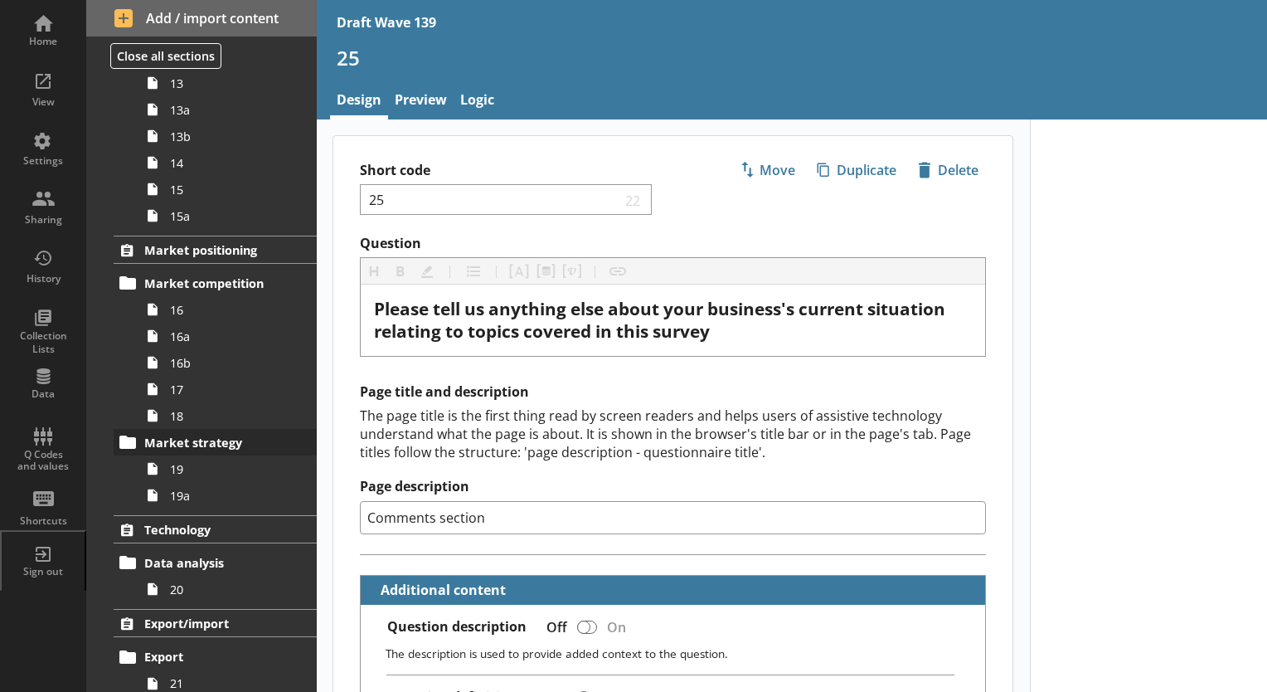
scroll to position [1078, 0]
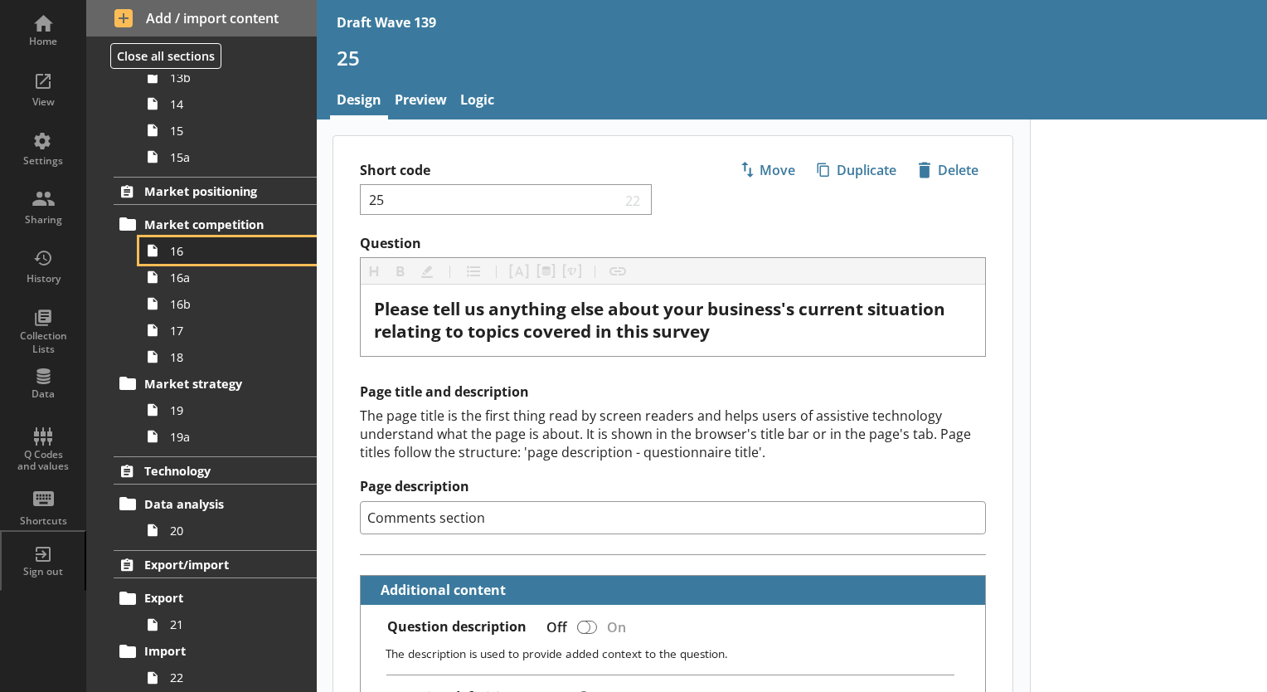
click at [182, 254] on span "16" at bounding box center [232, 251] width 124 height 16
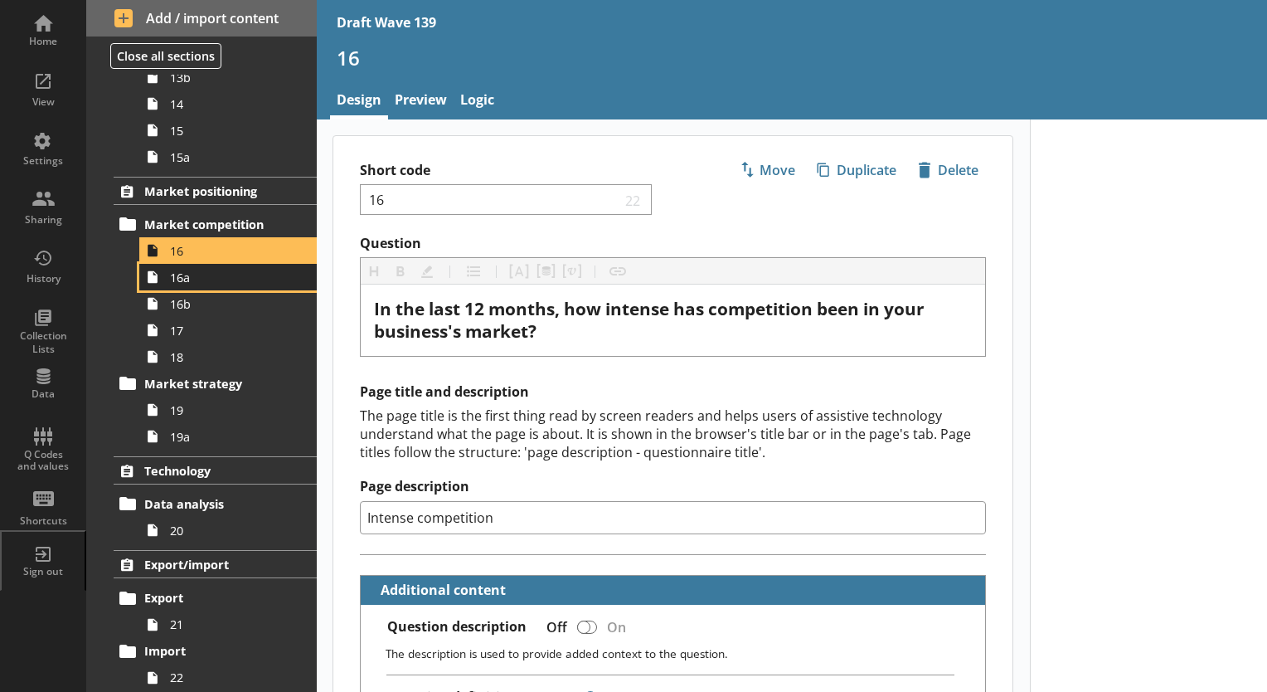
click at [194, 279] on span "16a" at bounding box center [232, 278] width 124 height 16
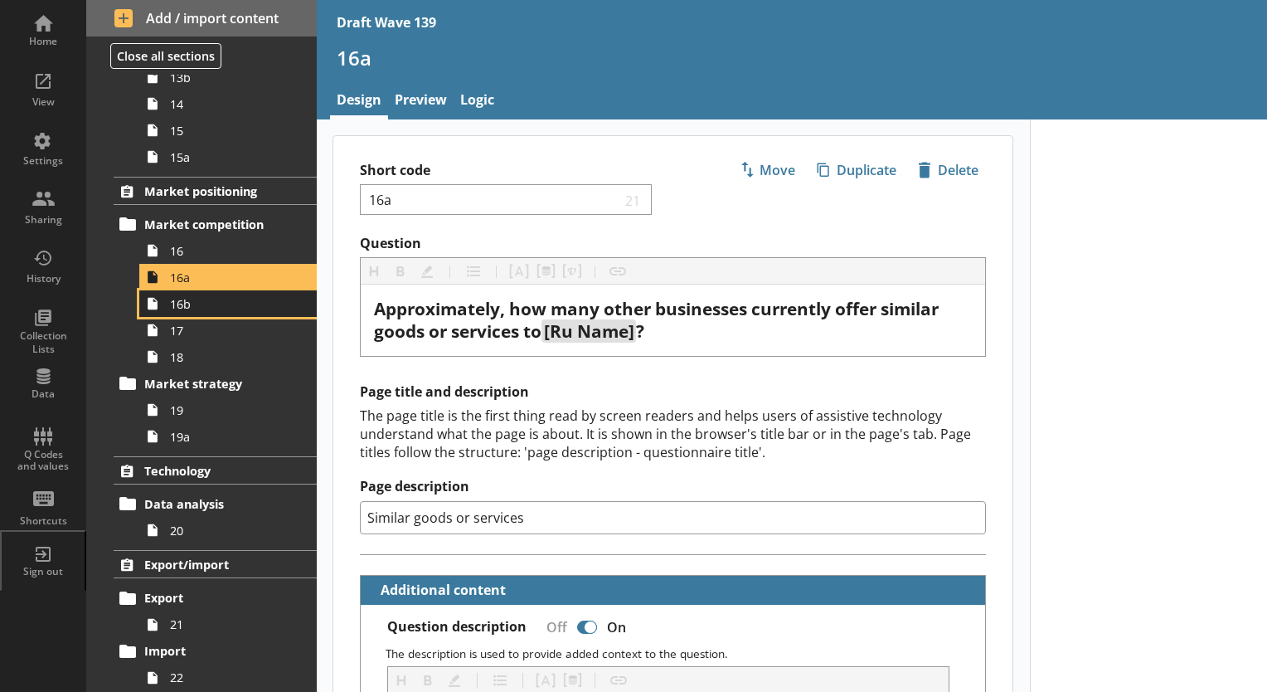
click at [173, 312] on link "16b" at bounding box center [227, 303] width 177 height 27
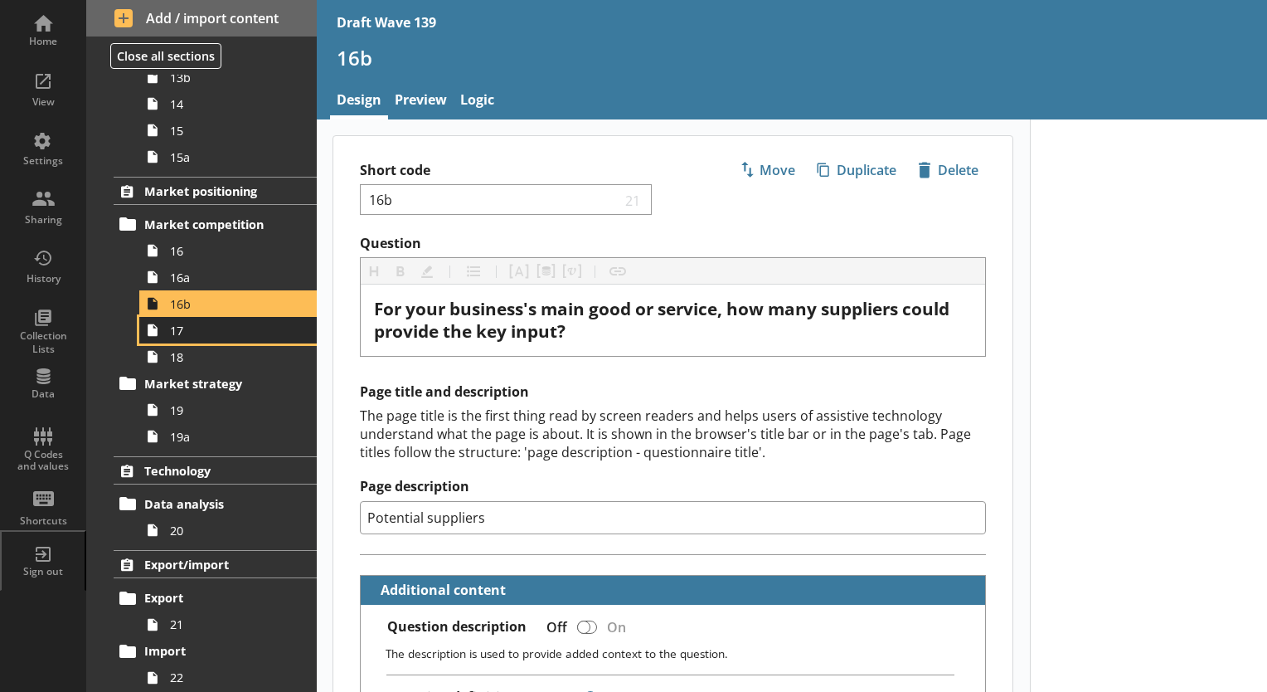
click at [176, 331] on span "17" at bounding box center [232, 331] width 124 height 16
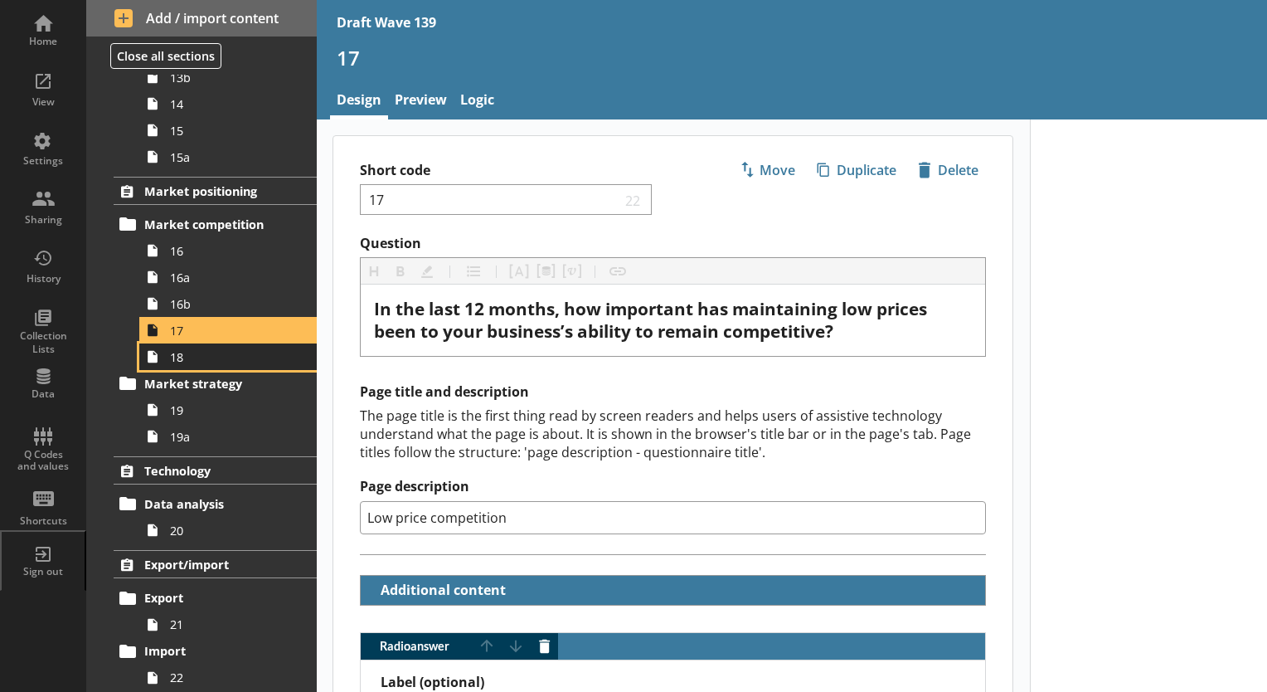
click at [183, 359] on span "18" at bounding box center [232, 357] width 124 height 16
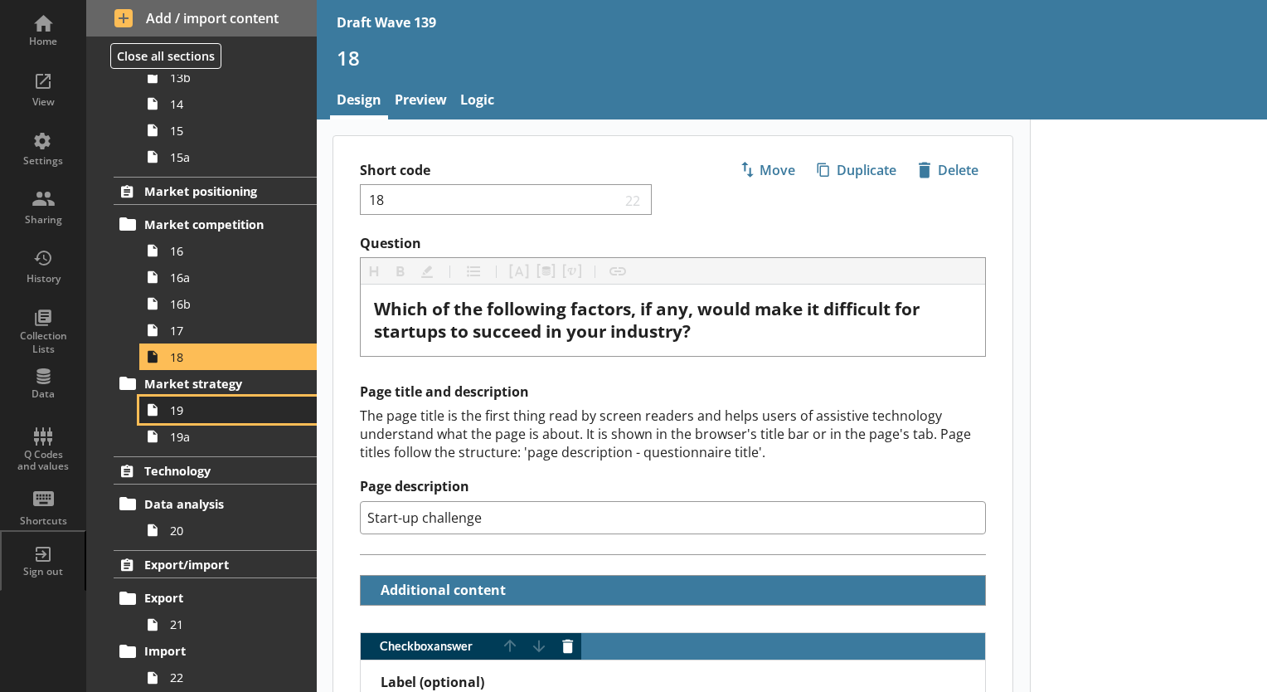
click at [189, 412] on span "19" at bounding box center [232, 410] width 124 height 16
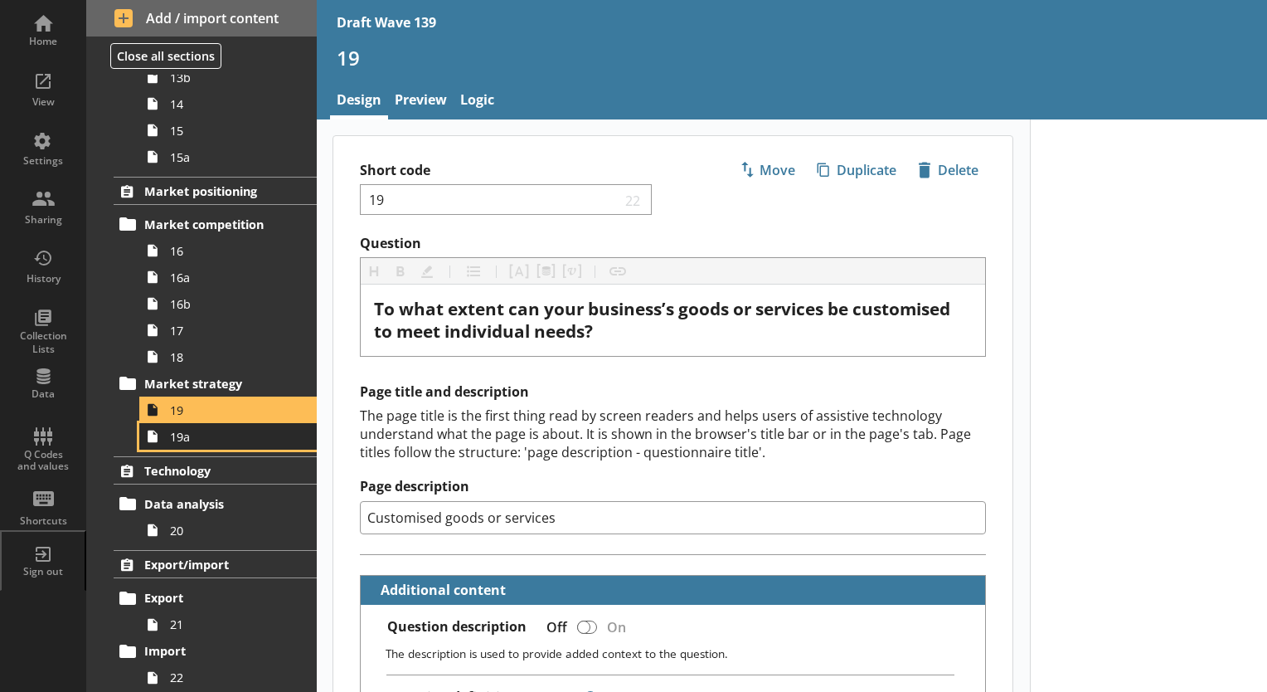
click at [206, 435] on span "19a" at bounding box center [232, 437] width 124 height 16
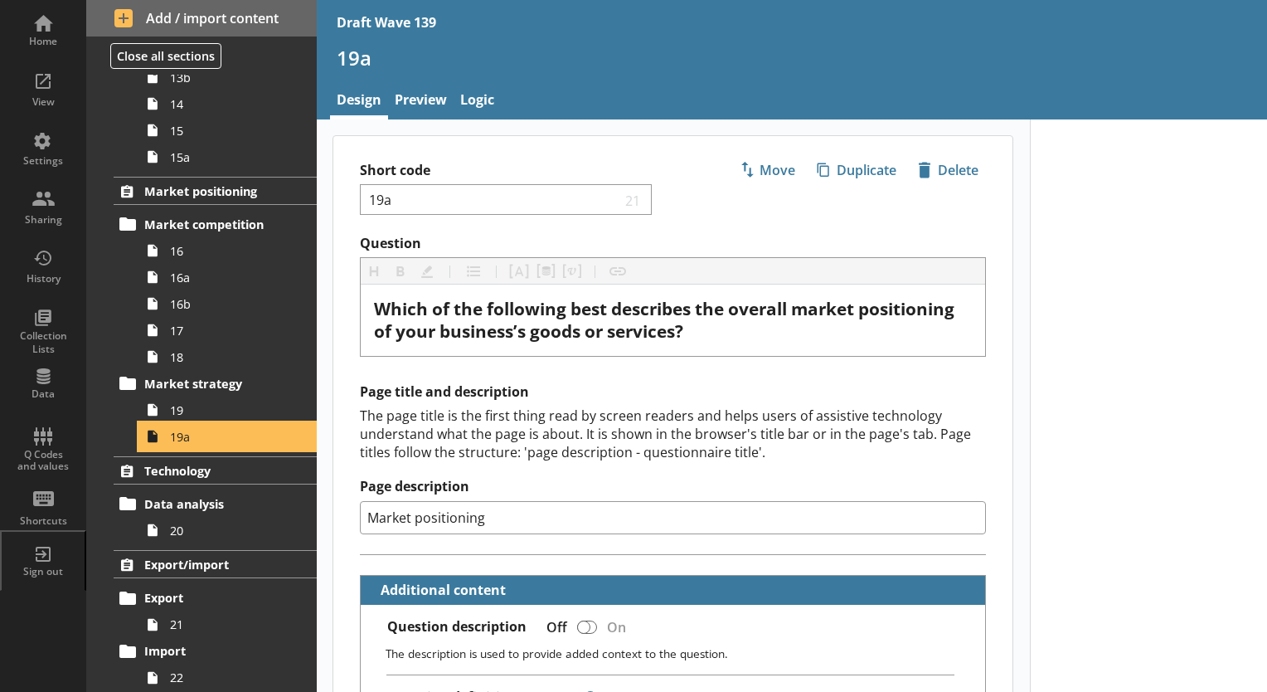
type textarea "x"
